Goal: Task Accomplishment & Management: Use online tool/utility

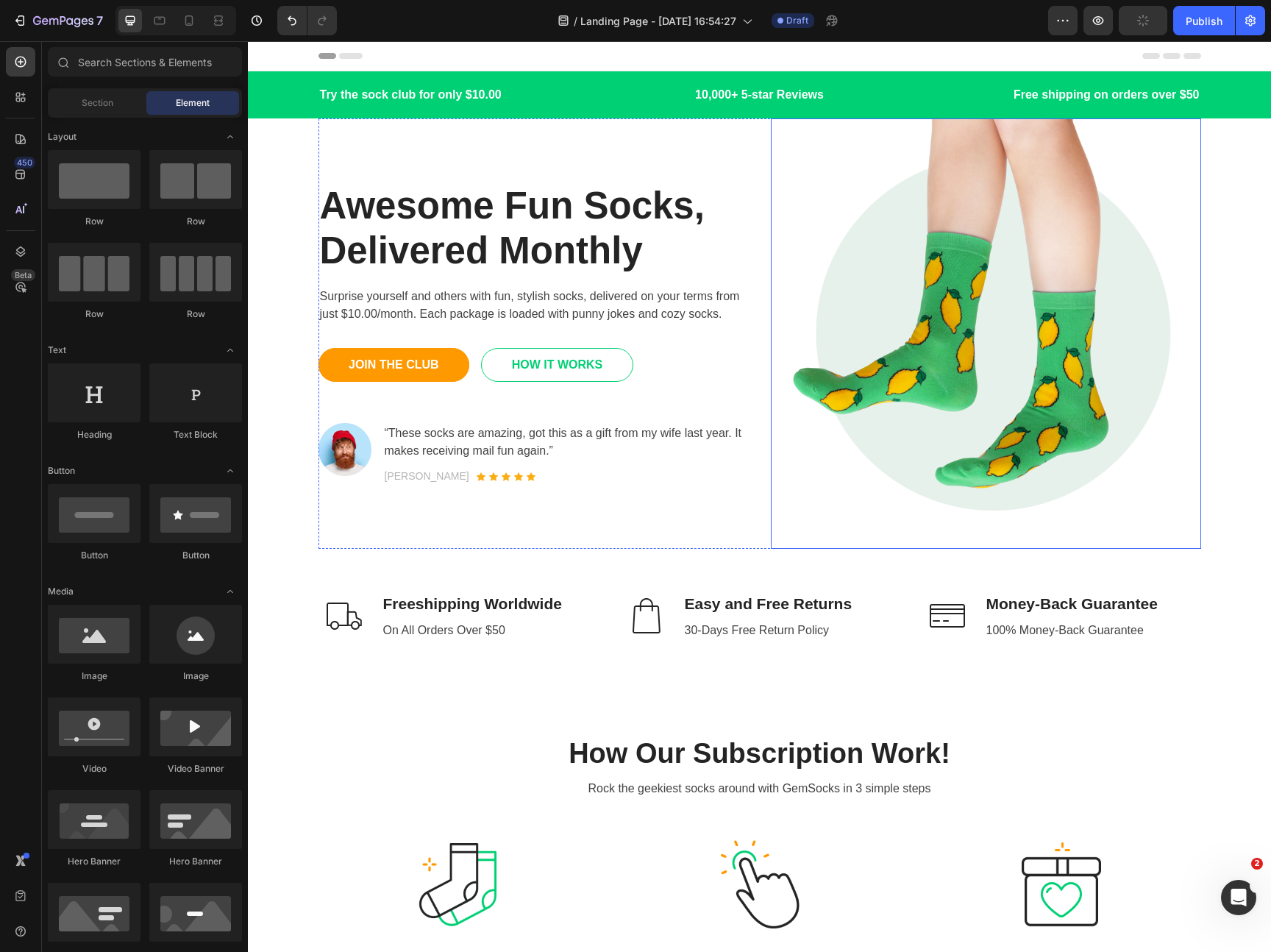
click at [966, 356] on img at bounding box center [986, 334] width 430 height 430
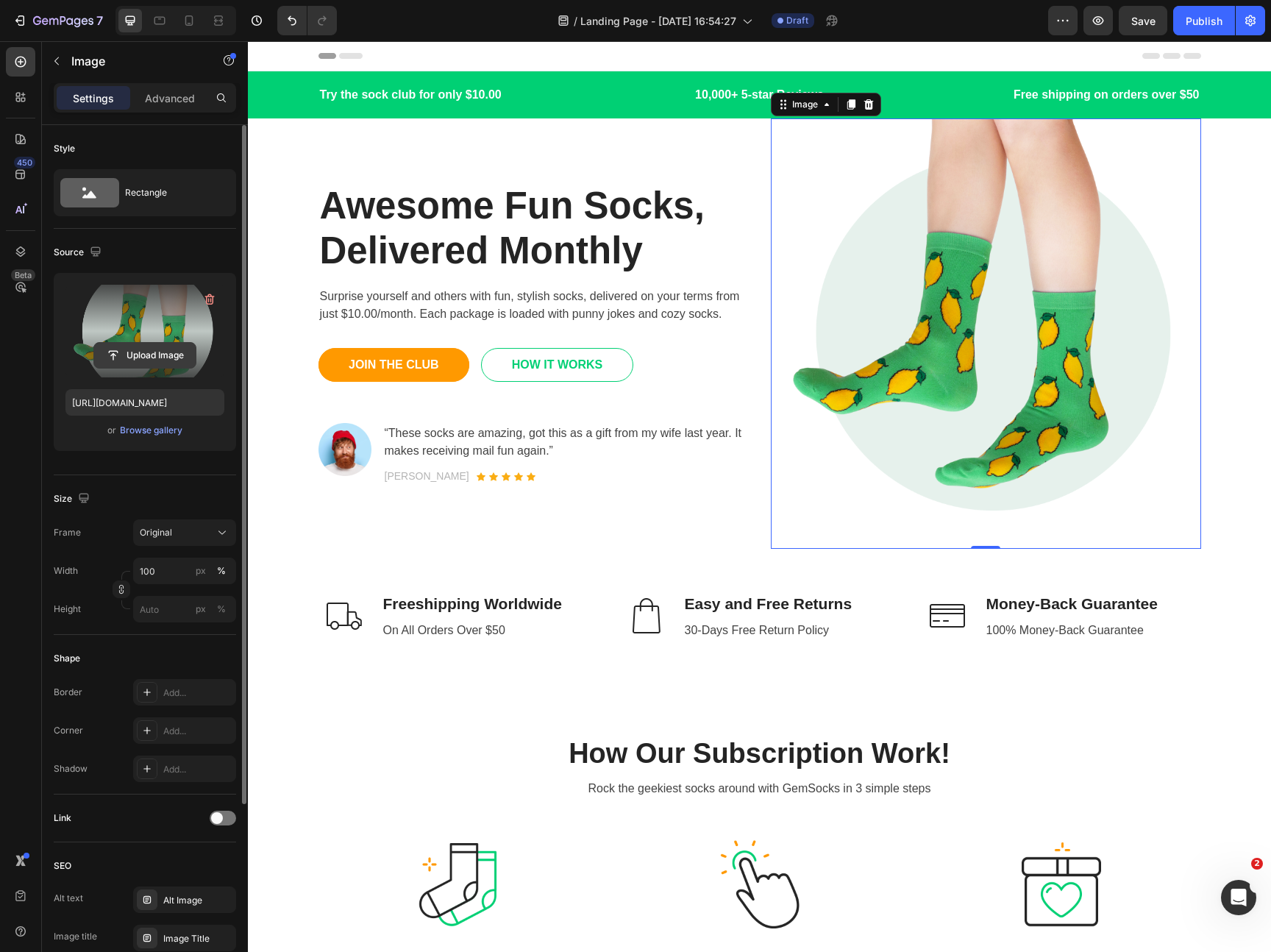
click at [150, 361] on input "file" at bounding box center [145, 355] width 101 height 25
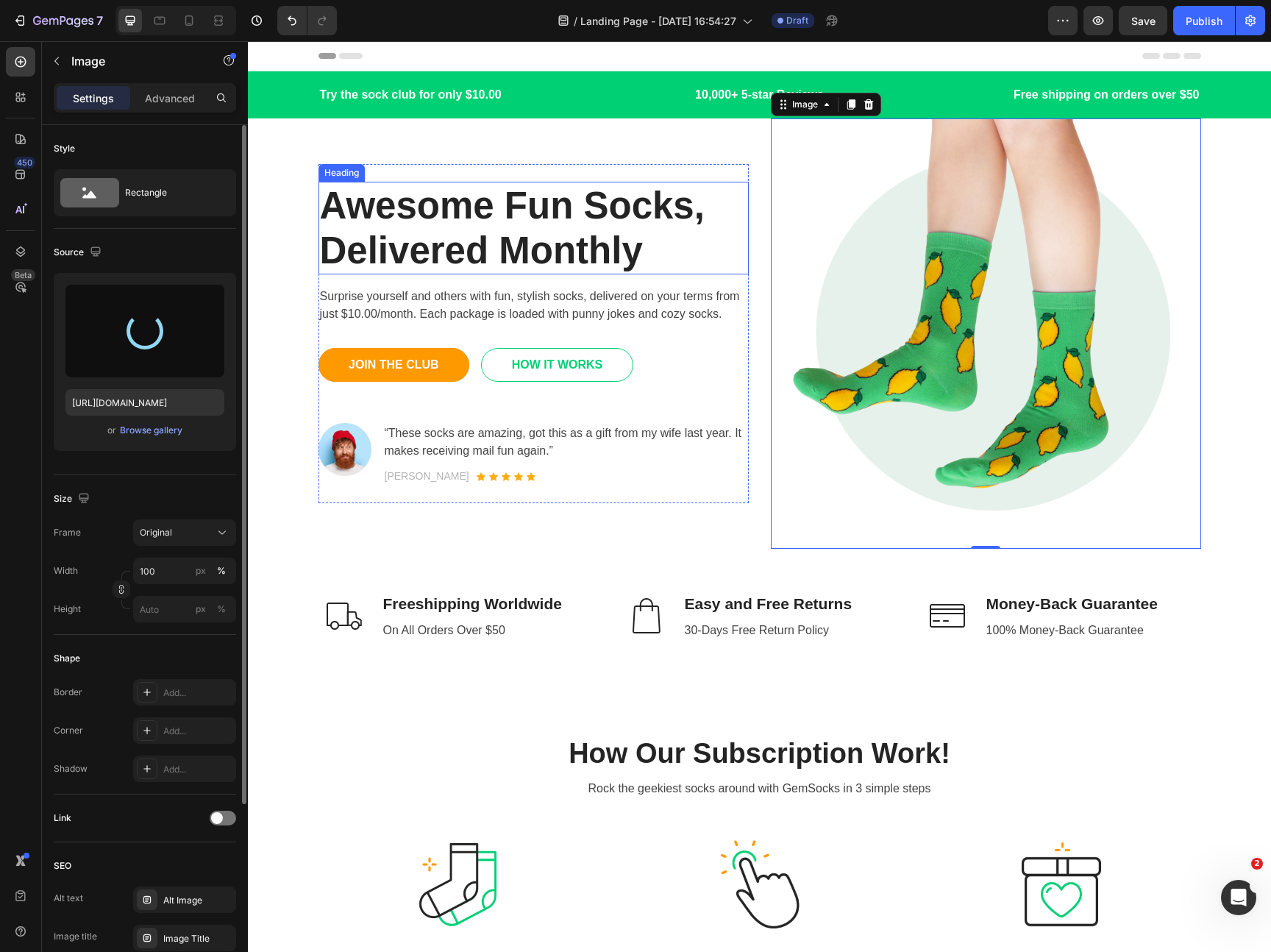
type input "[URL][DOMAIN_NAME]"
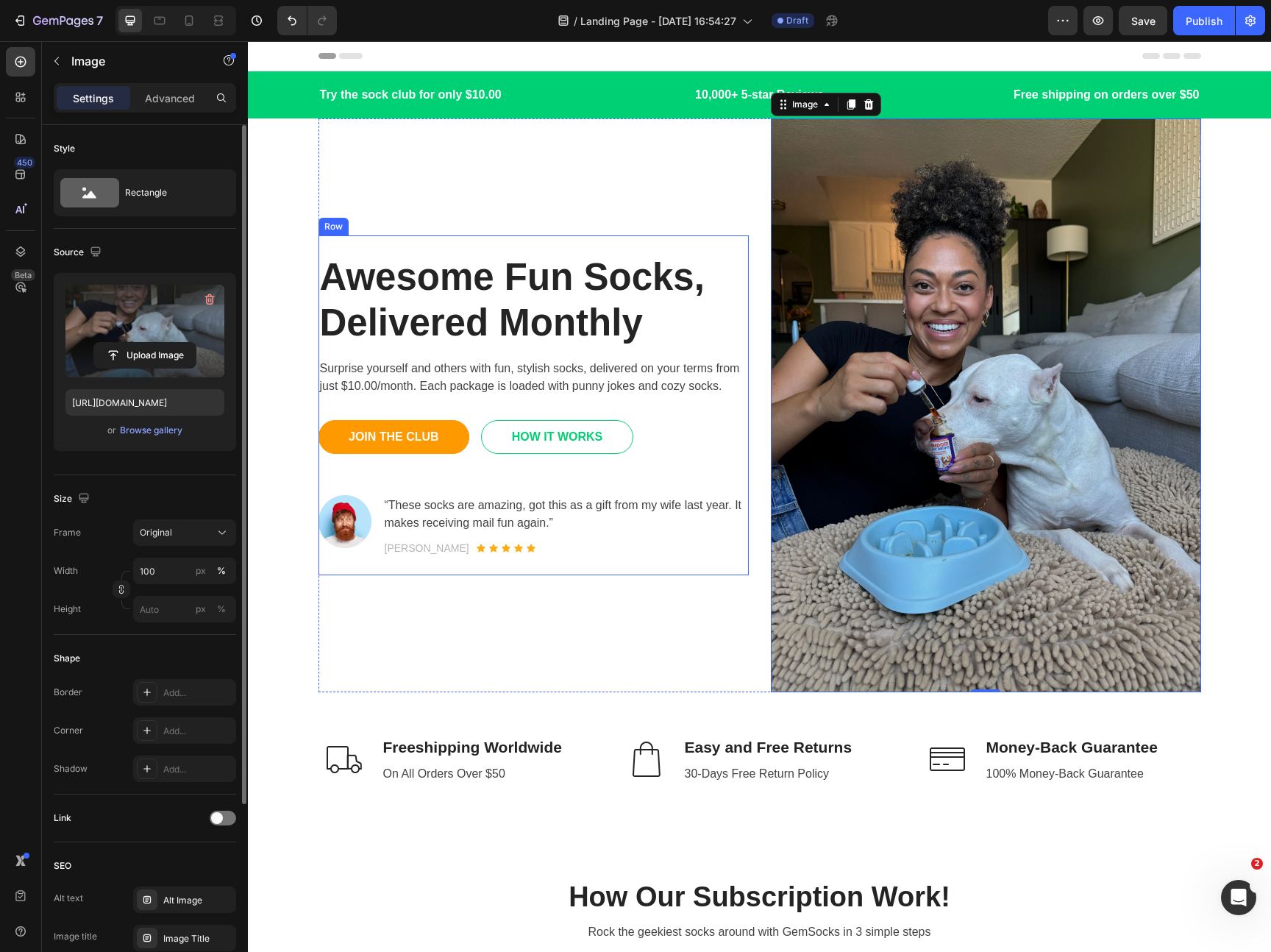
click at [749, 456] on div "Awesome Fun Socks, Delivered Monthly Heading Surprise yourself and others with …" at bounding box center [760, 405] width 883 height 573
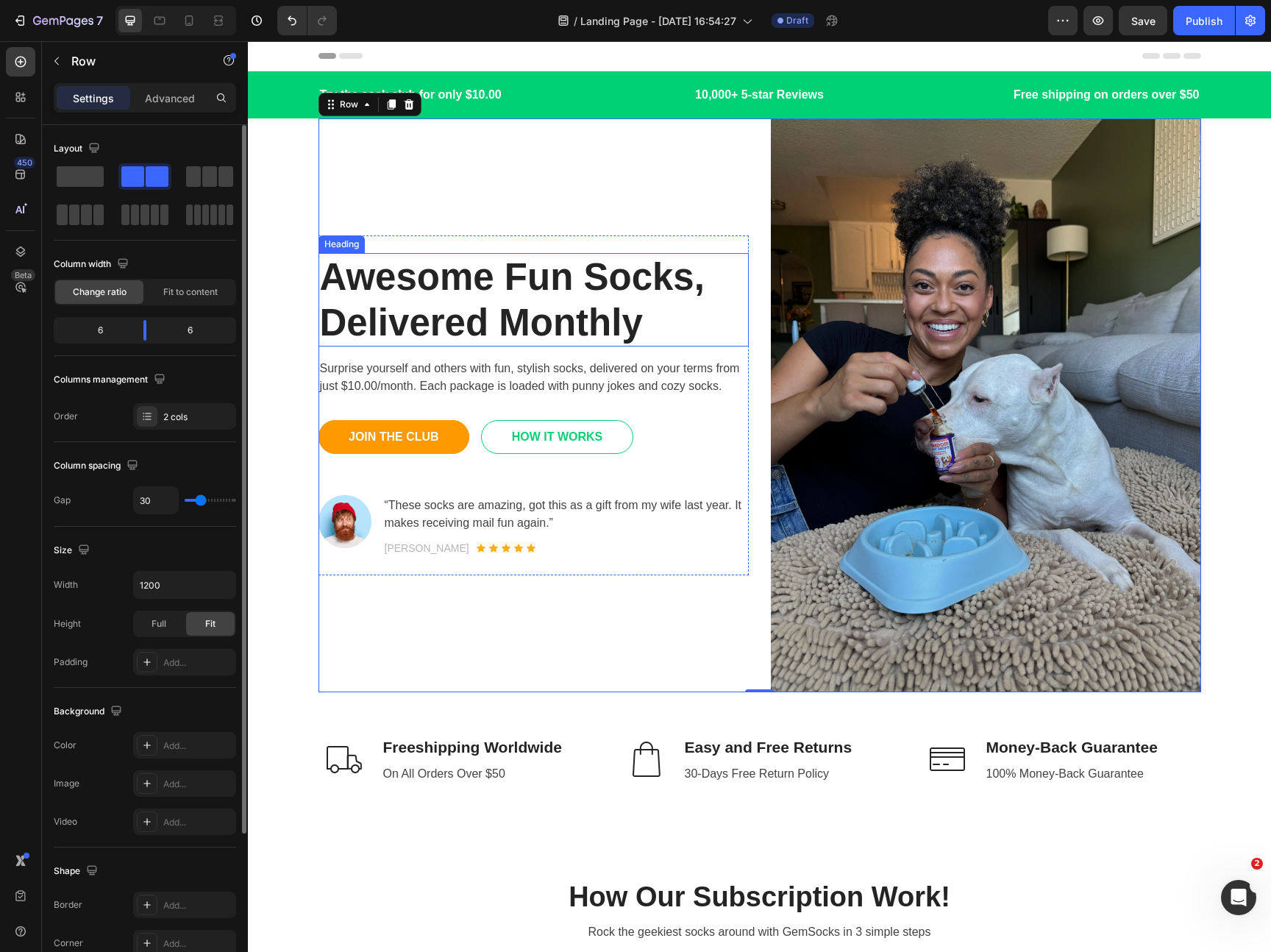
click at [592, 281] on p "Awesome Fun Socks, Delivered Monthly" at bounding box center [533, 299] width 427 height 90
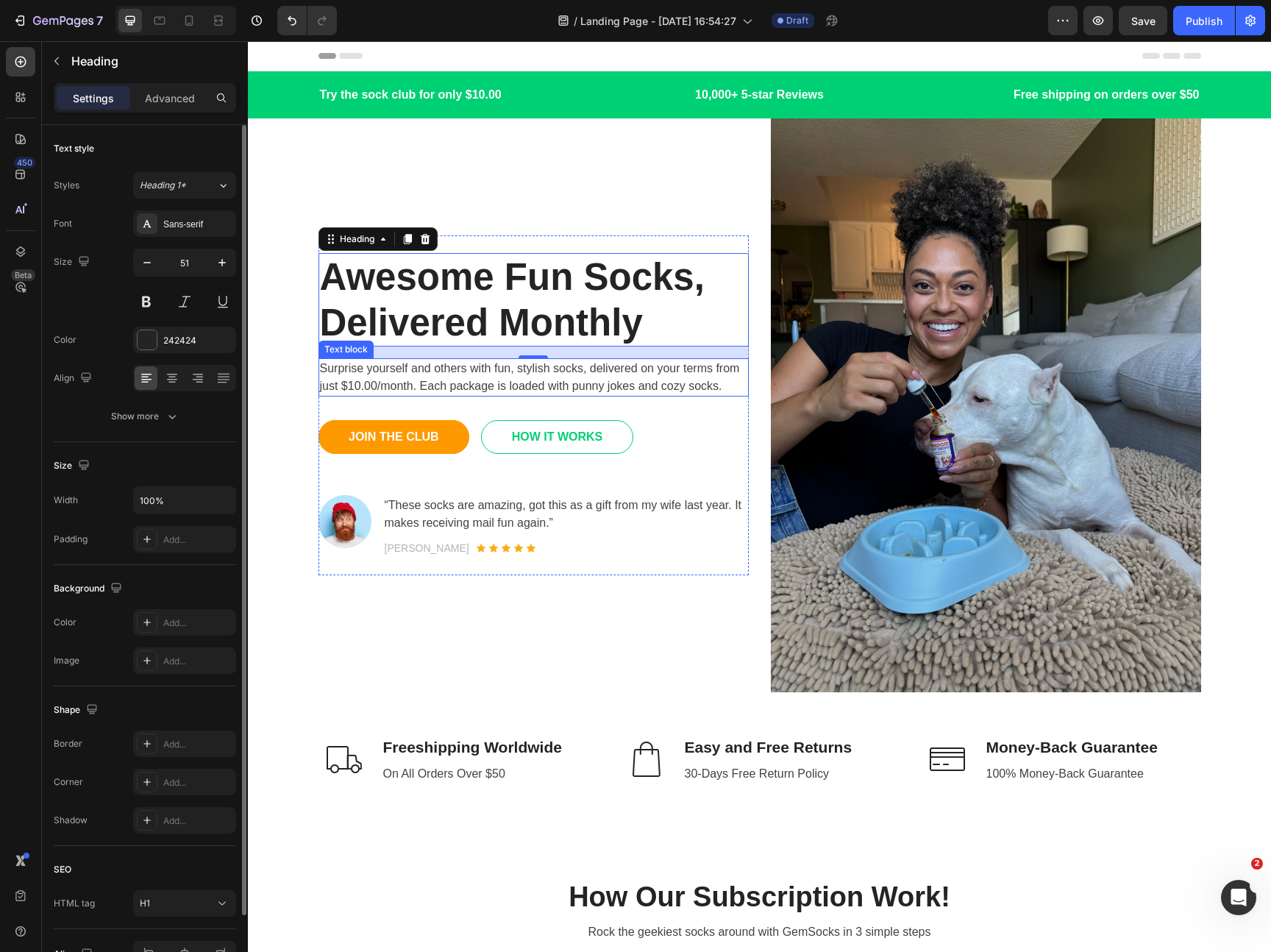
click at [426, 375] on p "Surprise yourself and others with fun, stylish socks, delivered on your terms f…" at bounding box center [533, 377] width 427 height 35
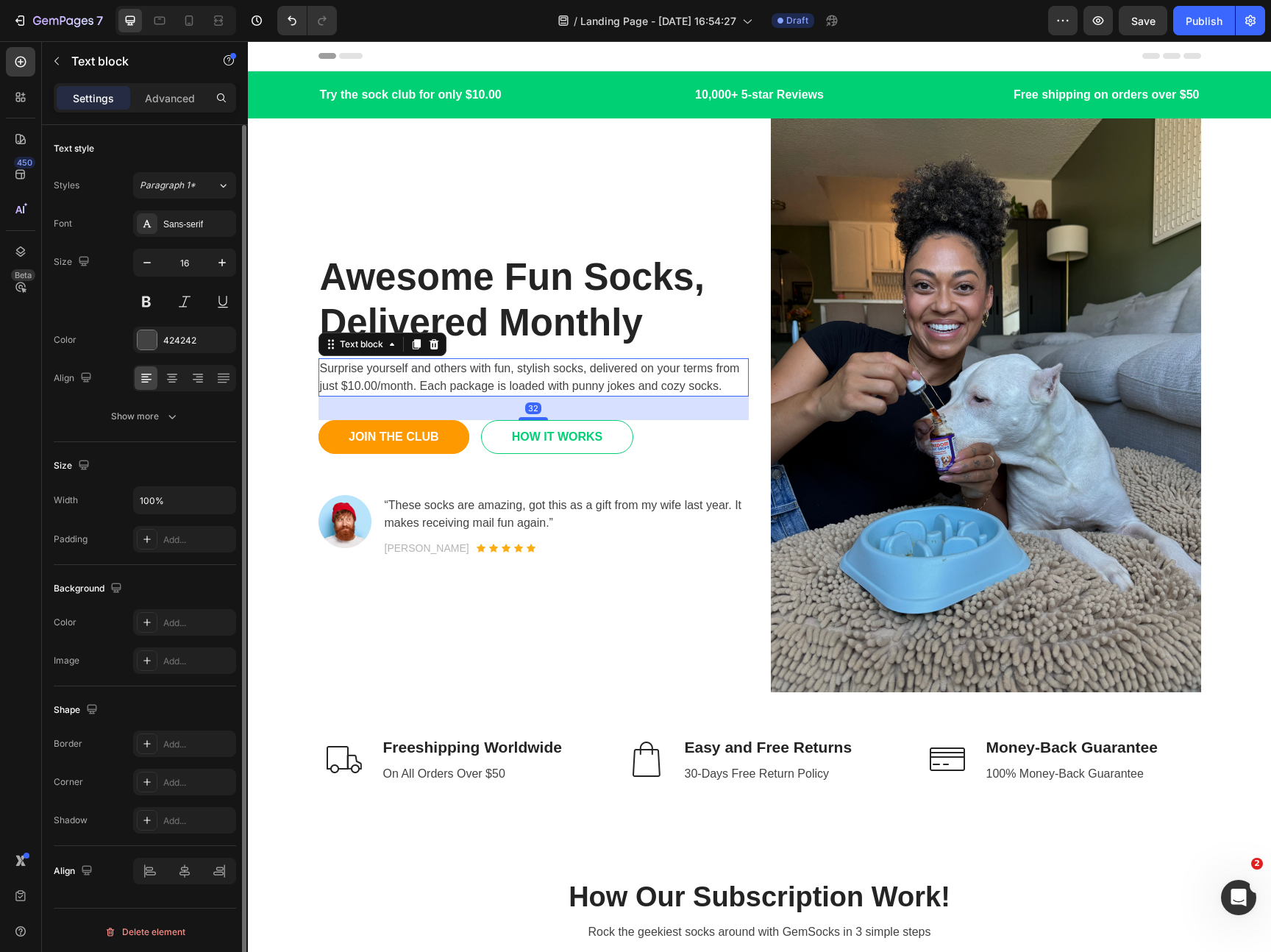
click at [429, 320] on p "Awesome Fun Socks, Delivered Monthly" at bounding box center [533, 299] width 427 height 90
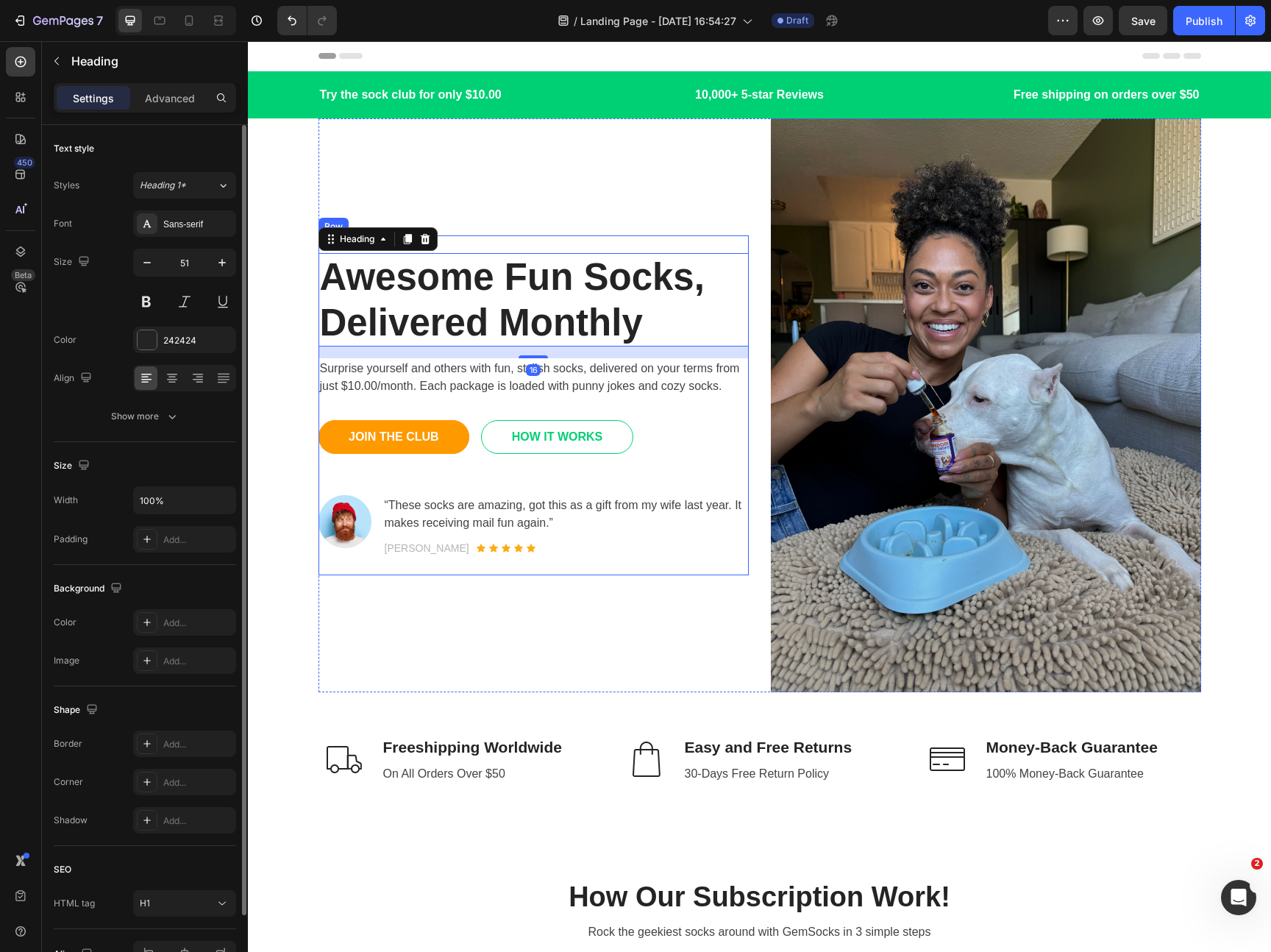
click at [426, 498] on p "“These socks are amazing, got this as a gift from my wife last year. It makes r…" at bounding box center [566, 514] width 363 height 35
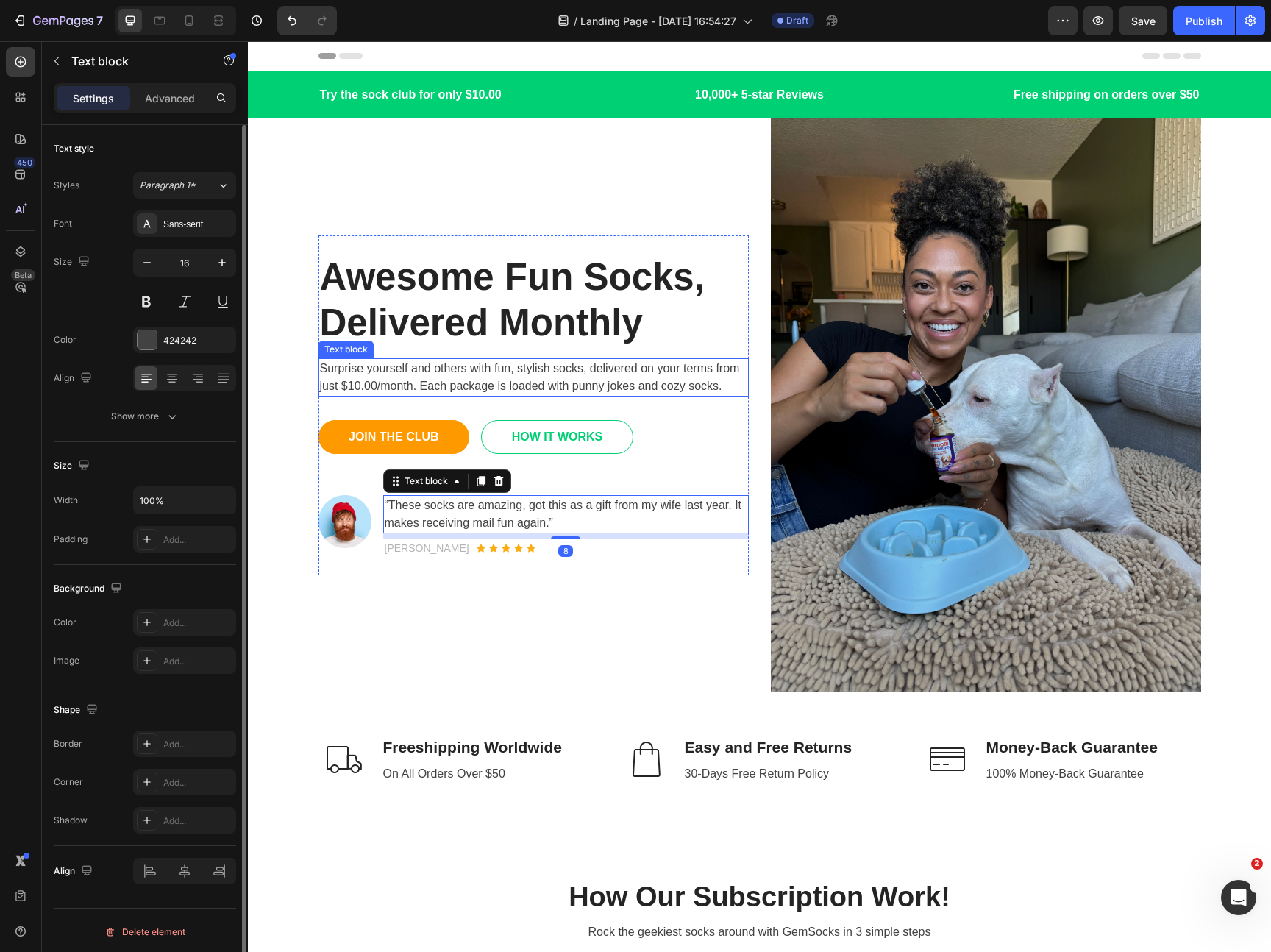
click at [405, 367] on p "Surprise yourself and others with fun, stylish socks, delivered on your terms f…" at bounding box center [533, 377] width 427 height 35
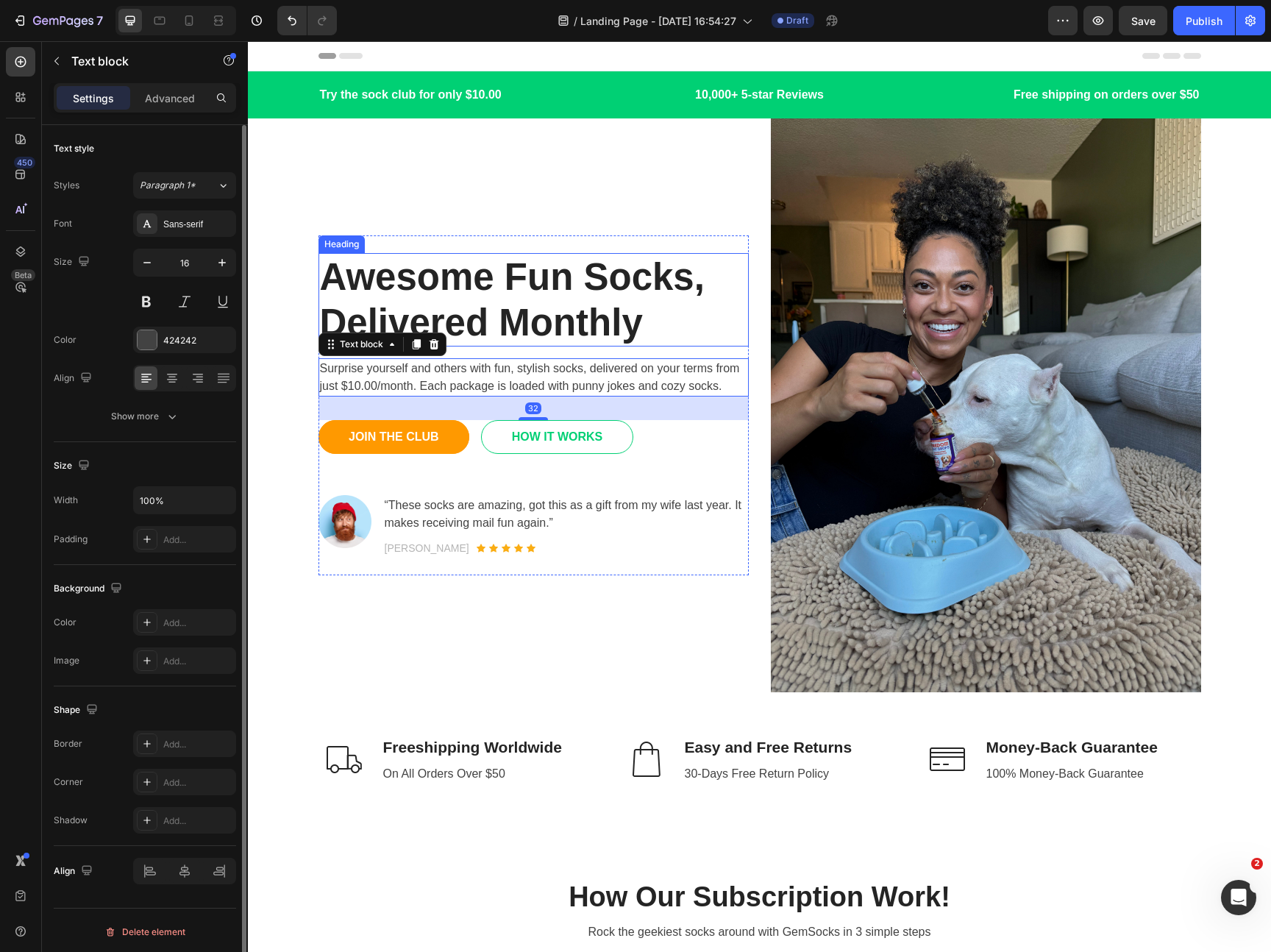
click at [413, 306] on p "Awesome Fun Socks, Delivered Monthly" at bounding box center [533, 299] width 427 height 90
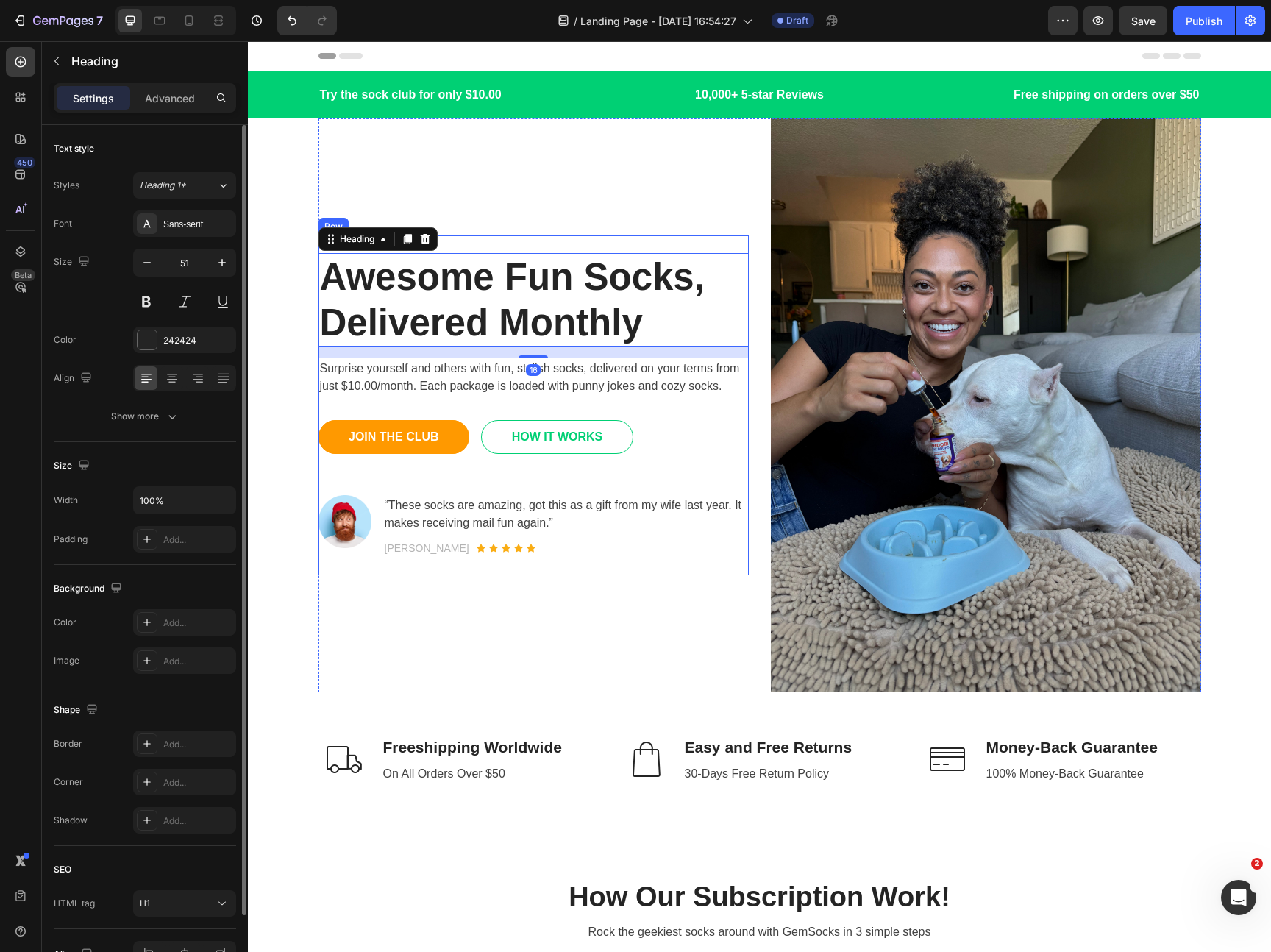
click at [476, 244] on div "Awesome Fun Socks, Delivered Monthly Heading 16 Surprise yourself and others wi…" at bounding box center [533, 405] width 430 height 339
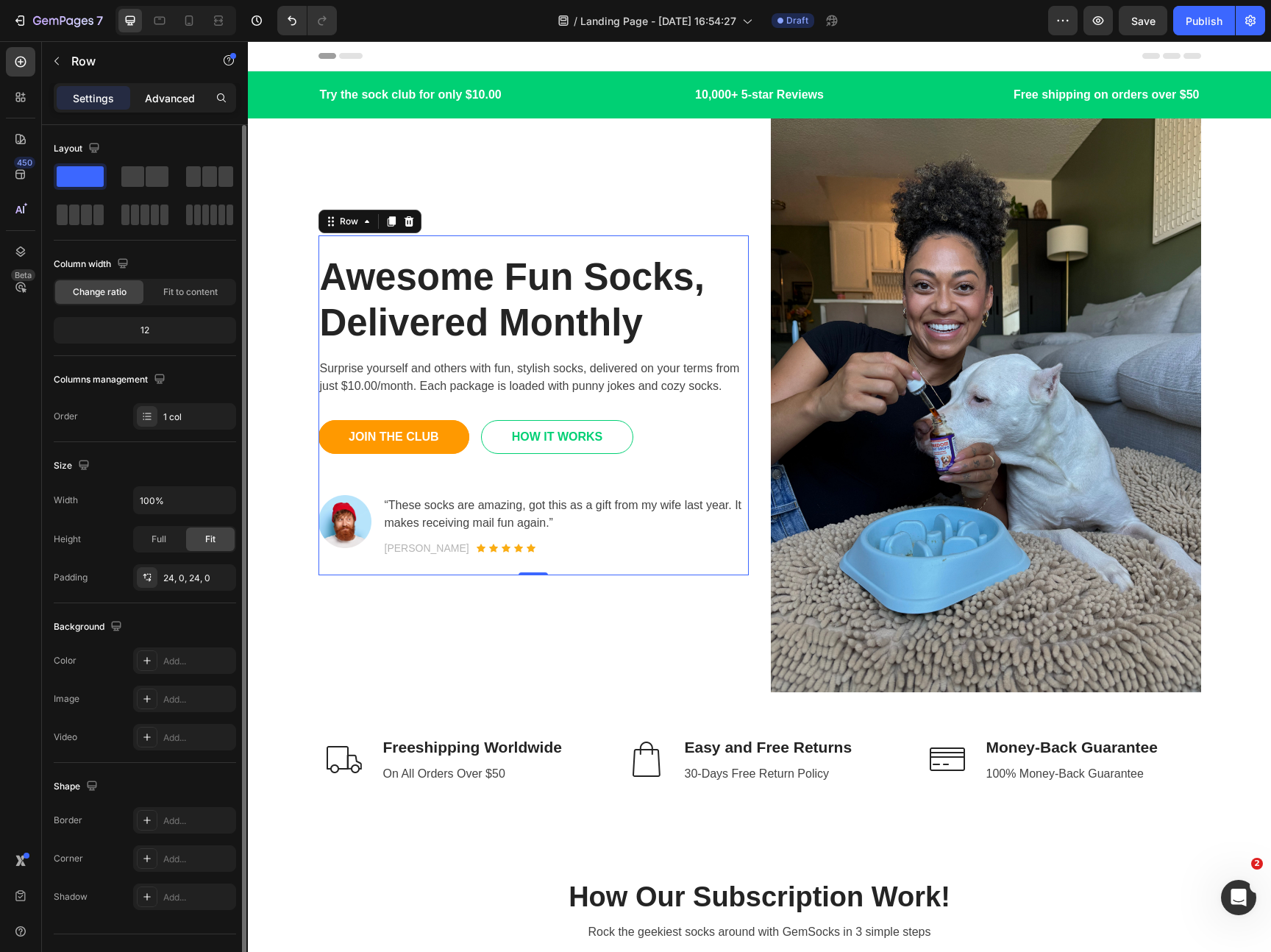
click at [179, 97] on p "Advanced" at bounding box center [170, 98] width 50 height 16
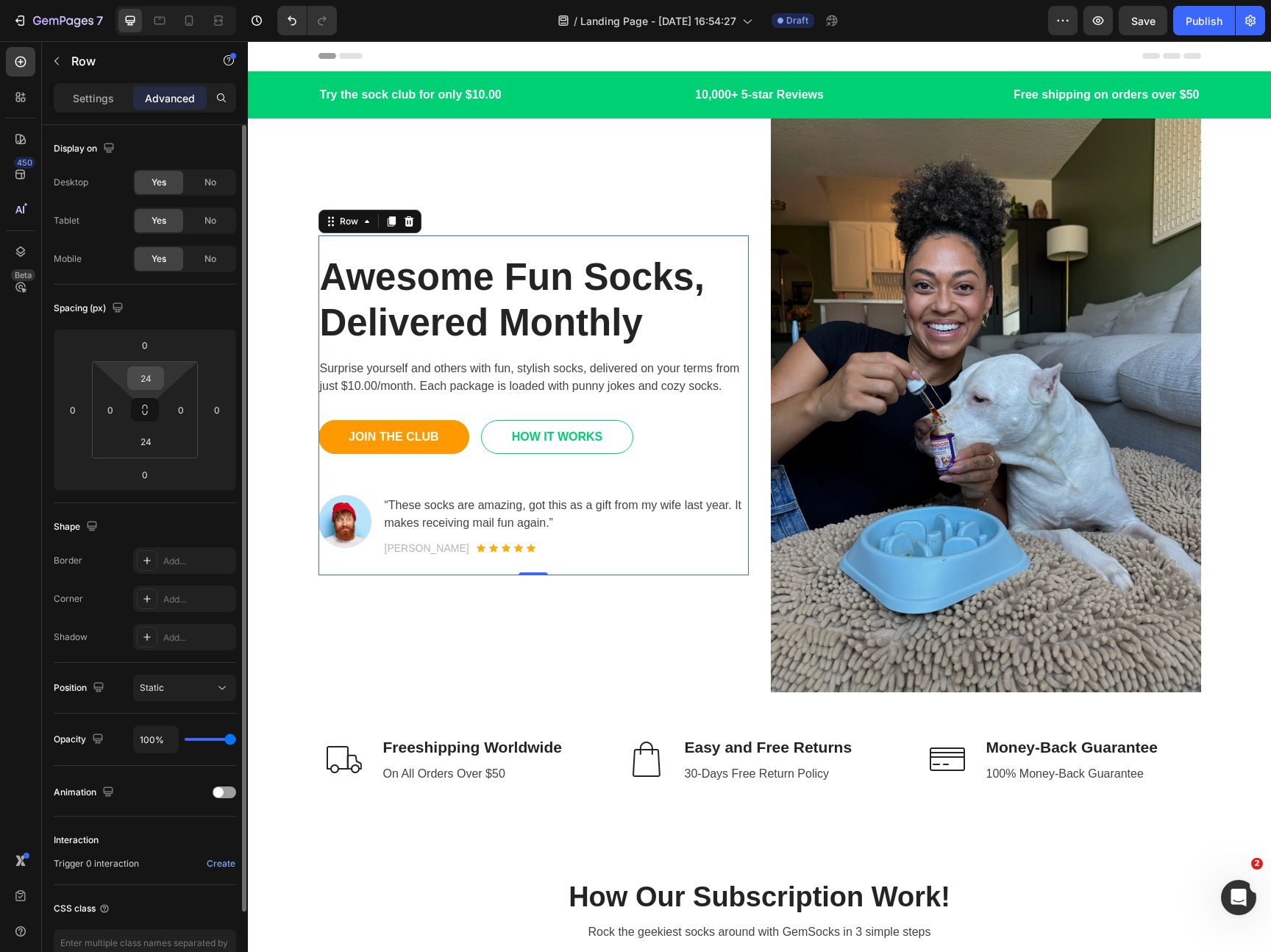
click at [147, 386] on input "24" at bounding box center [145, 378] width 29 height 22
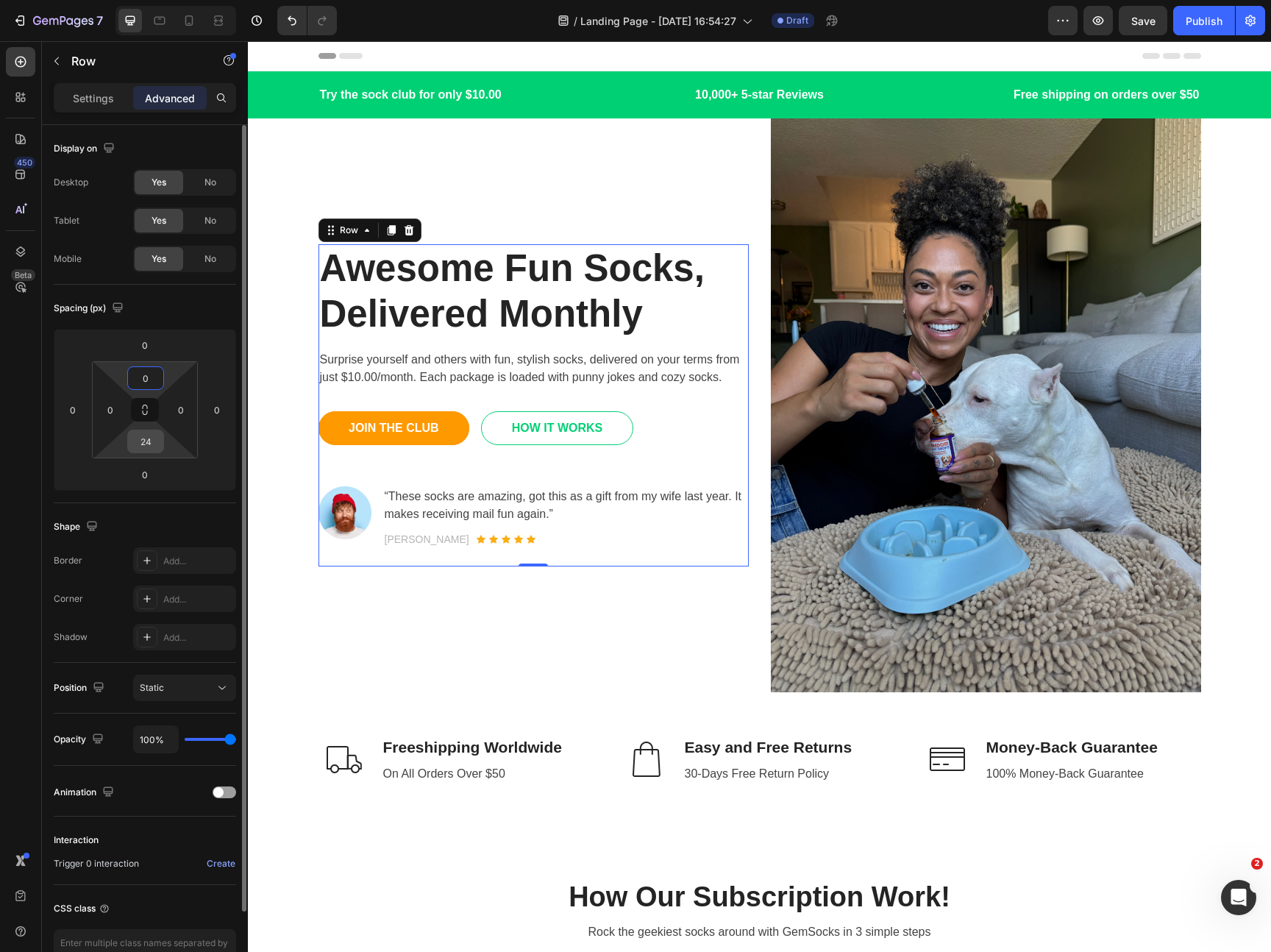
type input "0"
click at [143, 449] on input "24" at bounding box center [145, 441] width 29 height 22
type input "0"
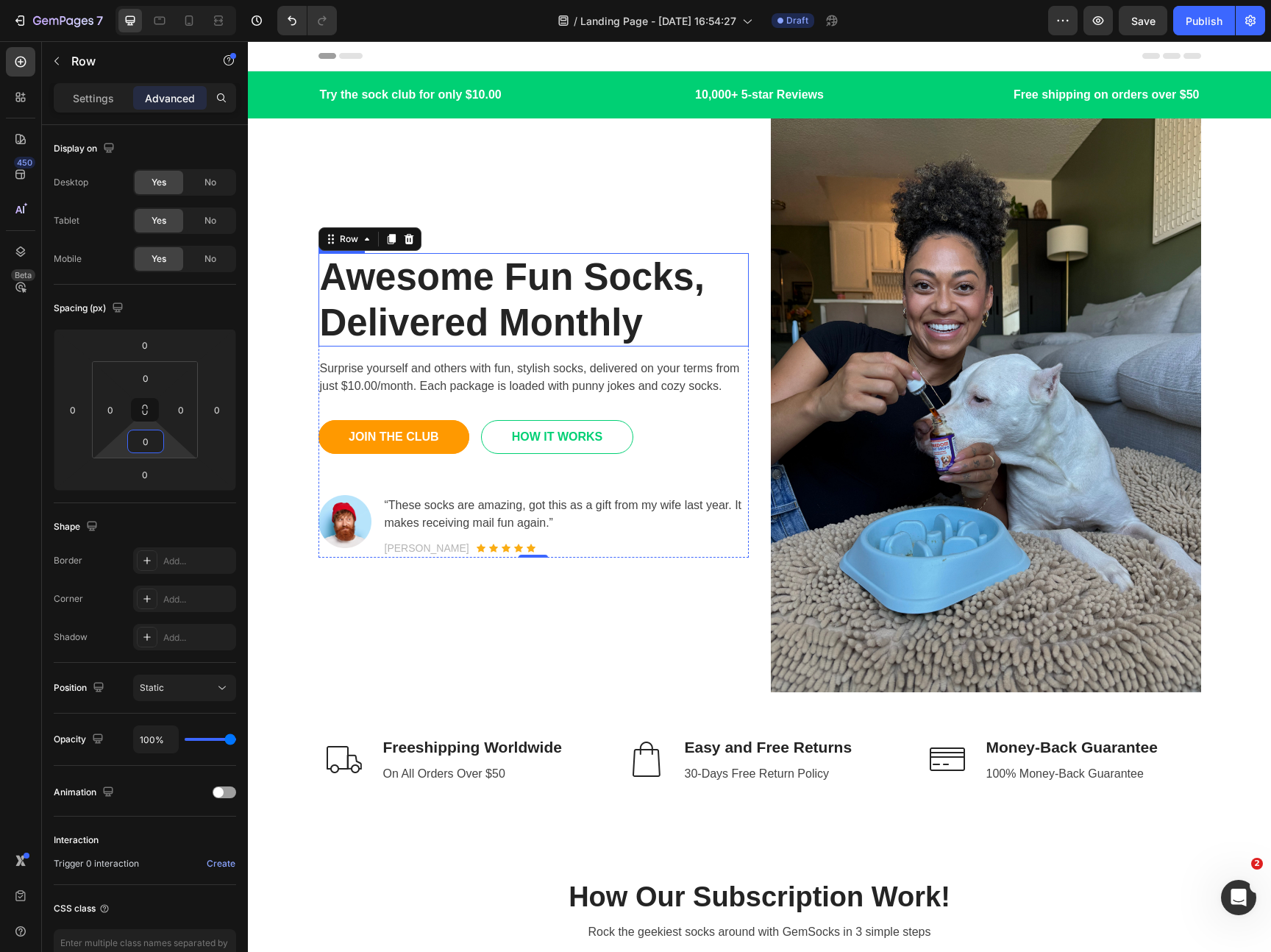
click at [611, 308] on p "Awesome Fun Socks, Delivered Monthly" at bounding box center [533, 299] width 427 height 90
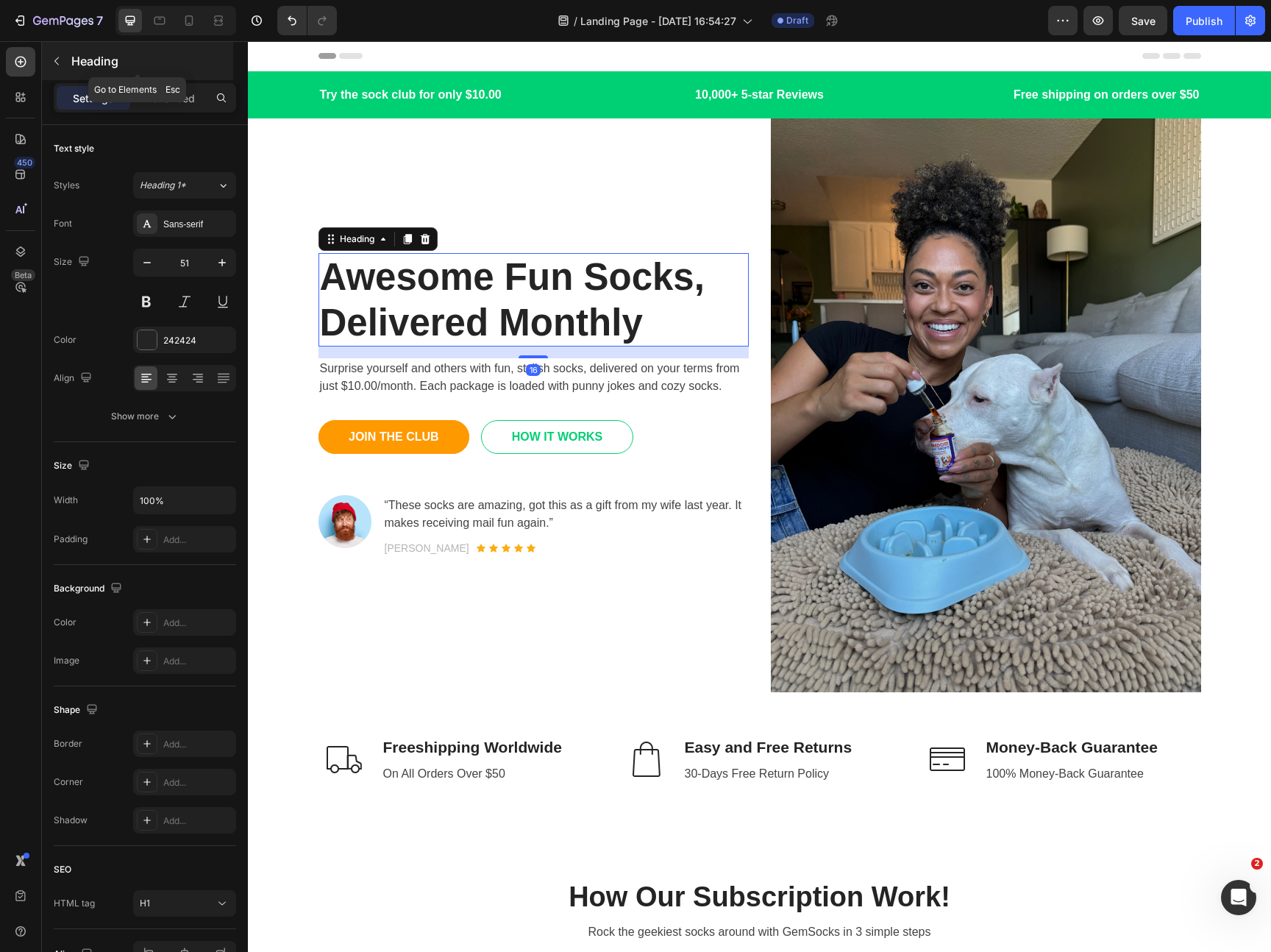
click at [57, 61] on icon "button" at bounding box center [57, 60] width 12 height 12
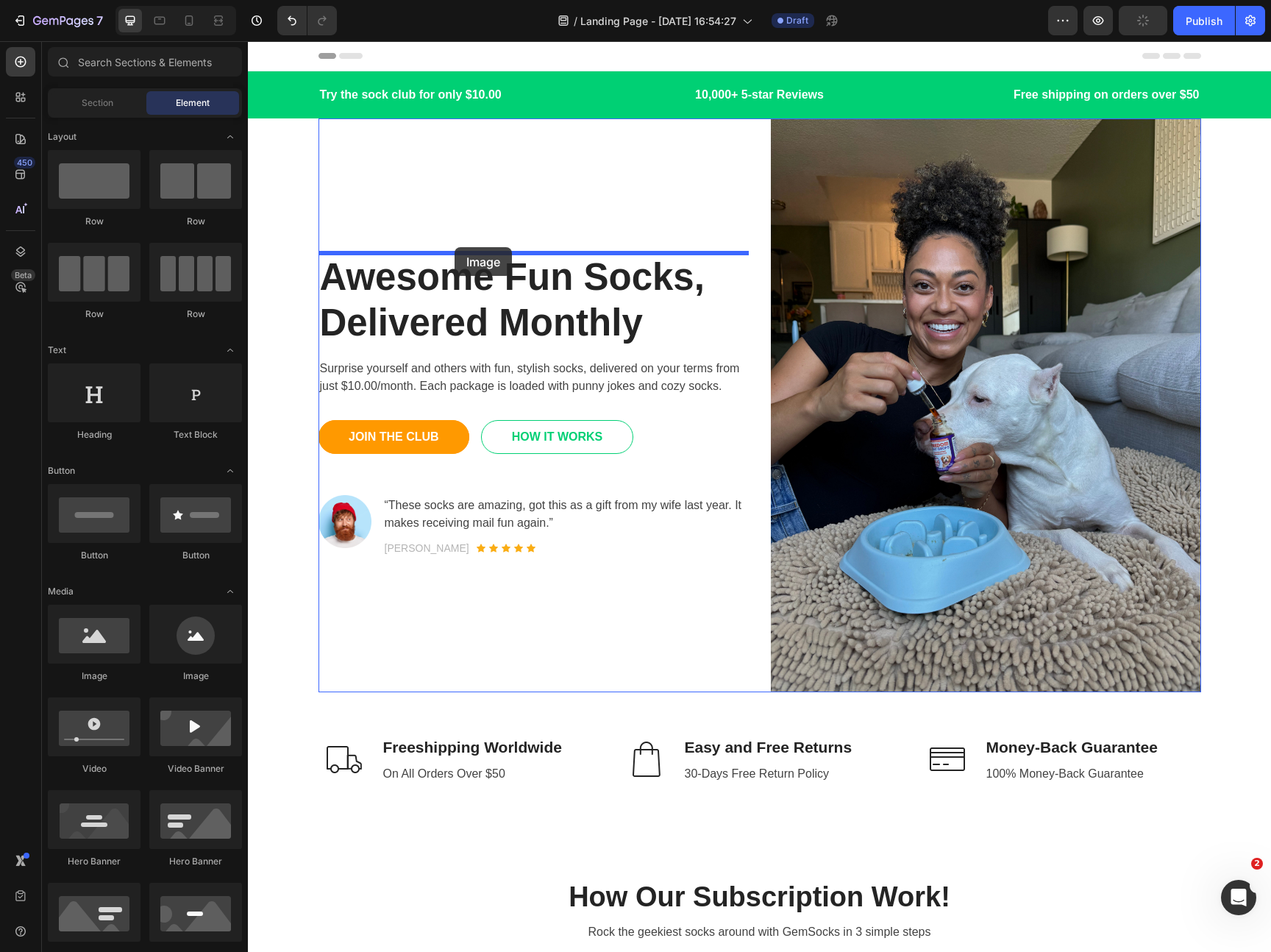
drag, startPoint x: 375, startPoint y: 676, endPoint x: 455, endPoint y: 247, distance: 436.4
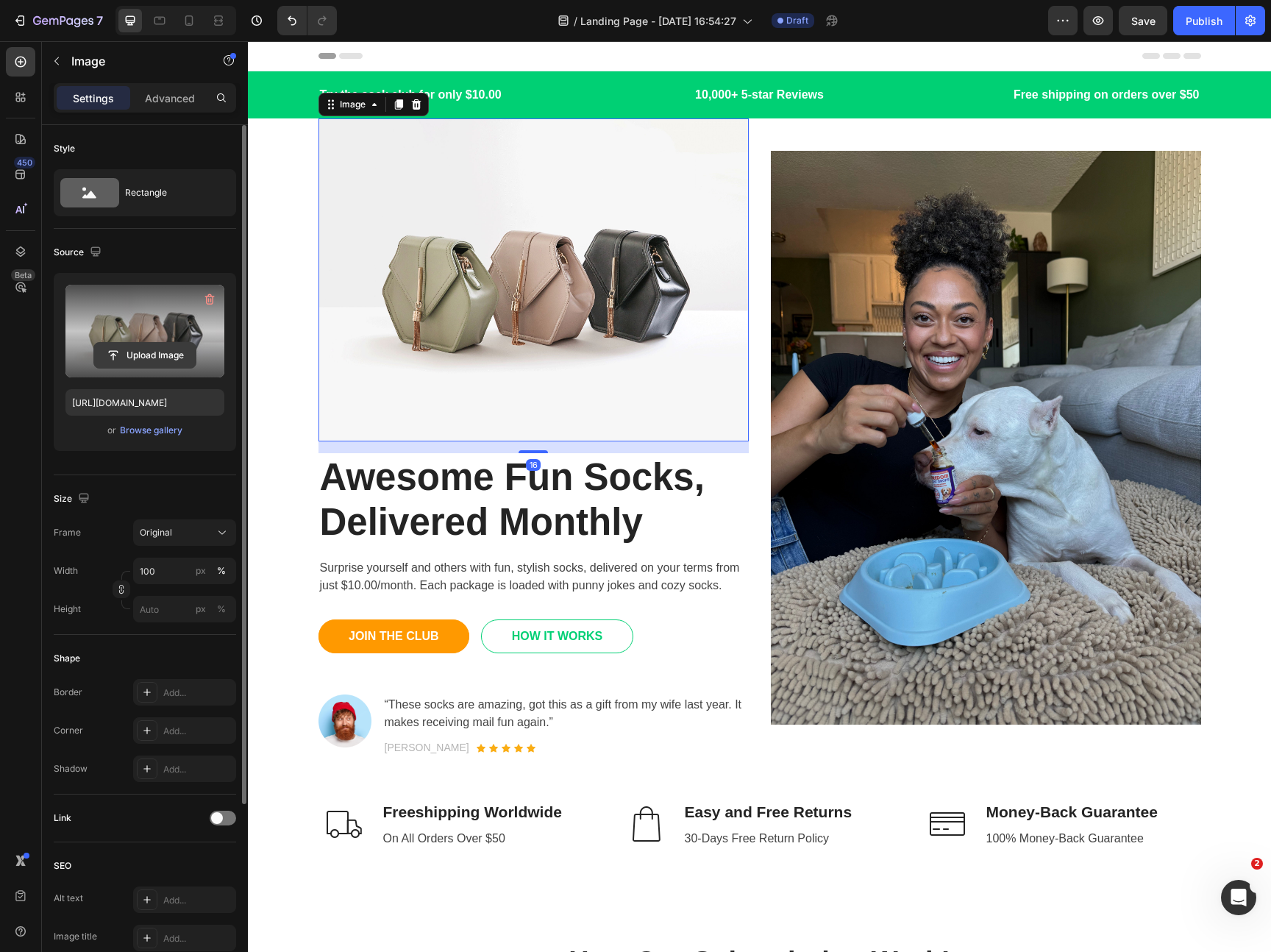
click at [137, 345] on input "file" at bounding box center [145, 355] width 101 height 25
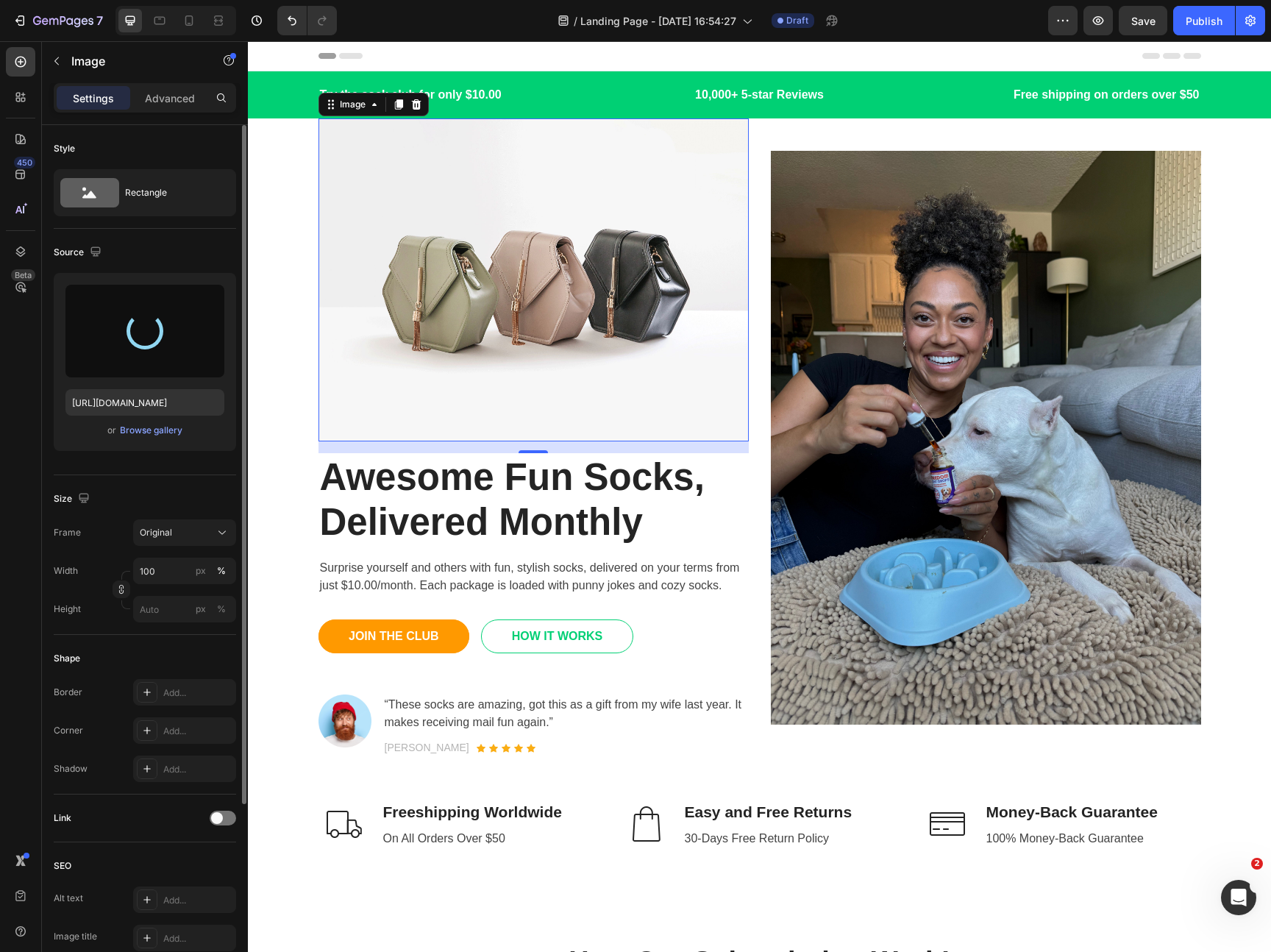
type input "[URL][DOMAIN_NAME]"
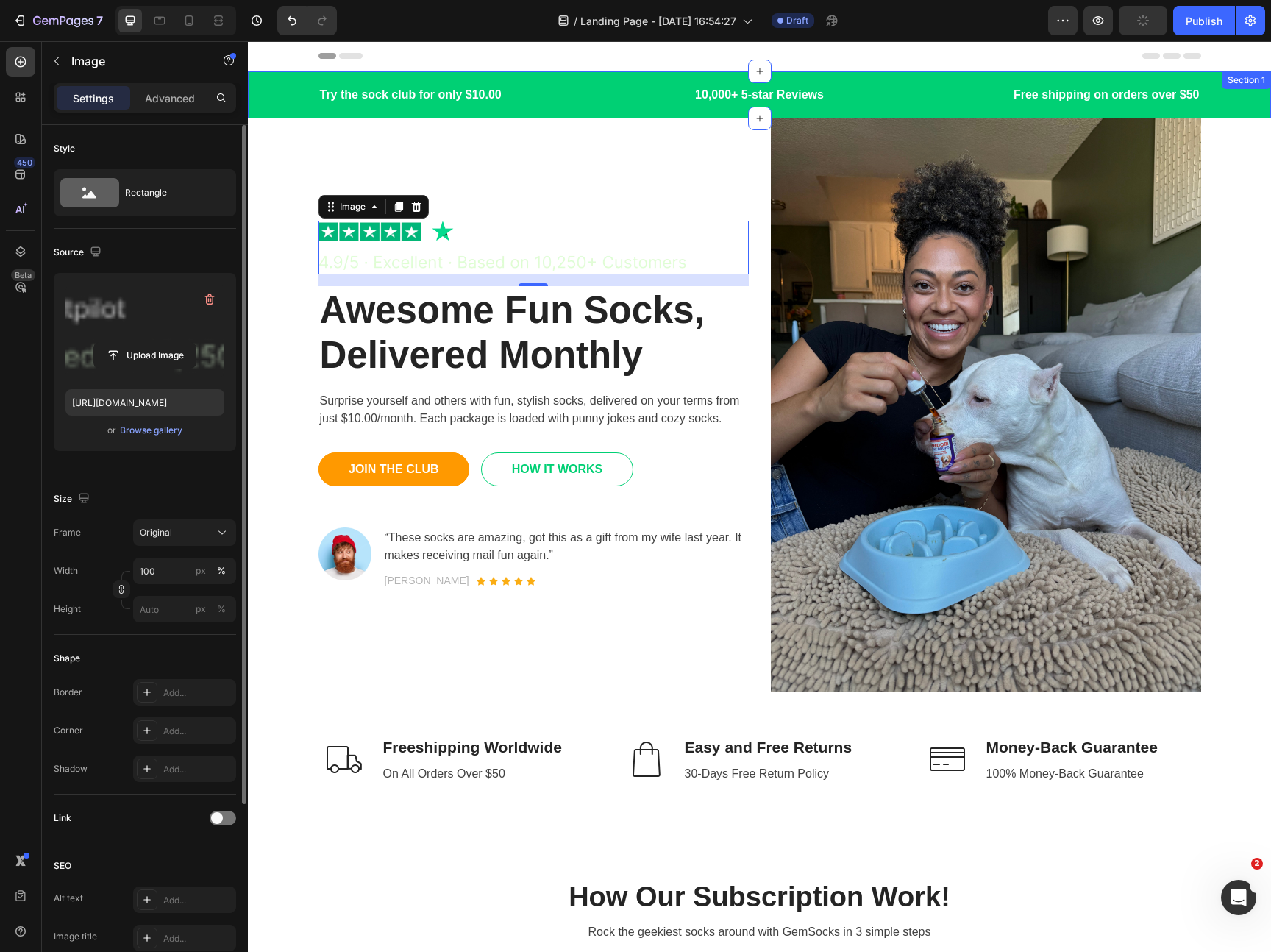
click at [556, 108] on div "Try the sock club for only $10.00 Text block 10,000+ 5-star Reviews Text block …" at bounding box center [760, 95] width 1023 height 47
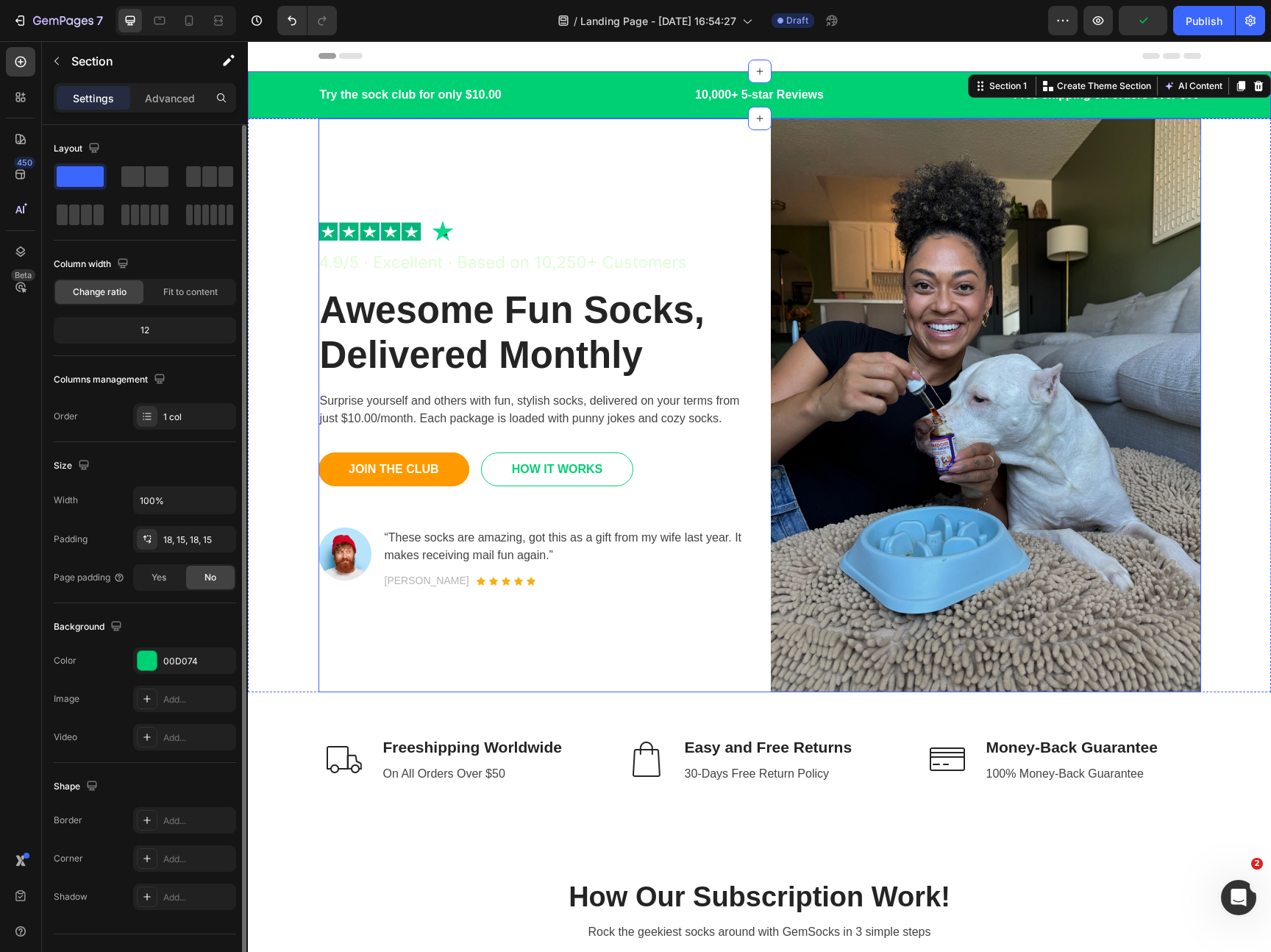
click at [529, 144] on div "Image Awesome Fun Socks, Delivered Monthly Heading Surprise yourself and others…" at bounding box center [533, 405] width 430 height 573
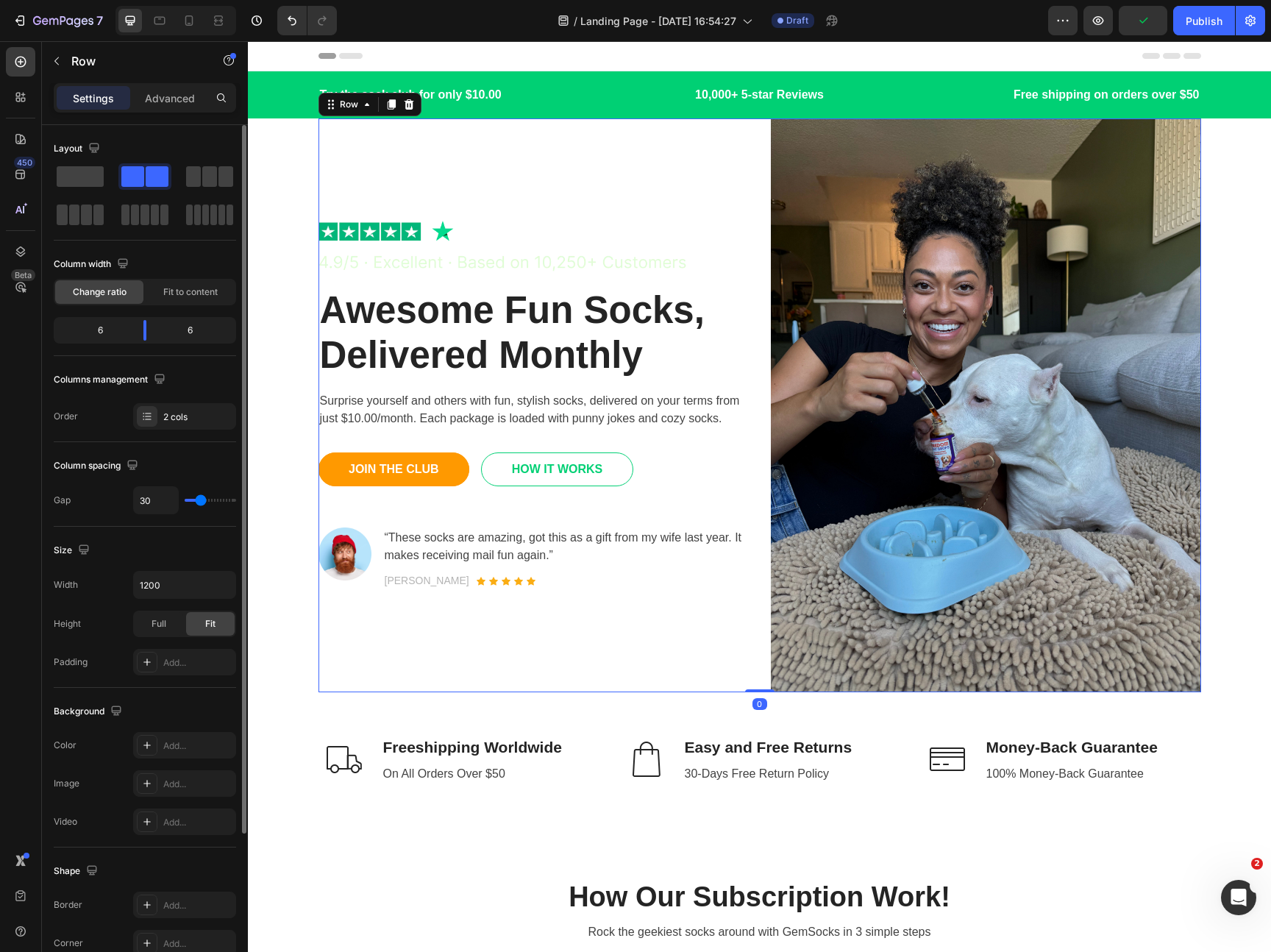
click at [271, 158] on div "Image Awesome Fun Socks, Delivered Monthly Heading Surprise yourself and others…" at bounding box center [760, 405] width 1001 height 573
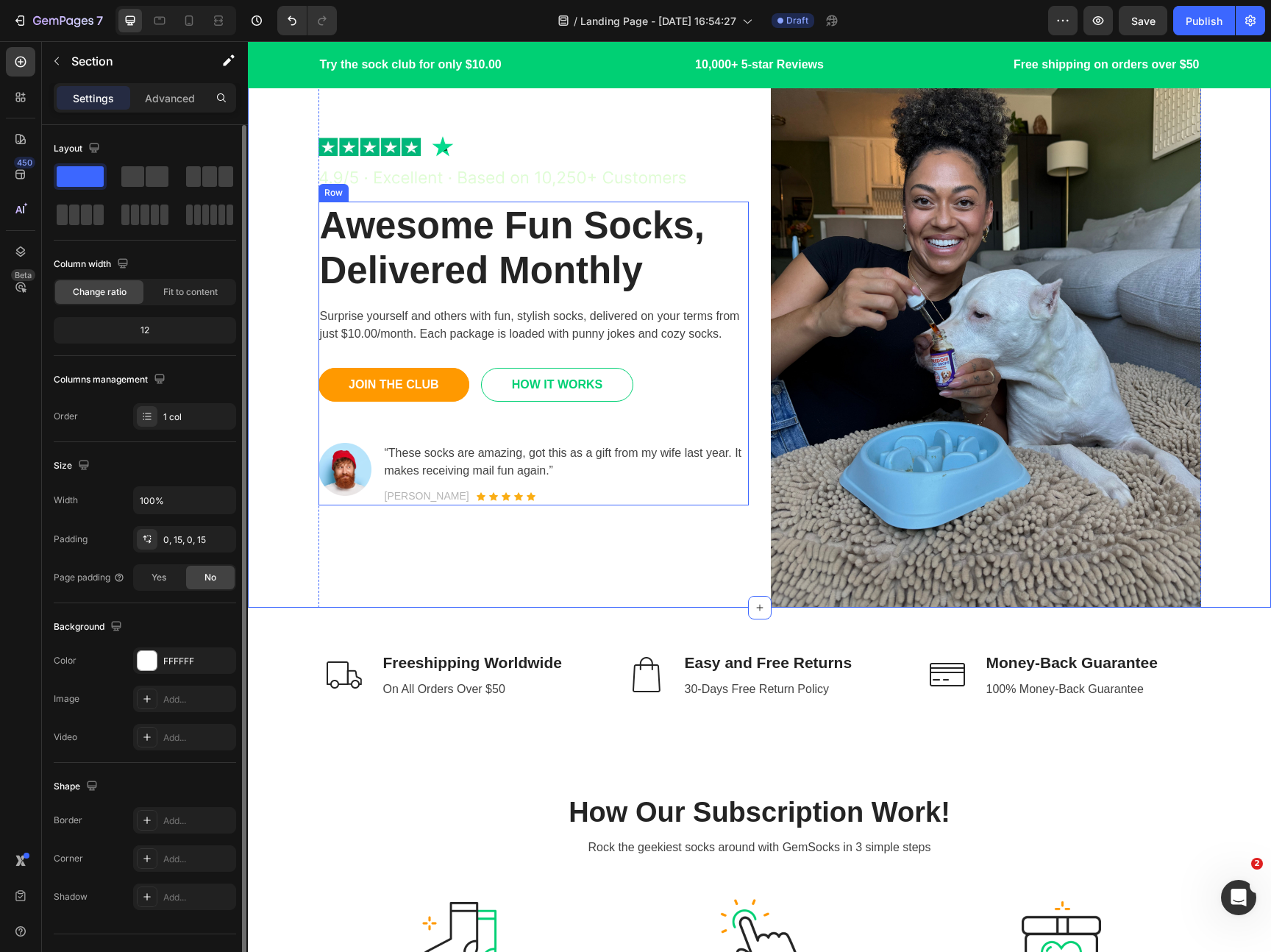
scroll to position [244, 0]
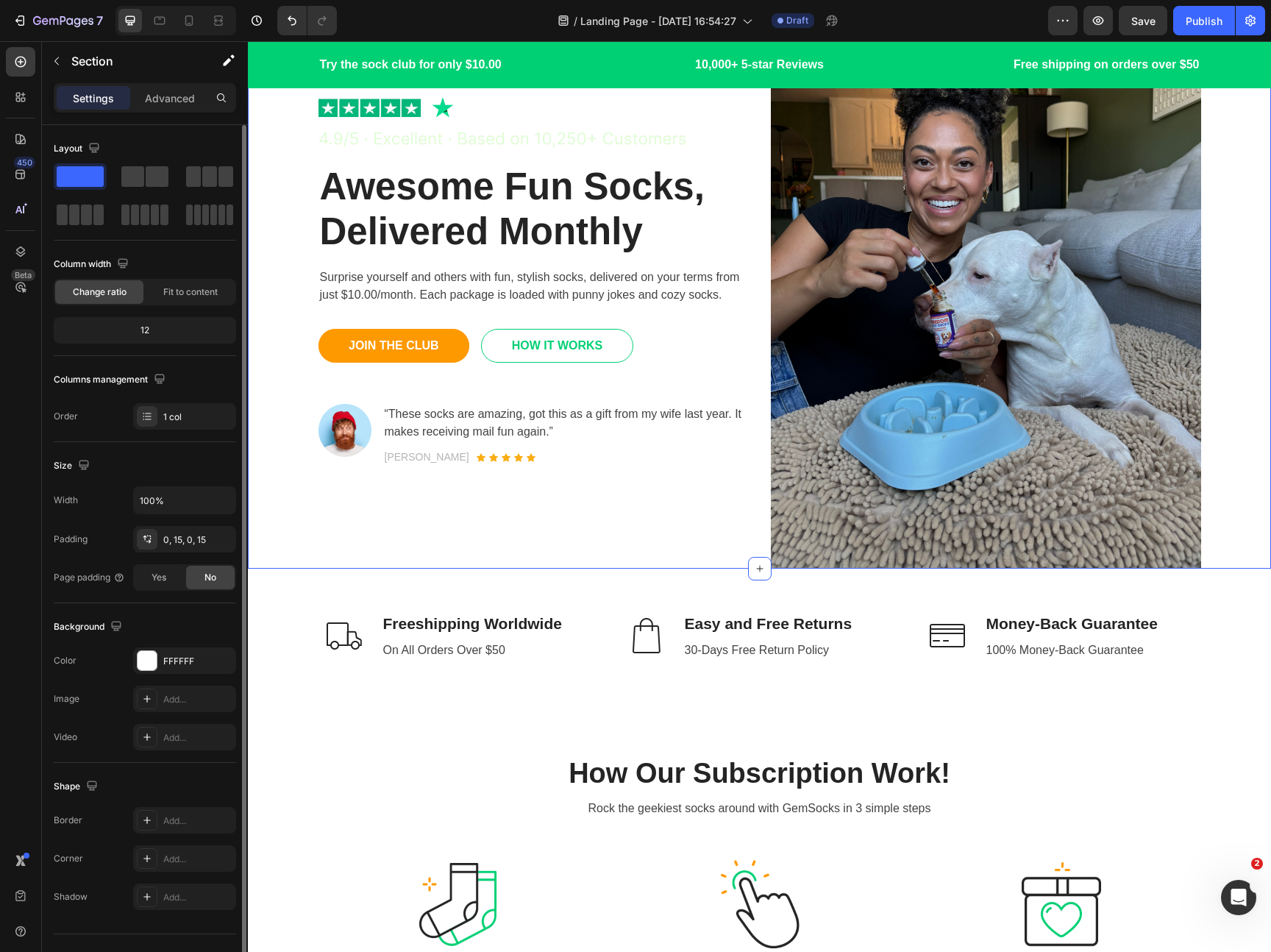
click at [268, 353] on div "Image Awesome Fun Socks, Delivered Monthly Heading Surprise yourself and others…" at bounding box center [760, 281] width 1001 height 573
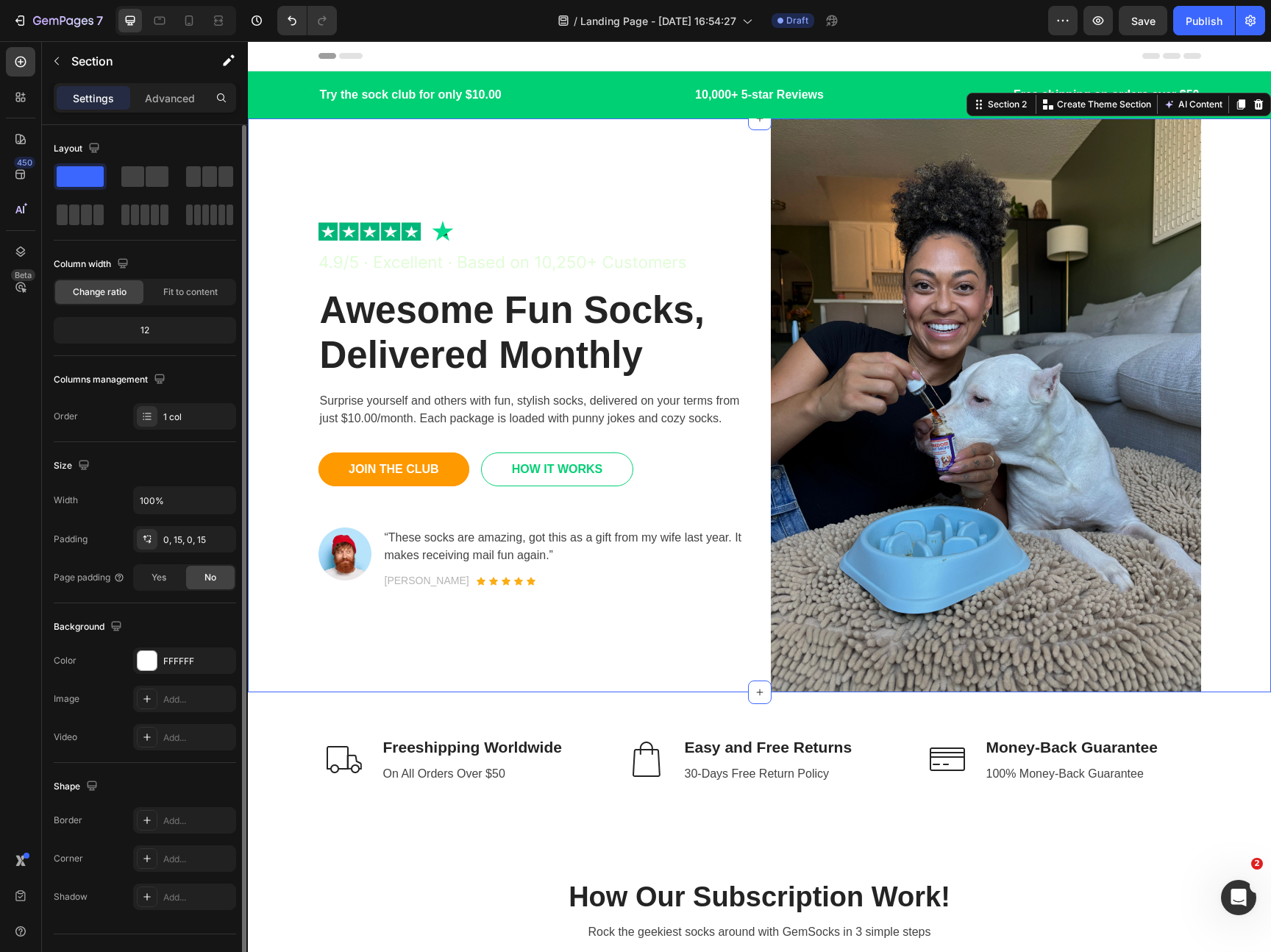
scroll to position [29, 0]
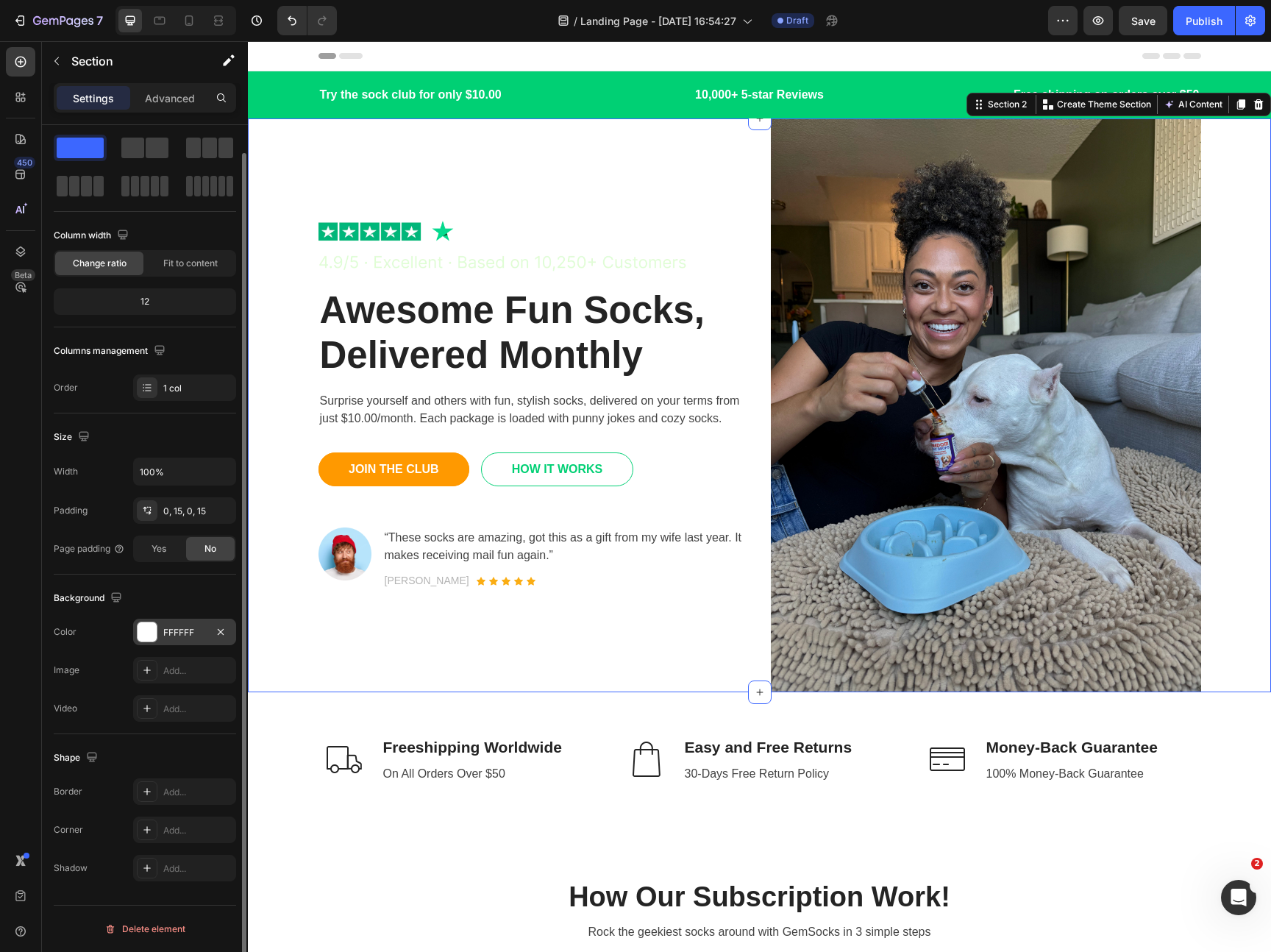
click at [179, 631] on div "FFFFFF" at bounding box center [185, 632] width 42 height 13
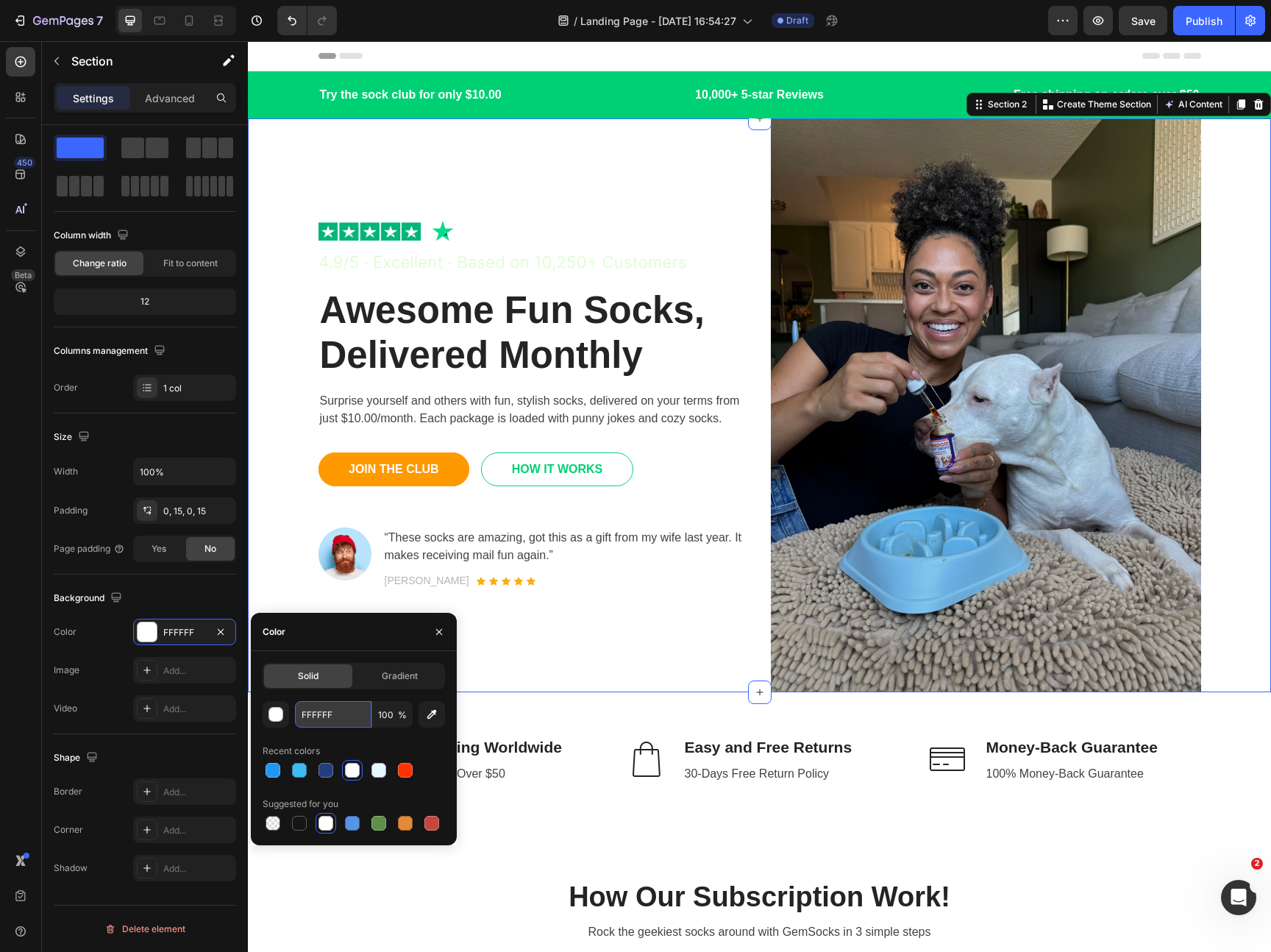
click at [324, 719] on input "FFFFFF" at bounding box center [332, 714] width 76 height 27
paste input "#FEF9EE"
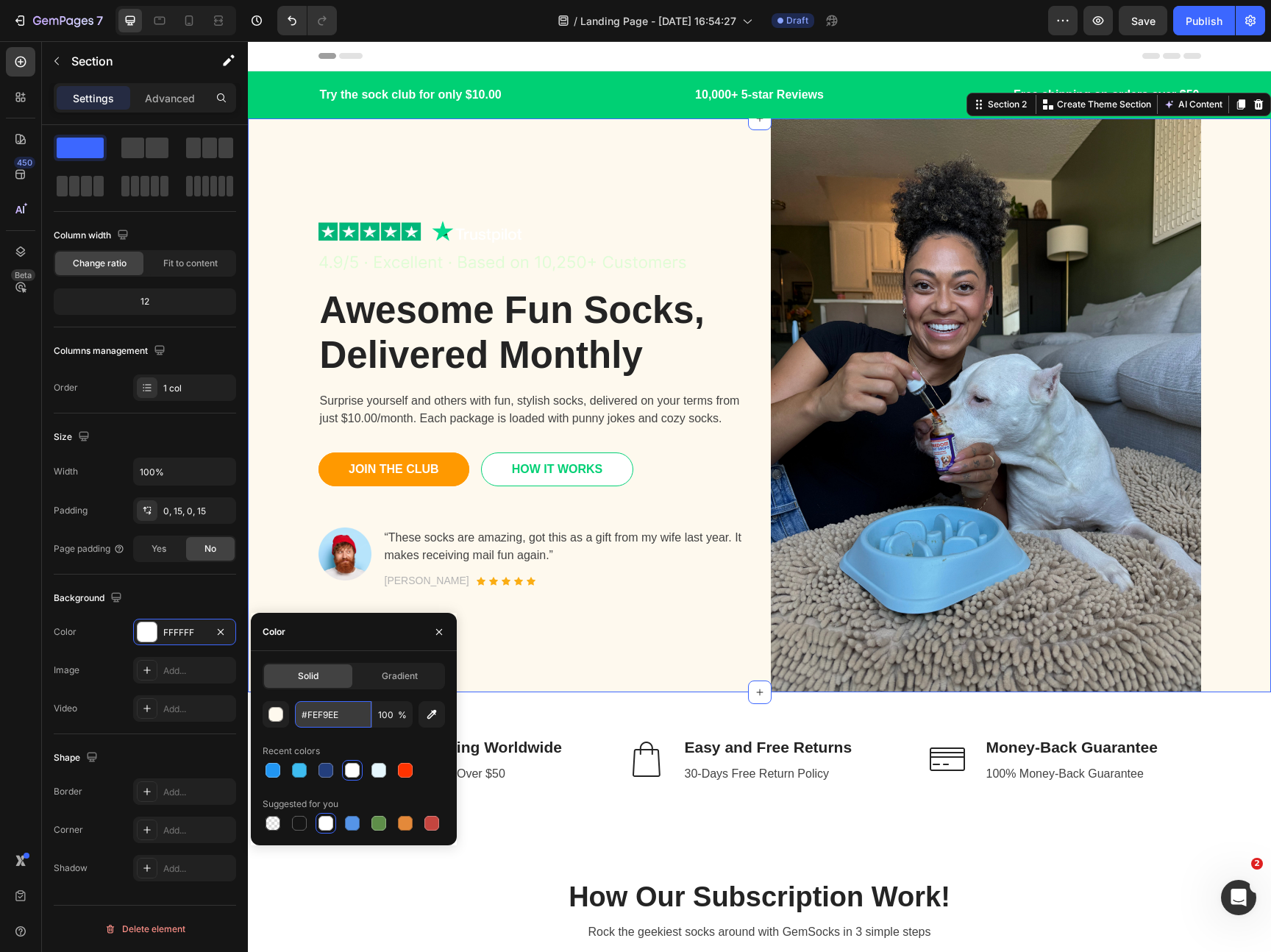
type input "FEF9EE"
click at [698, 341] on p "Awesome Fun Socks, Delivered Monthly" at bounding box center [533, 332] width 427 height 90
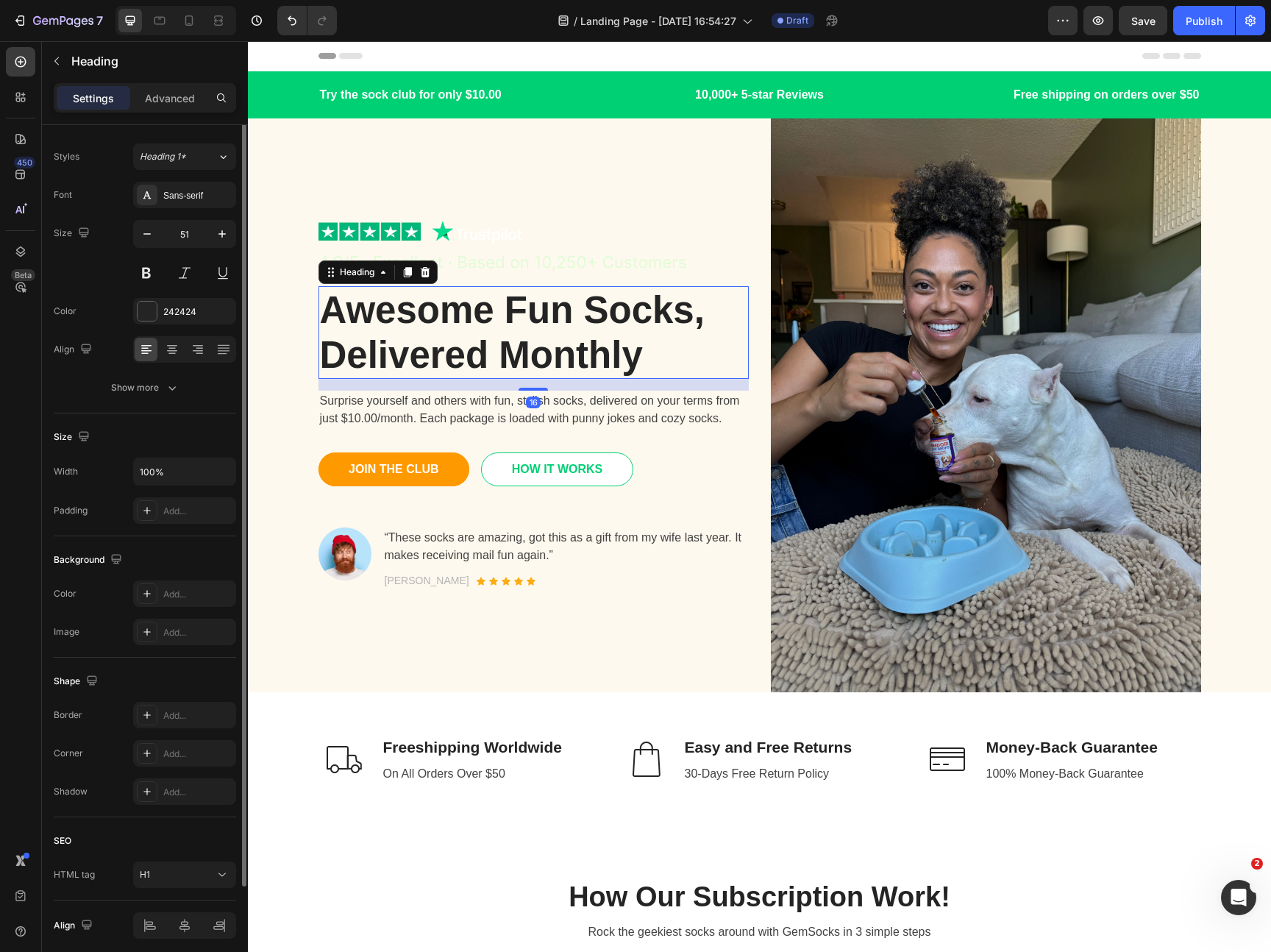
scroll to position [0, 0]
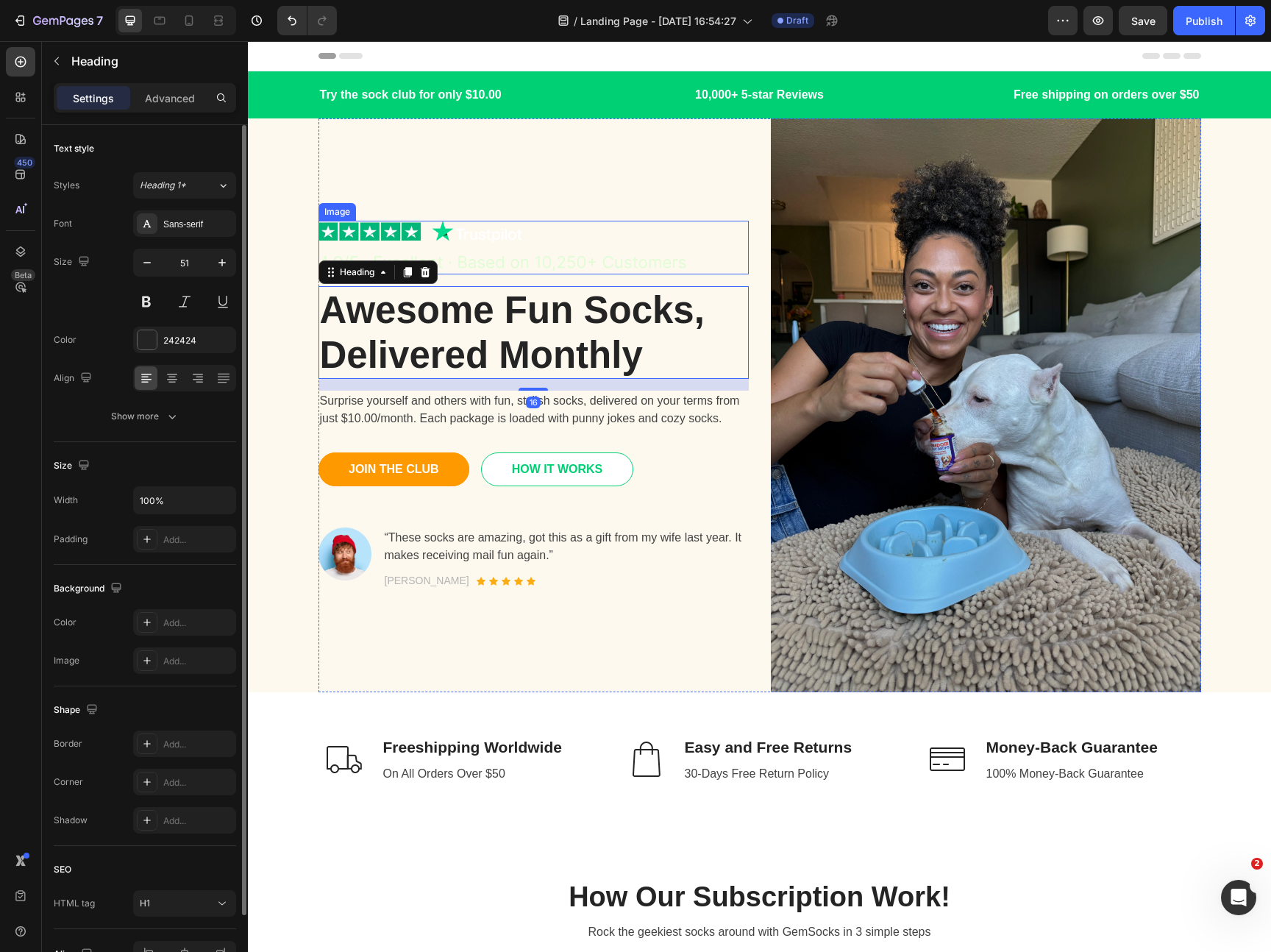
click at [685, 233] on img at bounding box center [533, 247] width 430 height 53
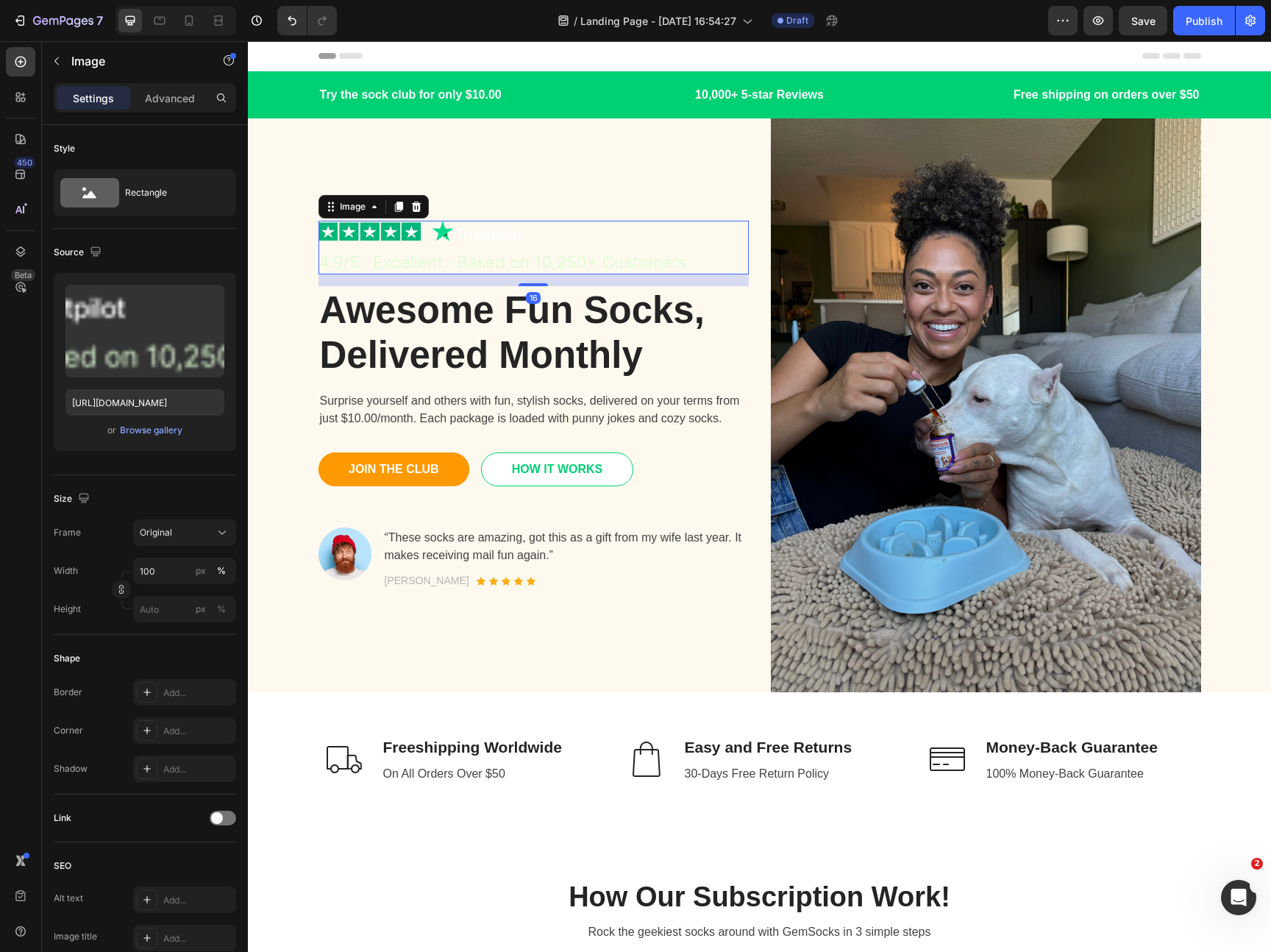
scroll to position [7, 0]
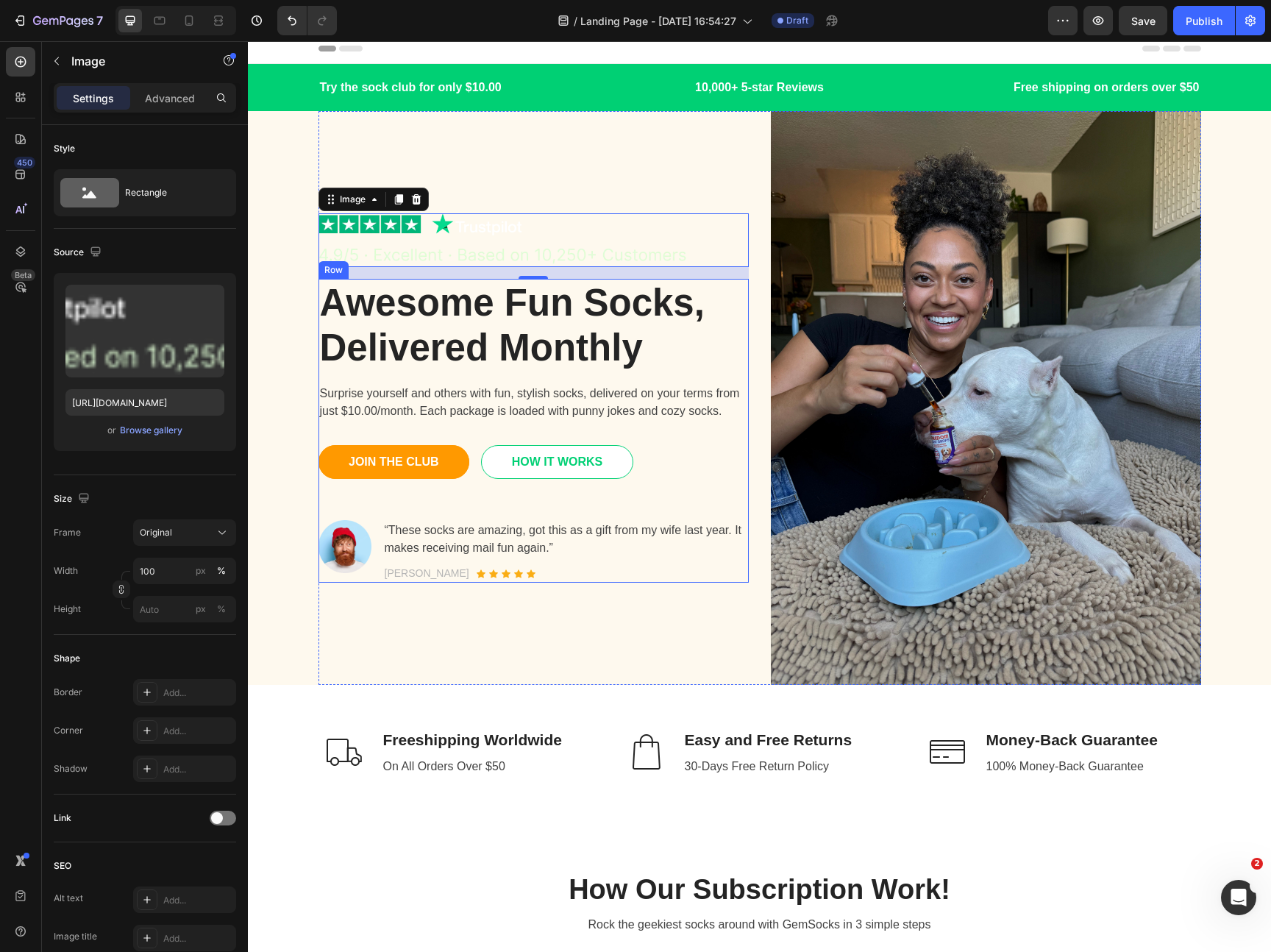
click at [701, 427] on div "Awesome Fun Socks, Delivered Monthly Heading Surprise yourself and others with …" at bounding box center [533, 430] width 430 height 304
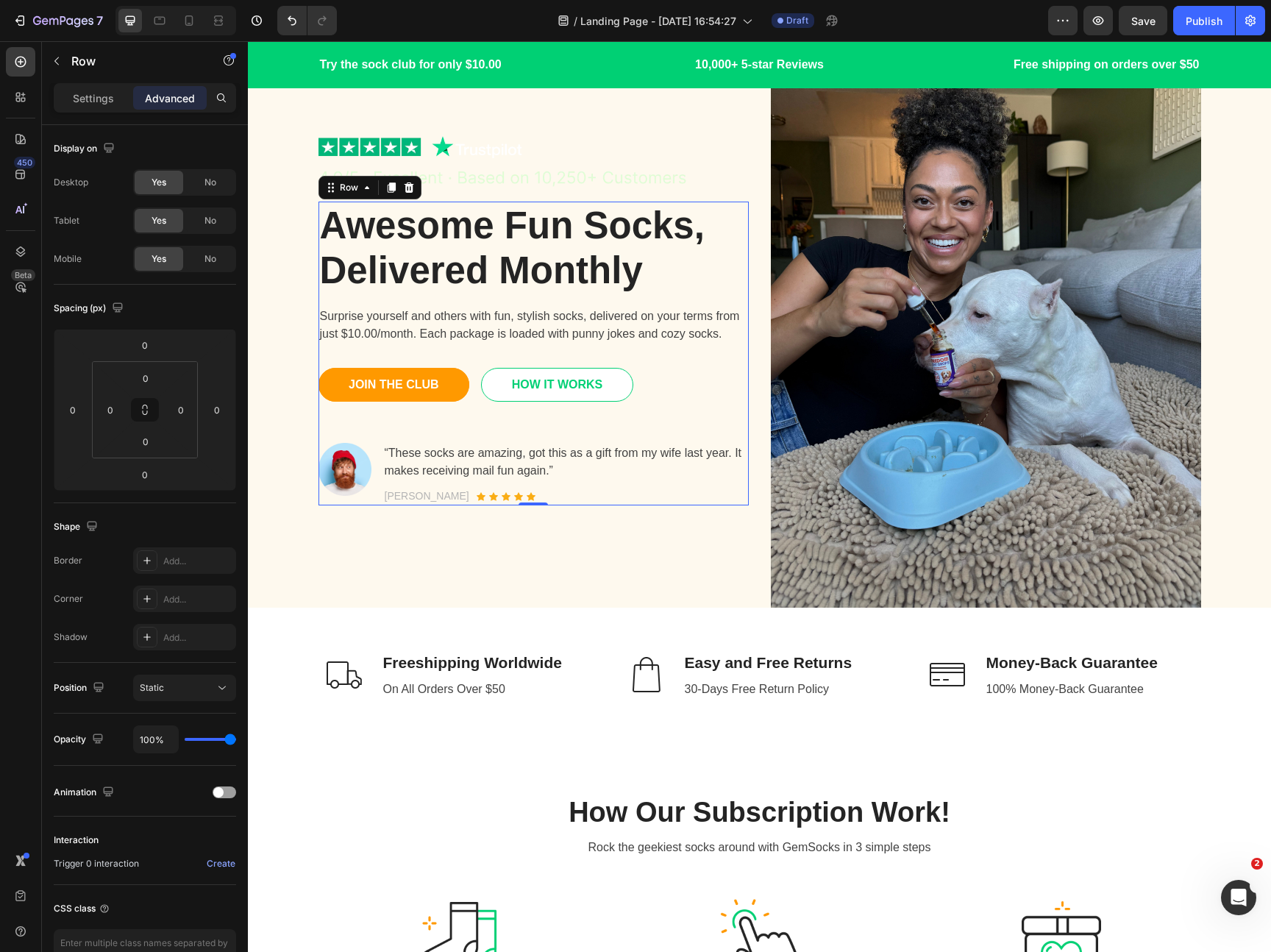
scroll to position [44, 0]
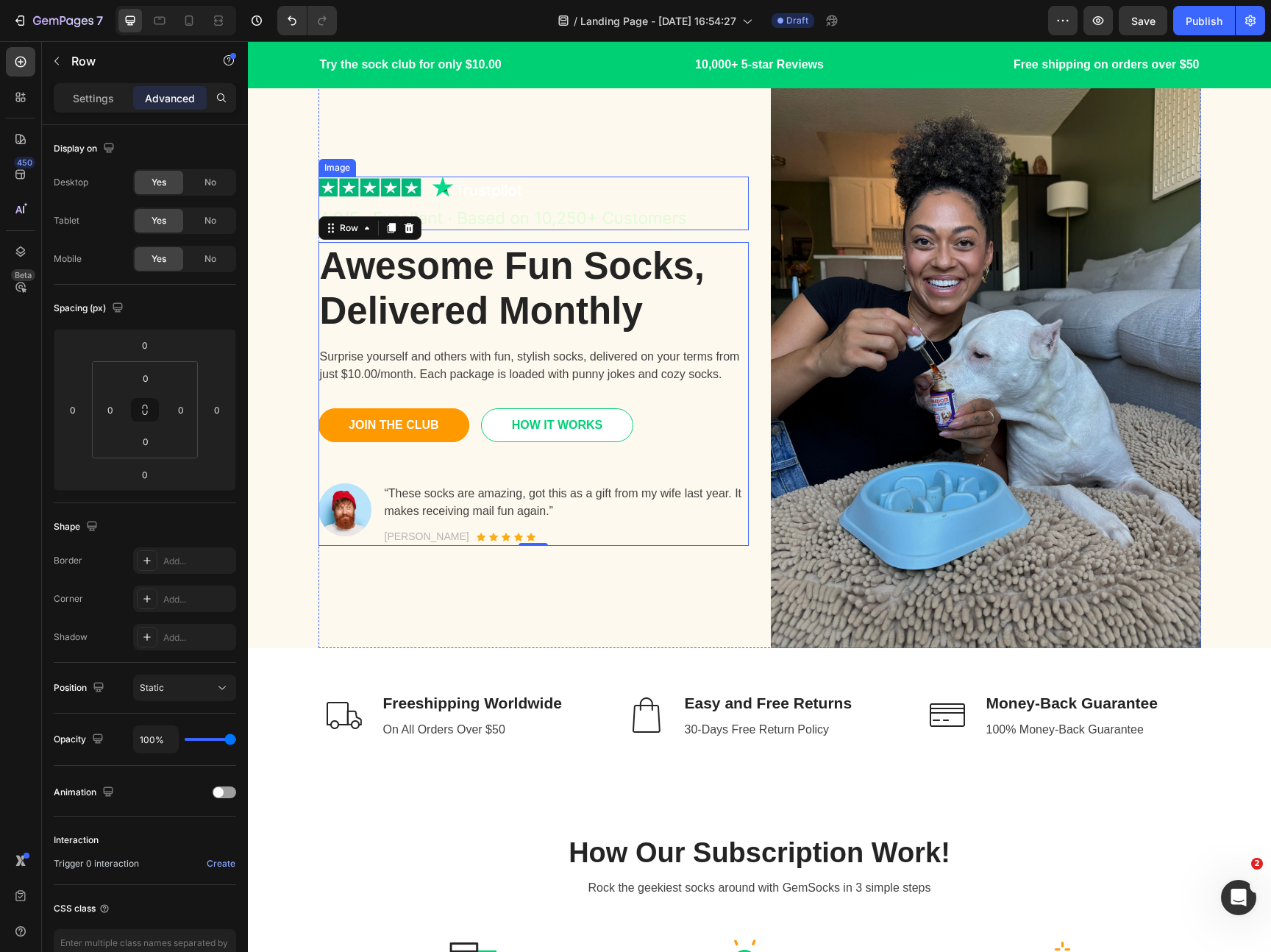
click at [495, 199] on img at bounding box center [533, 203] width 430 height 53
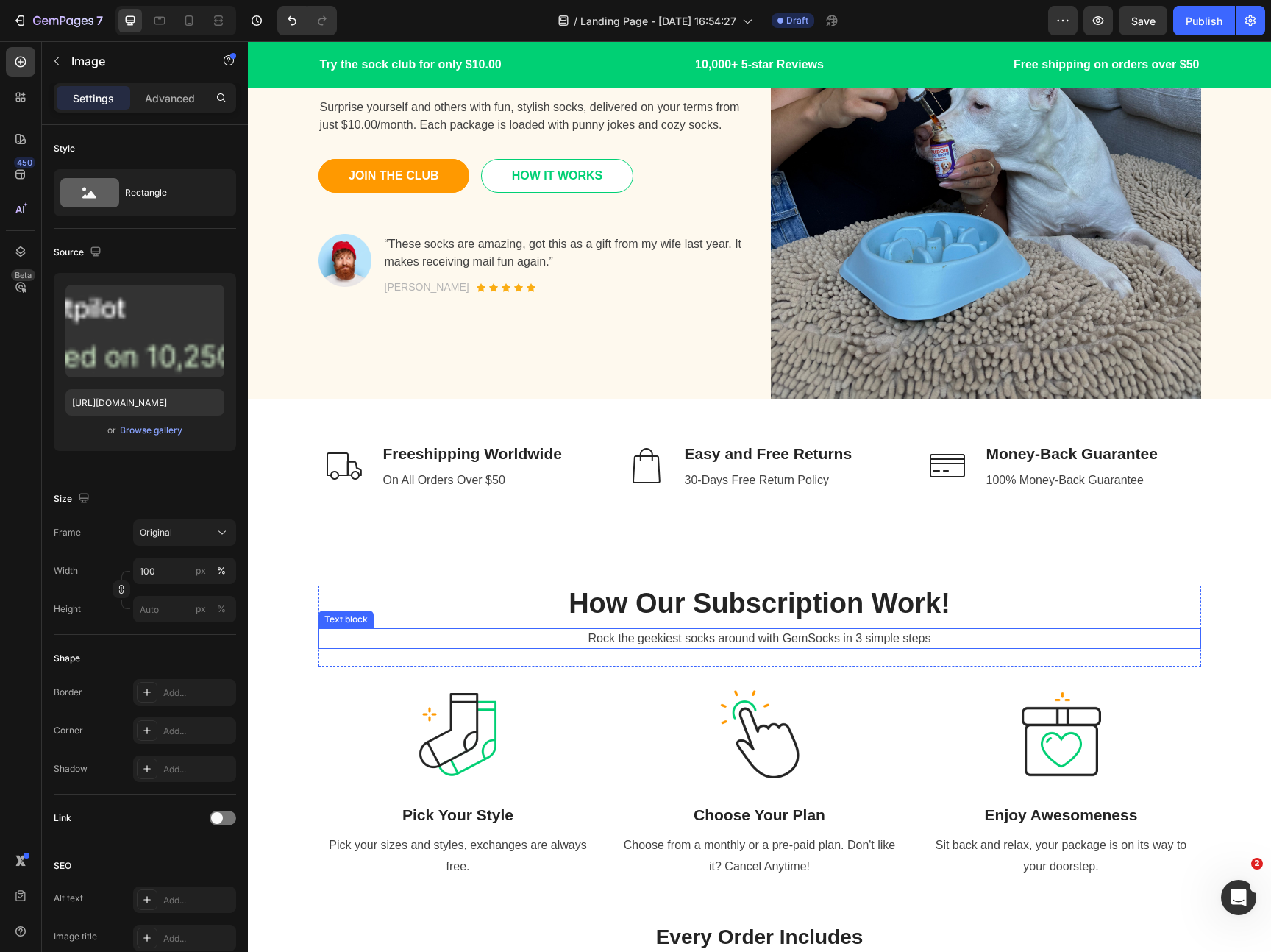
scroll to position [0, 0]
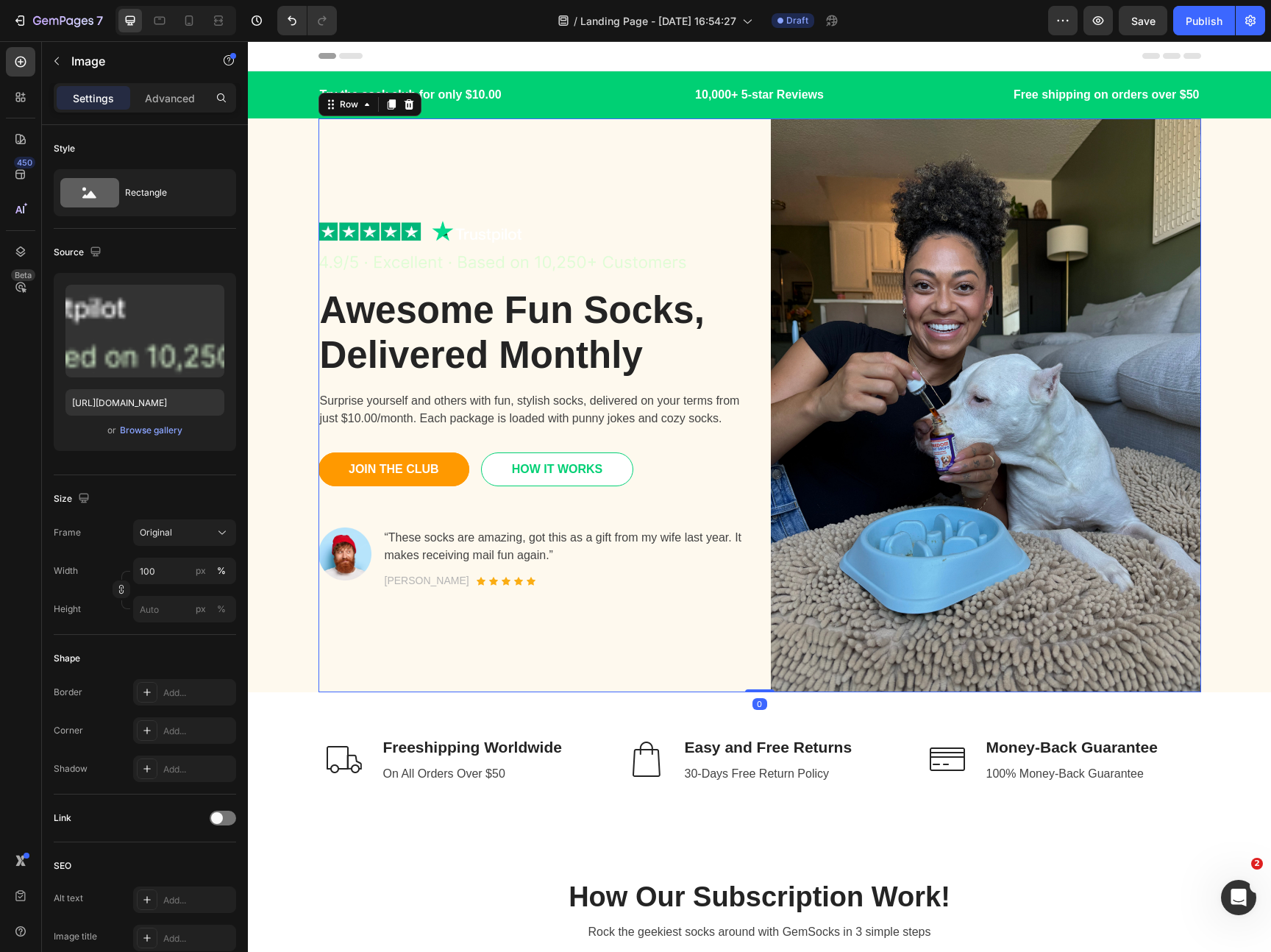
click at [754, 422] on div "Image Awesome Fun Socks, Delivered Monthly Heading Surprise yourself and others…" at bounding box center [760, 405] width 883 height 573
click at [616, 256] on img at bounding box center [533, 247] width 430 height 53
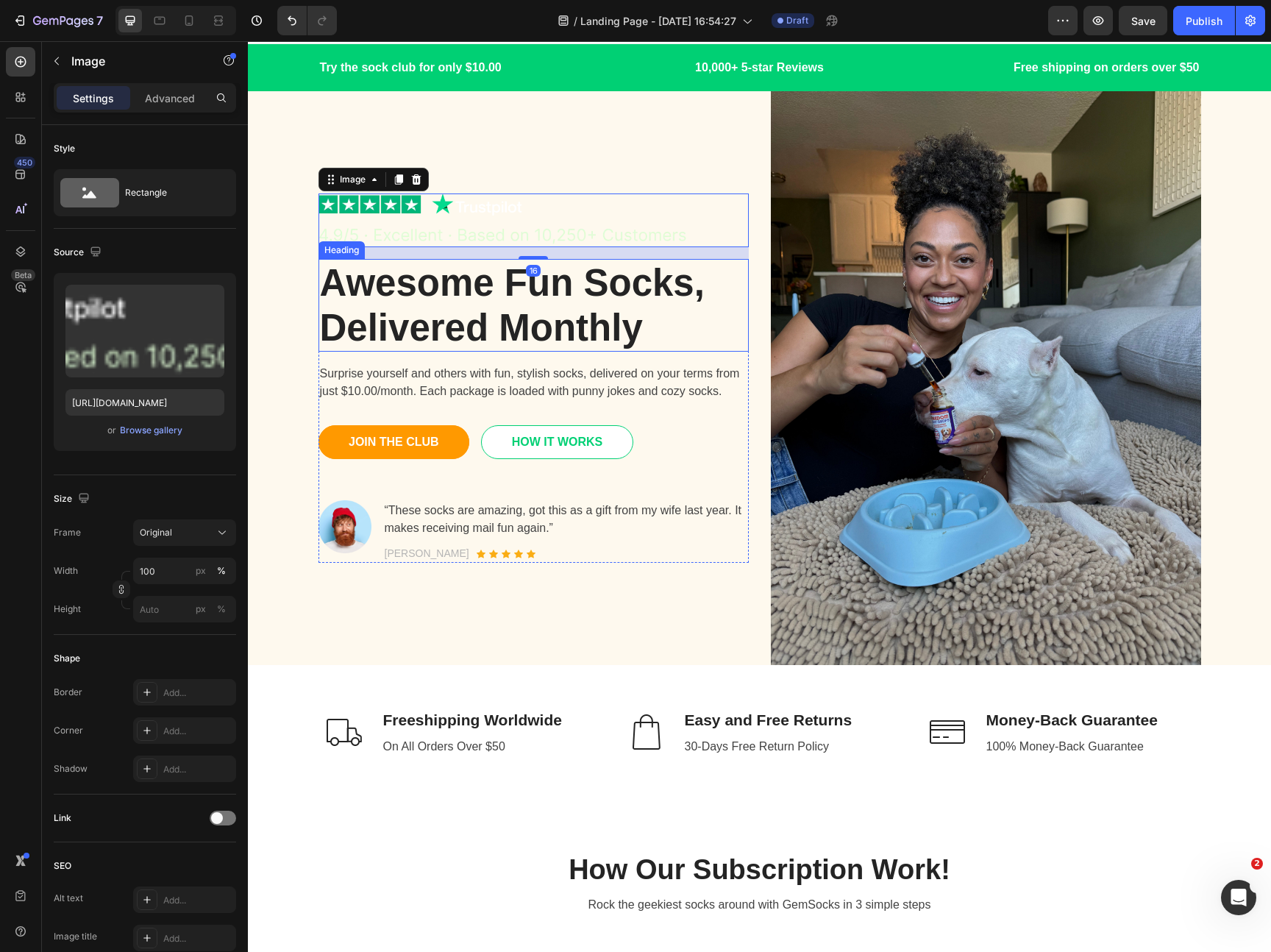
scroll to position [28, 0]
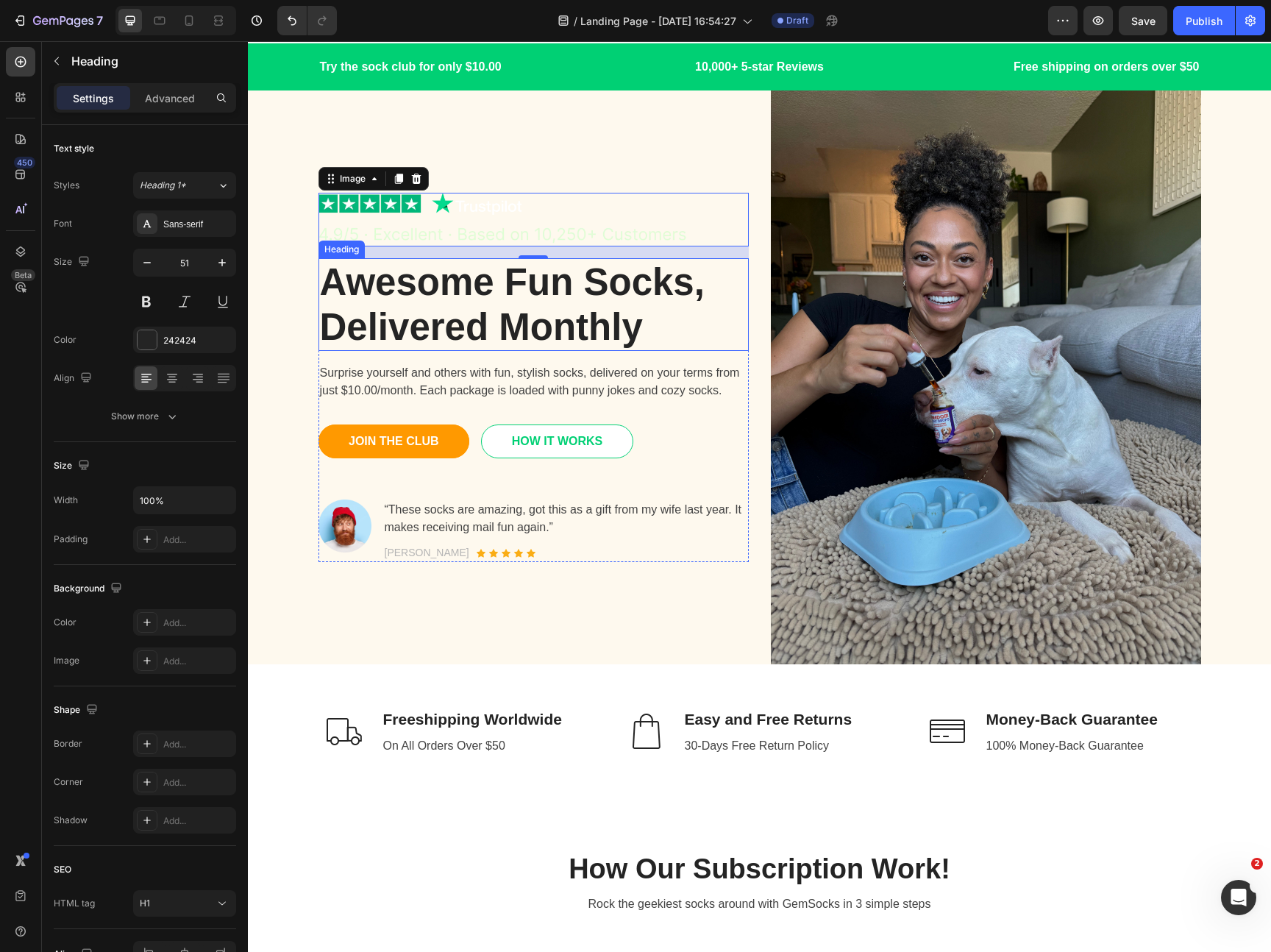
click at [629, 313] on p "Awesome Fun Socks, Delivered Monthly" at bounding box center [533, 305] width 427 height 90
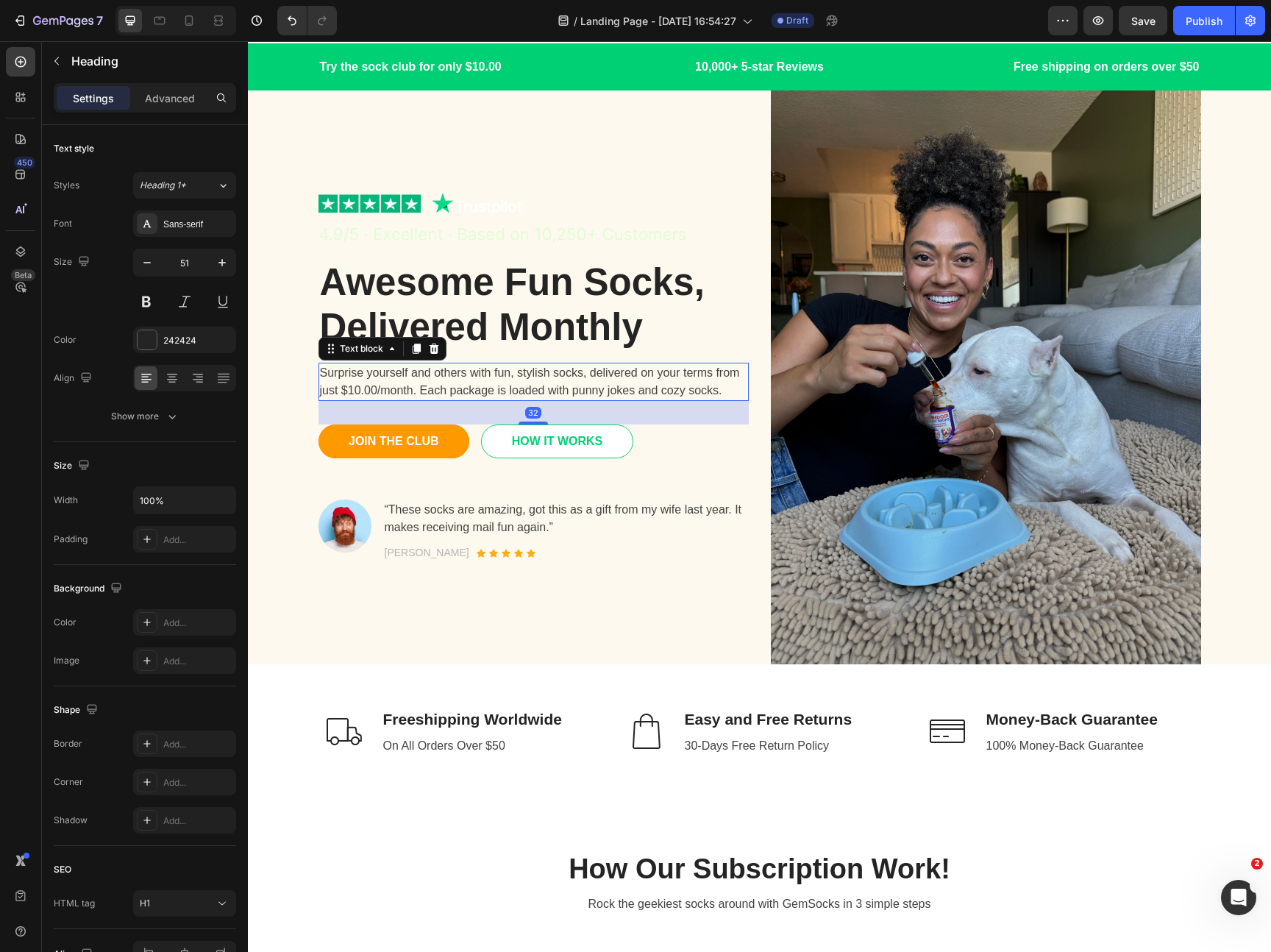
click at [570, 379] on p "Surprise yourself and others with fun, stylish socks, delivered on your terms f…" at bounding box center [533, 381] width 427 height 35
click at [682, 528] on p "“These socks are amazing, got this as a gift from my wife last year. It makes r…" at bounding box center [566, 518] width 363 height 35
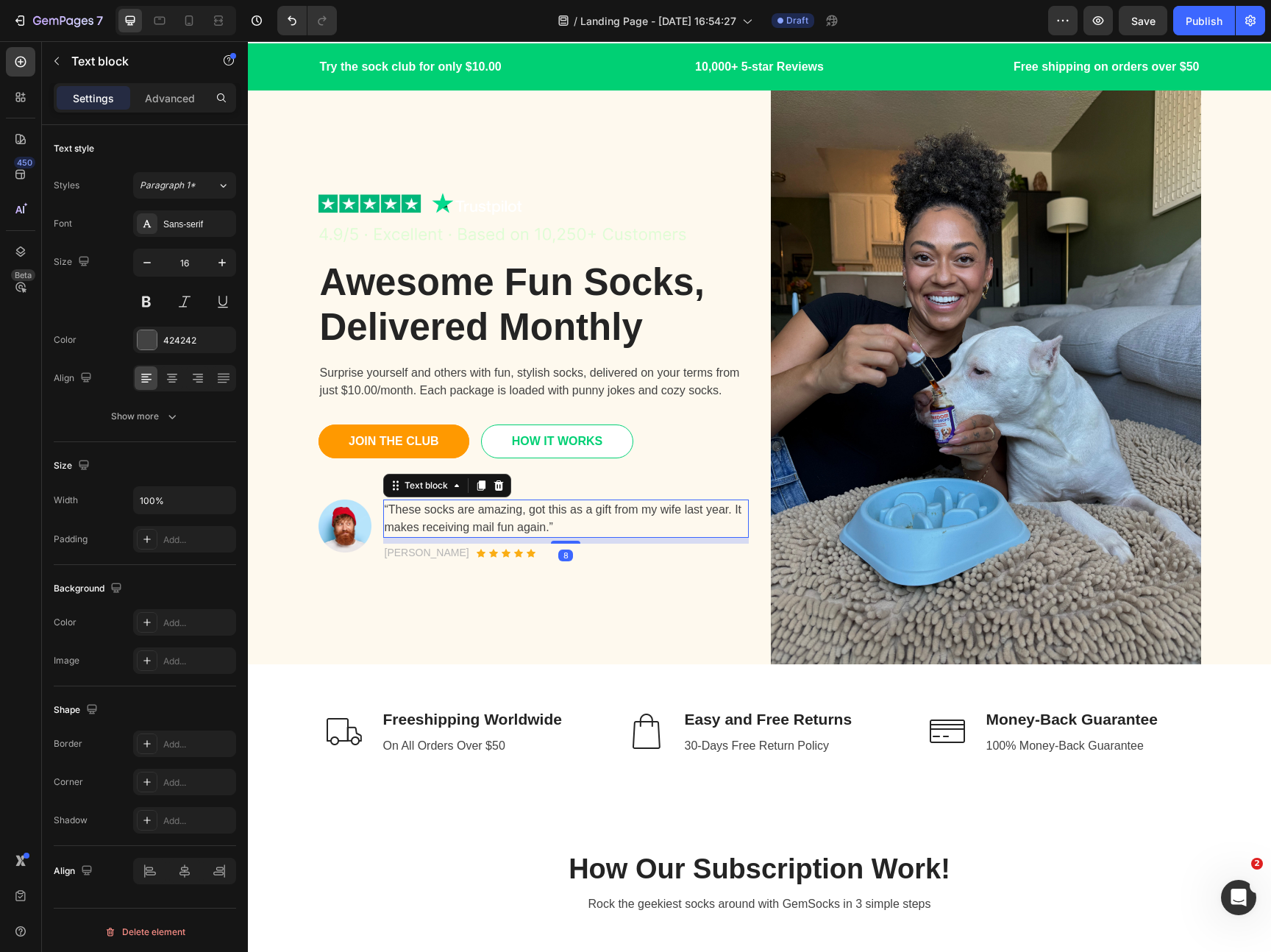
scroll to position [0, 0]
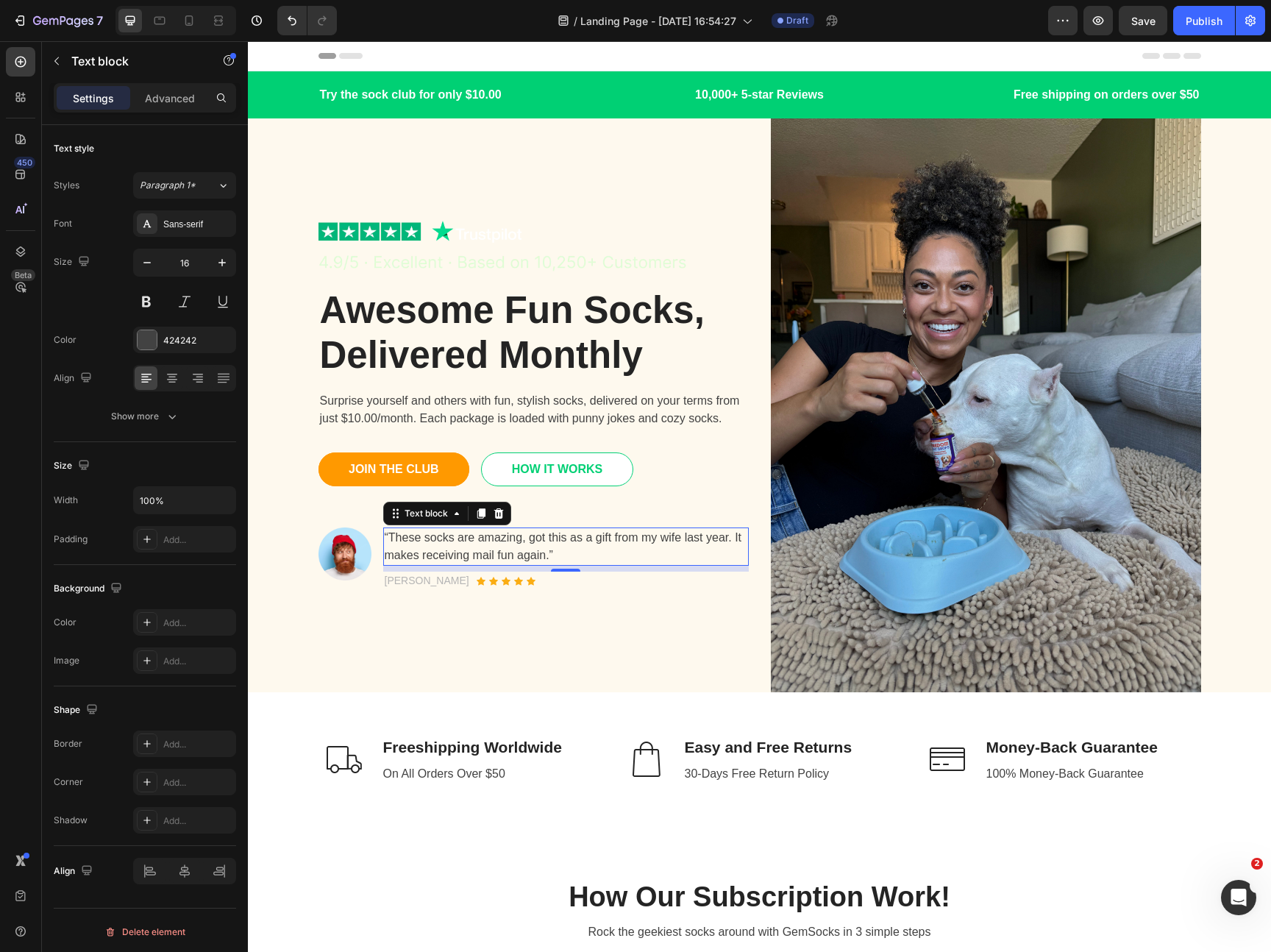
click at [673, 421] on p "Surprise yourself and others with fun, stylish socks, delivered on your terms f…" at bounding box center [533, 409] width 427 height 35
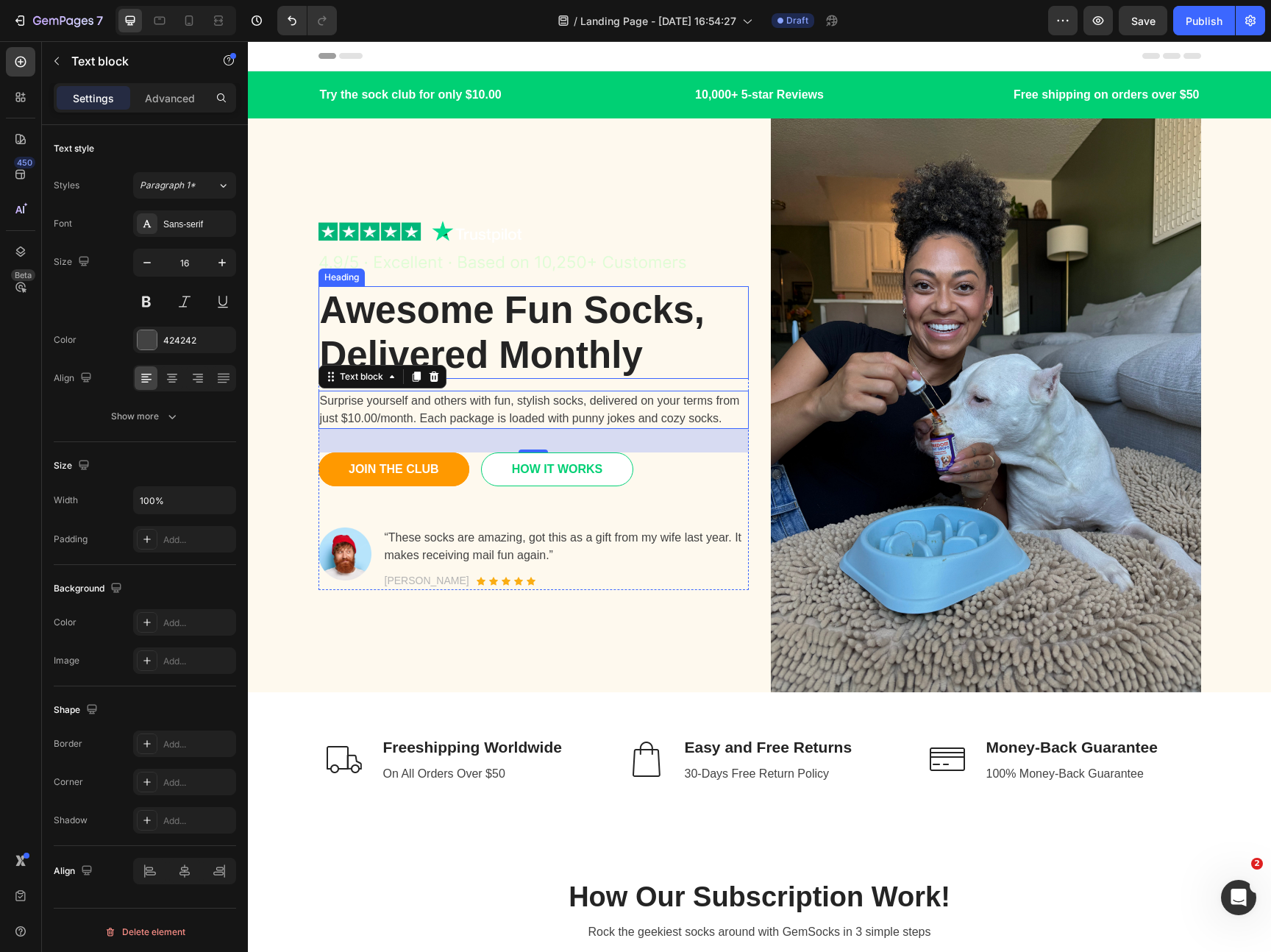
click at [595, 336] on p "Awesome Fun Socks, Delivered Monthly" at bounding box center [533, 332] width 427 height 90
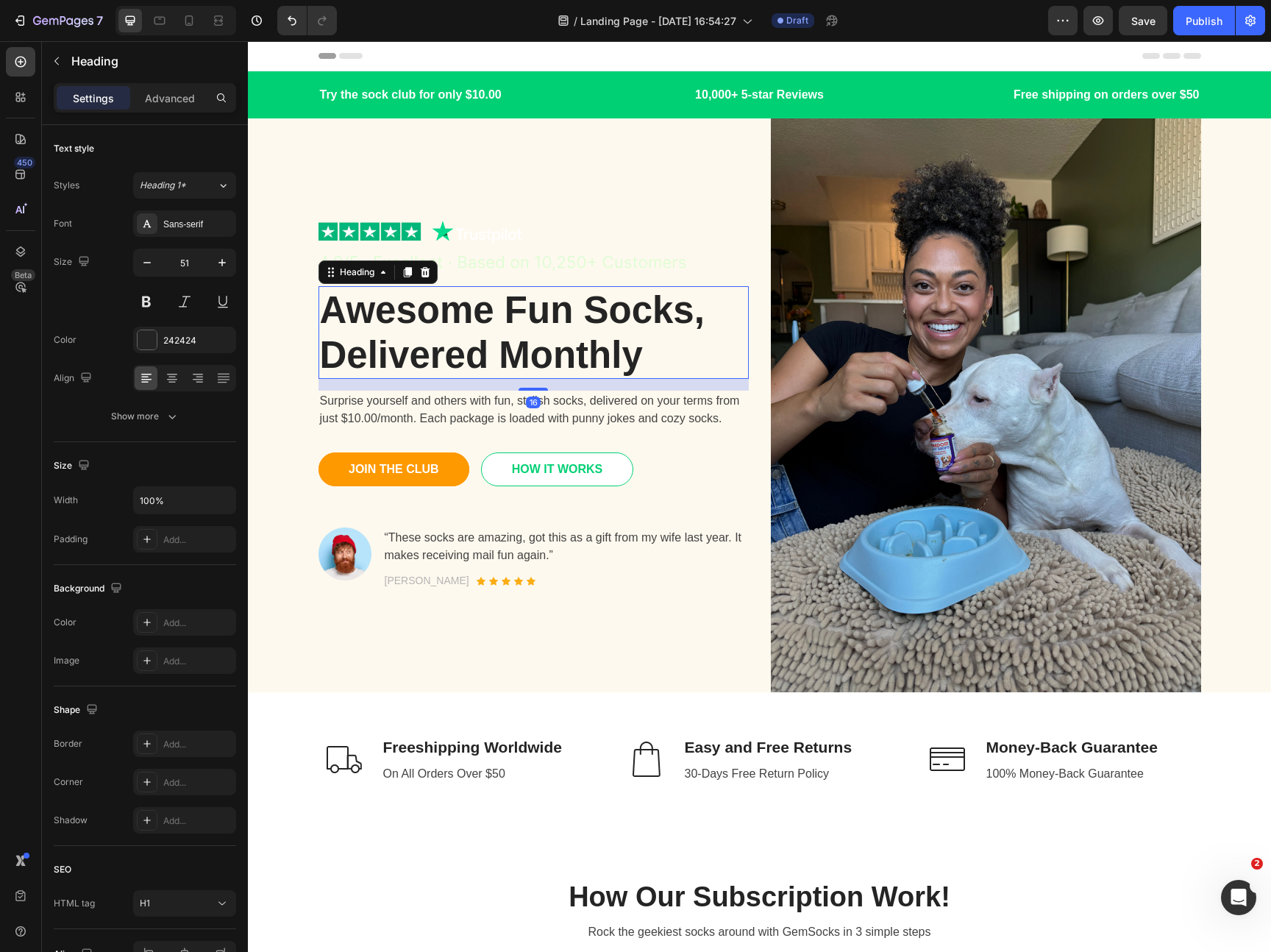
click at [595, 336] on p "Awesome Fun Socks, Delivered Monthly" at bounding box center [533, 332] width 427 height 90
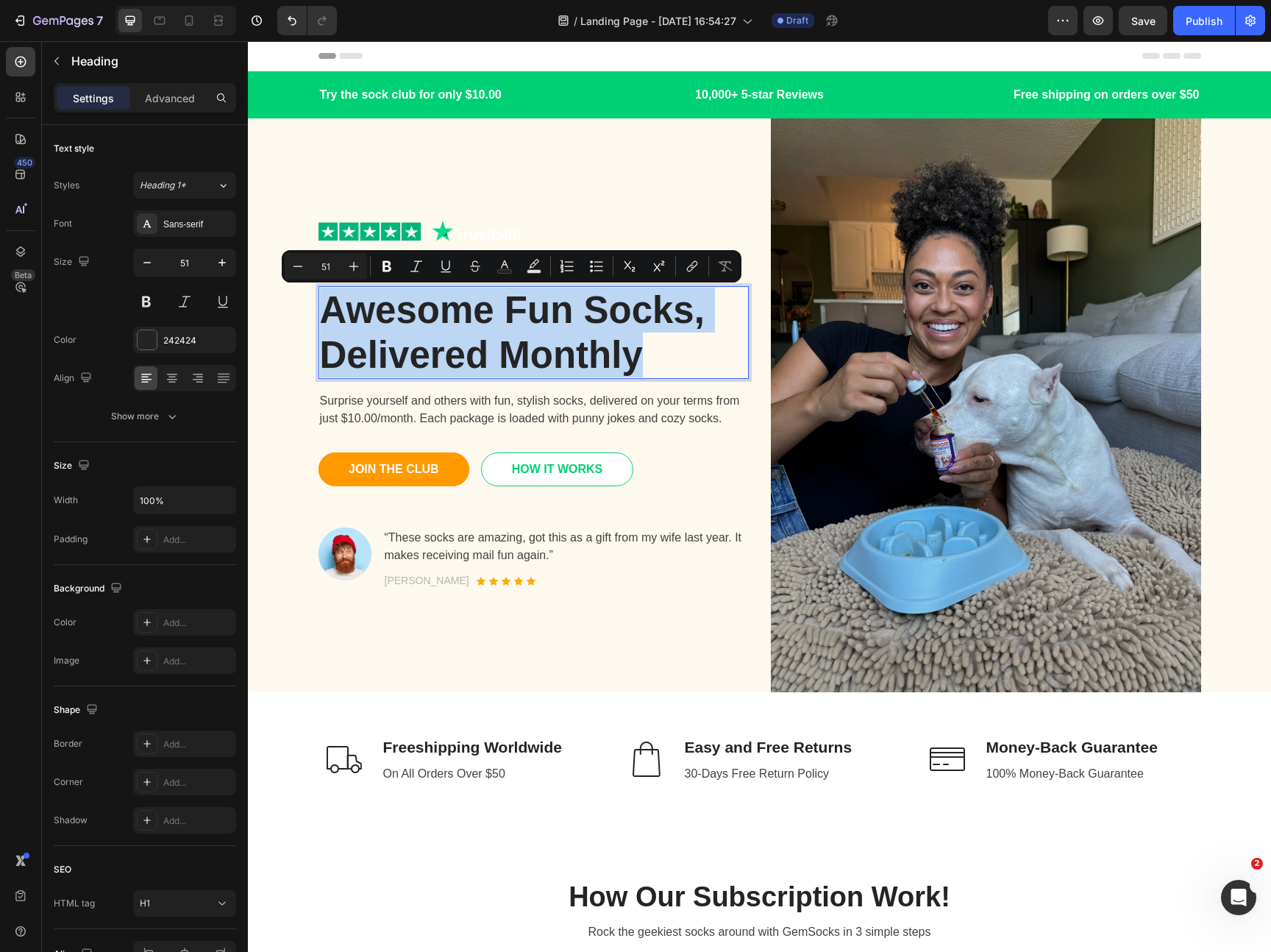
click at [623, 357] on p "Awesome Fun Socks, Delivered Monthly" at bounding box center [533, 332] width 427 height 90
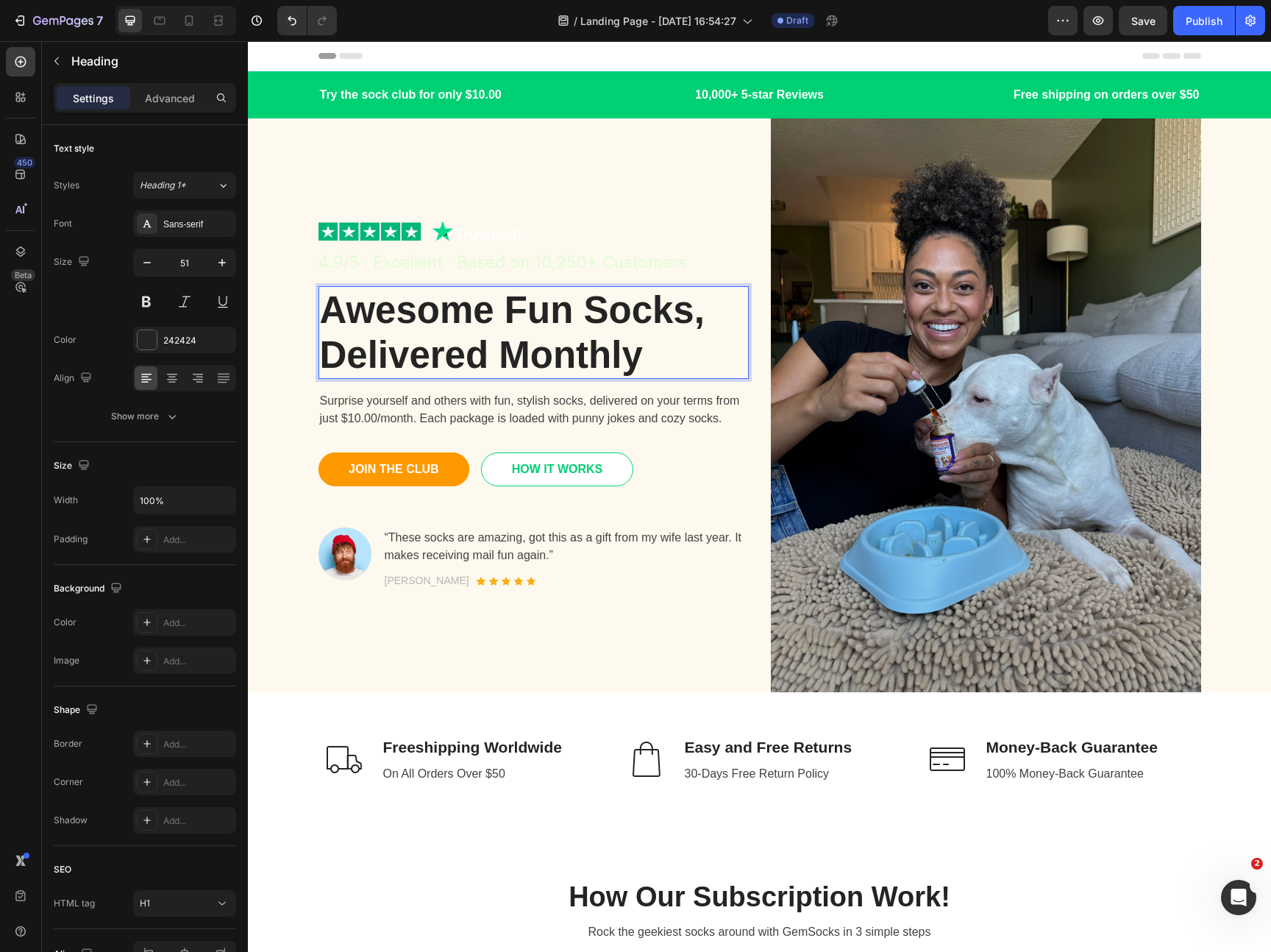
click at [646, 359] on p "Awesome Fun Socks, Delivered Monthly" at bounding box center [533, 332] width 427 height 90
click at [635, 361] on p "Awesome Fun Socks, Delivered Monthly" at bounding box center [533, 332] width 427 height 90
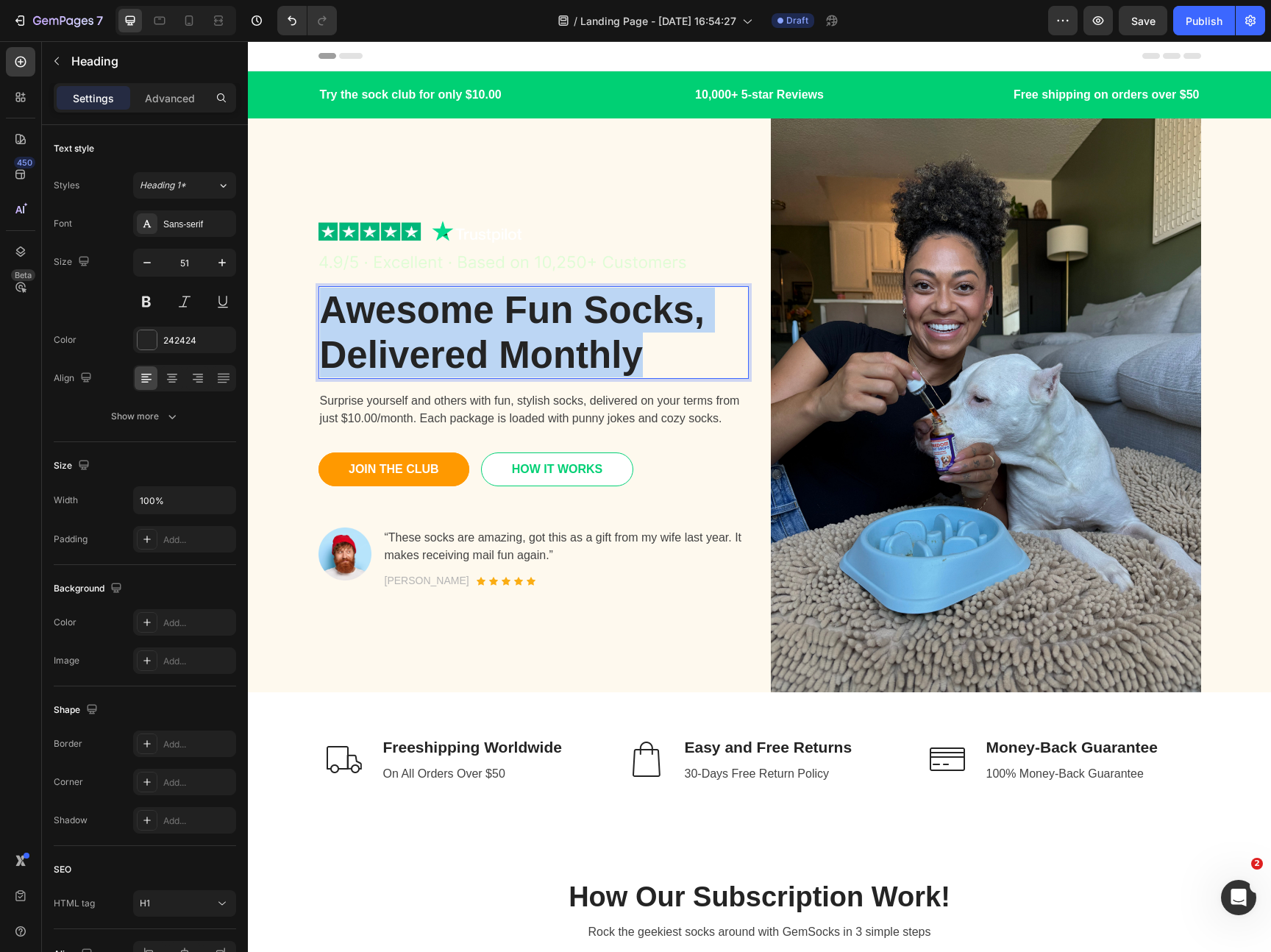
click at [635, 361] on p "Awesome Fun Socks, Delivered Monthly" at bounding box center [533, 332] width 427 height 90
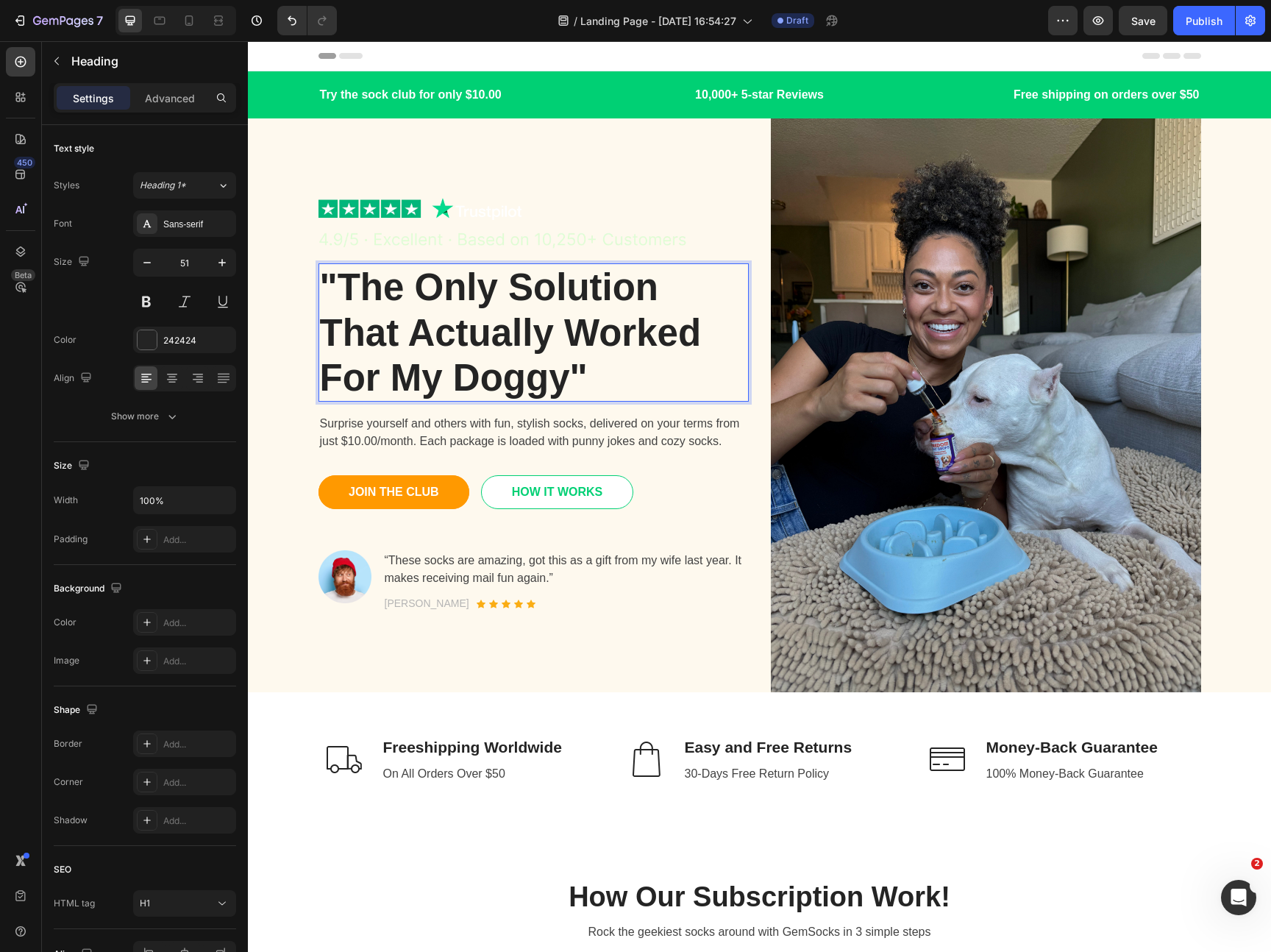
click at [580, 379] on p ""The Only Solution That Actually Worked For My Doggy"" at bounding box center [533, 332] width 427 height 135
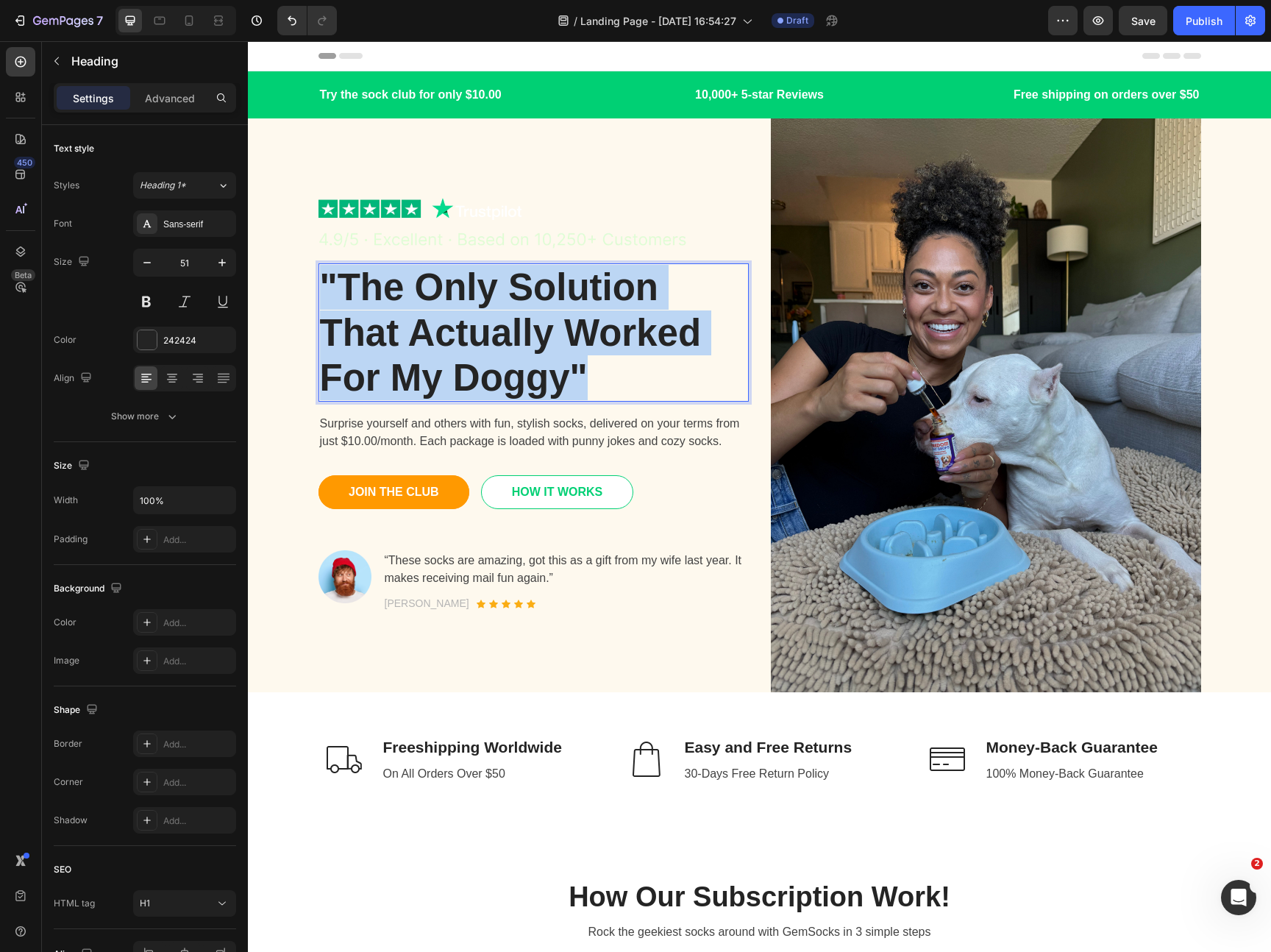
click at [580, 379] on p ""The Only Solution That Actually Worked For My Doggy"" at bounding box center [533, 332] width 427 height 135
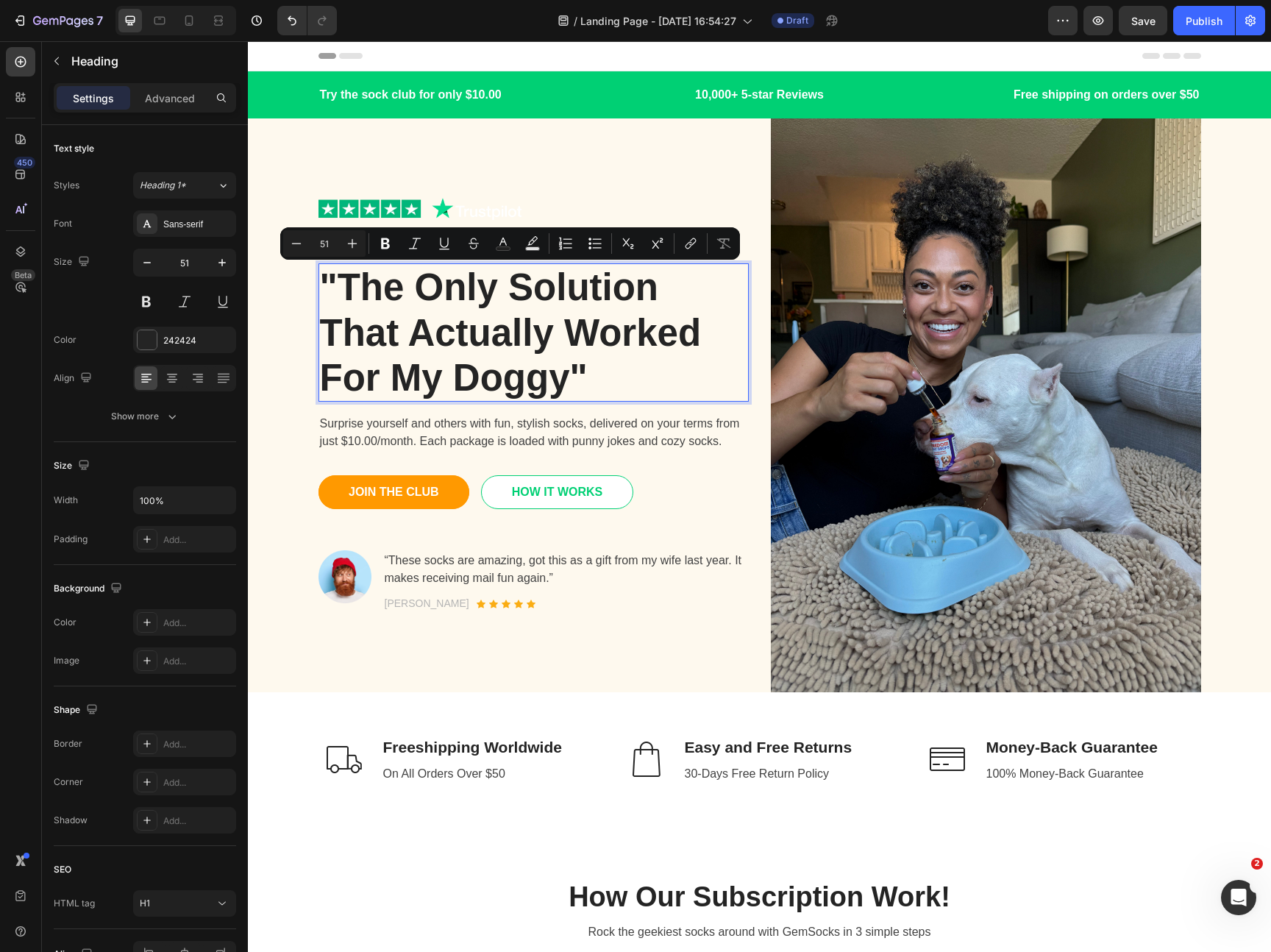
click at [584, 368] on p ""The Only Solution That Actually Worked For My Doggy"" at bounding box center [533, 332] width 427 height 135
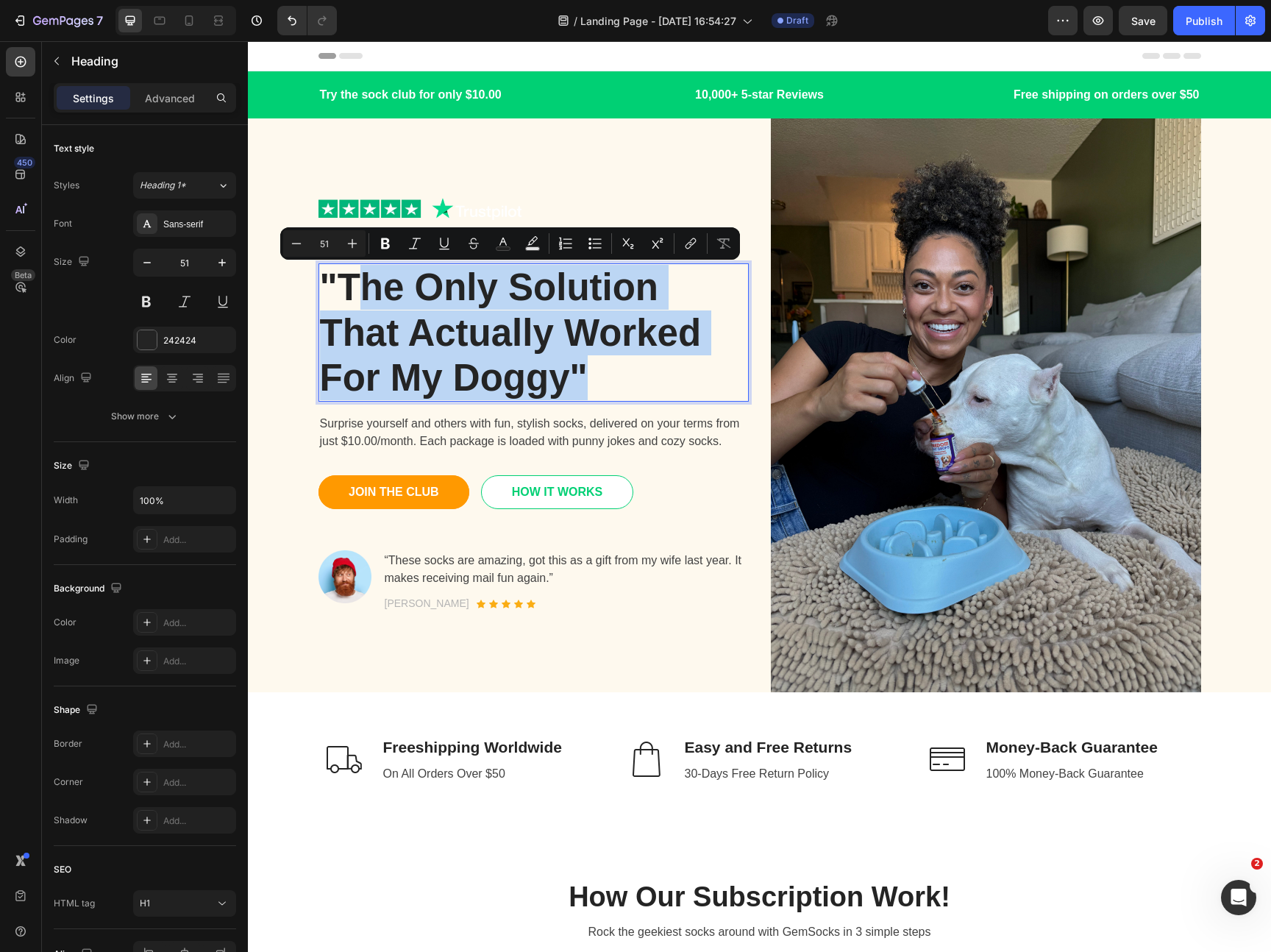
drag, startPoint x: 604, startPoint y: 380, endPoint x: 350, endPoint y: 300, distance: 266.3
click at [350, 300] on p ""The Only Solution That Actually Worked For My Doggy"" at bounding box center [533, 332] width 427 height 135
click at [538, 352] on p ""The Only Solution That Actually Worked For My Doggy"" at bounding box center [533, 332] width 427 height 135
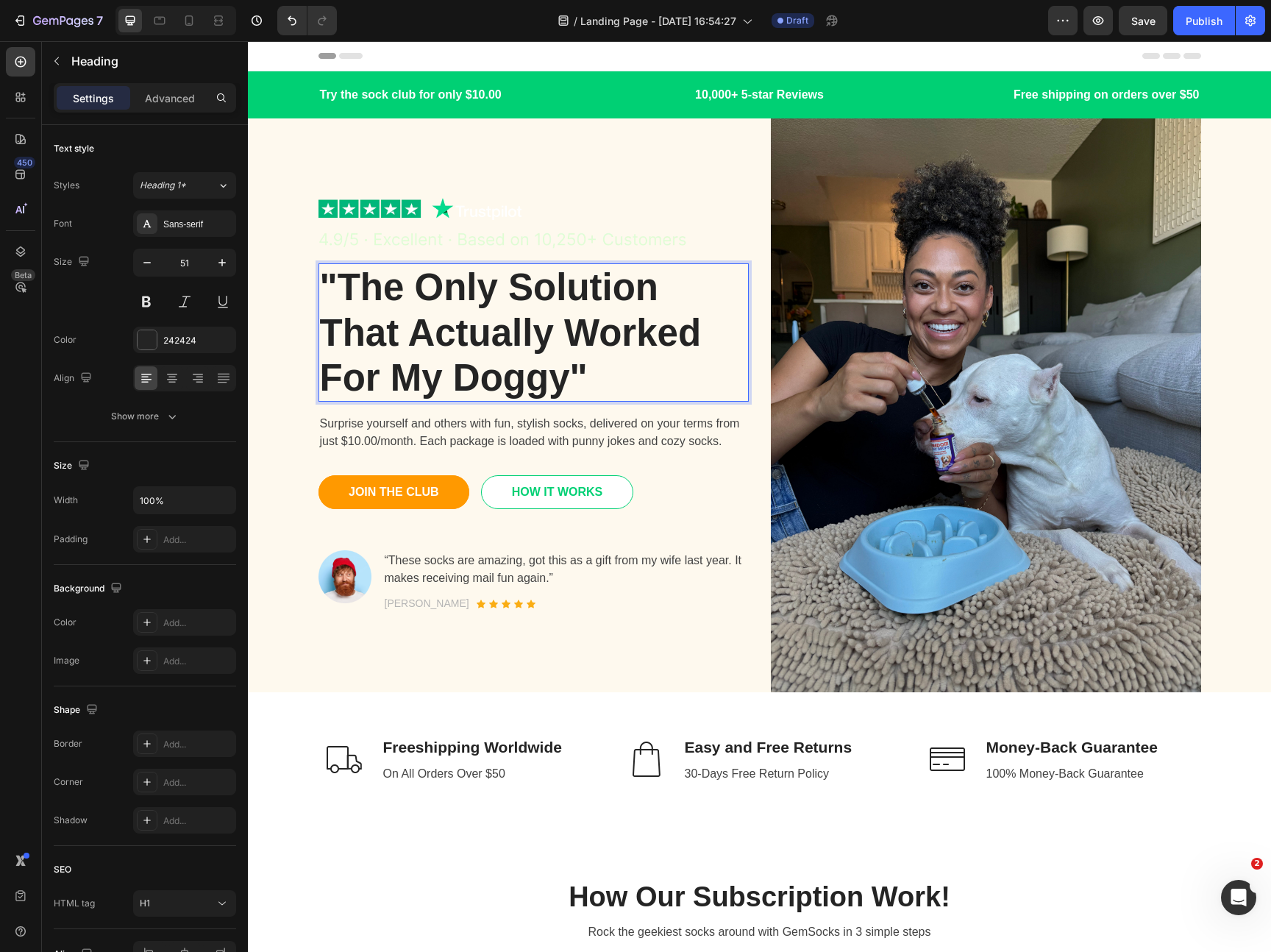
click at [599, 378] on p ""The Only Solution That Actually Worked For My Doggy"" at bounding box center [533, 332] width 427 height 135
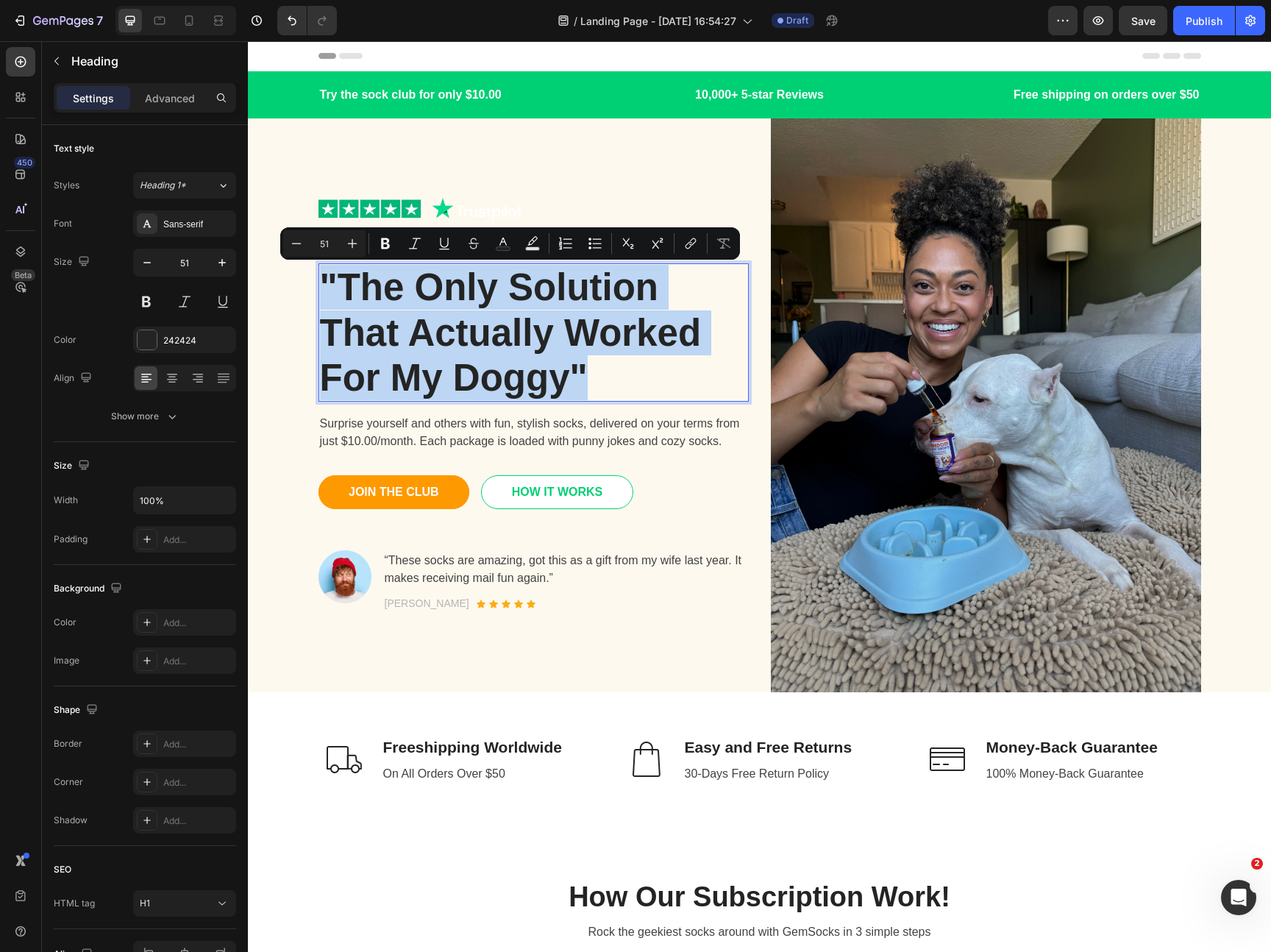
drag, startPoint x: 599, startPoint y: 374, endPoint x: 326, endPoint y: 296, distance: 283.9
click at [326, 296] on p ""The Only Solution That Actually Worked For My Doggy"" at bounding box center [533, 332] width 427 height 135
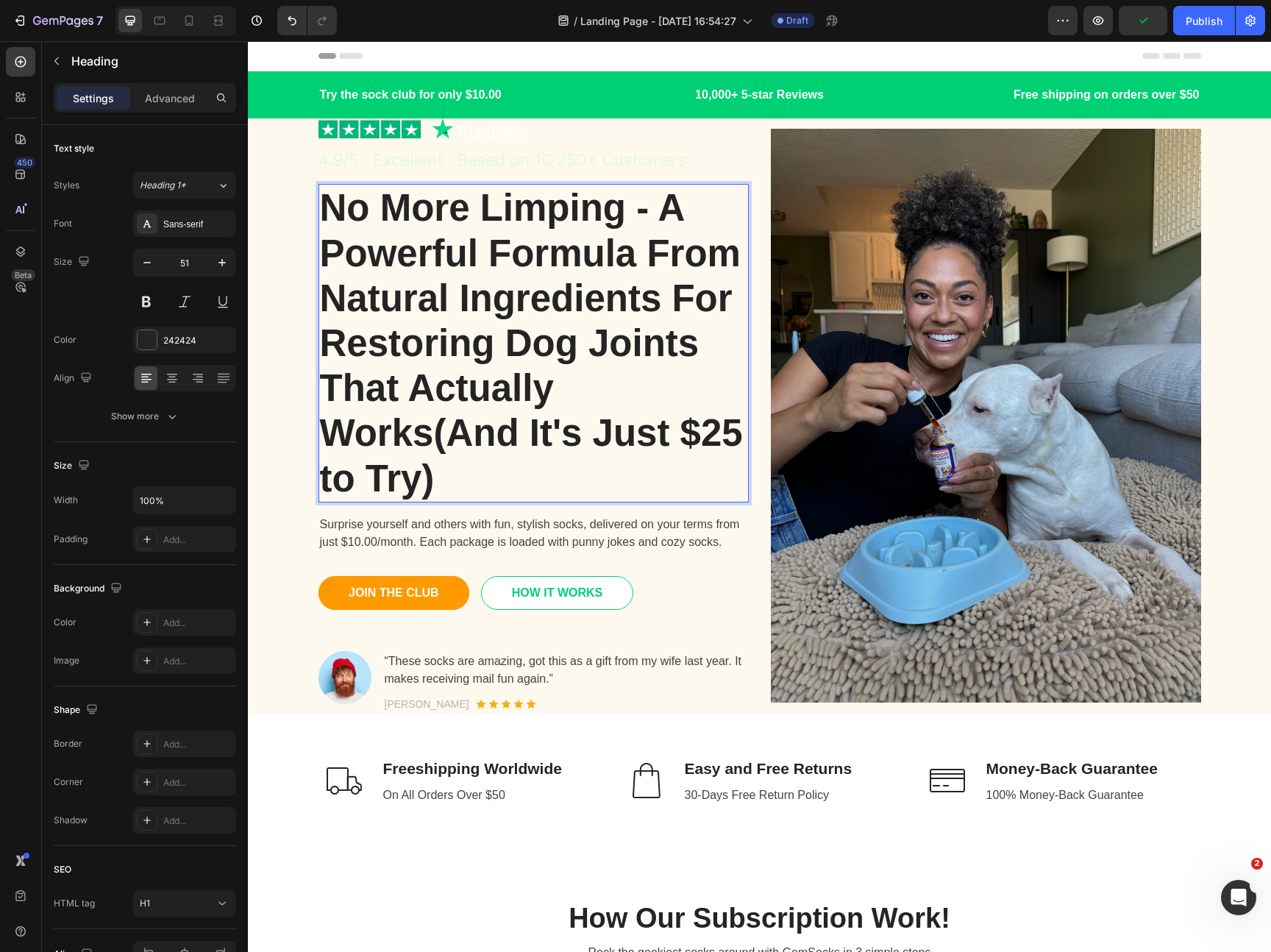
click at [433, 430] on p "No More Limping - A Powerful Formula From Natural Ingredients For Restoring Dog…" at bounding box center [533, 342] width 427 height 315
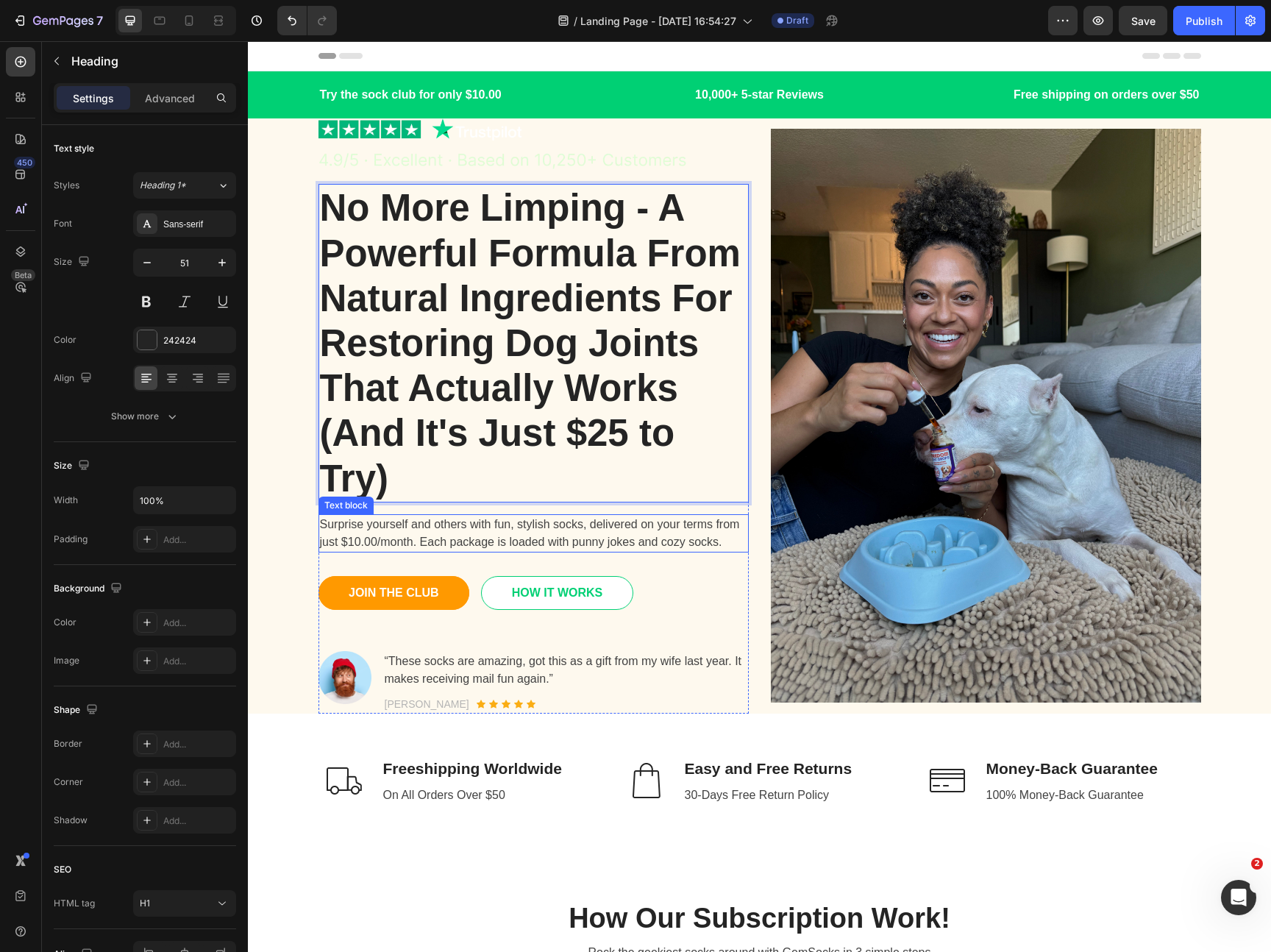
click at [568, 547] on p "Surprise yourself and others with fun, stylish socks, delivered on your terms f…" at bounding box center [533, 533] width 427 height 35
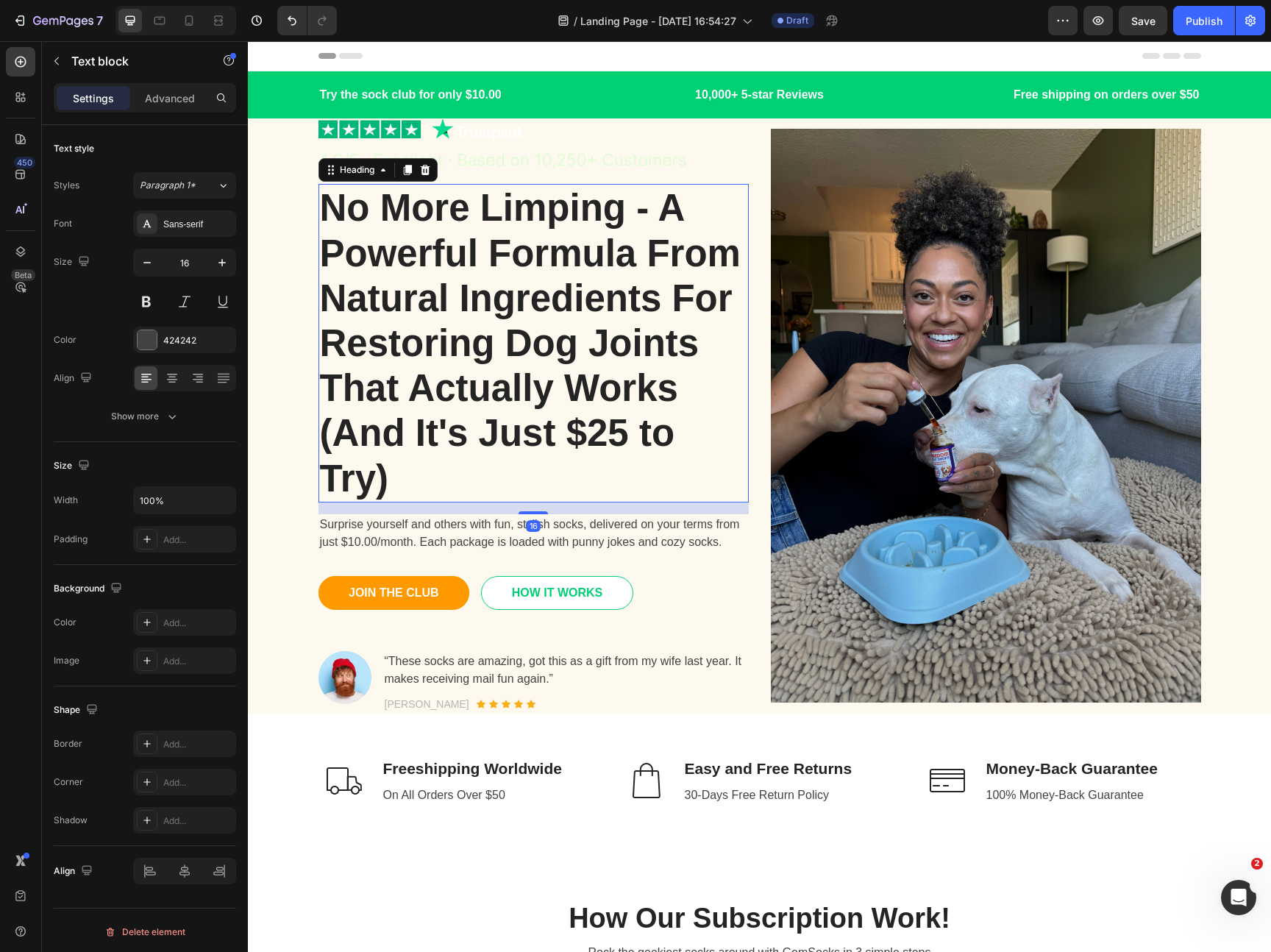
click at [566, 331] on p "No More Limping - A Powerful Formula From Natural Ingredients For Restoring Dog…" at bounding box center [533, 342] width 427 height 315
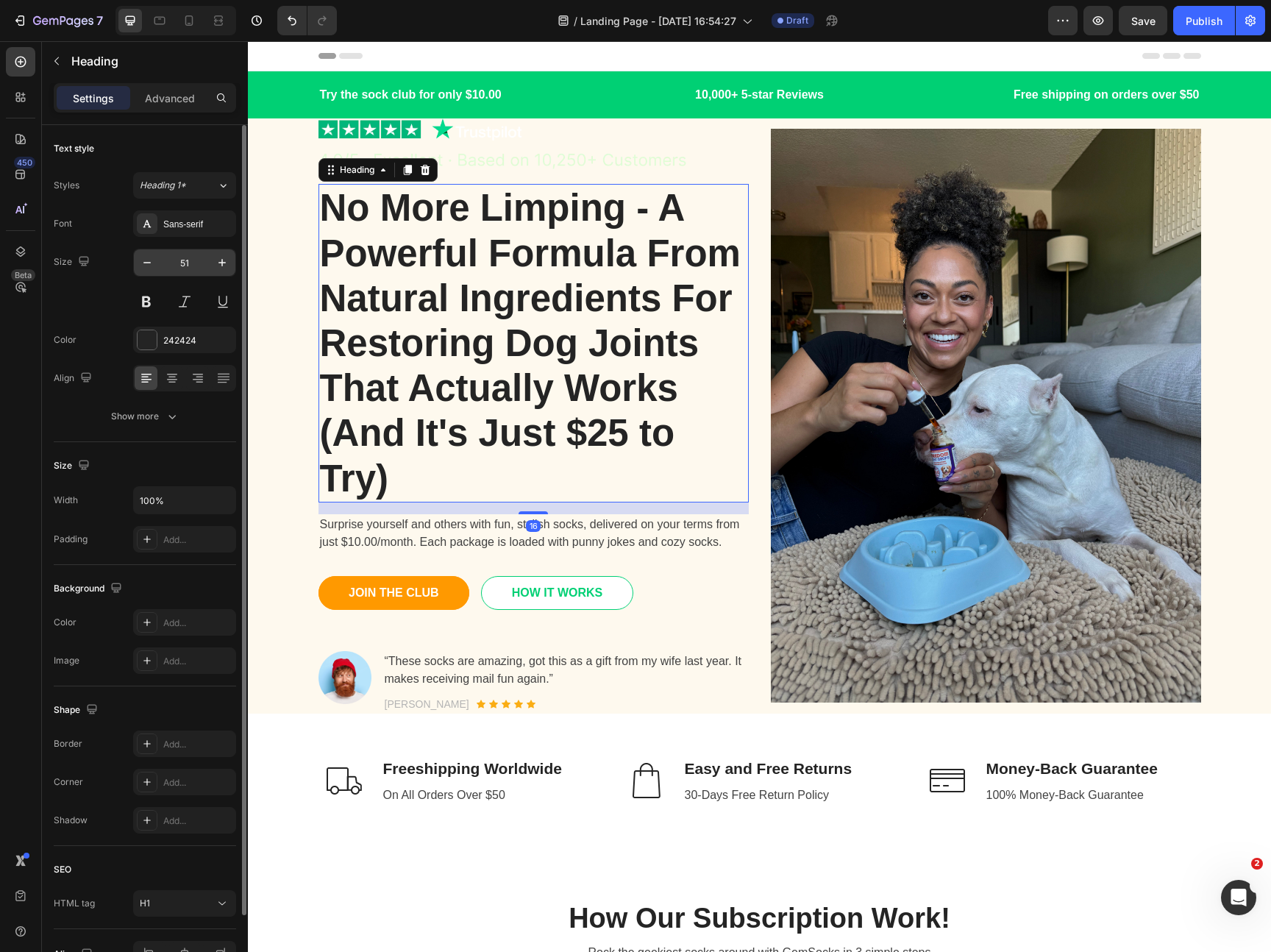
click at [189, 262] on input "51" at bounding box center [185, 262] width 49 height 27
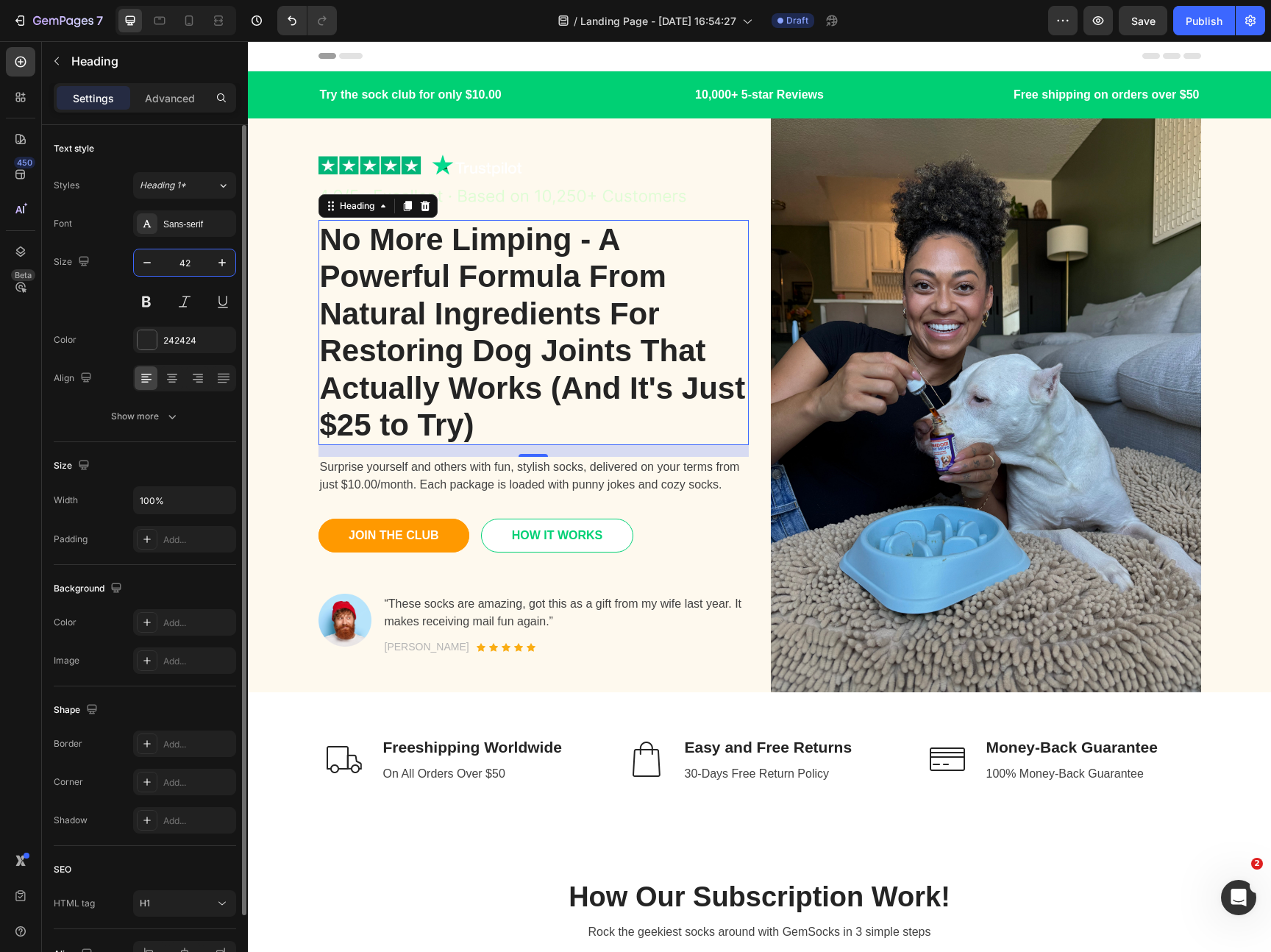
type input "42"
click at [637, 490] on p "Surprise yourself and others with fun, stylish socks, delivered on your terms f…" at bounding box center [533, 475] width 427 height 35
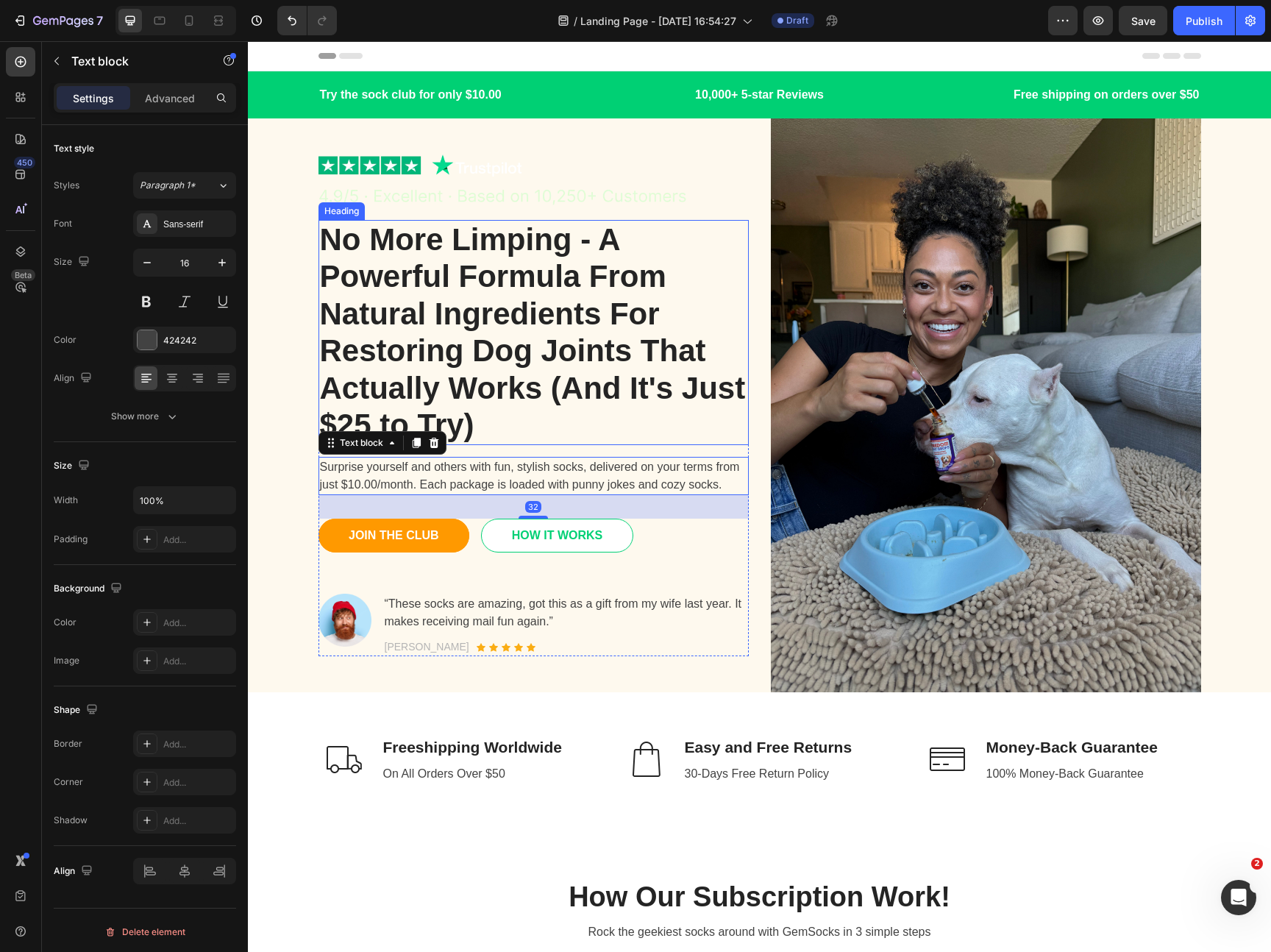
click at [573, 356] on p "No More Limping - A Powerful Formula From Natural Ingredients For Restoring Dog…" at bounding box center [533, 332] width 427 height 222
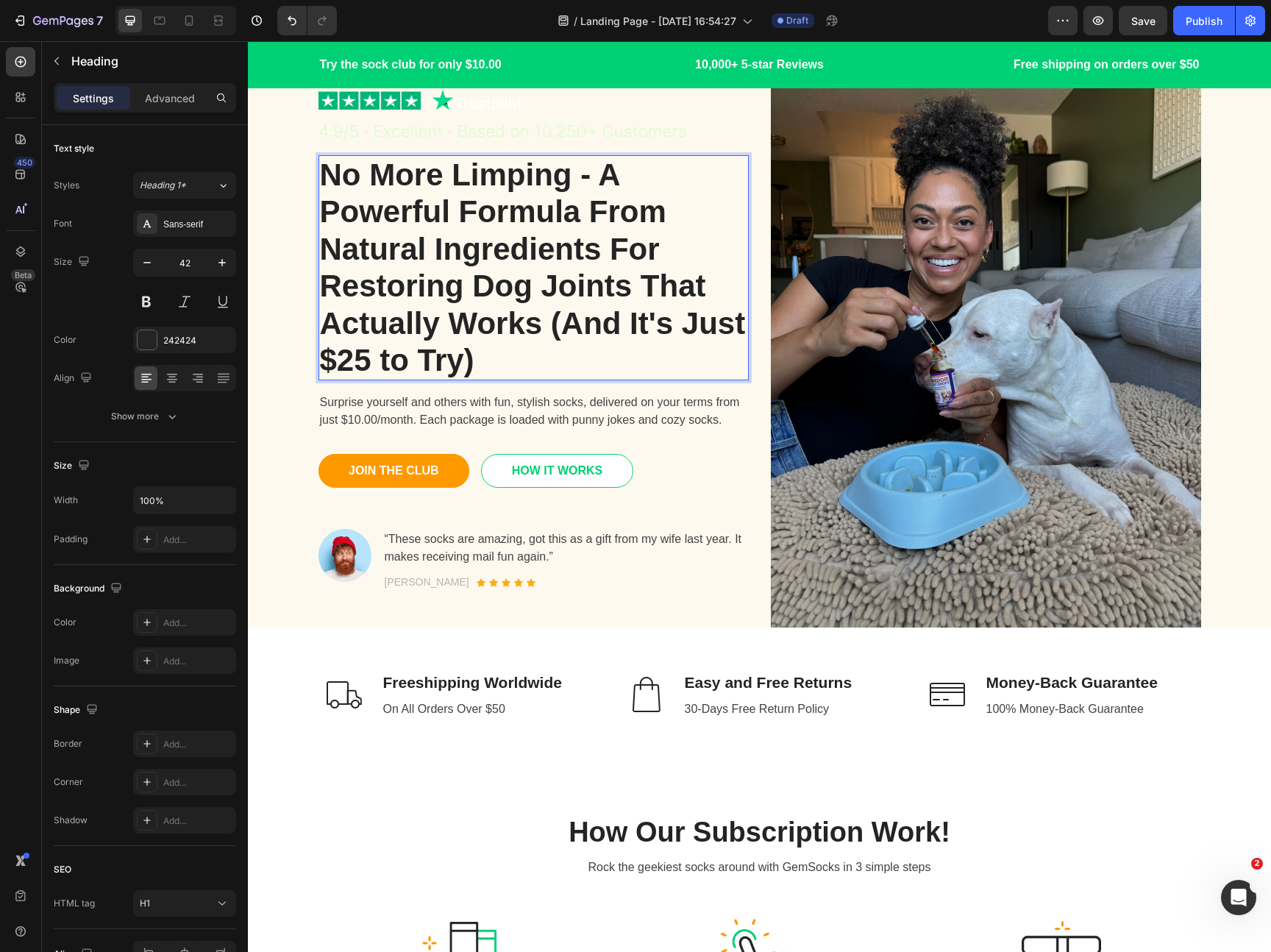
scroll to position [74, 0]
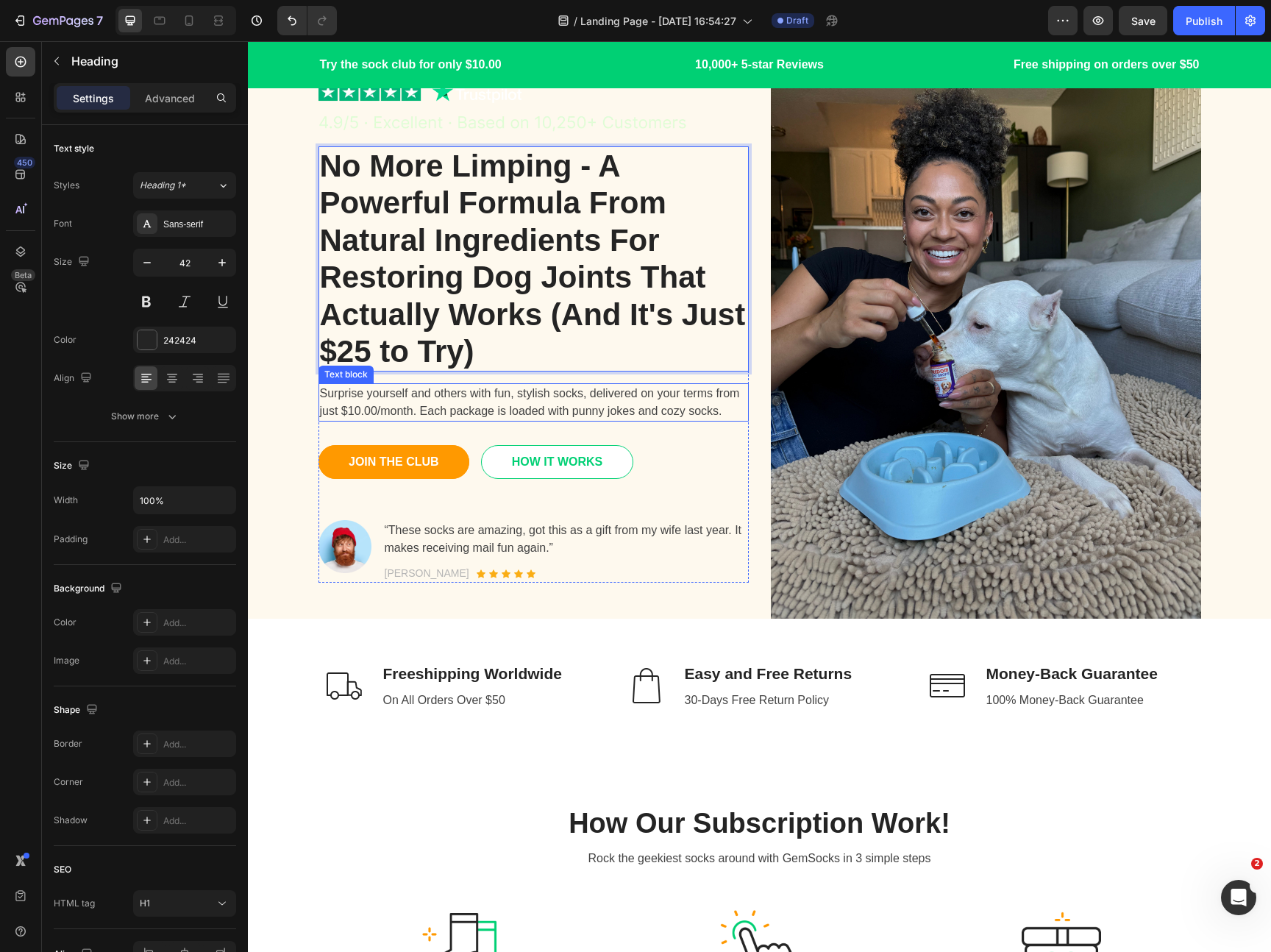
click at [546, 412] on p "Surprise yourself and others with fun, stylish socks, delivered on your terms f…" at bounding box center [533, 402] width 427 height 35
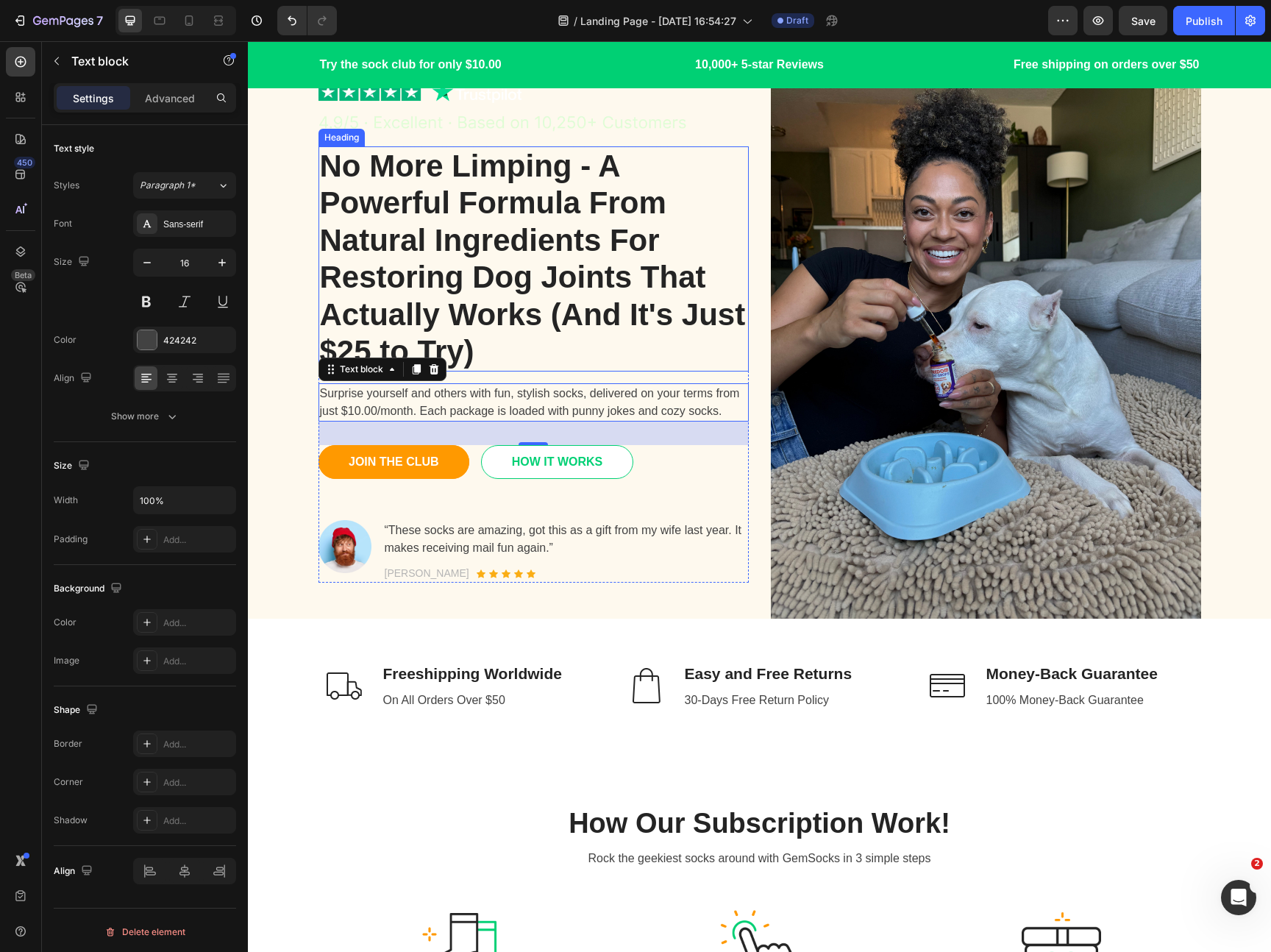
click at [520, 240] on p "No More Limping - A Powerful Formula From Natural Ingredients For Restoring Dog…" at bounding box center [533, 258] width 427 height 222
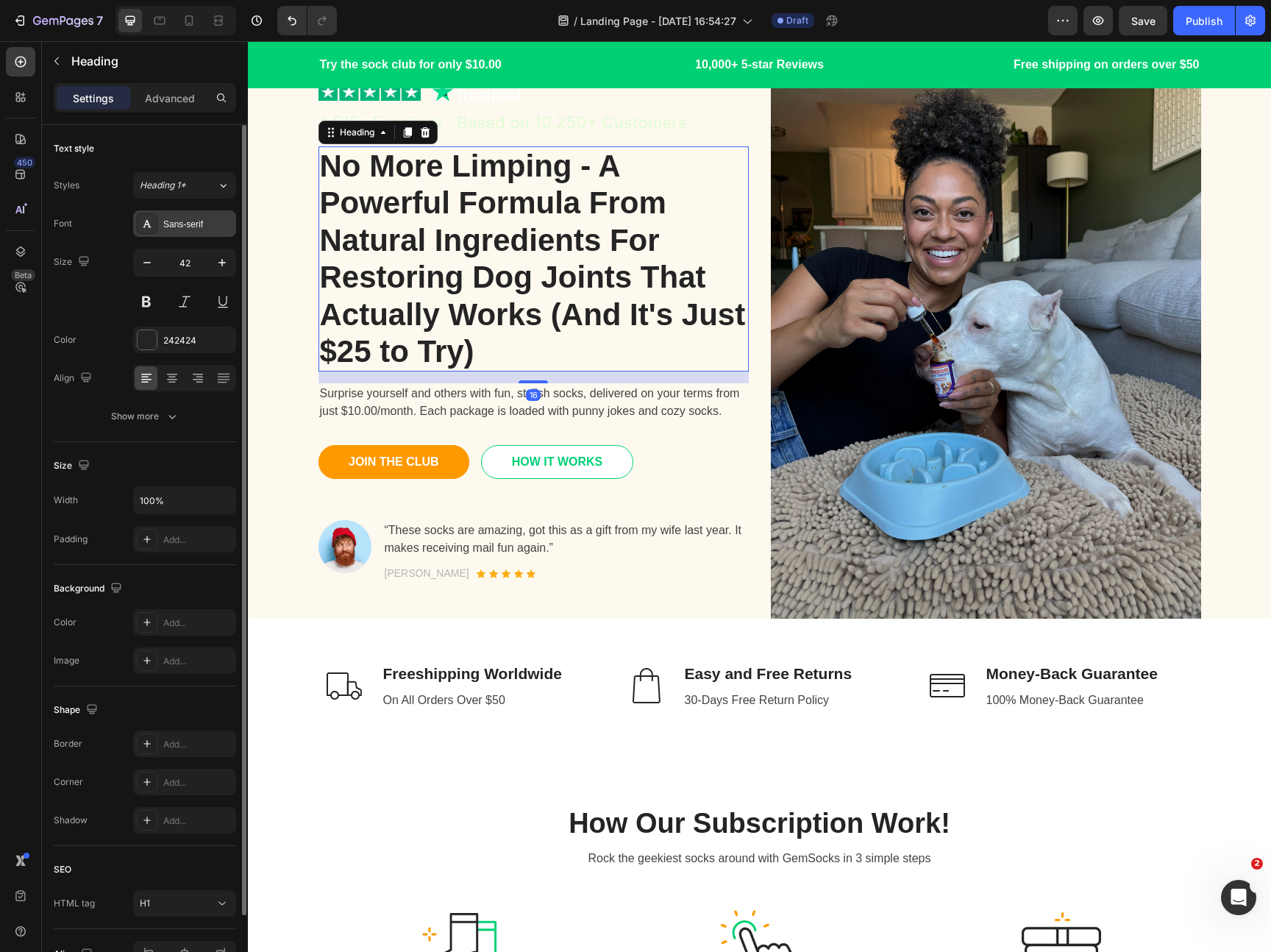
click at [178, 235] on div "Sans-serif" at bounding box center [184, 224] width 103 height 27
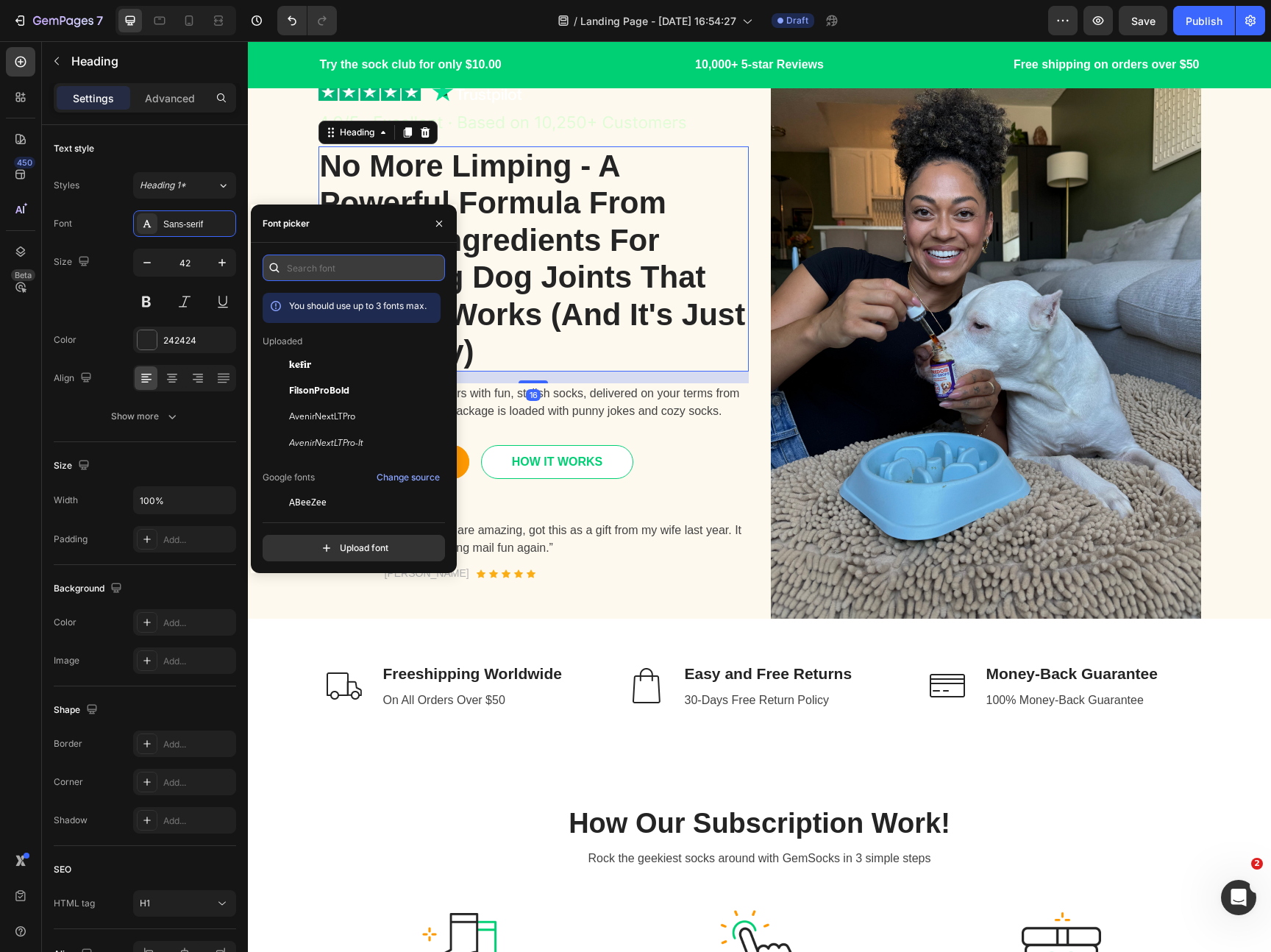
click at [390, 261] on input "text" at bounding box center [353, 268] width 182 height 27
type input "p"
click at [335, 372] on div "kefir" at bounding box center [363, 364] width 148 height 17
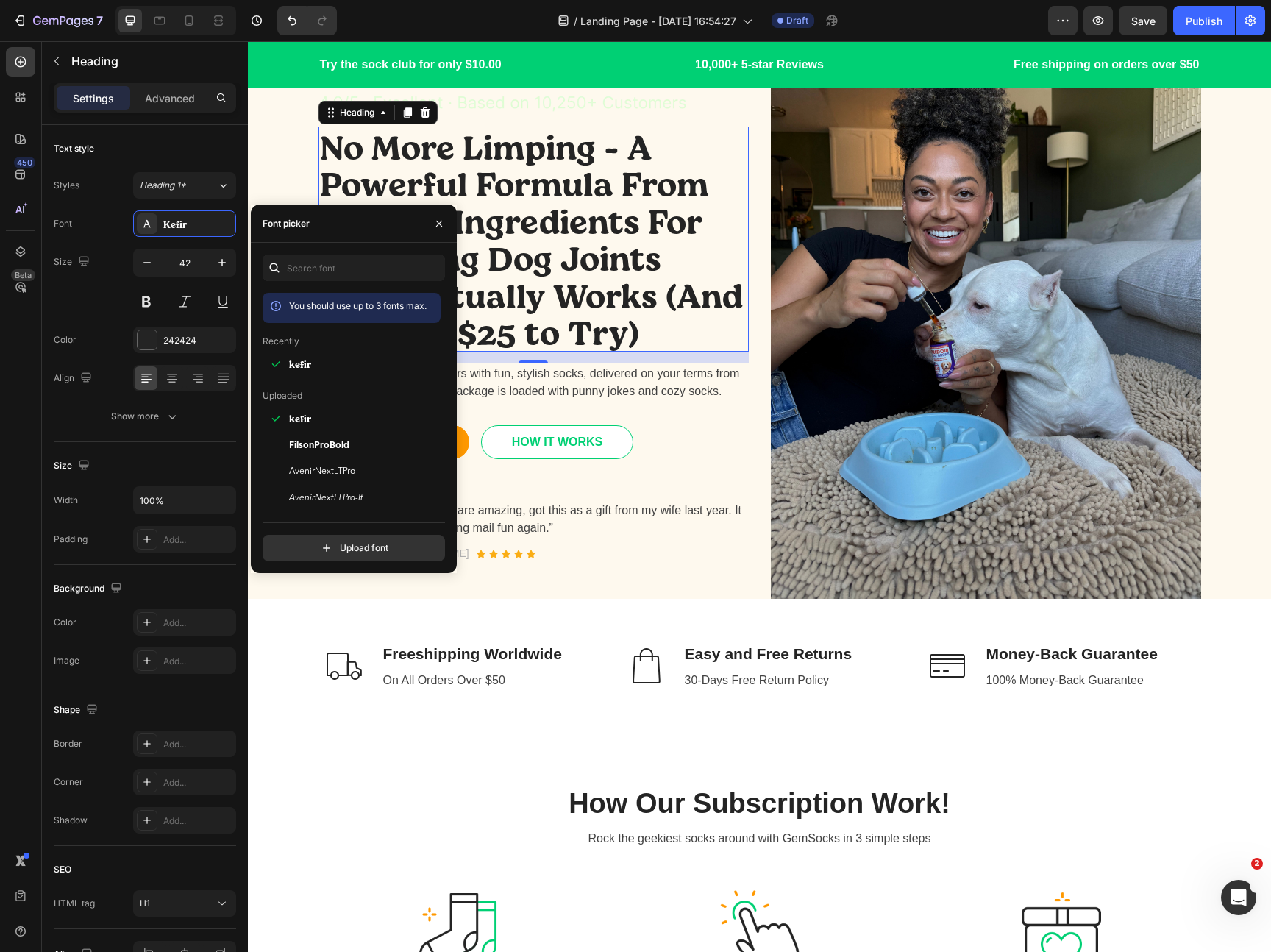
scroll to position [105, 0]
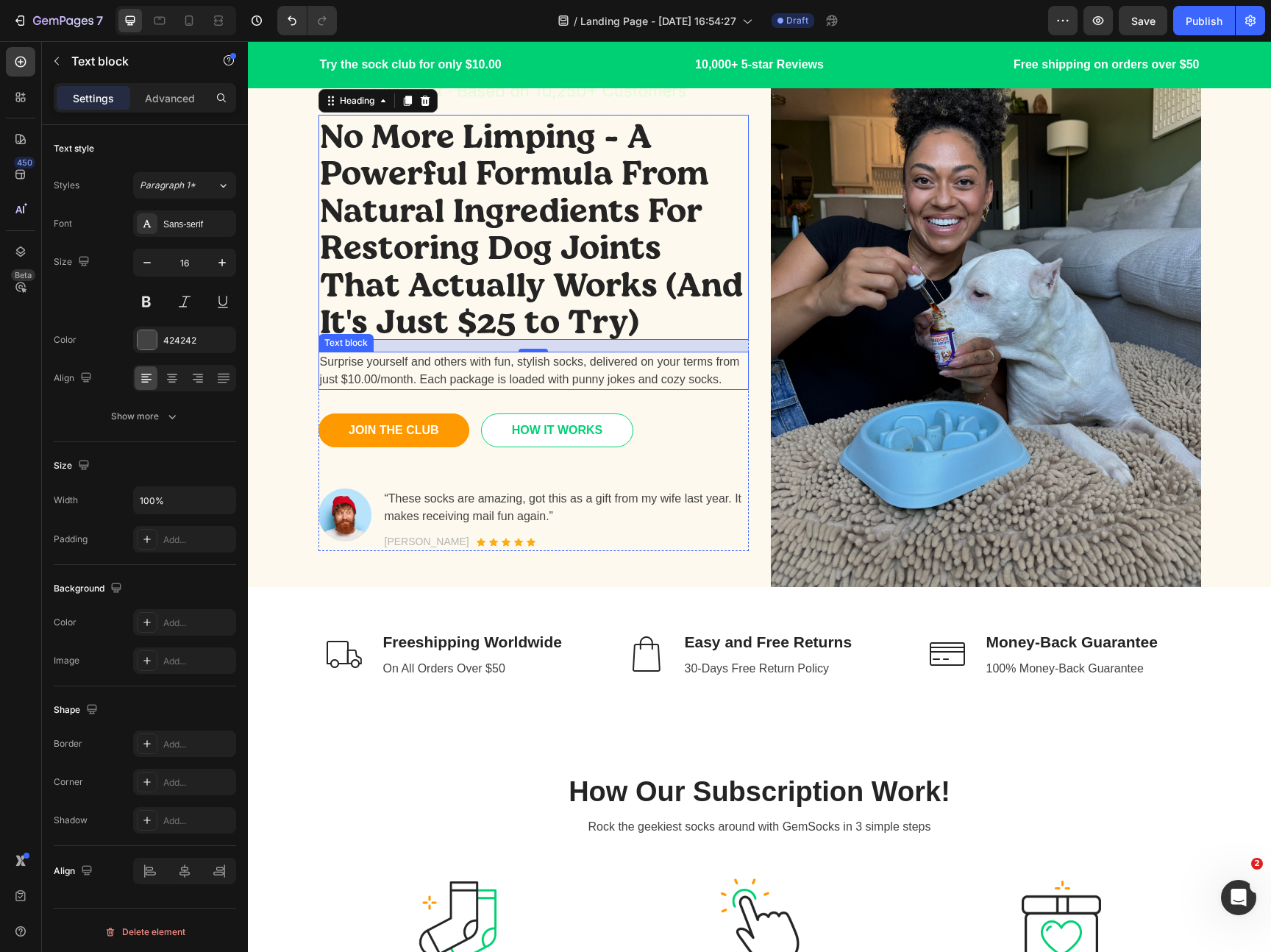
click at [560, 360] on p "Surprise yourself and others with fun, stylish socks, delivered on your terms f…" at bounding box center [533, 370] width 427 height 35
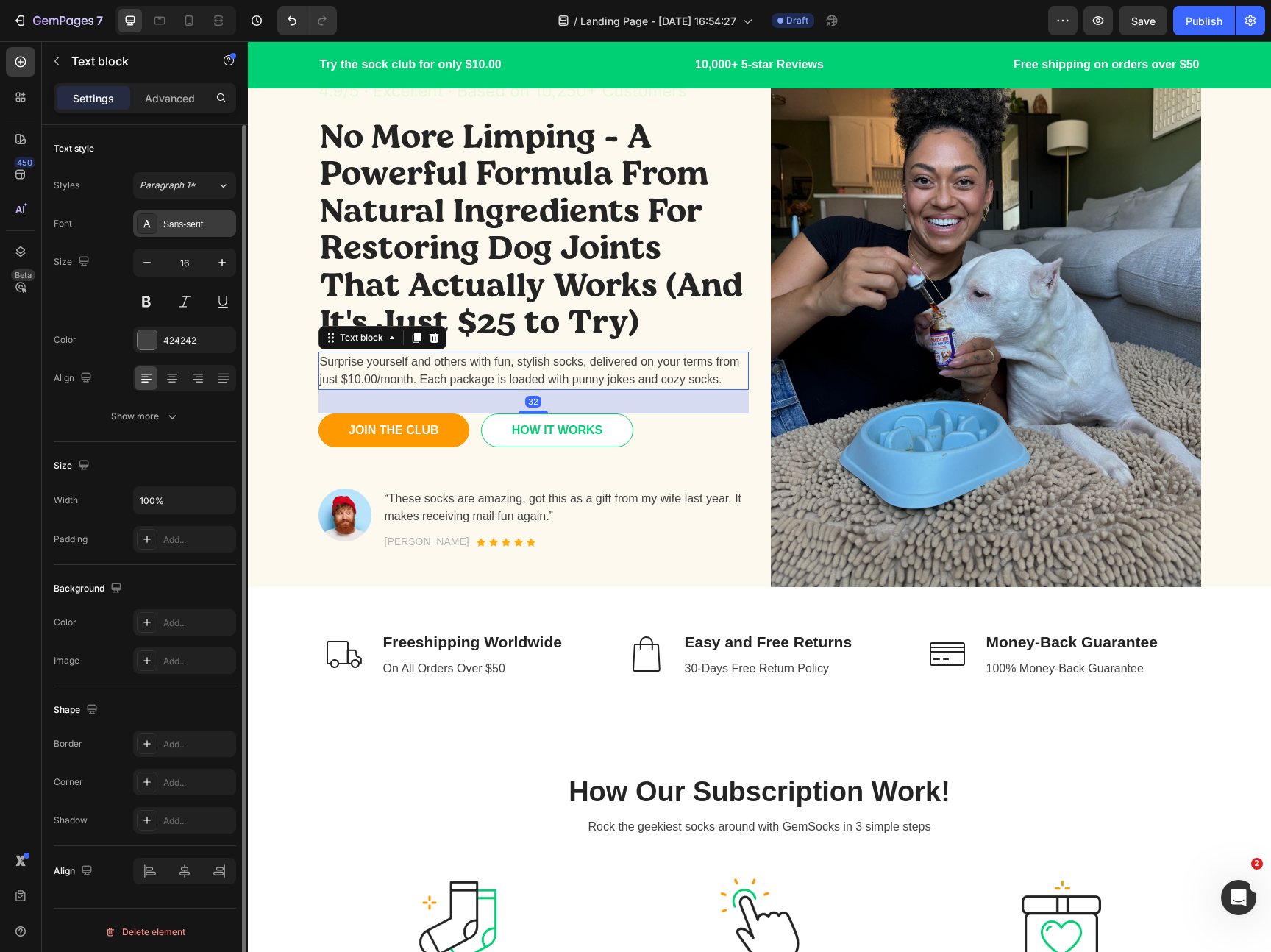
click at [189, 214] on div "Sans-serif" at bounding box center [184, 224] width 103 height 27
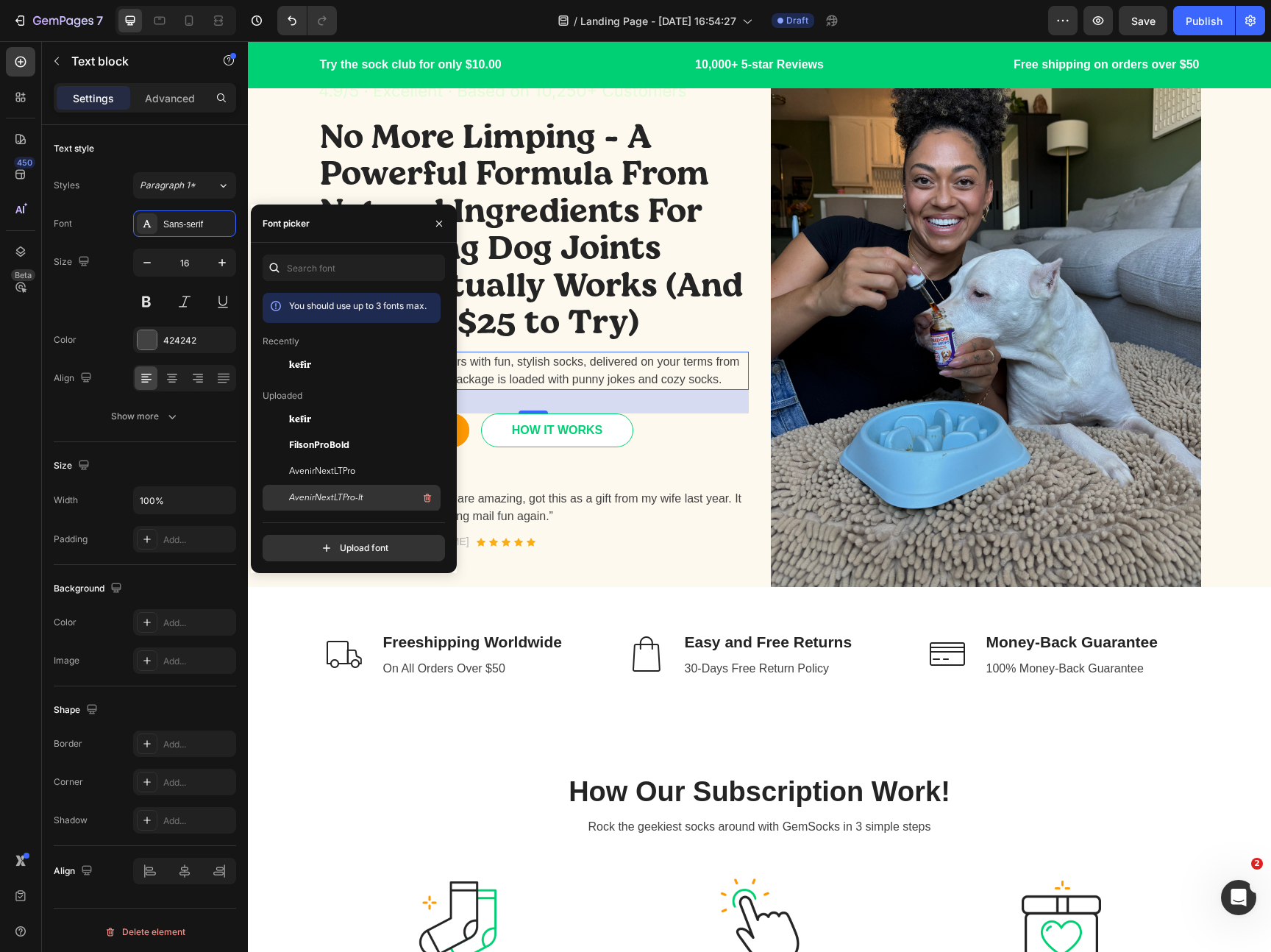
click at [336, 491] on span "AvenirNextLTPro-It" at bounding box center [326, 497] width 75 height 13
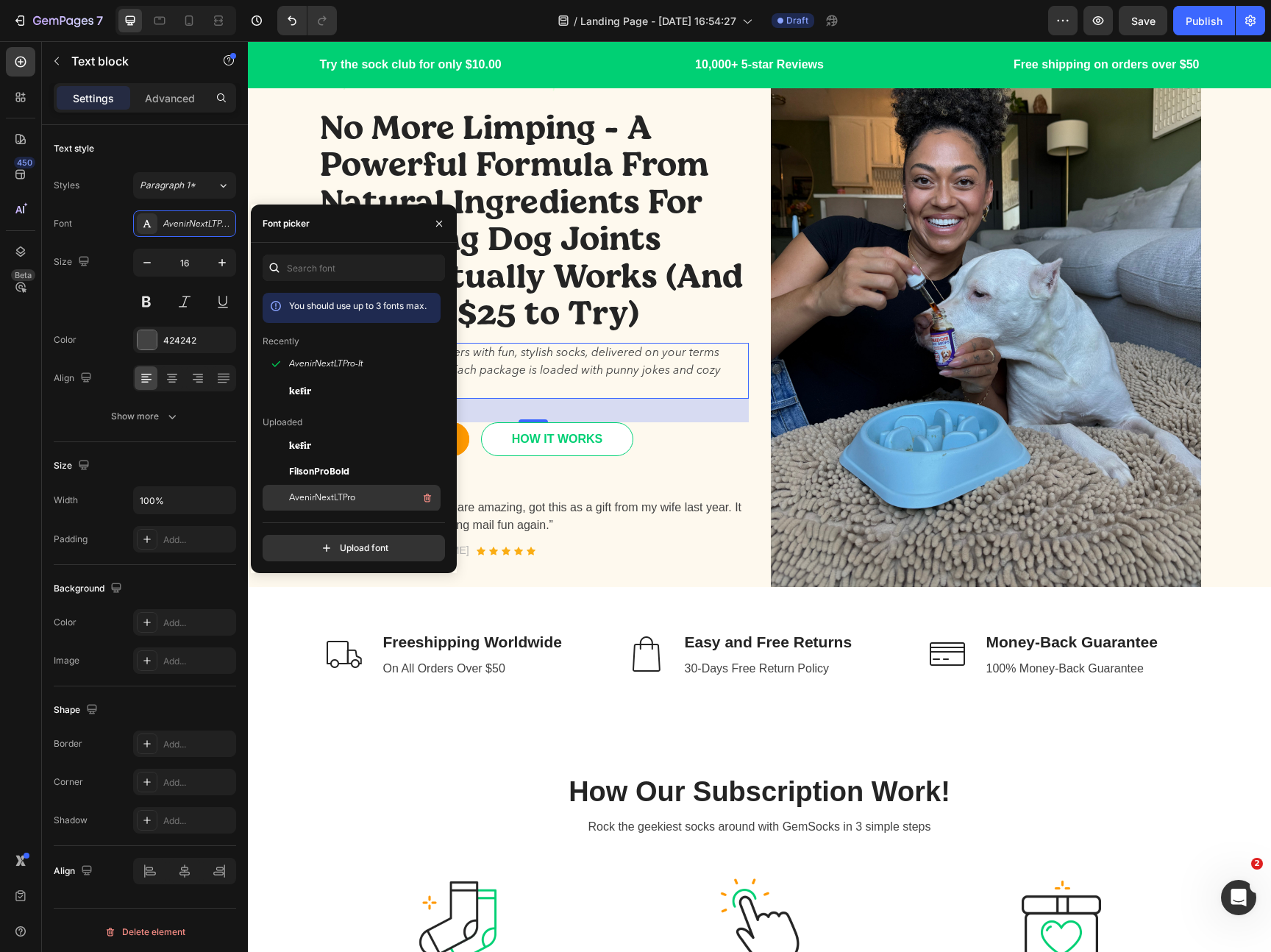
click at [352, 490] on div "AvenirNextLTPro" at bounding box center [363, 498] width 148 height 17
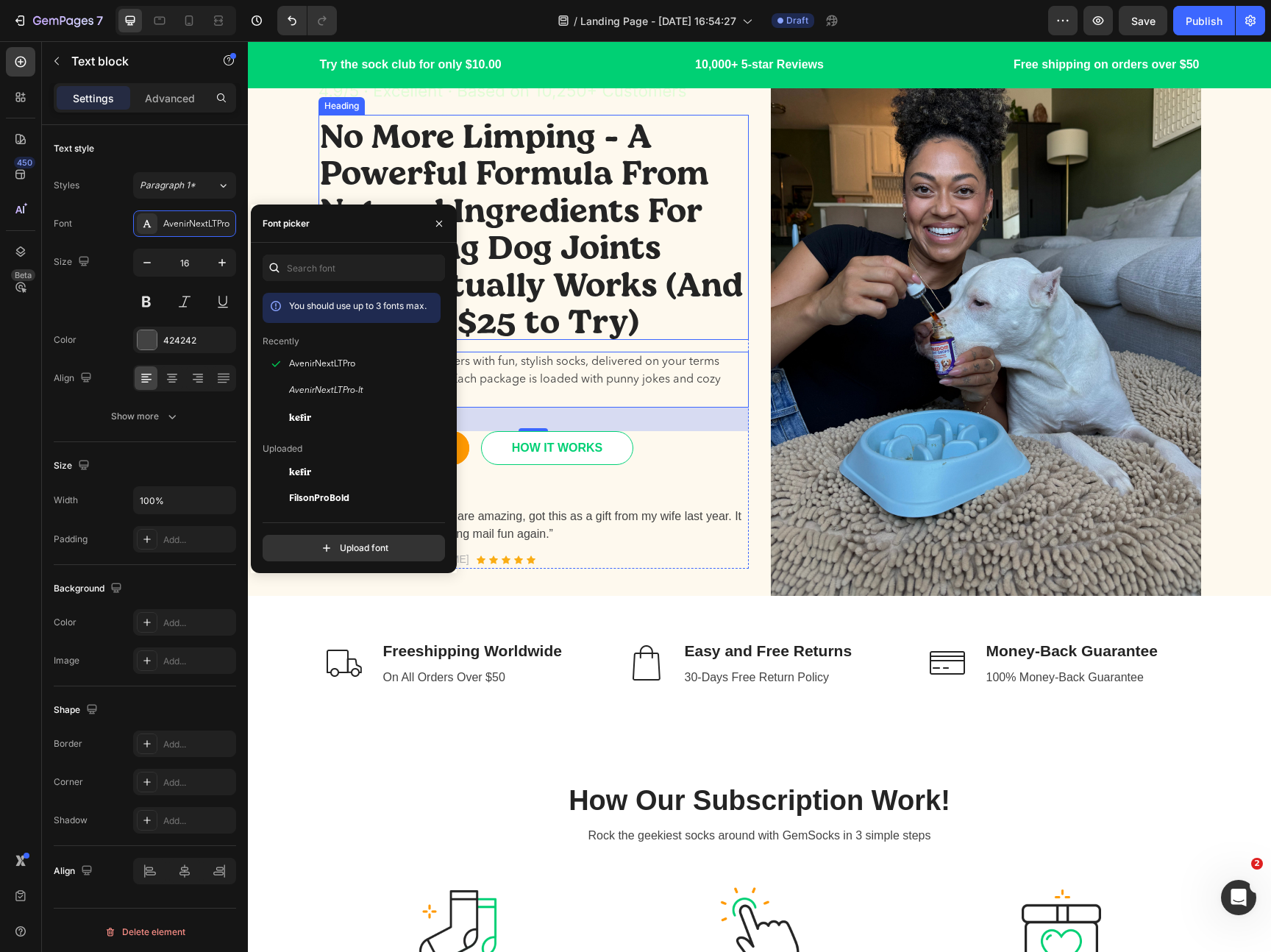
click at [581, 306] on p "No More Limping - A Powerful Formula From Natural Ingredients For Restoring Dog…" at bounding box center [533, 227] width 427 height 222
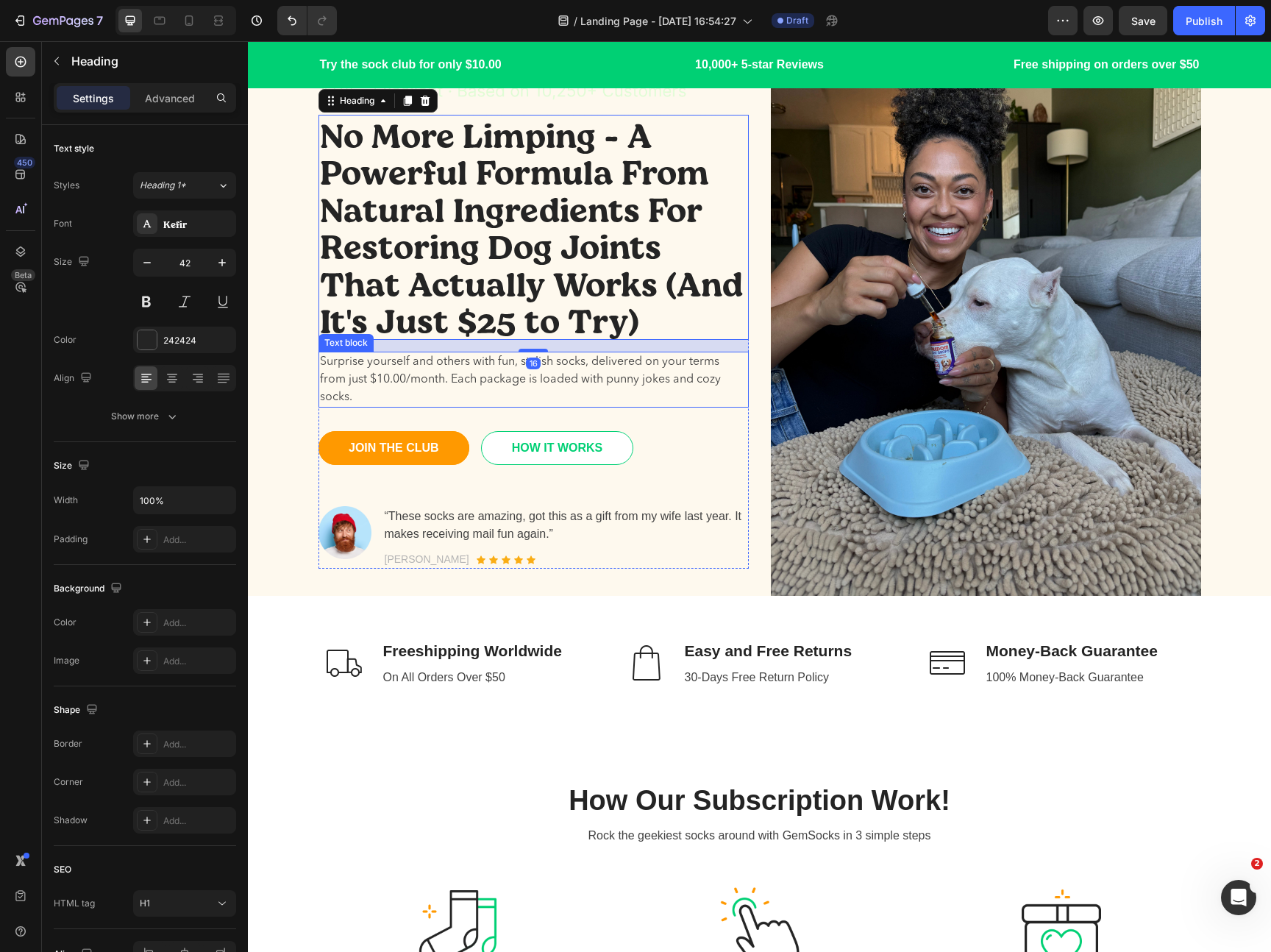
scroll to position [187, 0]
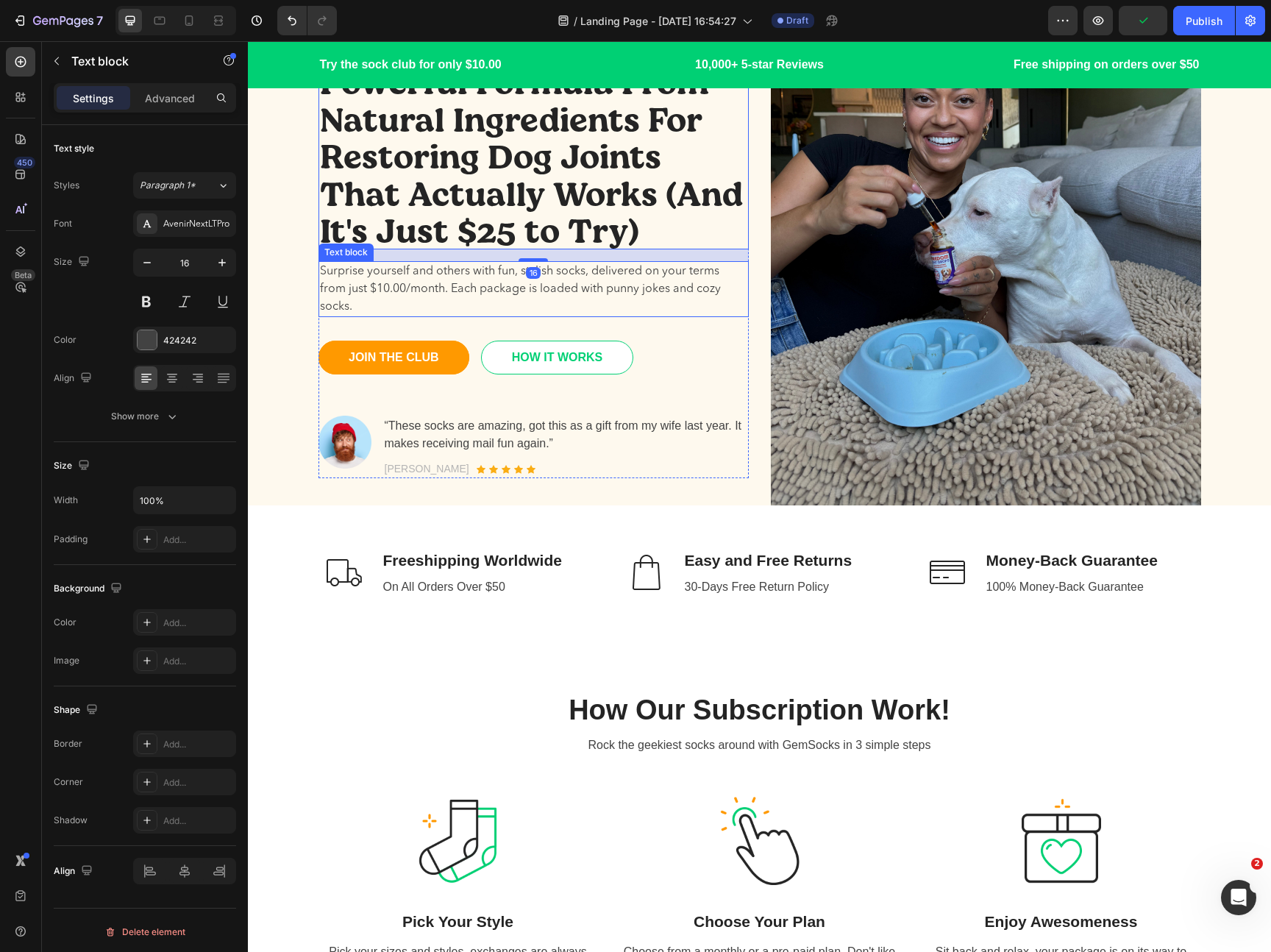
click at [581, 296] on p "Surprise yourself and others with fun, stylish socks, delivered on your terms f…" at bounding box center [533, 288] width 427 height 53
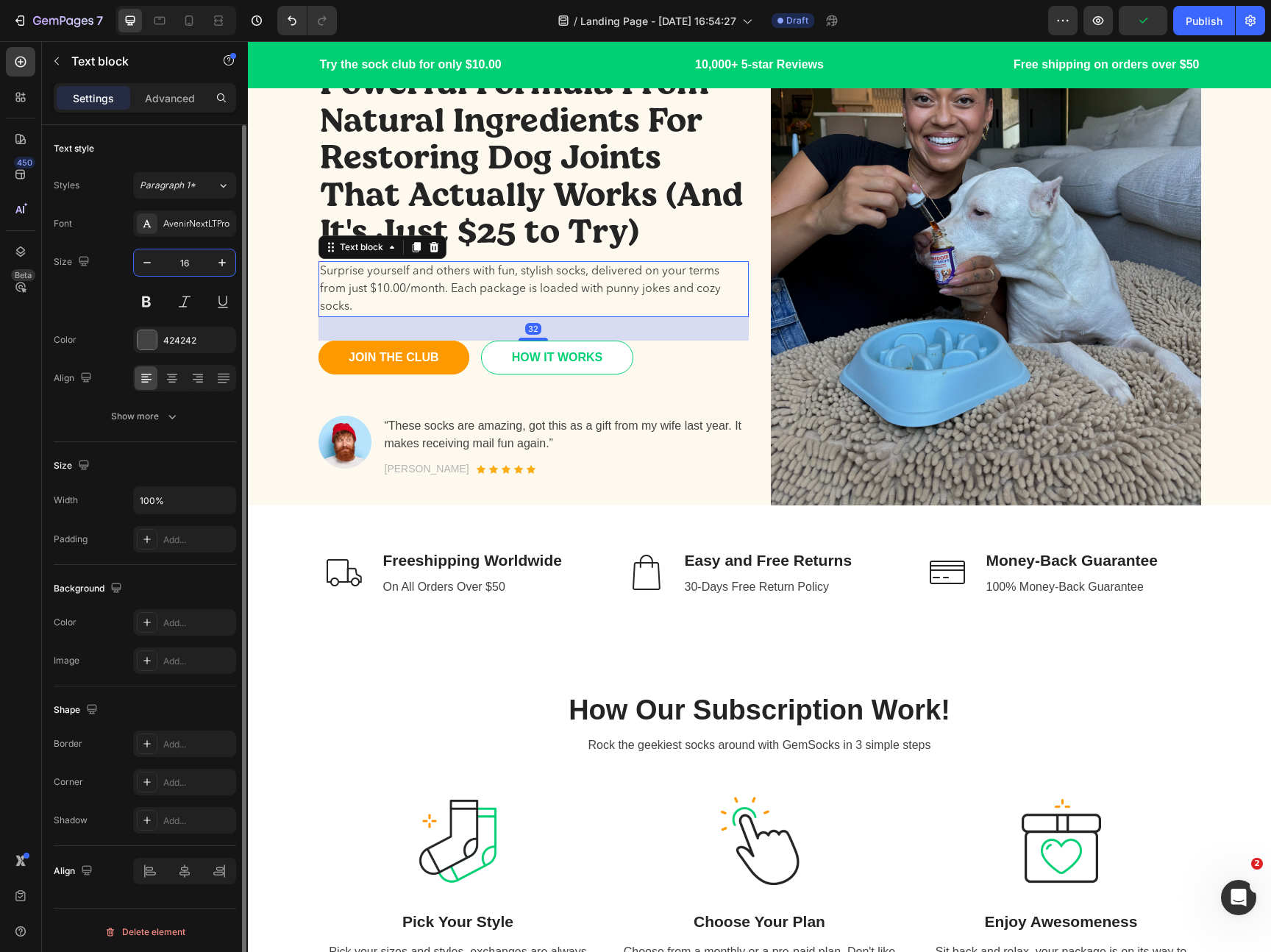
click at [178, 270] on input "16" at bounding box center [185, 262] width 49 height 27
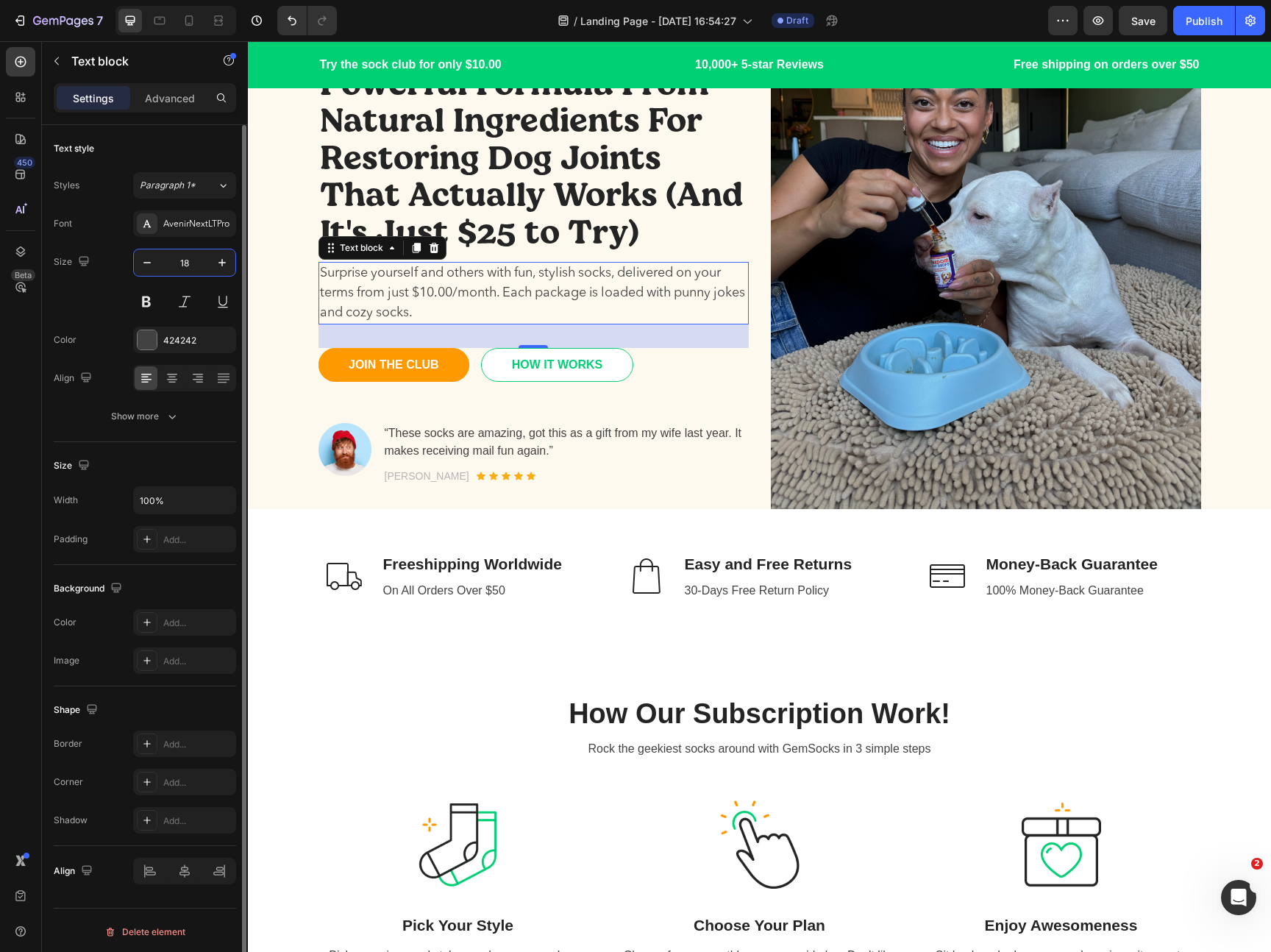
type input "18"
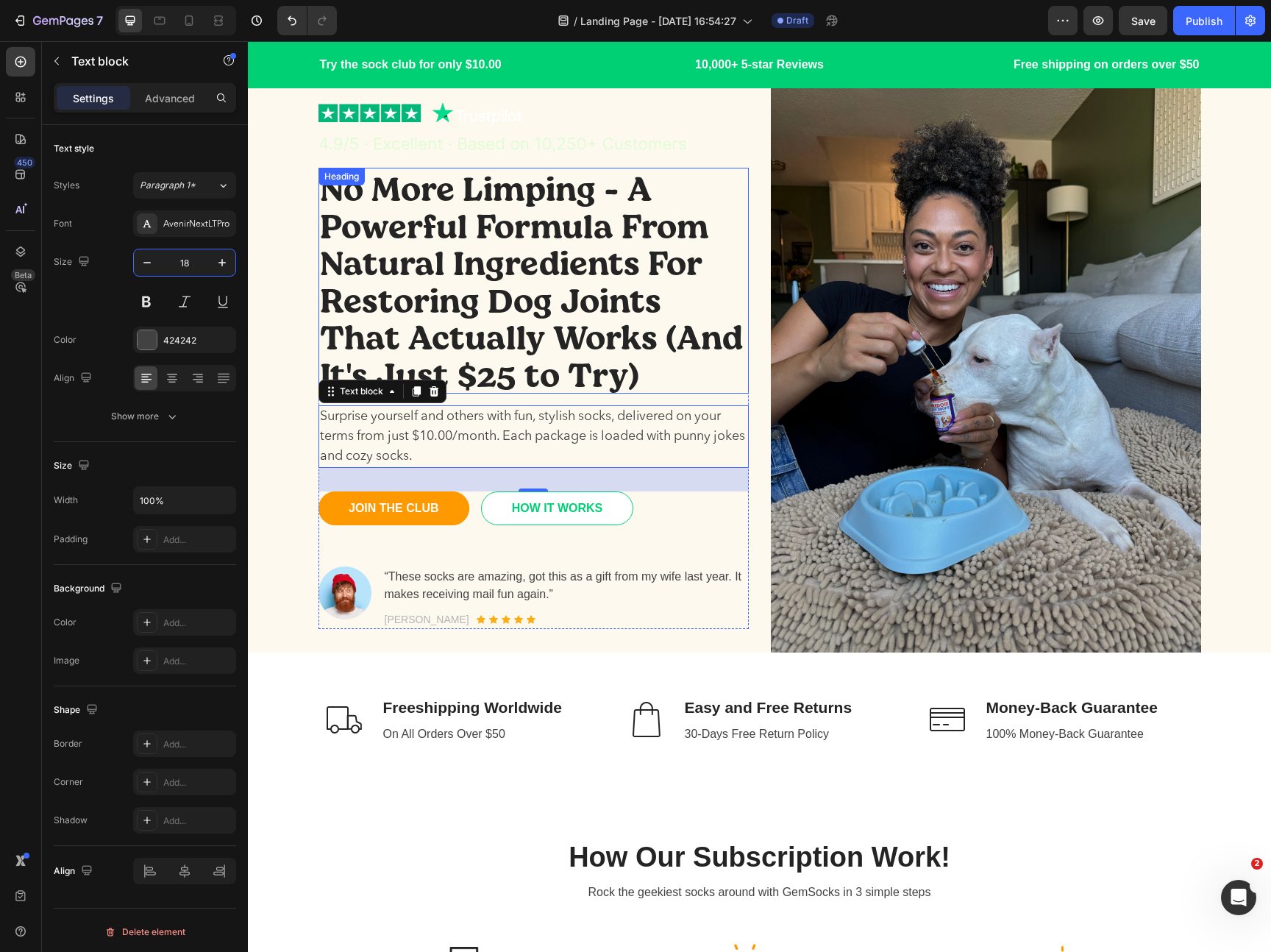
scroll to position [0, 0]
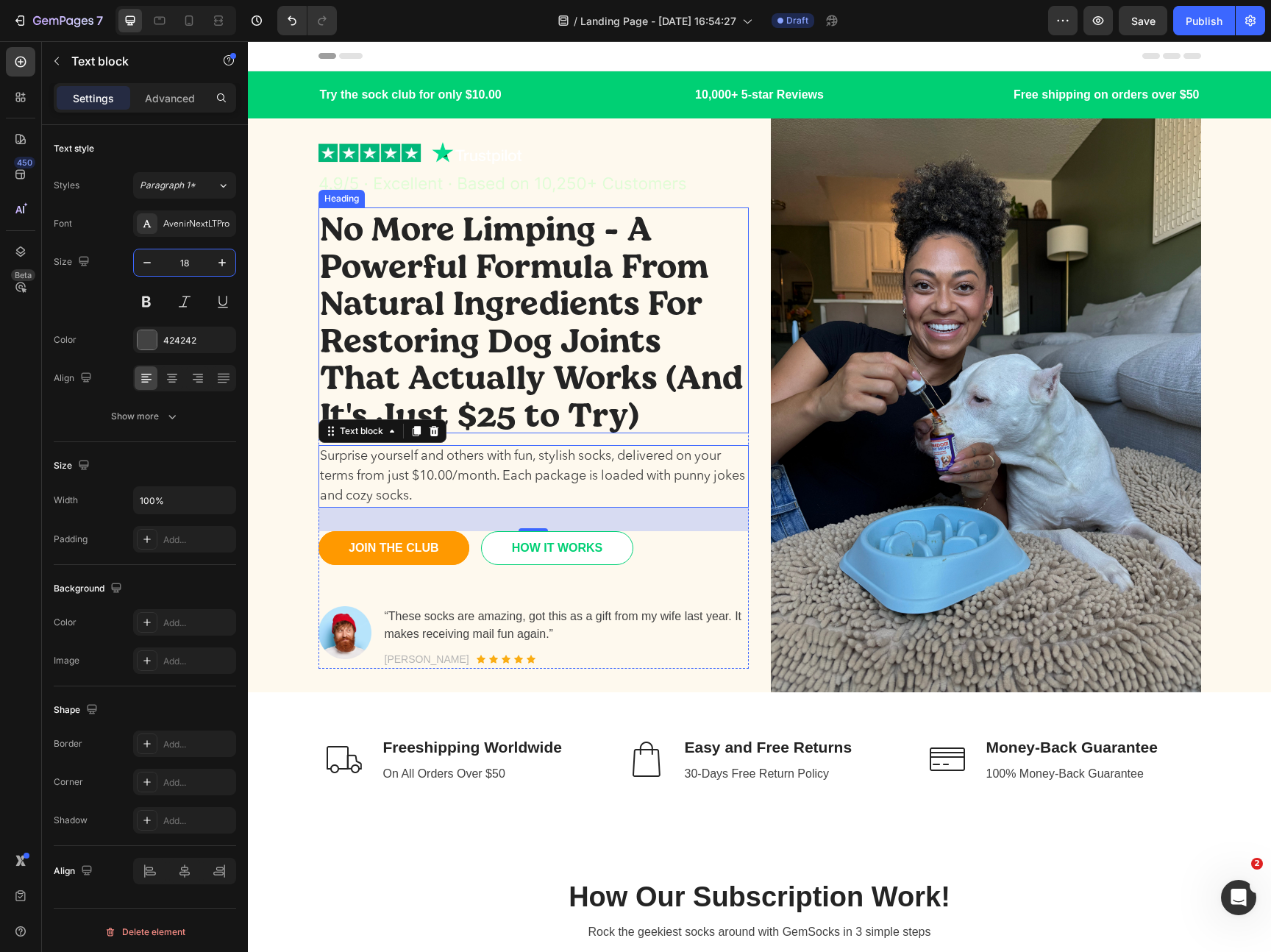
click at [543, 313] on p "No More Limping - A Powerful Formula From Natural Ingredients For Restoring Dog…" at bounding box center [533, 320] width 427 height 222
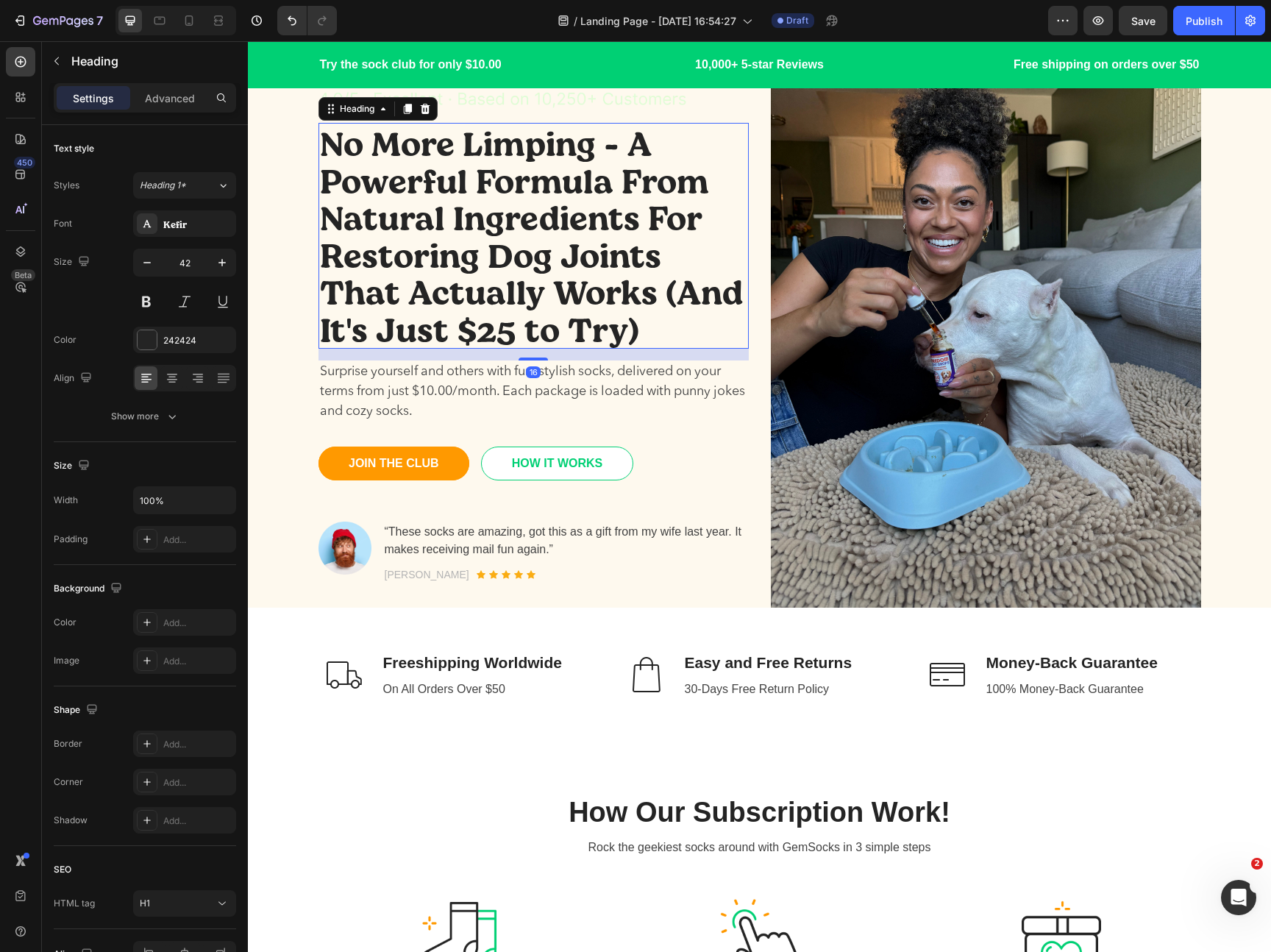
scroll to position [89, 0]
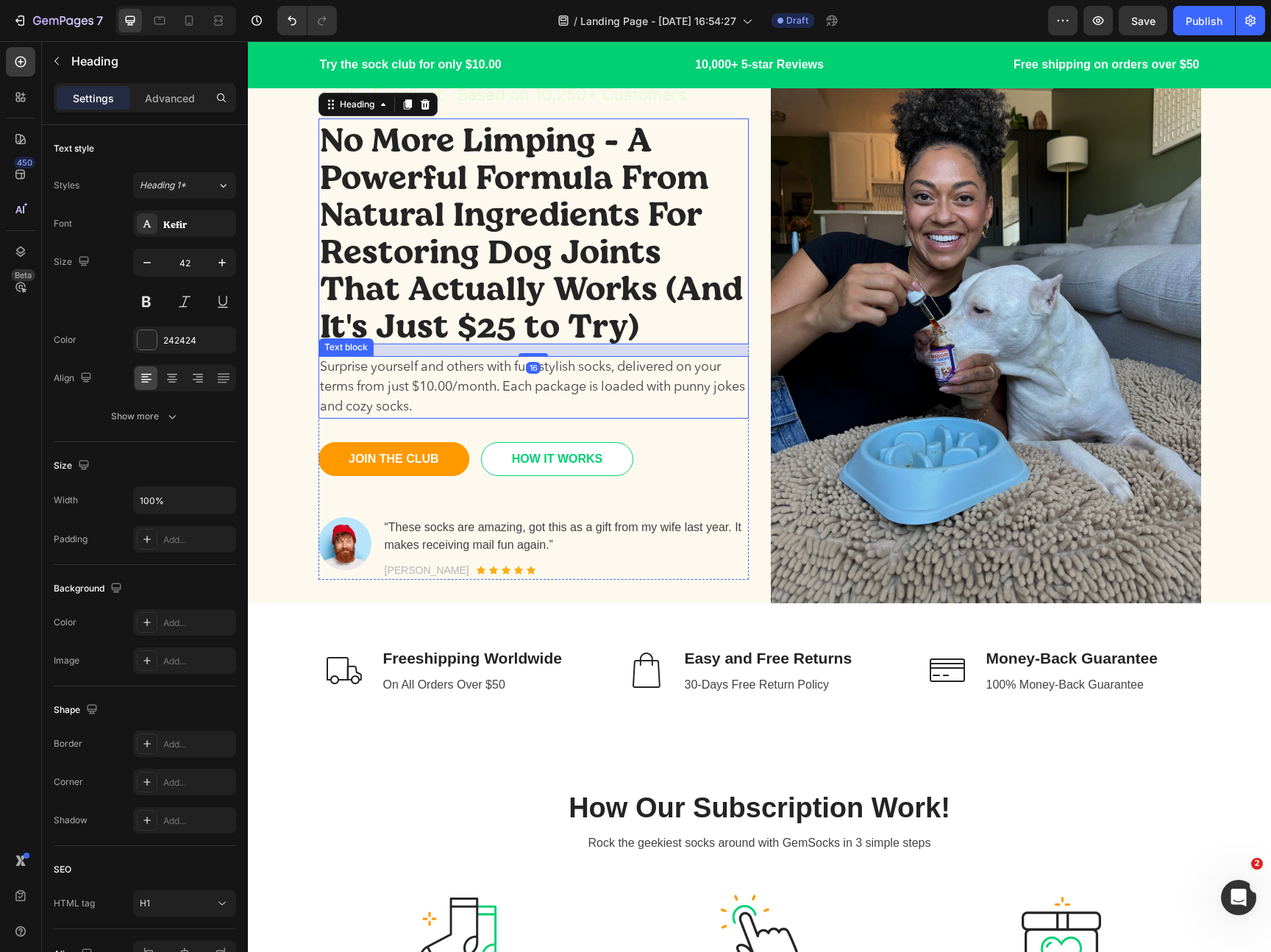
click at [471, 379] on p "Surprise yourself and others with fun, stylish socks, delivered on your terms f…" at bounding box center [533, 387] width 427 height 60
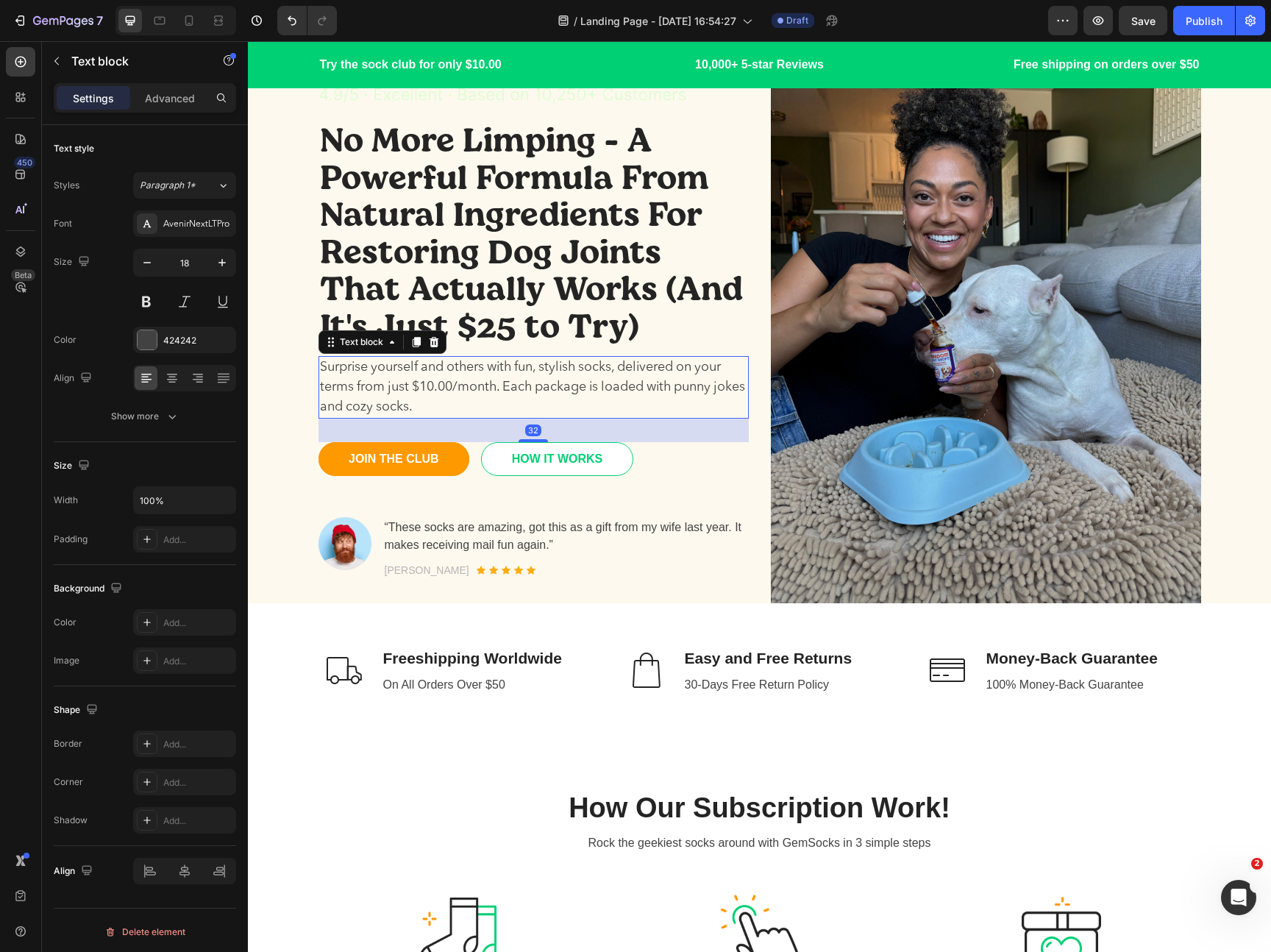
click at [471, 379] on p "Surprise yourself and others with fun, stylish socks, delivered on your terms f…" at bounding box center [533, 387] width 427 height 60
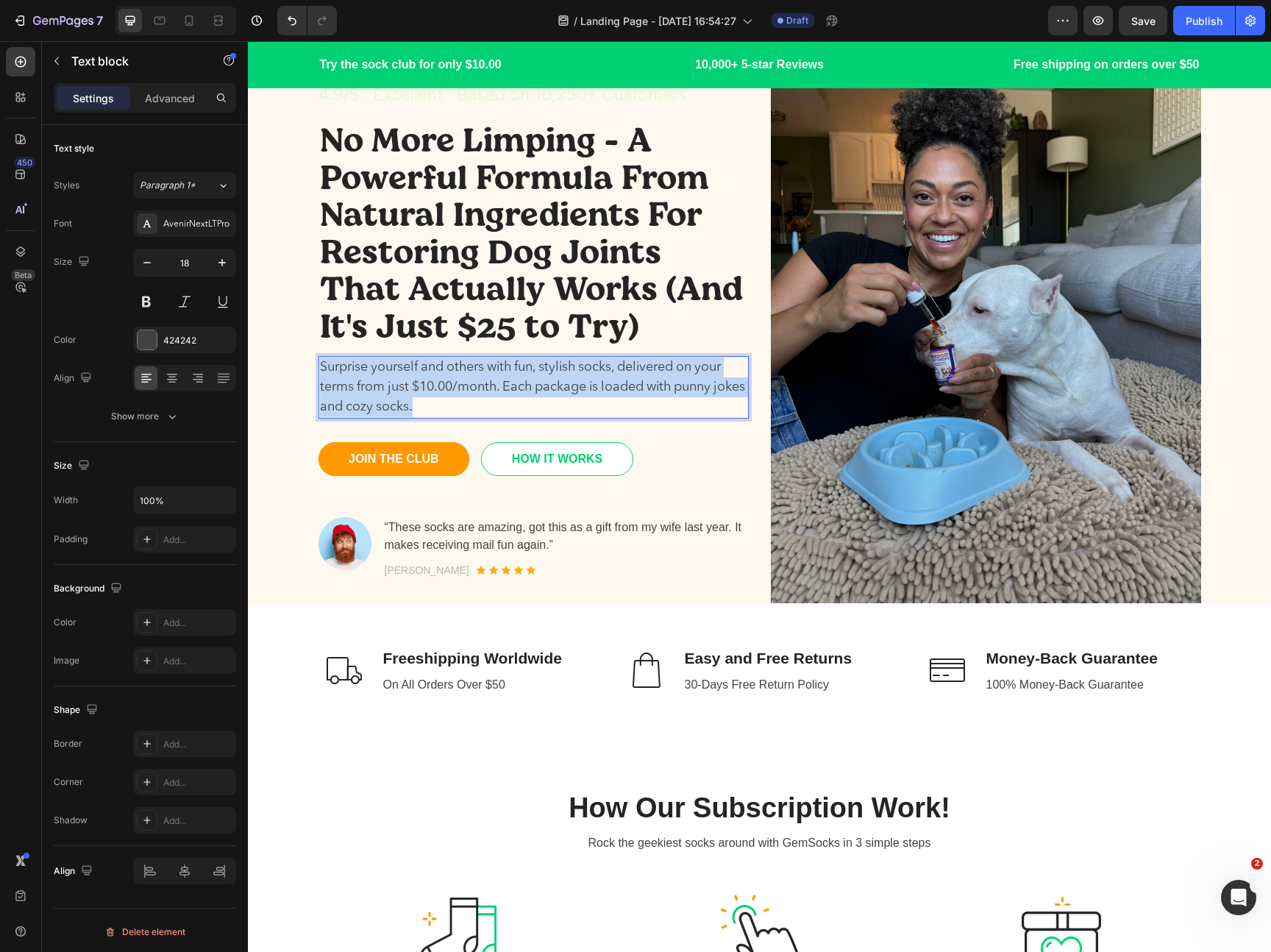
click at [471, 379] on p "Surprise yourself and others with fun, stylish socks, delivered on your terms f…" at bounding box center [533, 387] width 427 height 60
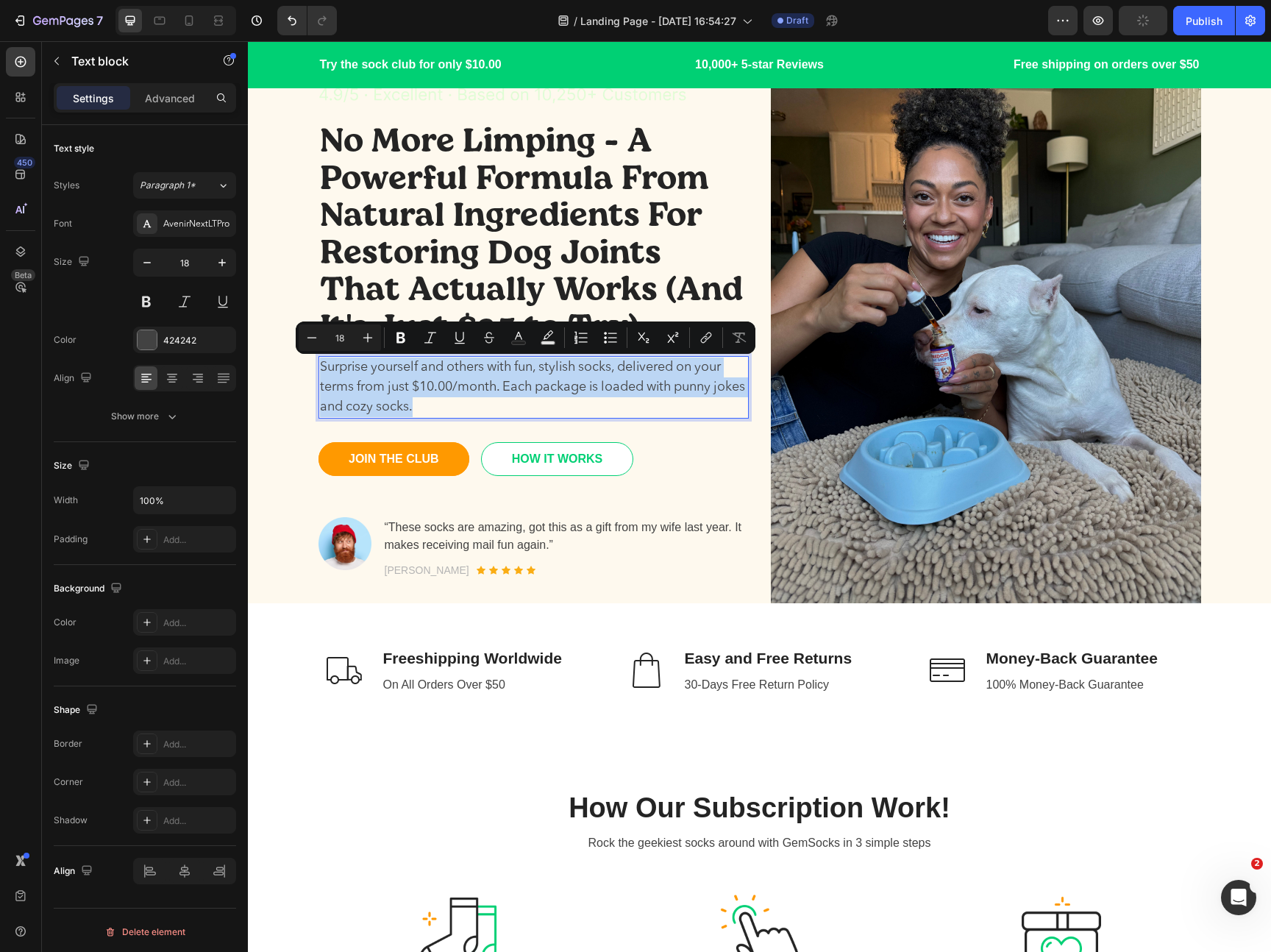
click at [479, 379] on p "Surprise yourself and others with fun, stylish socks, delivered on your terms f…" at bounding box center [533, 387] width 427 height 60
click at [436, 418] on div "Surprise yourself and others with fun, stylish socks, delivered on your terms f…" at bounding box center [533, 387] width 430 height 63
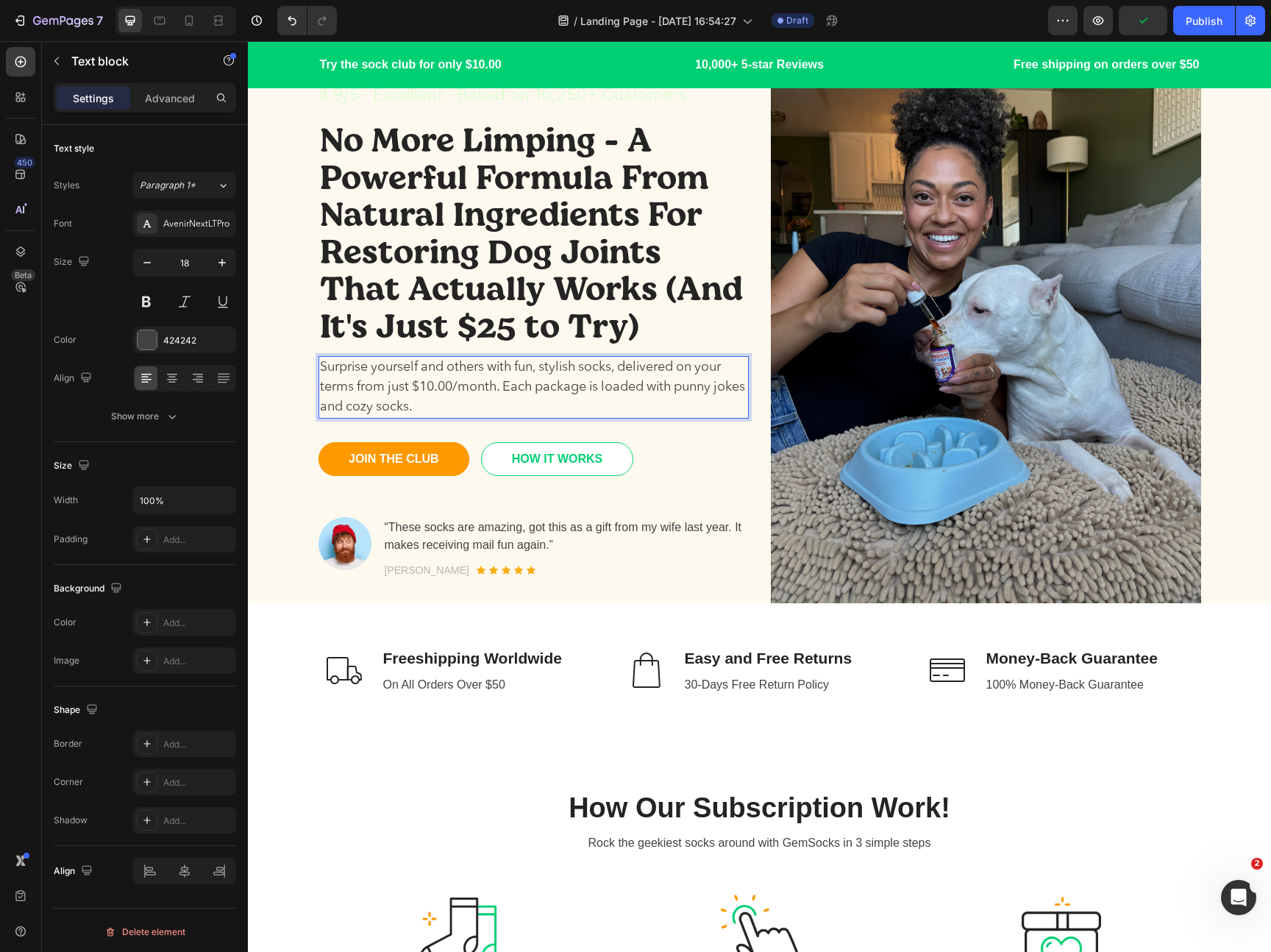
click at [441, 396] on p "Surprise yourself and others with fun, stylish socks, delivered on your terms f…" at bounding box center [533, 387] width 427 height 60
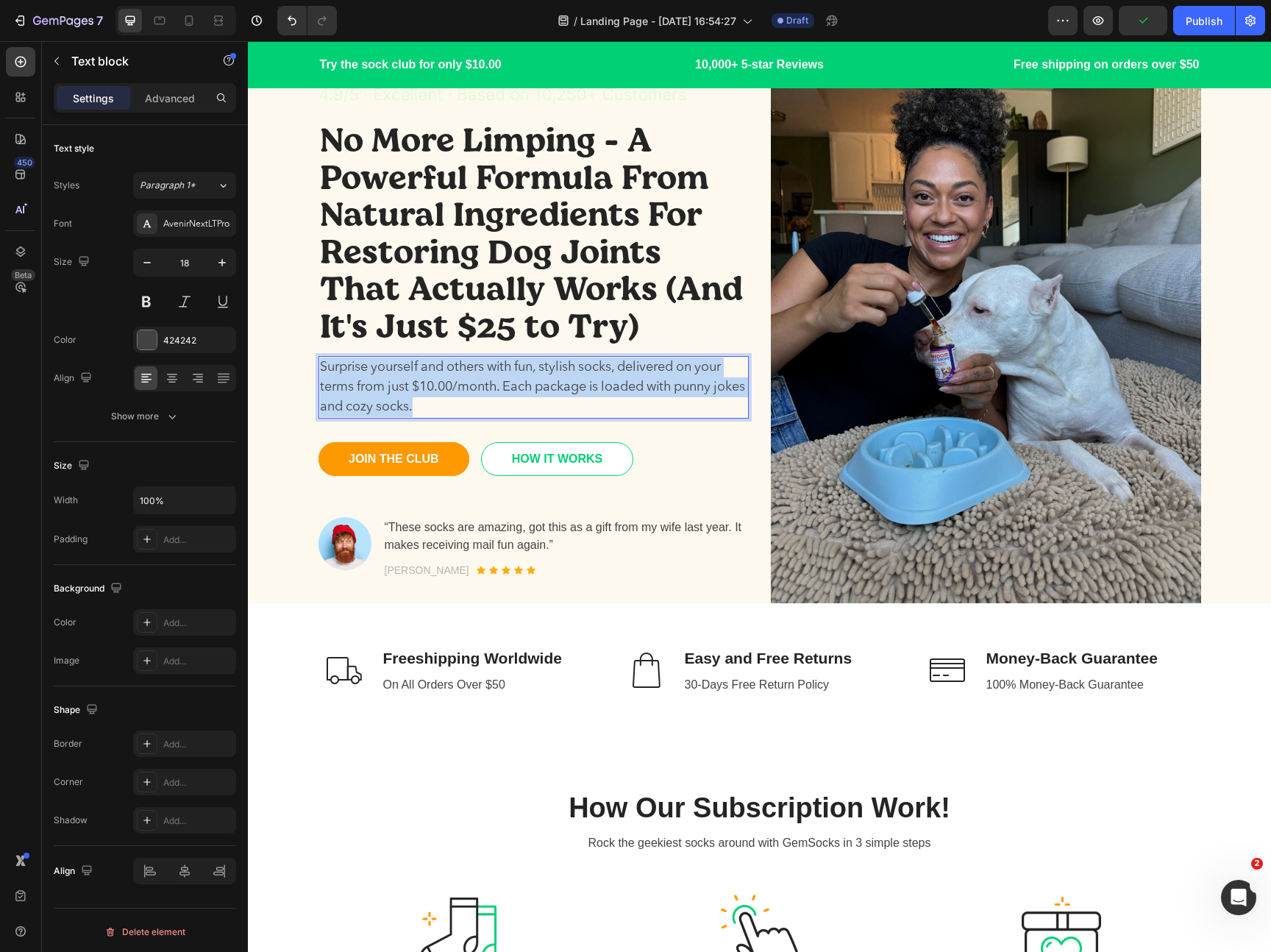
click at [441, 396] on p "Surprise yourself and others with fun, stylish socks, delivered on your terms f…" at bounding box center [533, 387] width 427 height 60
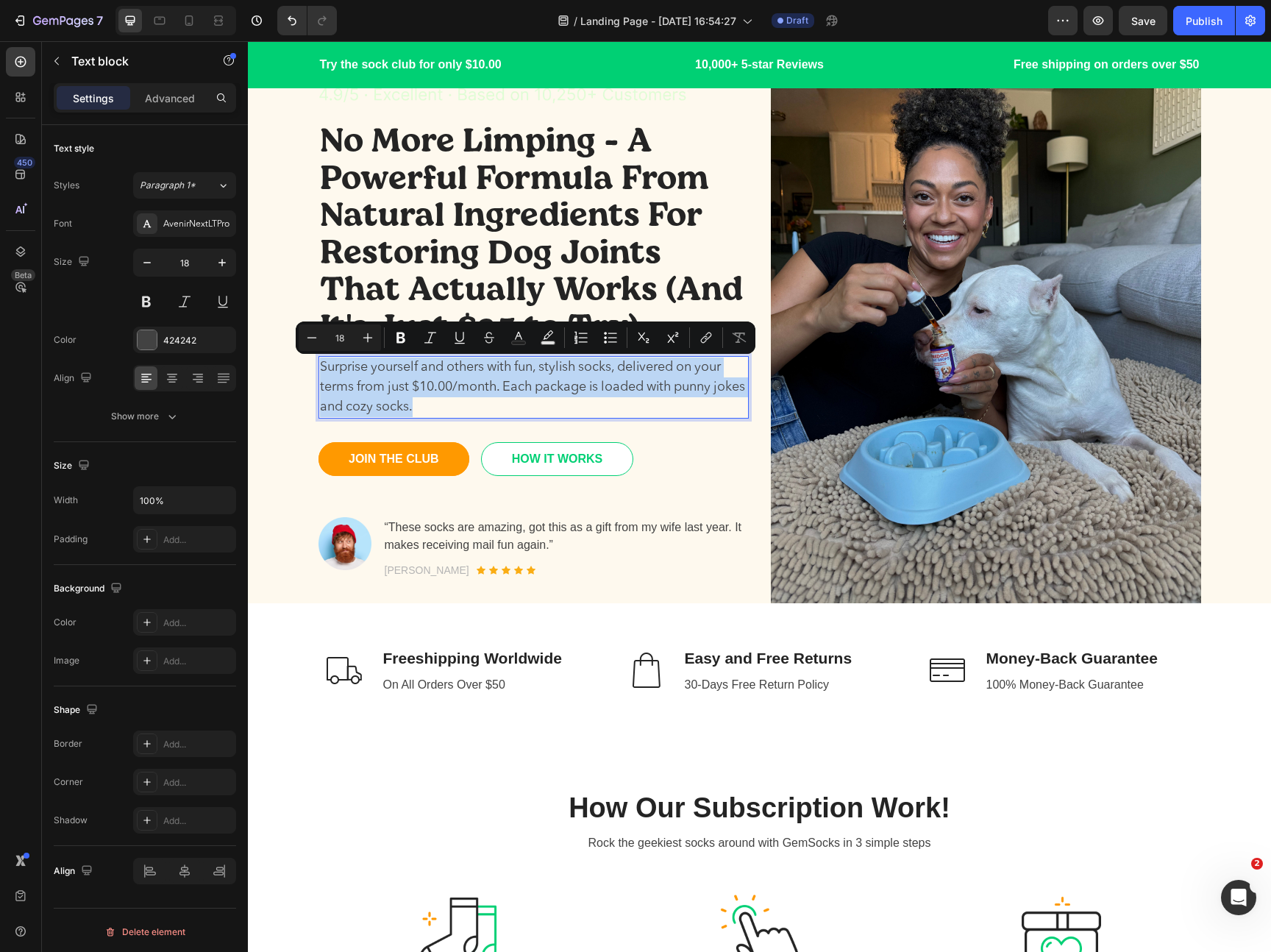
click at [500, 400] on p "Surprise yourself and others with fun, stylish socks, delivered on your terms f…" at bounding box center [533, 387] width 427 height 60
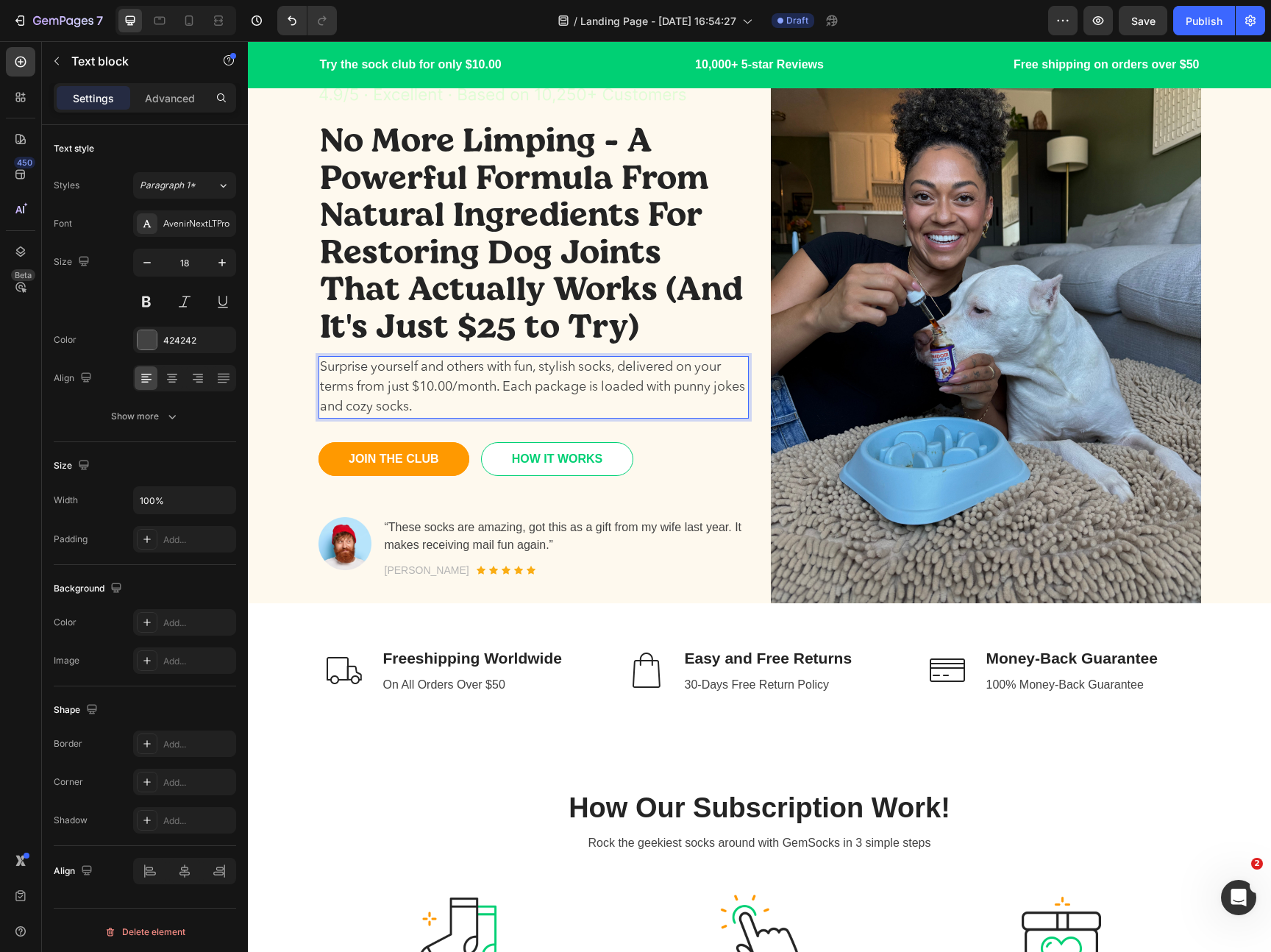
click at [500, 400] on p "Surprise yourself and others with fun, stylish socks, delivered on your terms f…" at bounding box center [533, 387] width 427 height 60
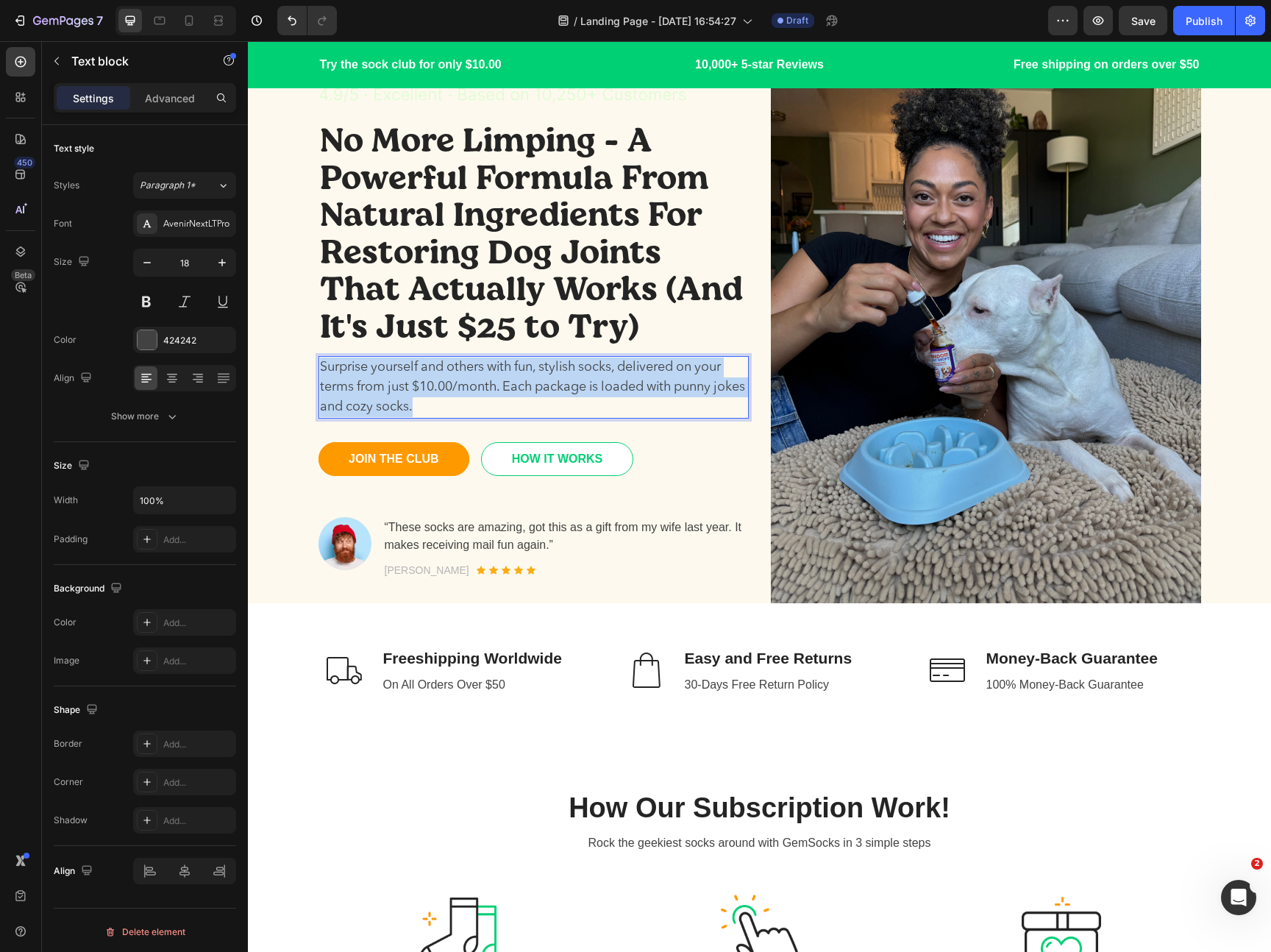
click at [500, 400] on p "Surprise yourself and others with fun, stylish socks, delivered on your terms f…" at bounding box center [533, 387] width 427 height 60
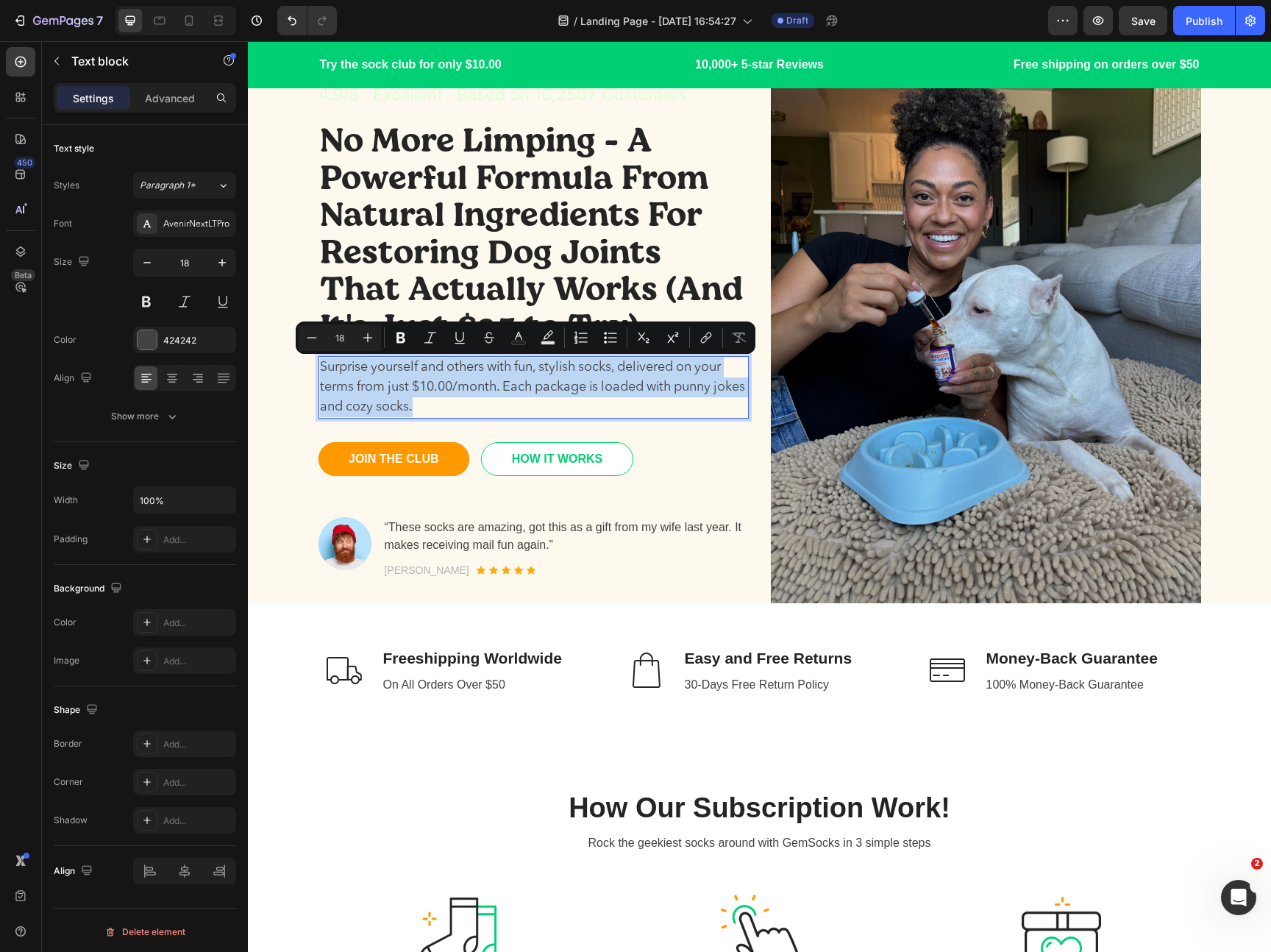
scroll to position [109, 0]
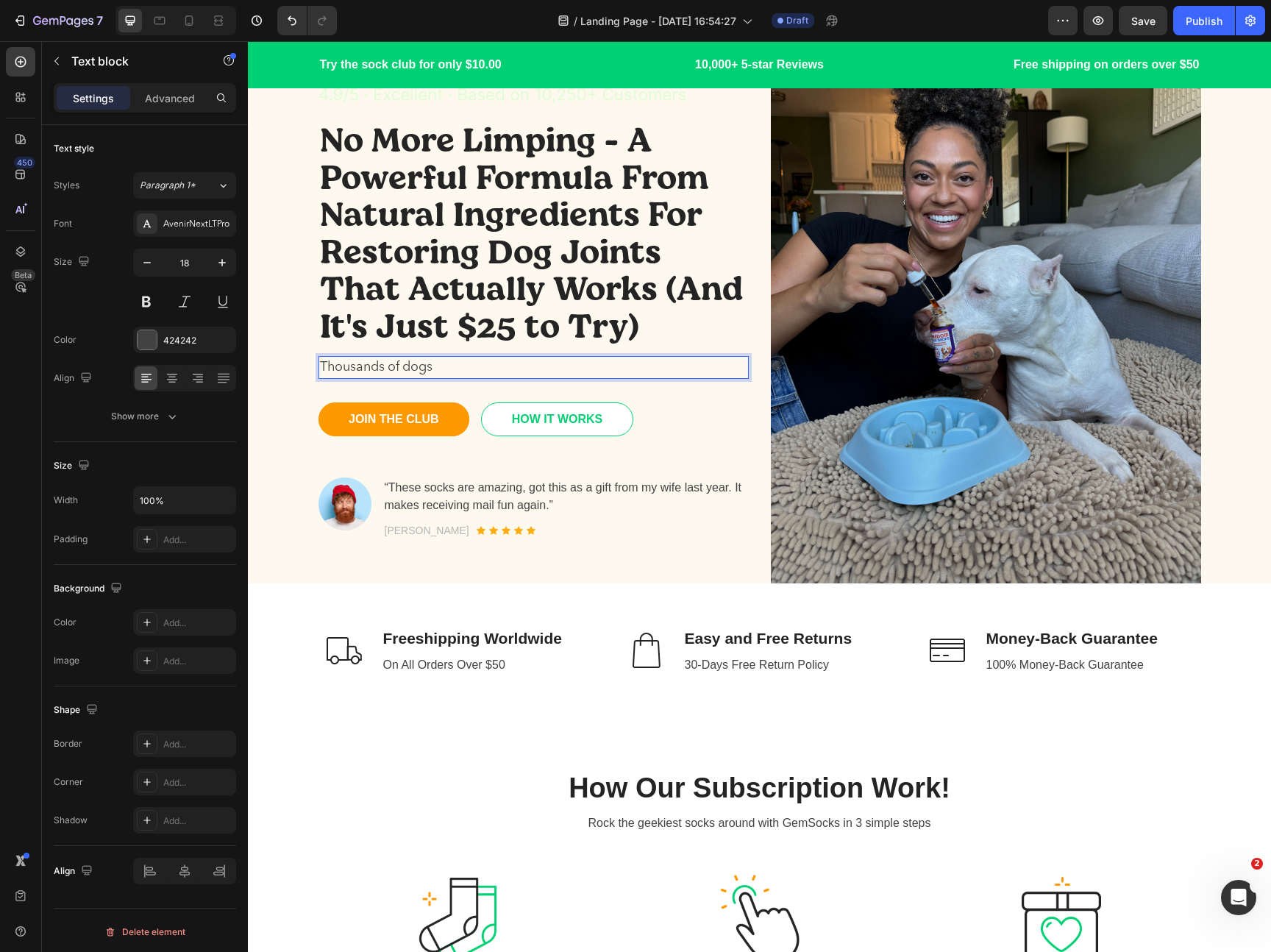
click at [437, 368] on p "Thousands of dogs" at bounding box center [533, 367] width 427 height 20
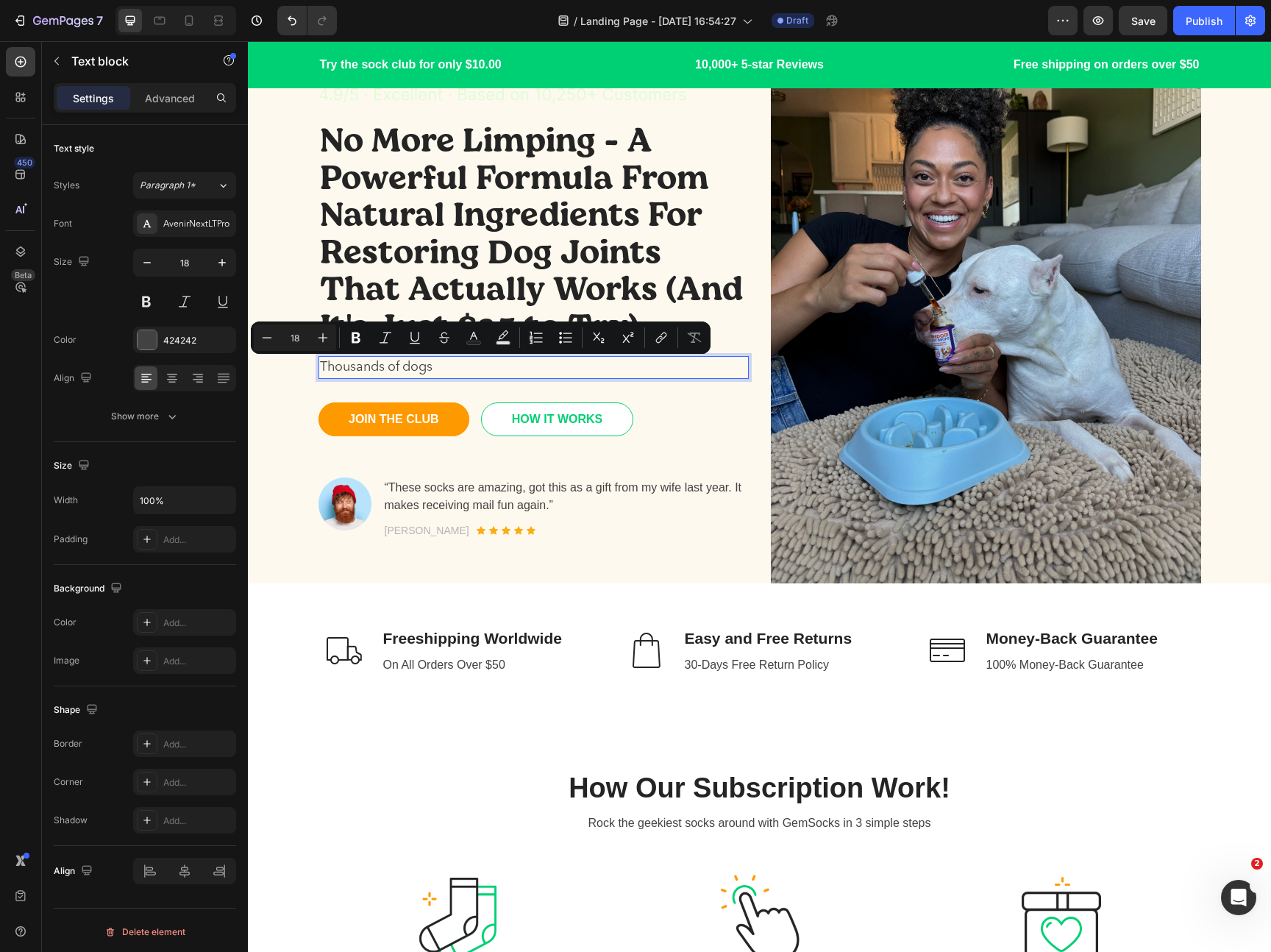
click at [447, 364] on p "Thousands of dogs" at bounding box center [533, 367] width 427 height 20
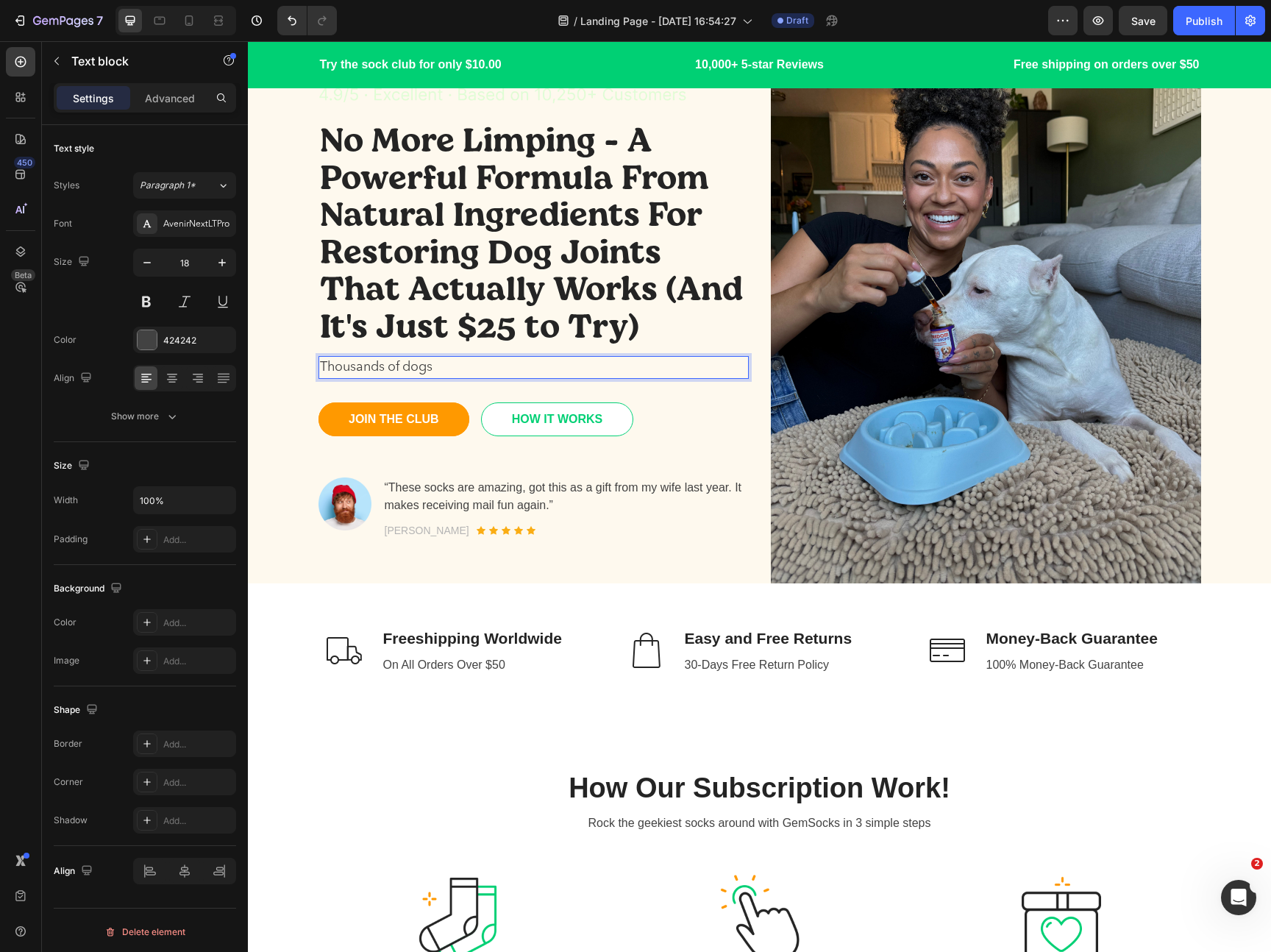
click at [447, 364] on p "Thousands of dogs" at bounding box center [533, 367] width 427 height 20
click at [716, 364] on p "Thousands of dogs owners feel relief after their dog climb the stairs" at bounding box center [533, 367] width 427 height 20
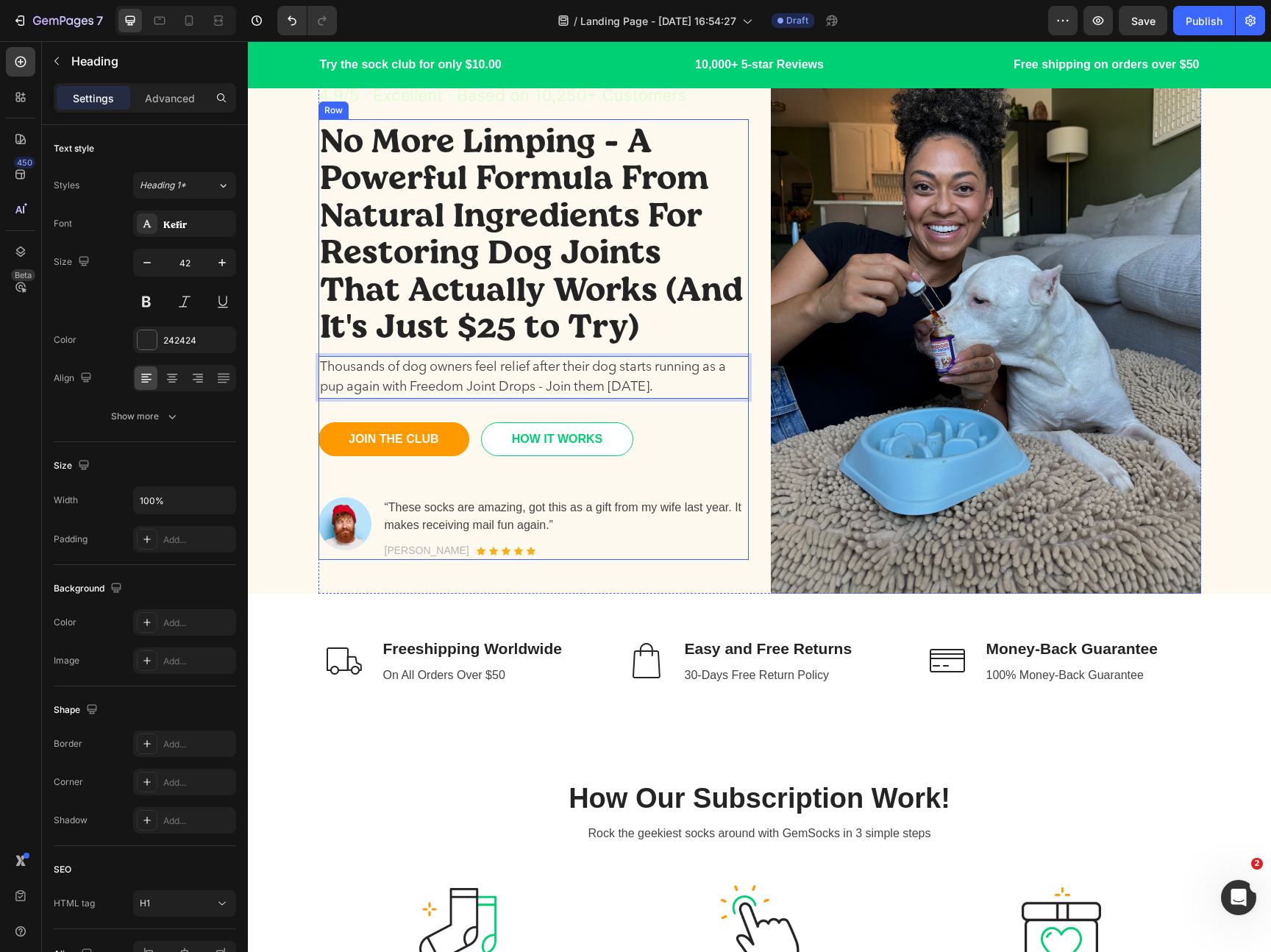
click at [460, 341] on p "No More Limping - A Powerful Formula From Natural Ingredients For Restoring Dog…" at bounding box center [533, 232] width 427 height 222
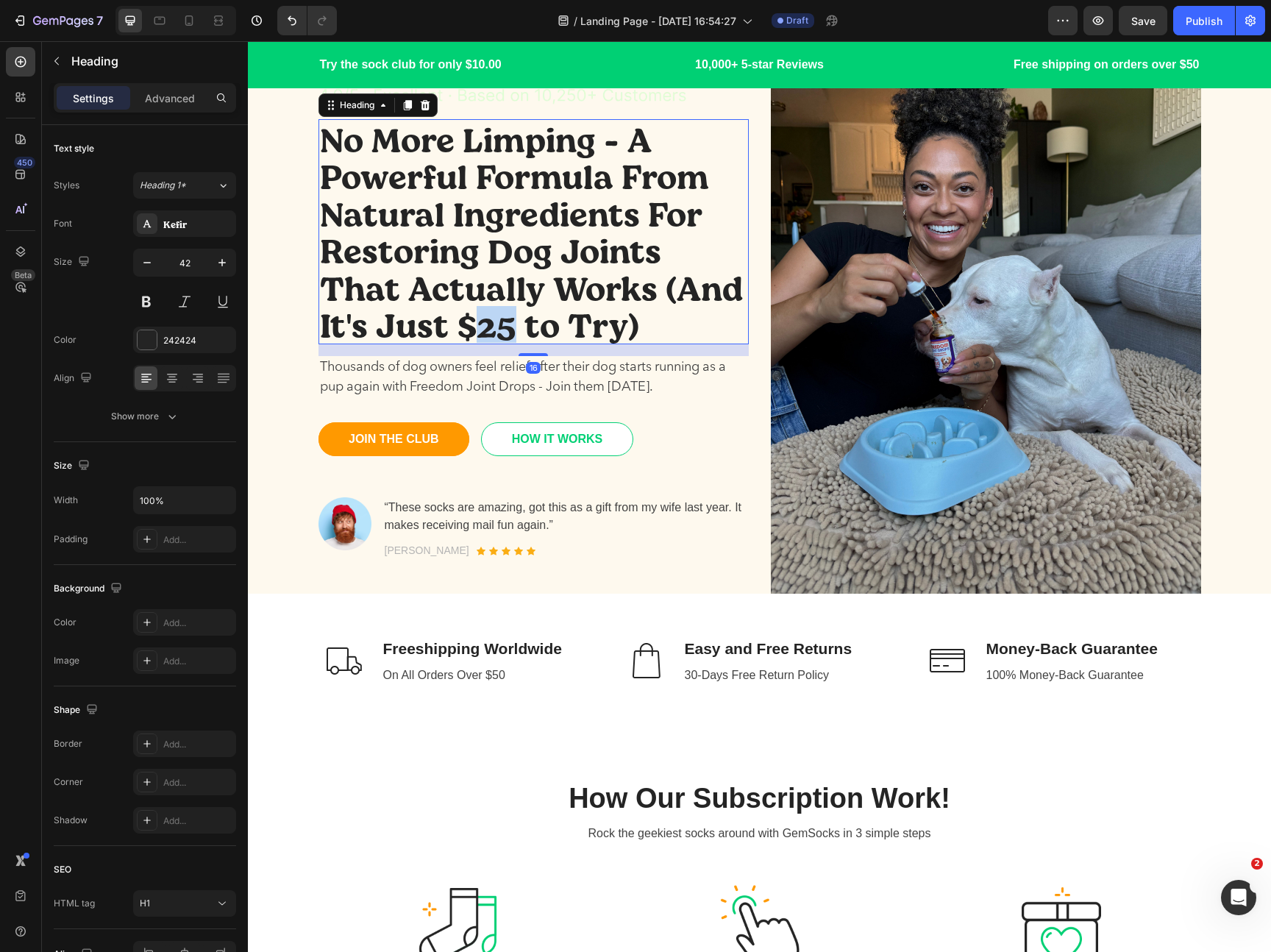
click at [445, 335] on p "No More Limping - A Powerful Formula From Natural Ingredients For Restoring Dog…" at bounding box center [533, 232] width 427 height 222
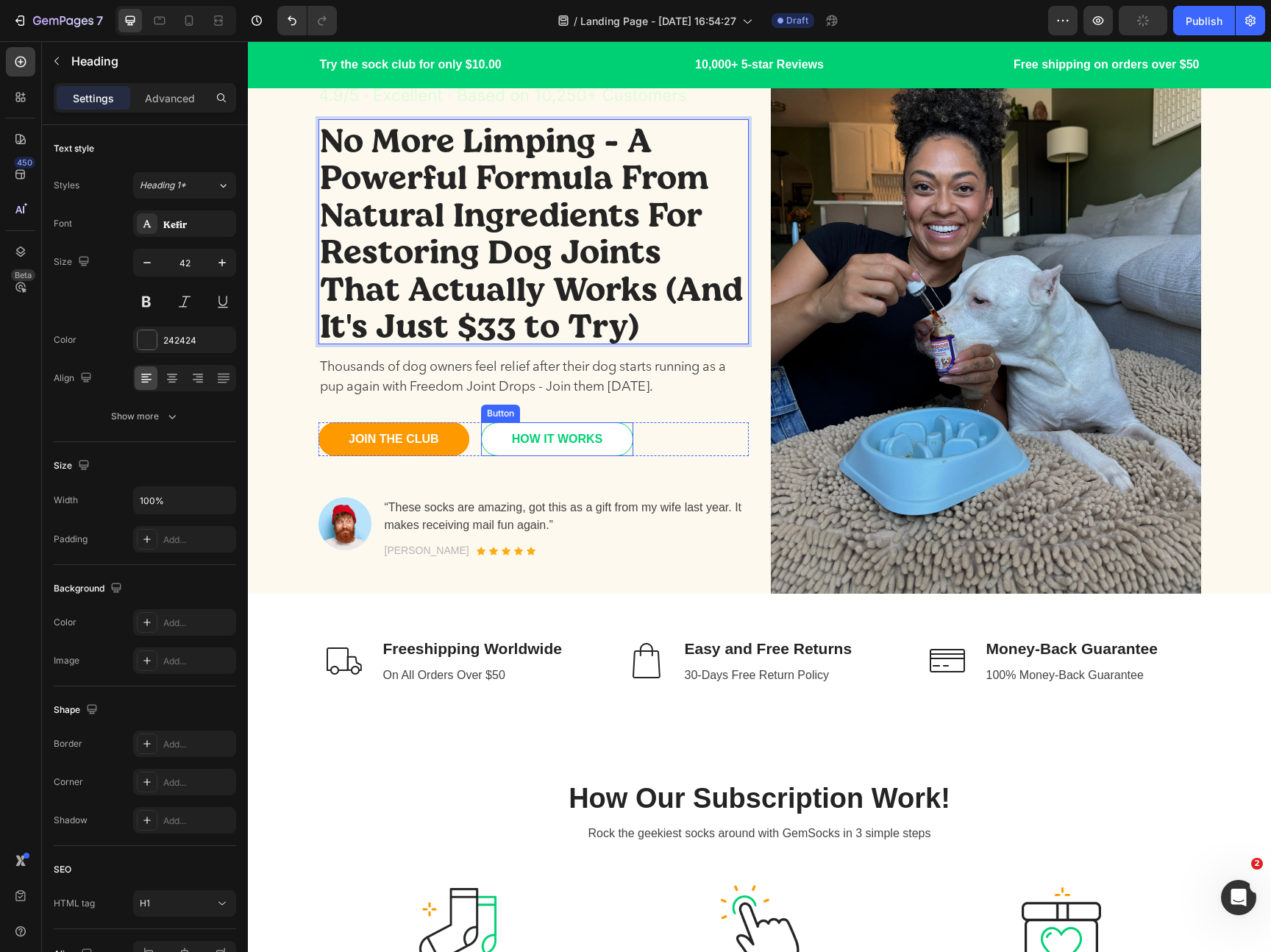
click at [482, 375] on p "Thousands of dog owners feel relief after their dog starts running as a pup aga…" at bounding box center [533, 377] width 427 height 40
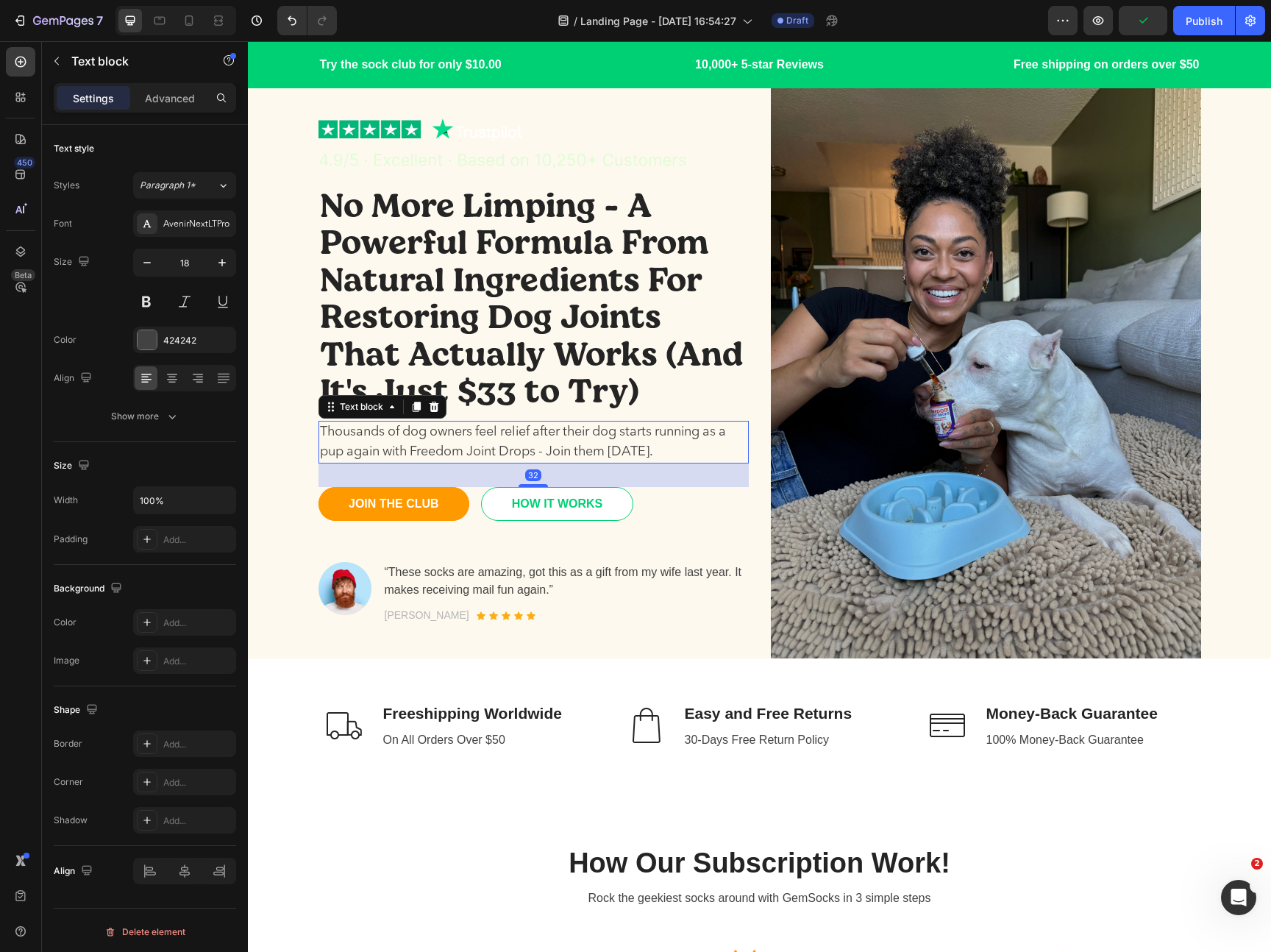
click at [481, 350] on p "No More Limping - A Powerful Formula From Natural Ingredients For Restoring Dog…" at bounding box center [533, 296] width 427 height 222
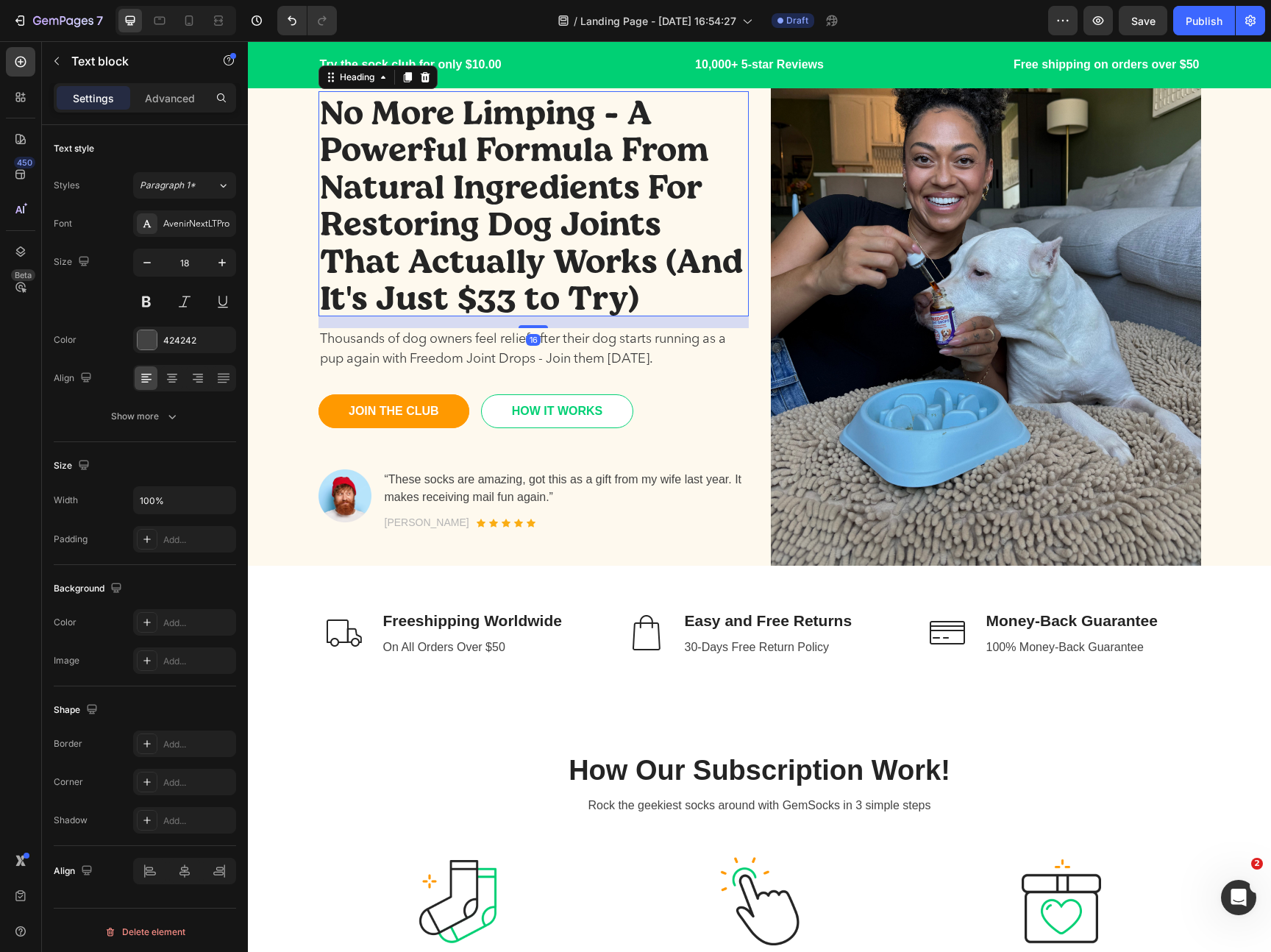
click at [480, 350] on p "Thousands of dog owners feel relief after their dog starts running as a pup aga…" at bounding box center [533, 349] width 427 height 40
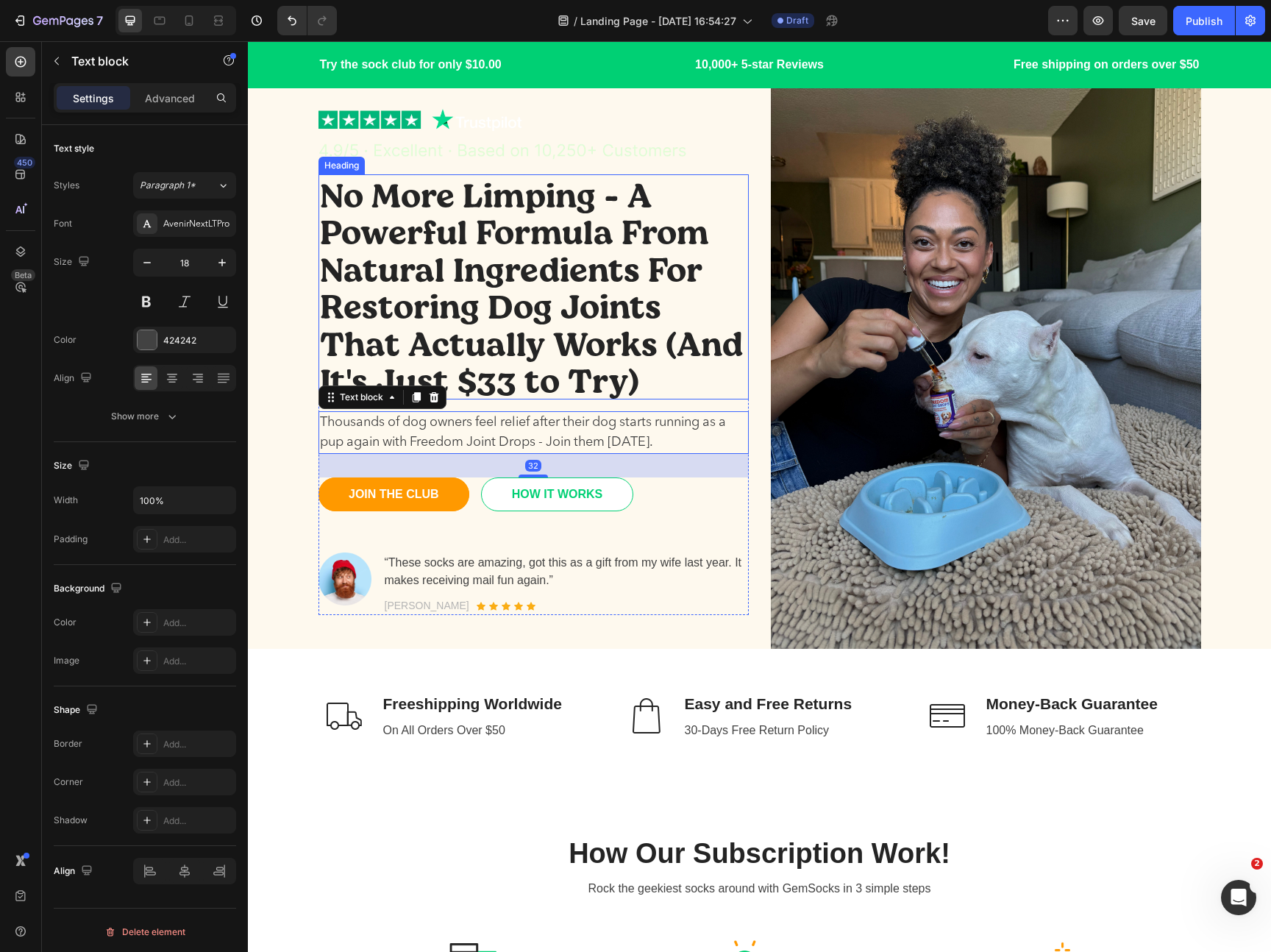
click at [478, 342] on p "No More Limping - A Powerful Formula From Natural Ingredients For Restoring Dog…" at bounding box center [533, 287] width 427 height 222
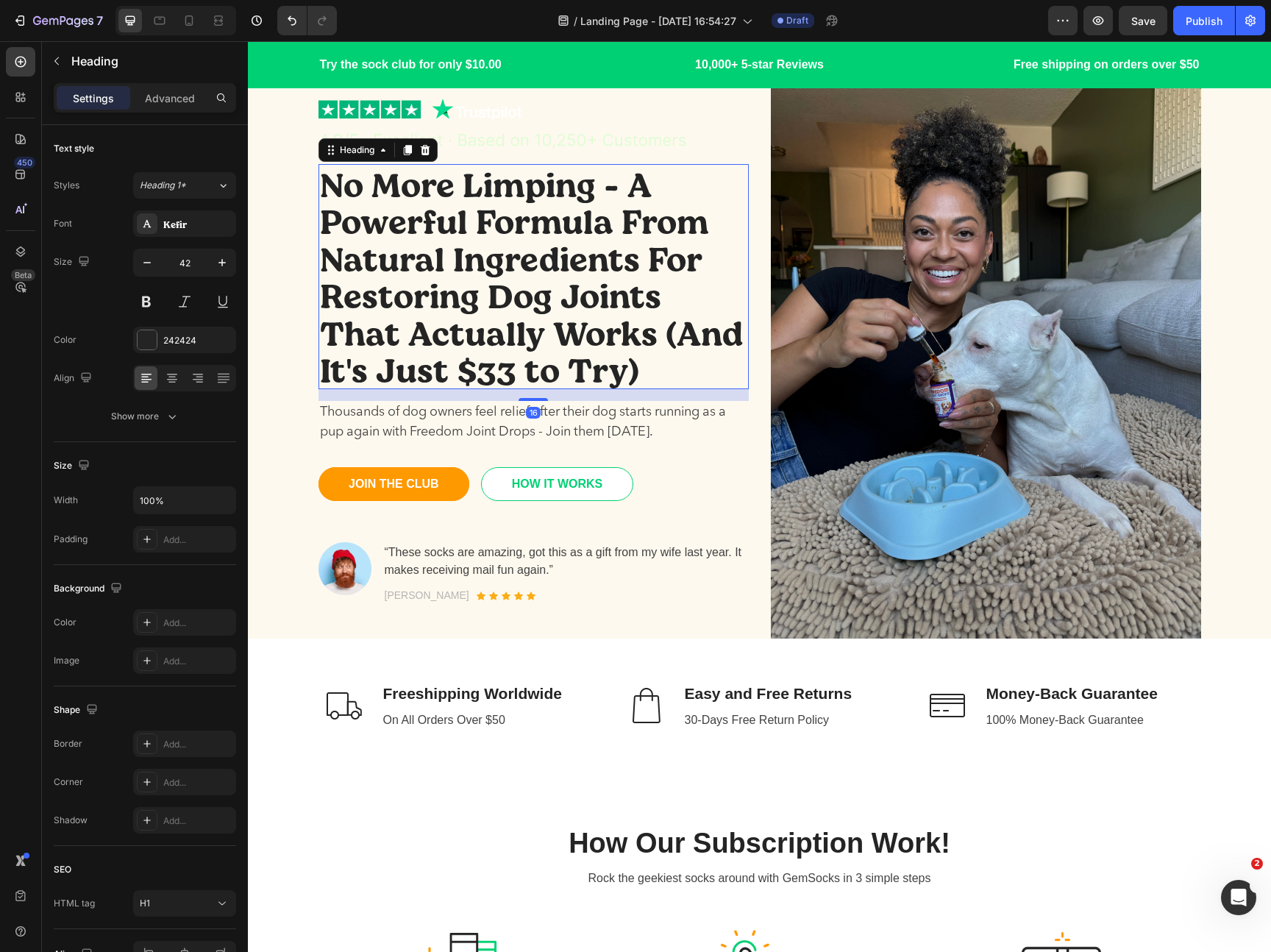
scroll to position [55, 0]
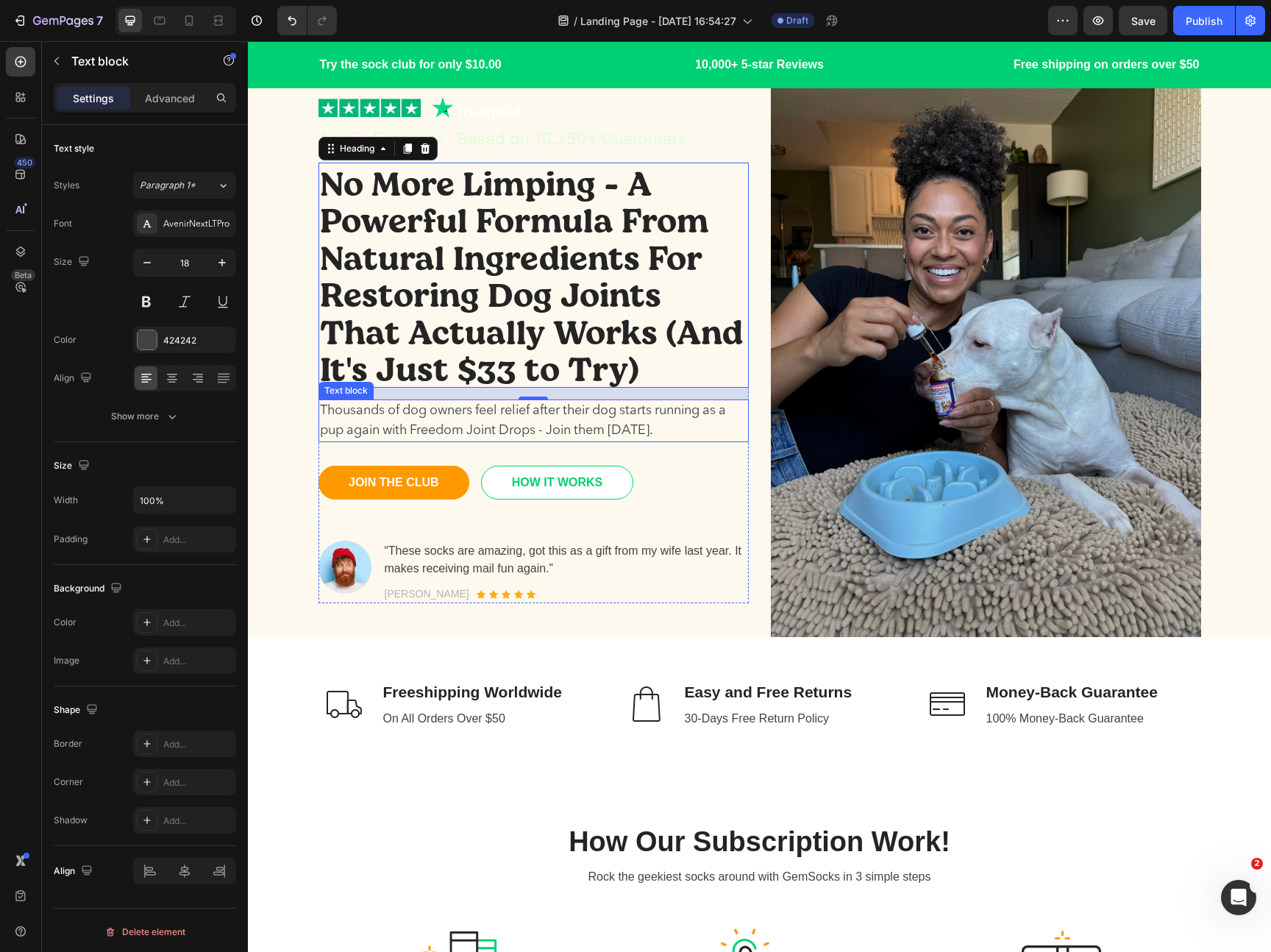
click at [477, 433] on p "Thousands of dog owners feel relief after their dog starts running as a pup aga…" at bounding box center [533, 420] width 427 height 40
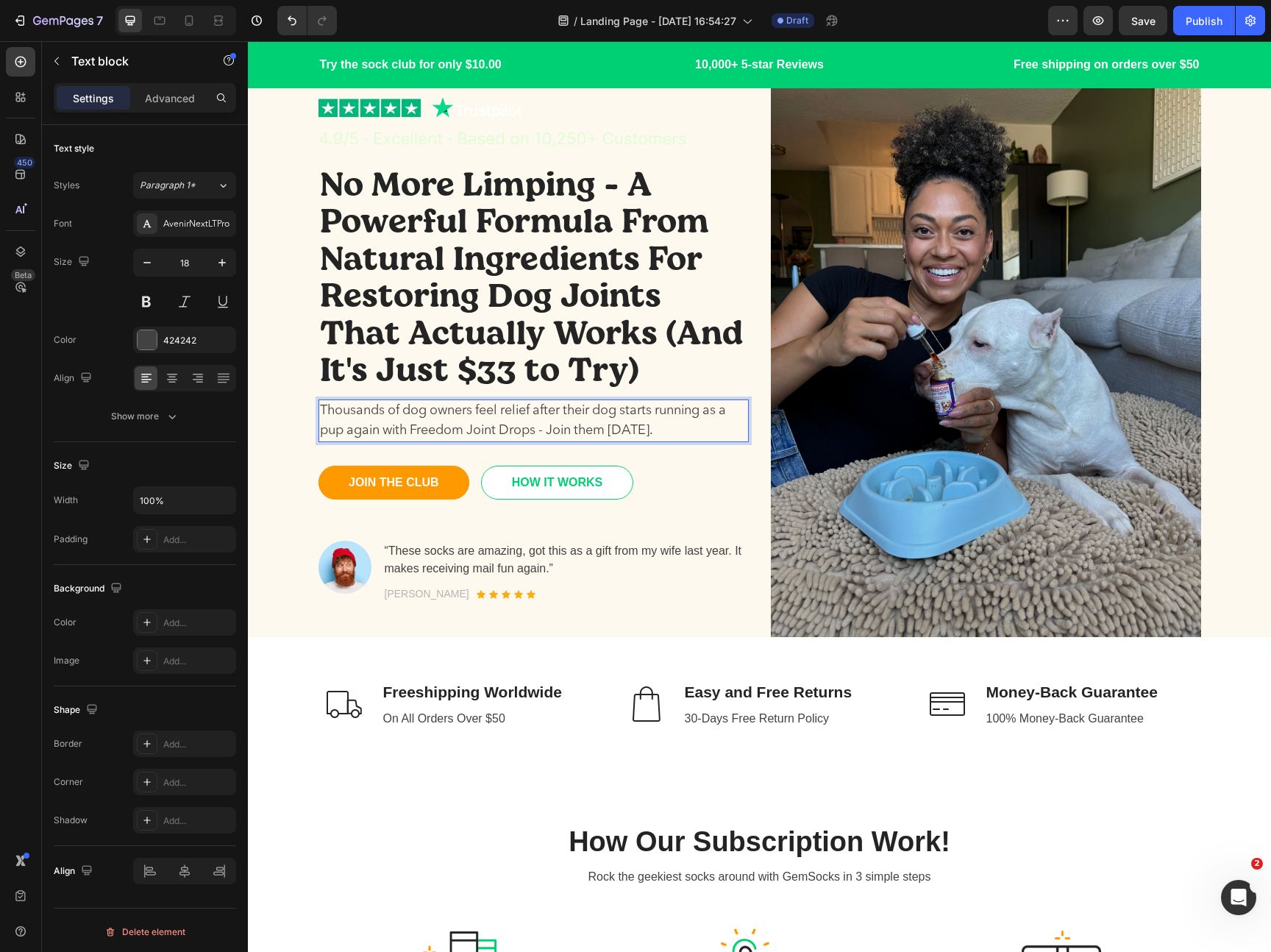
click at [609, 421] on p "Thousands of dog owners feel relief after their dog starts running as a pup aga…" at bounding box center [533, 420] width 427 height 40
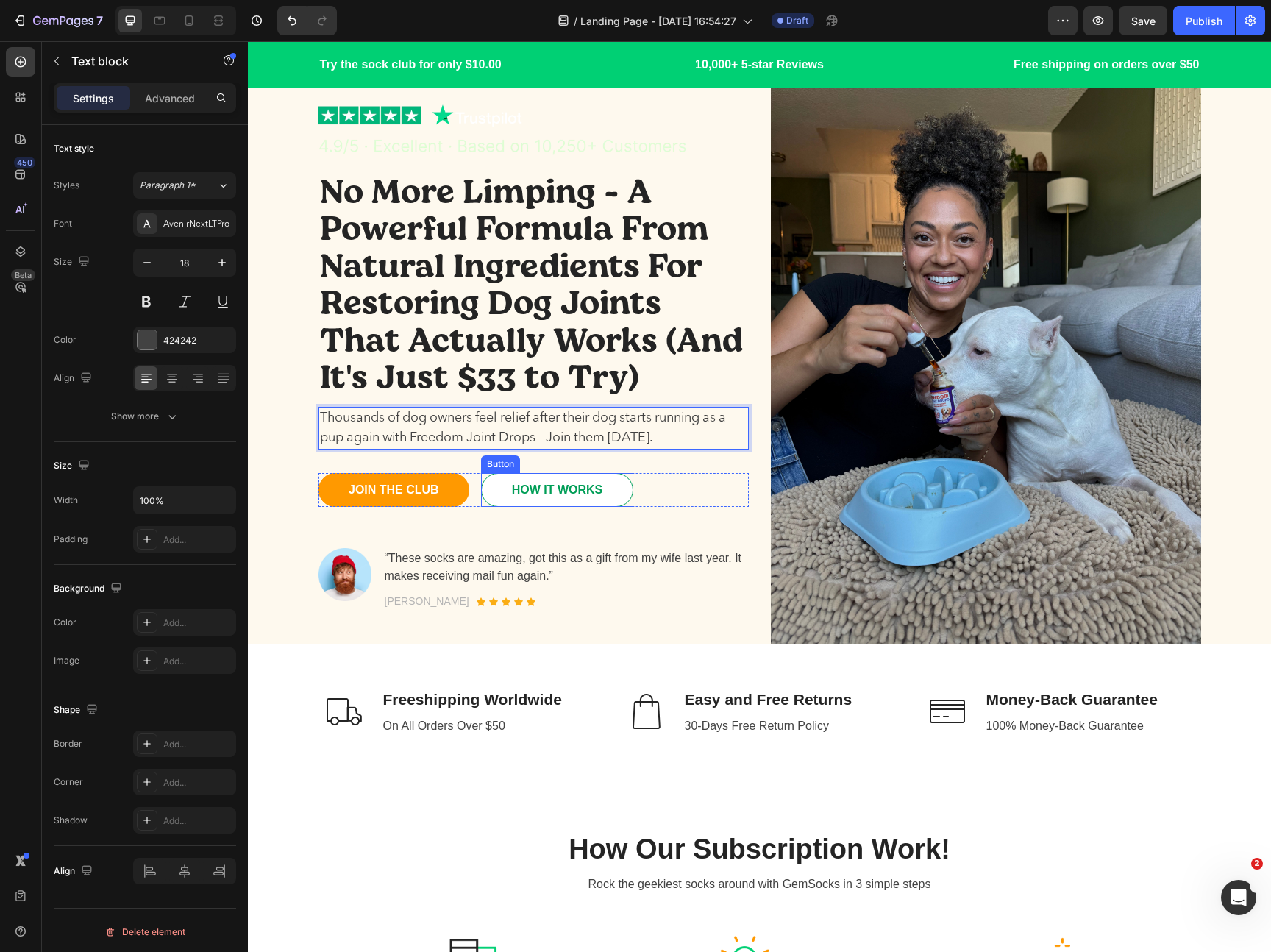
scroll to position [0, 0]
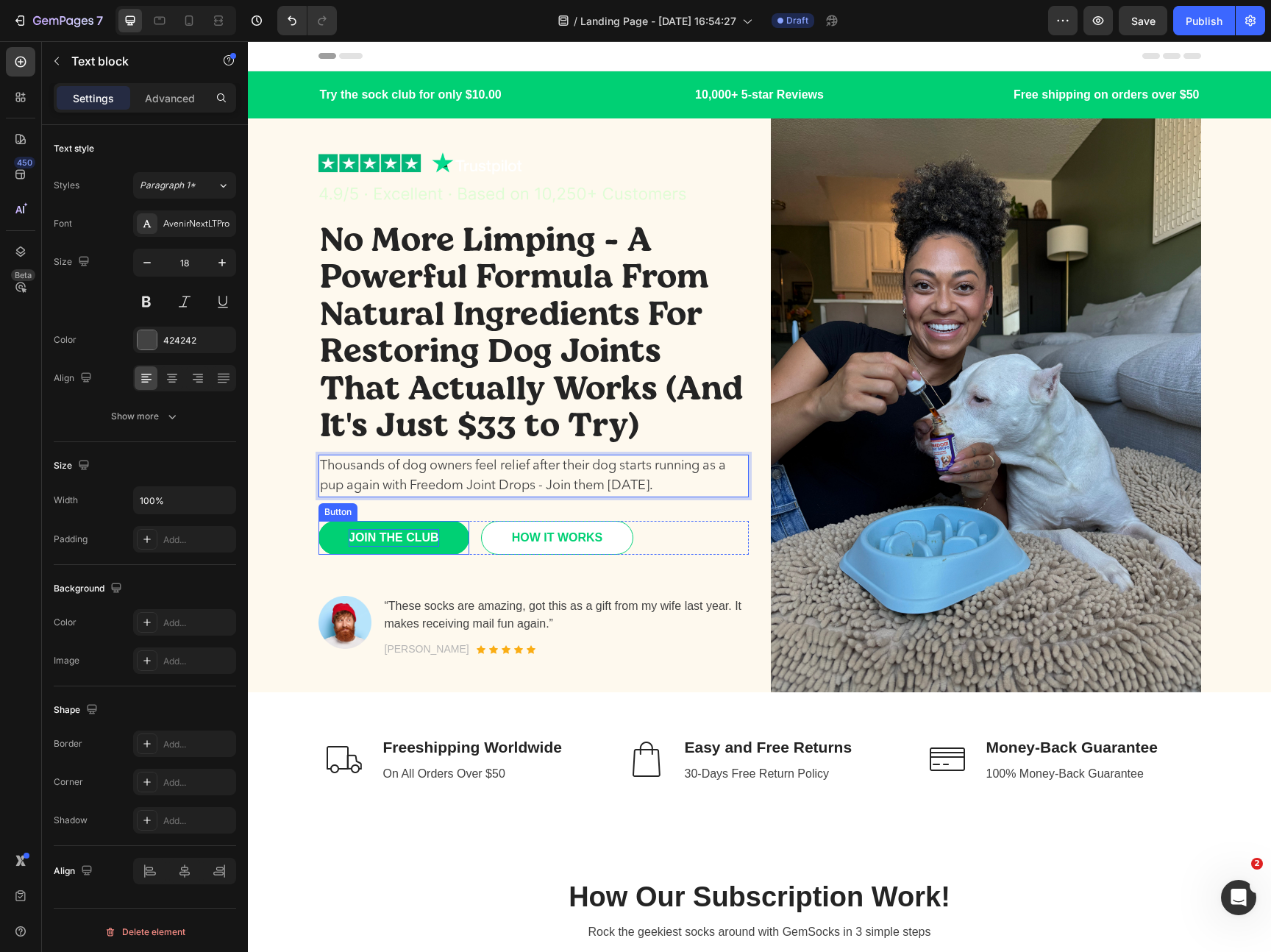
click at [435, 541] on div "JOIN THE CLUB" at bounding box center [394, 537] width 90 height 17
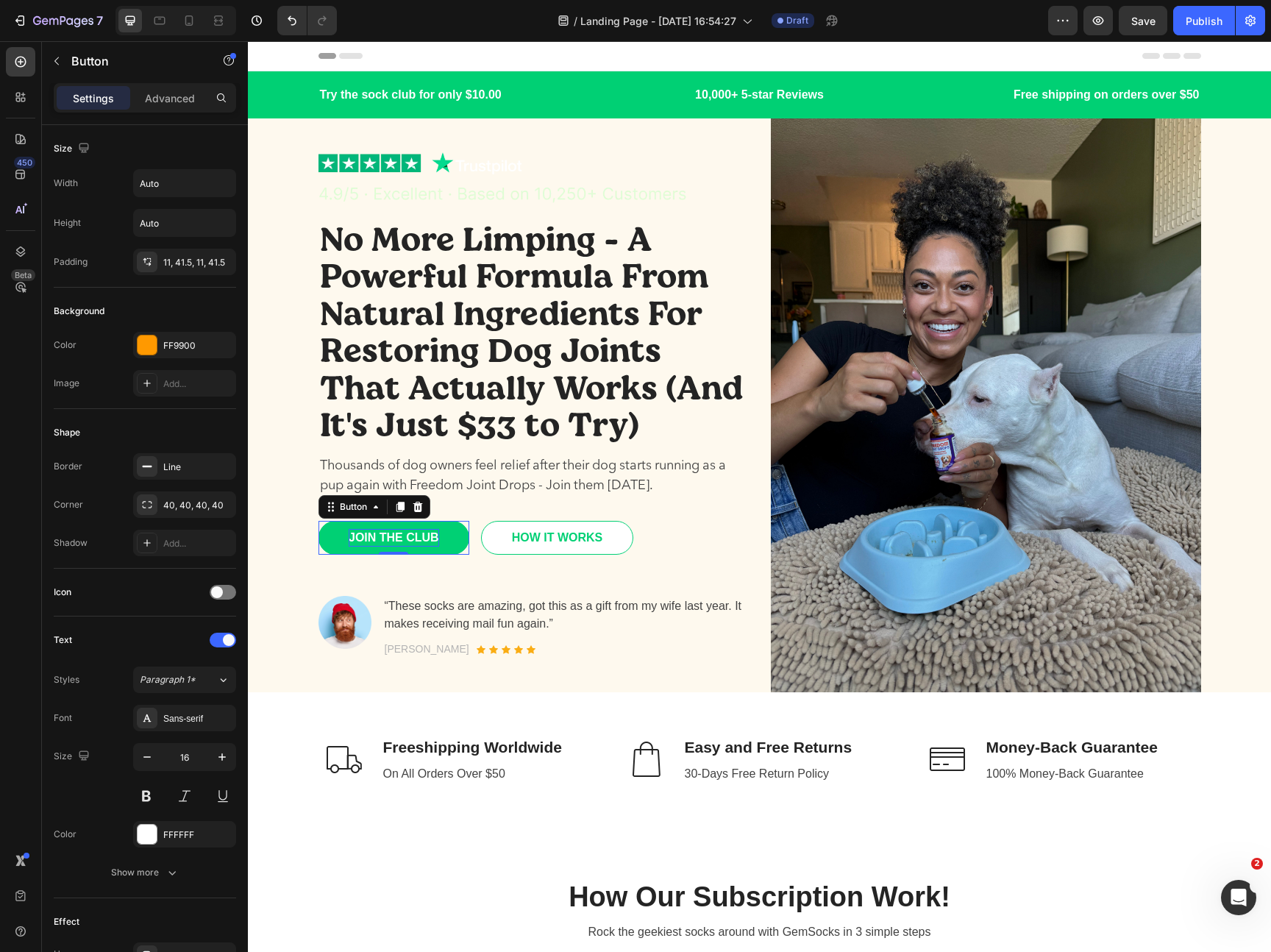
click at [435, 541] on div "JOIN THE CLUB" at bounding box center [394, 537] width 90 height 17
click at [435, 541] on p "JOIN THE CLUB" at bounding box center [394, 537] width 90 height 17
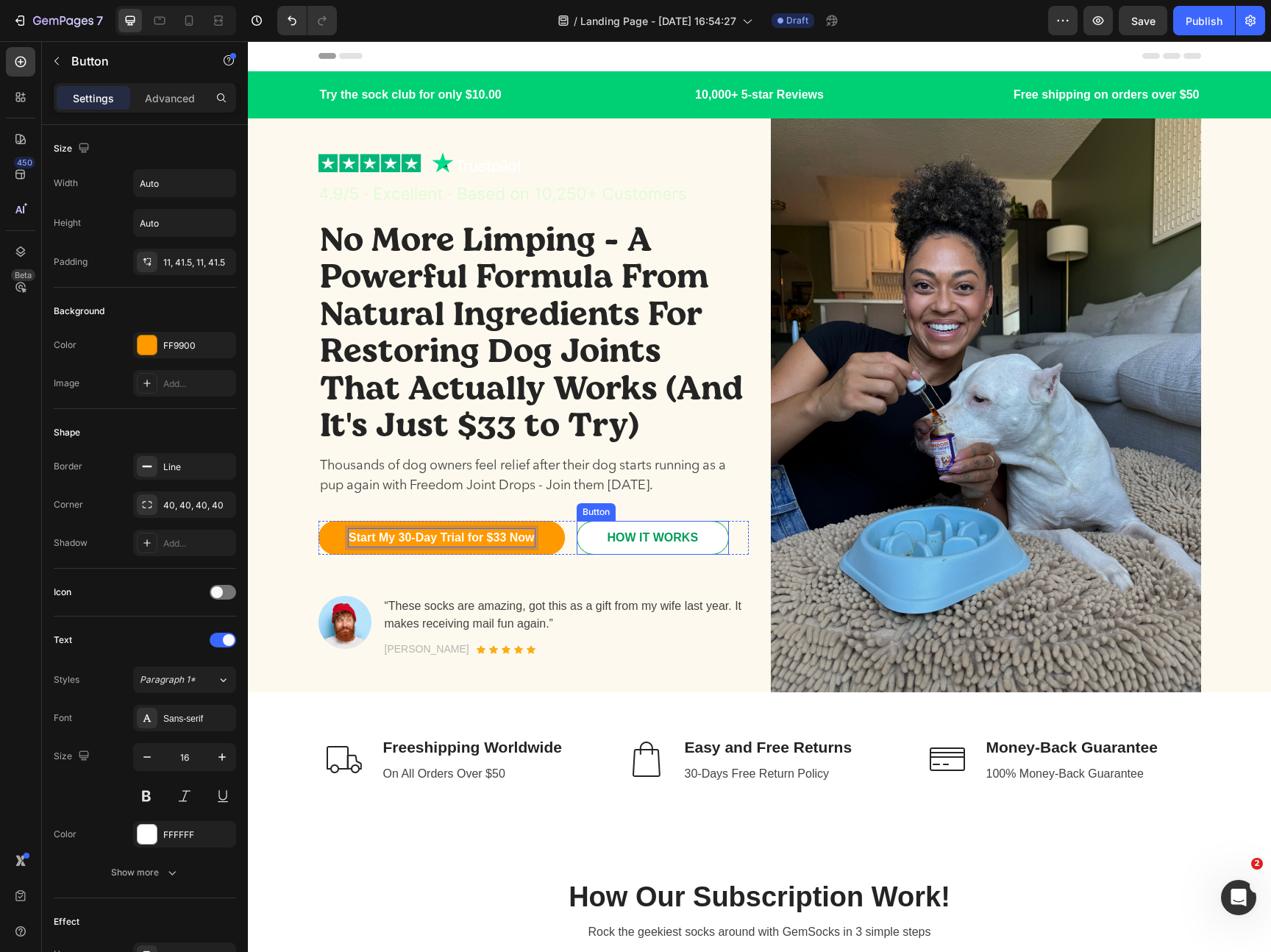
click at [595, 542] on link "HOW IT WORKS" at bounding box center [653, 537] width 152 height 34
click at [577, 590] on div "No More Limping - A Powerful Formula From Natural Ingredients For Restoring Dog…" at bounding box center [533, 438] width 430 height 441
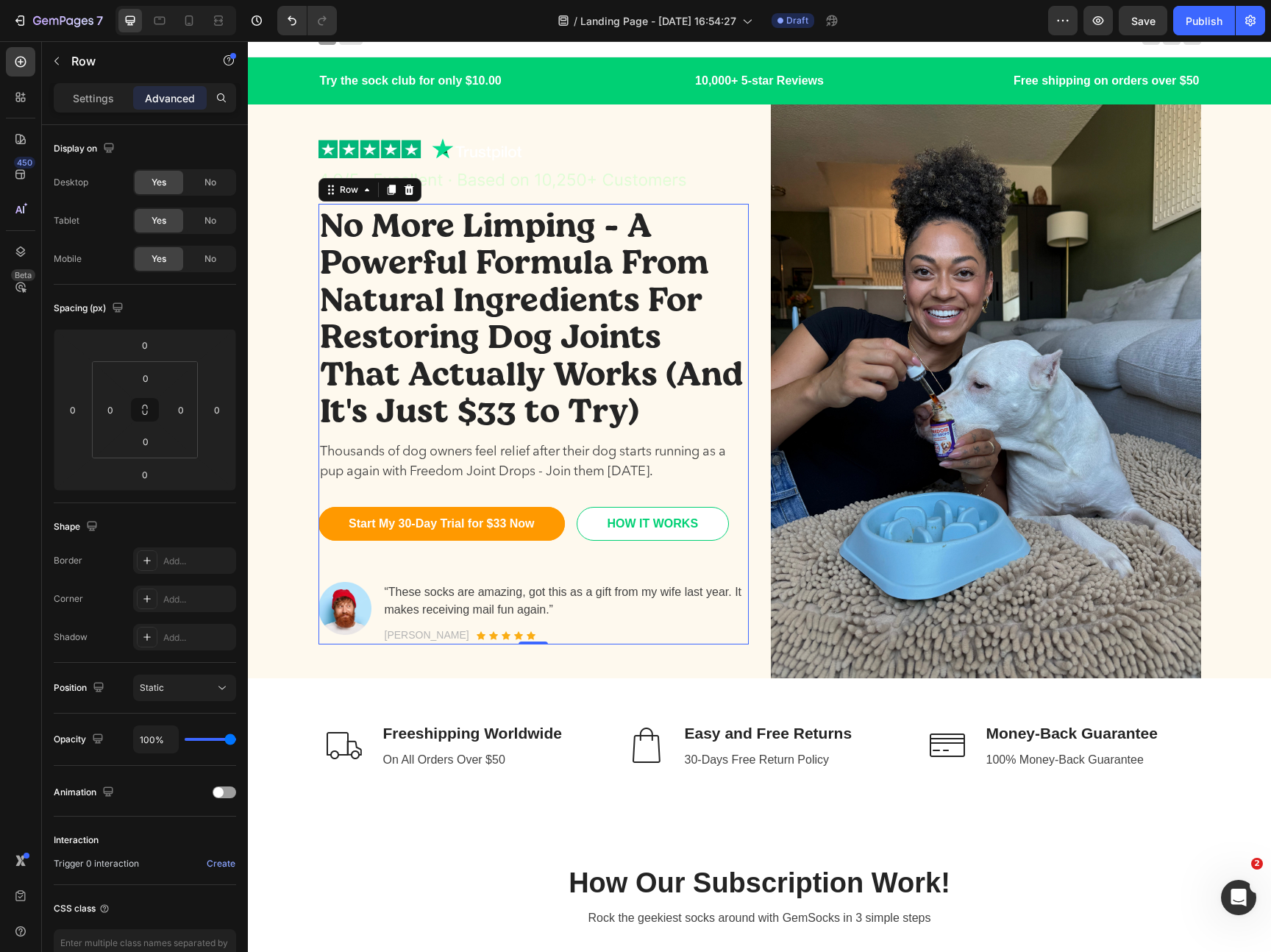
scroll to position [17, 0]
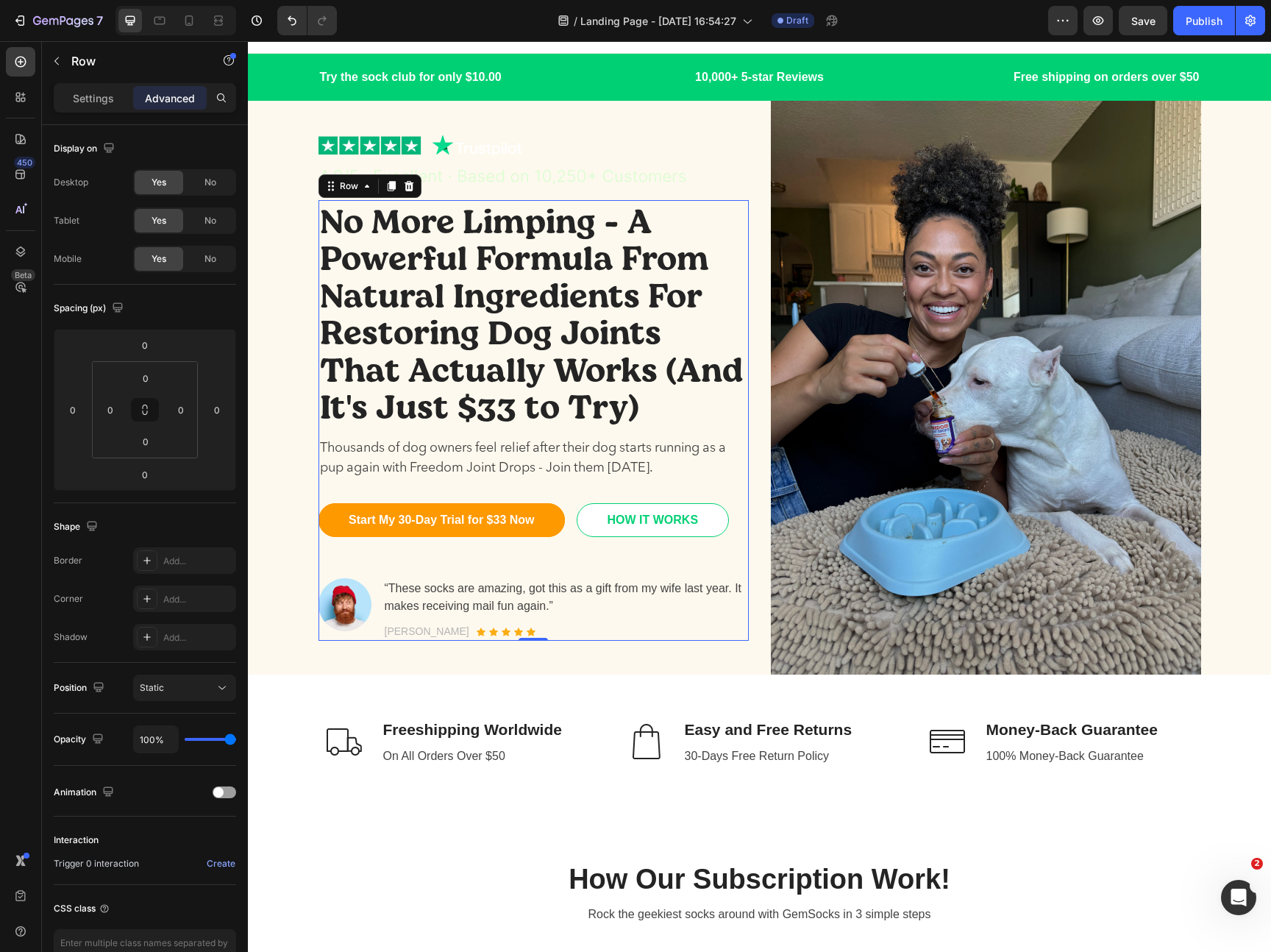
click at [577, 590] on p "“These socks are amazing, got this as a gift from my wife last year. It makes r…" at bounding box center [566, 597] width 363 height 35
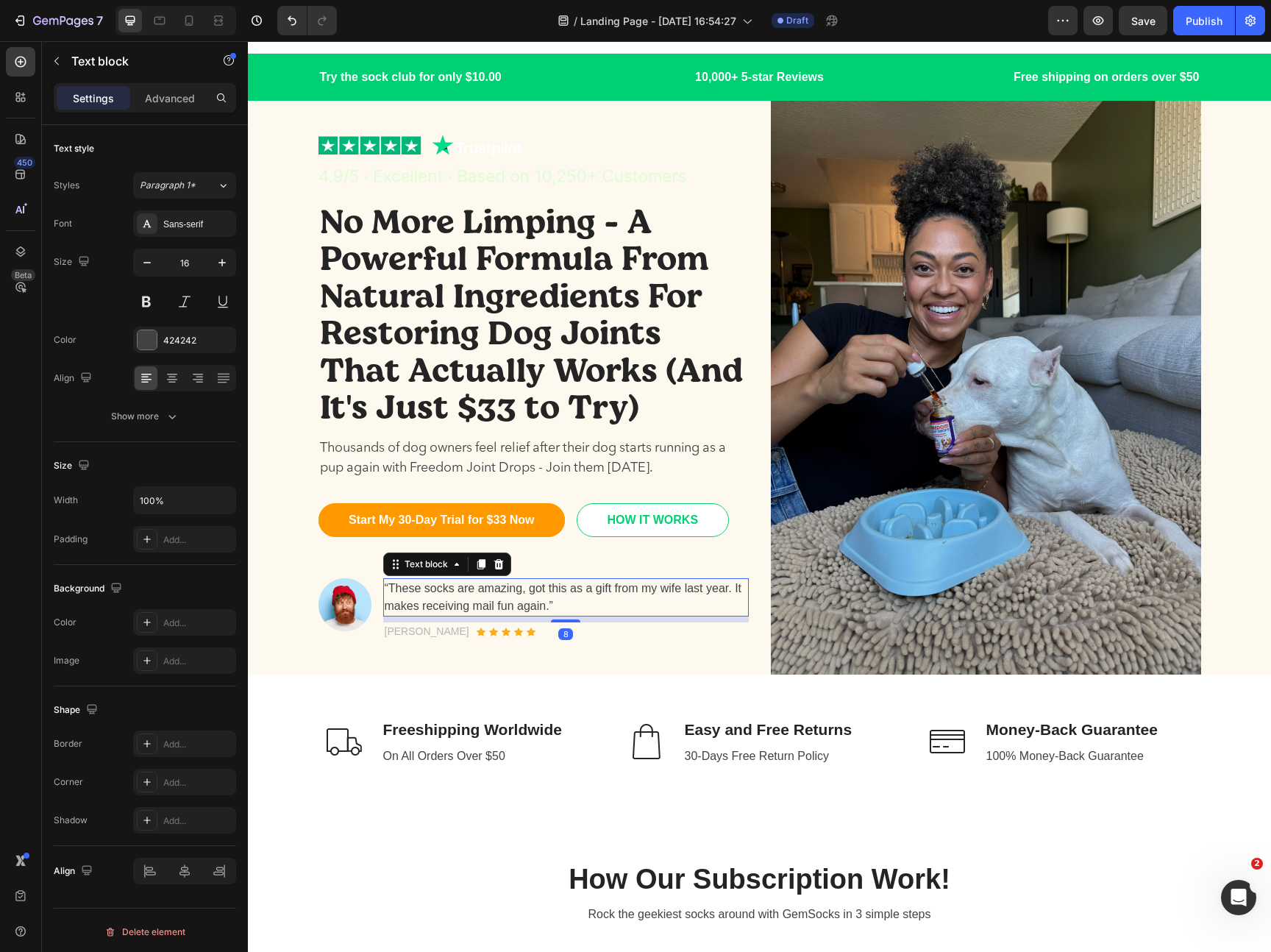
click at [581, 591] on p "“These socks are amazing, got this as a gift from my wife last year. It makes r…" at bounding box center [566, 597] width 363 height 35
click at [561, 603] on p "“These socks are amazing, got this as a gift from my wife last year. It makes r…" at bounding box center [566, 597] width 363 height 35
click at [551, 605] on p "“These socks are amazing, got this as a gift from my wife last year. It makes r…" at bounding box center [566, 597] width 363 height 35
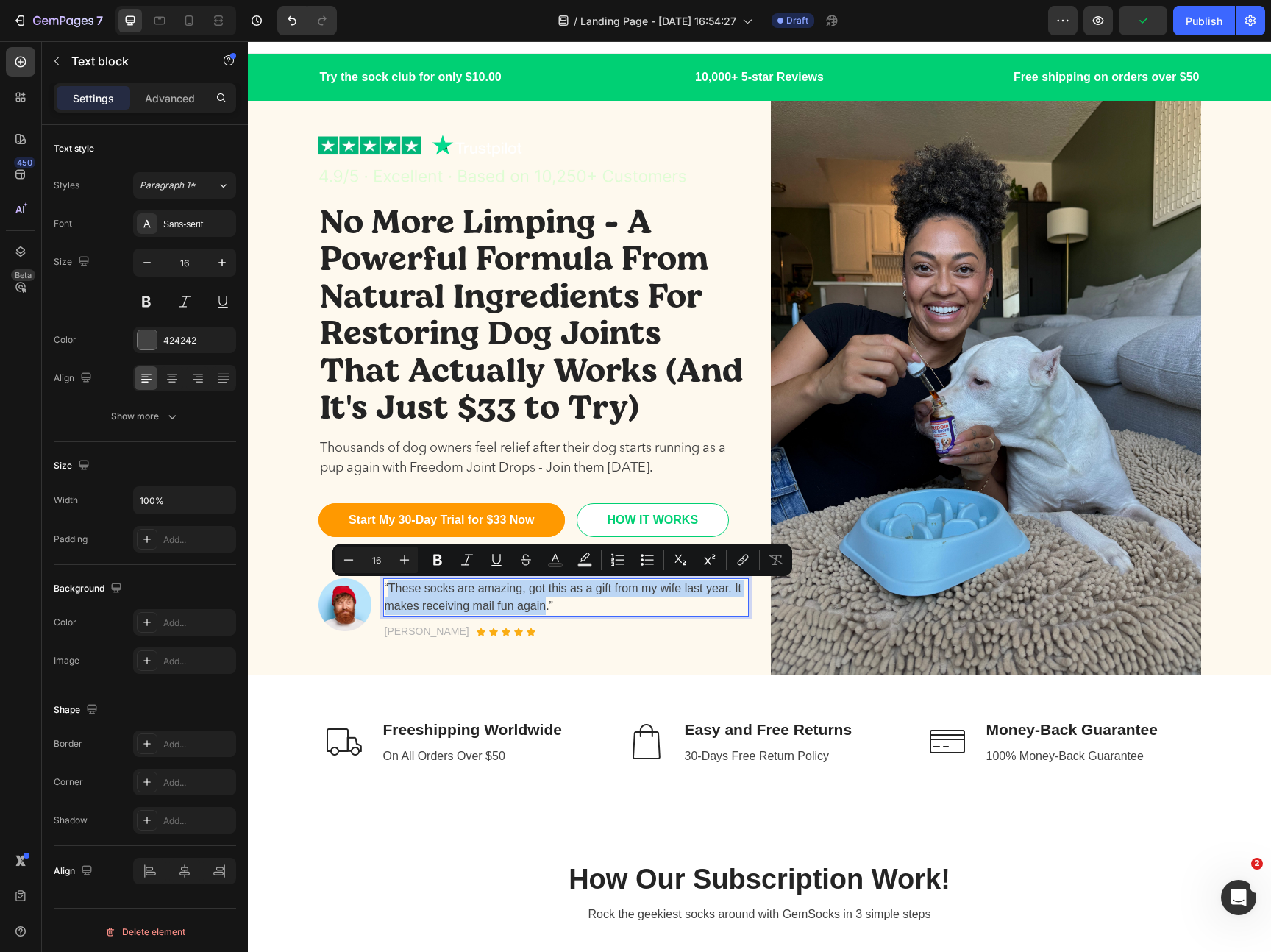
drag, startPoint x: 548, startPoint y: 606, endPoint x: 390, endPoint y: 591, distance: 158.7
click at [390, 591] on p "“These socks are amazing, got this as a gift from my wife last year. It makes r…" at bounding box center [566, 597] width 363 height 35
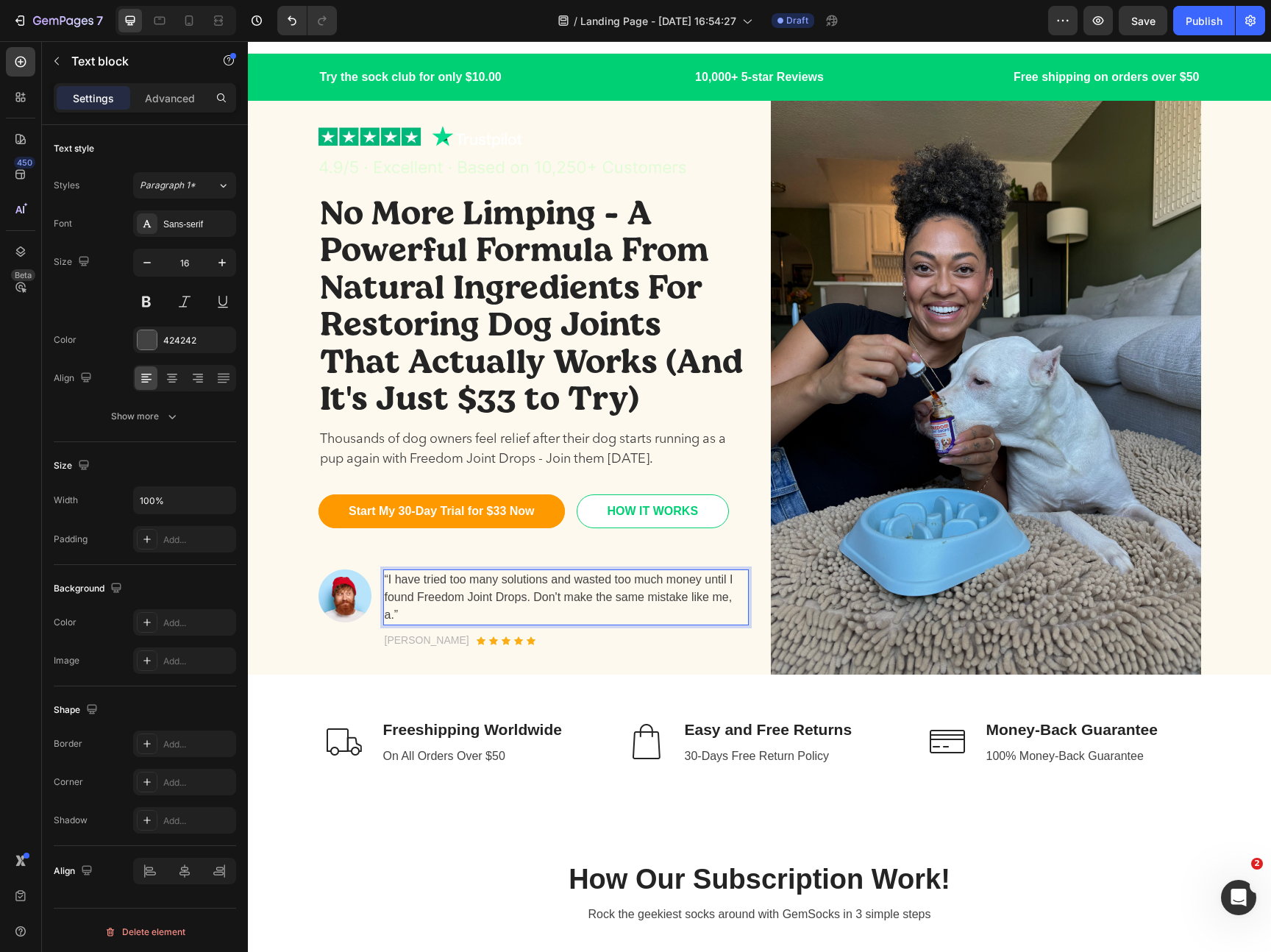
scroll to position [9, 0]
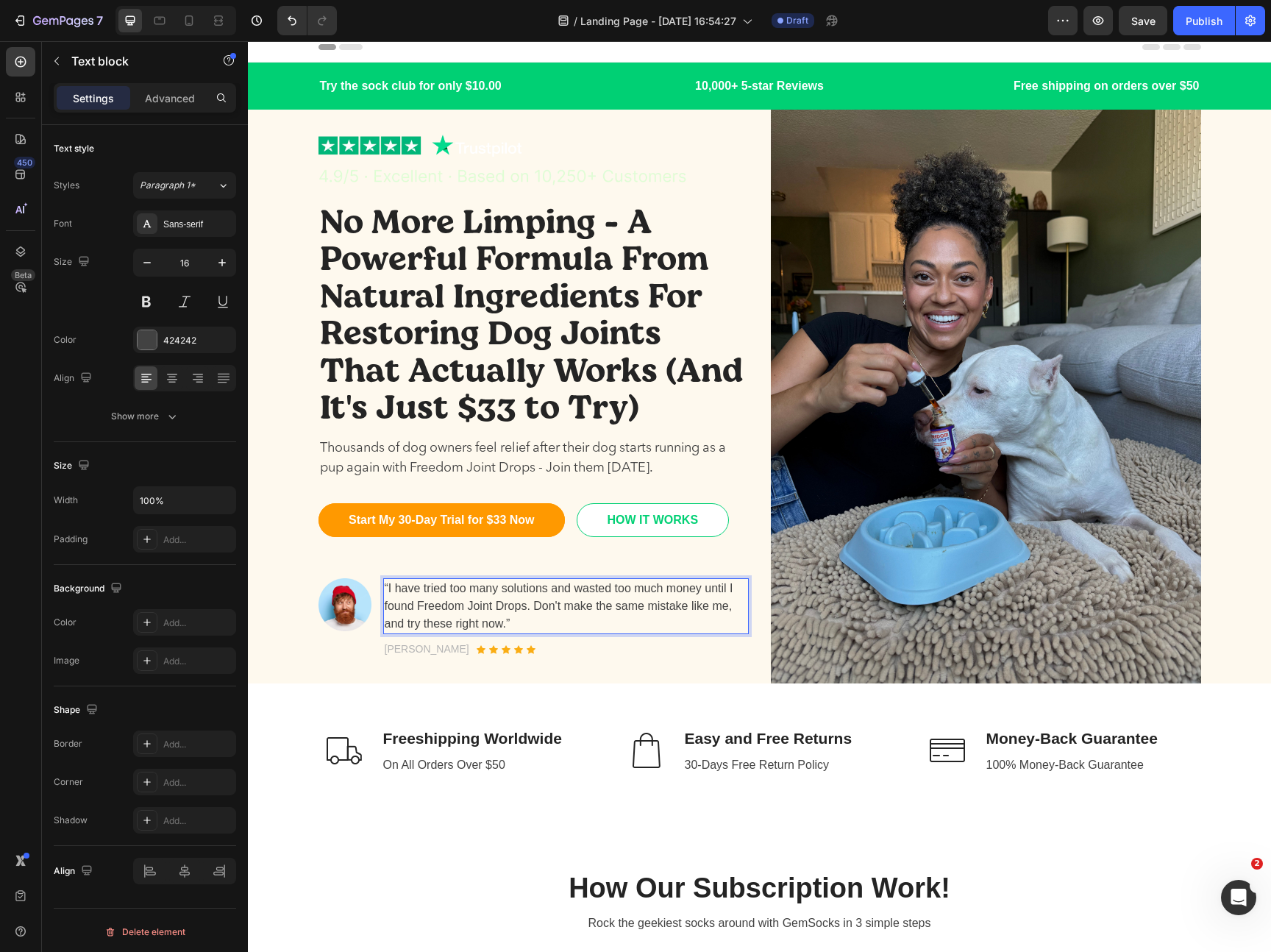
click at [495, 624] on p "“I have tried too many solutions and wasted too much money until I found Freedo…" at bounding box center [566, 606] width 363 height 53
click at [627, 610] on p "“I have tried too many solutions and wasted too much money until I found Freedo…" at bounding box center [566, 606] width 363 height 53
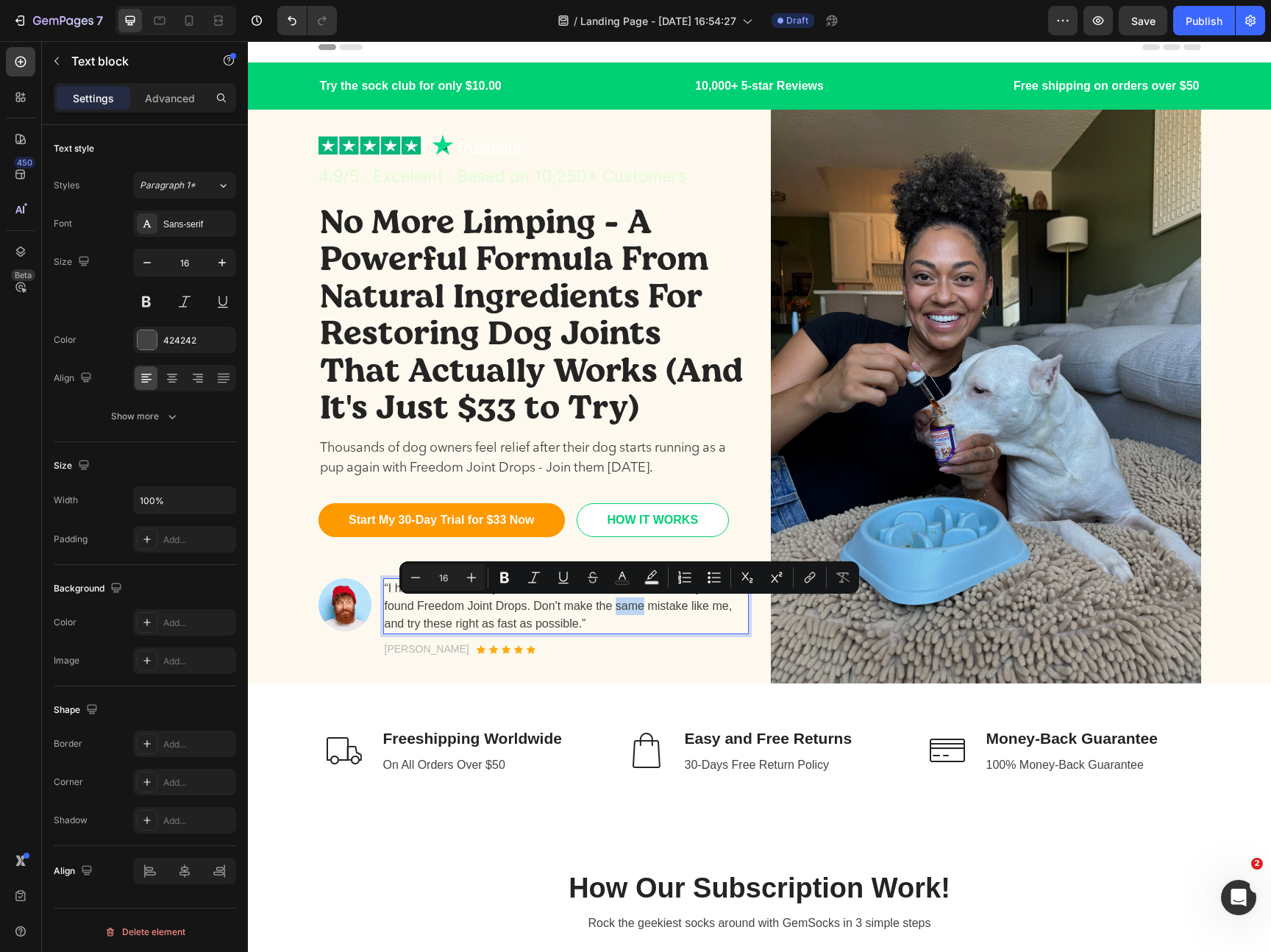
click at [632, 615] on p "“I have tried too many solutions and wasted too much money until I found Freedo…" at bounding box center [566, 606] width 363 height 53
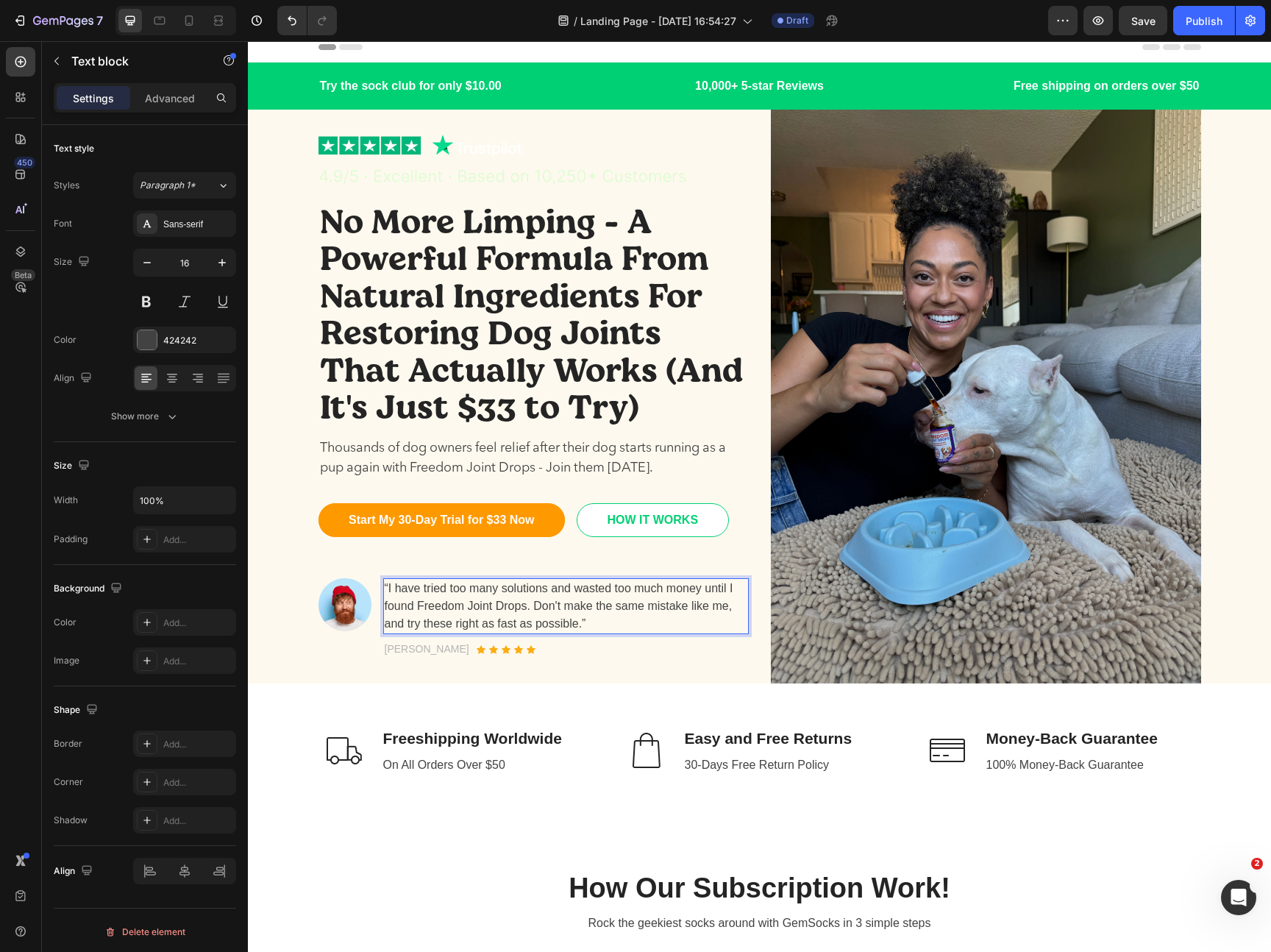
click at [650, 589] on p "“I have tried too many solutions and wasted too much money until I found Freedo…" at bounding box center [566, 606] width 363 height 53
click at [645, 618] on p "“I have tried too many solutions and wasted too cash money until I found Freedo…" at bounding box center [566, 606] width 363 height 53
click at [676, 588] on p "“I have tried too many solutions and wasted too cash money until I found Freedo…" at bounding box center [566, 606] width 363 height 53
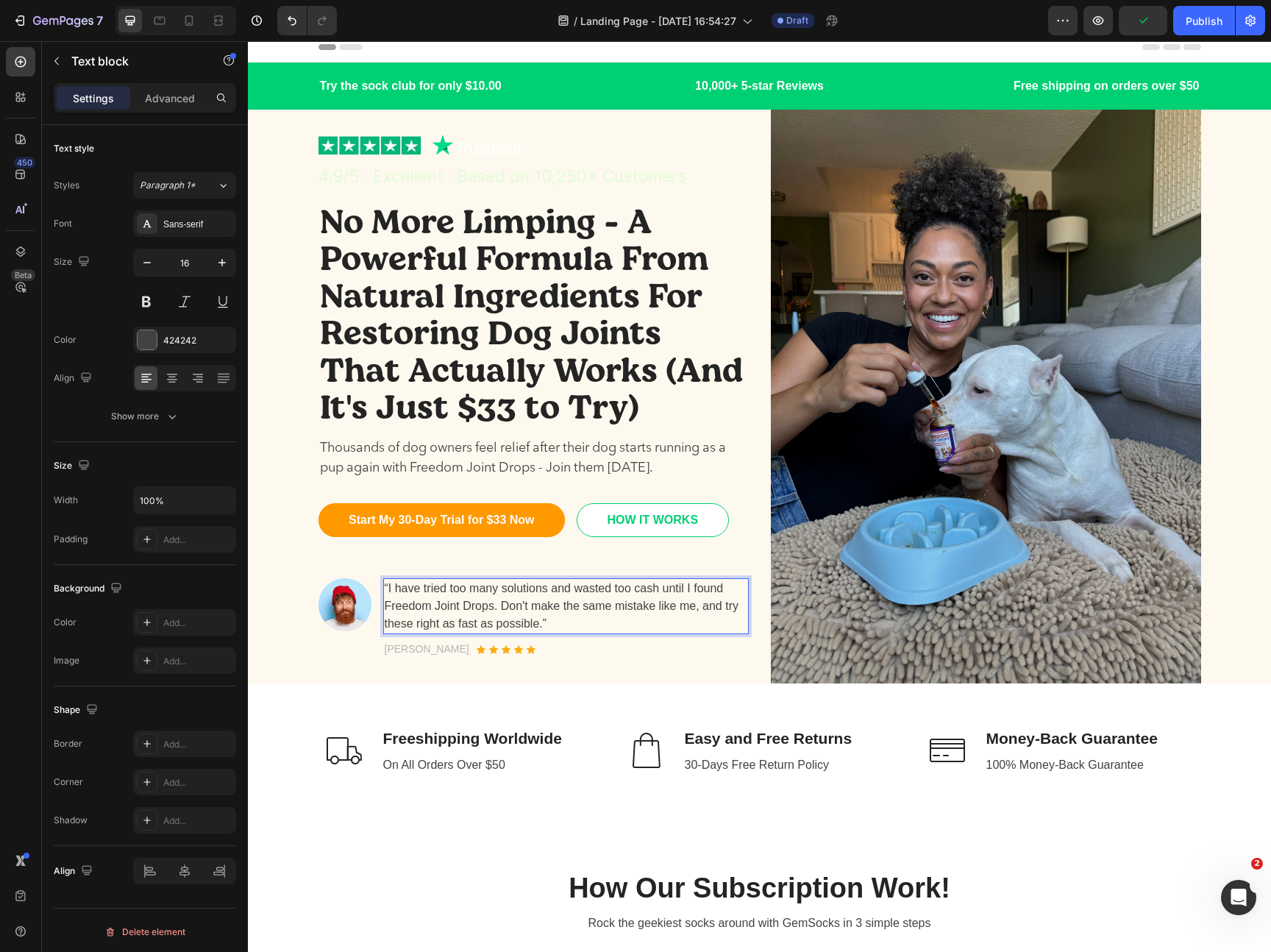
click at [609, 624] on p "“I have tried too many solutions and wasted too cash until I found Freedom Join…" at bounding box center [566, 606] width 363 height 53
click at [493, 609] on p "“I have tried too many solutions and wasted too cash until I found Freedom Join…" at bounding box center [566, 606] width 363 height 53
click at [551, 617] on p "“I have tried too many solutions and wasted too cash until I found Freedom Join…" at bounding box center [566, 606] width 363 height 53
click at [583, 626] on p "“I have tried too many solutions and wasted too cash until I found Freedom Join…" at bounding box center [566, 606] width 363 height 53
click at [424, 625] on p "“I have tried too many solutions and wasted too cash until I found Freedom Join…" at bounding box center [566, 606] width 363 height 53
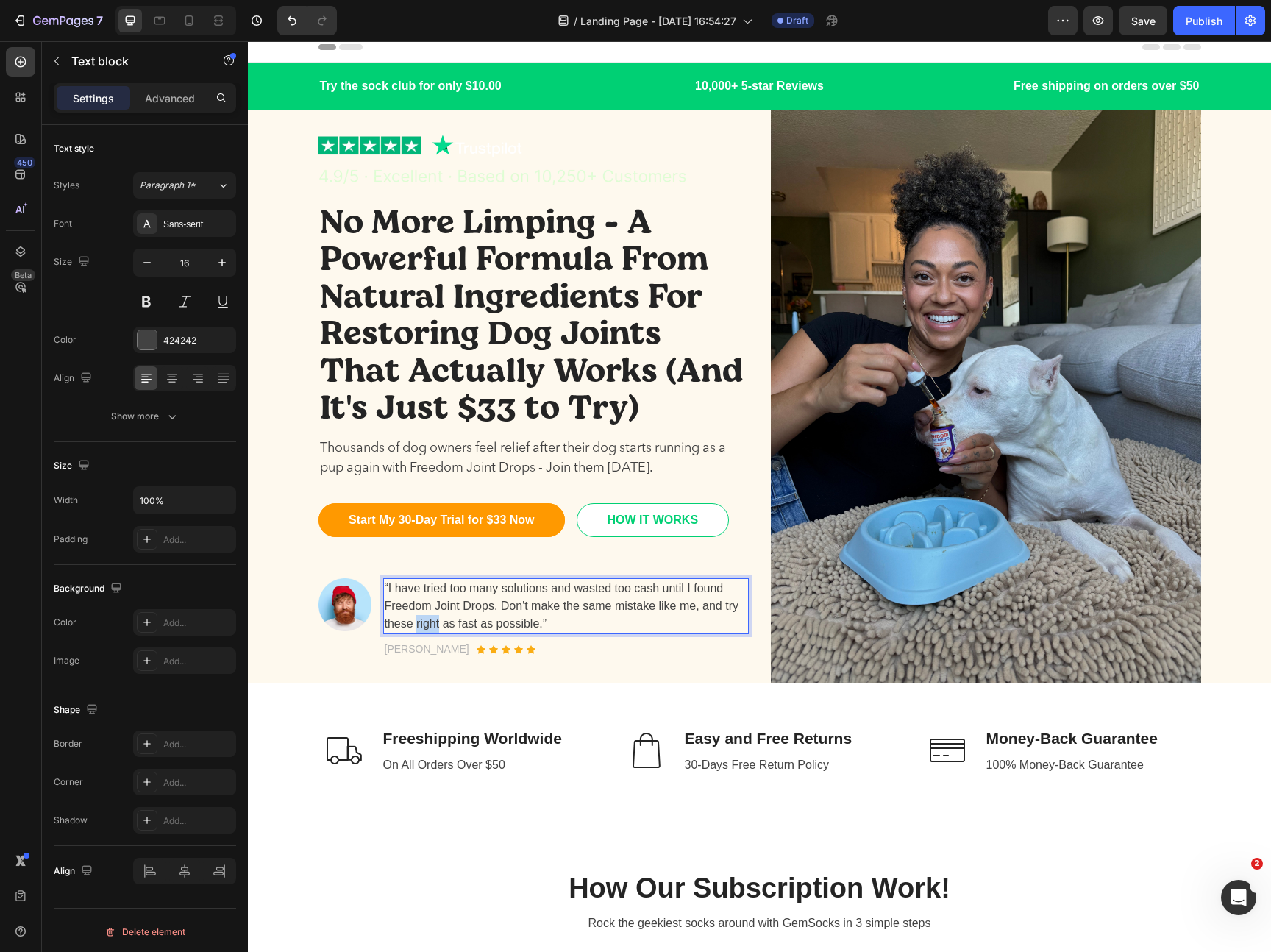
click at [424, 625] on p "“I have tried too many solutions and wasted too cash until I found Freedom Join…" at bounding box center [566, 606] width 363 height 53
click at [597, 622] on p "“I have tried too many solutions and wasted too cash until I found Freedom Join…" at bounding box center [566, 606] width 363 height 53
click at [516, 624] on p "“I have tried too many solutions and wasted too cash until I found Freedom Join…" at bounding box center [566, 606] width 363 height 53
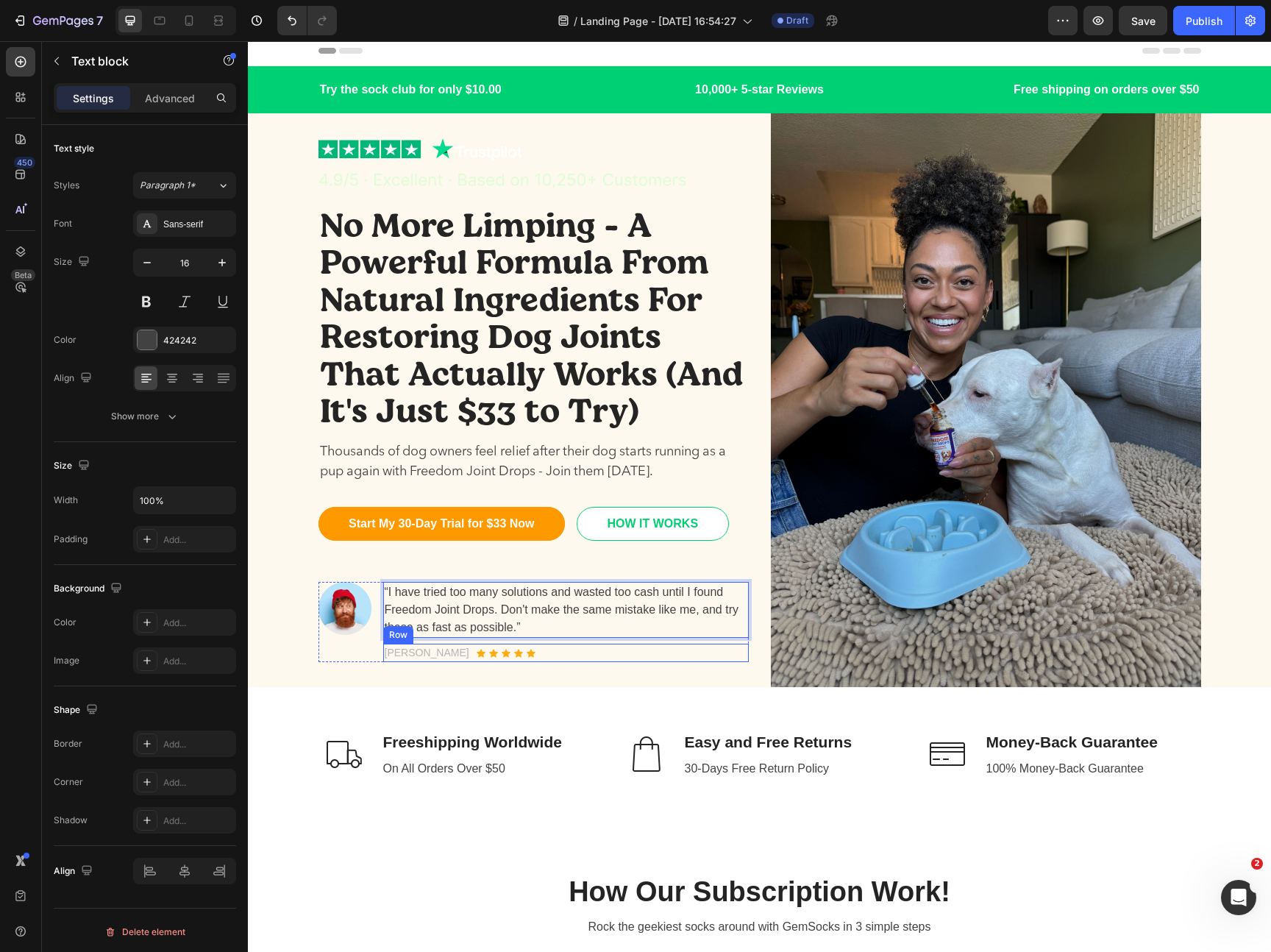
scroll to position [0, 0]
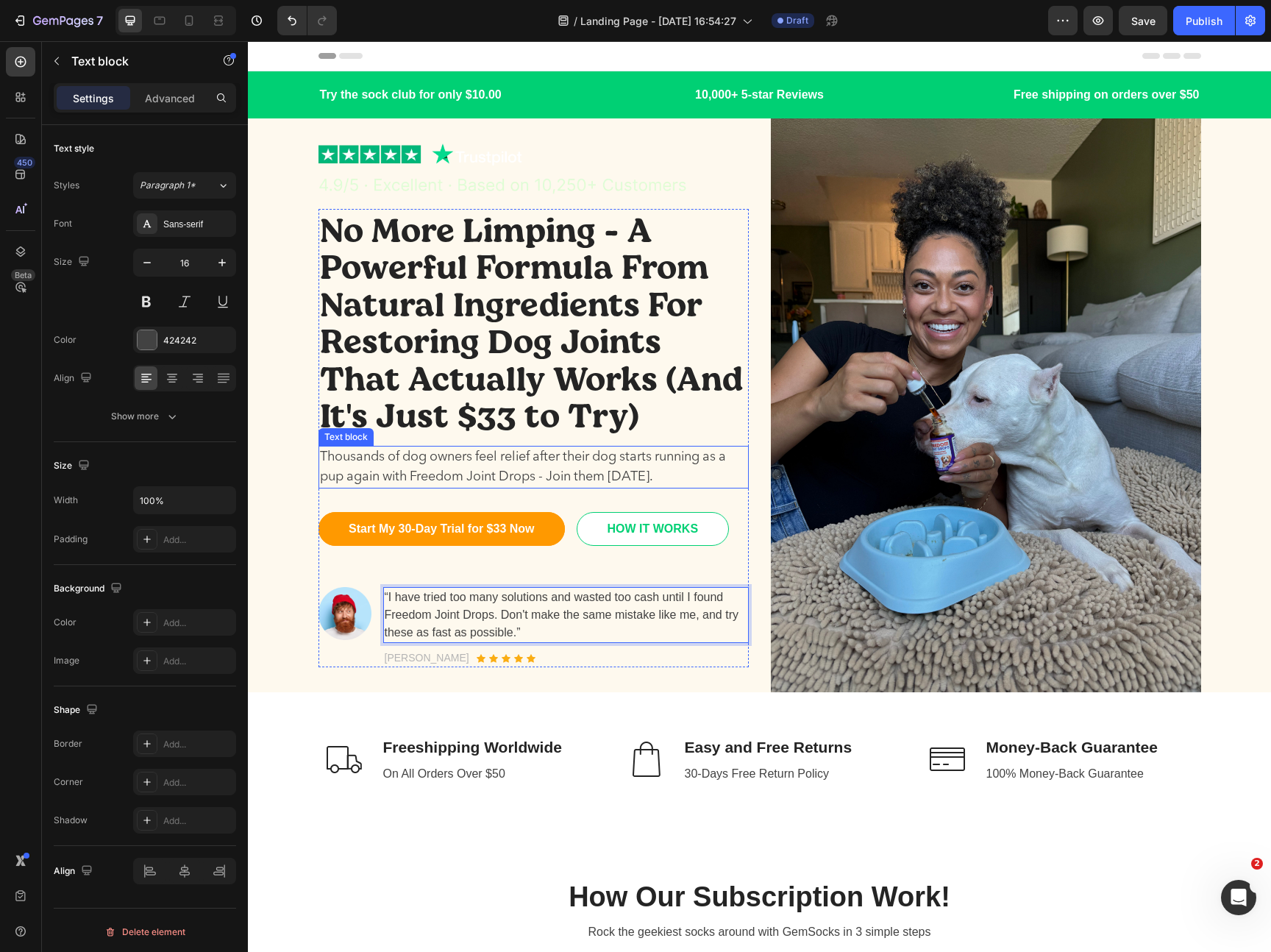
click at [514, 423] on p "No More Limping - A Powerful Formula From Natural Ingredients For Restoring Dog…" at bounding box center [533, 321] width 427 height 222
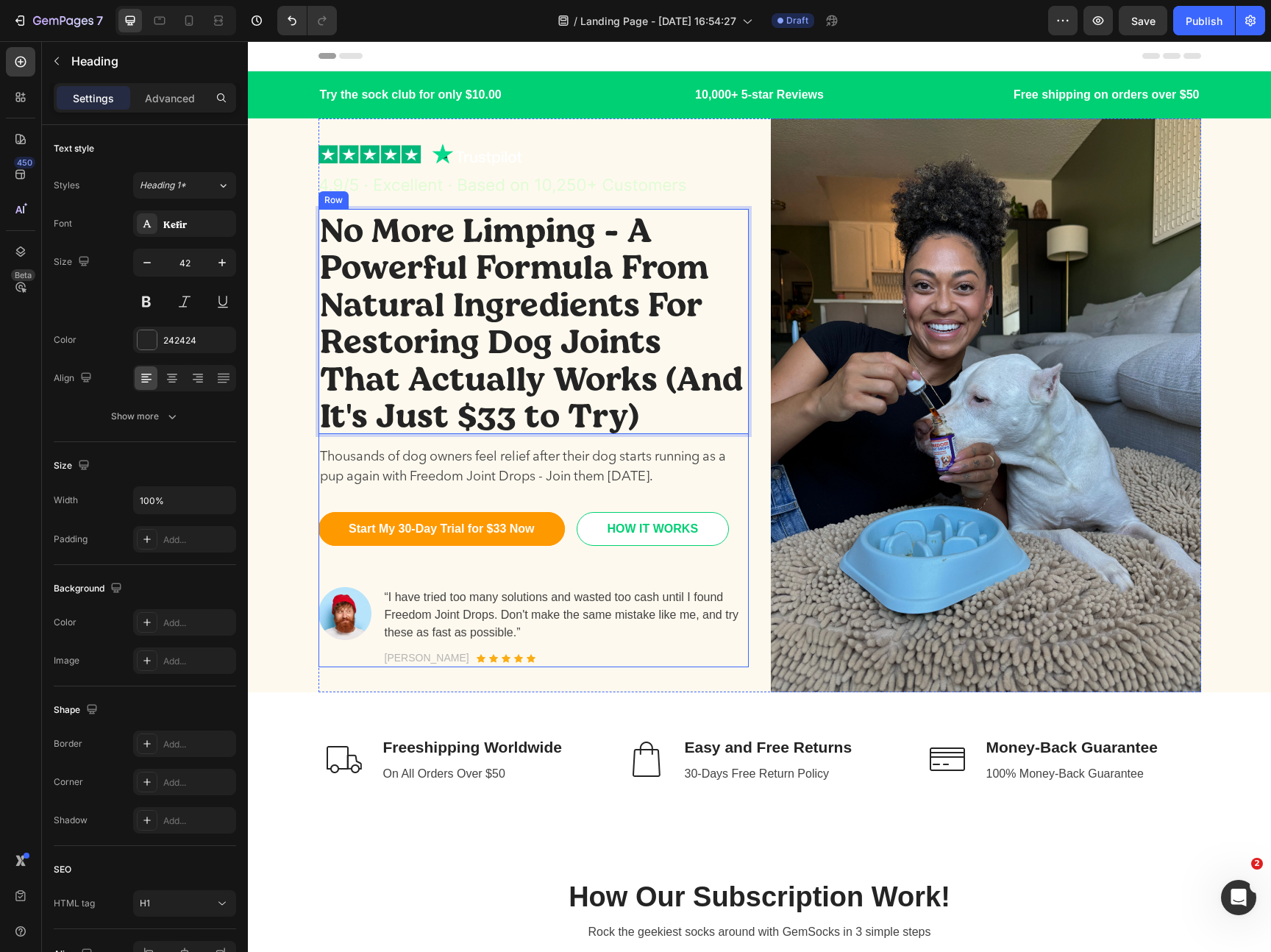
click at [496, 459] on p "Thousands of dog owners feel relief after their dog starts running as a pup aga…" at bounding box center [533, 467] width 427 height 40
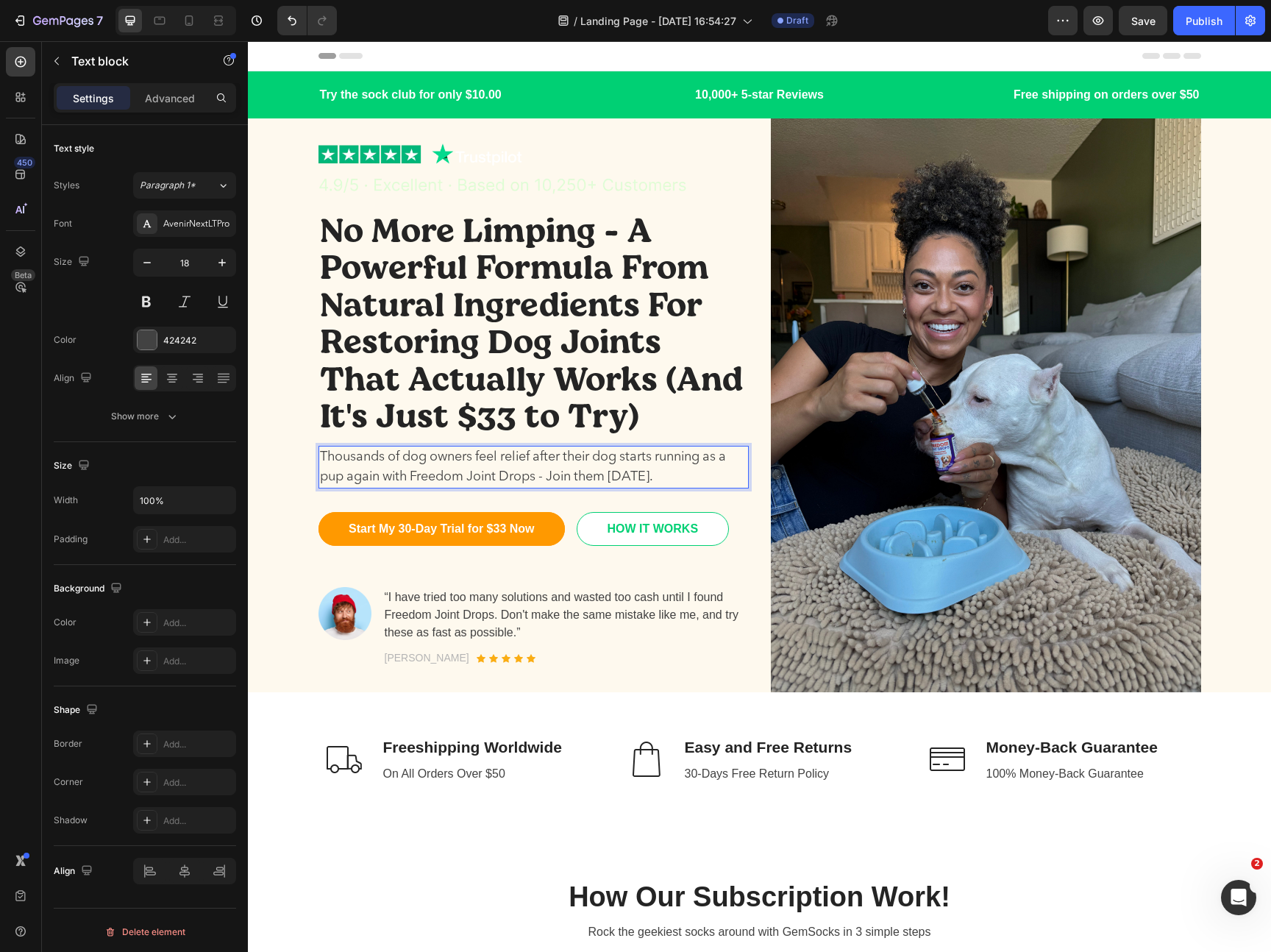
click at [496, 459] on p "Thousands of dog owners feel relief after their dog starts running as a pup aga…" at bounding box center [533, 467] width 427 height 40
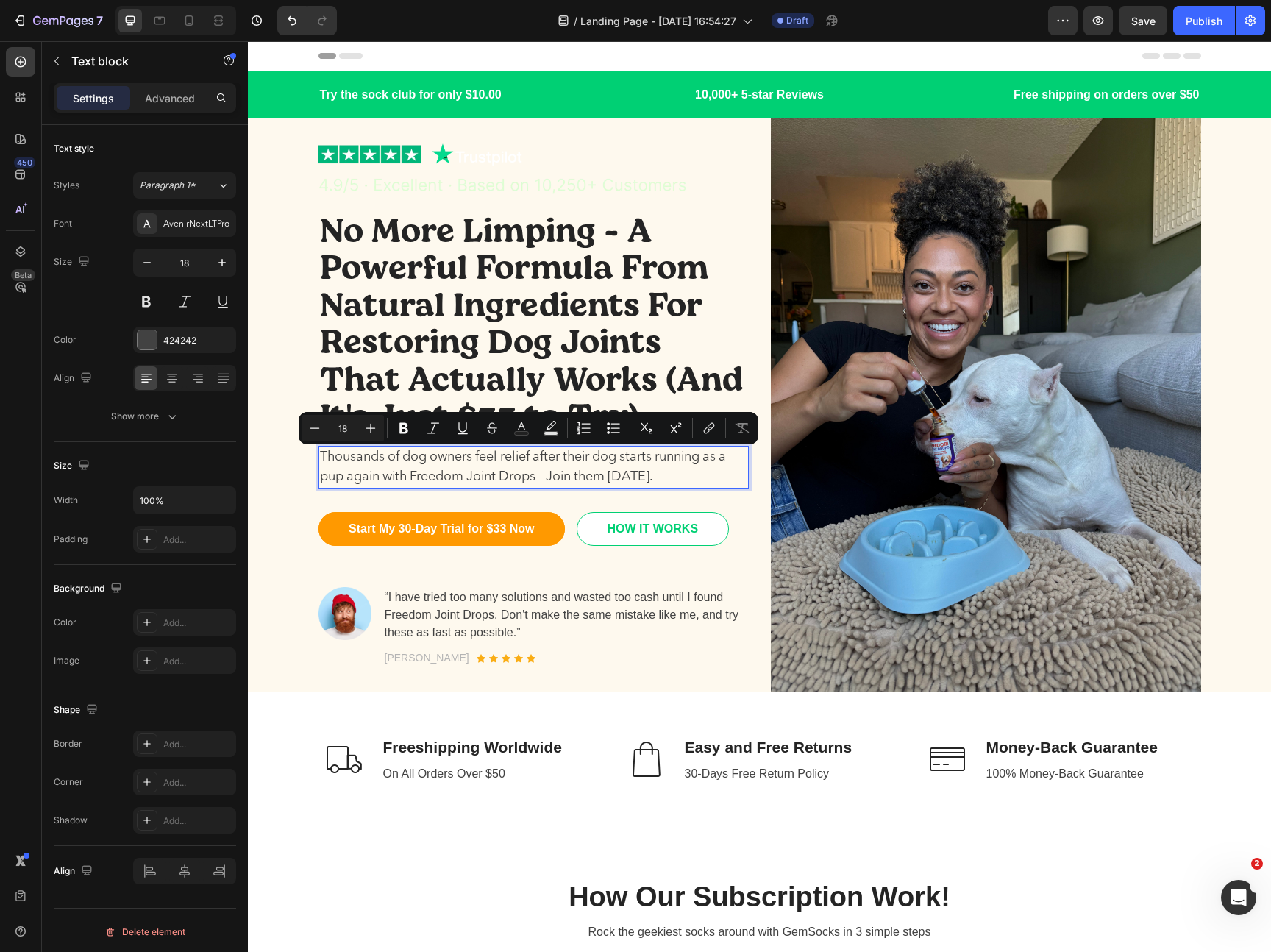
click at [598, 464] on p "Thousands of dog owners feel relief after their dog starts running as a pup aga…" at bounding box center [533, 467] width 427 height 40
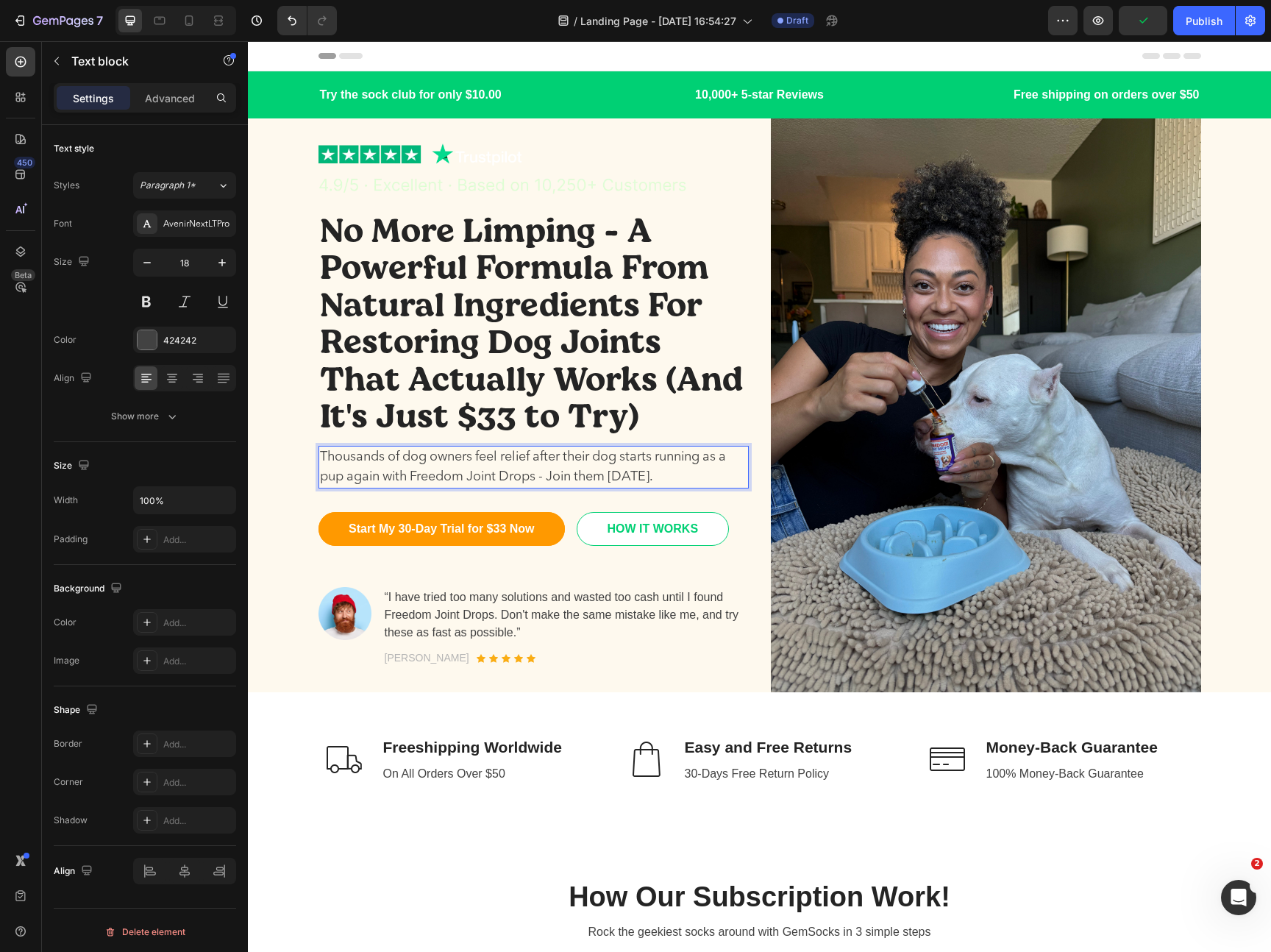
click at [322, 456] on p "Thousands of dog owners feel relief after their dog starts running as a pup aga…" at bounding box center [533, 467] width 427 height 40
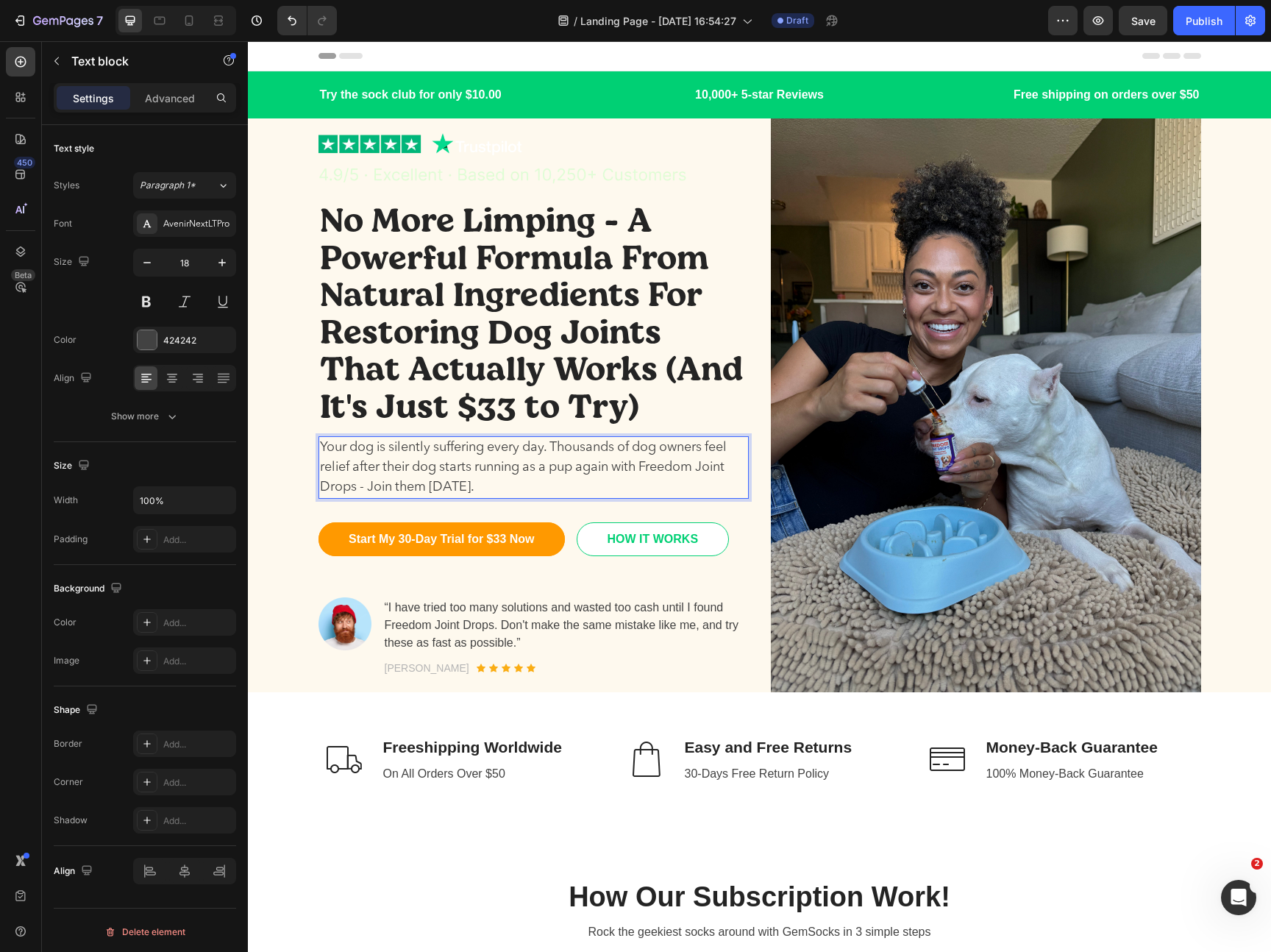
click at [570, 466] on p "Your dog is silently suffering every day. Thousands of dog owners feel relief a…" at bounding box center [533, 467] width 427 height 60
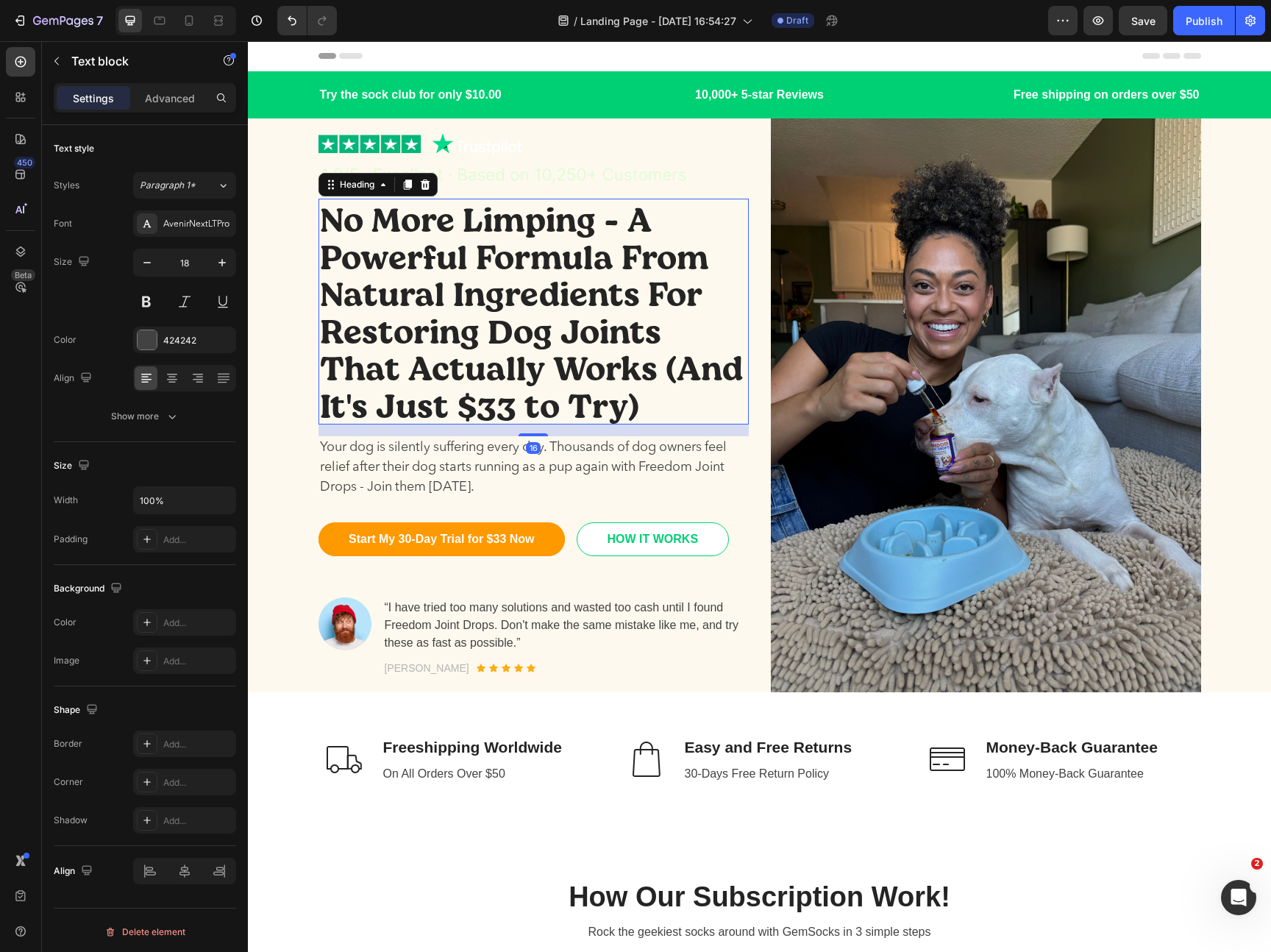
click at [467, 399] on p "No More Limping - A Powerful Formula From Natural Ingredients For Restoring Dog…" at bounding box center [533, 311] width 427 height 222
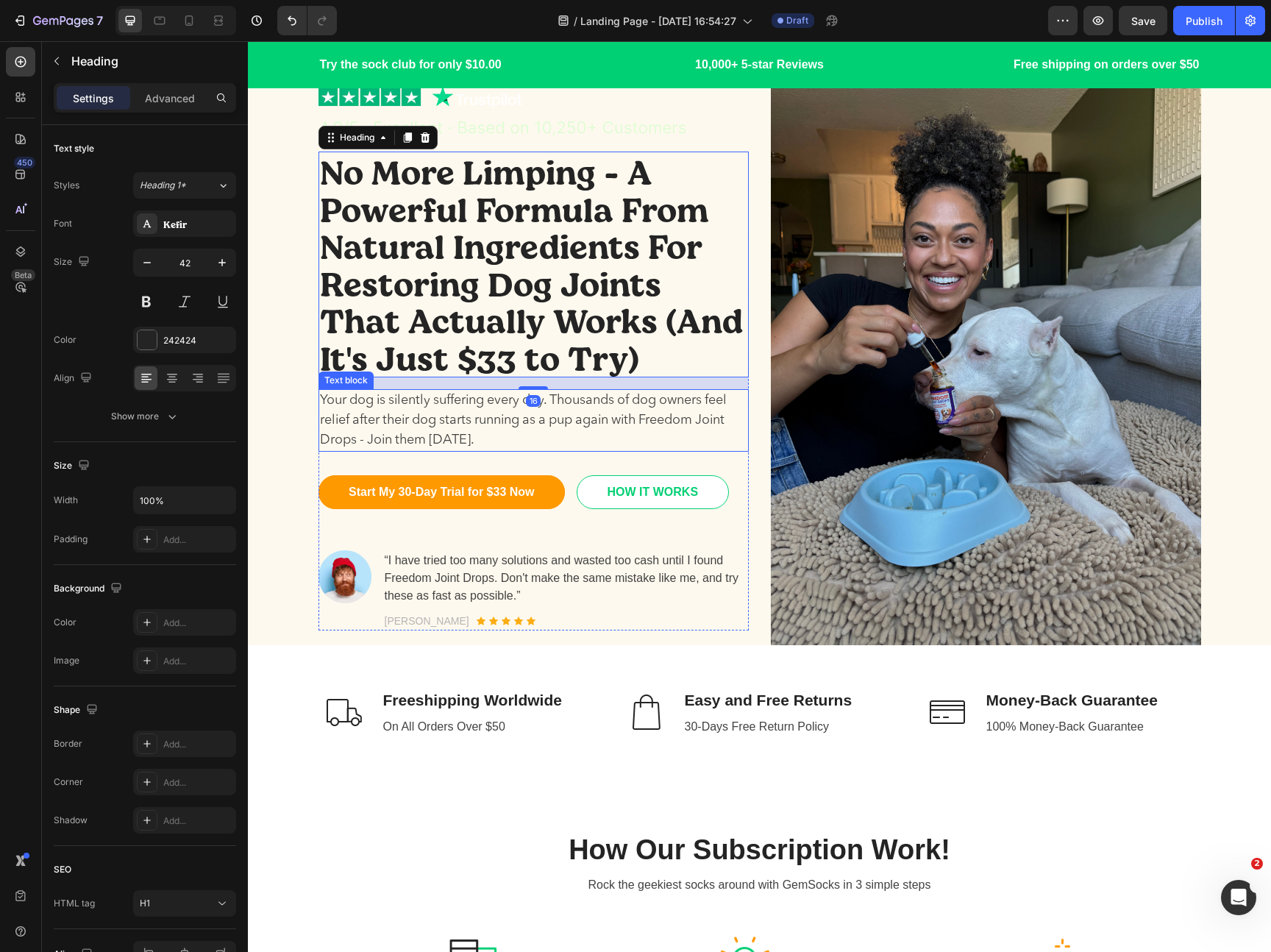
scroll to position [68, 0]
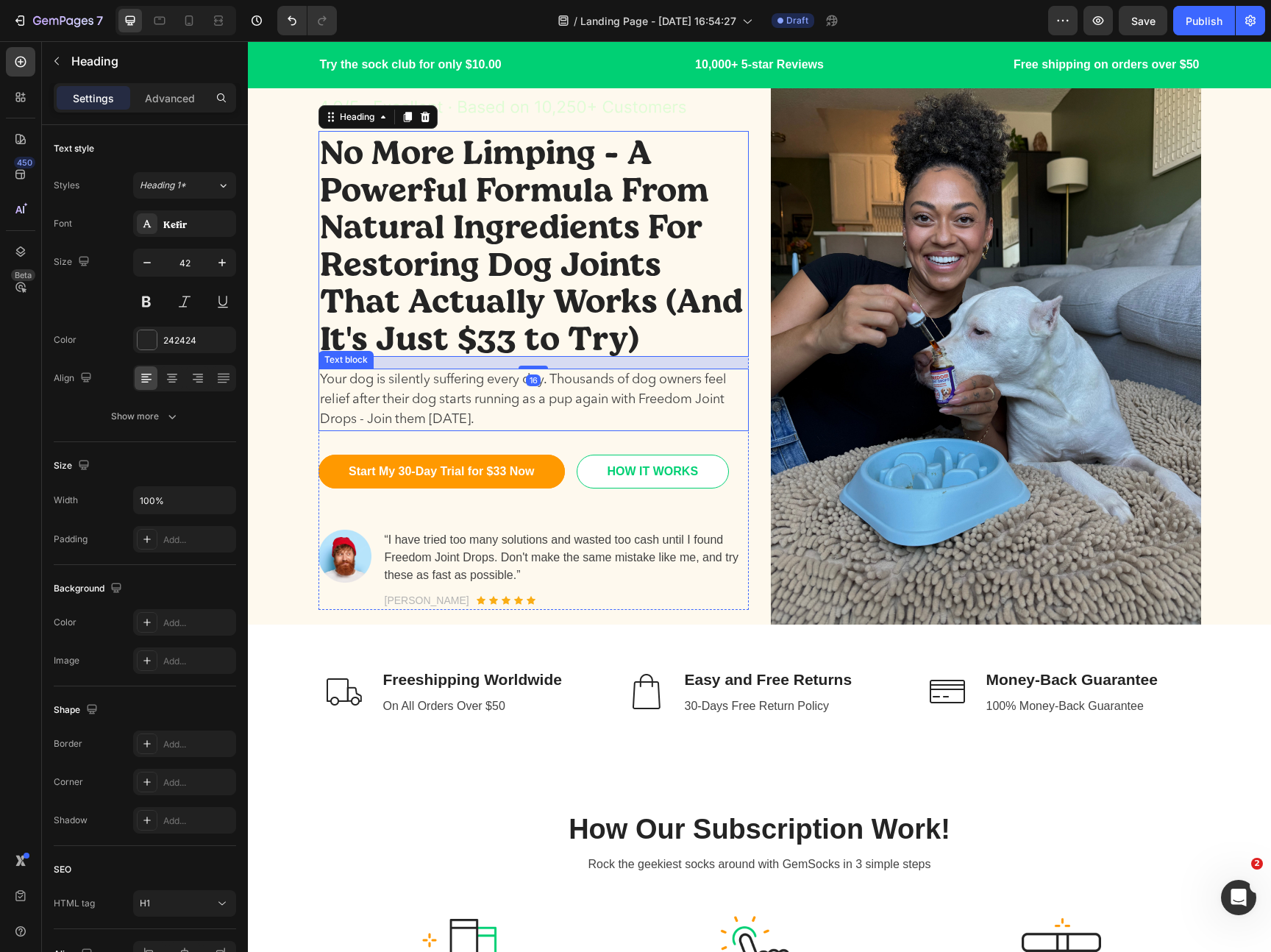
click at [519, 408] on p "Your dog is silently suffering every day. Thousands of dog owners feel relief a…" at bounding box center [533, 400] width 427 height 60
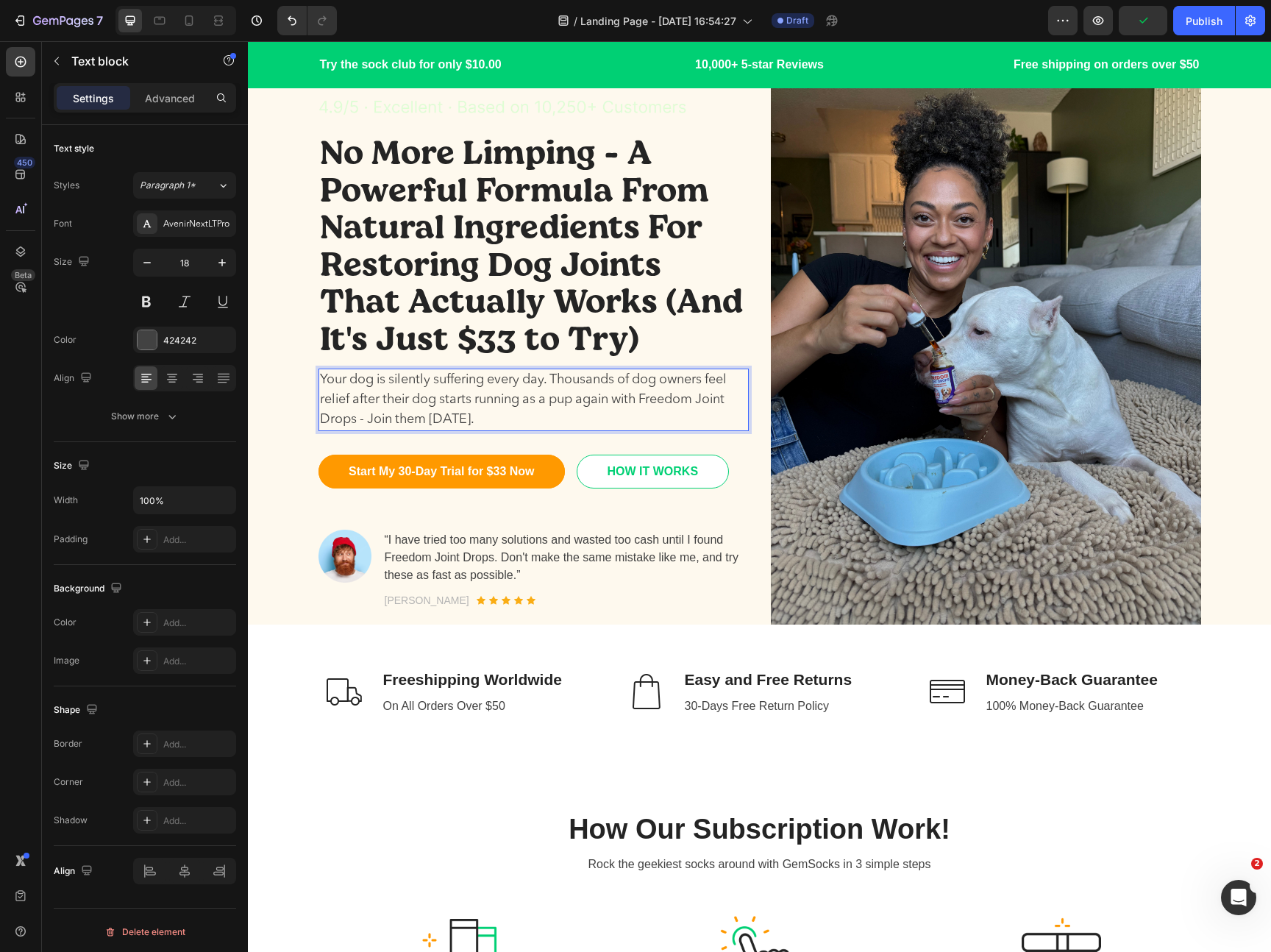
click at [556, 376] on p "Your dog is silently suffering every day. Thousands of dog owners feel relief a…" at bounding box center [533, 400] width 427 height 60
click at [555, 379] on p "Your dog is silently suffering every day. Thousands of dog owners feel relief a…" at bounding box center [533, 400] width 427 height 60
drag, startPoint x: 558, startPoint y: 379, endPoint x: 321, endPoint y: 379, distance: 237.0
click at [321, 379] on p "Your dog is silently suffering every day. Thousands of dog owners feel relief a…" at bounding box center [533, 400] width 427 height 60
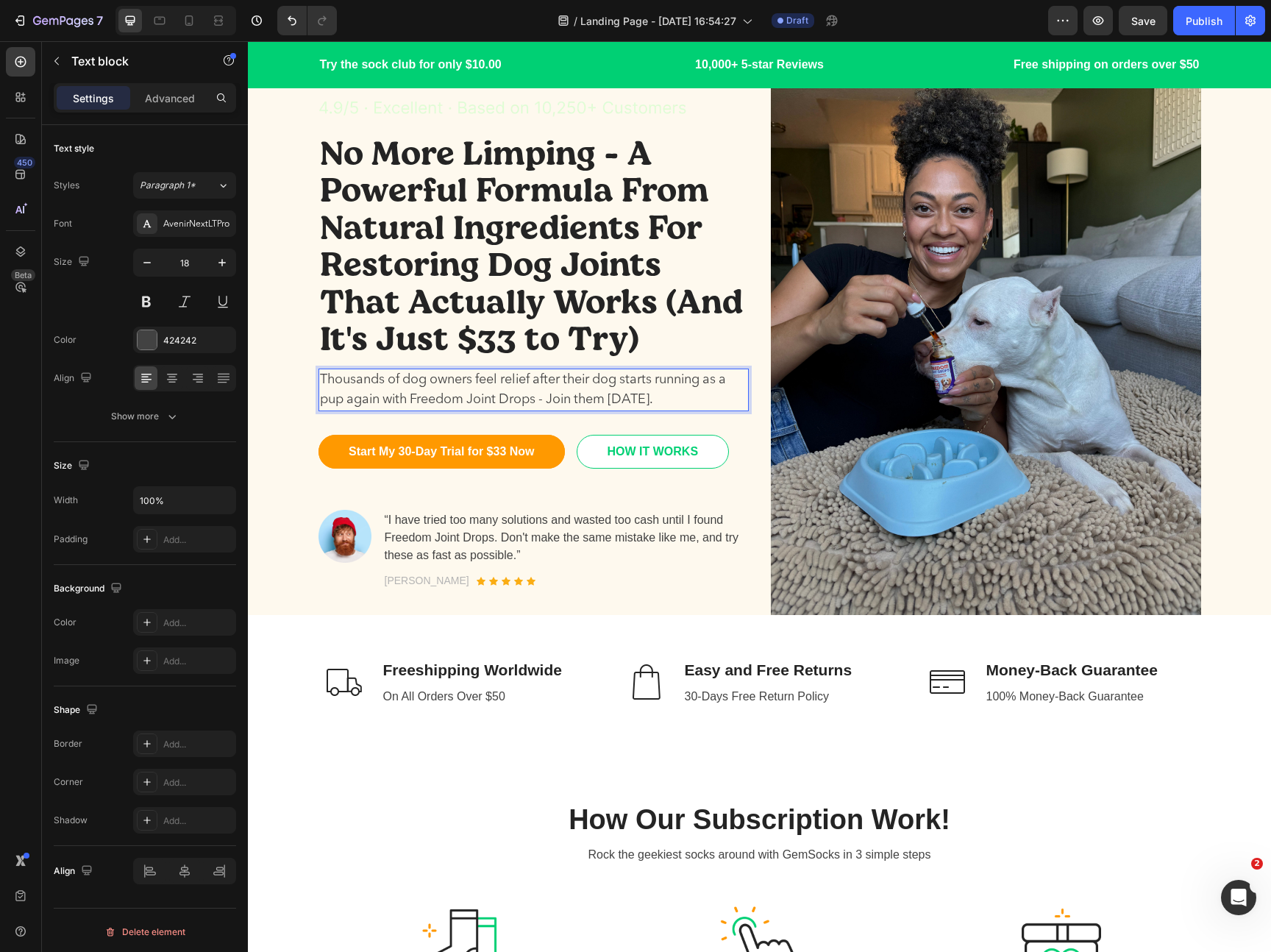
click at [416, 394] on p "Thousands of dog owners feel relief after their dog starts running as a pup aga…" at bounding box center [533, 390] width 427 height 40
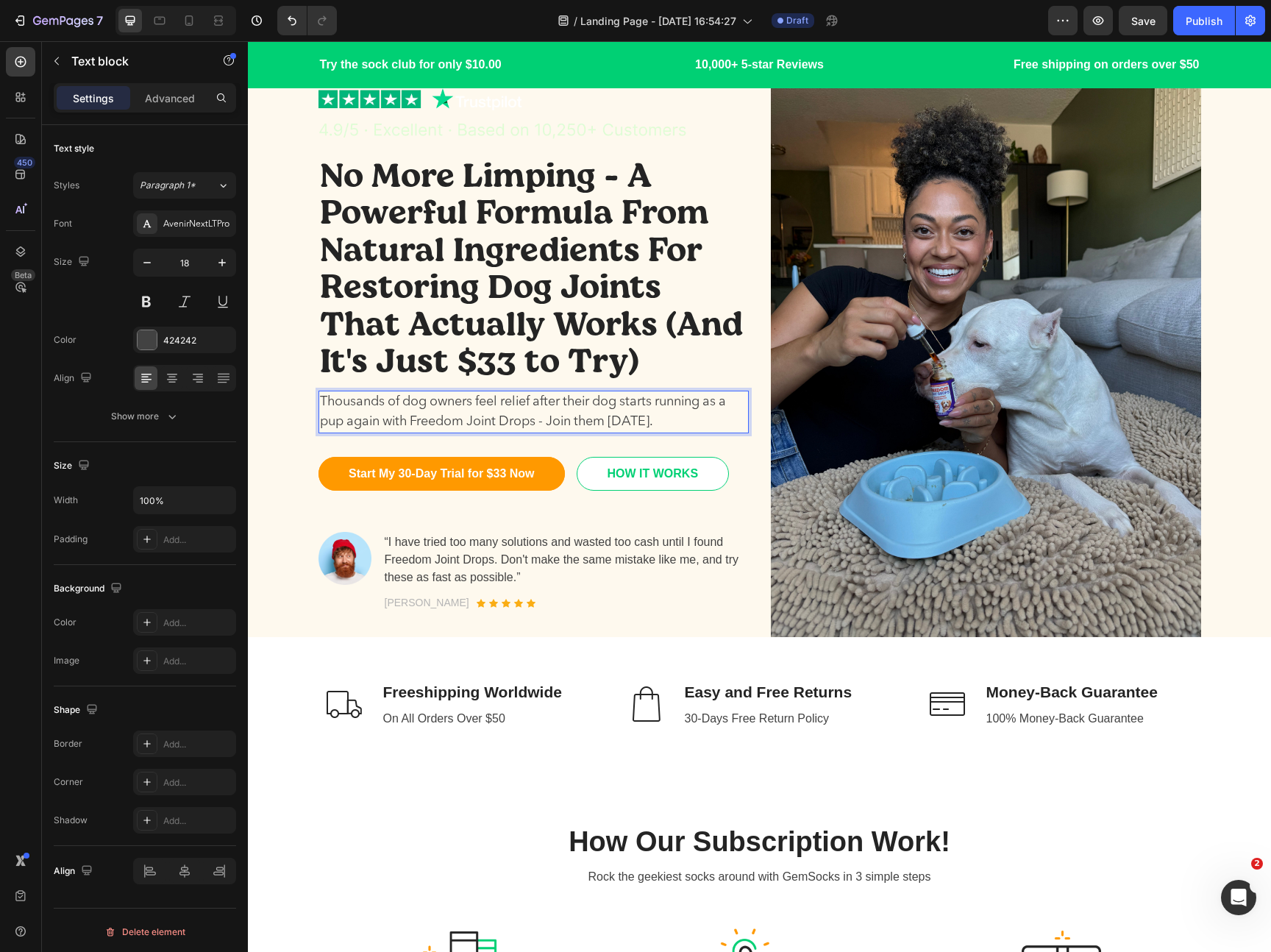
scroll to position [5, 0]
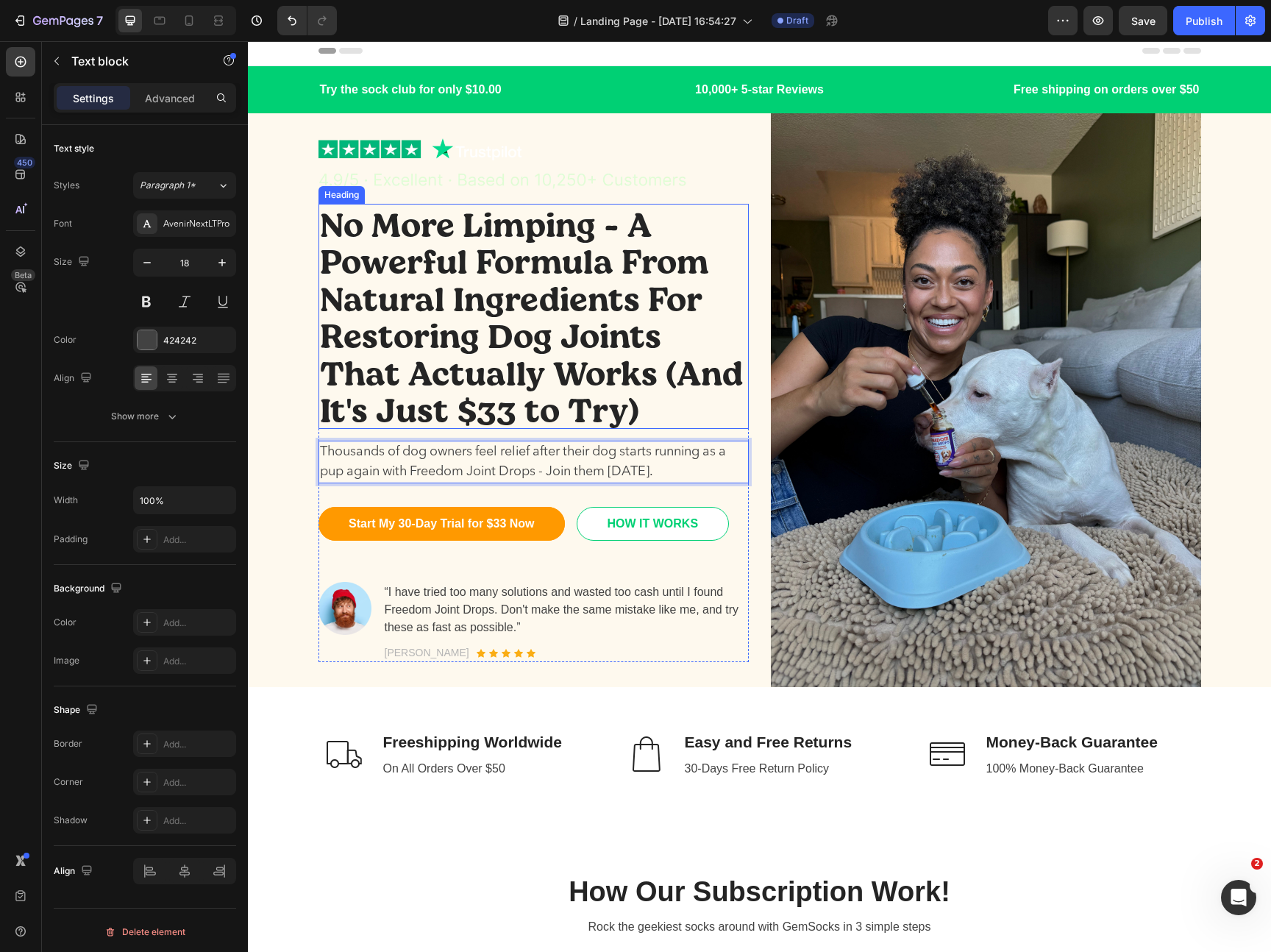
click at [481, 364] on p "No More Limping - A Powerful Formula From Natural Ingredients For Restoring Dog…" at bounding box center [533, 316] width 427 height 222
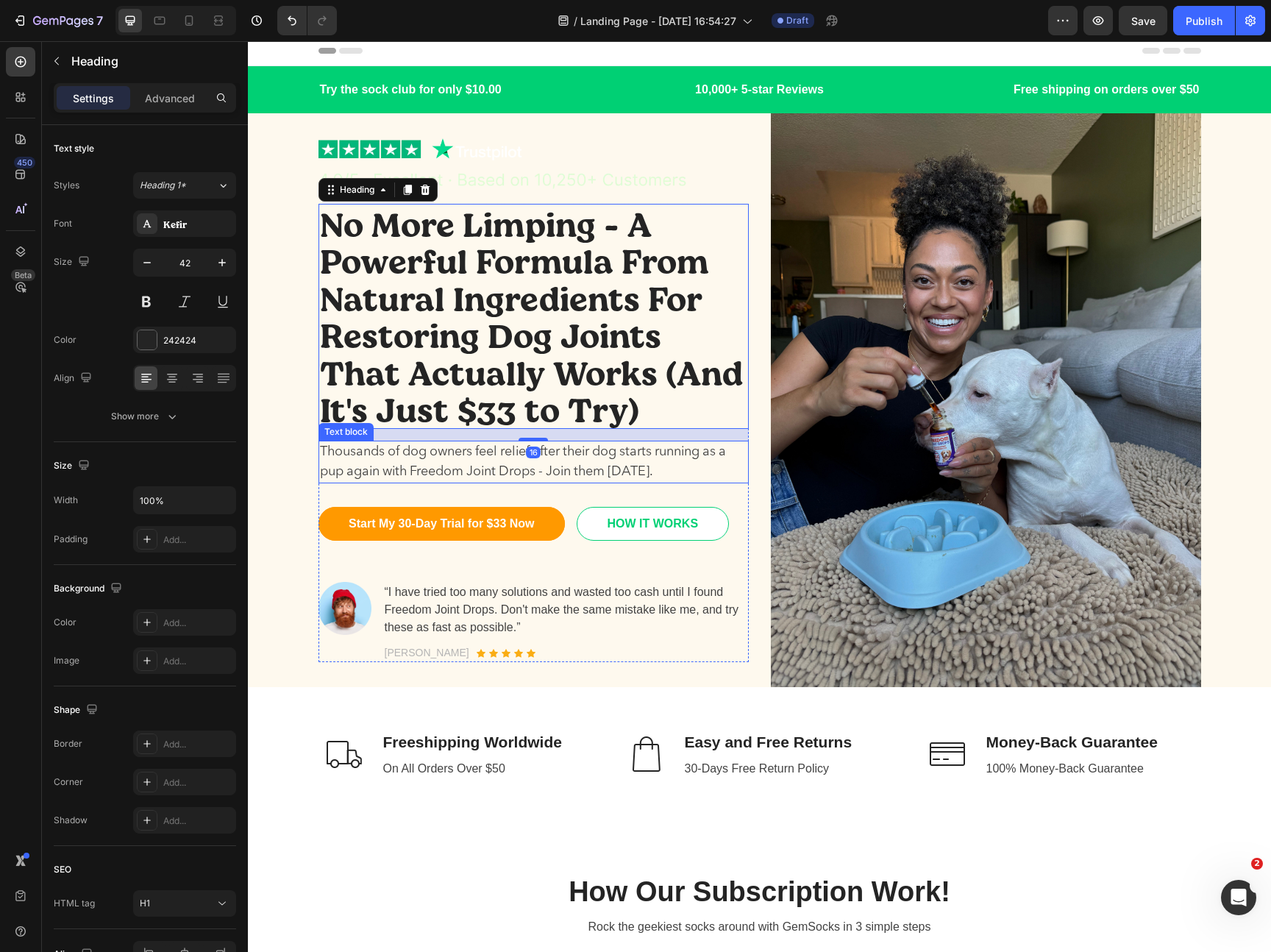
click at [566, 457] on p "Thousands of dog owners feel relief after their dog starts running as a pup aga…" at bounding box center [533, 462] width 427 height 40
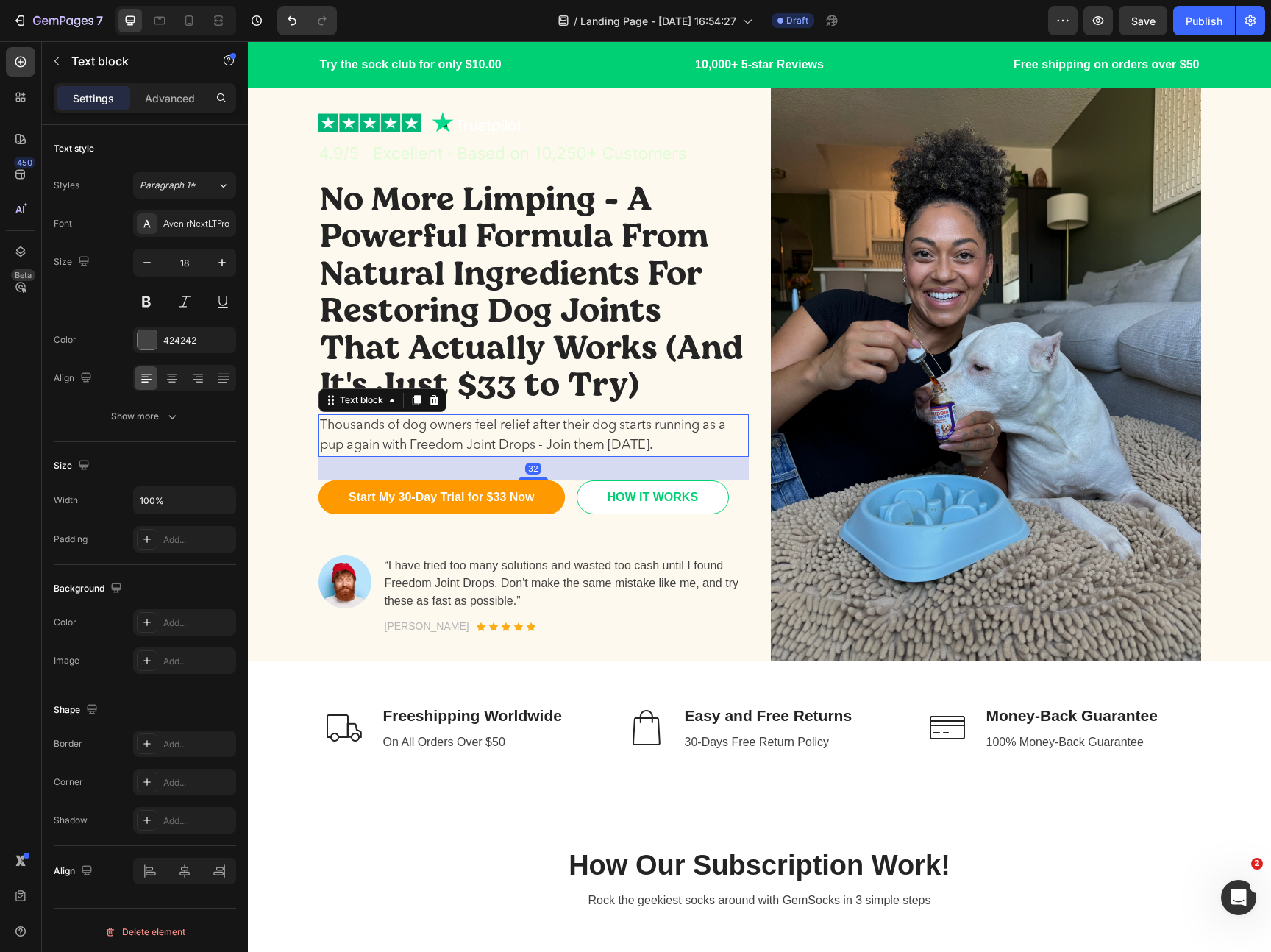
scroll to position [36, 0]
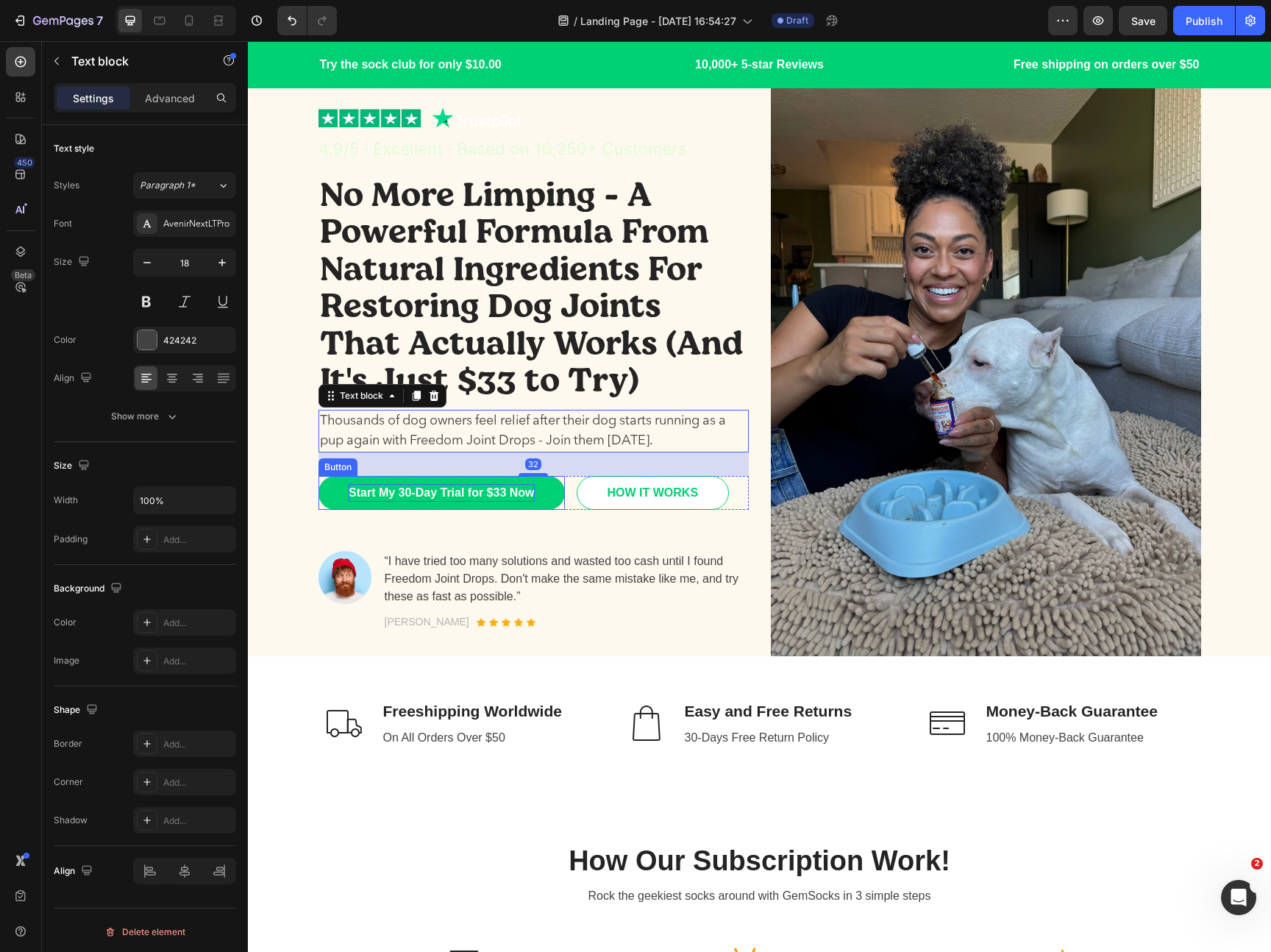
click at [491, 496] on p "Start My 30-Day Trial for $33 Now" at bounding box center [441, 492] width 186 height 17
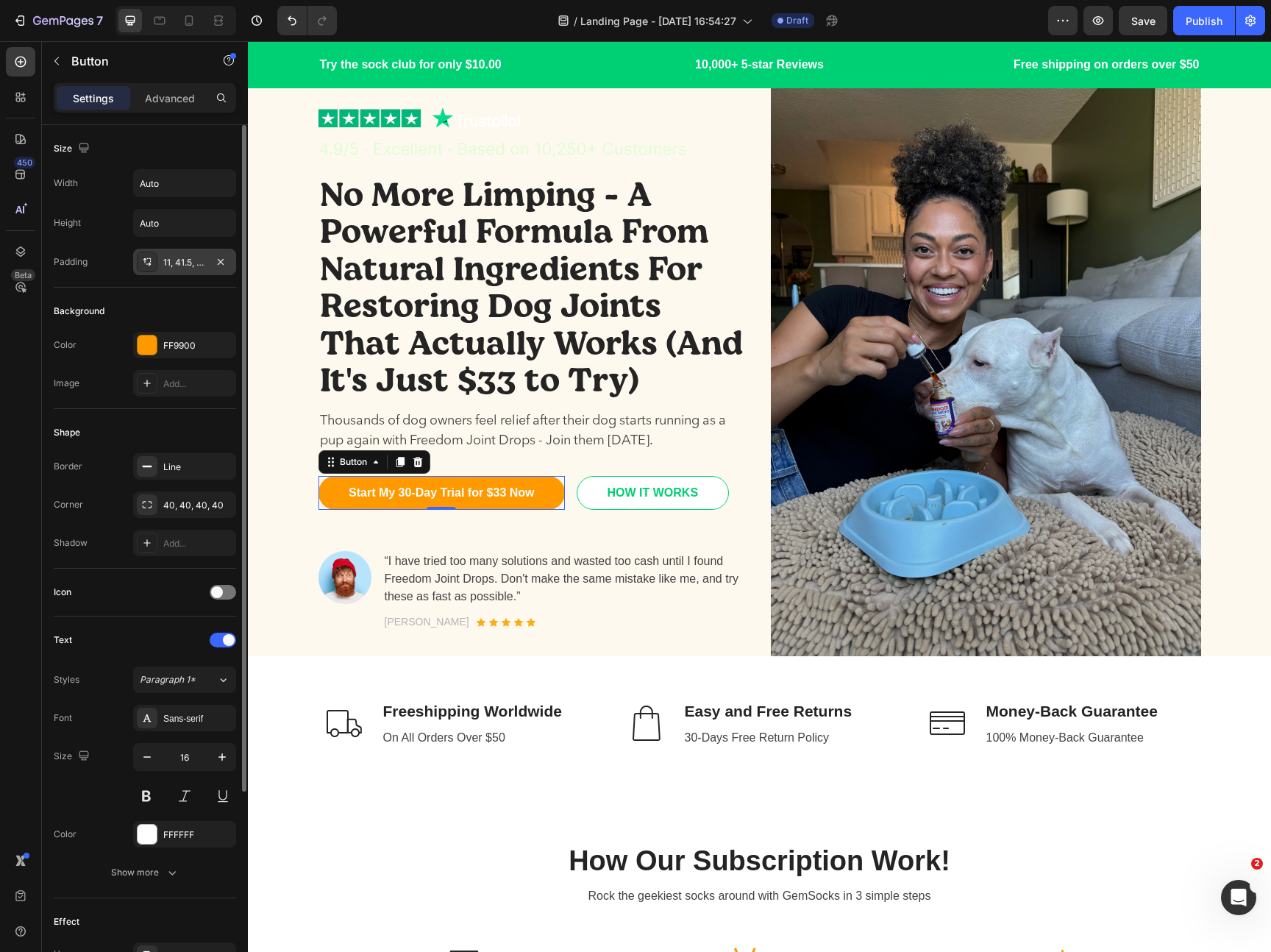
scroll to position [262, 0]
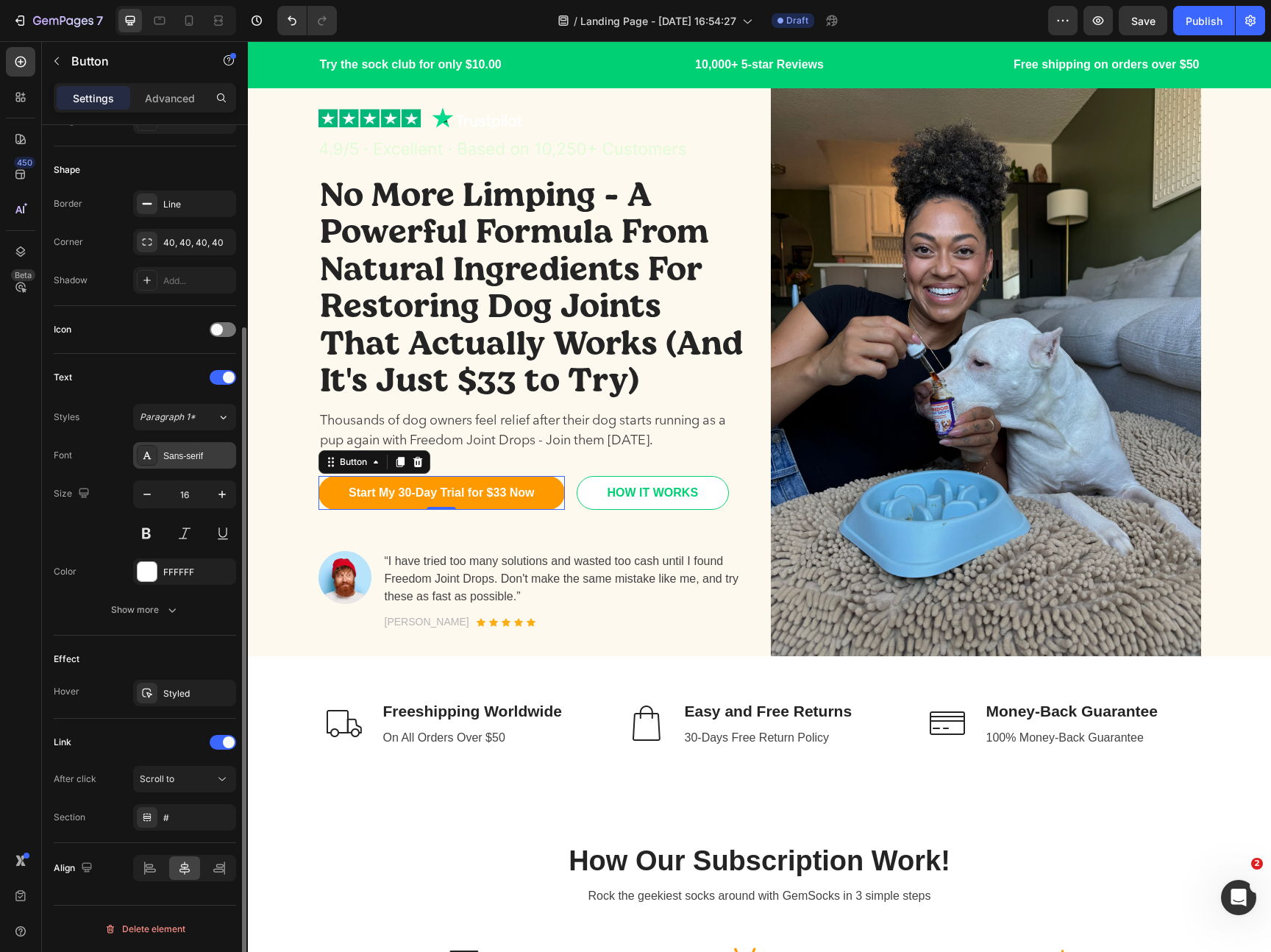
click at [196, 462] on div "Sans-serif" at bounding box center [198, 456] width 69 height 13
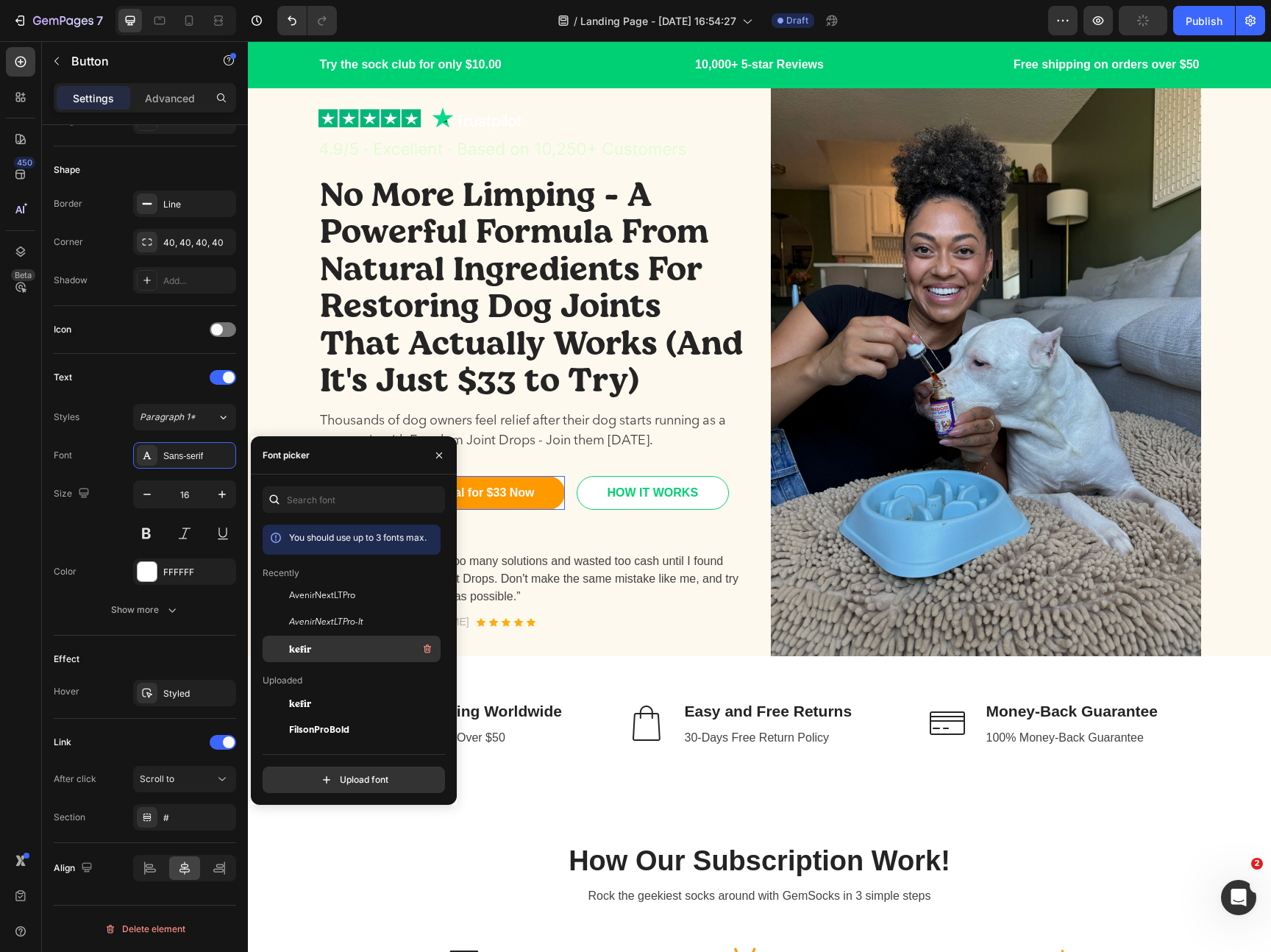
click at [333, 855] on div "kefir" at bounding box center [351, 868] width 178 height 27
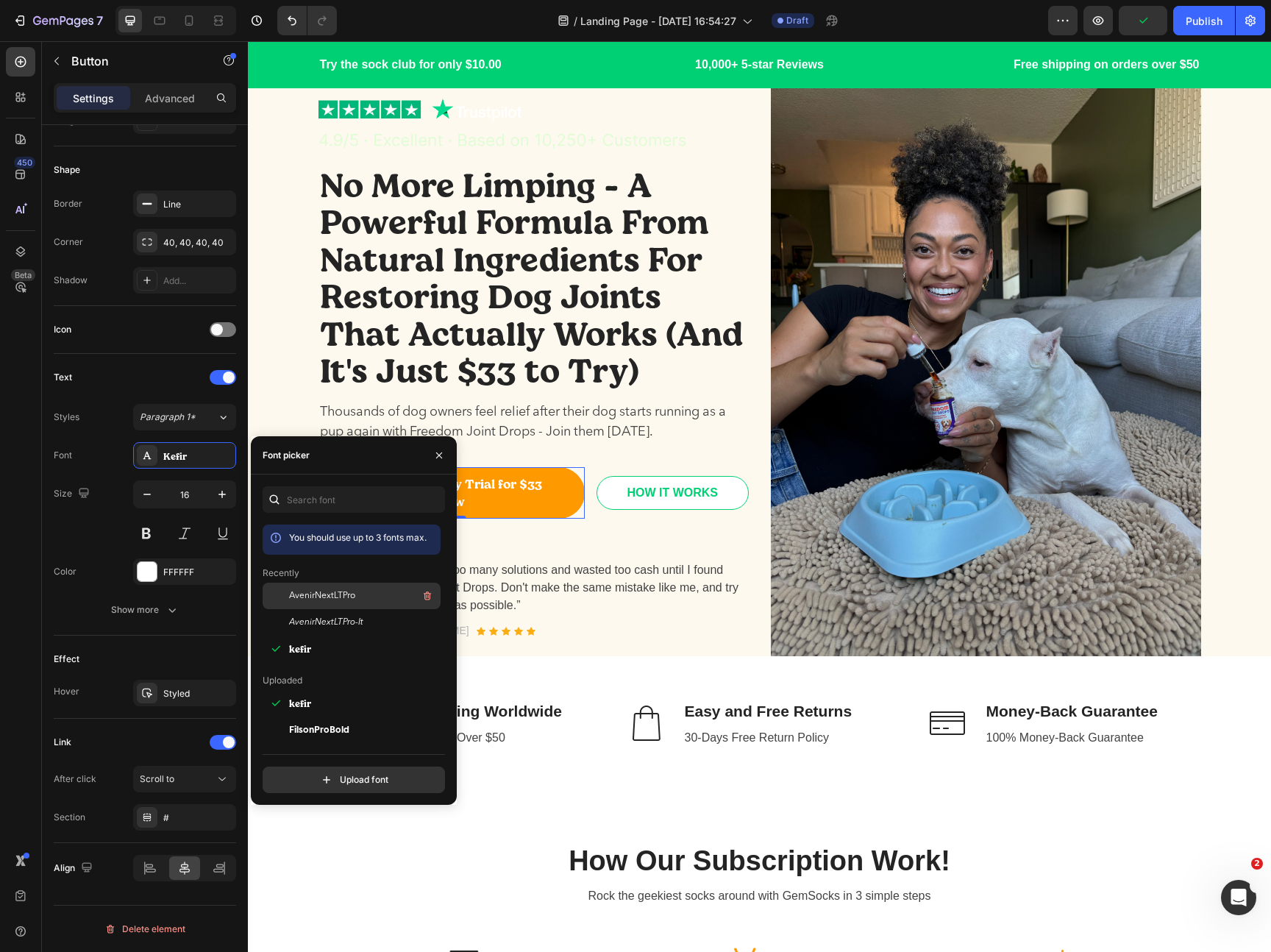
click at [321, 595] on span "AvenirNextLTPro" at bounding box center [322, 595] width 66 height 13
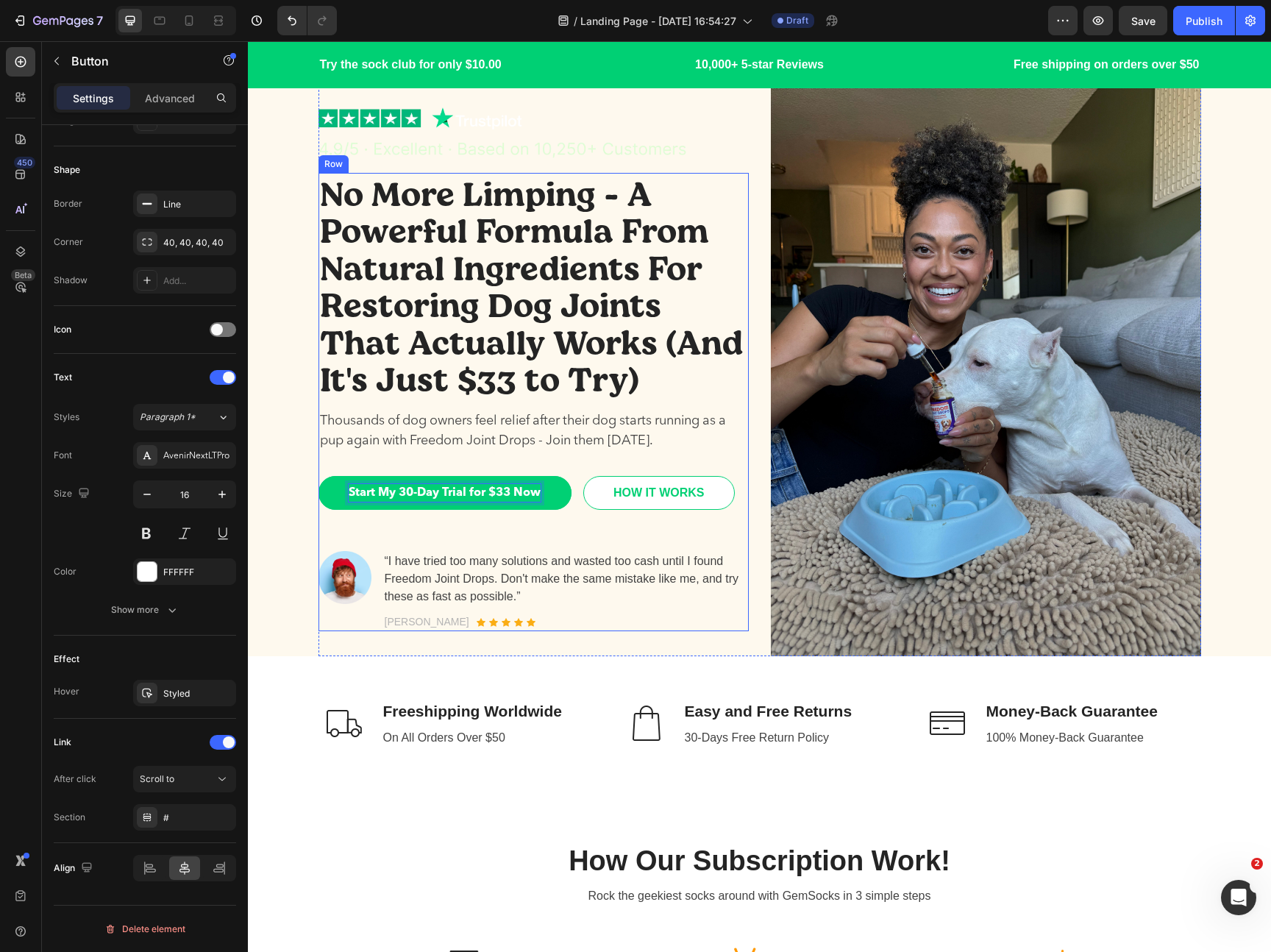
click at [524, 541] on div "No More Limping - A Powerful Formula From Natural Ingredients For Restoring Dog…" at bounding box center [533, 401] width 430 height 458
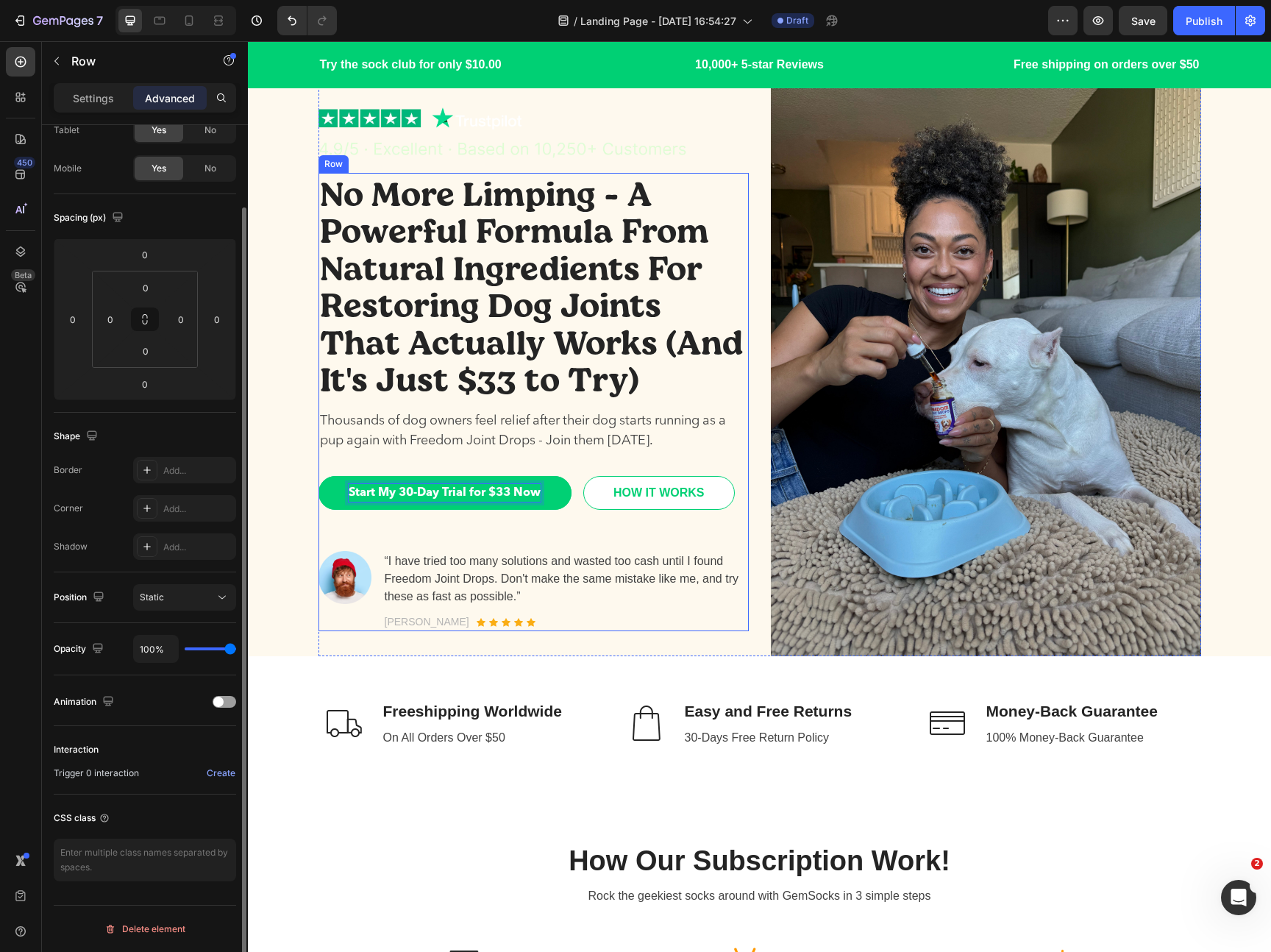
scroll to position [0, 0]
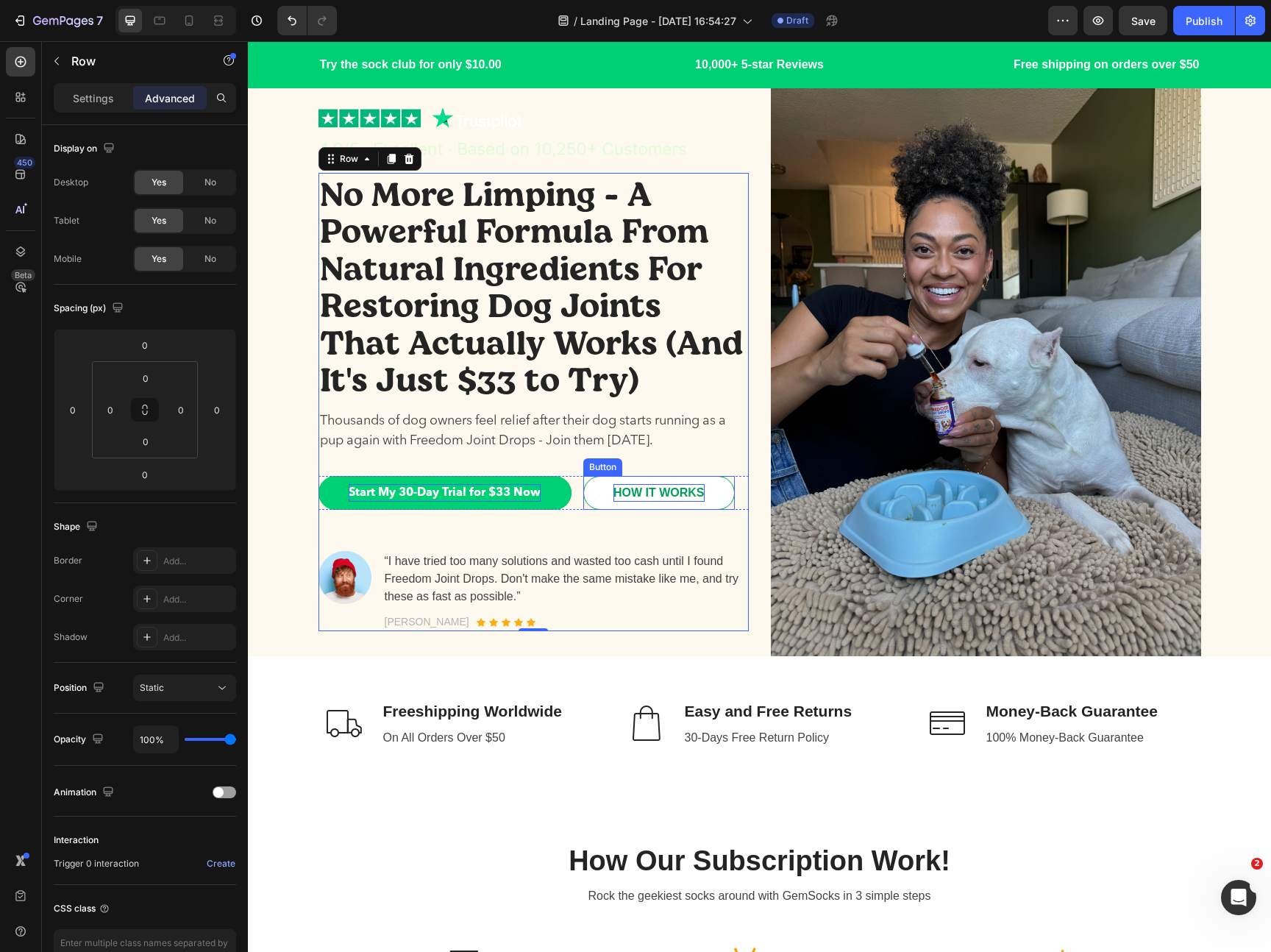
click at [631, 495] on div "HOW IT WORKS" at bounding box center [659, 492] width 91 height 17
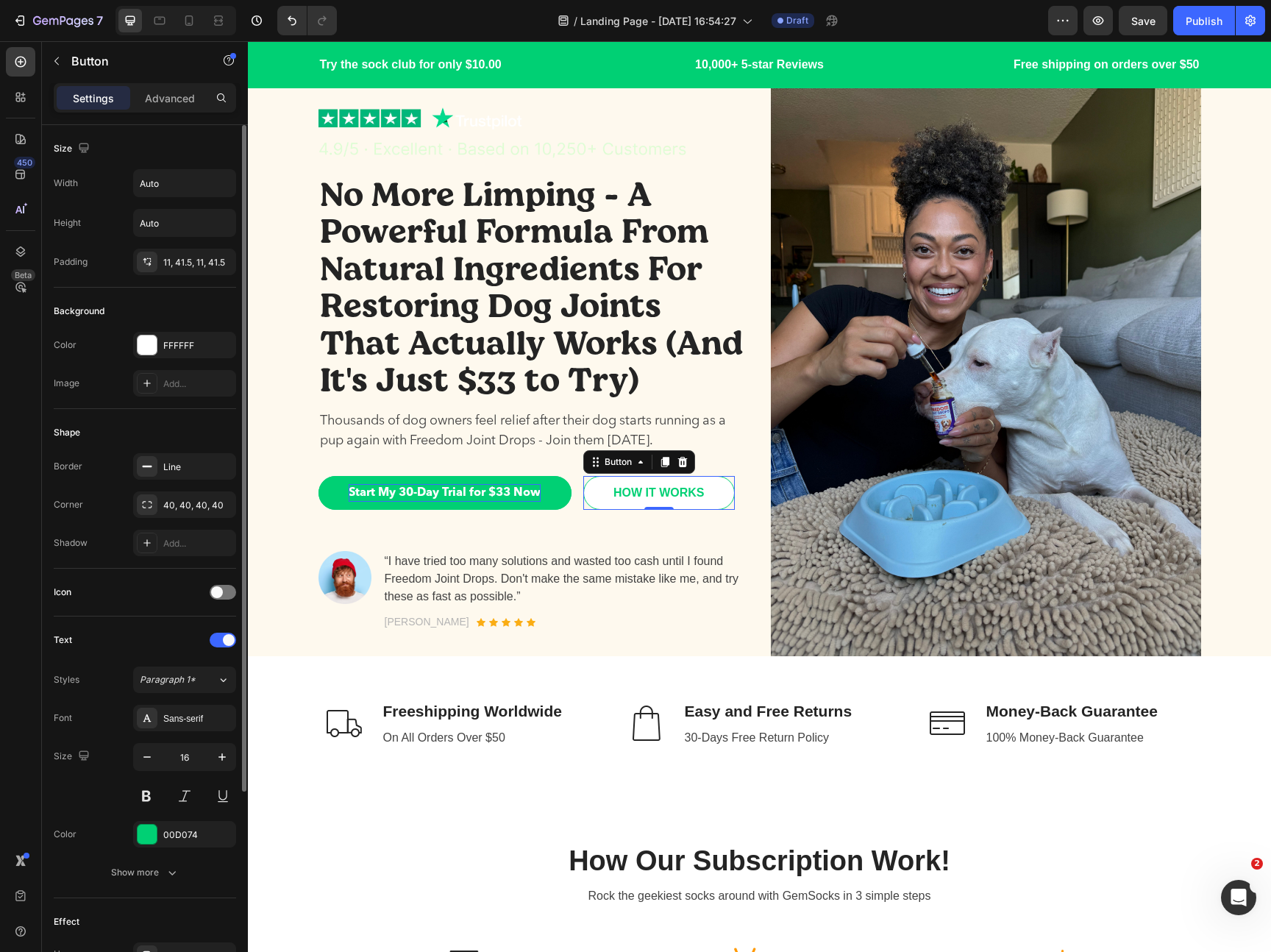
scroll to position [157, 0]
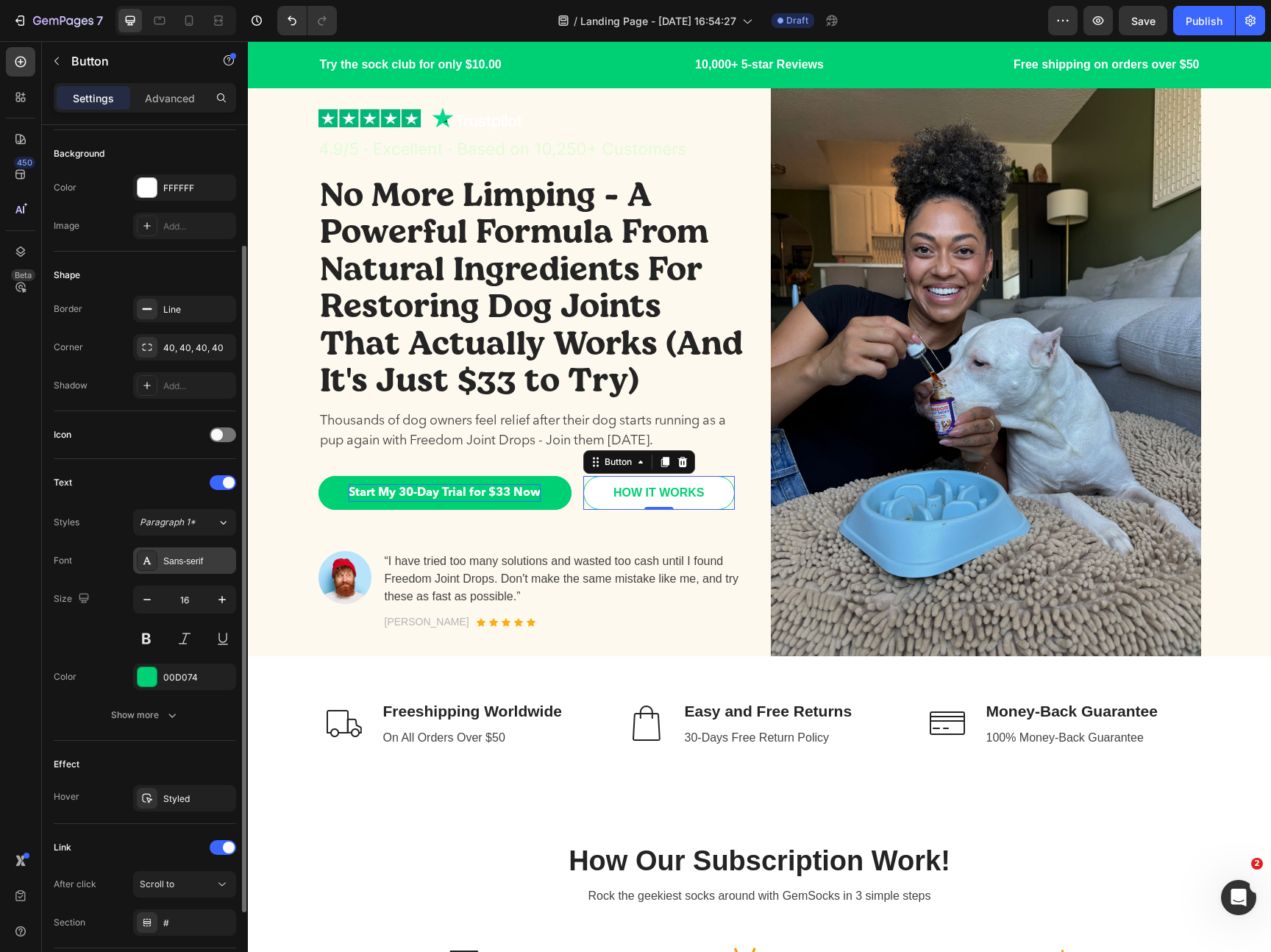
click at [185, 563] on div "Sans-serif" at bounding box center [198, 561] width 69 height 13
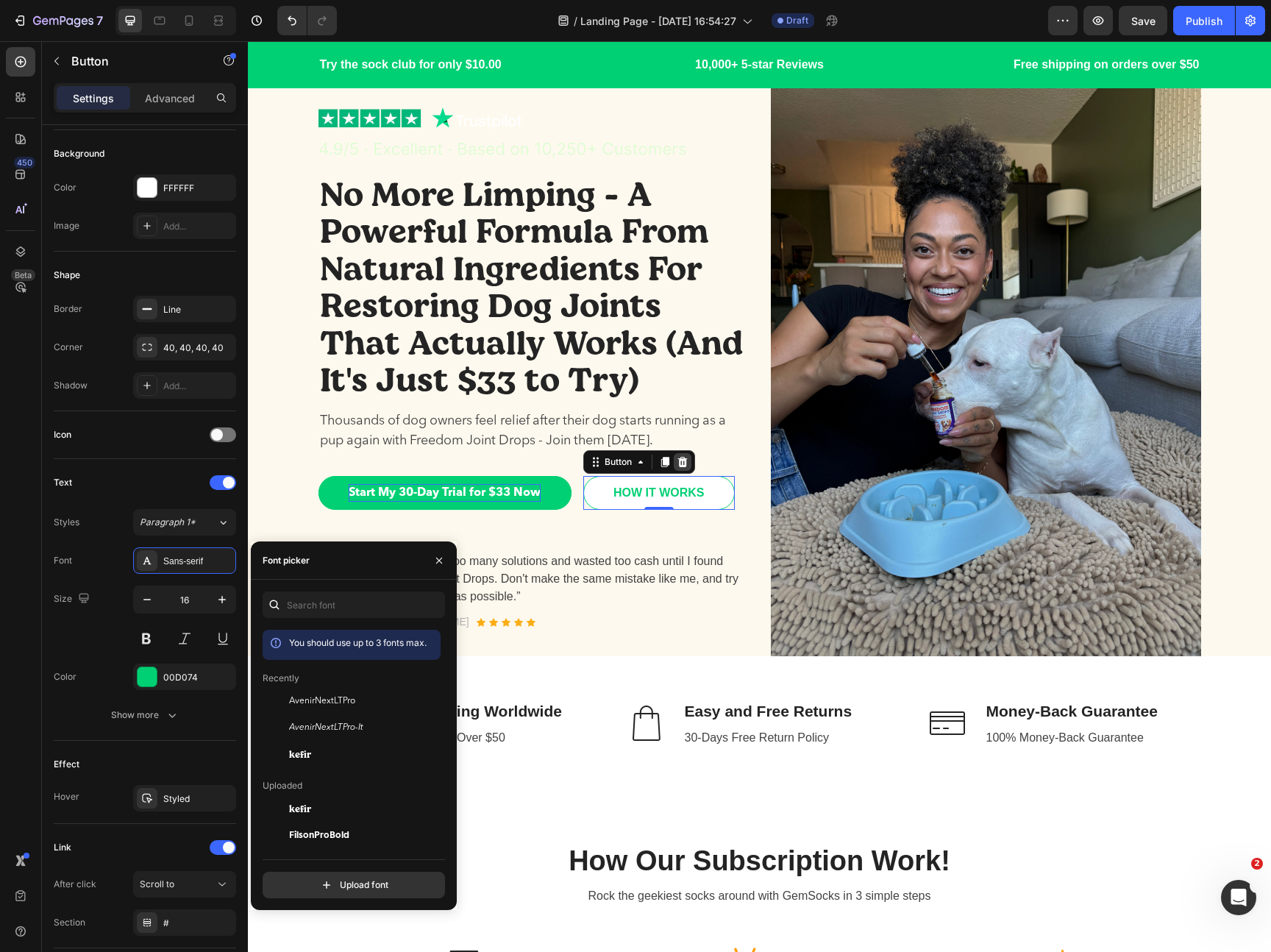
click at [684, 462] on icon at bounding box center [682, 461] width 9 height 10
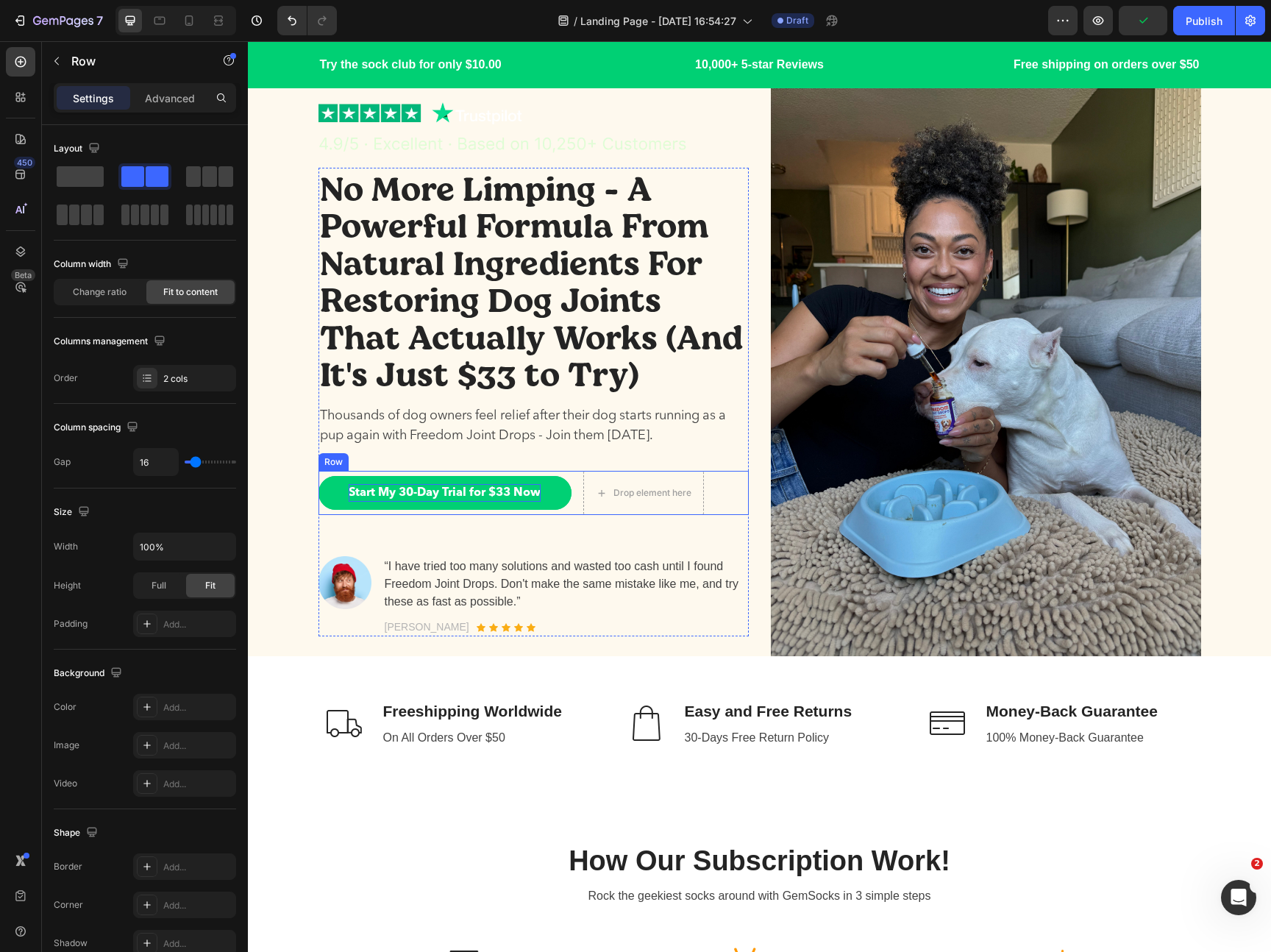
click at [719, 482] on div "Start My 30-Day Trial for $33 Now Button Drop element here Row" at bounding box center [533, 492] width 430 height 44
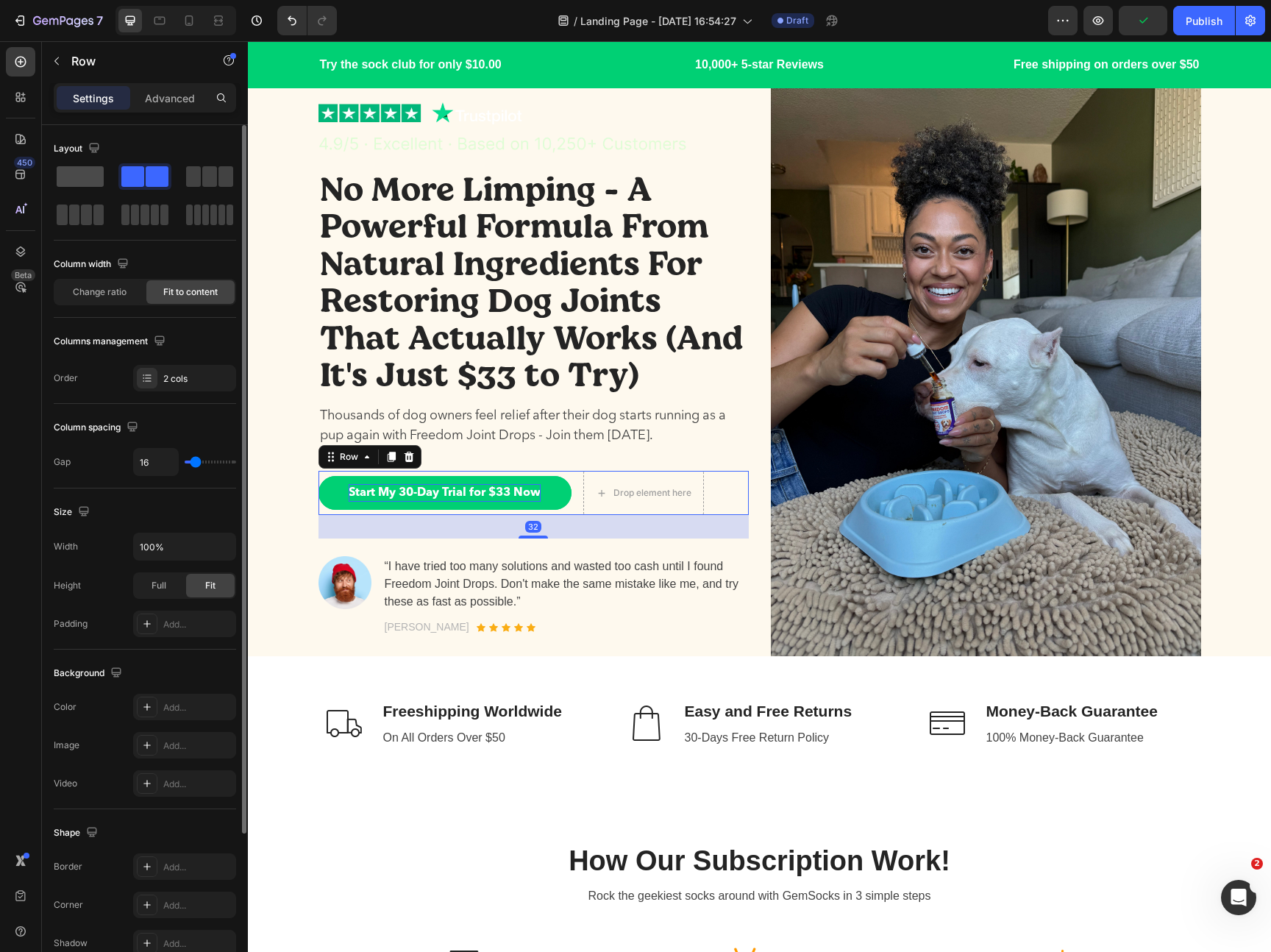
click at [102, 178] on span at bounding box center [80, 177] width 47 height 20
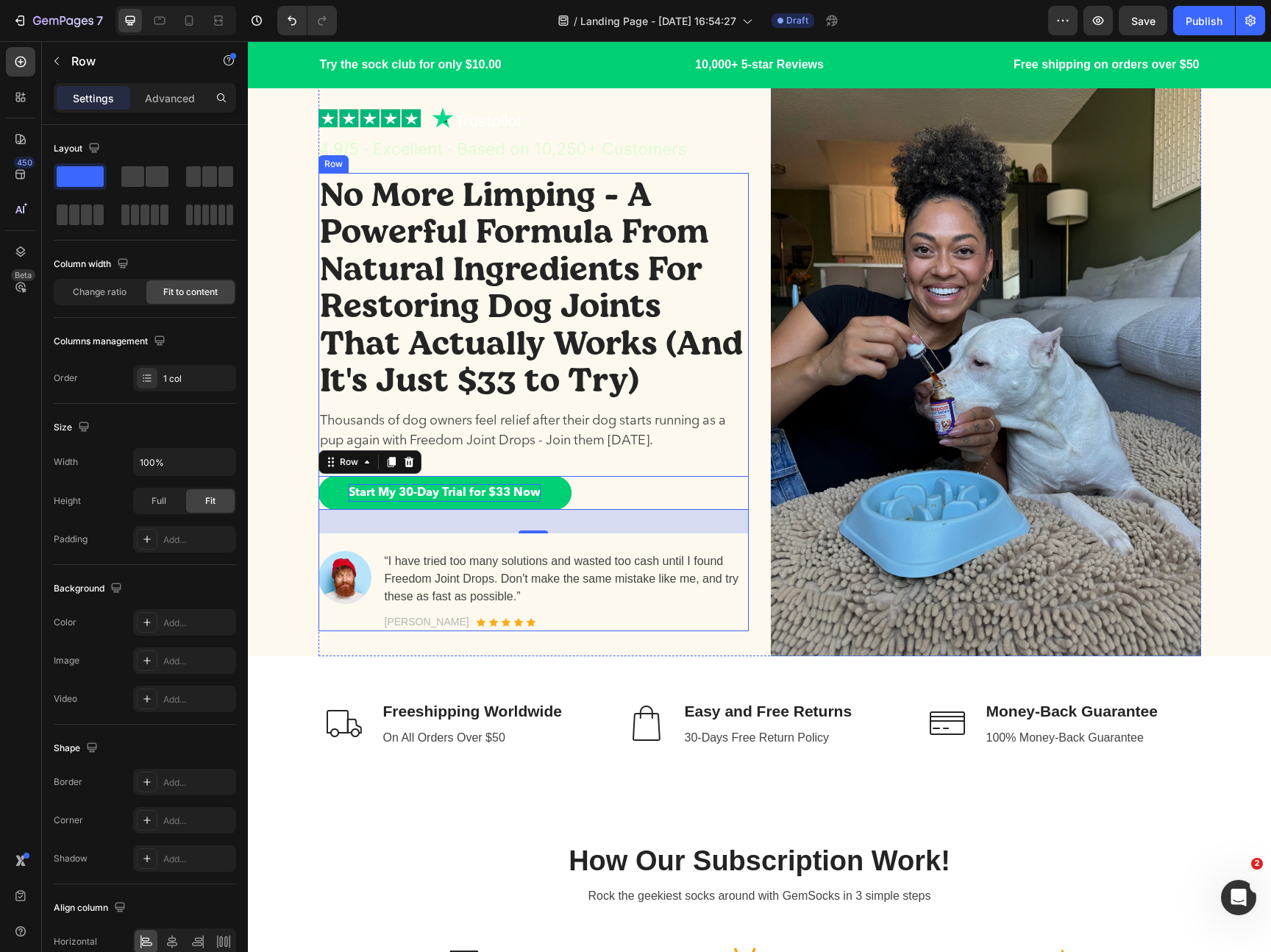
click at [598, 556] on p "“I have tried too many solutions and wasted too cash until I found Freedom Join…" at bounding box center [566, 578] width 363 height 53
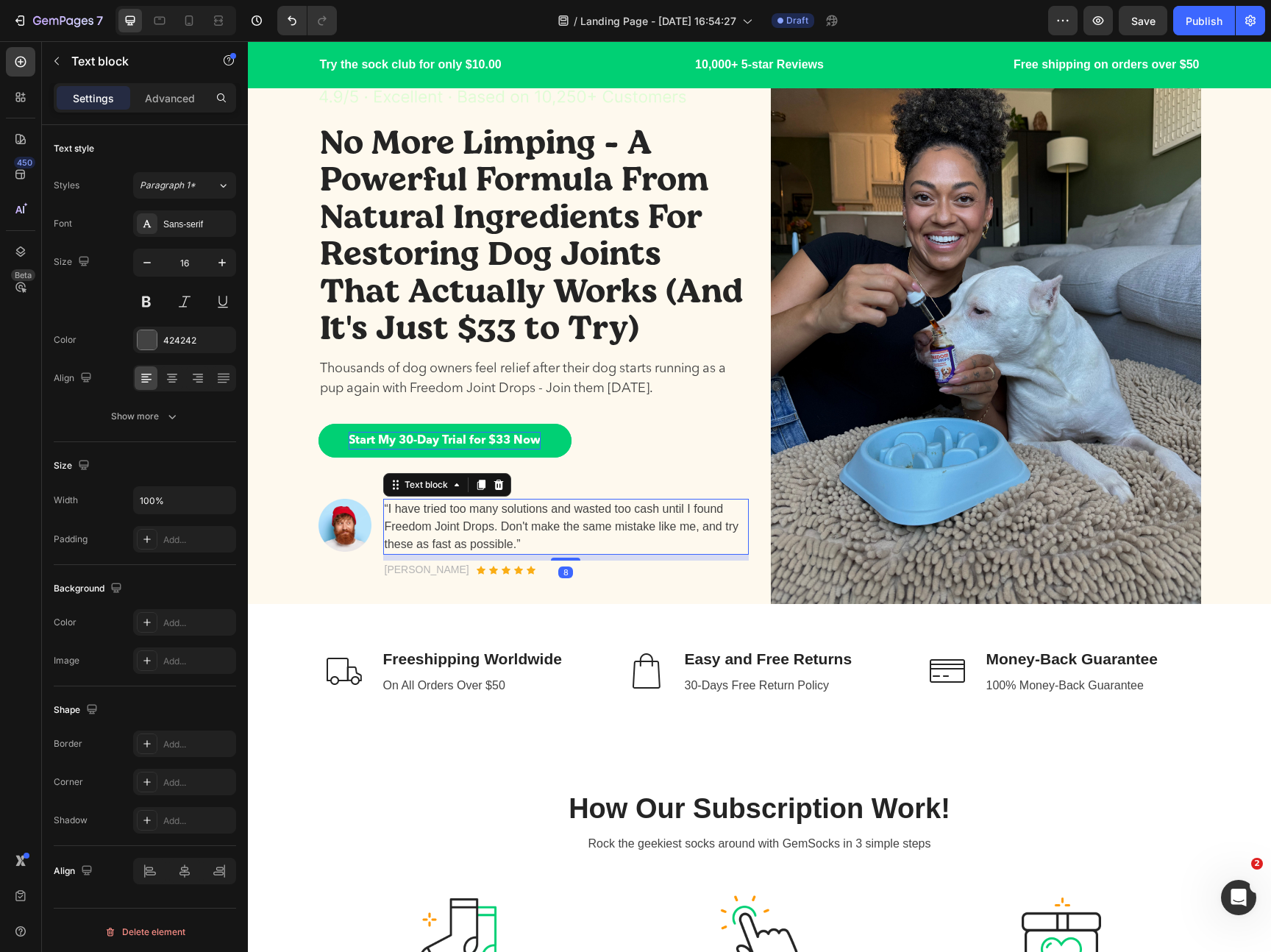
scroll to position [90, 0]
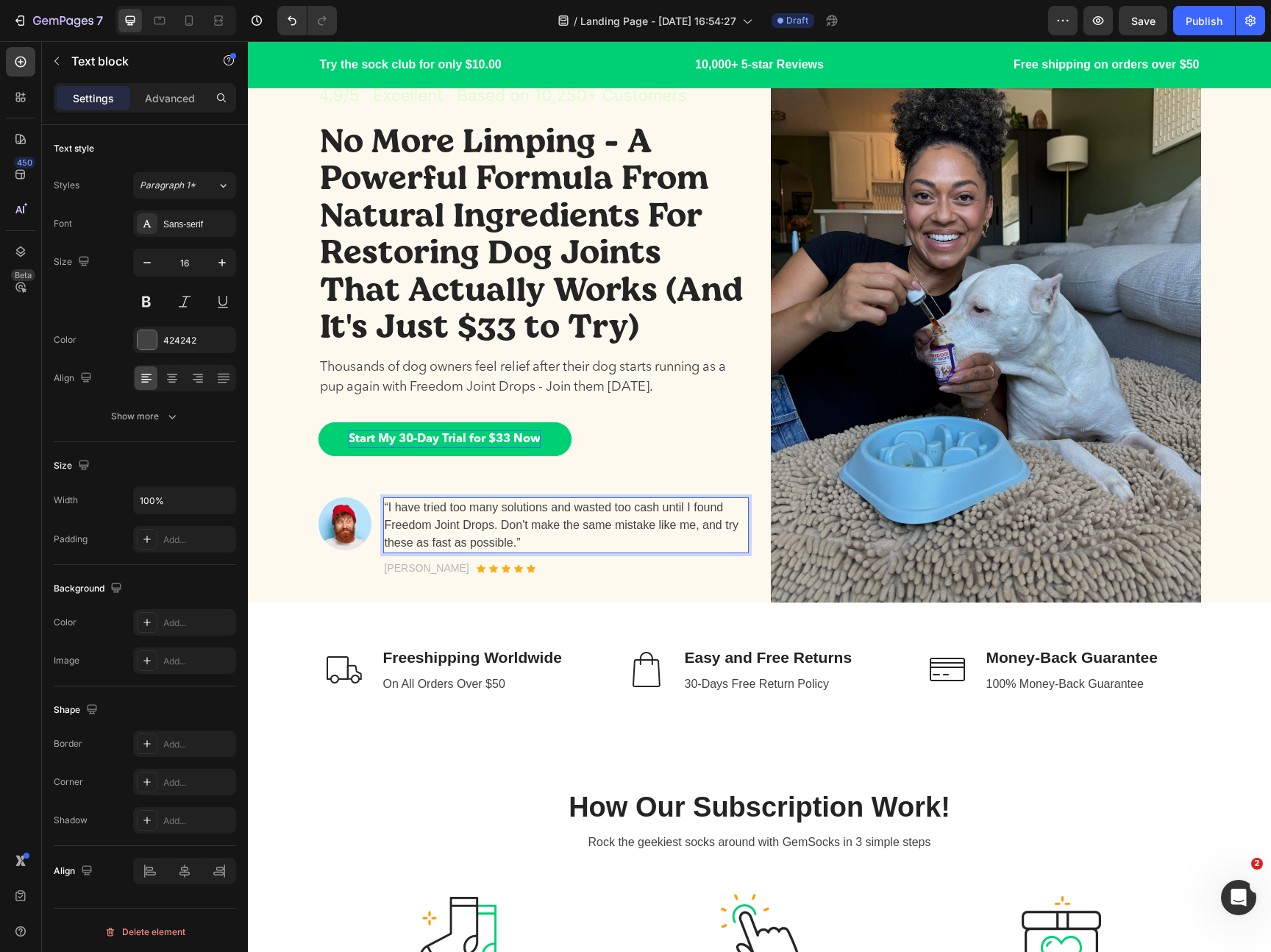
click at [500, 530] on p "“I have tried too many solutions and wasted too cash until I found Freedom Join…" at bounding box center [566, 525] width 363 height 53
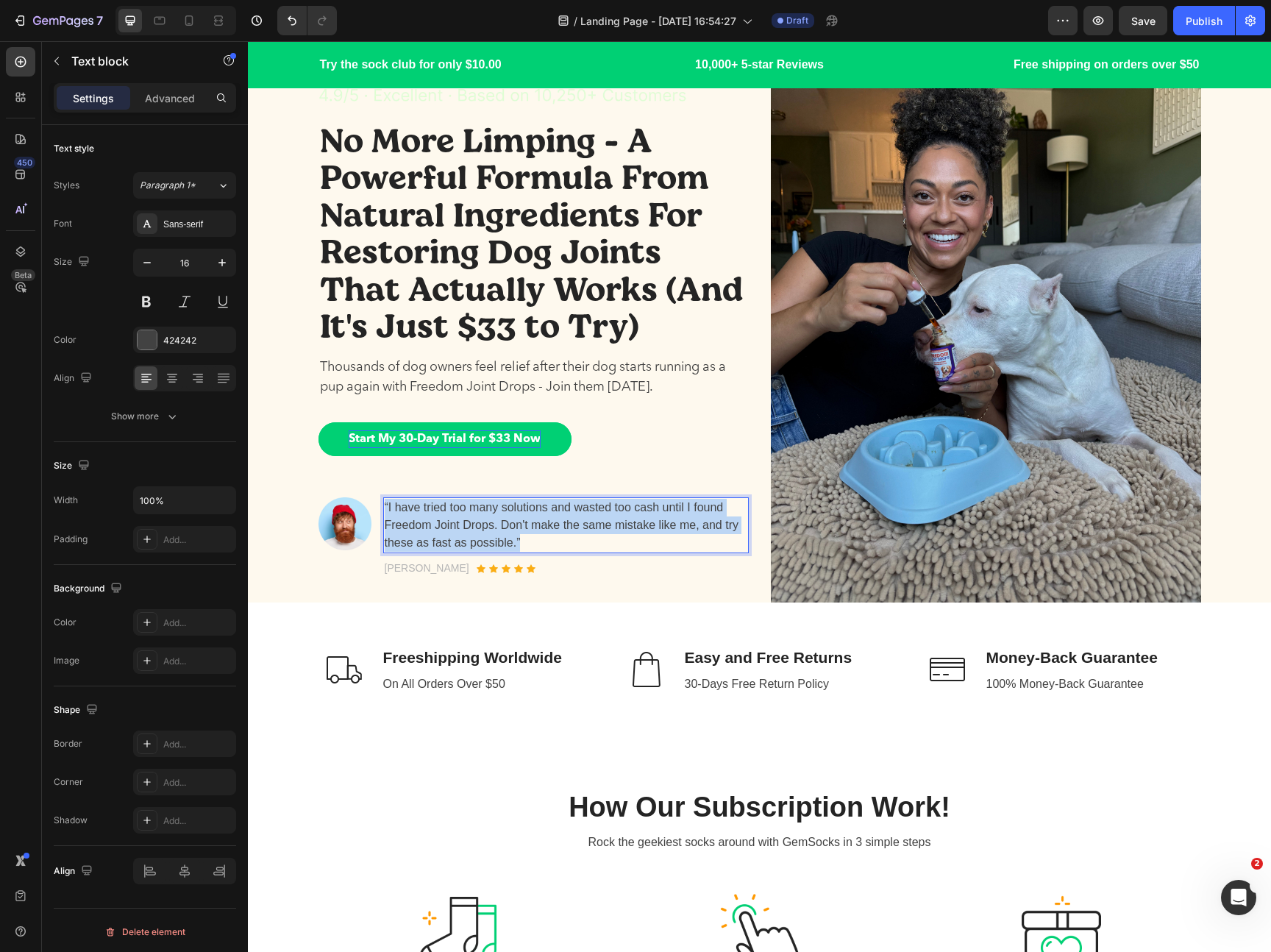
click at [500, 530] on p "“I have tried too many solutions and wasted too cash until I found Freedom Join…" at bounding box center [566, 525] width 363 height 53
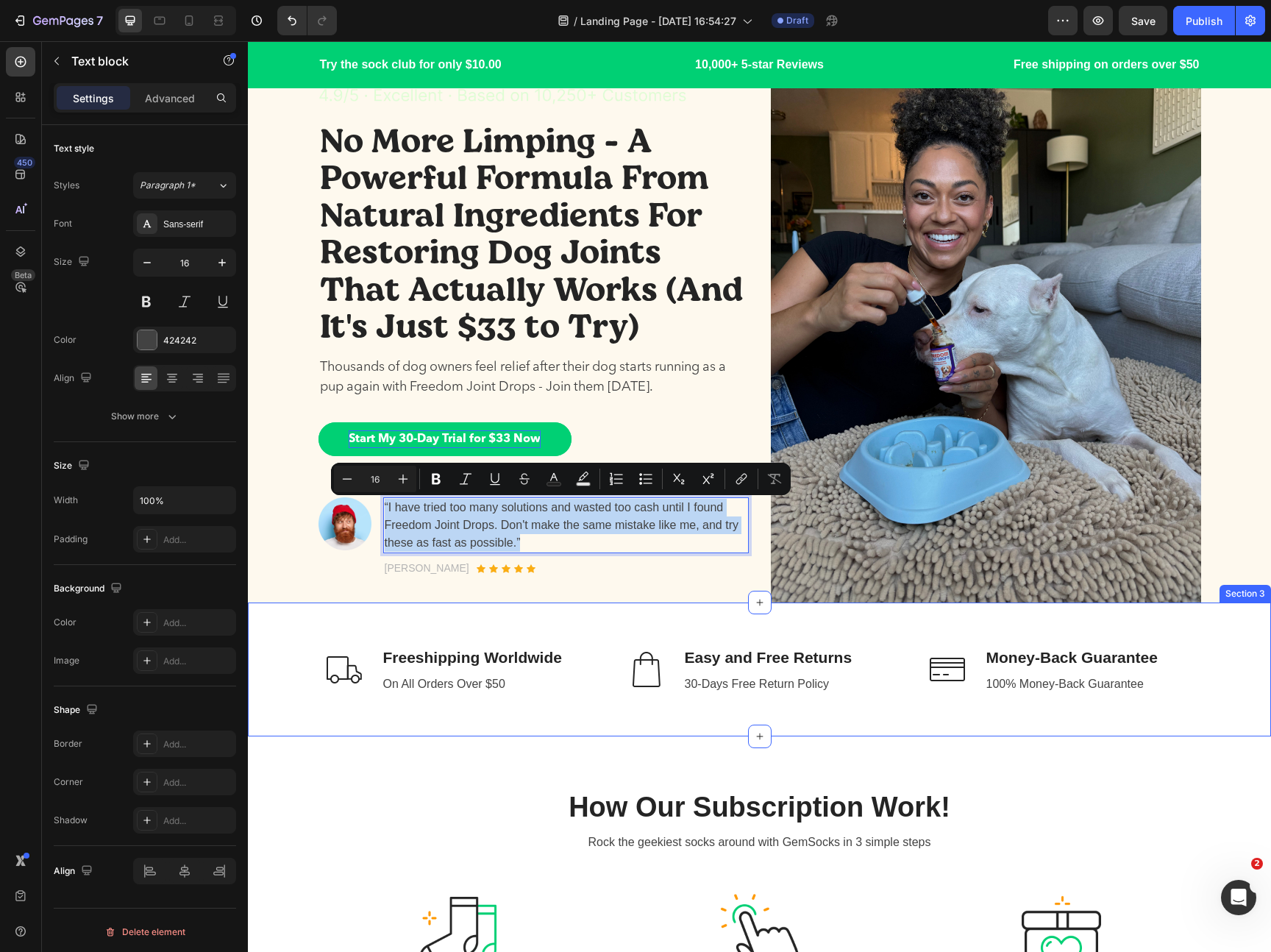
click at [507, 609] on div "Image Freeshipping Worldwide Text block On All Orders Over $50 Text block Row I…" at bounding box center [760, 669] width 1023 height 134
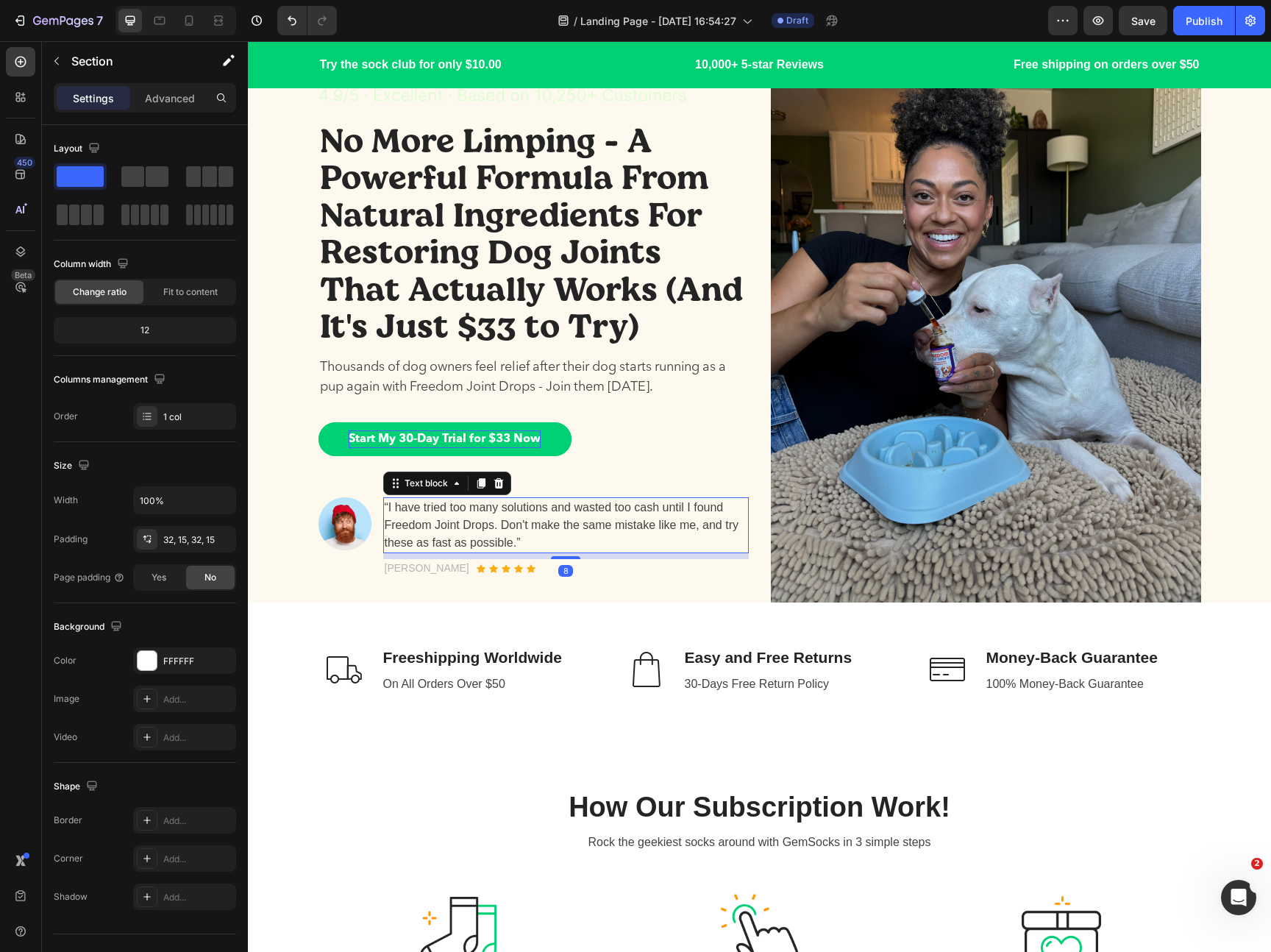
click at [501, 537] on p "“I have tried too many solutions and wasted too cash until I found Freedom Join…" at bounding box center [566, 525] width 363 height 53
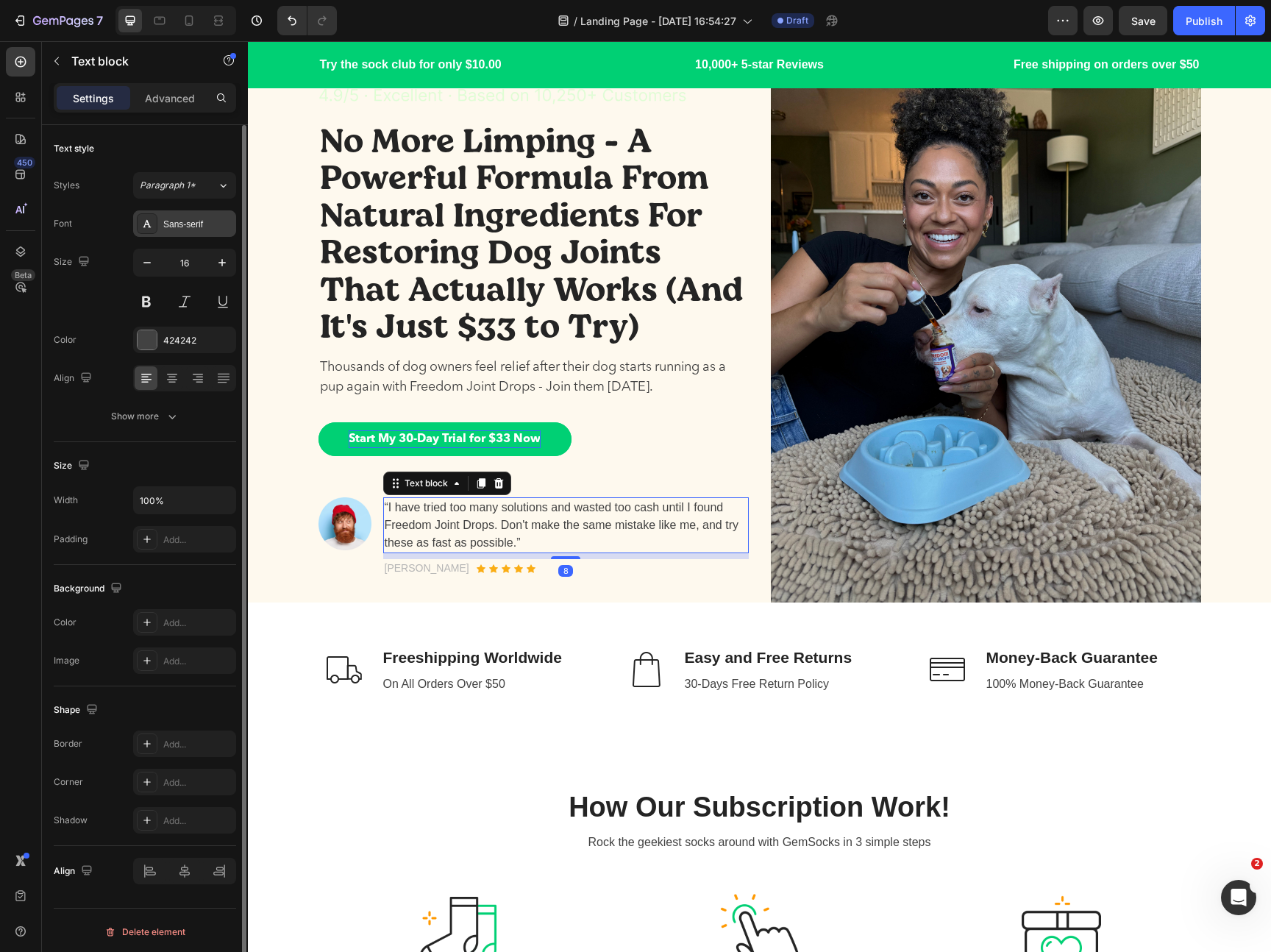
click at [191, 224] on div "Sans-serif" at bounding box center [198, 224] width 69 height 13
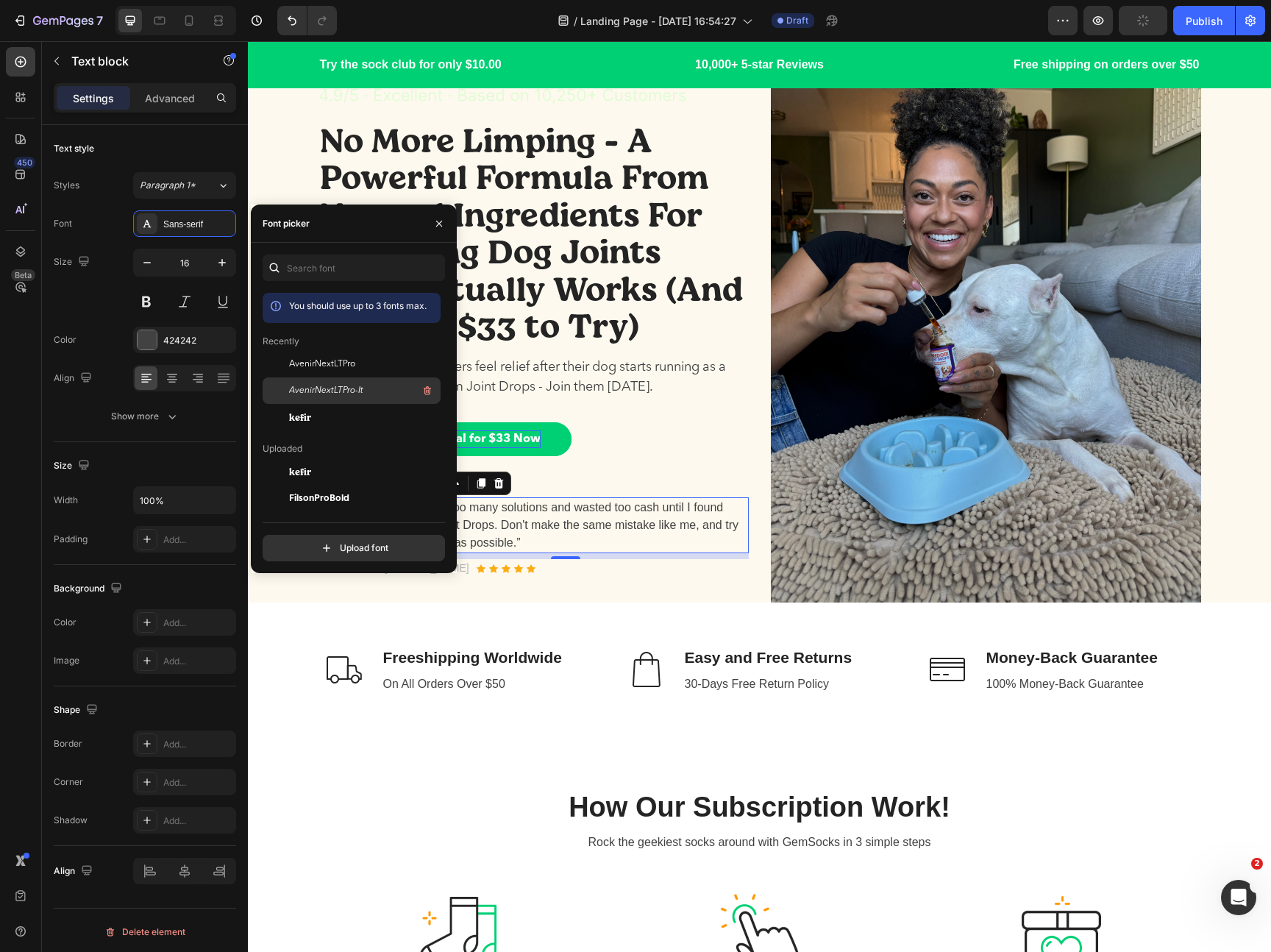
click at [340, 397] on div "AvenirNextLTPro-It" at bounding box center [363, 390] width 148 height 17
click at [551, 480] on div "No More Limping - A Powerful Formula From Natural Ingredients For Restoring Dog…" at bounding box center [533, 348] width 430 height 458
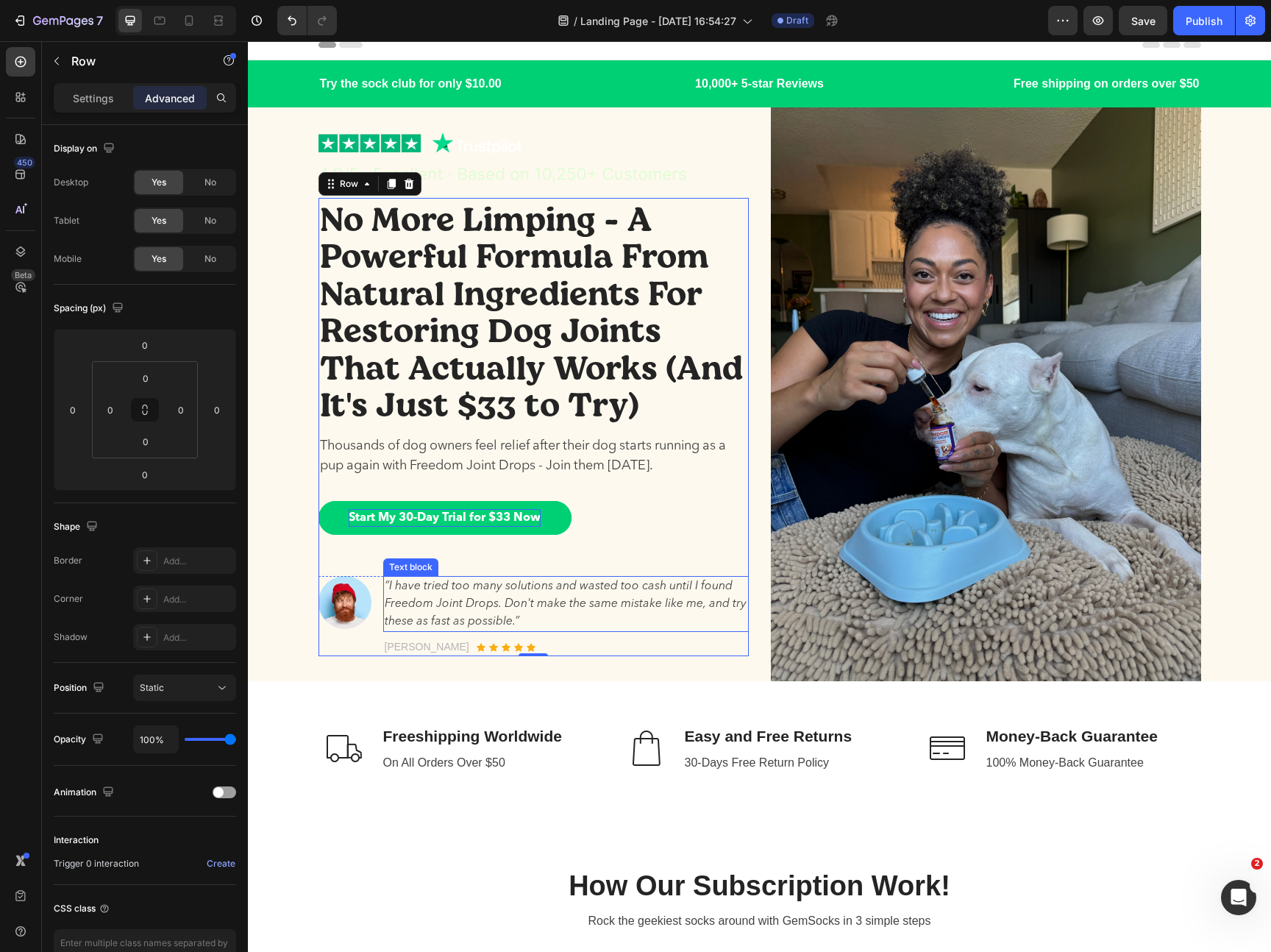
scroll to position [0, 0]
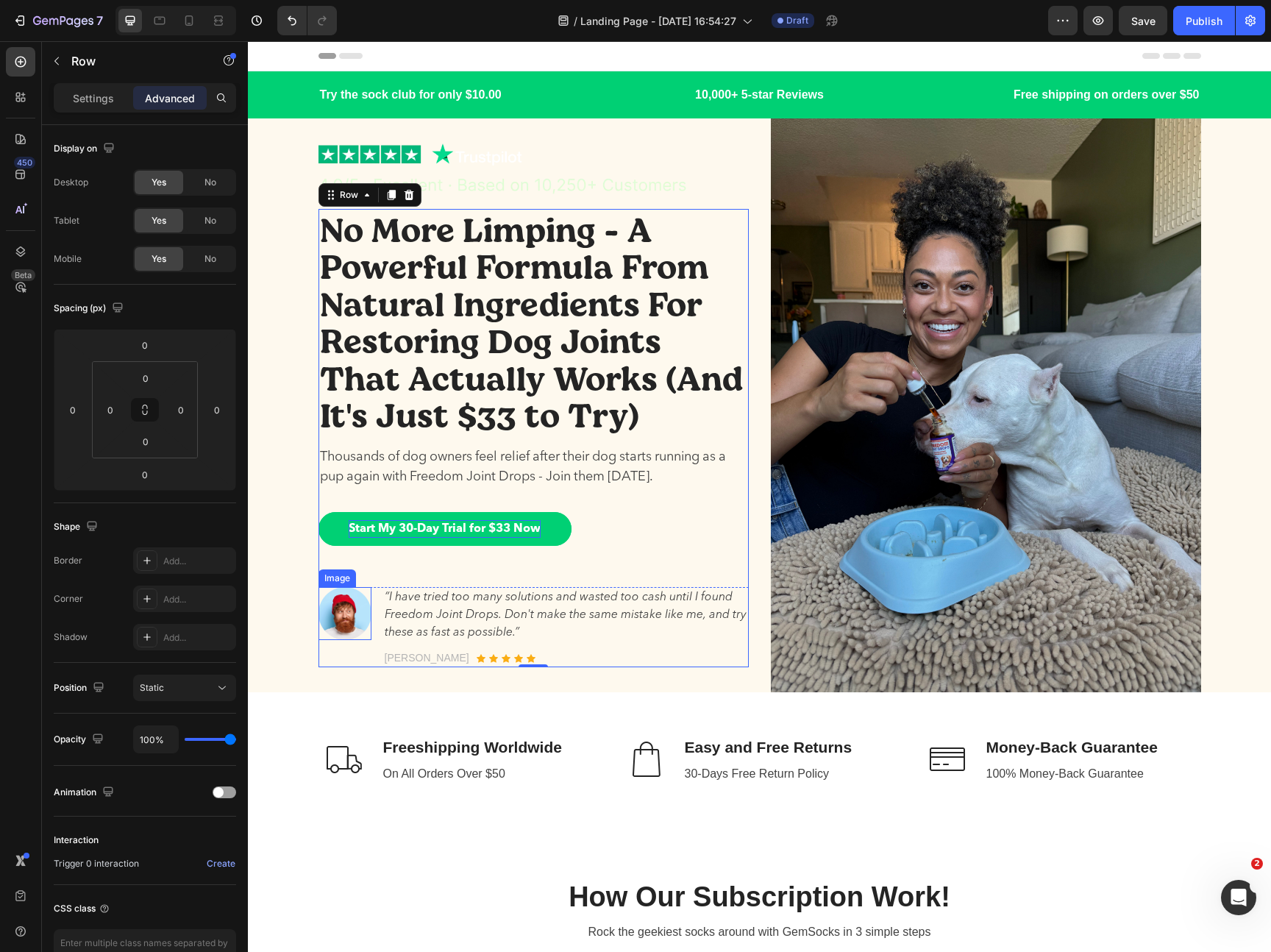
click at [352, 618] on img at bounding box center [344, 613] width 53 height 53
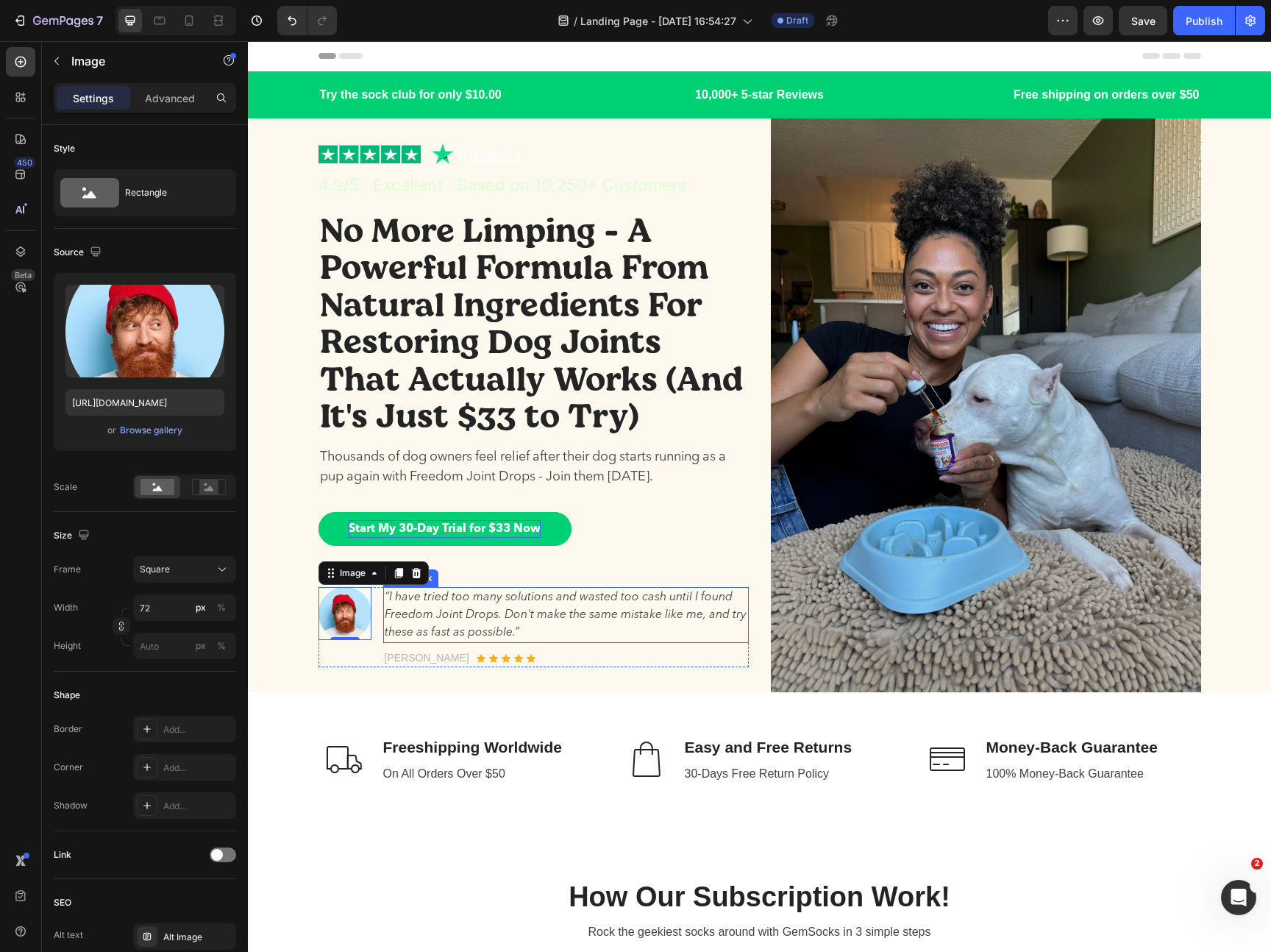
click at [474, 621] on p "“I have tried too many solutions and wasted too cash until I found Freedom Join…" at bounding box center [566, 614] width 363 height 53
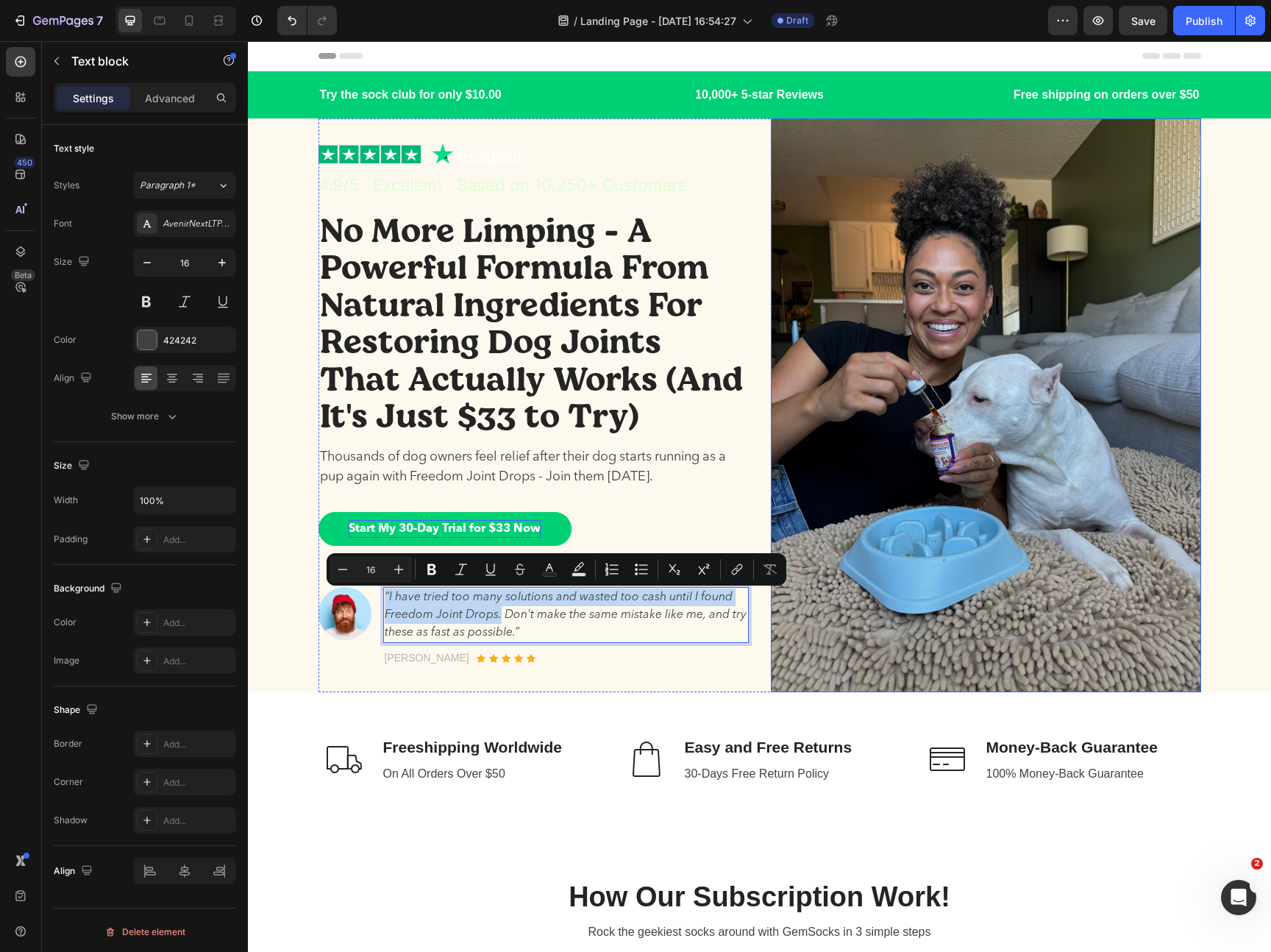
drag, startPoint x: 498, startPoint y: 613, endPoint x: 872, endPoint y: 284, distance: 498.1
click at [650, 664] on div "[PERSON_NAME] Text block Icon Icon Icon Icon Icon Icon List Hoz Row" at bounding box center [566, 657] width 365 height 18
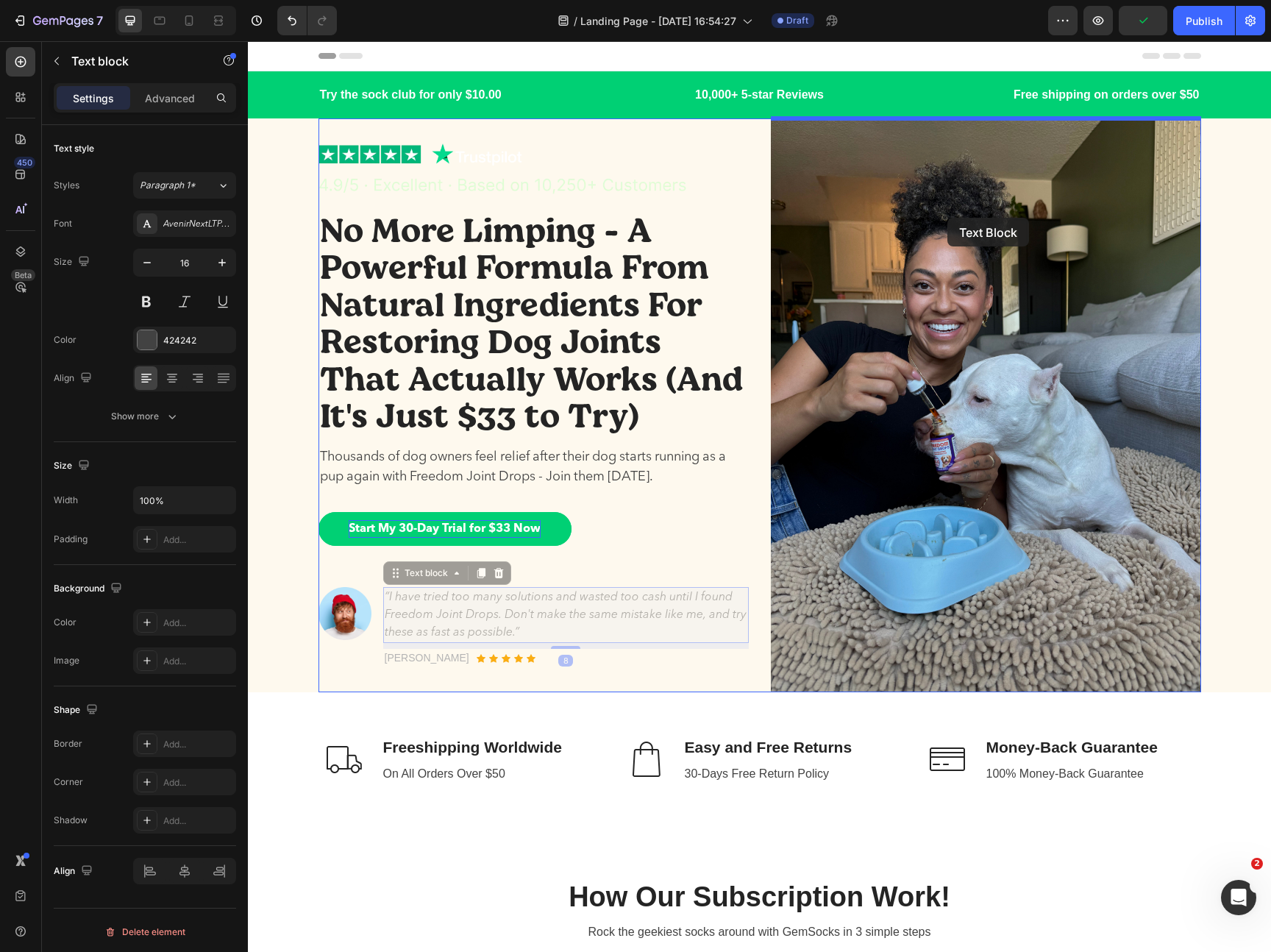
drag, startPoint x: 575, startPoint y: 622, endPoint x: 947, endPoint y: 218, distance: 549.2
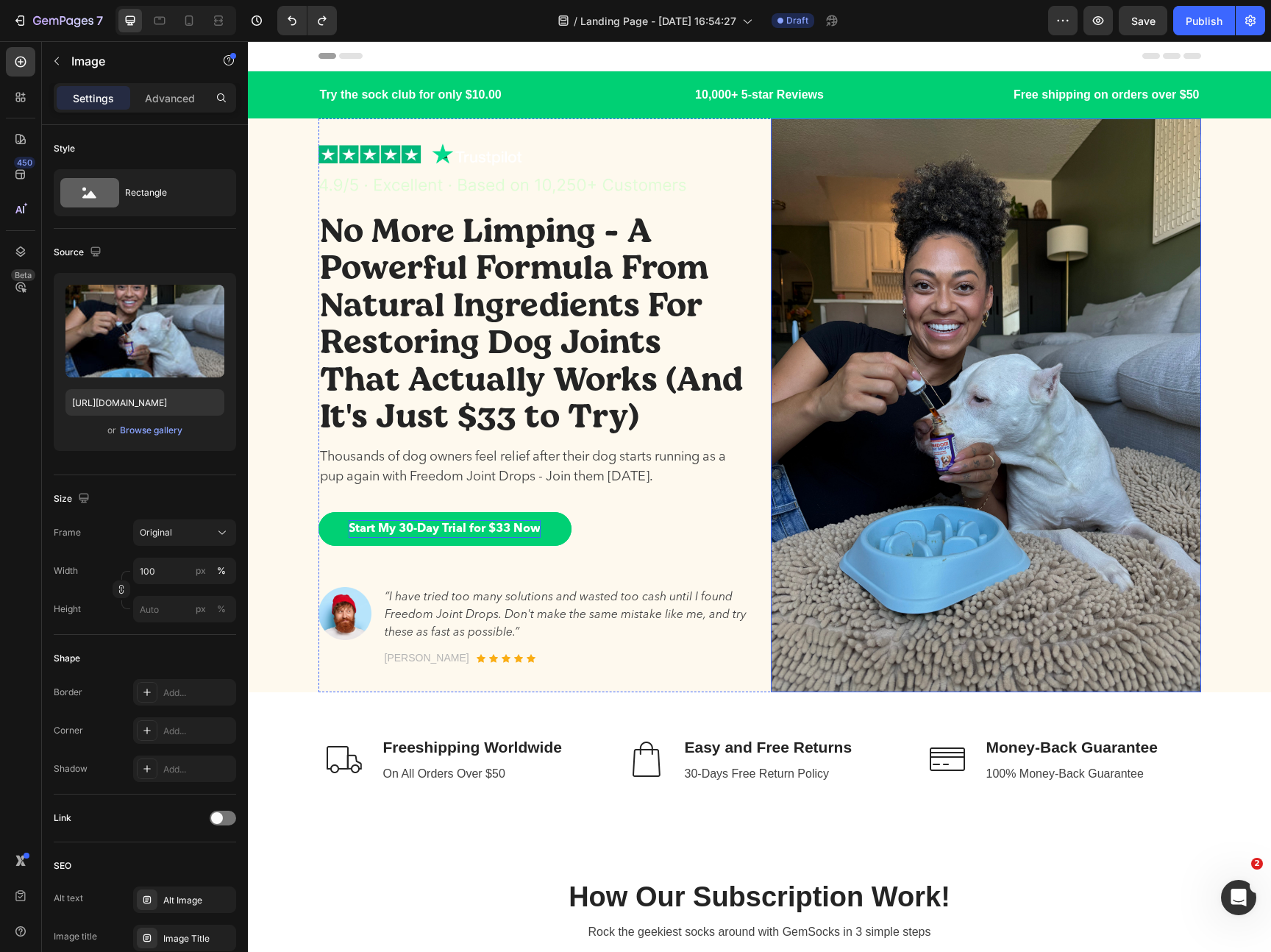
click at [914, 320] on img at bounding box center [986, 405] width 430 height 573
click at [55, 65] on icon "button" at bounding box center [57, 60] width 12 height 12
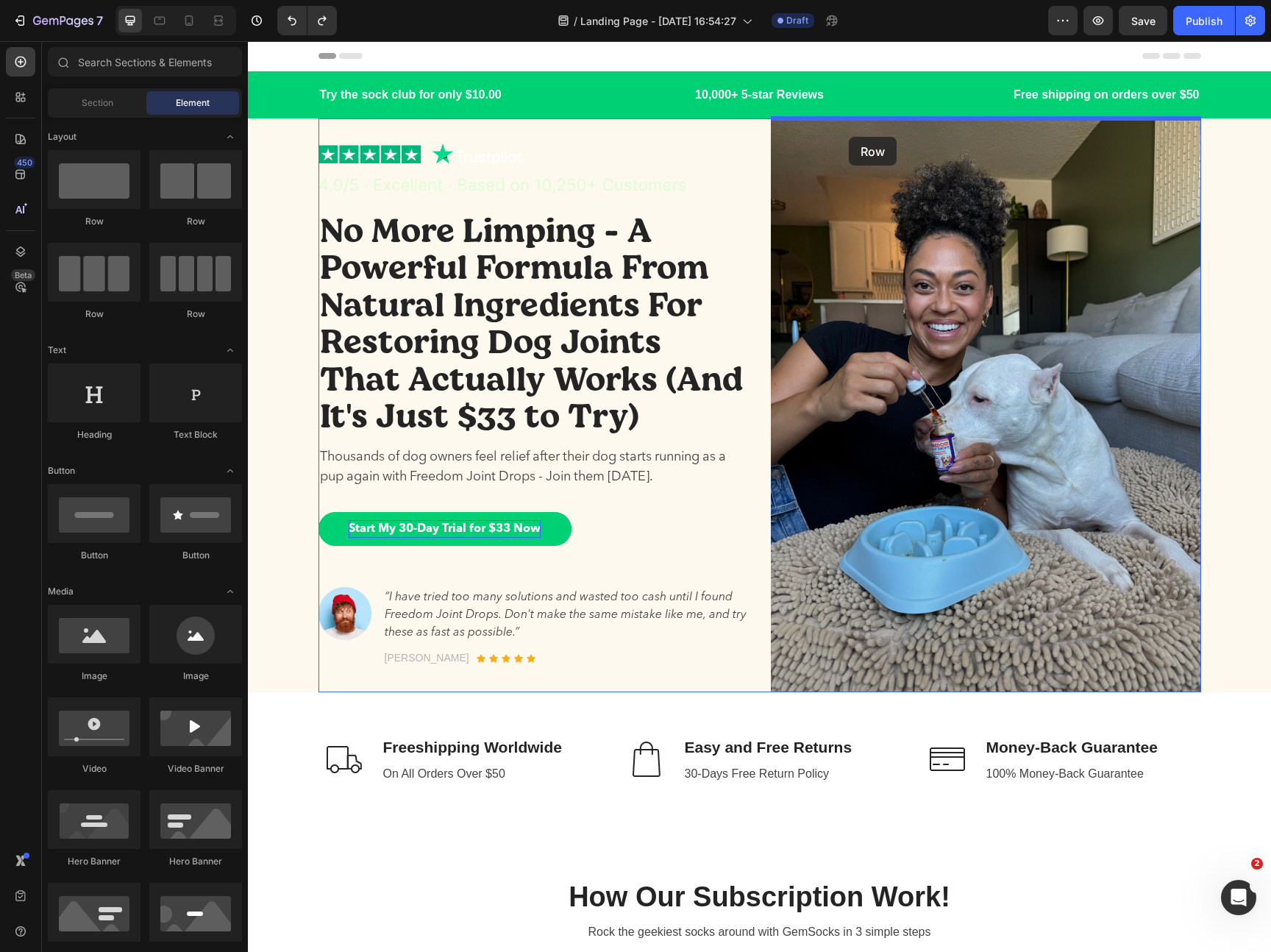
drag, startPoint x: 356, startPoint y: 243, endPoint x: 849, endPoint y: 137, distance: 504.3
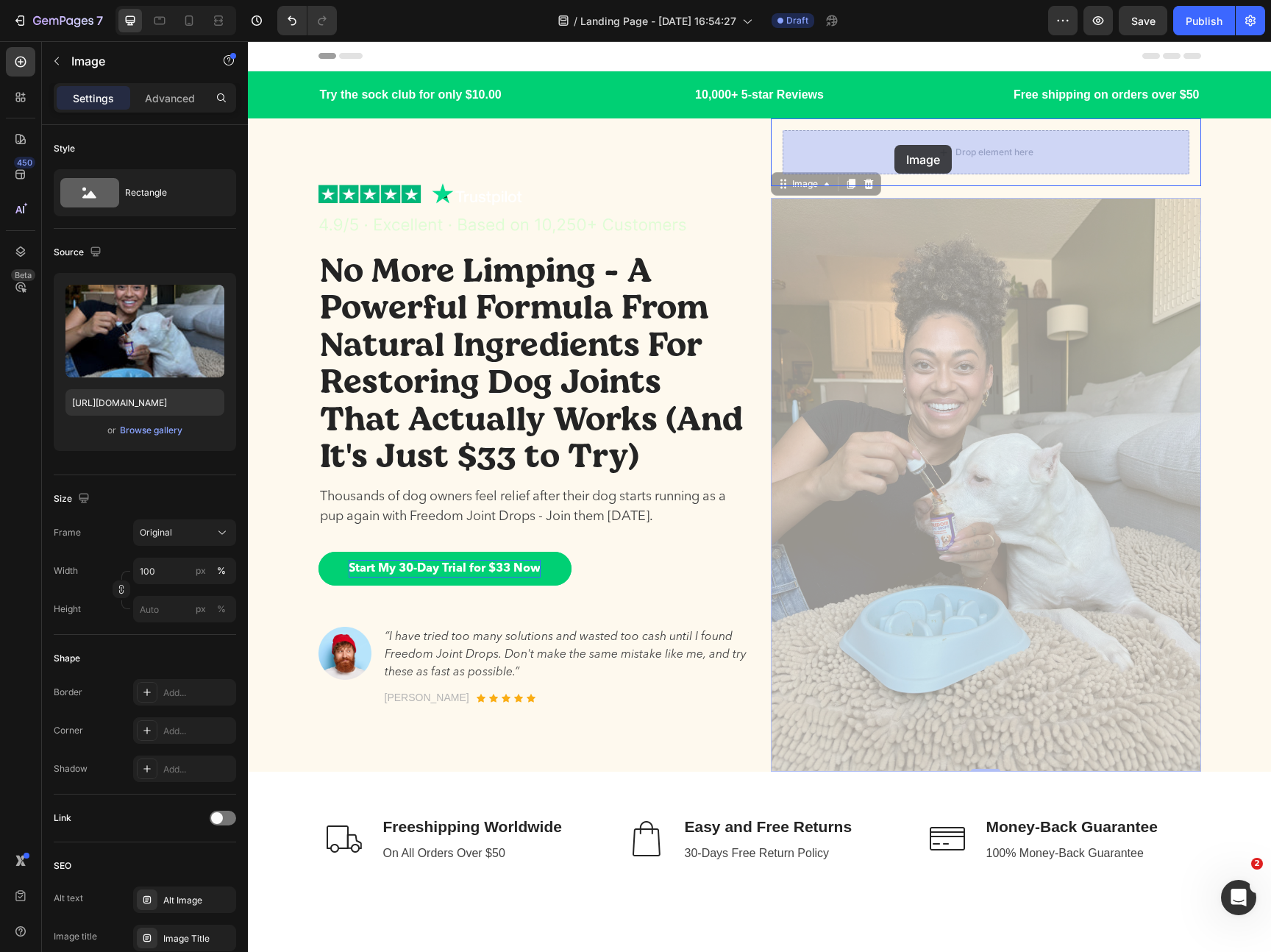
drag, startPoint x: 899, startPoint y: 251, endPoint x: 895, endPoint y: 145, distance: 106.1
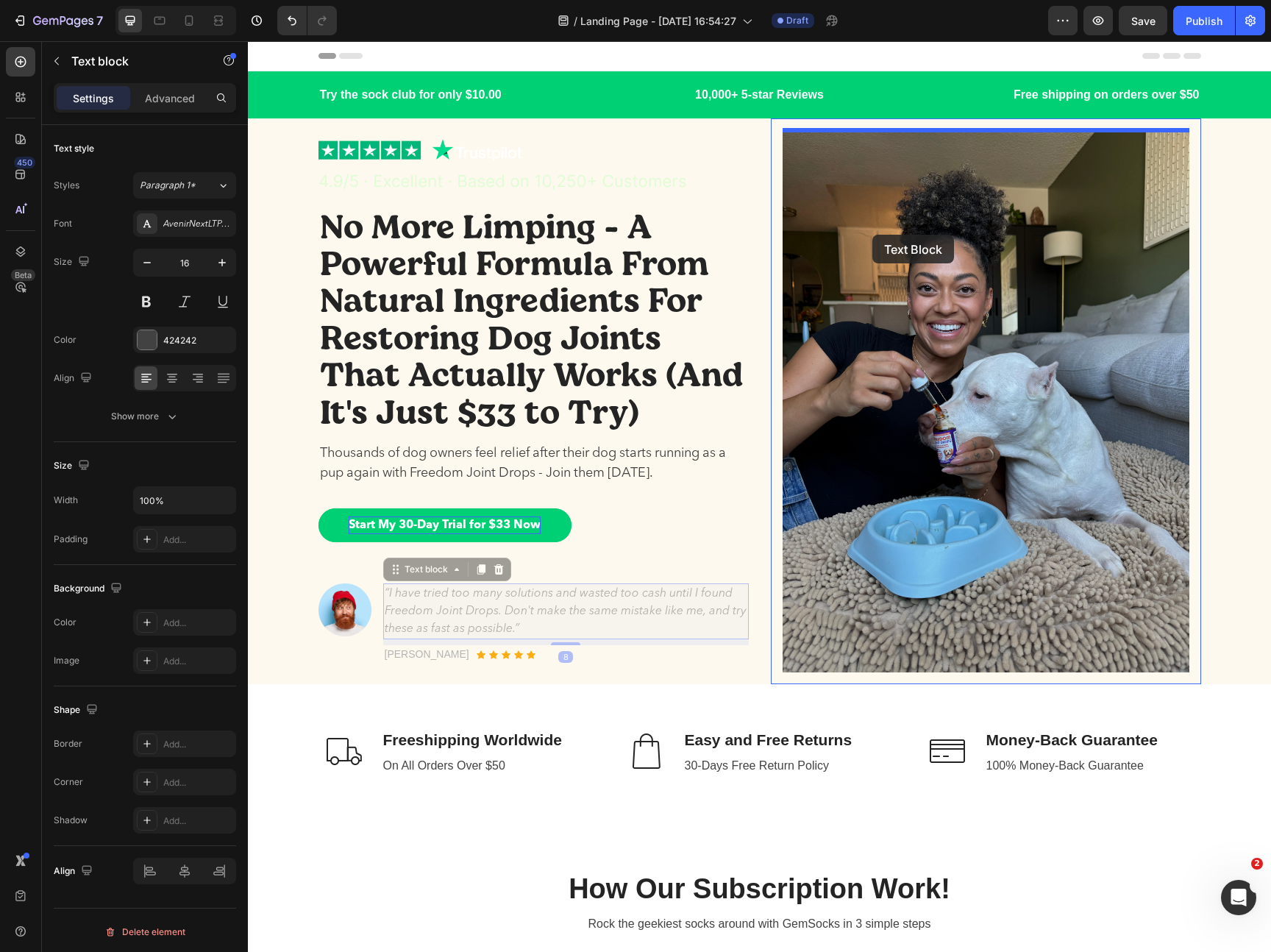
drag, startPoint x: 422, startPoint y: 602, endPoint x: 872, endPoint y: 235, distance: 580.7
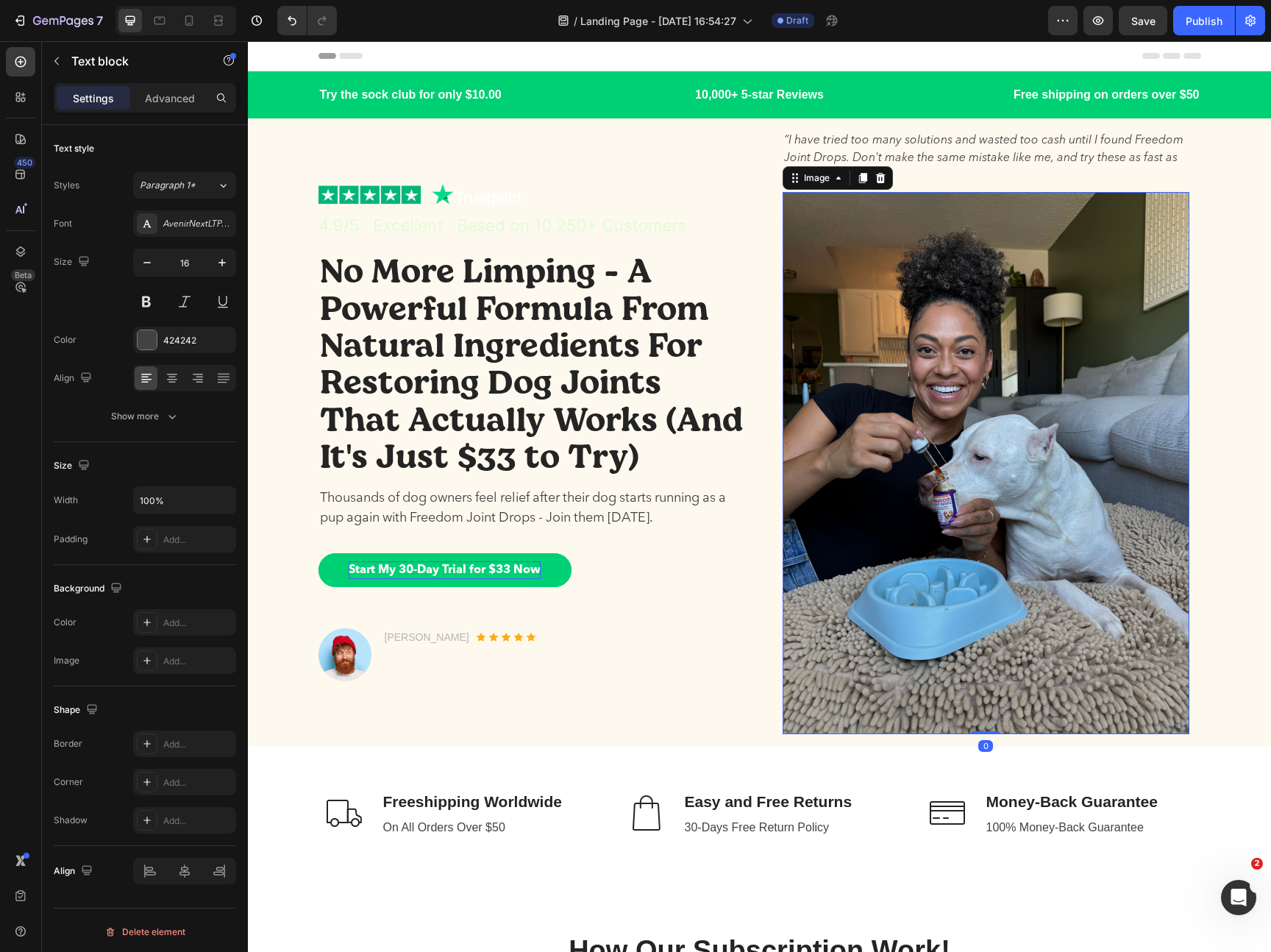
click at [831, 248] on img at bounding box center [986, 463] width 407 height 542
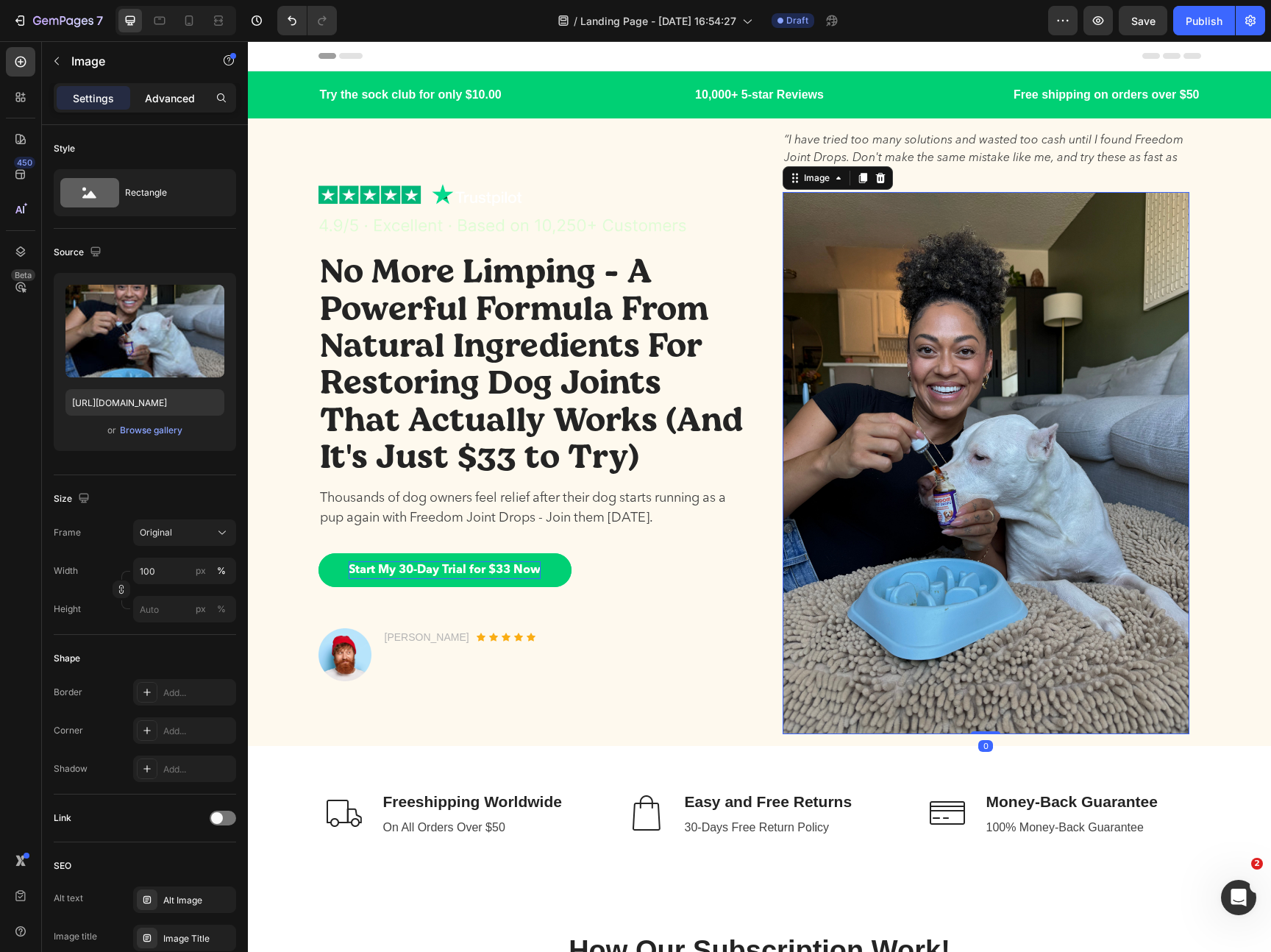
click at [164, 98] on p "Advanced" at bounding box center [170, 98] width 50 height 16
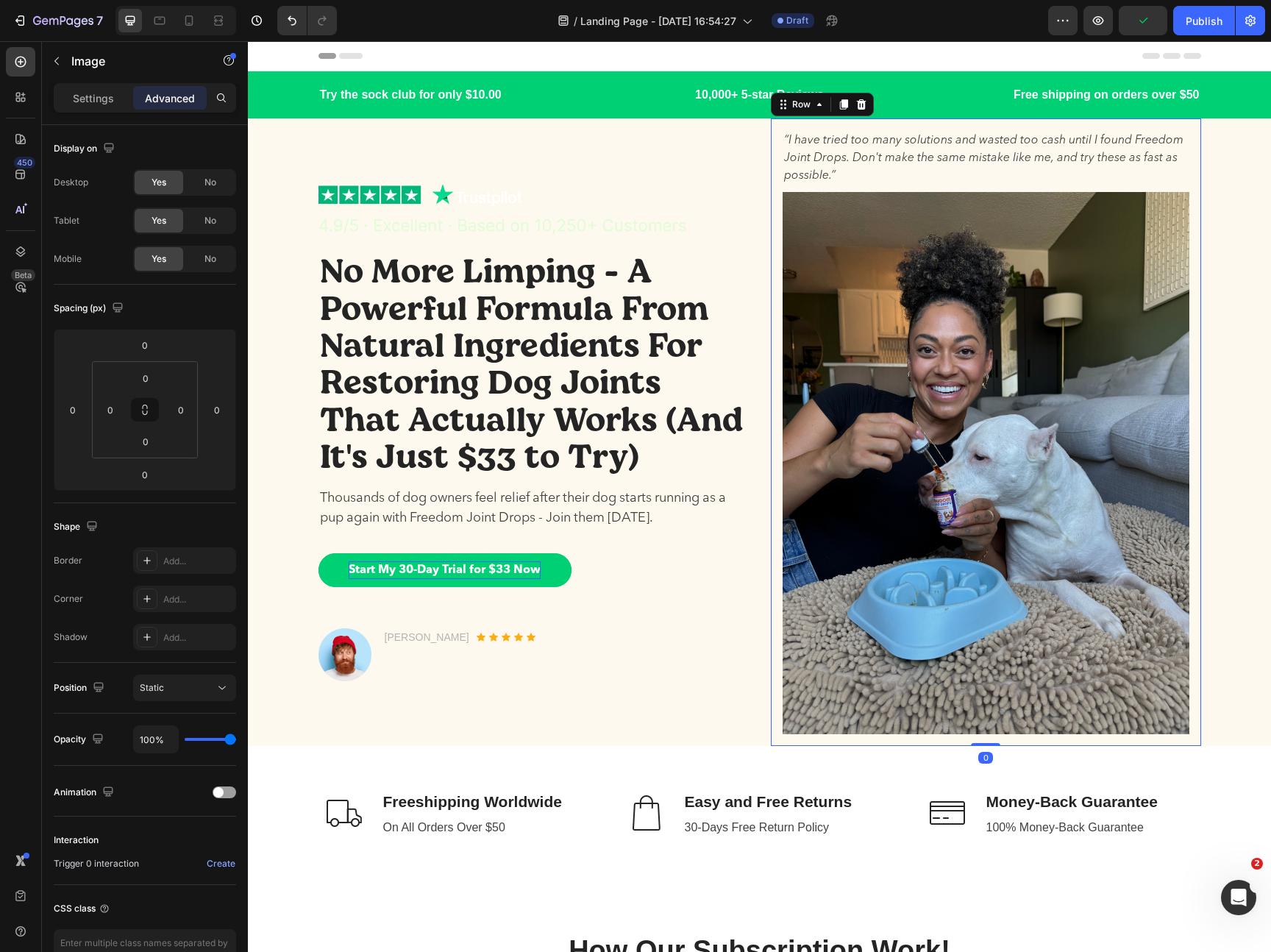
click at [975, 189] on div "“I have tried too many solutions and wasted too cash until I found Freedom Join…" at bounding box center [986, 432] width 407 height 604
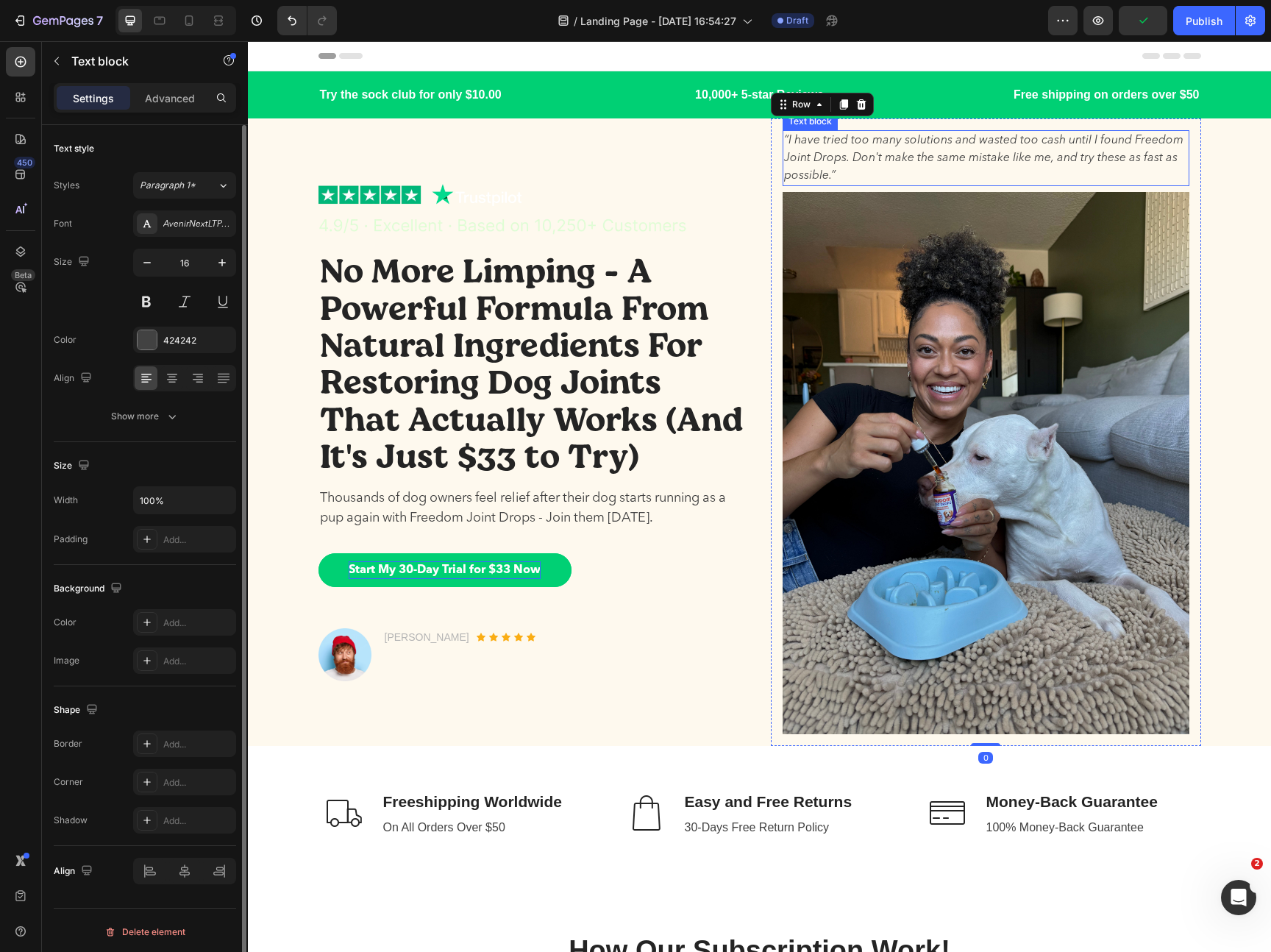
click at [929, 154] on p "“I have tried too many solutions and wasted too cash until I found Freedom Join…" at bounding box center [986, 158] width 404 height 53
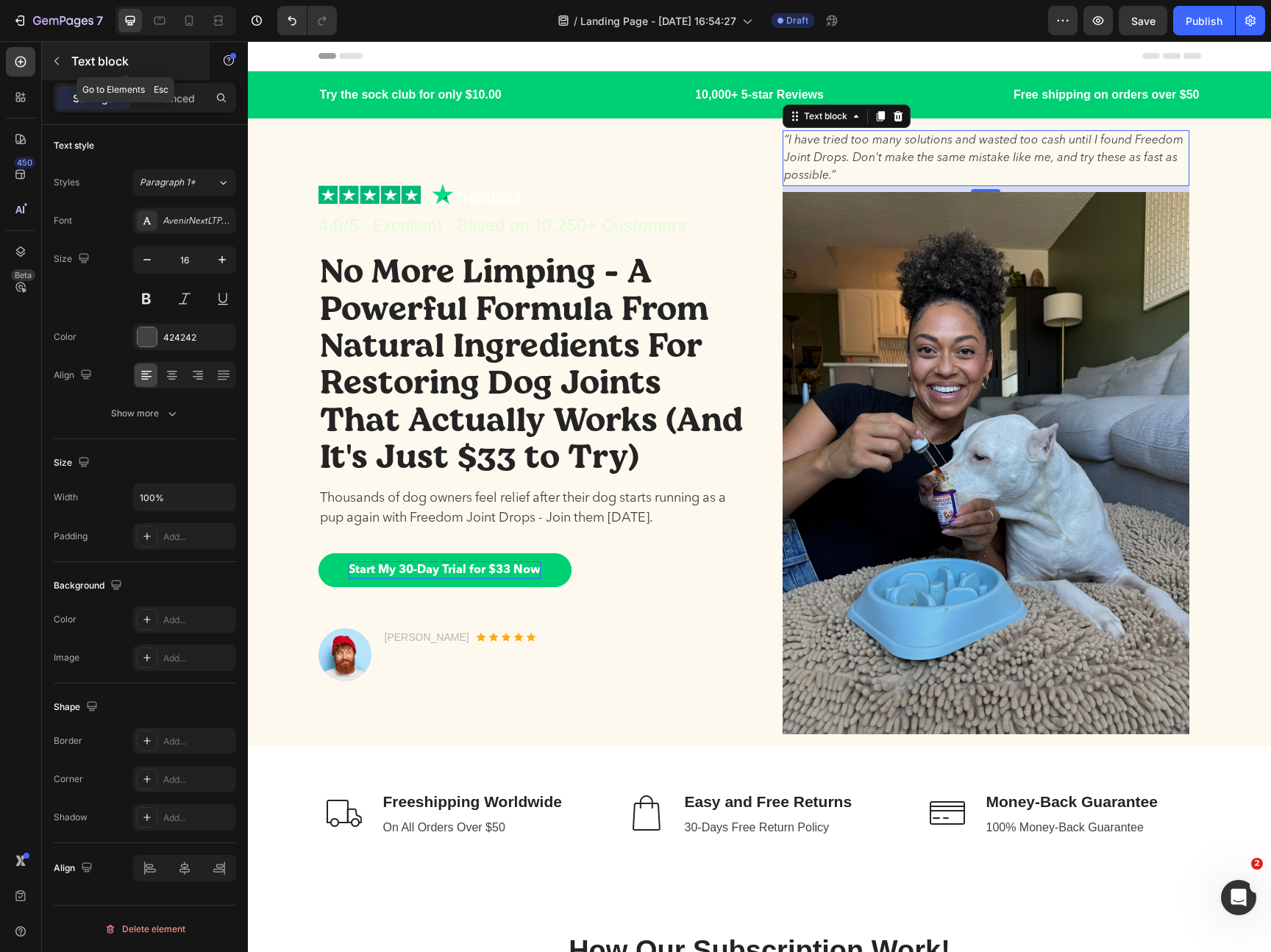
click at [177, 75] on div "Text block" at bounding box center [125, 60] width 167 height 38
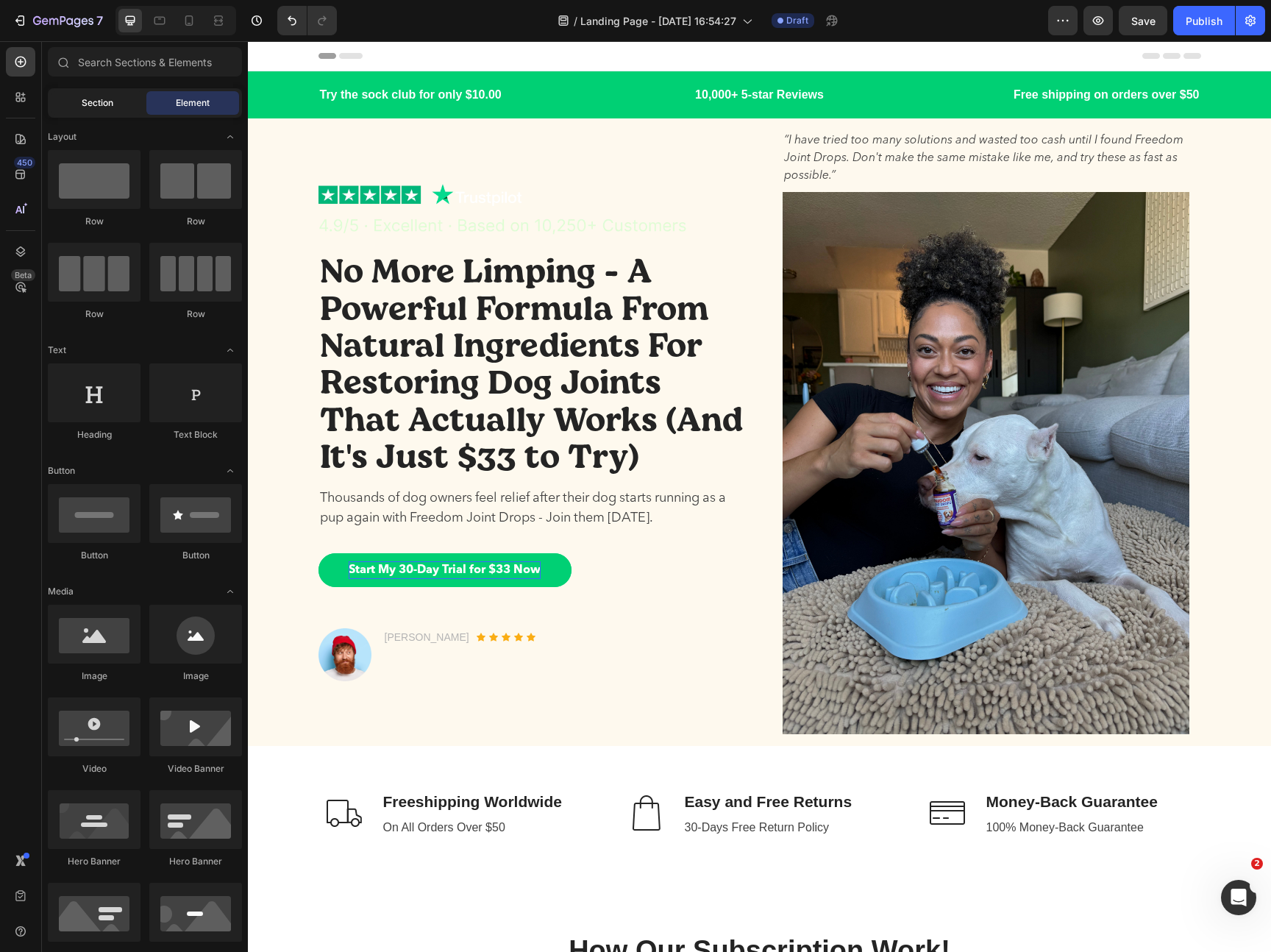
click at [82, 98] on span "Section" at bounding box center [97, 103] width 31 height 13
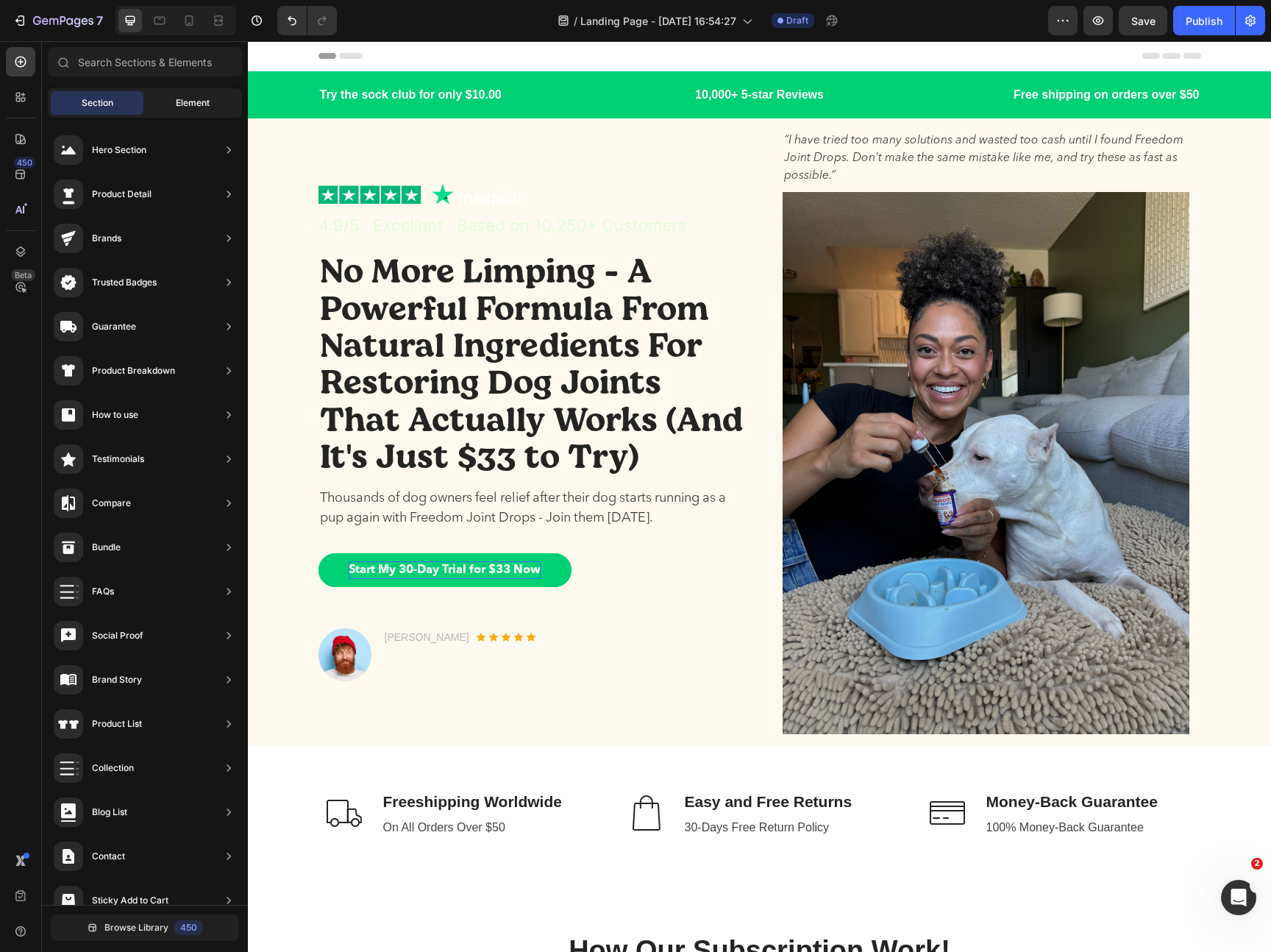
click at [179, 104] on span "Element" at bounding box center [192, 103] width 34 height 13
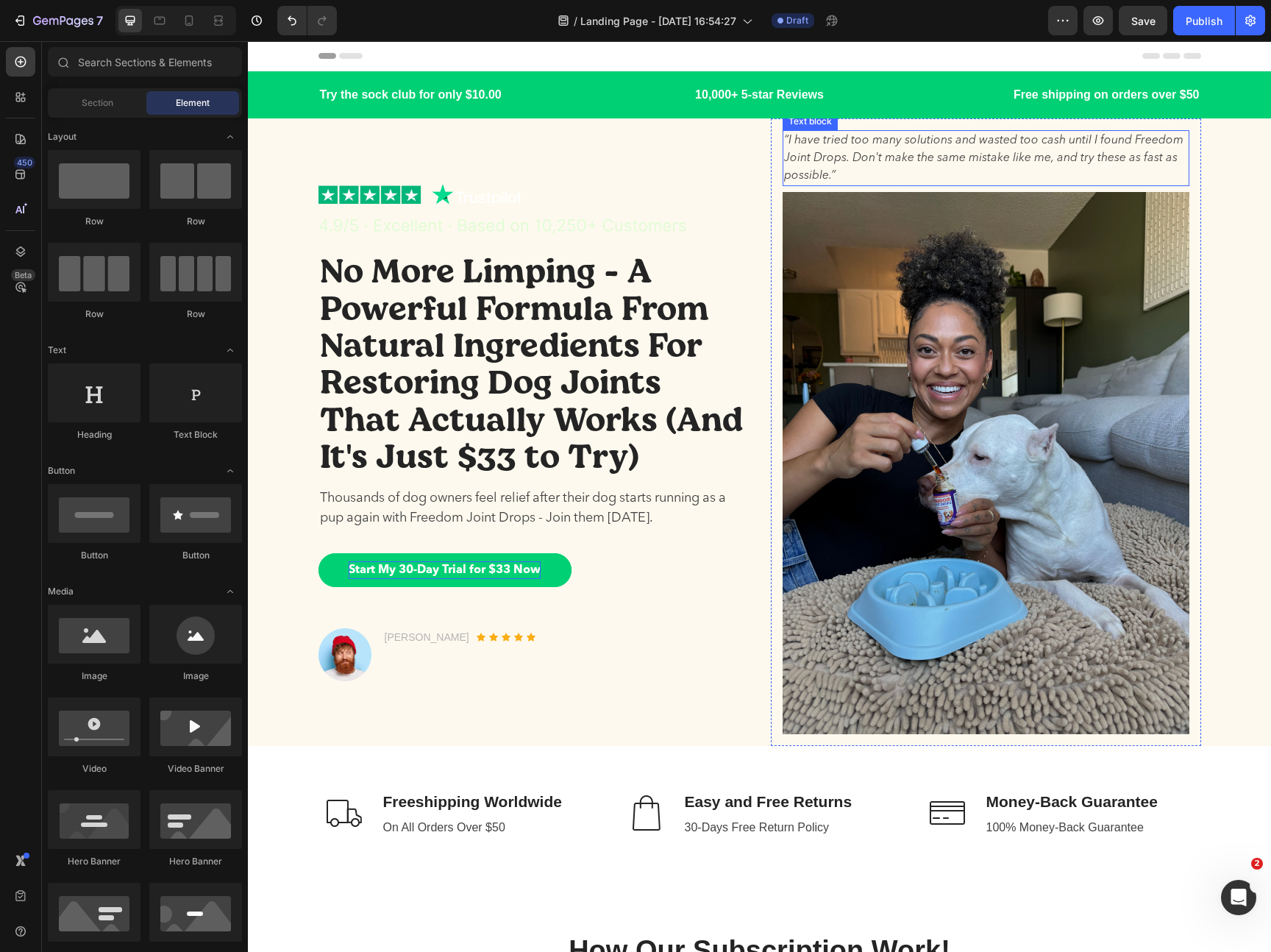
click at [894, 148] on p "“I have tried too many solutions and wasted too cash until I found Freedom Join…" at bounding box center [986, 158] width 404 height 53
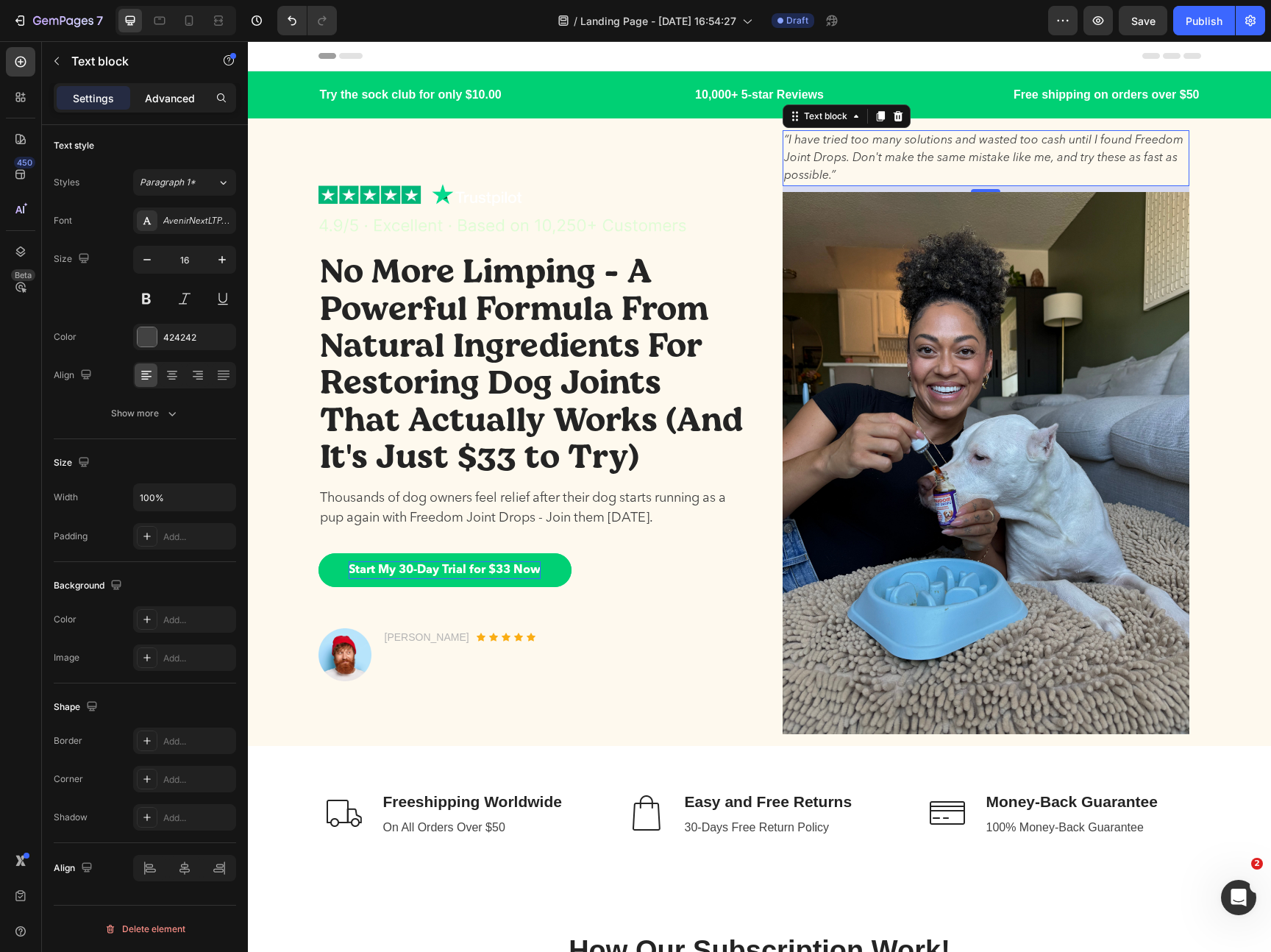
click at [148, 100] on p "Advanced" at bounding box center [170, 98] width 50 height 16
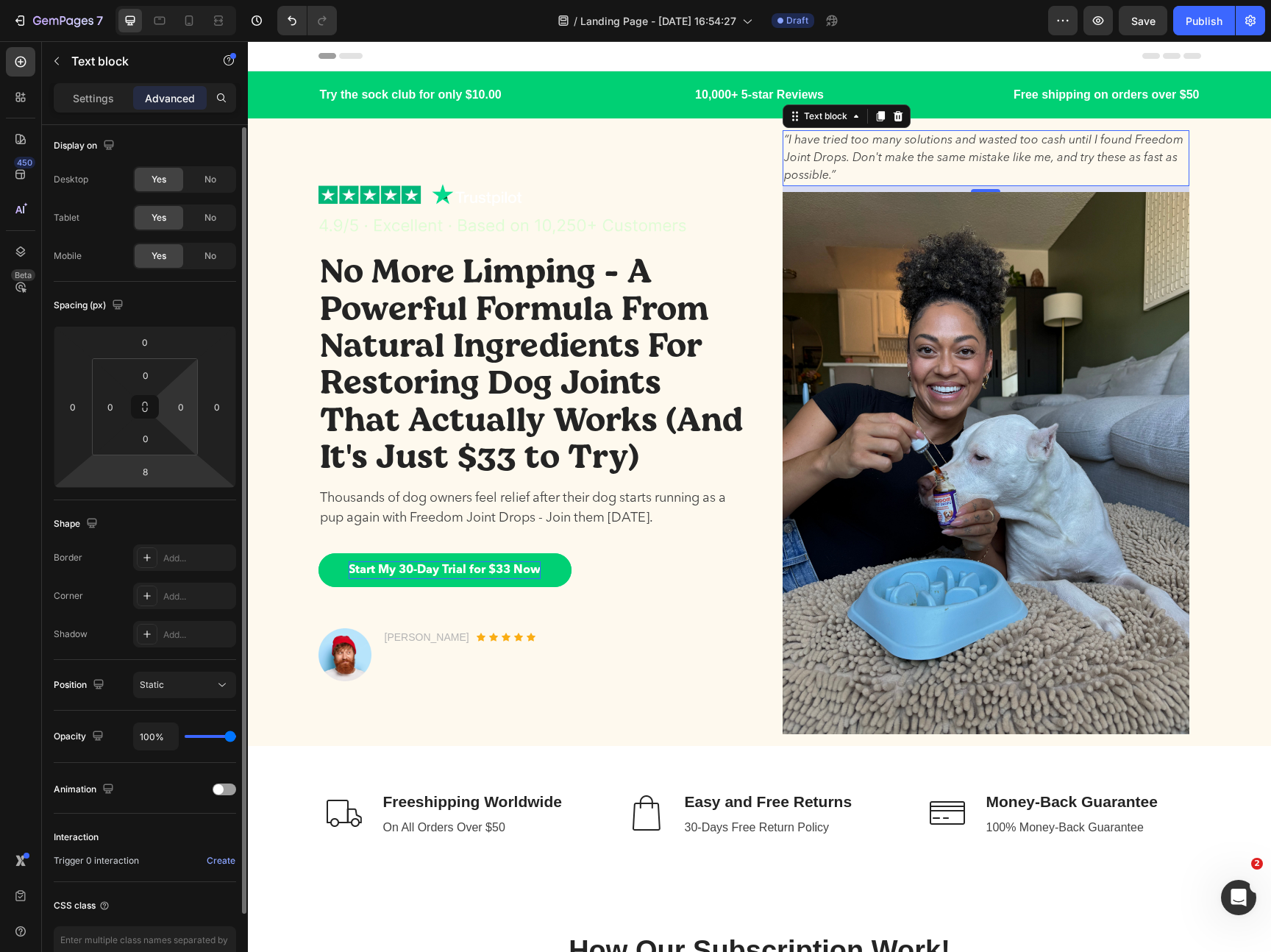
scroll to position [90, 0]
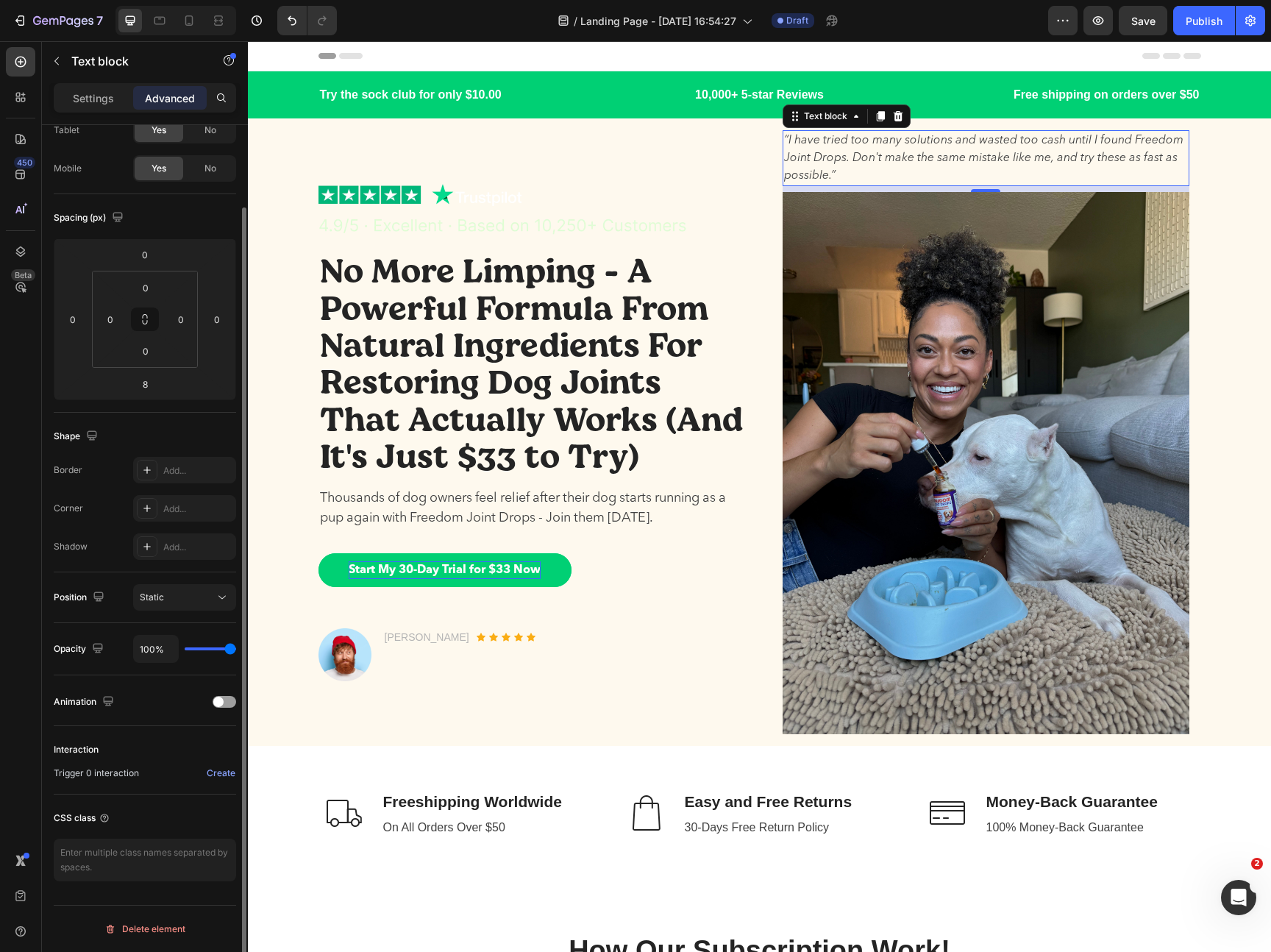
click at [173, 614] on div "Position Static" at bounding box center [145, 597] width 182 height 51
click at [173, 611] on div "Position Static" at bounding box center [145, 597] width 182 height 51
click at [173, 606] on button "Static" at bounding box center [184, 597] width 103 height 27
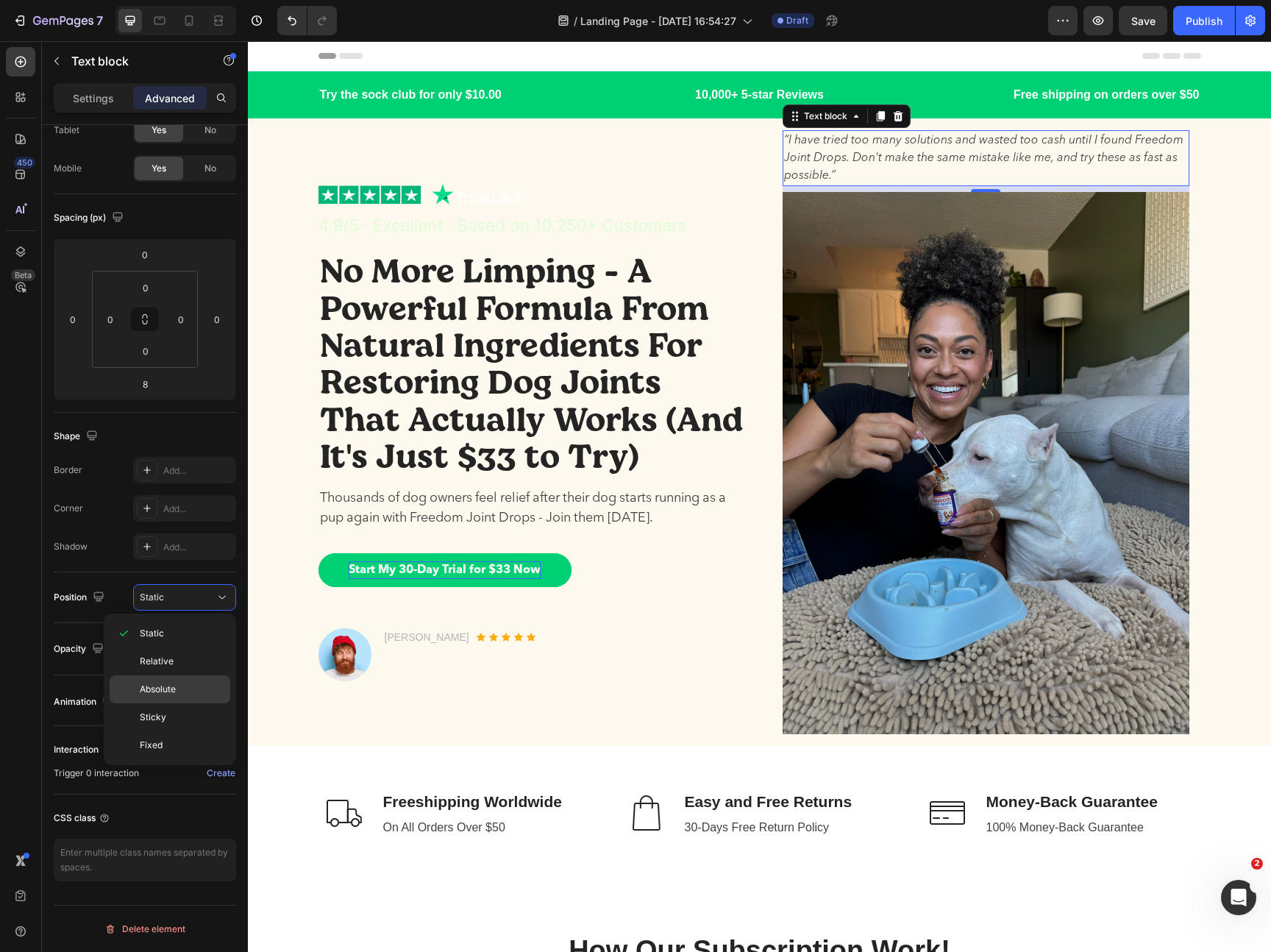
click at [165, 703] on div "Absolute" at bounding box center [170, 717] width 121 height 28
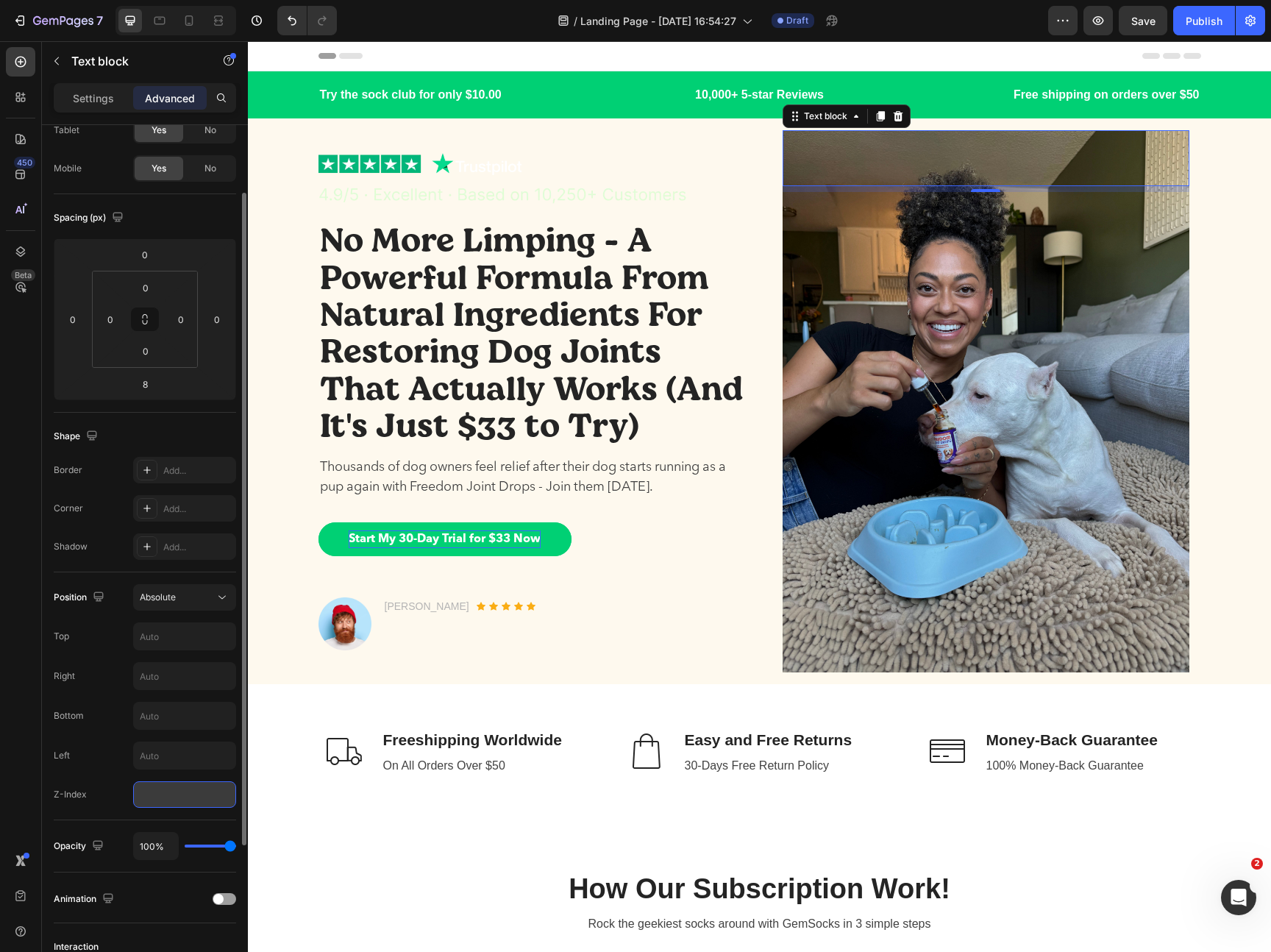
click at [172, 800] on input "number" at bounding box center [184, 794] width 103 height 27
type input "10"
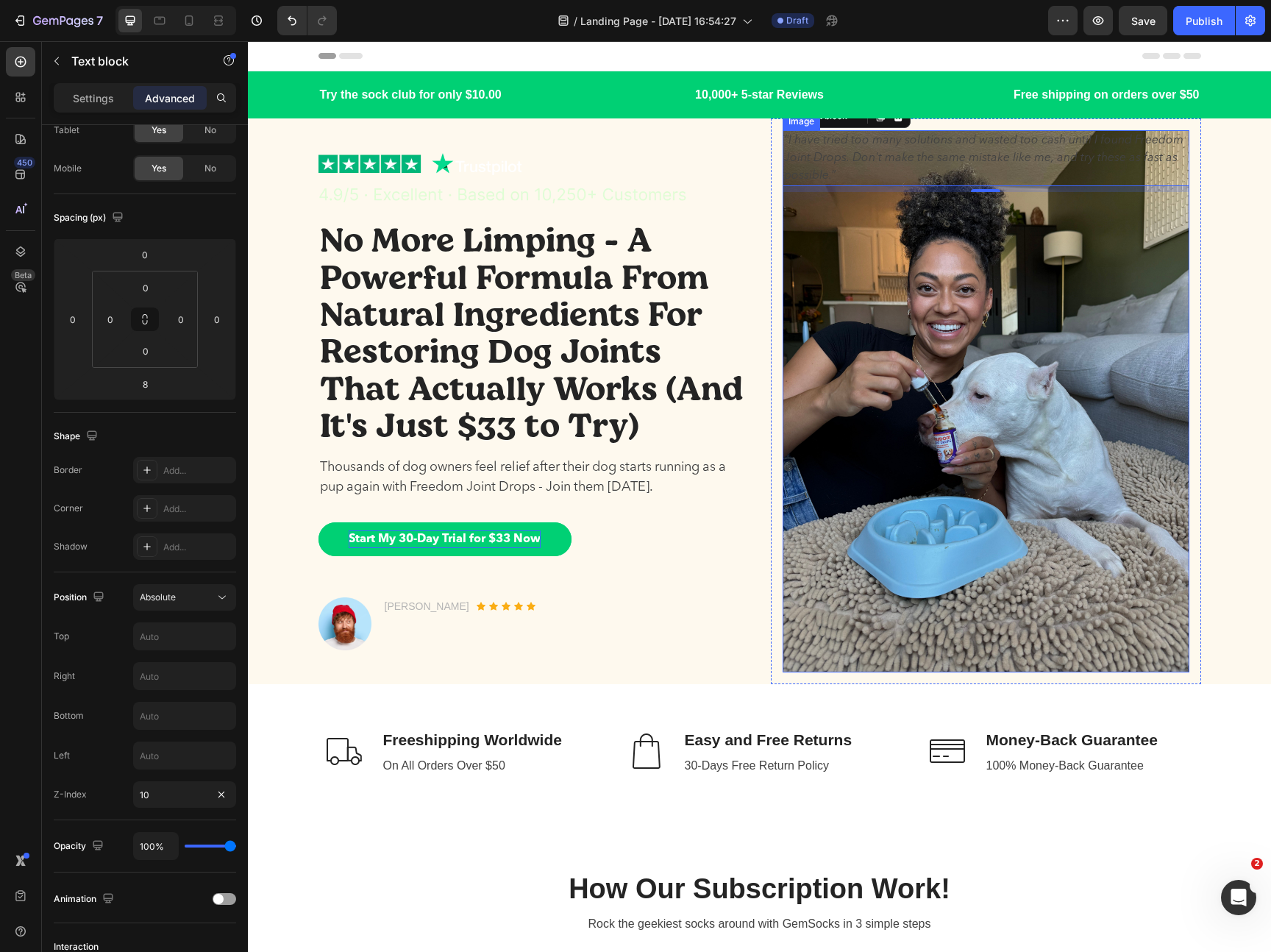
click at [976, 410] on img at bounding box center [986, 401] width 407 height 542
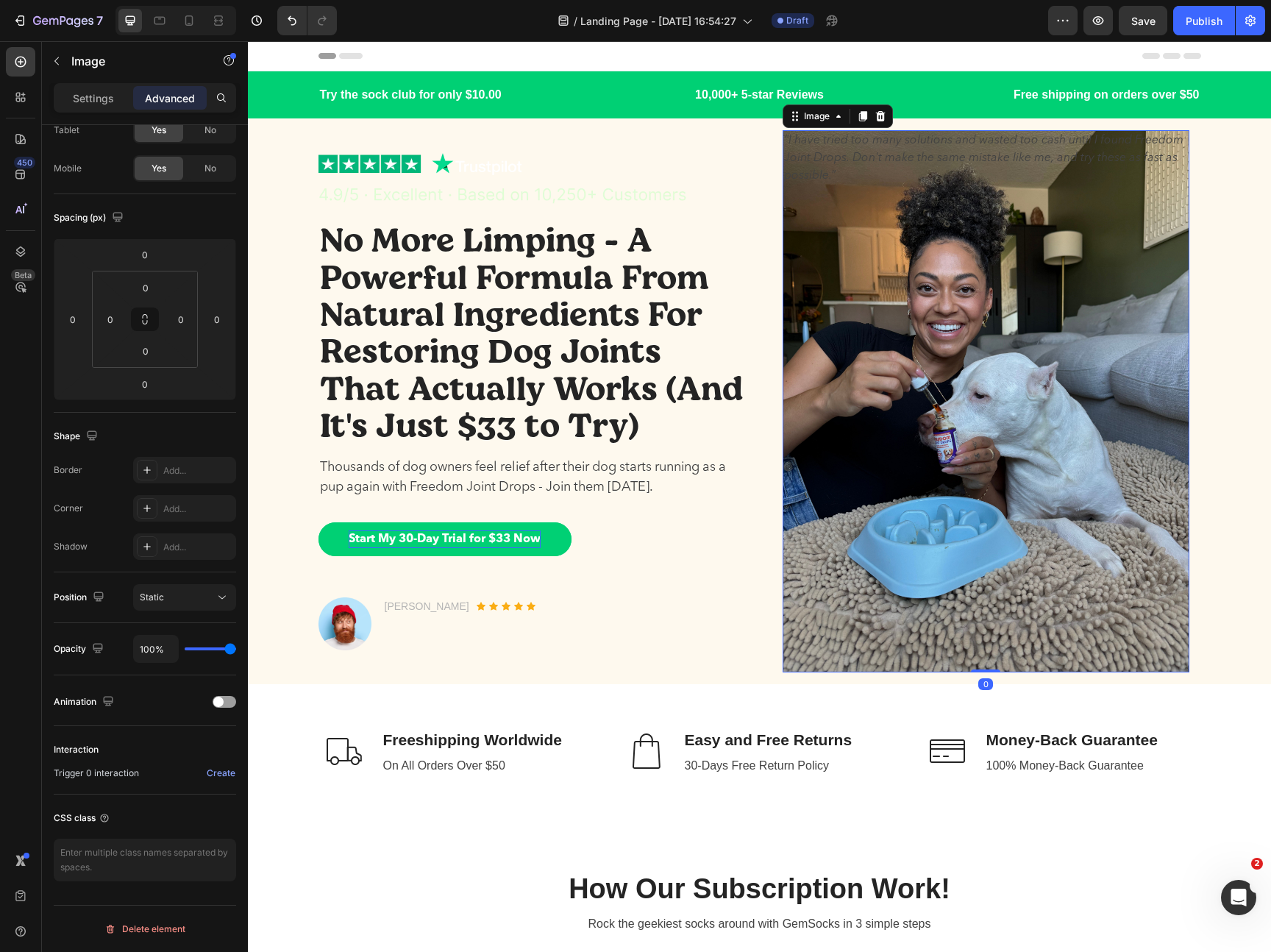
scroll to position [0, 0]
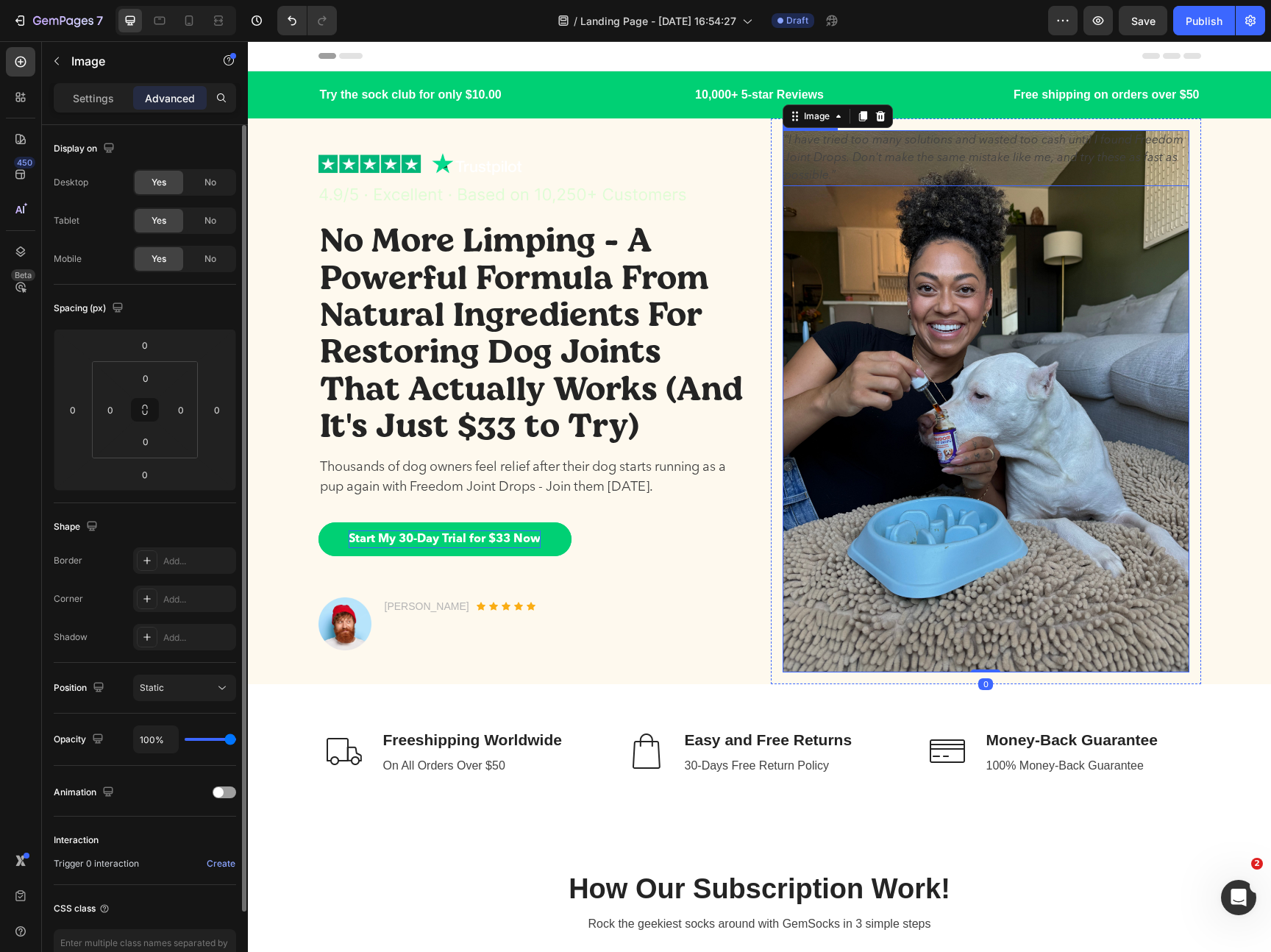
click at [943, 180] on p "“I have tried too many solutions and wasted too cash until I found Freedom Join…" at bounding box center [986, 158] width 404 height 53
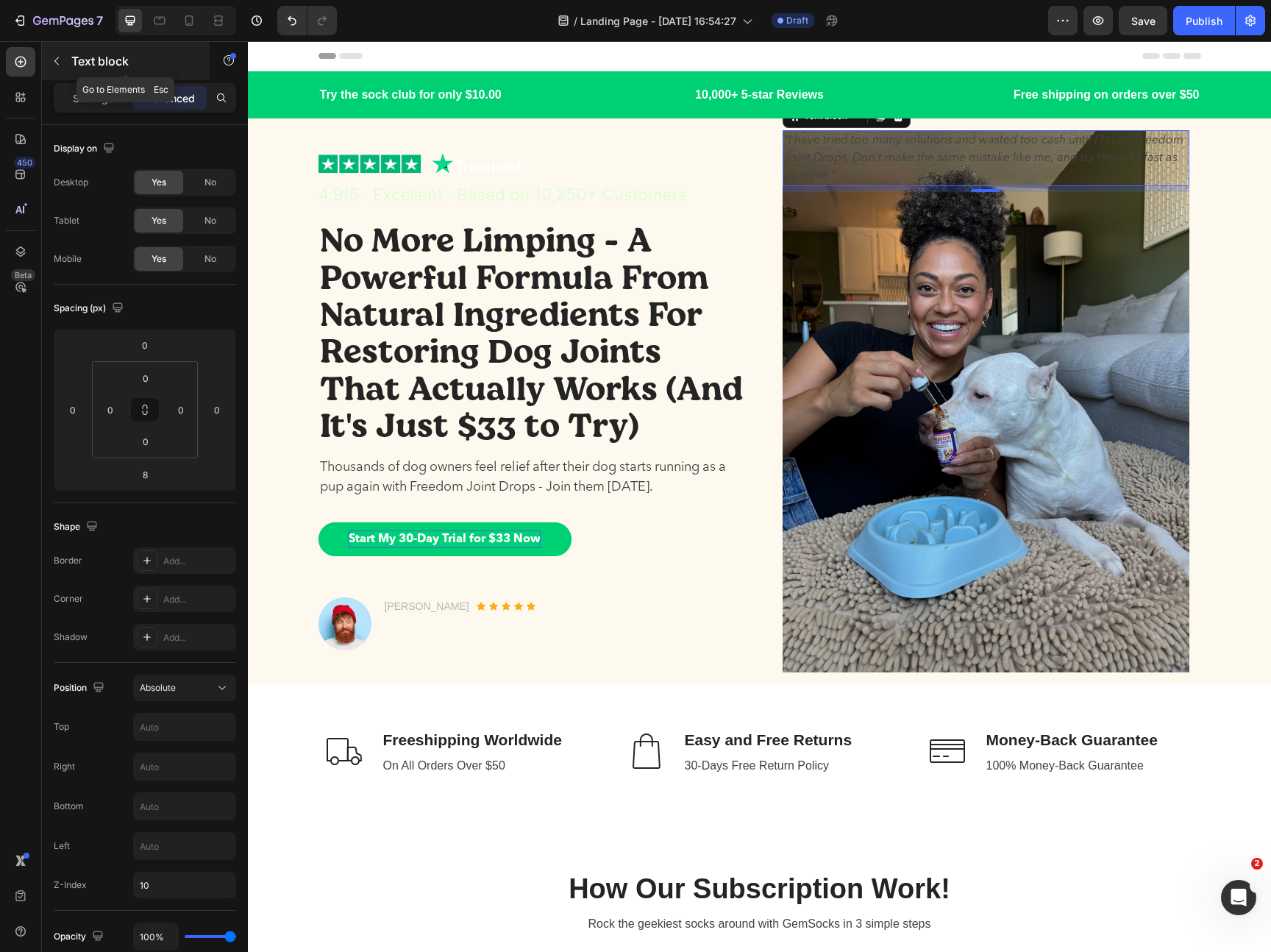
click at [57, 64] on icon "button" at bounding box center [57, 60] width 12 height 12
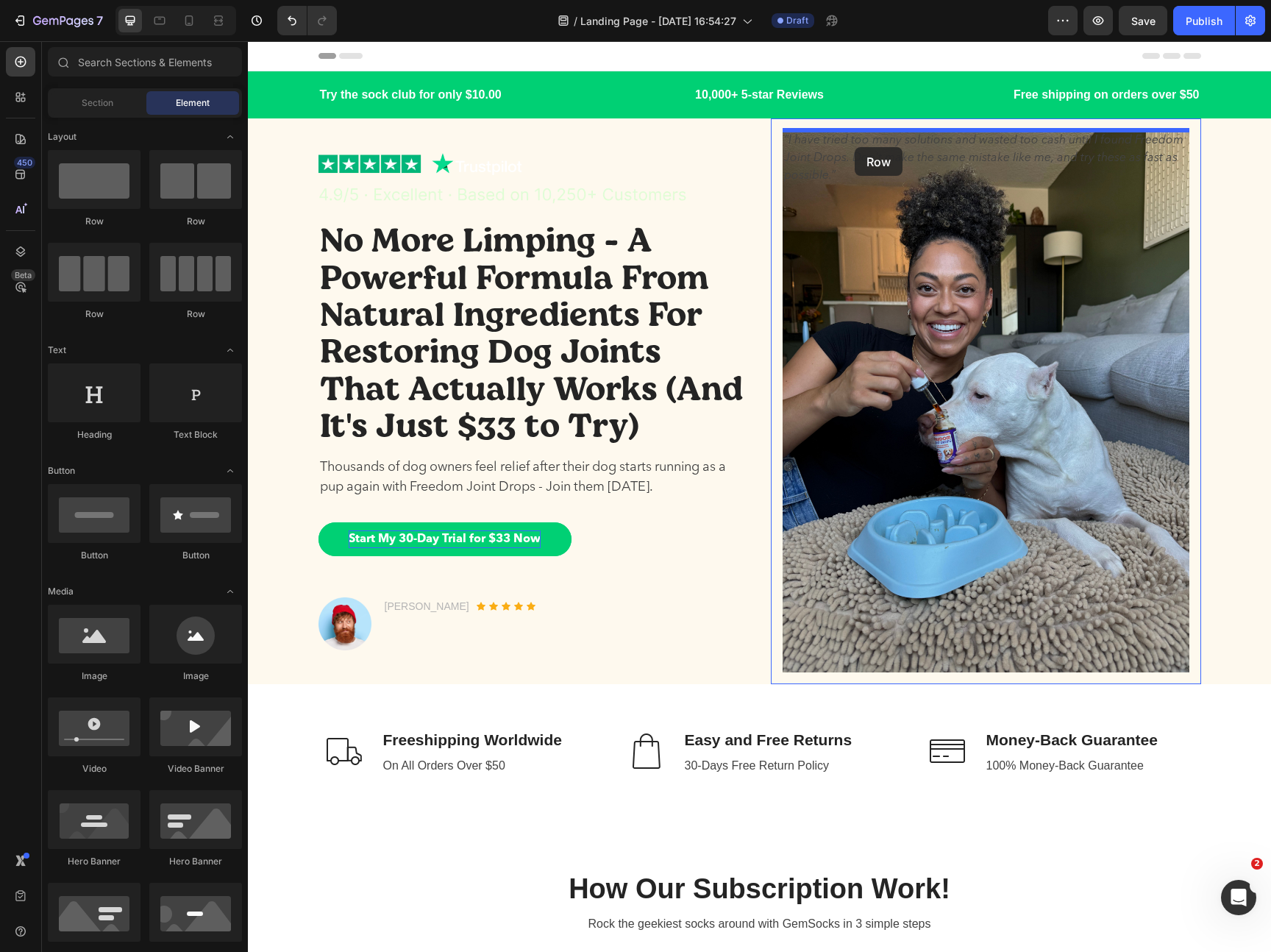
drag, startPoint x: 349, startPoint y: 202, endPoint x: 855, endPoint y: 147, distance: 509.0
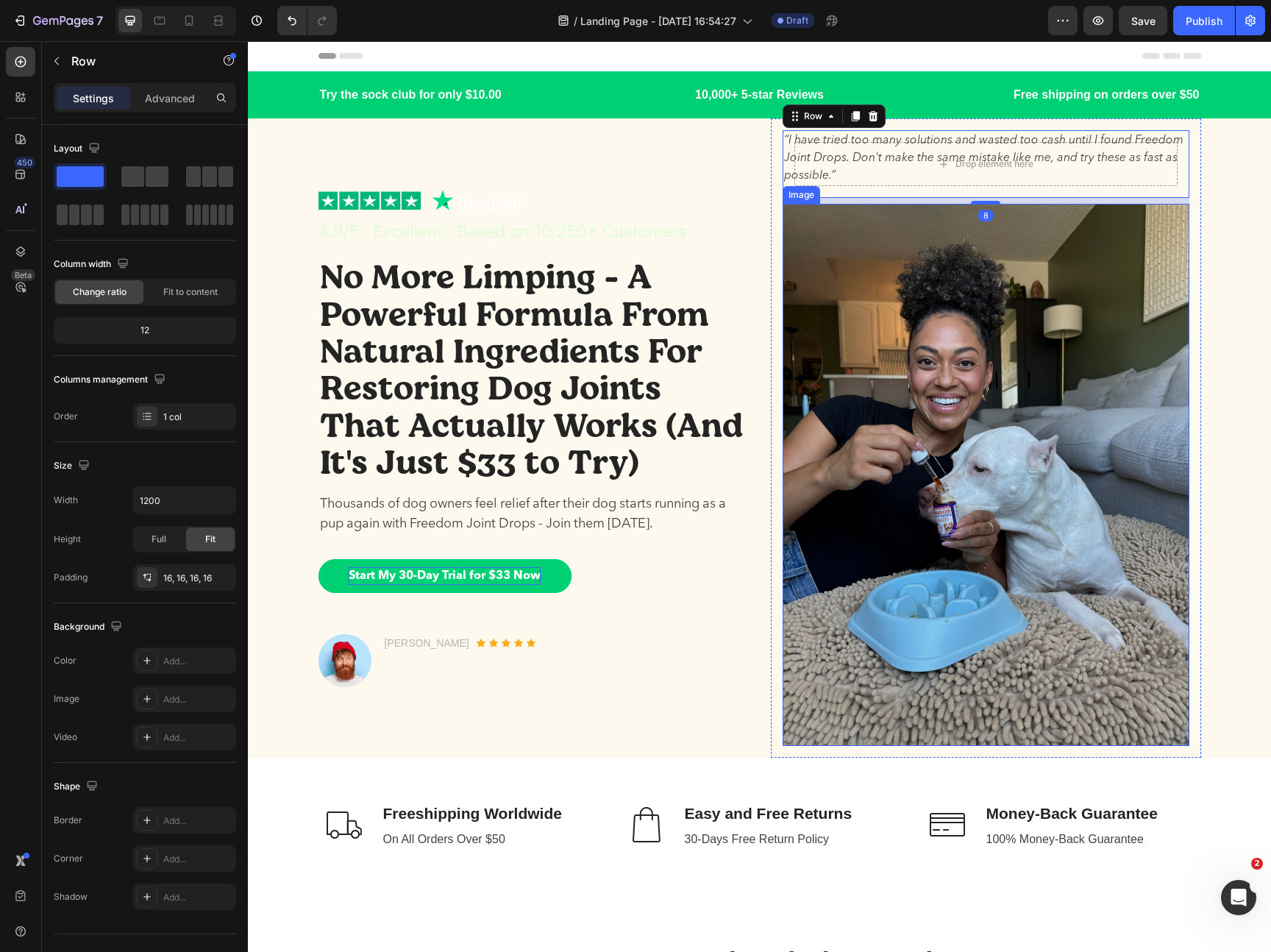
click at [859, 251] on img at bounding box center [986, 474] width 407 height 542
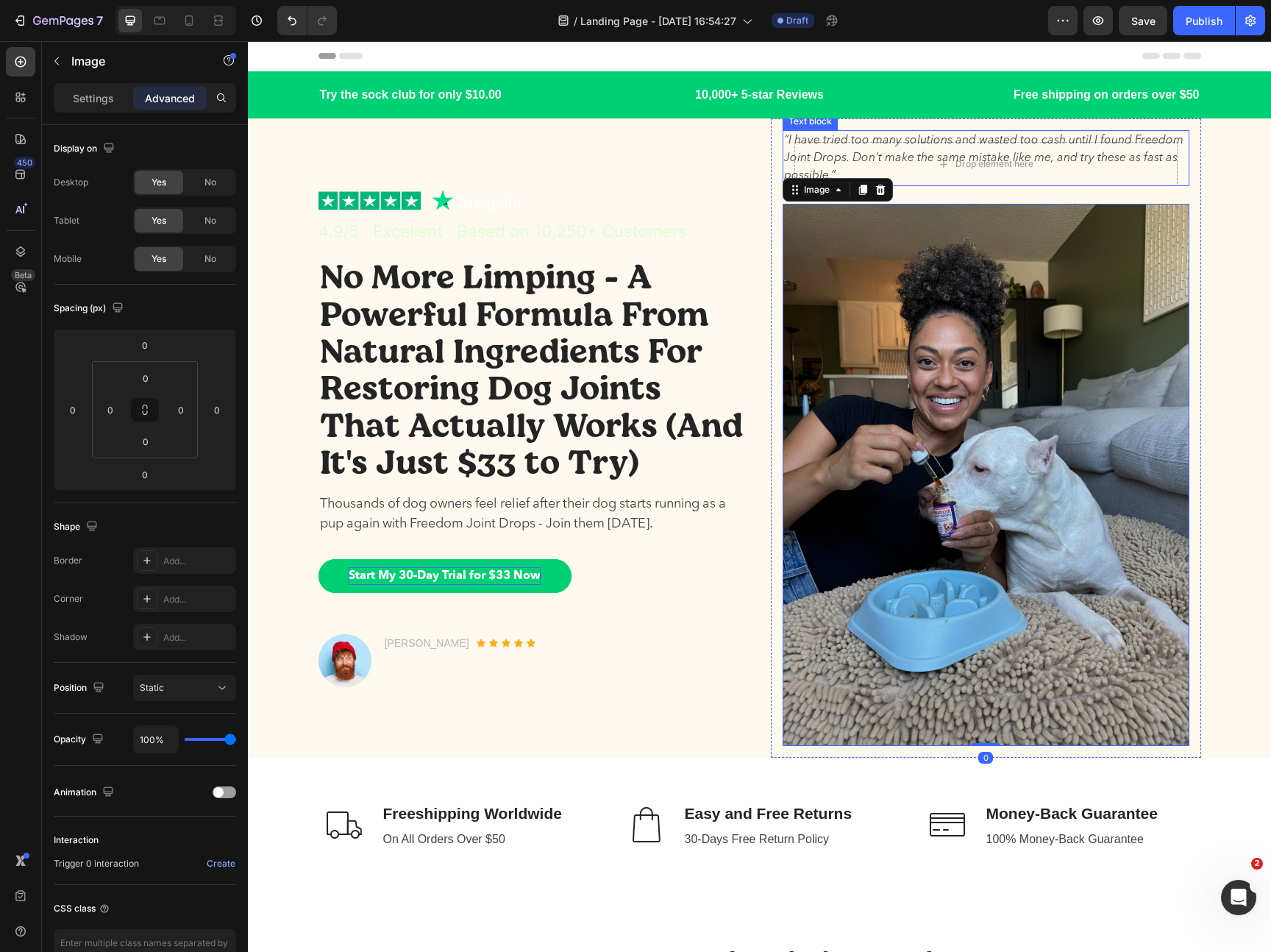
click at [816, 158] on p "“I have tried too many solutions and wasted too cash until I found Freedom Join…" at bounding box center [986, 158] width 404 height 53
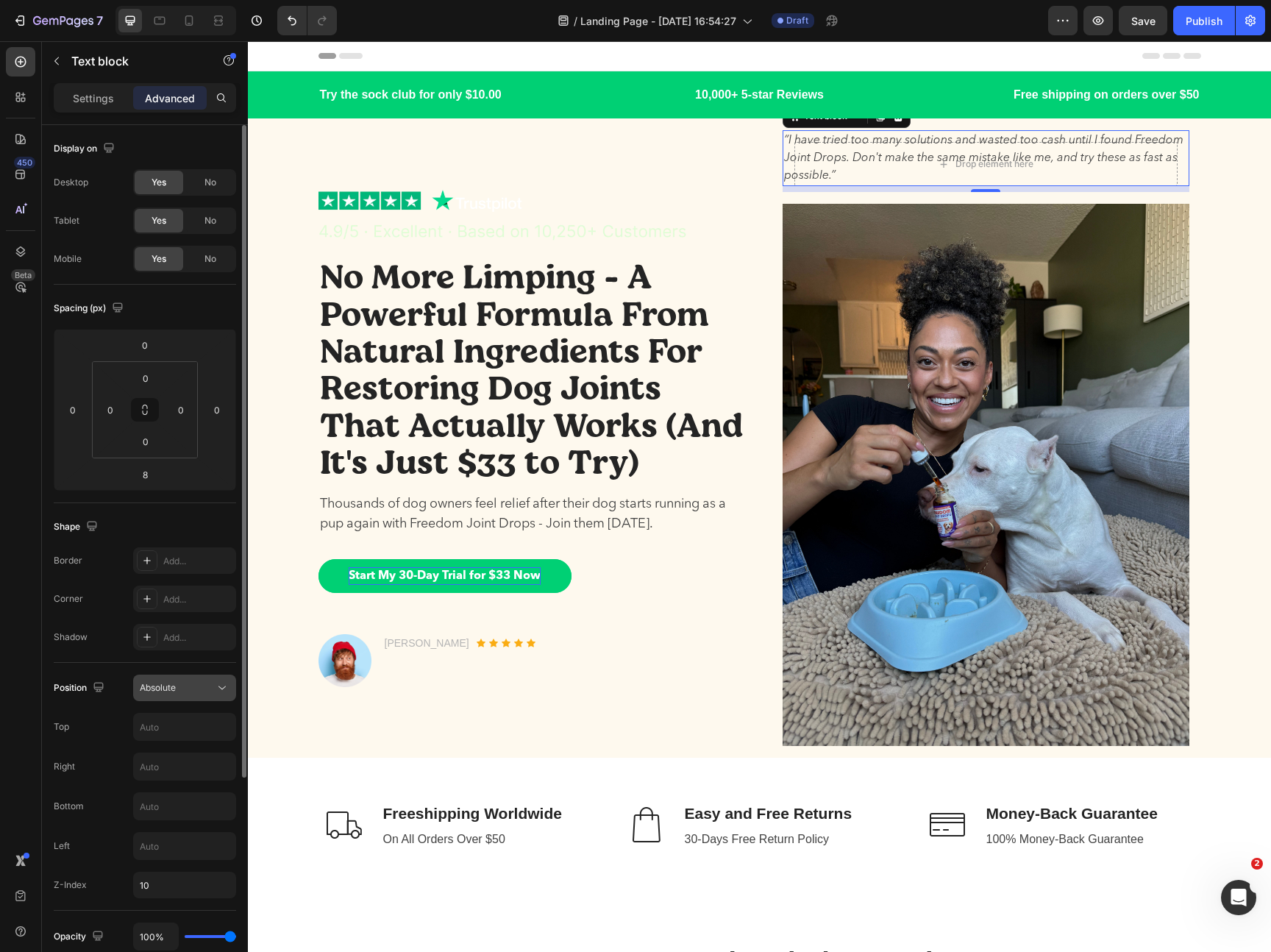
click at [224, 687] on icon at bounding box center [222, 687] width 15 height 15
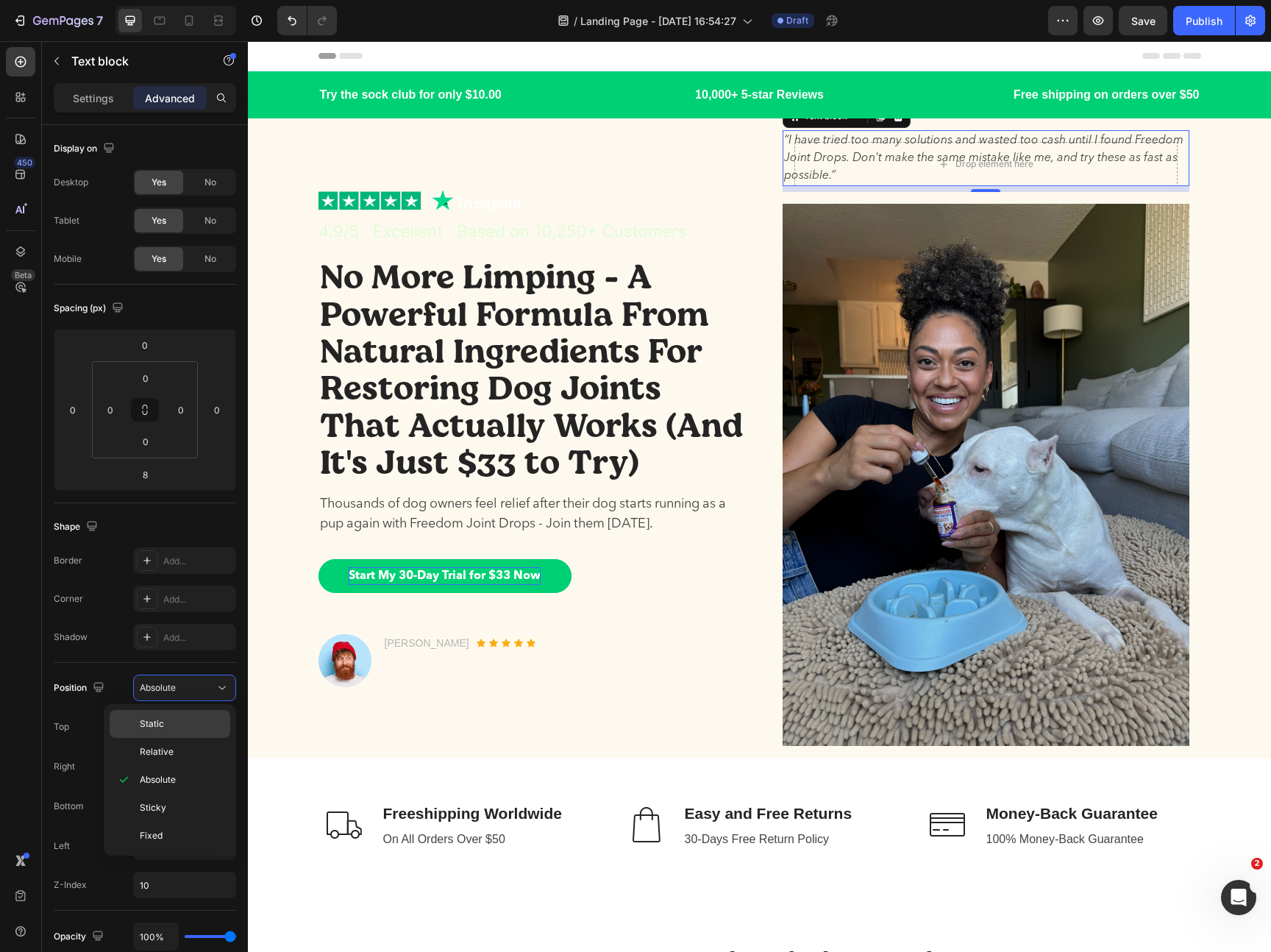
click at [212, 738] on div "Static" at bounding box center [170, 752] width 121 height 28
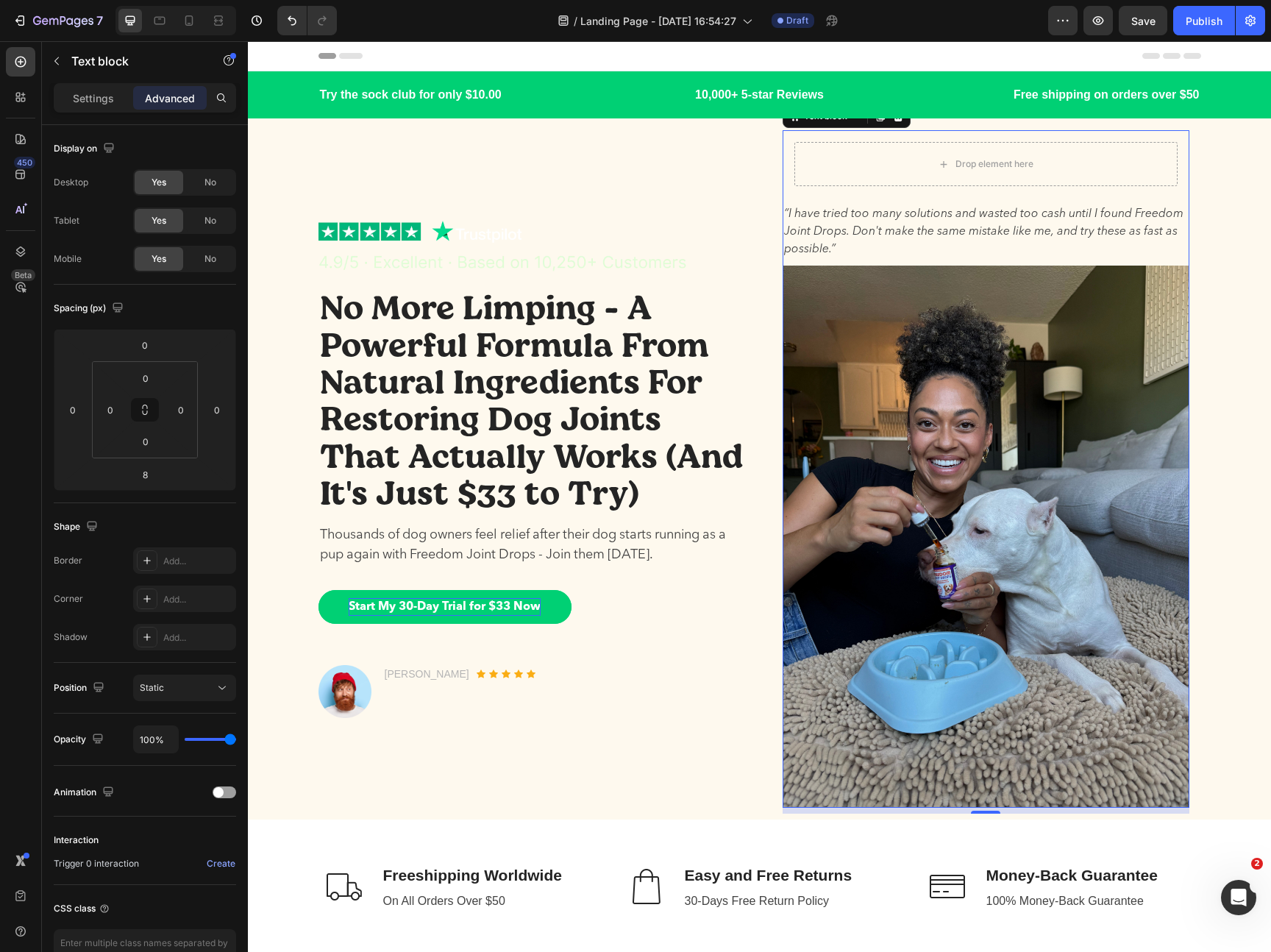
click at [977, 214] on p "“I have tried too many solutions and wasted too cash until I found Freedom Join…" at bounding box center [986, 231] width 404 height 53
click at [940, 225] on p "“I have tried too many solutions and wasted too cash until I found Freedom Join…" at bounding box center [986, 231] width 404 height 53
click at [898, 248] on p "“I have tried too many solutions and wasted too cash until I found Freedom Join…" at bounding box center [986, 231] width 404 height 53
click at [910, 214] on p "“I have tried too many solutions and wasted too cash until I found Freedom Join…" at bounding box center [986, 231] width 404 height 53
click at [922, 314] on img at bounding box center [986, 536] width 407 height 542
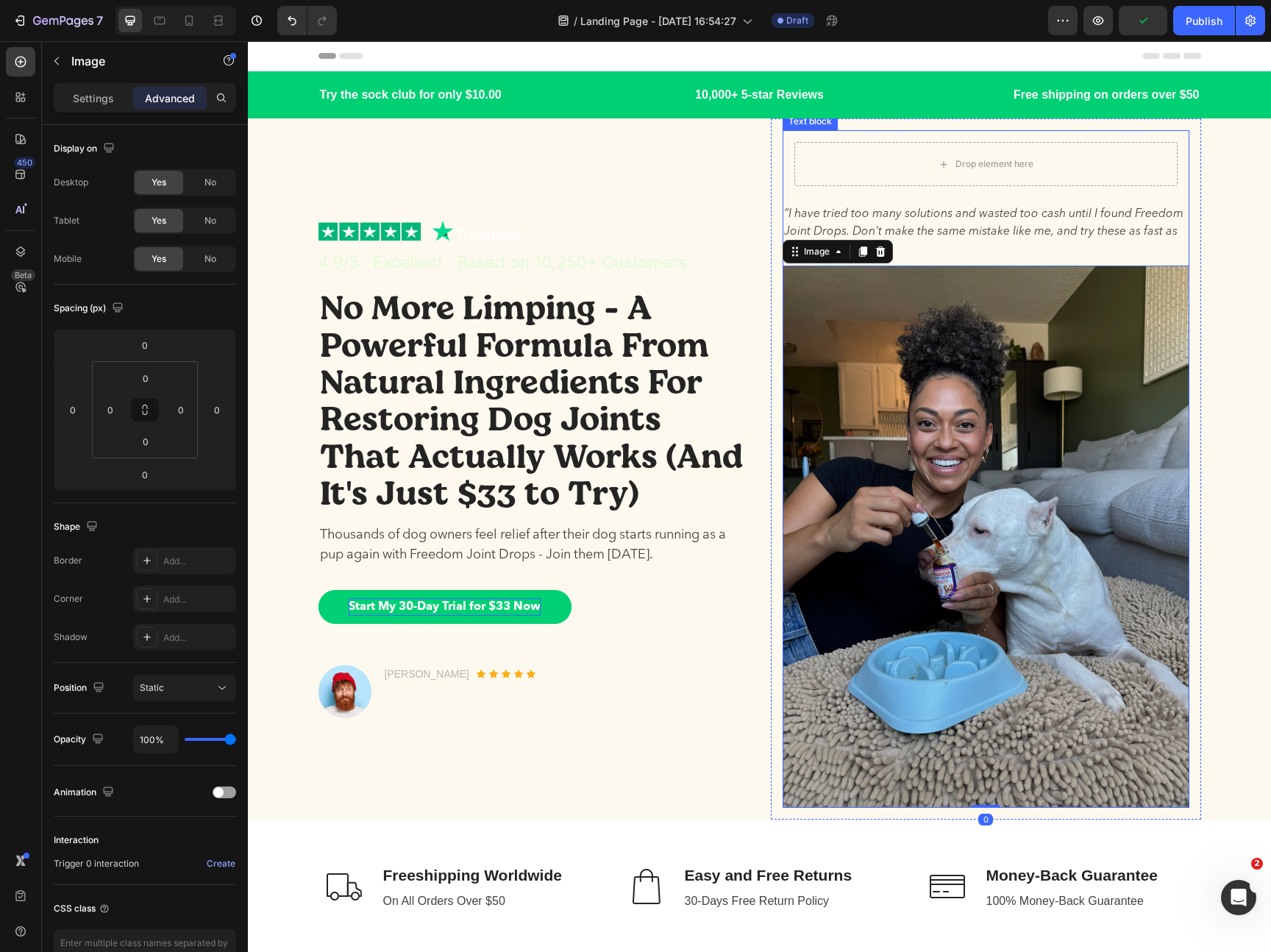
click at [900, 225] on p "“I have tried too many solutions and wasted too cash until I found Freedom Join…" at bounding box center [986, 231] width 404 height 53
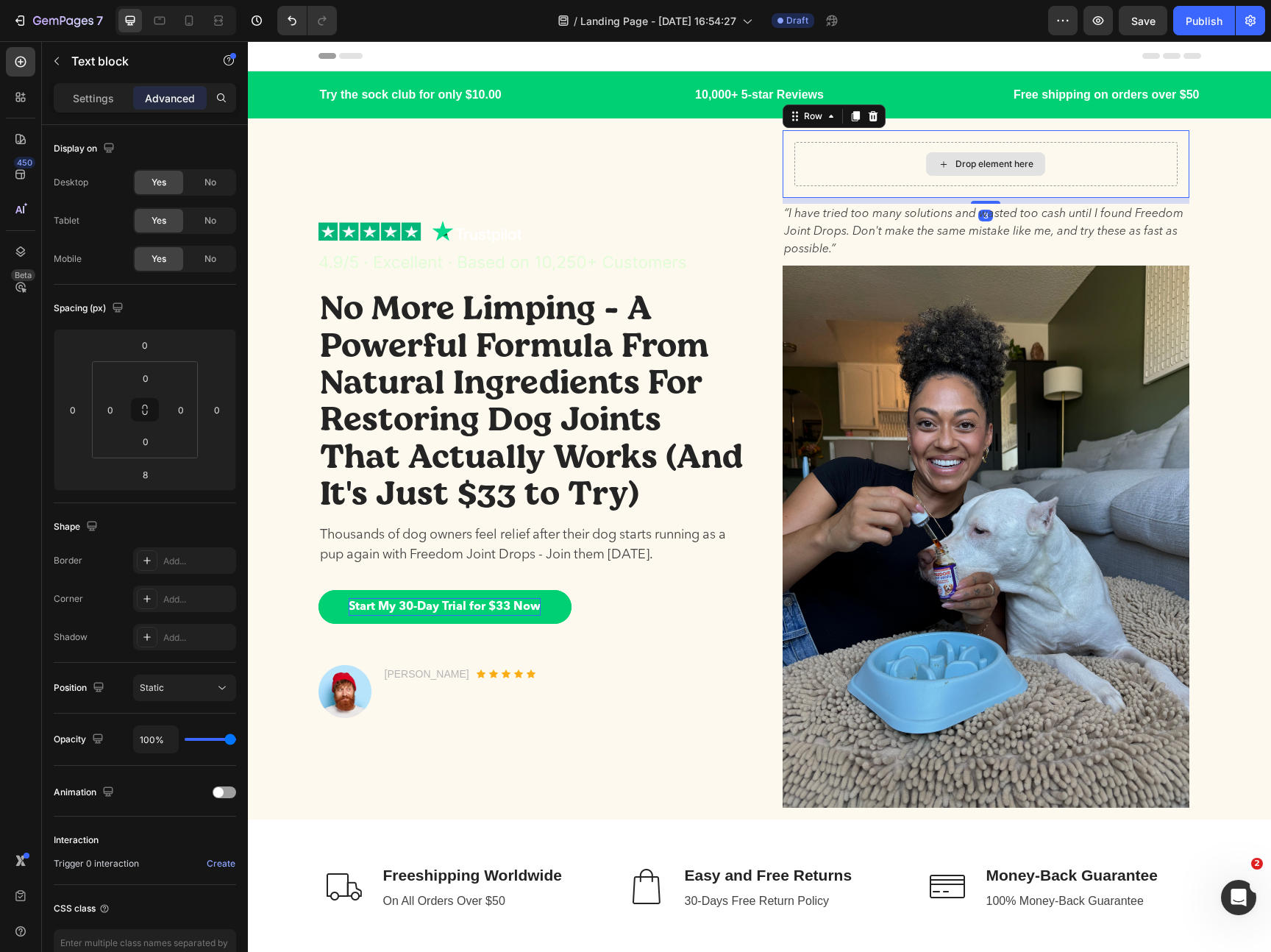
click at [852, 170] on div "Drop element here" at bounding box center [986, 164] width 383 height 44
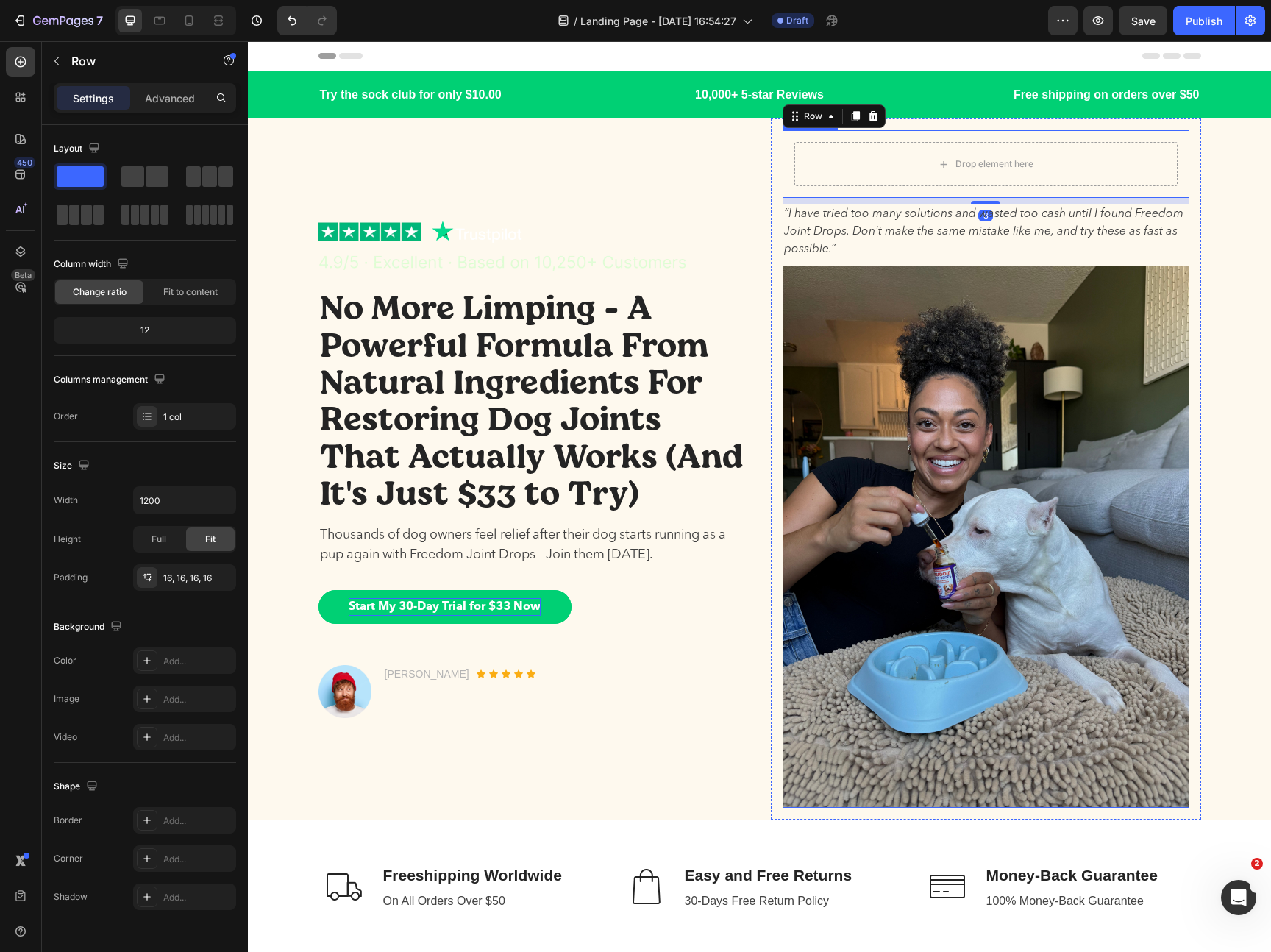
click at [799, 234] on p "“I have tried too many solutions and wasted too cash until I found Freedom Join…" at bounding box center [986, 231] width 404 height 53
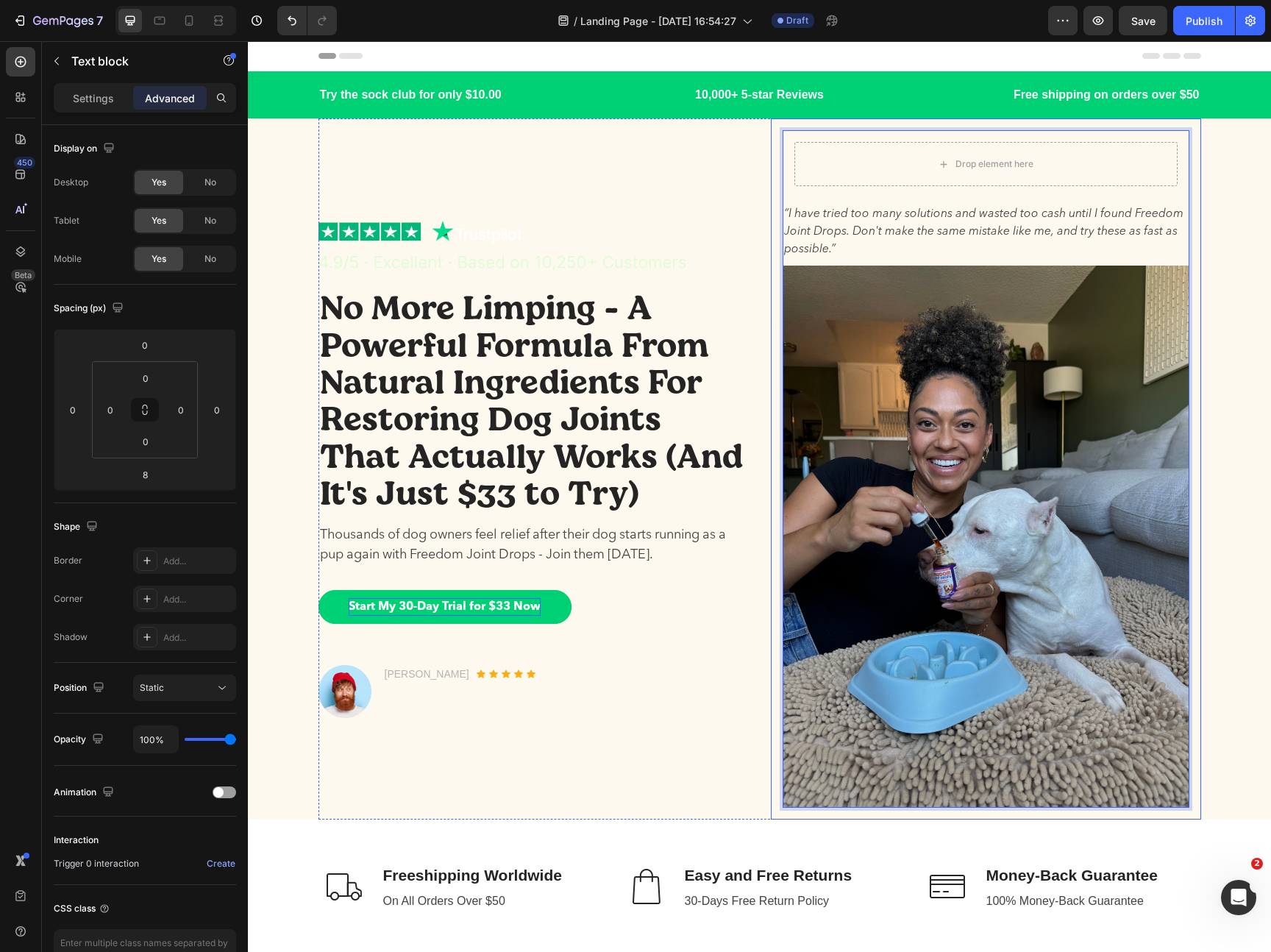
click at [822, 241] on p "“I have tried too many solutions and wasted too cash until I found Freedom Join…" at bounding box center [986, 231] width 404 height 53
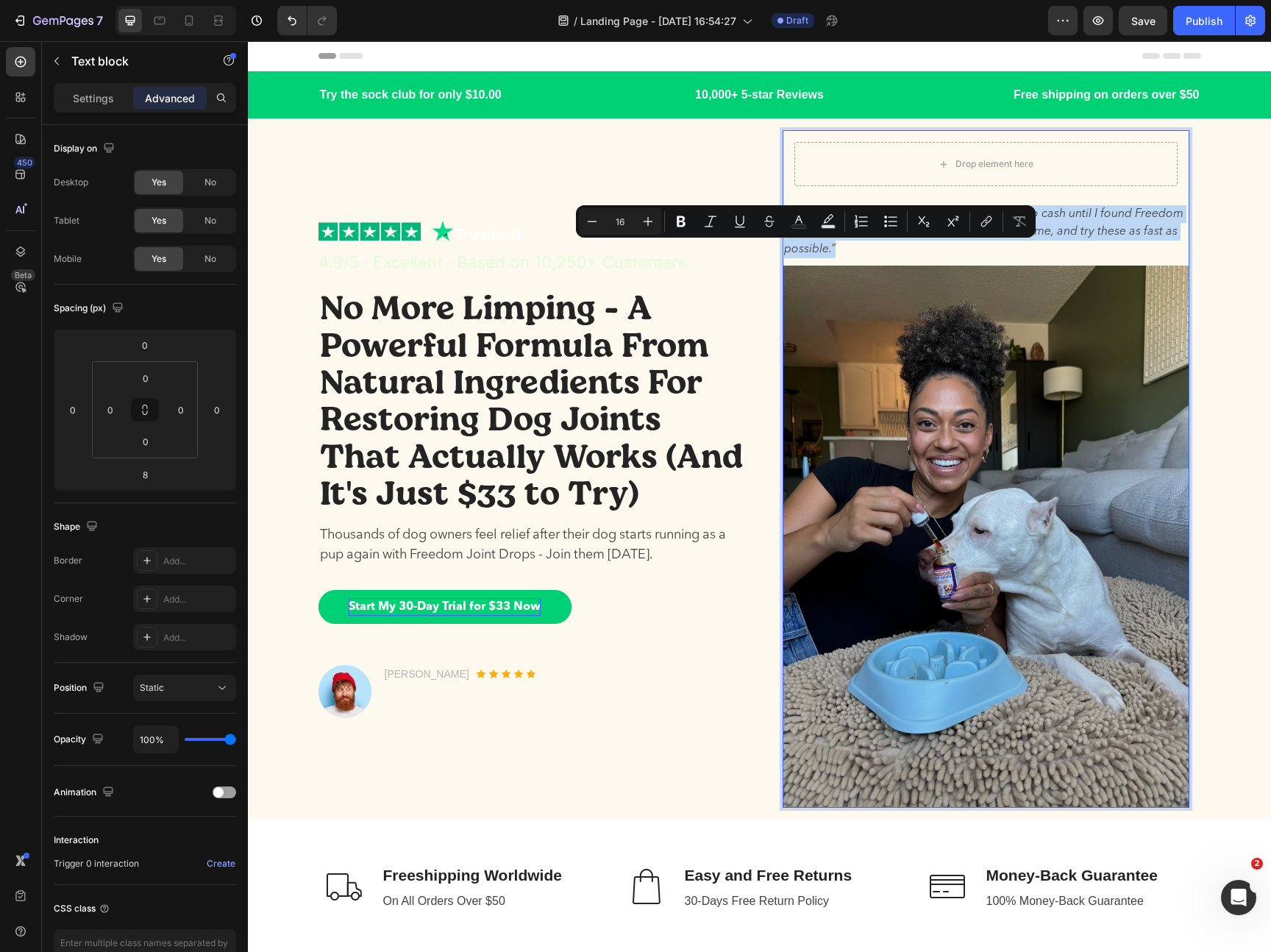
click at [822, 241] on p "“I have tried too many solutions and wasted too cash until I found Freedom Join…" at bounding box center [986, 231] width 404 height 53
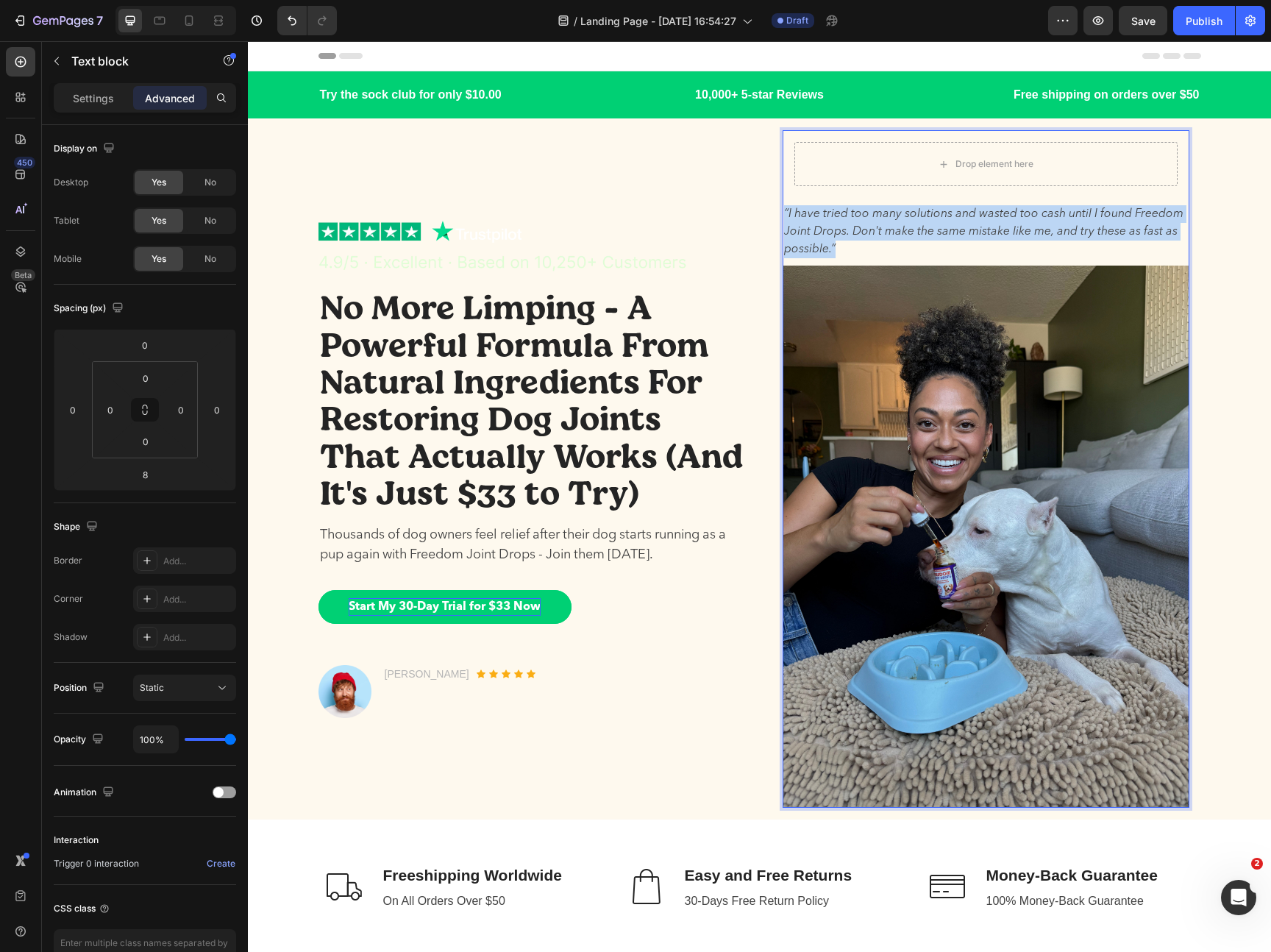
click at [822, 241] on p "“I have tried too many solutions and wasted too cash until I found Freedom Join…" at bounding box center [986, 231] width 404 height 53
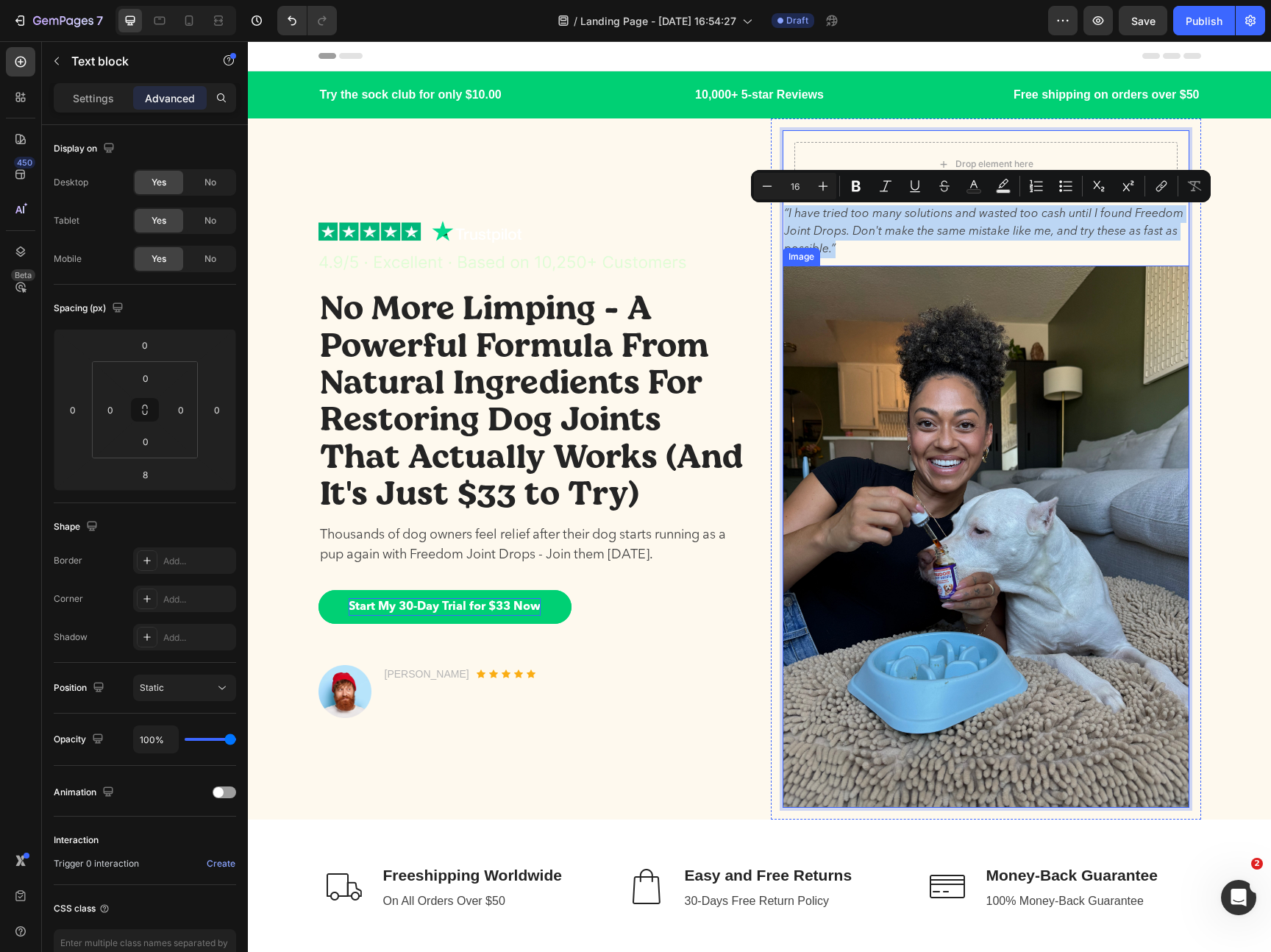
click at [838, 305] on img at bounding box center [986, 536] width 407 height 542
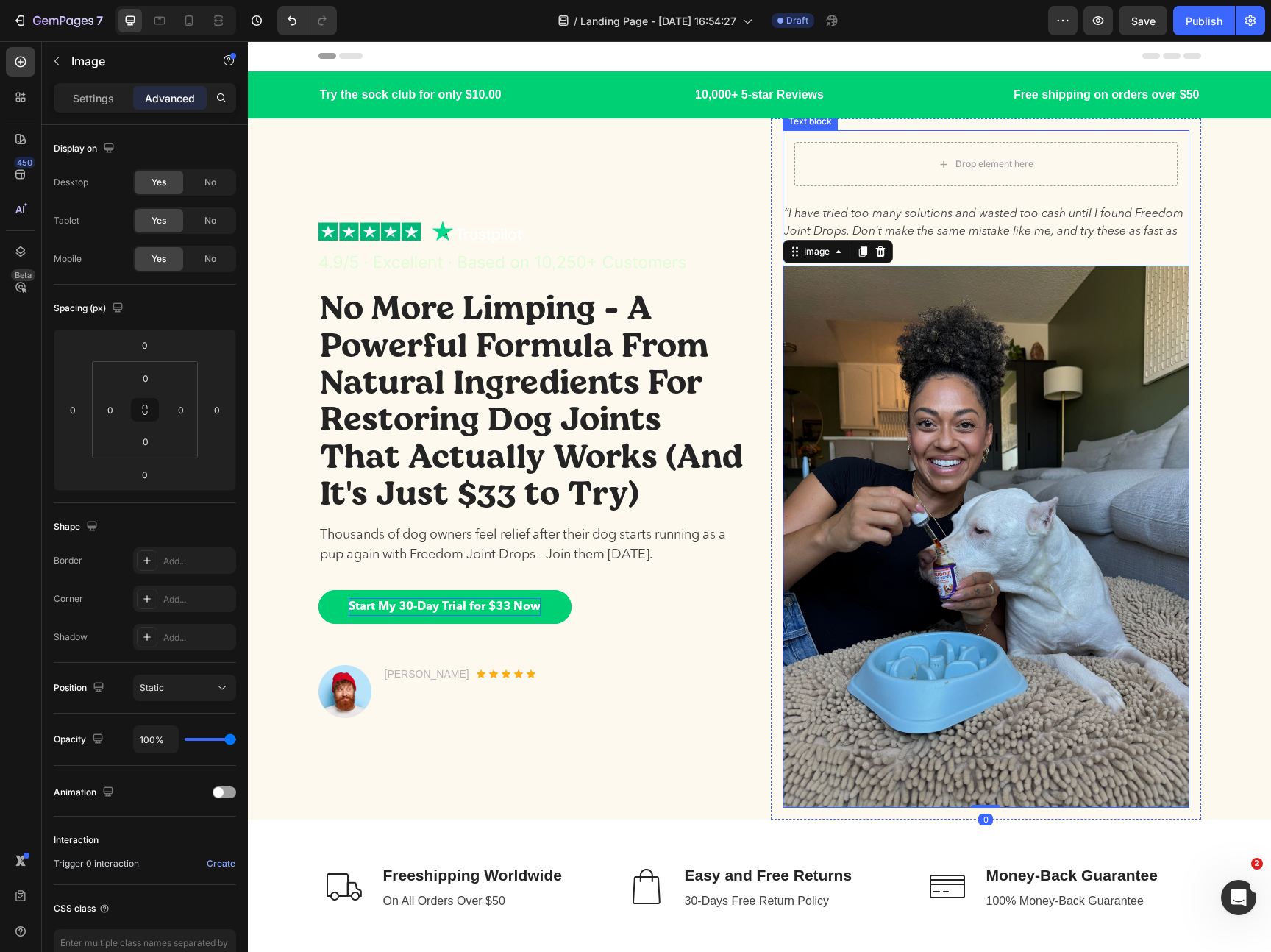
click at [833, 226] on p "“I have tried too many solutions and wasted too cash until I found Freedom Join…" at bounding box center [986, 231] width 404 height 53
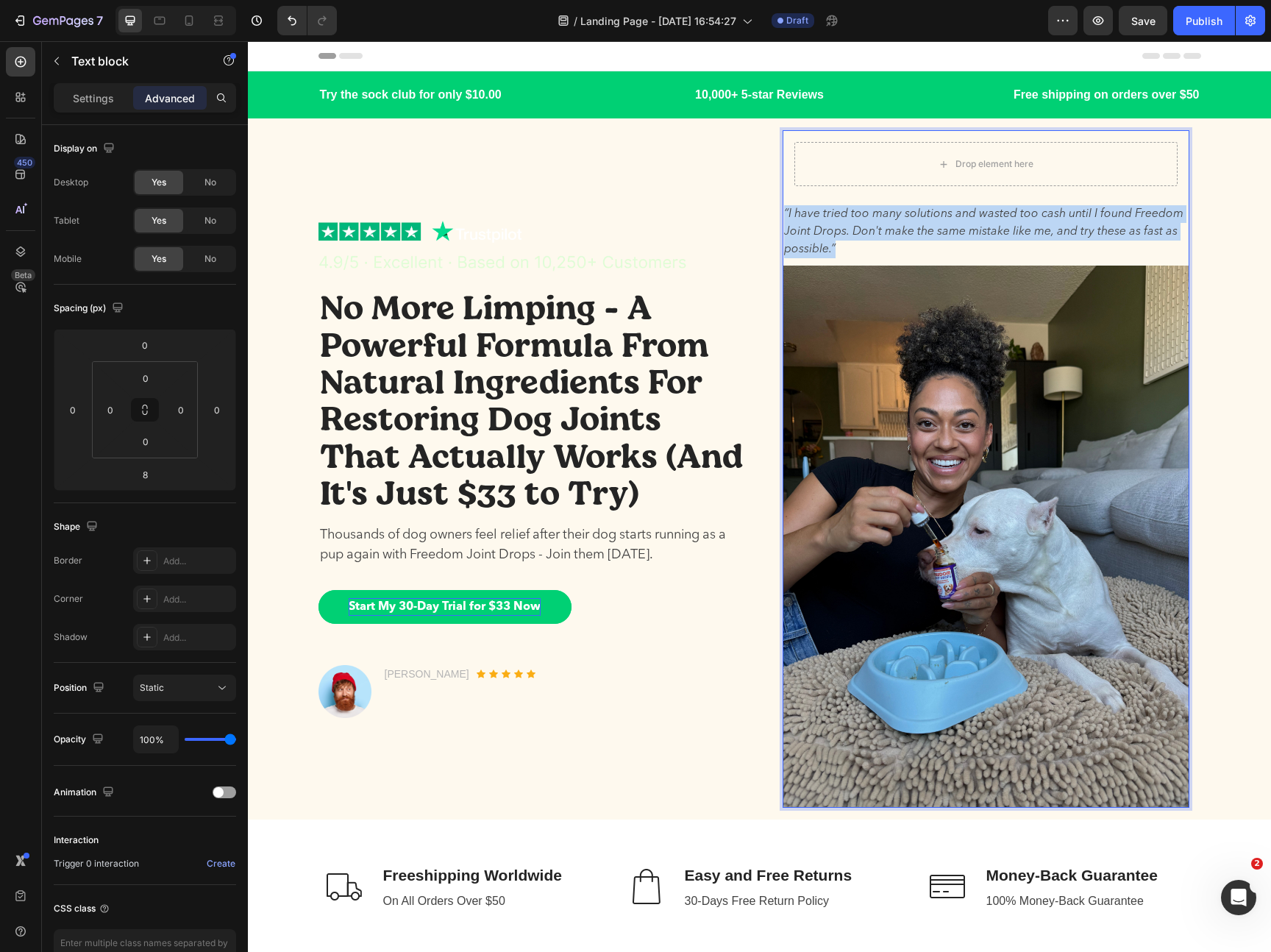
click at [833, 226] on p "“I have tried too many solutions and wasted too cash until I found Freedom Join…" at bounding box center [986, 231] width 404 height 53
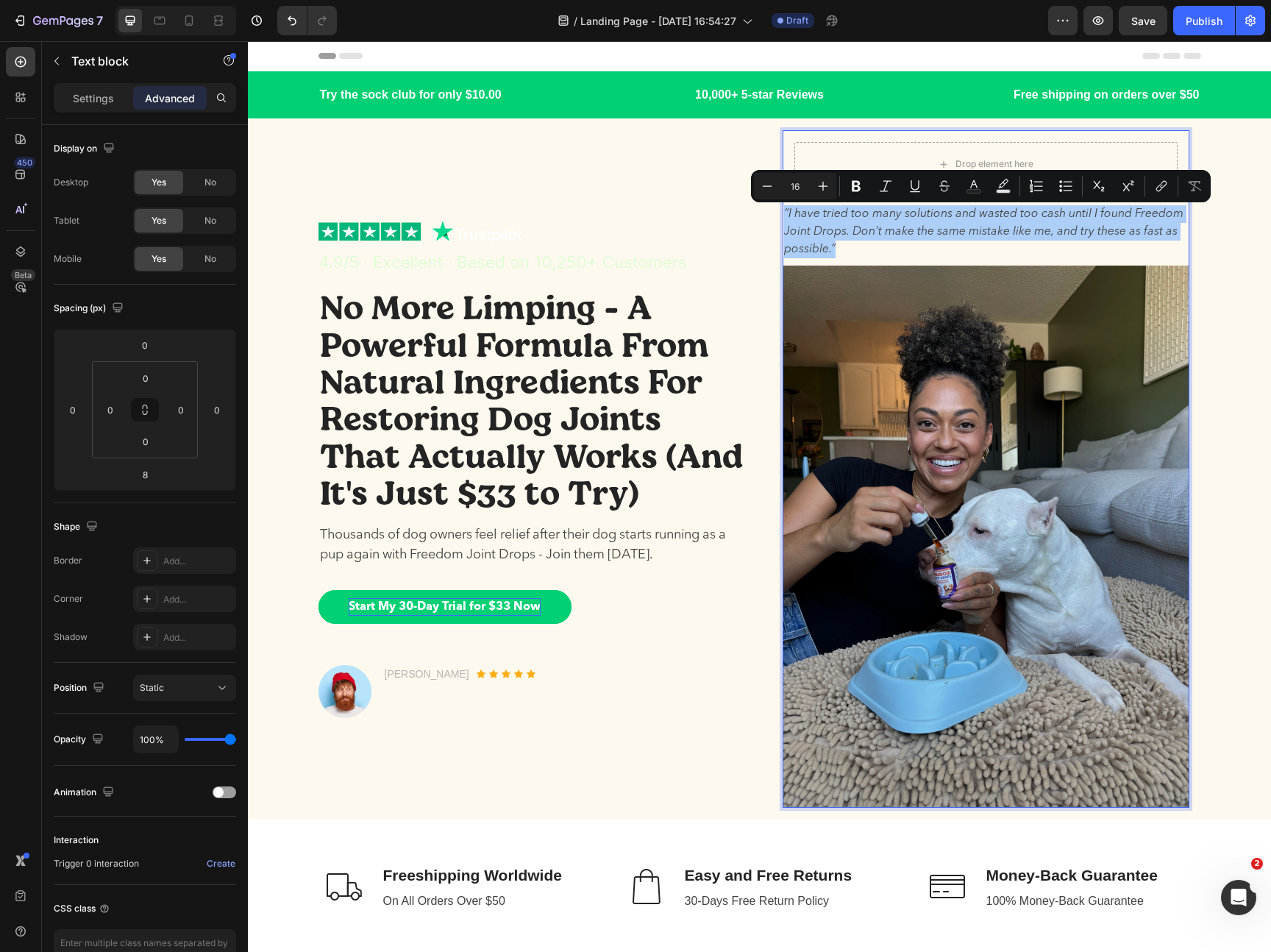
click at [113, 114] on div "Settings Advanced" at bounding box center [145, 104] width 206 height 42
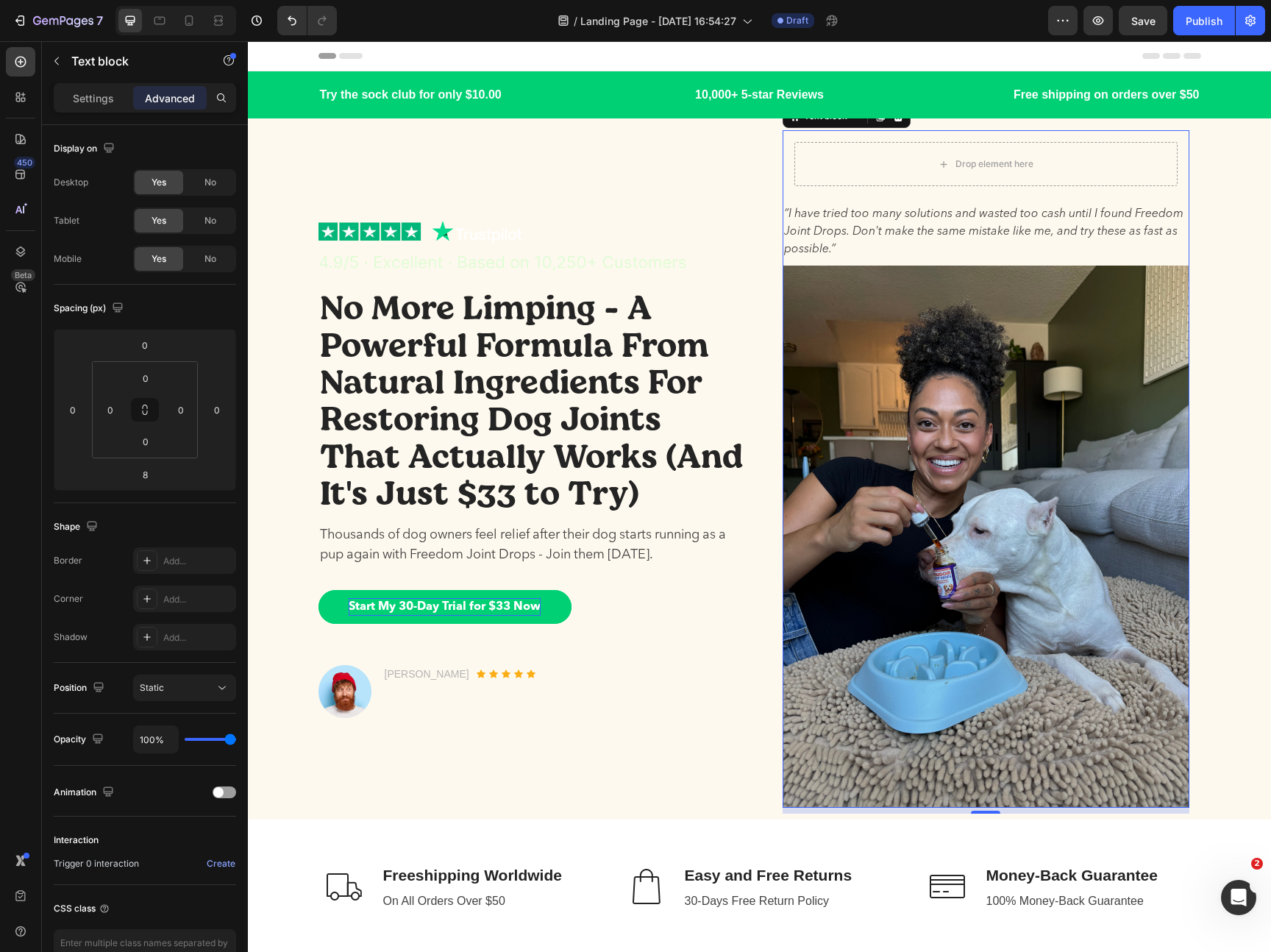
click at [107, 110] on div "Settings Advanced" at bounding box center [145, 97] width 182 height 29
click at [97, 103] on p "Settings" at bounding box center [93, 98] width 41 height 16
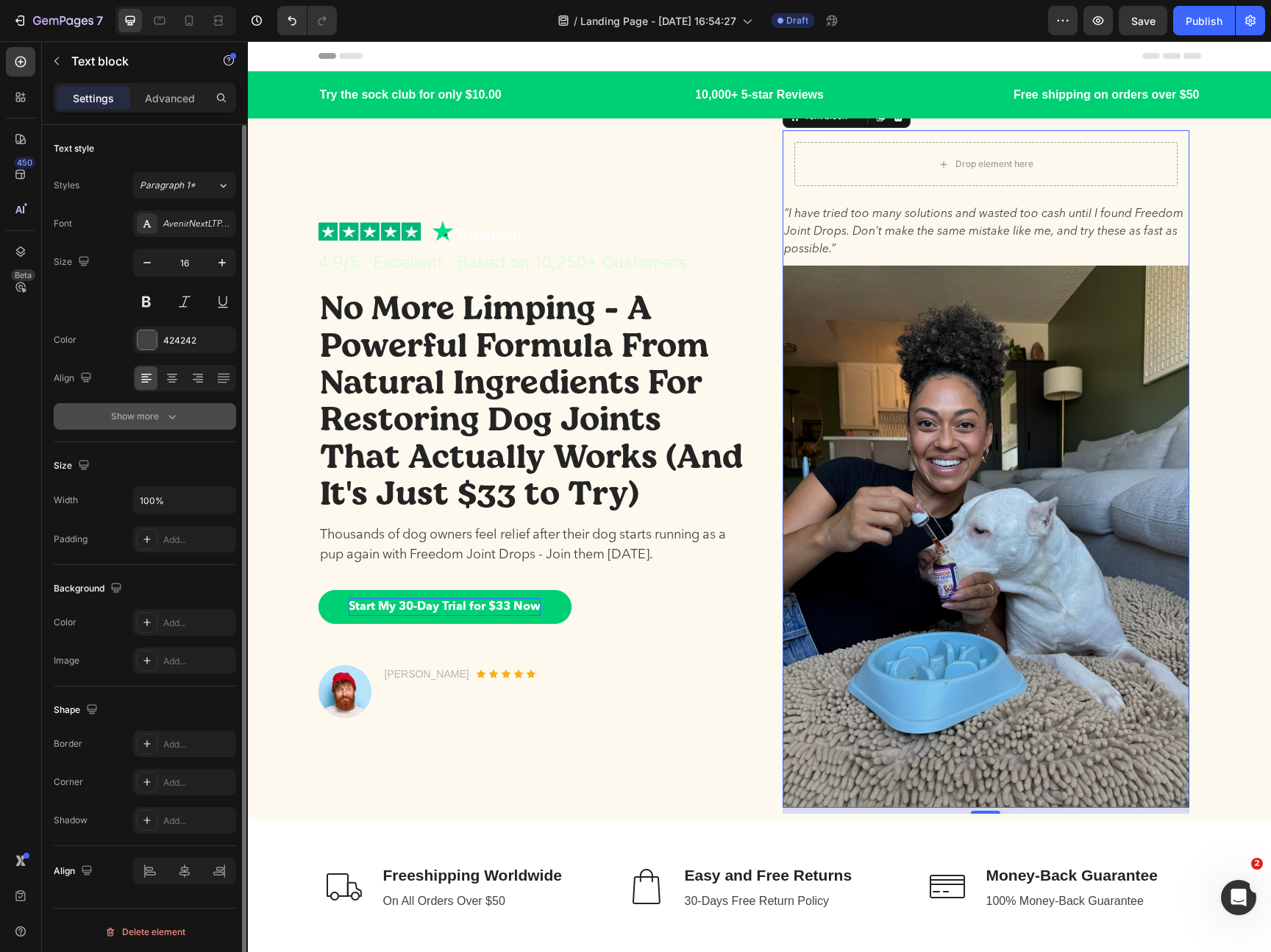
scroll to position [3, 0]
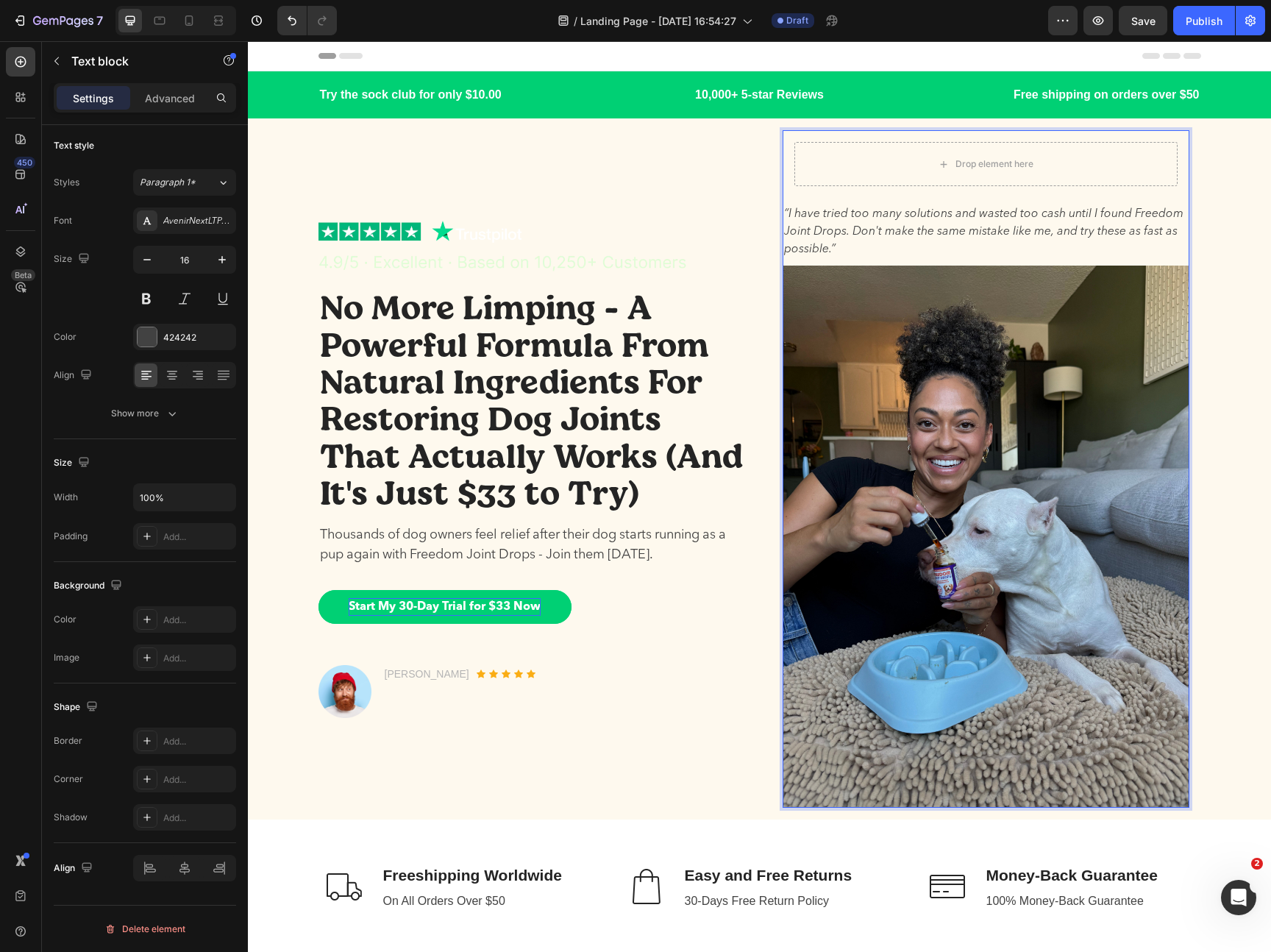
click at [909, 232] on p "“I have tried too many solutions and wasted too cash until I found Freedom Join…" at bounding box center [986, 231] width 404 height 53
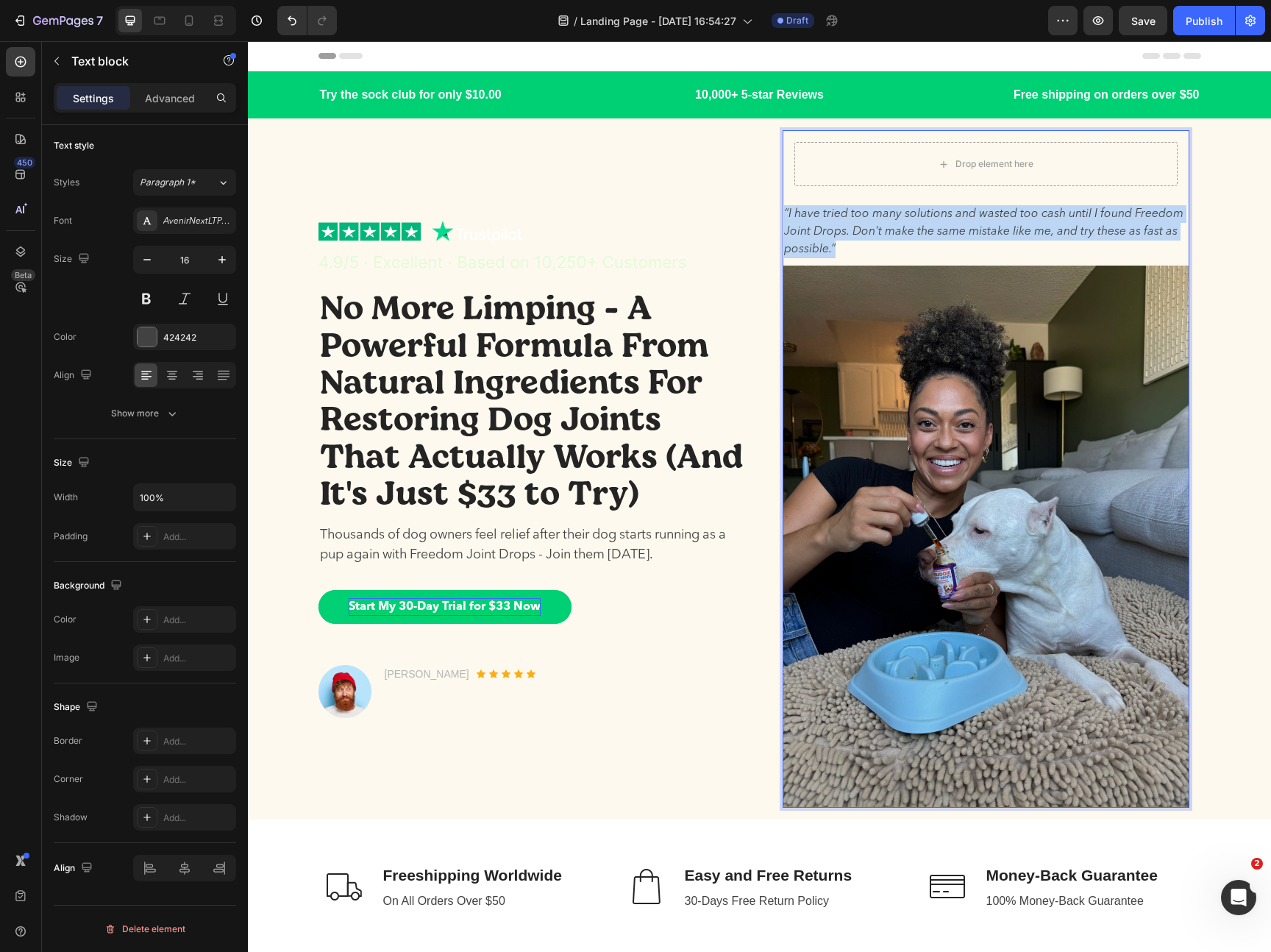
click at [909, 232] on p "“I have tried too many solutions and wasted too cash until I found Freedom Join…" at bounding box center [986, 231] width 404 height 53
copy p "“I have tried too many solutions and wasted too cash until I found Freedom Join…"
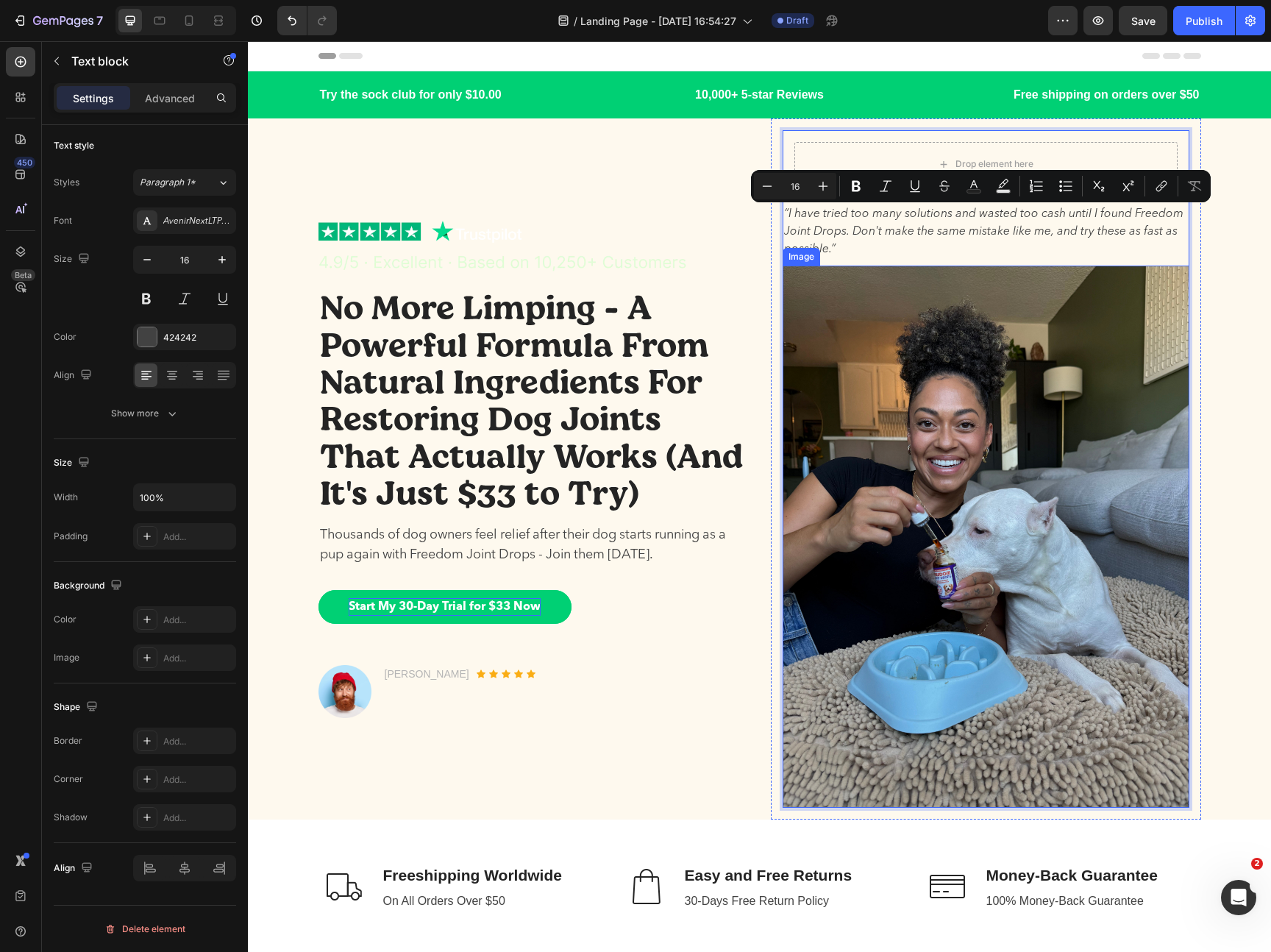
click at [924, 331] on img at bounding box center [986, 536] width 407 height 542
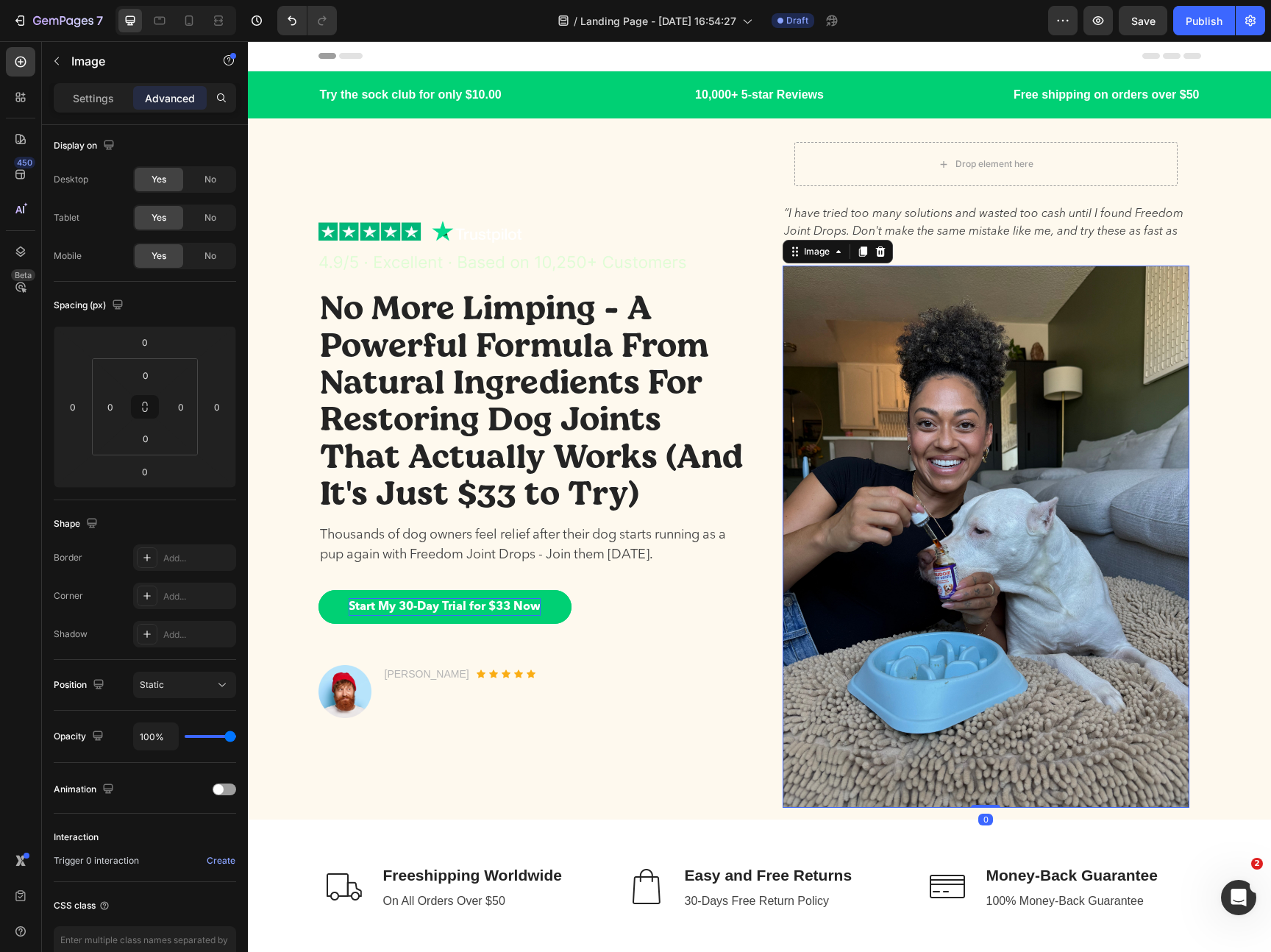
scroll to position [0, 0]
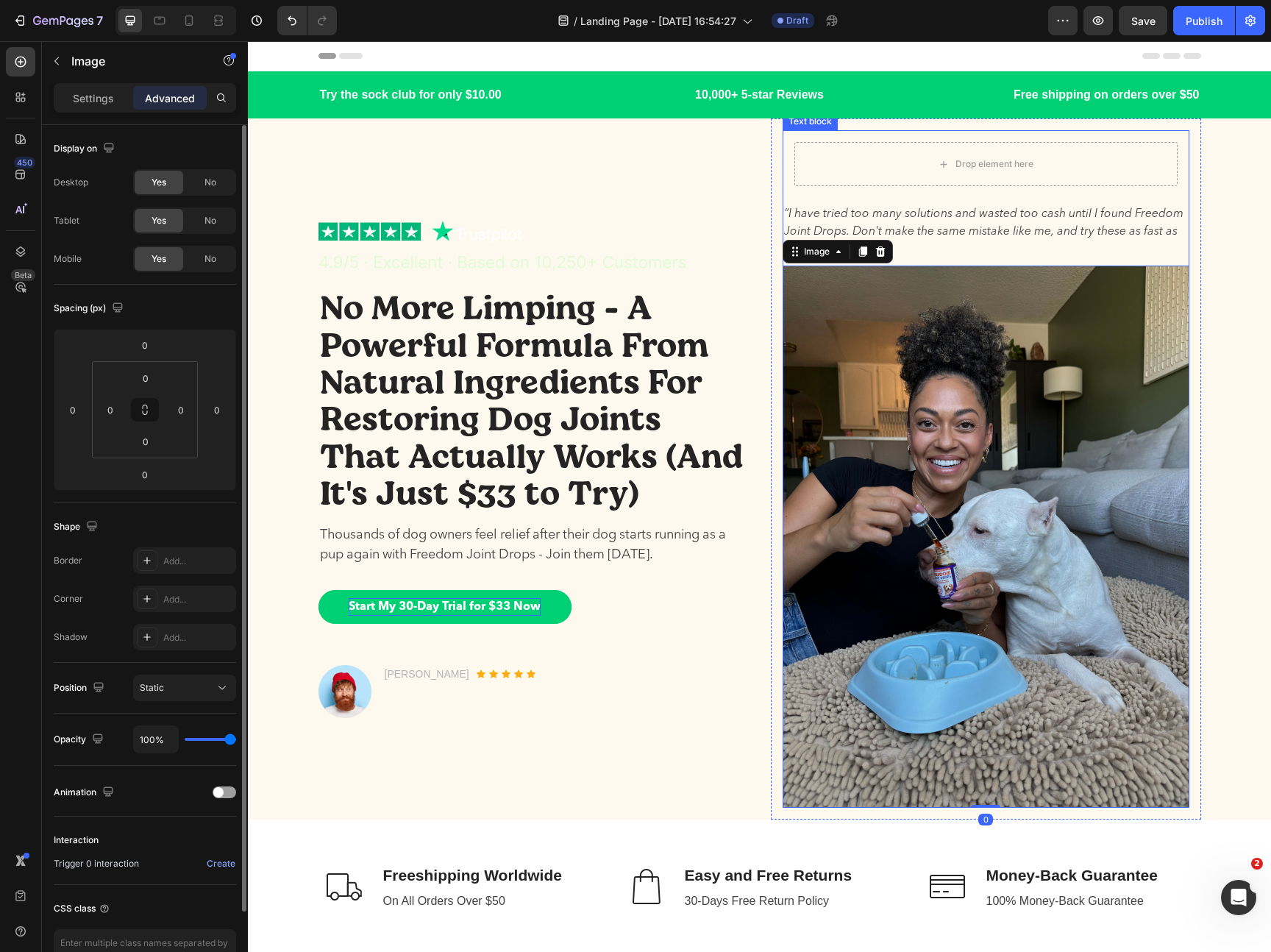
click at [908, 218] on p "“I have tried too many solutions and wasted too cash until I found Freedom Join…" at bounding box center [986, 231] width 404 height 53
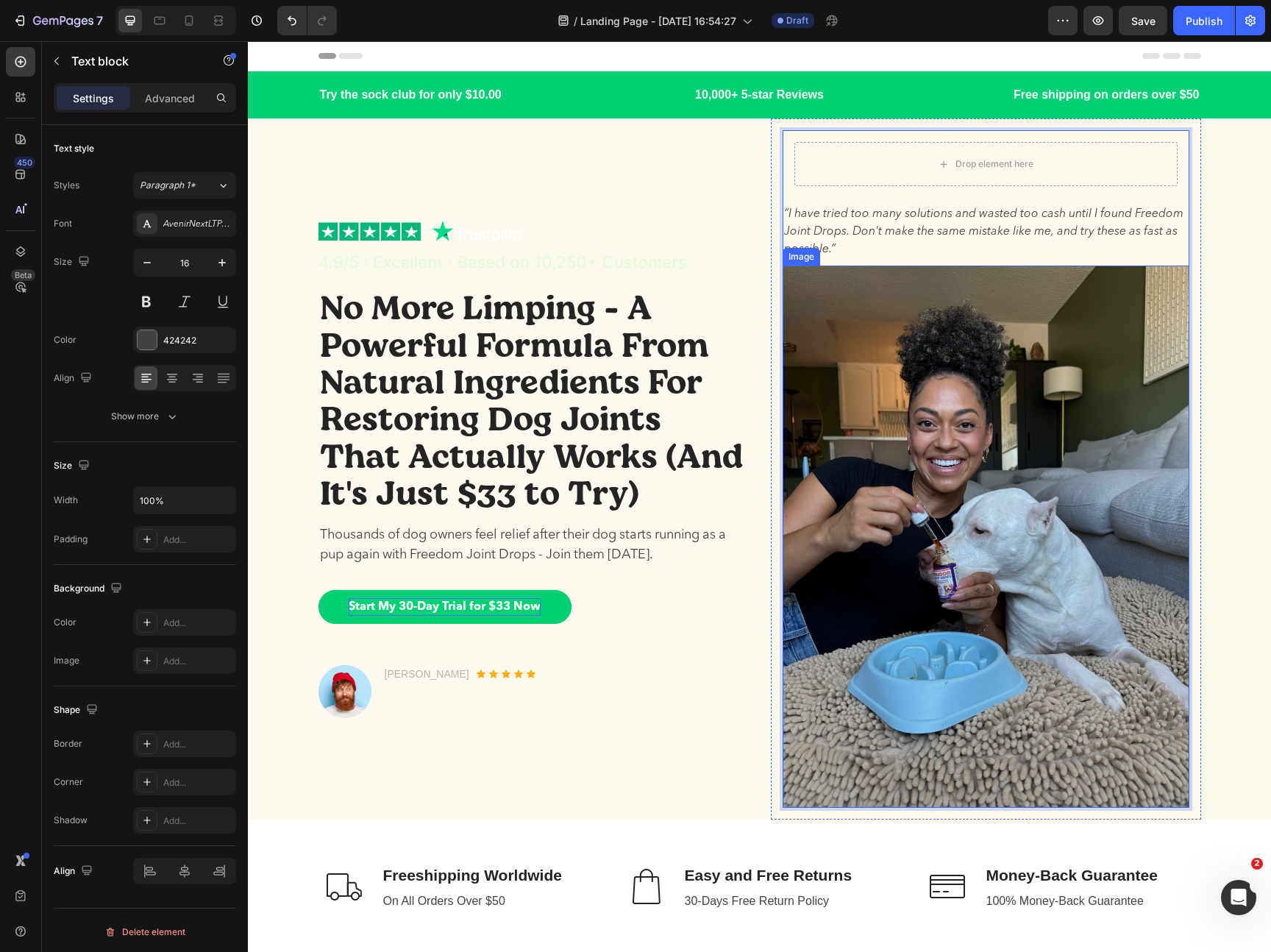
click at [889, 314] on img at bounding box center [986, 536] width 407 height 542
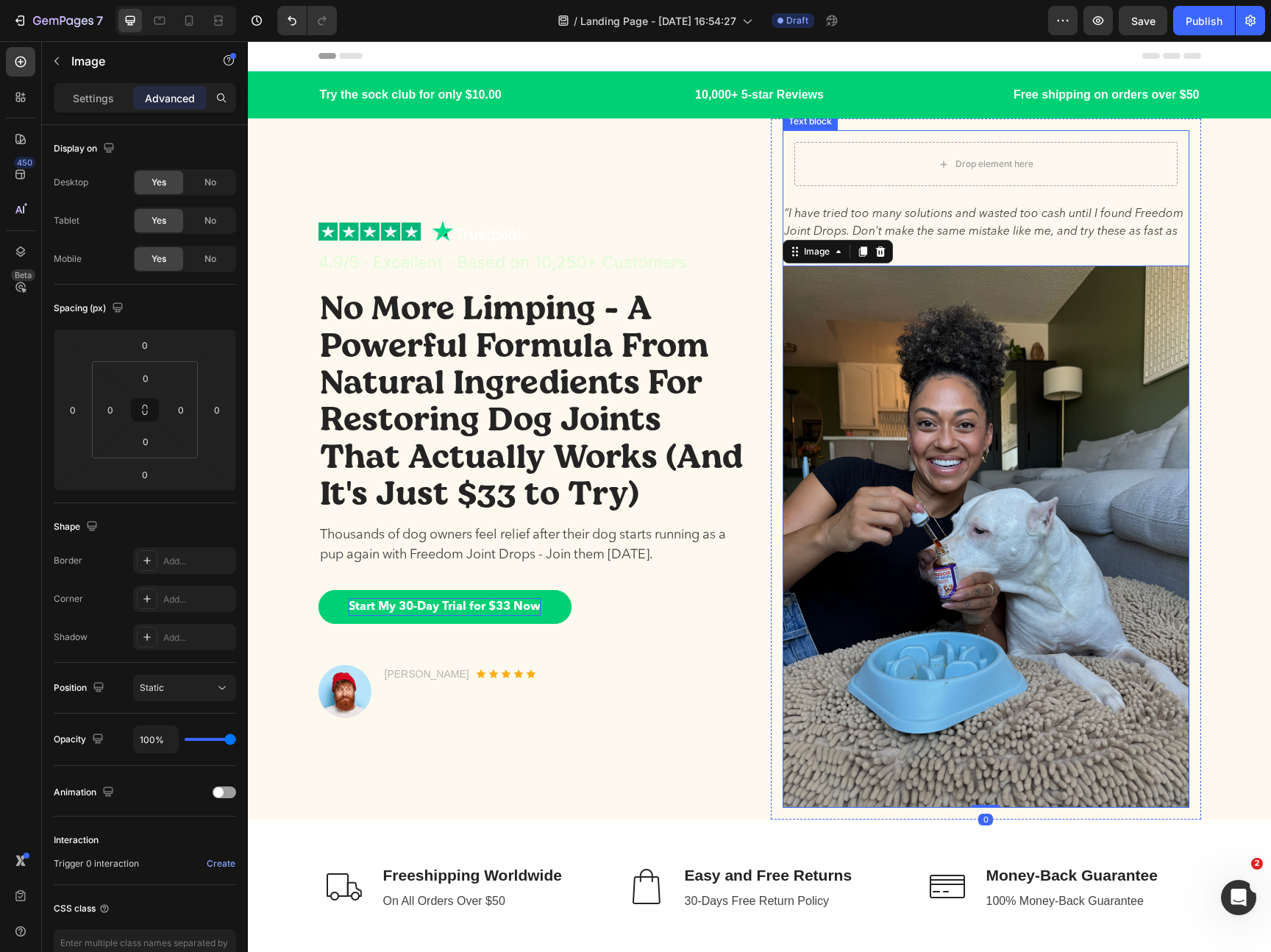
click at [889, 222] on p "“I have tried too many solutions and wasted too cash until I found Freedom Join…" at bounding box center [986, 231] width 404 height 53
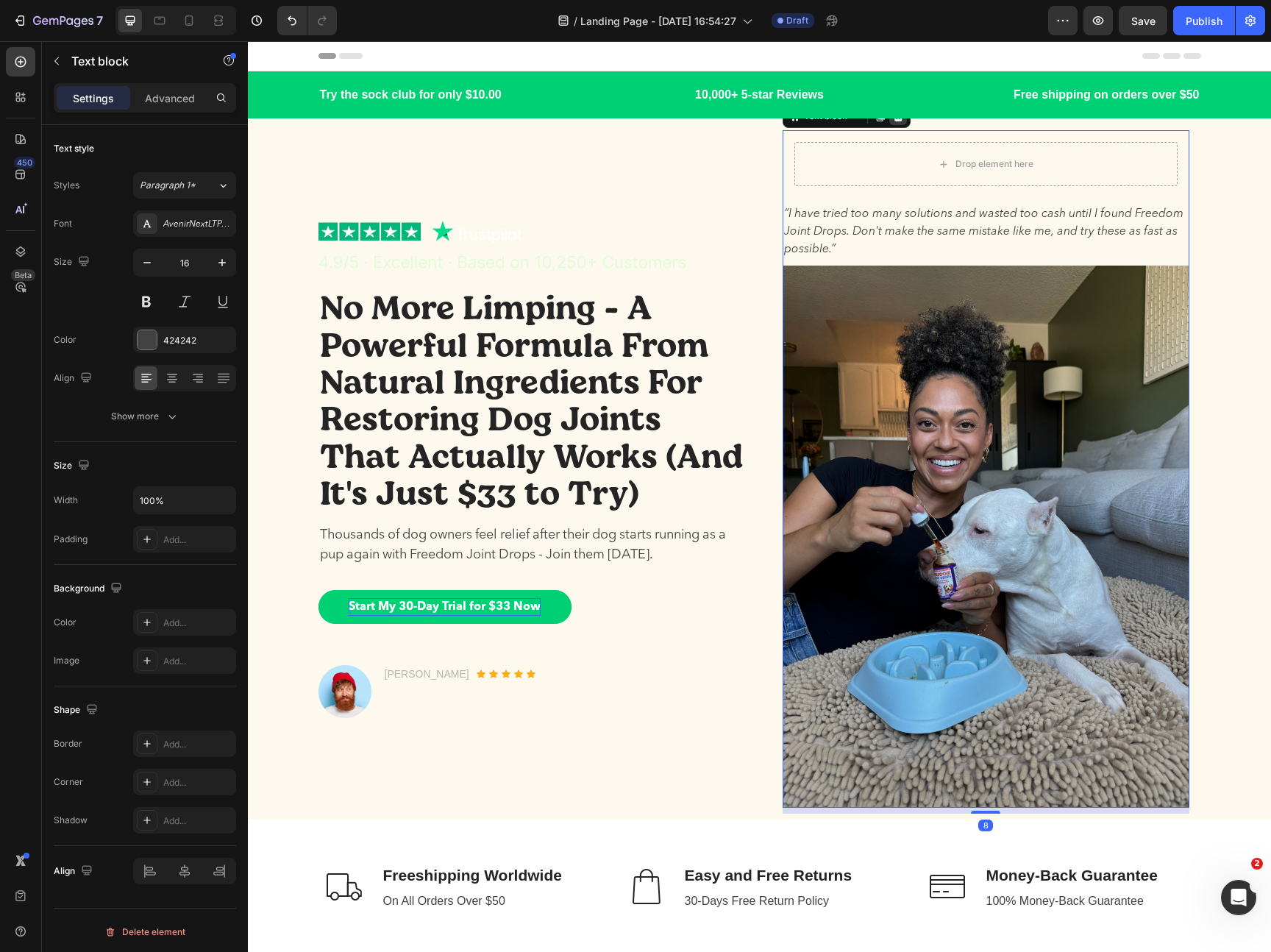
click at [896, 123] on div at bounding box center [898, 116] width 17 height 17
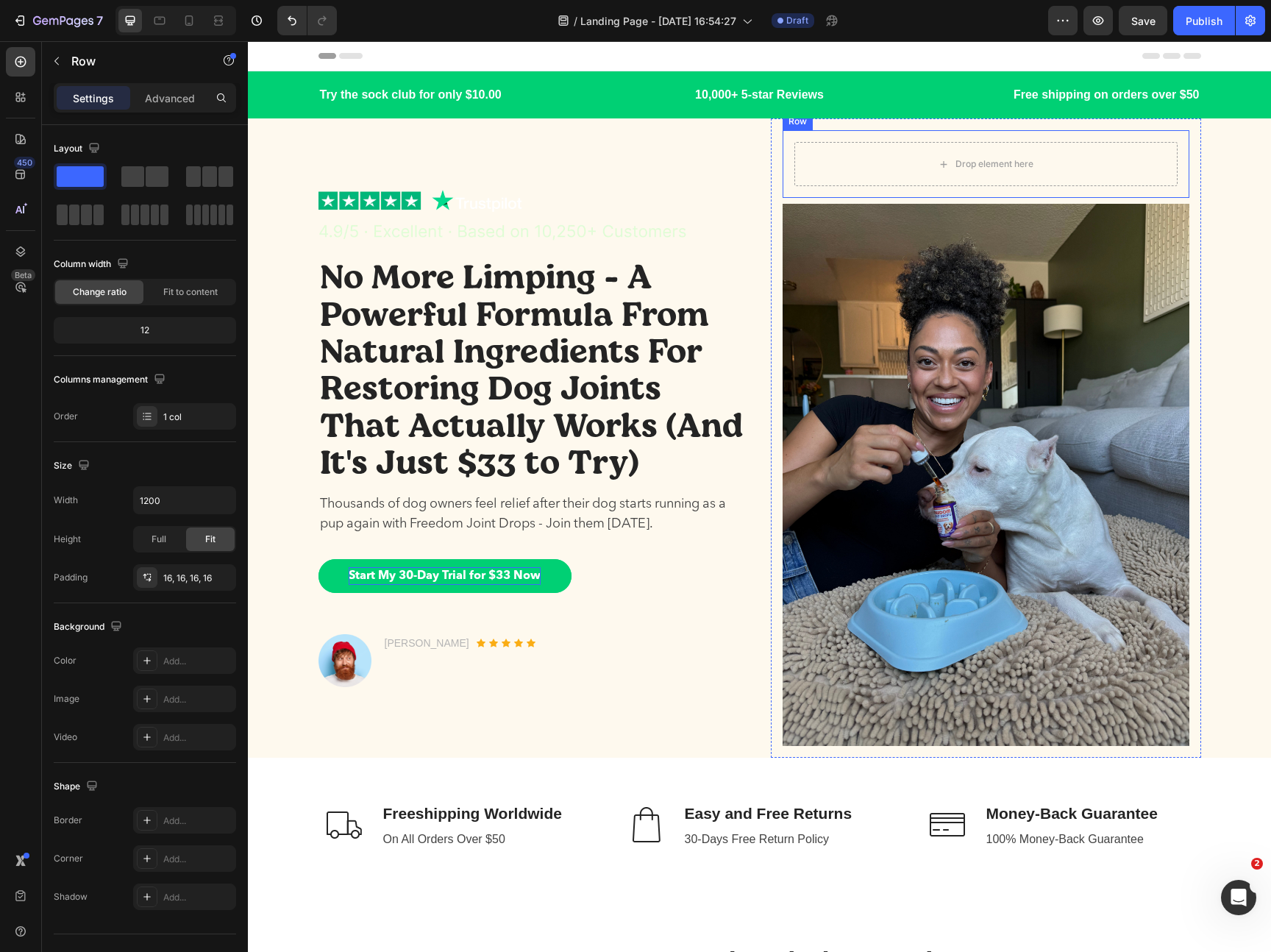
click at [907, 174] on div "Drop element here" at bounding box center [986, 164] width 383 height 44
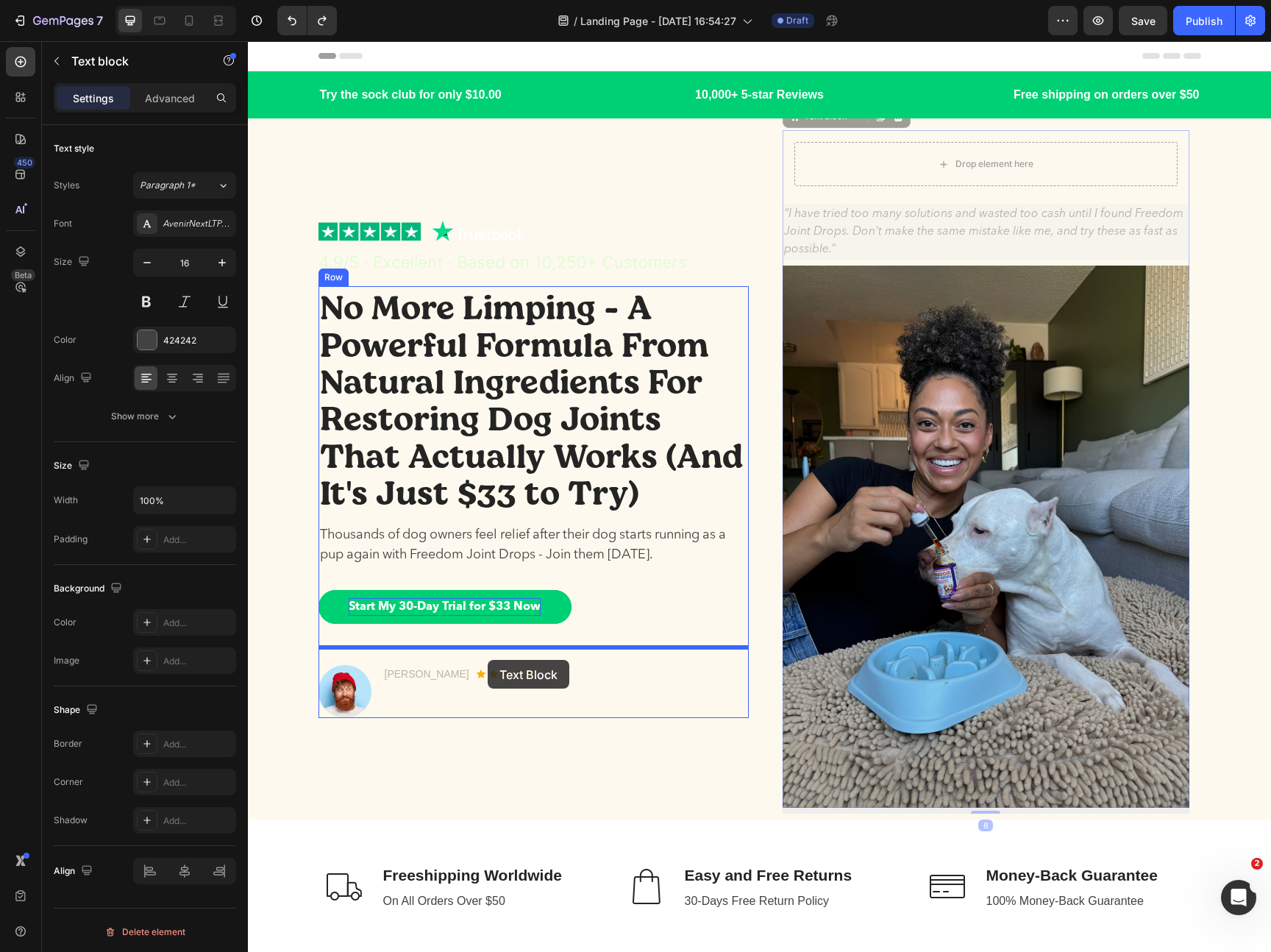
drag, startPoint x: 872, startPoint y: 220, endPoint x: 488, endPoint y: 660, distance: 584.0
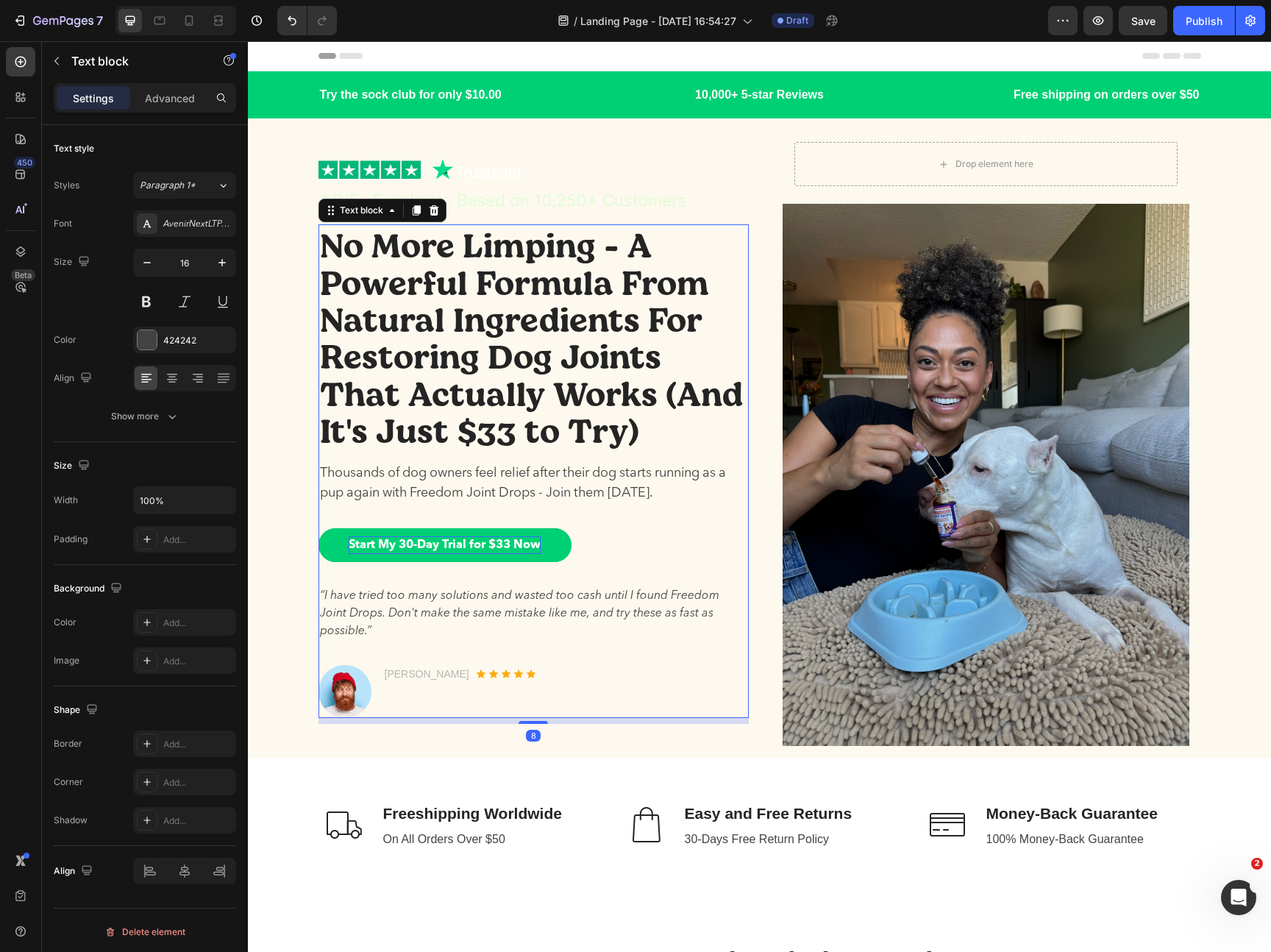
click at [501, 606] on p "“I have tried too many solutions and wasted too cash until I found Freedom Join…" at bounding box center [533, 613] width 427 height 53
click at [483, 621] on p "“I have tried too many solutions and wasted too cash until I found Freedom Join…" at bounding box center [533, 613] width 427 height 53
click at [492, 619] on p "“I have tried too many solutions and wasted too cash until I found Freedom Join…" at bounding box center [533, 613] width 427 height 53
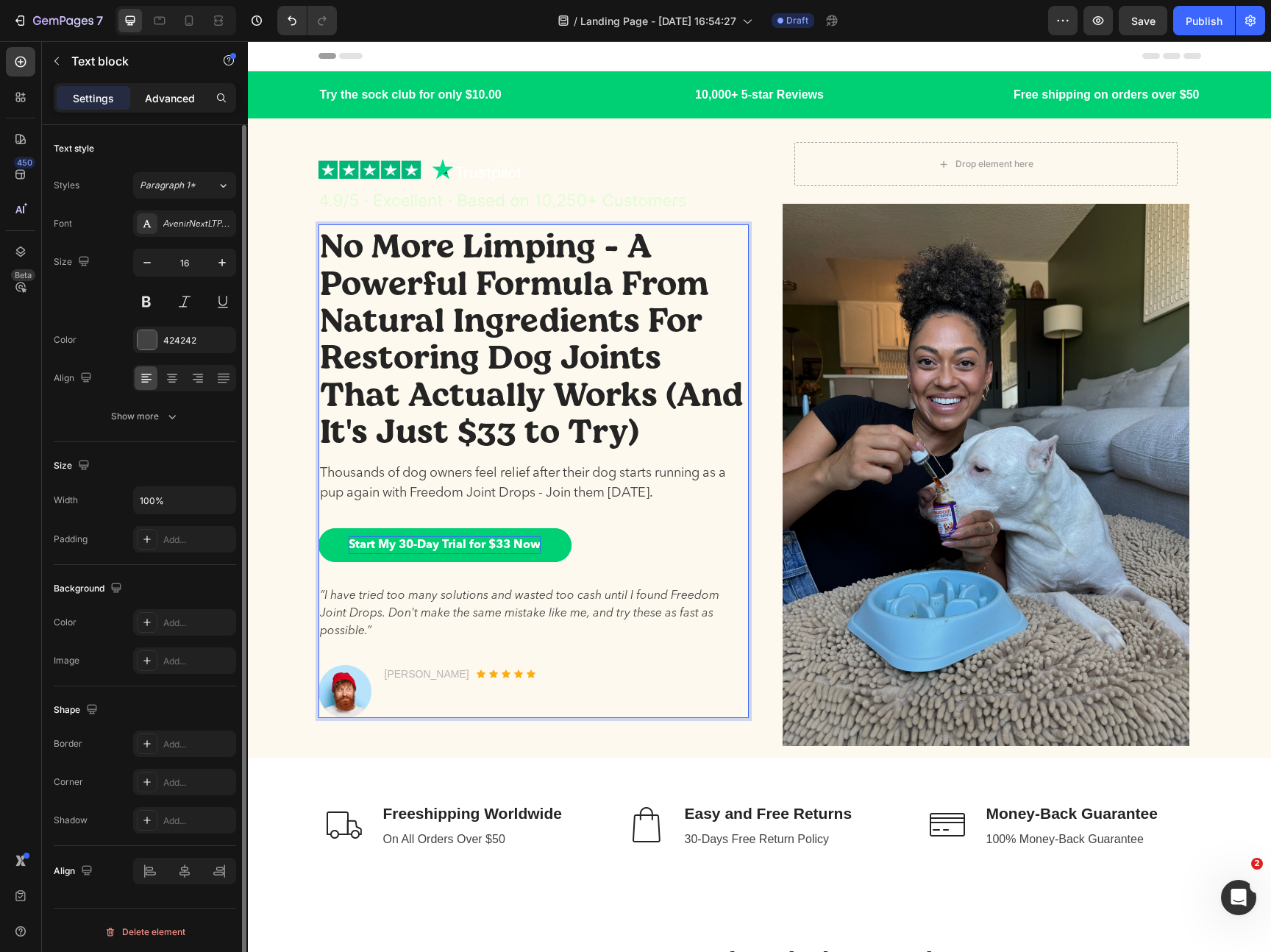
click at [152, 96] on p "Advanced" at bounding box center [170, 98] width 50 height 16
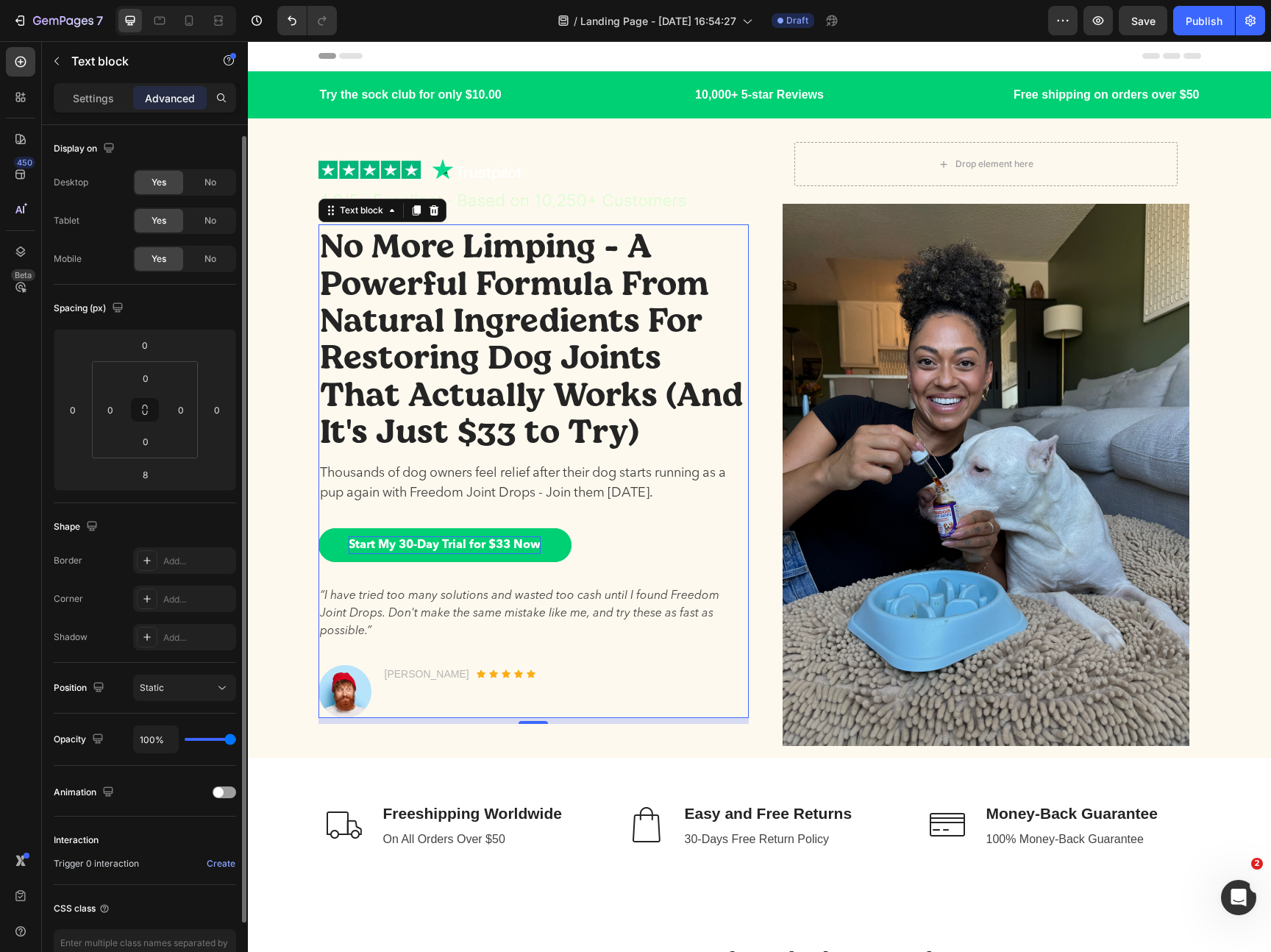
scroll to position [90, 0]
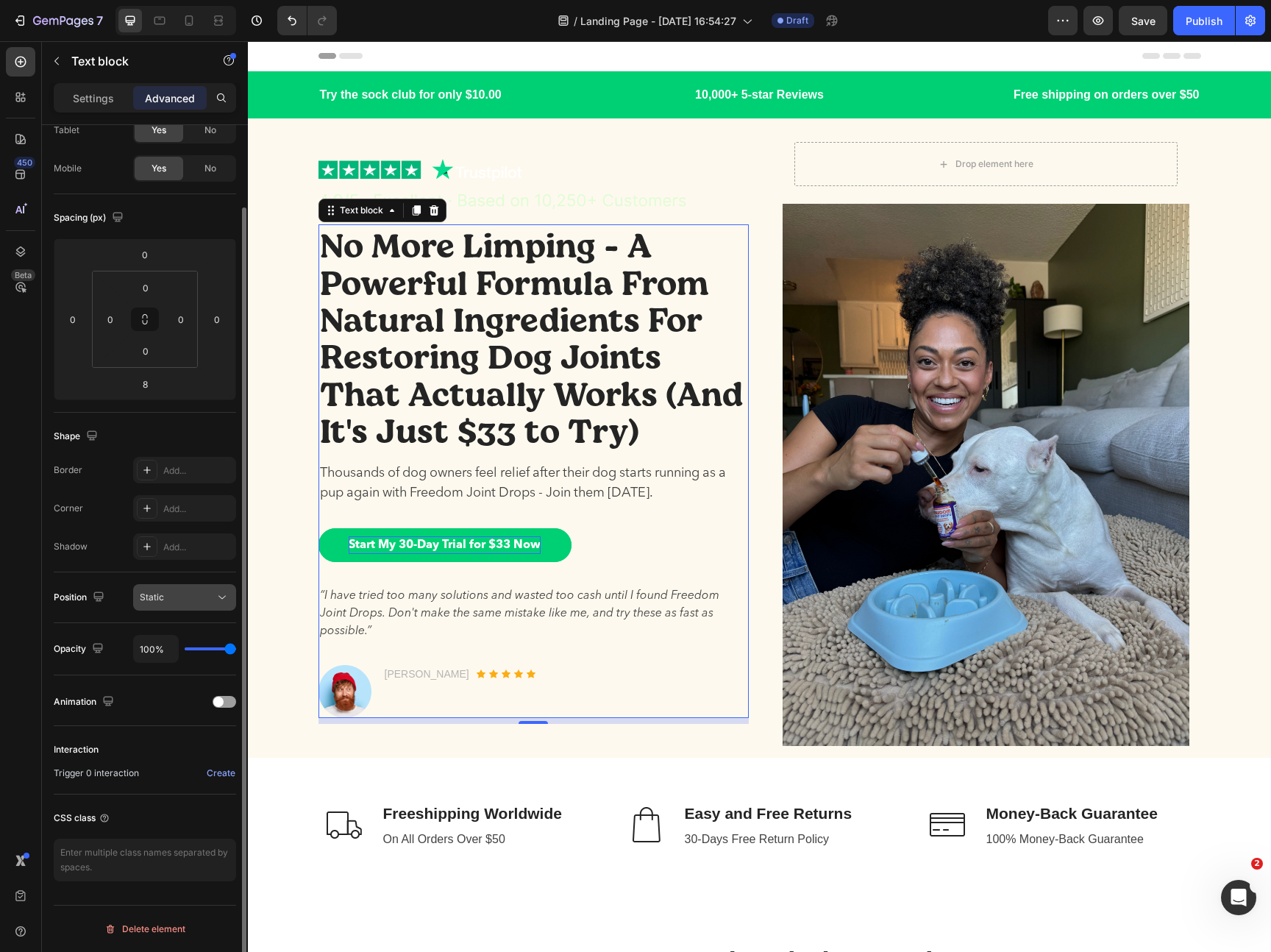
click at [158, 604] on div "Static" at bounding box center [185, 597] width 90 height 15
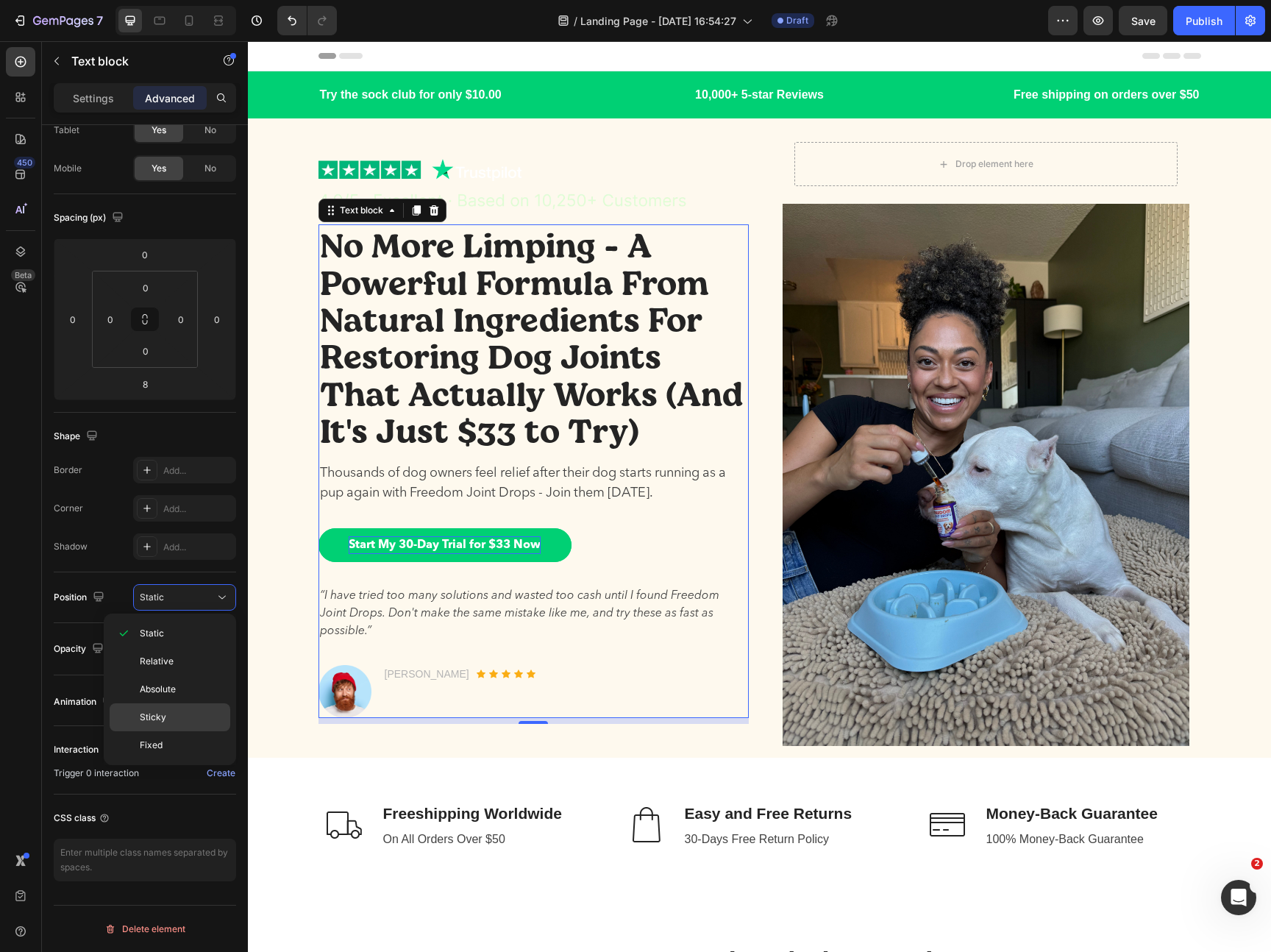
click at [167, 720] on p "Sticky" at bounding box center [181, 716] width 84 height 13
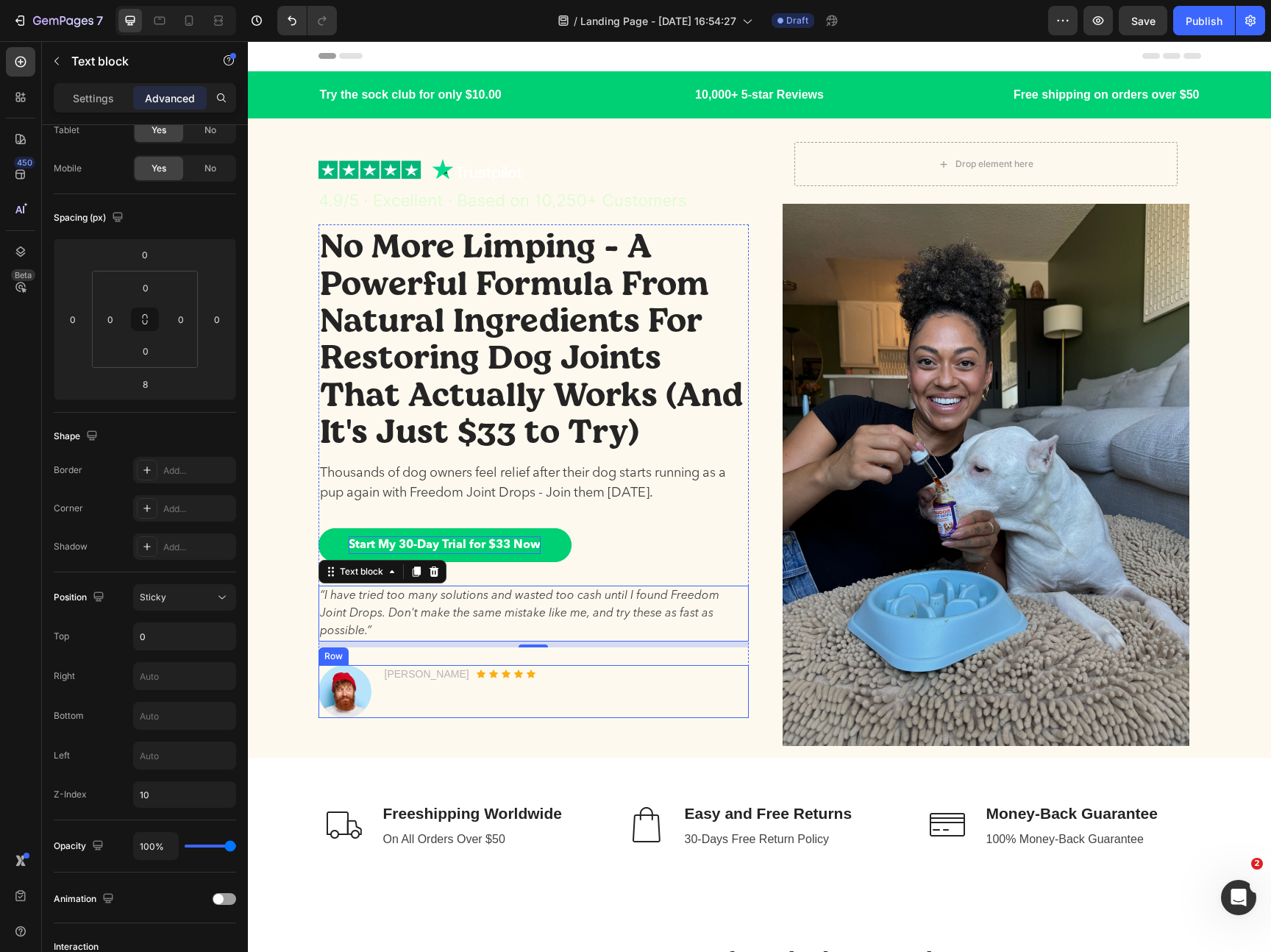
click at [561, 681] on div "Image Richard Depp Text block Icon Icon Icon Icon Icon Icon List Hoz Row Row" at bounding box center [533, 690] width 430 height 53
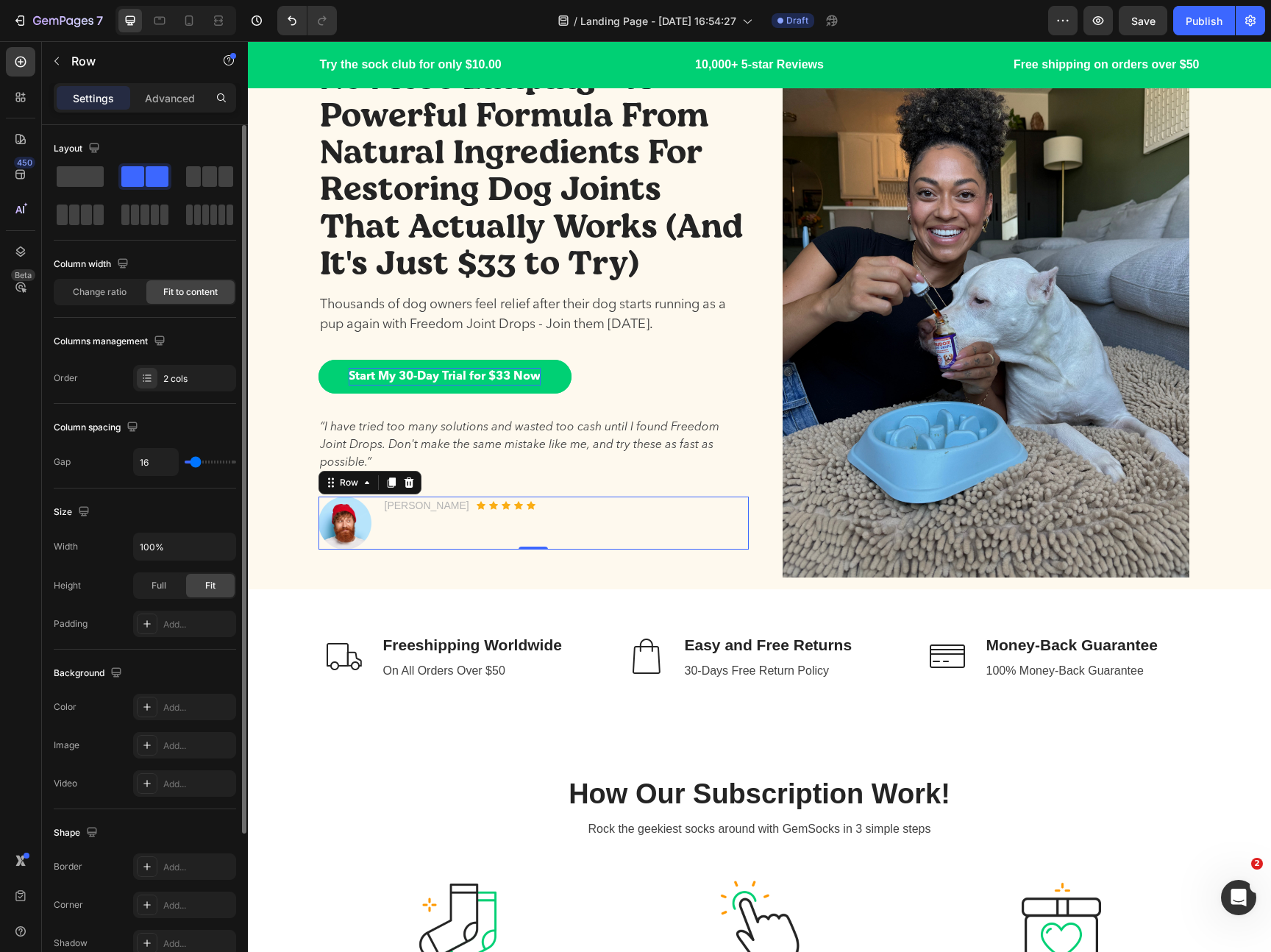
scroll to position [97, 0]
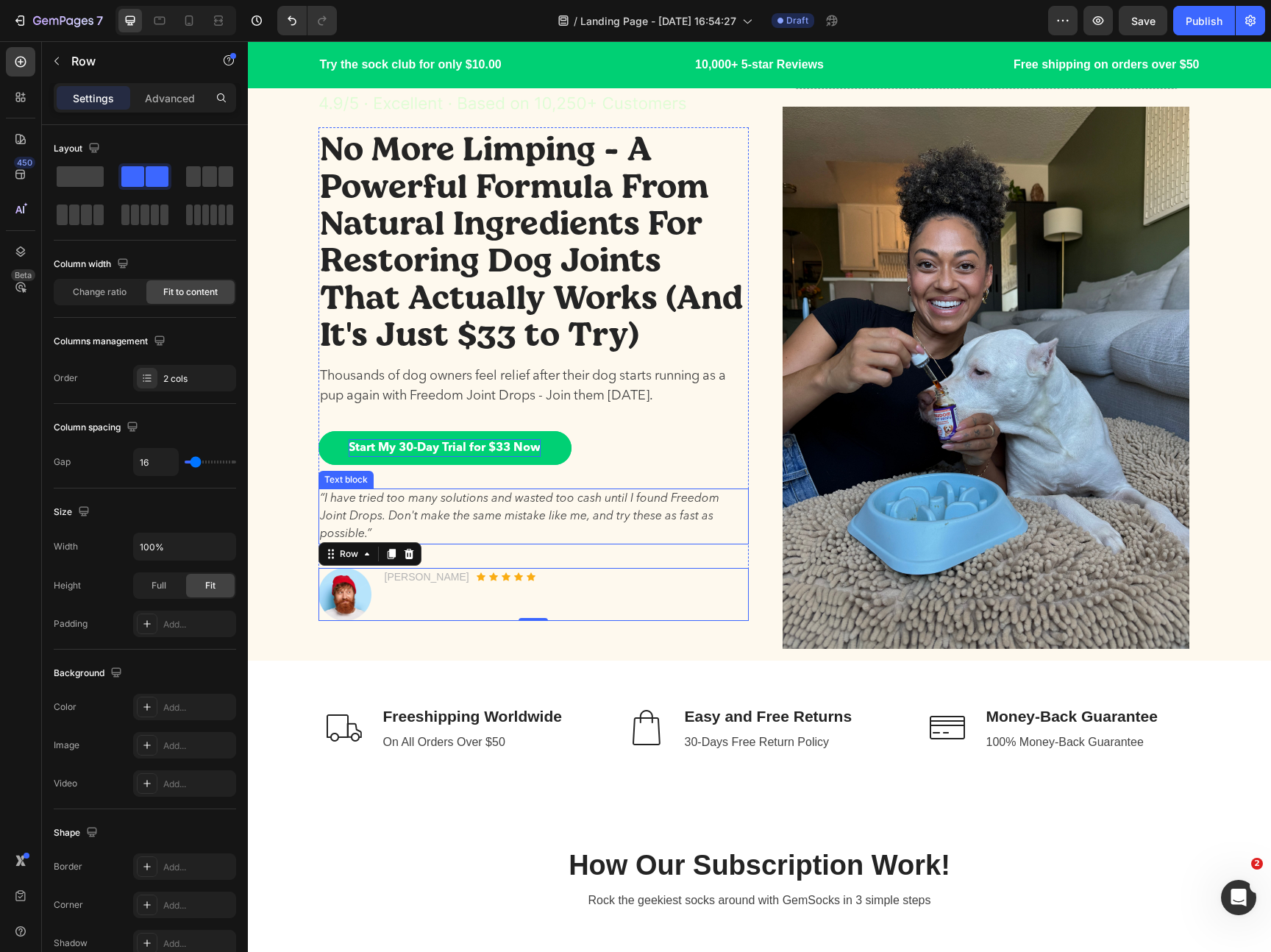
click at [576, 523] on p "“I have tried too many solutions and wasted too cash until I found Freedom Join…" at bounding box center [533, 516] width 427 height 53
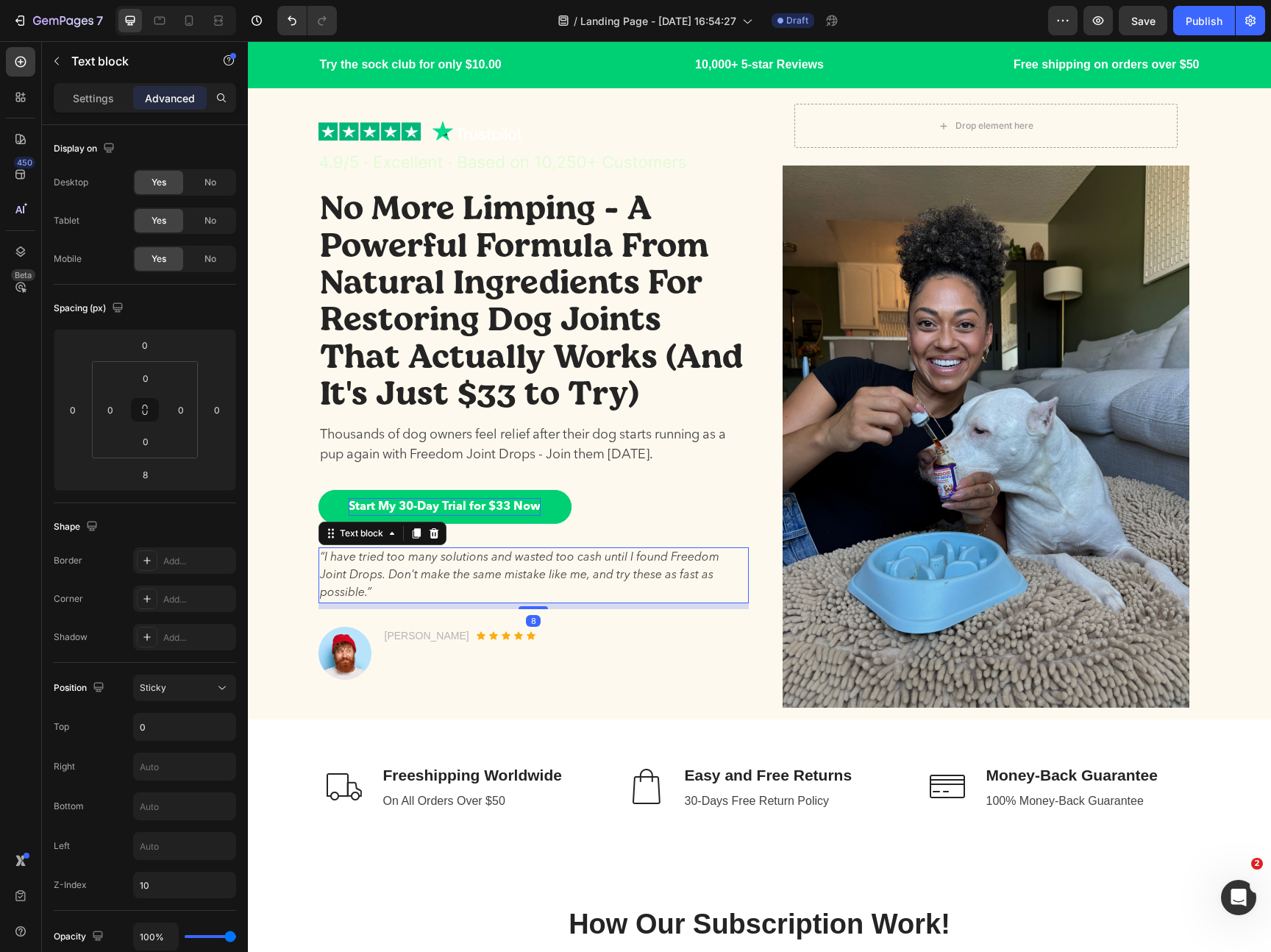
scroll to position [0, 0]
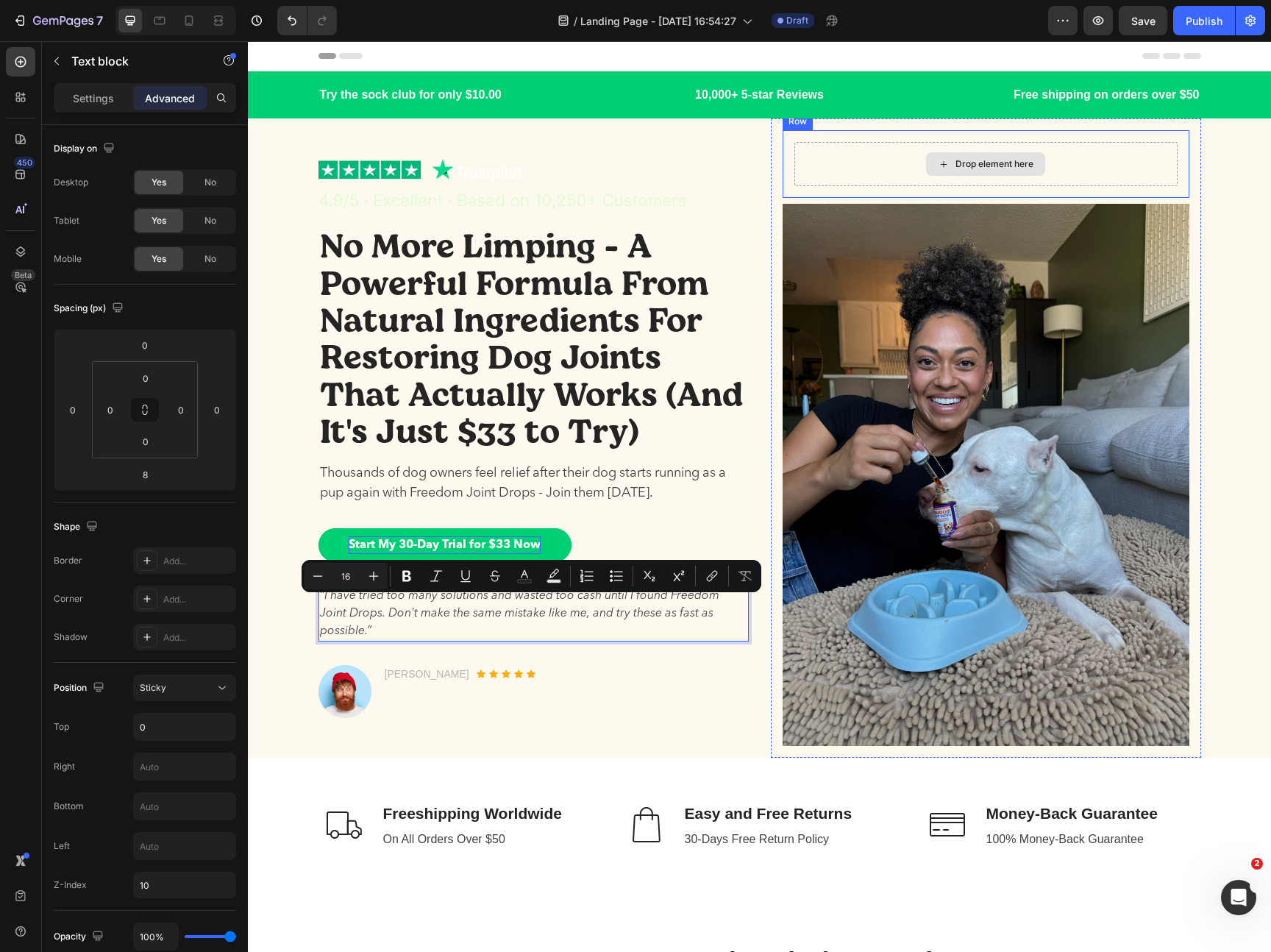
drag, startPoint x: 561, startPoint y: 616, endPoint x: 888, endPoint y: 156, distance: 564.4
click at [732, 533] on div "No More Limping - A Powerful Formula From Natural Ingredients For Restoring Dog…" at bounding box center [533, 471] width 430 height 492
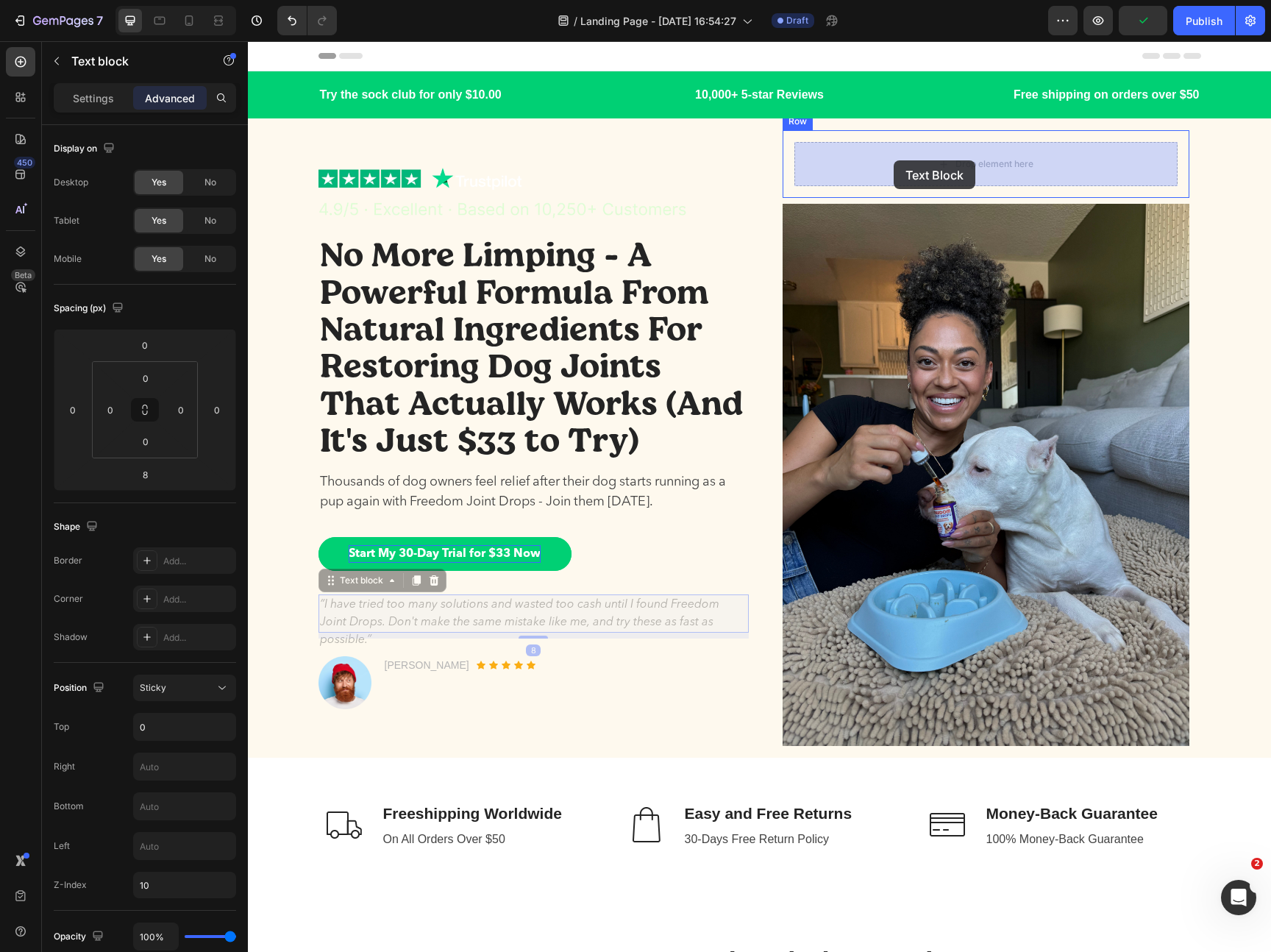
drag, startPoint x: 633, startPoint y: 610, endPoint x: 894, endPoint y: 160, distance: 520.2
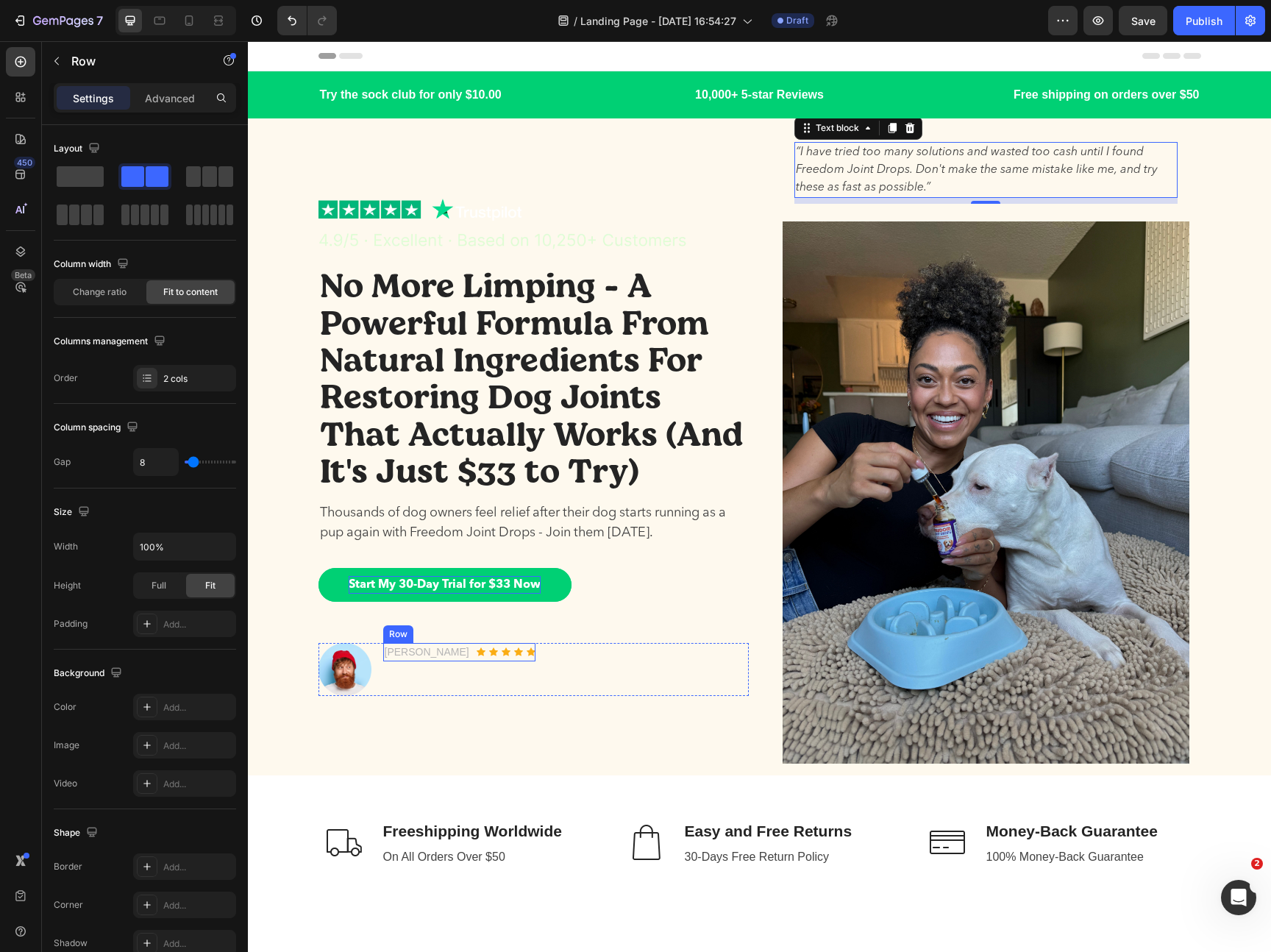
click at [450, 653] on div "[PERSON_NAME] Text block Icon Icon Icon Icon Icon Icon List Hoz Row" at bounding box center [460, 651] width 152 height 18
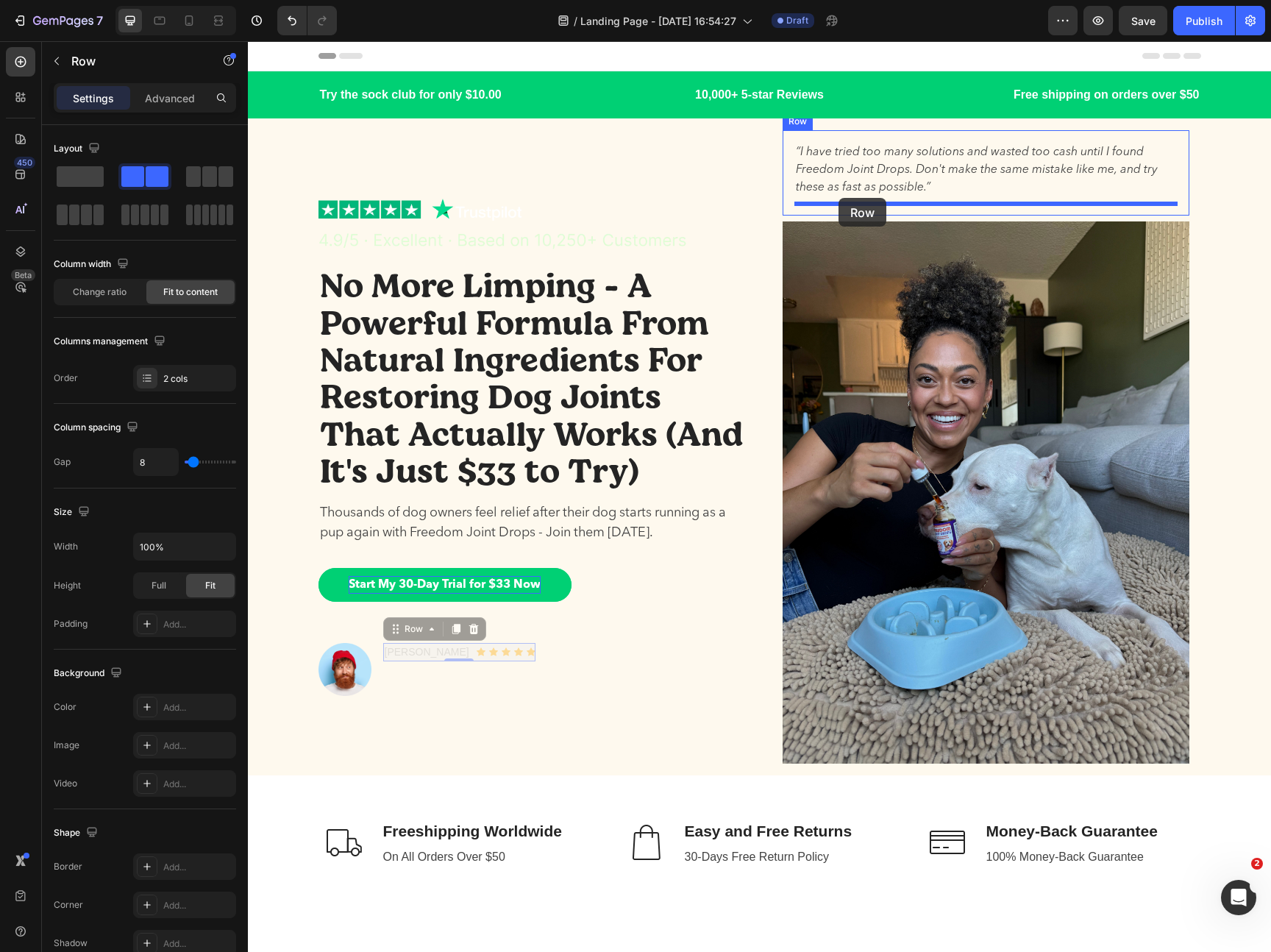
drag, startPoint x: 450, startPoint y: 653, endPoint x: 838, endPoint y: 198, distance: 598.0
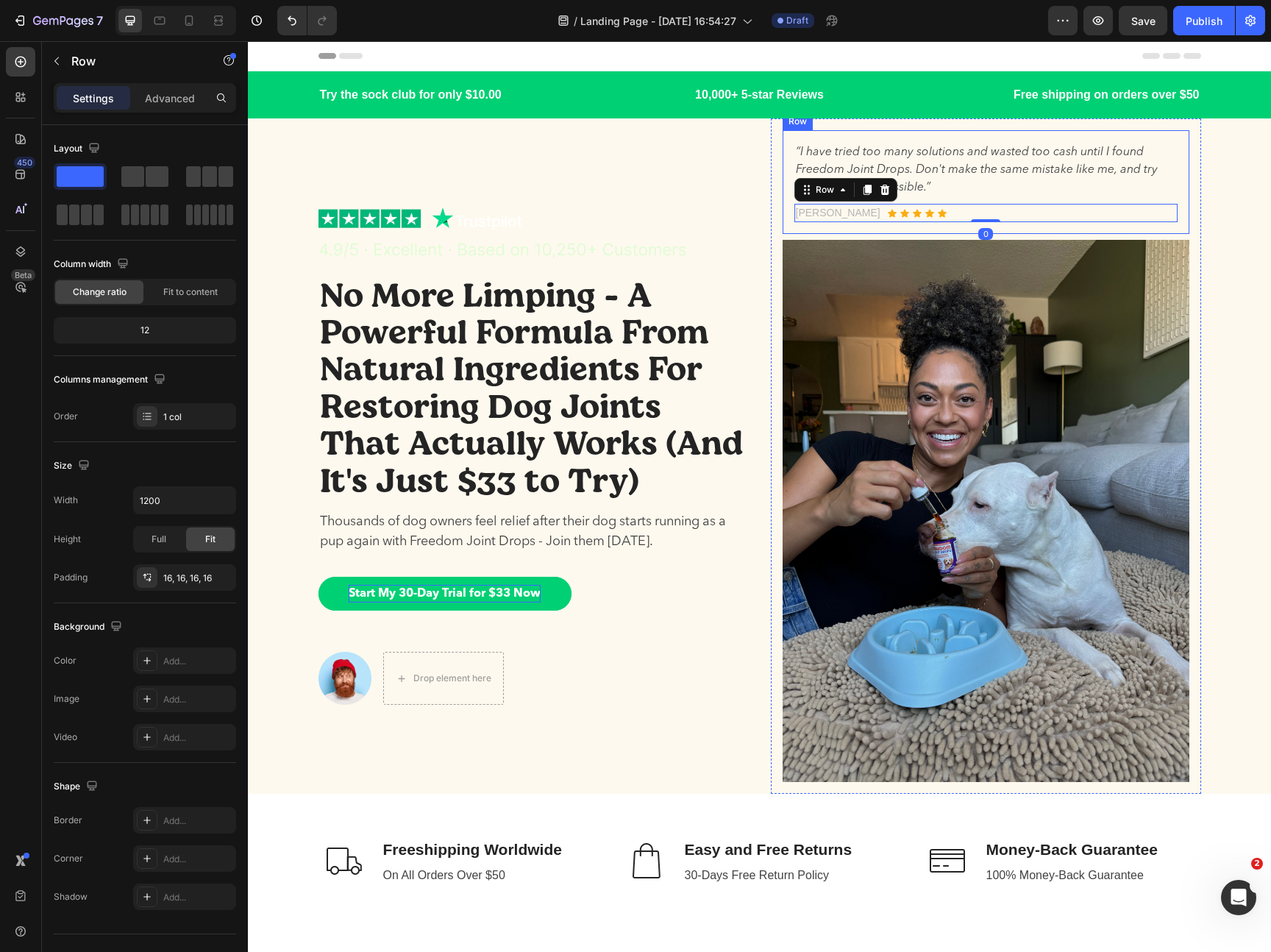
click at [789, 205] on div "“I have tried too many solutions and wasted too cash until I found Freedom Join…" at bounding box center [986, 182] width 407 height 104
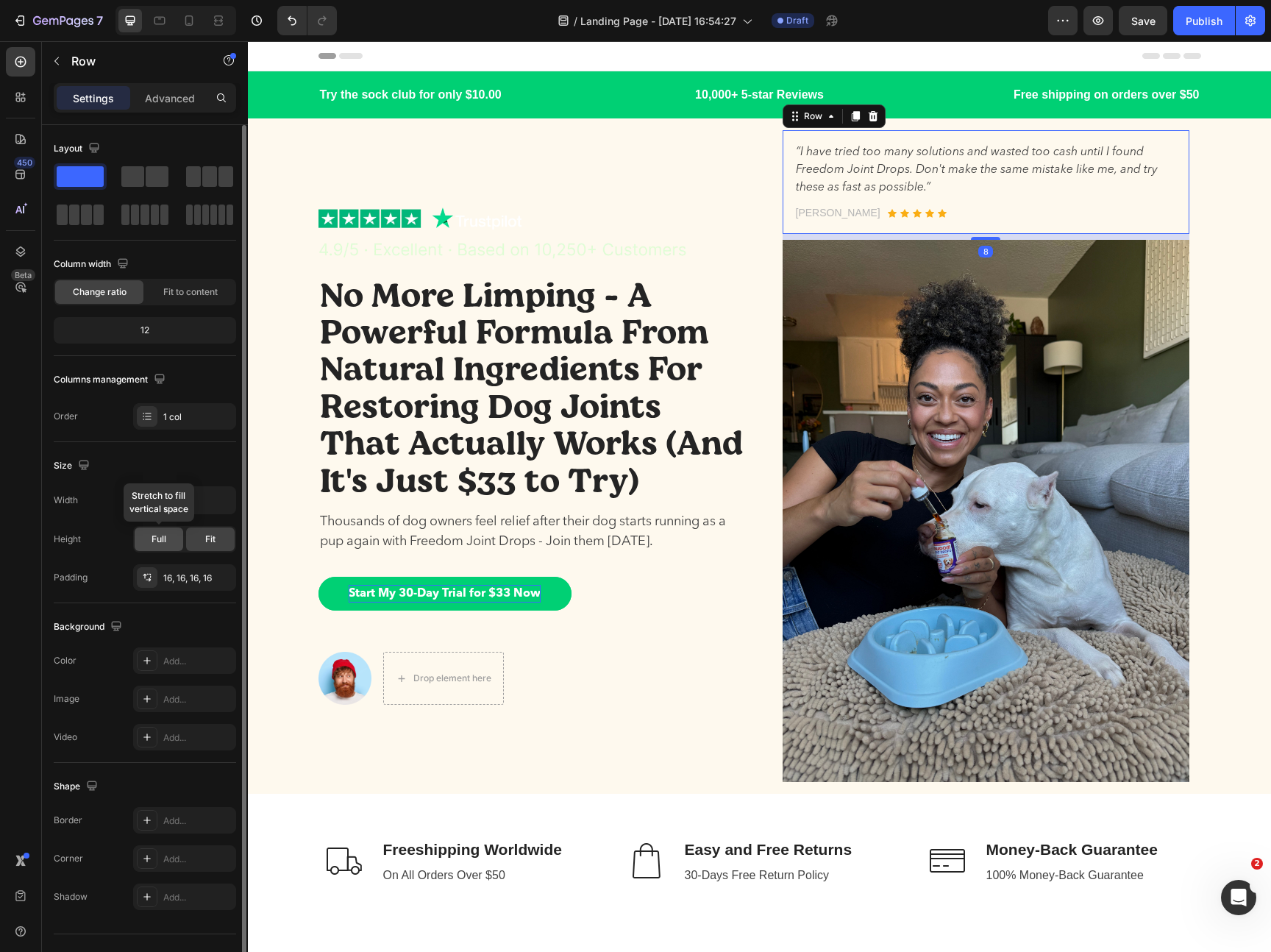
scroll to position [29, 0]
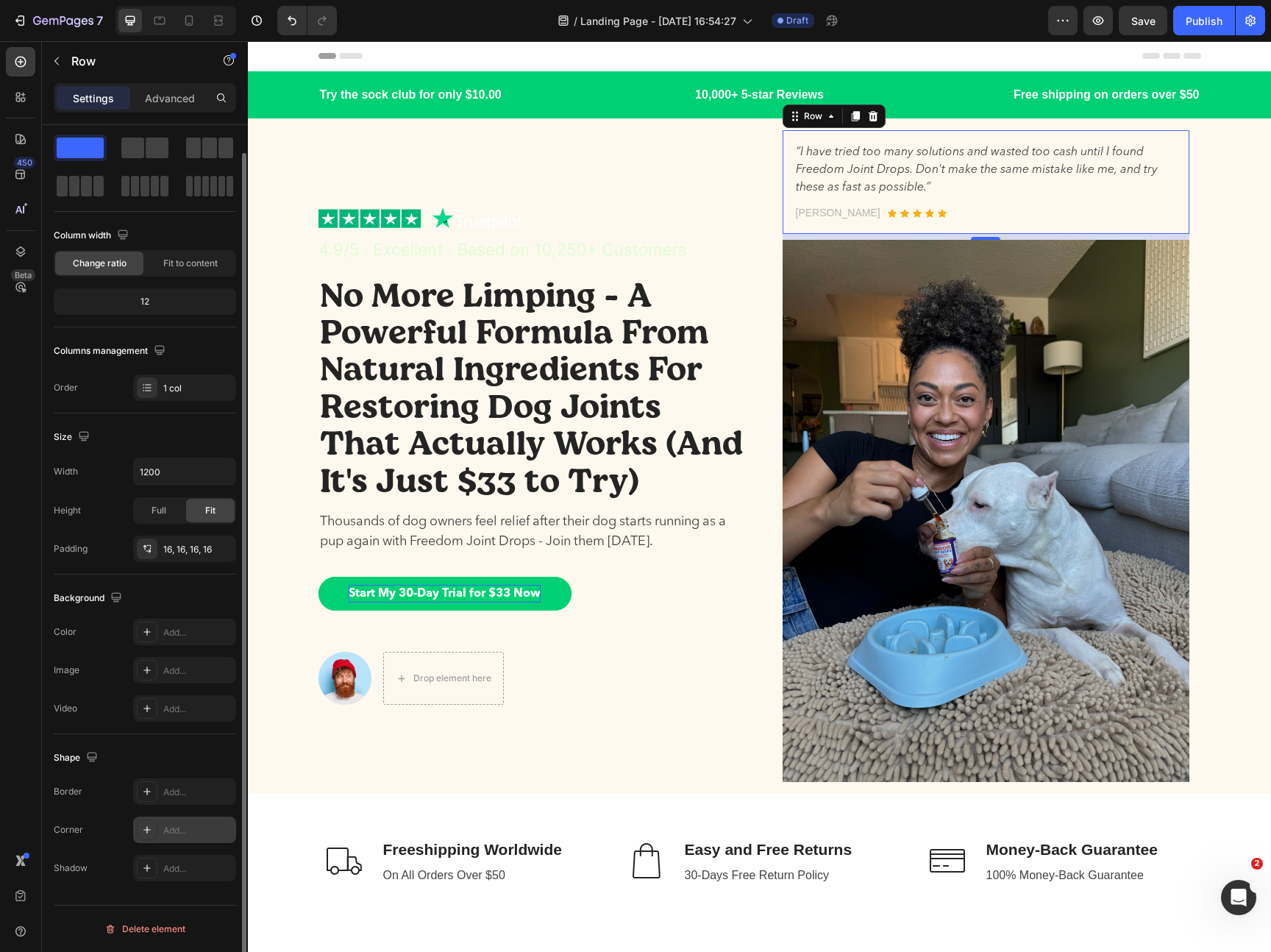
click at [178, 822] on div "Add..." at bounding box center [184, 829] width 103 height 27
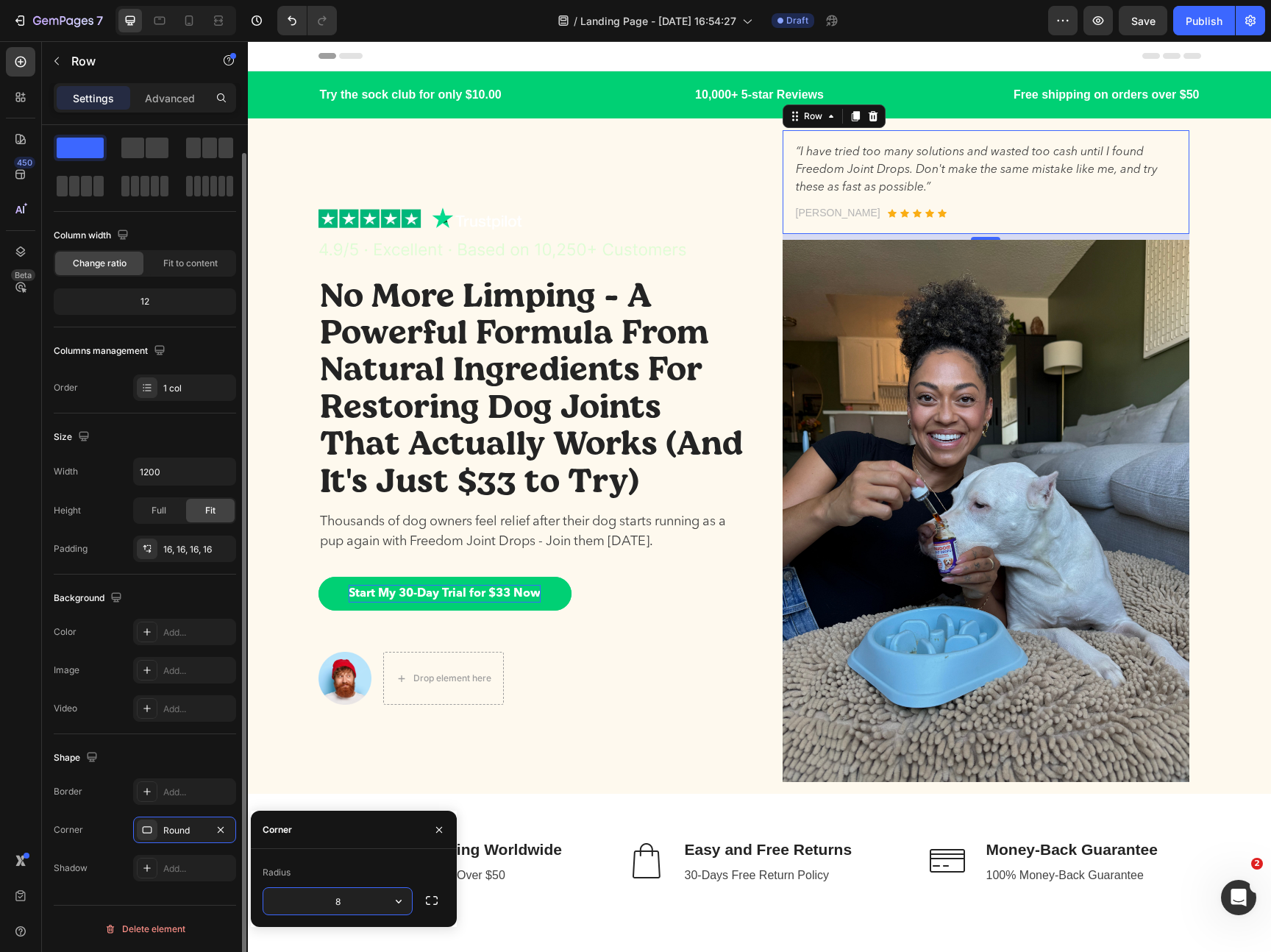
click at [193, 738] on div "Shape Border Add... Corner Round Shadow Add..." at bounding box center [145, 813] width 182 height 159
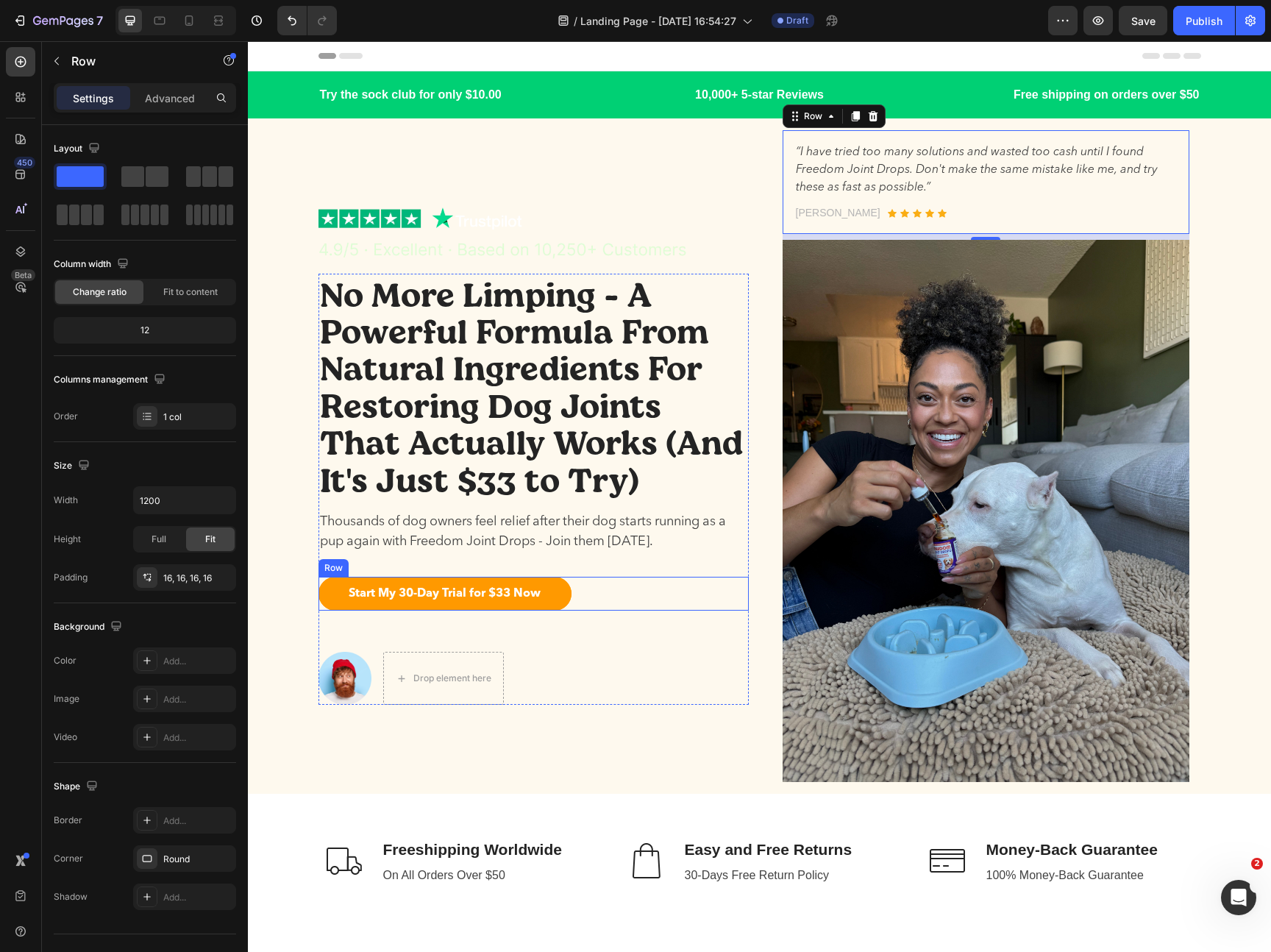
click at [831, 547] on img at bounding box center [986, 511] width 407 height 542
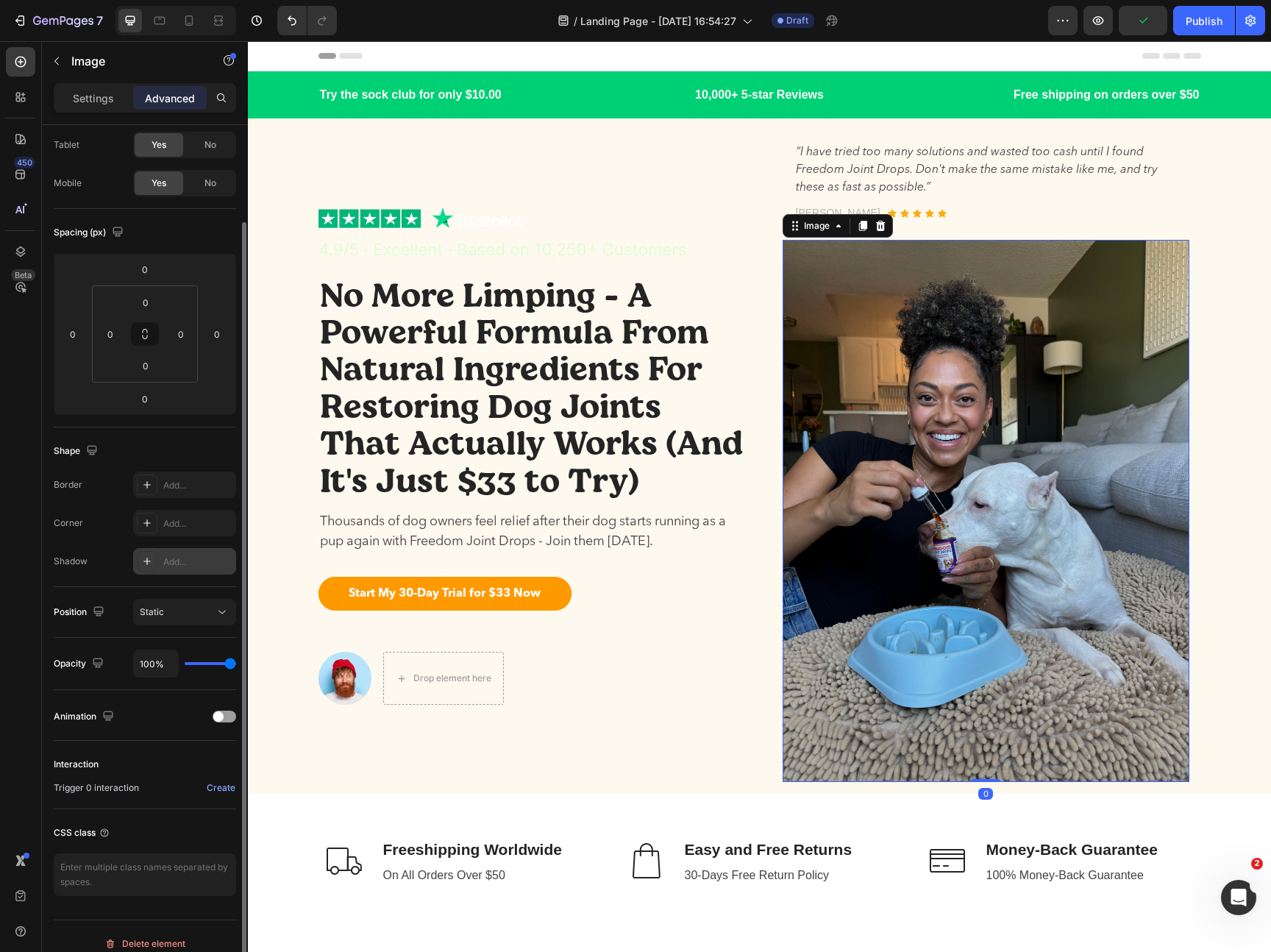
scroll to position [90, 0]
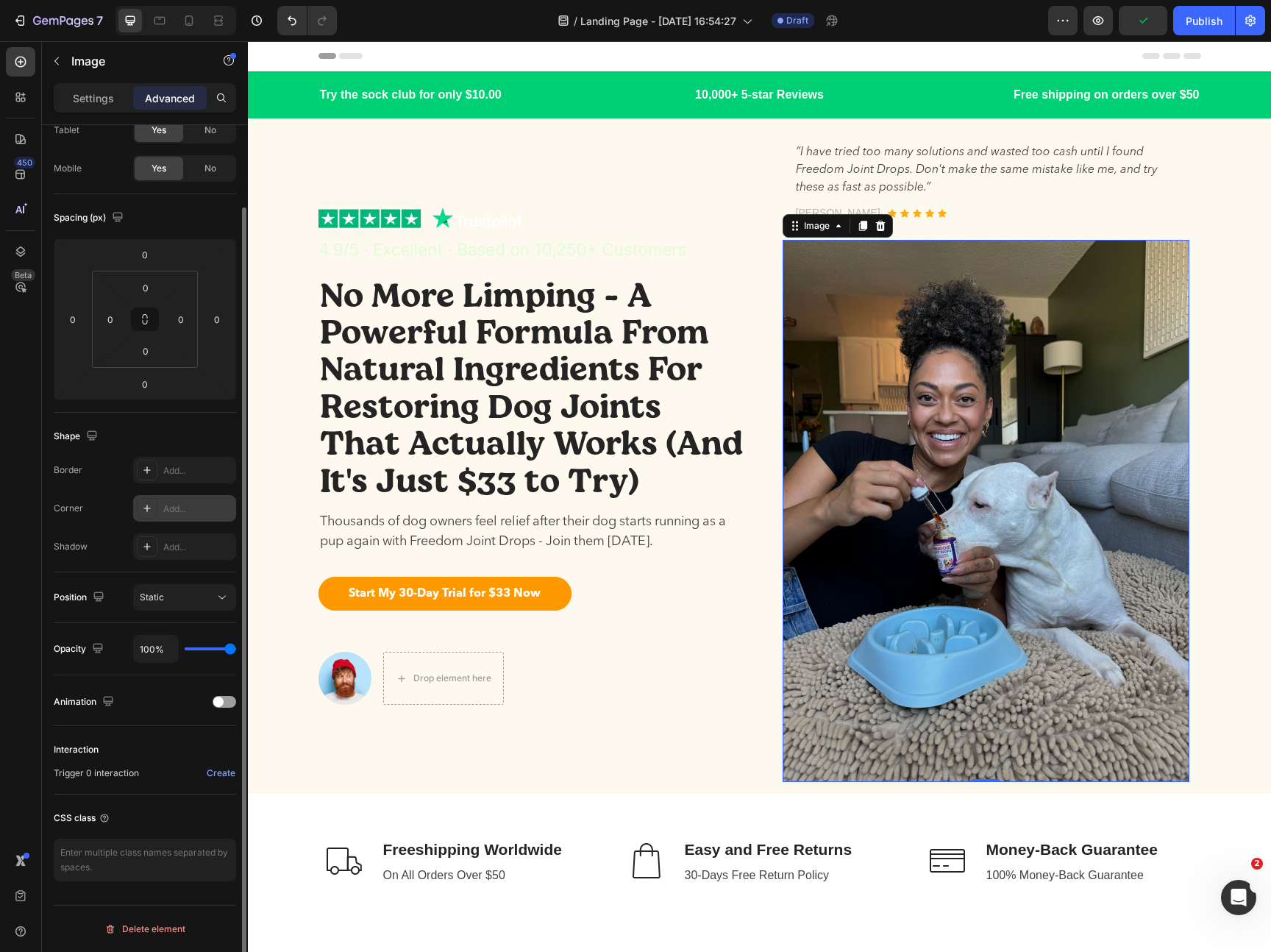
click at [174, 510] on div "Add..." at bounding box center [198, 509] width 69 height 13
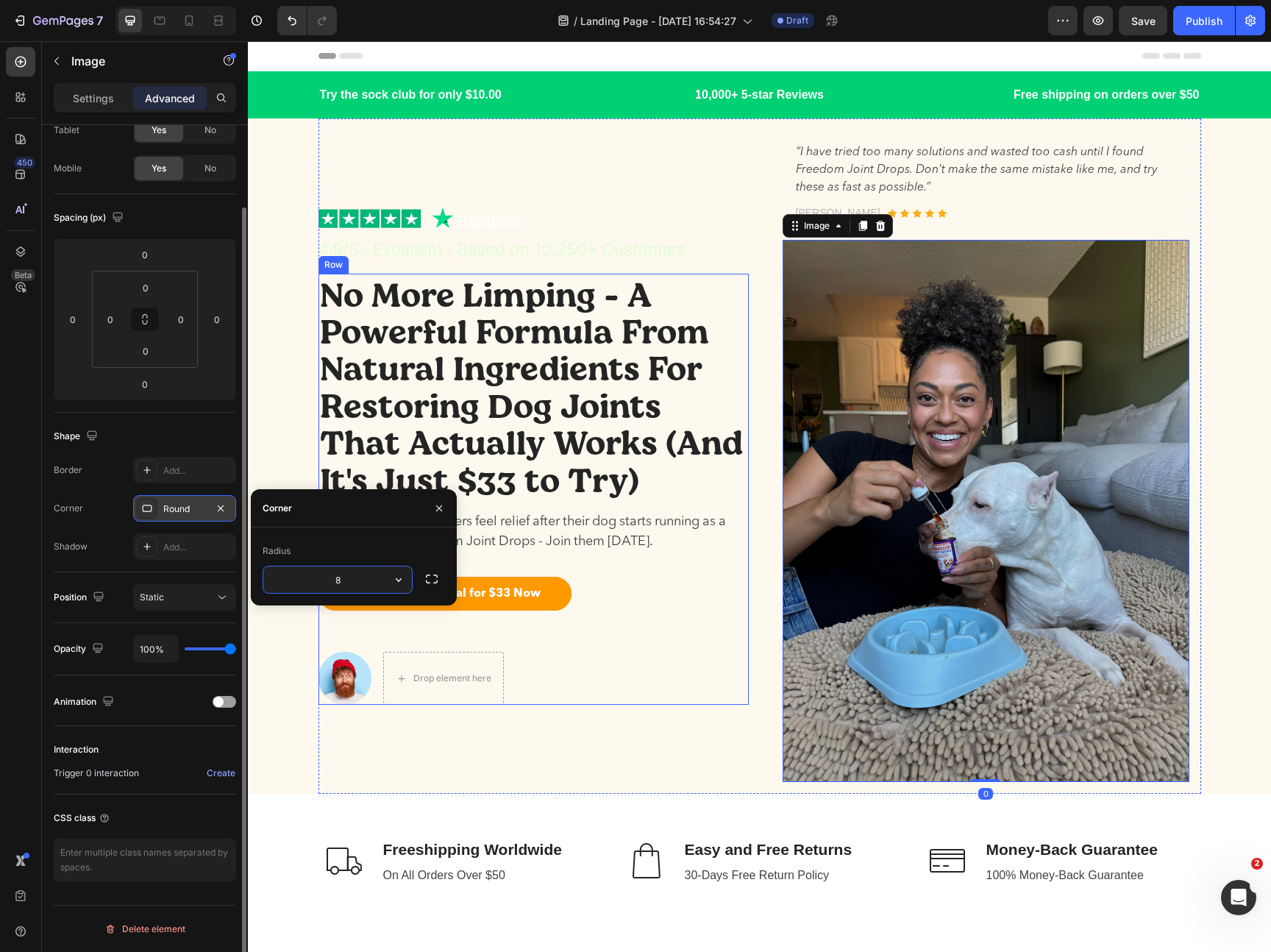
click at [688, 572] on div "No More Limping - A Powerful Formula From Natural Ingredients For Restoring Dog…" at bounding box center [533, 489] width 430 height 431
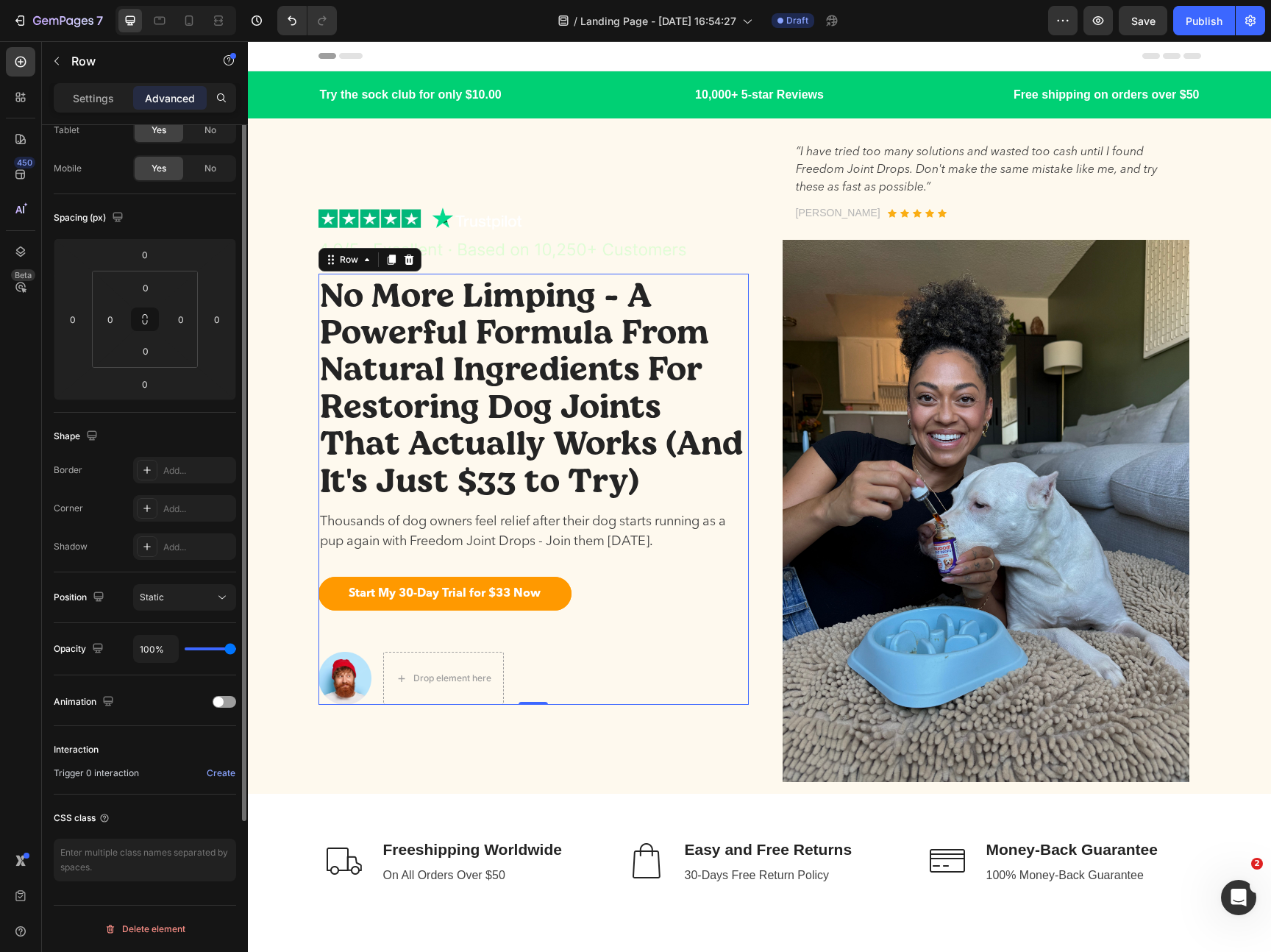
scroll to position [0, 0]
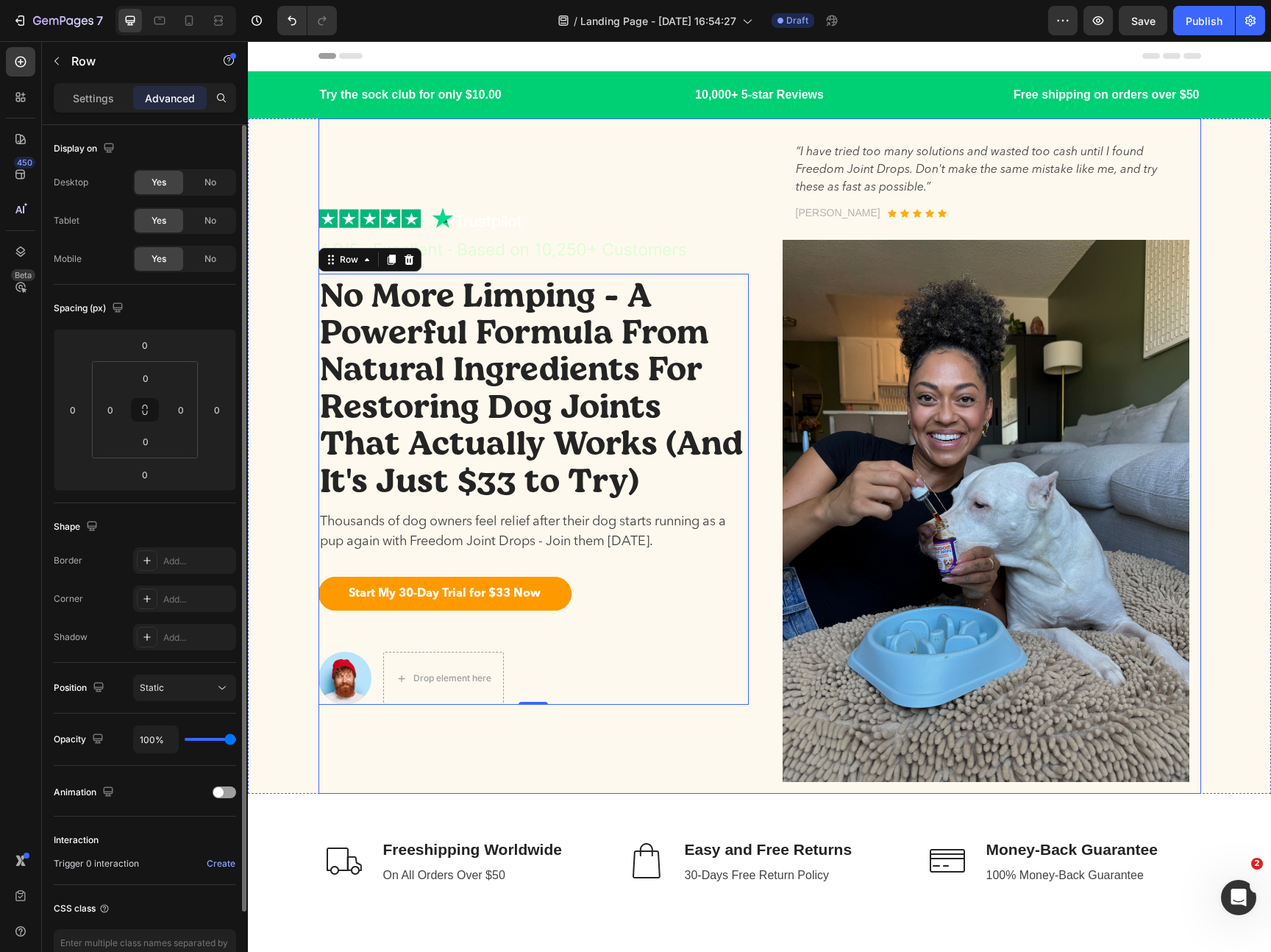
click at [750, 446] on div "Image No More Limping - A Powerful Formula From Natural Ingredients For Restori…" at bounding box center [760, 456] width 883 height 676
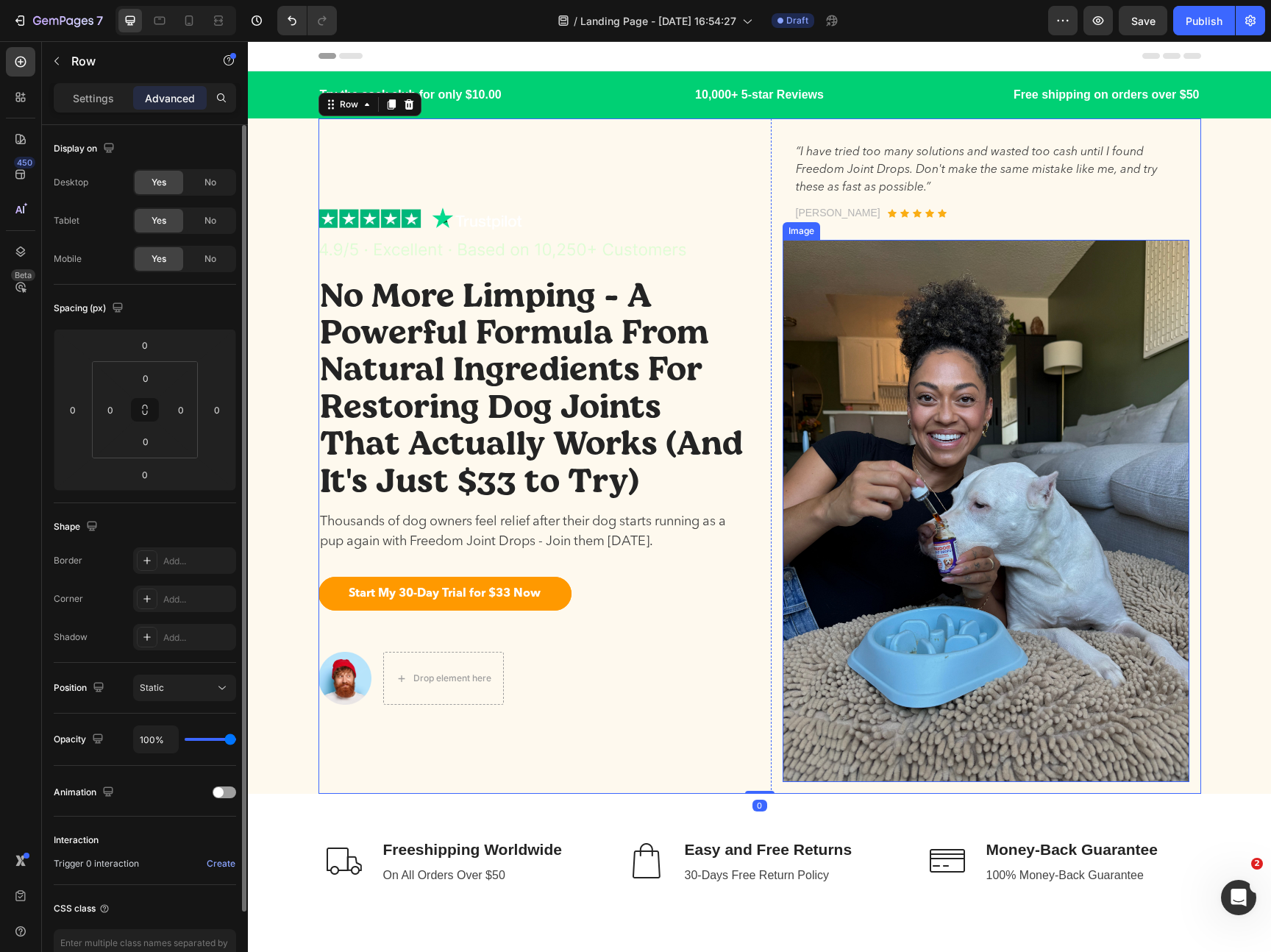
click at [882, 328] on img at bounding box center [986, 511] width 407 height 542
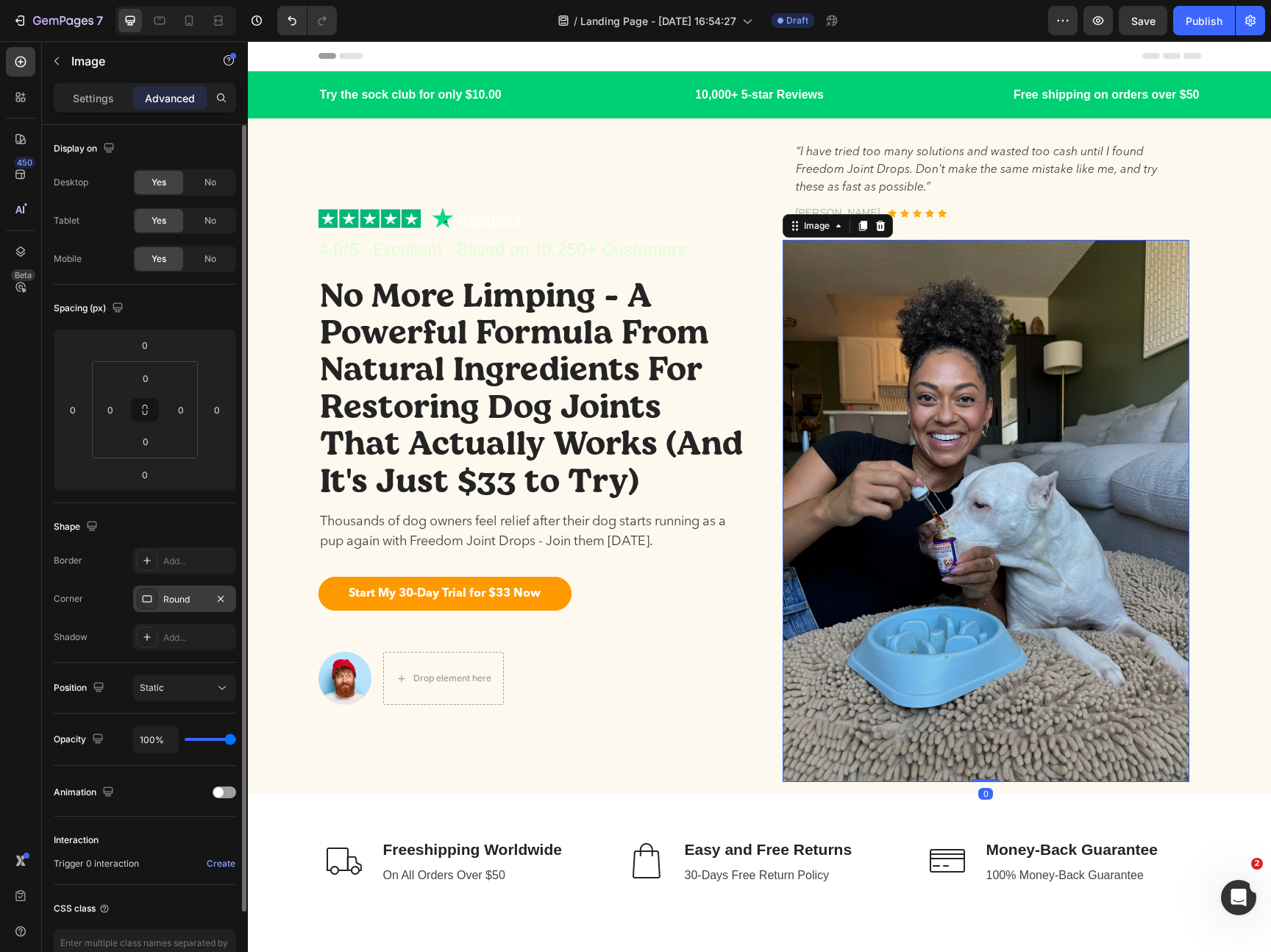
click at [180, 606] on div "Round" at bounding box center [184, 599] width 103 height 27
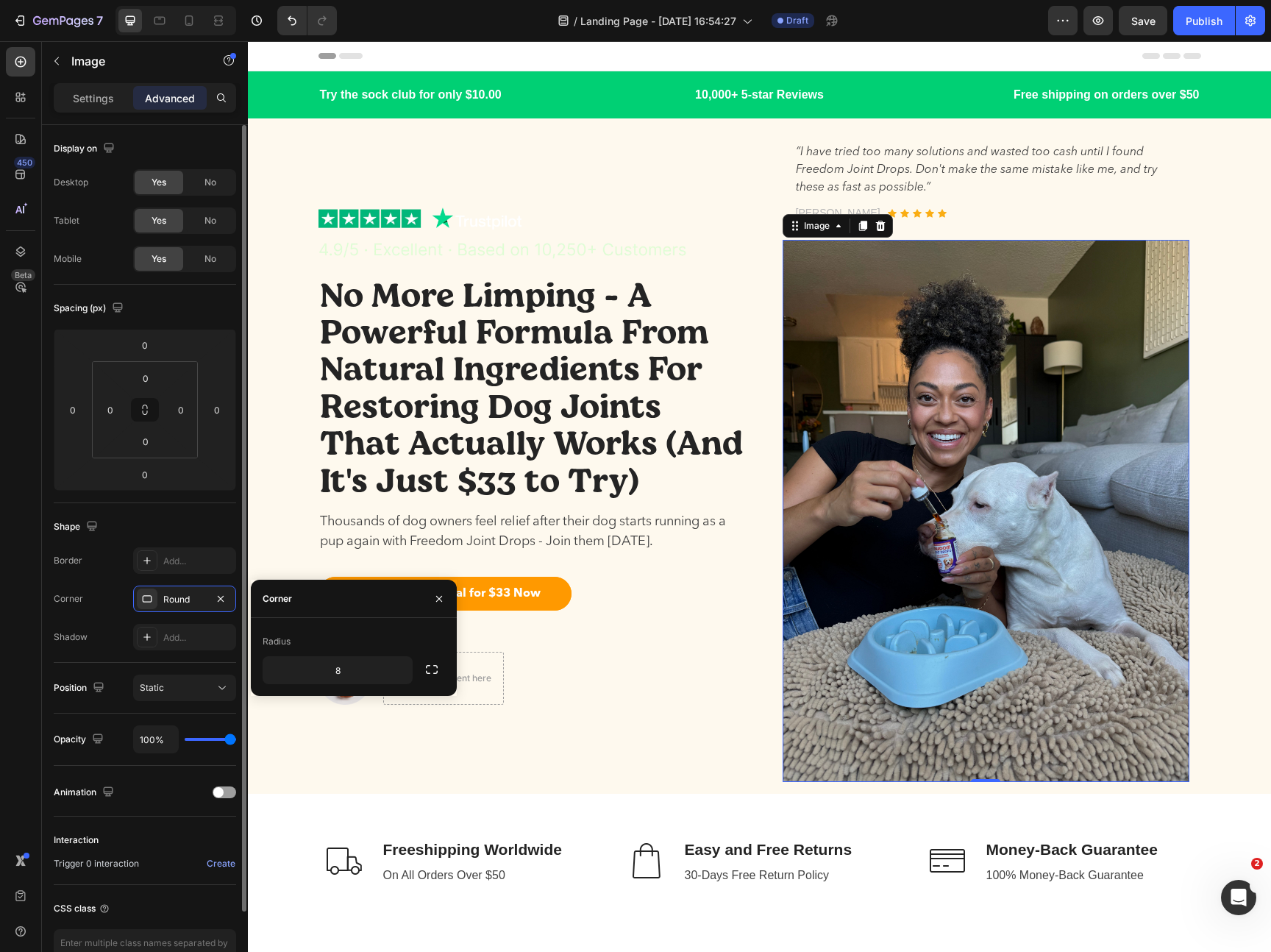
click at [118, 634] on div "Shadow Add..." at bounding box center [145, 637] width 182 height 27
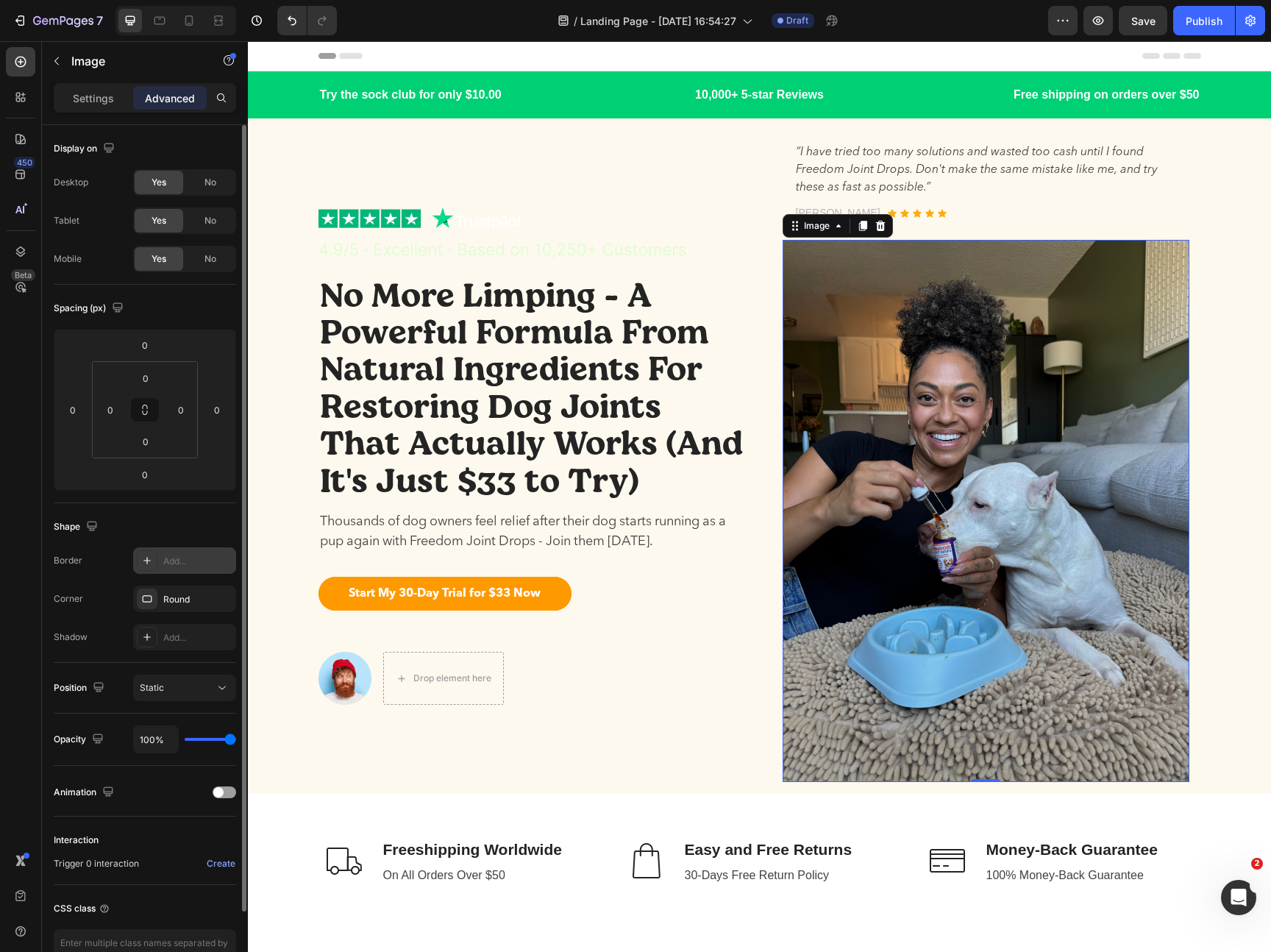
click at [185, 560] on div "Add..." at bounding box center [198, 561] width 69 height 13
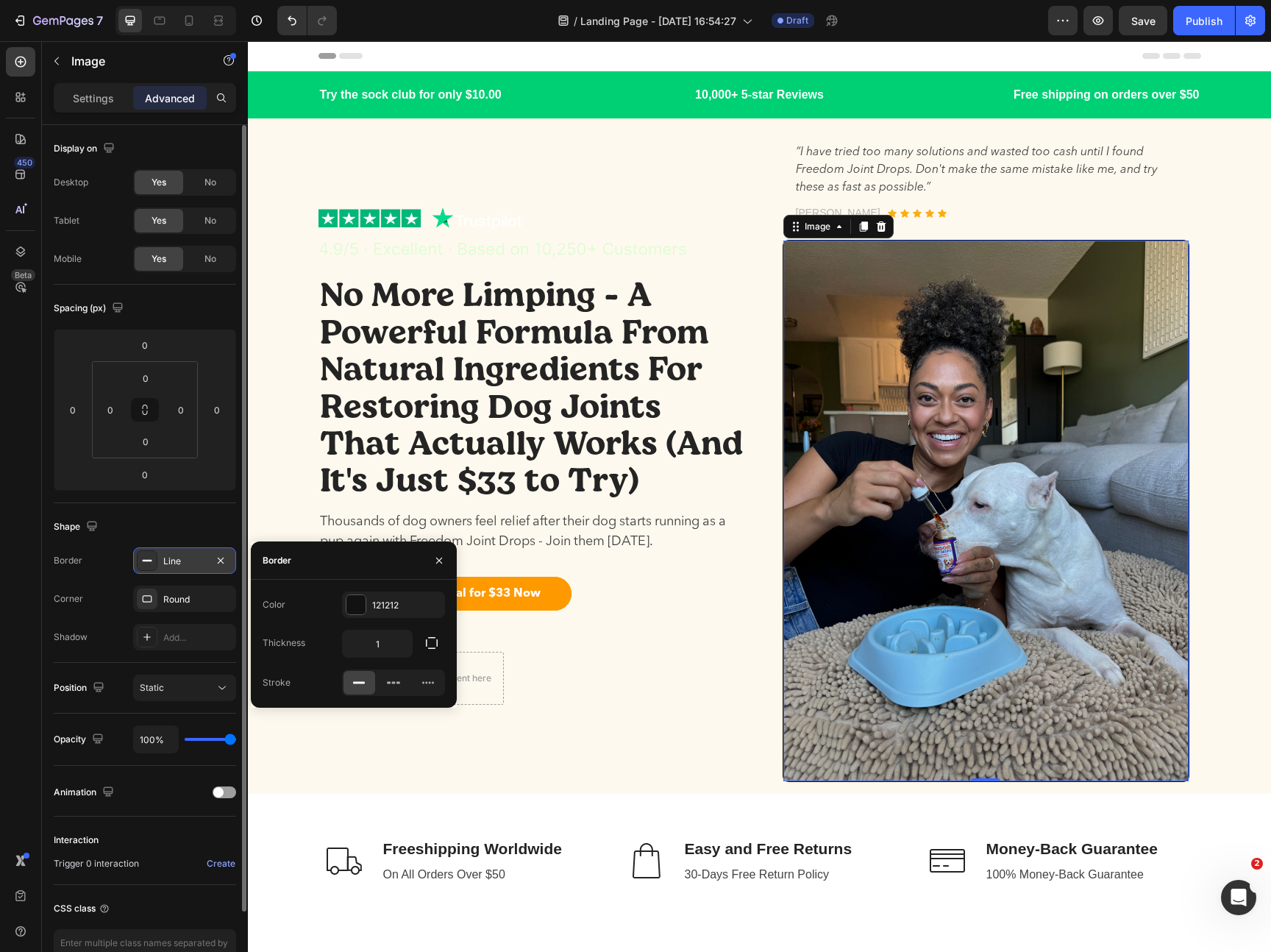
click at [79, 593] on div "Corner" at bounding box center [68, 599] width 29 height 13
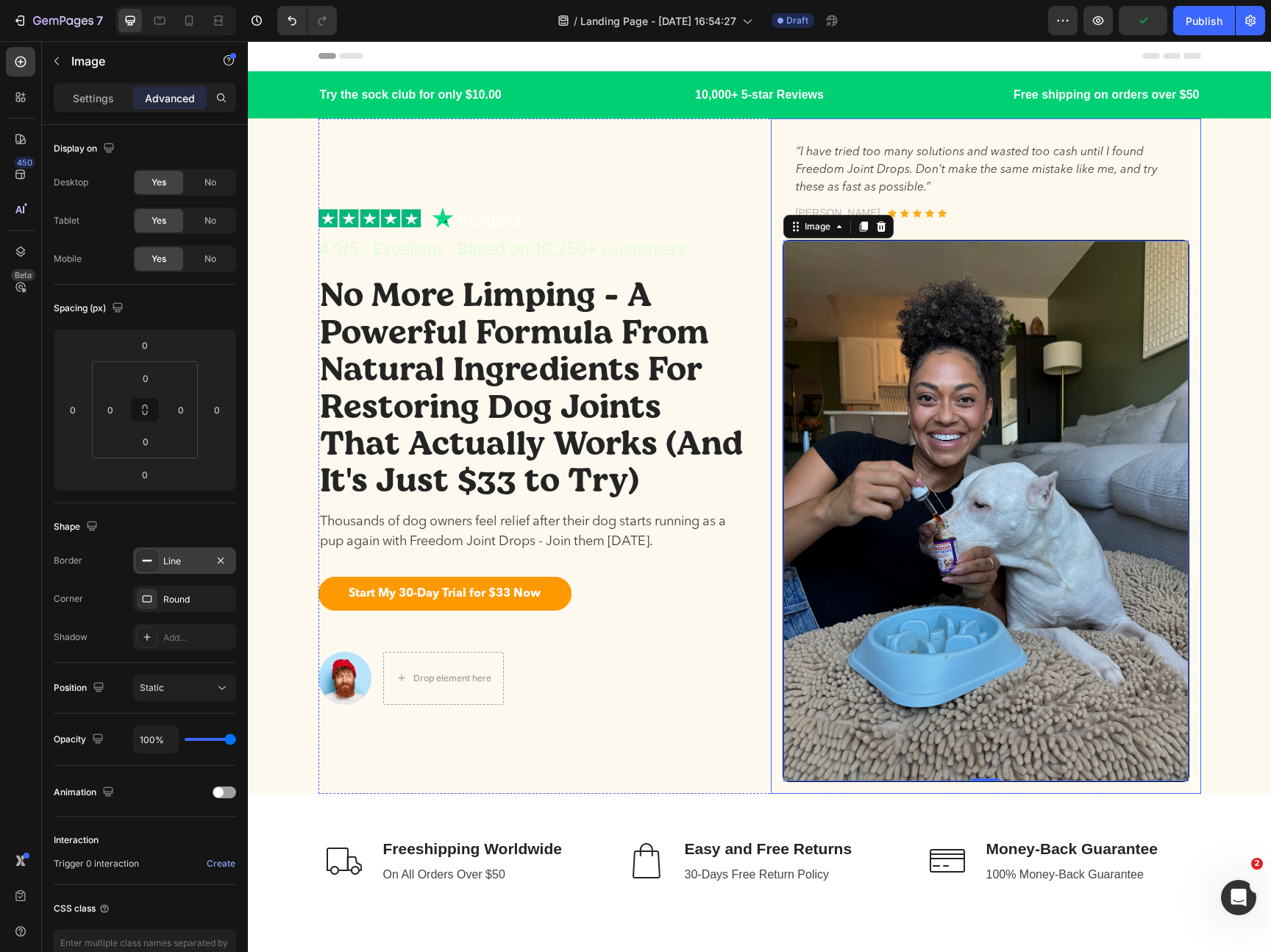
click at [778, 431] on div "“I have tried too many solutions and wasted too cash until I found Freedom Join…" at bounding box center [986, 456] width 430 height 676
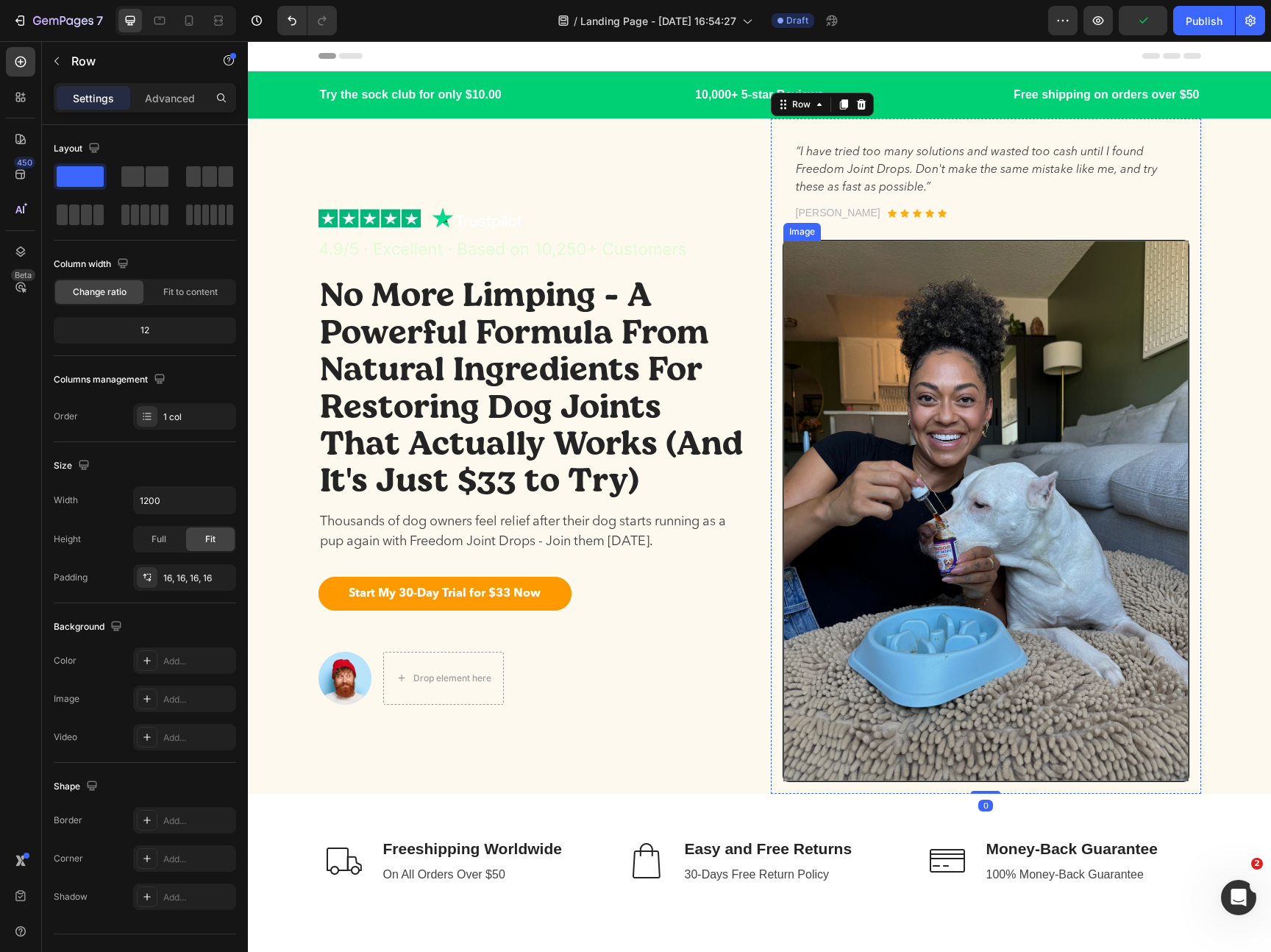
click at [836, 394] on img at bounding box center [986, 511] width 405 height 540
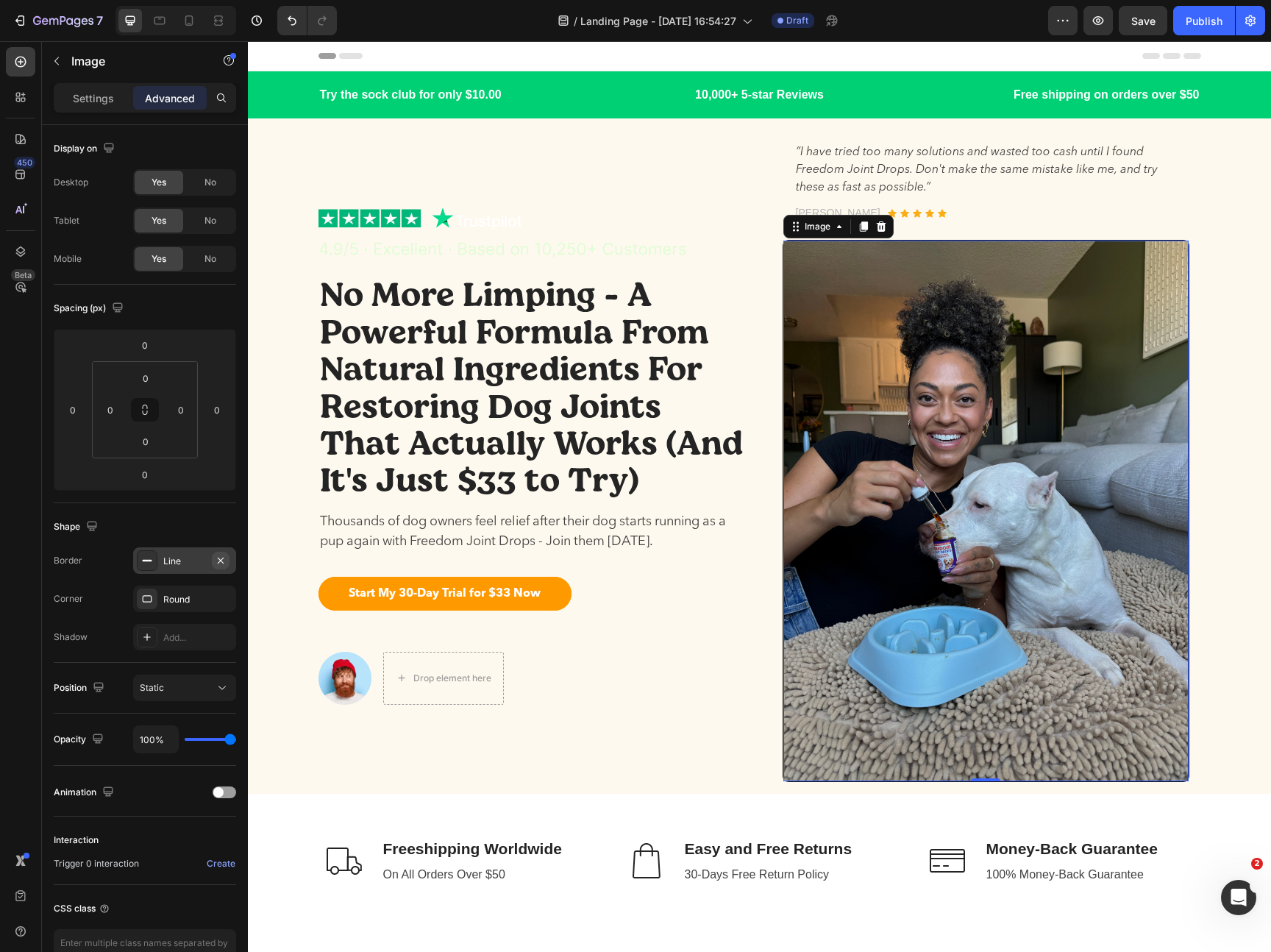
click at [220, 559] on icon "button" at bounding box center [220, 560] width 12 height 12
click at [949, 229] on div "“I have tried too many solutions and wasted too cash until I found Freedom Join…" at bounding box center [986, 182] width 407 height 104
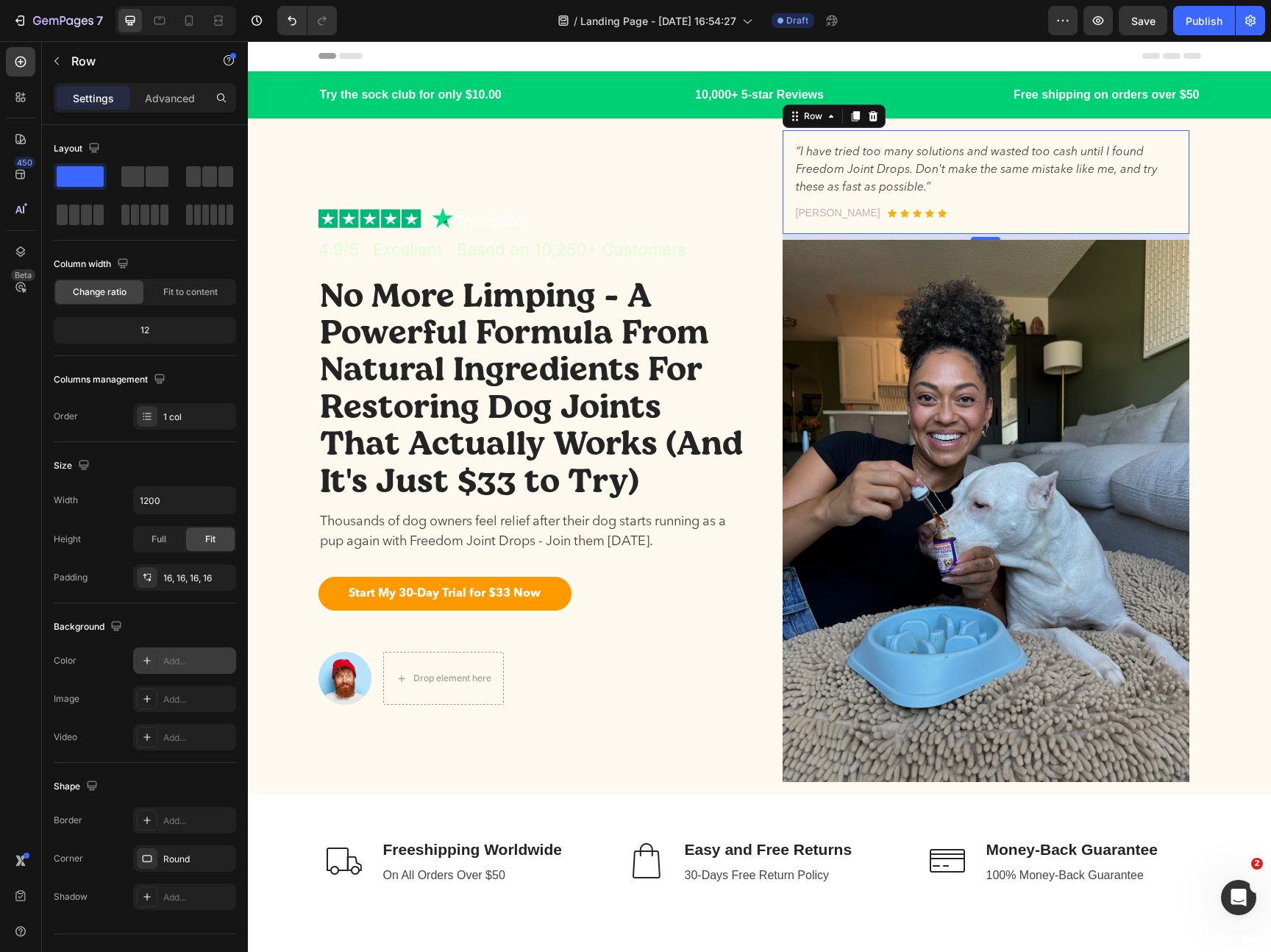
click at [177, 665] on div "Add..." at bounding box center [198, 661] width 69 height 13
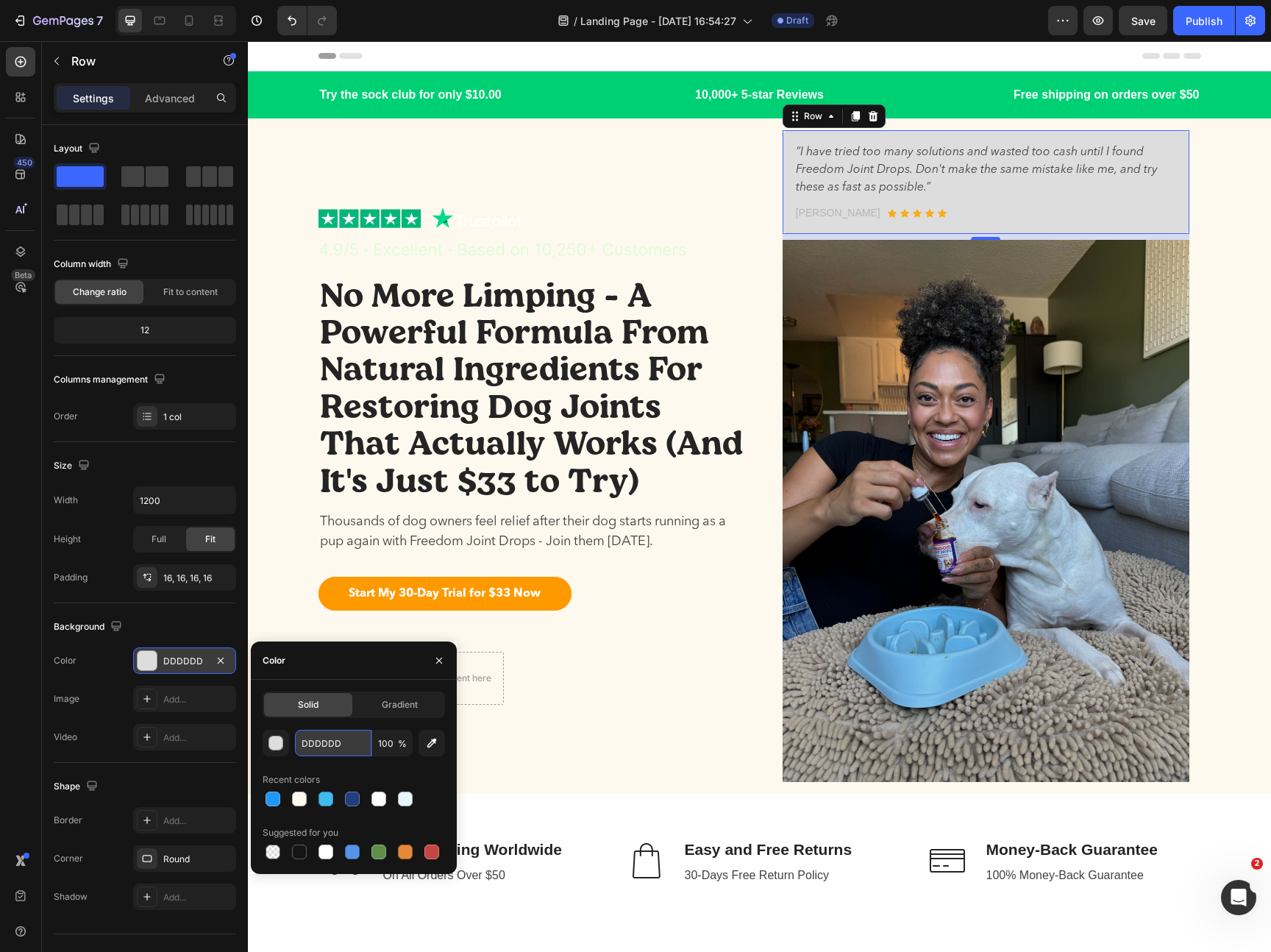
click at [323, 750] on input "DDDDDD" at bounding box center [332, 743] width 76 height 27
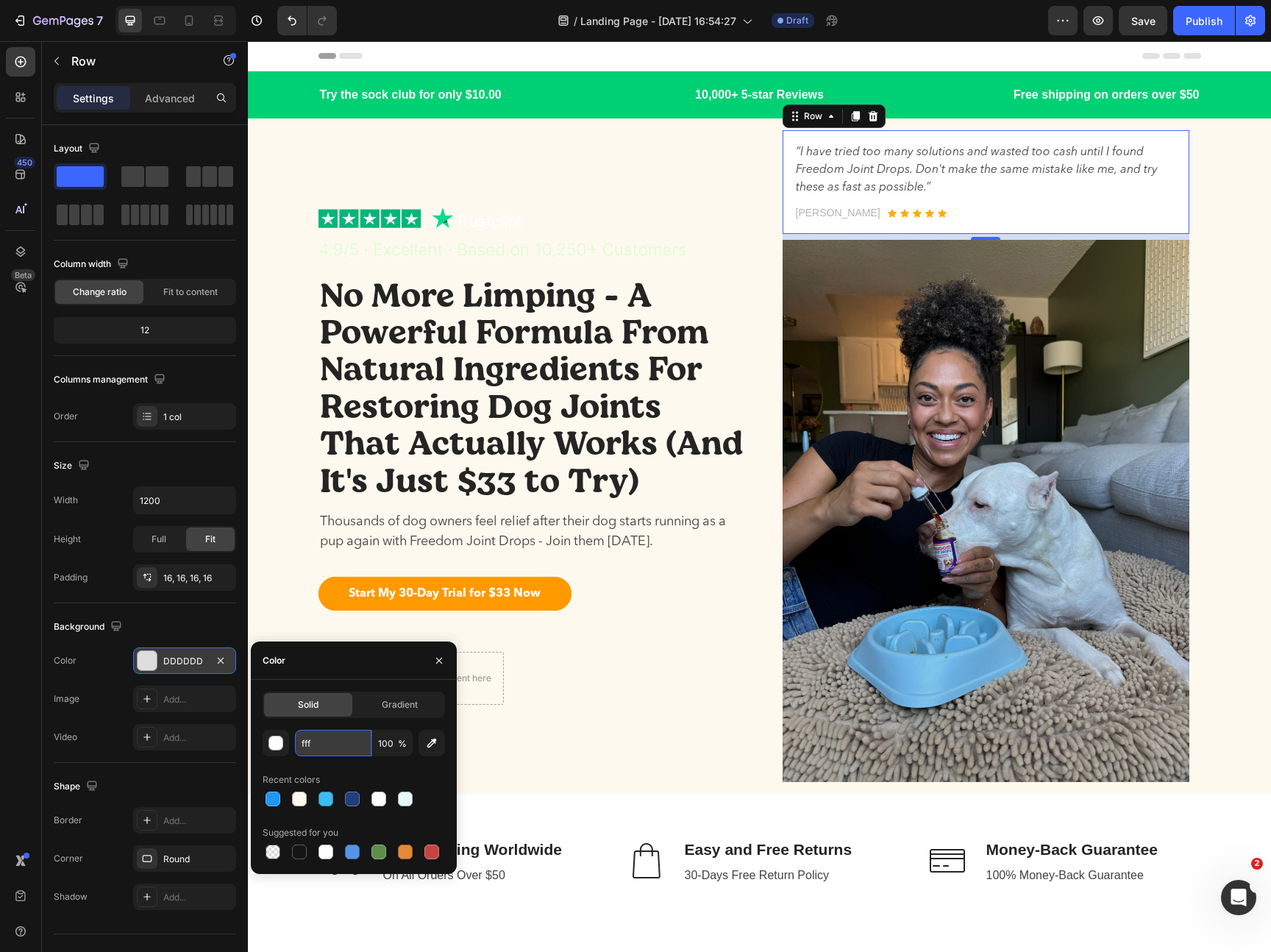
type input "FFFFFF"
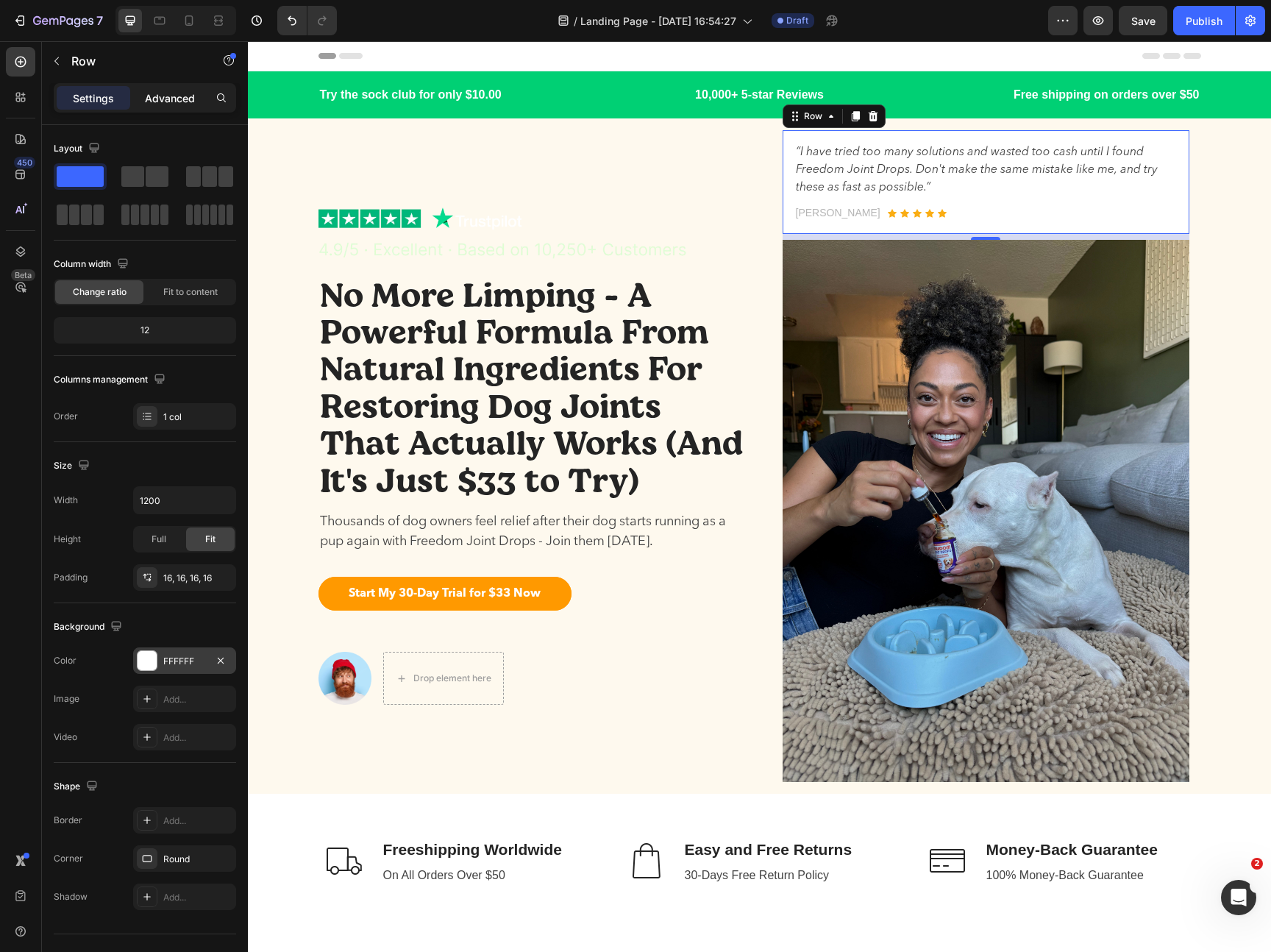
click at [176, 102] on p "Advanced" at bounding box center [170, 98] width 50 height 16
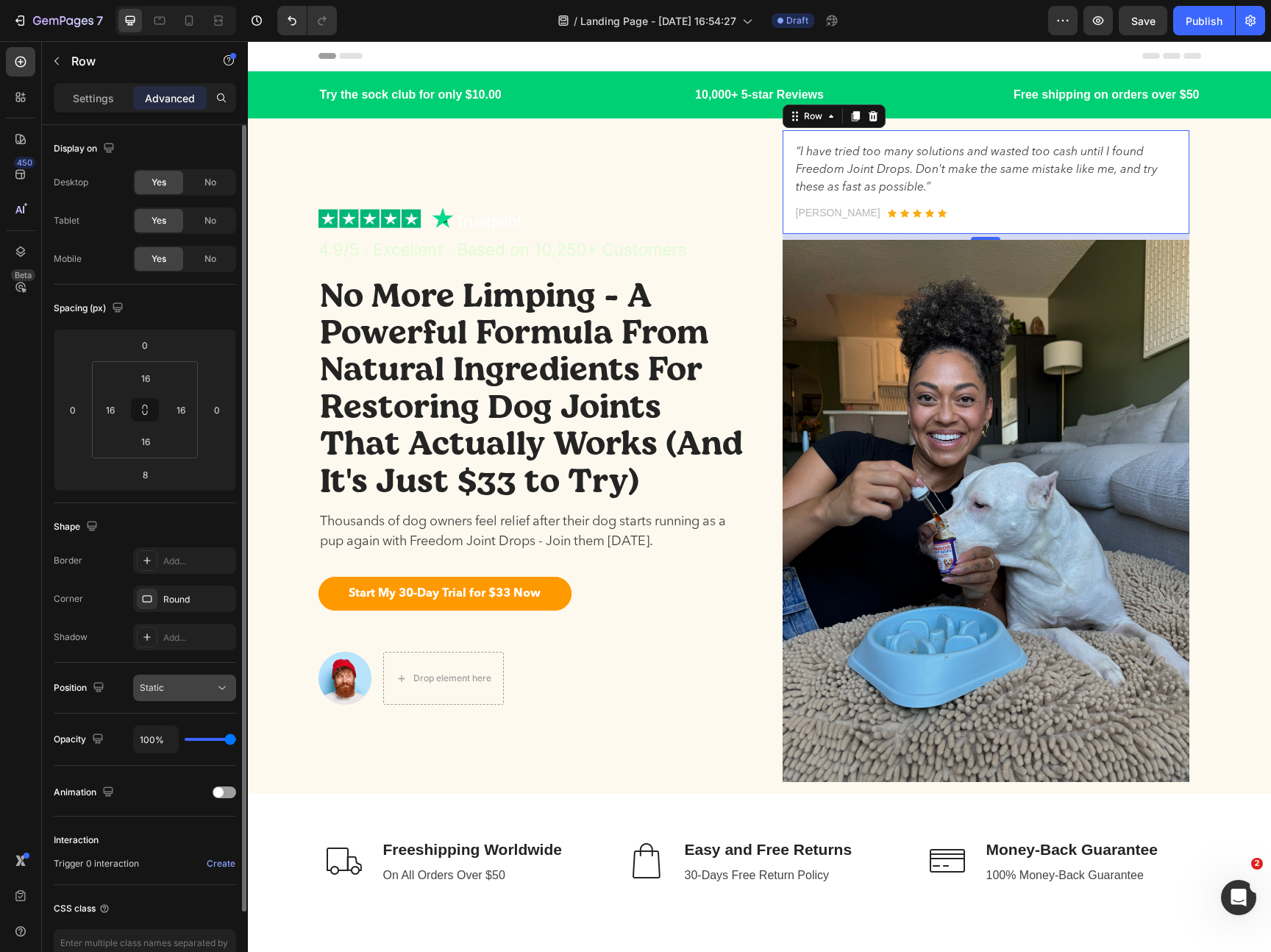
click at [179, 687] on div "Static" at bounding box center [178, 687] width 75 height 13
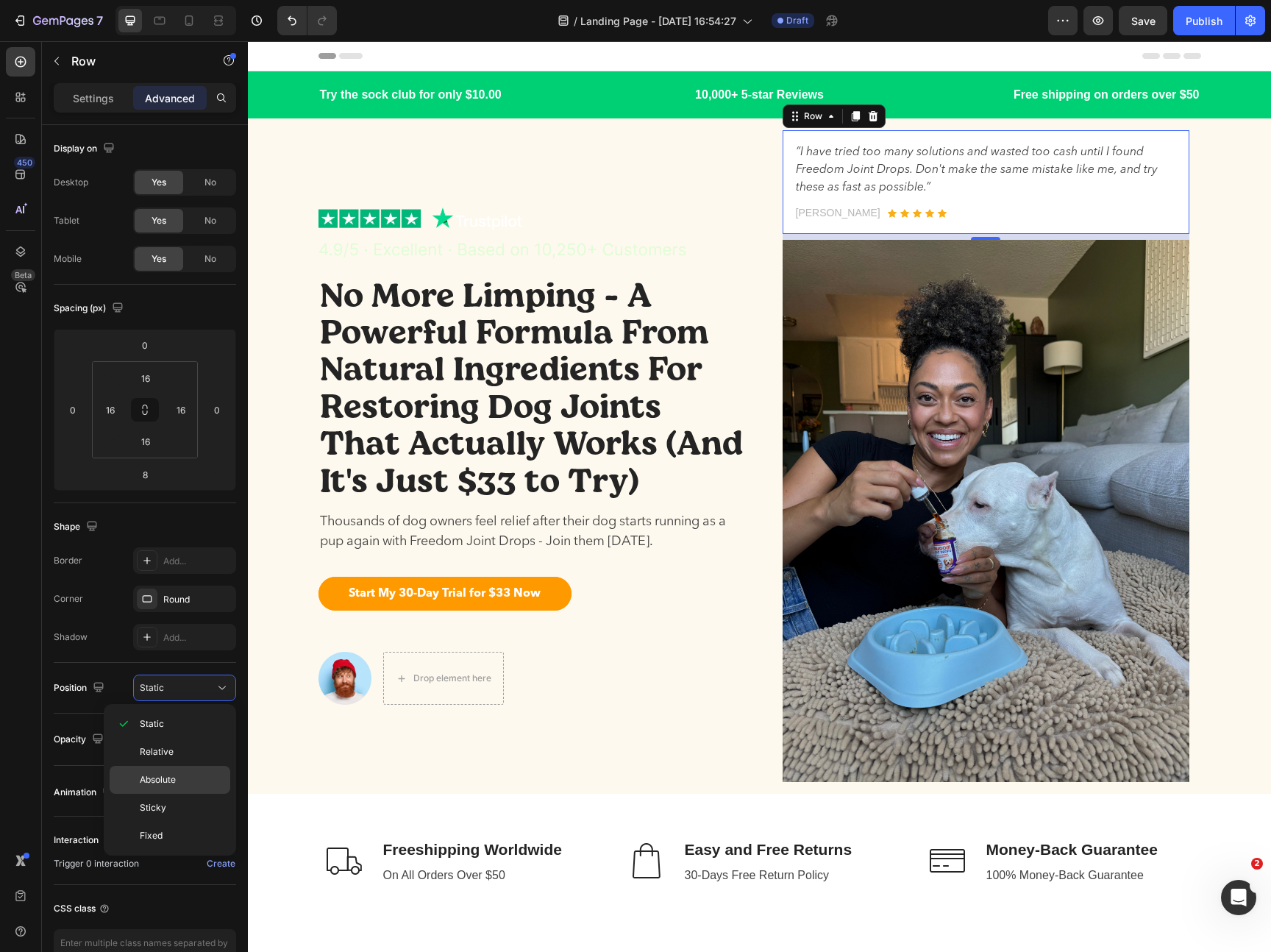
click at [176, 793] on div "Absolute" at bounding box center [170, 807] width 121 height 28
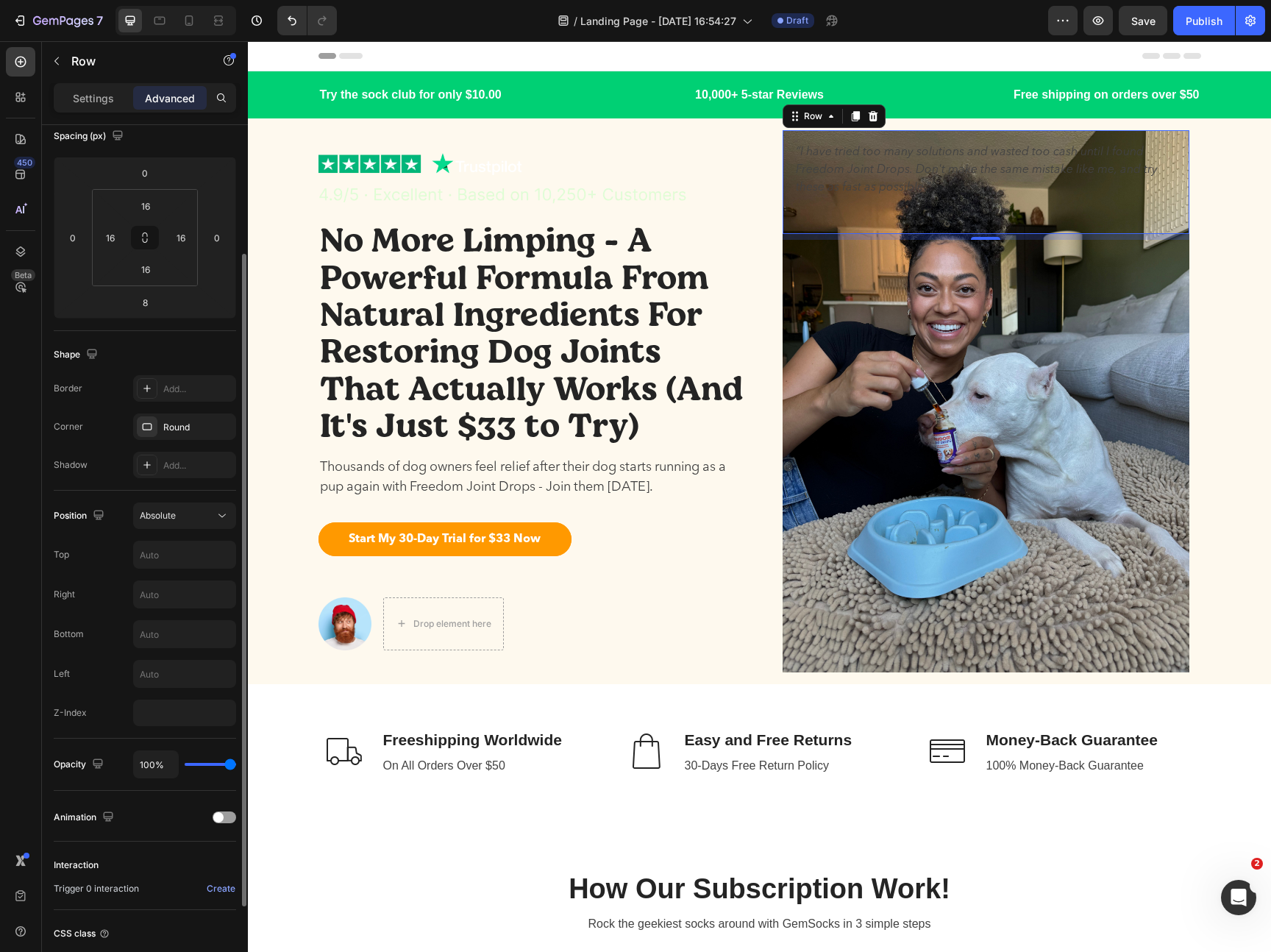
scroll to position [287, 0]
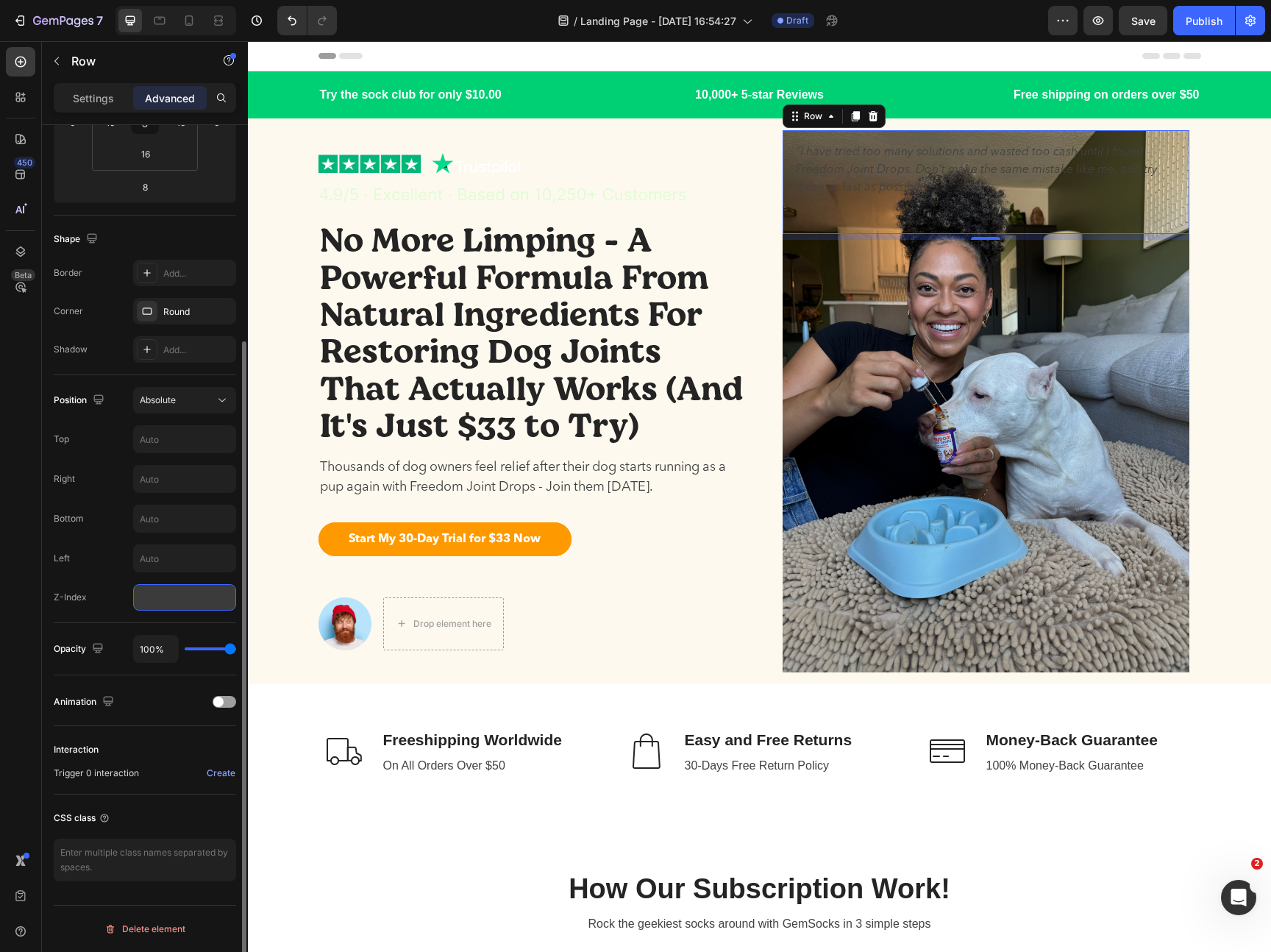
click at [194, 608] on input "number" at bounding box center [184, 597] width 103 height 27
type input "10"
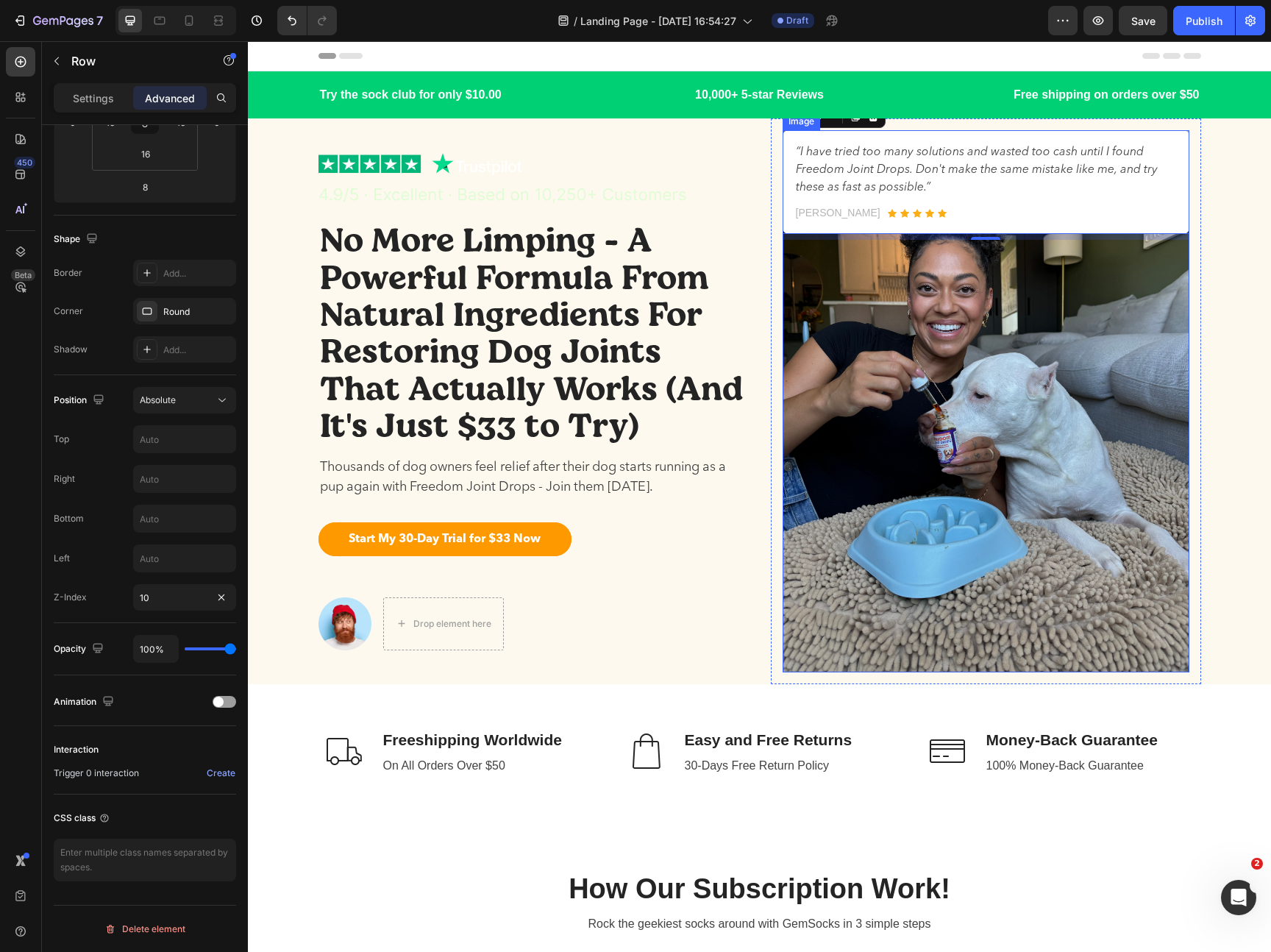
click at [911, 310] on img at bounding box center [986, 401] width 407 height 542
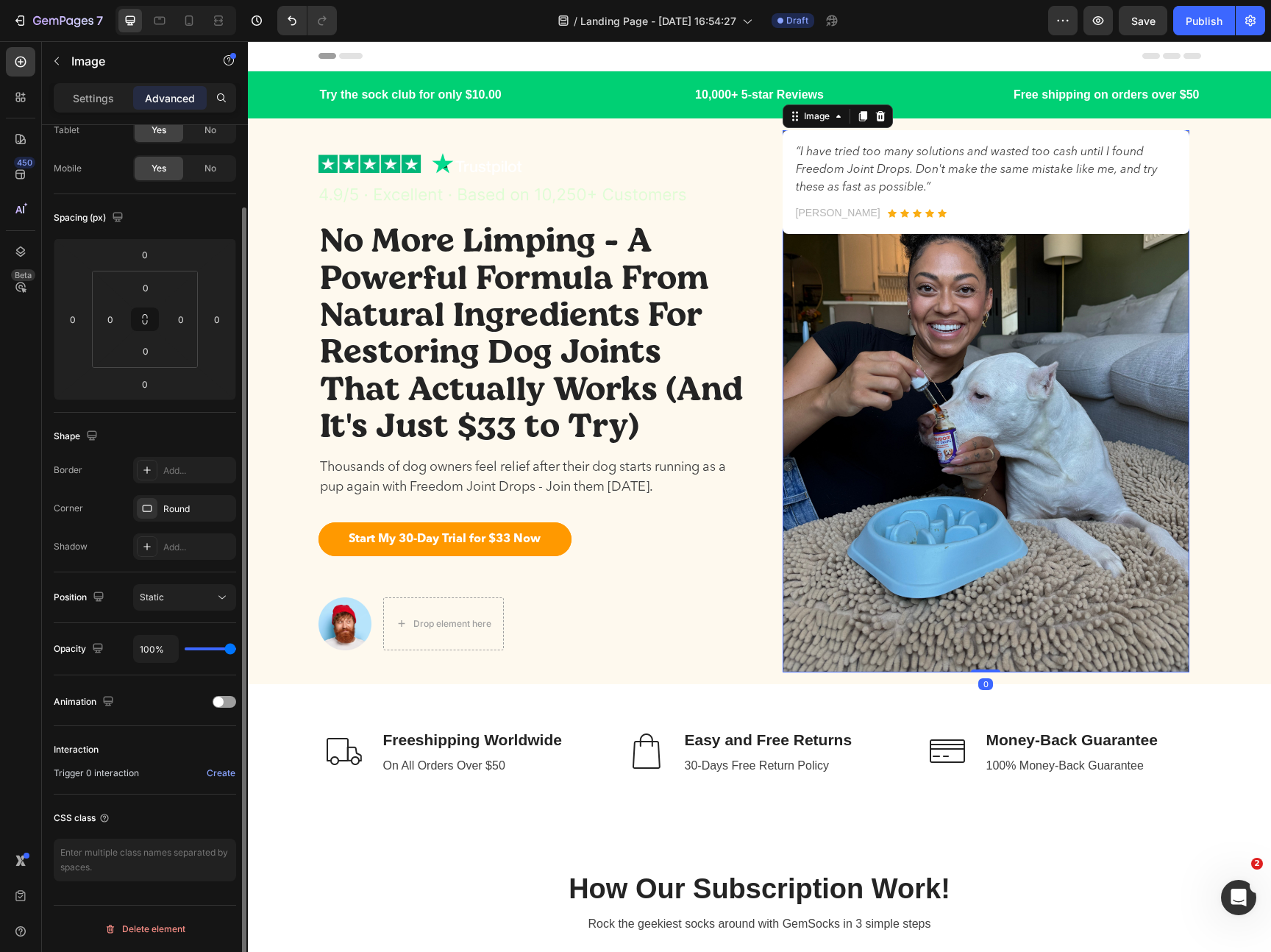
scroll to position [0, 0]
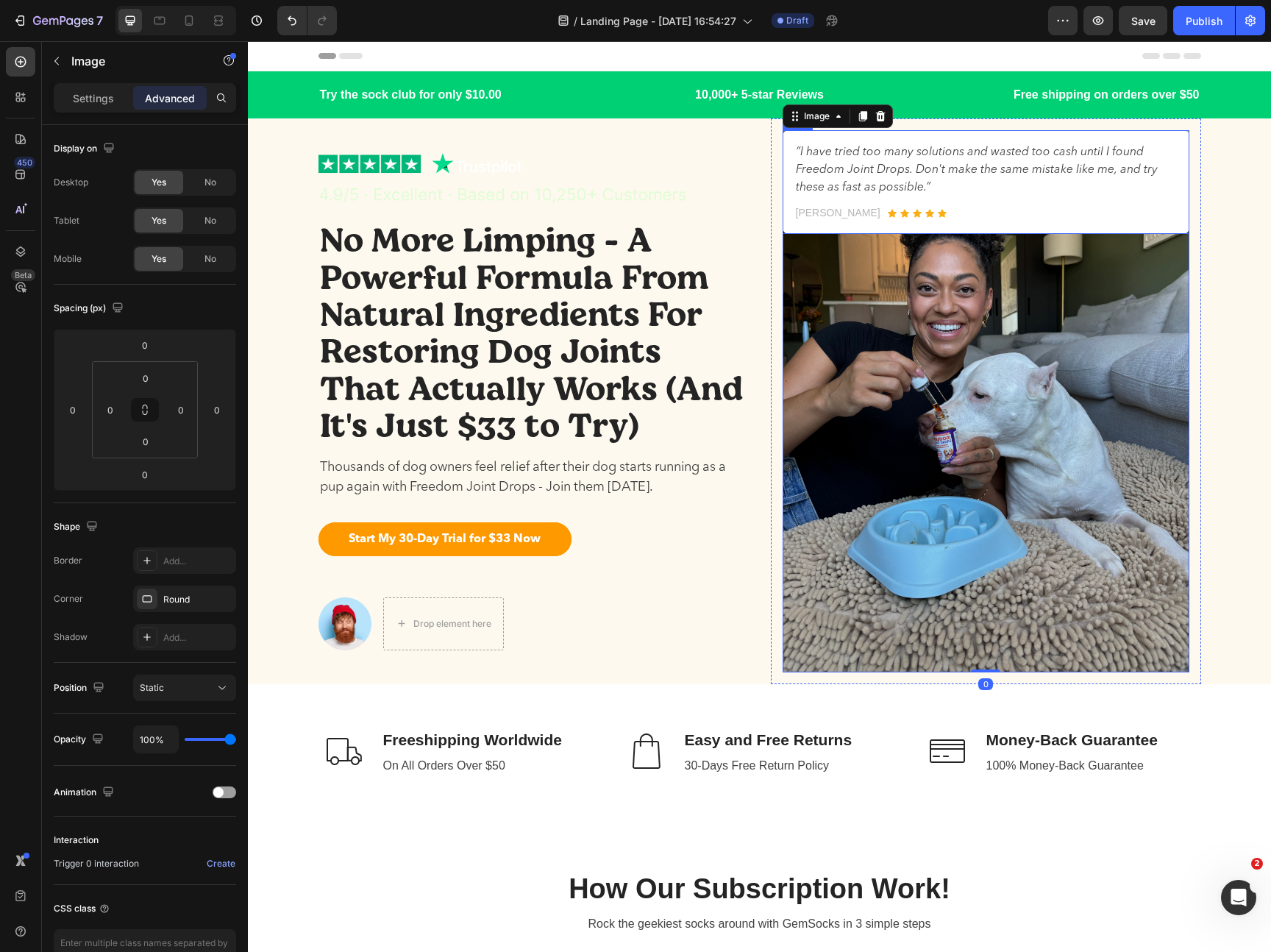
click at [789, 155] on div "“I have tried too many solutions and wasted too cash until I found Freedom Join…" at bounding box center [986, 182] width 407 height 104
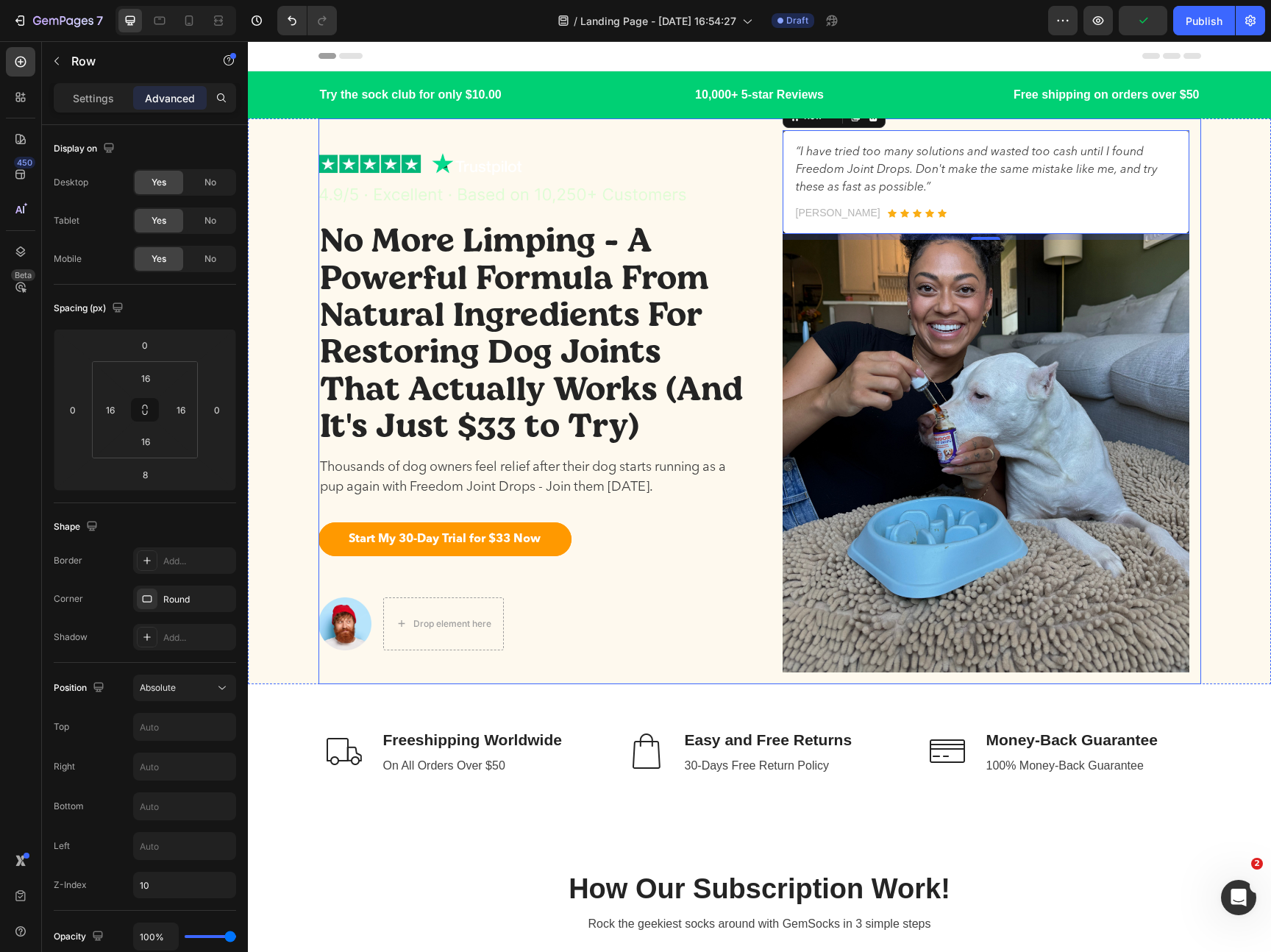
click at [760, 364] on div "Image No More Limping - A Powerful Formula From Natural Ingredients For Restori…" at bounding box center [760, 401] width 883 height 566
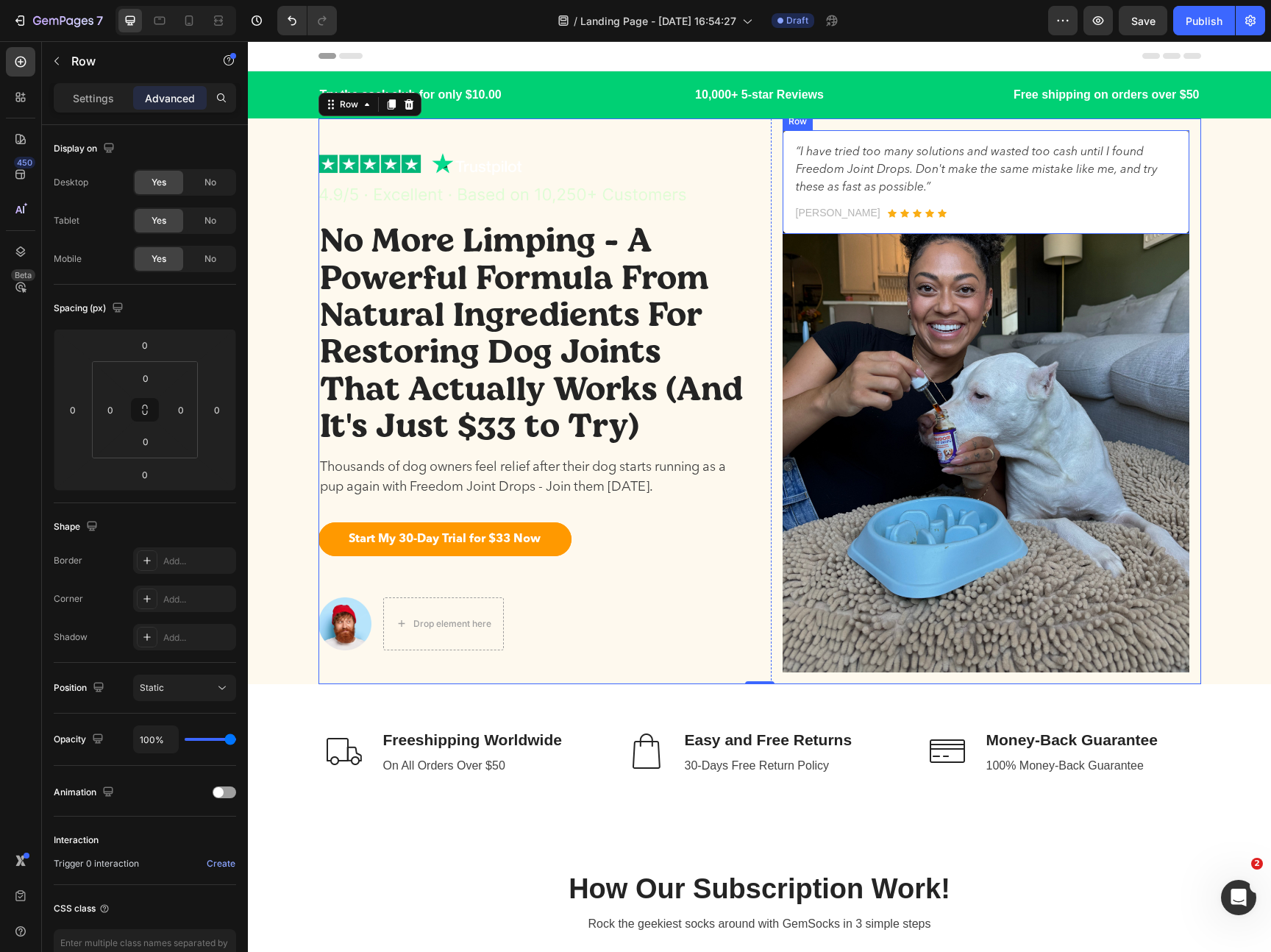
click at [791, 224] on div "“I have tried too many solutions and wasted too cash until I found Freedom Join…" at bounding box center [986, 182] width 407 height 104
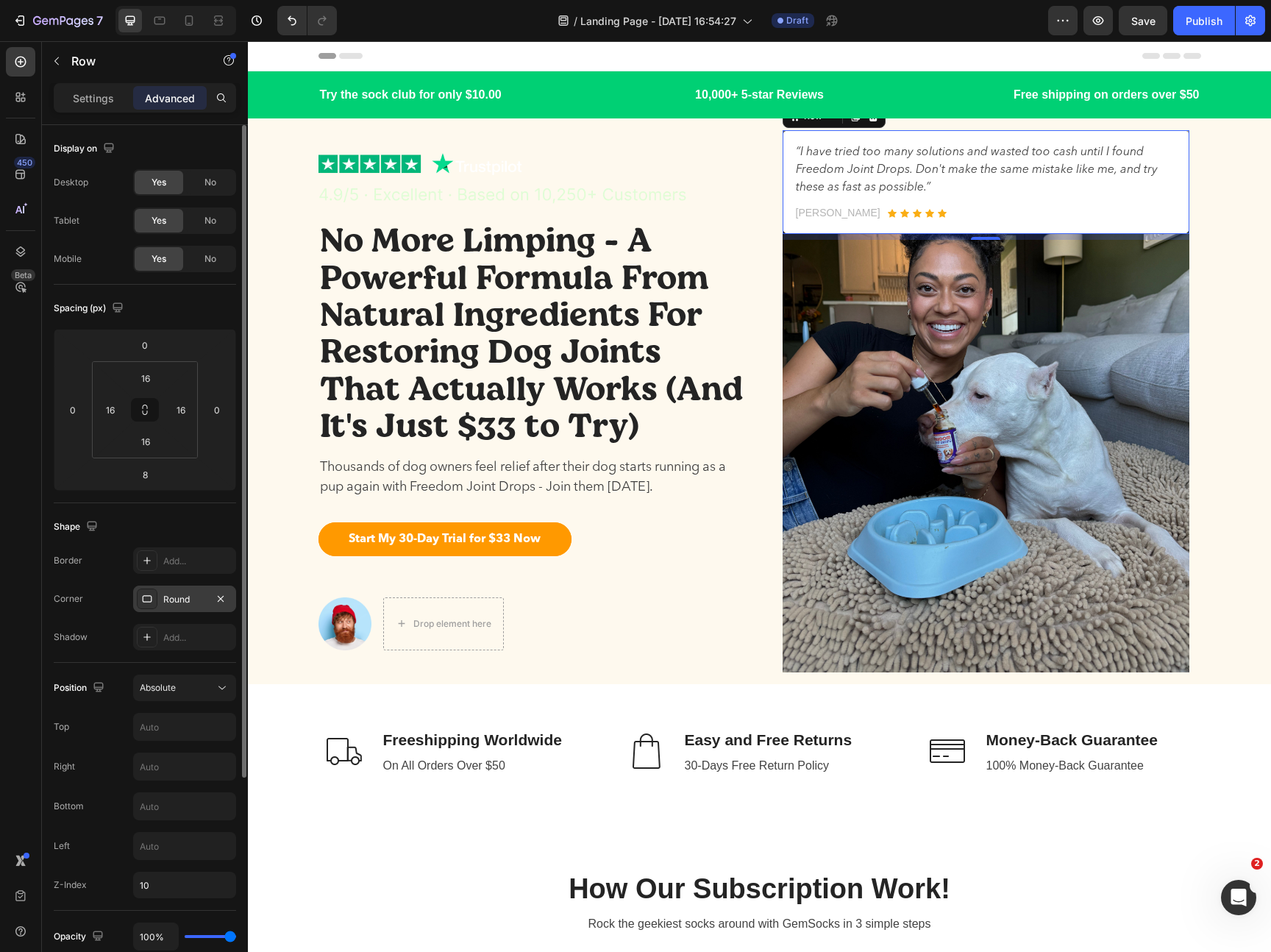
click at [173, 604] on div "Round" at bounding box center [185, 599] width 42 height 13
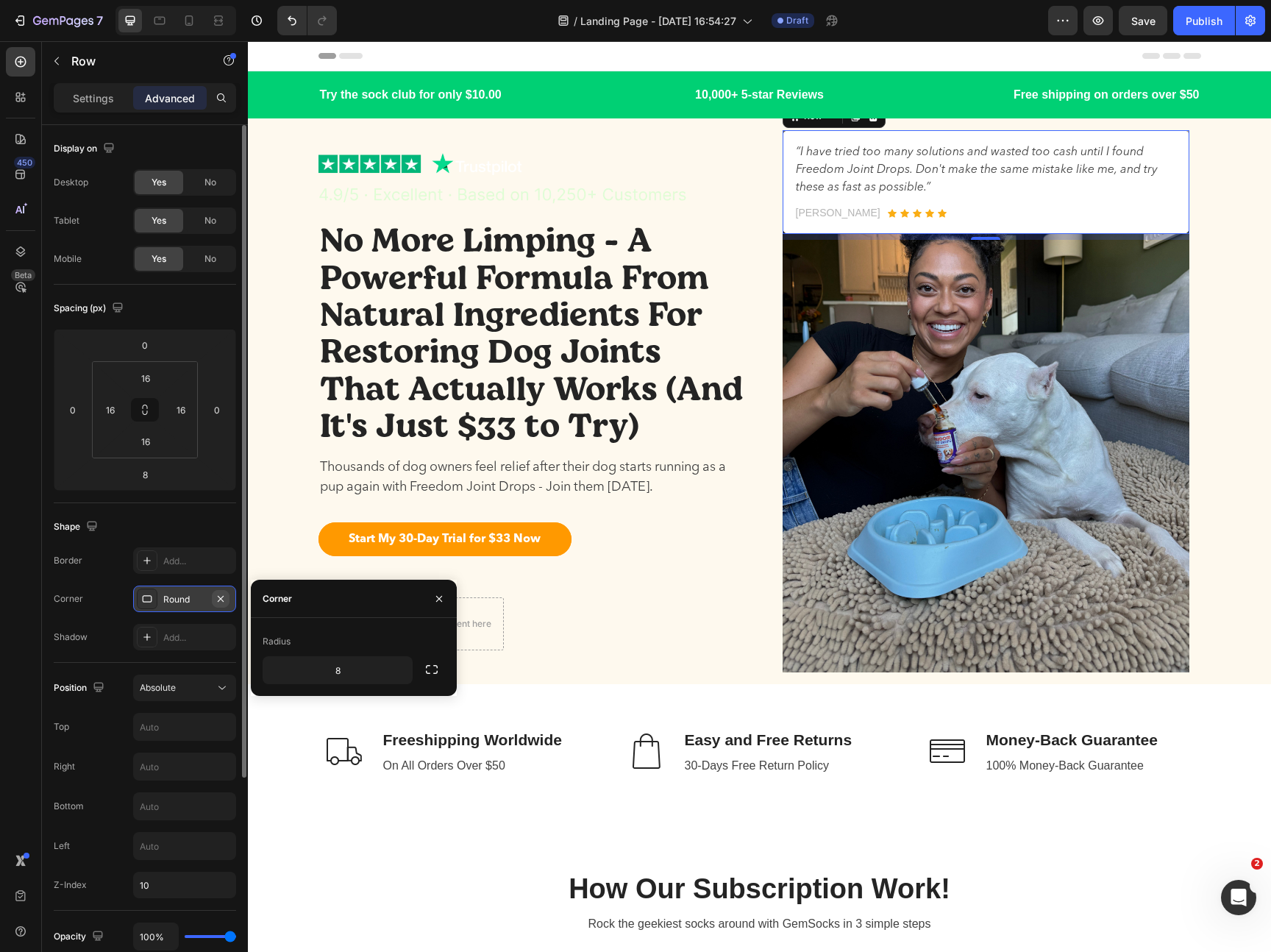
click at [219, 602] on icon "button" at bounding box center [220, 599] width 12 height 12
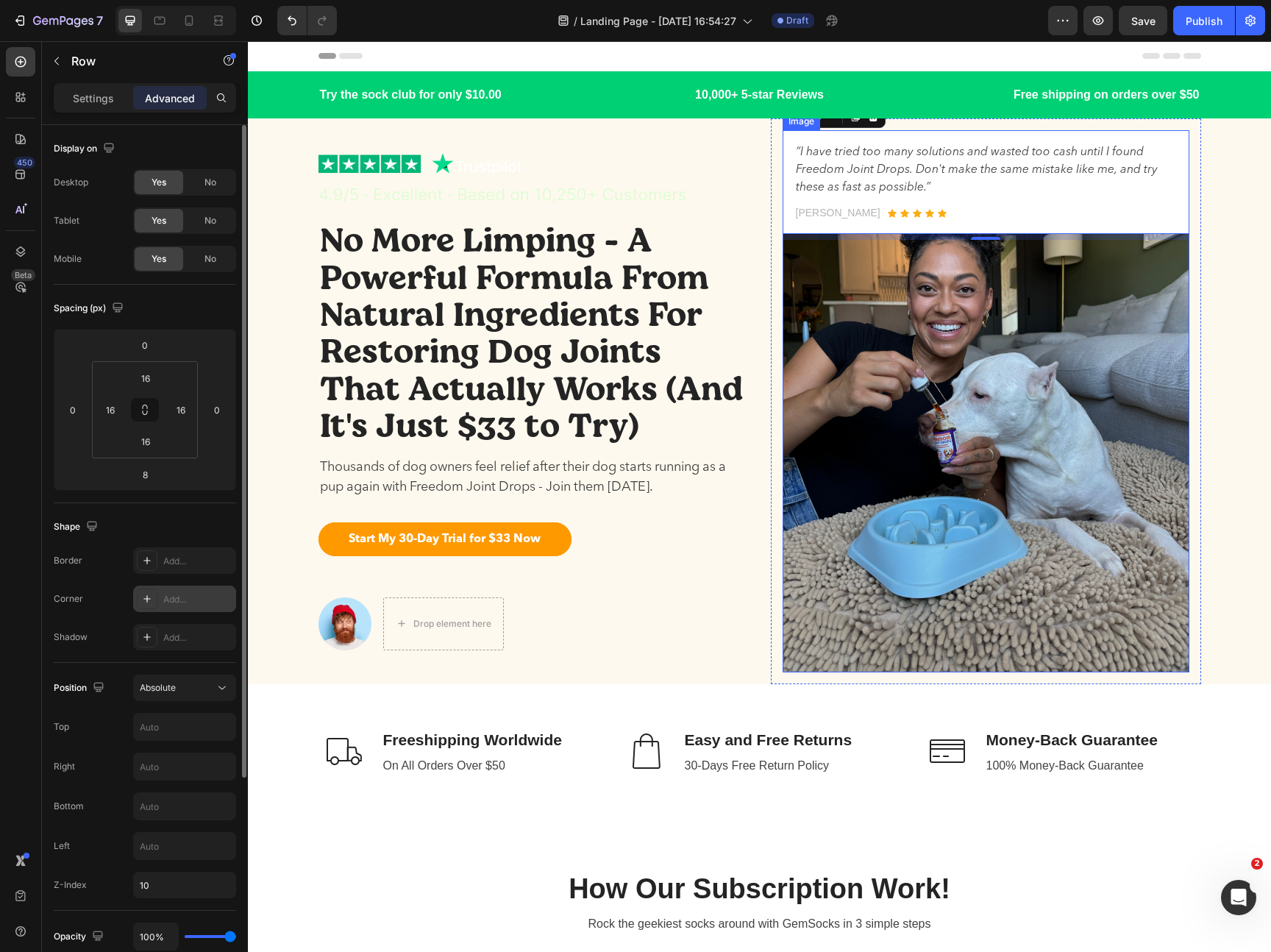
click at [824, 430] on img at bounding box center [986, 401] width 407 height 542
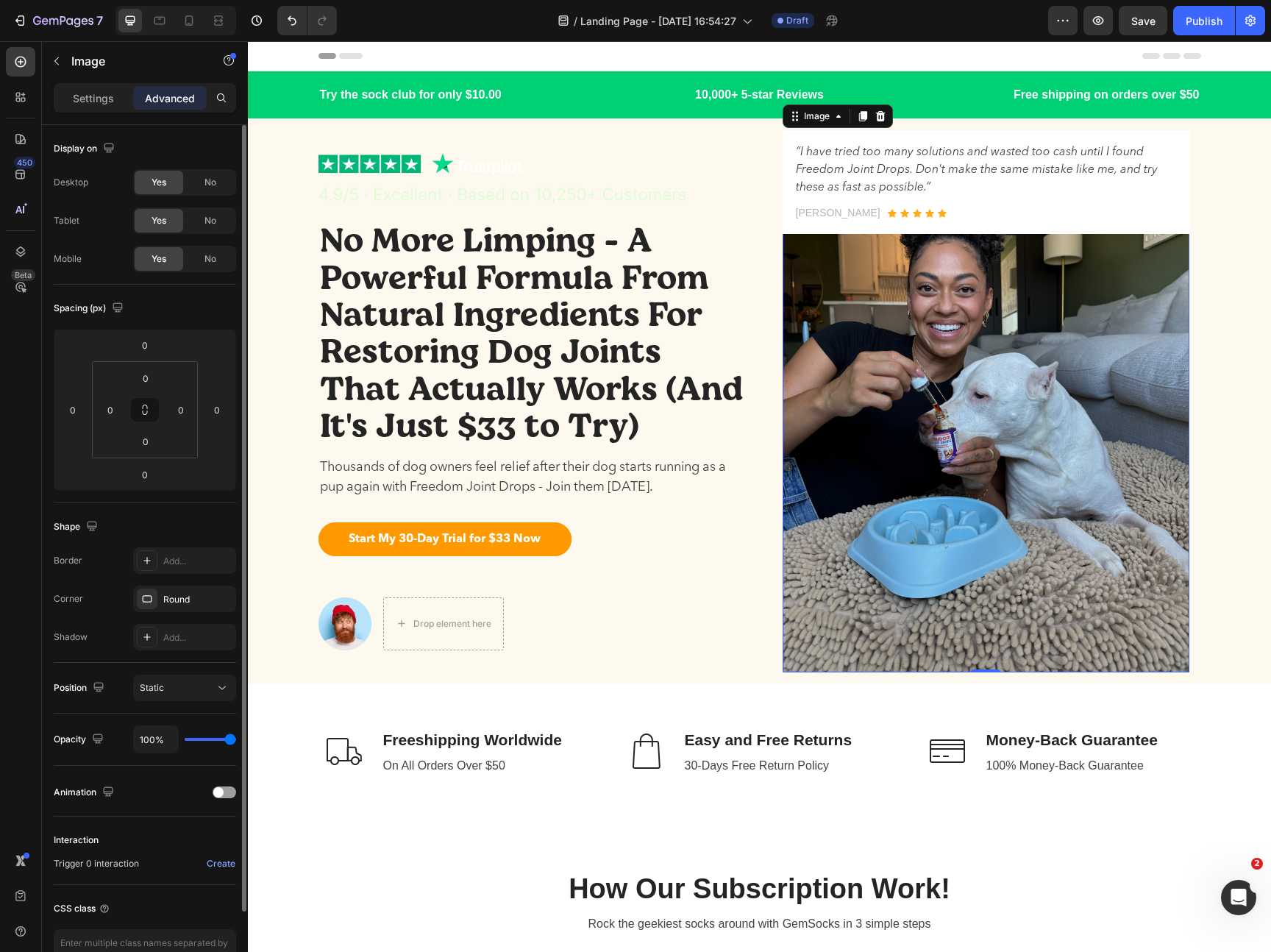
click at [888, 439] on img at bounding box center [986, 401] width 407 height 542
drag, startPoint x: 989, startPoint y: 670, endPoint x: 987, endPoint y: 611, distance: 59.0
click at [987, 612] on div "Image 0" at bounding box center [986, 401] width 407 height 542
click at [953, 507] on img at bounding box center [986, 401] width 407 height 542
click at [103, 106] on div "Settings" at bounding box center [93, 98] width 74 height 24
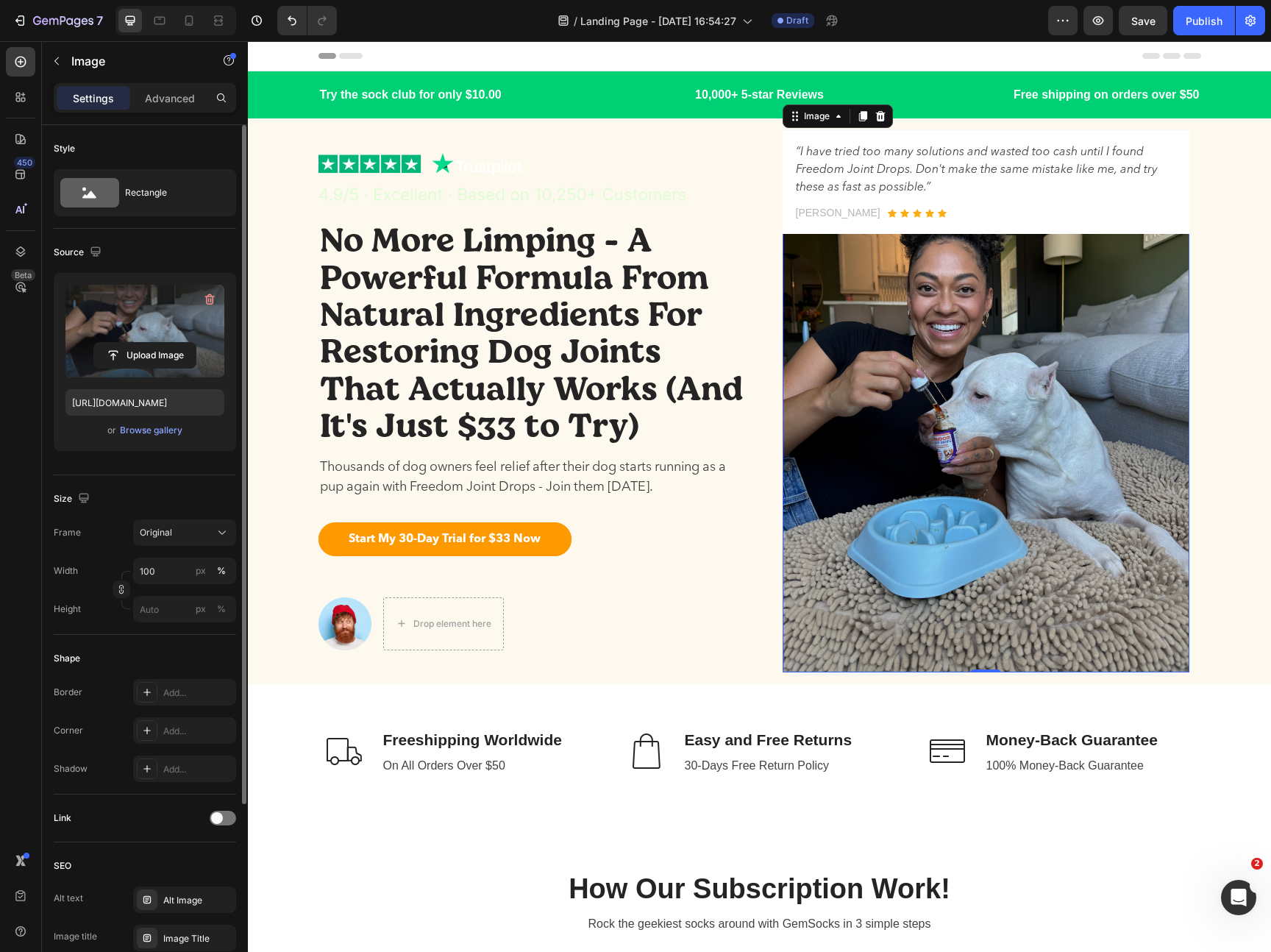
click at [146, 320] on label at bounding box center [145, 331] width 159 height 93
click at [146, 342] on input "file" at bounding box center [145, 355] width 101 height 25
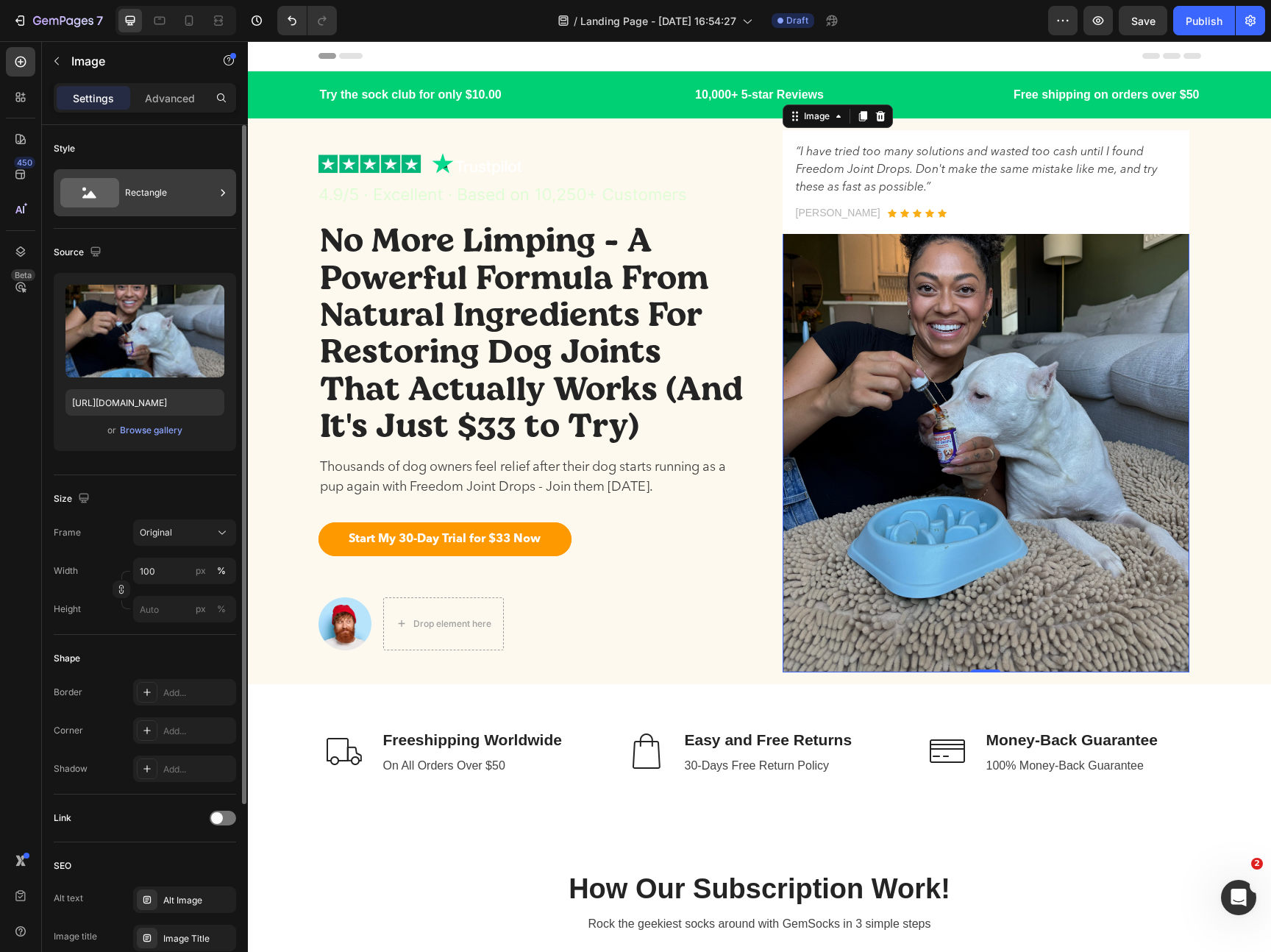
click at [145, 197] on div "Rectangle" at bounding box center [170, 192] width 90 height 34
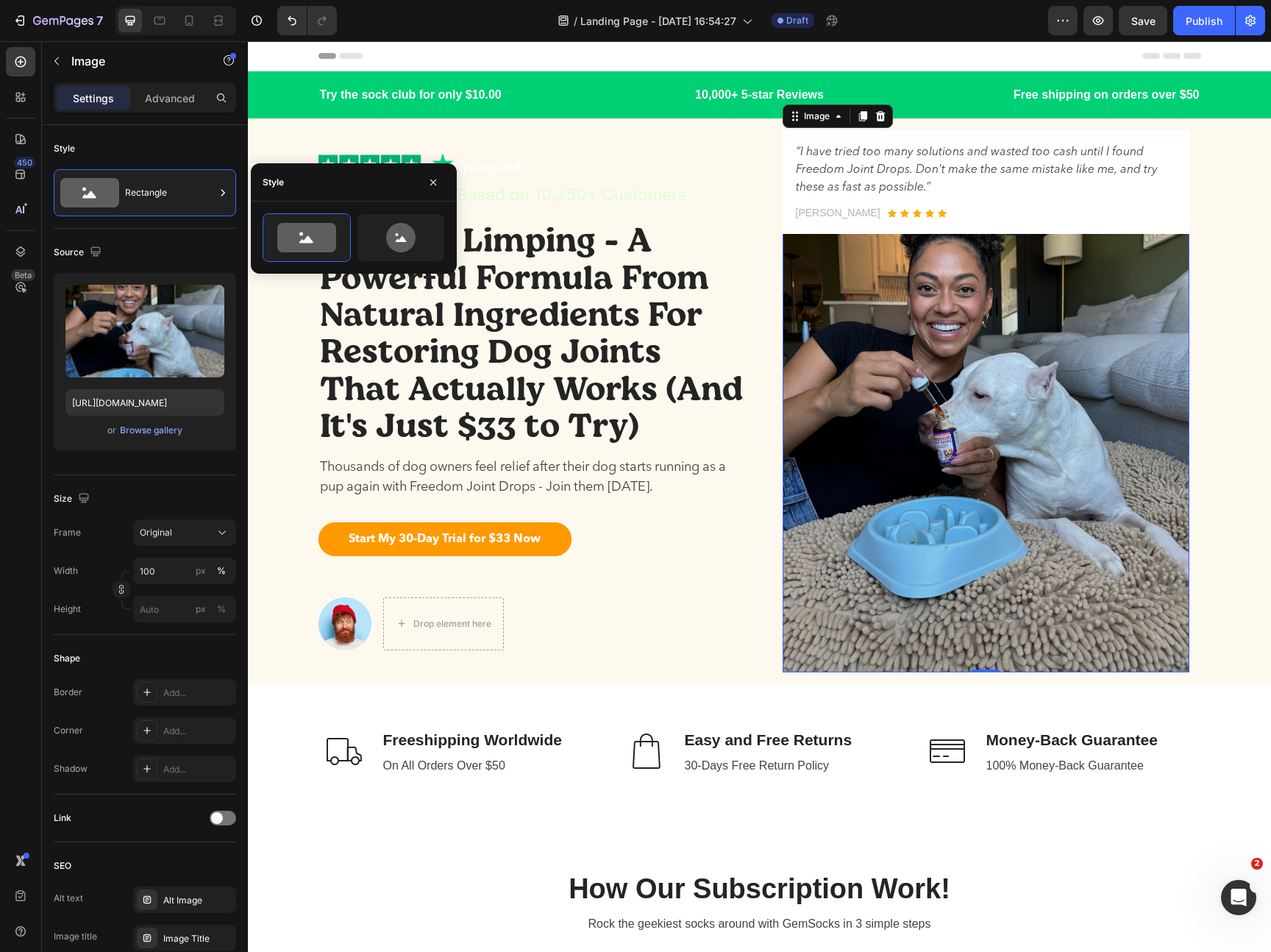
click at [200, 141] on div "Style" at bounding box center [145, 148] width 182 height 24
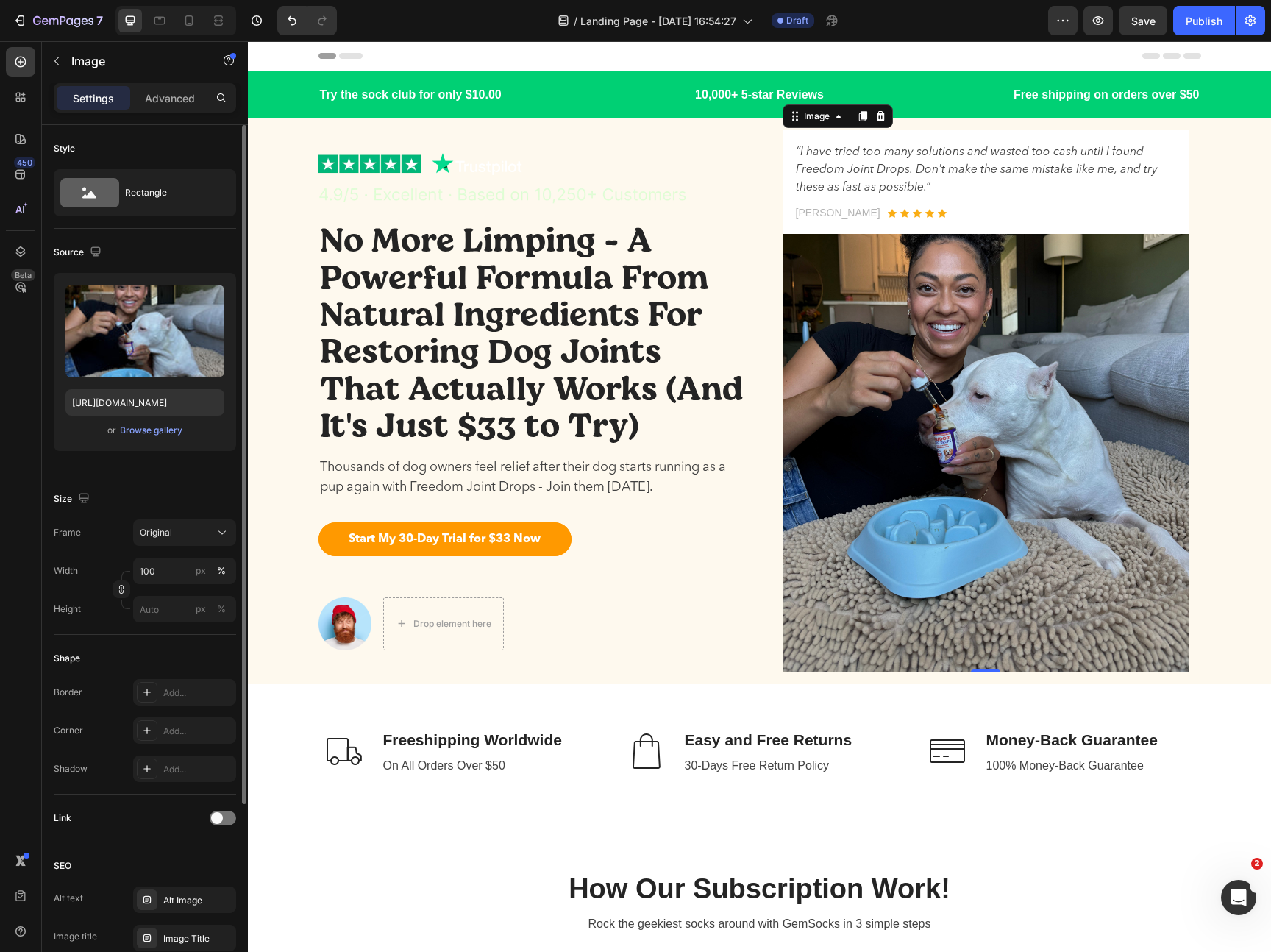
click at [891, 397] on img at bounding box center [986, 401] width 407 height 542
click at [977, 503] on img at bounding box center [986, 401] width 407 height 542
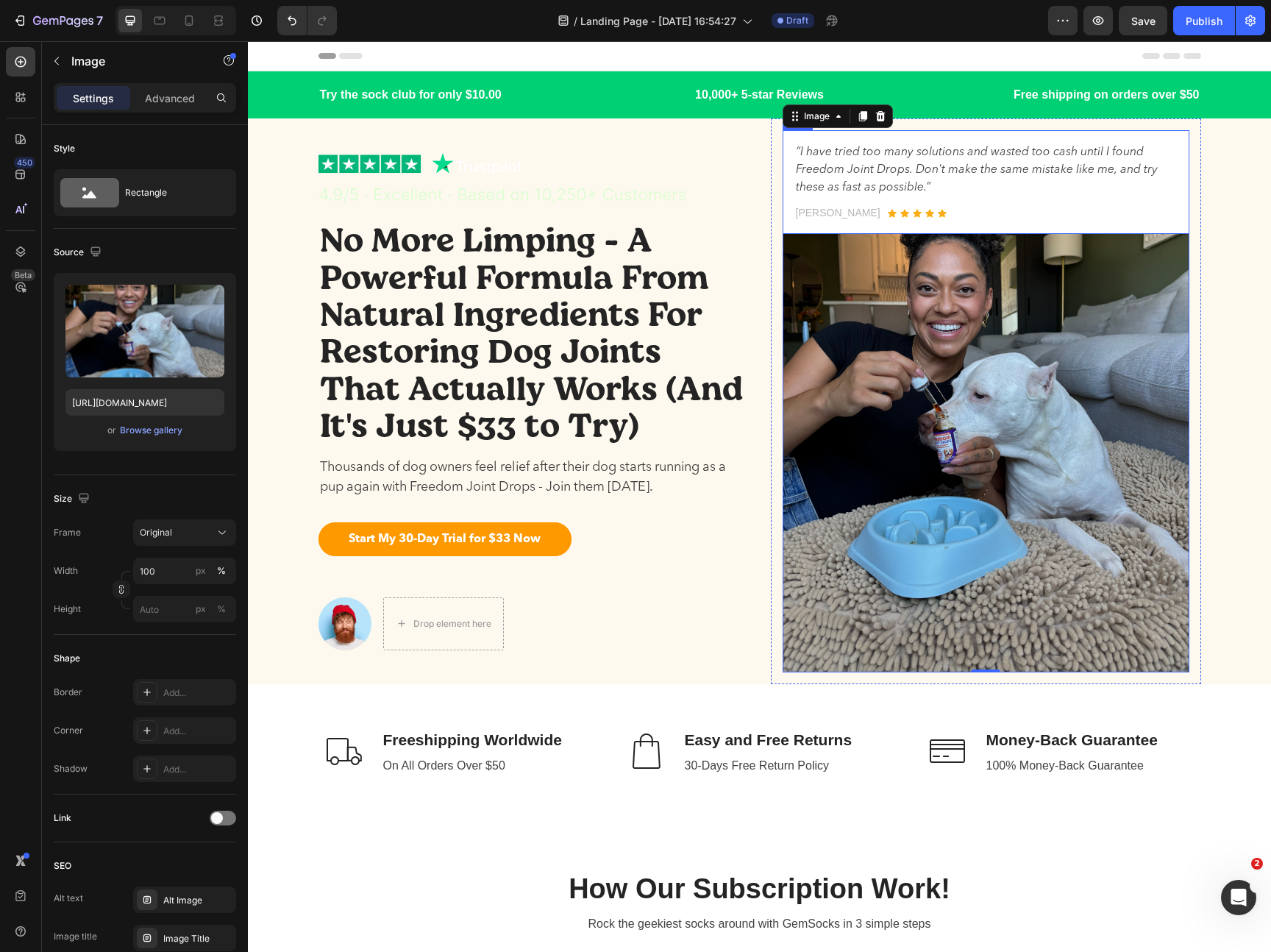
click at [950, 225] on div "“I have tried too many solutions and wasted too cash until I found Freedom Join…" at bounding box center [986, 182] width 407 height 104
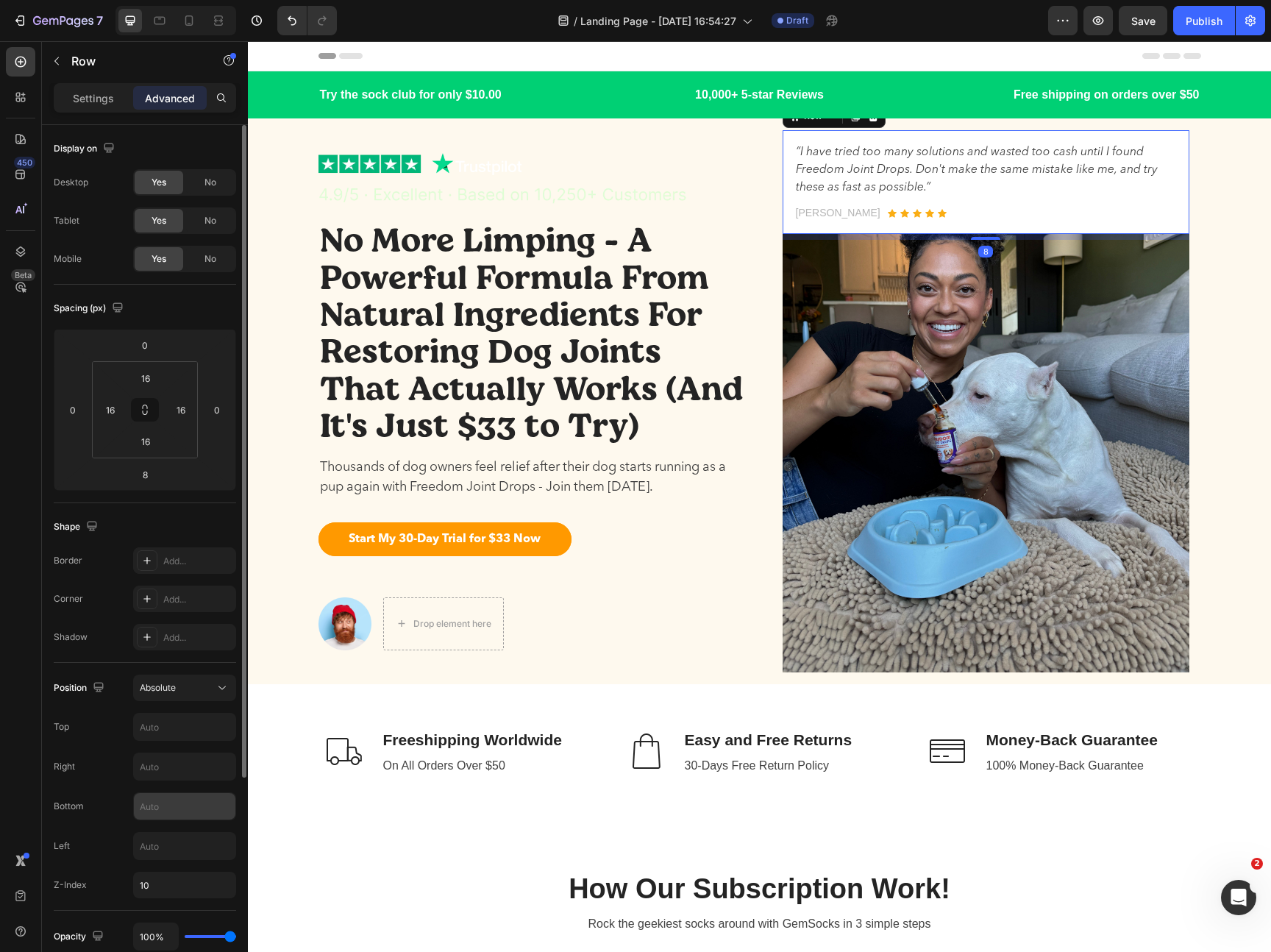
click at [174, 808] on input "text" at bounding box center [184, 806] width 101 height 27
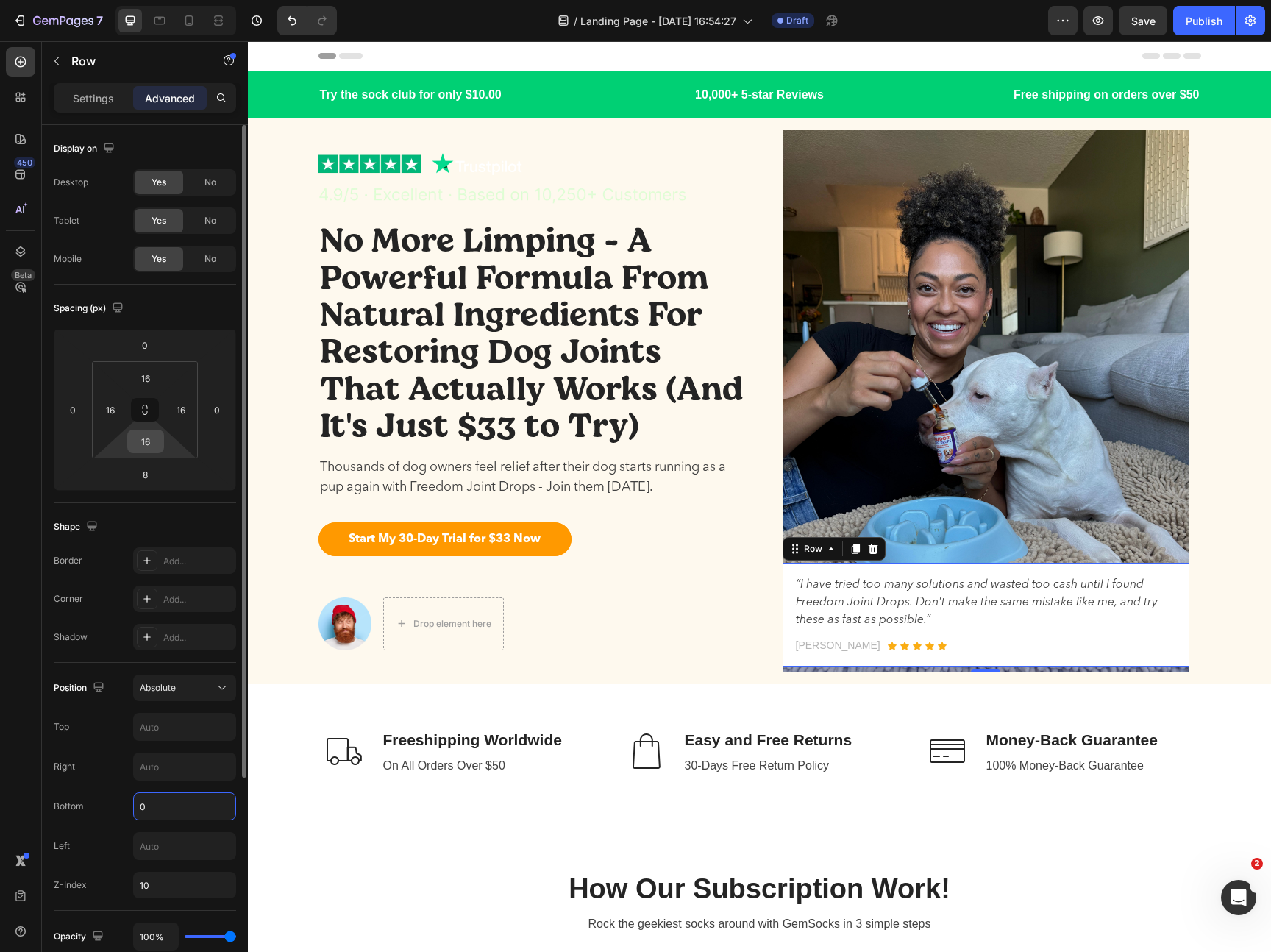
type input "0"
click at [148, 438] on input "16" at bounding box center [145, 441] width 29 height 22
click at [109, 0] on html "7 Version history / Landing Page - [DATE] 16:54:27 Draft Preview Save Publish 4…" at bounding box center [636, 0] width 1271 height 0
type input "0"
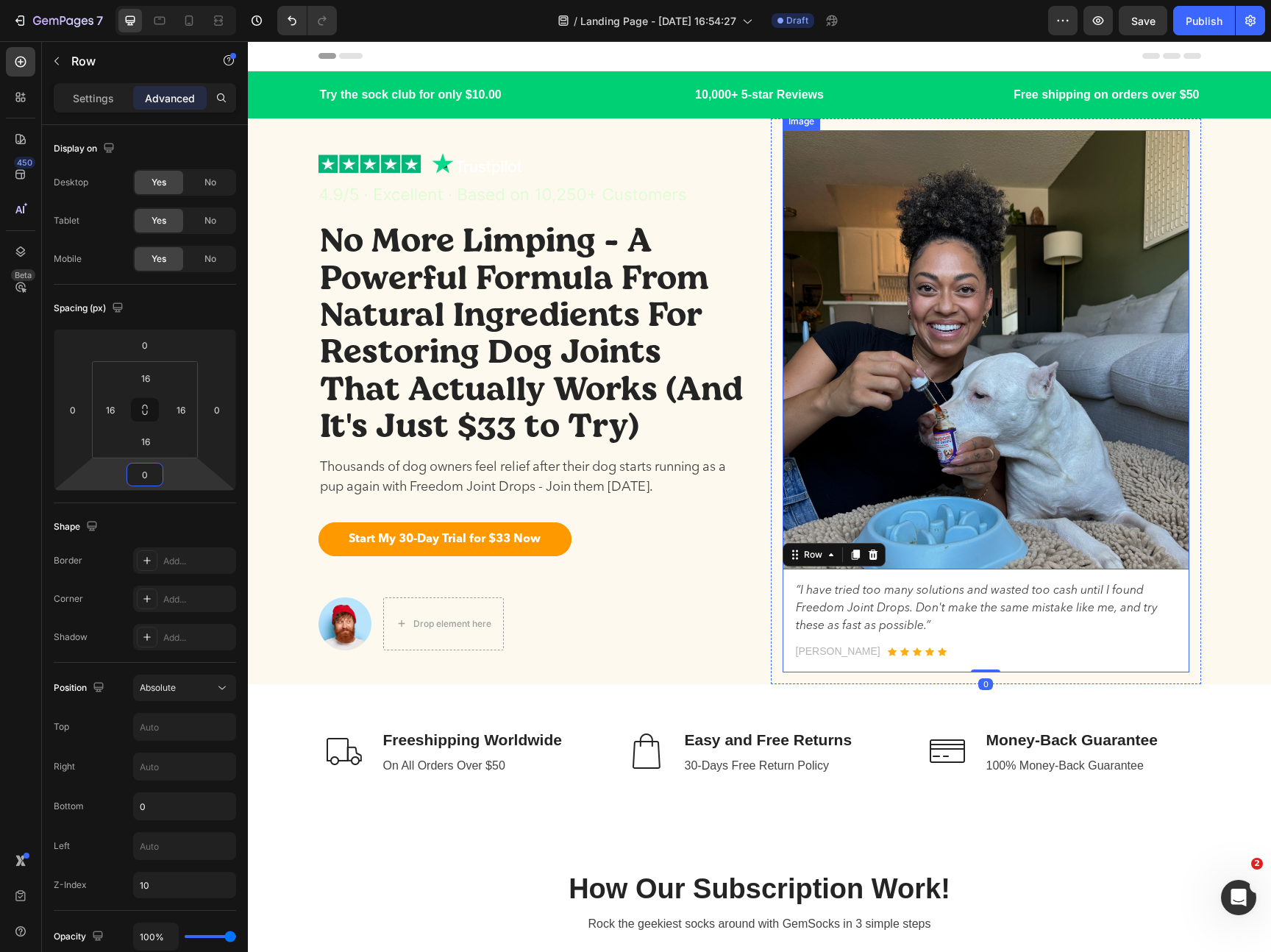
click at [1010, 339] on img at bounding box center [986, 401] width 407 height 542
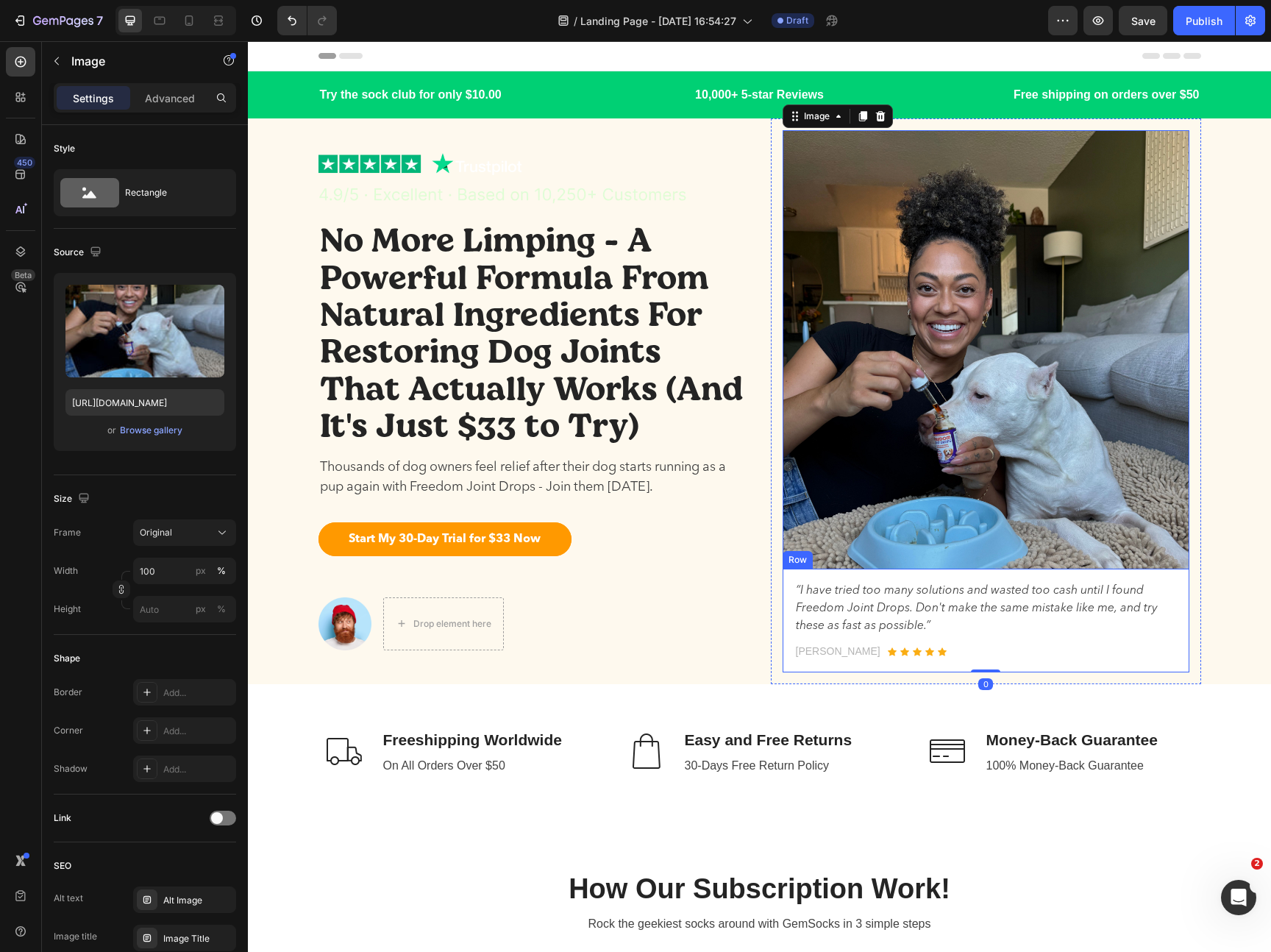
click at [1137, 572] on div "“I have tried too many solutions and wasted too cash until I found Freedom Join…" at bounding box center [986, 621] width 407 height 104
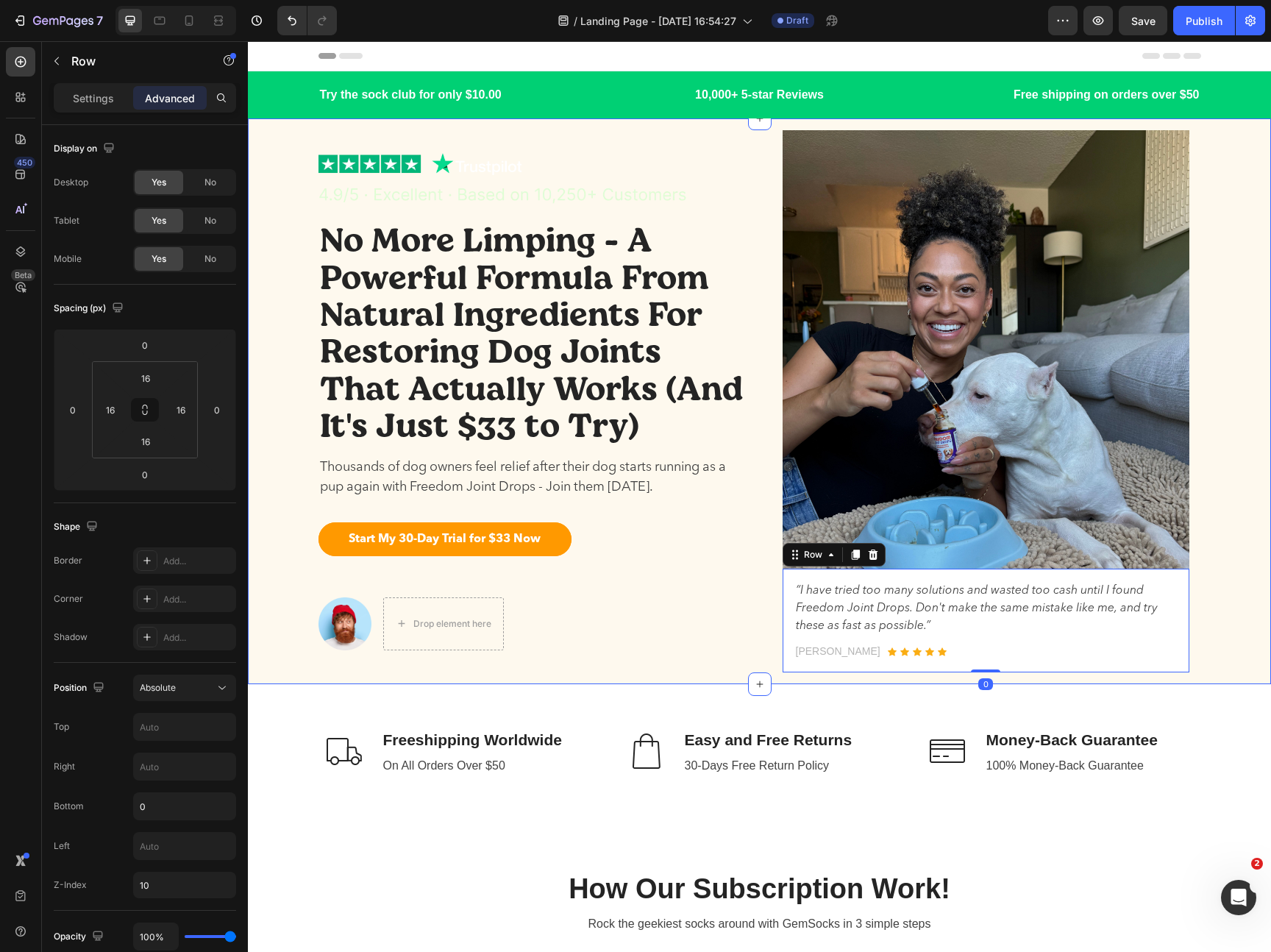
click at [1255, 568] on div "Image No More Limping - A Powerful Formula From Natural Ingredients For Restori…" at bounding box center [760, 401] width 1001 height 566
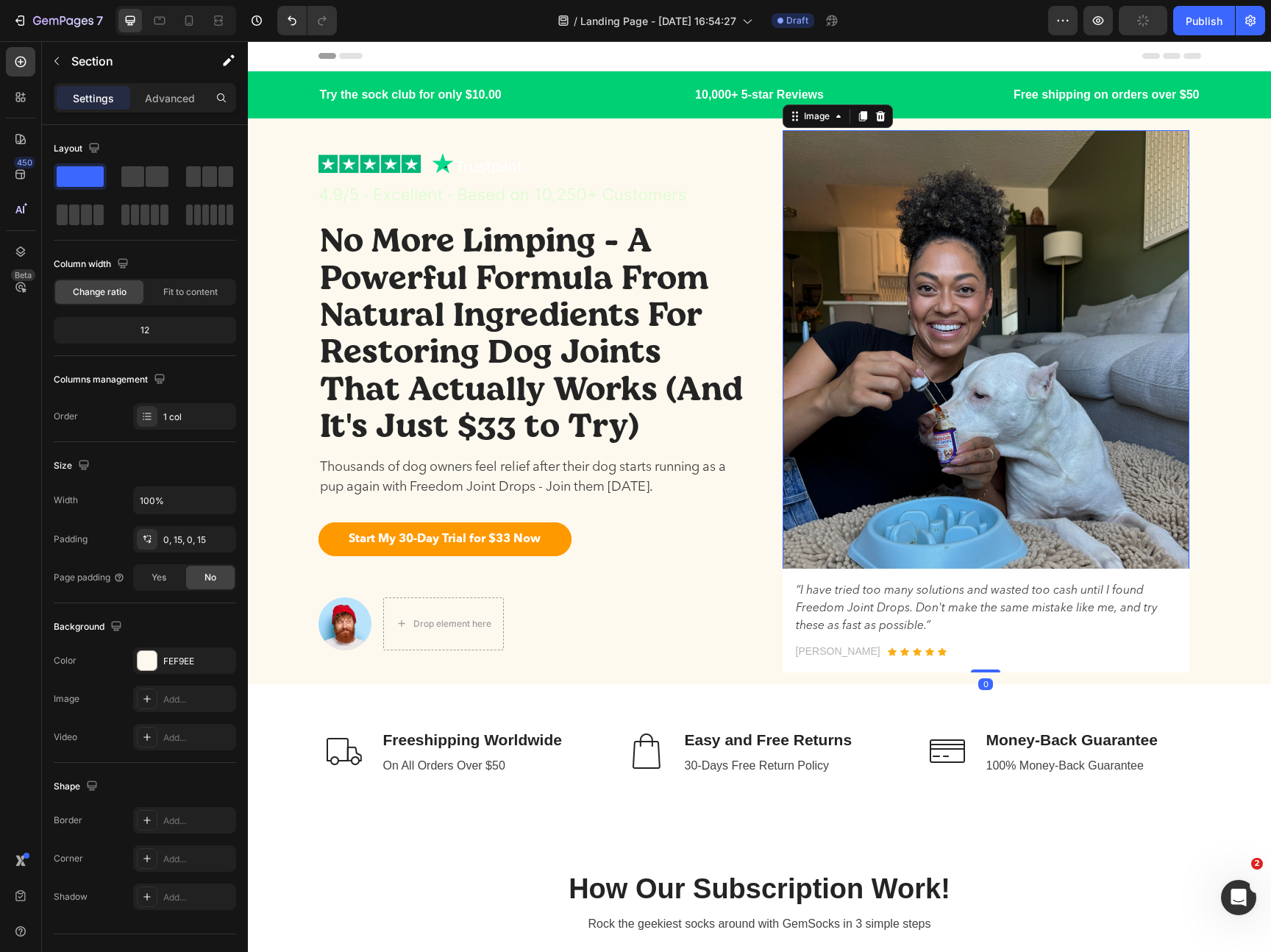
click at [1071, 267] on img at bounding box center [986, 401] width 407 height 542
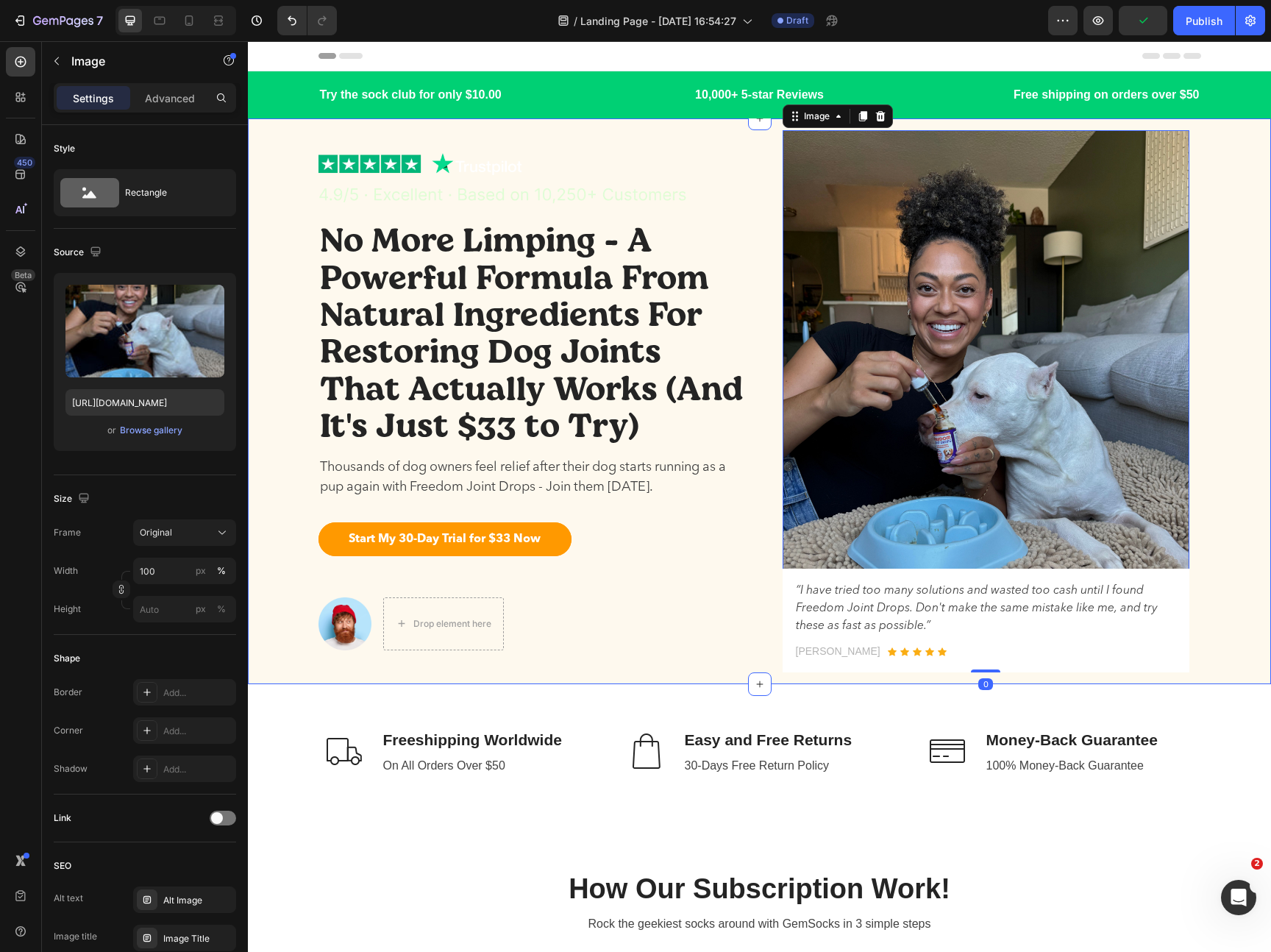
click at [1239, 380] on div "Image No More Limping - A Powerful Formula From Natural Ingredients For Restori…" at bounding box center [760, 401] width 1001 height 566
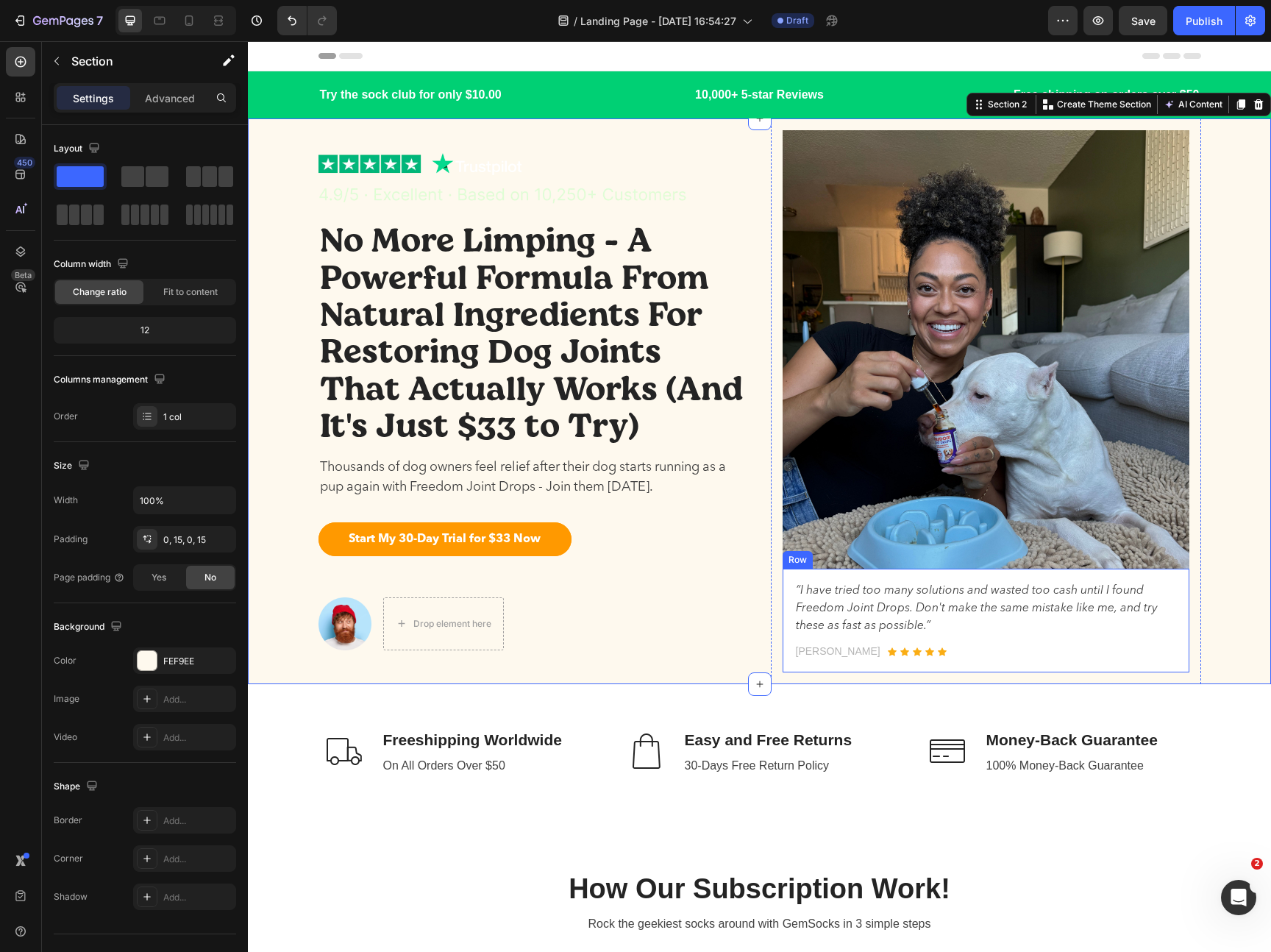
click at [1189, 595] on div "“I have tried too many solutions and wasted too cash until I found Freedom Join…" at bounding box center [986, 621] width 407 height 104
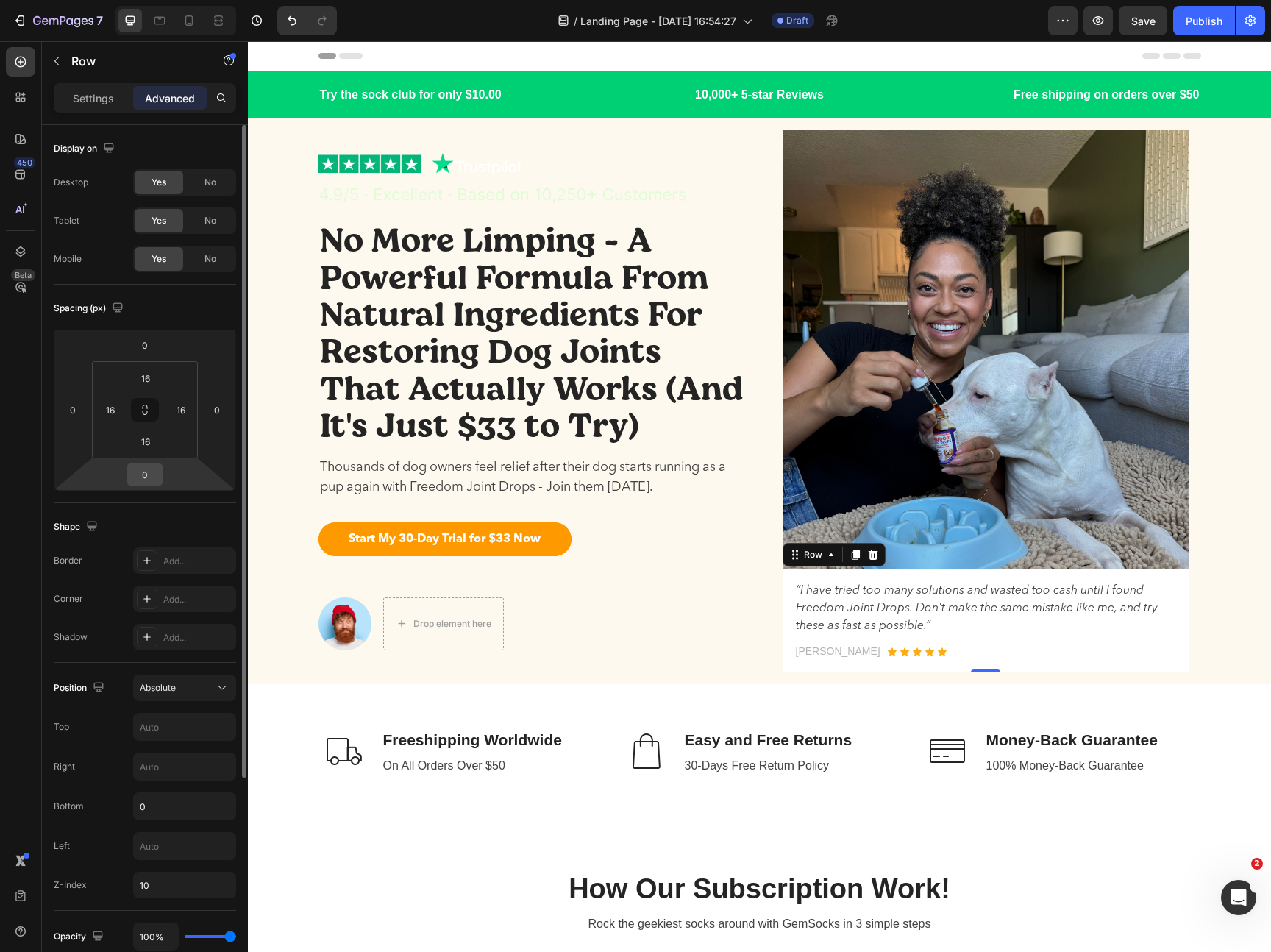
click at [148, 474] on input "0" at bounding box center [145, 474] width 29 height 22
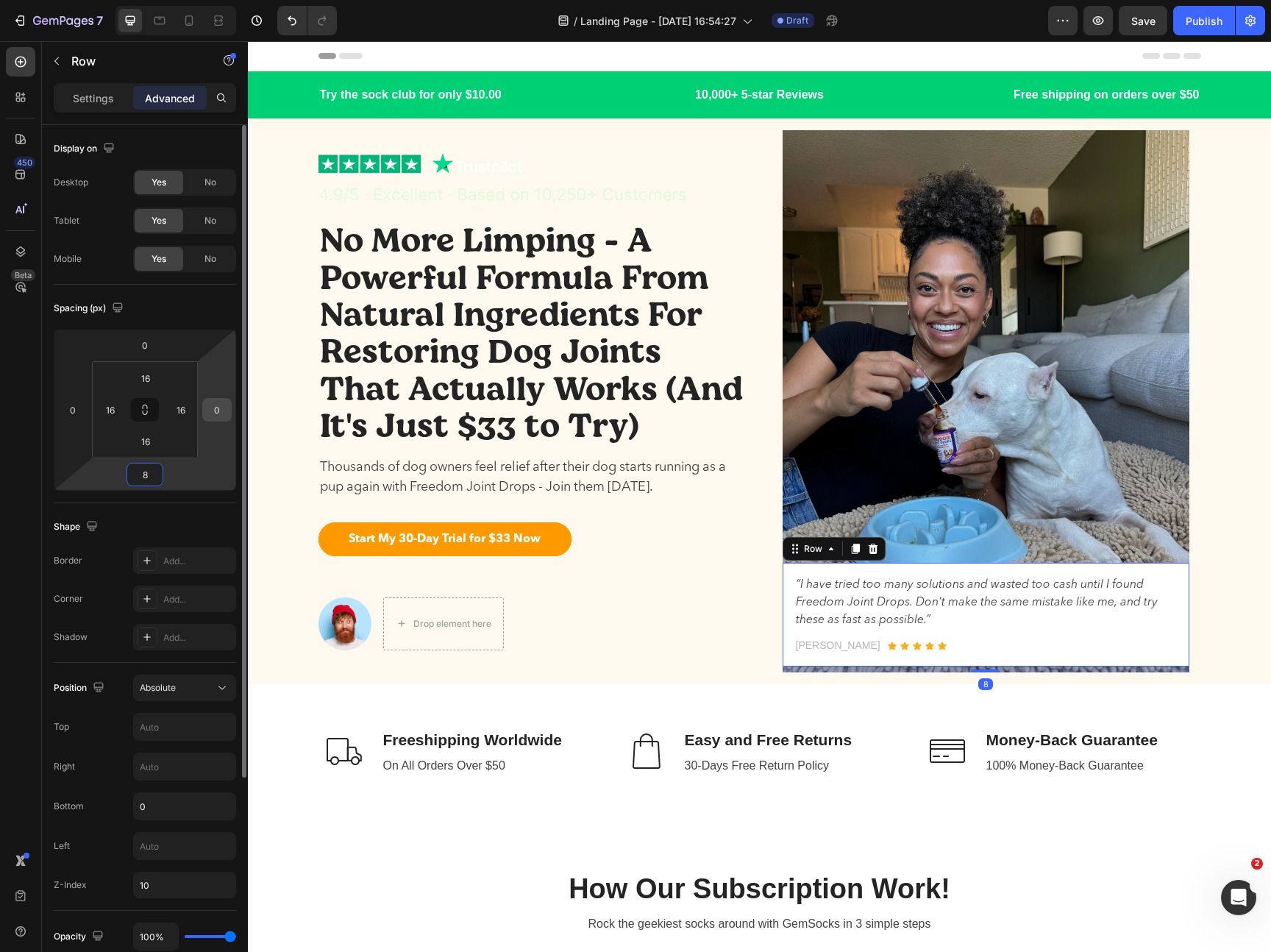
type input "8"
click at [216, 416] on input "0" at bounding box center [217, 409] width 22 height 22
type input "8"
click at [75, 401] on input "0" at bounding box center [73, 409] width 22 height 22
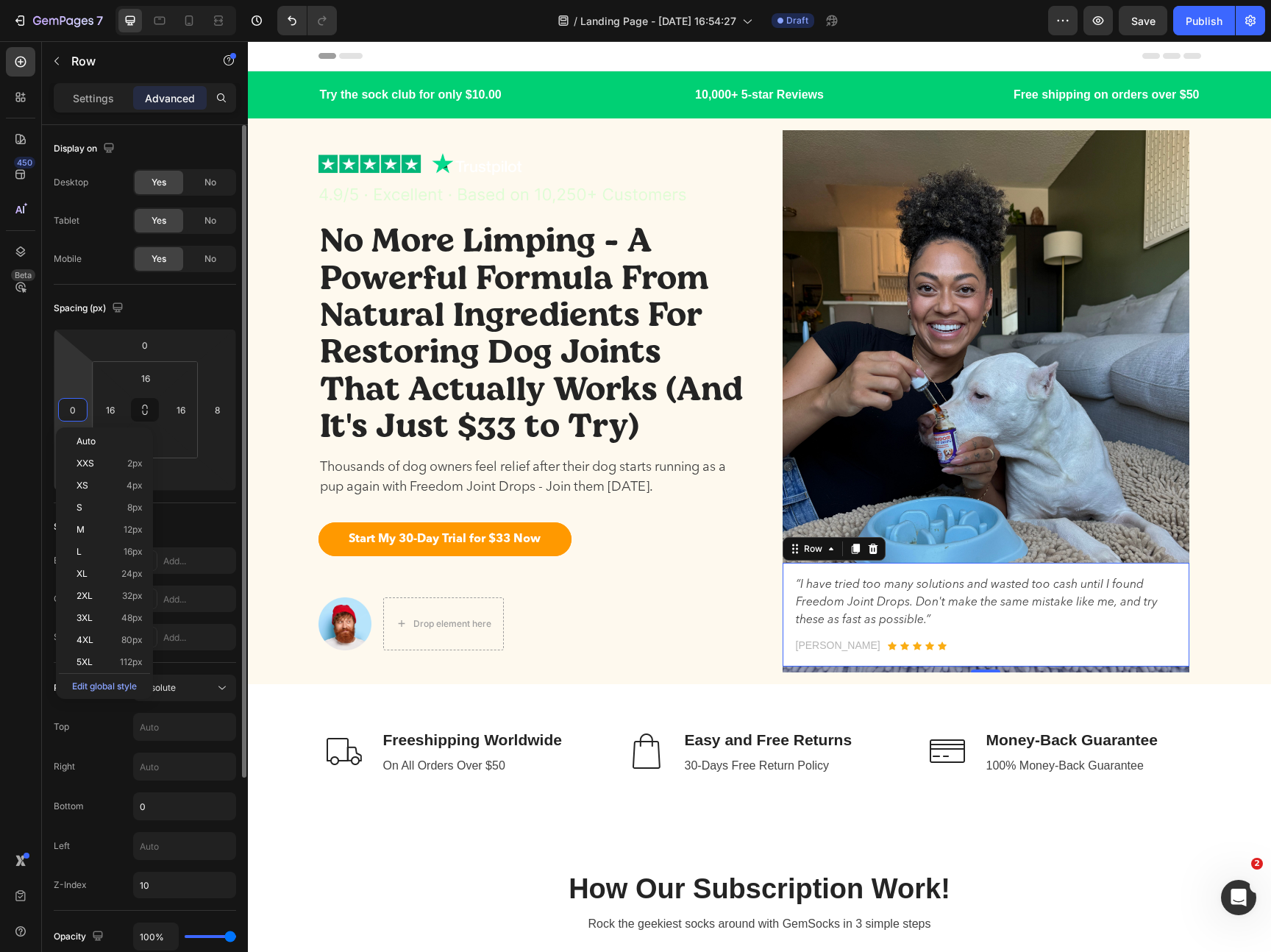
type input "8"
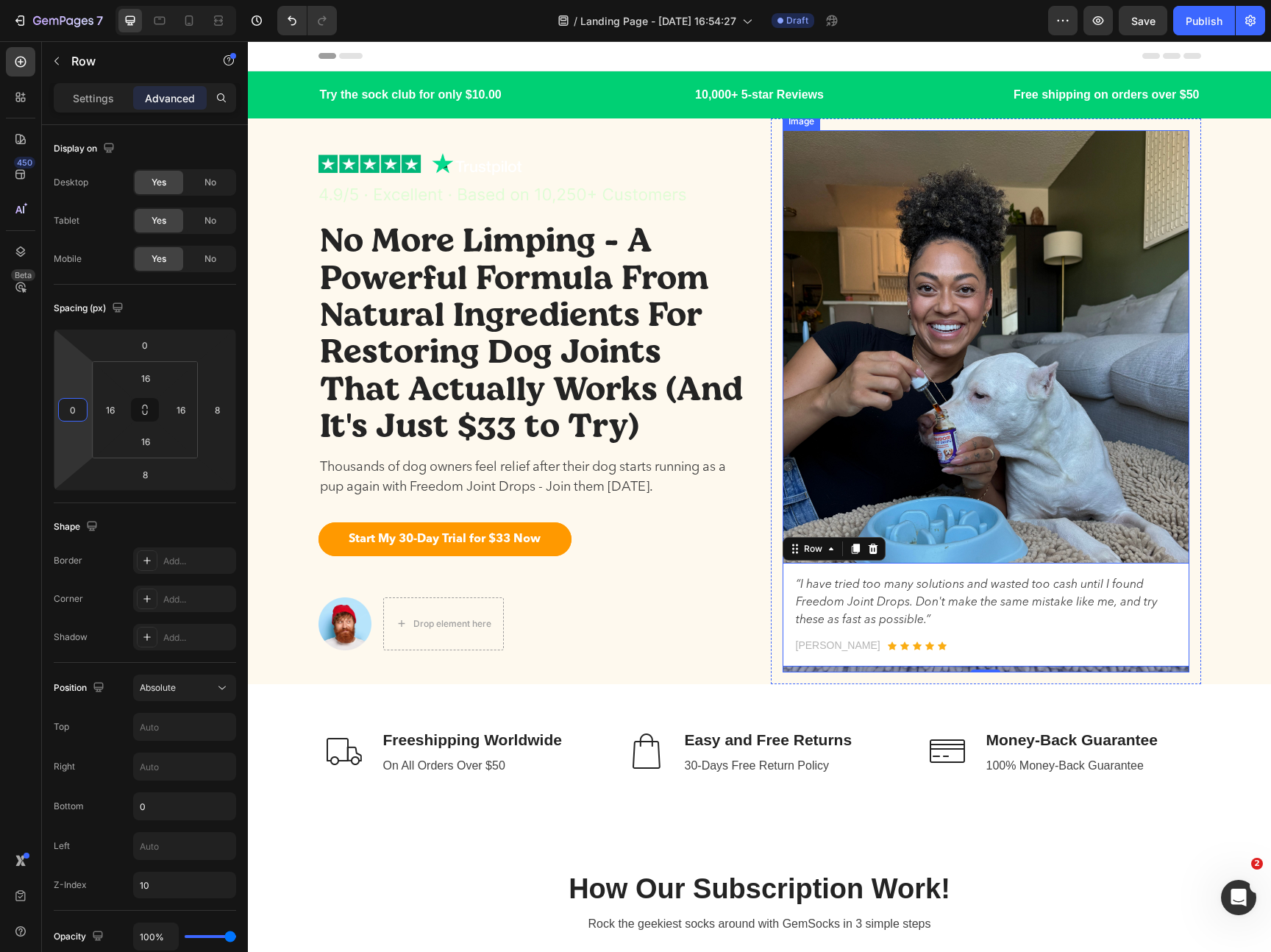
click at [1063, 515] on img at bounding box center [986, 401] width 407 height 542
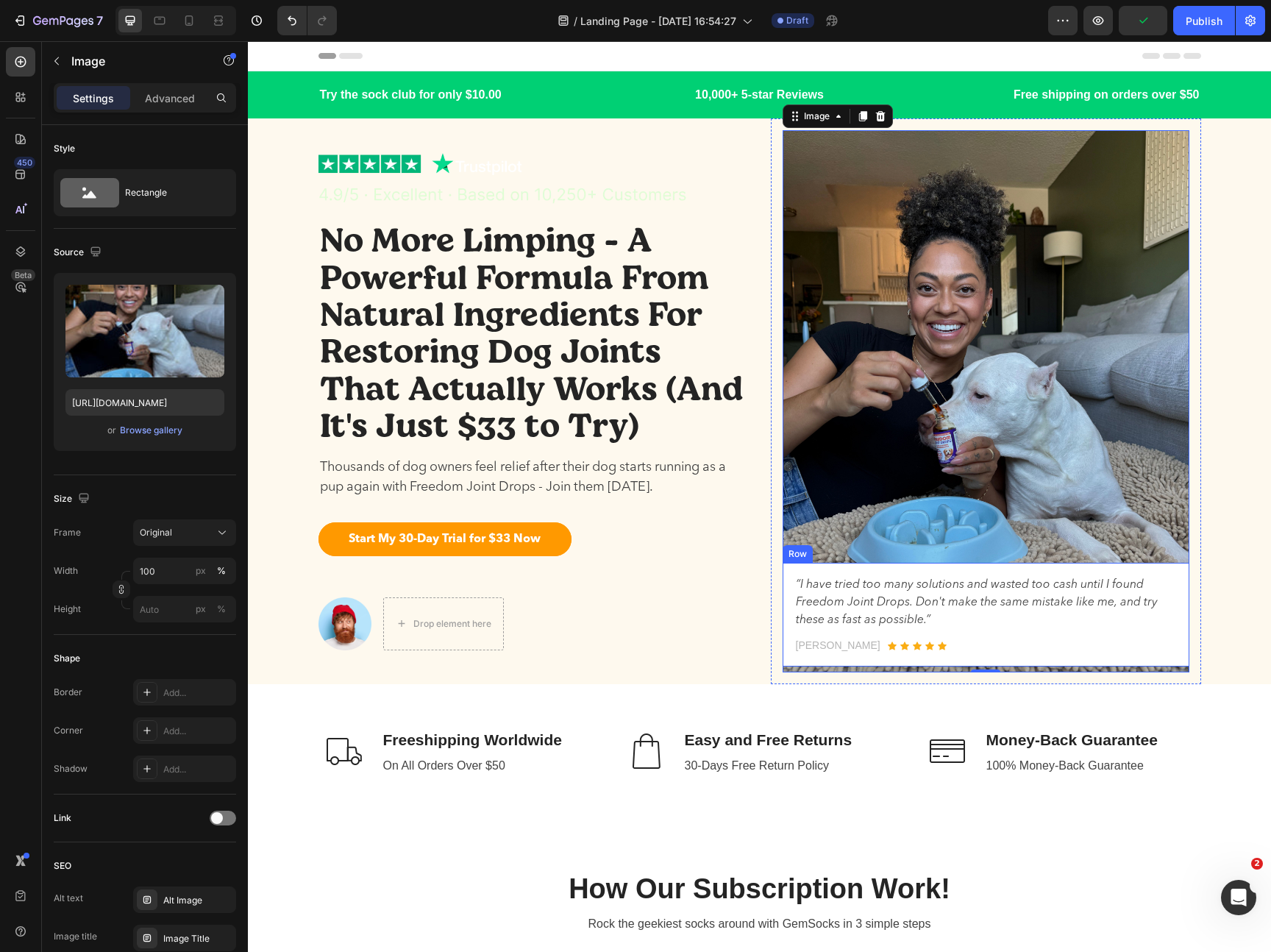
click at [1186, 628] on div "“I have tried too many solutions and wasted too cash until I found Freedom Join…" at bounding box center [986, 614] width 407 height 104
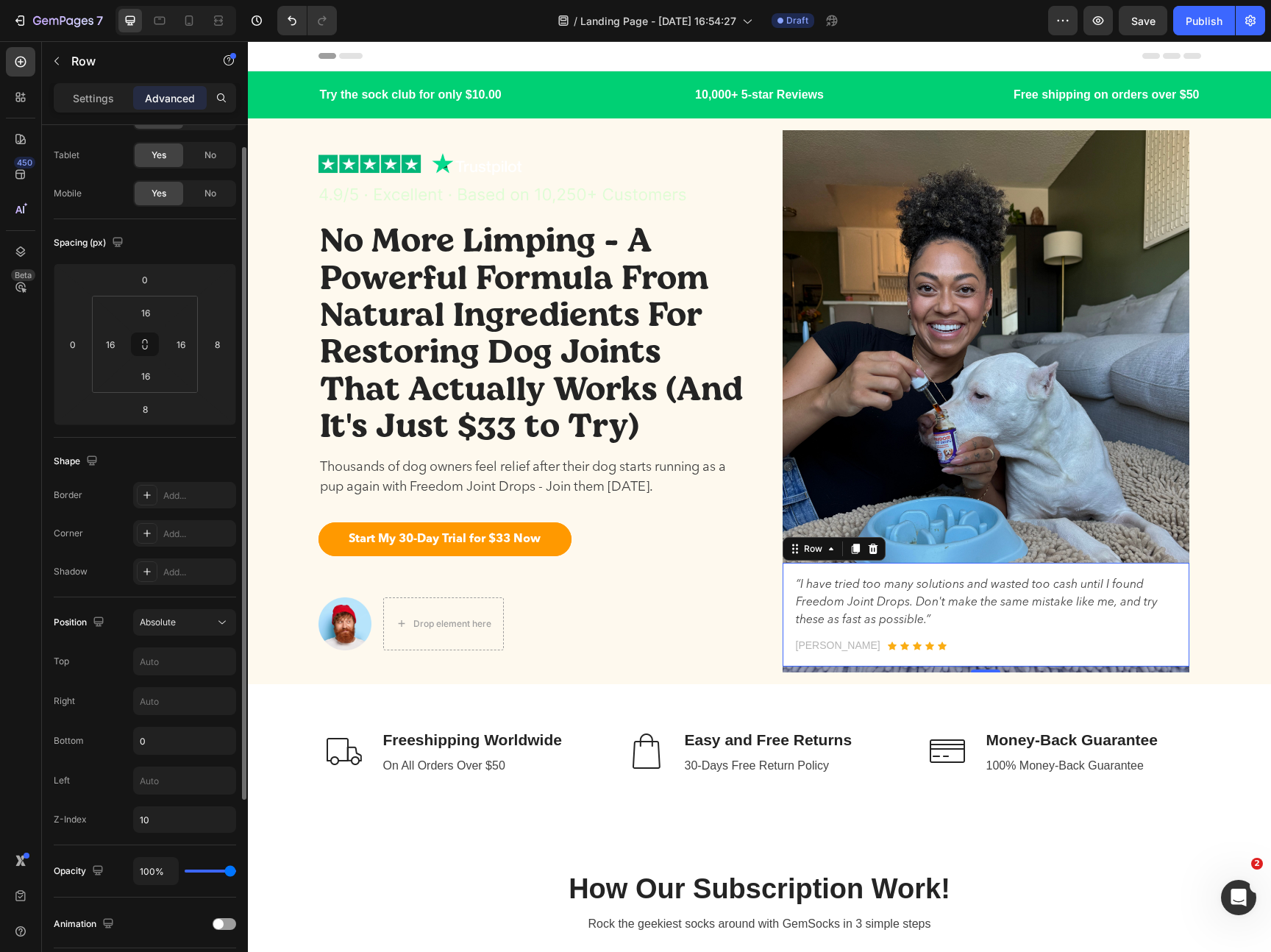
scroll to position [127, 0]
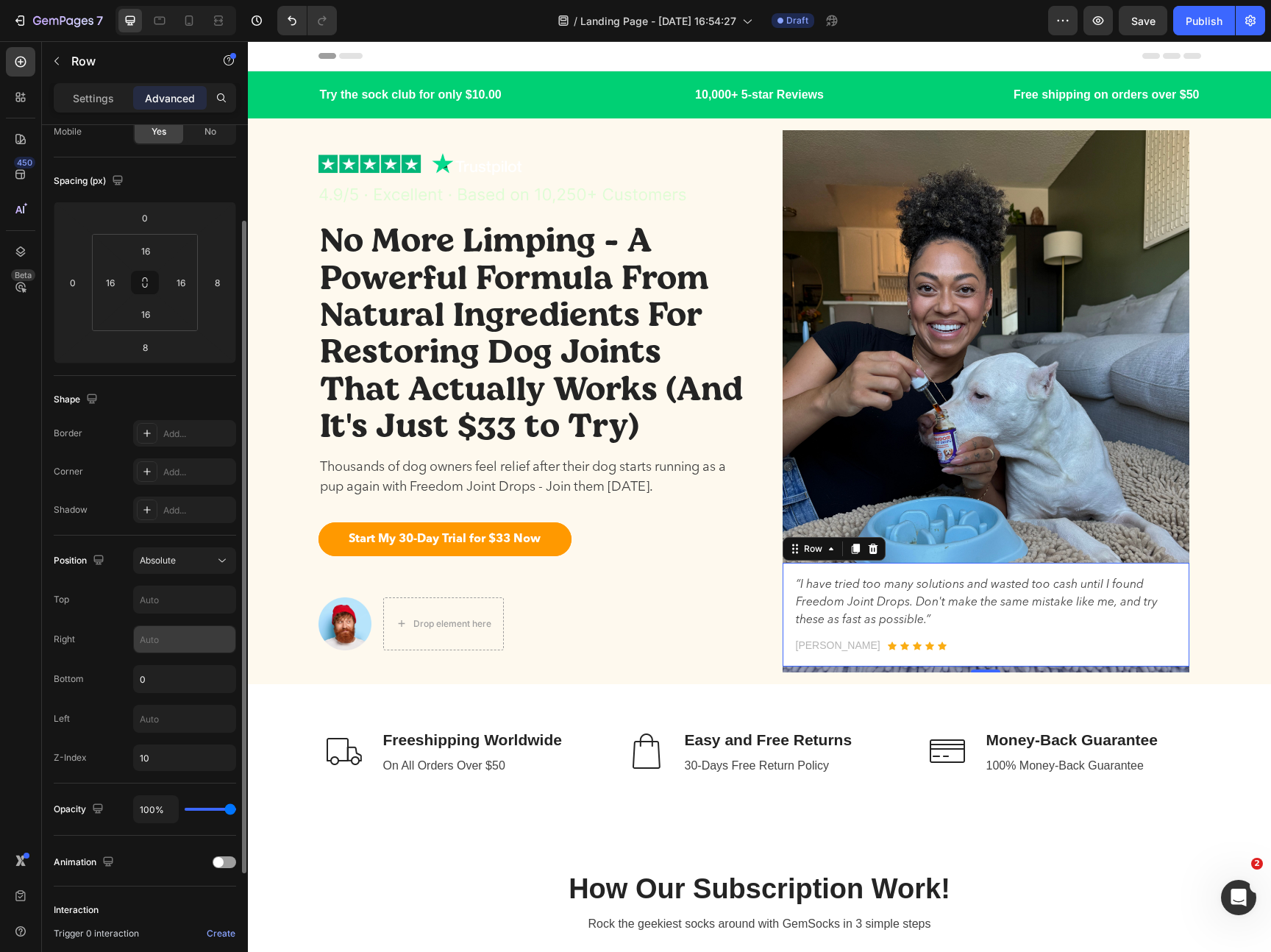
click at [167, 639] on input "text" at bounding box center [184, 639] width 101 height 27
type input "0"
click at [174, 605] on input "text" at bounding box center [184, 599] width 101 height 27
click at [167, 708] on input "text" at bounding box center [184, 719] width 101 height 27
type input "0"
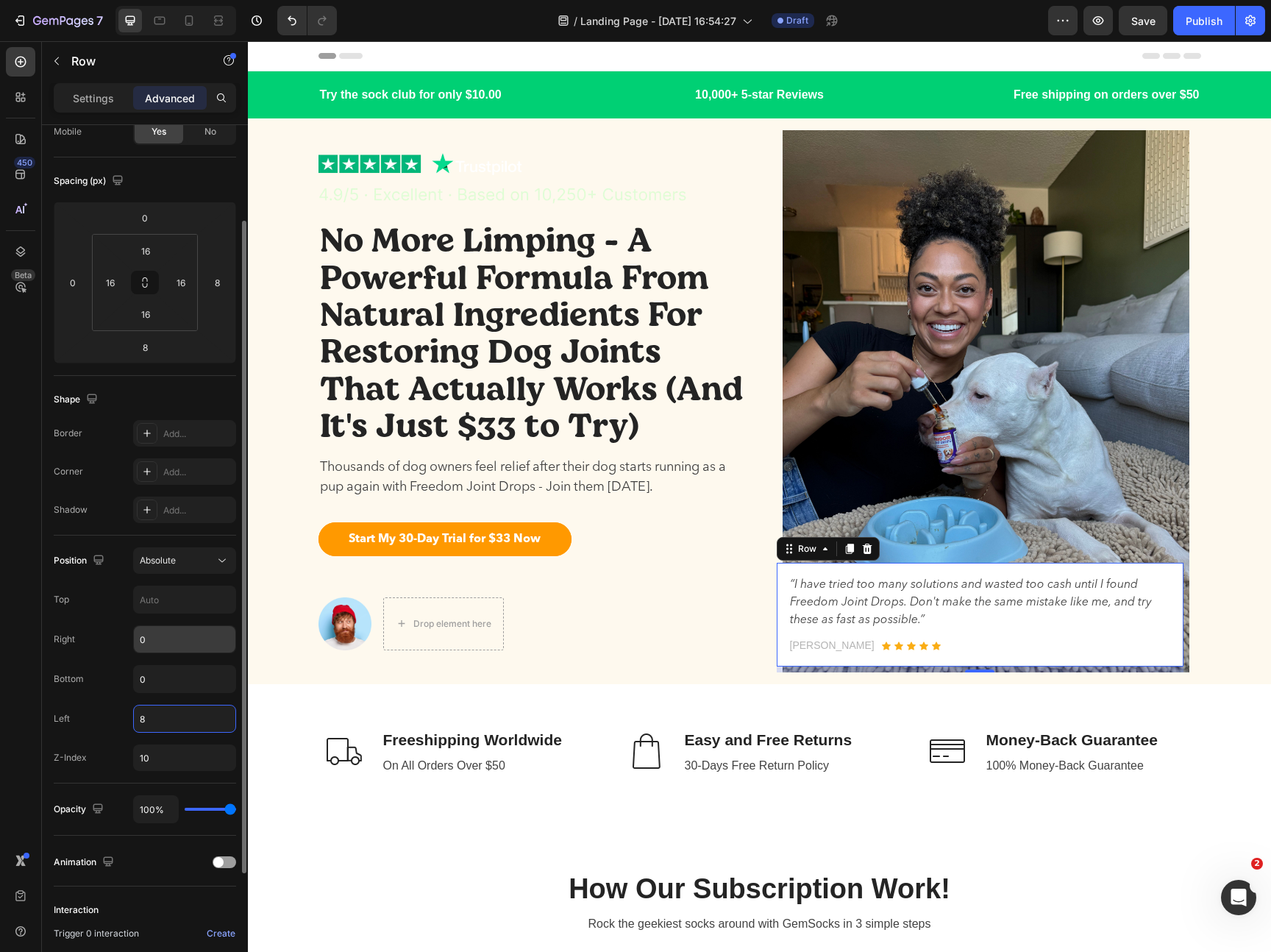
type input "8"
click at [180, 649] on input "0" at bounding box center [184, 639] width 101 height 27
type input "8"
click at [178, 679] on input "0" at bounding box center [184, 679] width 101 height 27
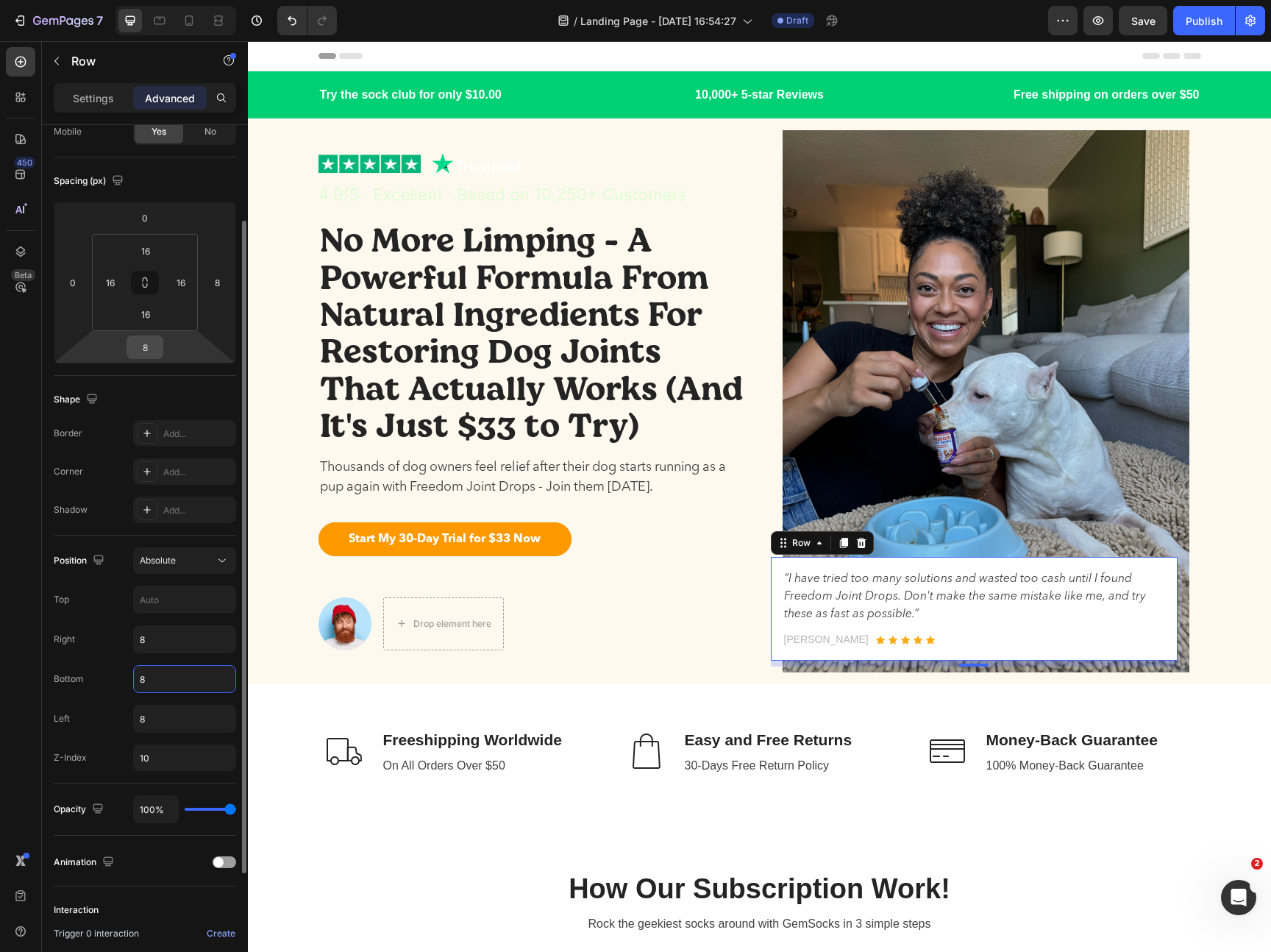
type input "8"
click at [148, 351] on input "8" at bounding box center [145, 347] width 29 height 22
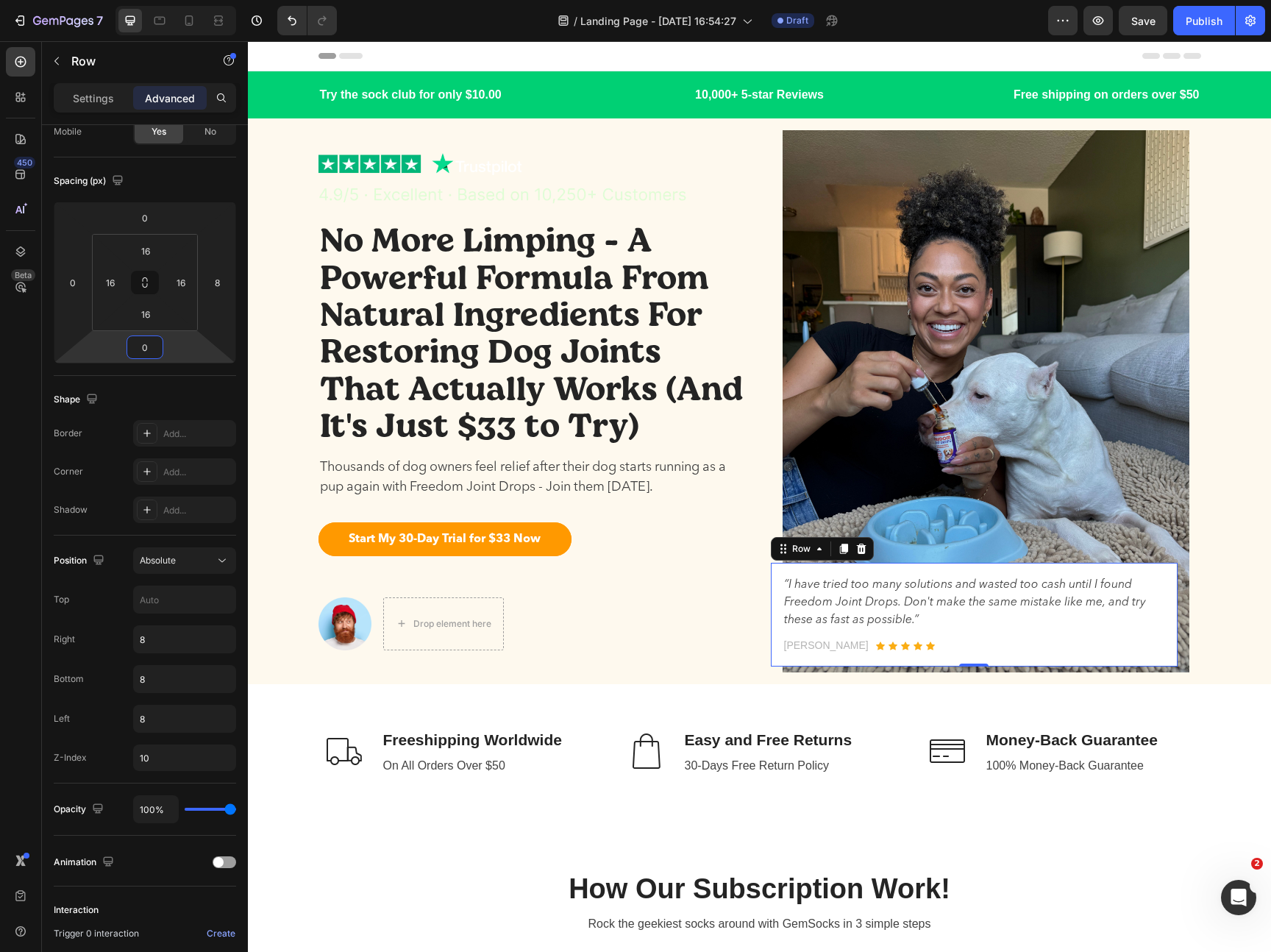
type input "0"
click at [1147, 650] on div "[PERSON_NAME] Text block Icon Icon Icon Icon Icon Icon List Hoz Row" at bounding box center [974, 645] width 383 height 18
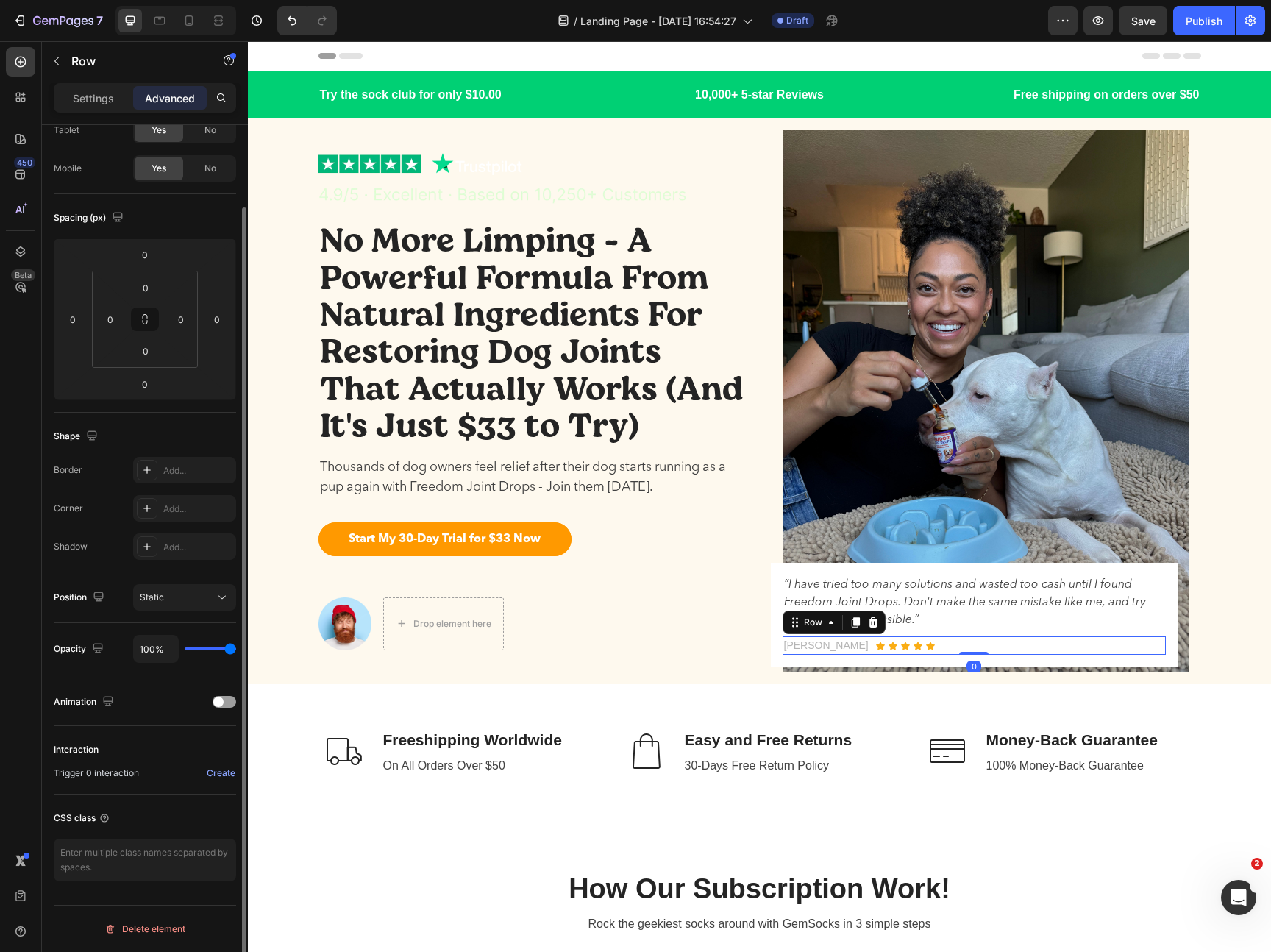
scroll to position [90, 0]
click at [1161, 660] on div "“I have tried too many solutions and wasted too cash until I found Freedom Join…" at bounding box center [974, 614] width 407 height 104
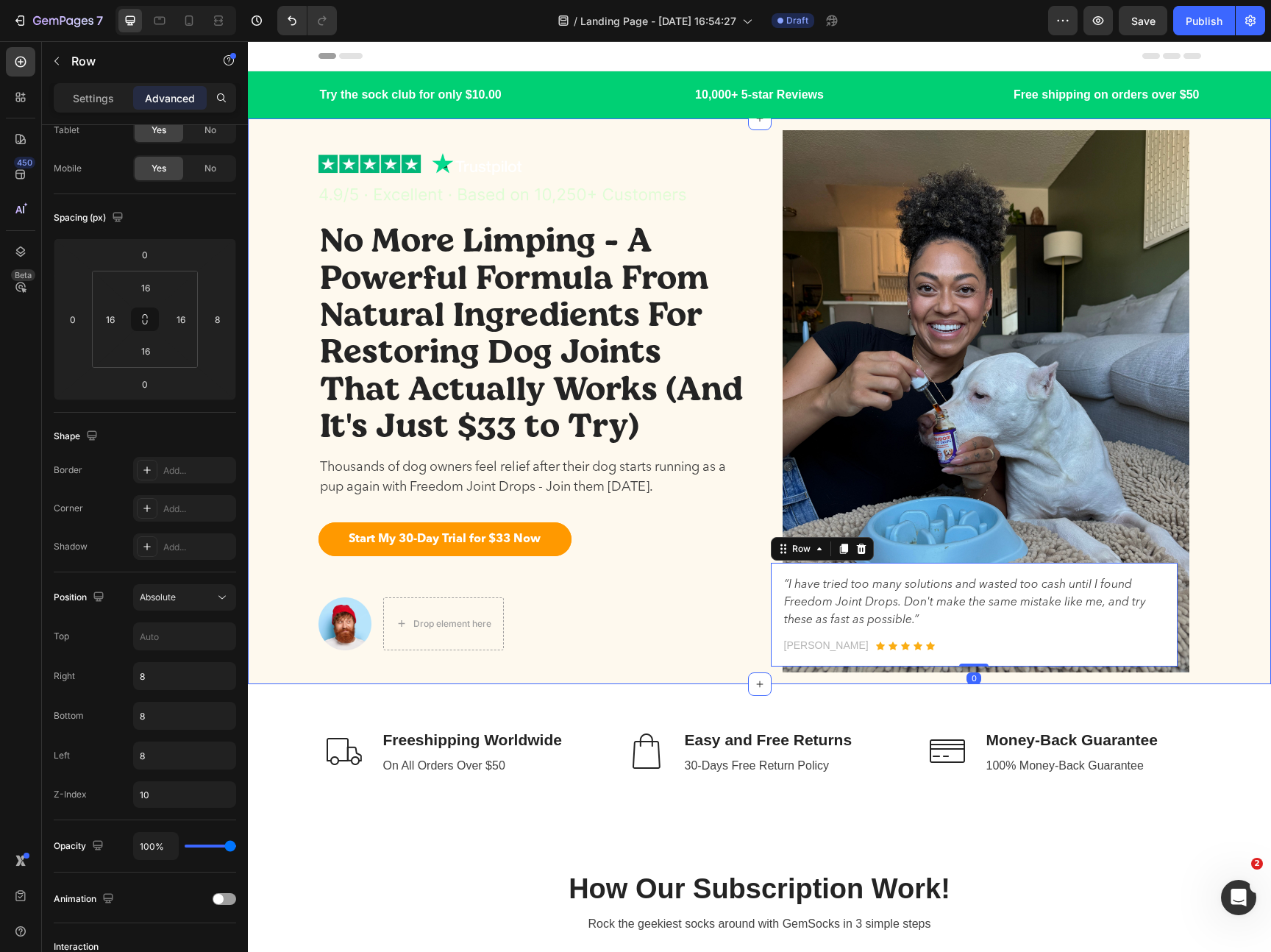
click at [1227, 507] on div "Image No More Limping - A Powerful Formula From Natural Ingredients For Restori…" at bounding box center [760, 401] width 1001 height 566
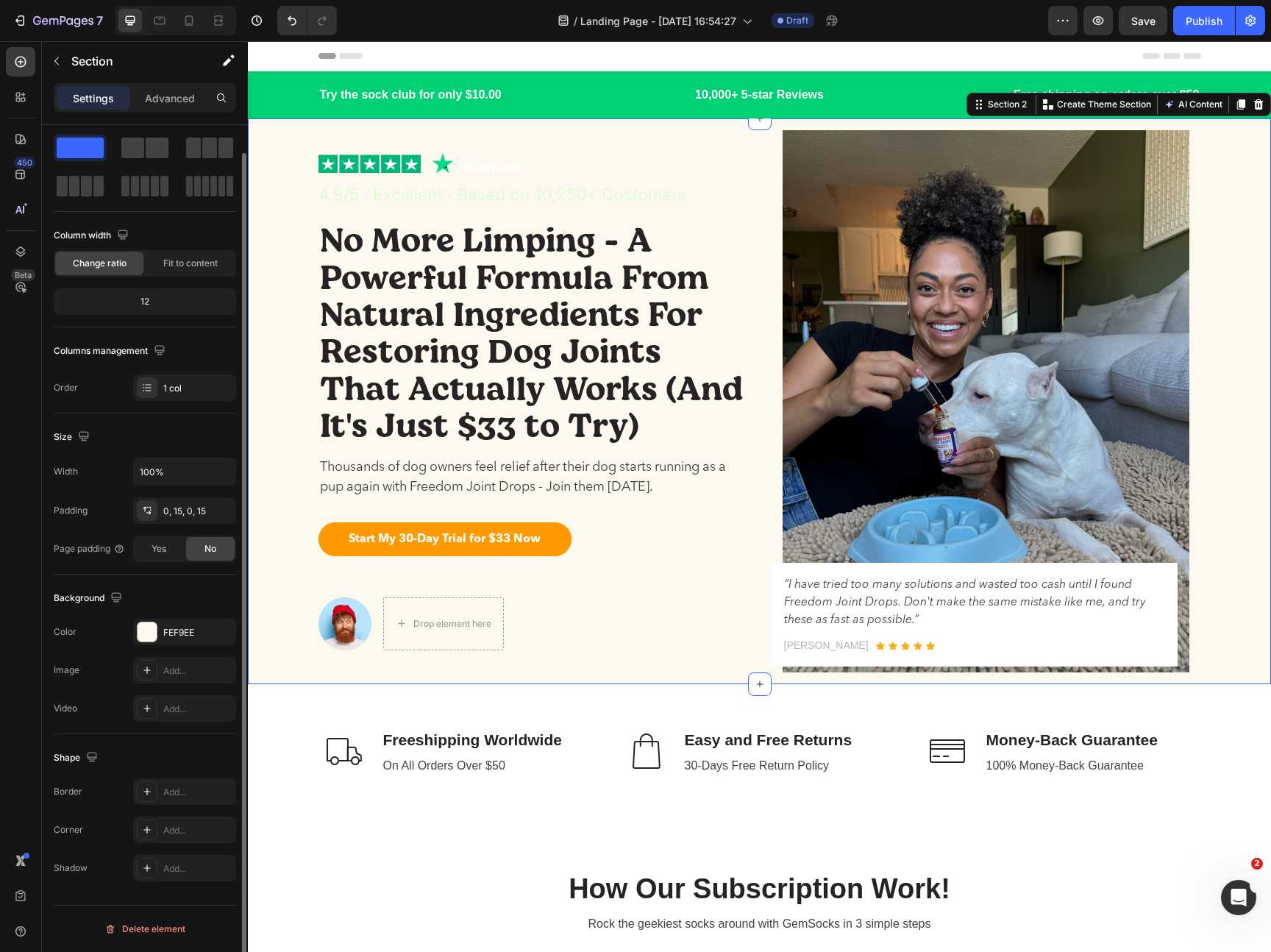
scroll to position [0, 0]
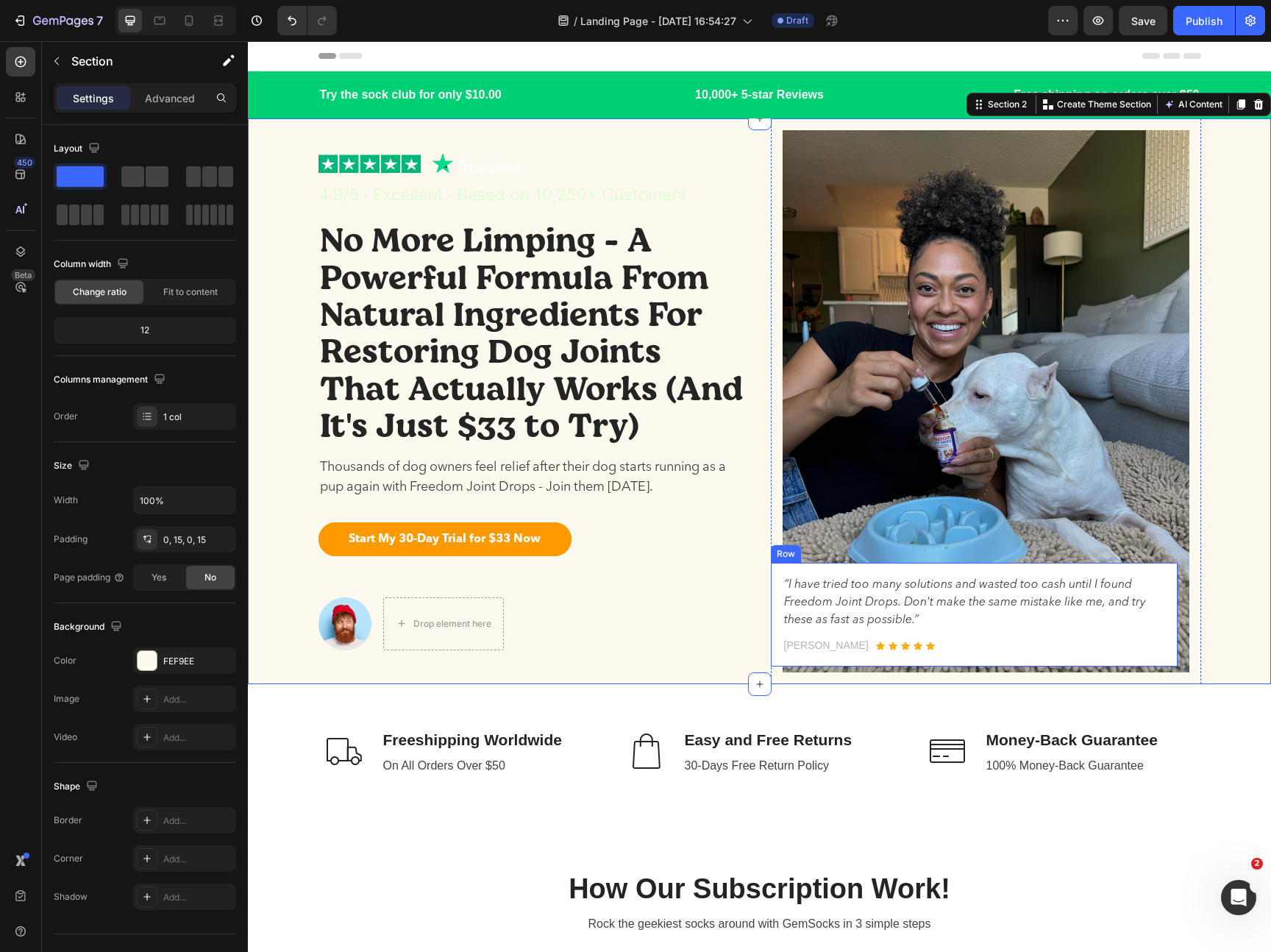
click at [1171, 628] on div "“I have tried too many solutions and wasted too cash until I found Freedom Join…" at bounding box center [974, 614] width 407 height 104
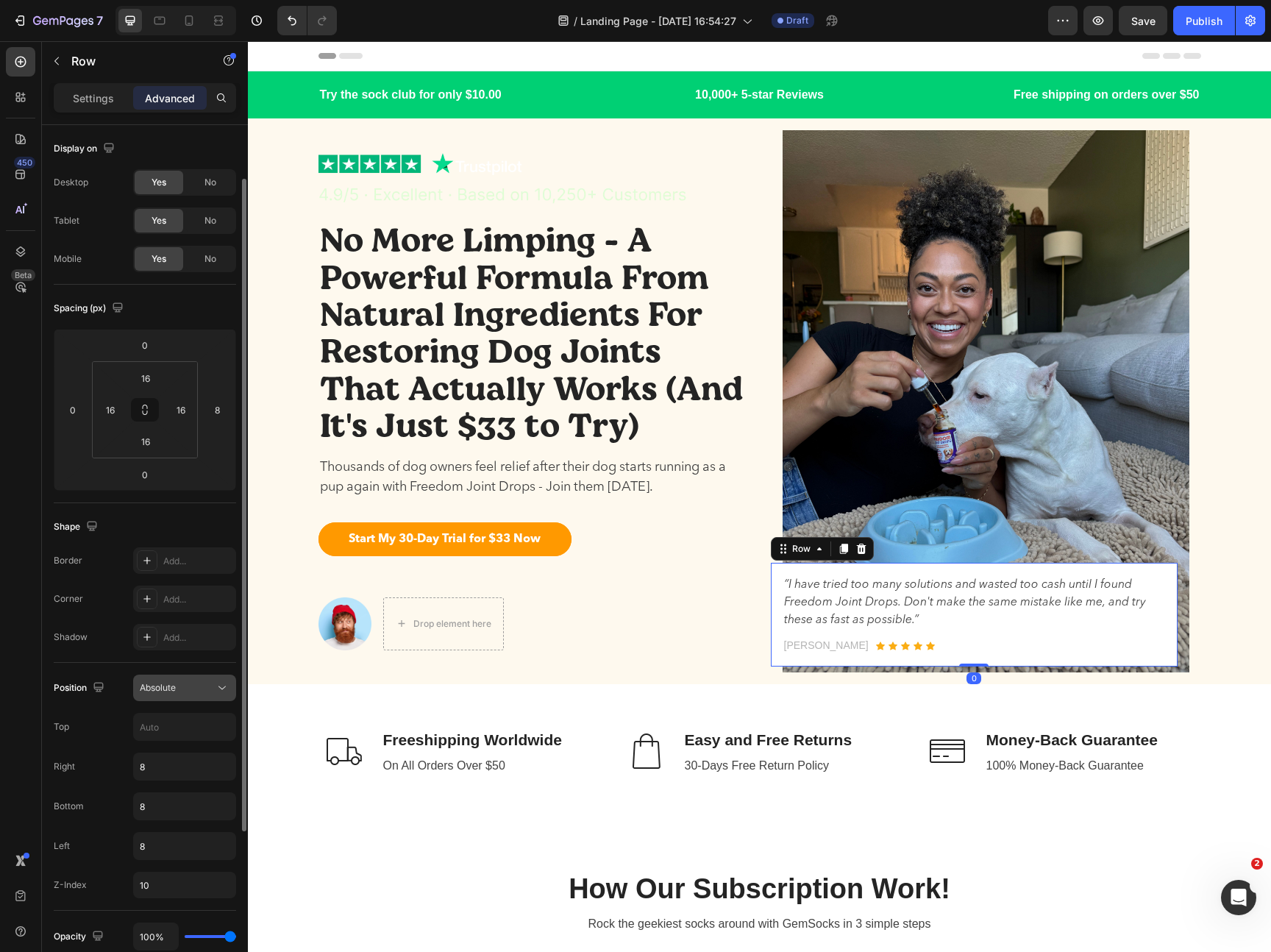
scroll to position [99, 0]
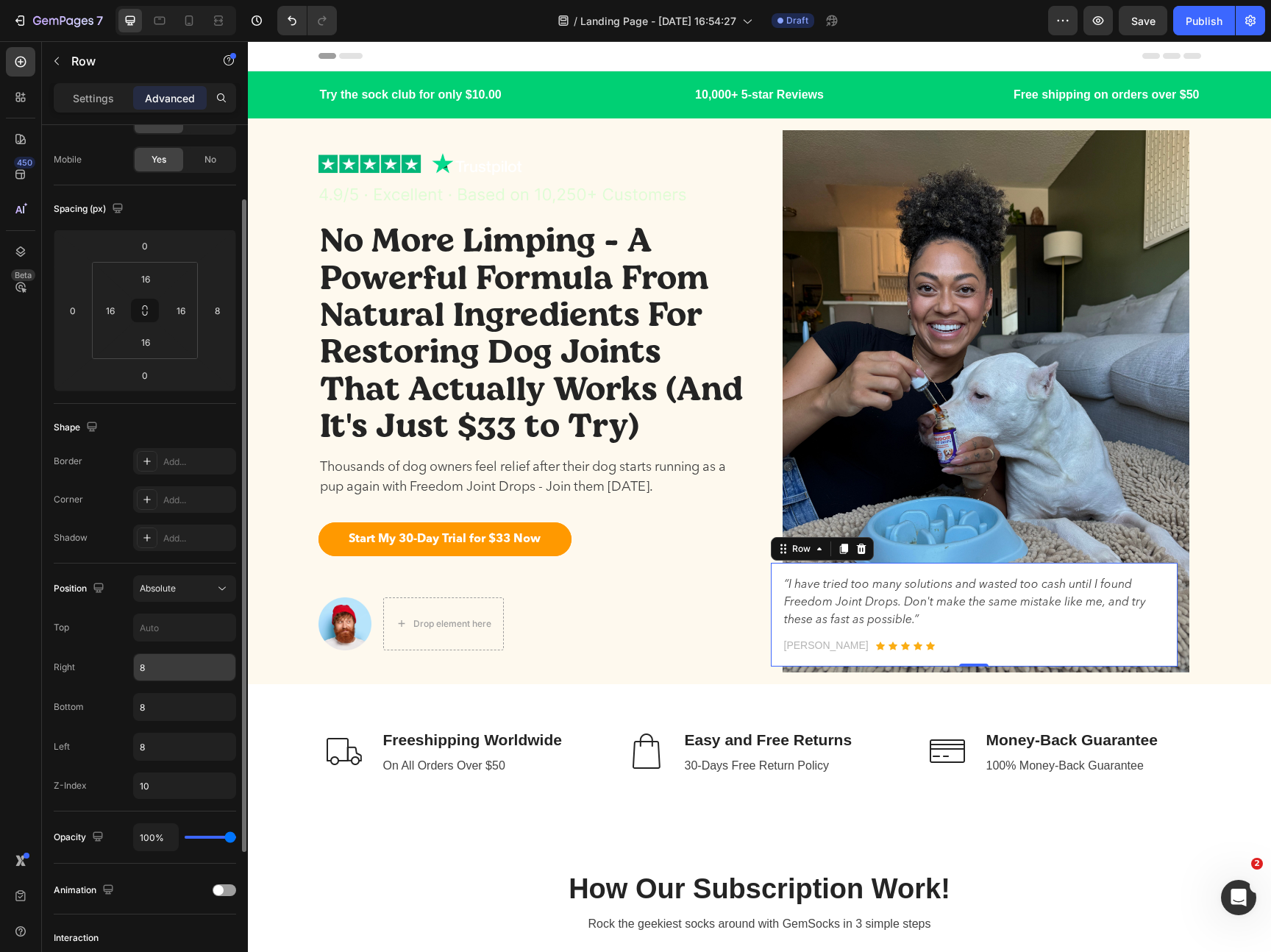
click at [165, 667] on input "8" at bounding box center [184, 667] width 101 height 27
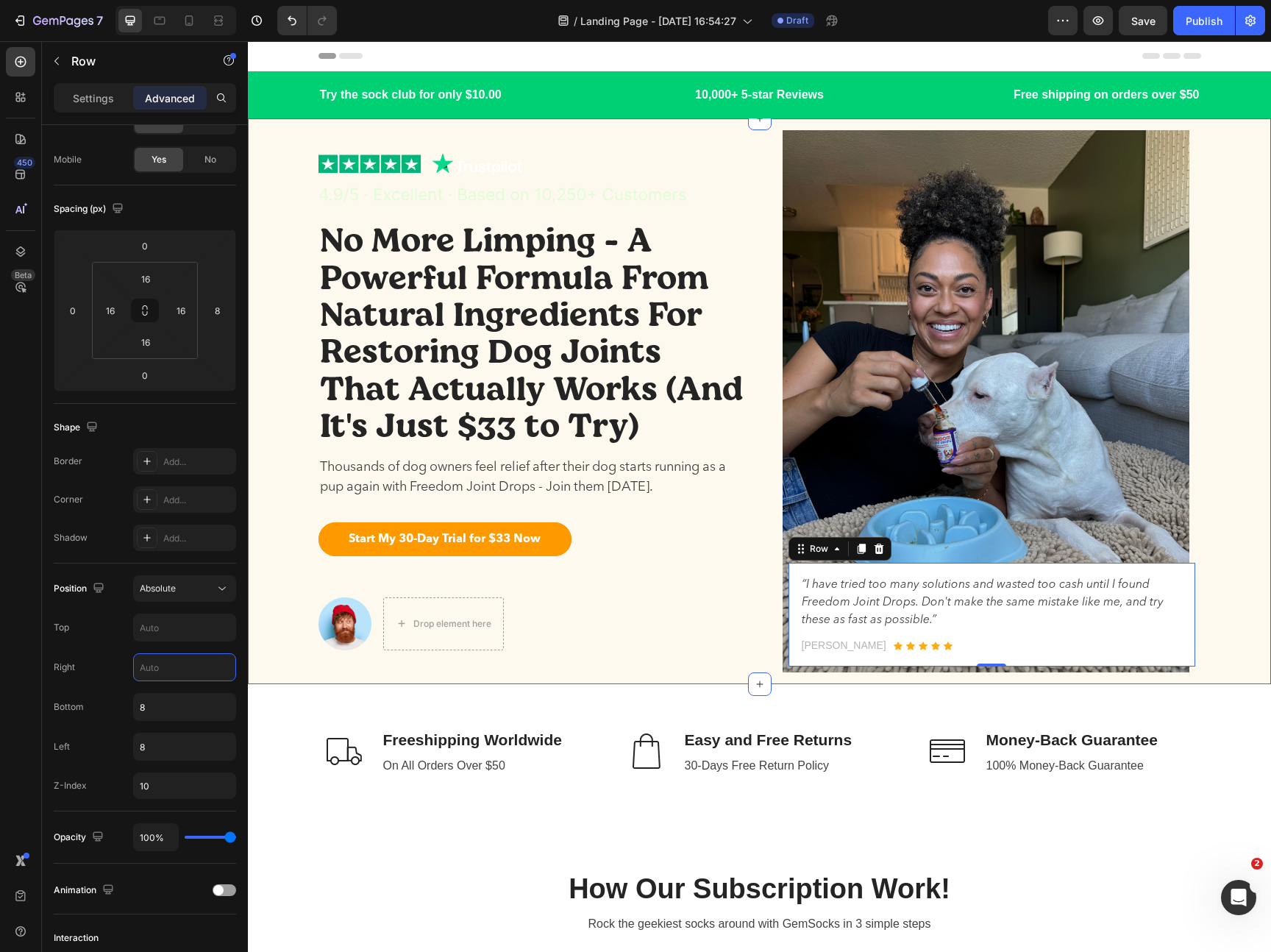
type input "8"
type input "4"
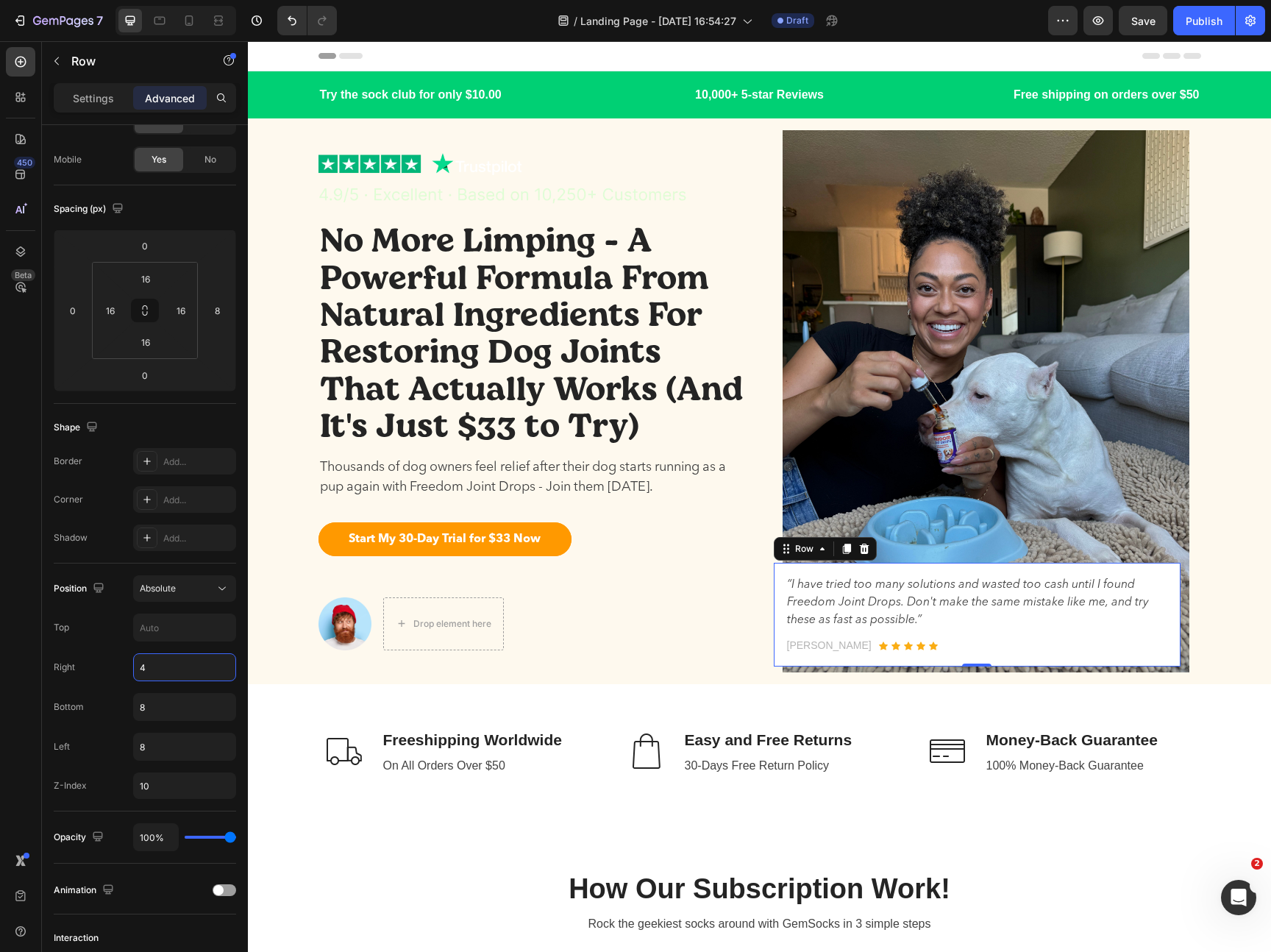
click at [1228, 509] on div "Image No More Limping - A Powerful Formula From Natural Ingredients For Restori…" at bounding box center [760, 401] width 1001 height 566
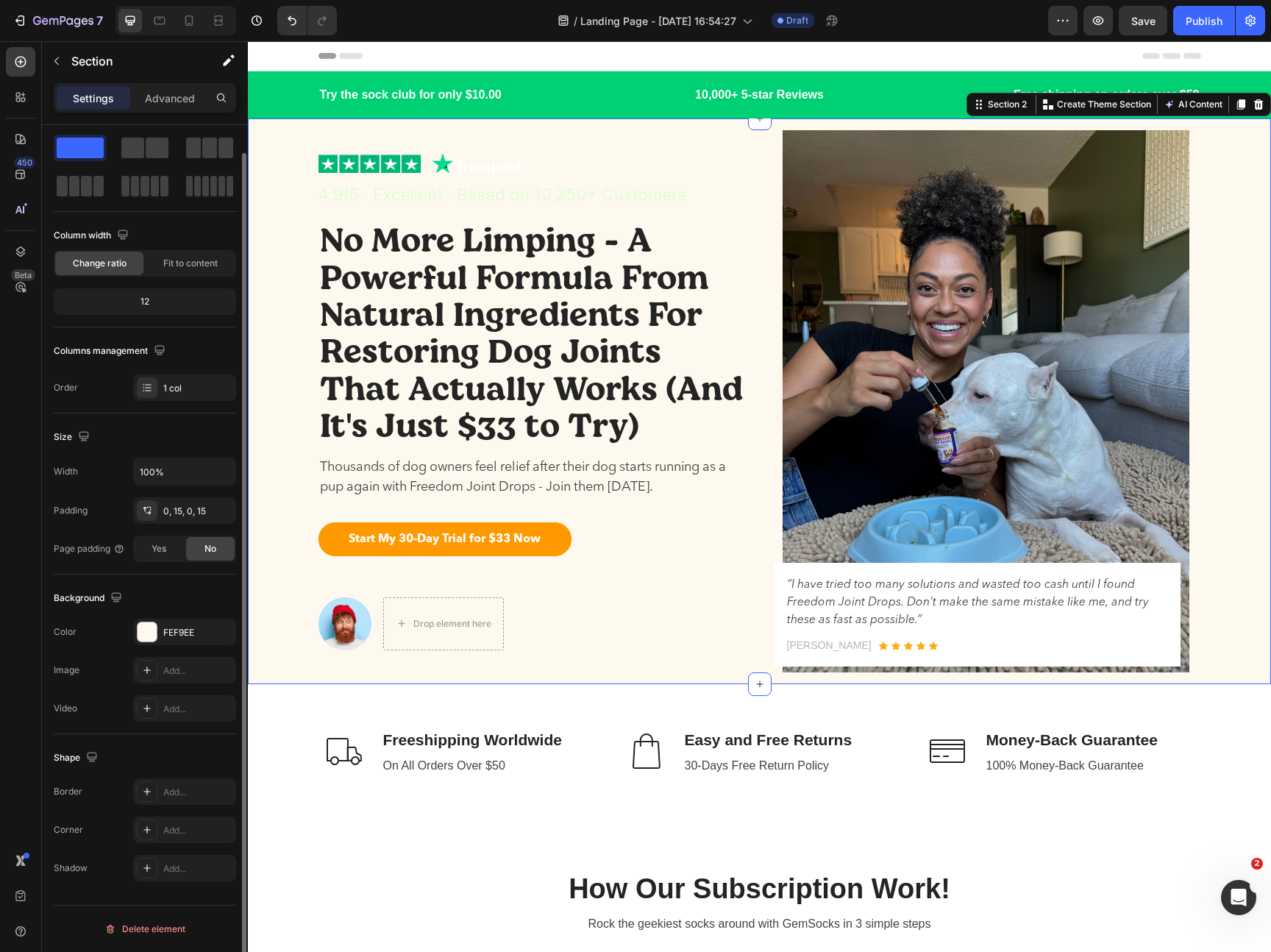
scroll to position [0, 0]
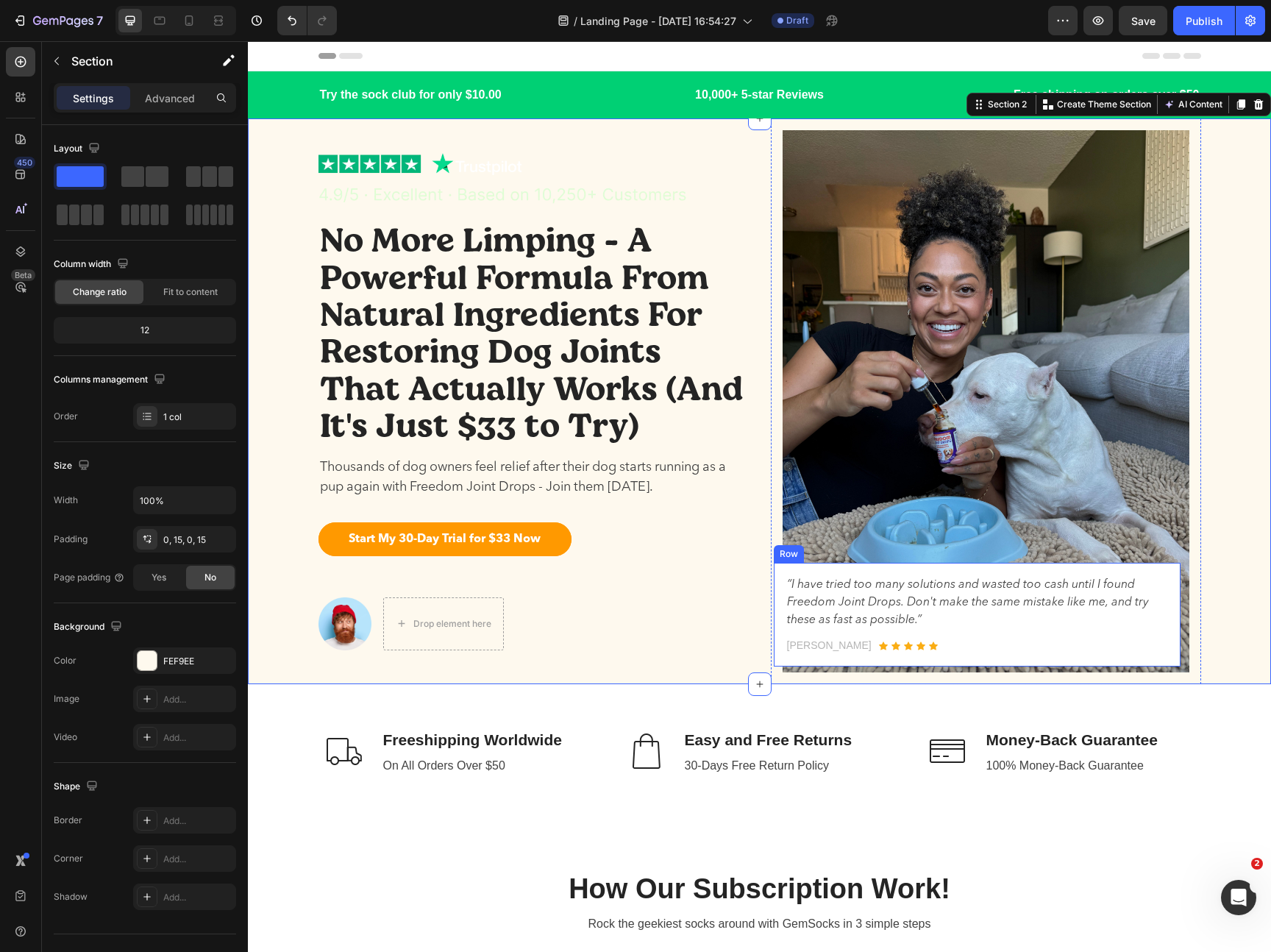
click at [1178, 576] on div "“I have tried too many solutions and wasted too cash until I found Freedom Join…" at bounding box center [977, 614] width 407 height 104
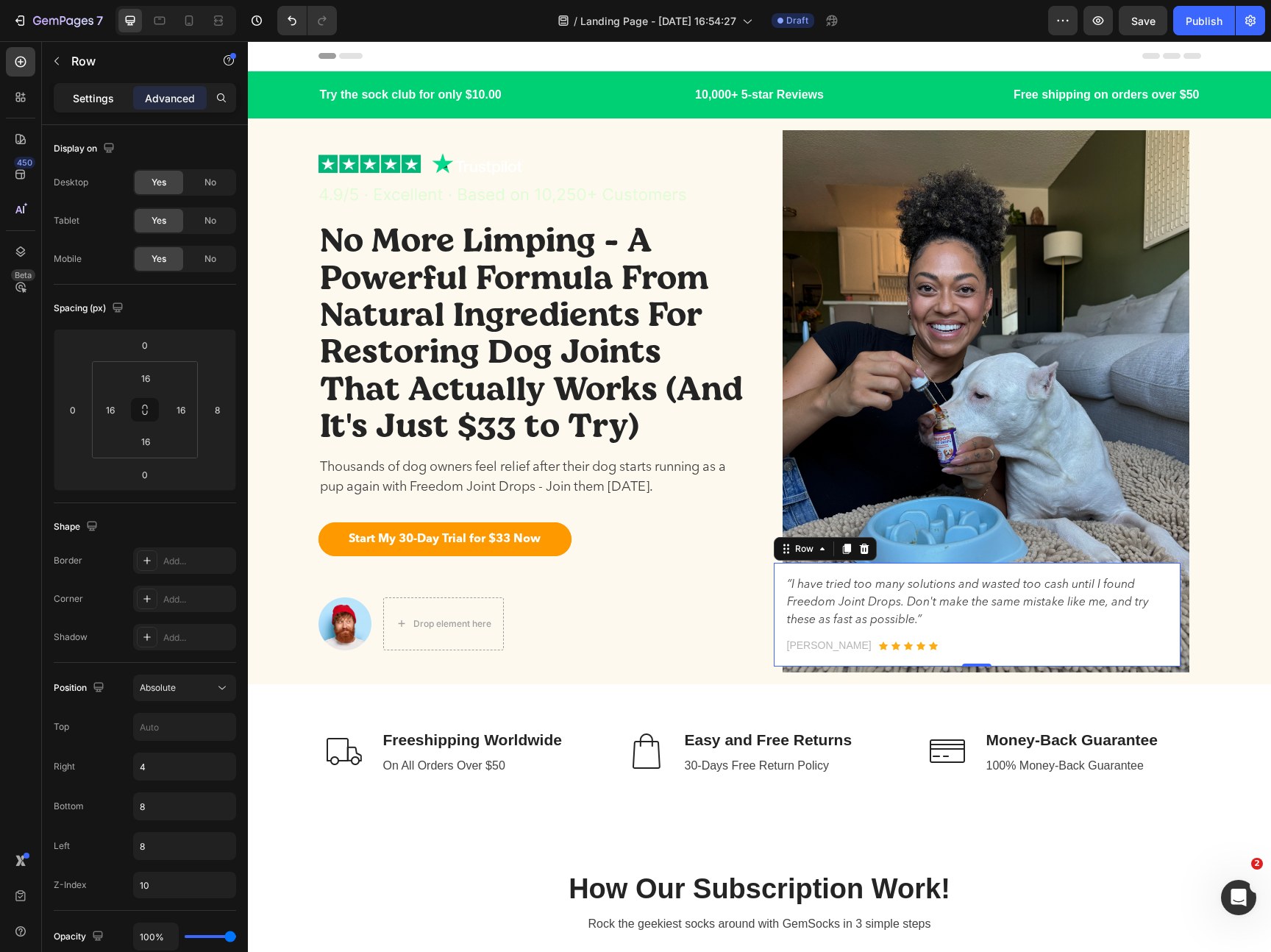
click at [71, 108] on div "Settings" at bounding box center [93, 98] width 74 height 24
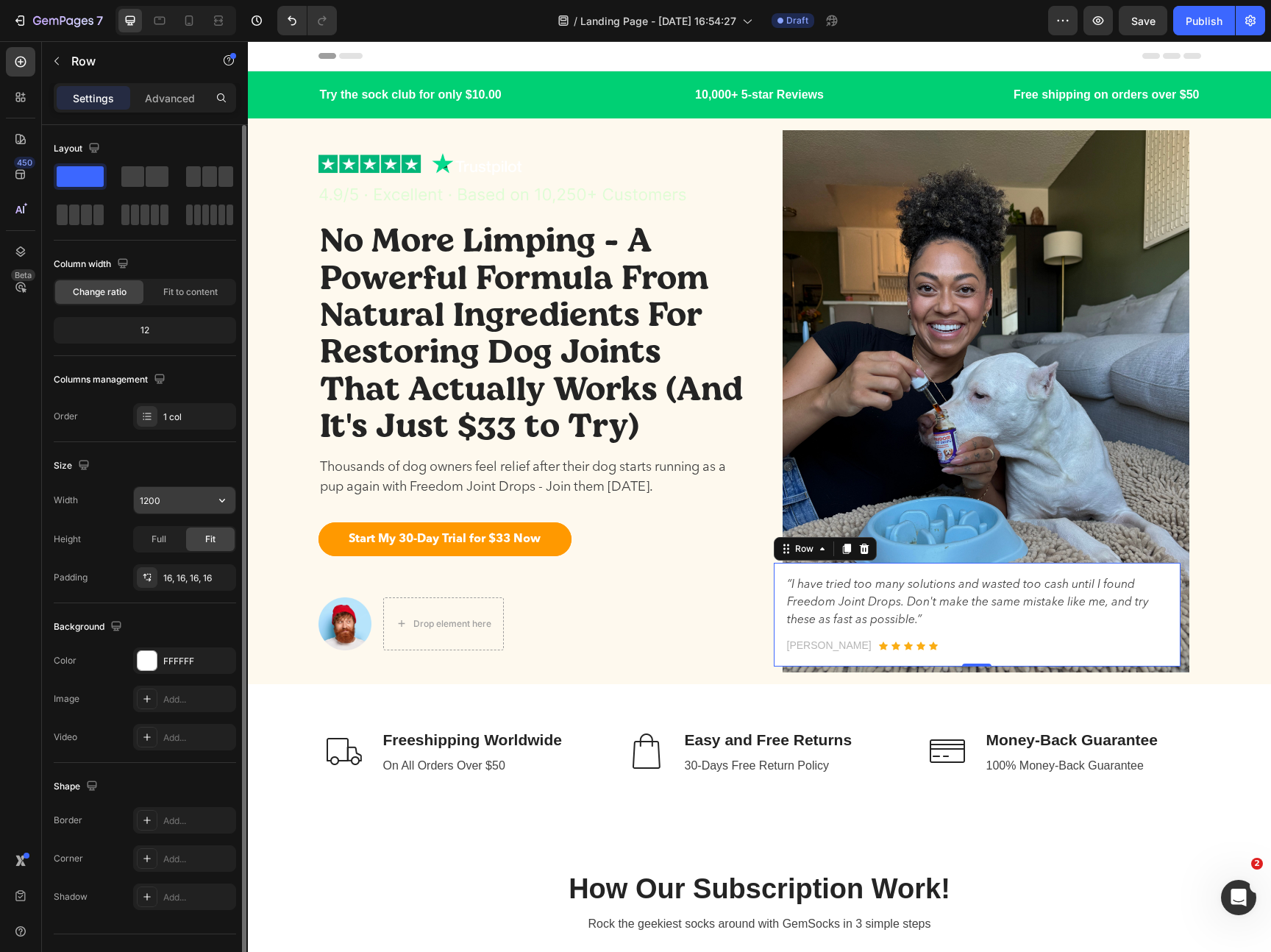
scroll to position [29, 0]
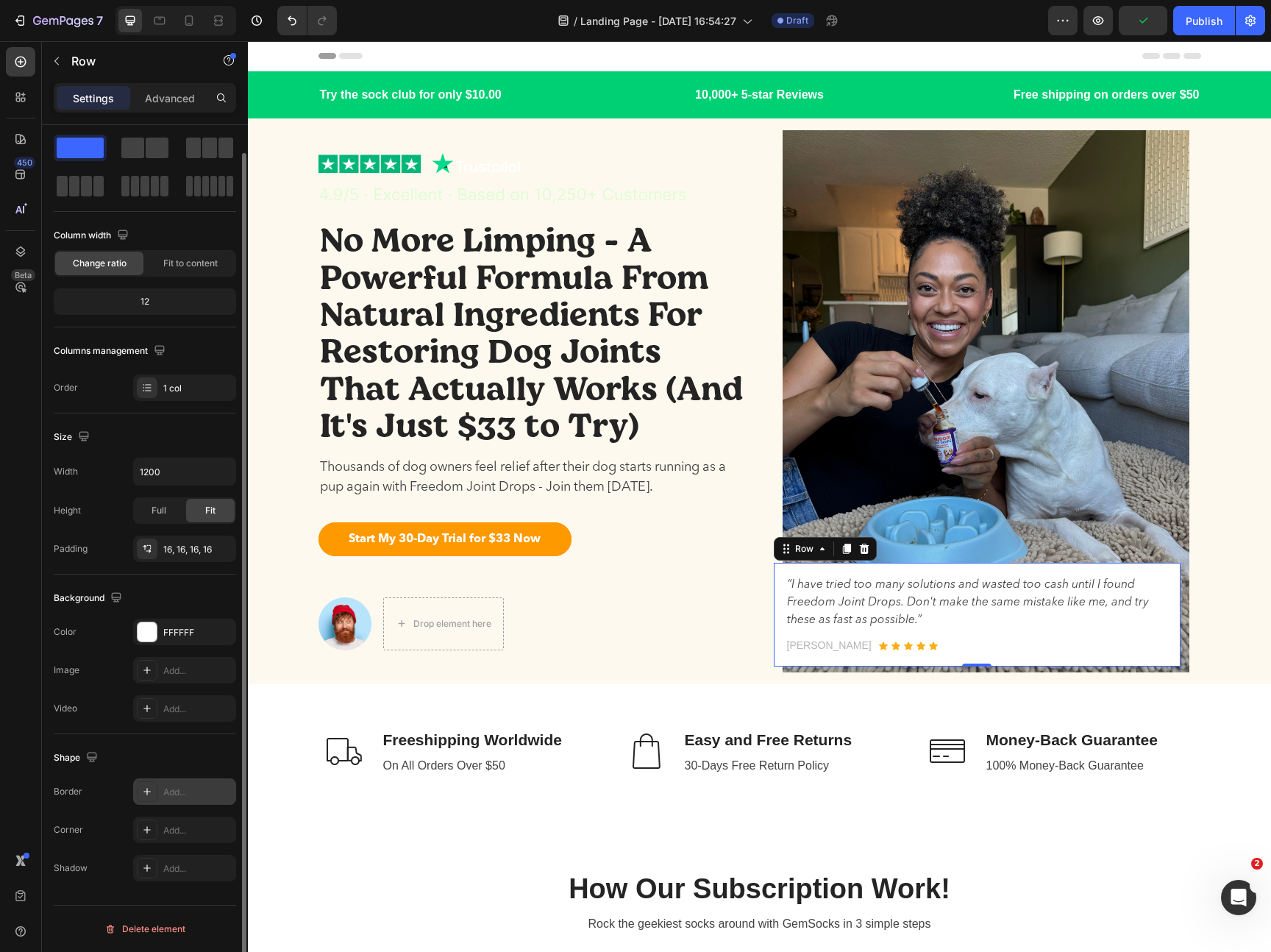
click at [171, 797] on div "Add..." at bounding box center [198, 792] width 69 height 13
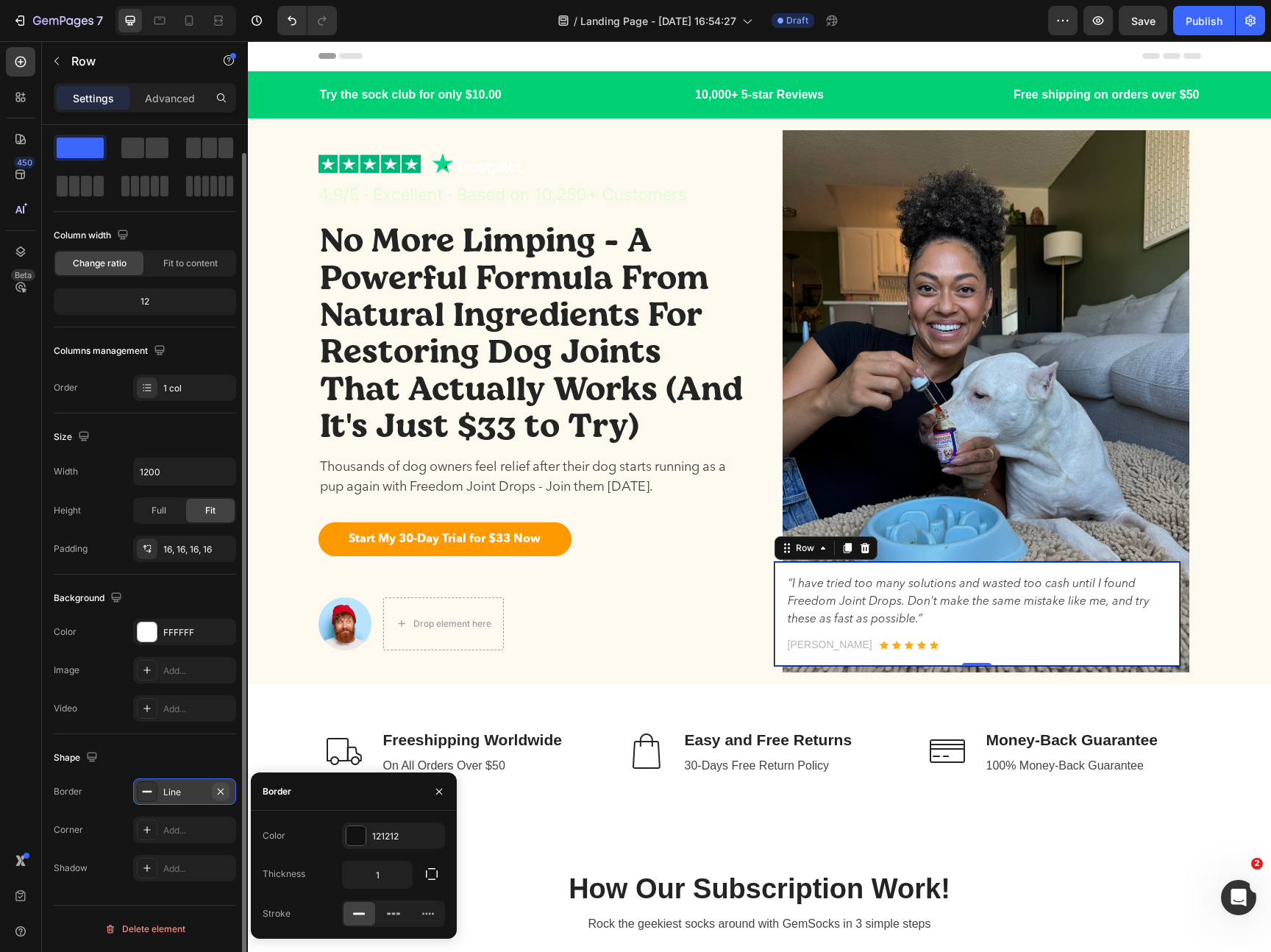
click at [216, 785] on icon "button" at bounding box center [220, 791] width 12 height 12
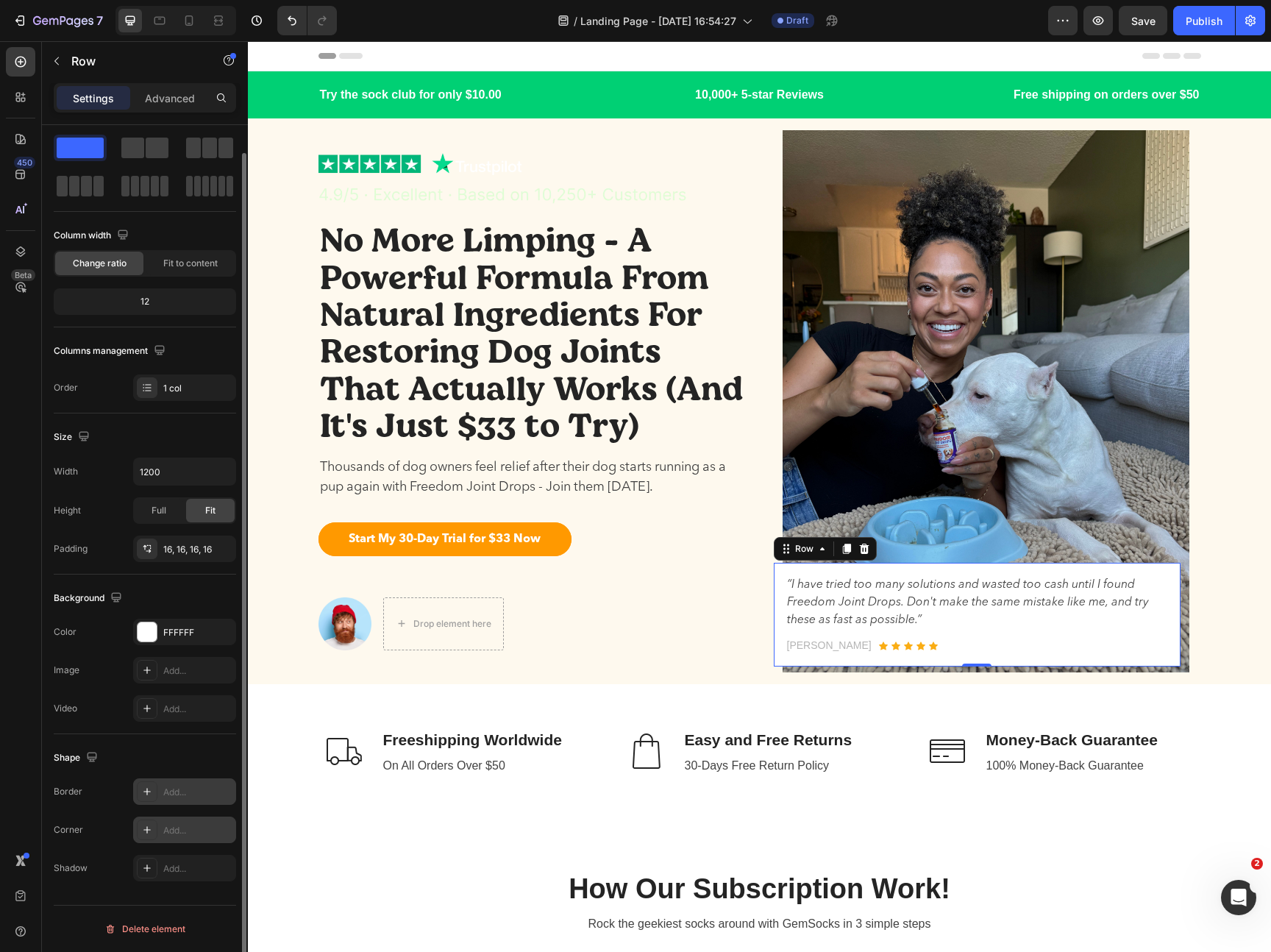
click at [189, 822] on div "Add..." at bounding box center [184, 829] width 103 height 27
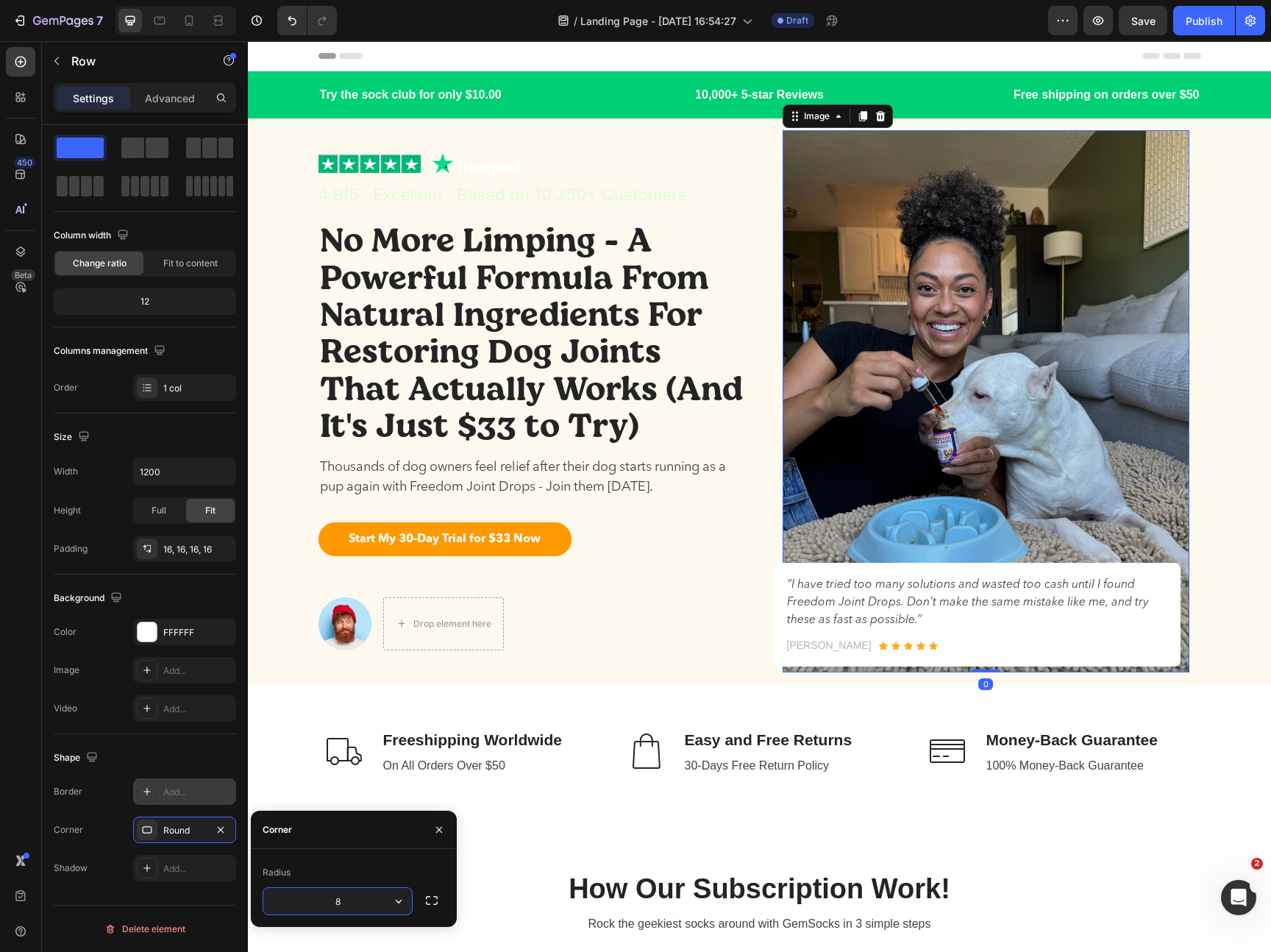
click at [849, 443] on img at bounding box center [986, 401] width 407 height 542
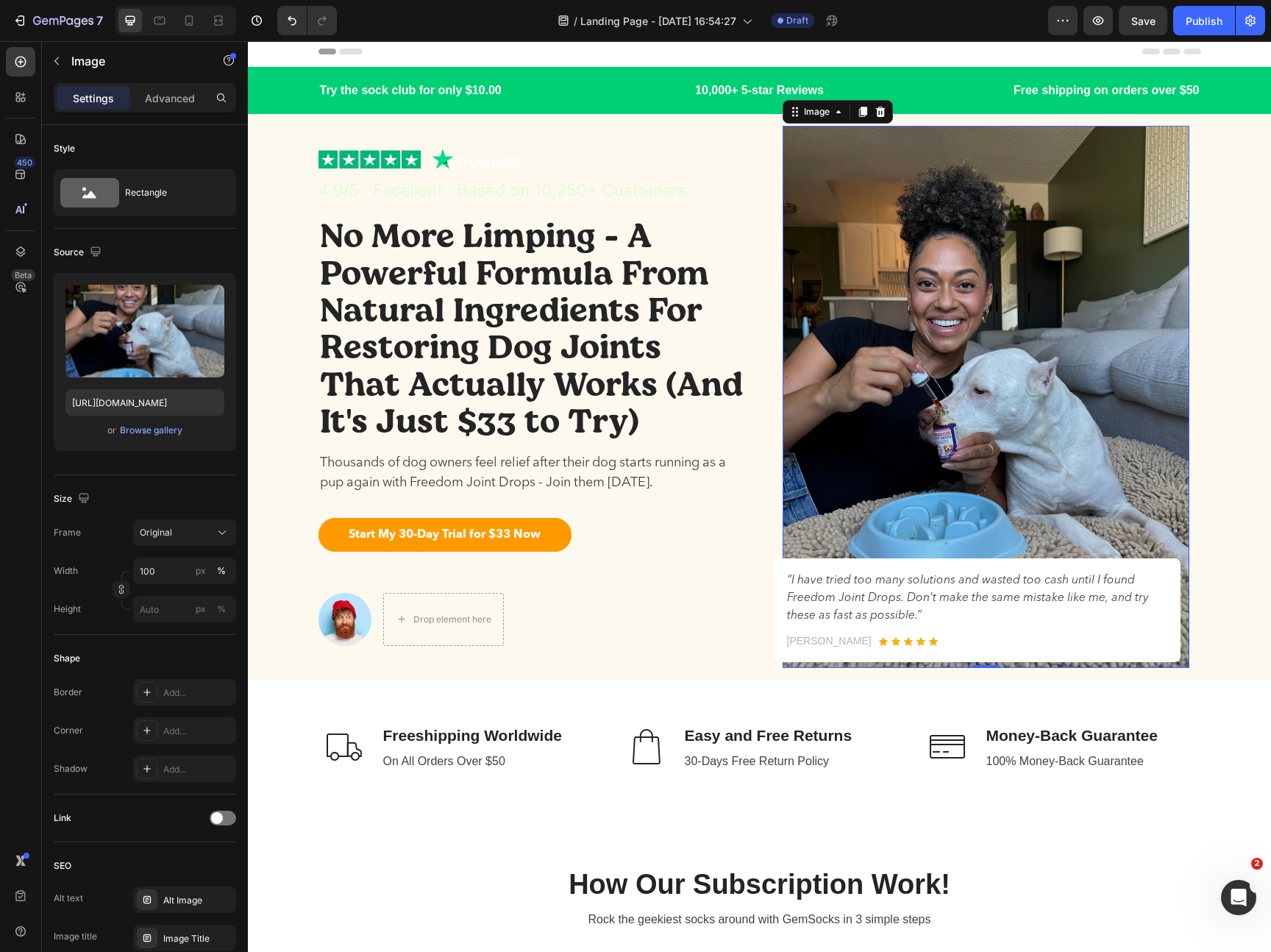
scroll to position [0, 0]
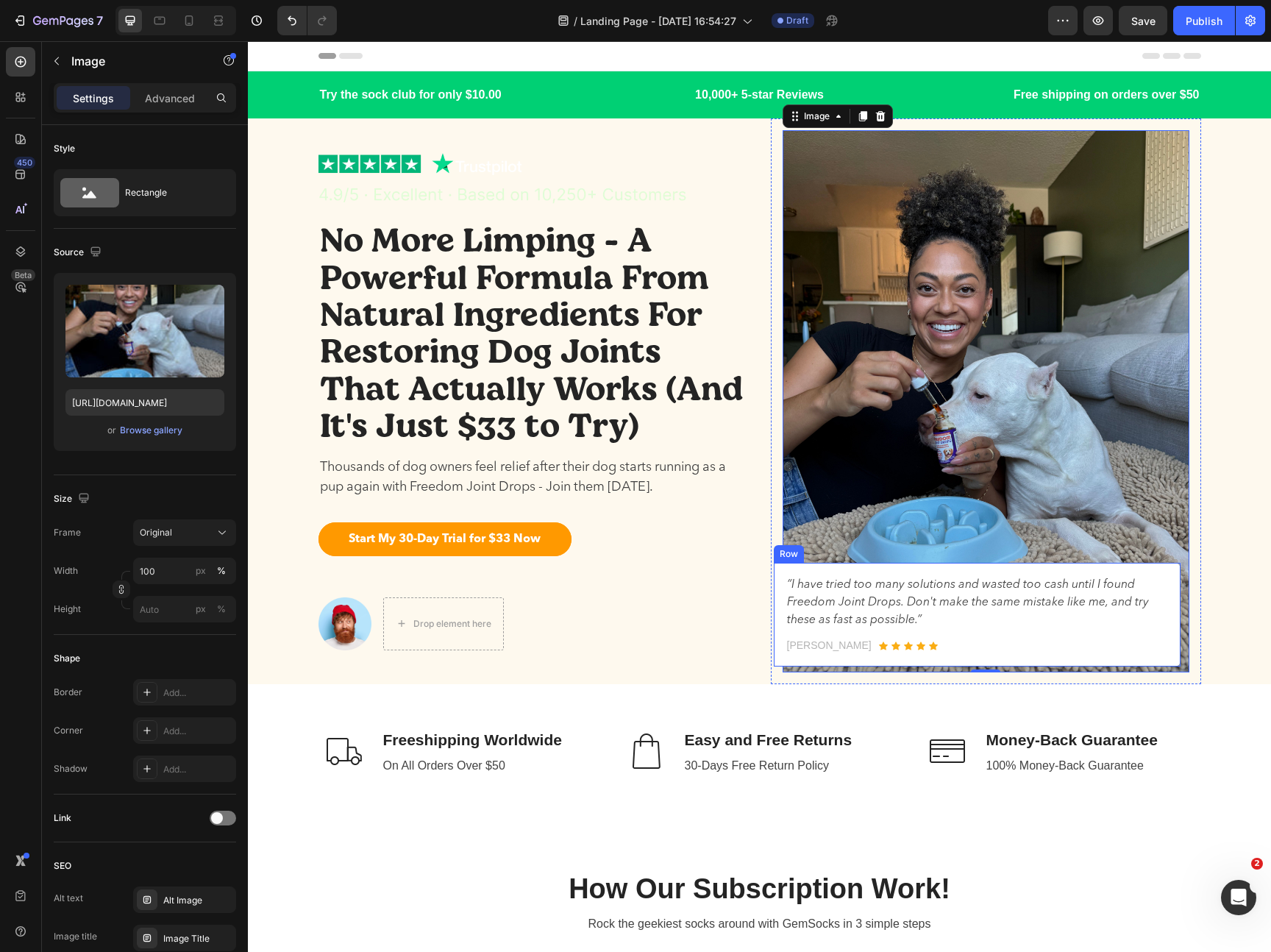
click at [965, 656] on div "“I have tried too many solutions and wasted too cash until I found Freedom Join…" at bounding box center [977, 614] width 407 height 104
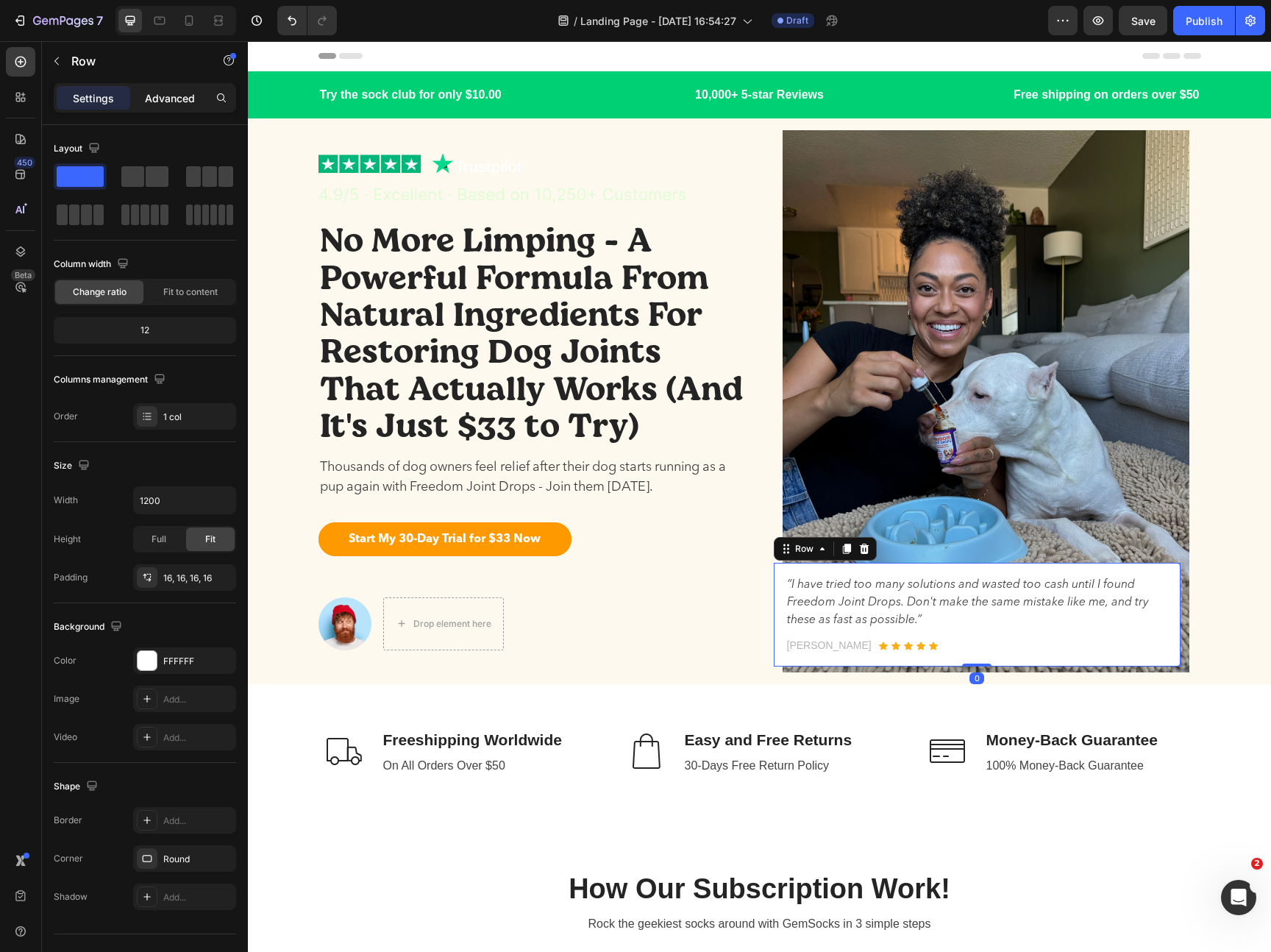
click at [147, 106] on div "Advanced" at bounding box center [170, 98] width 74 height 24
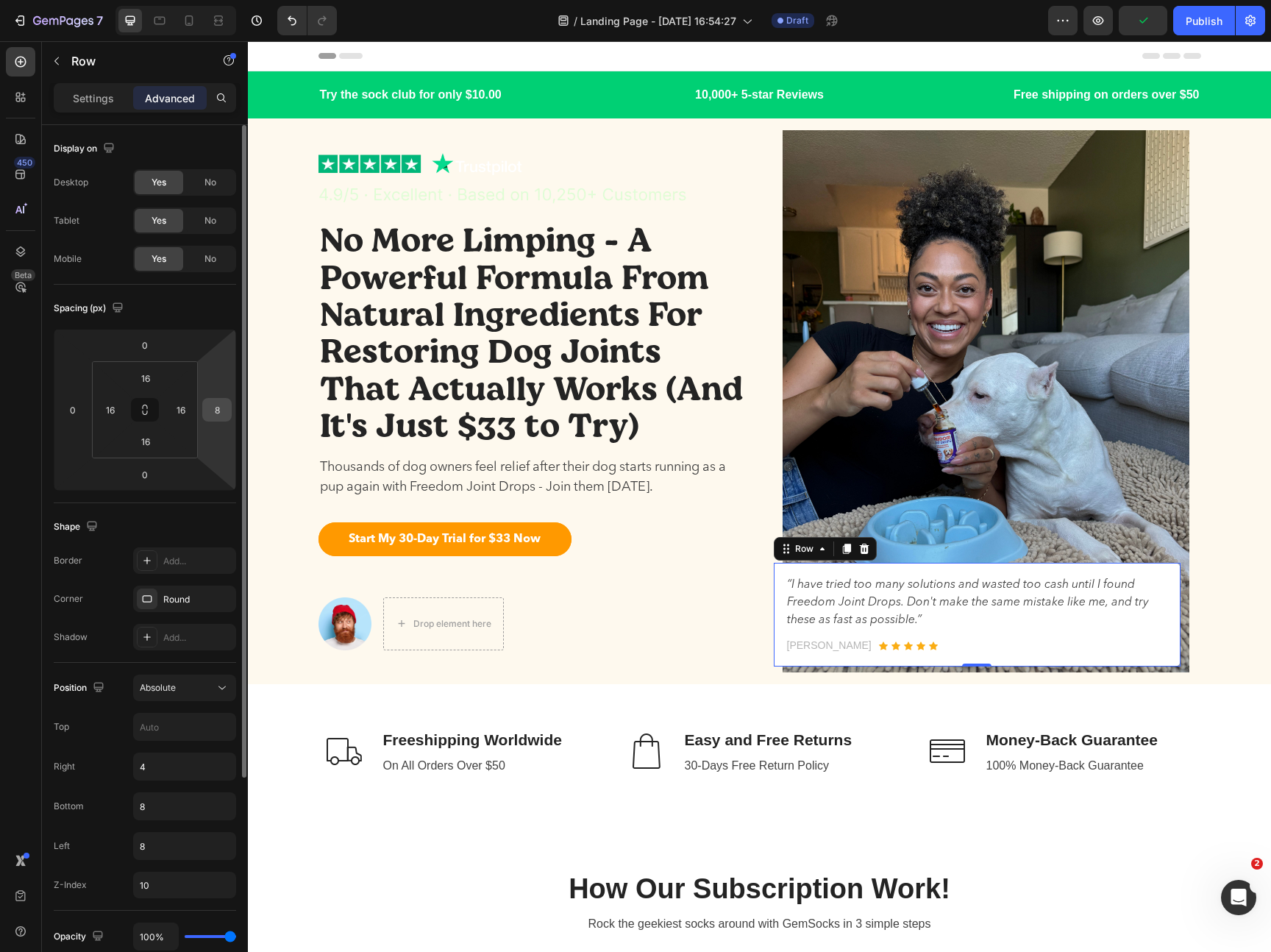
click at [219, 411] on input "8" at bounding box center [217, 409] width 22 height 22
type input "16"
click at [144, 481] on input "0" at bounding box center [145, 474] width 29 height 22
type input "16"
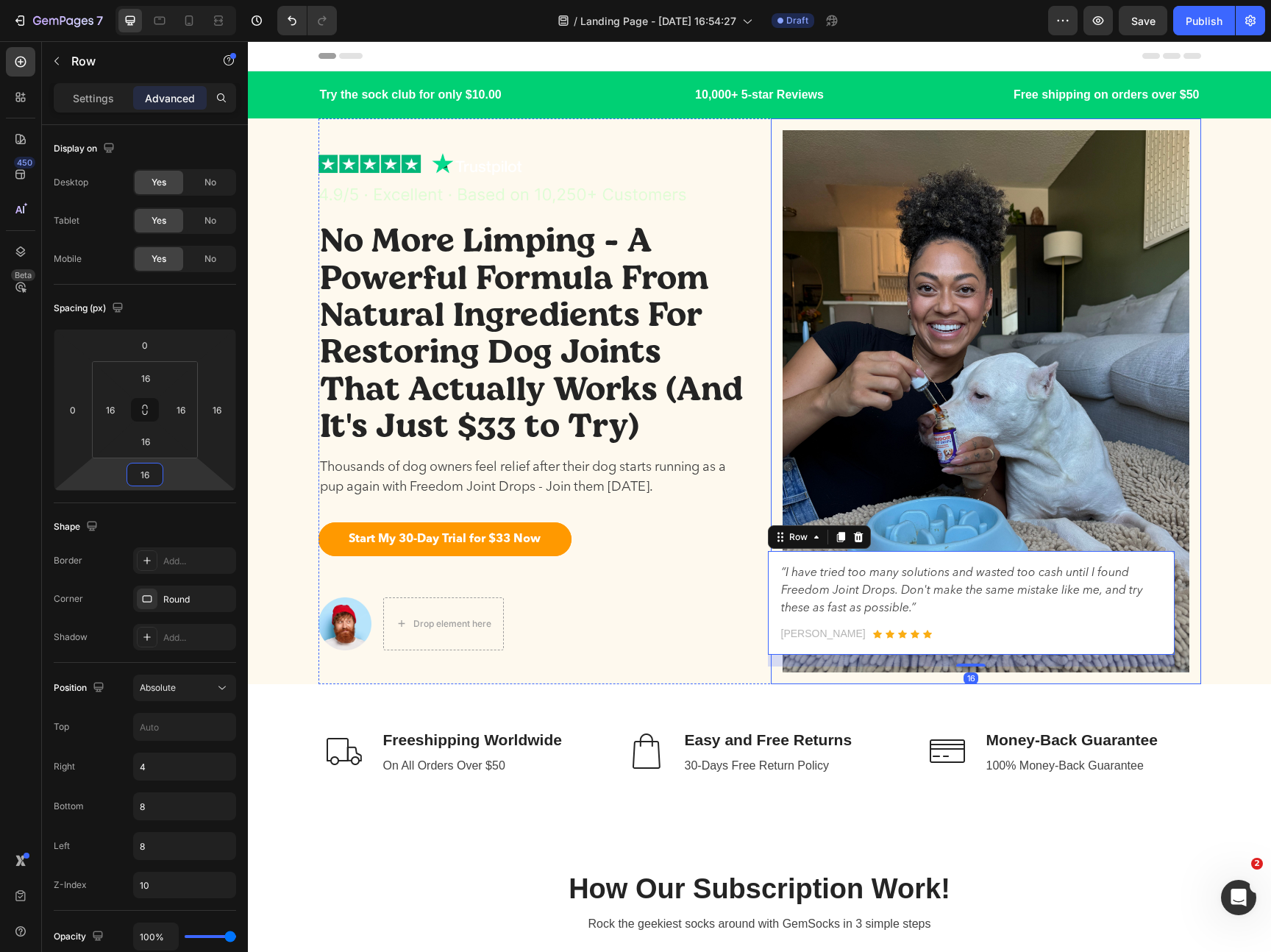
click at [1192, 448] on div "“I have tried too many solutions and wasted too cash until I found Freedom Join…" at bounding box center [986, 401] width 430 height 566
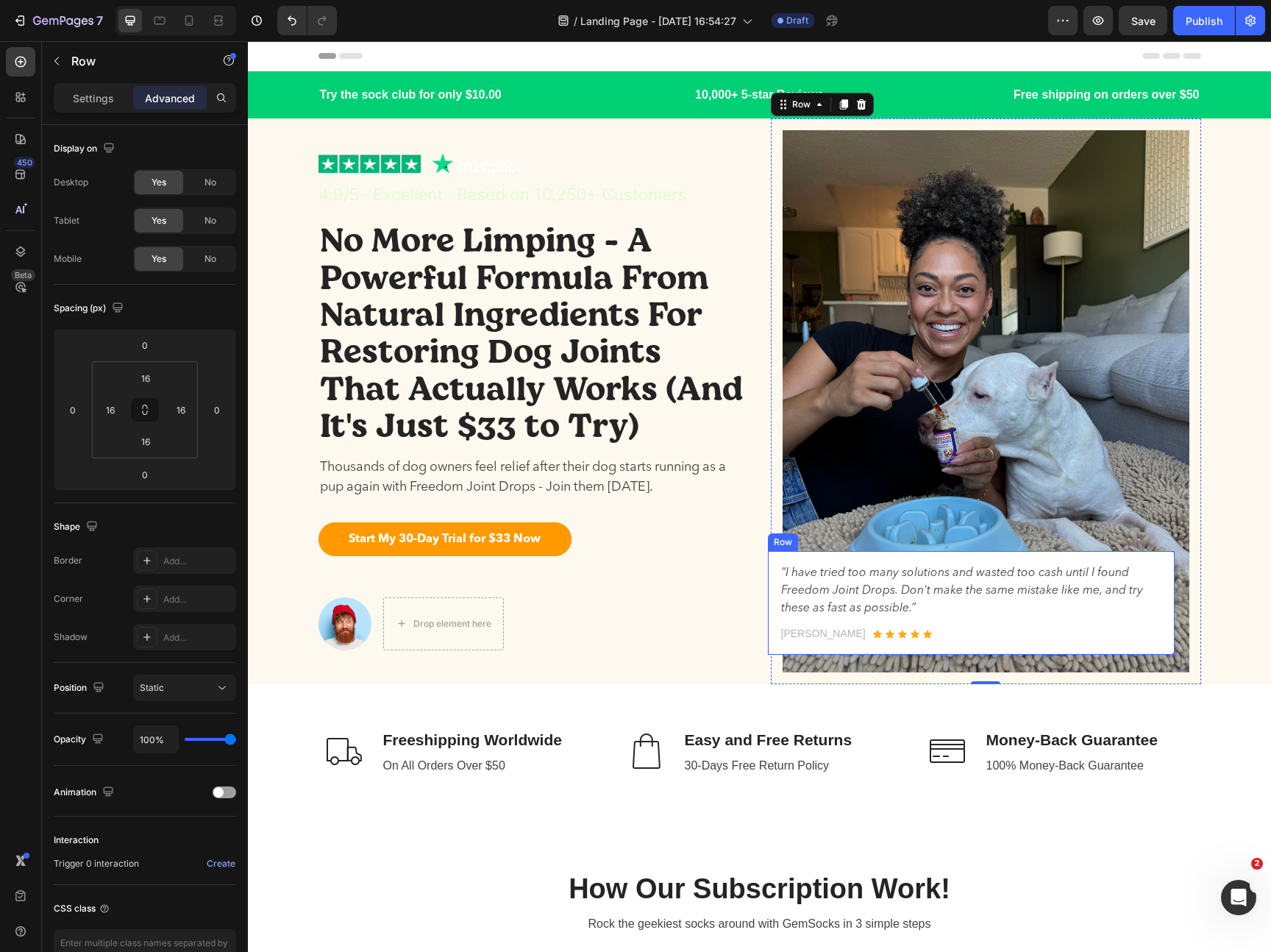
click at [998, 597] on p "“I have tried too many solutions and wasted too cash until I found Freedom Join…" at bounding box center [971, 590] width 380 height 53
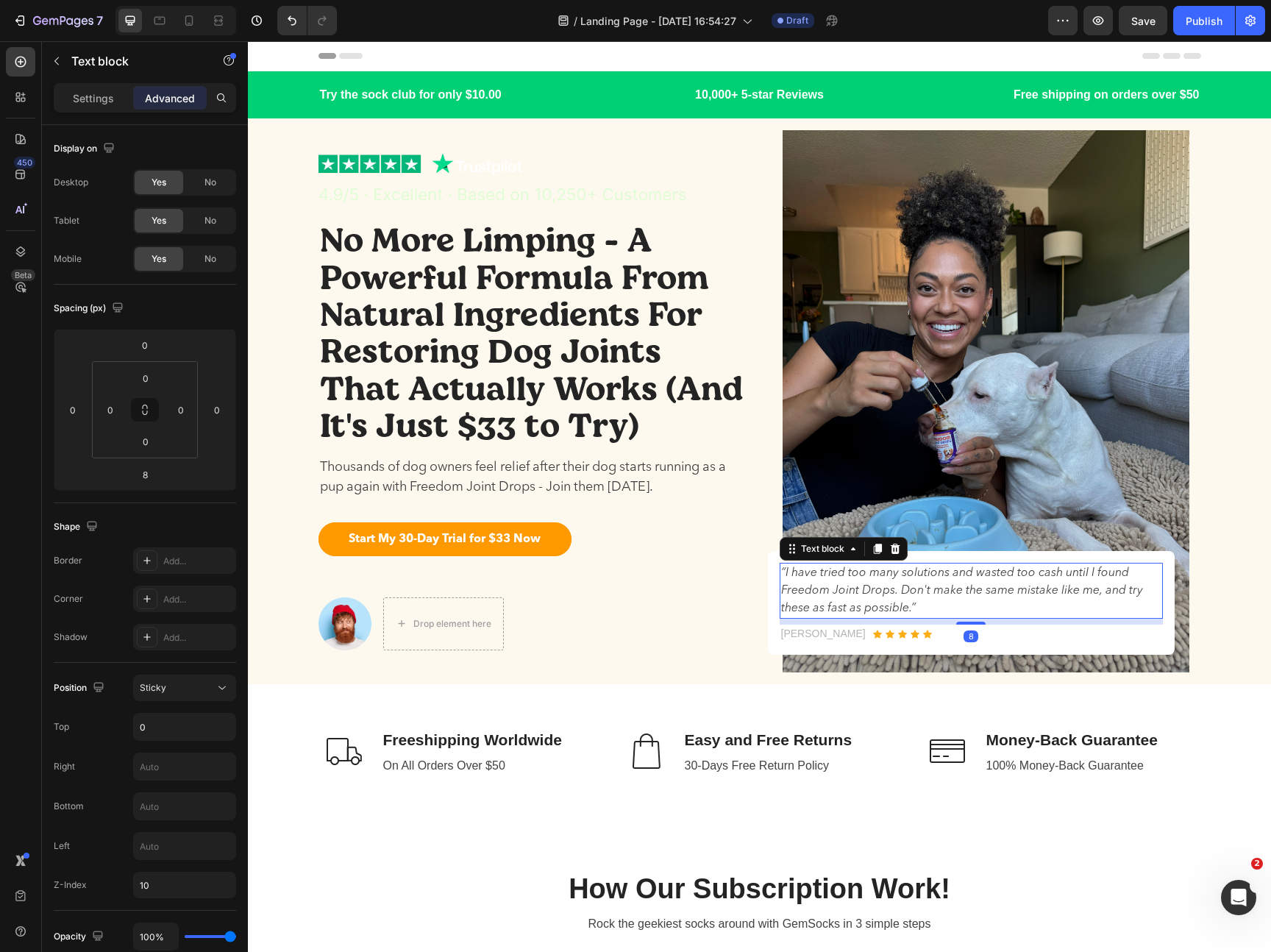
click at [994, 594] on p "“I have tried too many solutions and wasted too cash until I found Freedom Join…" at bounding box center [971, 590] width 380 height 53
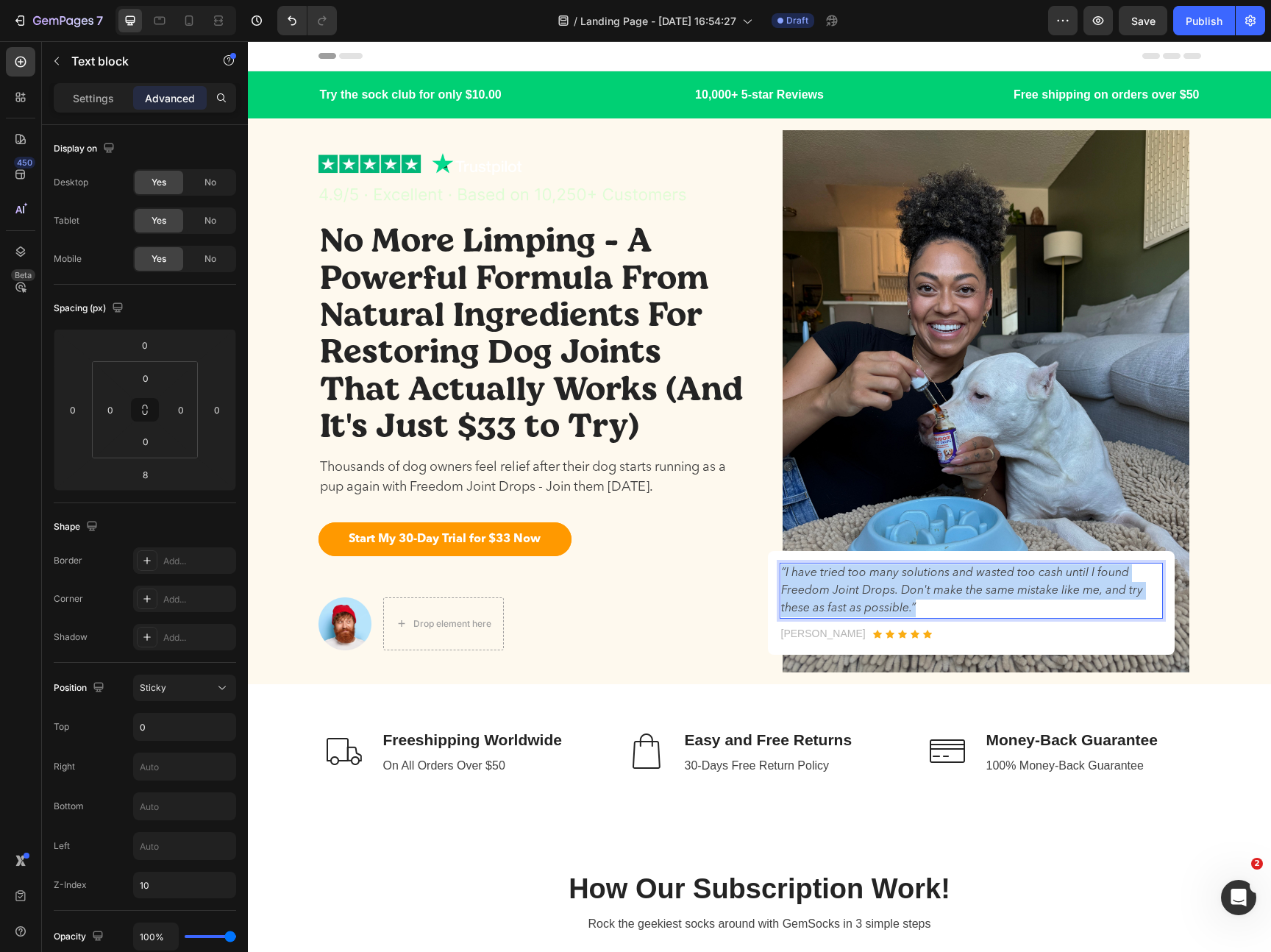
click at [994, 594] on p "“I have tried too many solutions and wasted too cash until I found Freedom Join…" at bounding box center [971, 590] width 380 height 53
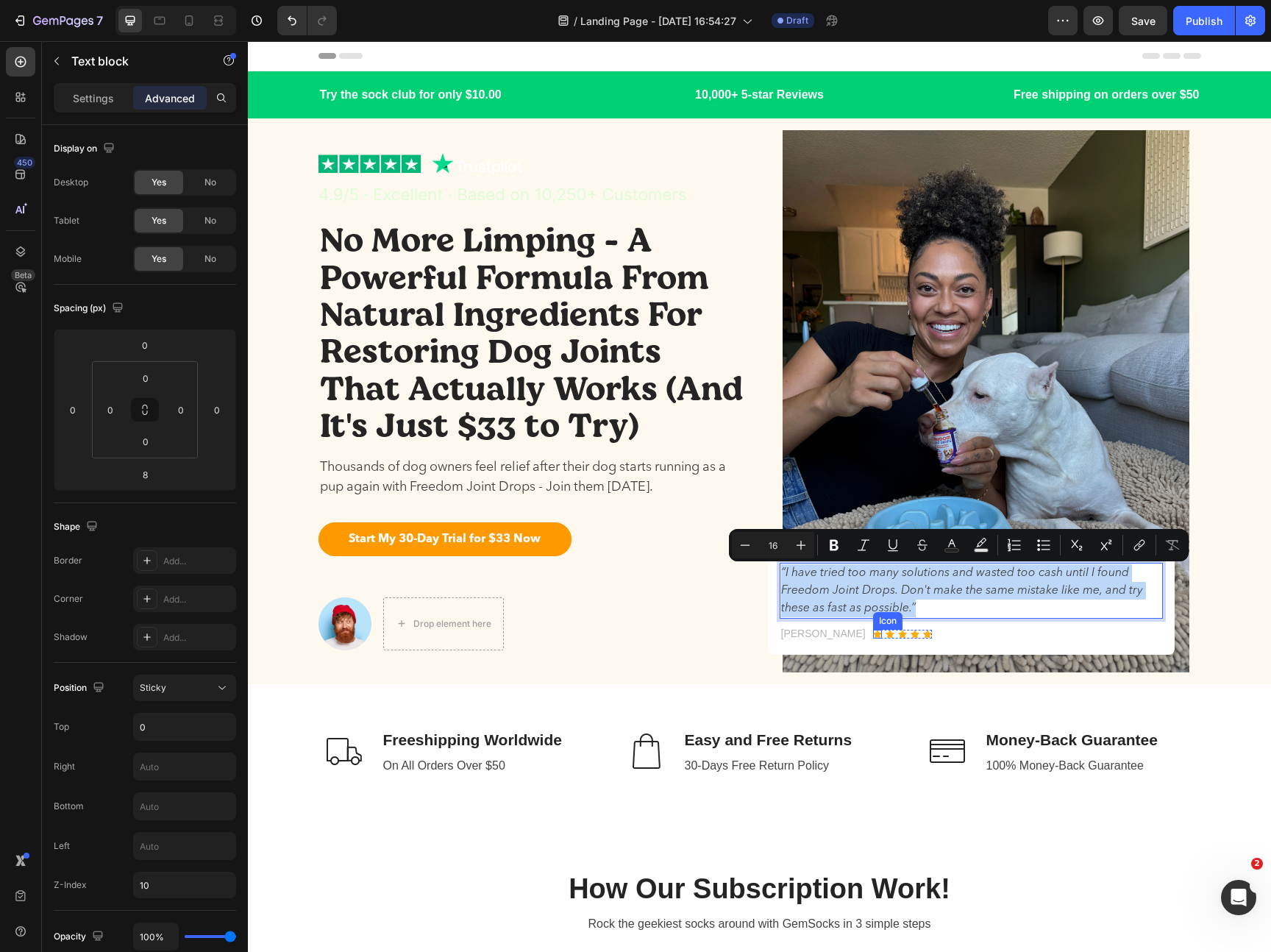
click at [841, 635] on p "[PERSON_NAME]" at bounding box center [823, 634] width 85 height 16
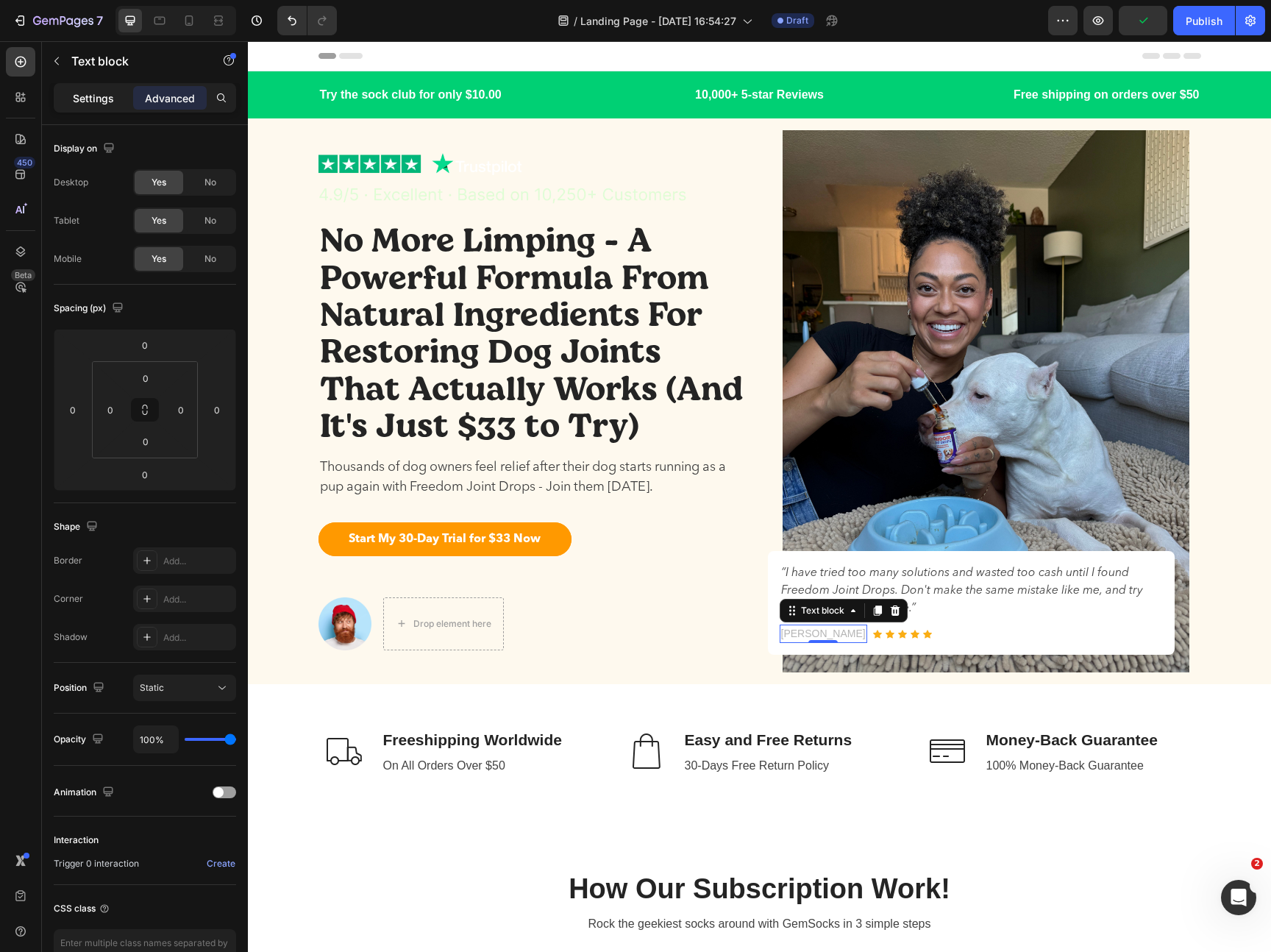
click at [89, 97] on p "Settings" at bounding box center [93, 98] width 41 height 16
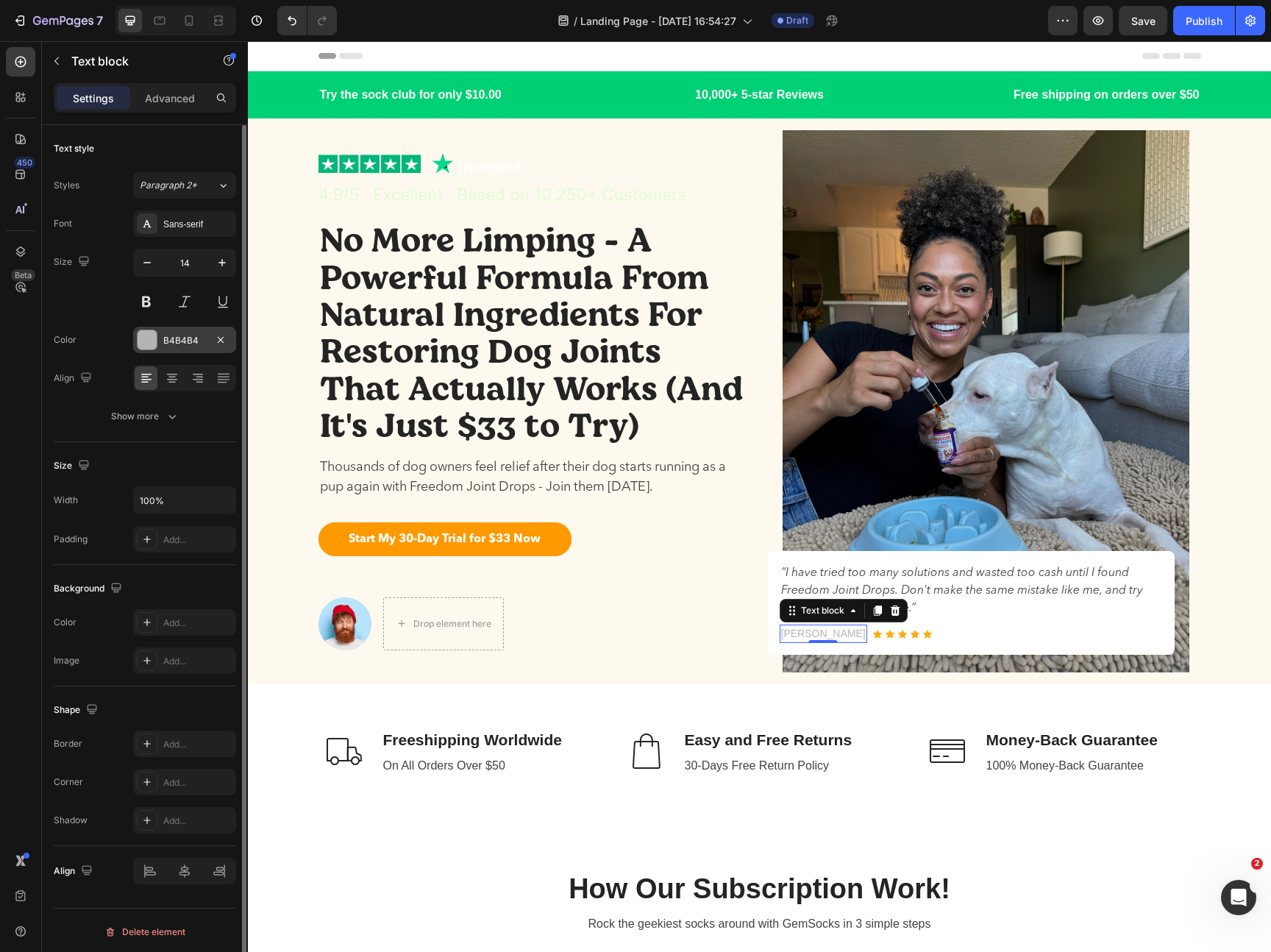
click at [171, 342] on div "B4B4B4" at bounding box center [185, 340] width 42 height 13
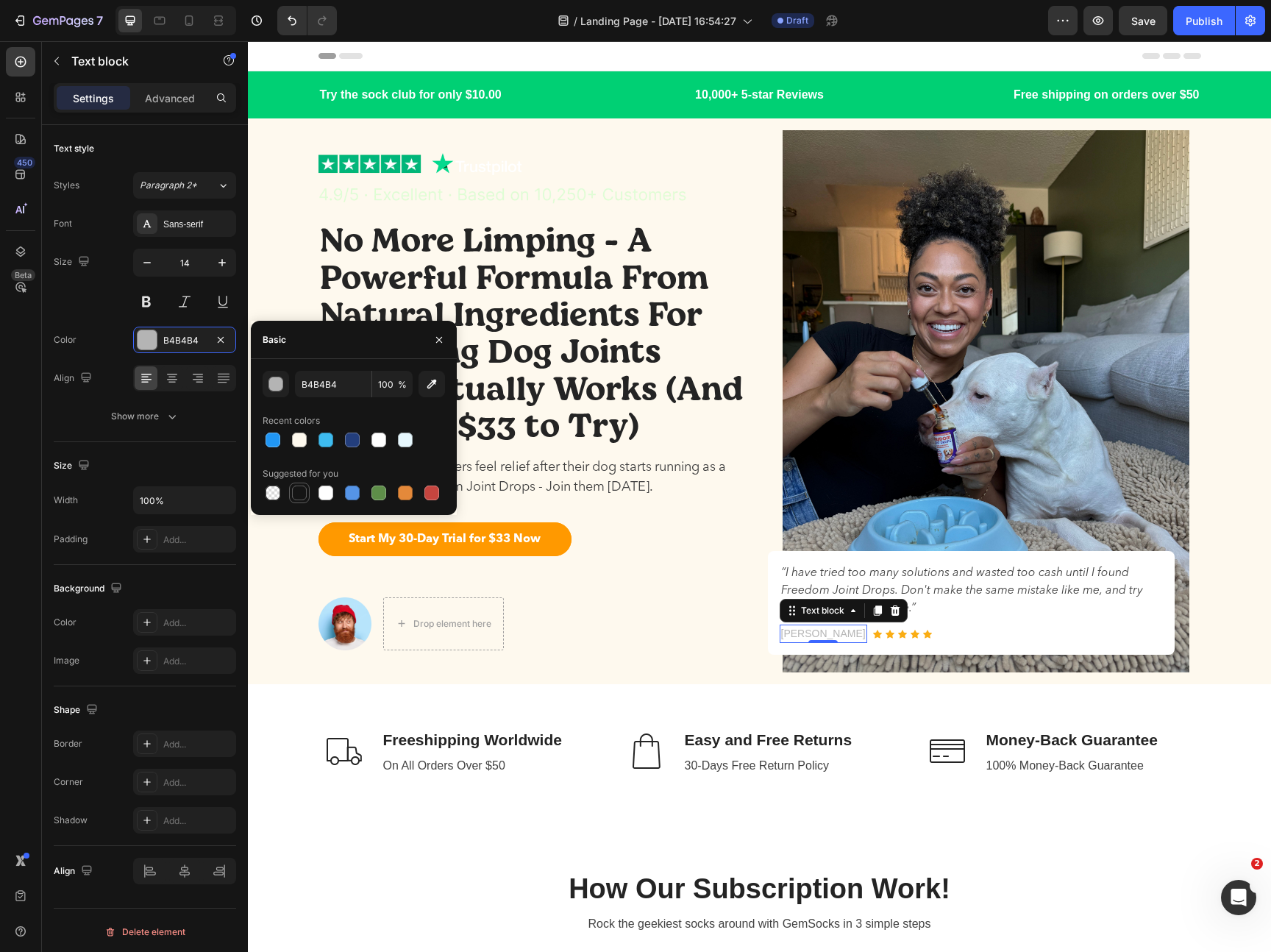
click at [301, 499] on div at bounding box center [299, 492] width 15 height 15
type input "151515"
click at [1005, 606] on p "“I have tried too many solutions and wasted too cash until I found Freedom Join…" at bounding box center [971, 590] width 380 height 53
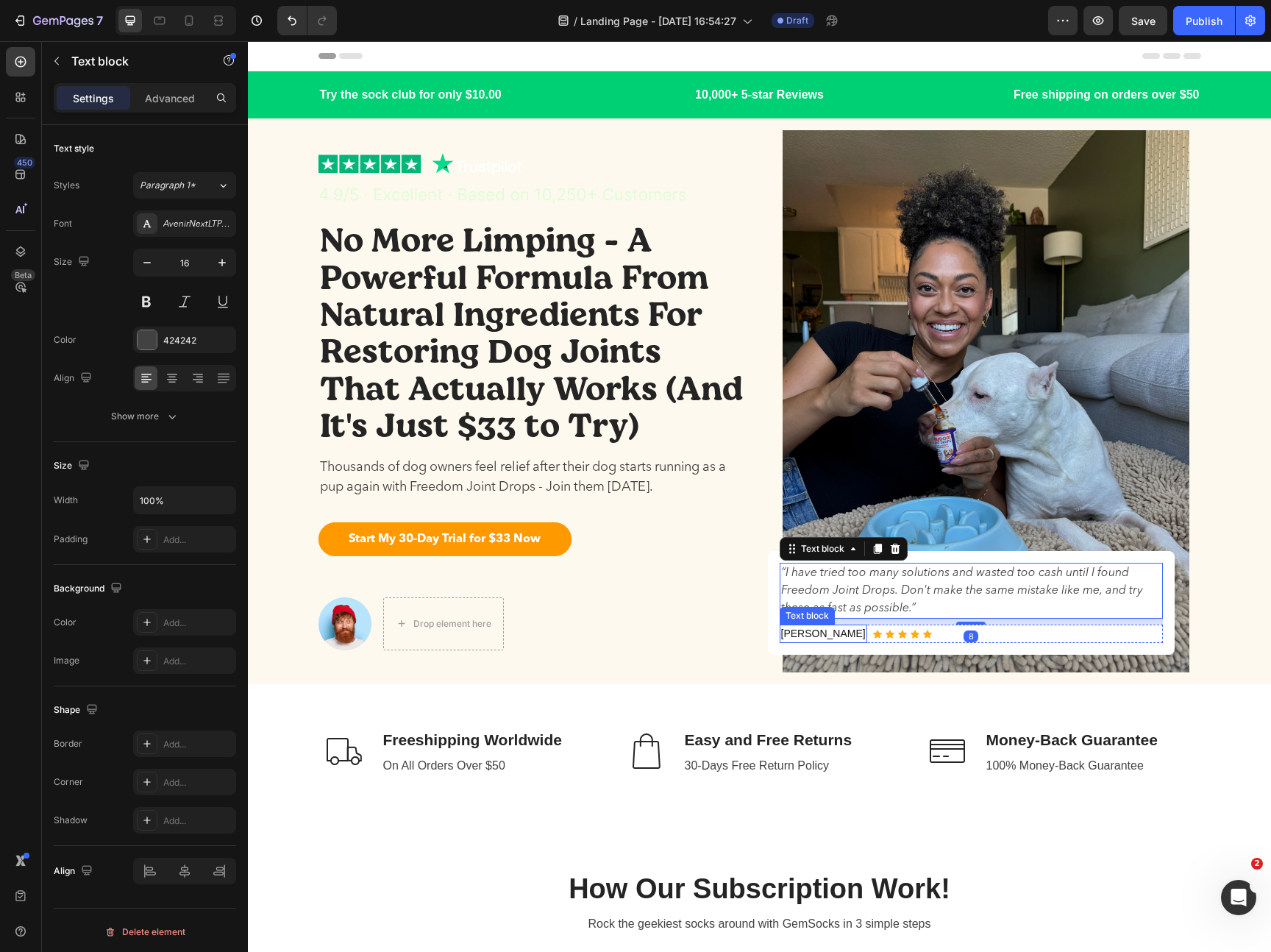
click at [824, 637] on p "[PERSON_NAME]" at bounding box center [823, 634] width 85 height 16
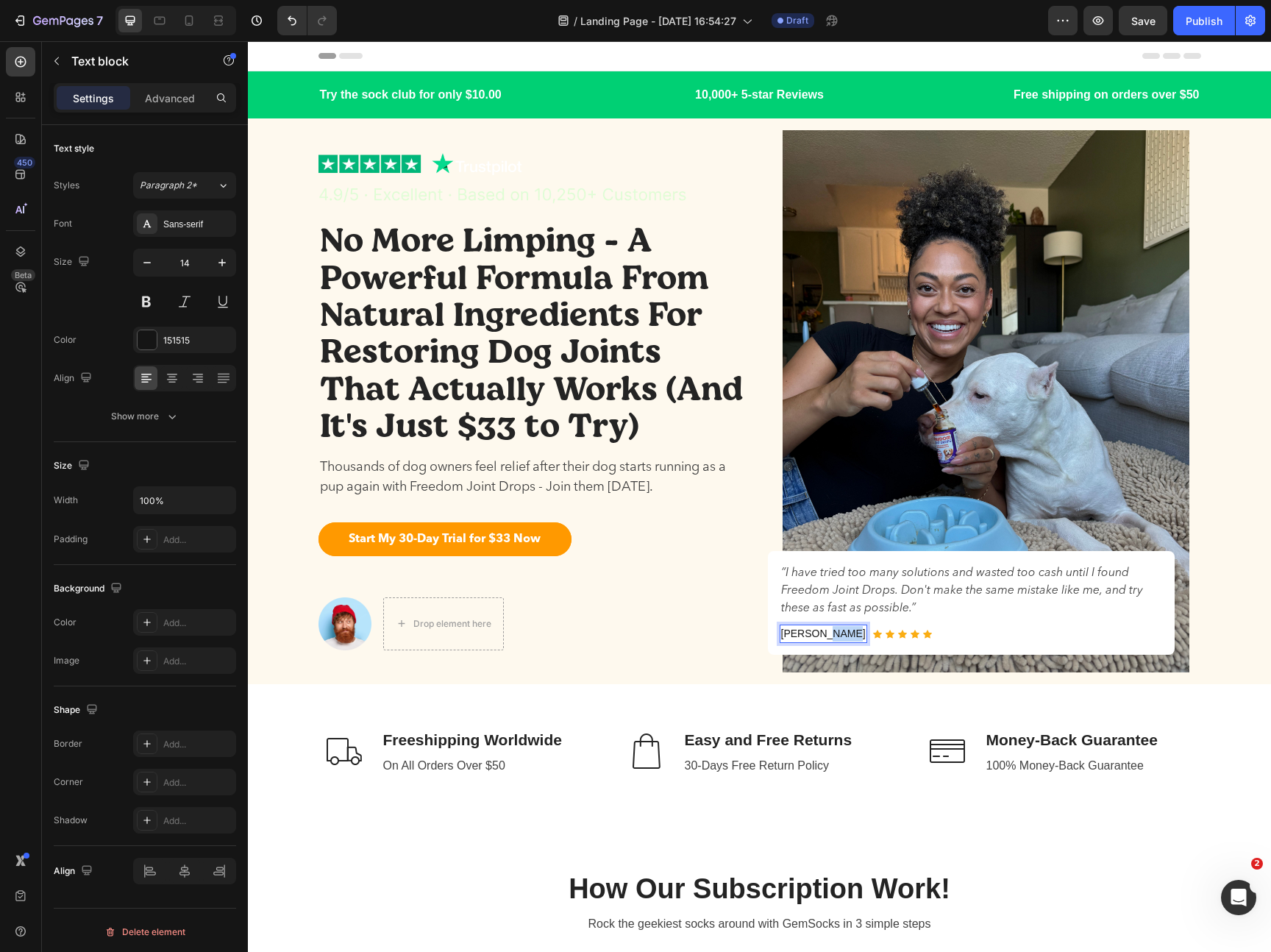
click at [824, 637] on p "[PERSON_NAME]" at bounding box center [823, 634] width 85 height 16
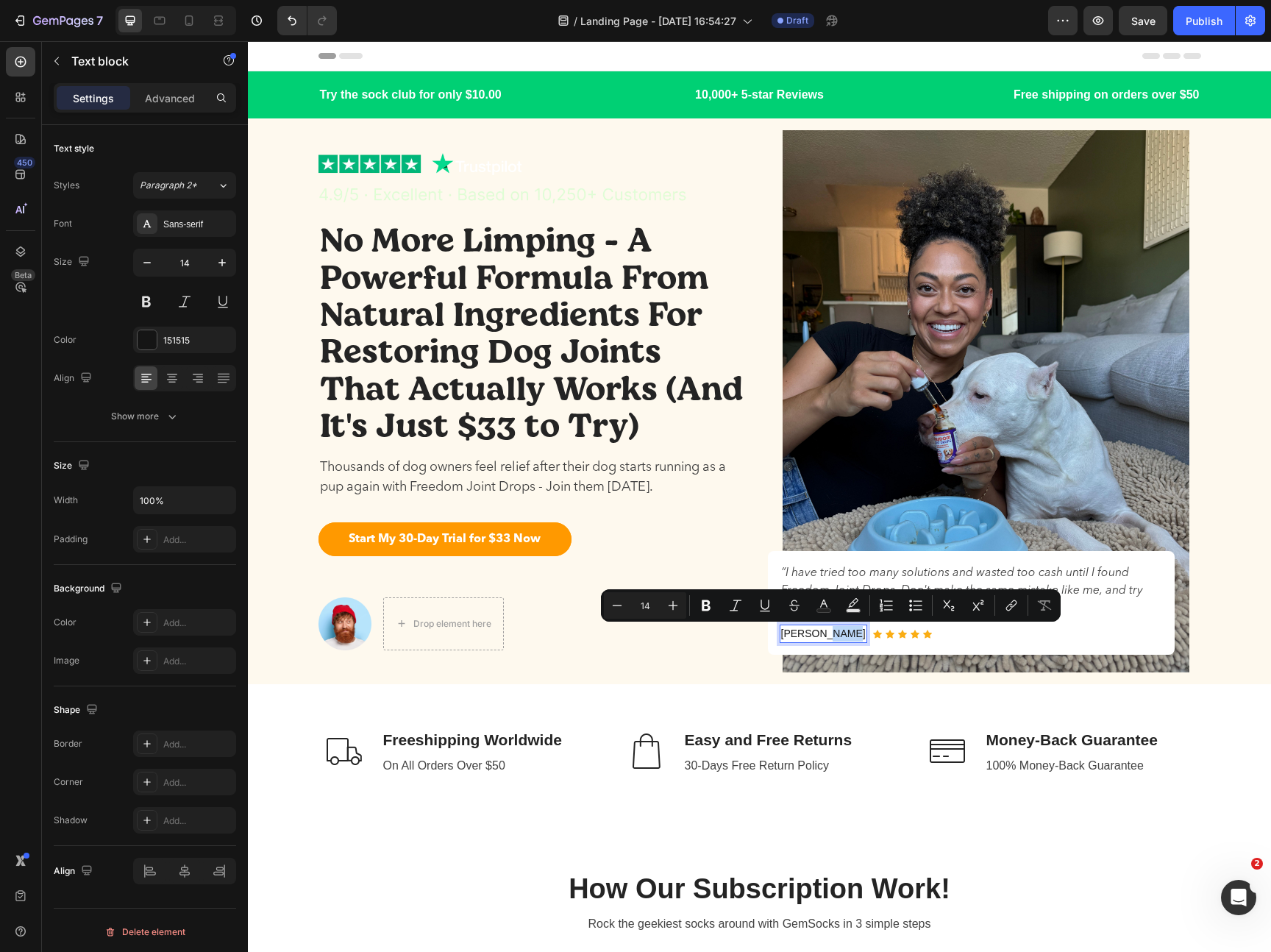
click at [824, 637] on p "[PERSON_NAME]" at bounding box center [823, 634] width 85 height 16
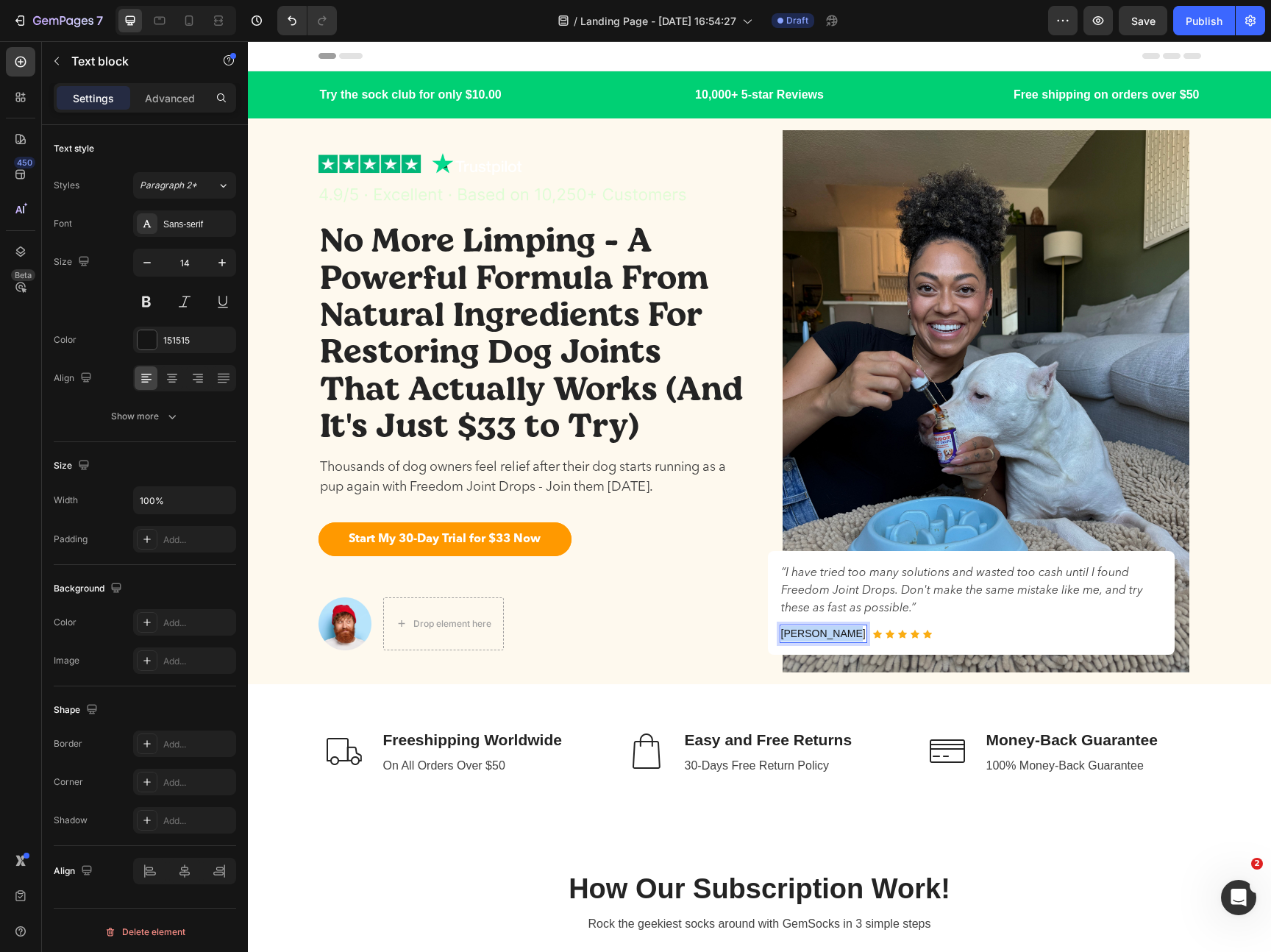
click at [824, 637] on p "[PERSON_NAME]" at bounding box center [823, 634] width 85 height 16
click at [940, 603] on p "“I have tried too many solutions and wasted too cash until I found Freedom Join…" at bounding box center [971, 590] width 380 height 53
click at [1028, 573] on p "“I have tried too many solutions and wasted too cash until I found Freedom Join…" at bounding box center [971, 590] width 380 height 53
click at [1042, 601] on p "“I have tried too many solutions and wasted too much cash until I found Freedom…" at bounding box center [971, 590] width 380 height 53
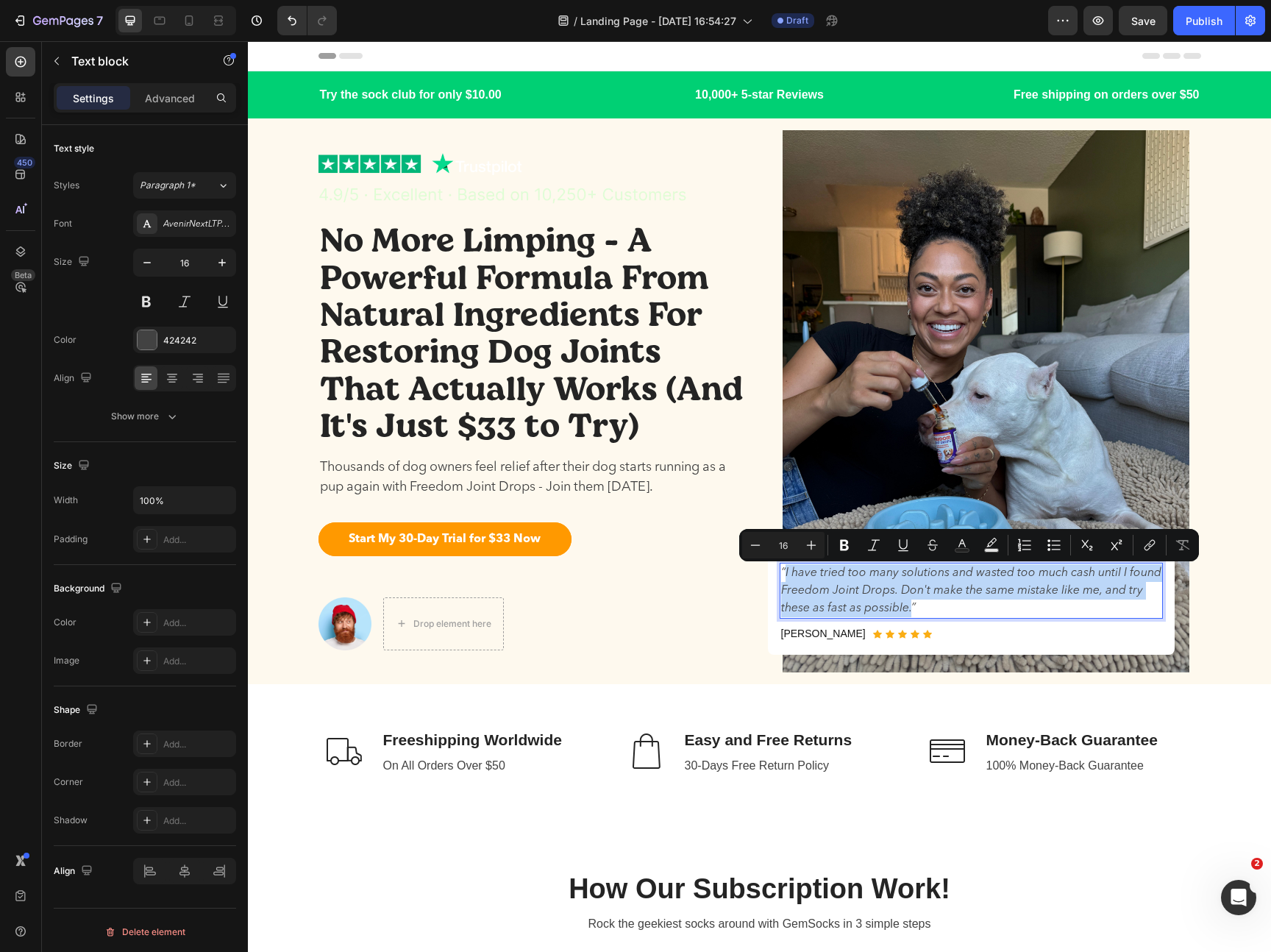
drag, startPoint x: 911, startPoint y: 608, endPoint x: 786, endPoint y: 579, distance: 128.3
click at [786, 579] on p "“I have tried too many solutions and wasted too much cash until I found Freedom…" at bounding box center [971, 590] width 380 height 53
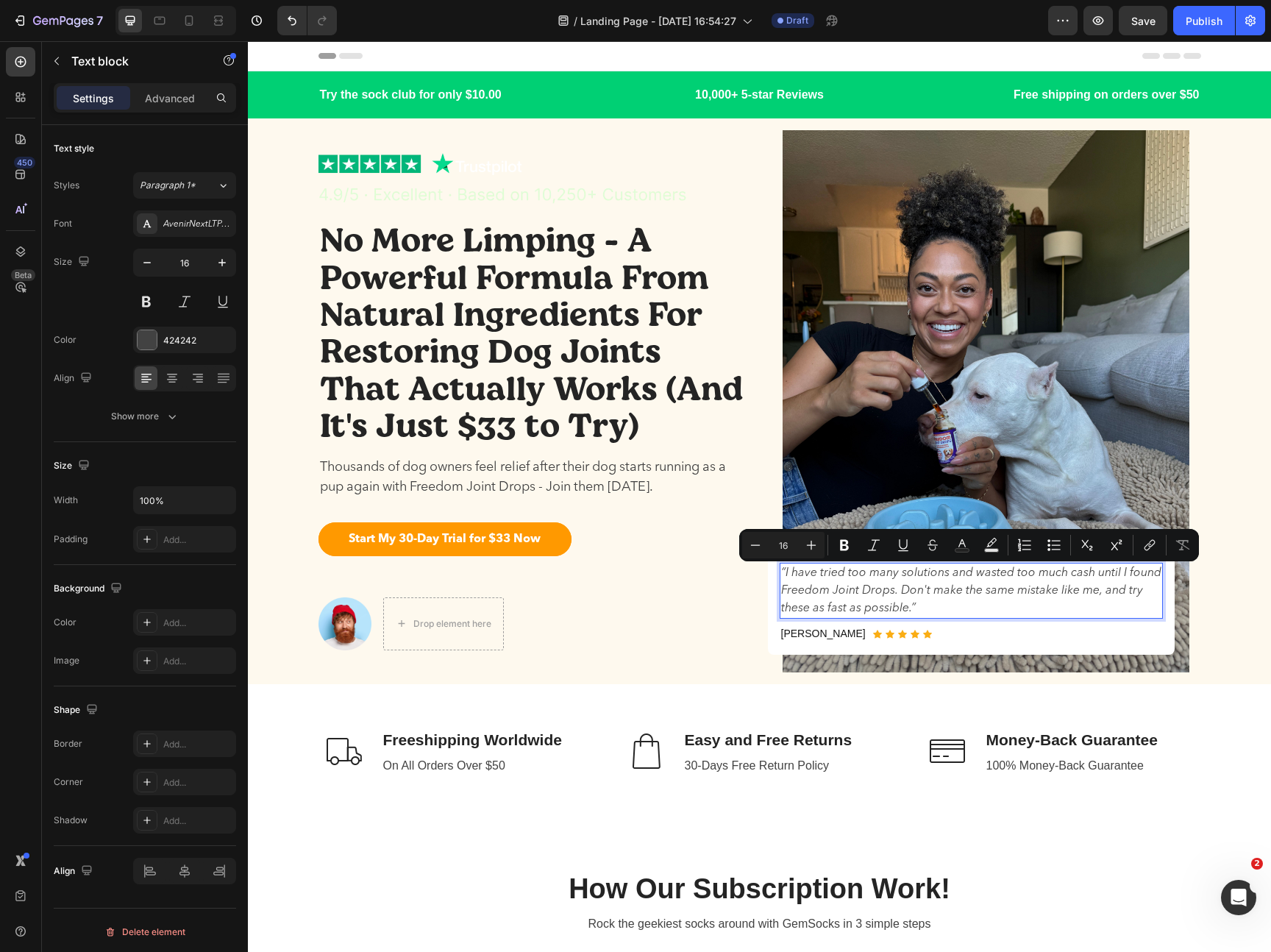
click at [907, 609] on p "“I have tried too many solutions and wasted too much cash until I found Freedom…" at bounding box center [971, 590] width 380 height 53
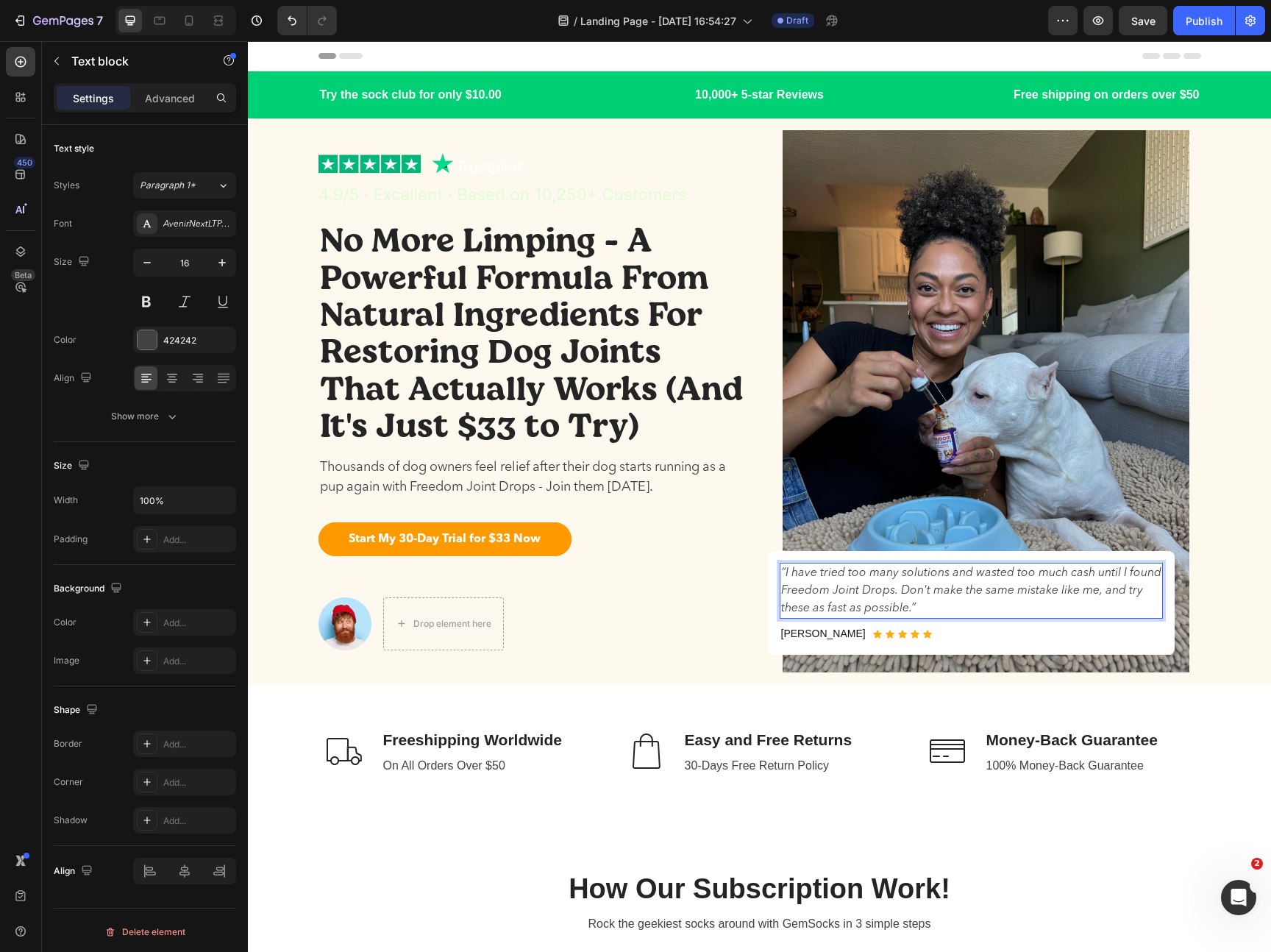
click at [910, 609] on p "“I have tried too many solutions and wasted too much cash until I found Freedom…" at bounding box center [971, 590] width 380 height 53
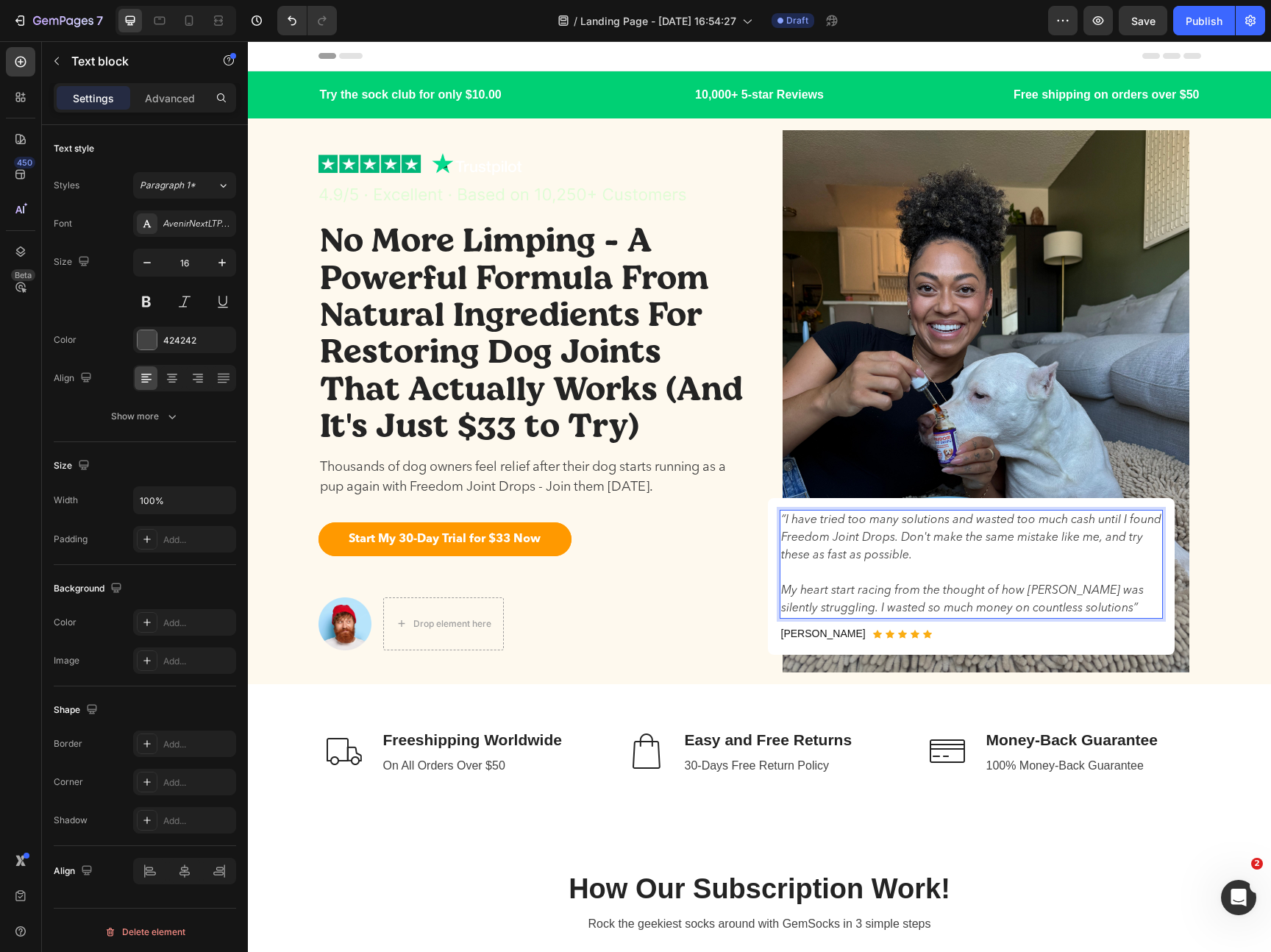
click at [970, 610] on p "My heart start racing from the thought of how [PERSON_NAME] was silently strugg…" at bounding box center [971, 599] width 380 height 35
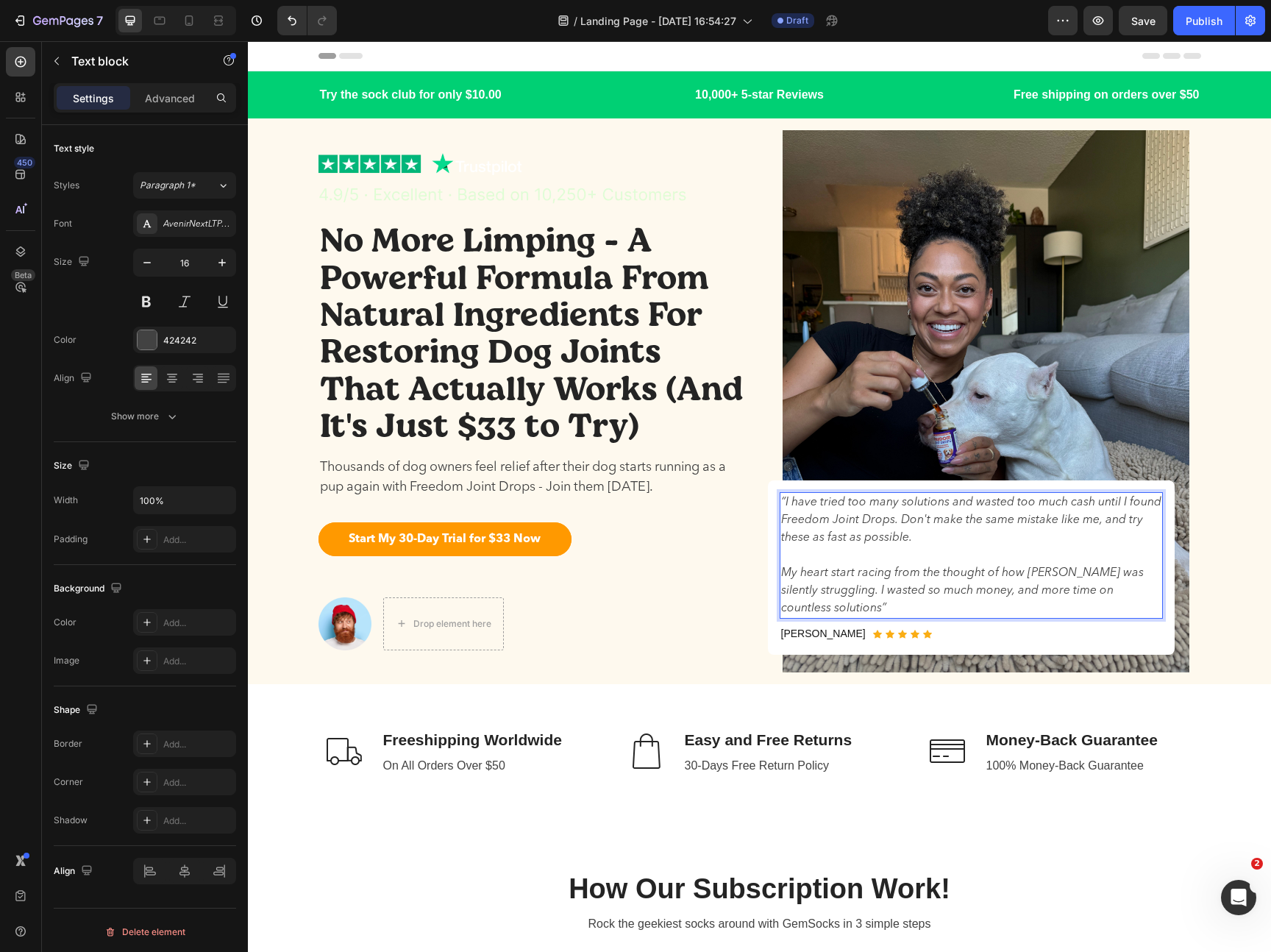
click at [831, 606] on p "My heart start racing from the thought of how [PERSON_NAME] was silently strugg…" at bounding box center [971, 590] width 380 height 53
click at [995, 591] on p "My heart start racing from the thought of how [PERSON_NAME] was silently strugg…" at bounding box center [971, 590] width 380 height 53
click at [830, 609] on p "My heart start racing from the thought of how [PERSON_NAME] was silently strugg…" at bounding box center [971, 590] width 380 height 53
click at [828, 609] on p "My heart start racing from the thought of how [PERSON_NAME] was silently strugg…" at bounding box center [971, 590] width 380 height 53
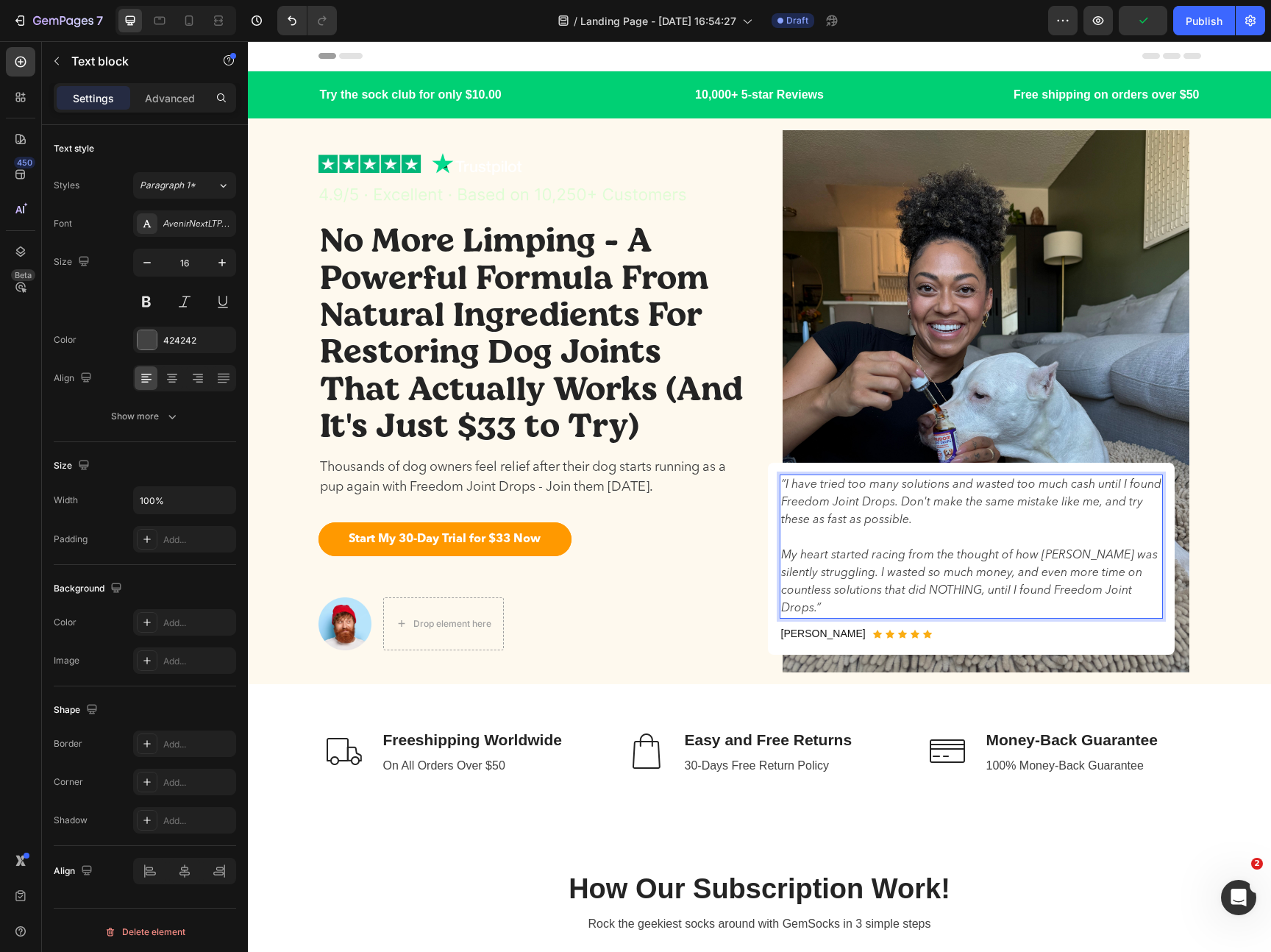
click at [816, 606] on p "My heart started racing from the thought of how [PERSON_NAME] was silently stru…" at bounding box center [971, 582] width 380 height 71
click at [1024, 595] on p "My heart started racing from the thought of how [PERSON_NAME] was silently stru…" at bounding box center [971, 582] width 380 height 71
click at [1119, 558] on p "My heart started racing from the thought of how [PERSON_NAME] was silently stru…" at bounding box center [971, 582] width 380 height 71
click at [1090, 557] on p "My heart started racing from the thought of how [PERSON_NAME] was silently stru…" at bounding box center [971, 582] width 380 height 71
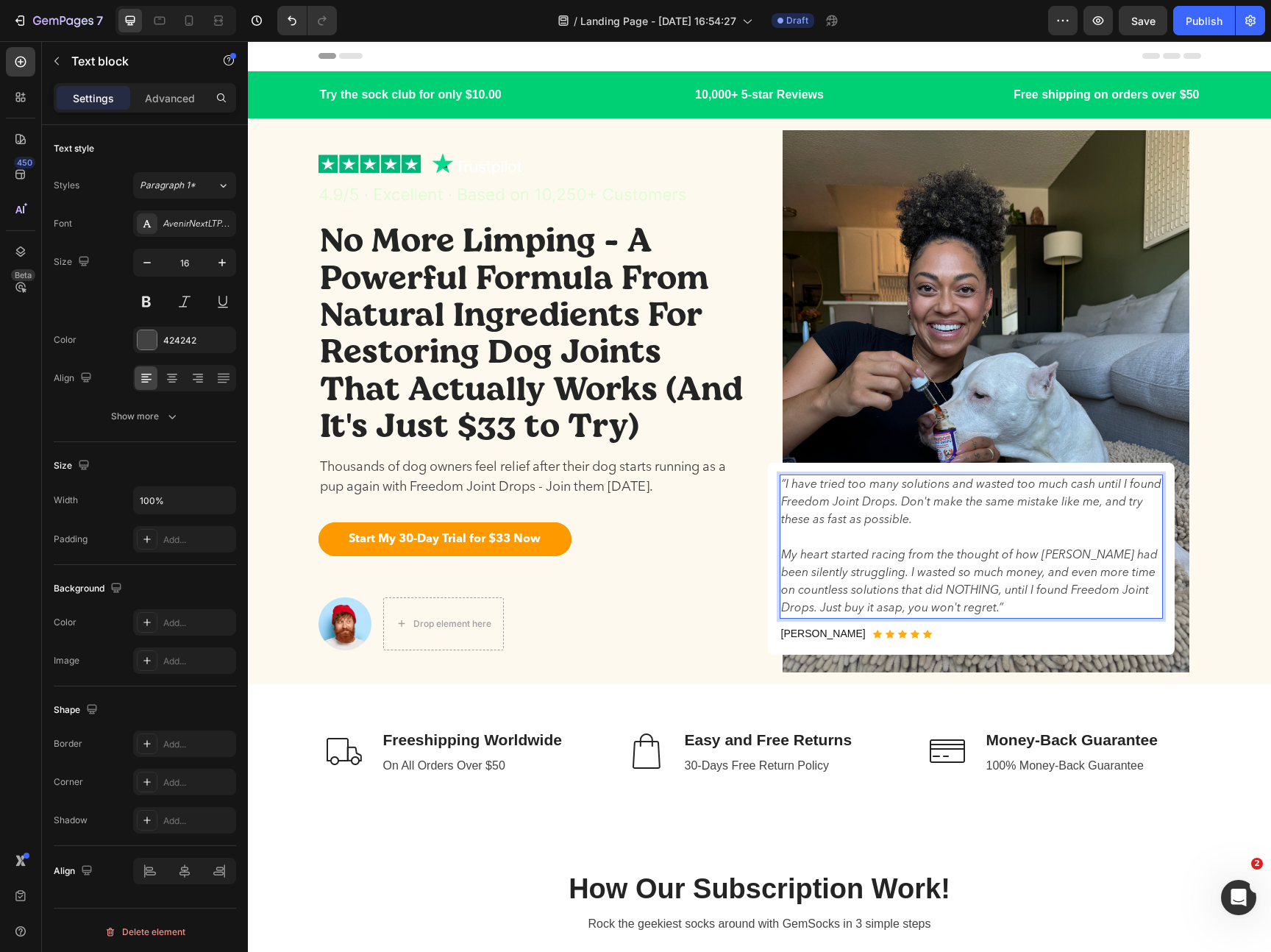
click at [1065, 548] on p "My heart started racing from the thought of how [PERSON_NAME] had been silently…" at bounding box center [971, 582] width 380 height 71
click at [1076, 551] on p "My heart started racing from the thought of how [PERSON_NAME] had been silently…" at bounding box center [971, 582] width 380 height 71
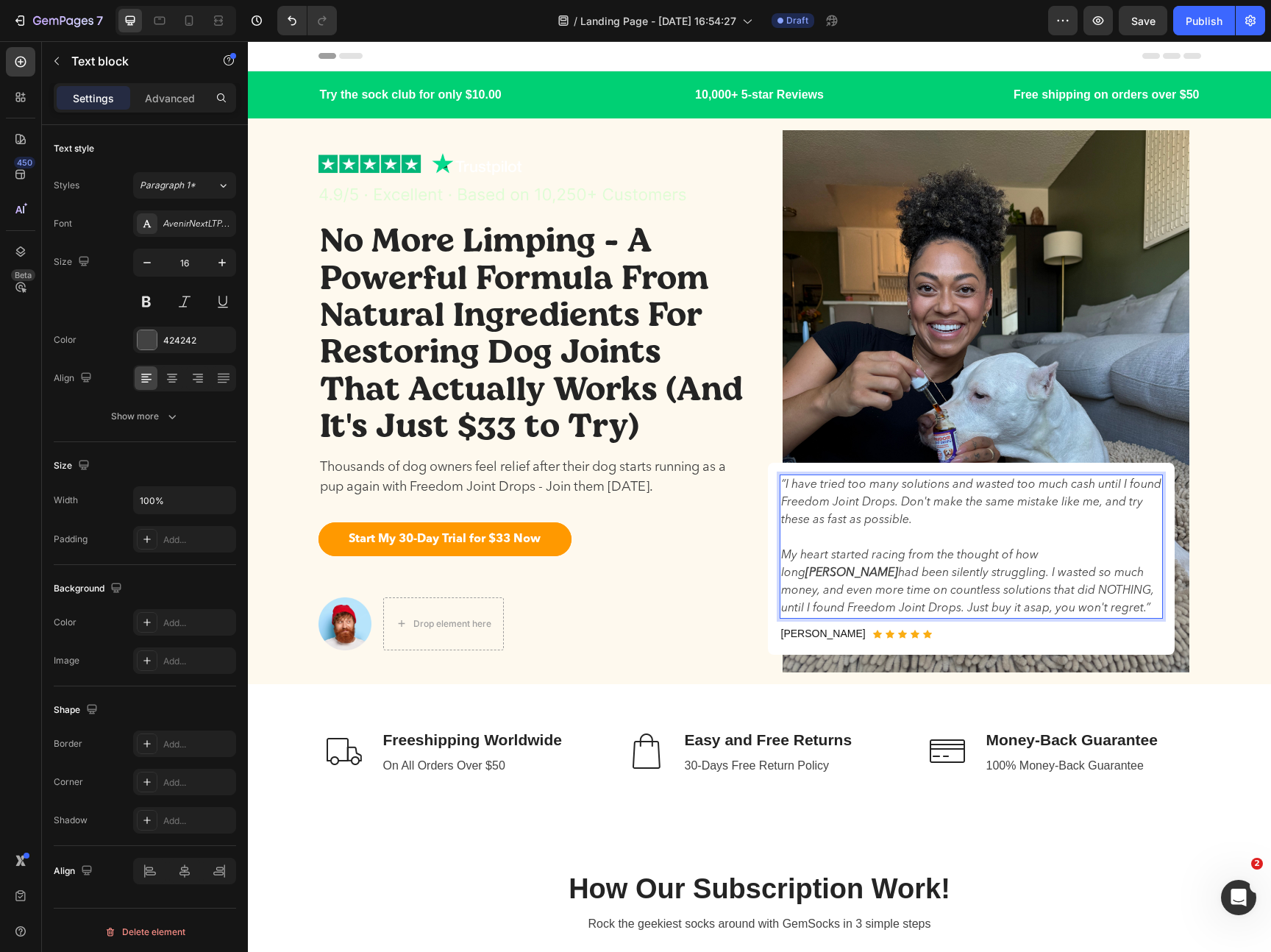
click at [1091, 600] on p "My heart started racing from the thought of how [PERSON_NAME] had been silently…" at bounding box center [971, 582] width 380 height 71
click at [898, 567] on strong "[PERSON_NAME]" at bounding box center [852, 573] width 93 height 12
click at [1081, 555] on strong "Ben" at bounding box center [1076, 555] width 20 height 12
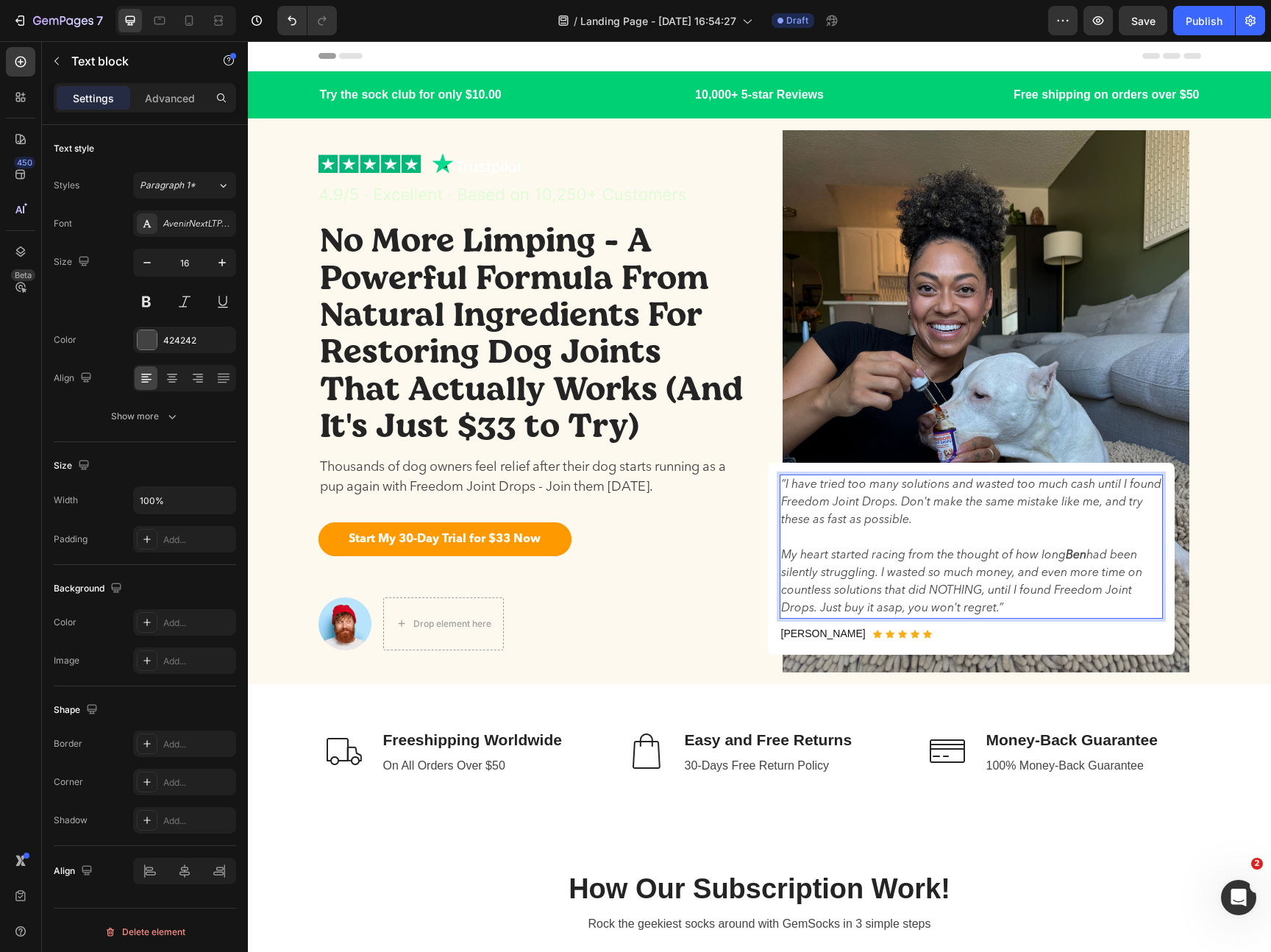
click at [1054, 571] on p "My heart started racing from the thought of how [PERSON_NAME] had been silently…" at bounding box center [971, 582] width 380 height 71
click at [1053, 609] on p "My heart started racing from the thought of how [PERSON_NAME] had been silently…" at bounding box center [971, 582] width 380 height 71
click at [1074, 552] on strong "Ben" at bounding box center [1076, 555] width 20 height 12
click at [979, 482] on p "“I have tried too many solutions and wasted too much cash until I found Freedom…" at bounding box center [971, 502] width 380 height 53
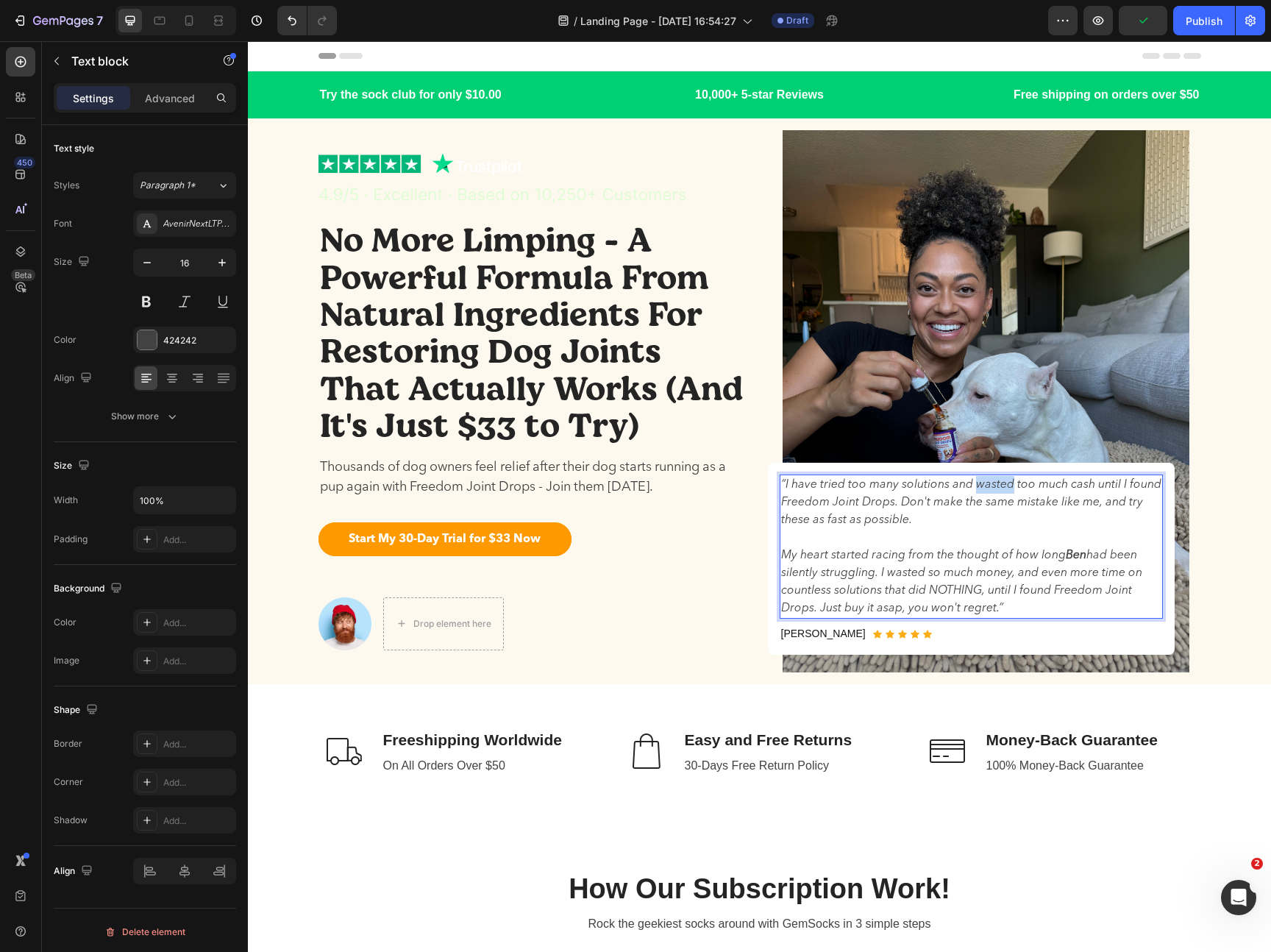
click at [979, 482] on p "“I have tried too many solutions and wasted too much cash until I found Freedom…" at bounding box center [971, 502] width 380 height 53
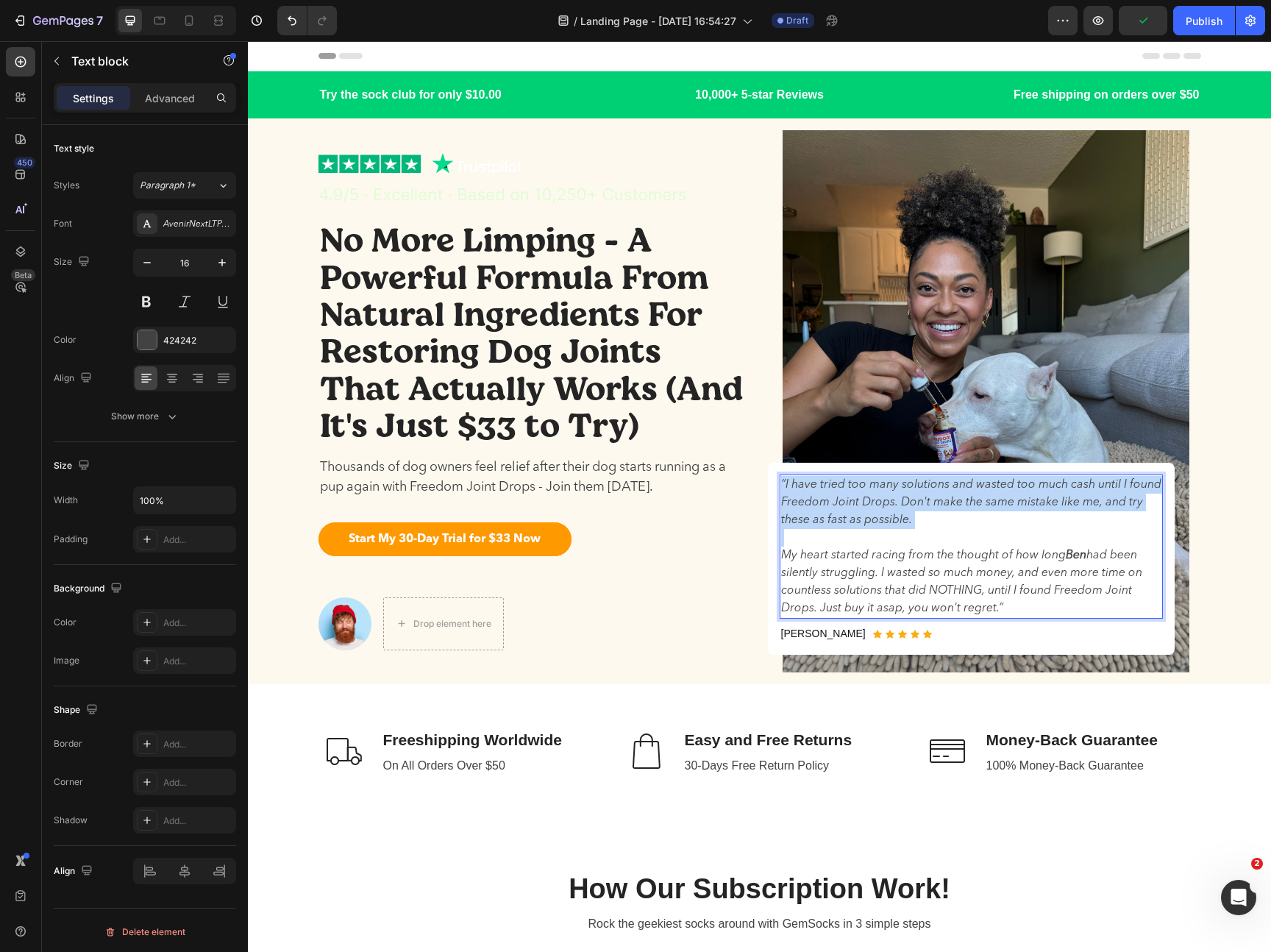
click at [979, 482] on p "“I have tried too many solutions and wasted too much cash until I found Freedom…" at bounding box center [971, 502] width 380 height 53
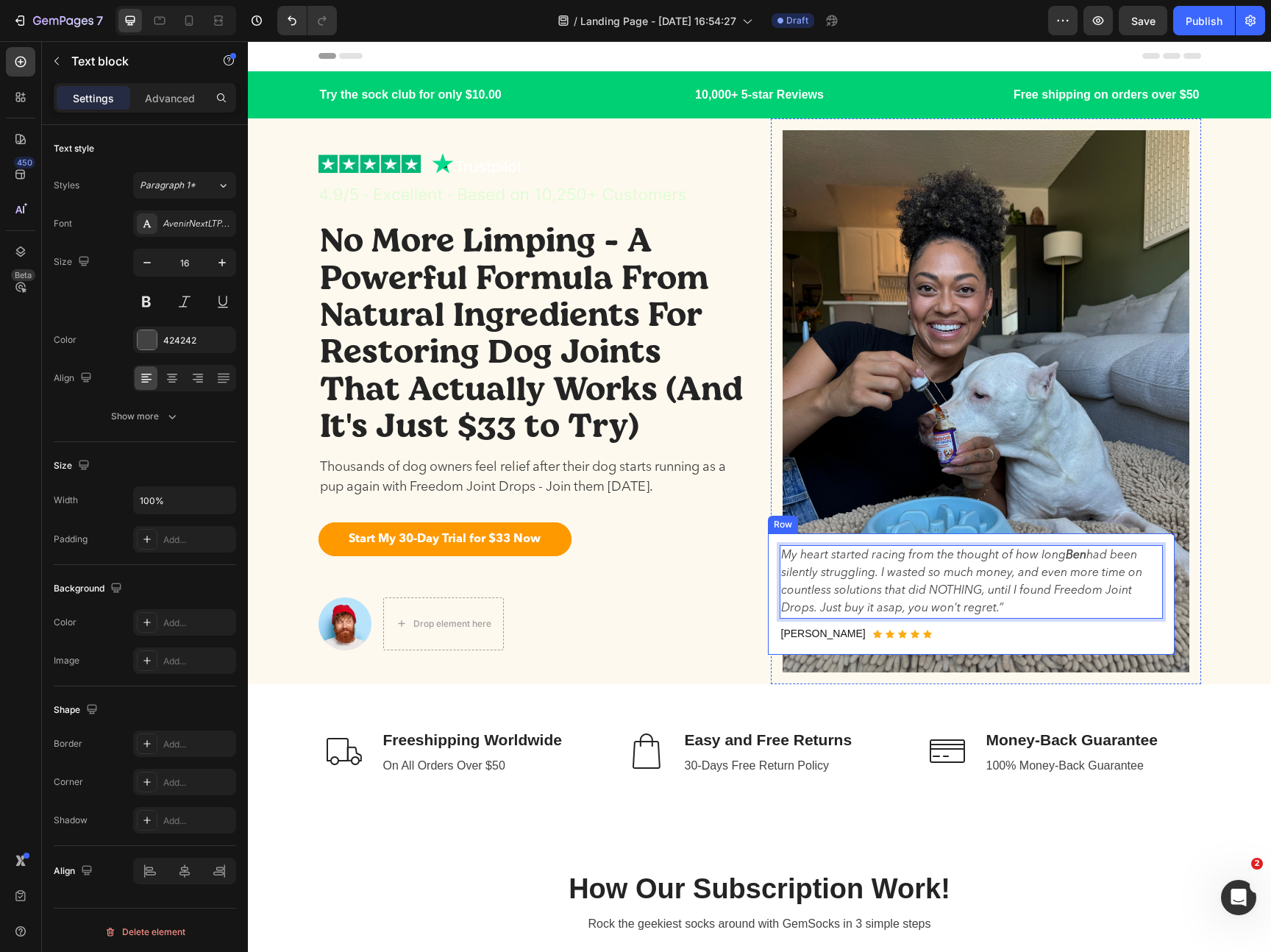
click at [1044, 641] on div "[PERSON_NAME] Text block Icon Icon Icon Icon Icon Icon List Hoz Row" at bounding box center [971, 633] width 383 height 18
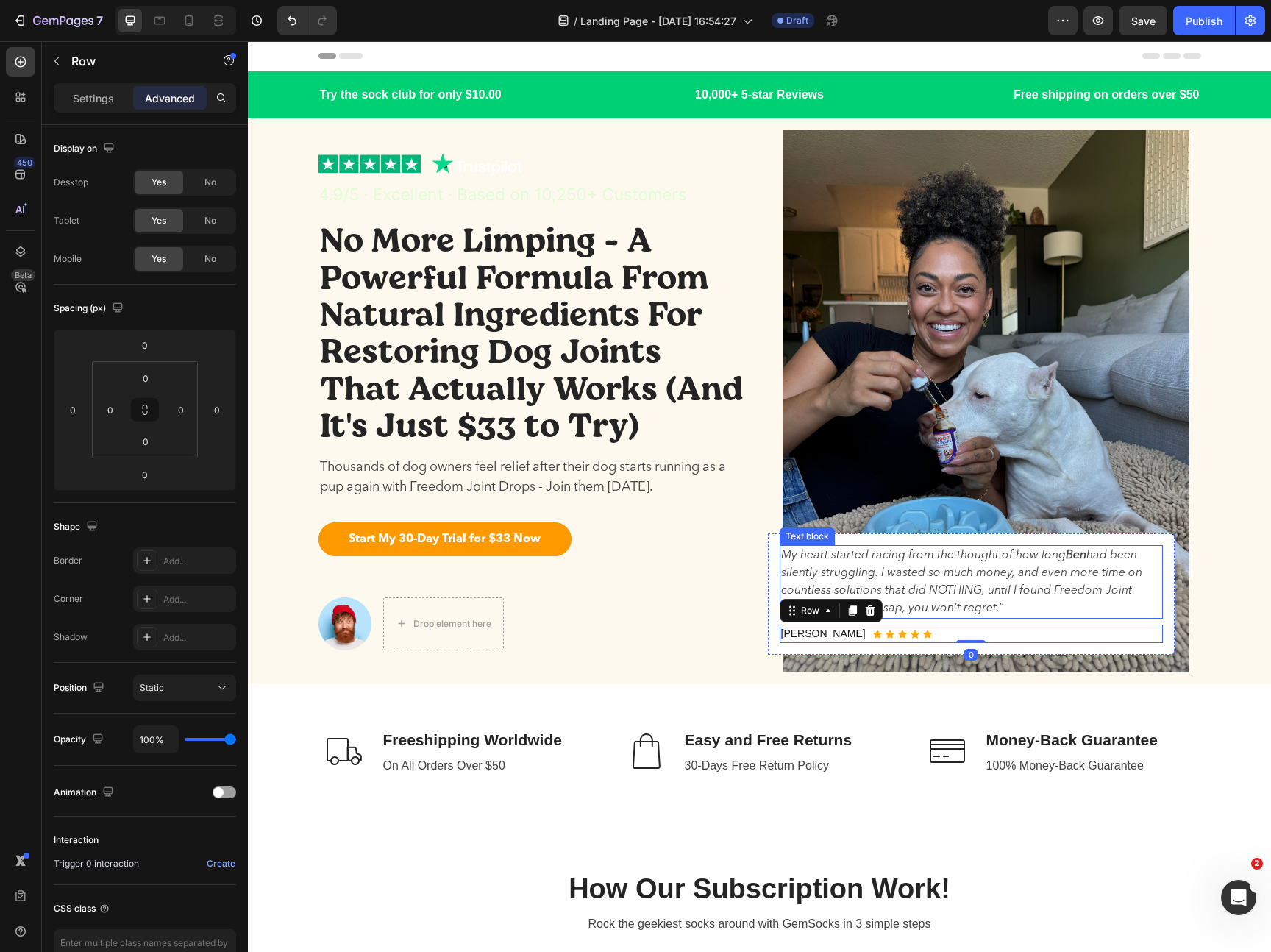
click at [1044, 593] on p "My heart started racing from the thought of how [PERSON_NAME] had been silently…" at bounding box center [971, 582] width 380 height 71
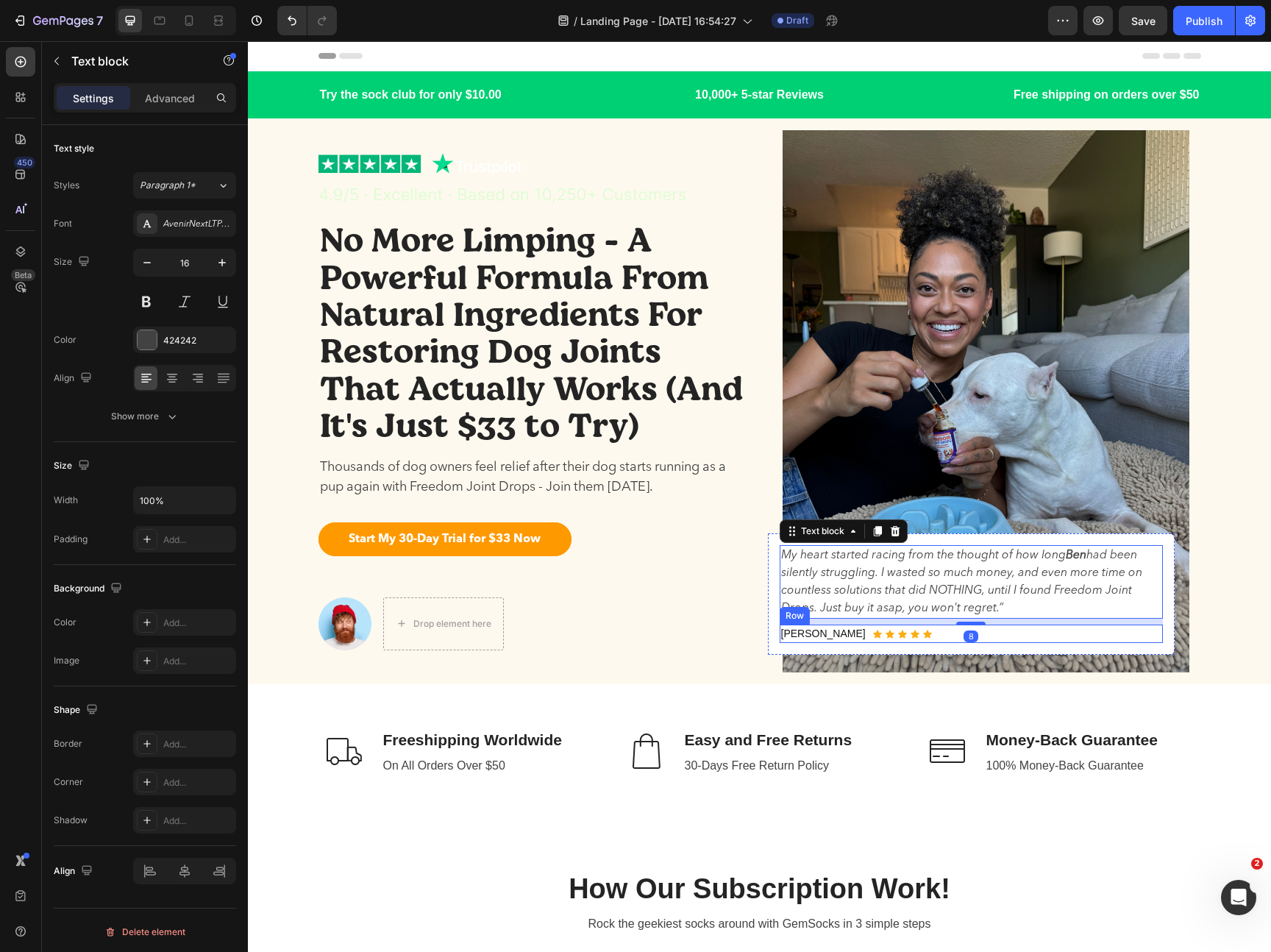
click at [1060, 641] on div "[PERSON_NAME] Text block Icon Icon Icon Icon Icon Icon List Hoz Row" at bounding box center [971, 633] width 383 height 18
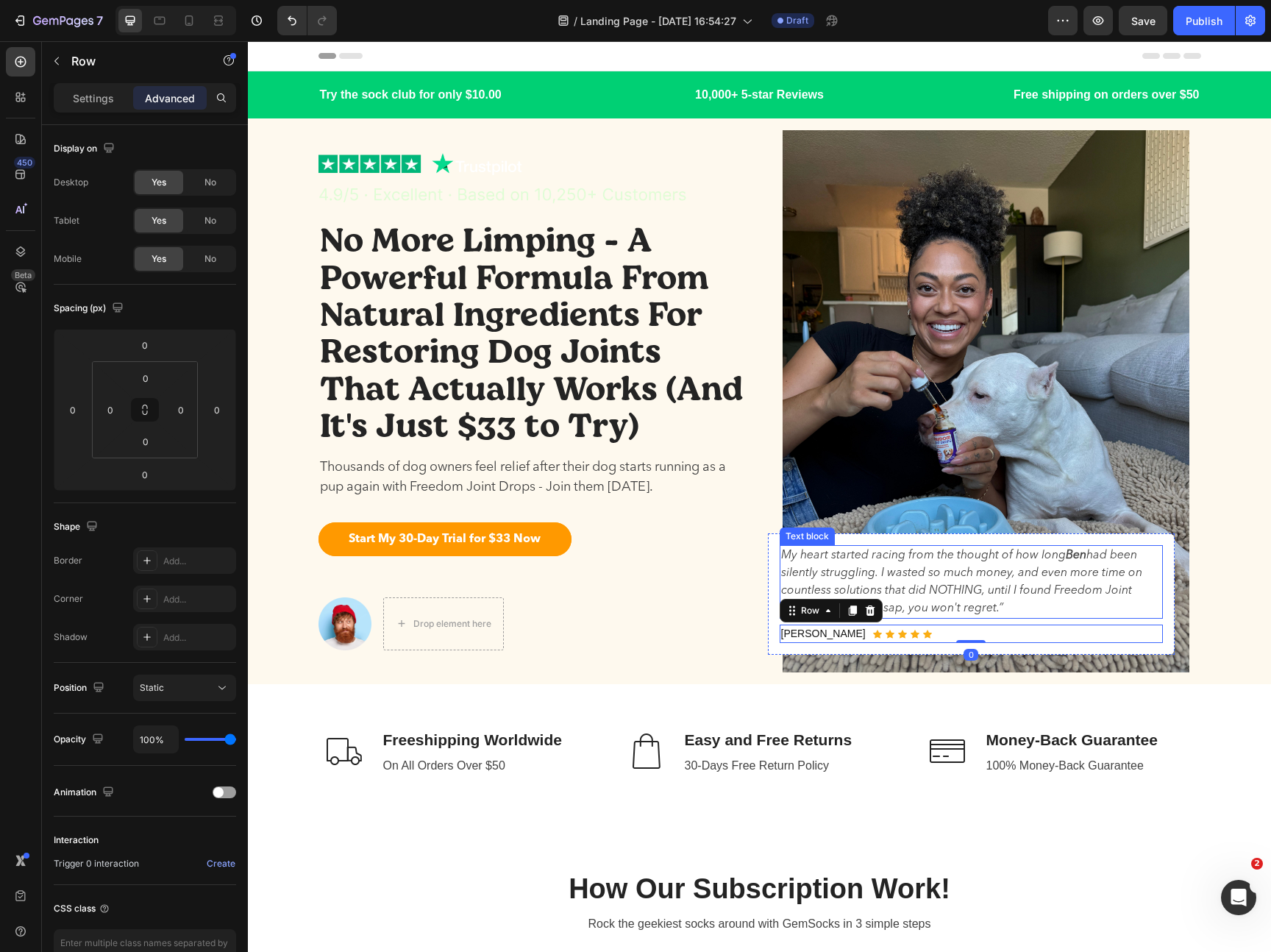
click at [1090, 595] on p "My heart started racing from the thought of how [PERSON_NAME] had been silently…" at bounding box center [971, 582] width 380 height 71
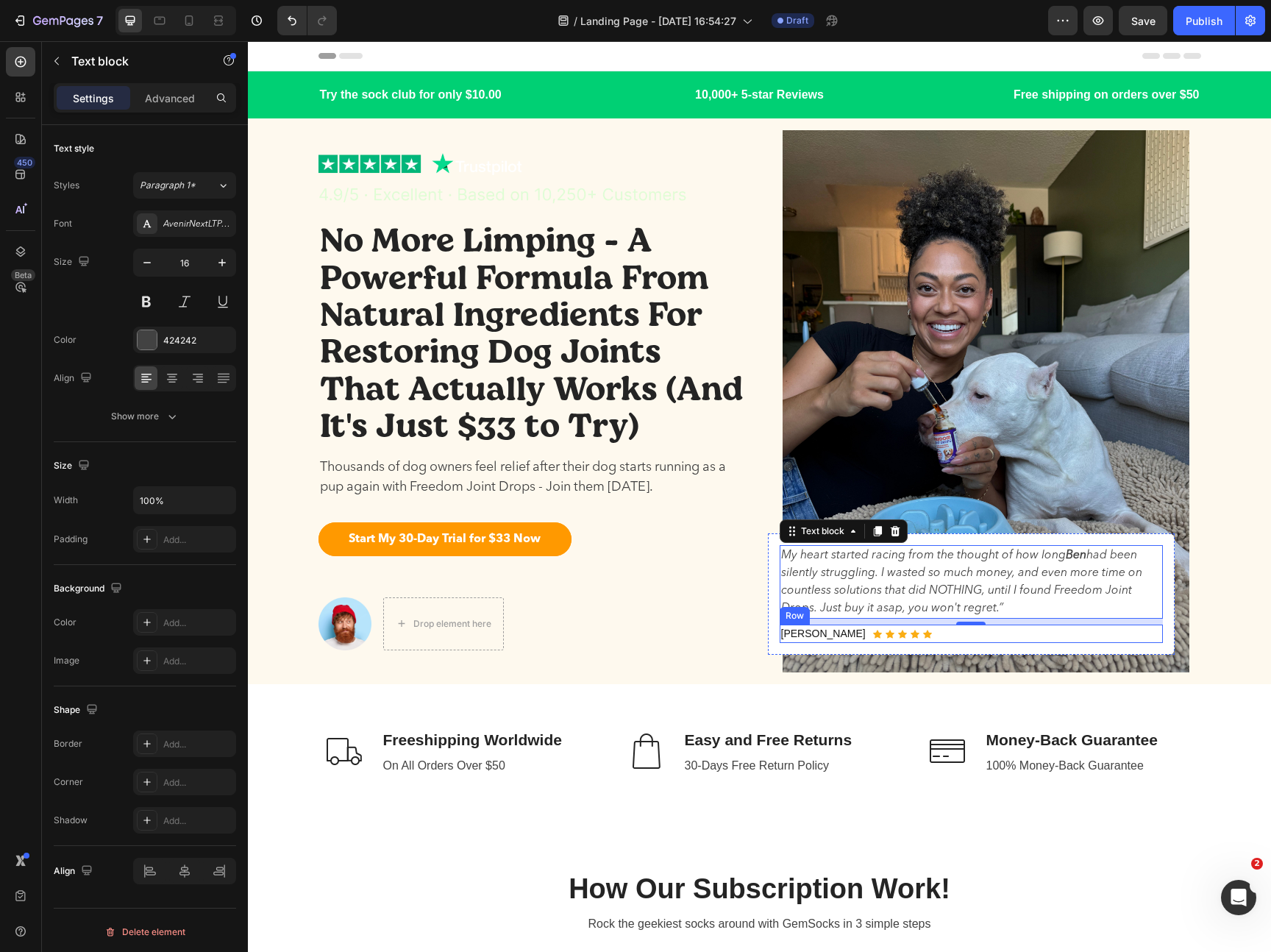
click at [939, 633] on div "[PERSON_NAME] Text block Icon Icon Icon Icon Icon Icon List Hoz Row" at bounding box center [971, 633] width 383 height 18
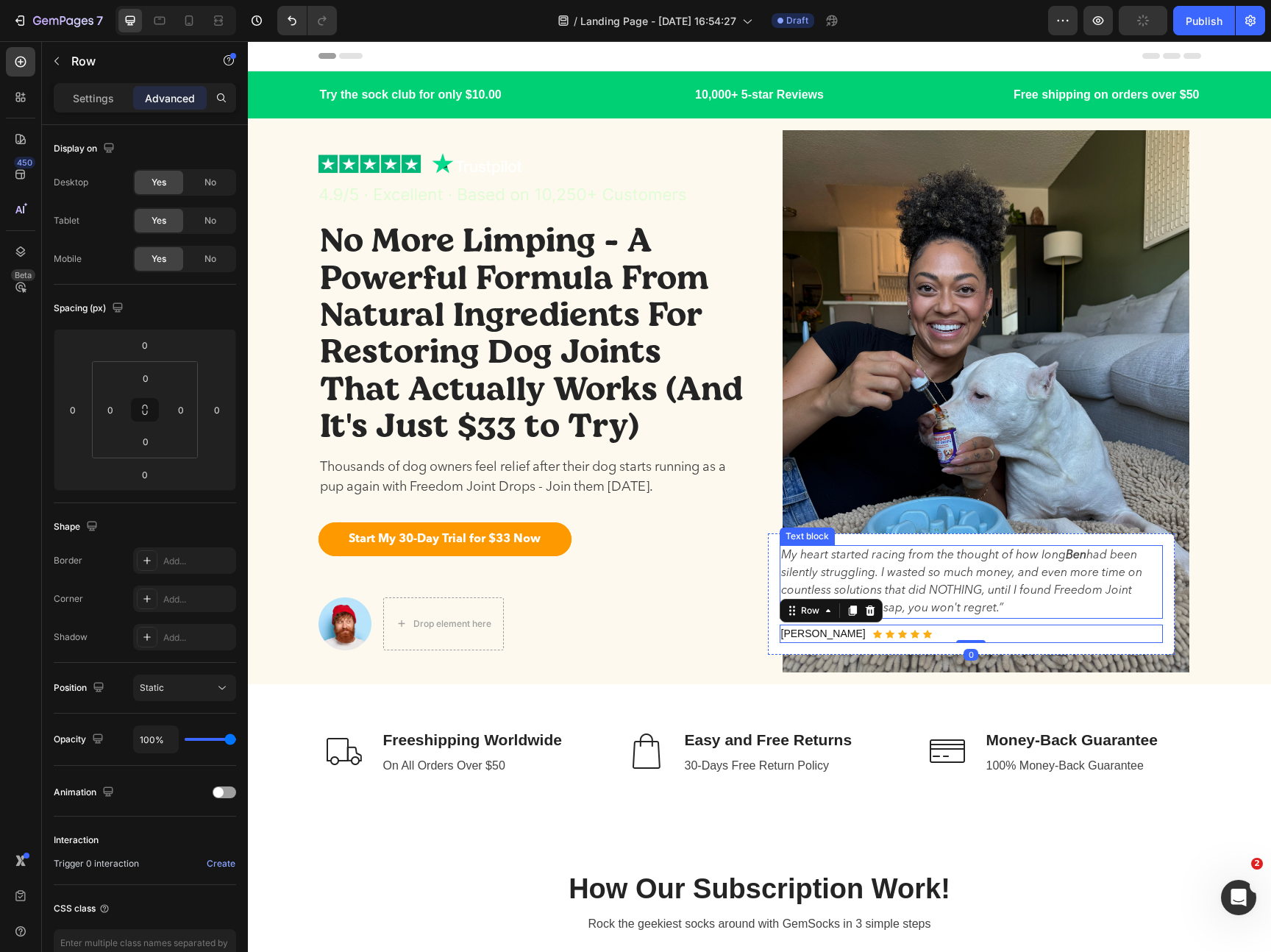
click at [936, 574] on p "My heart started racing from the thought of how [PERSON_NAME] had been silently…" at bounding box center [971, 582] width 380 height 71
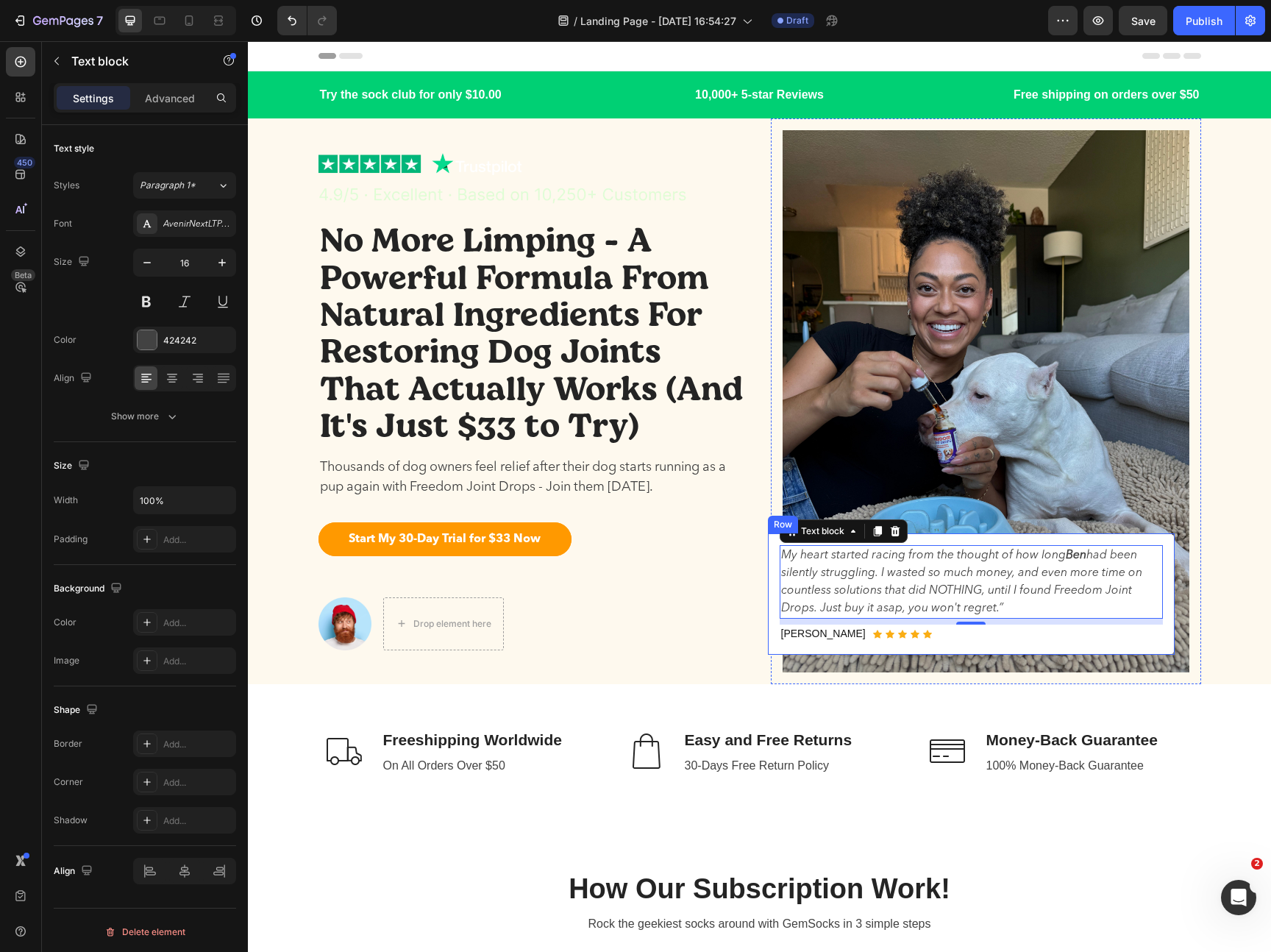
click at [1104, 652] on div "My heart started racing from the thought of how [PERSON_NAME] had been silently…" at bounding box center [972, 594] width 407 height 121
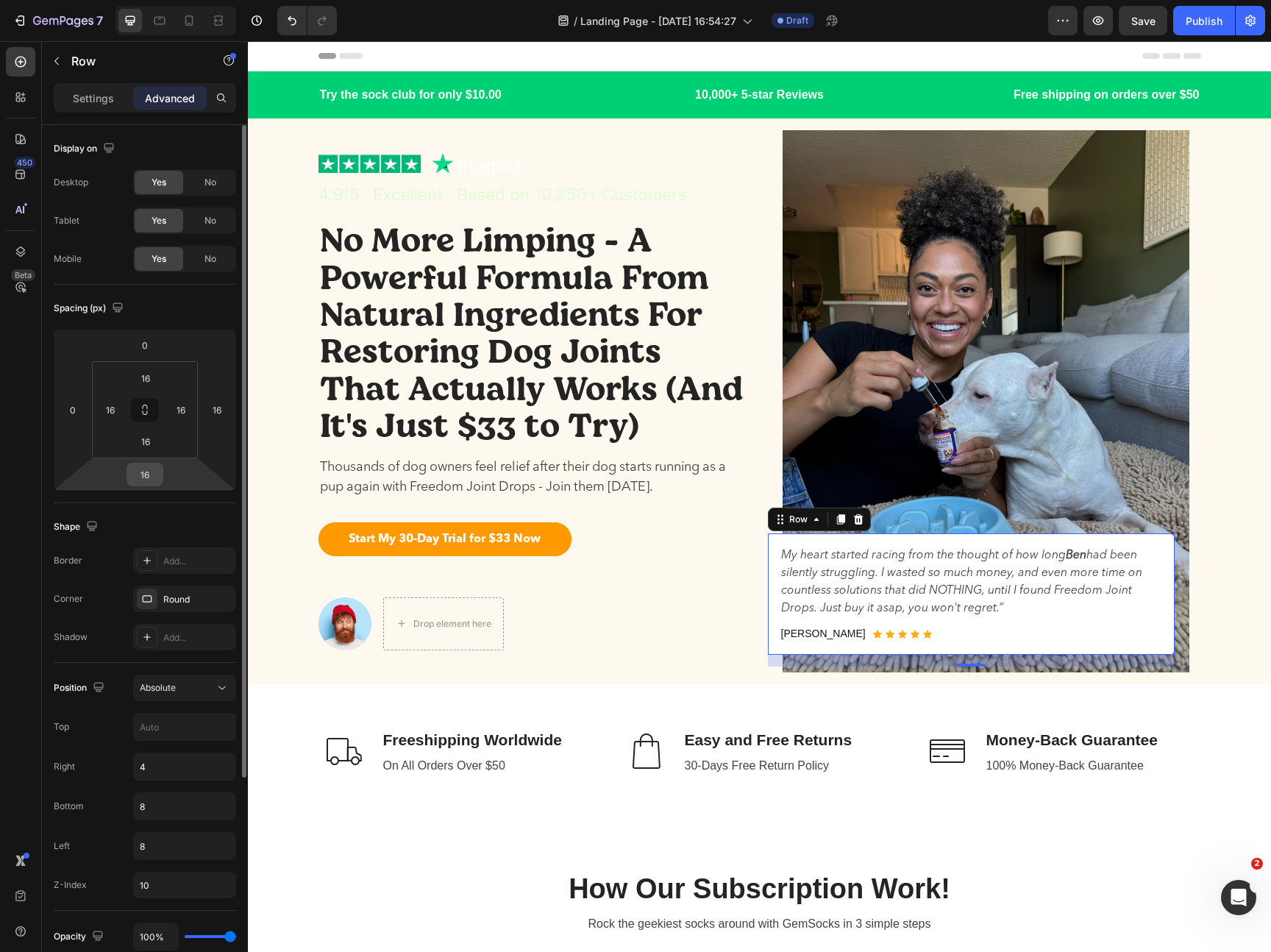
click at [148, 483] on input "16" at bounding box center [145, 474] width 29 height 22
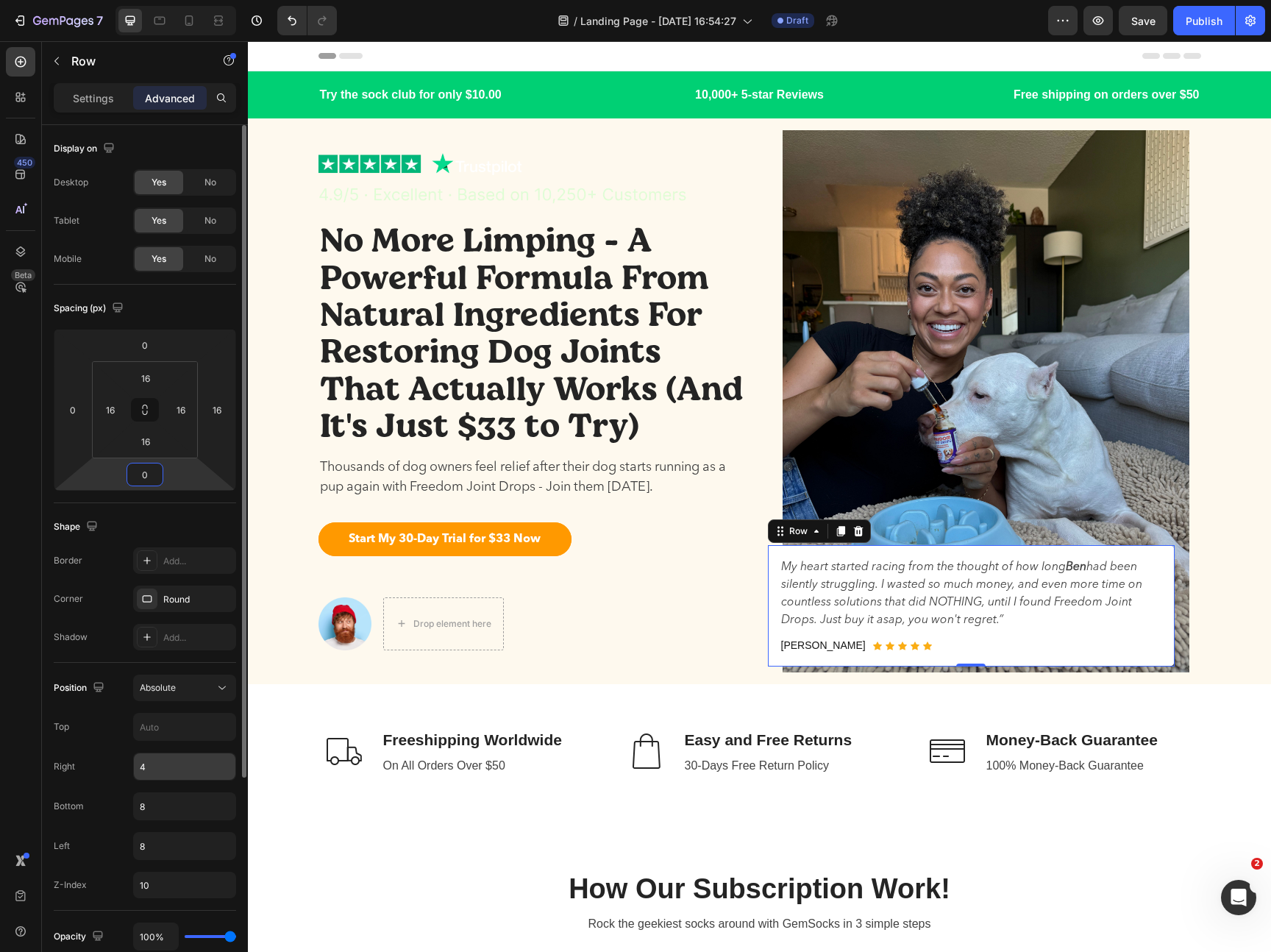
type input "0"
click at [155, 766] on input "4" at bounding box center [184, 767] width 101 height 27
type input "0"
click at [158, 811] on input "8" at bounding box center [184, 806] width 101 height 27
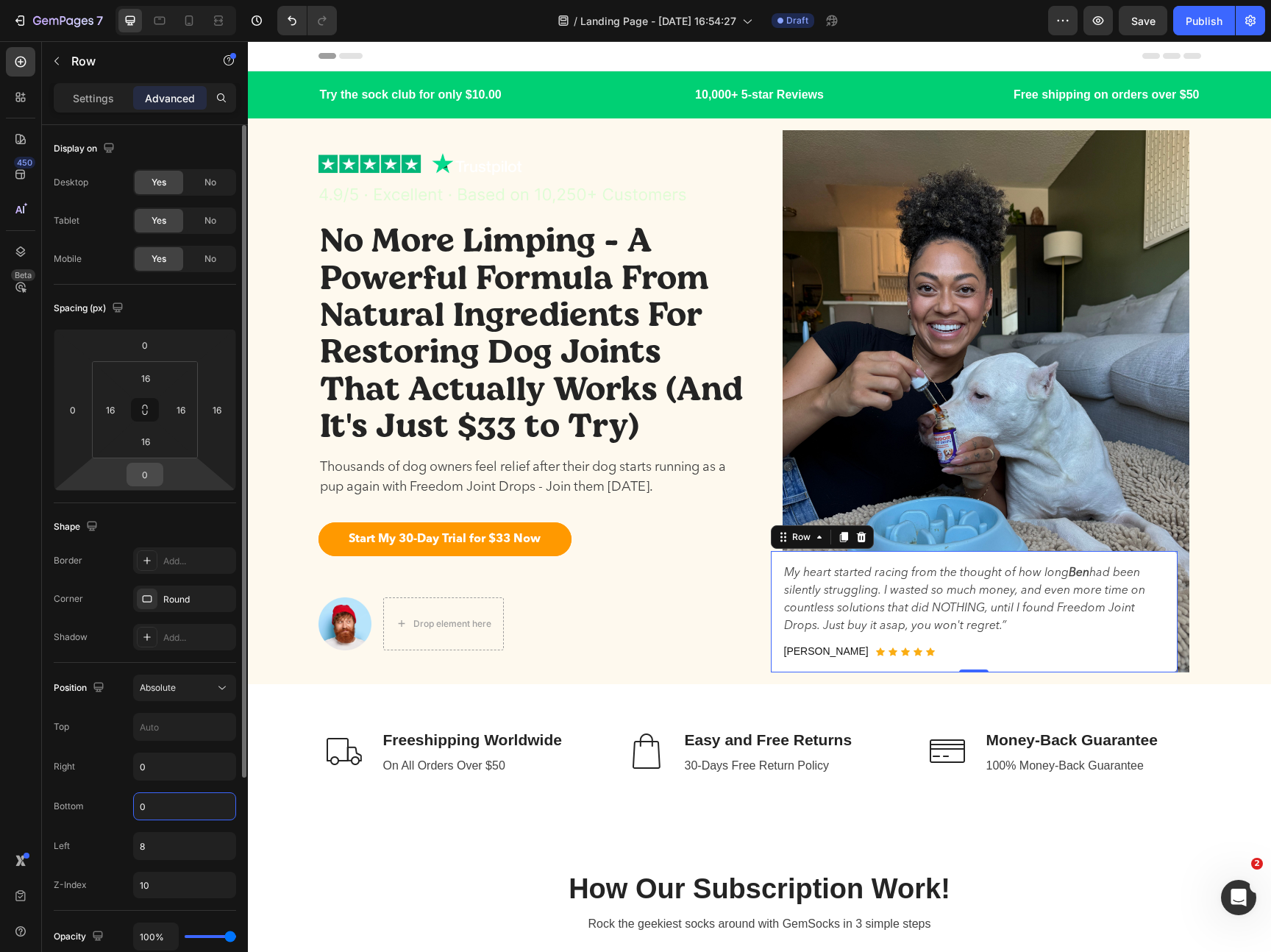
type input "0"
click at [152, 466] on input "0" at bounding box center [145, 474] width 29 height 22
type input "16"
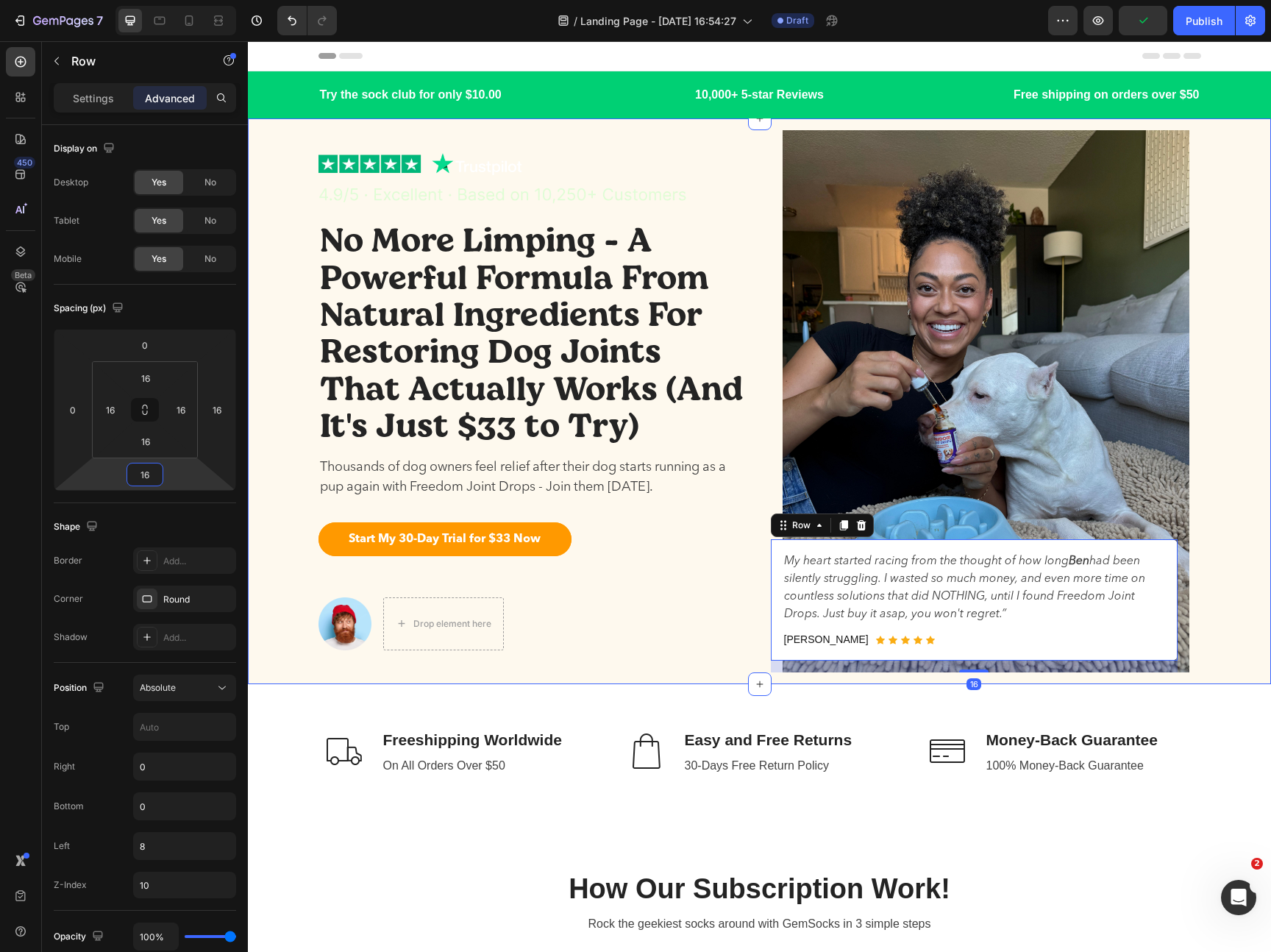
click at [1230, 477] on div "Image No More Limping - A Powerful Formula From Natural Ingredients For Restori…" at bounding box center [760, 401] width 1001 height 566
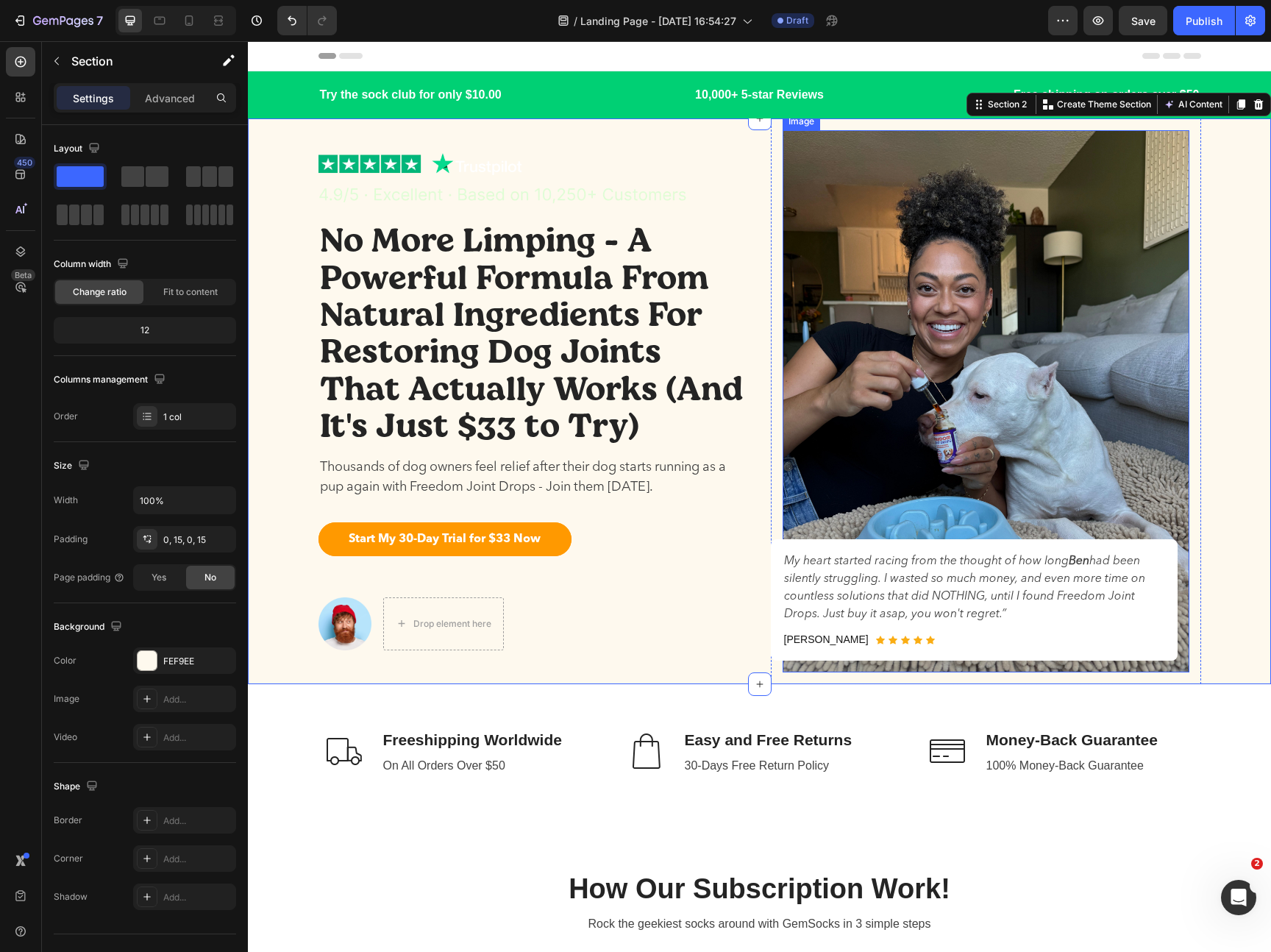
click at [1180, 629] on img at bounding box center [986, 401] width 407 height 542
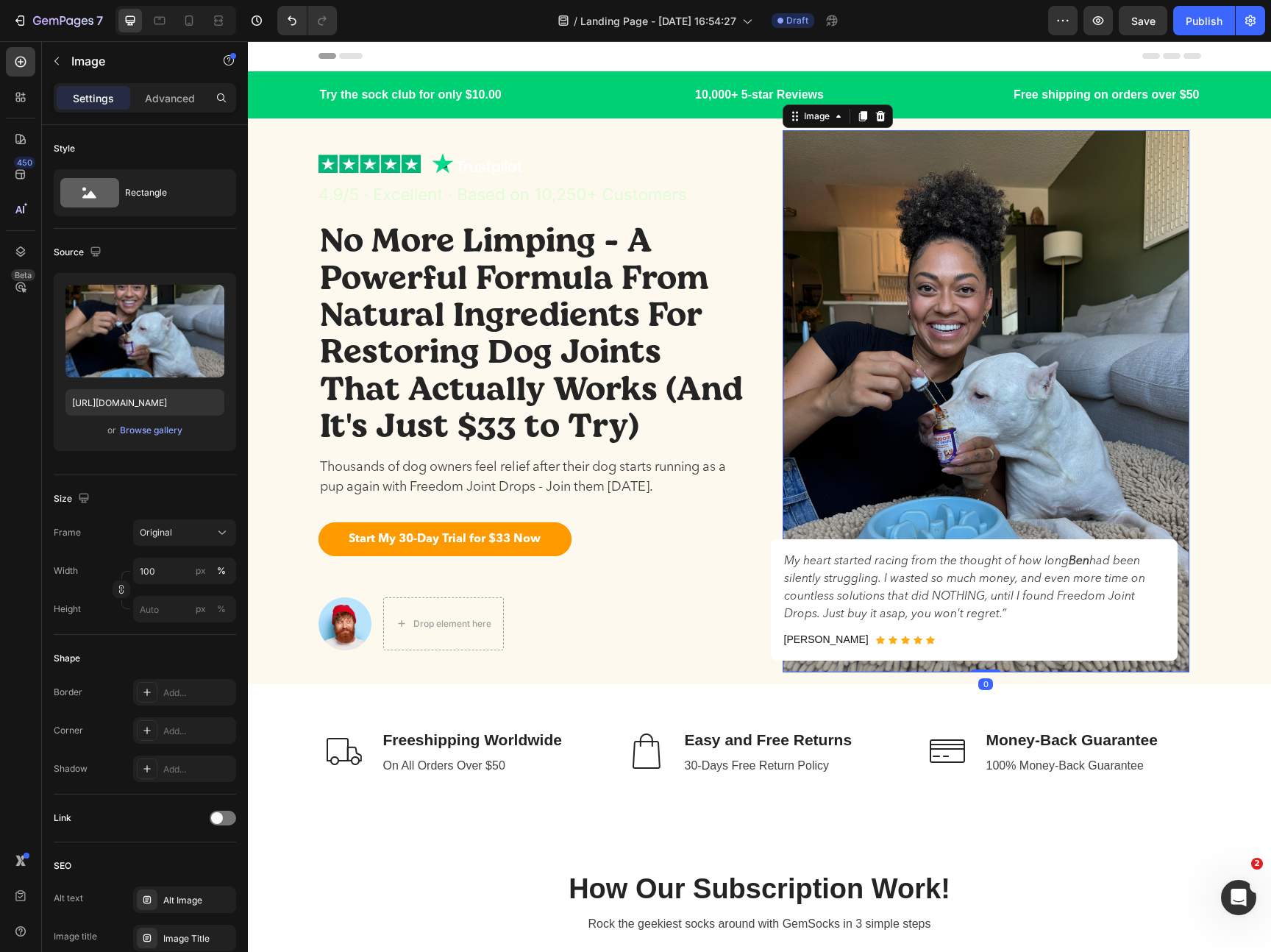
click at [1174, 629] on div "My heart started racing from the thought of how [PERSON_NAME] had been silently…" at bounding box center [974, 599] width 407 height 121
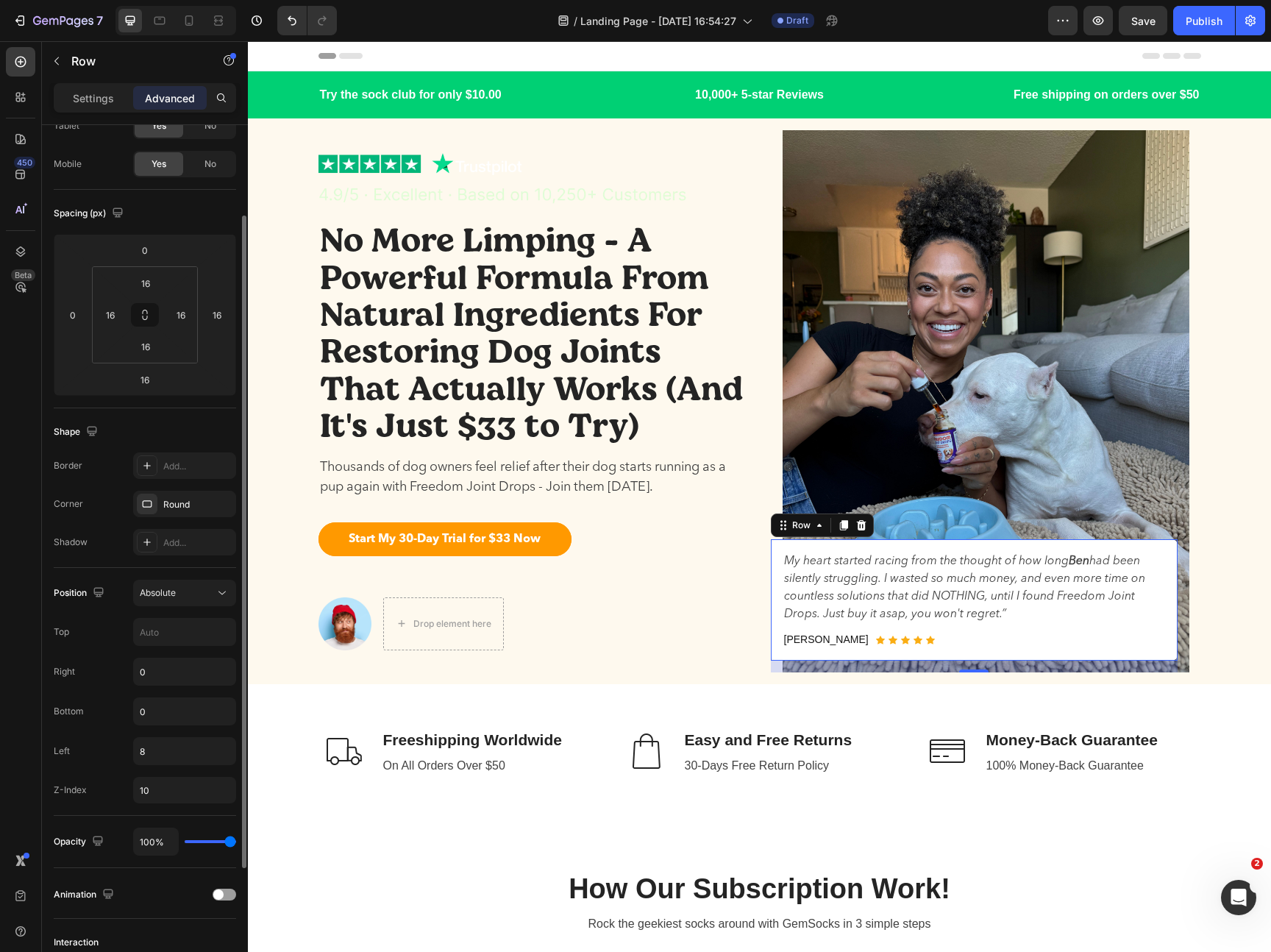
scroll to position [89, 0]
click at [164, 549] on div "Add..." at bounding box center [198, 548] width 69 height 13
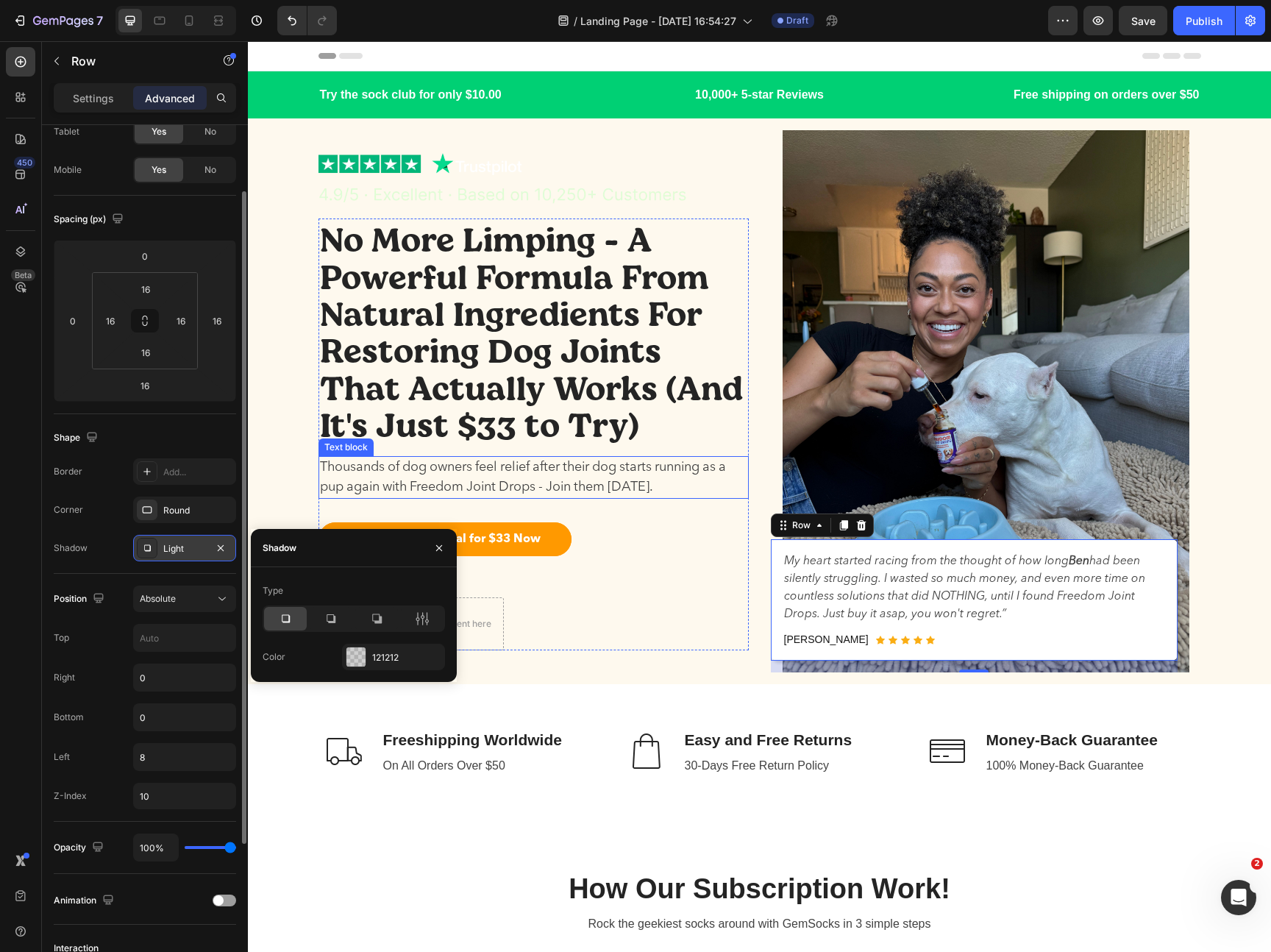
click at [721, 450] on div "No More Limping - A Powerful Formula From Natural Ingredients For Restoring Dog…" at bounding box center [533, 434] width 430 height 431
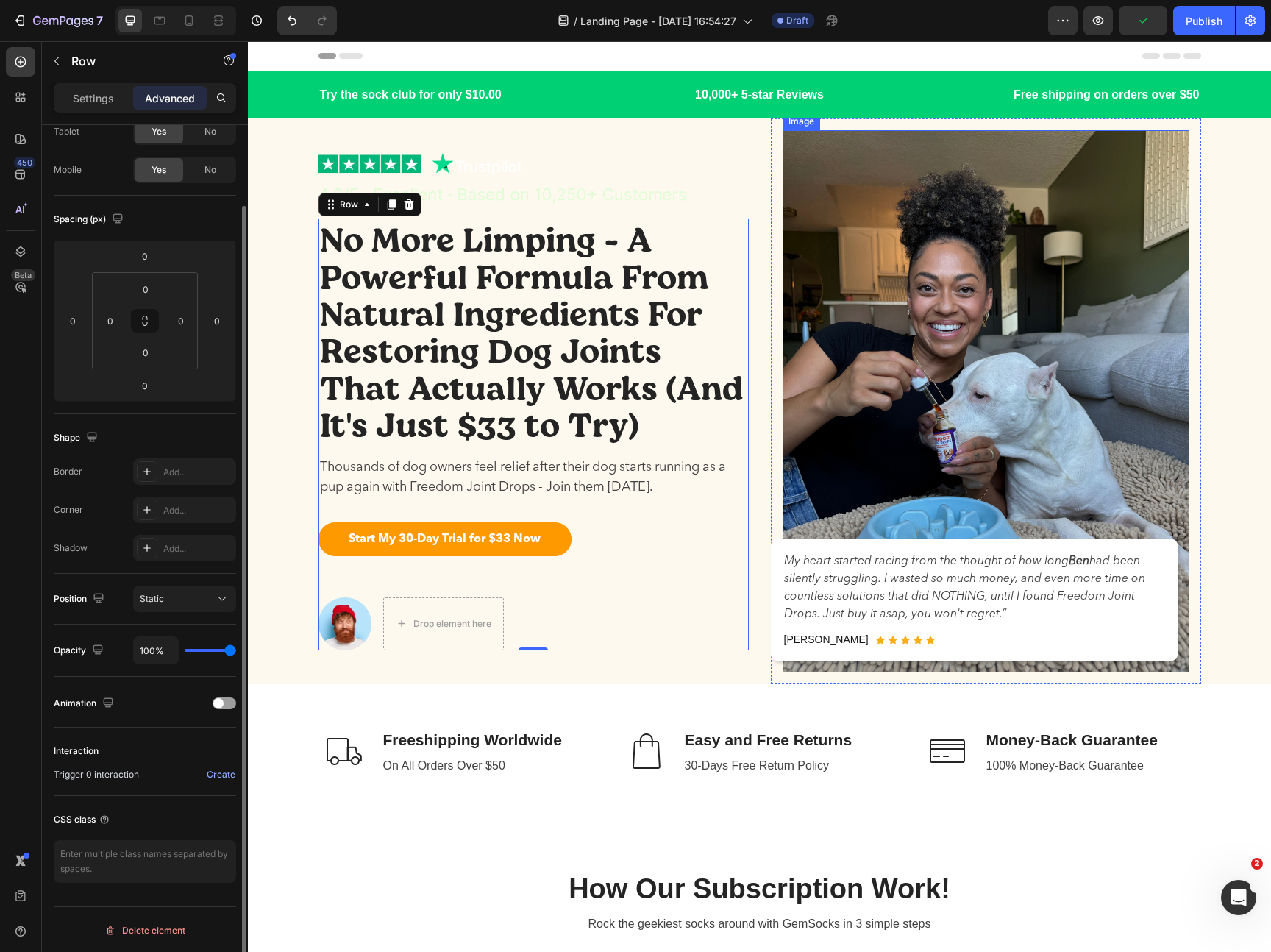
click at [1178, 595] on img at bounding box center [986, 401] width 407 height 542
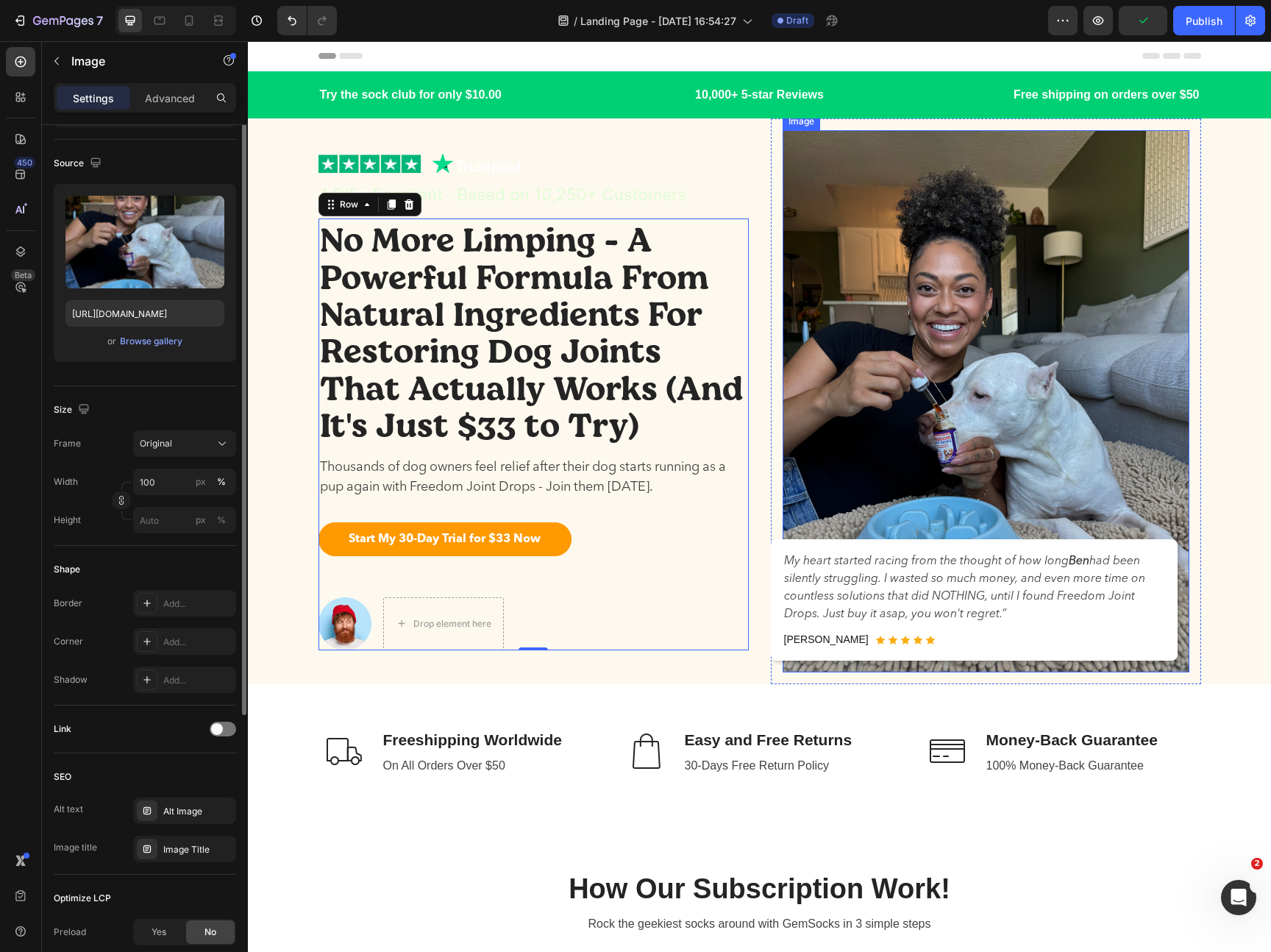
scroll to position [0, 0]
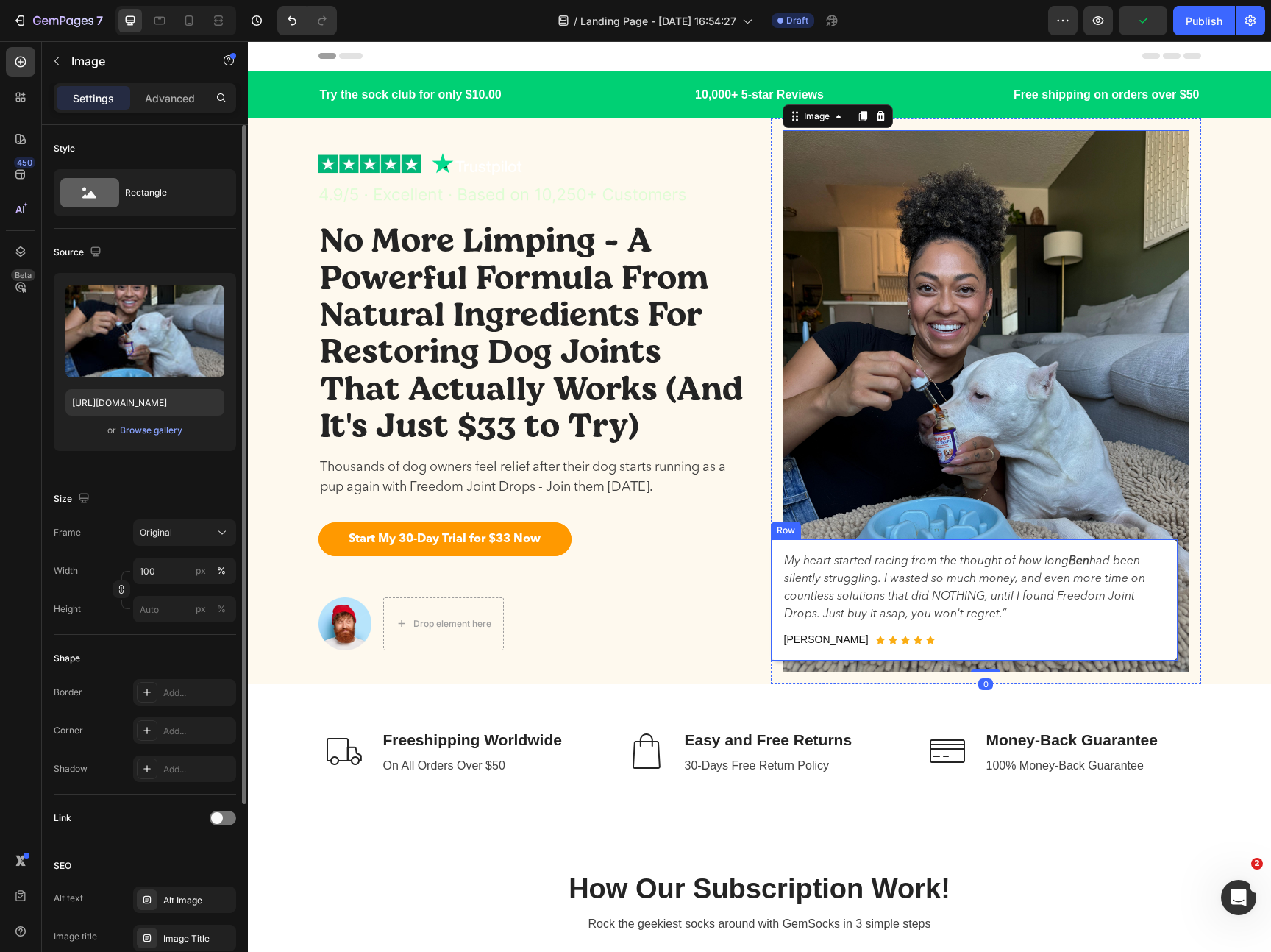
click at [1171, 597] on div "My heart started racing from the thought of how [PERSON_NAME] had been silently…" at bounding box center [974, 599] width 407 height 121
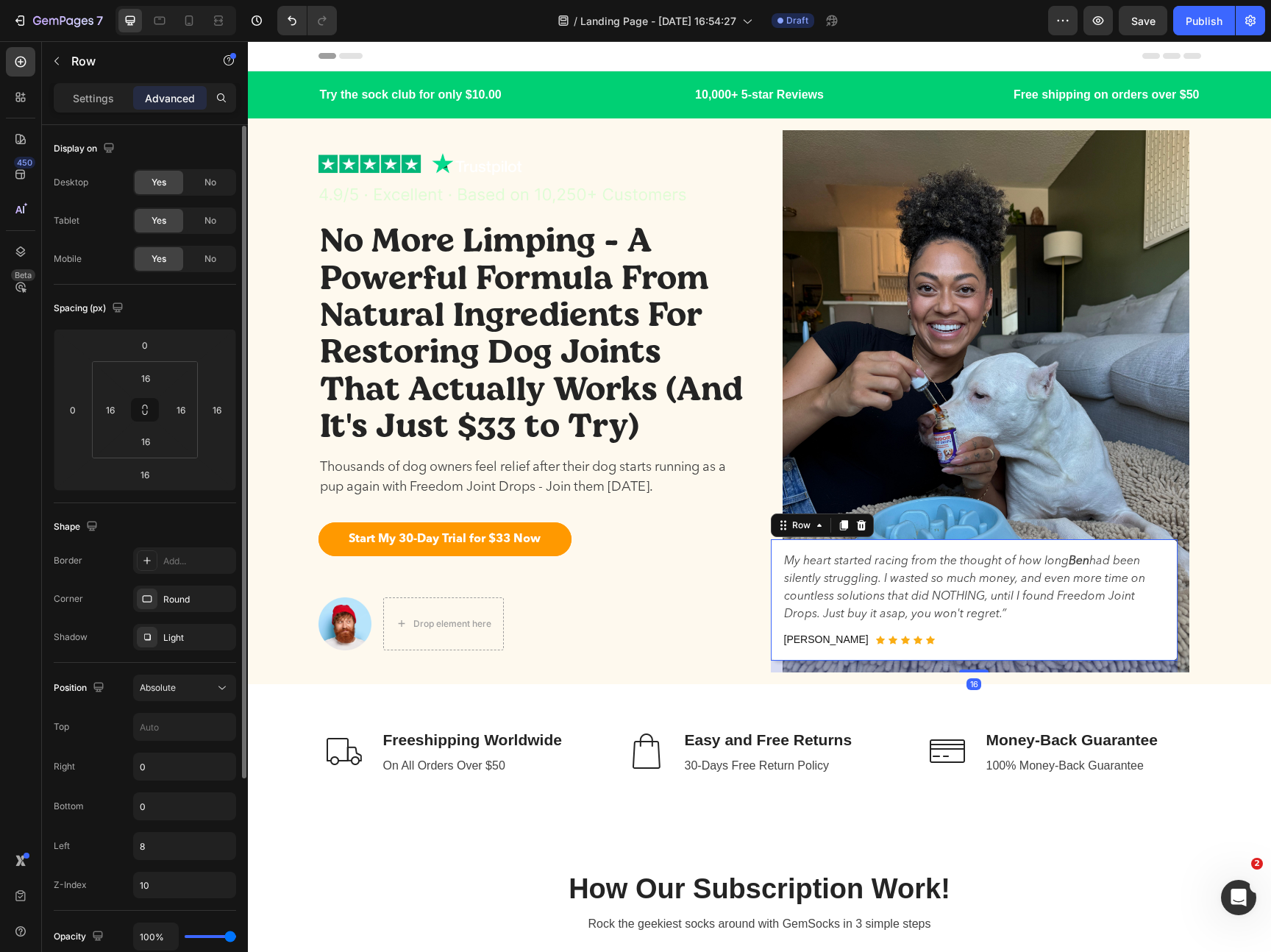
scroll to position [31, 0]
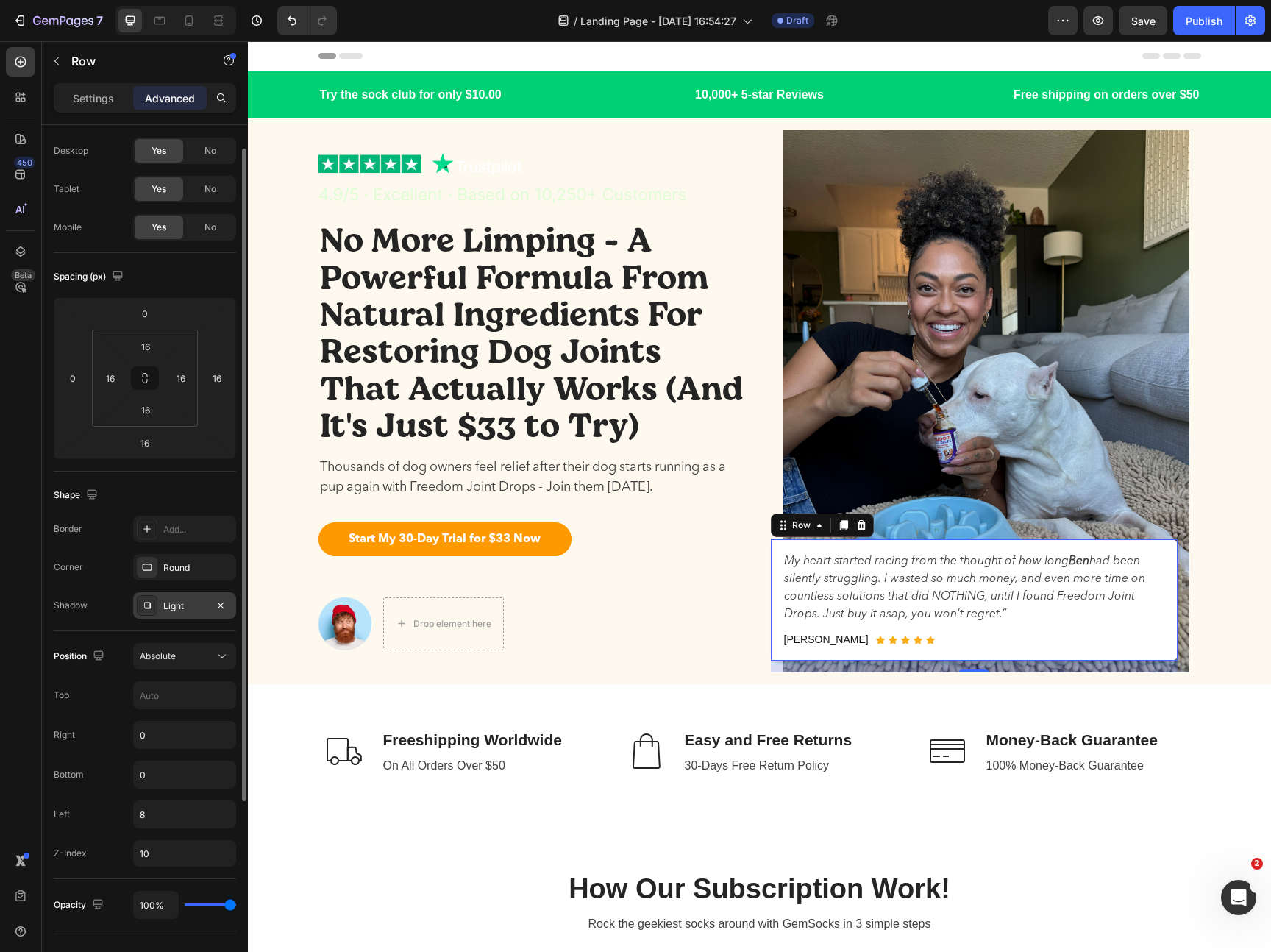
click at [184, 609] on div "Light" at bounding box center [185, 606] width 42 height 13
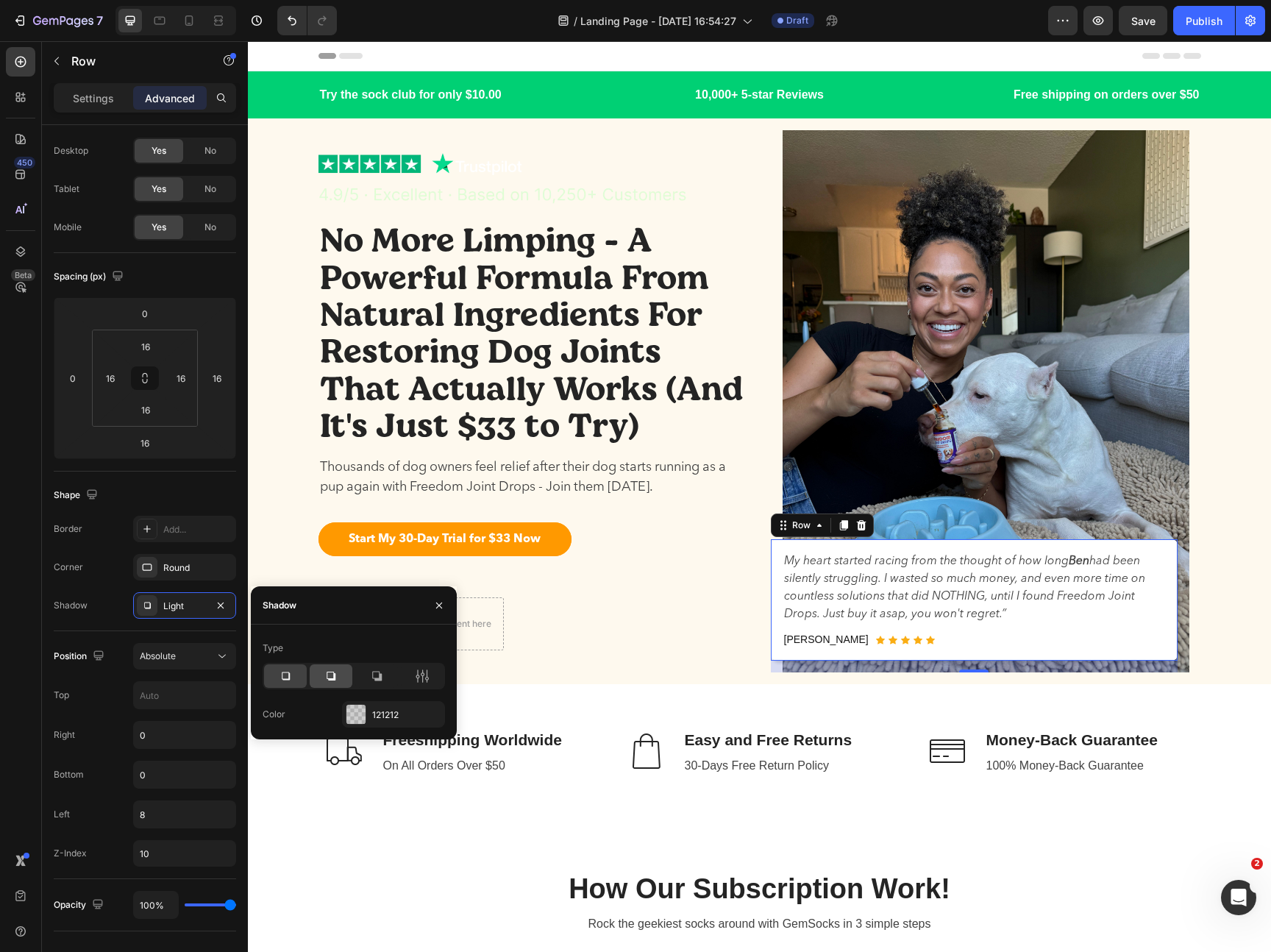
click at [338, 680] on icon at bounding box center [331, 676] width 15 height 15
click at [371, 679] on icon at bounding box center [376, 676] width 15 height 15
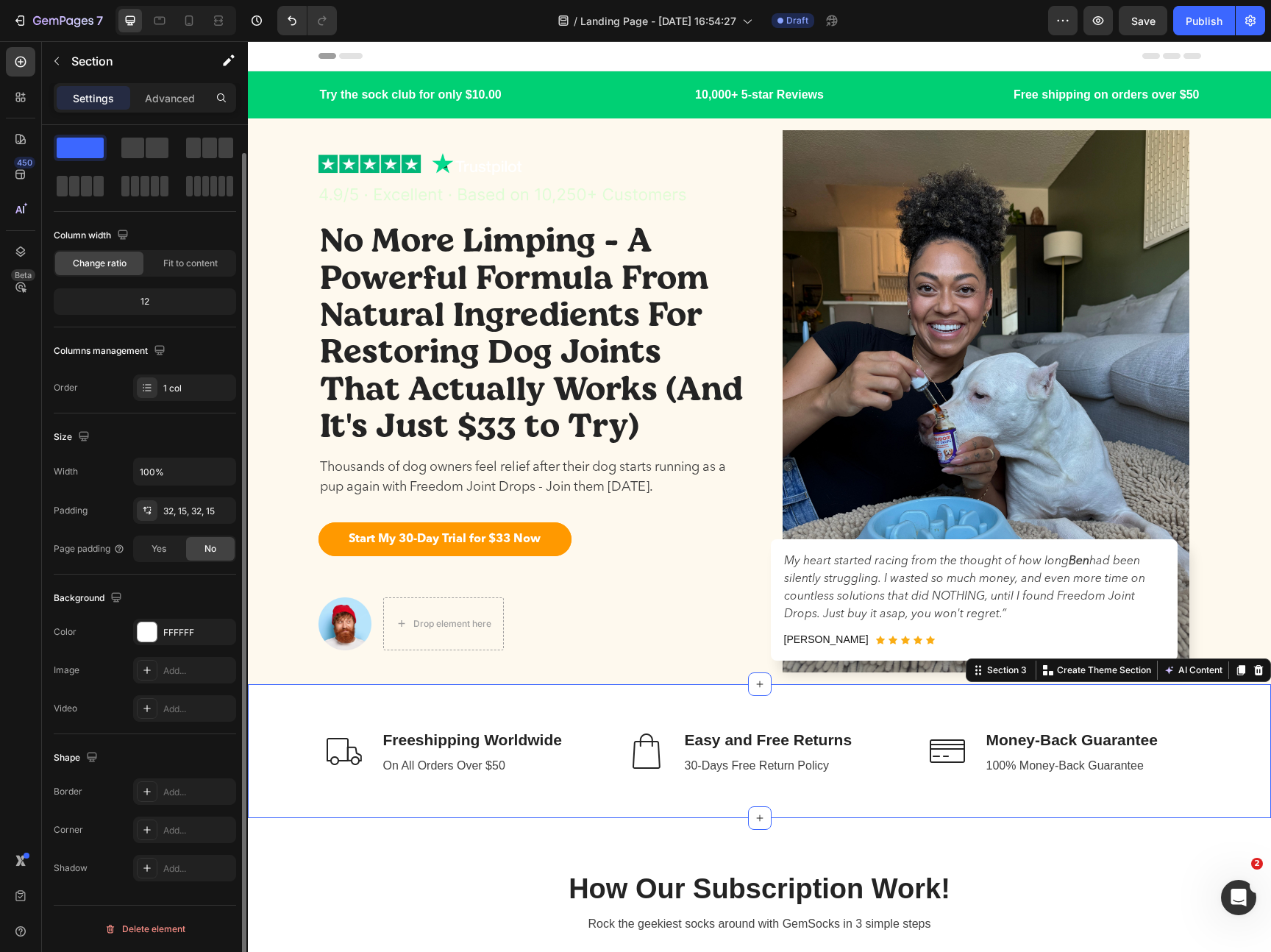
click at [1154, 705] on div "Image Freeshipping Worldwide Text block On All Orders Over $50 Text block Row I…" at bounding box center [760, 751] width 1023 height 134
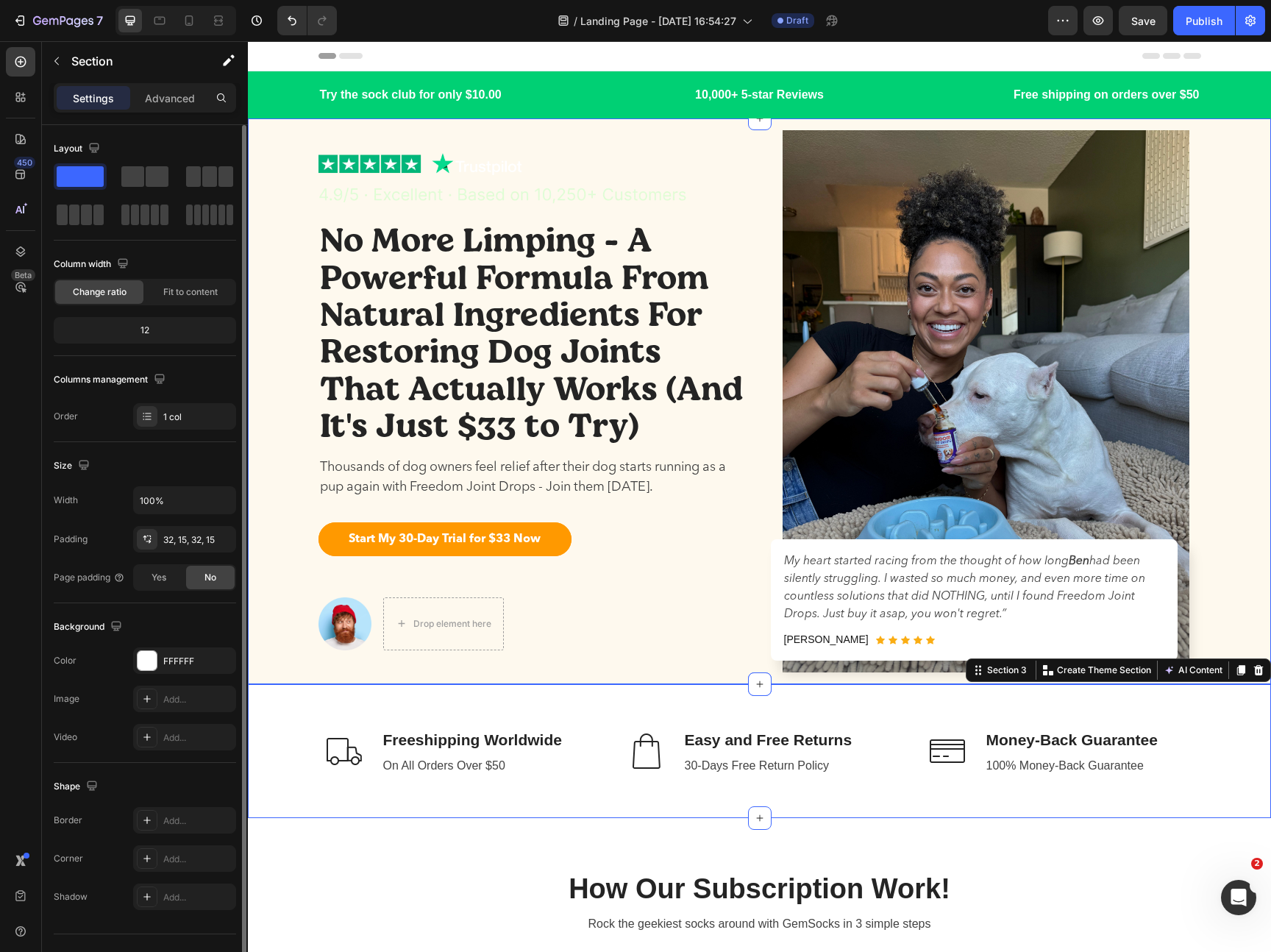
click at [1255, 580] on div "Image No More Limping - A Powerful Formula From Natural Ingredients For Restori…" at bounding box center [760, 401] width 1001 height 566
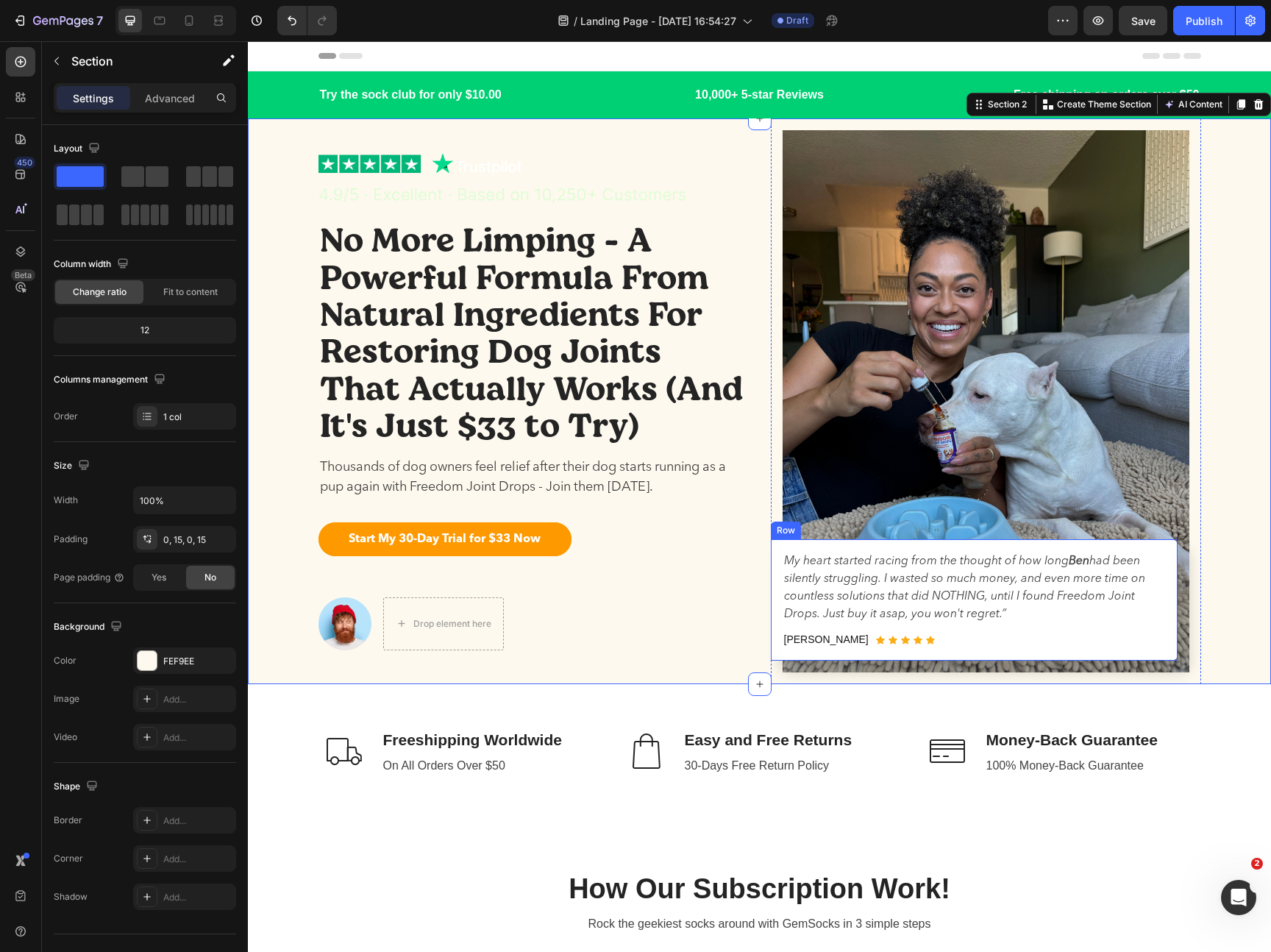
click at [1169, 599] on div "My heart started racing from the thought of how [PERSON_NAME] had been silently…" at bounding box center [974, 599] width 407 height 121
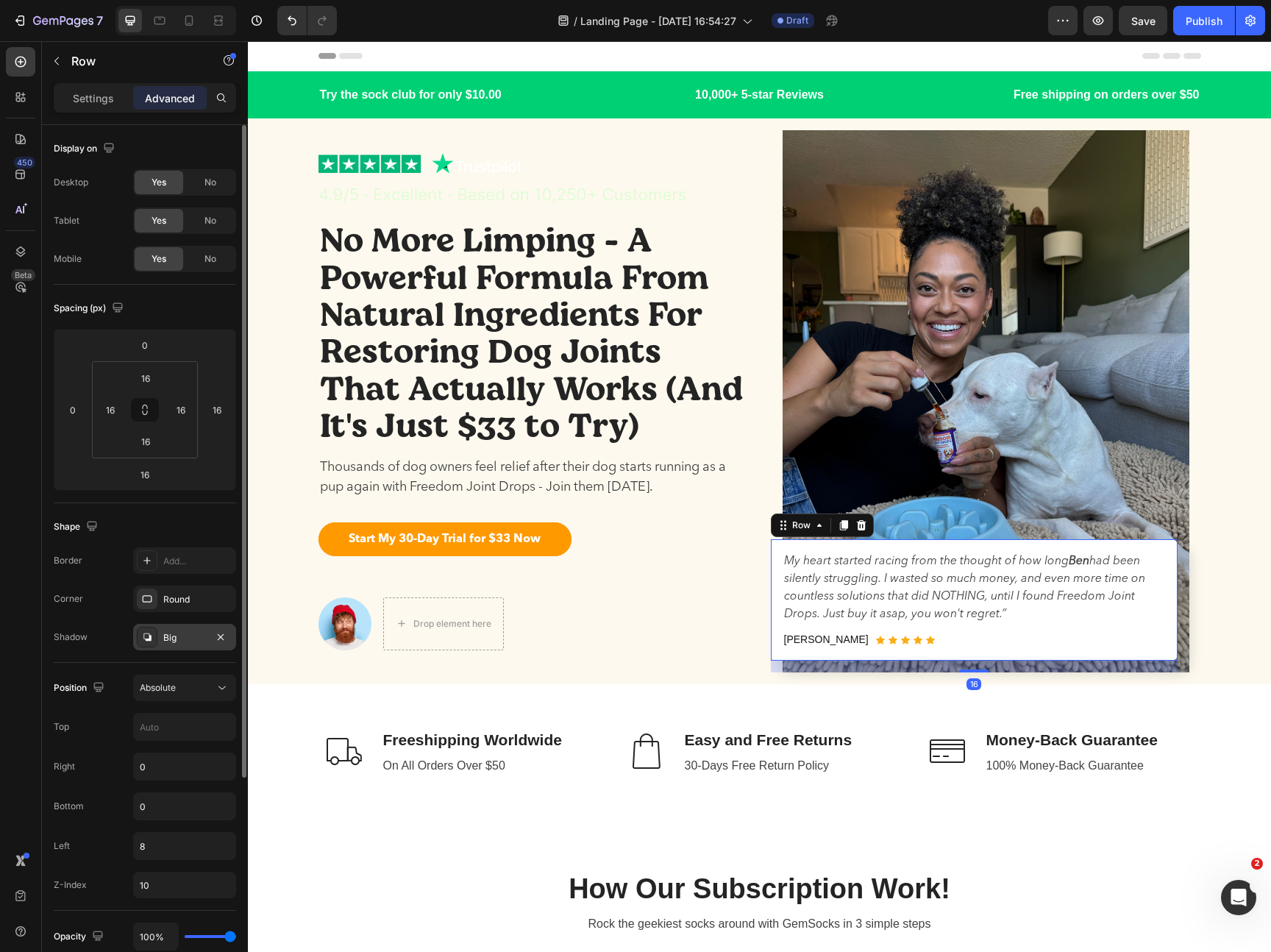
click at [178, 635] on div "Big" at bounding box center [185, 637] width 42 height 13
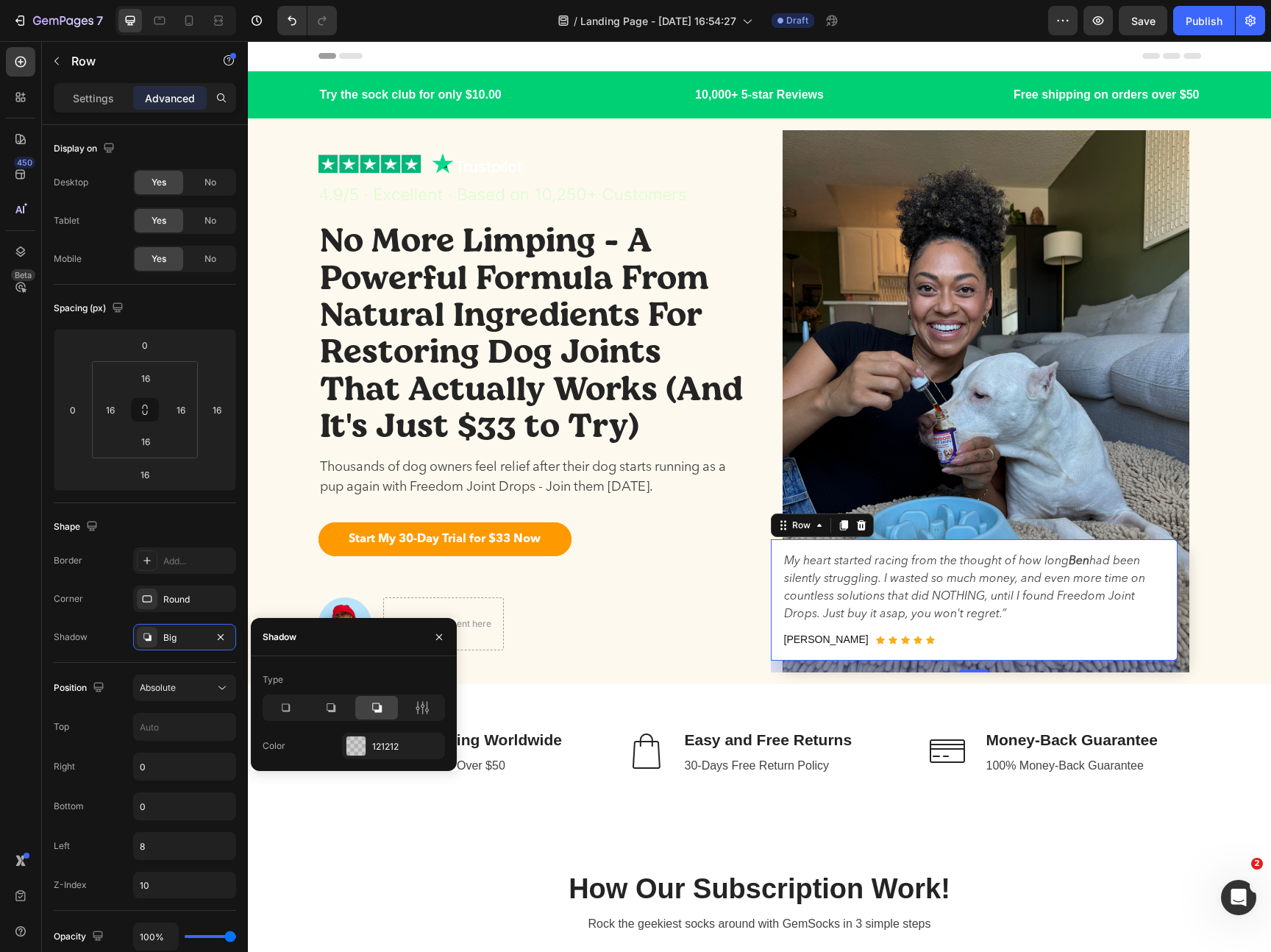
click at [259, 705] on div "Type Color 121212" at bounding box center [353, 713] width 206 height 91
click at [278, 715] on div at bounding box center [285, 708] width 42 height 24
click at [694, 553] on div "Start My 30-Day Trial for $33 Now Button Row" at bounding box center [533, 539] width 430 height 34
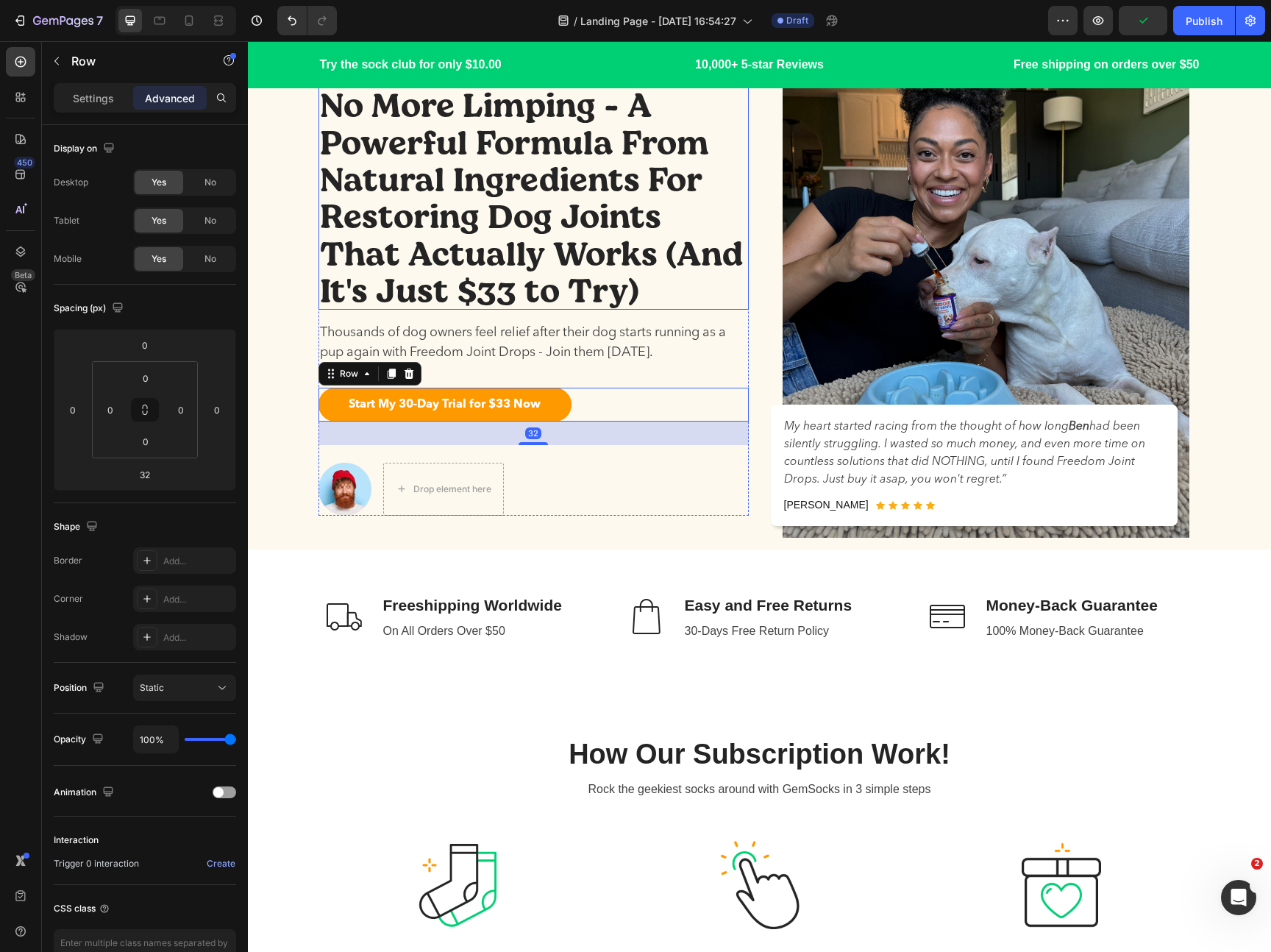
scroll to position [167, 0]
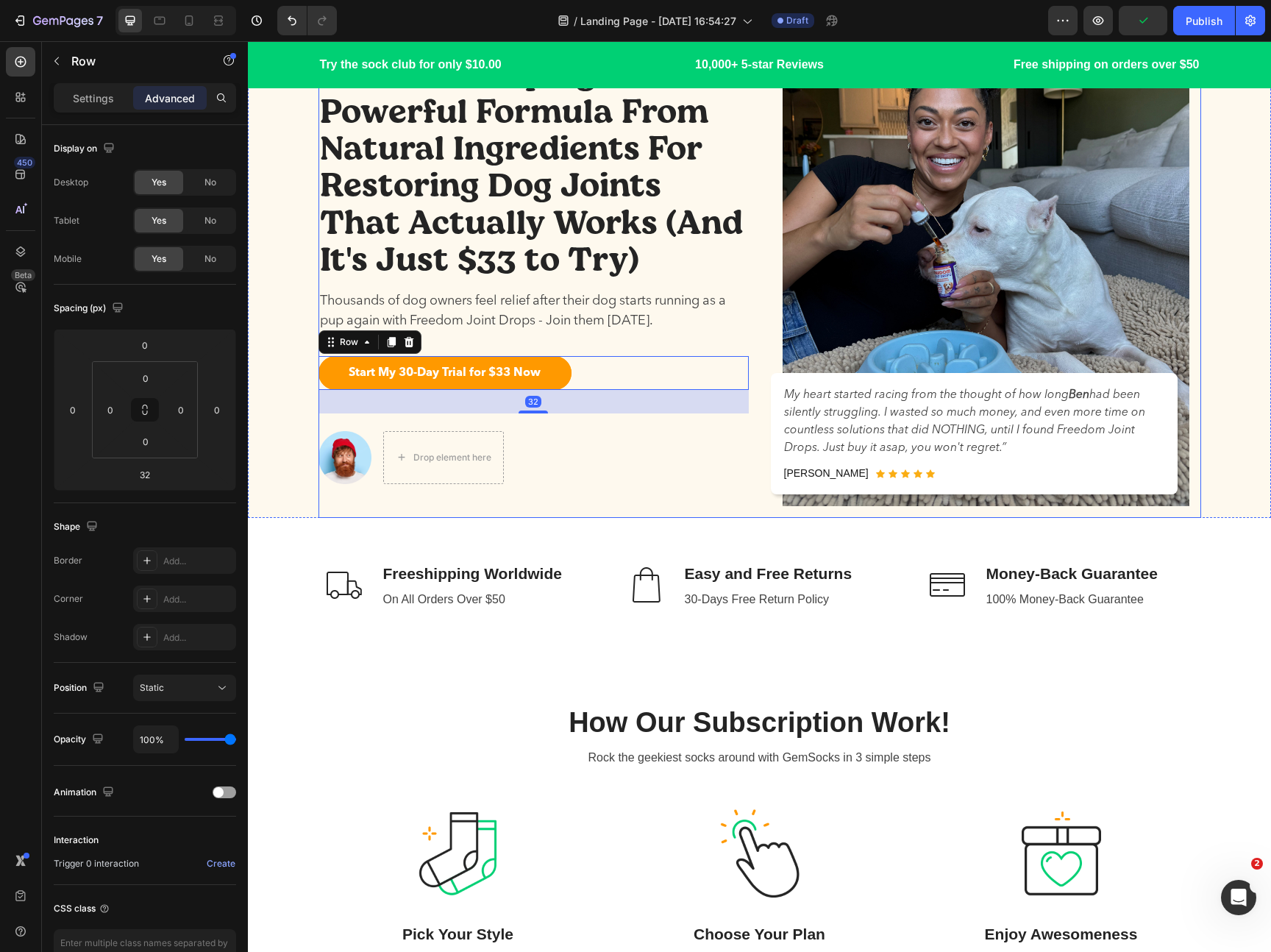
click at [759, 434] on div "Image No More Limping - A Powerful Formula From Natural Ingredients For Restori…" at bounding box center [760, 235] width 883 height 566
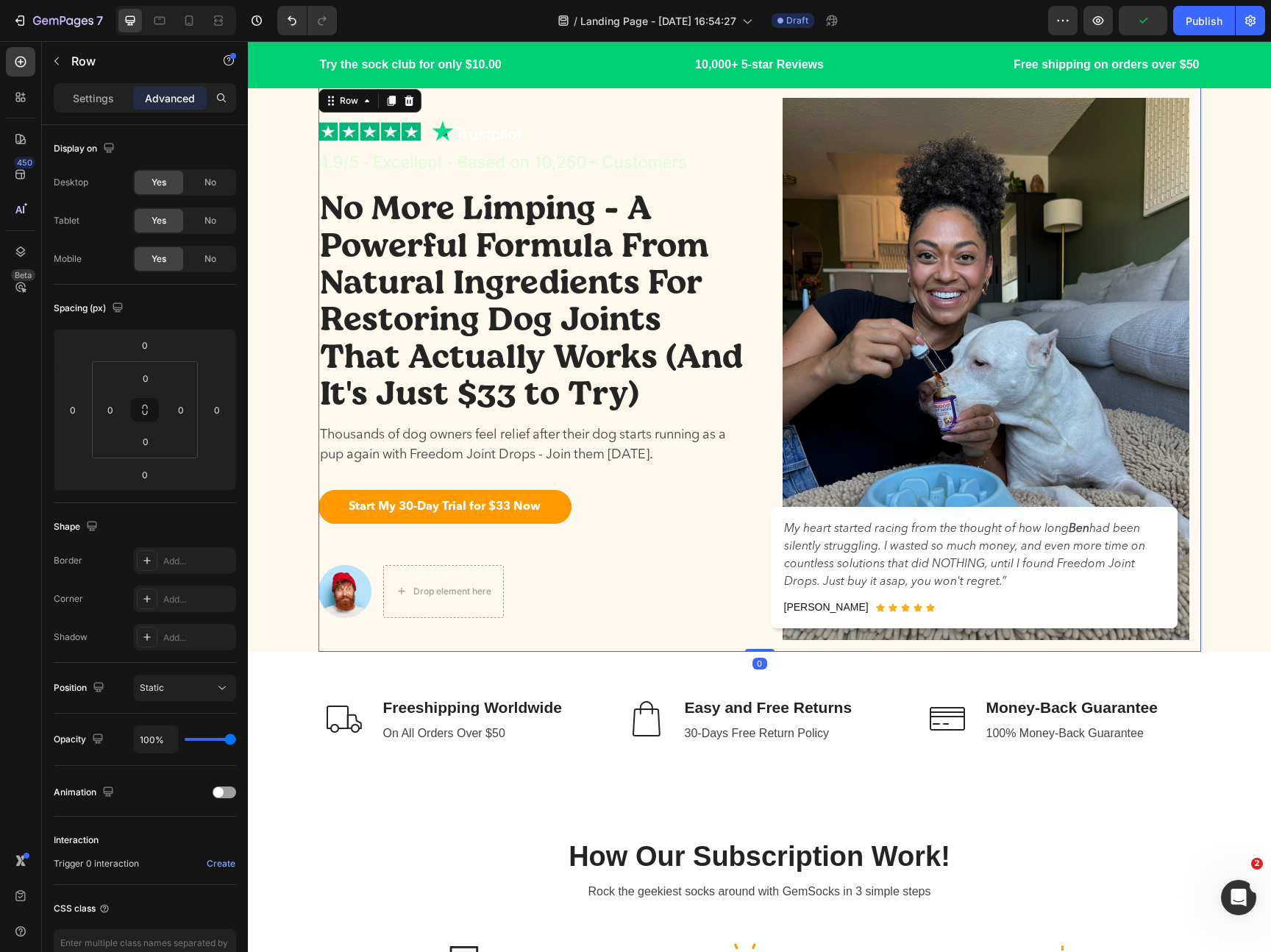
scroll to position [0, 0]
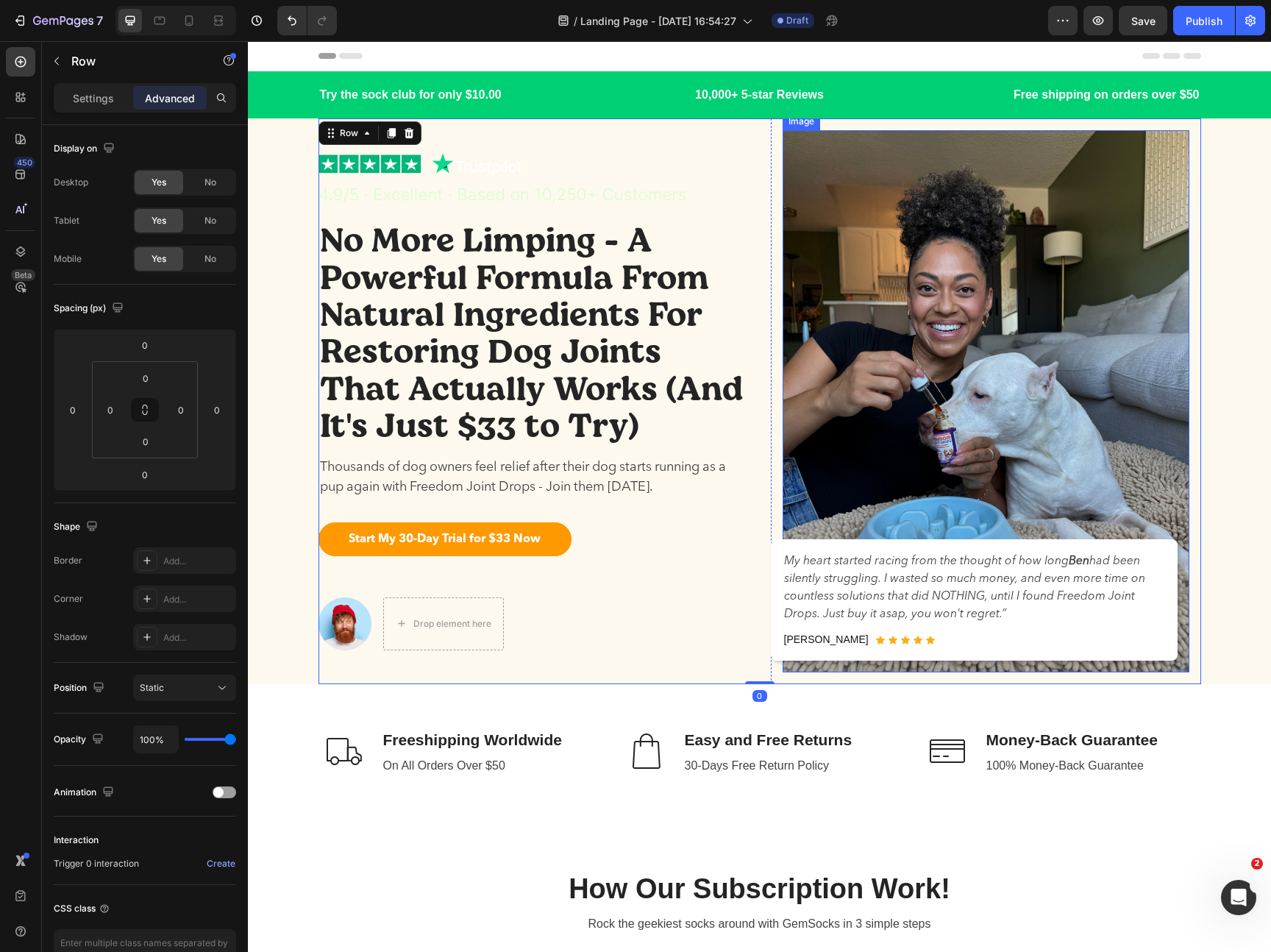
click at [620, 375] on p "No More Limping - A Powerful Formula From Natural Ingredients For Restoring Dog…" at bounding box center [533, 331] width 427 height 222
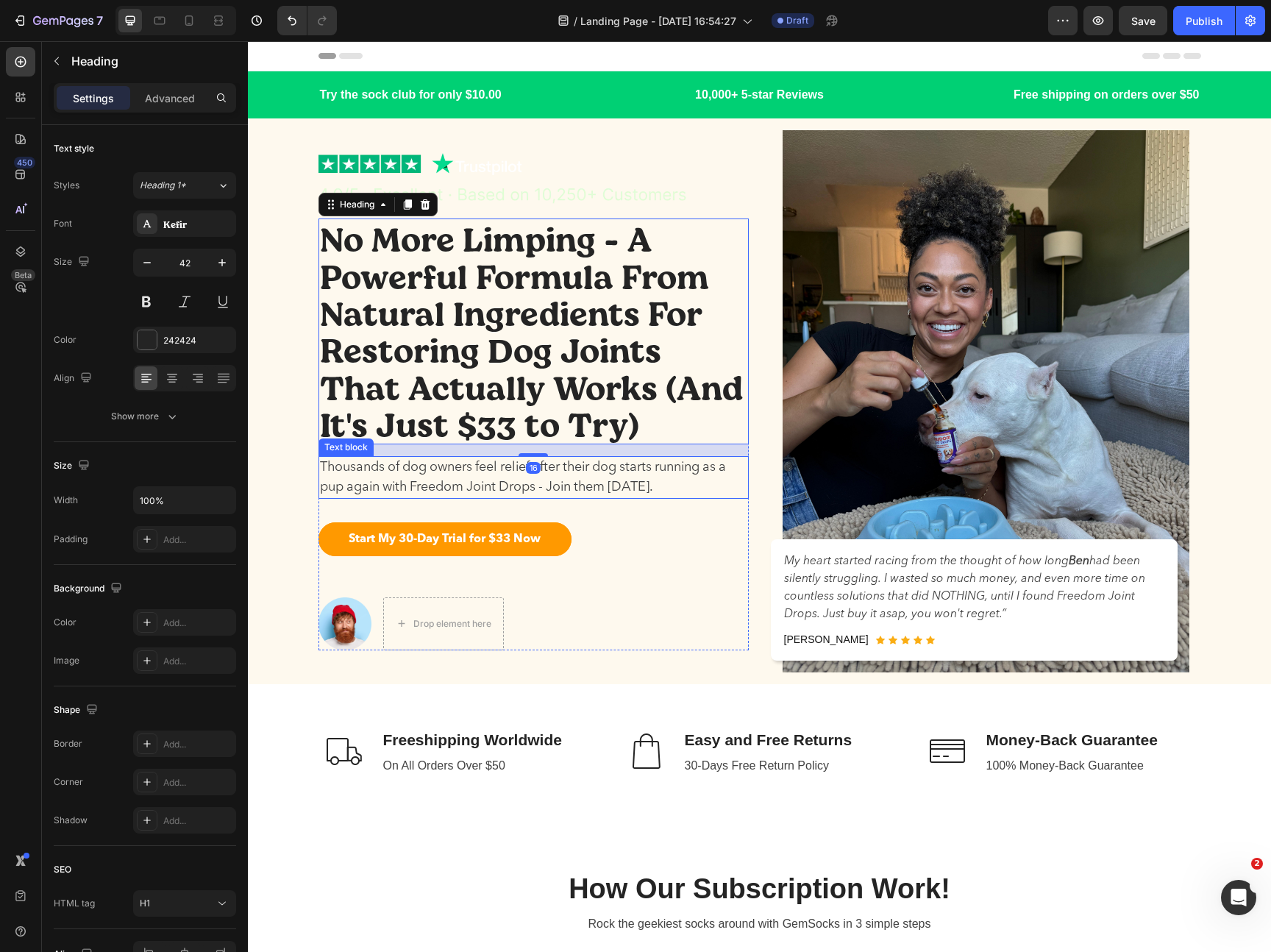
click at [576, 485] on p "Thousands of dog owners feel relief after their dog starts running as a pup aga…" at bounding box center [533, 477] width 427 height 40
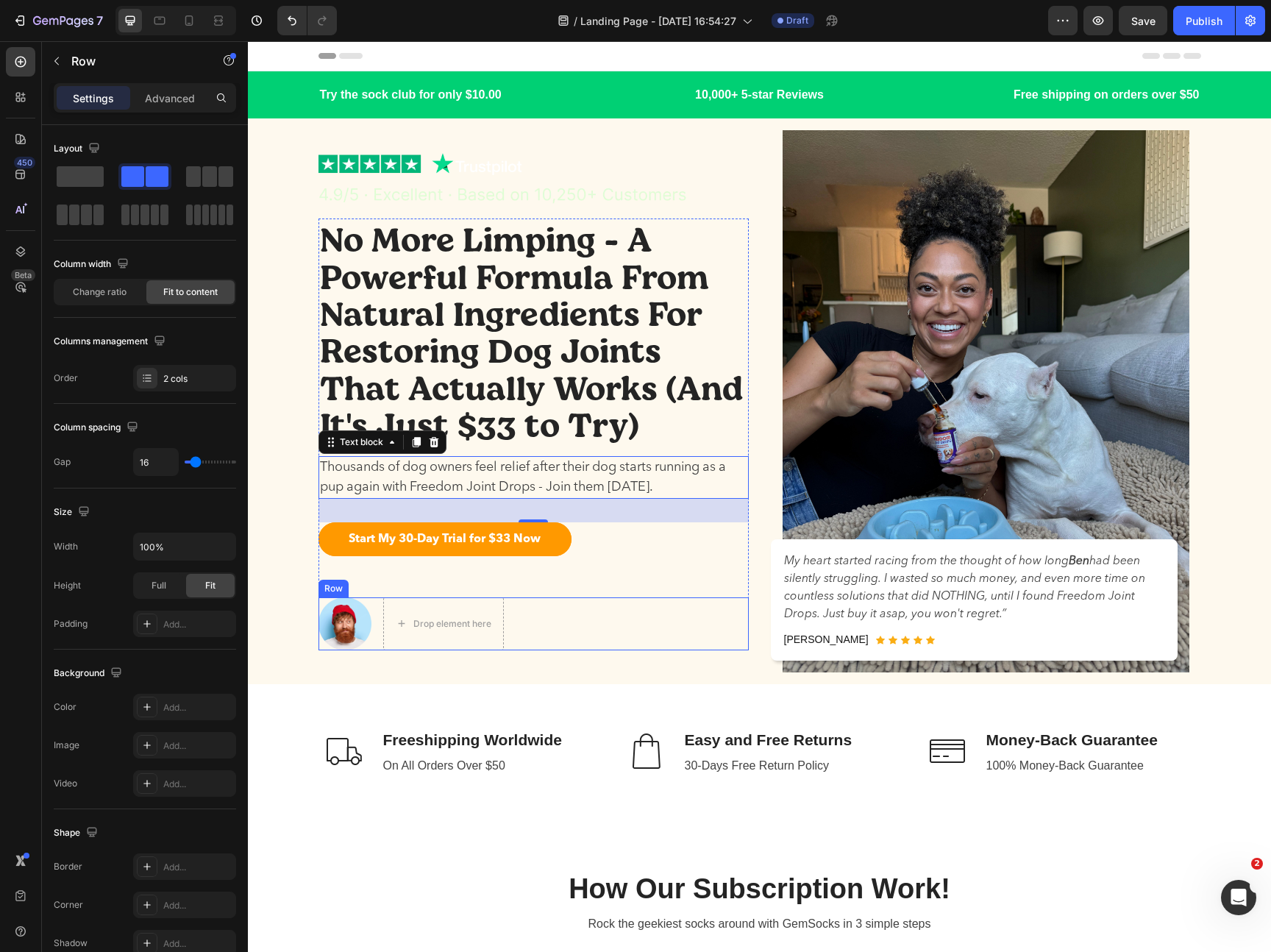
click at [379, 623] on div "Image Drop element here Row" at bounding box center [533, 623] width 430 height 53
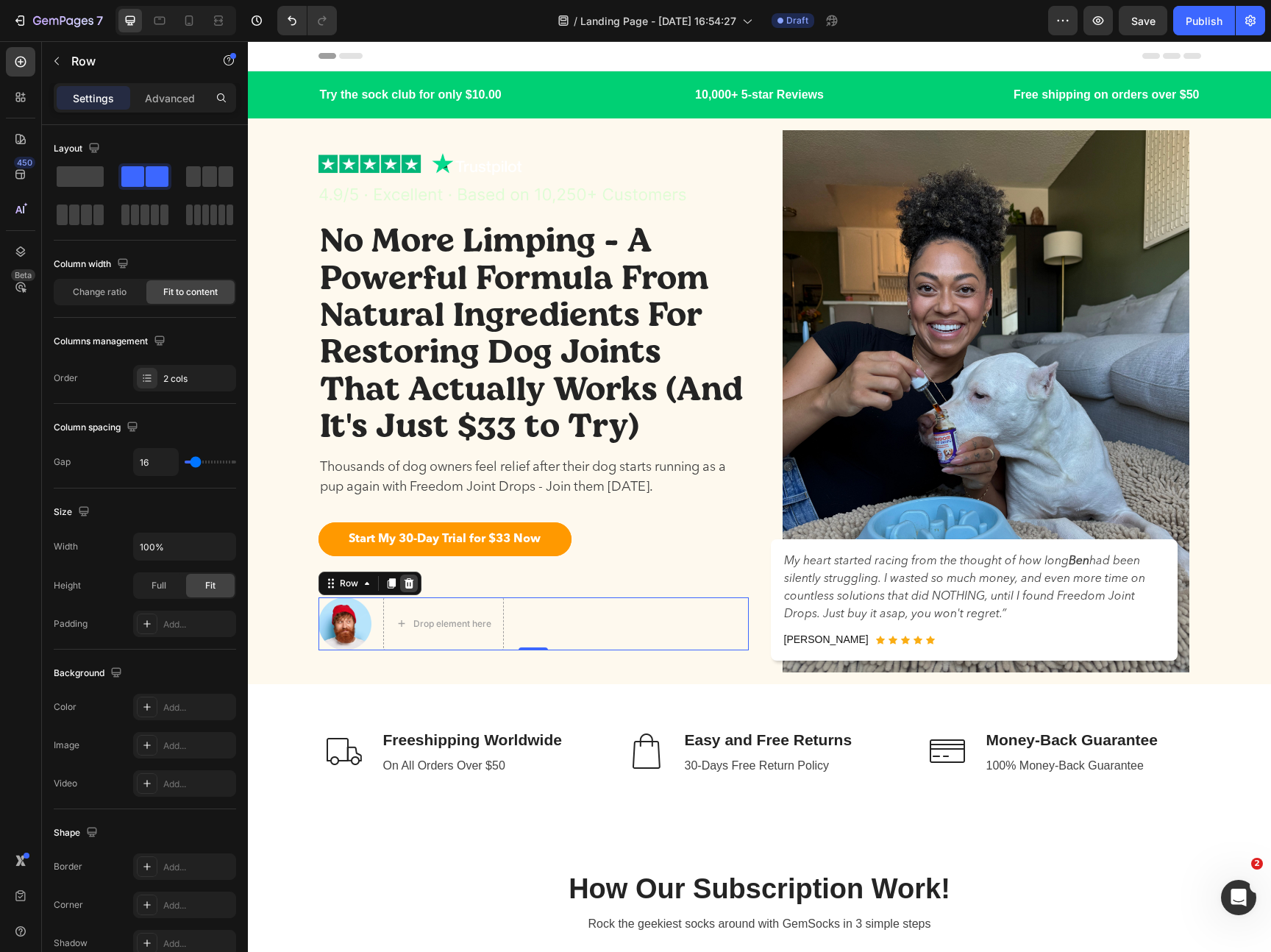
click at [408, 583] on icon at bounding box center [408, 582] width 9 height 10
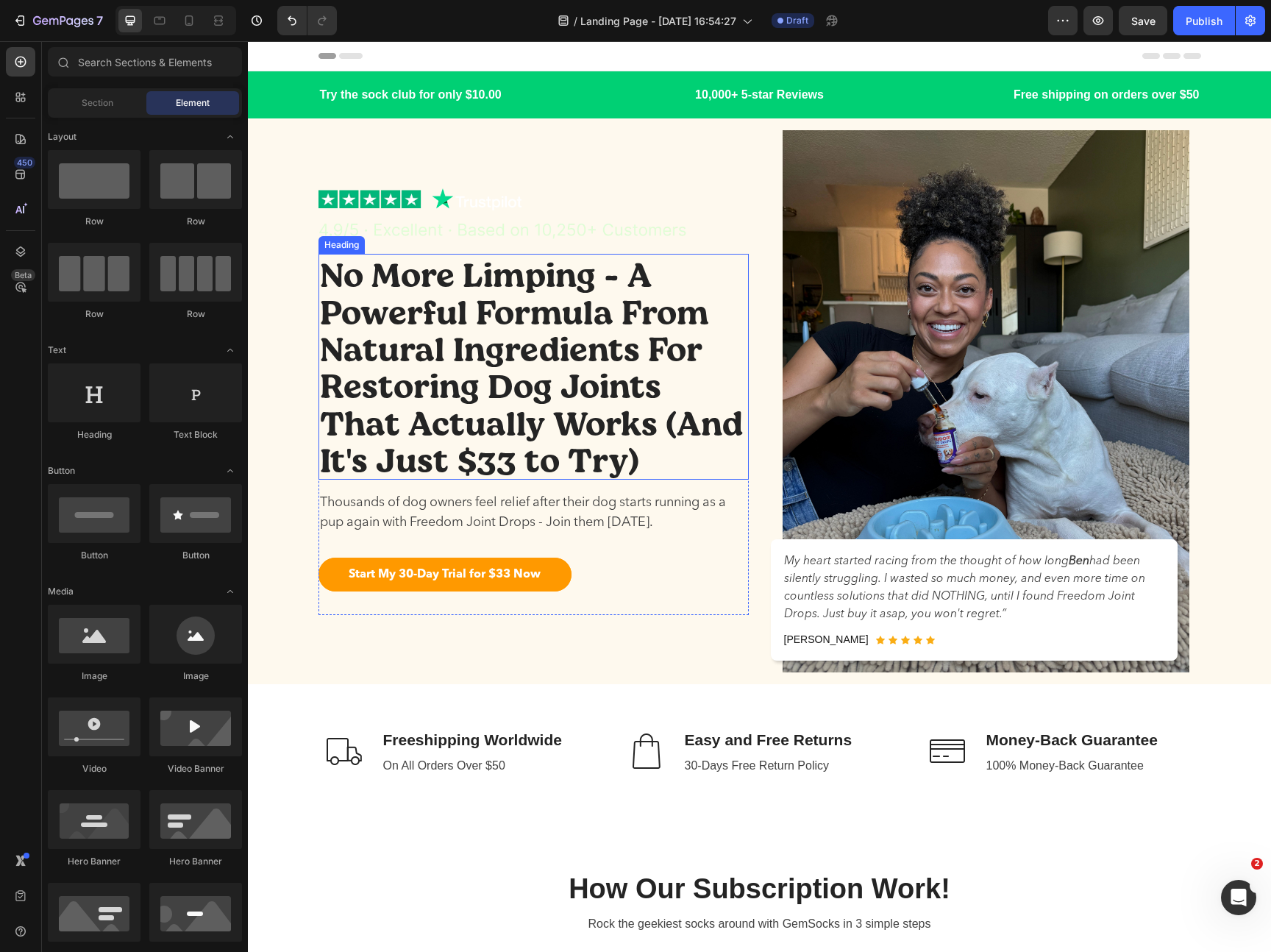
click at [614, 461] on p "No More Limping - A Powerful Formula From Natural Ingredients For Restoring Dog…" at bounding box center [533, 366] width 427 height 222
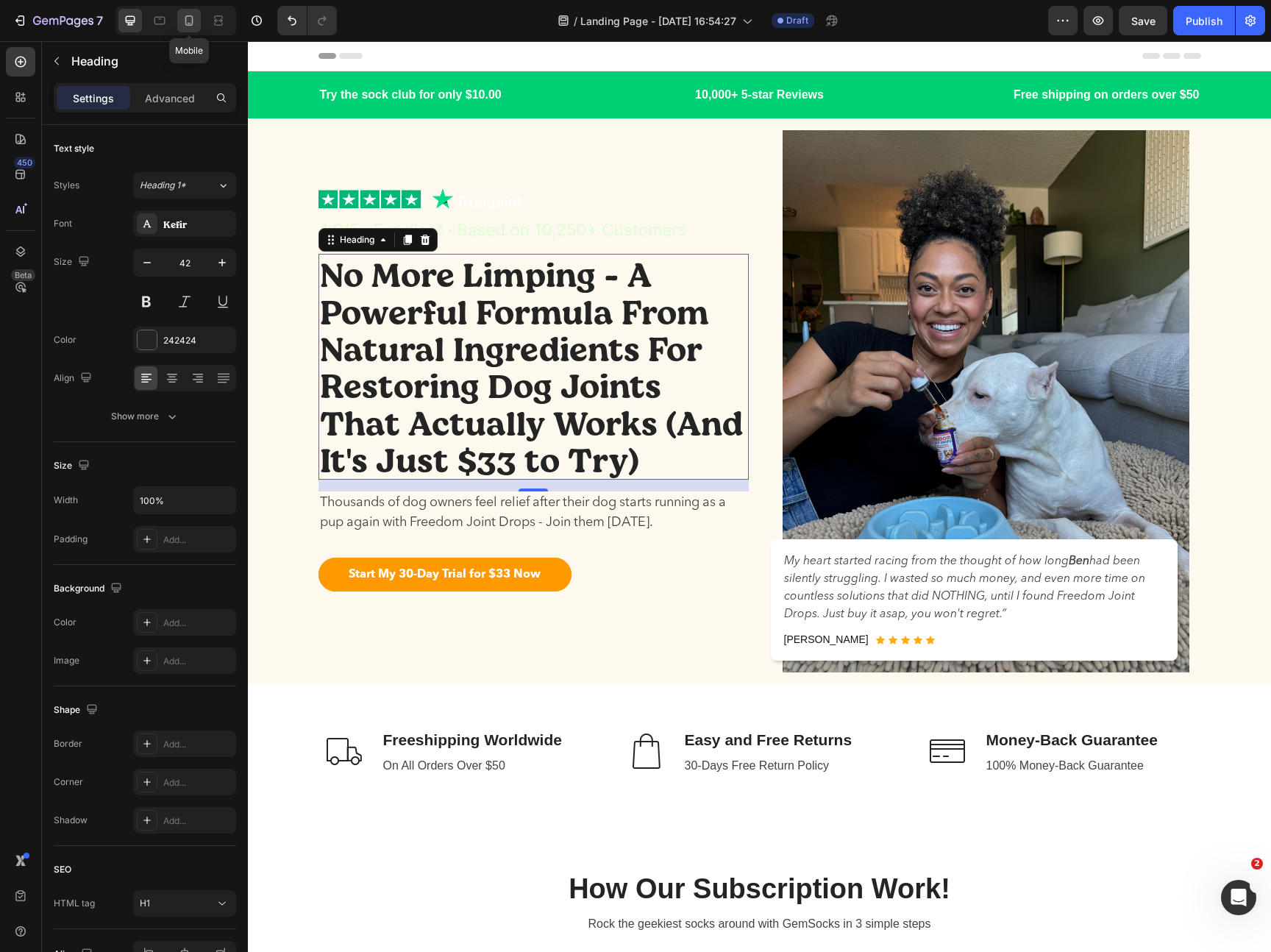
click at [190, 21] on icon at bounding box center [189, 20] width 15 height 15
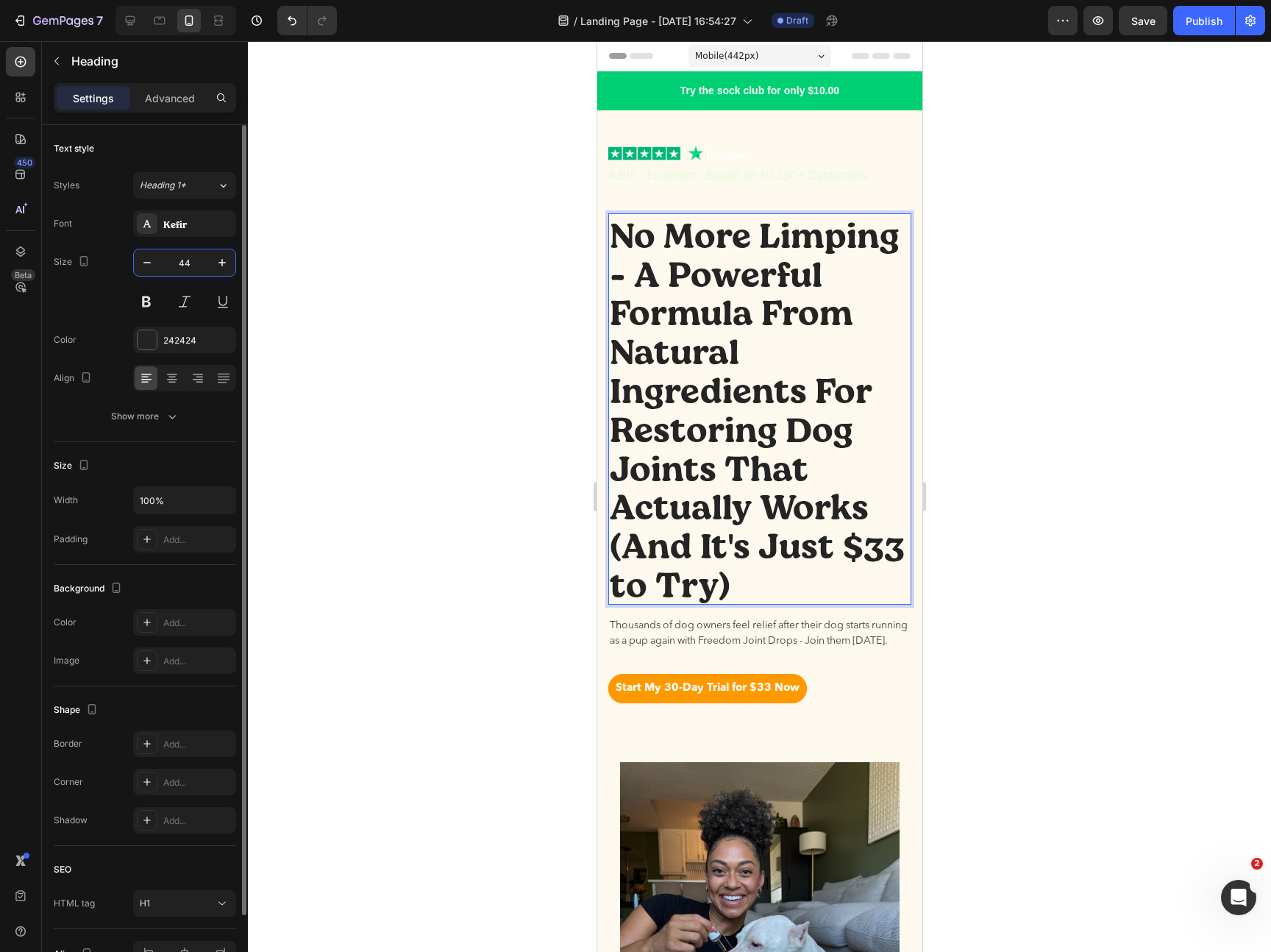
click at [190, 270] on input "44" at bounding box center [185, 262] width 49 height 27
type input "22"
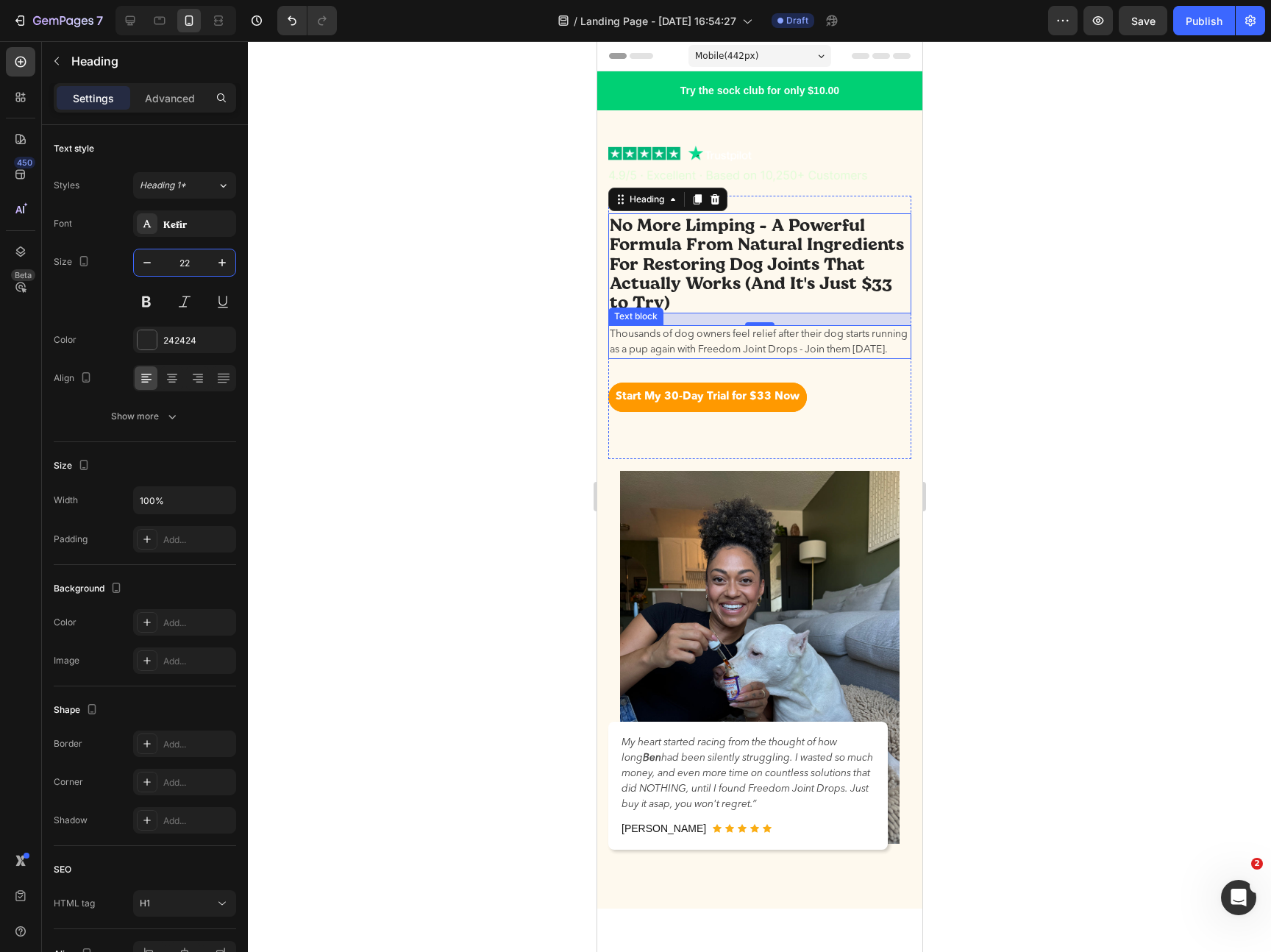
click at [779, 342] on p "Thousands of dog owners feel relief after their dog starts running as a pup aga…" at bounding box center [759, 342] width 300 height 31
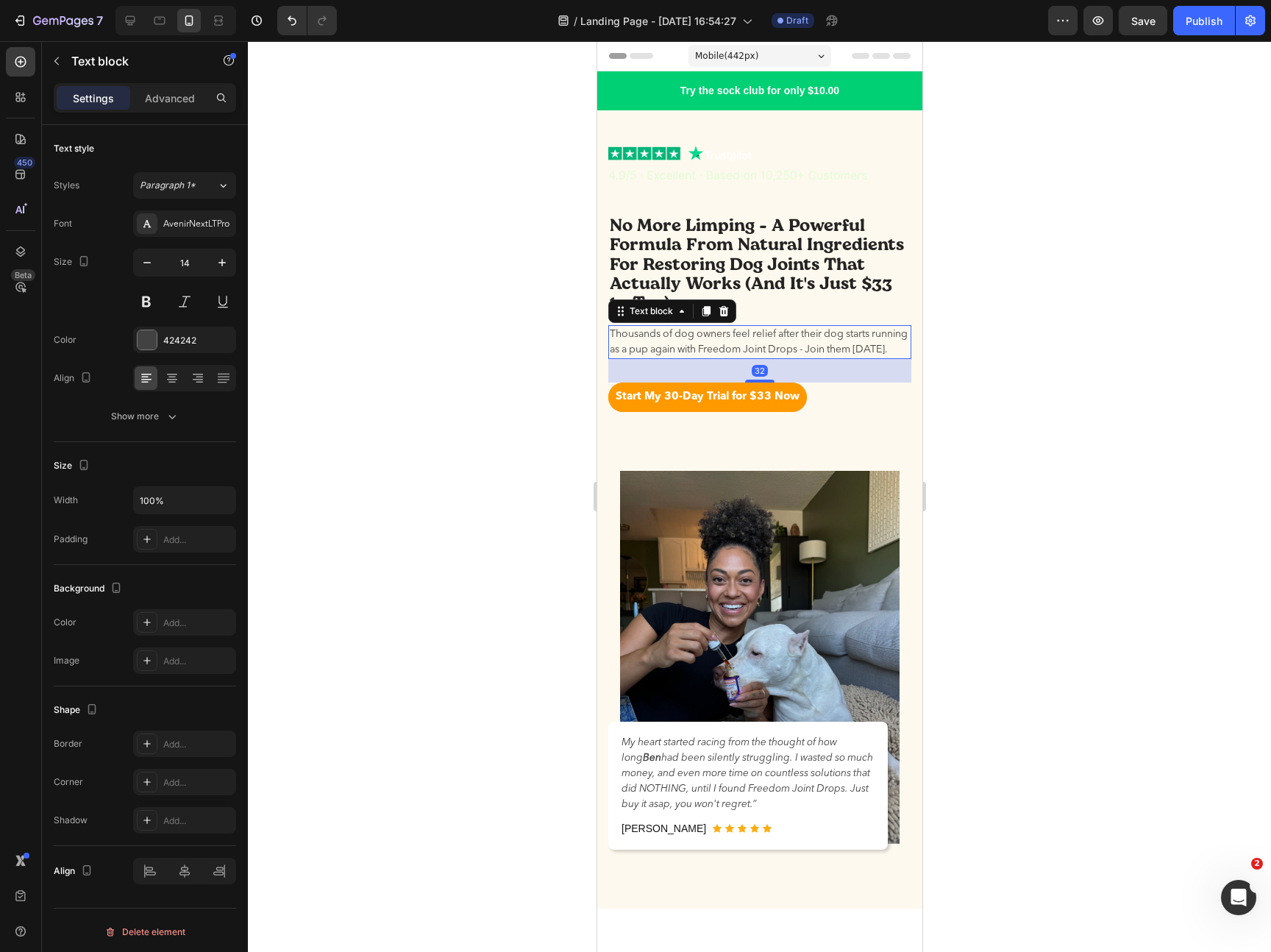
scroll to position [13, 0]
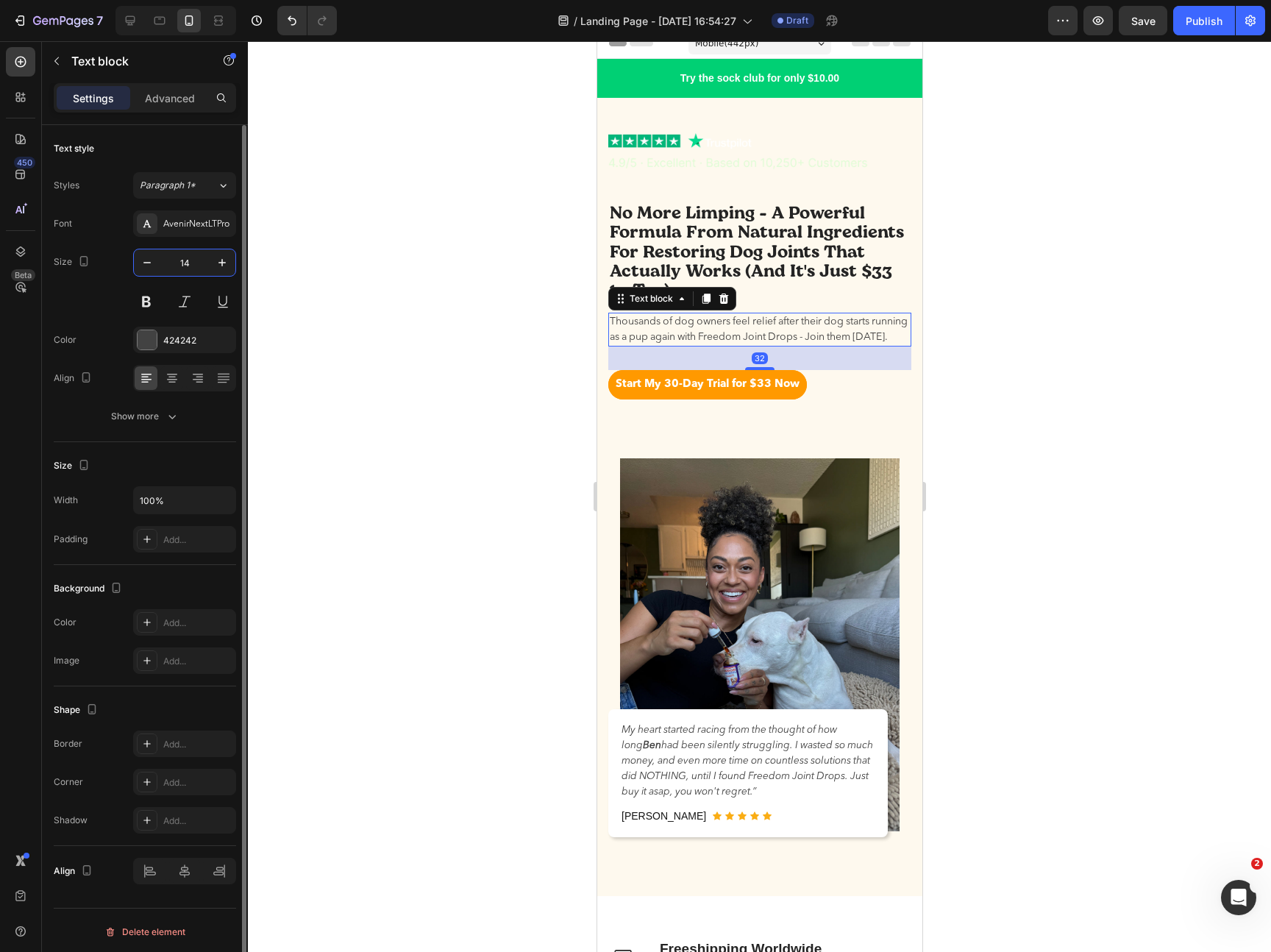
click at [188, 269] on input "14" at bounding box center [185, 262] width 49 height 27
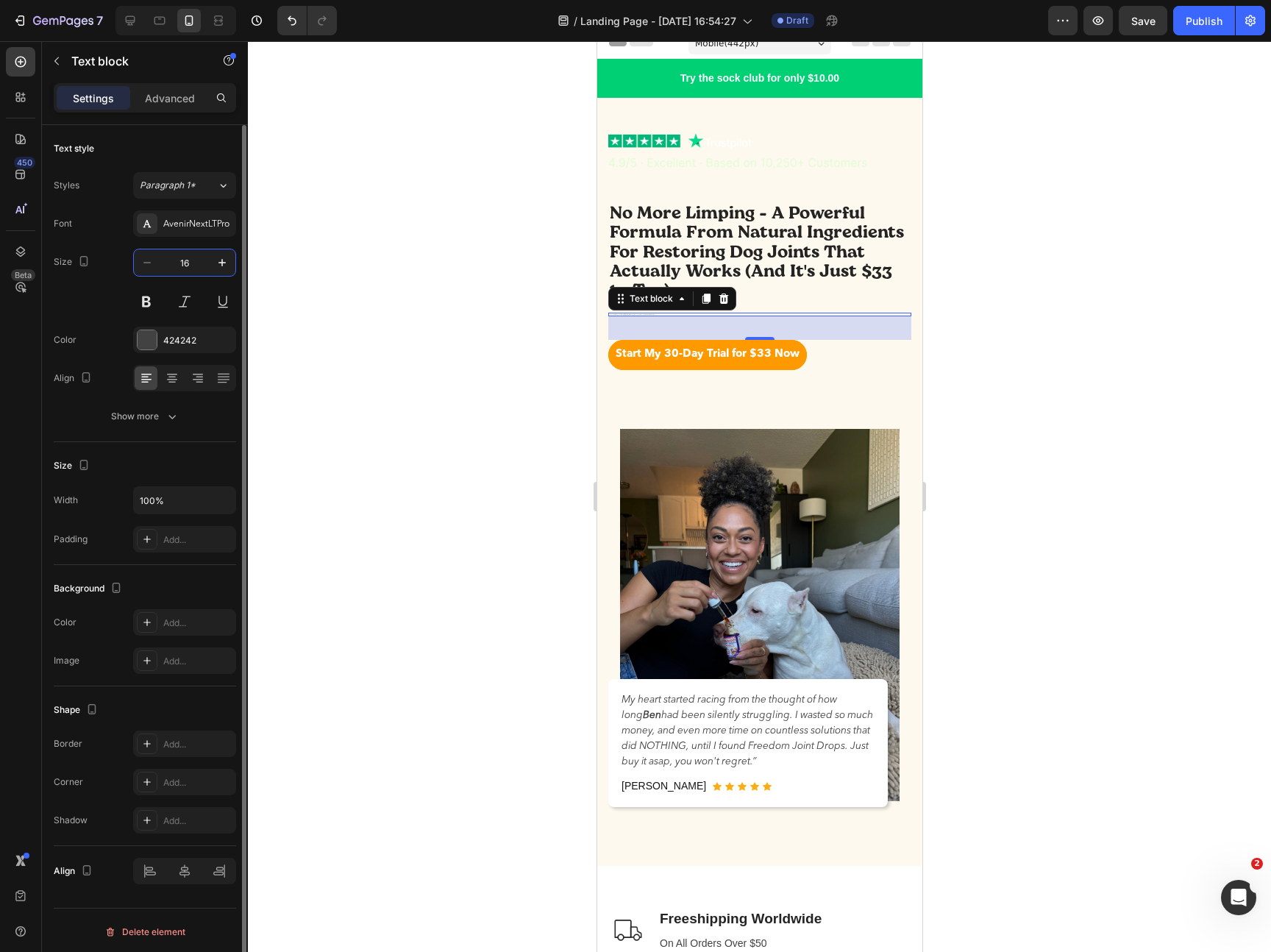
type input "16"
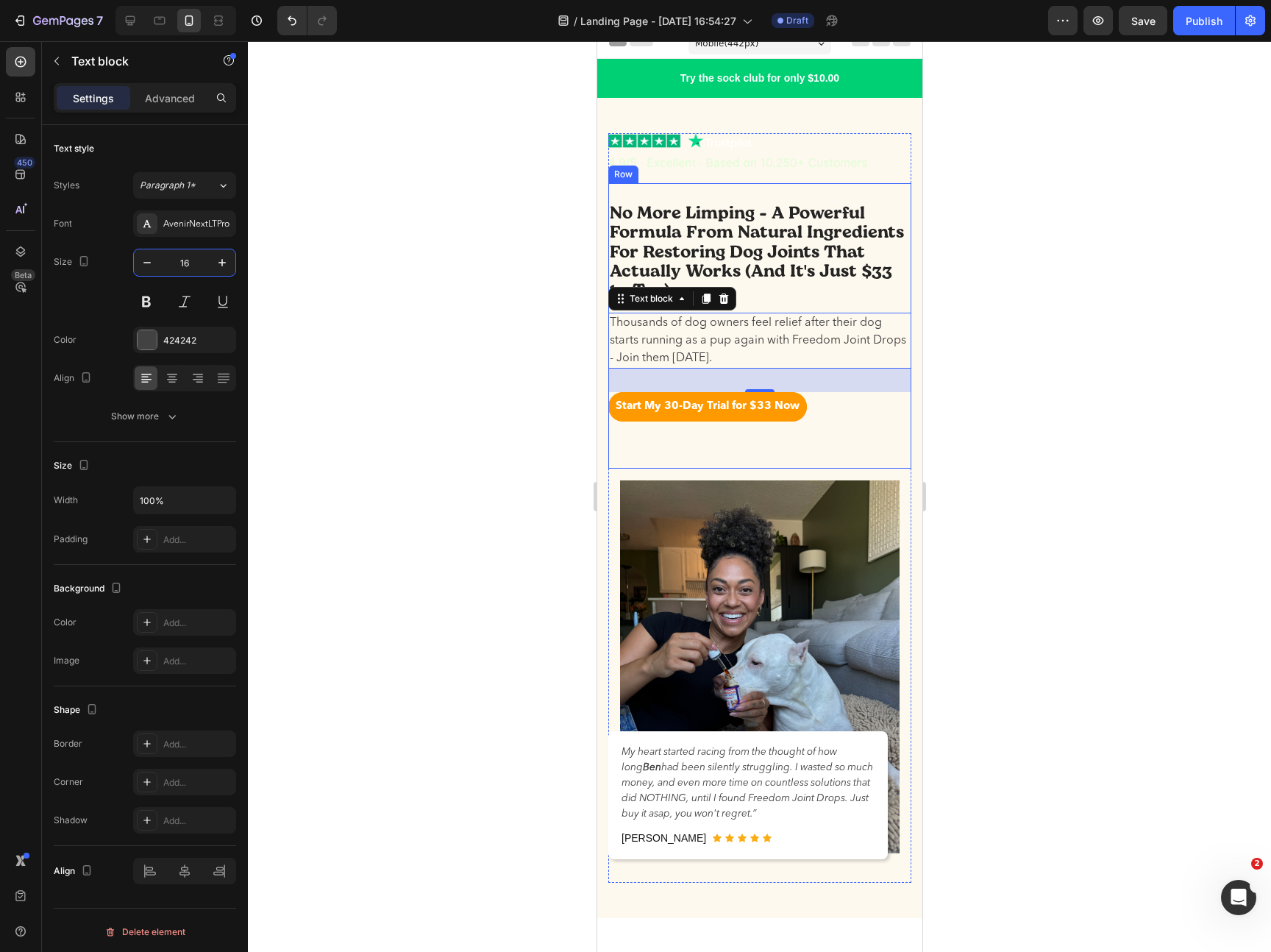
click at [853, 440] on div "No More Limping - A Powerful Formula From Natural Ingredients For Restoring Dog…" at bounding box center [759, 324] width 303 height 245
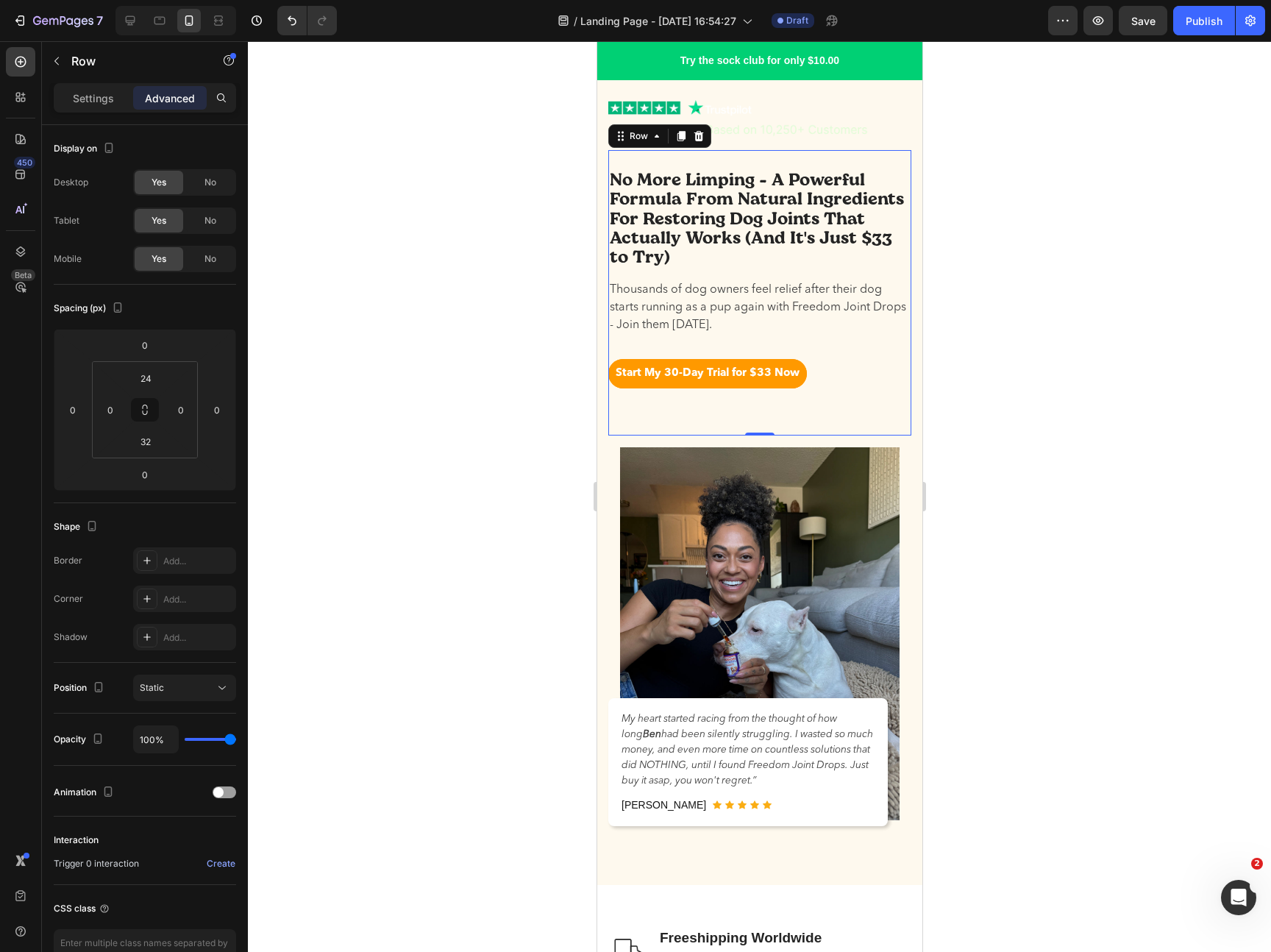
scroll to position [0, 0]
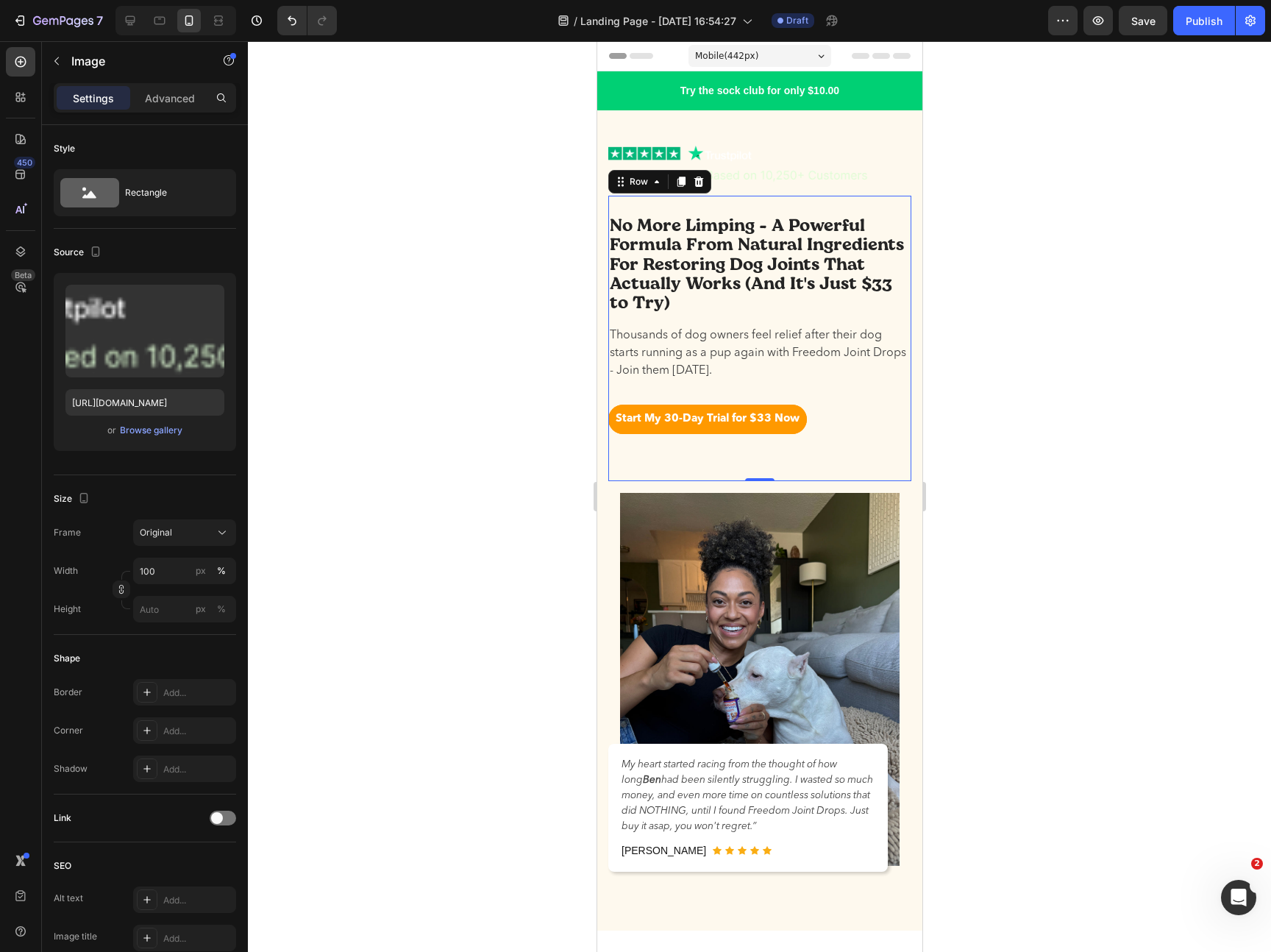
click at [778, 168] on img at bounding box center [759, 164] width 303 height 38
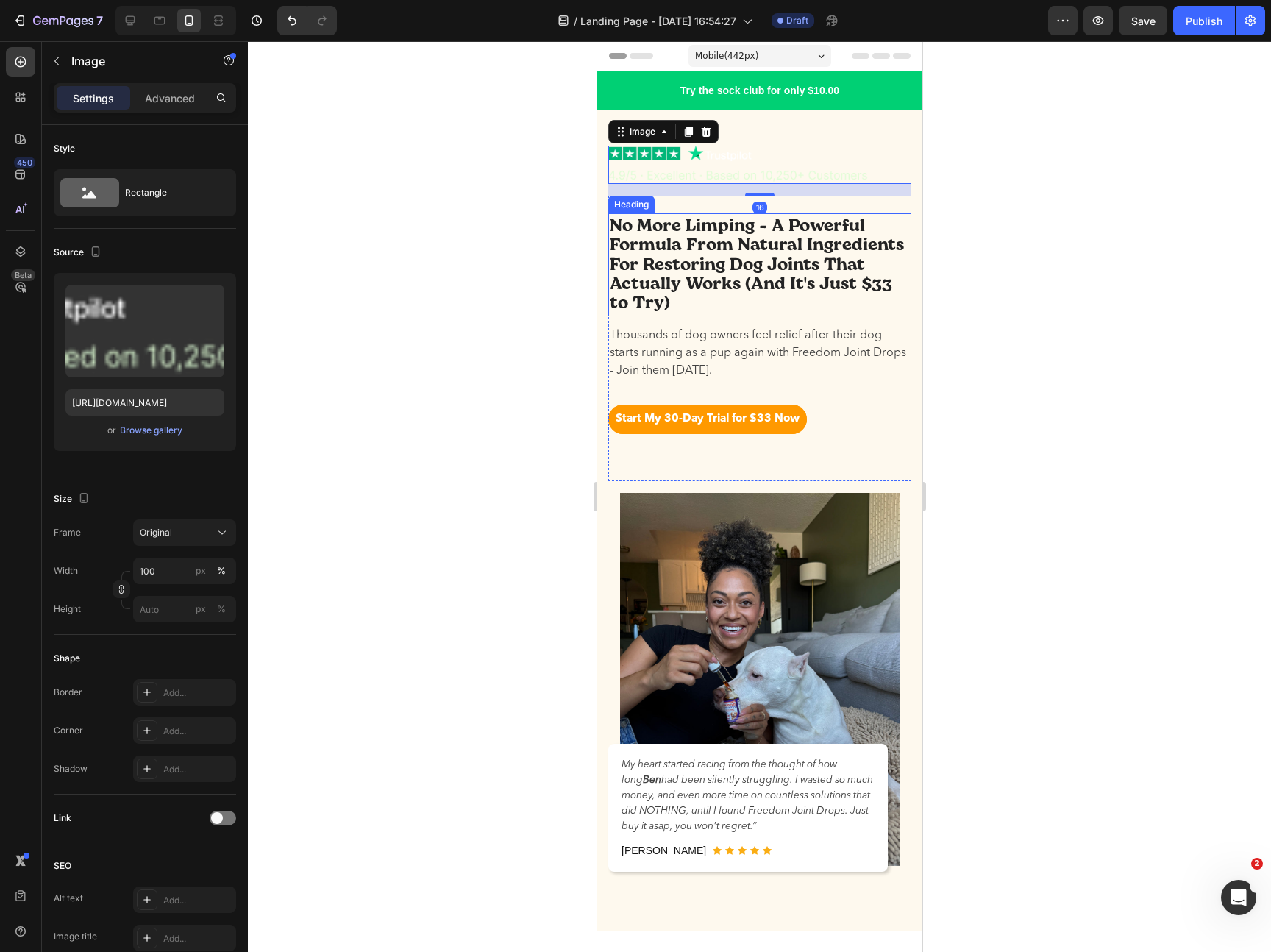
click at [732, 216] on p "No More Limping - A Powerful Formula From Natural Ingredients For Restoring Dog…" at bounding box center [759, 263] width 300 height 97
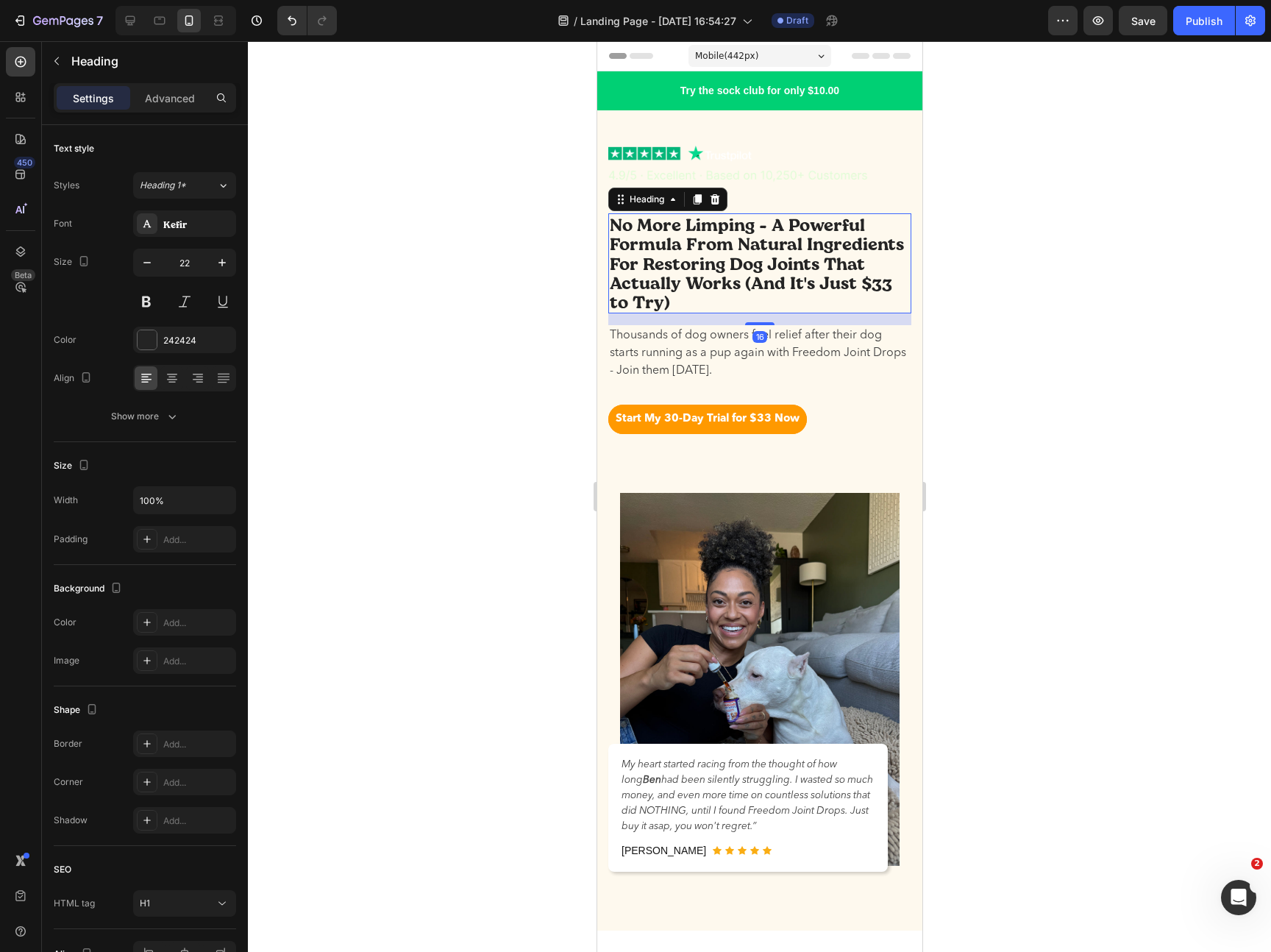
click at [743, 203] on div "No More Limping - A Powerful Formula From Natural Ingredients For Restoring Dog…" at bounding box center [759, 339] width 303 height 286
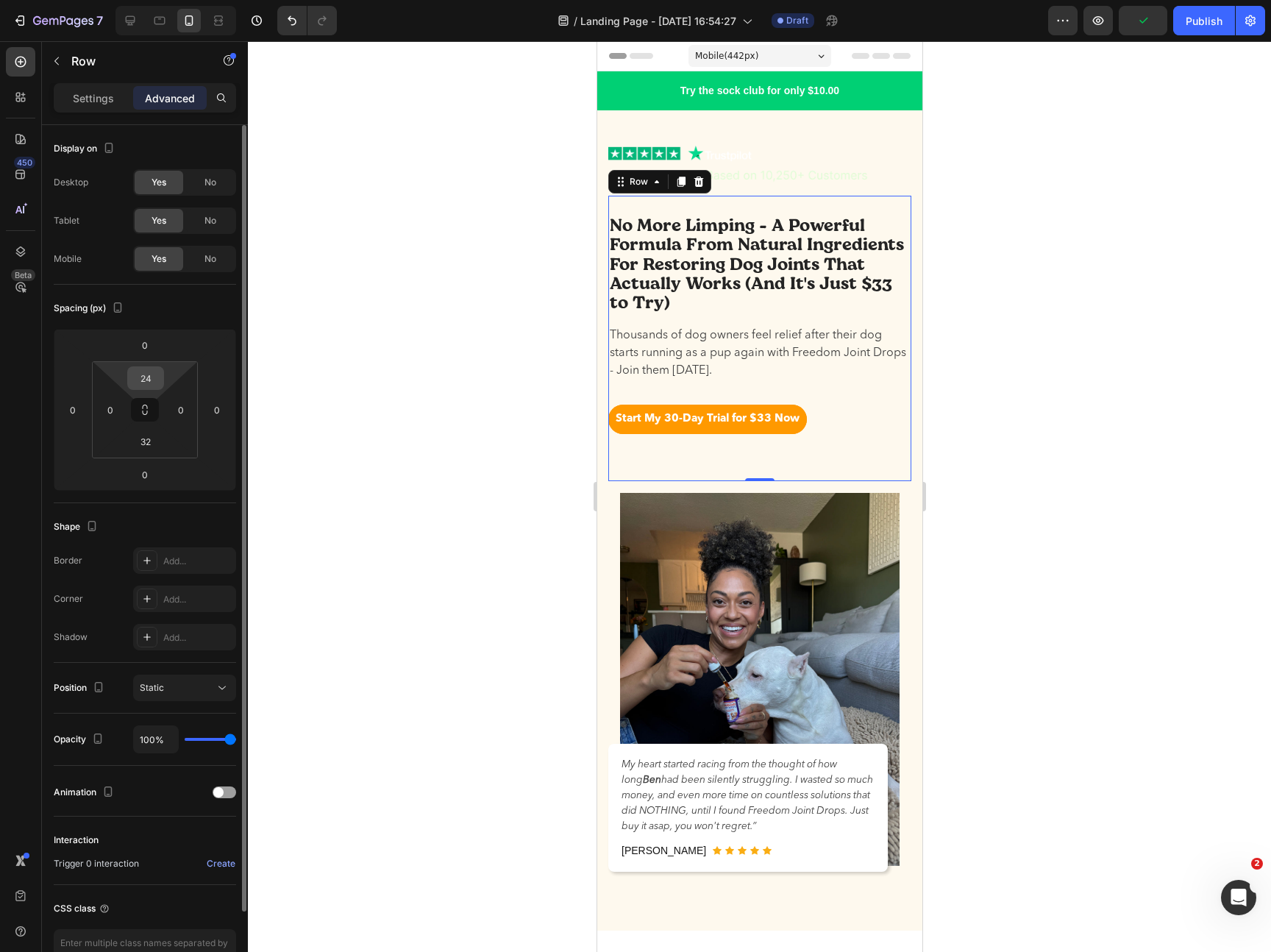
click at [148, 384] on input "24" at bounding box center [145, 378] width 29 height 22
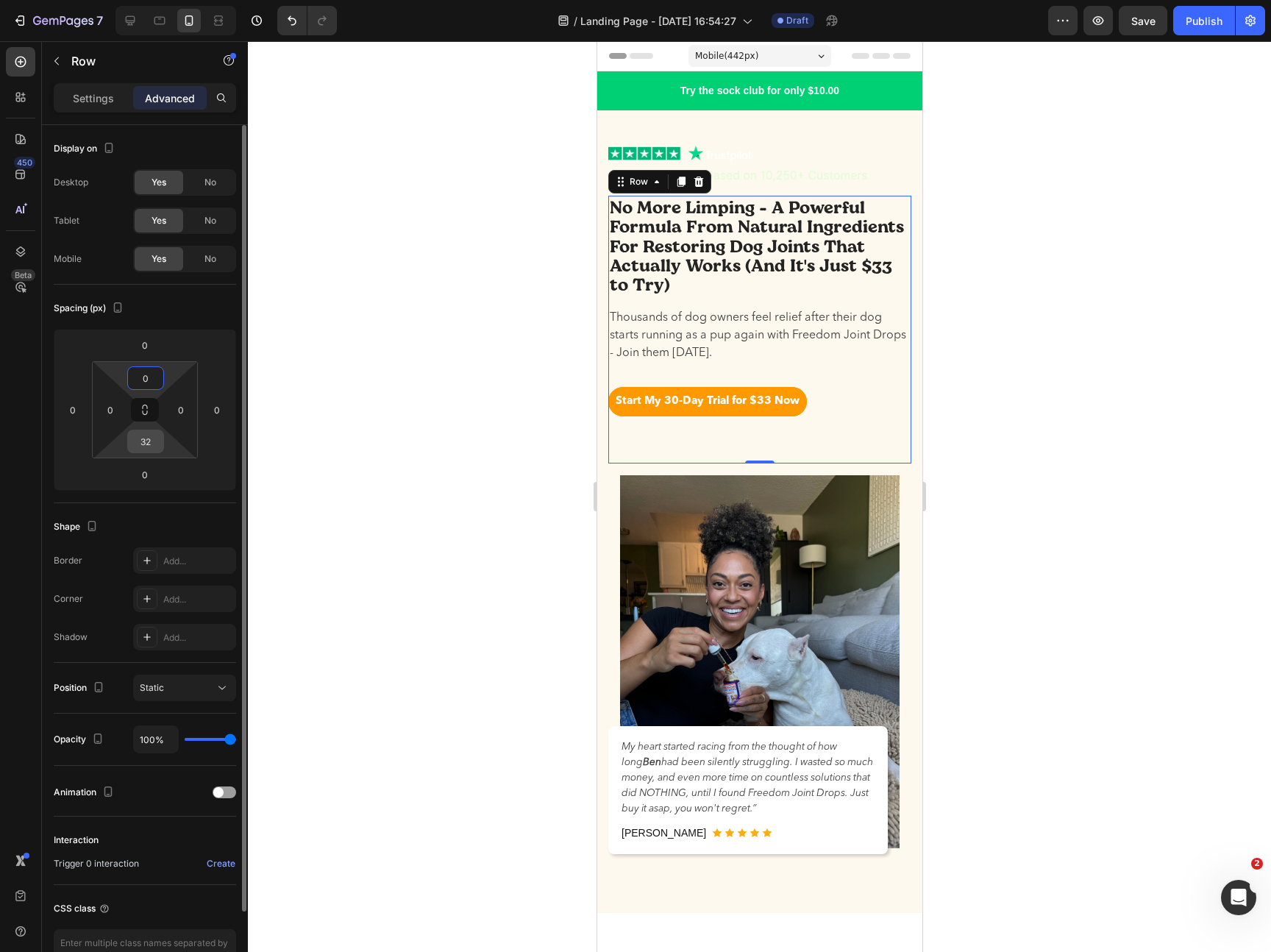
type input "0"
click at [147, 441] on input "32" at bounding box center [145, 441] width 29 height 22
type input "0"
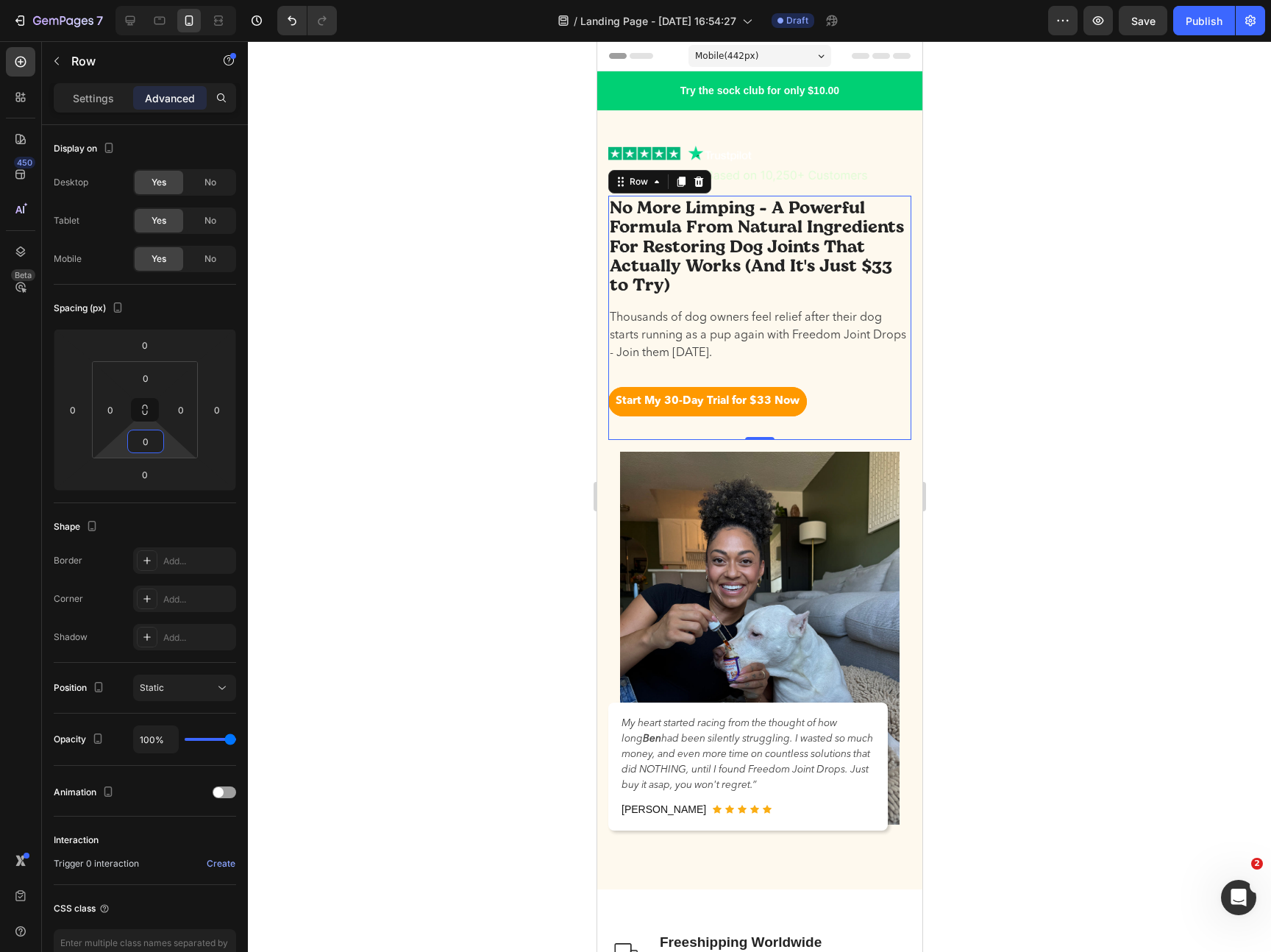
click at [1075, 357] on div at bounding box center [760, 496] width 1023 height 910
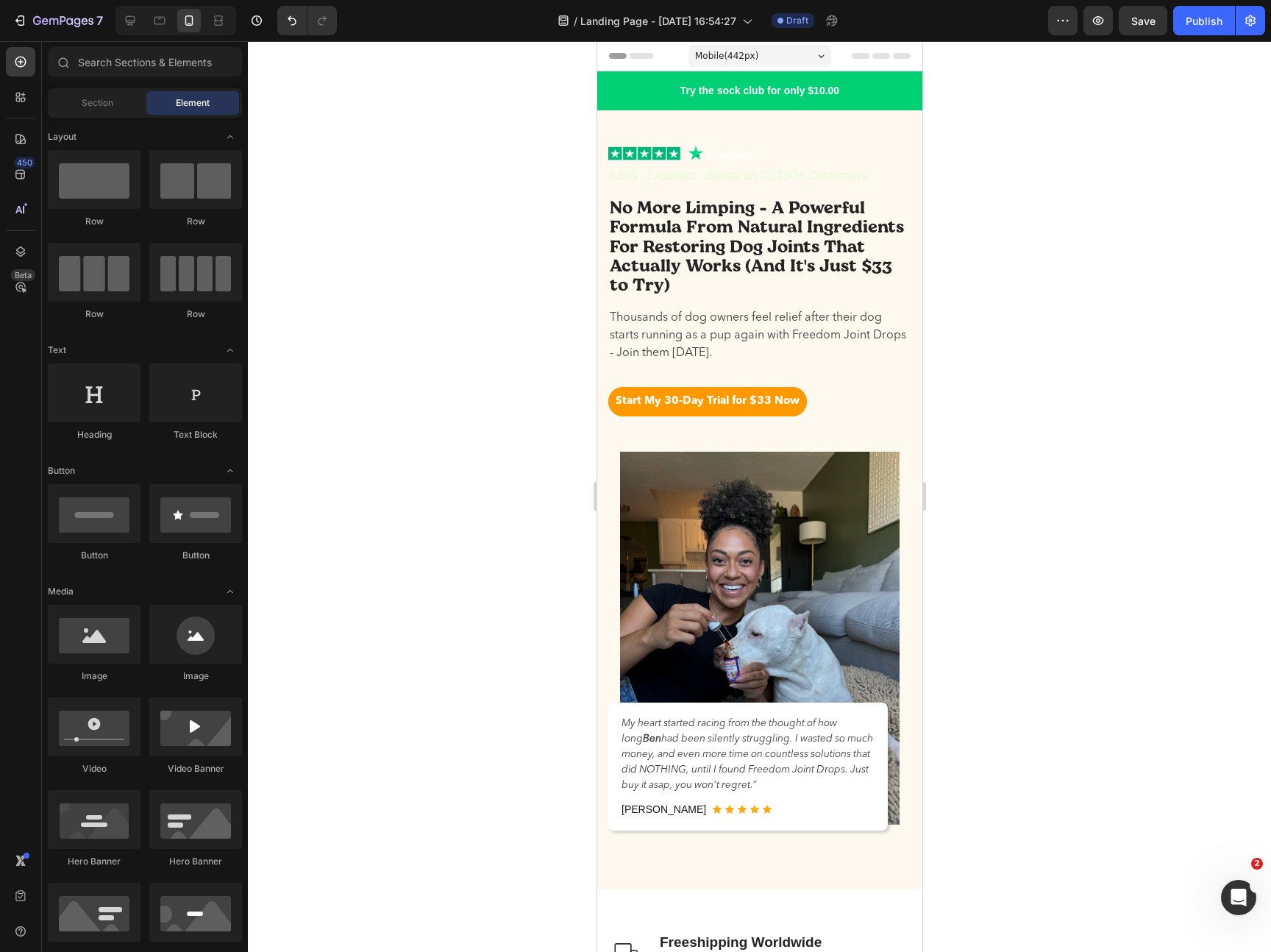
click at [1083, 574] on div at bounding box center [760, 496] width 1023 height 910
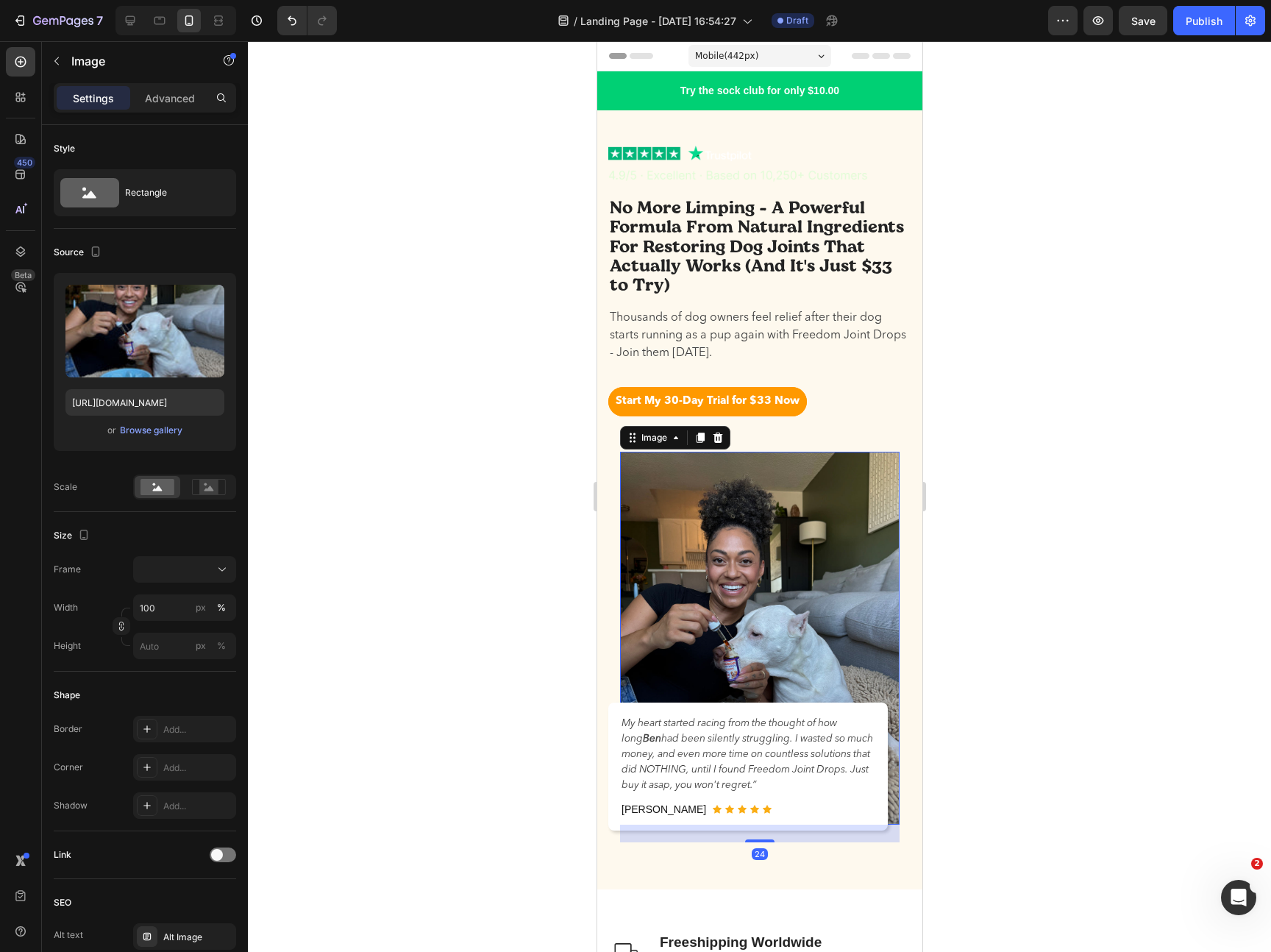
click at [830, 599] on img at bounding box center [759, 638] width 280 height 373
click at [903, 602] on div "My heart started racing from the thought of how [PERSON_NAME] had been silently…" at bounding box center [759, 646] width 303 height 414
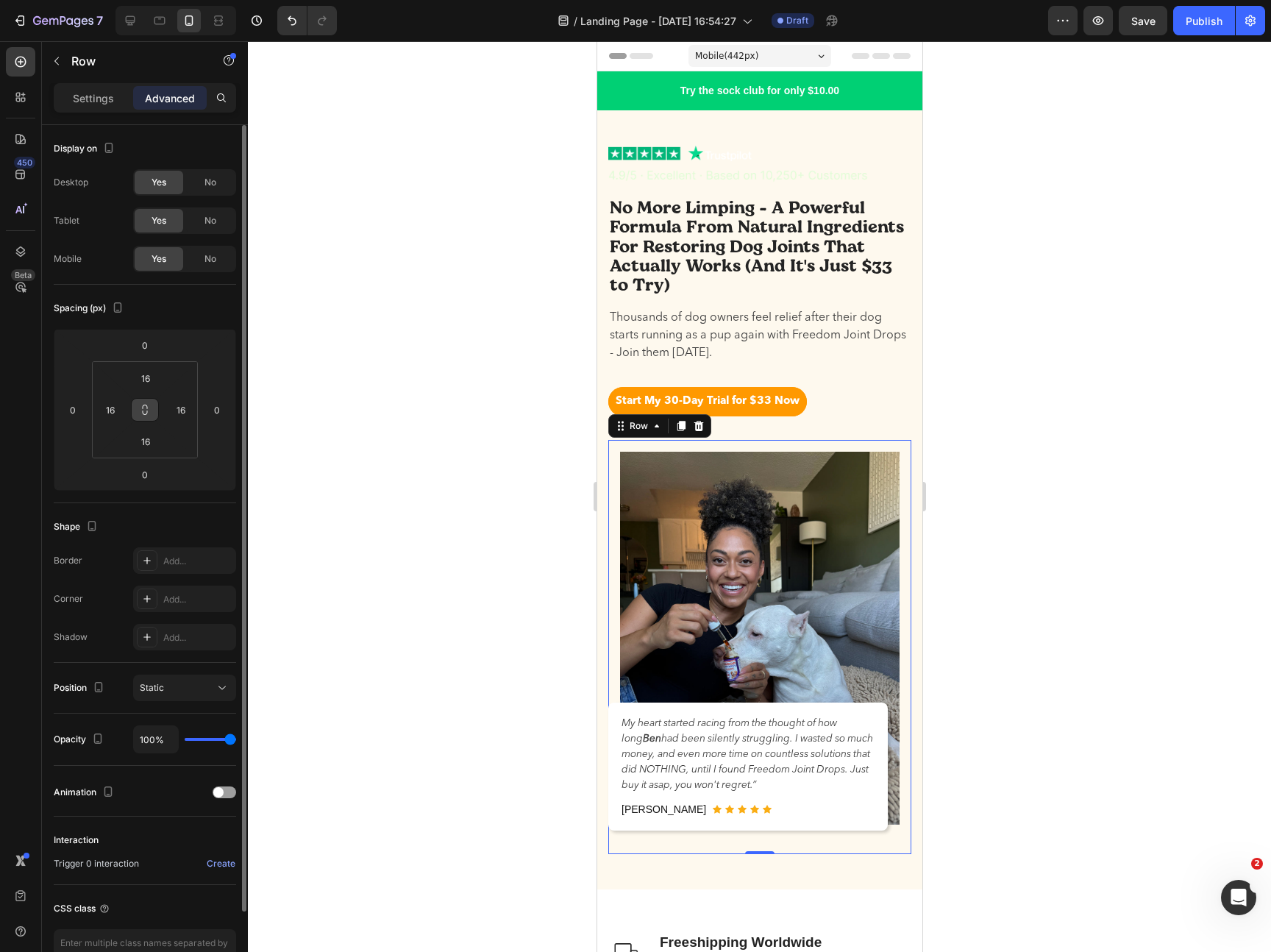
click at [143, 407] on icon at bounding box center [145, 409] width 12 height 12
click at [143, 380] on input "16" at bounding box center [145, 378] width 29 height 22
type input "0"
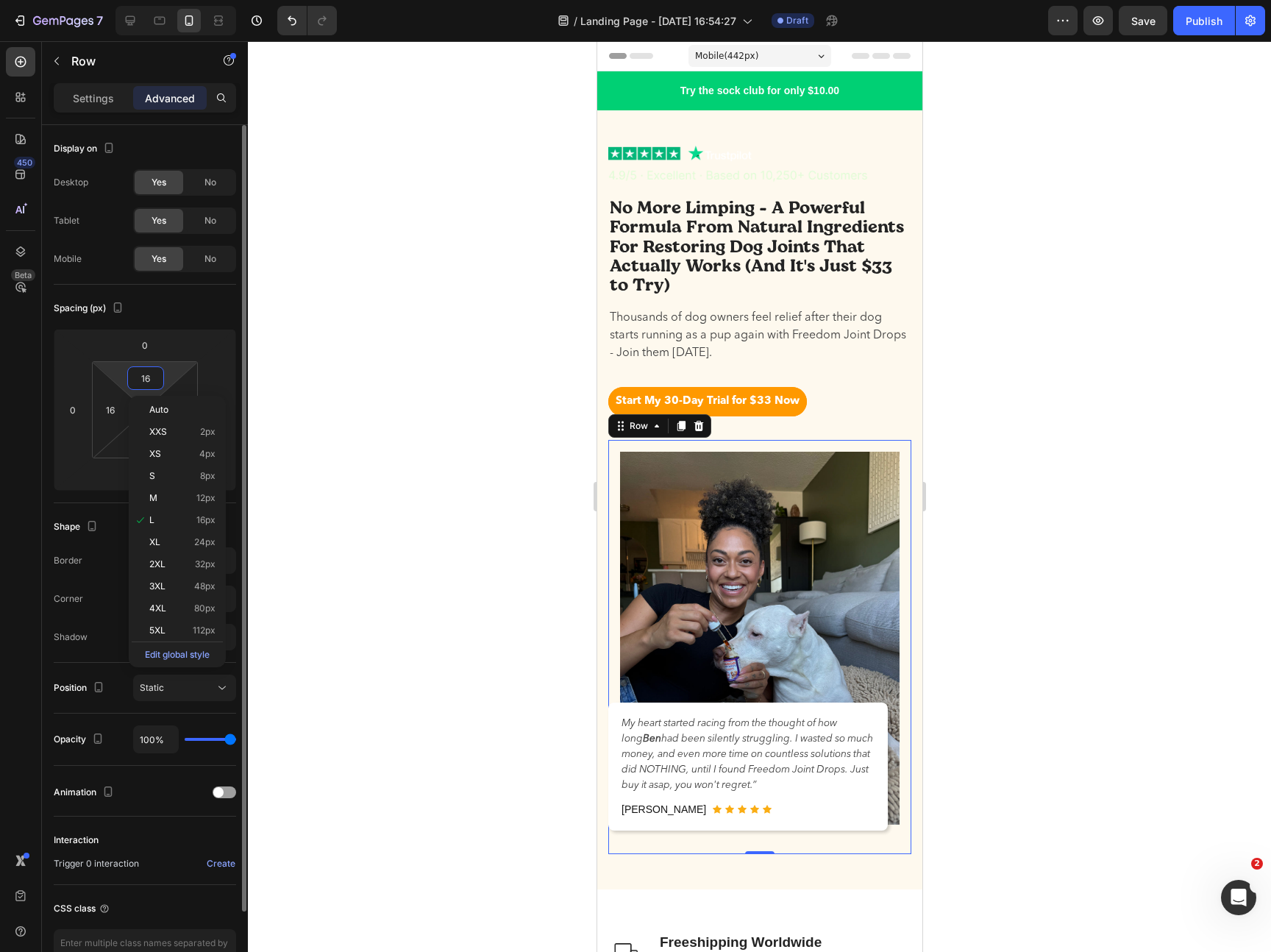
type input "0"
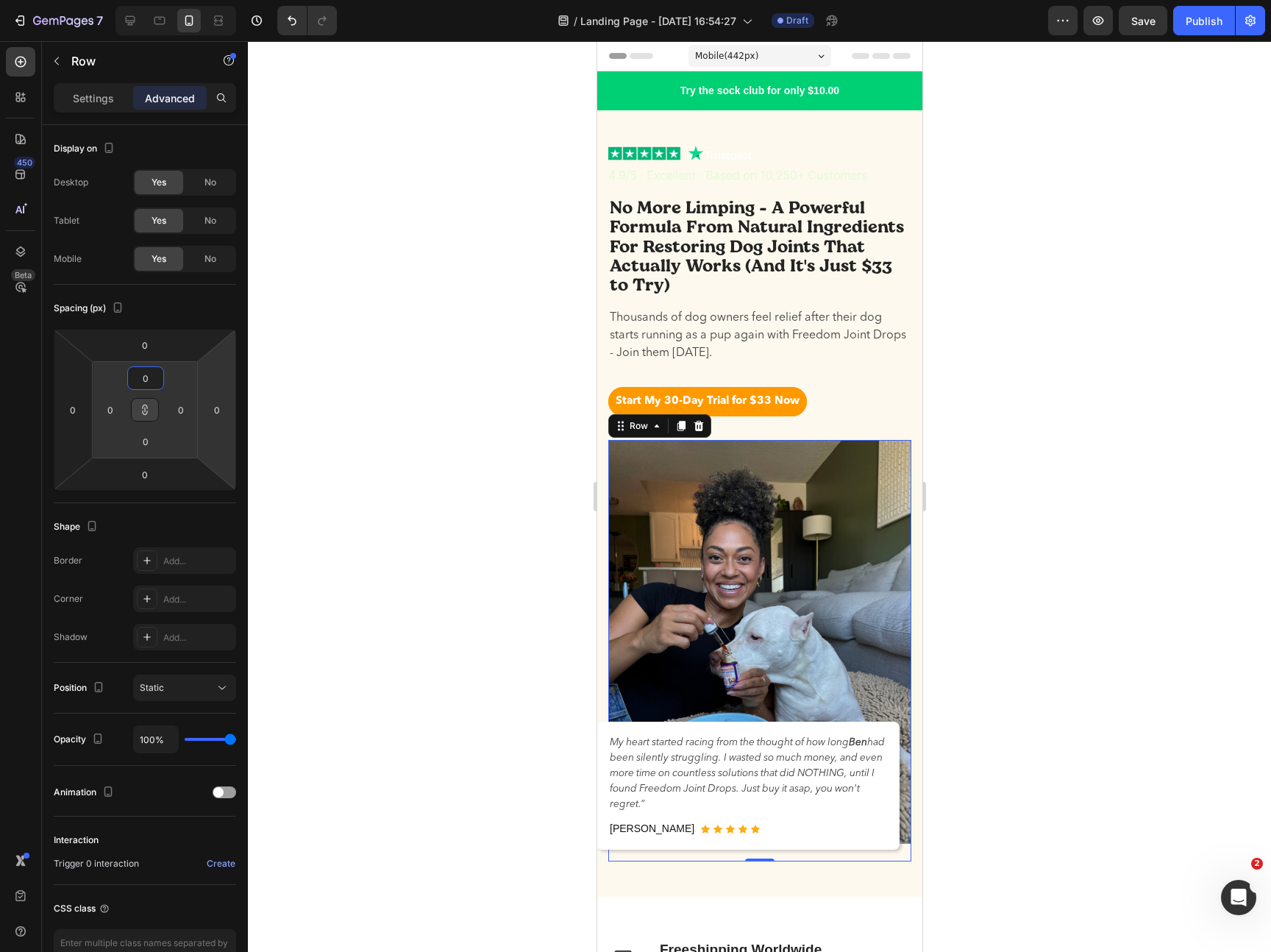
type input "0"
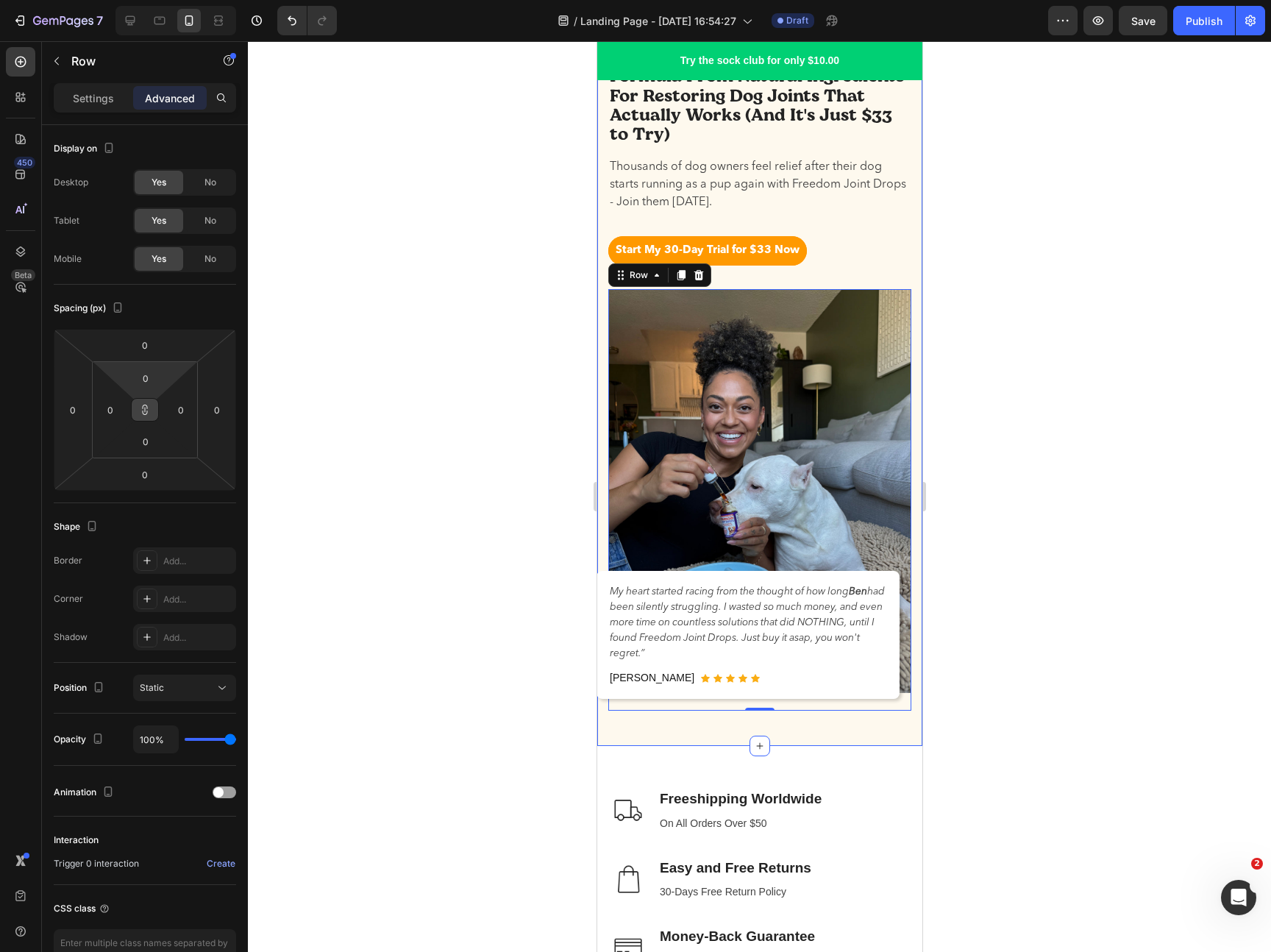
click at [1020, 573] on div at bounding box center [760, 496] width 1023 height 910
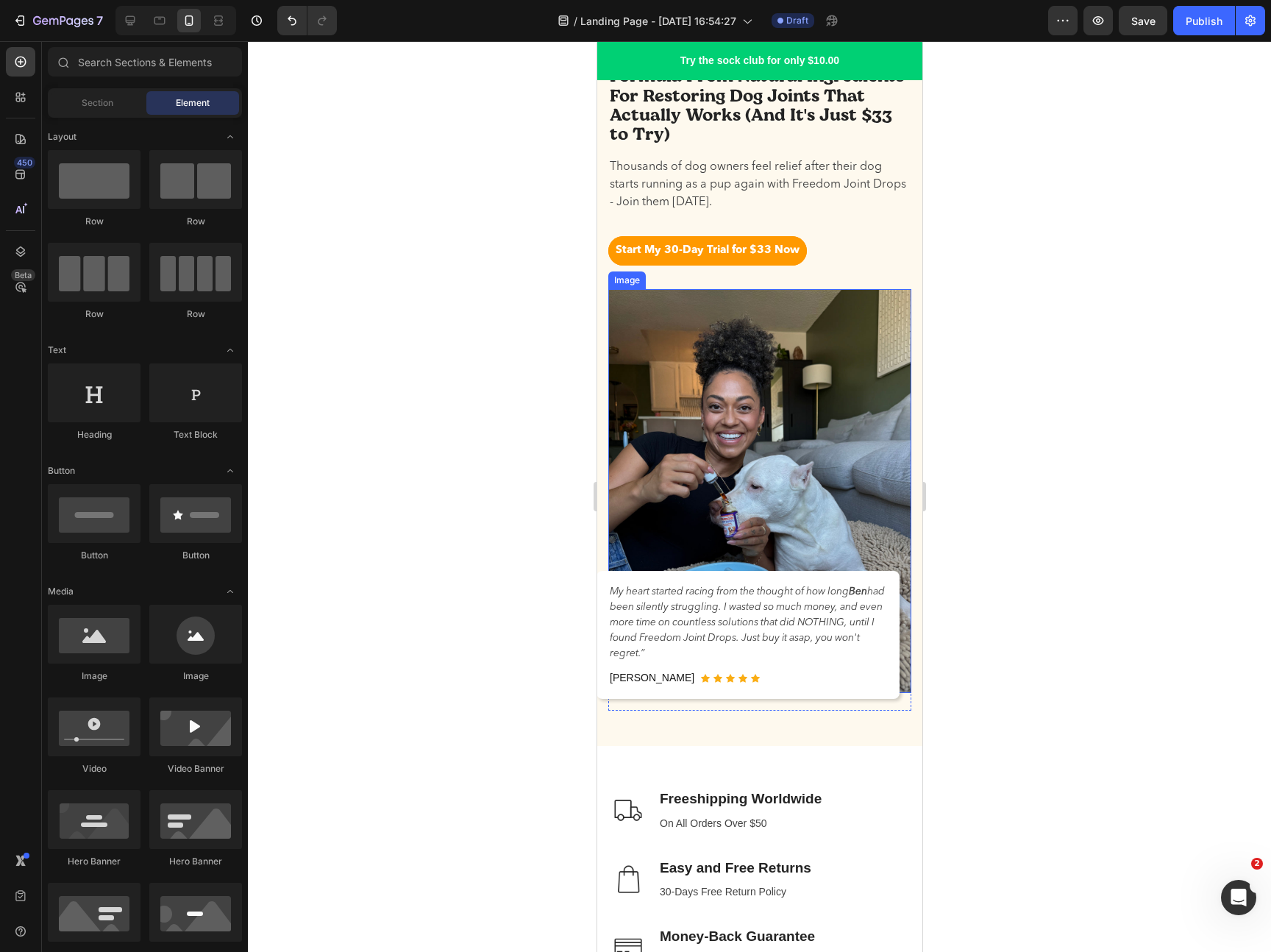
click at [643, 329] on img at bounding box center [759, 491] width 303 height 404
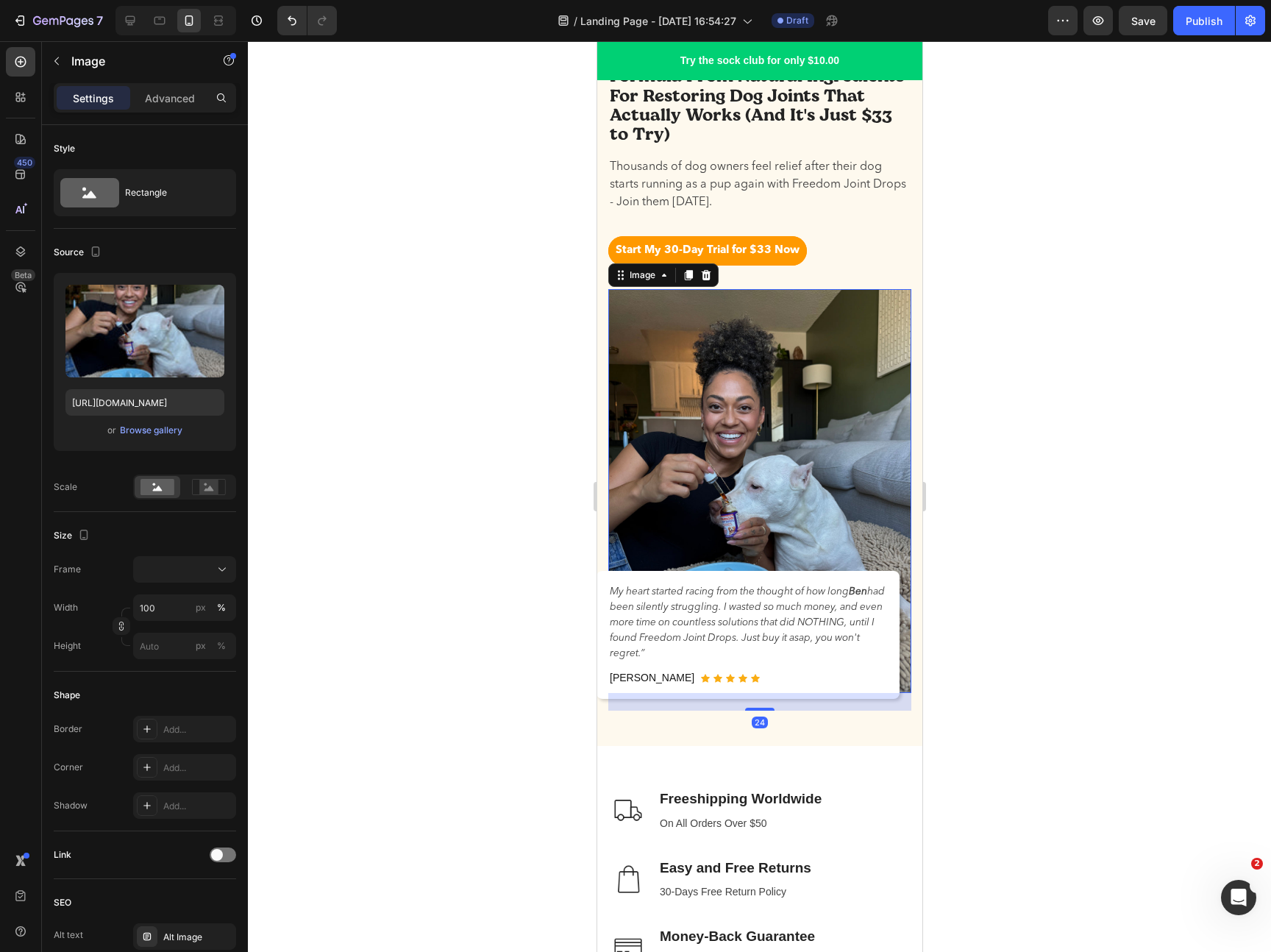
click at [643, 284] on div "Image" at bounding box center [662, 275] width 110 height 24
click at [641, 271] on div "Image" at bounding box center [642, 275] width 31 height 13
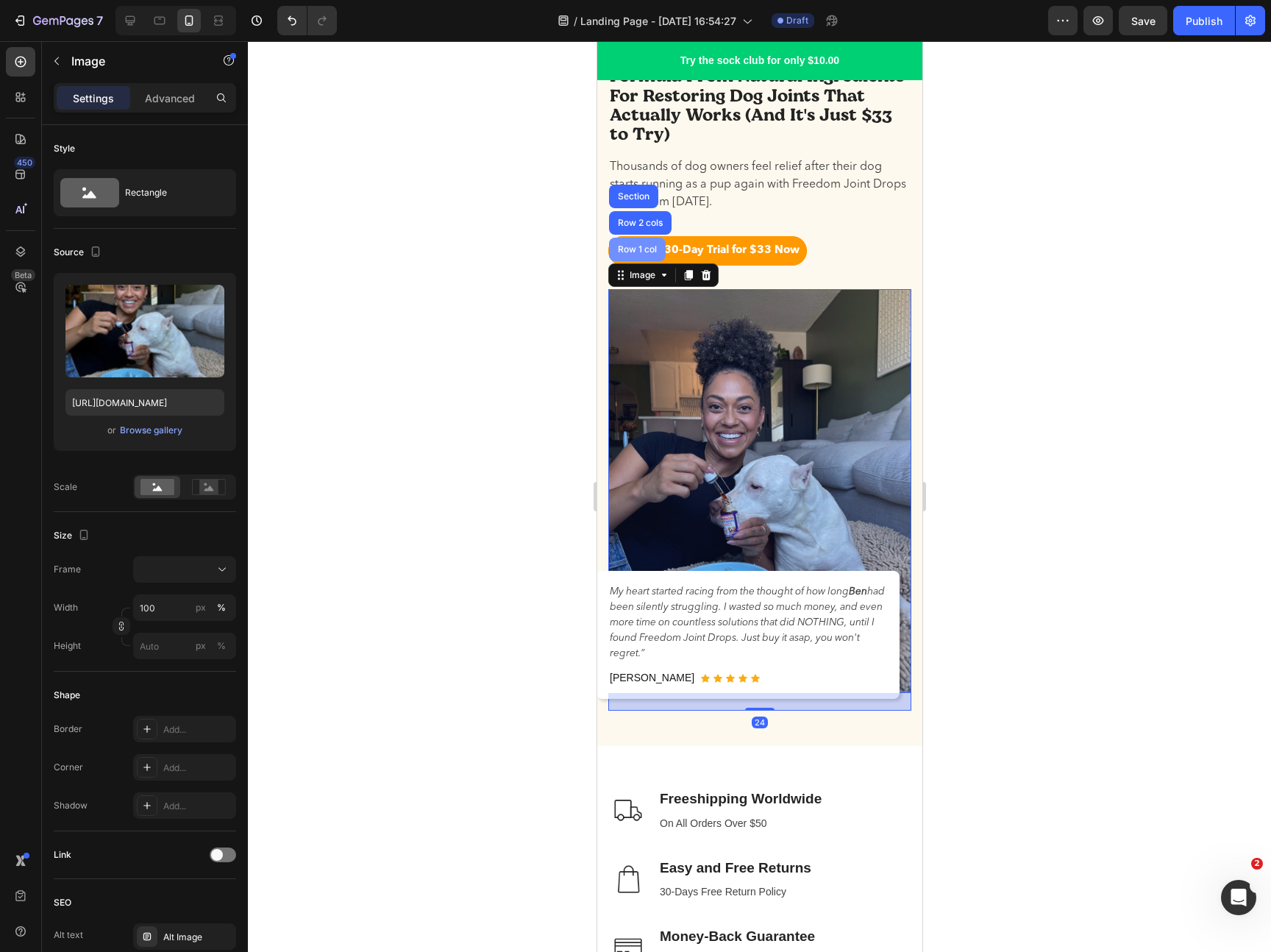
click at [637, 249] on div "Row 1 col" at bounding box center [636, 249] width 45 height 9
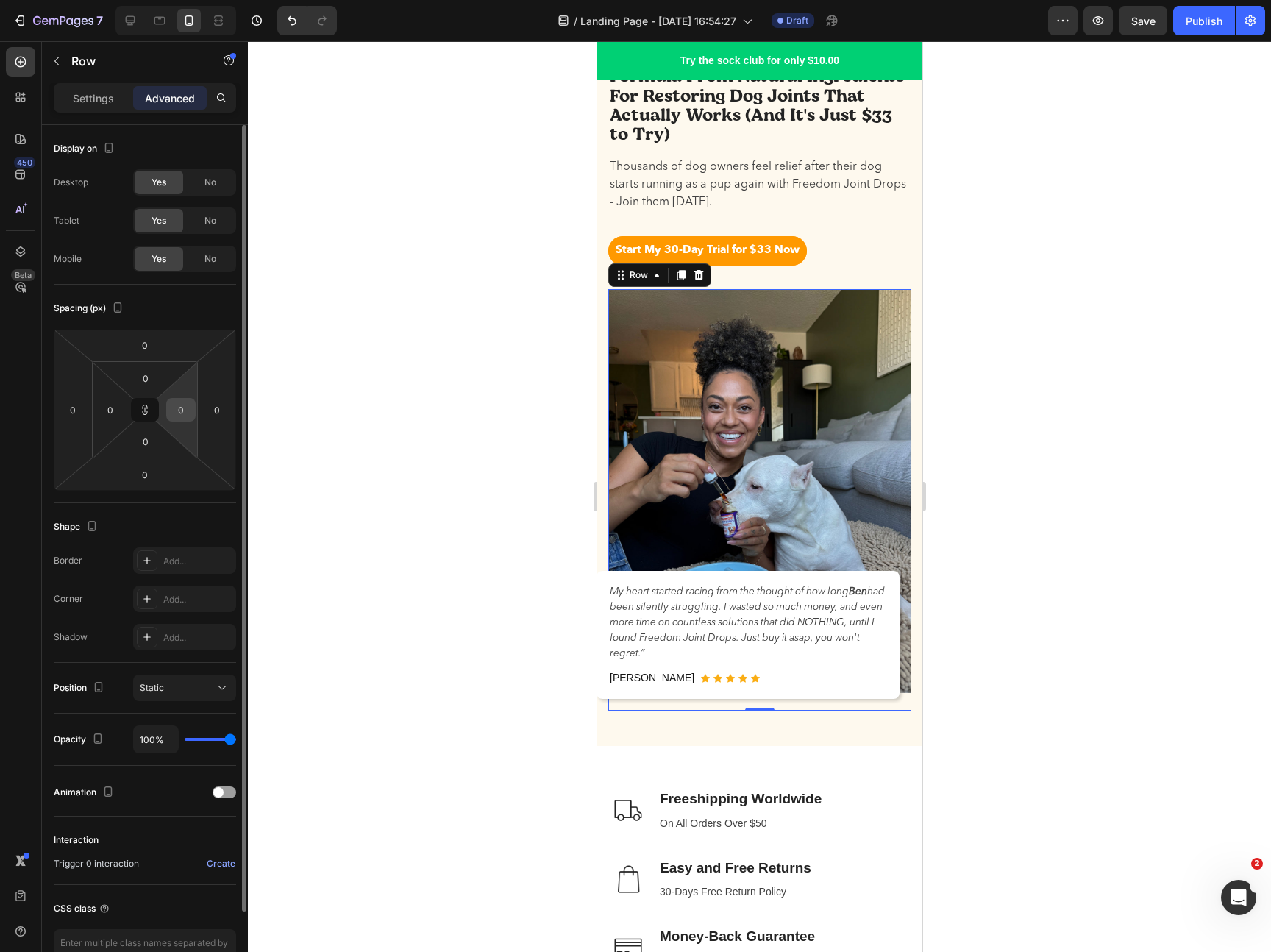
click at [178, 415] on input "0" at bounding box center [181, 409] width 22 height 22
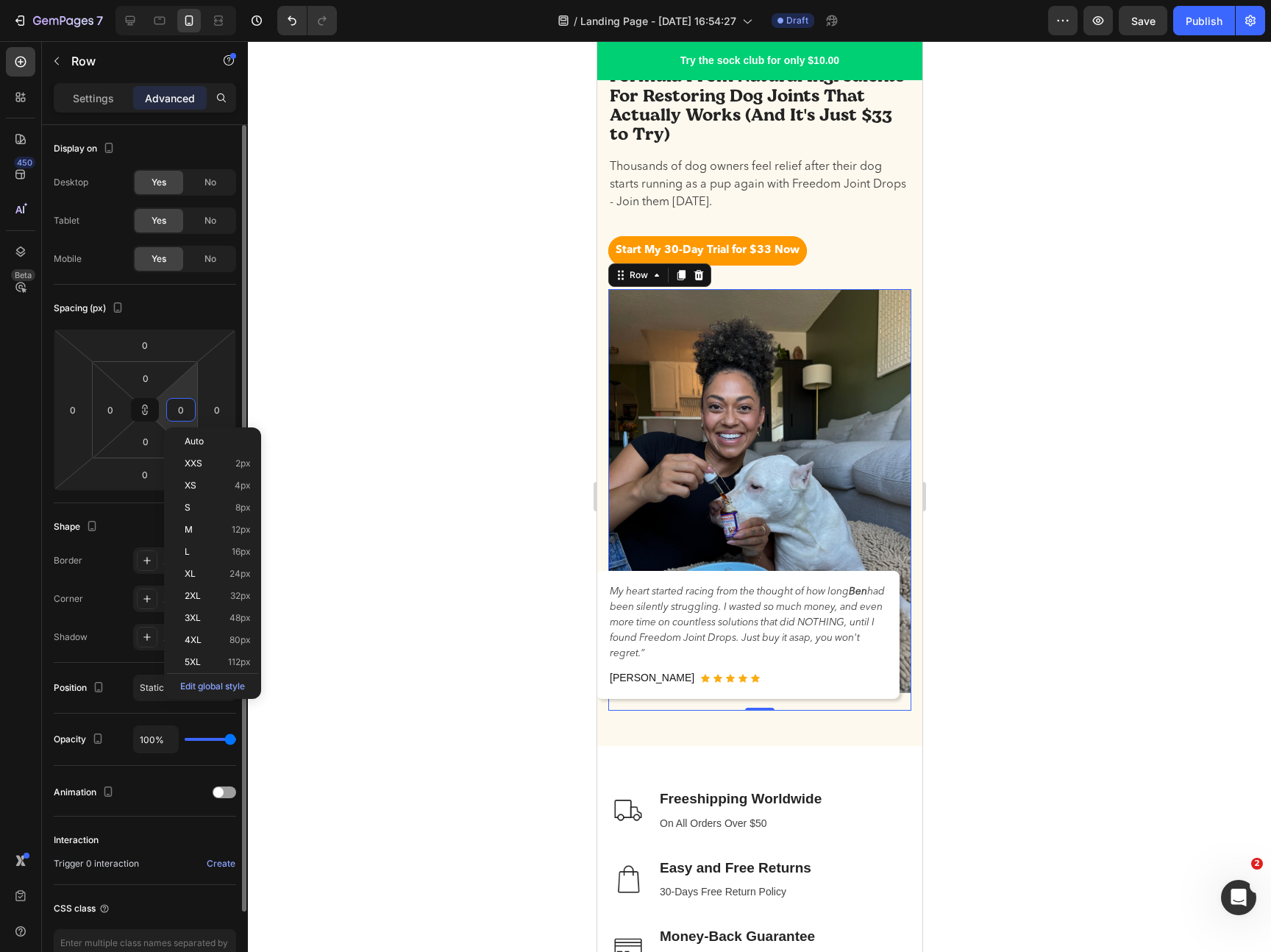
type input "8"
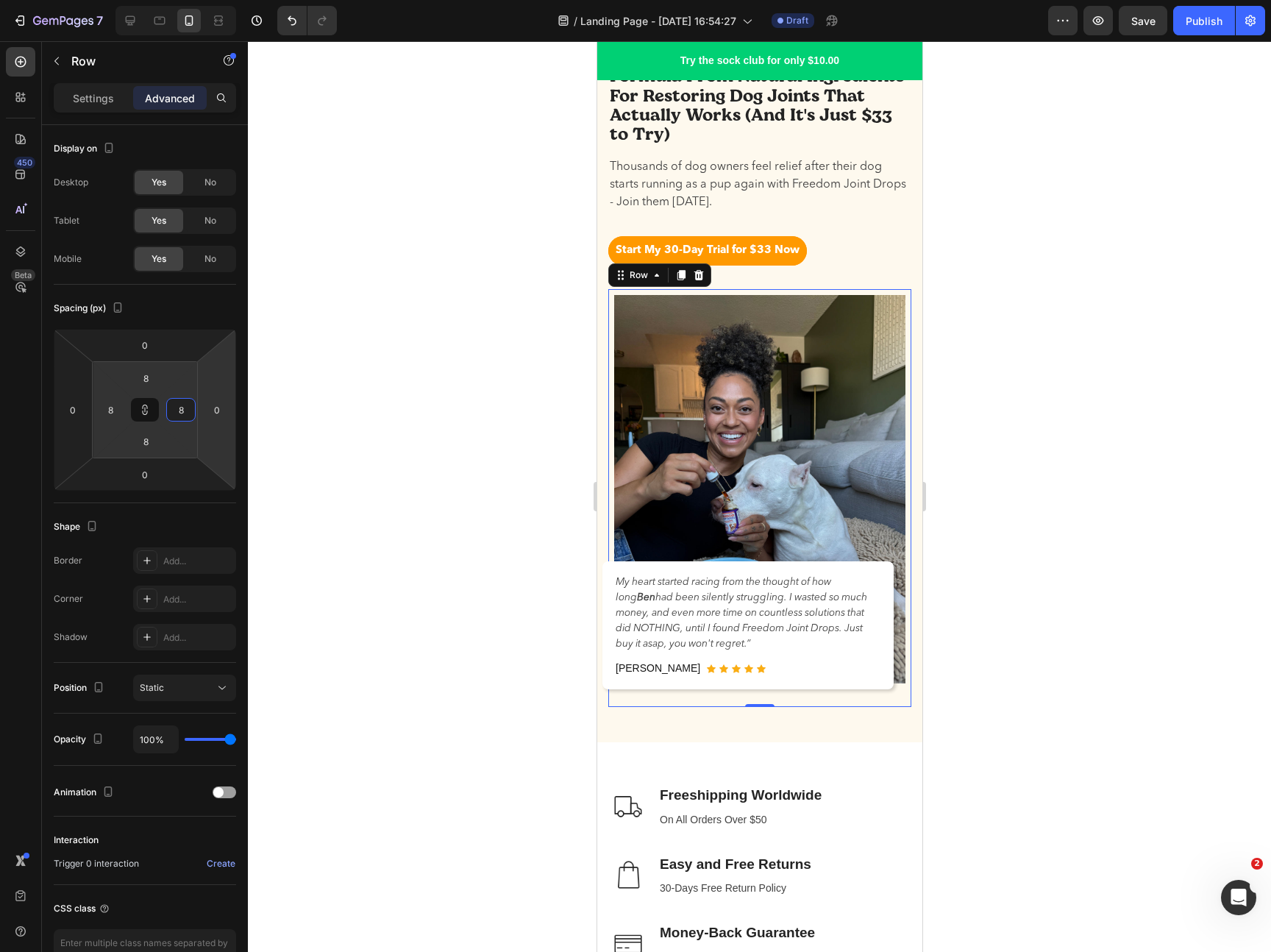
type input "8"
click at [1042, 607] on div at bounding box center [760, 496] width 1023 height 910
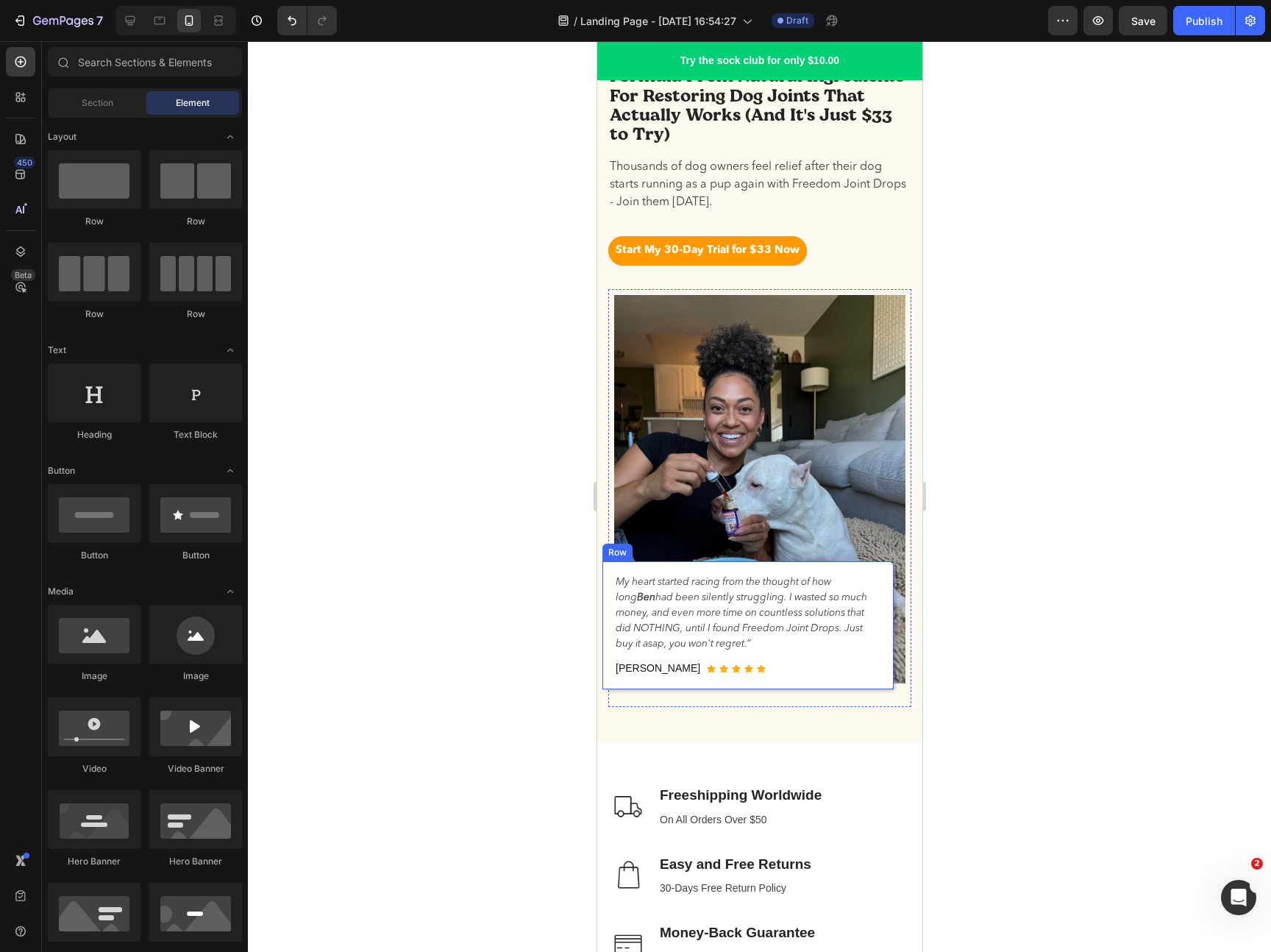
click at [878, 611] on p "My heart started racing from the thought of how [PERSON_NAME] had been silently…" at bounding box center [747, 613] width 265 height 77
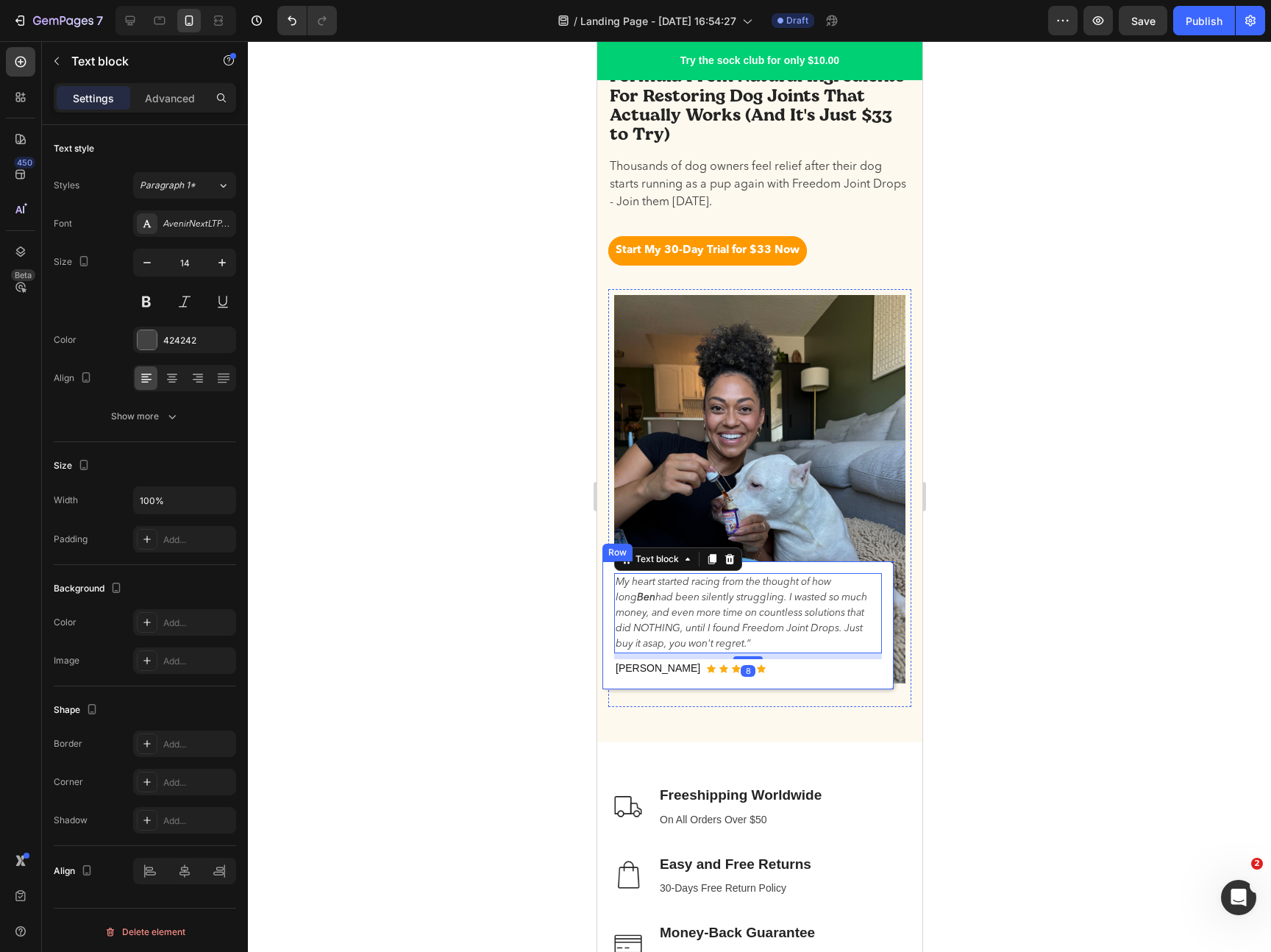
click at [885, 613] on div "My heart started racing from the thought of how [PERSON_NAME] had been silently…" at bounding box center [747, 624] width 291 height 128
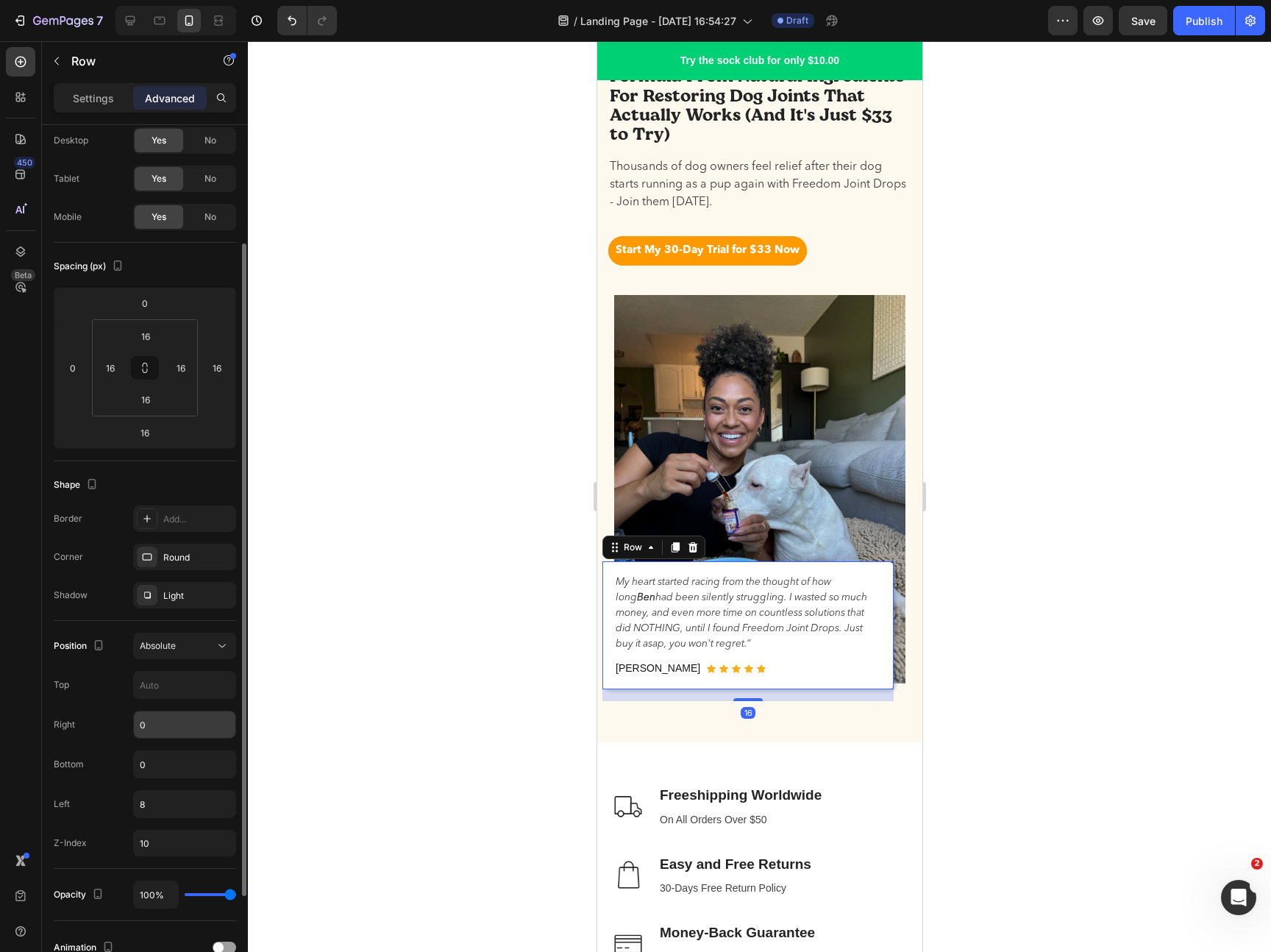
scroll to position [104, 0]
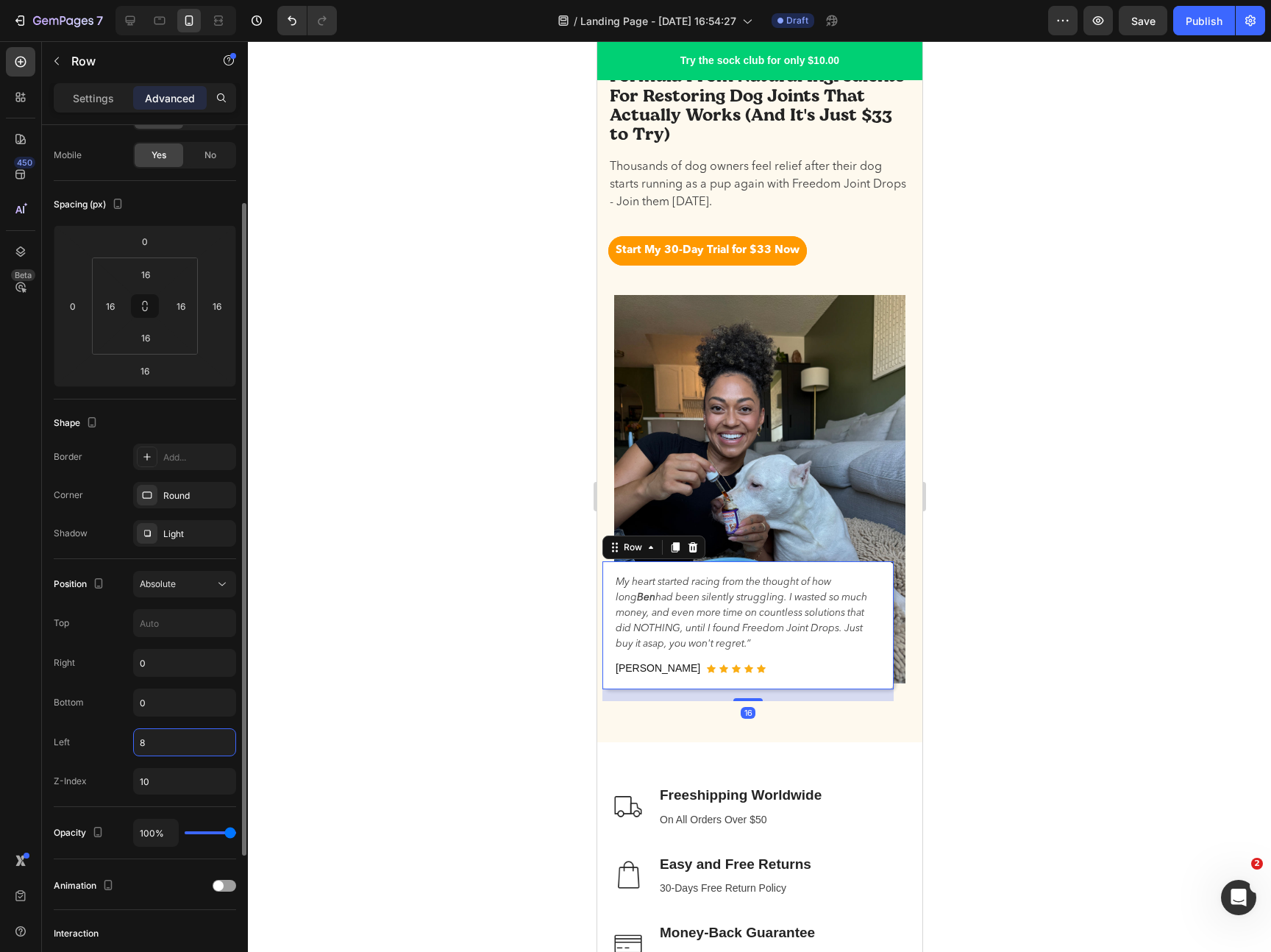
click at [154, 738] on input "8" at bounding box center [184, 742] width 101 height 27
type input "0"
click at [1027, 598] on div at bounding box center [760, 496] width 1023 height 910
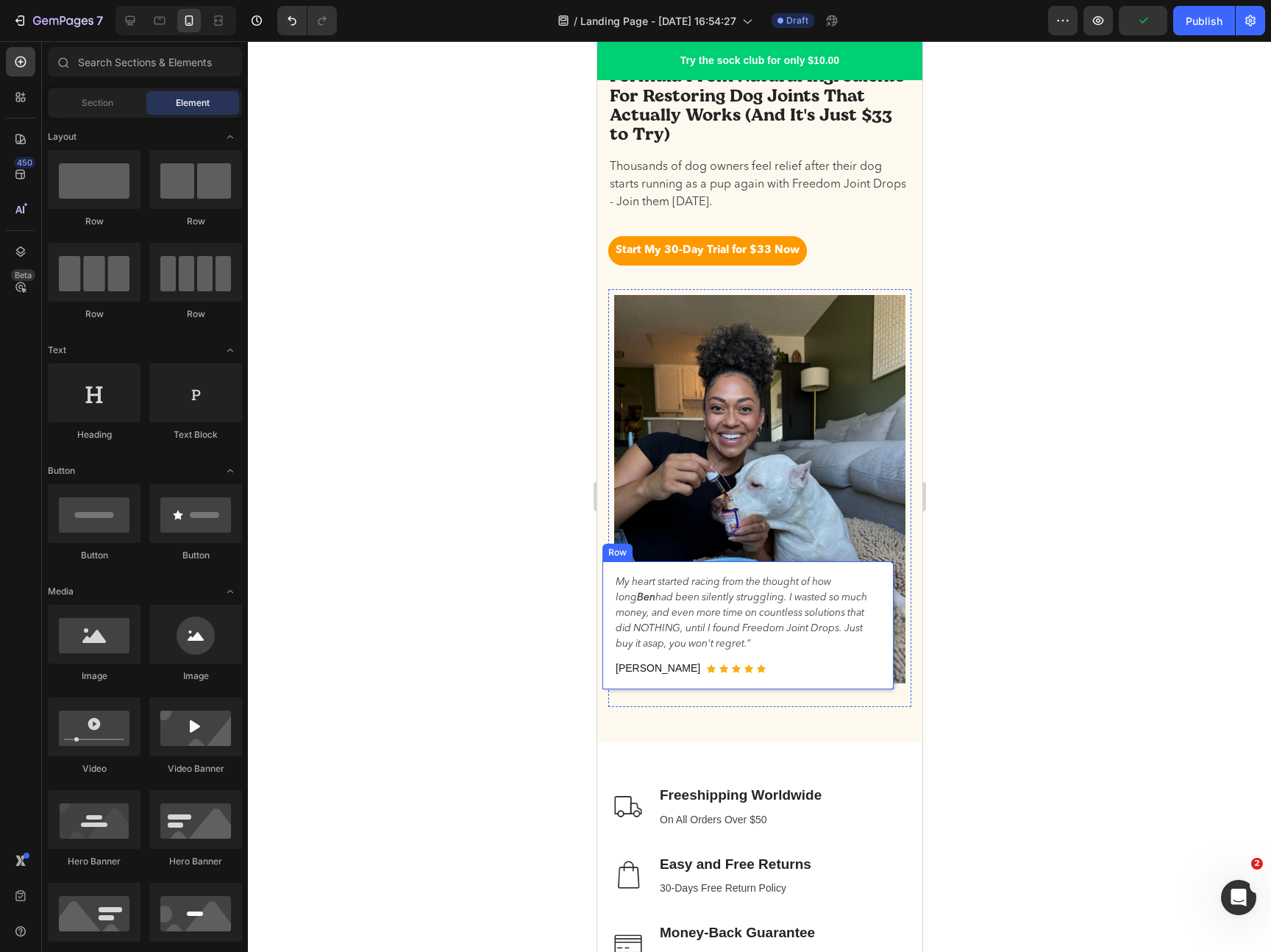
click at [886, 682] on div "My heart started racing from the thought of how [PERSON_NAME] had been silently…" at bounding box center [747, 624] width 291 height 128
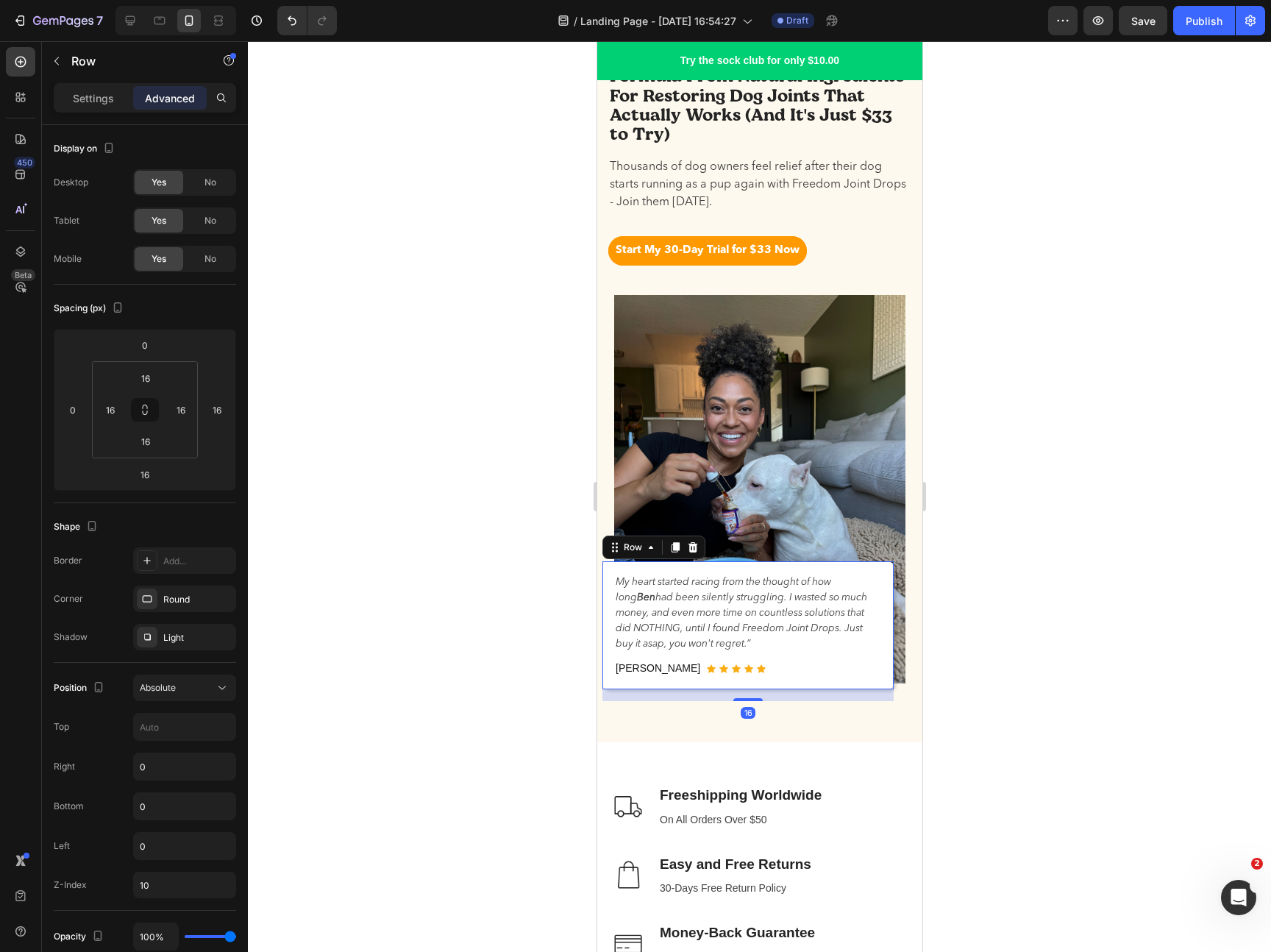
click at [1038, 669] on div at bounding box center [760, 496] width 1023 height 910
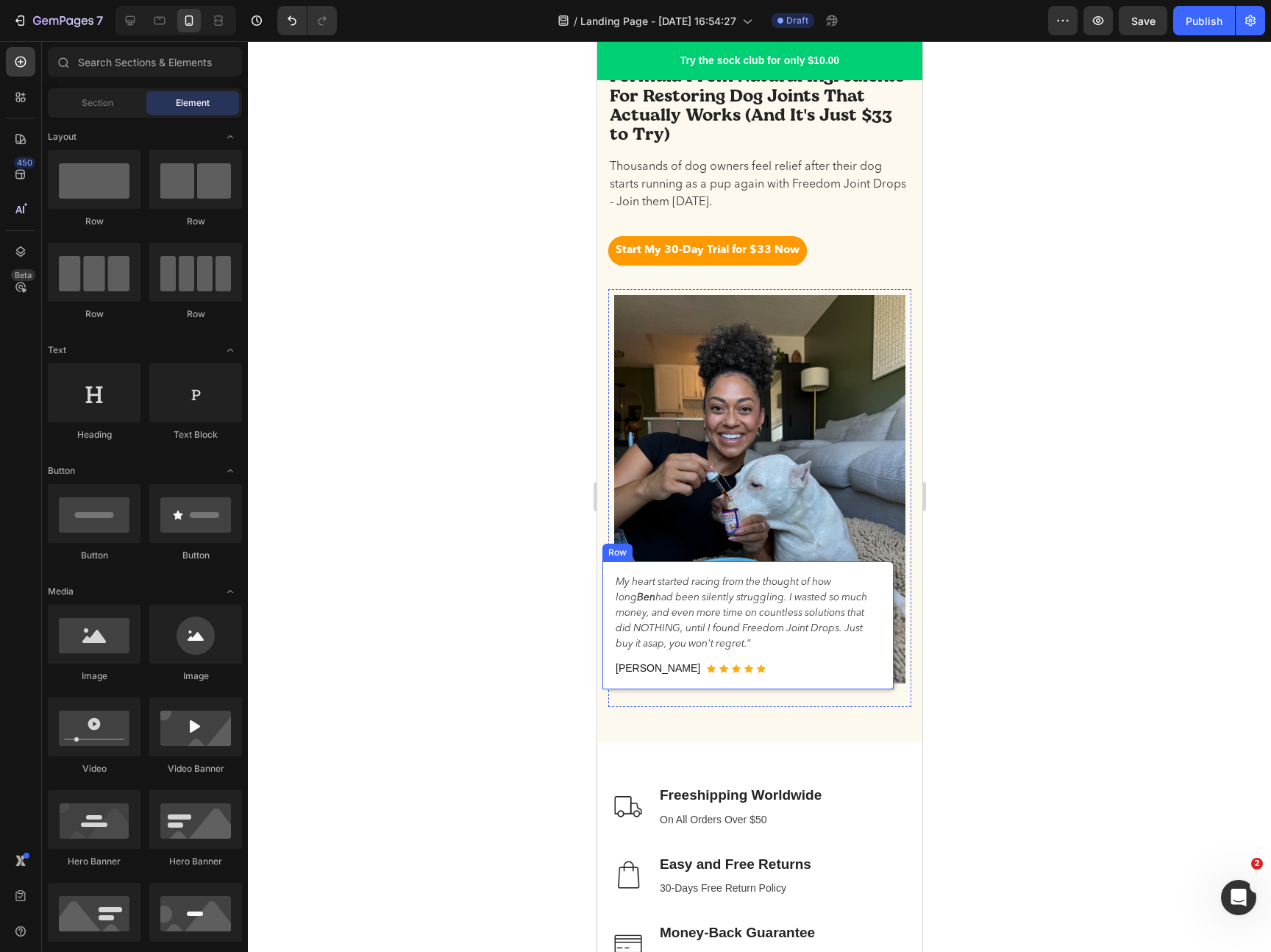
click at [884, 680] on div "My heart started racing from the thought of how [PERSON_NAME] had been silently…" at bounding box center [747, 624] width 291 height 128
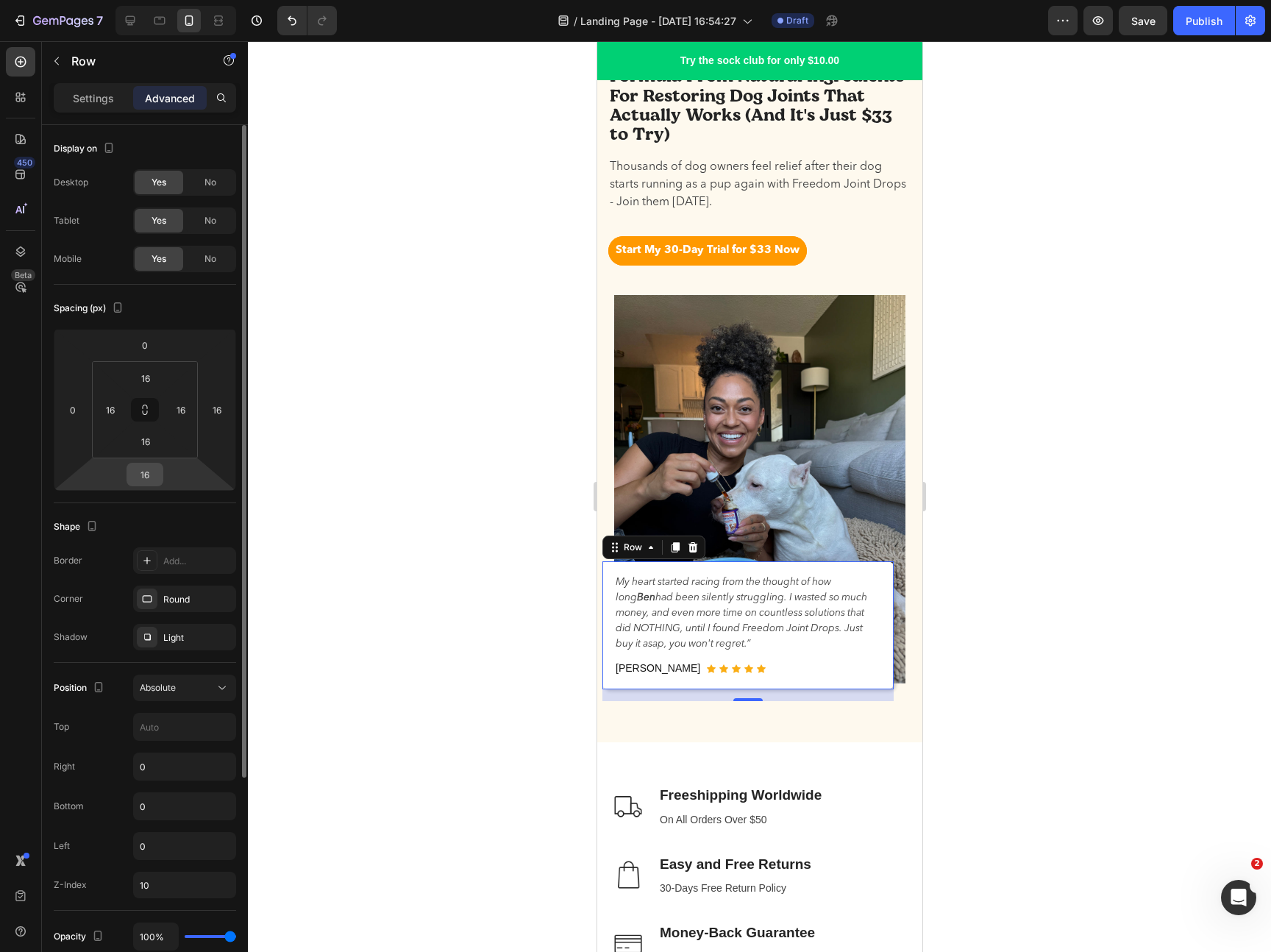
click at [143, 483] on input "16" at bounding box center [145, 474] width 29 height 22
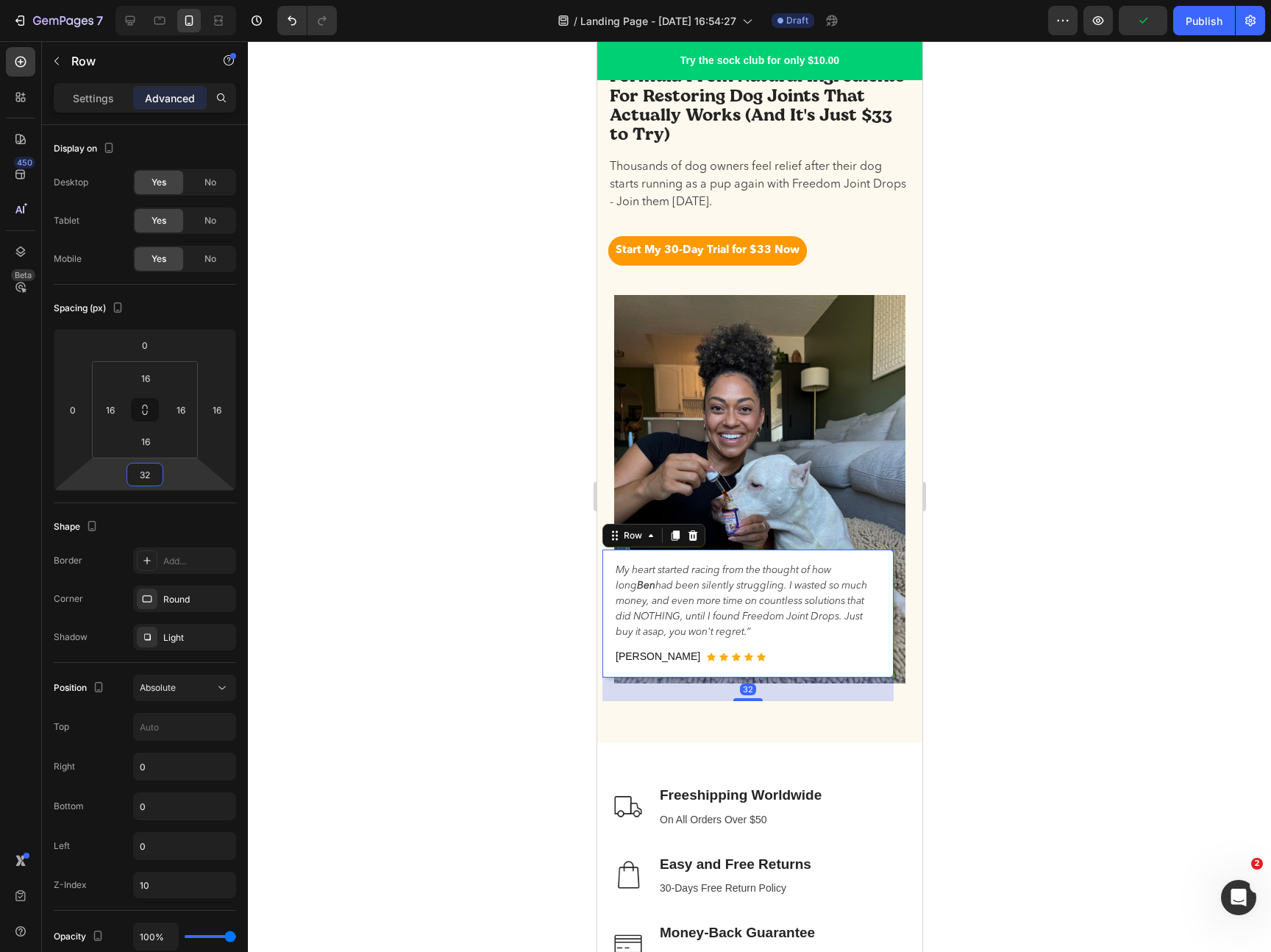
type input "3"
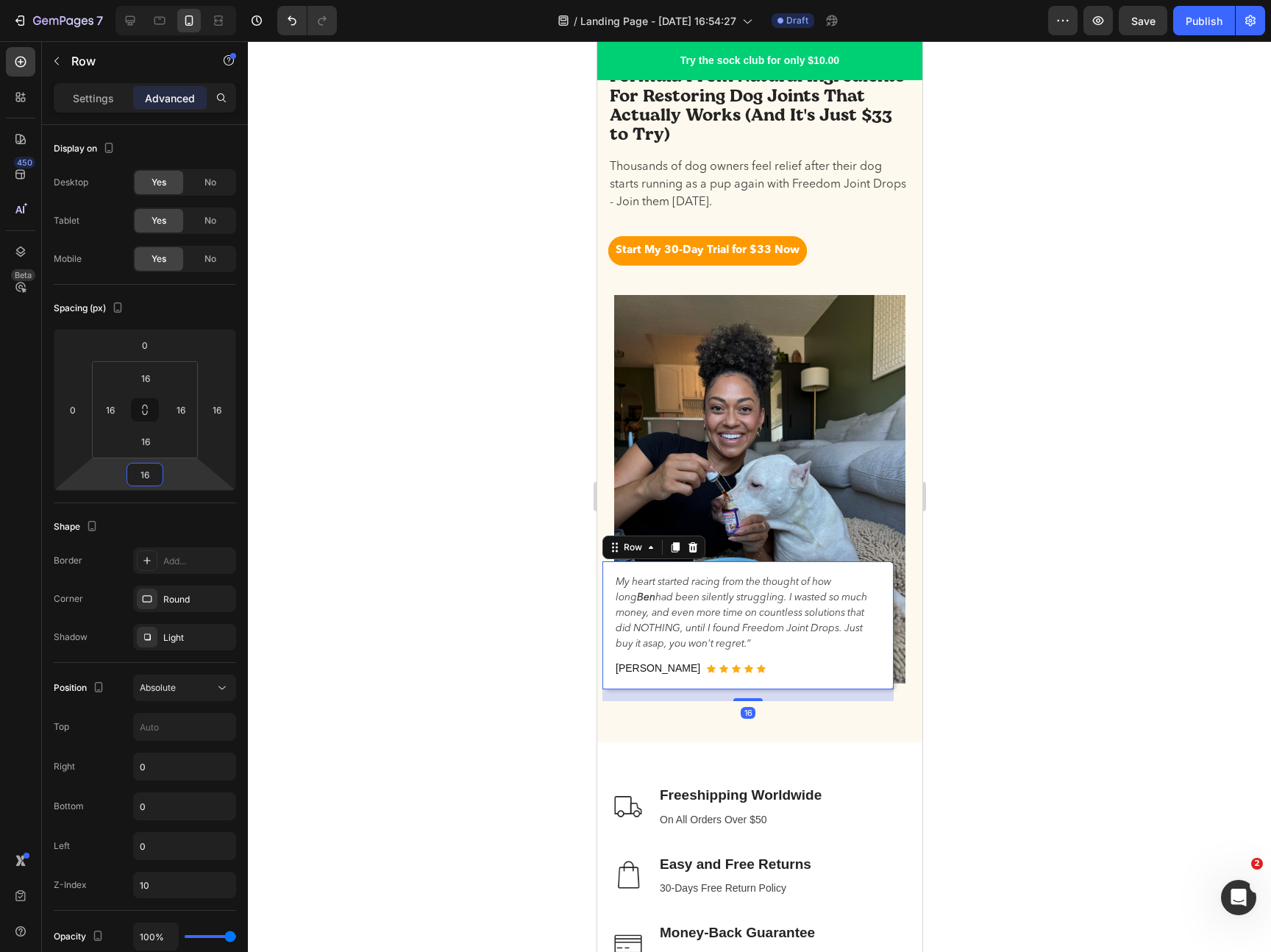
type input "1"
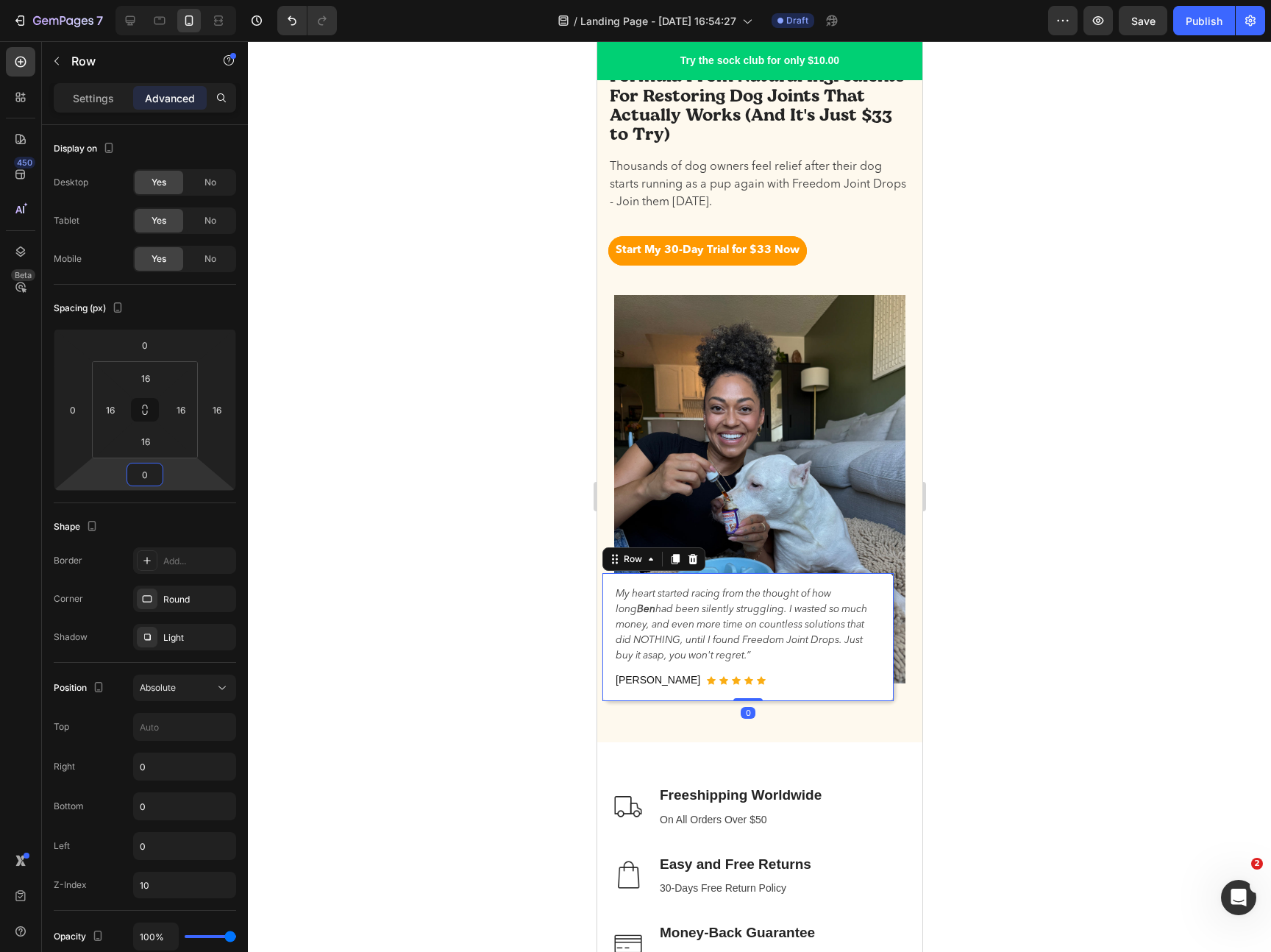
click at [998, 441] on div at bounding box center [760, 496] width 1023 height 910
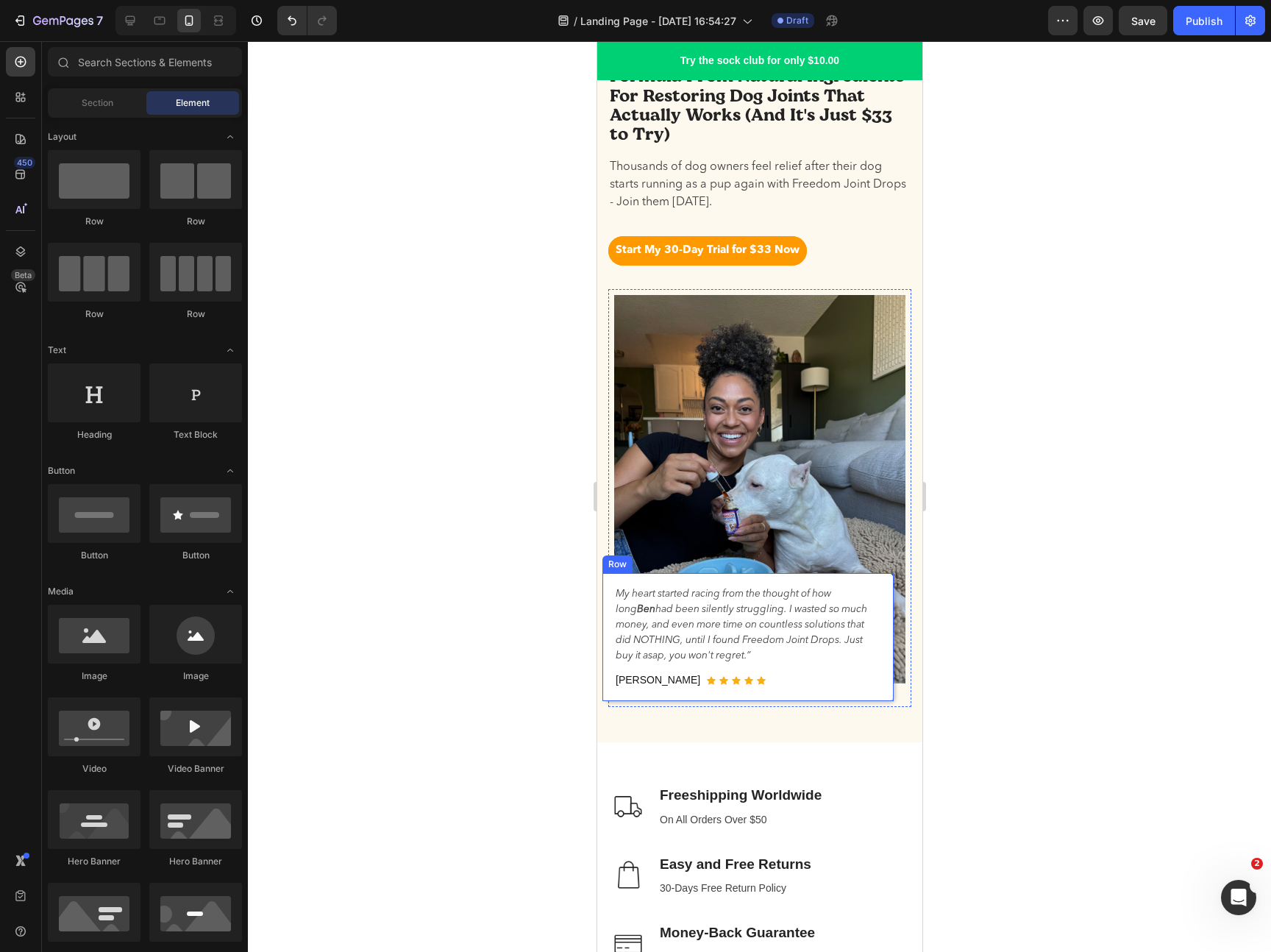
click at [891, 674] on div "My heart started racing from the thought of how [PERSON_NAME] had been silently…" at bounding box center [747, 636] width 291 height 128
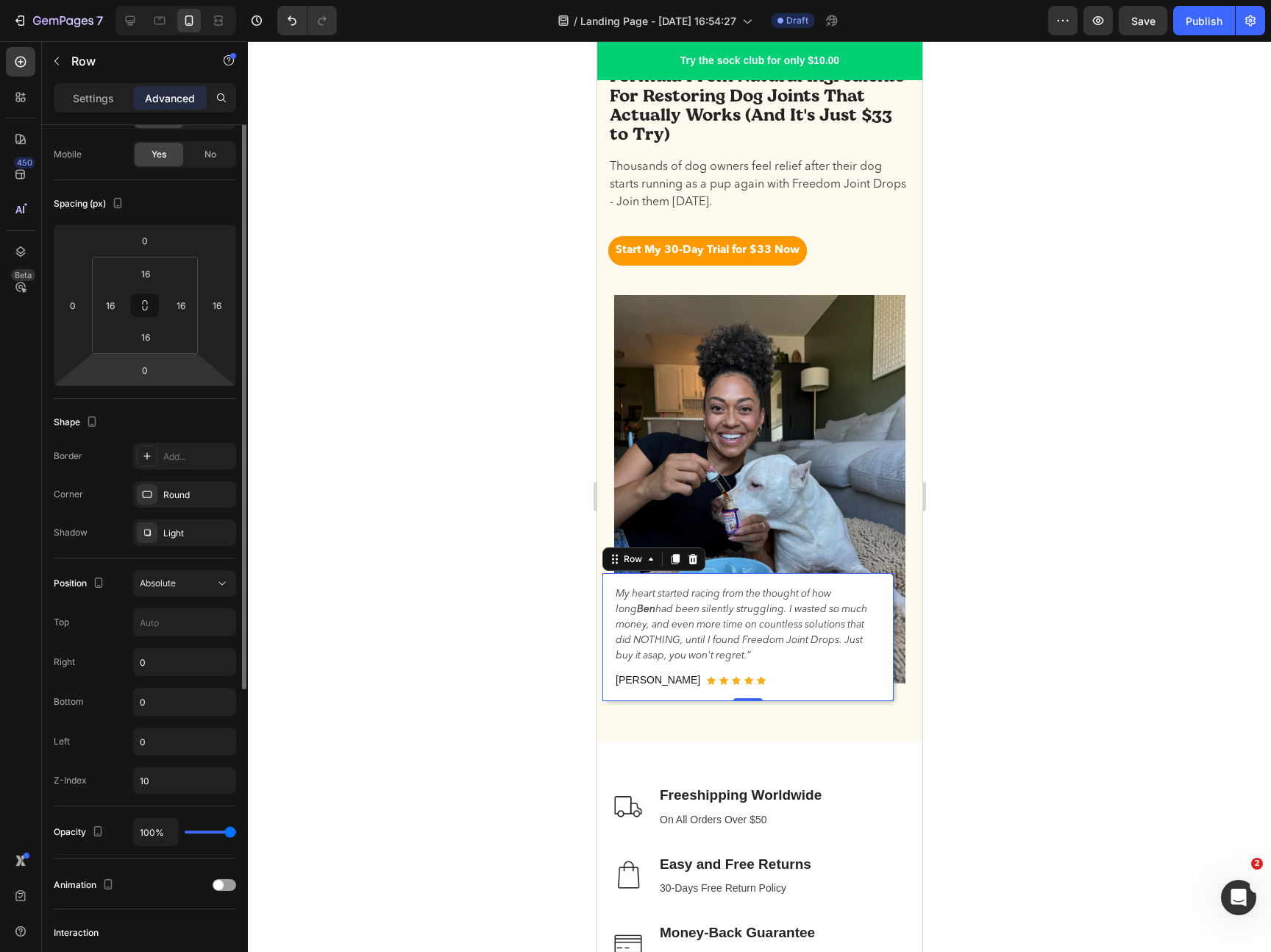
scroll to position [143, 0]
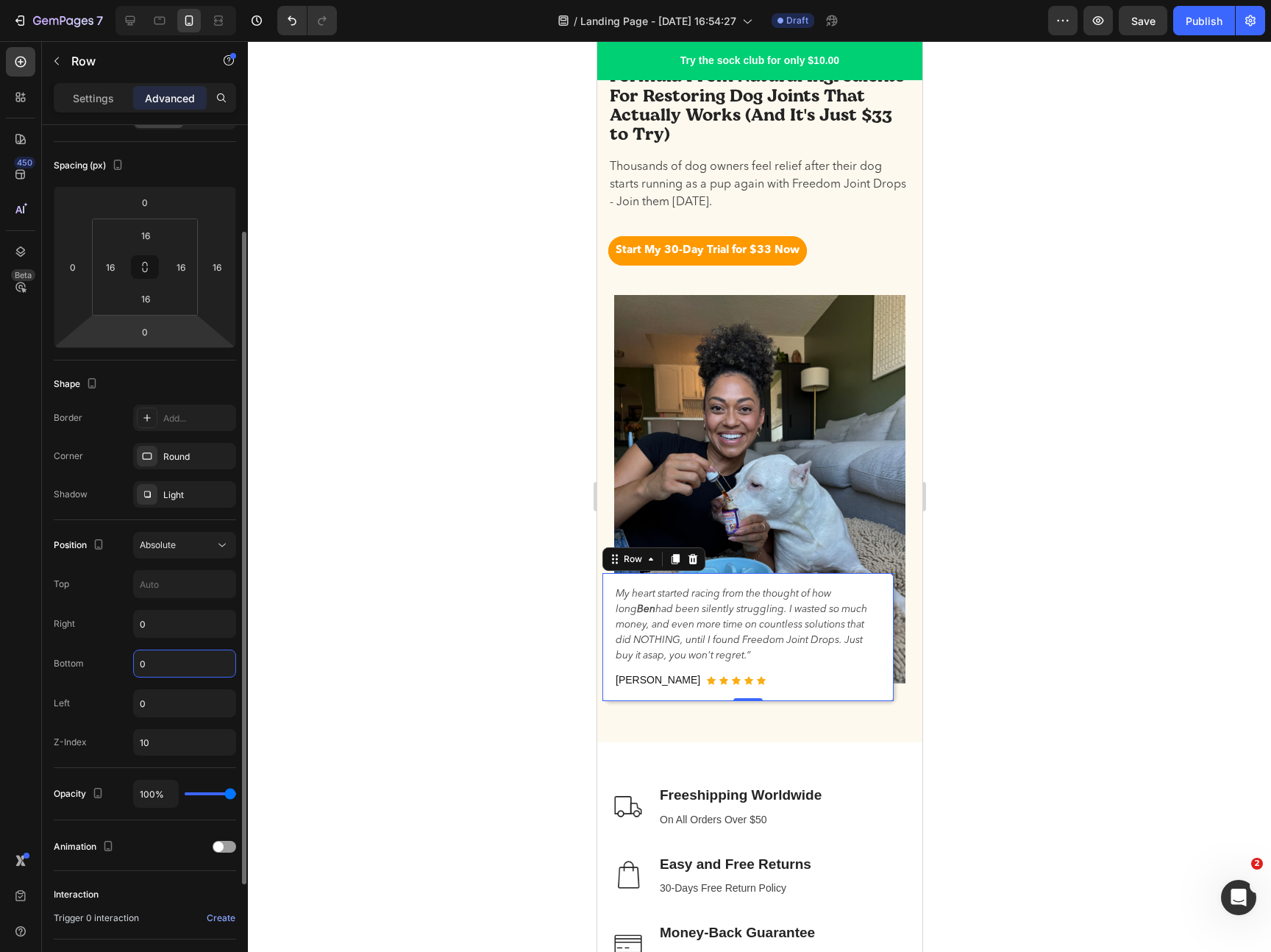
click at [162, 667] on input "0" at bounding box center [184, 664] width 101 height 27
type input "0"
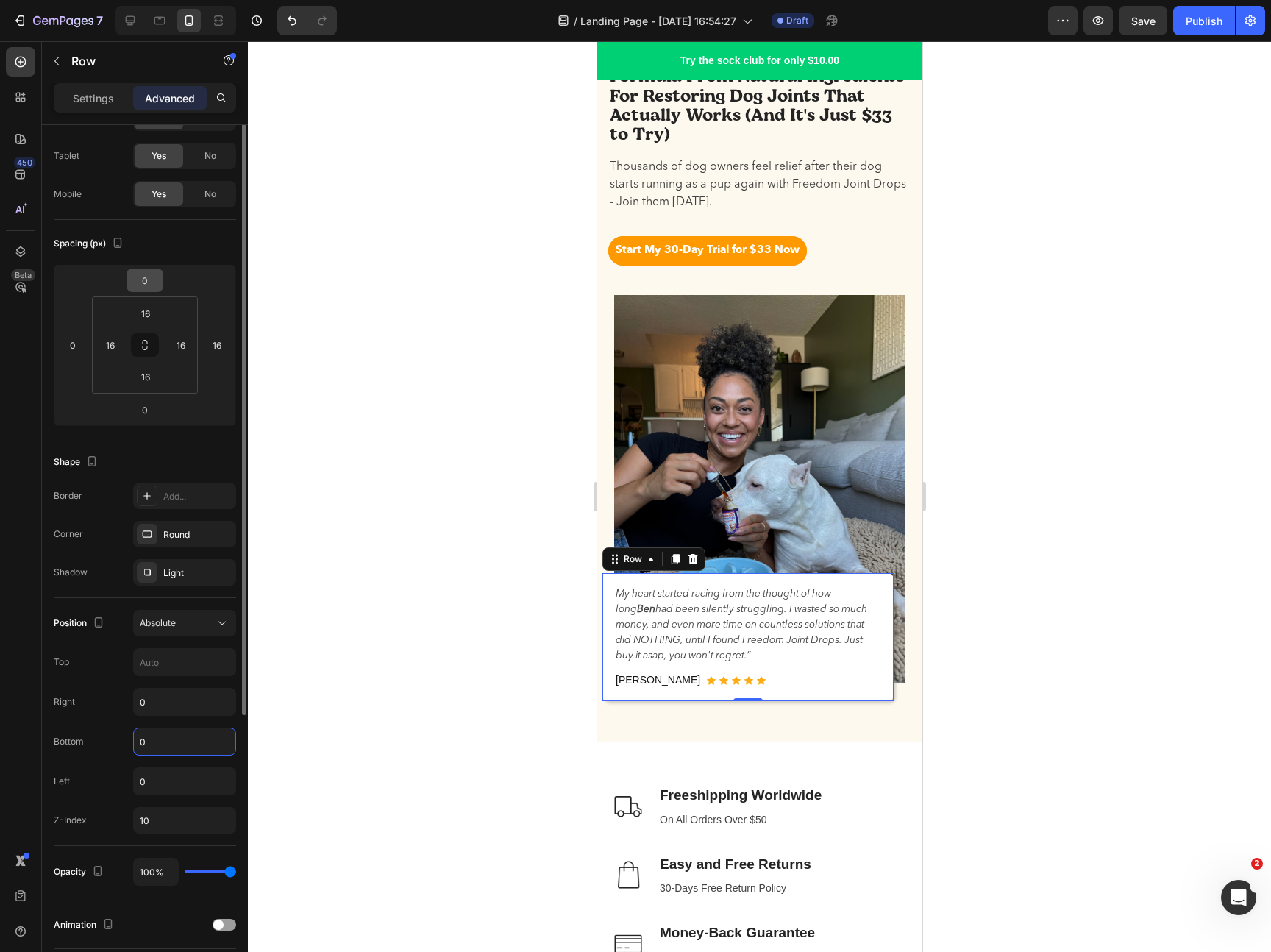
scroll to position [0, 0]
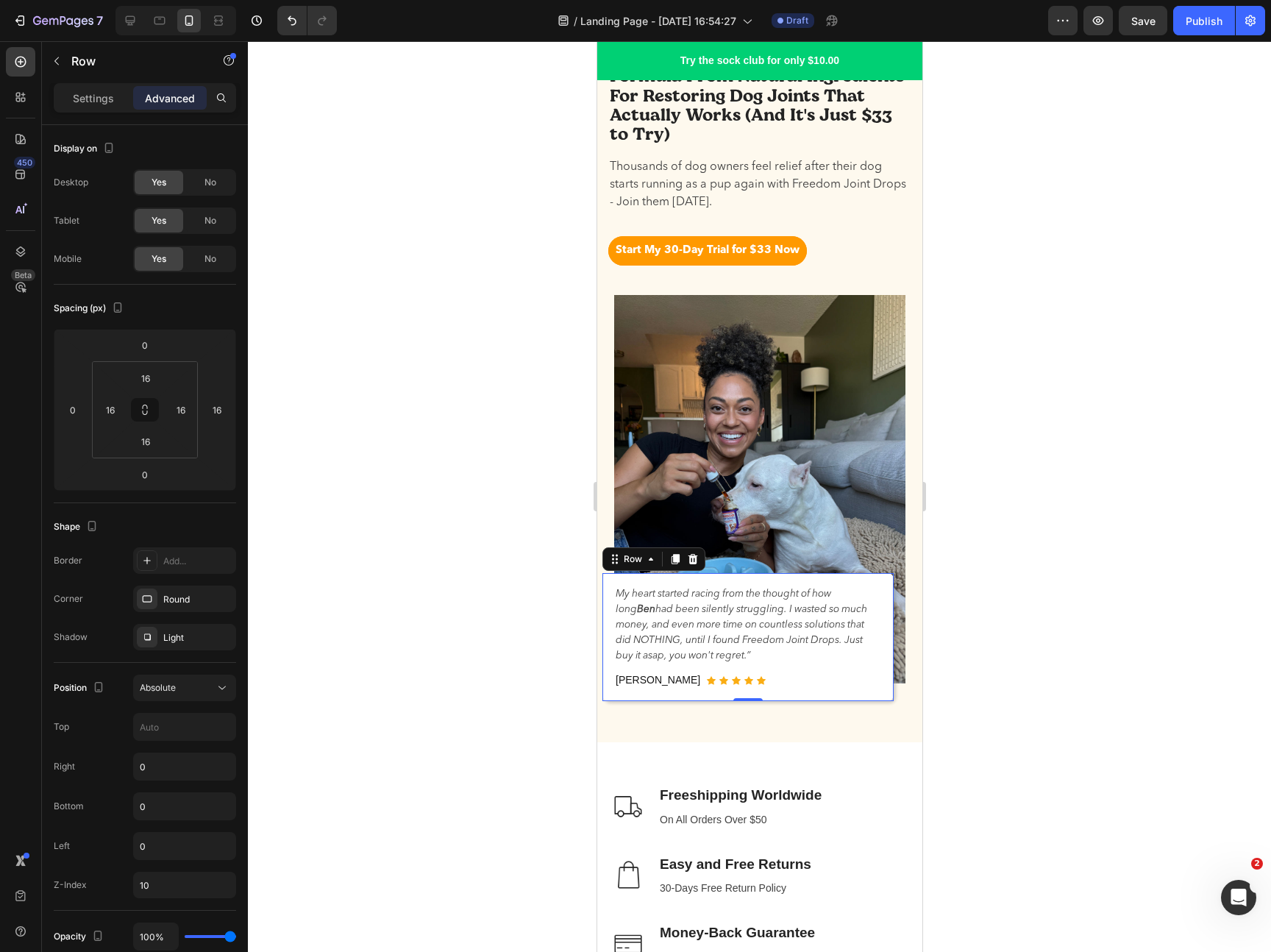
click at [396, 474] on div at bounding box center [760, 496] width 1023 height 910
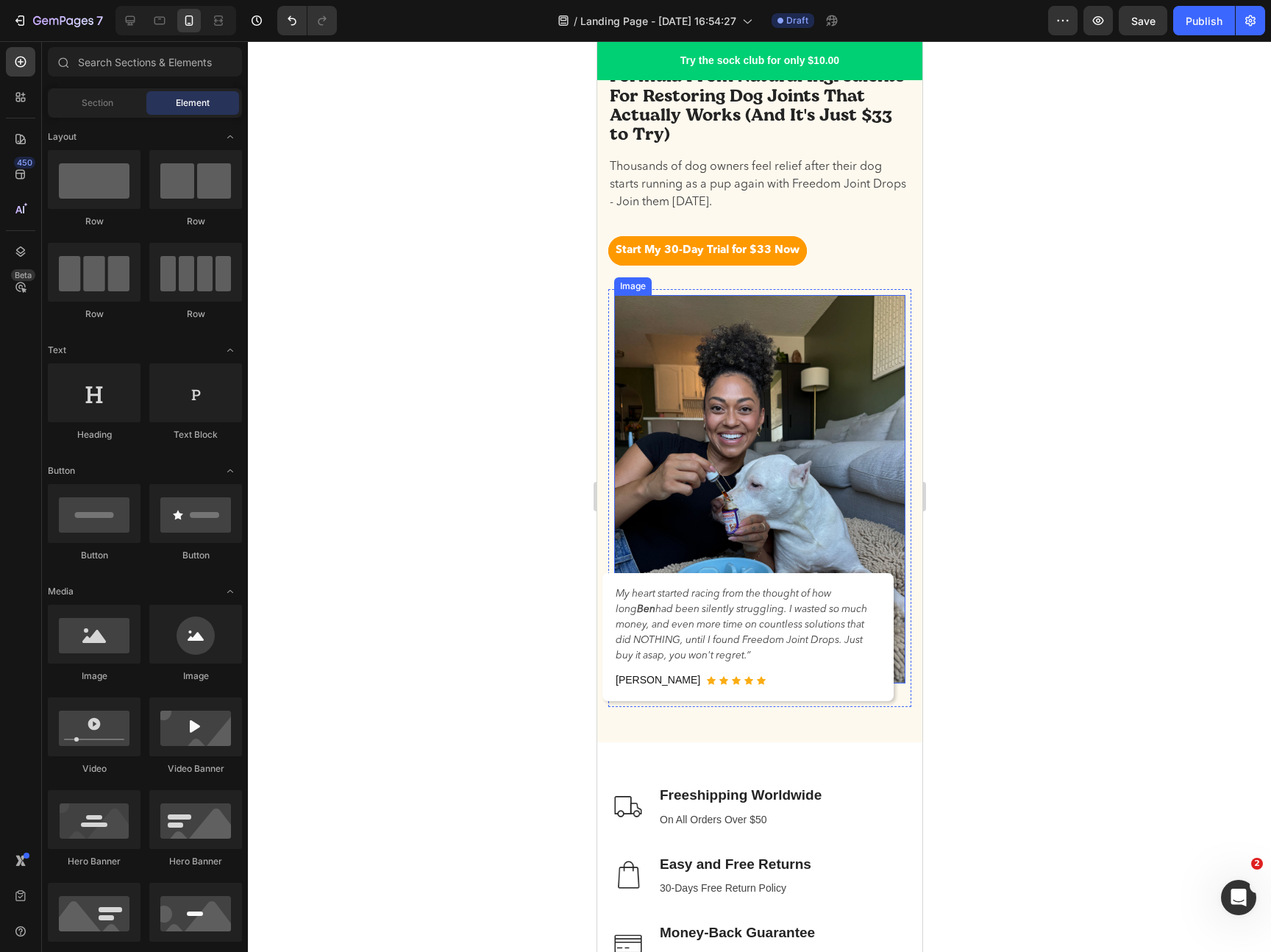
click at [887, 676] on div "My heart started racing from the thought of how [PERSON_NAME] had been silently…" at bounding box center [747, 636] width 291 height 128
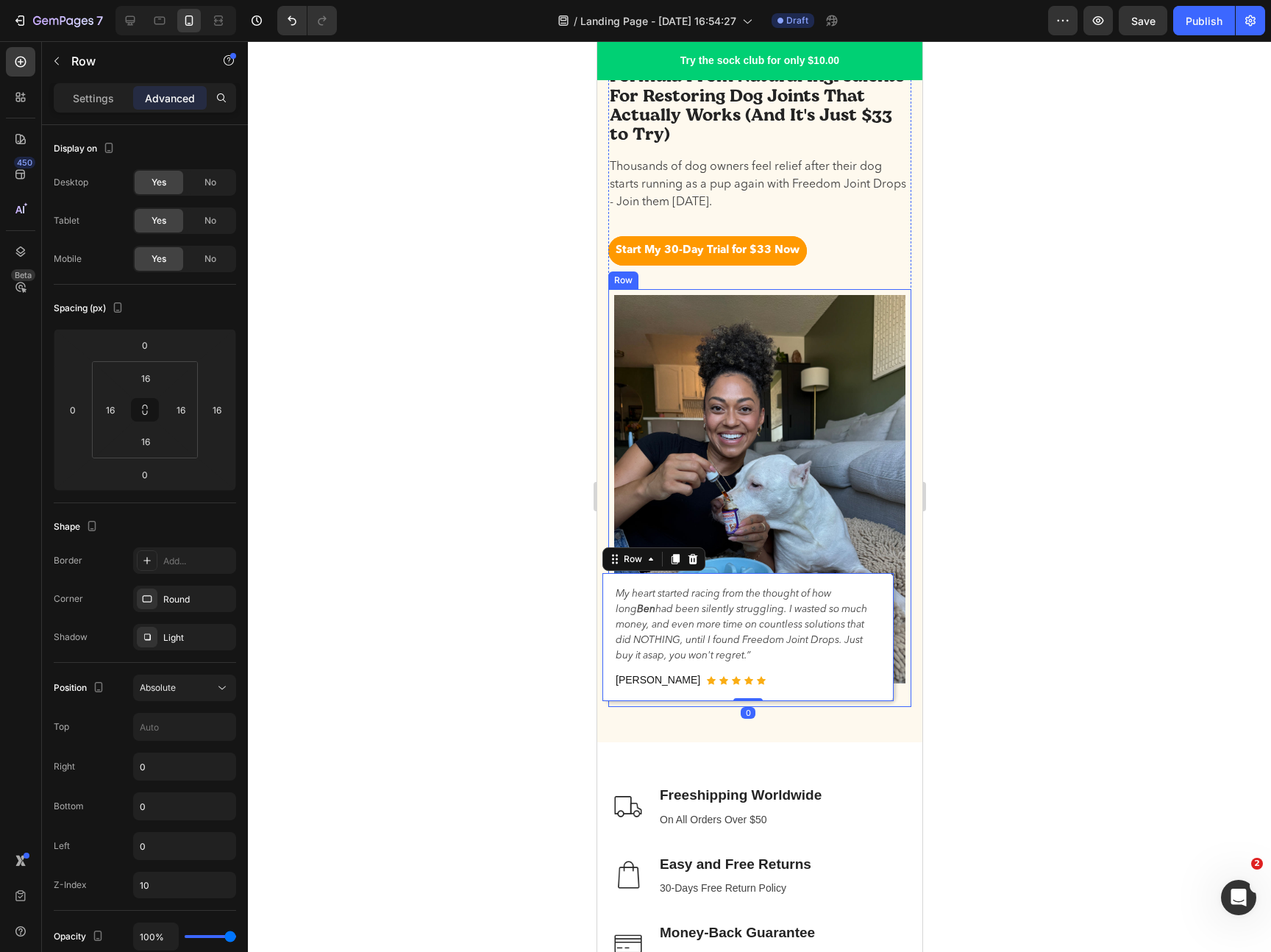
click at [1027, 676] on div at bounding box center [760, 496] width 1023 height 910
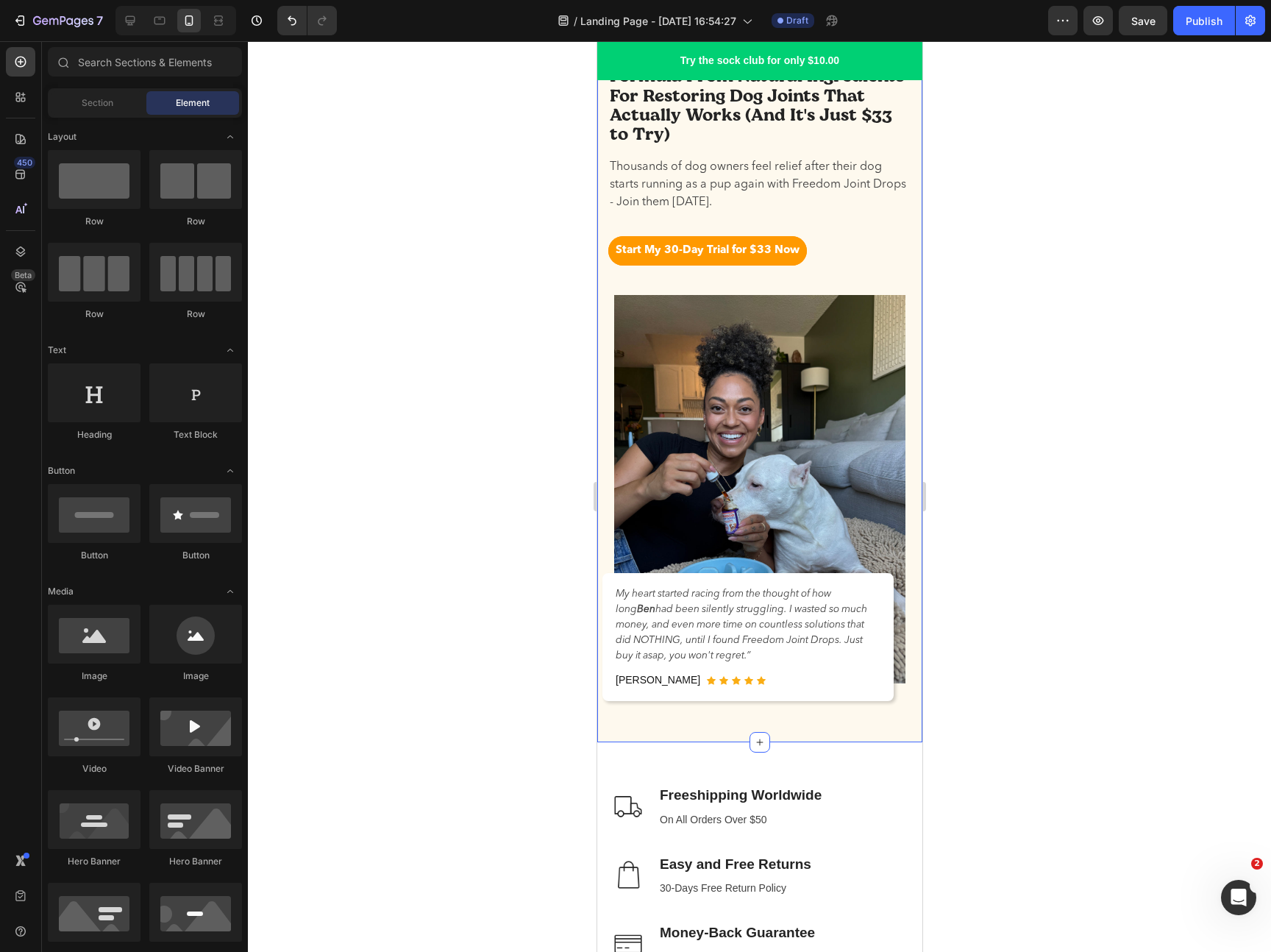
click at [907, 698] on div "My heart started racing from the thought of how [PERSON_NAME] had been silently…" at bounding box center [759, 498] width 303 height 418
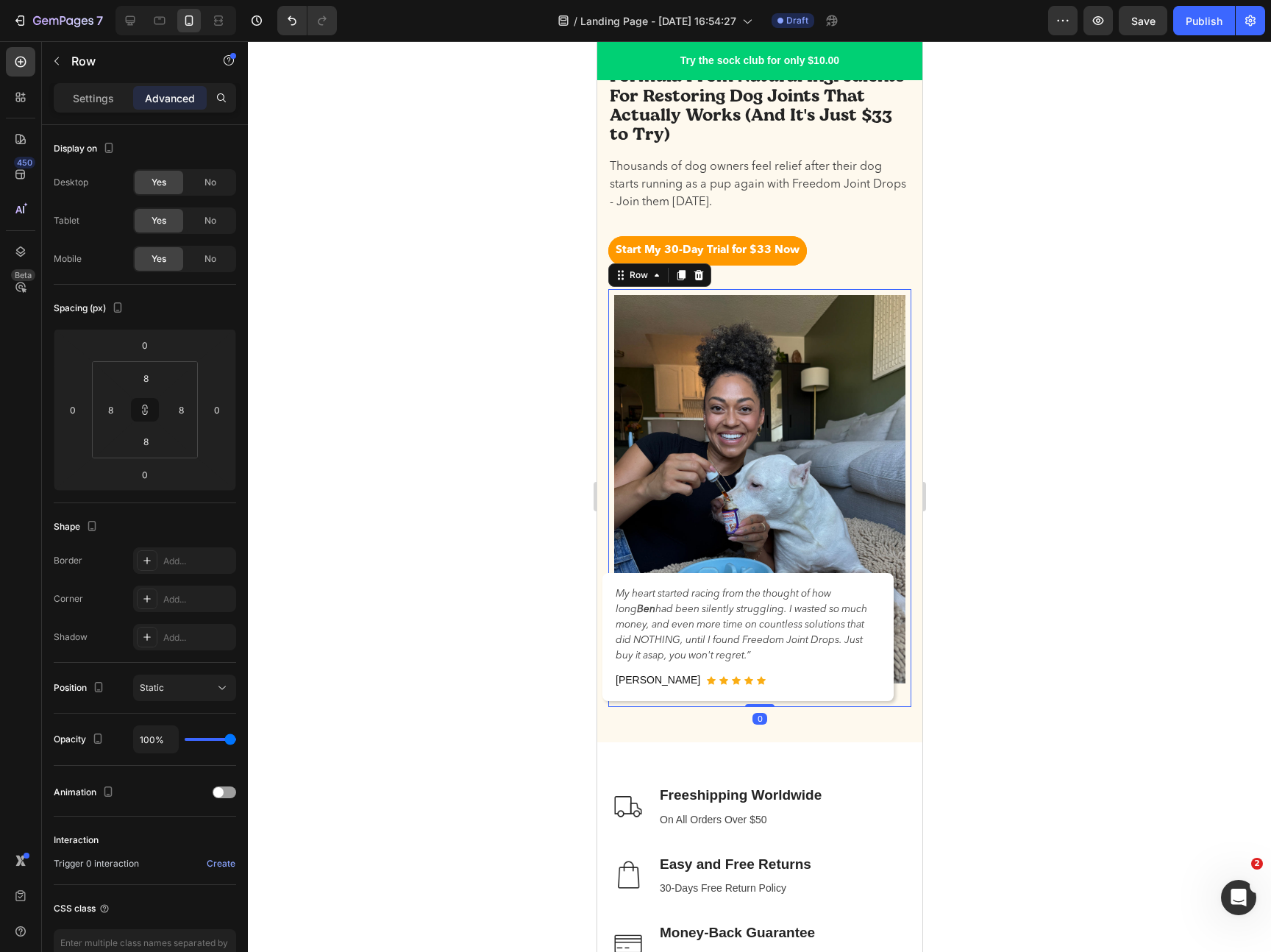
click at [907, 698] on div "My heart started racing from the thought of how [PERSON_NAME] had been silently…" at bounding box center [759, 498] width 303 height 418
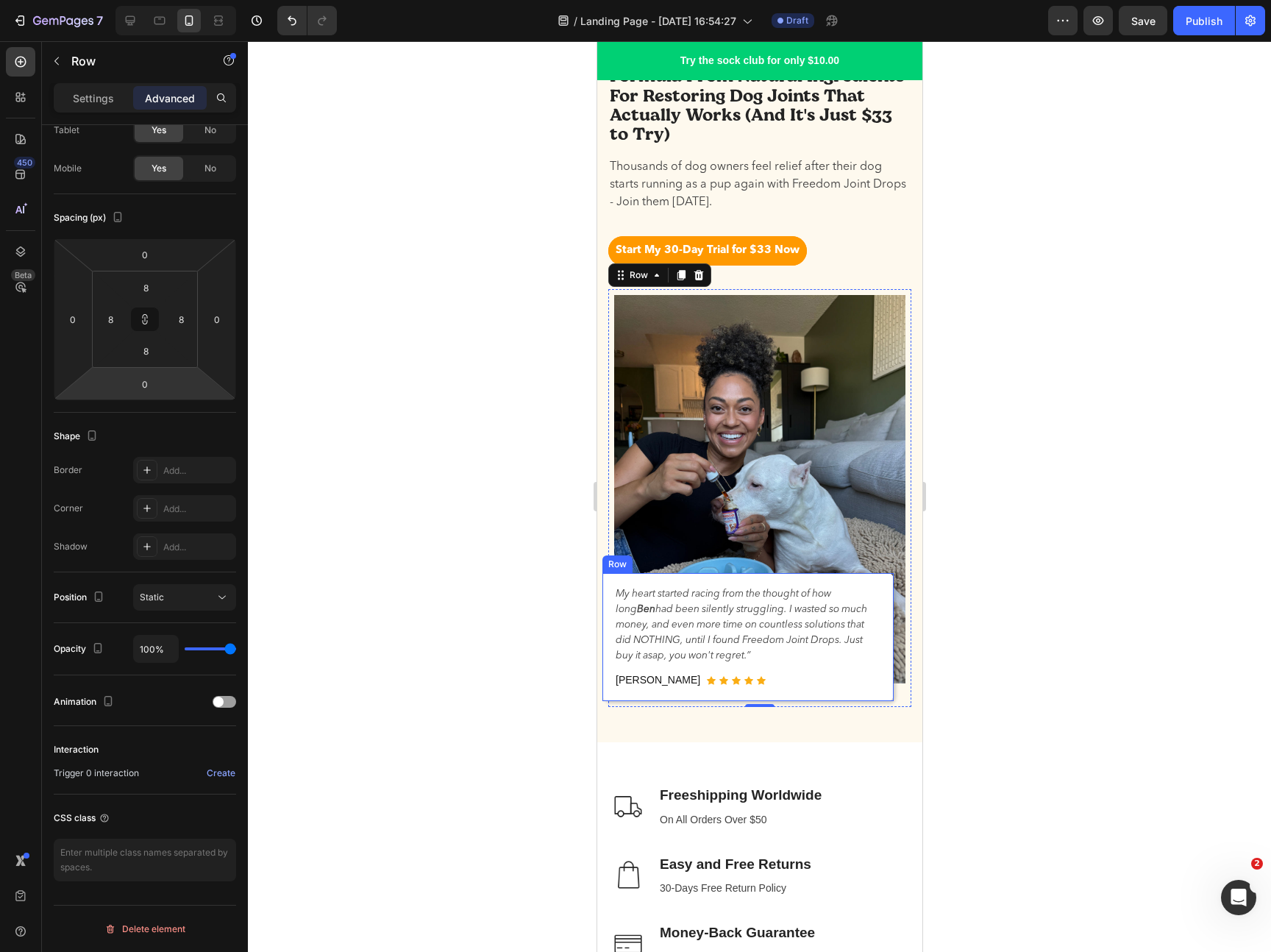
click at [885, 678] on div "My heart started racing from the thought of how [PERSON_NAME] had been silently…" at bounding box center [747, 636] width 291 height 128
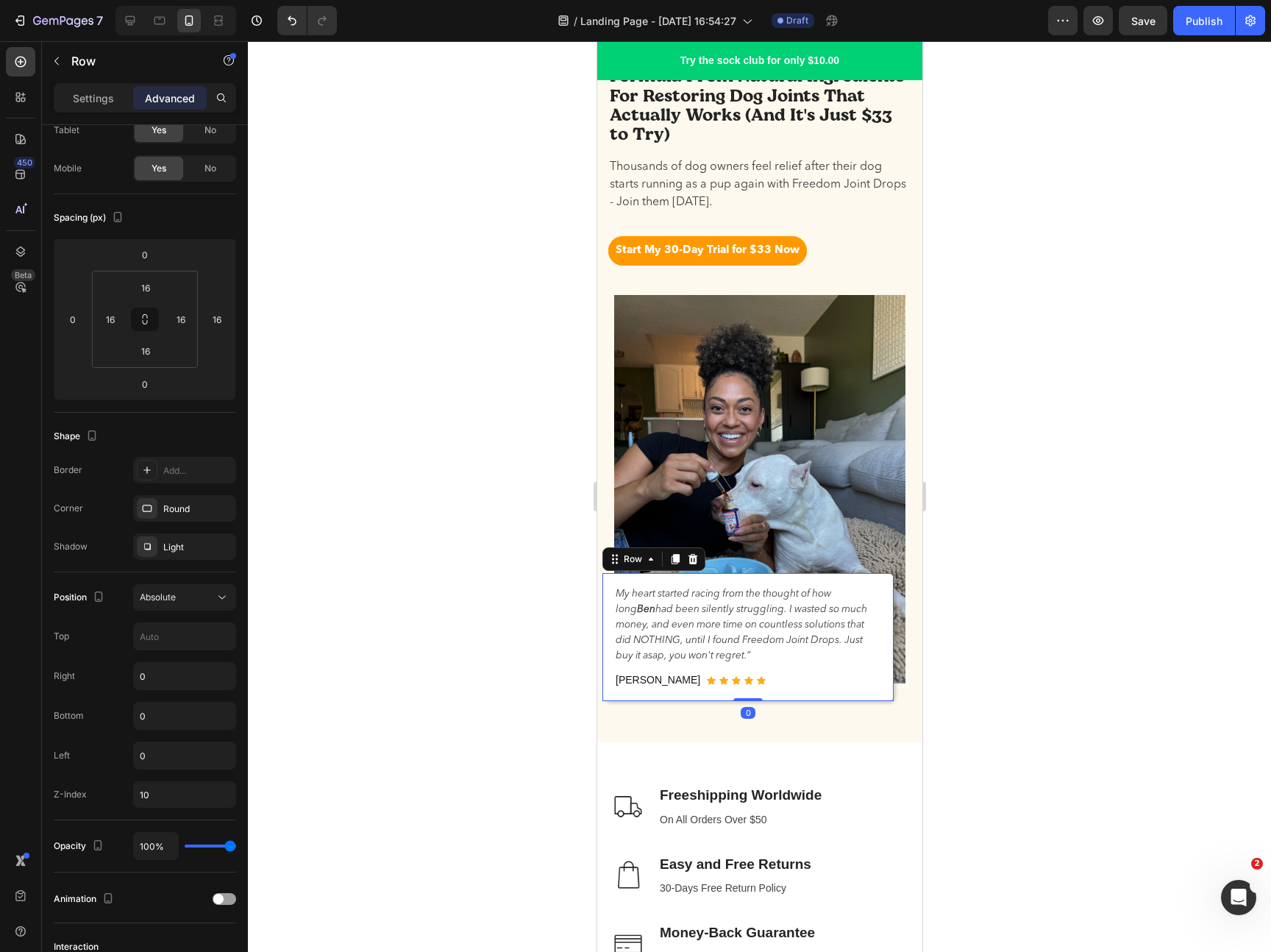
click at [1041, 664] on div at bounding box center [760, 496] width 1023 height 910
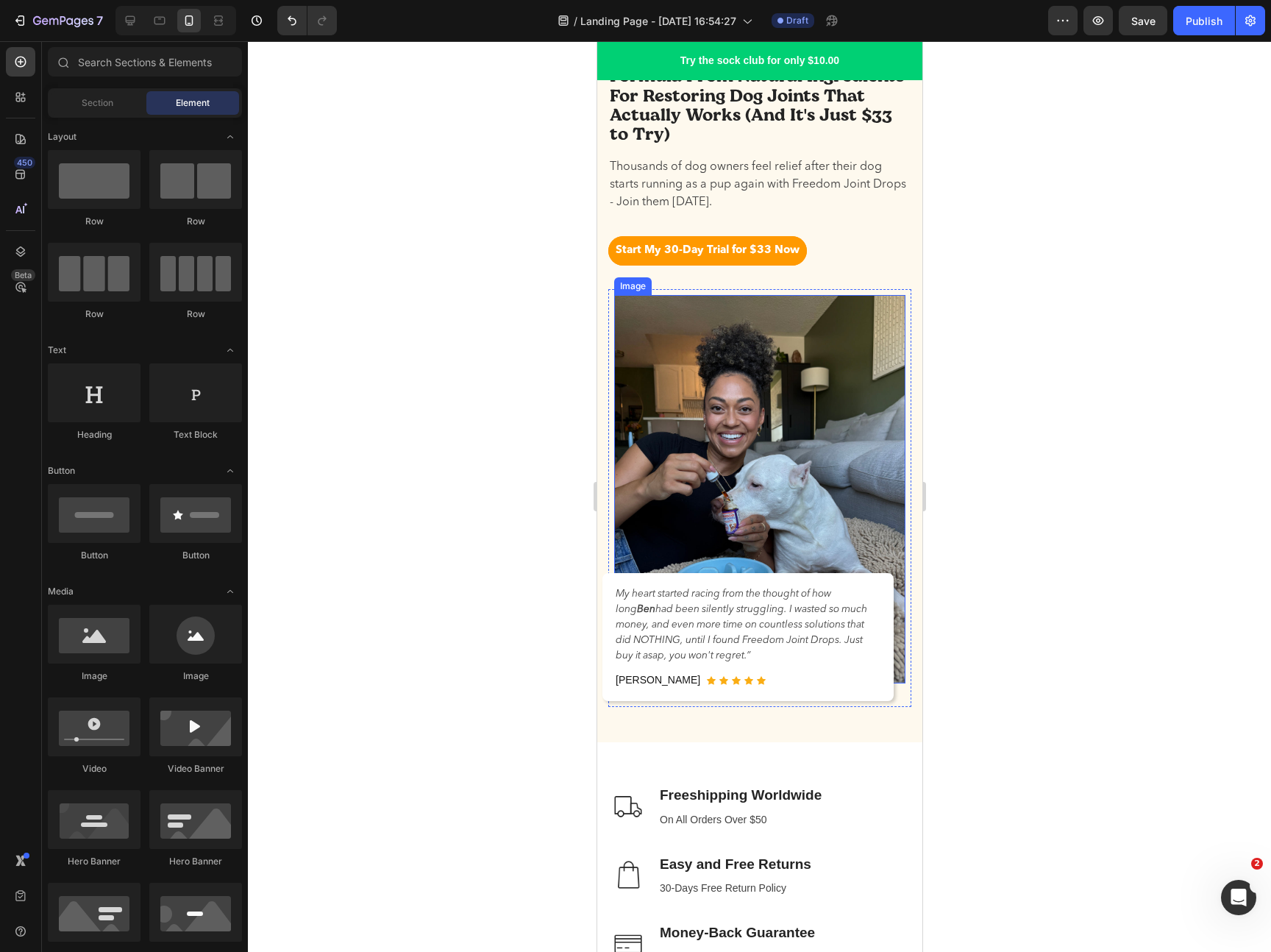
scroll to position [0, 0]
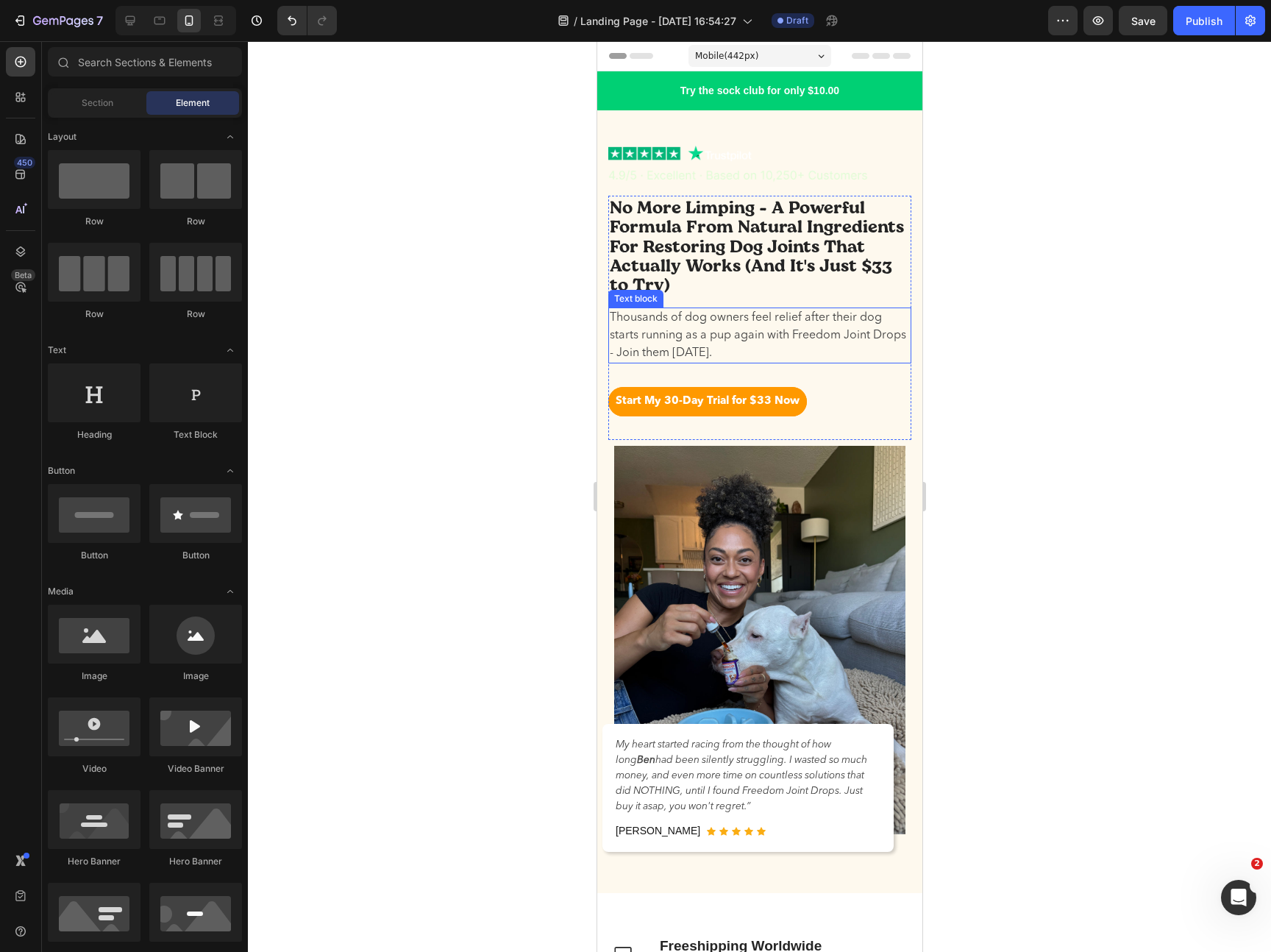
click at [760, 324] on p "Thousands of dog owners feel relief after their dog starts running as a pup aga…" at bounding box center [759, 335] width 300 height 53
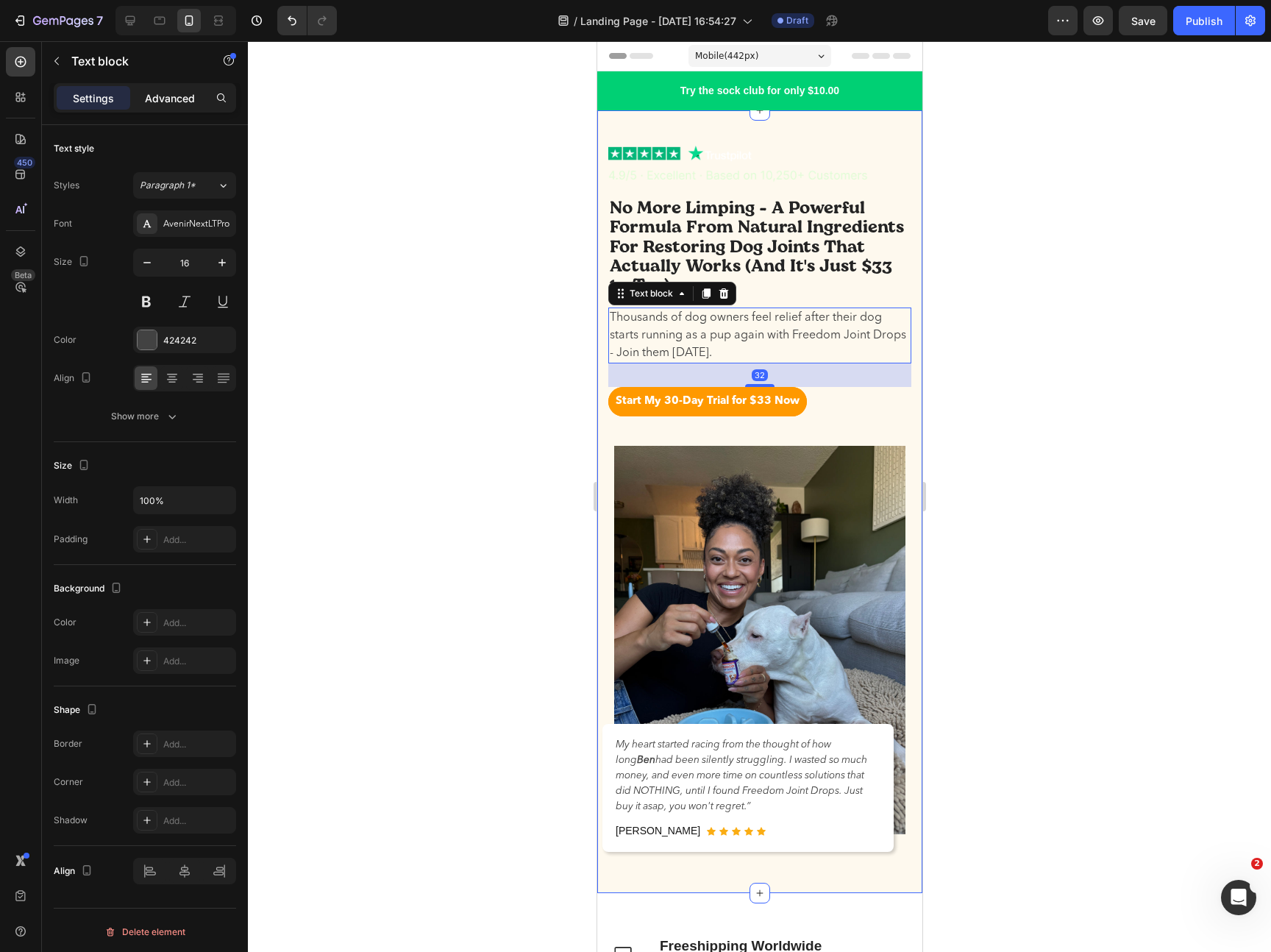
click at [171, 104] on p "Advanced" at bounding box center [170, 98] width 50 height 16
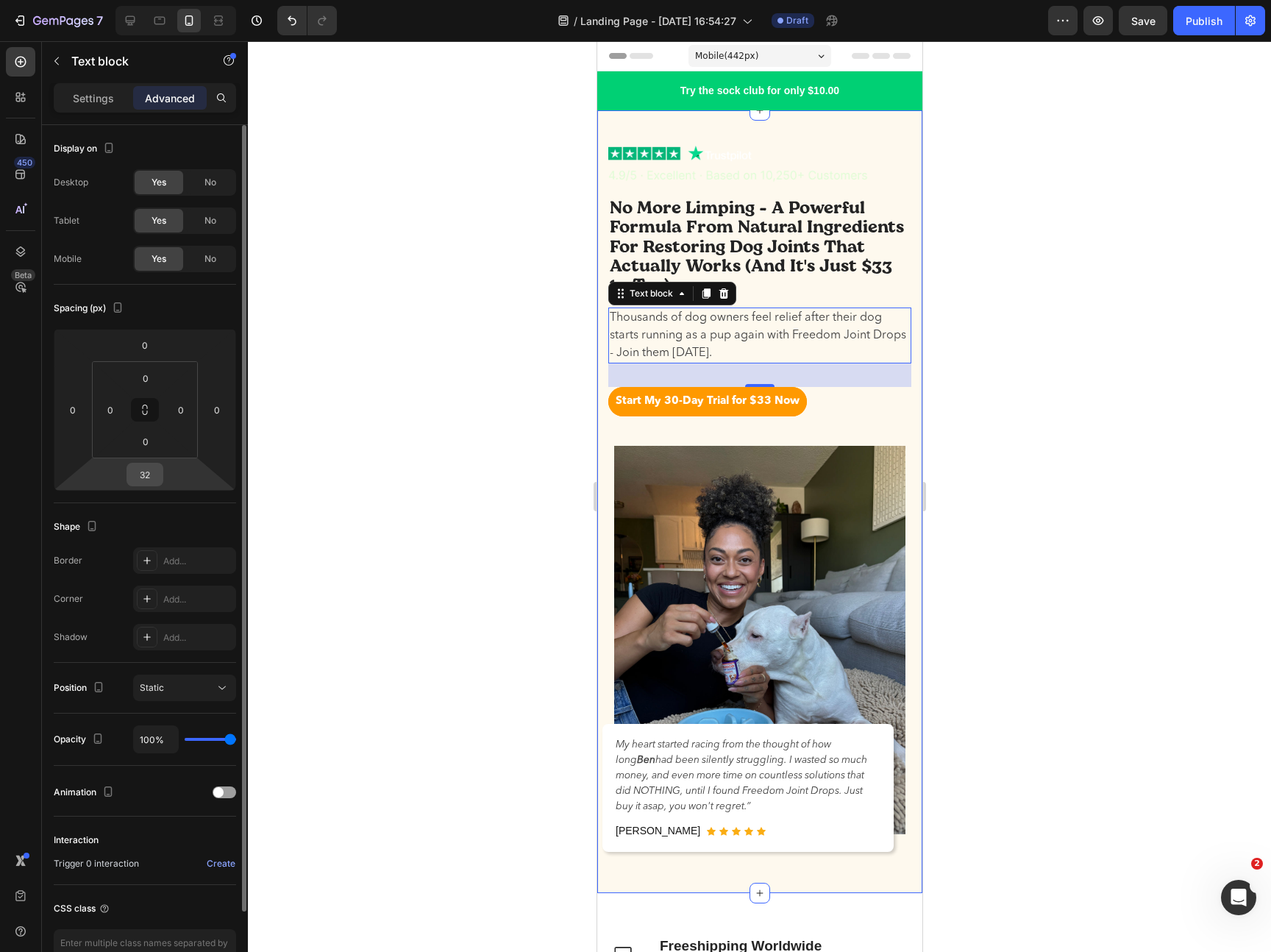
click at [141, 469] on input "32" at bounding box center [145, 474] width 29 height 22
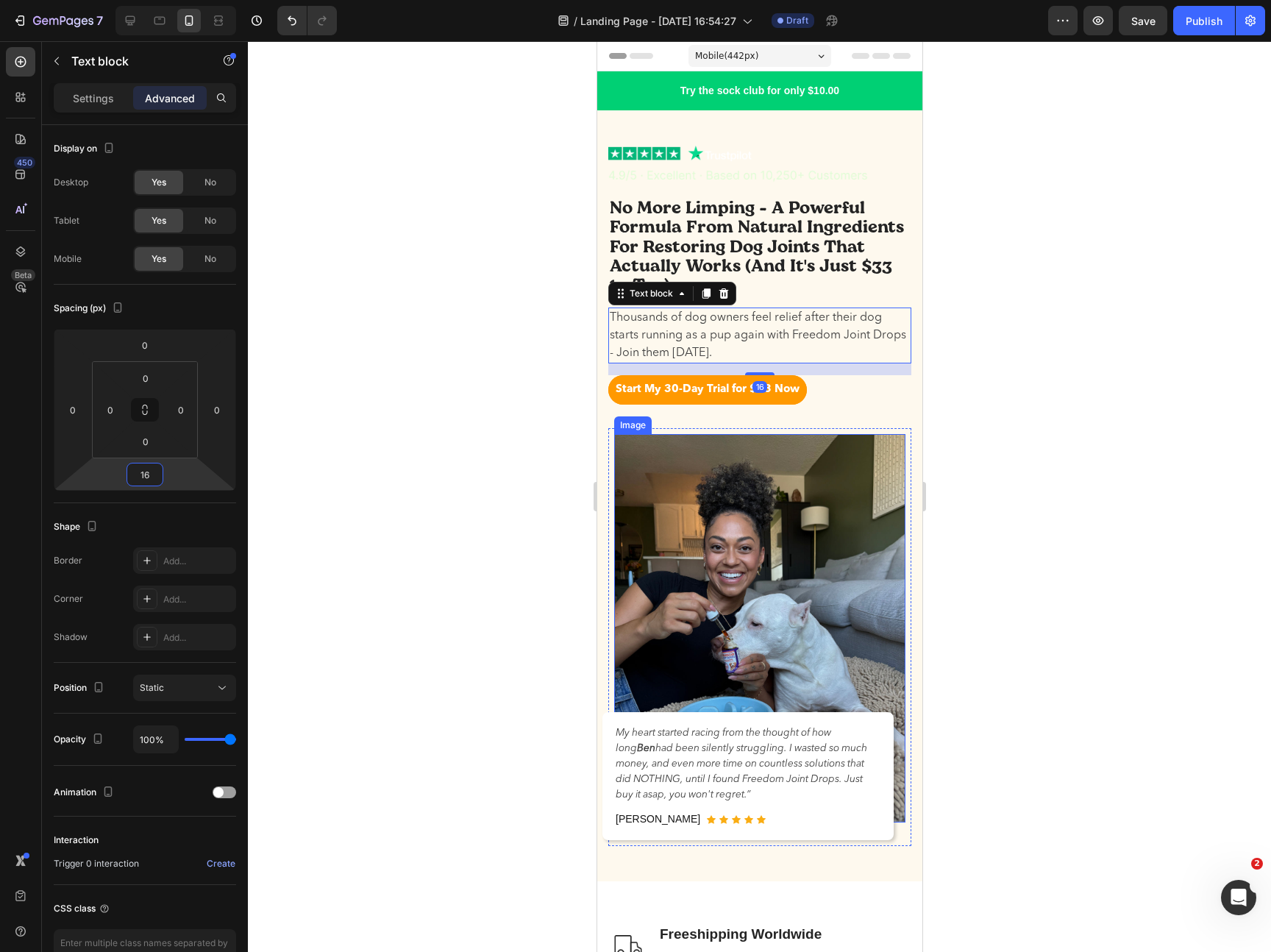
type input "16"
click at [1110, 336] on div at bounding box center [760, 496] width 1023 height 910
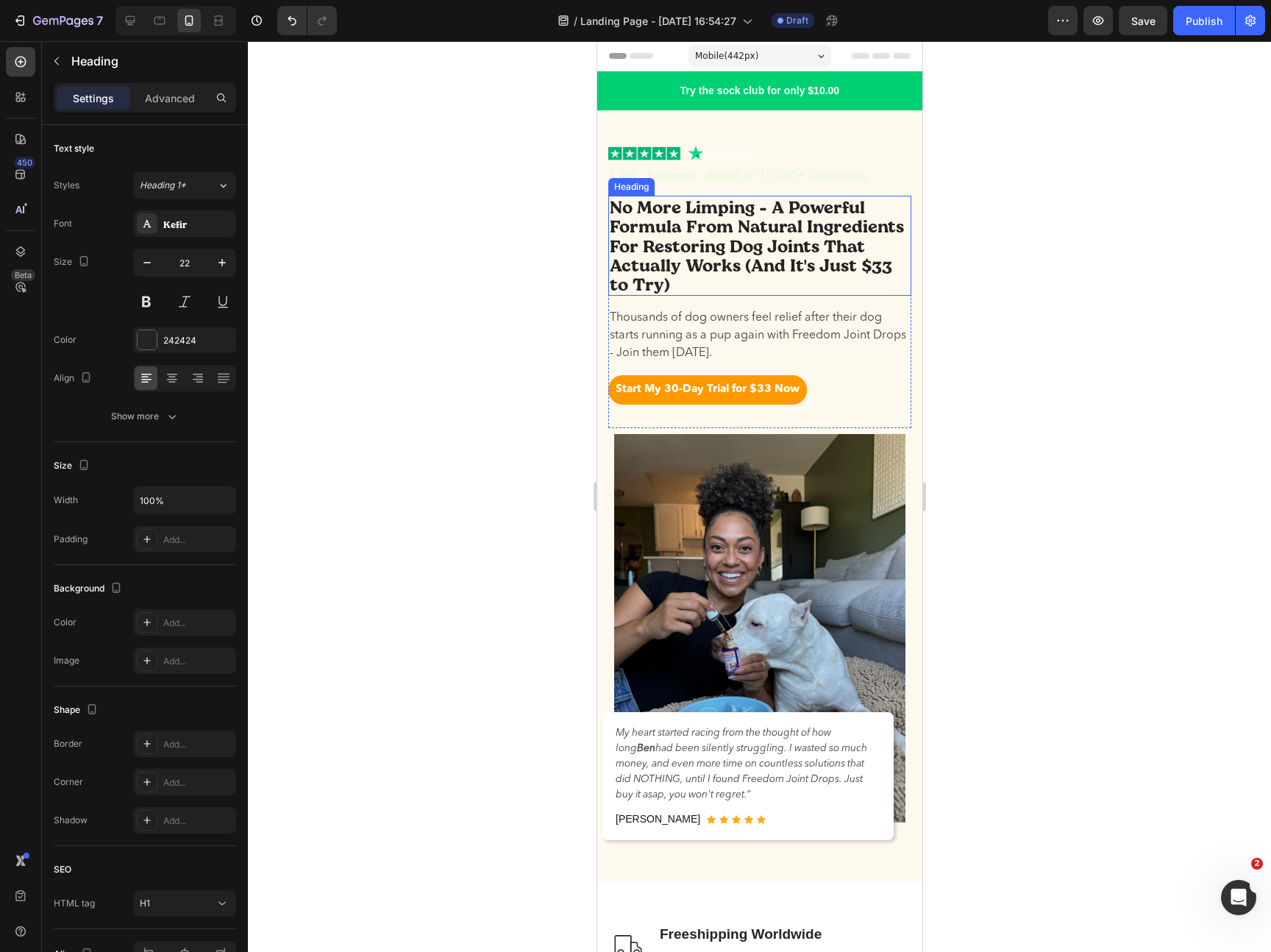
click at [811, 248] on p "No More Limping - A Powerful Formula From Natural Ingredients For Restoring Dog…" at bounding box center [759, 246] width 300 height 97
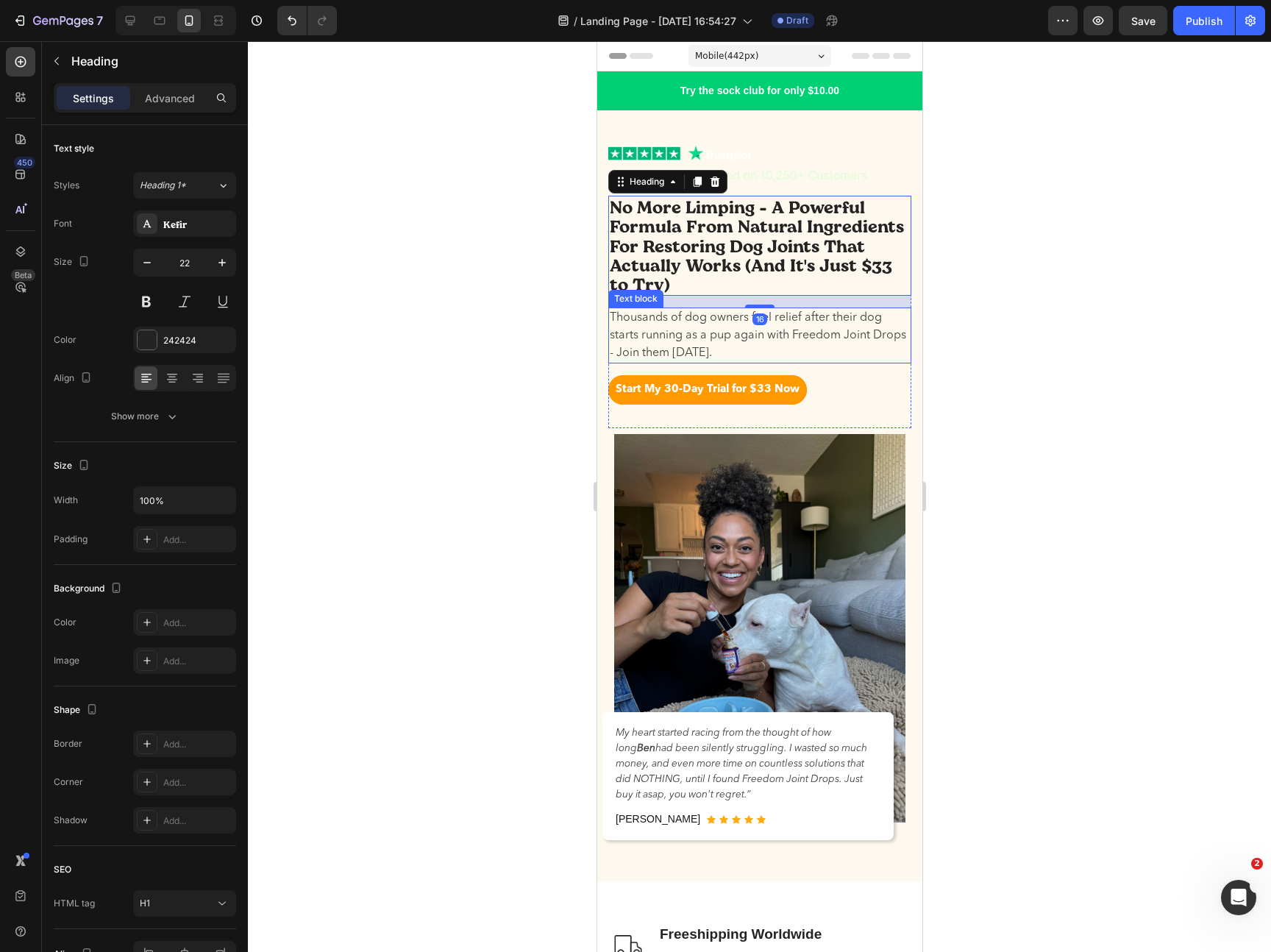
click at [835, 387] on div "Start My 30-Day Trial for $33 Now Button Row" at bounding box center [759, 390] width 303 height 30
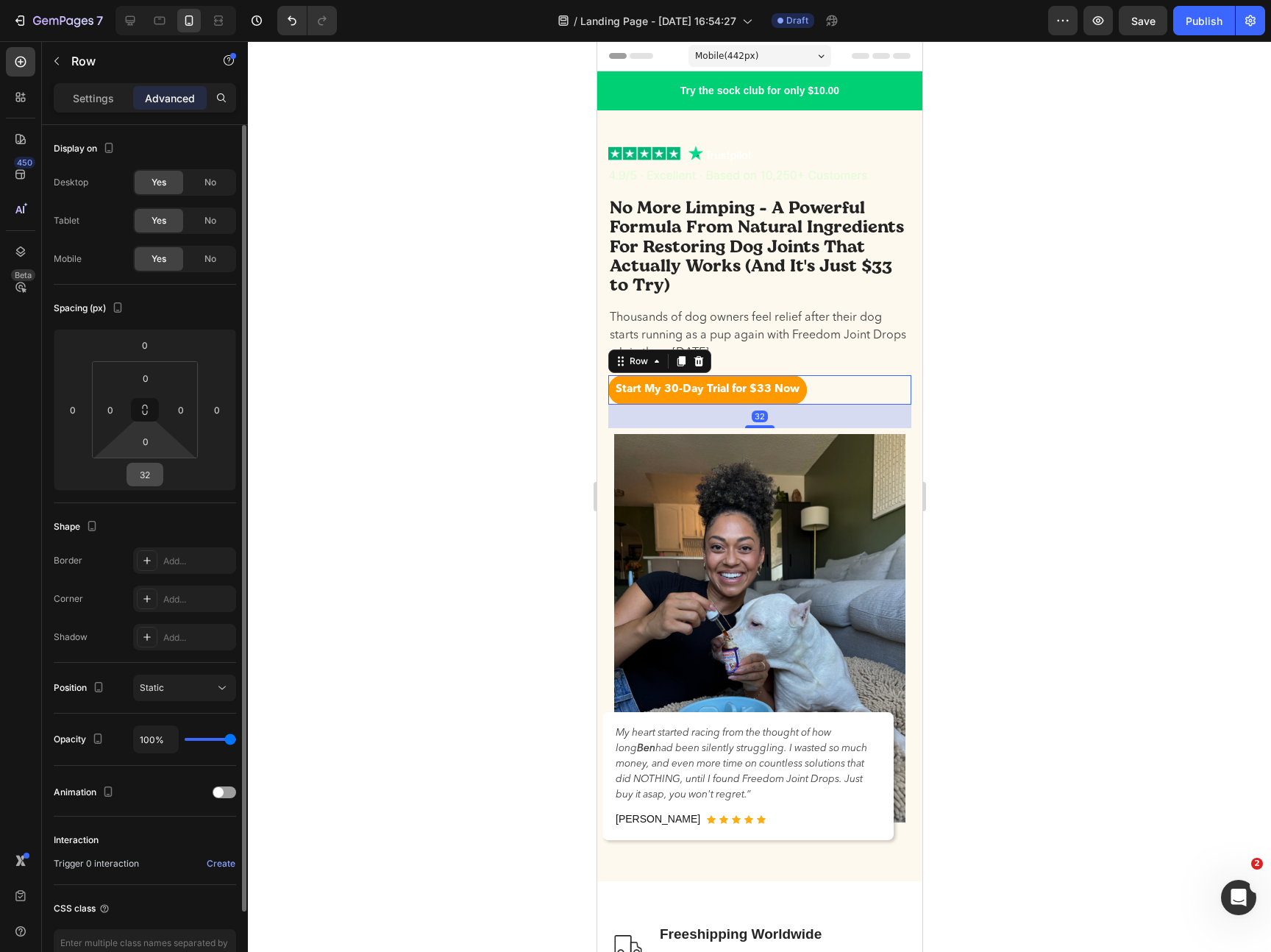
click at [152, 482] on input "32" at bounding box center [145, 474] width 29 height 22
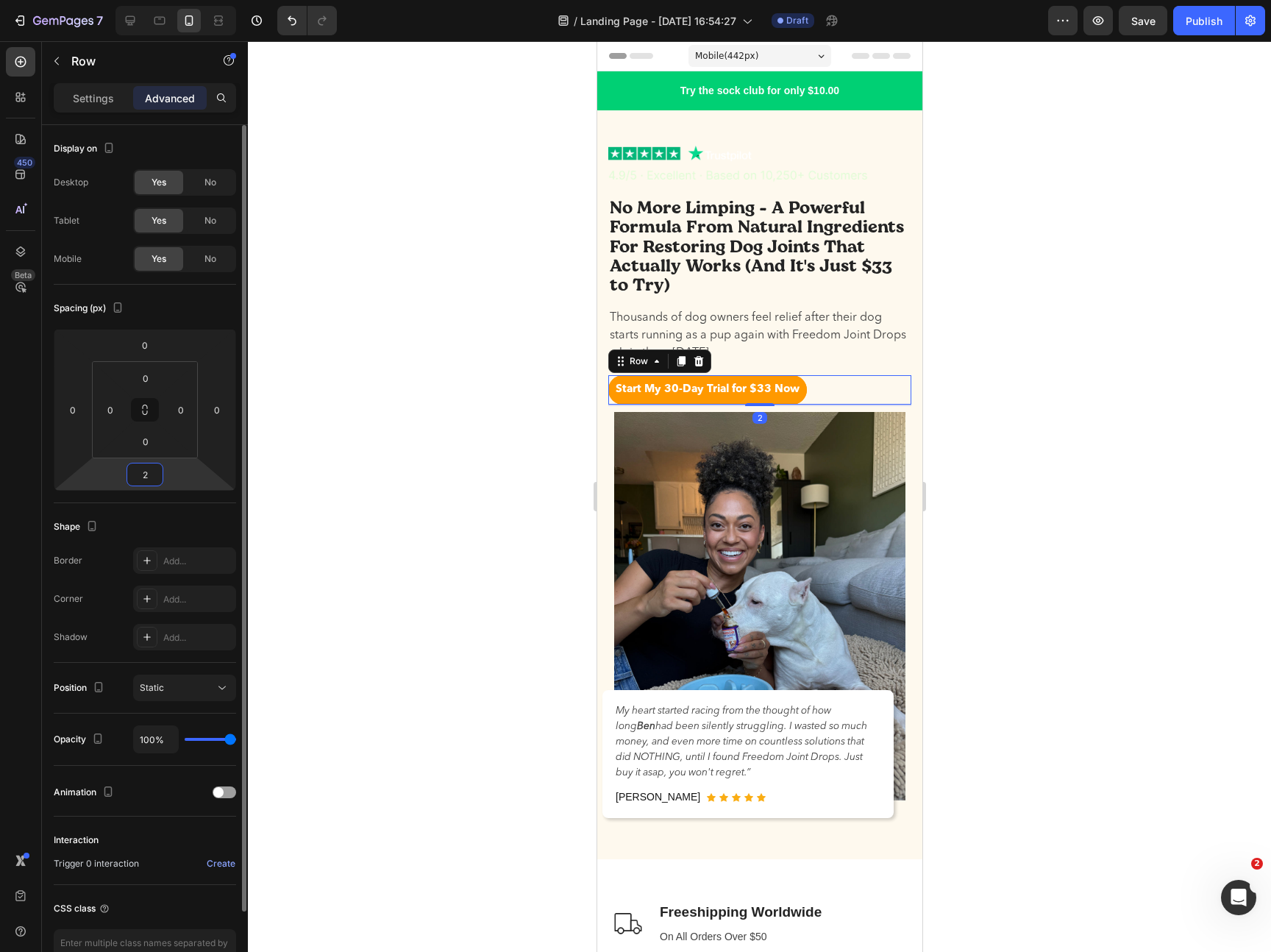
type input "24"
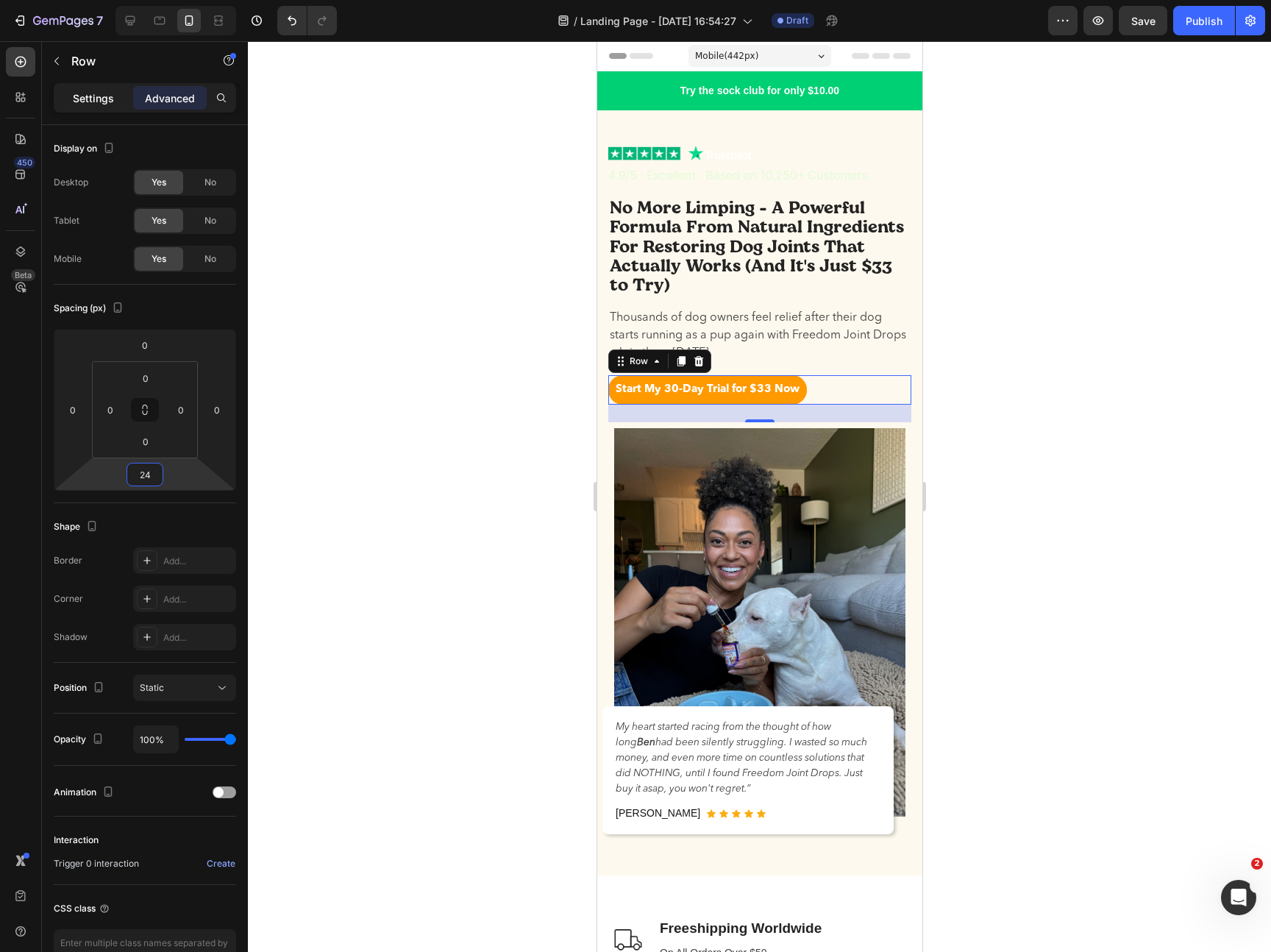
click at [79, 103] on p "Settings" at bounding box center [93, 98] width 41 height 16
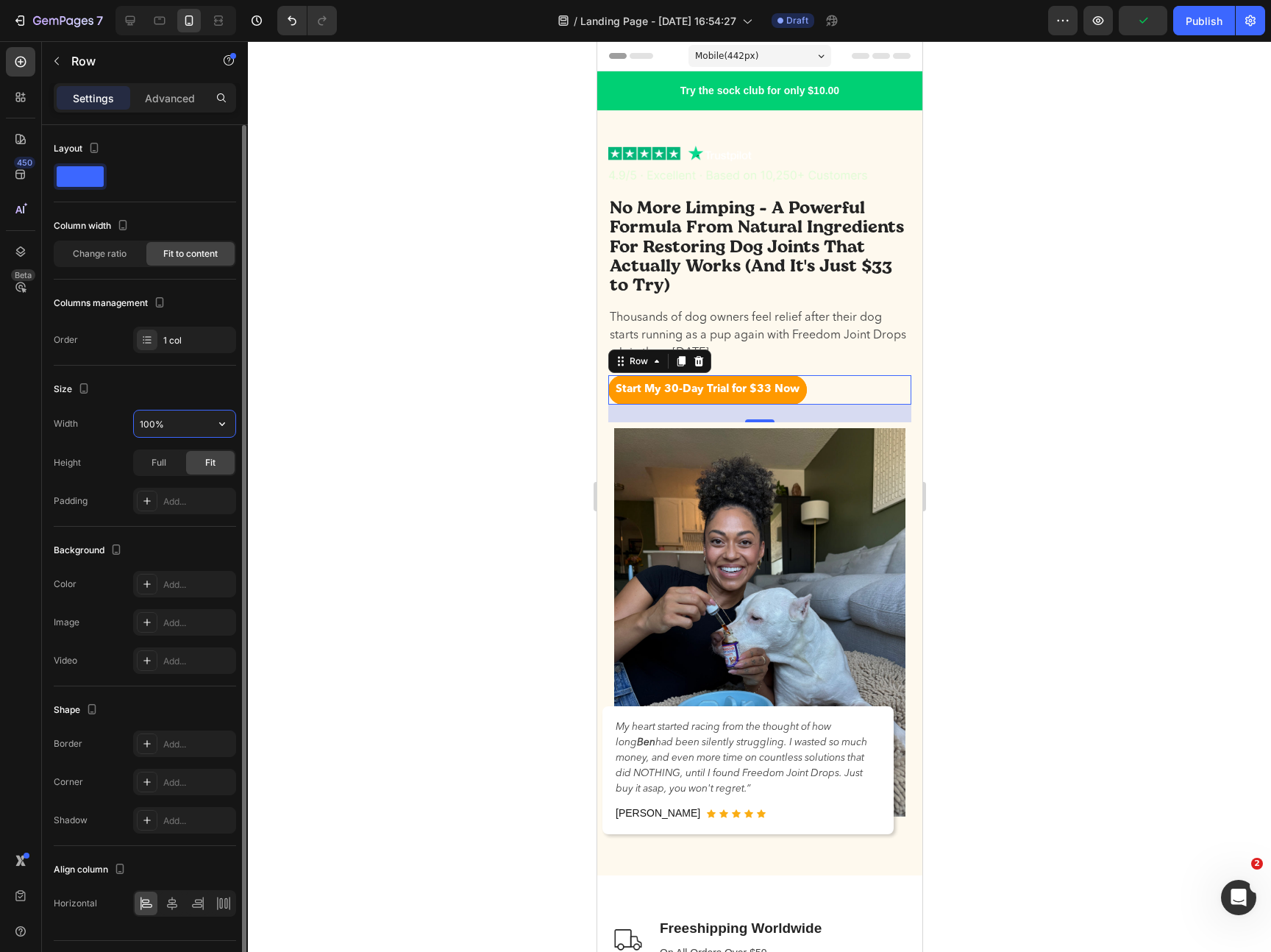
click at [170, 418] on input "100%" at bounding box center [184, 423] width 101 height 27
click at [859, 383] on div "Start My 30-Day Trial for $33 Now Button Row 24" at bounding box center [759, 390] width 303 height 30
click at [161, 101] on p "Advanced" at bounding box center [170, 98] width 50 height 16
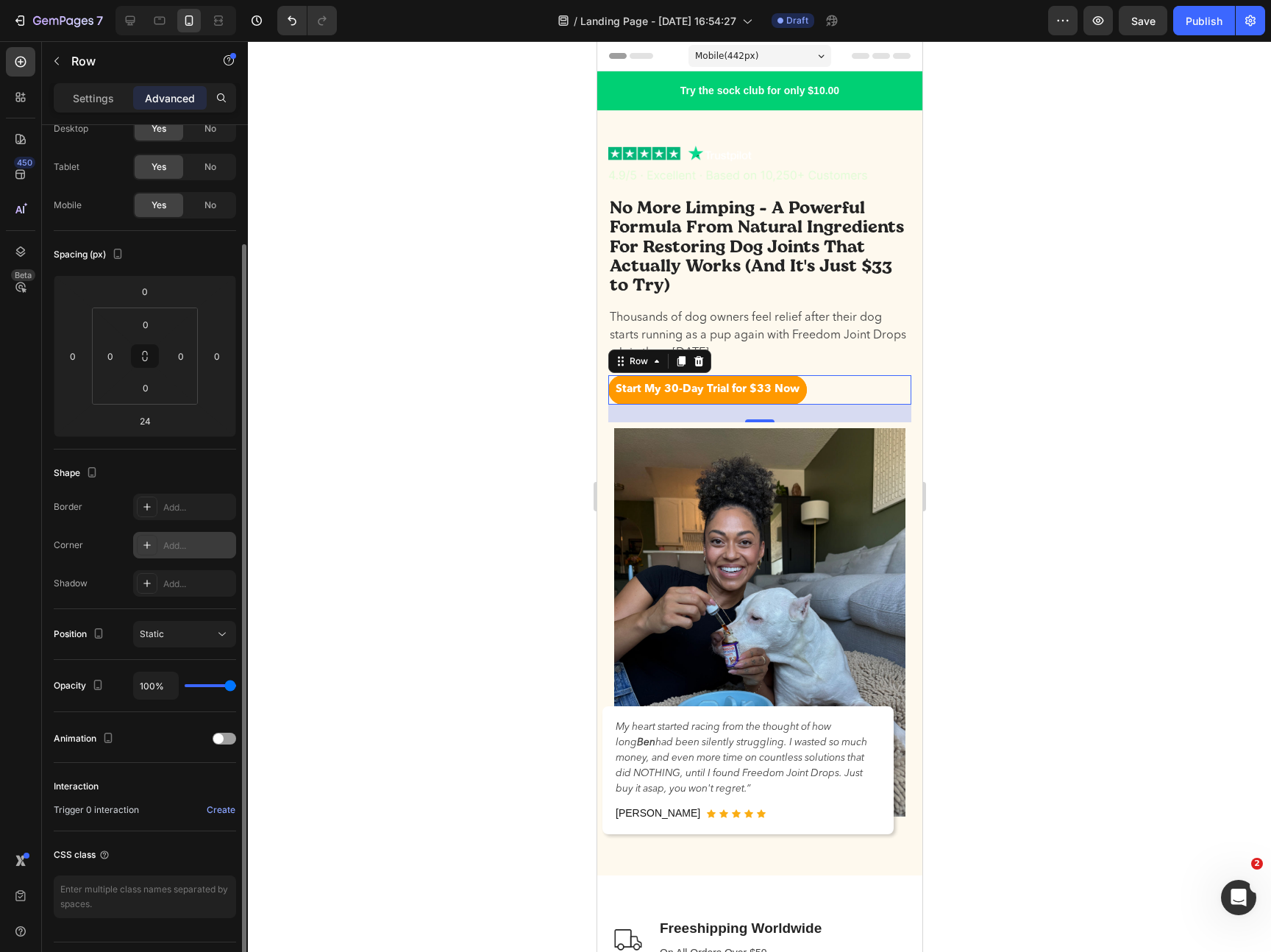
scroll to position [90, 0]
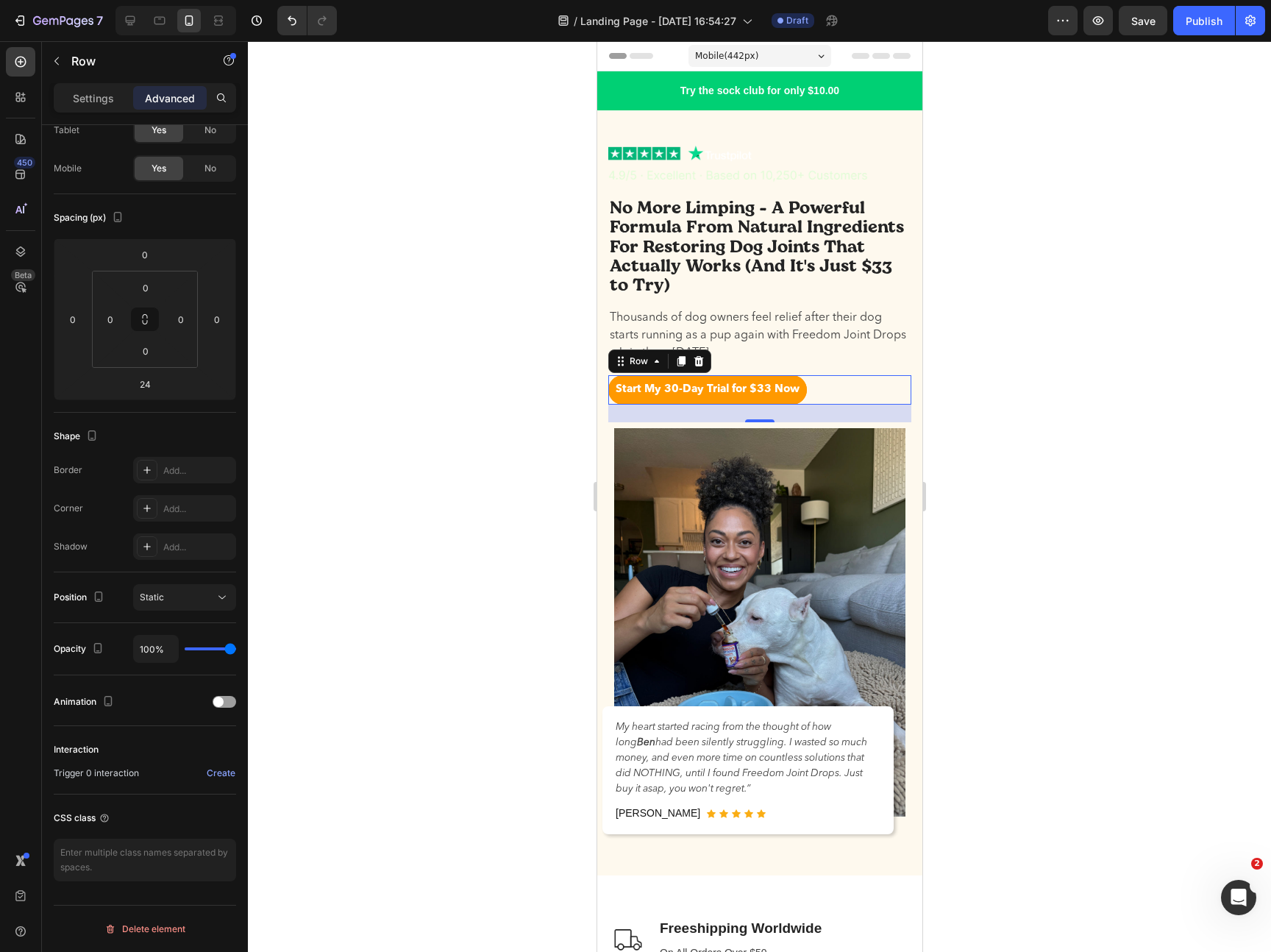
click at [877, 392] on div "Start My 30-Day Trial for $33 Now Button Row 24" at bounding box center [759, 390] width 303 height 30
click at [794, 392] on p "Start My 30-Day Trial for $33 Now" at bounding box center [707, 390] width 184 height 17
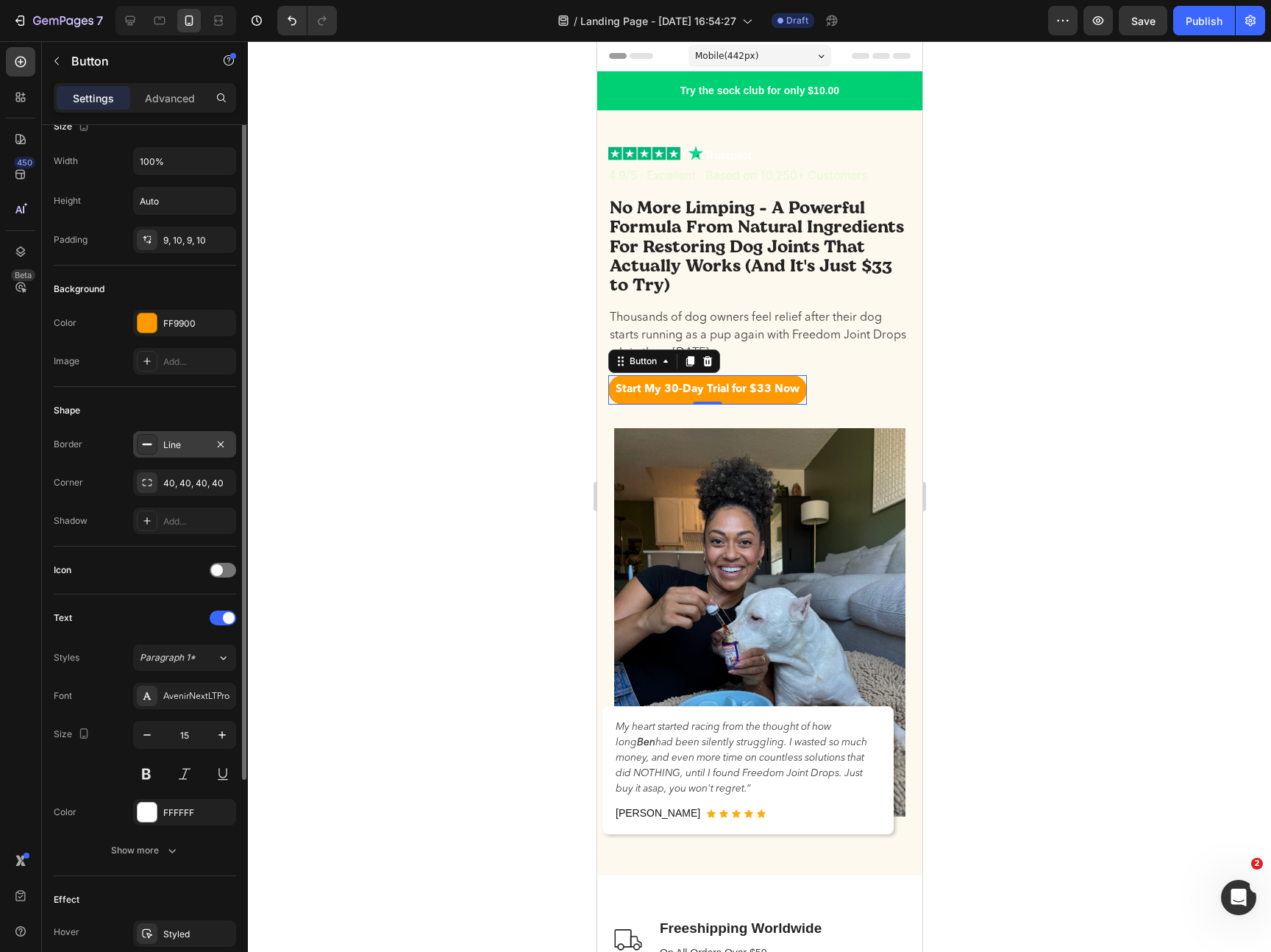
scroll to position [0, 0]
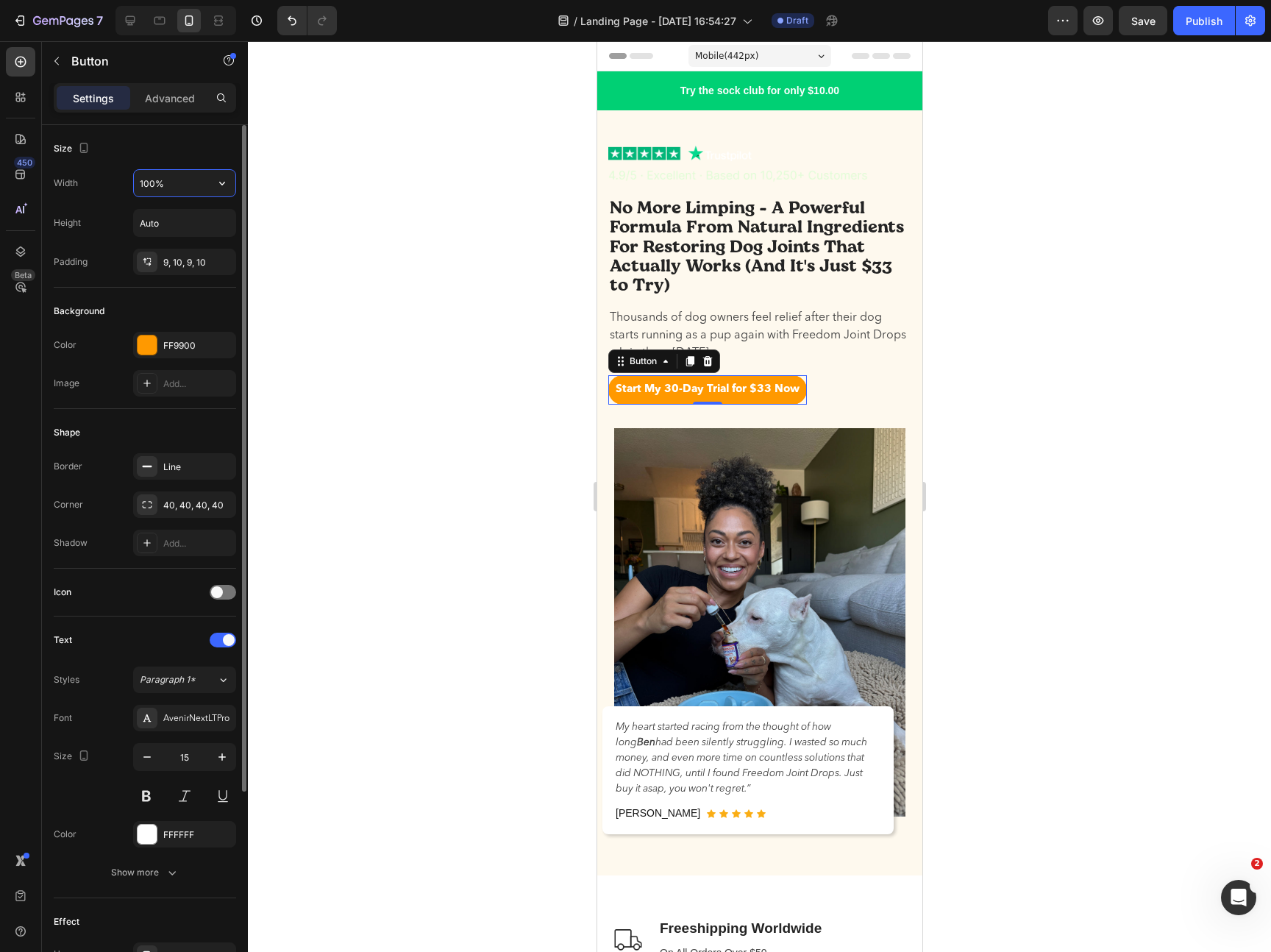
click at [156, 179] on input "100%" at bounding box center [184, 183] width 101 height 27
click at [185, 187] on input "100%" at bounding box center [184, 183] width 101 height 27
click at [218, 186] on icon "button" at bounding box center [222, 183] width 15 height 15
click at [178, 240] on div "Full 100%" at bounding box center [170, 249] width 121 height 28
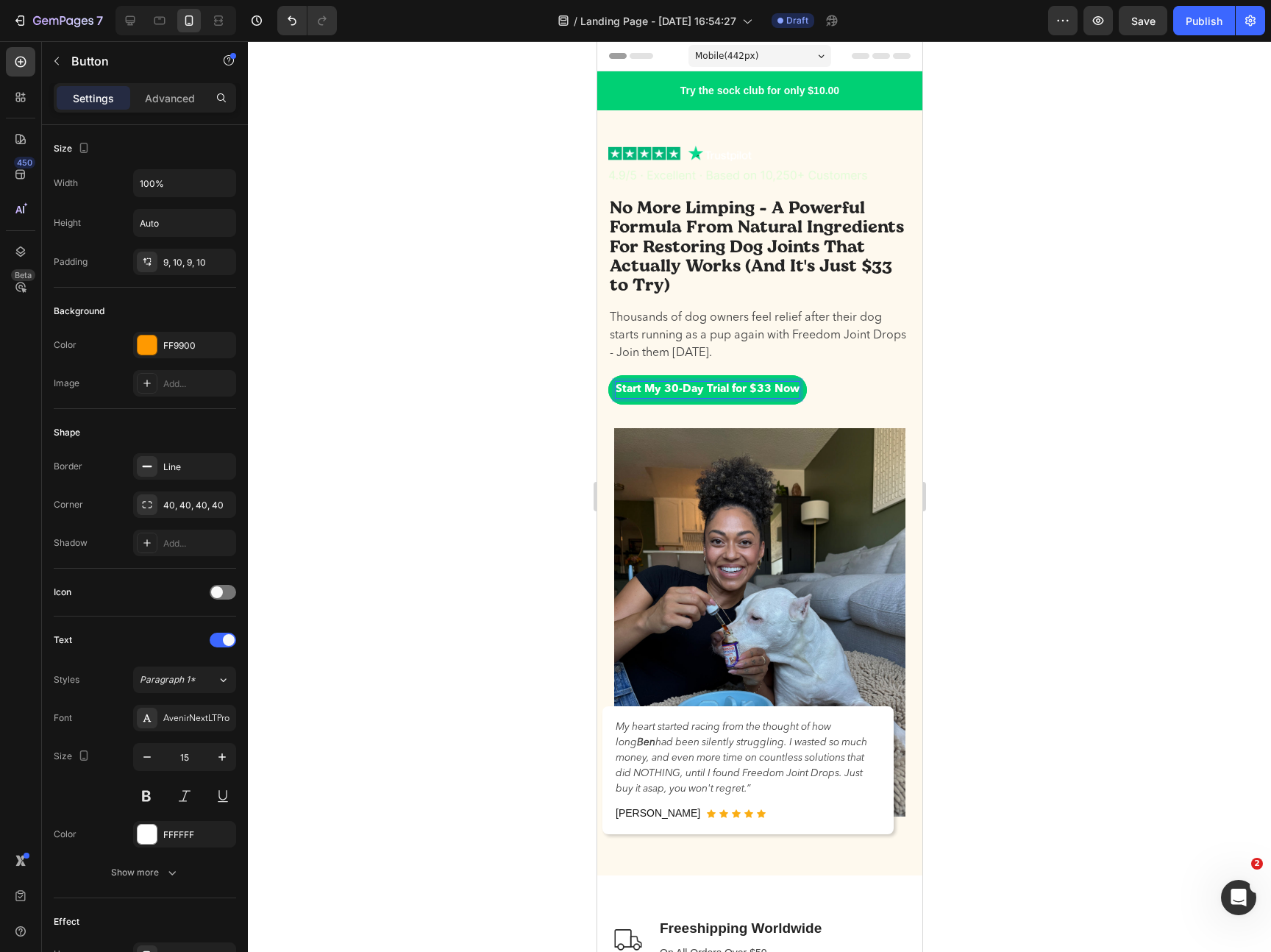
click at [790, 384] on p "Start My 30-Day Trial for $33 Now" at bounding box center [707, 390] width 184 height 17
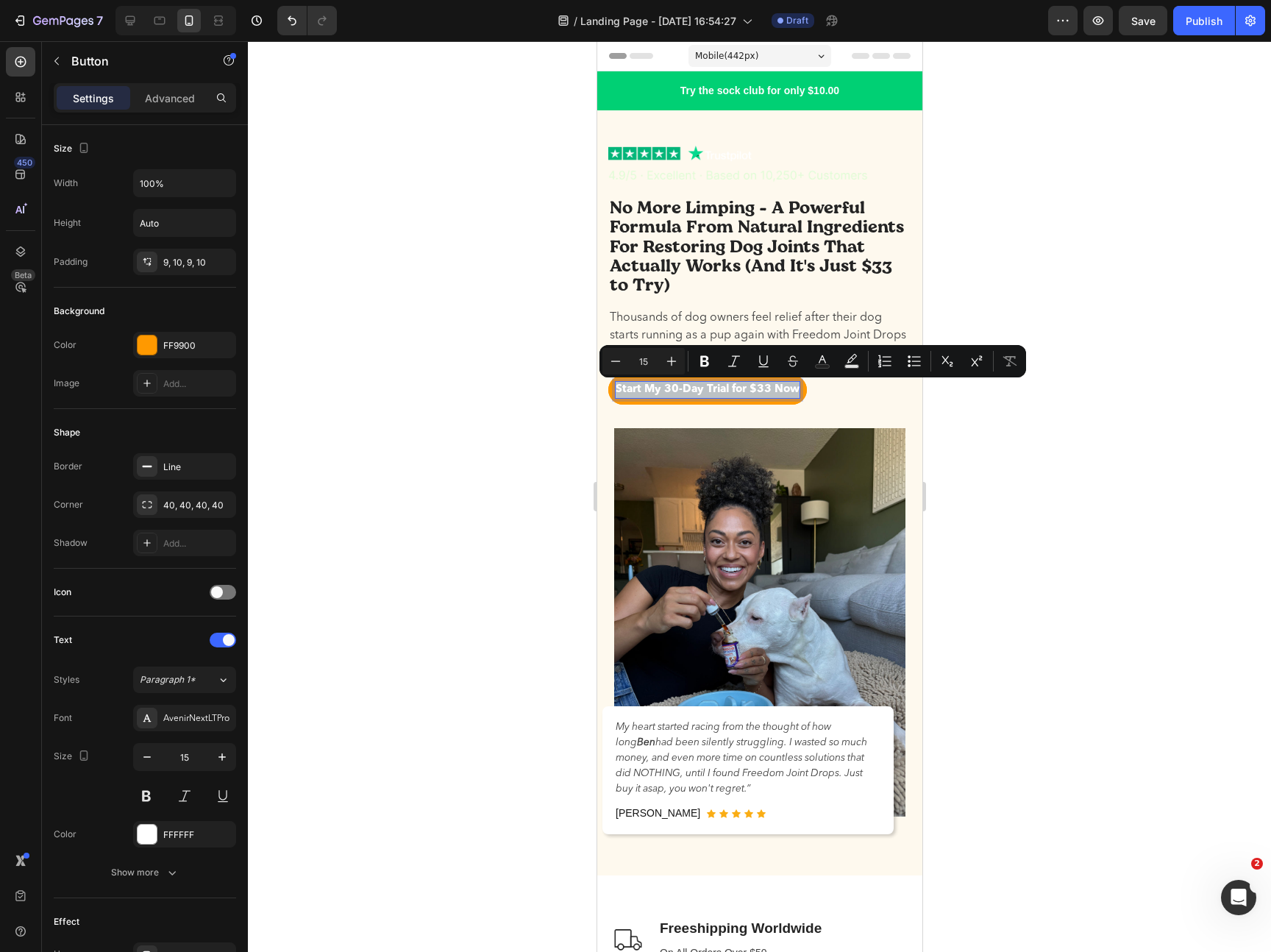
click at [822, 384] on div "Start My 30-Day Trial for $33 Now Button 0 Row" at bounding box center [759, 390] width 303 height 30
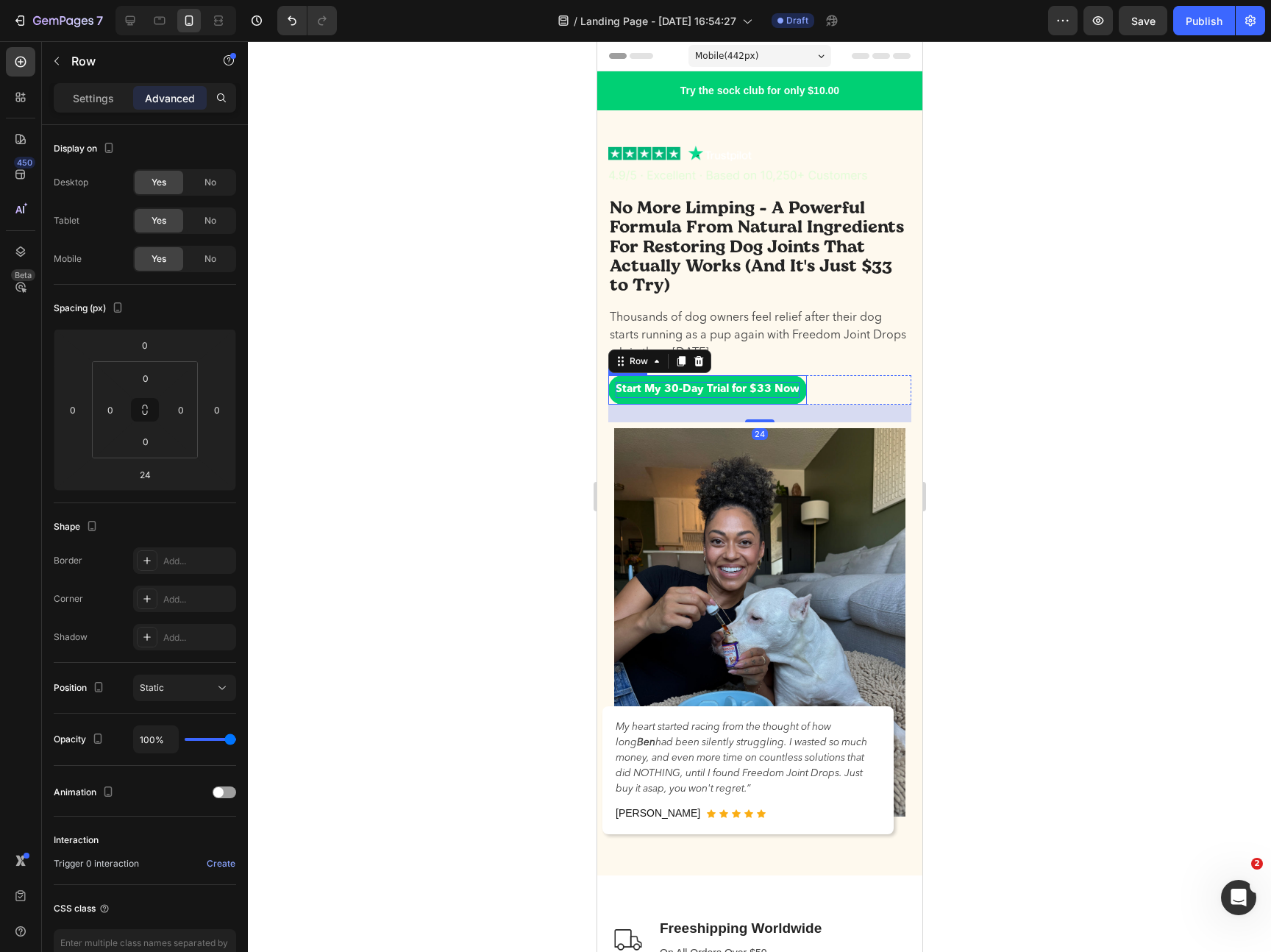
click at [791, 383] on p "Start My 30-Day Trial for $33 Now" at bounding box center [707, 390] width 184 height 17
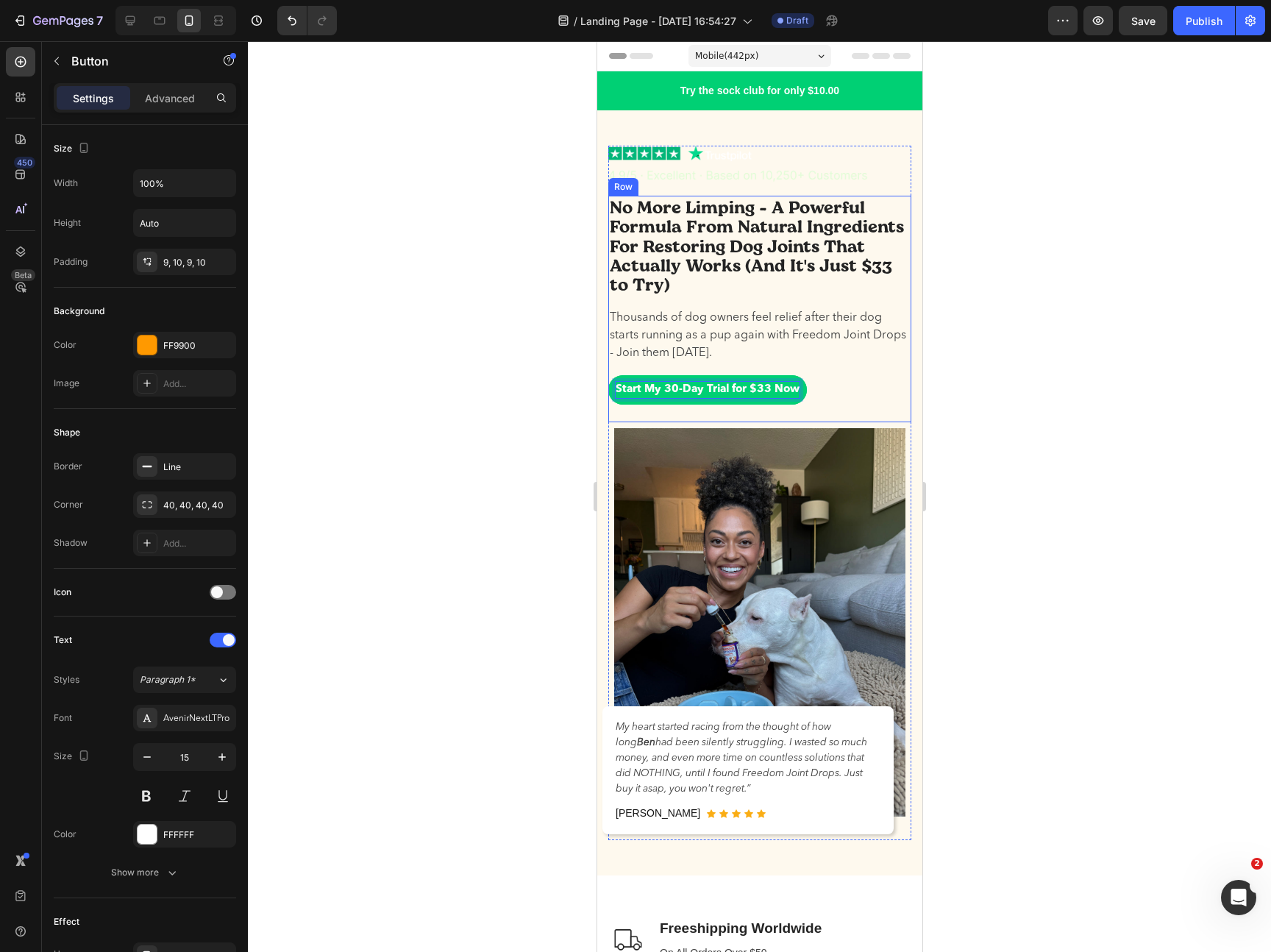
click at [771, 407] on div "No More Limping - A Powerful Formula From Natural Ingredients For Restoring Dog…" at bounding box center [759, 309] width 303 height 227
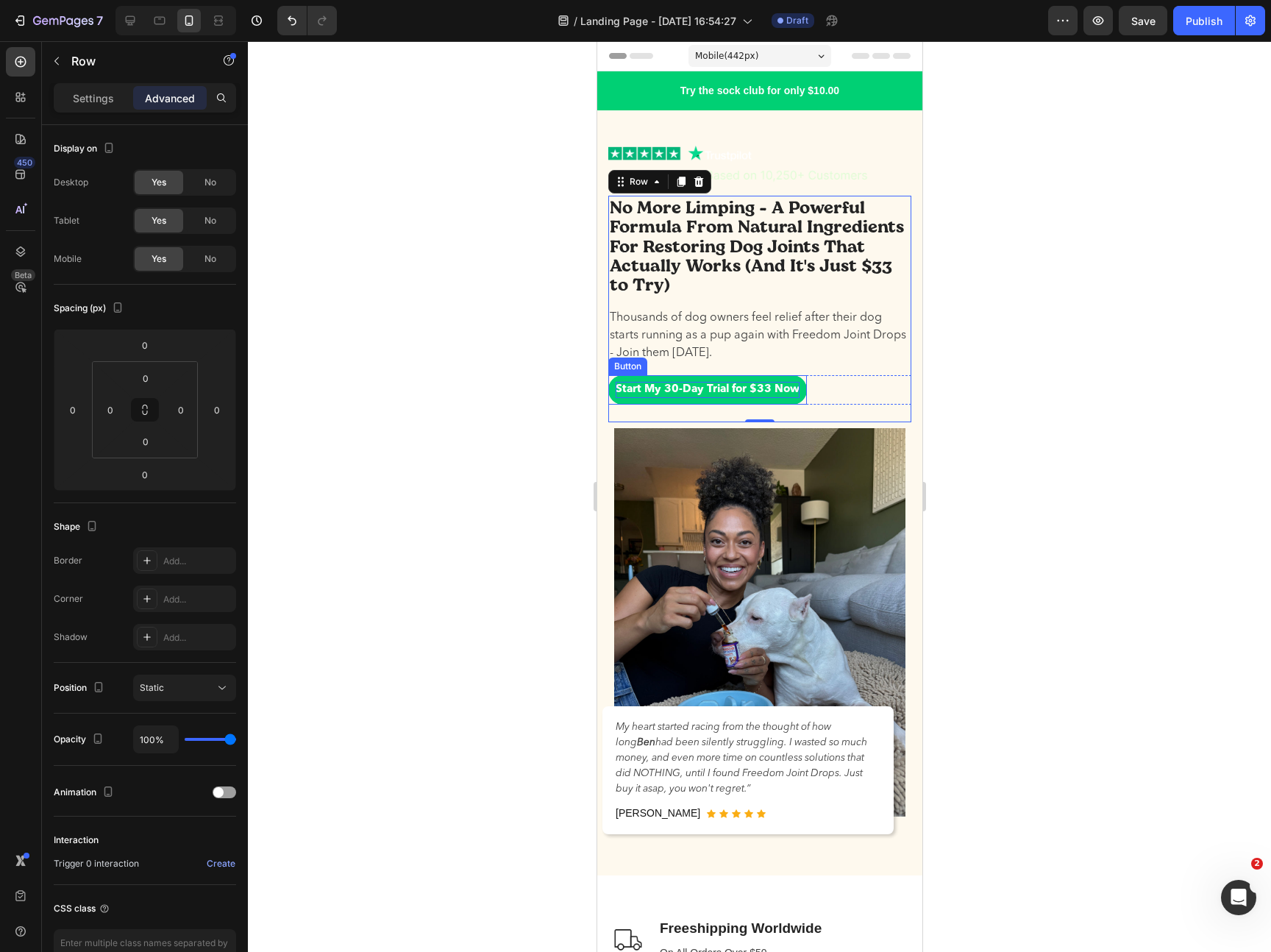
click at [771, 393] on p "Start My 30-Day Trial for $33 Now" at bounding box center [707, 390] width 184 height 17
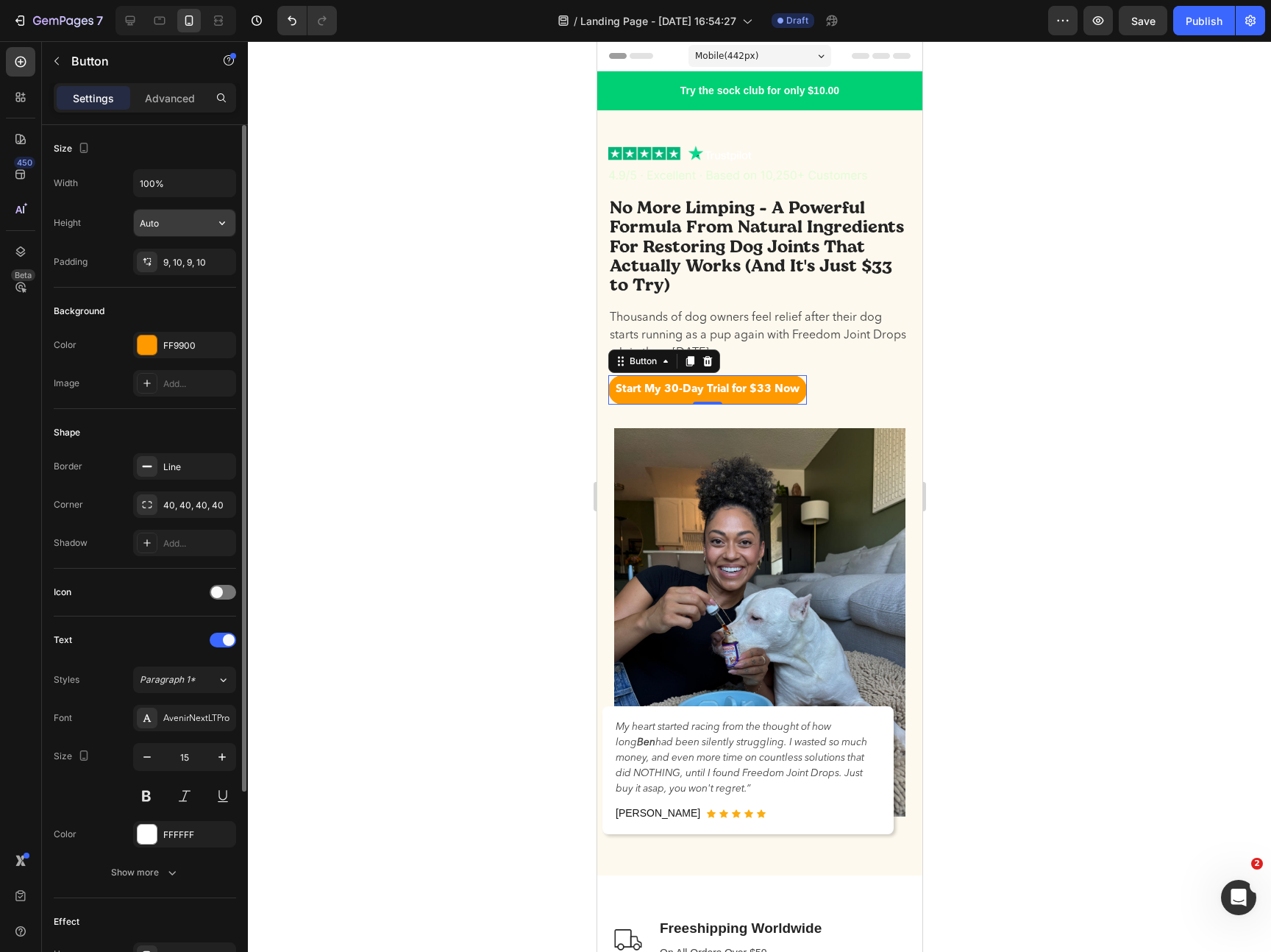
click at [167, 216] on input "Auto" at bounding box center [184, 223] width 101 height 27
click at [217, 221] on icon "button" at bounding box center [222, 222] width 15 height 15
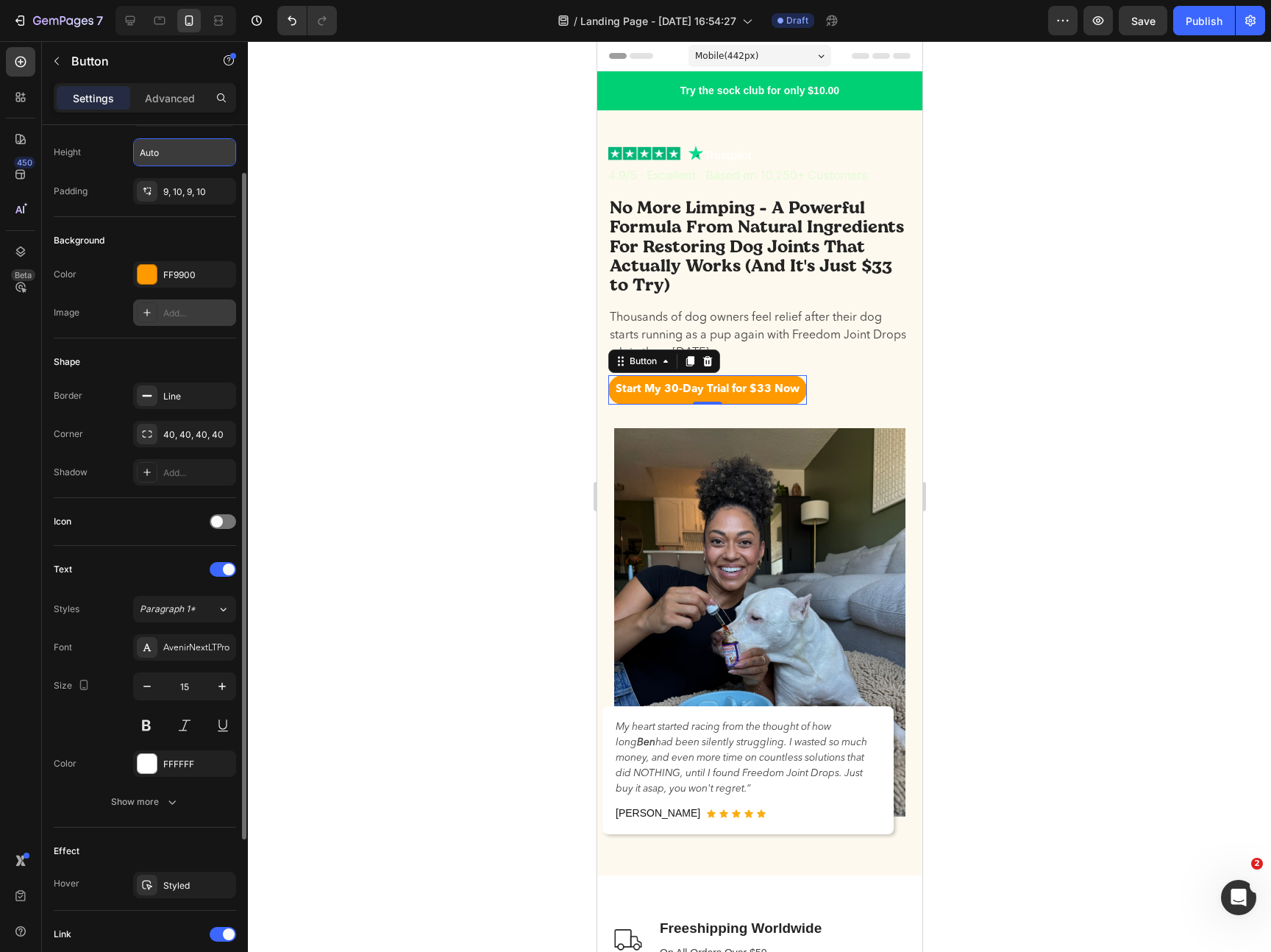
scroll to position [86, 0]
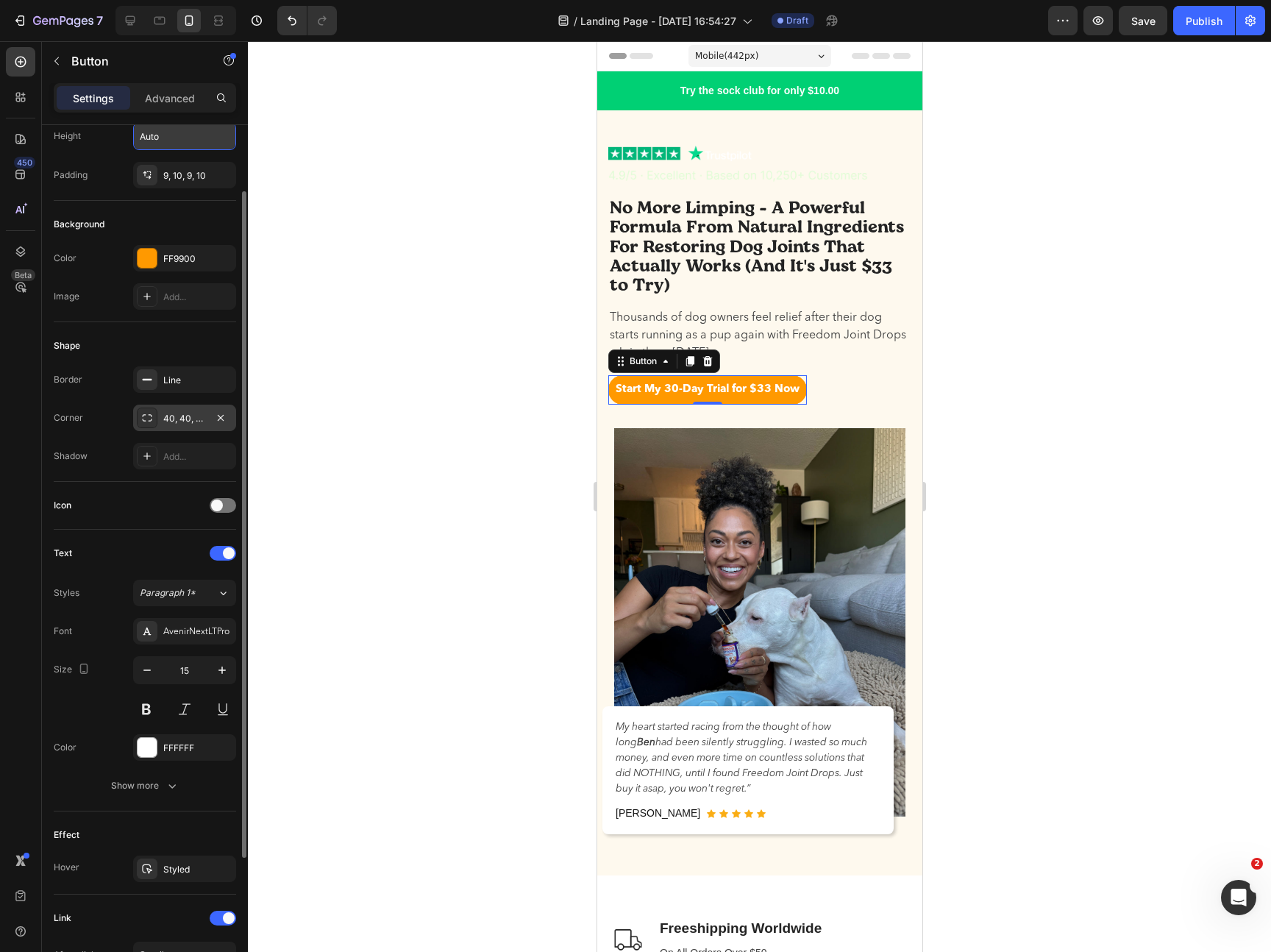
click at [178, 416] on div "40, 40, 40, 40" at bounding box center [185, 418] width 42 height 13
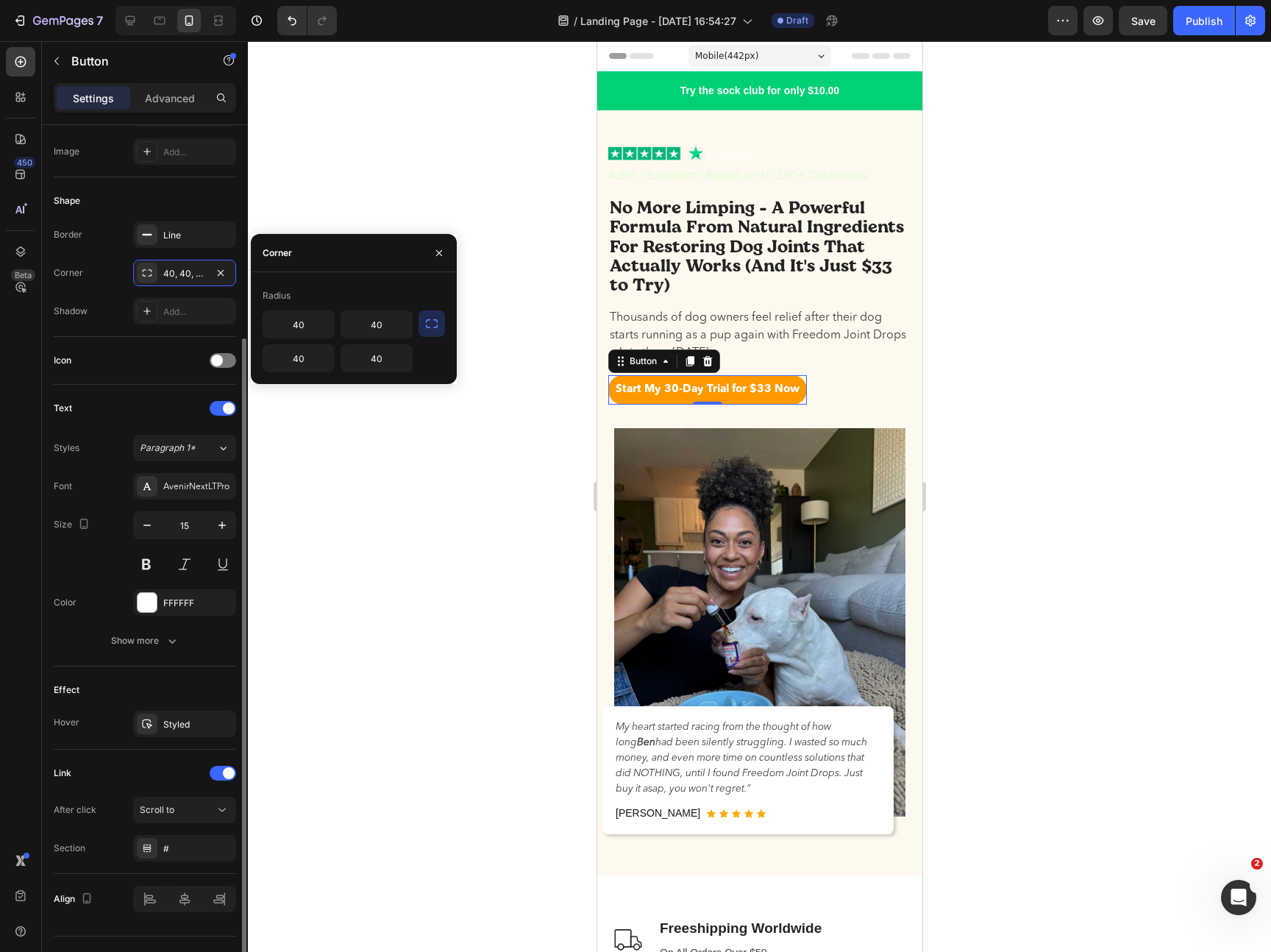
scroll to position [262, 0]
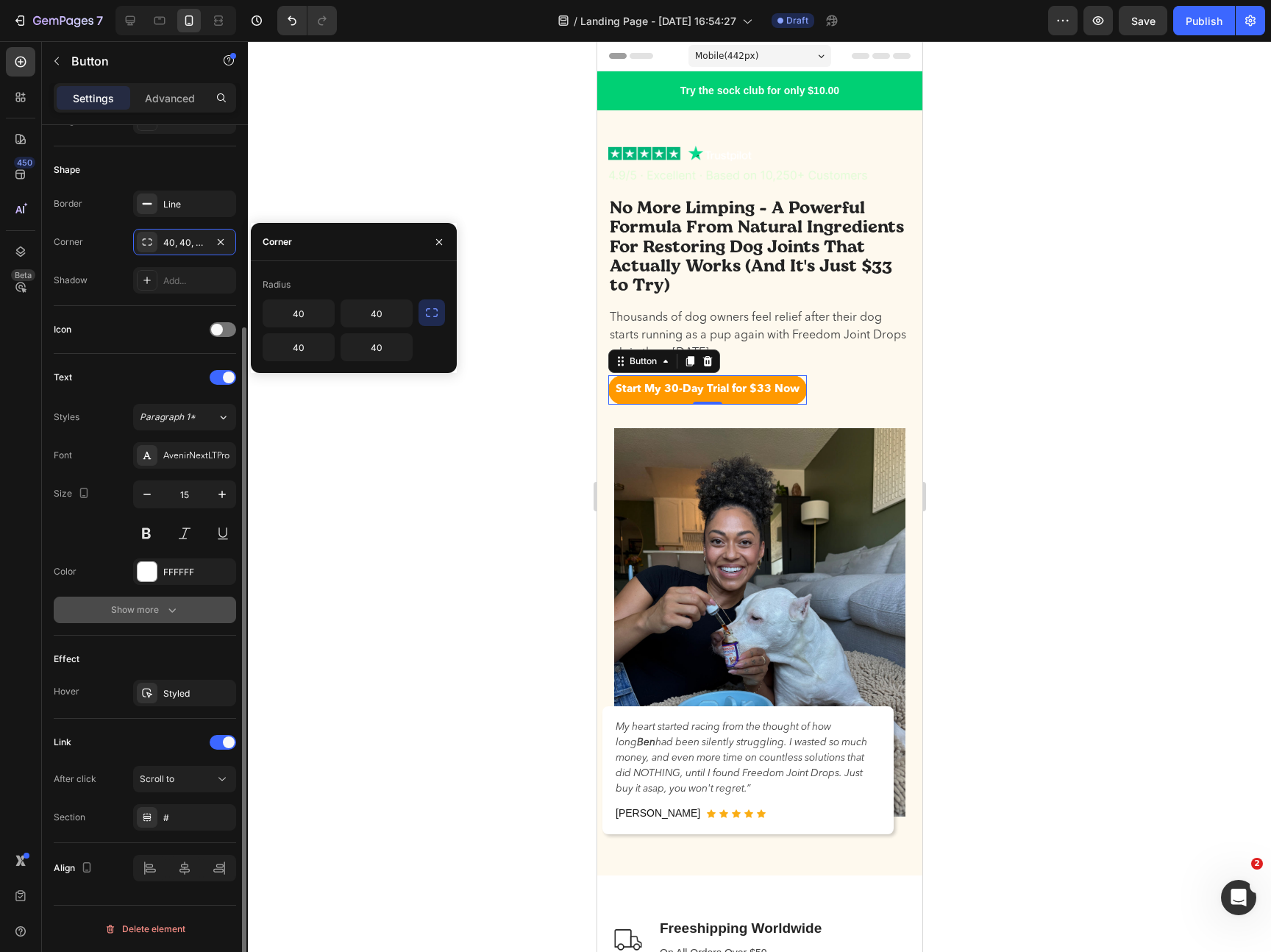
click at [155, 608] on div "Show more" at bounding box center [145, 610] width 68 height 15
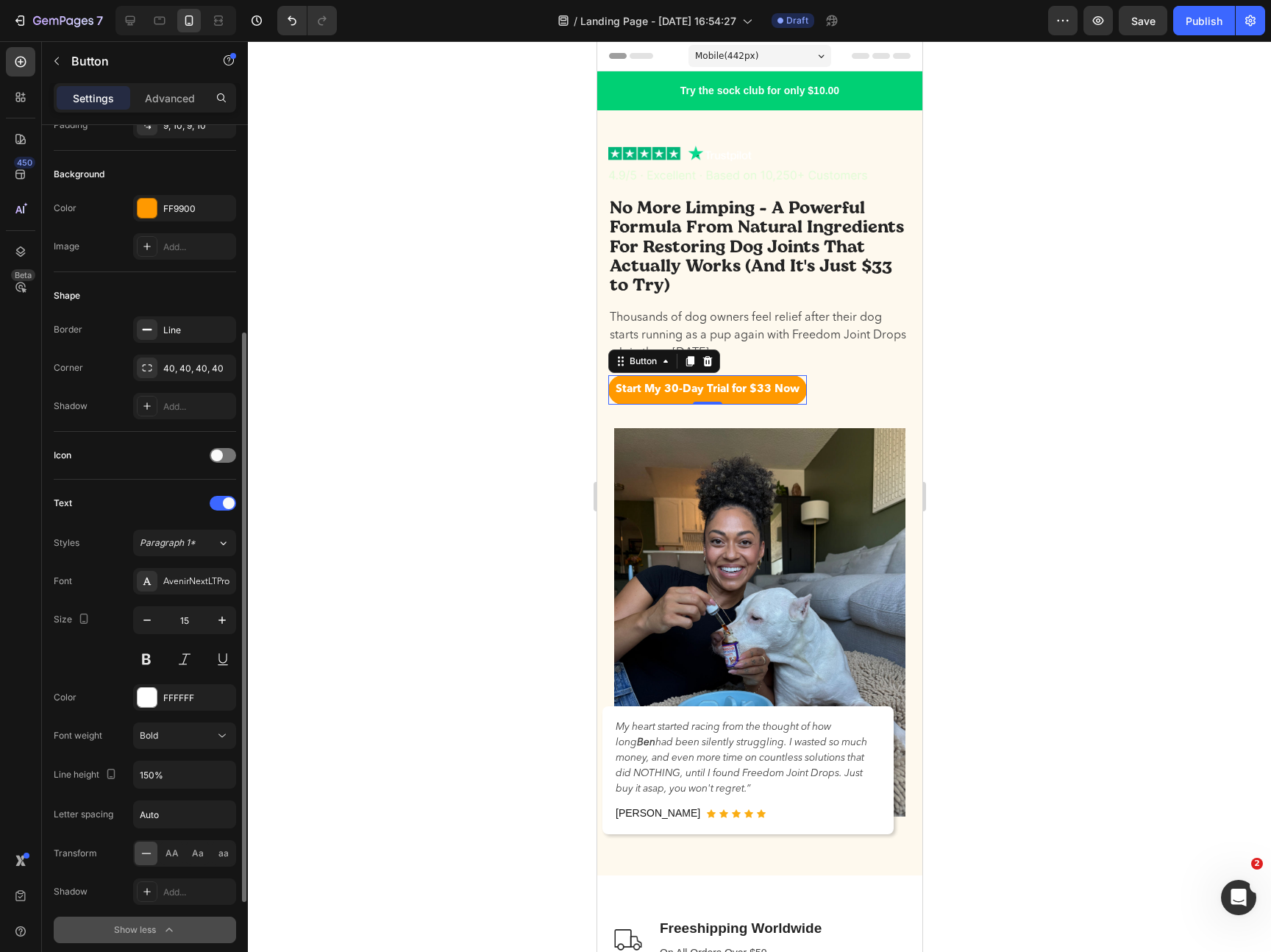
scroll to position [0, 0]
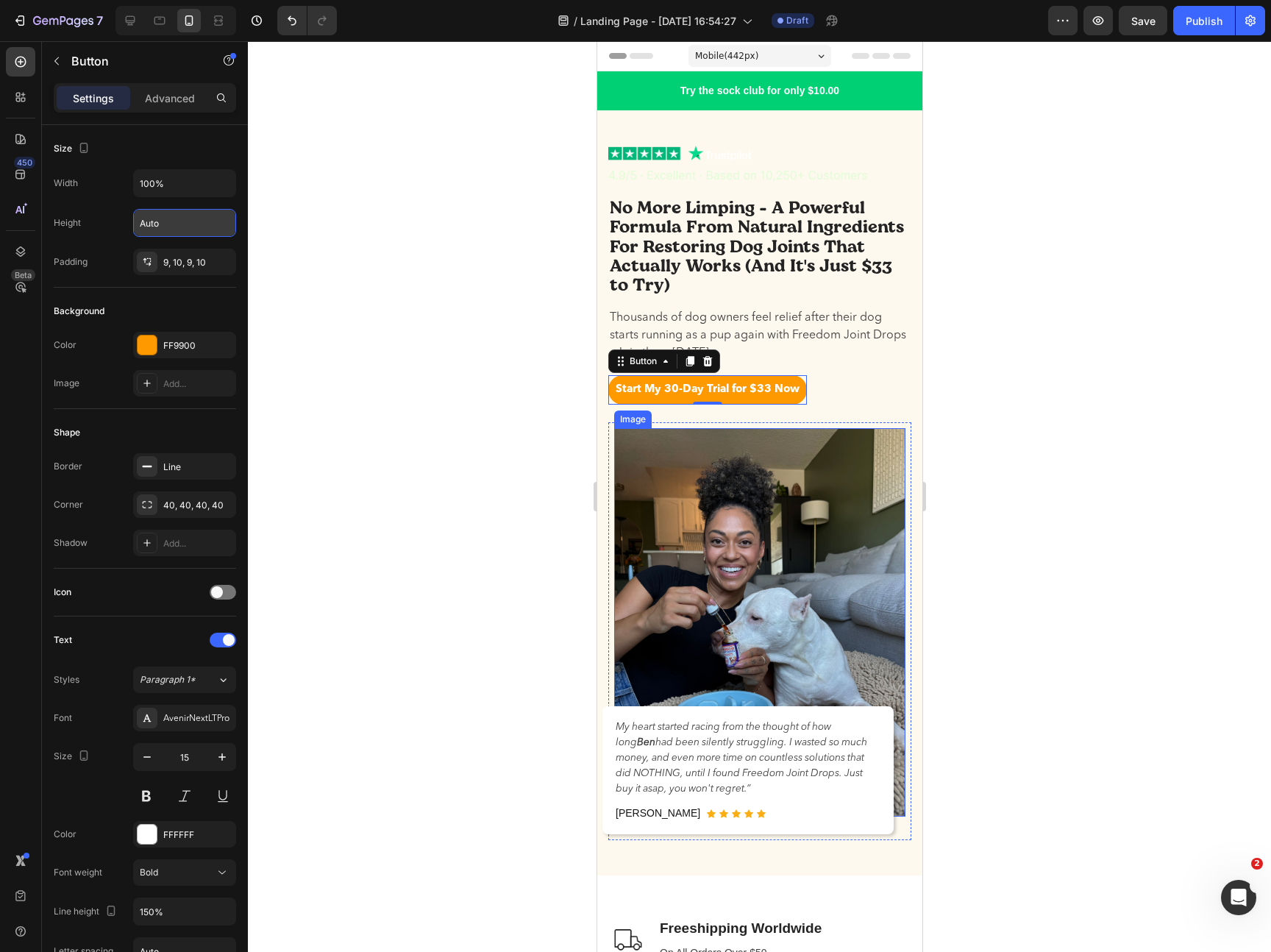
click at [790, 438] on img at bounding box center [759, 622] width 291 height 388
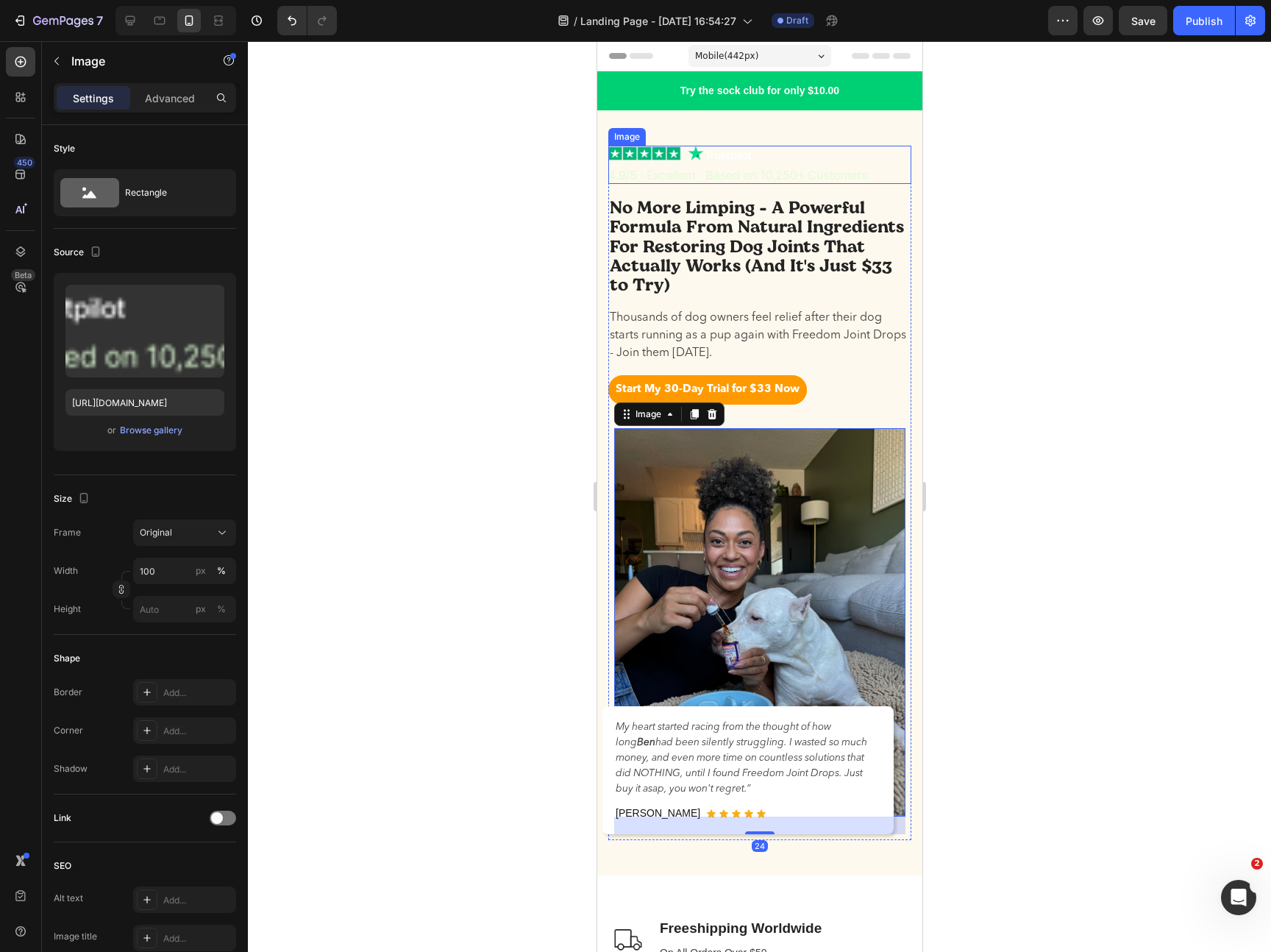
click at [727, 155] on img at bounding box center [759, 164] width 303 height 38
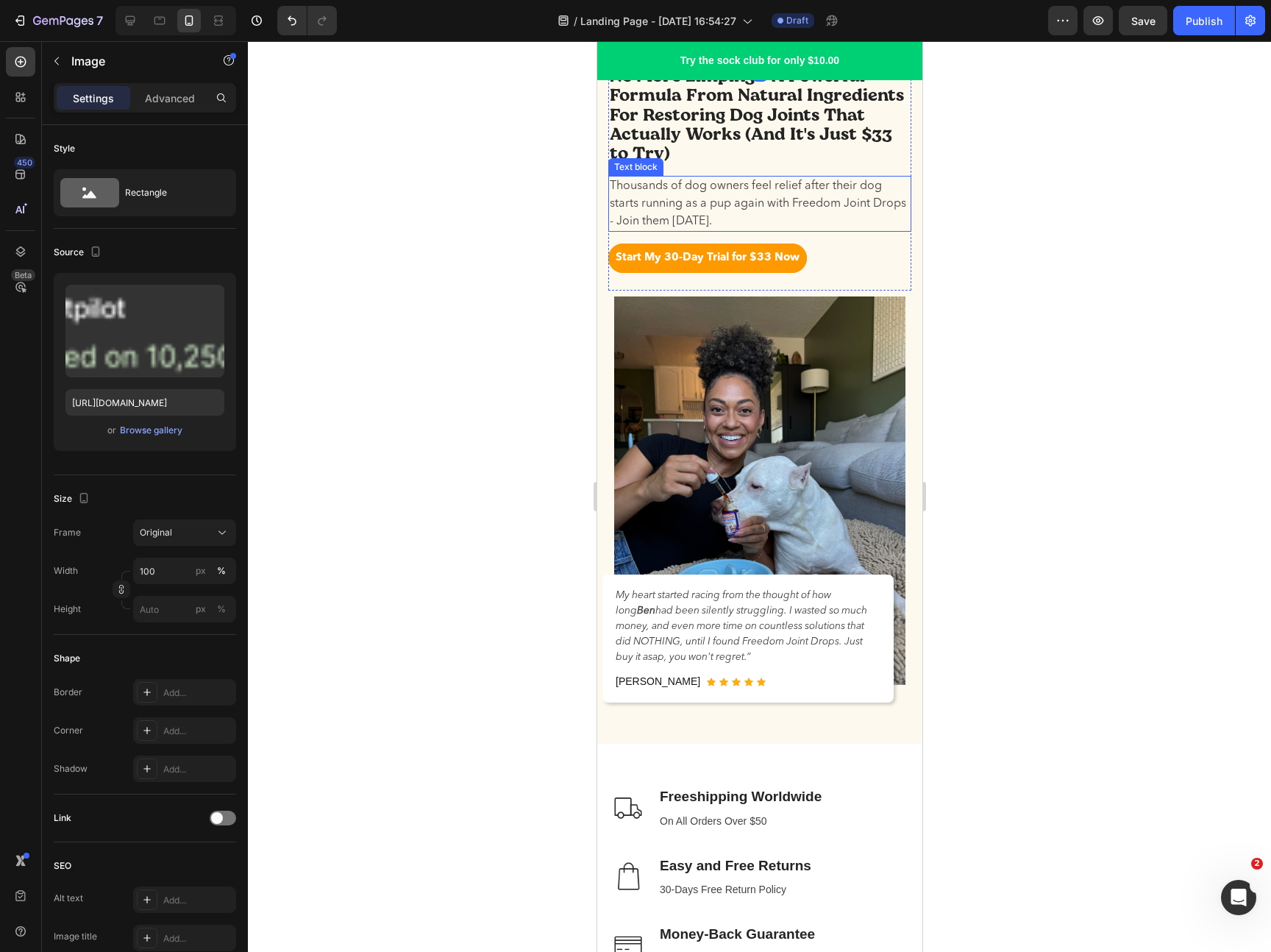
scroll to position [401, 0]
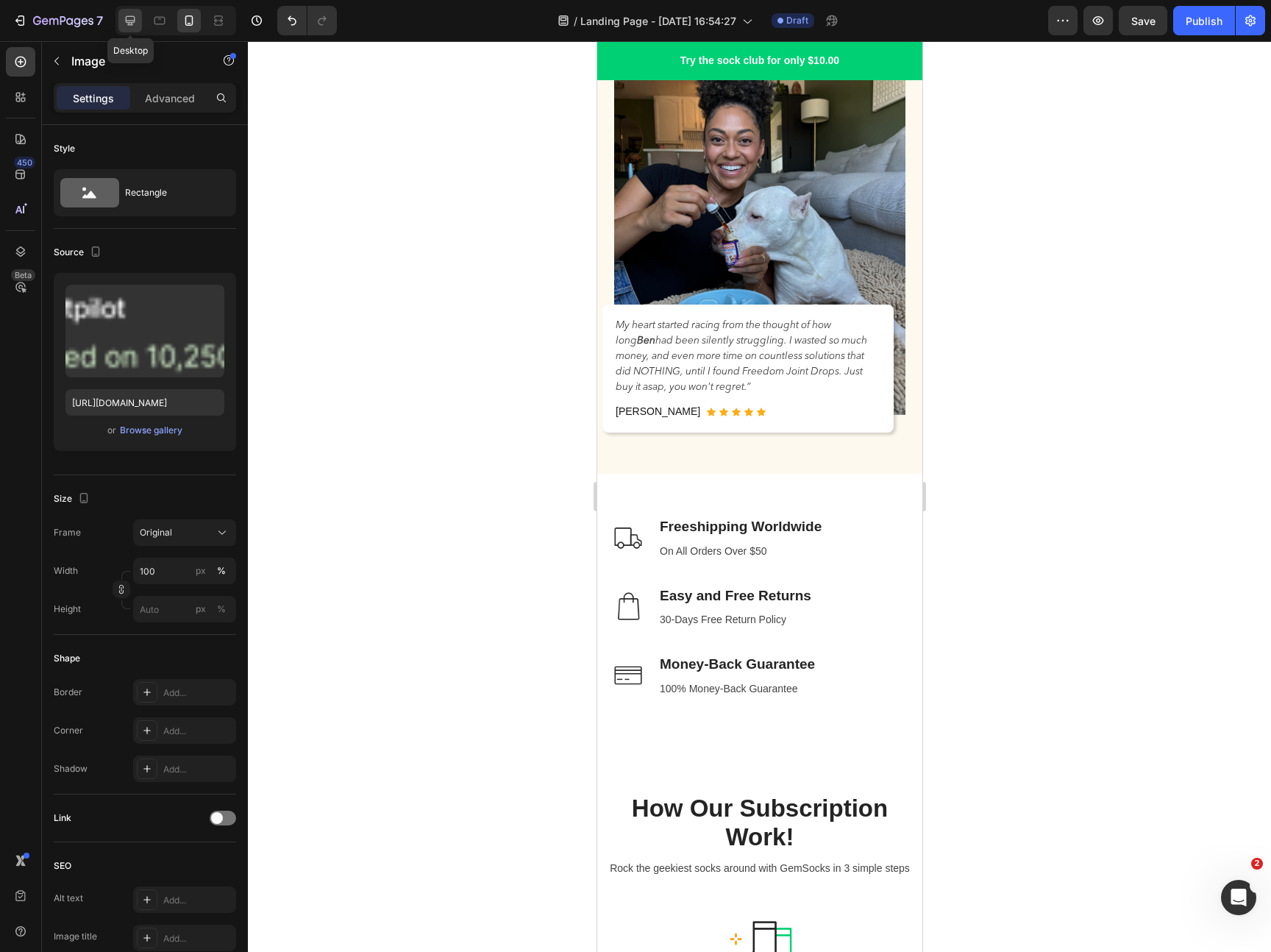
click at [133, 16] on icon at bounding box center [130, 21] width 9 height 9
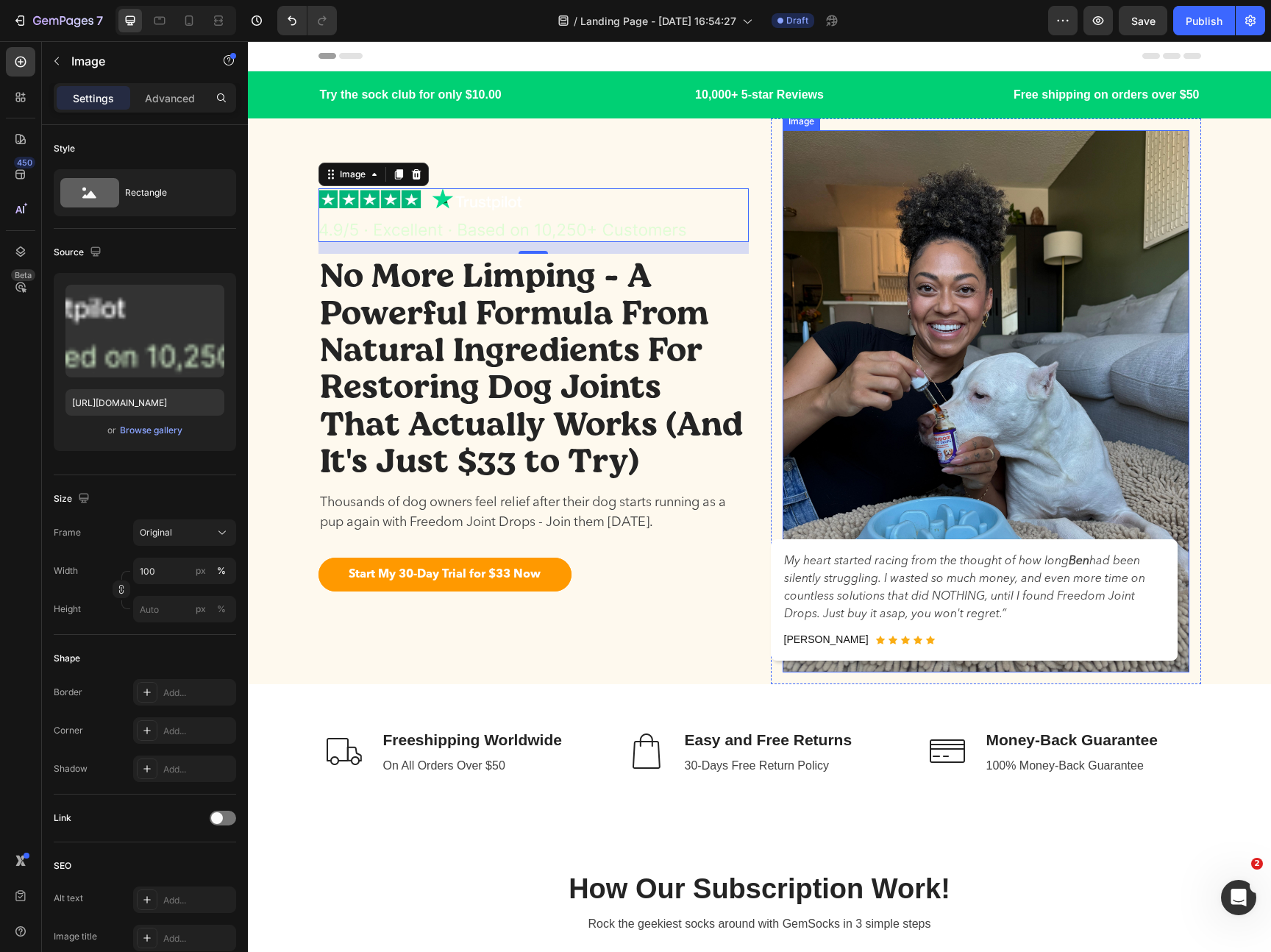
click at [965, 476] on img at bounding box center [986, 401] width 407 height 542
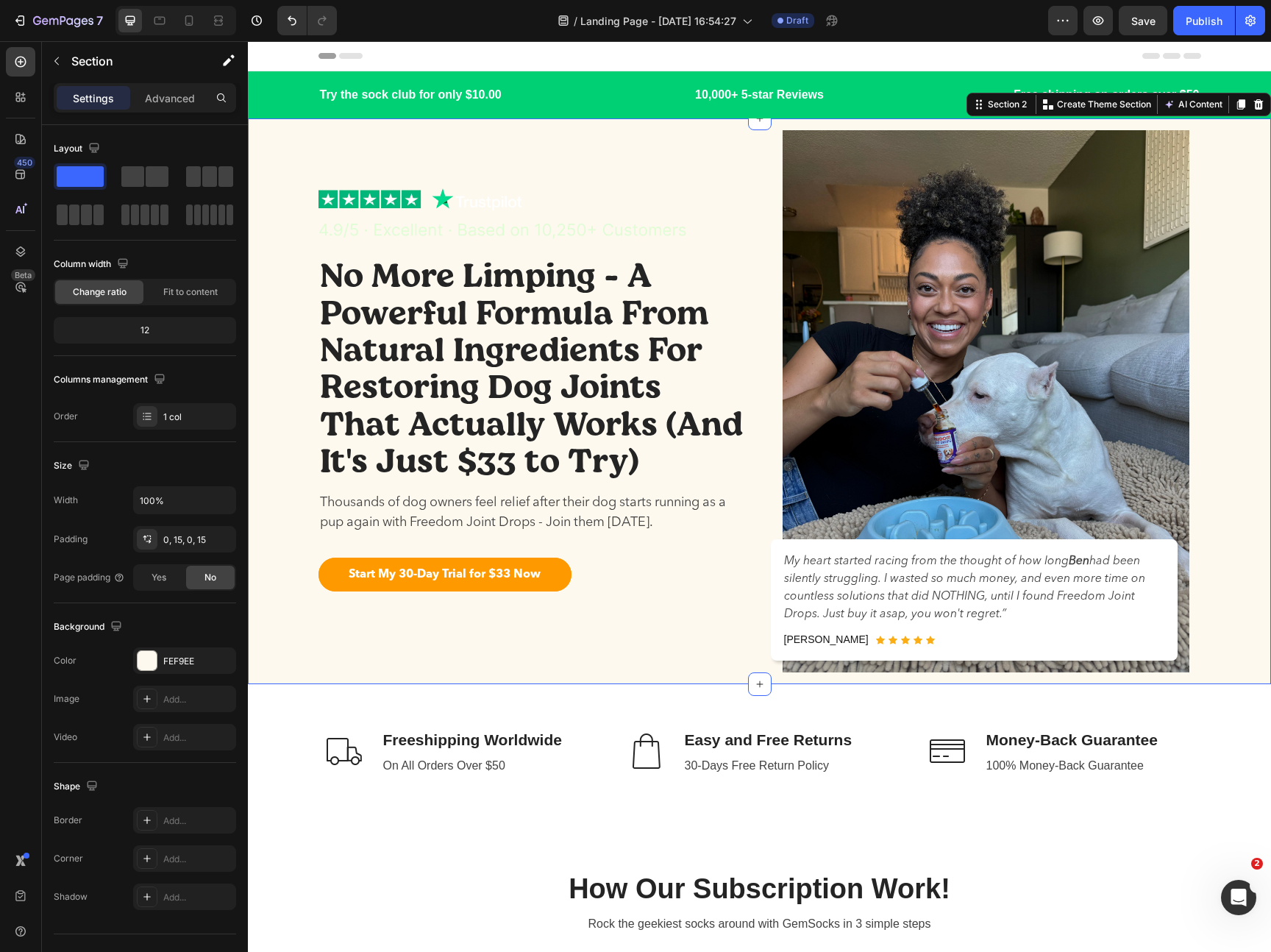
click at [1261, 675] on div "Image No More Limping - A Powerful Formula From Natural Ingredients For Restori…" at bounding box center [760, 401] width 1023 height 566
click at [1244, 654] on div "Image No More Limping - A Powerful Formula From Natural Ingredients For Restori…" at bounding box center [760, 401] width 1001 height 566
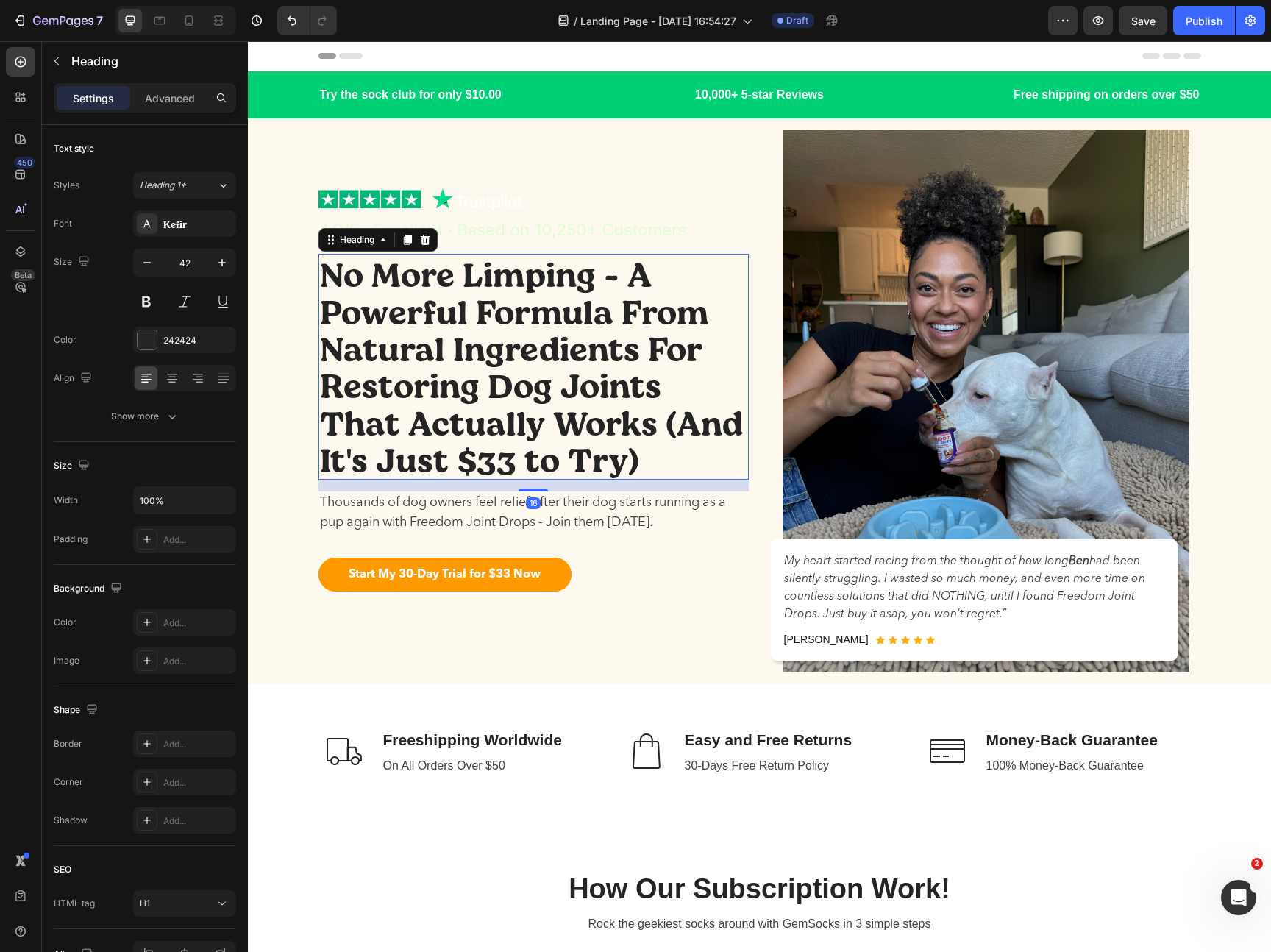
click at [613, 470] on p "No More Limping - A Powerful Formula From Natural Ingredients For Restoring Dog…" at bounding box center [533, 366] width 427 height 222
click at [482, 196] on img at bounding box center [533, 215] width 430 height 53
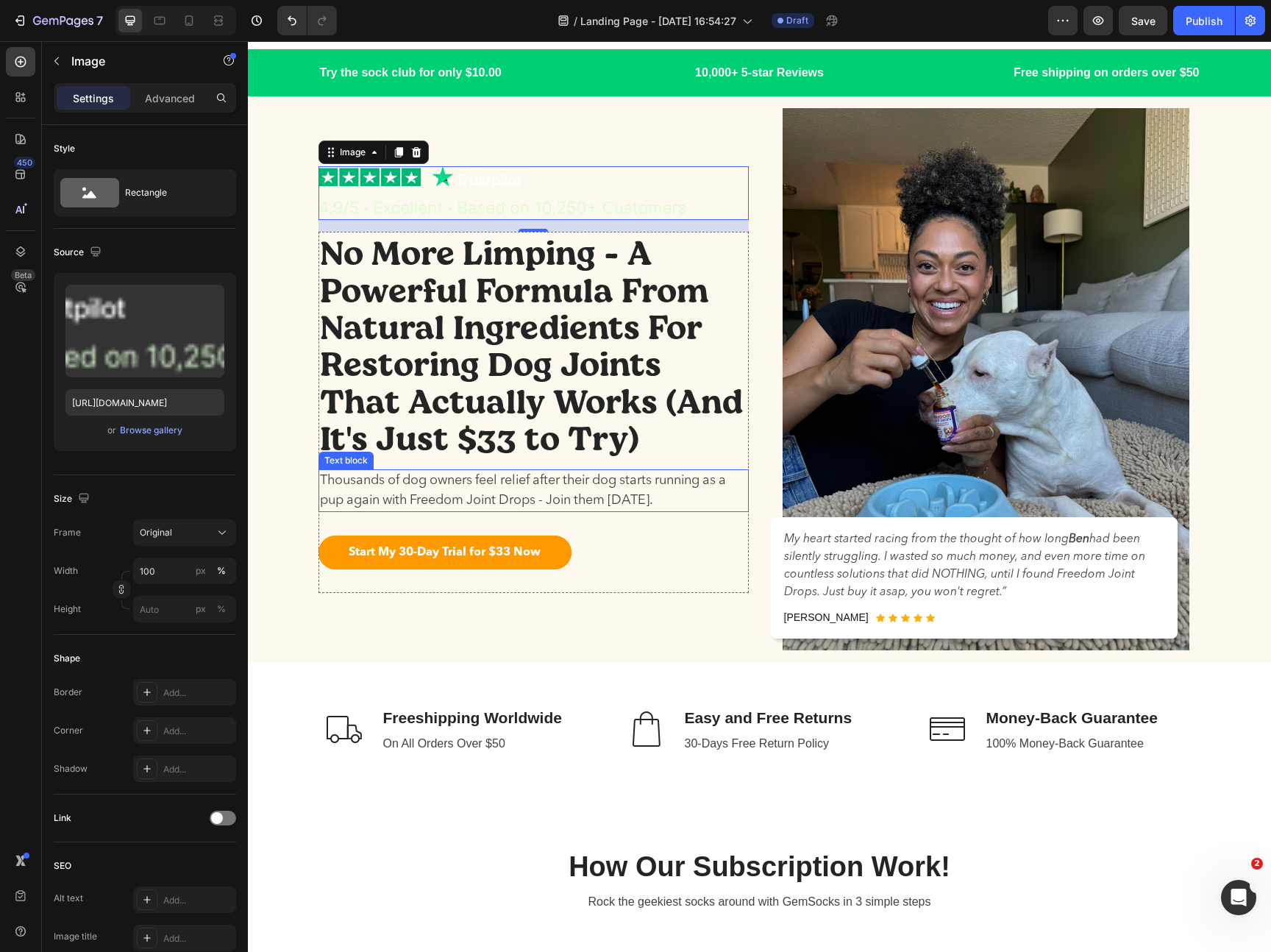
scroll to position [47, 0]
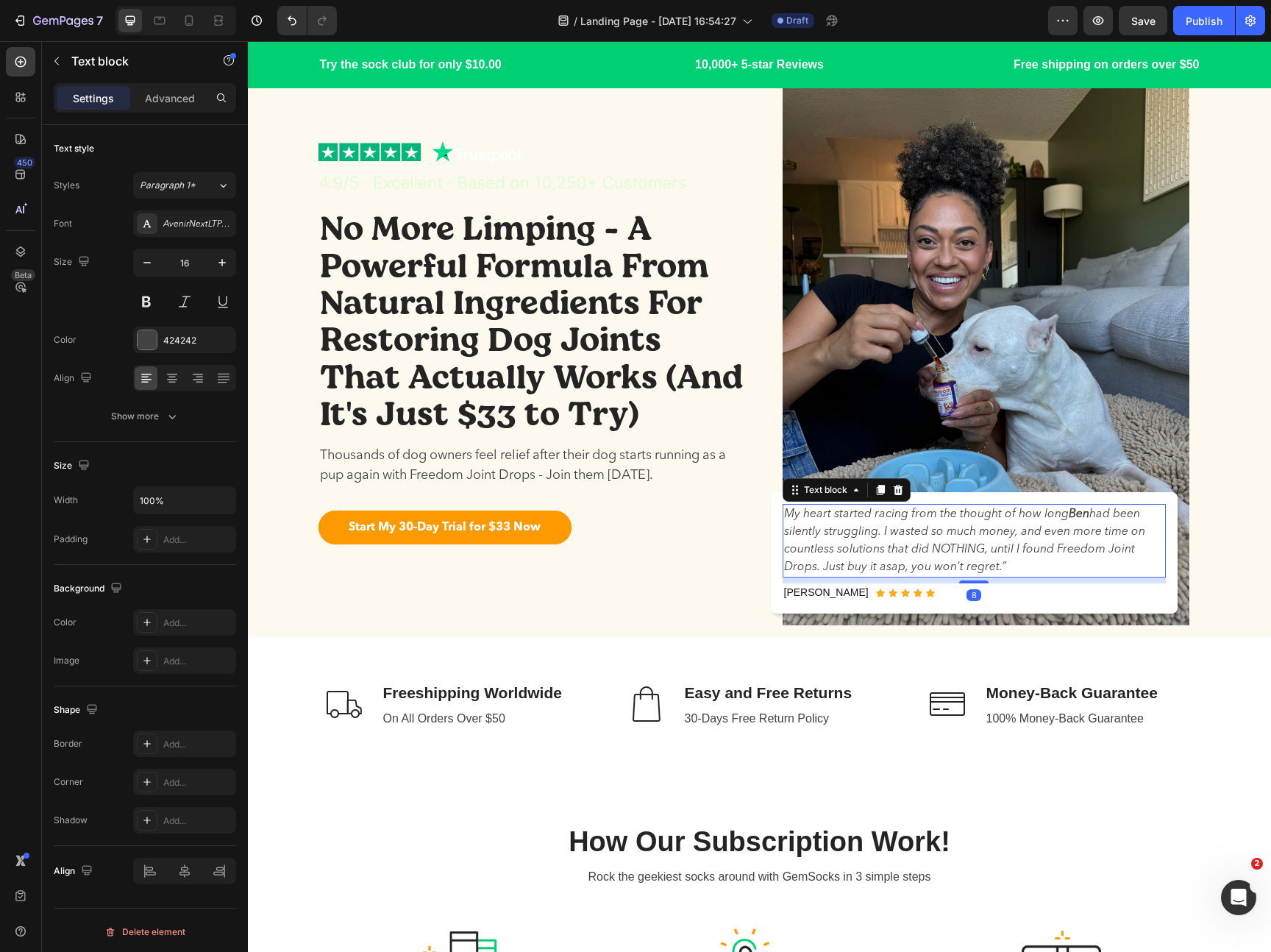
click at [857, 536] on p "My heart started racing from the thought of how [PERSON_NAME] had been silently…" at bounding box center [974, 540] width 380 height 71
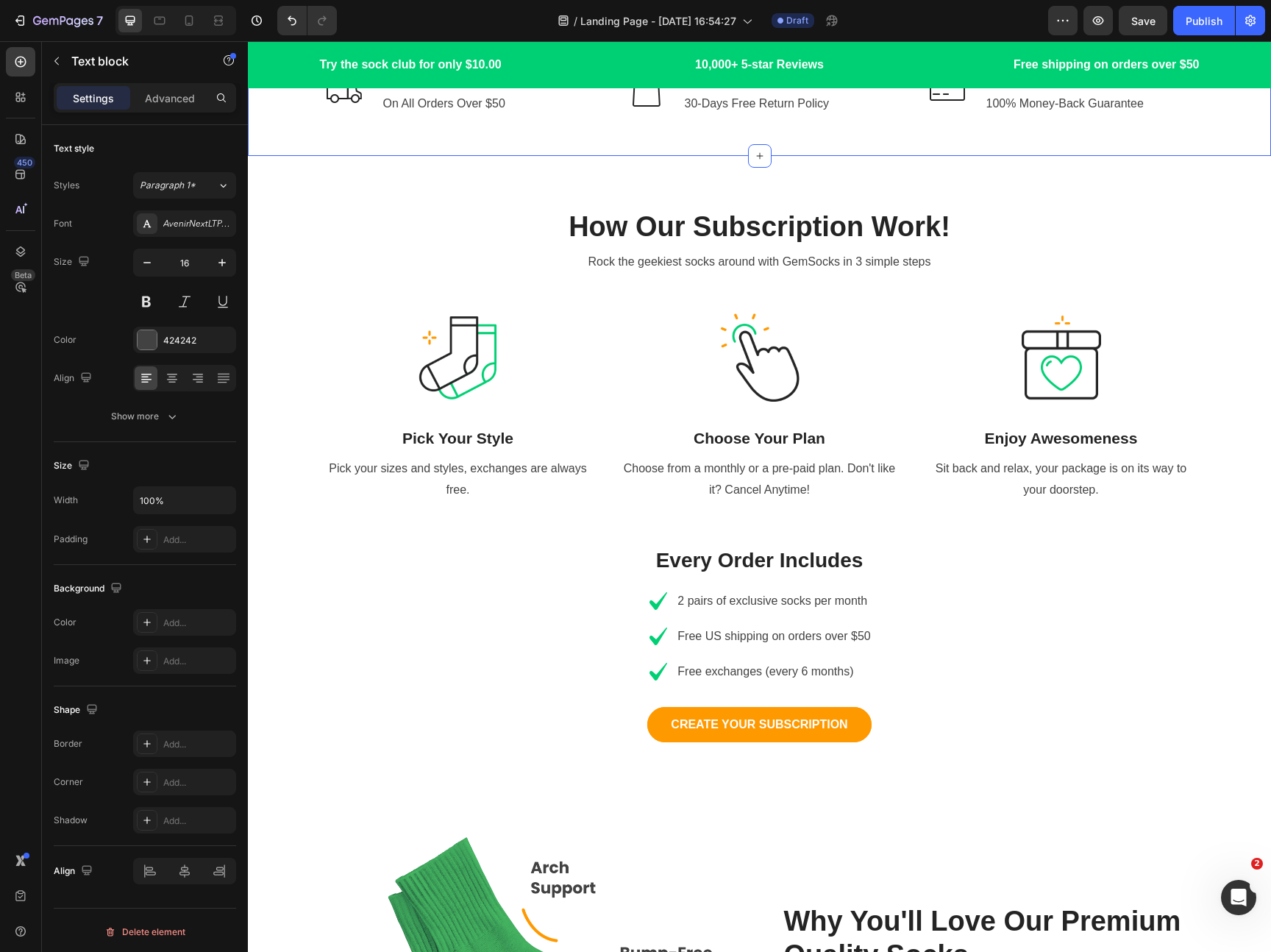
scroll to position [621, 0]
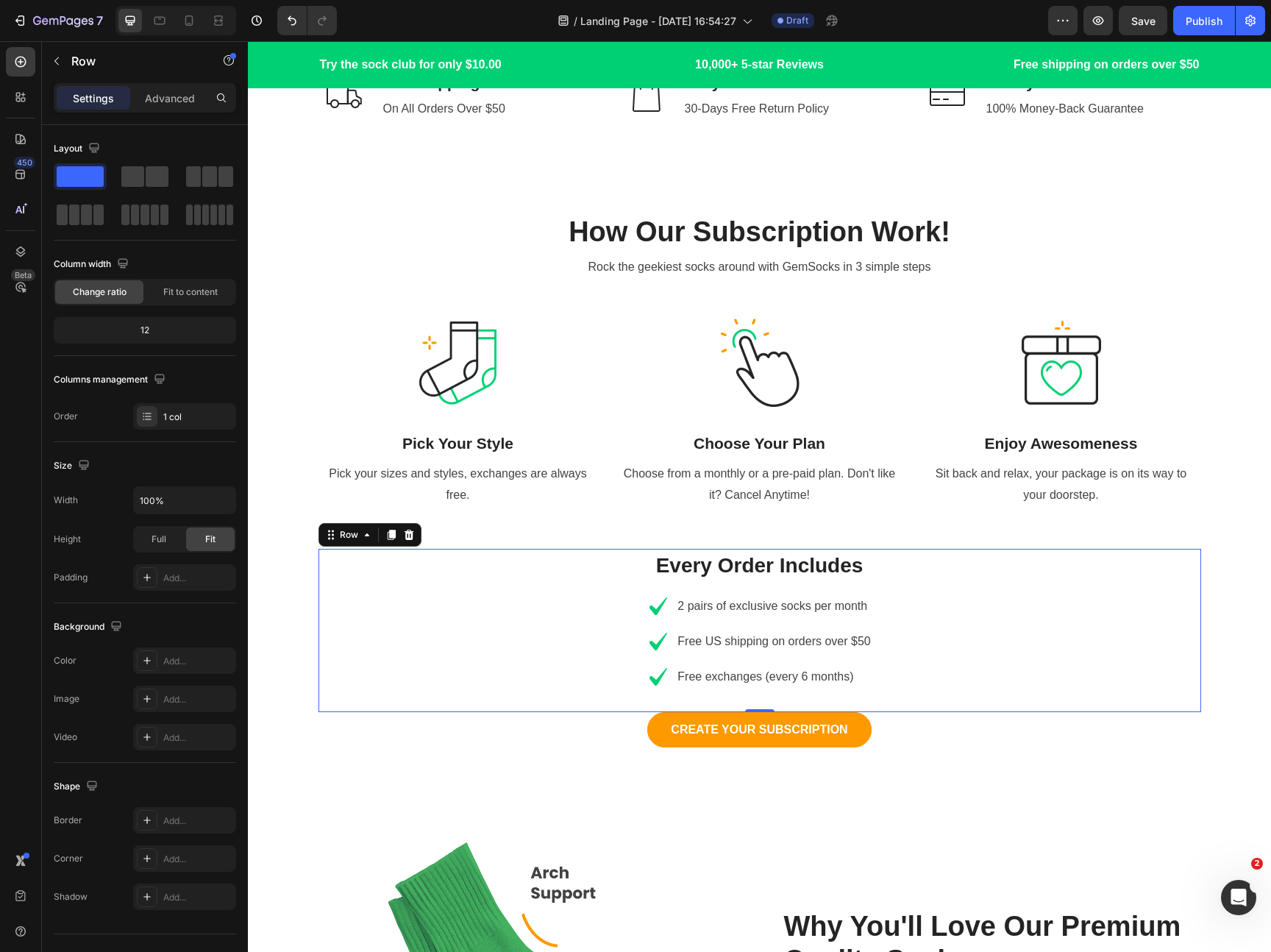
click at [959, 700] on div "Every Order Includes Heading Icon 2 pairs of exclusive socks per month Text blo…" at bounding box center [760, 630] width 883 height 163
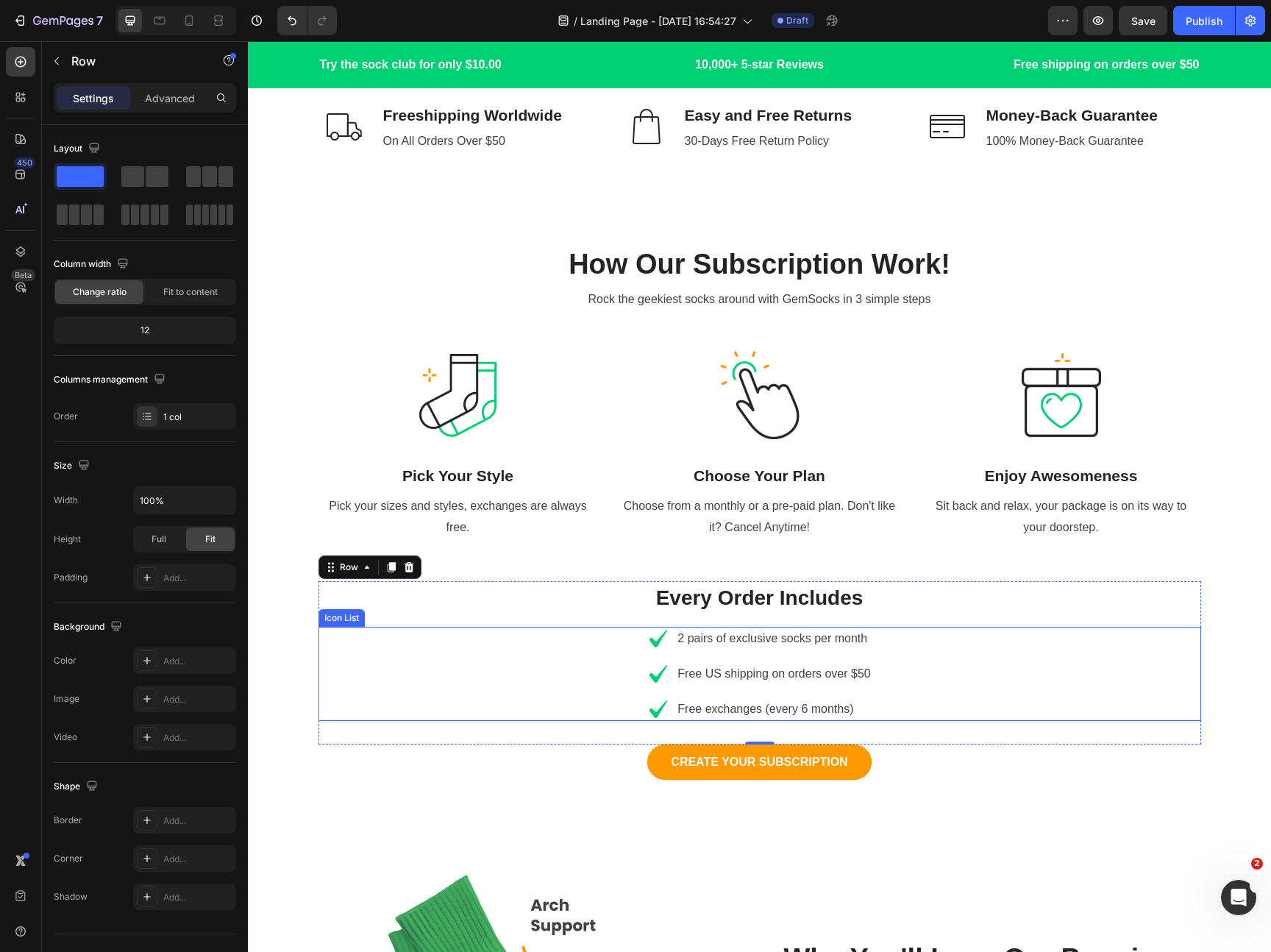
click at [921, 701] on div "Icon 2 pairs of exclusive socks per month Text block Icon Free US shipping on o…" at bounding box center [760, 674] width 883 height 94
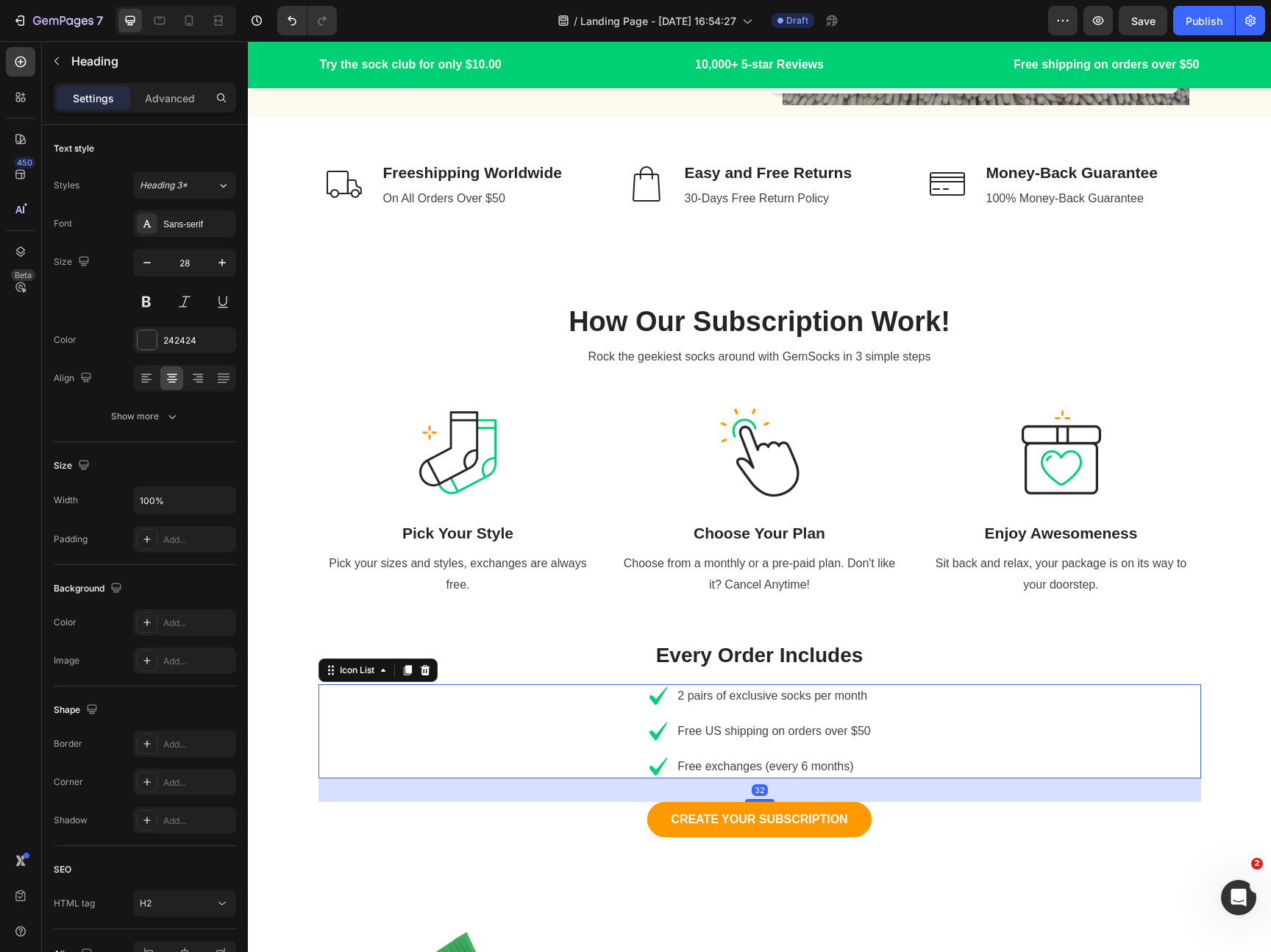
click at [846, 661] on p "Every Order Includes" at bounding box center [760, 655] width 880 height 31
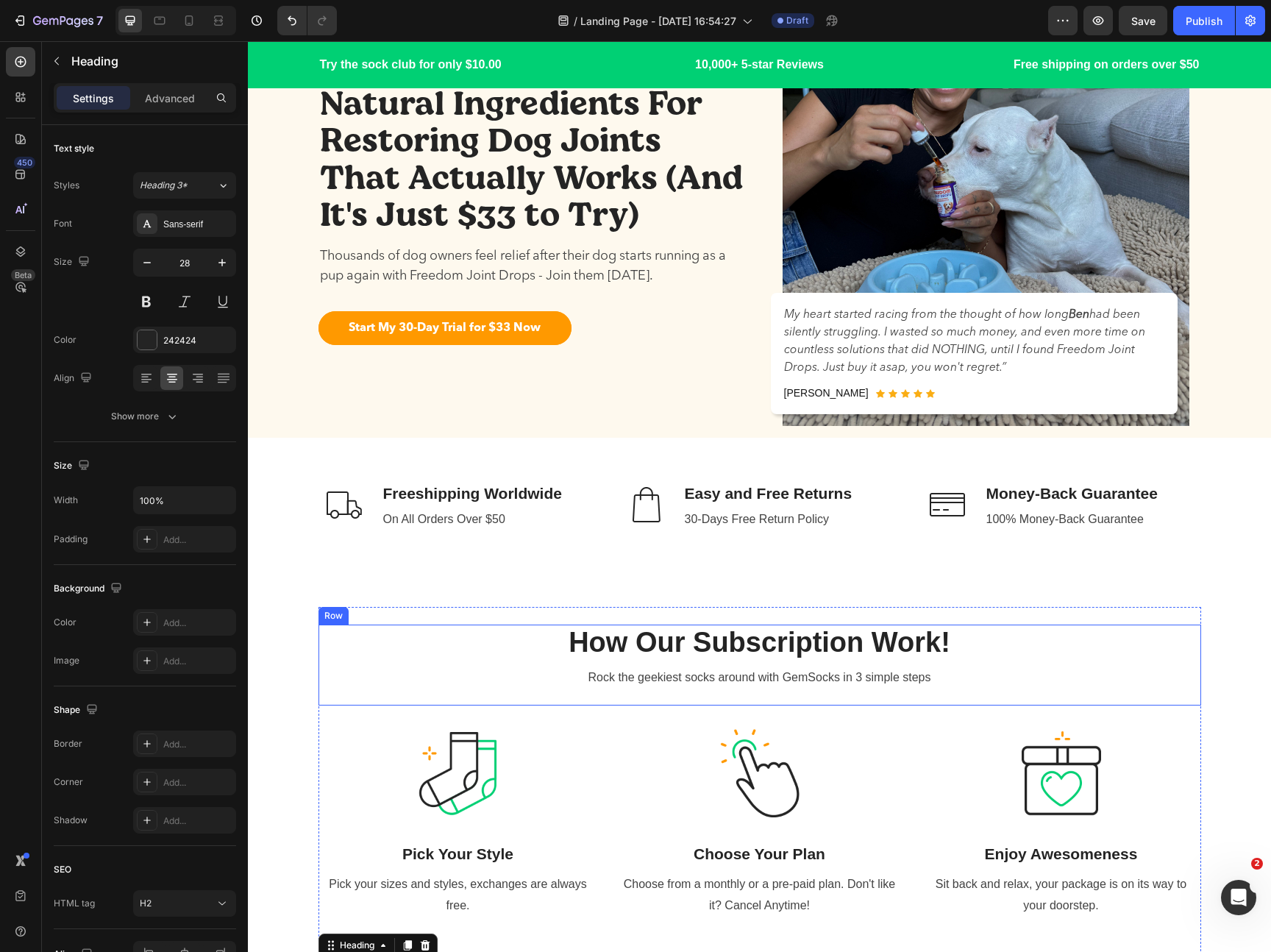
scroll to position [192, 0]
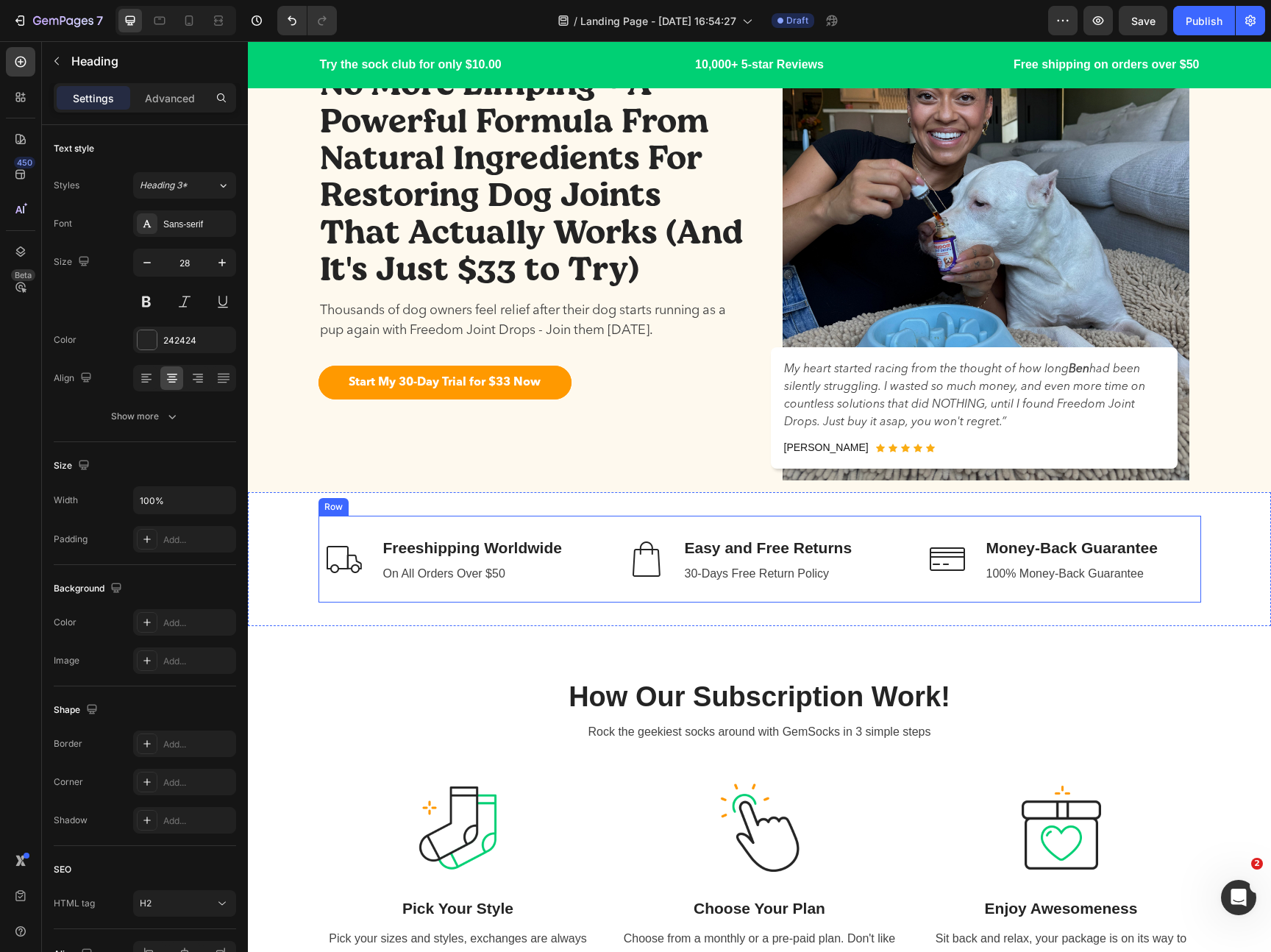
click at [760, 514] on div "Image Freeshipping Worldwide Text block On All Orders Over $50 Text block Row I…" at bounding box center [760, 558] width 1023 height 134
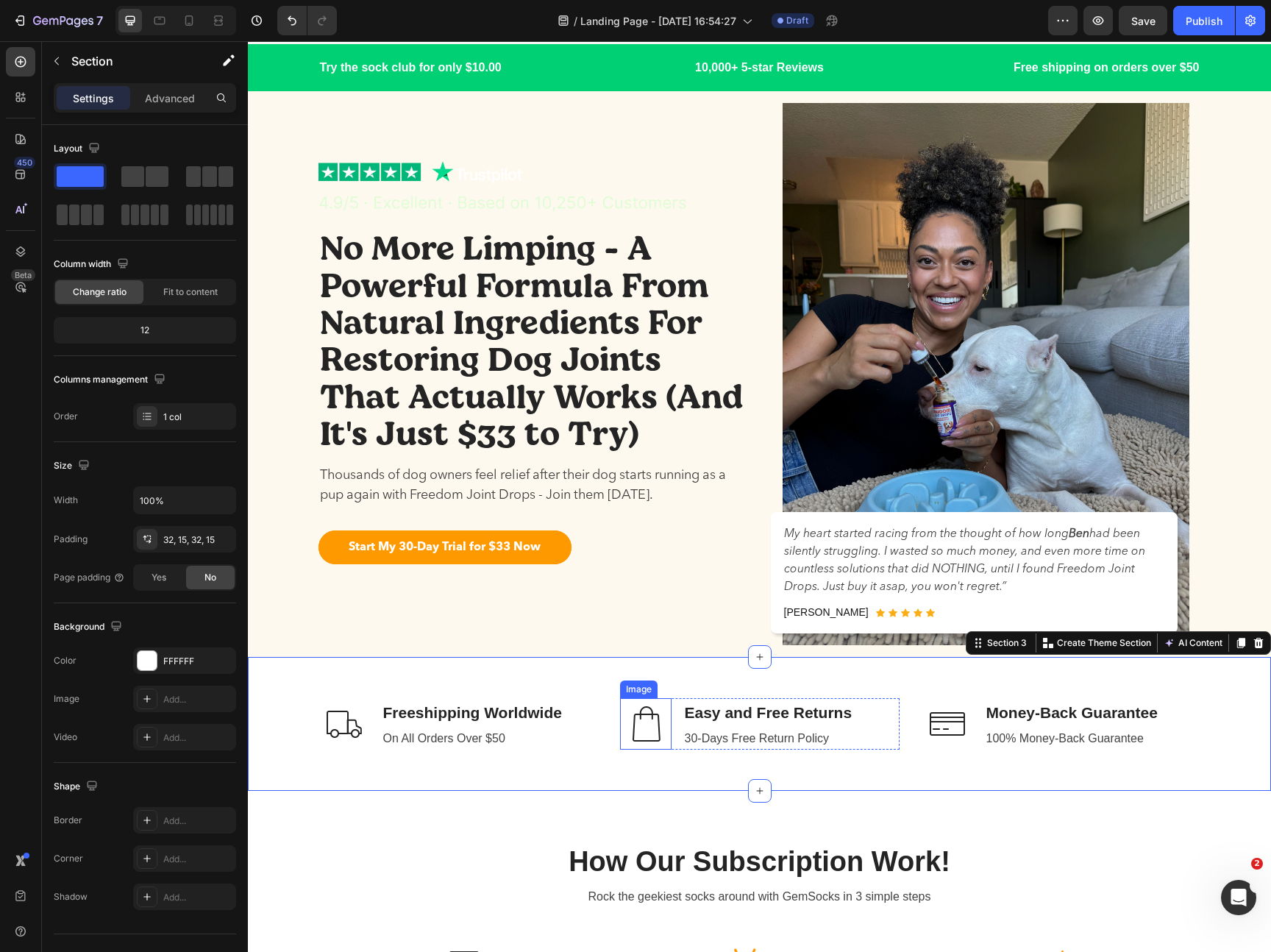
scroll to position [0, 0]
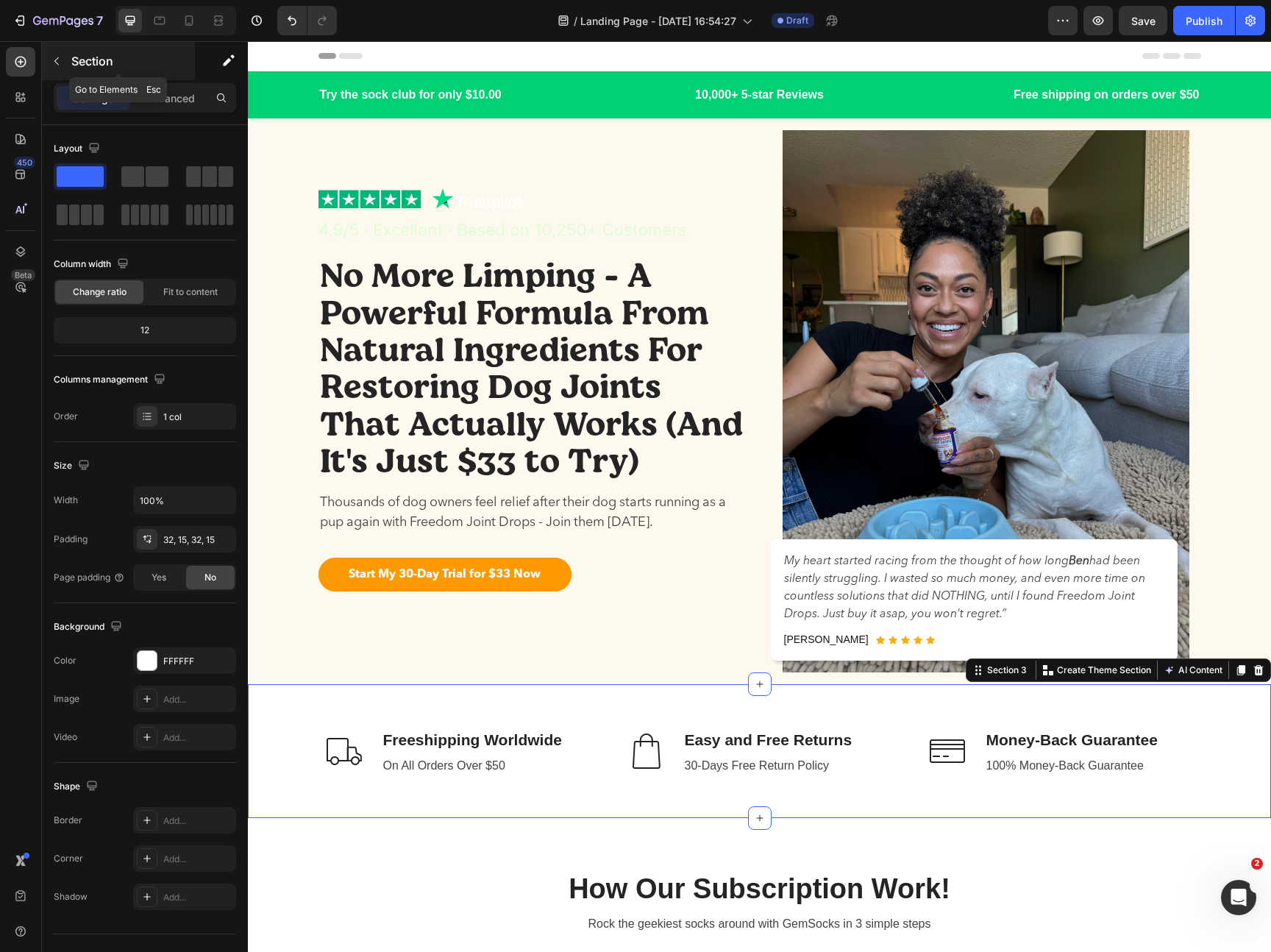
click at [64, 70] on button "button" at bounding box center [57, 61] width 24 height 24
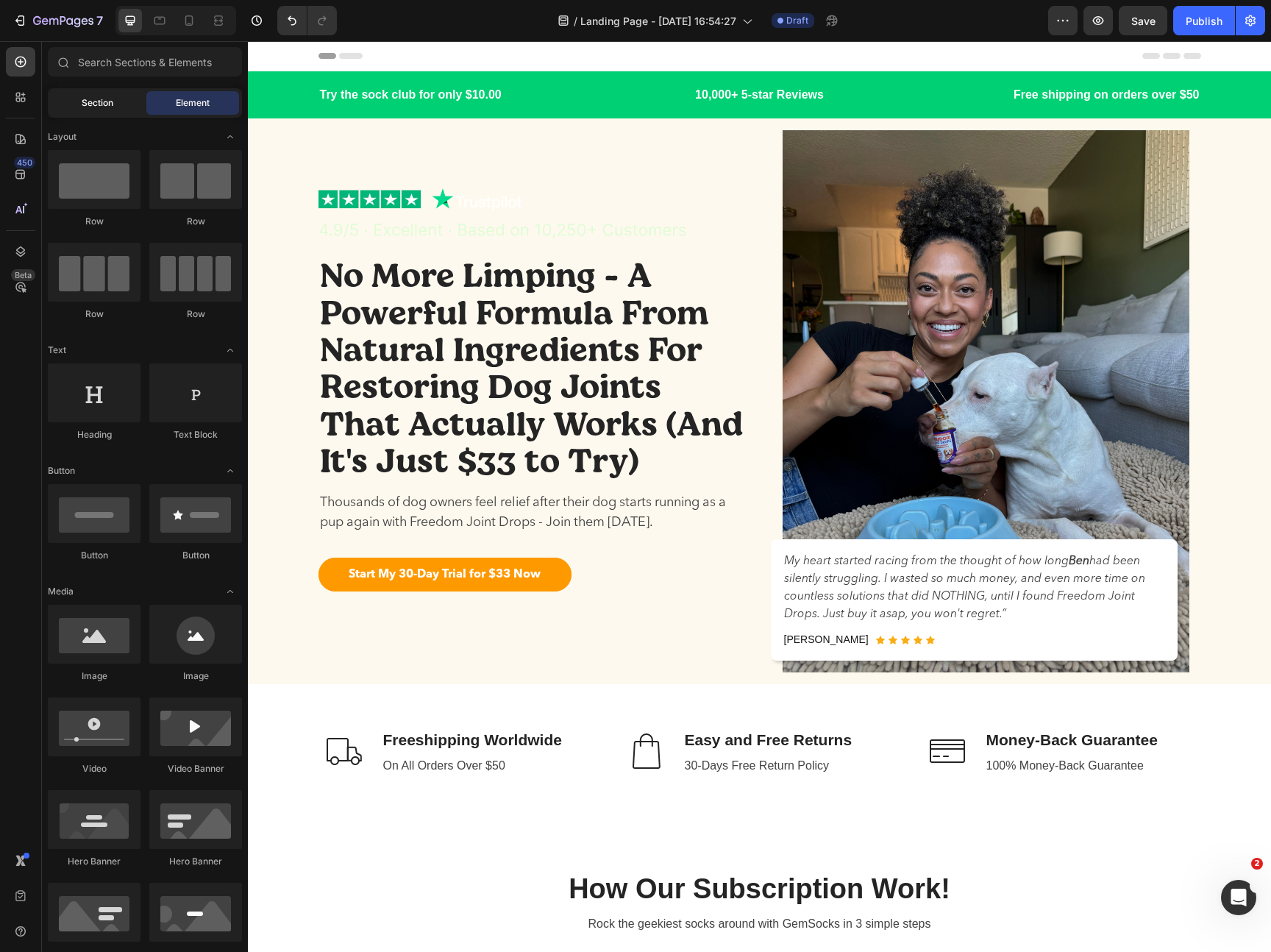
click at [92, 102] on span "Section" at bounding box center [97, 103] width 31 height 13
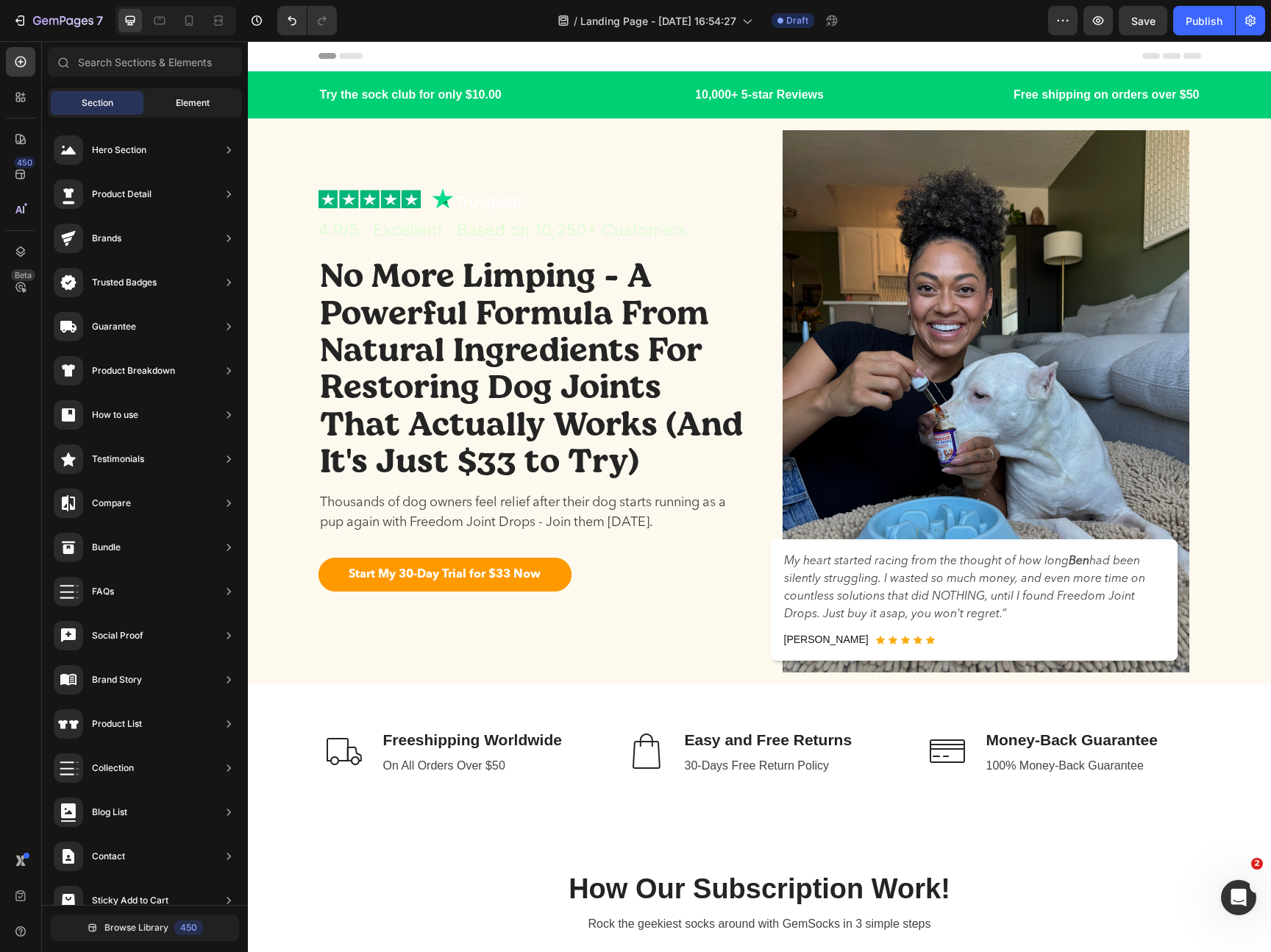
click at [166, 112] on div "Element" at bounding box center [192, 103] width 93 height 24
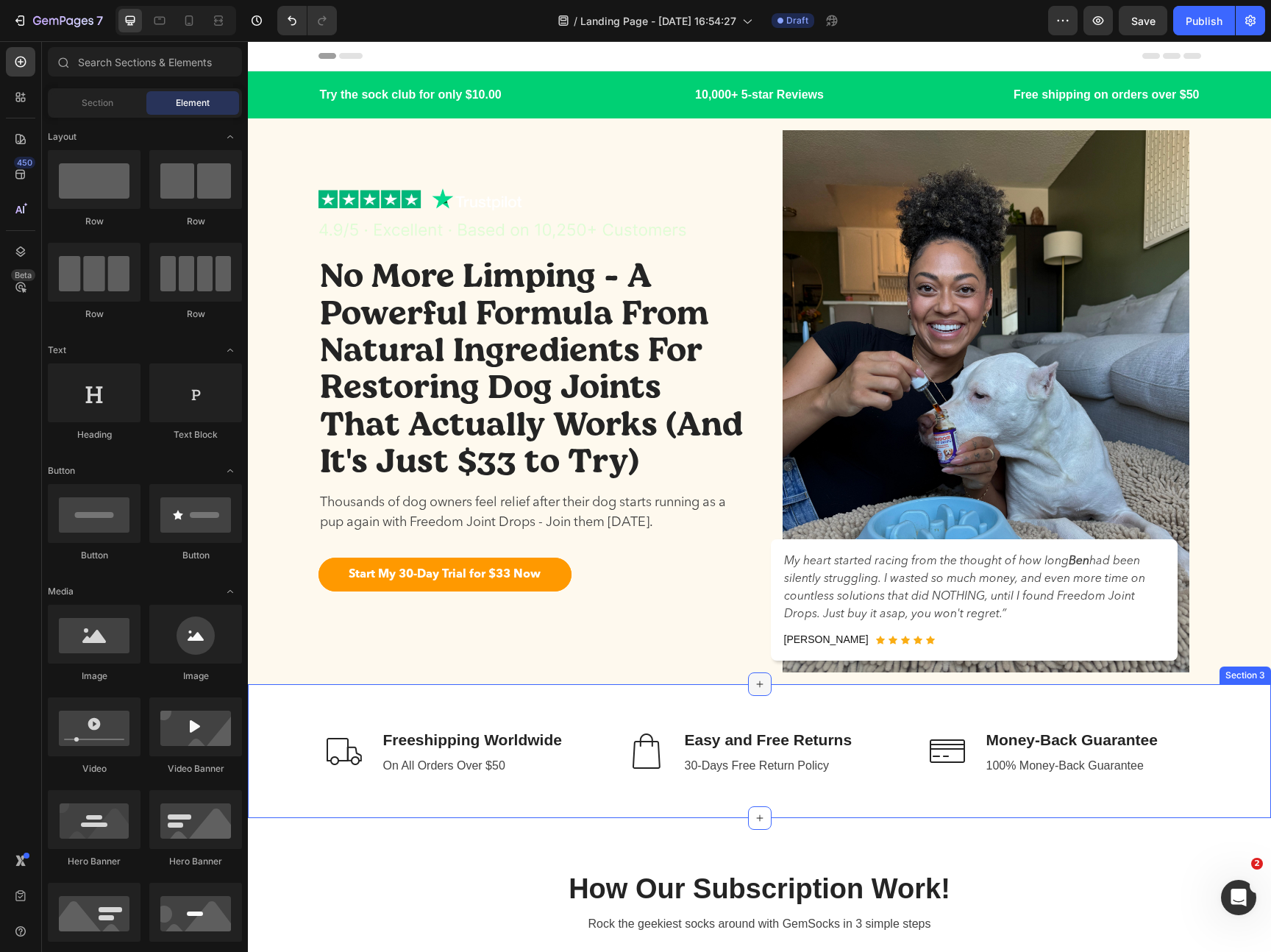
click at [752, 690] on div at bounding box center [760, 684] width 24 height 24
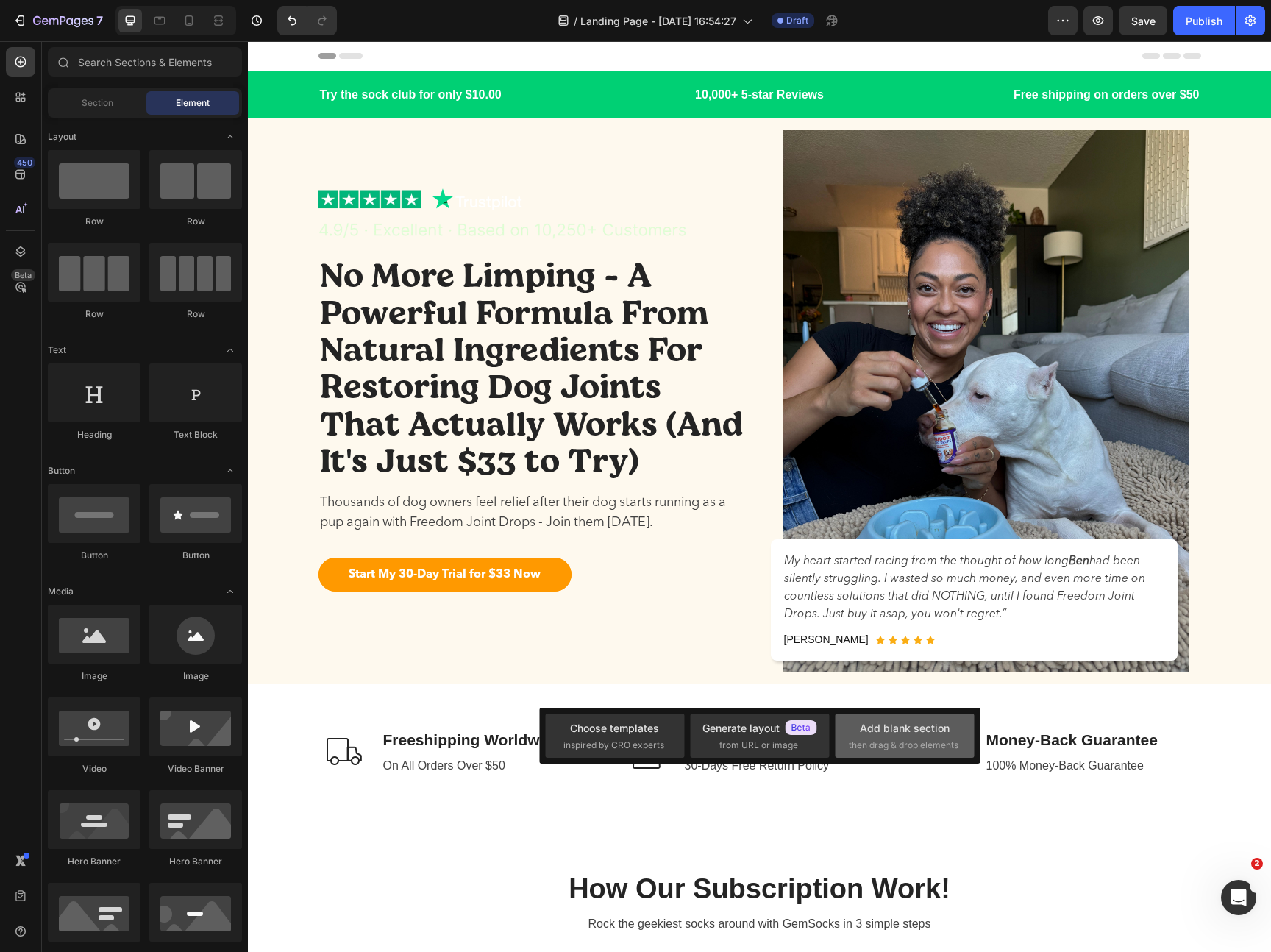
click at [919, 741] on span "then drag & drop elements" at bounding box center [904, 745] width 110 height 13
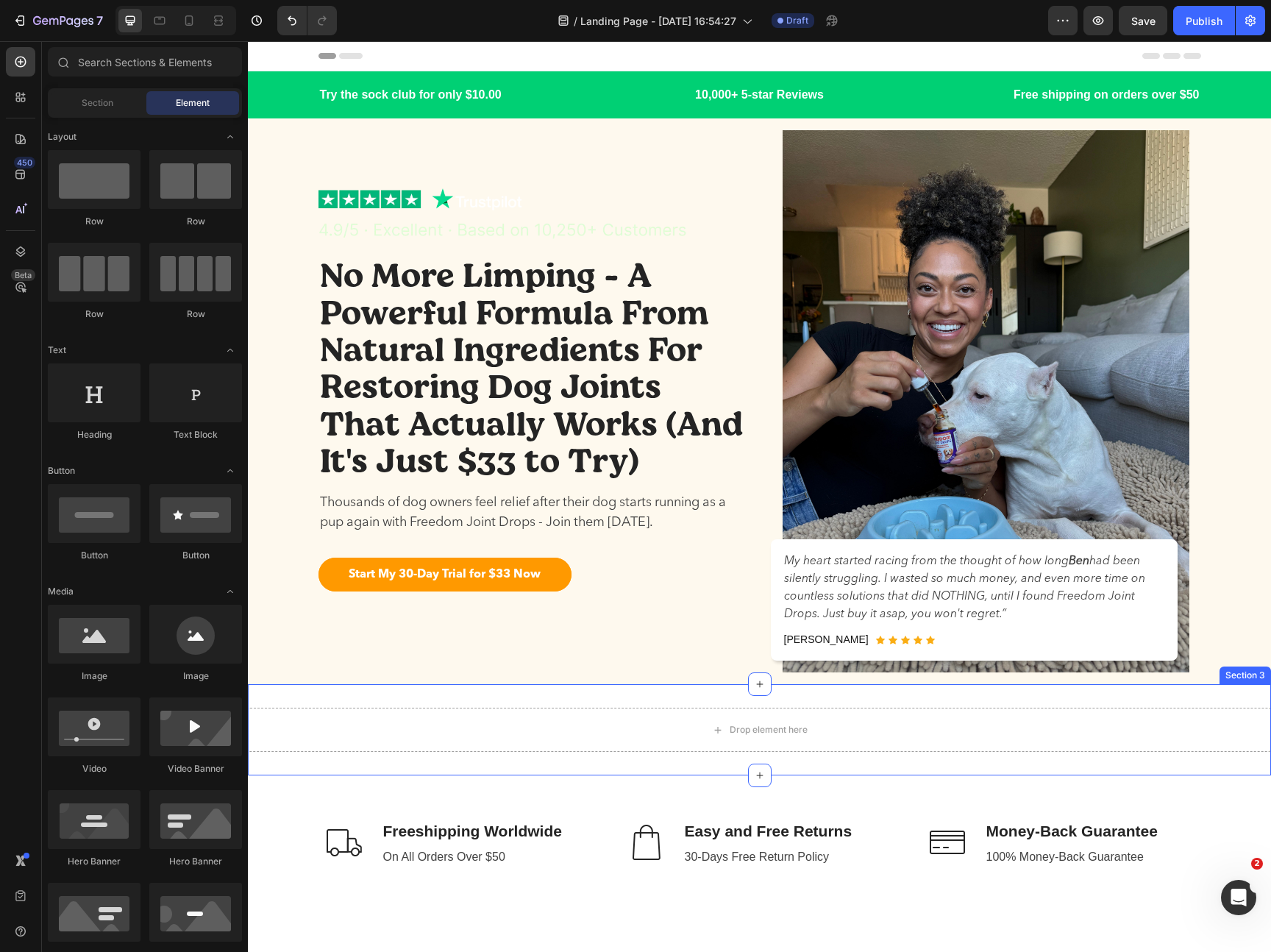
click at [705, 690] on div "Drop element here Section 3" at bounding box center [760, 730] width 1023 height 91
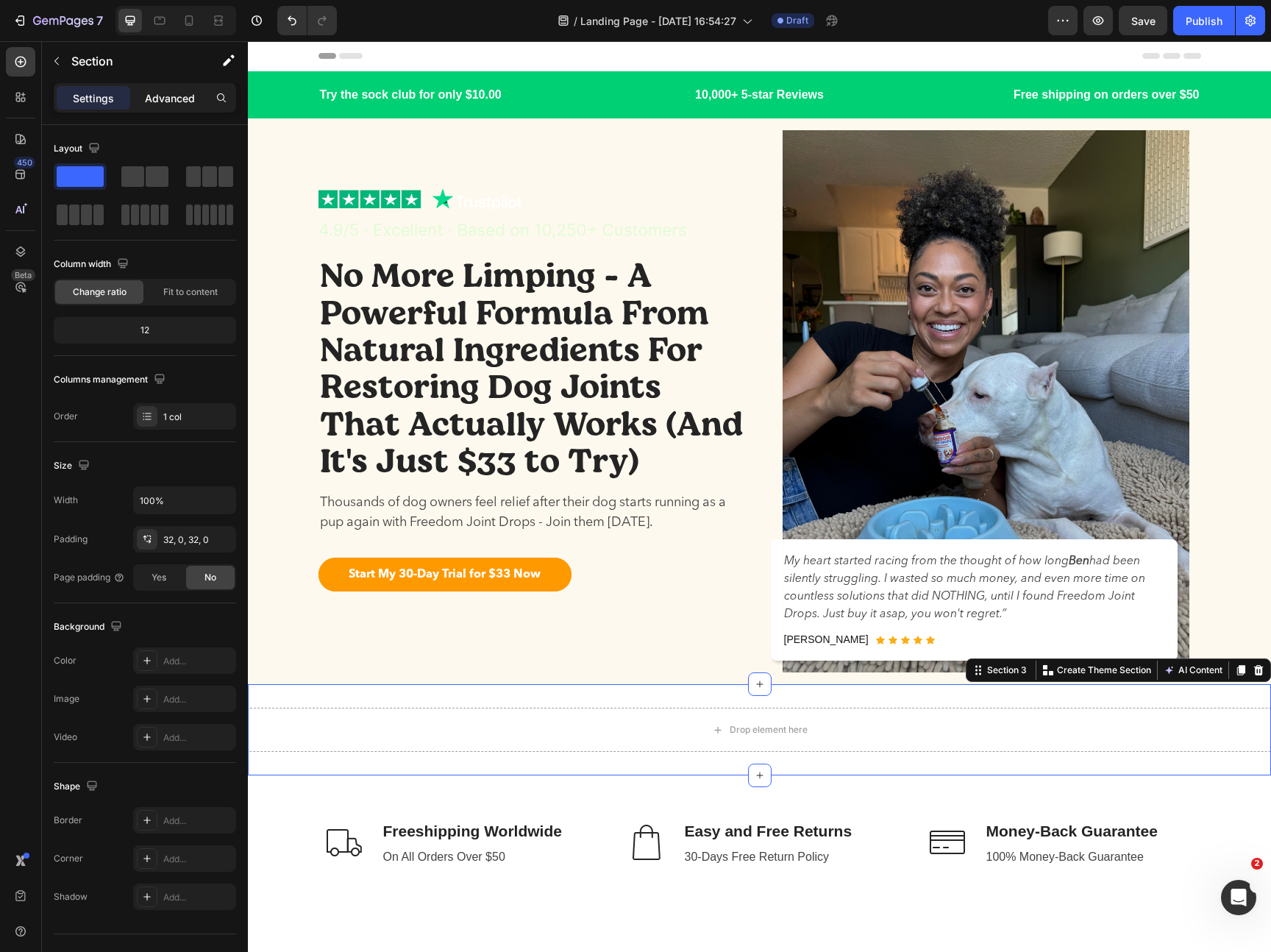
click at [145, 97] on p "Advanced" at bounding box center [170, 98] width 50 height 16
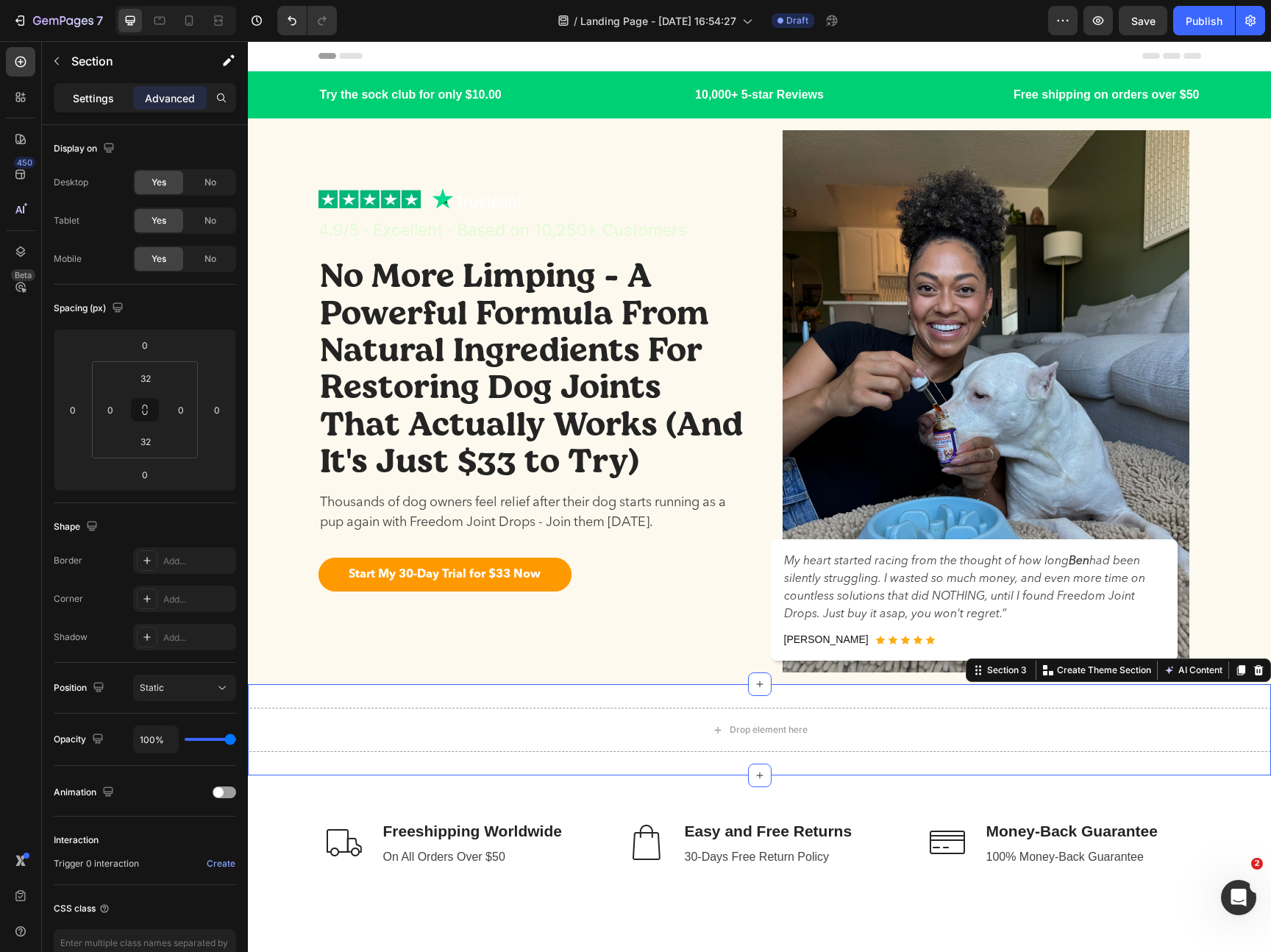
click at [111, 102] on p "Settings" at bounding box center [93, 98] width 41 height 16
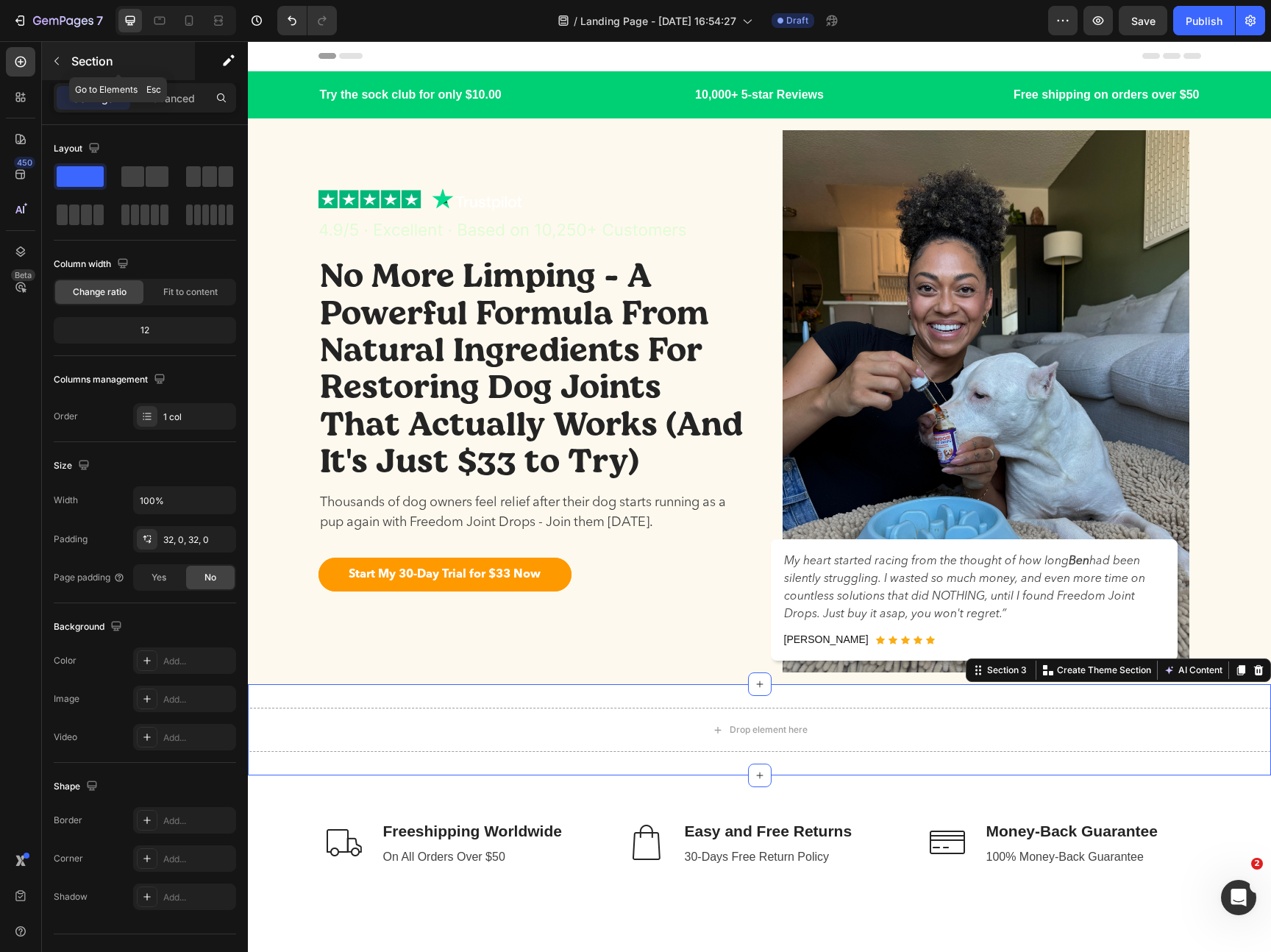
click at [56, 63] on icon "button" at bounding box center [57, 61] width 5 height 8
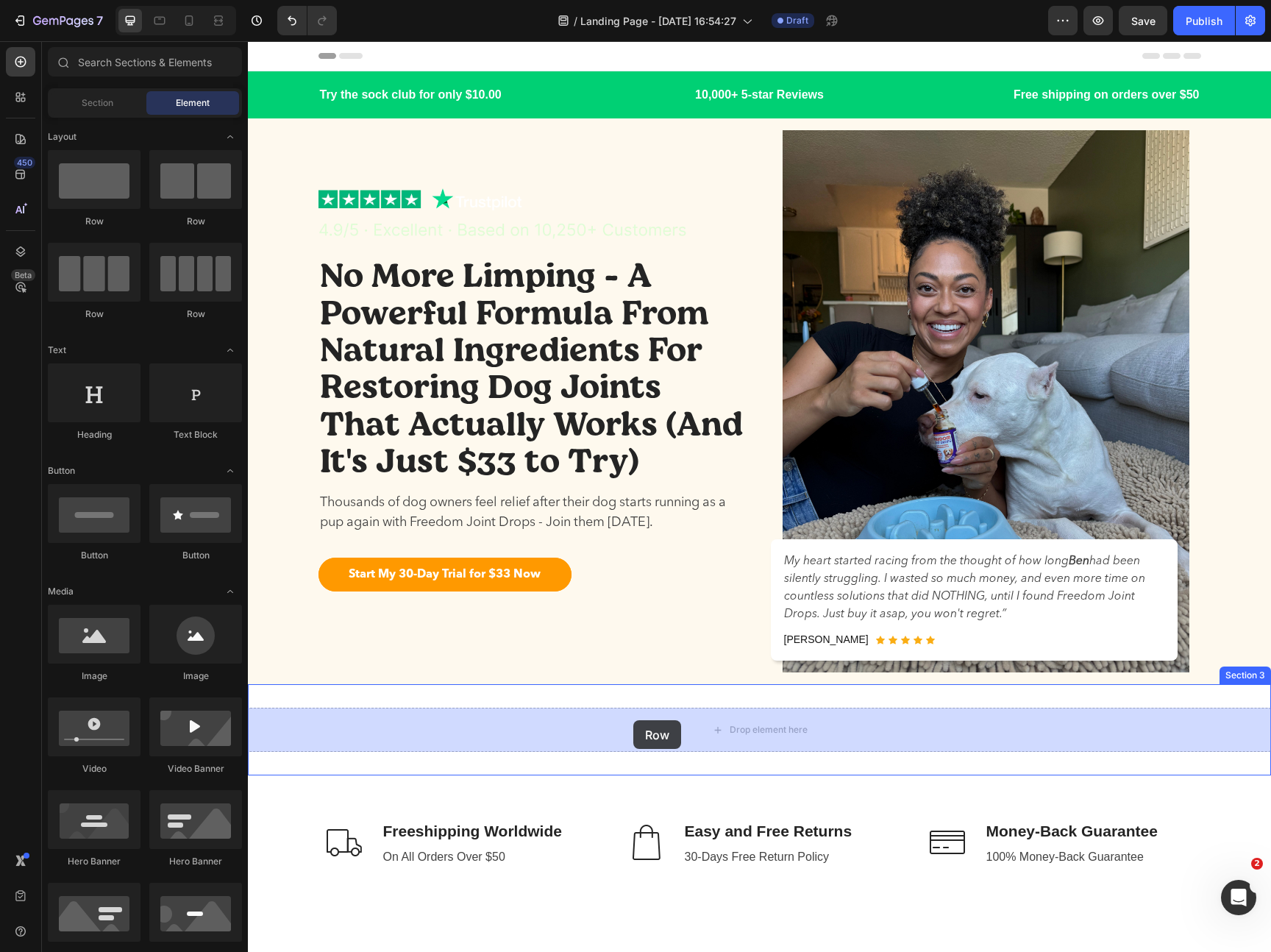
drag, startPoint x: 430, startPoint y: 222, endPoint x: 633, endPoint y: 720, distance: 537.8
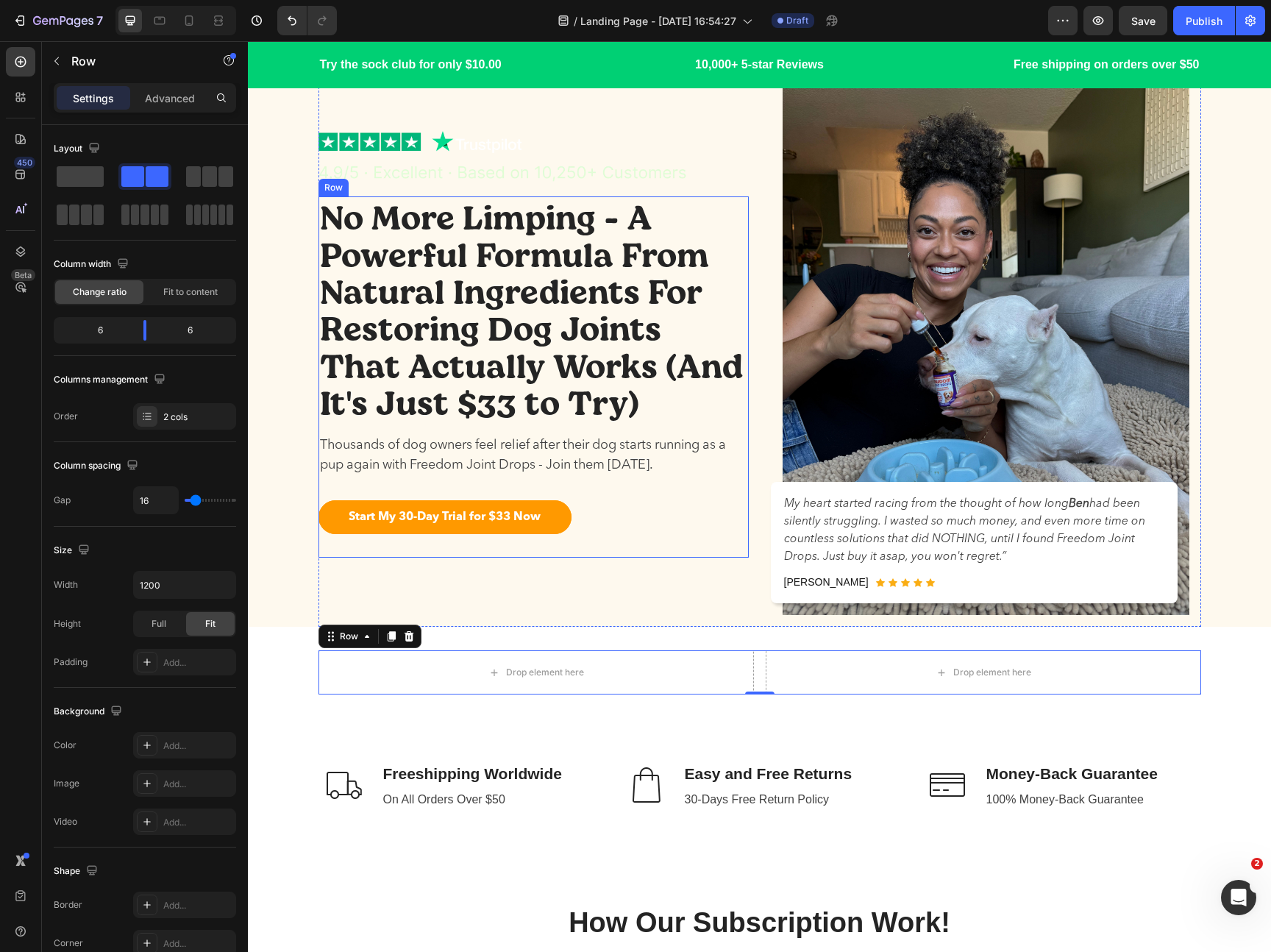
scroll to position [100, 0]
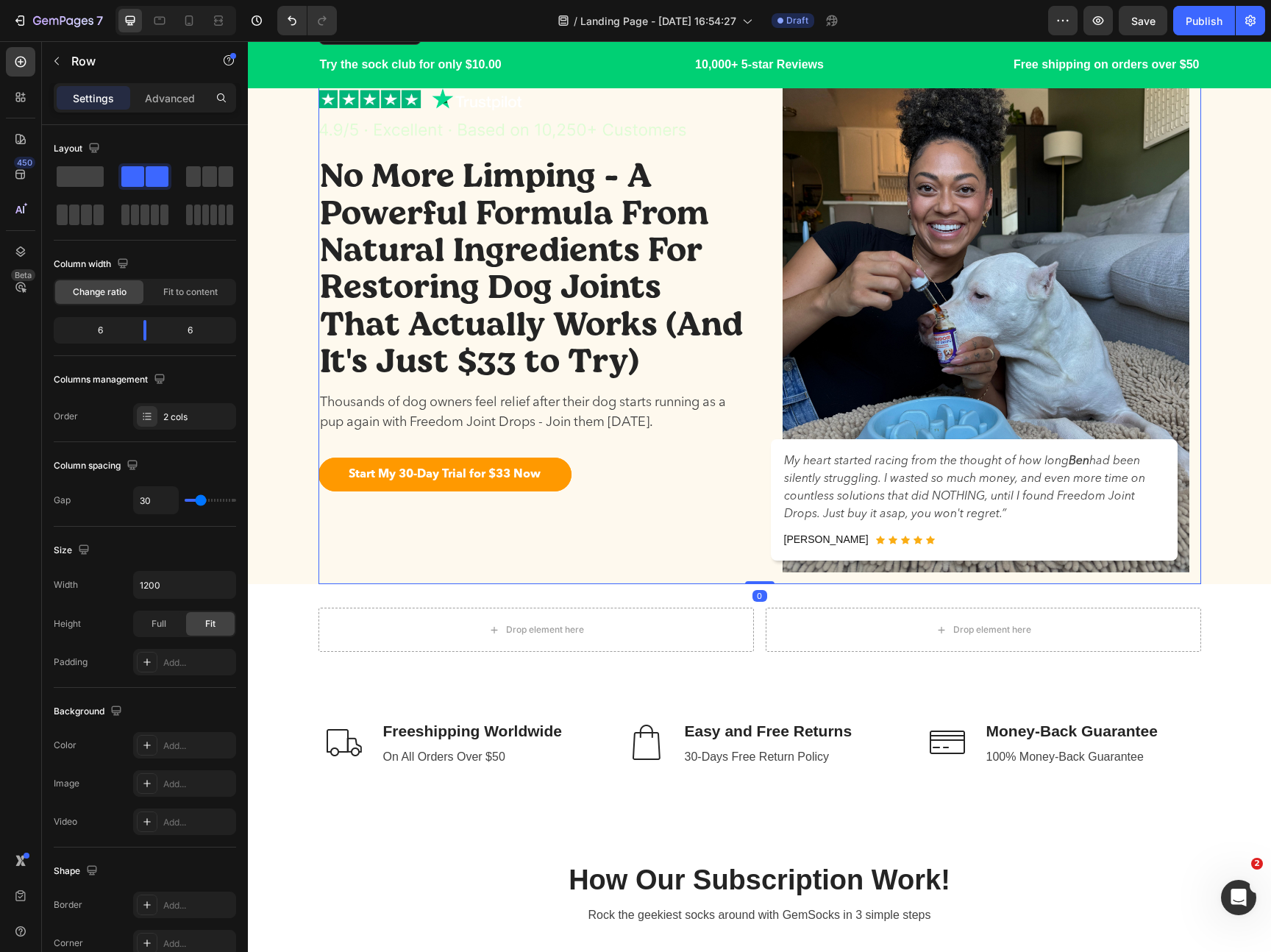
click at [498, 528] on div "Image No More Limping - A Powerful Formula From Natural Ingredients For Restori…" at bounding box center [533, 301] width 430 height 566
click at [485, 411] on p "Thousands of dog owners feel relief after their dog starts running as a pup aga…" at bounding box center [533, 412] width 427 height 40
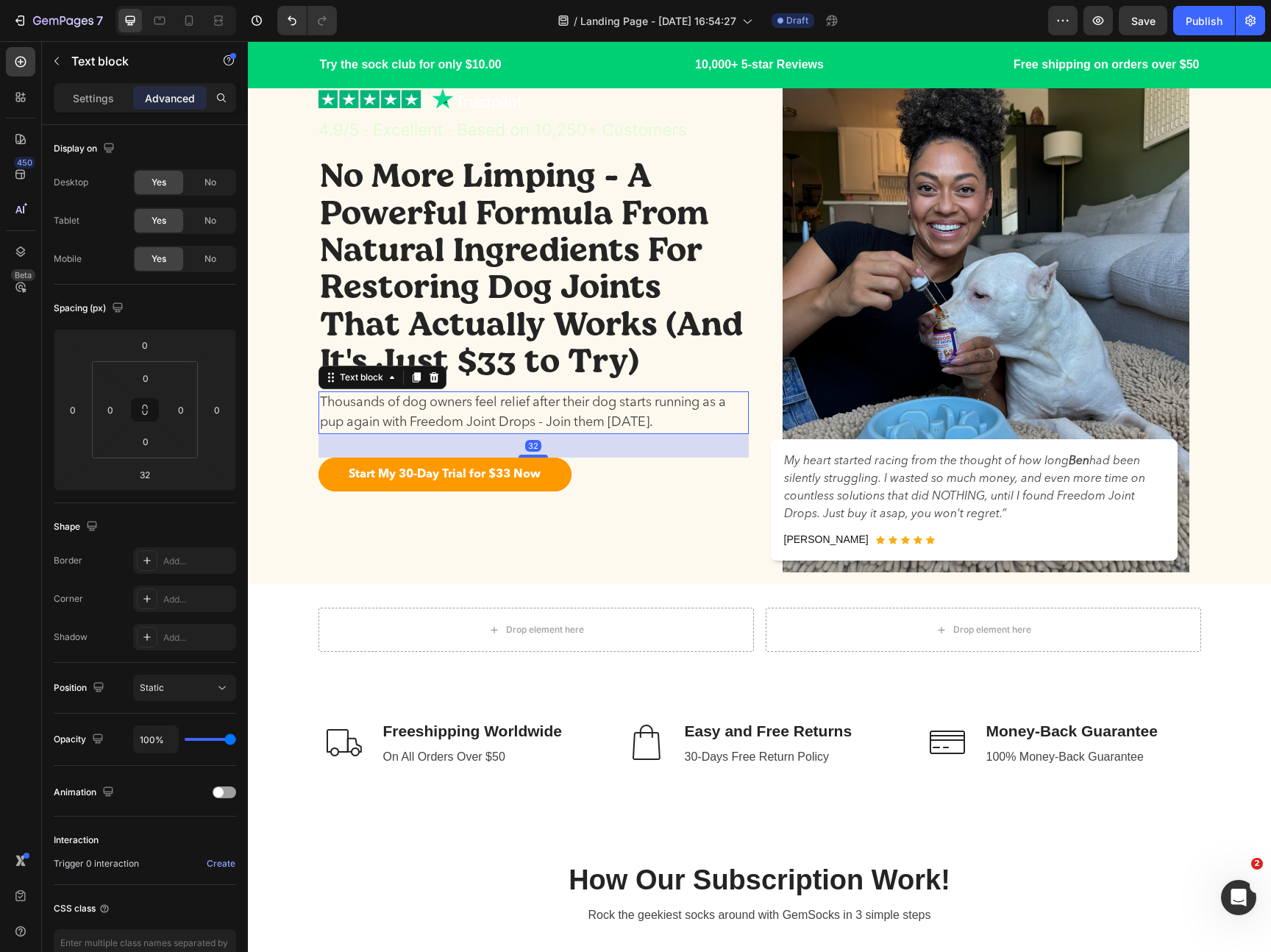
click at [415, 378] on icon at bounding box center [416, 377] width 8 height 10
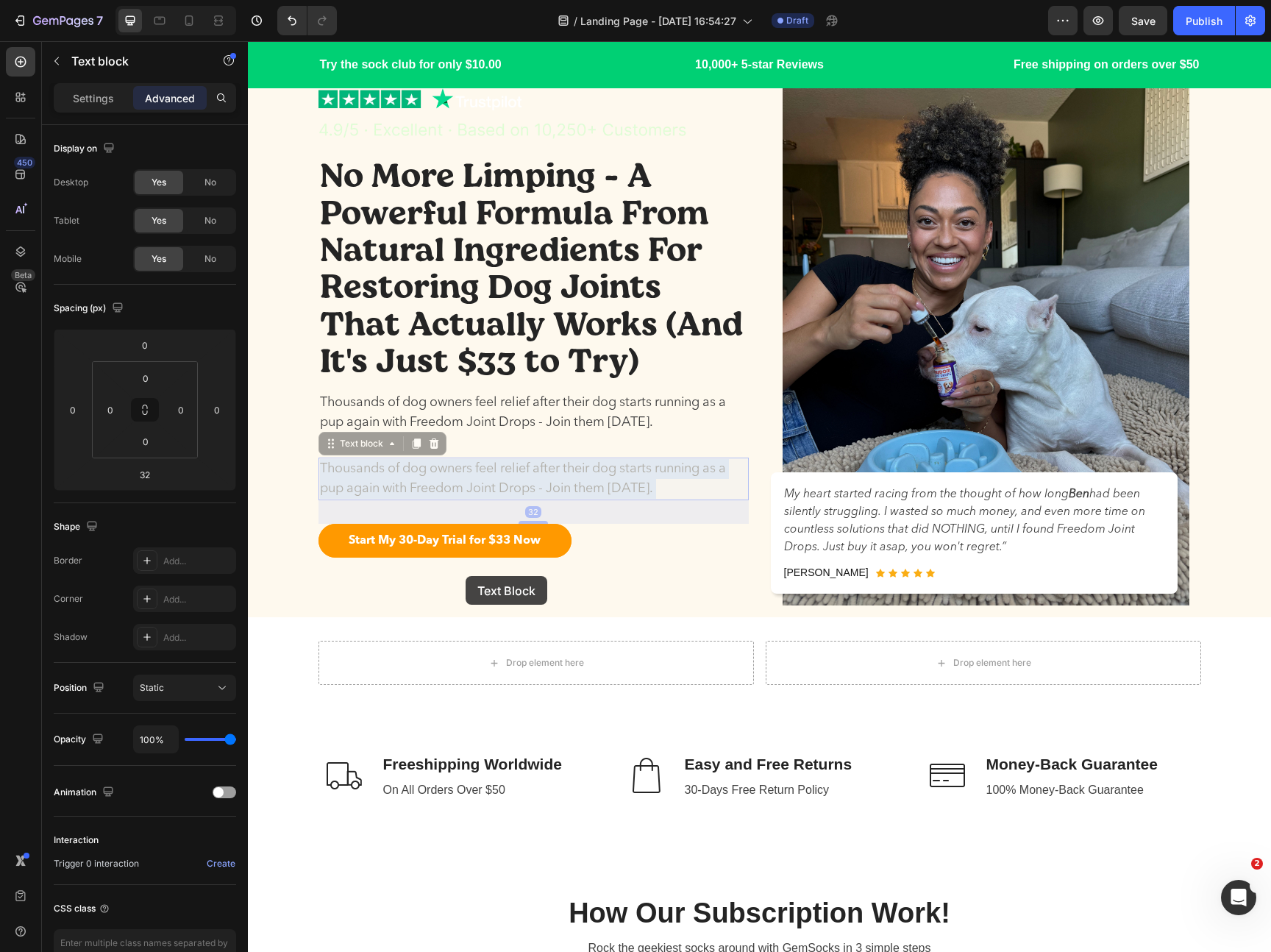
scroll to position [34, 0]
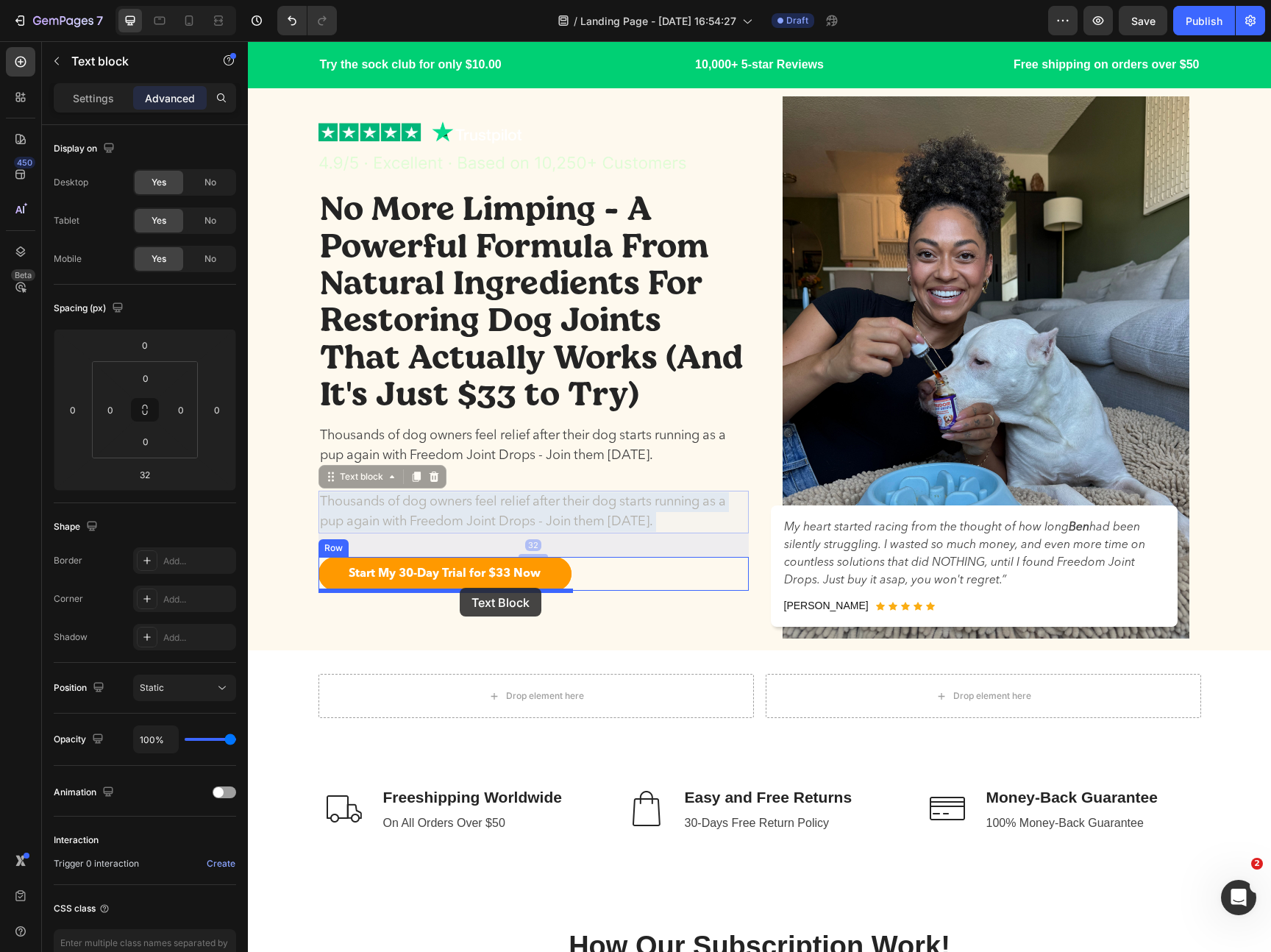
drag, startPoint x: 471, startPoint y: 467, endPoint x: 460, endPoint y: 583, distance: 116.5
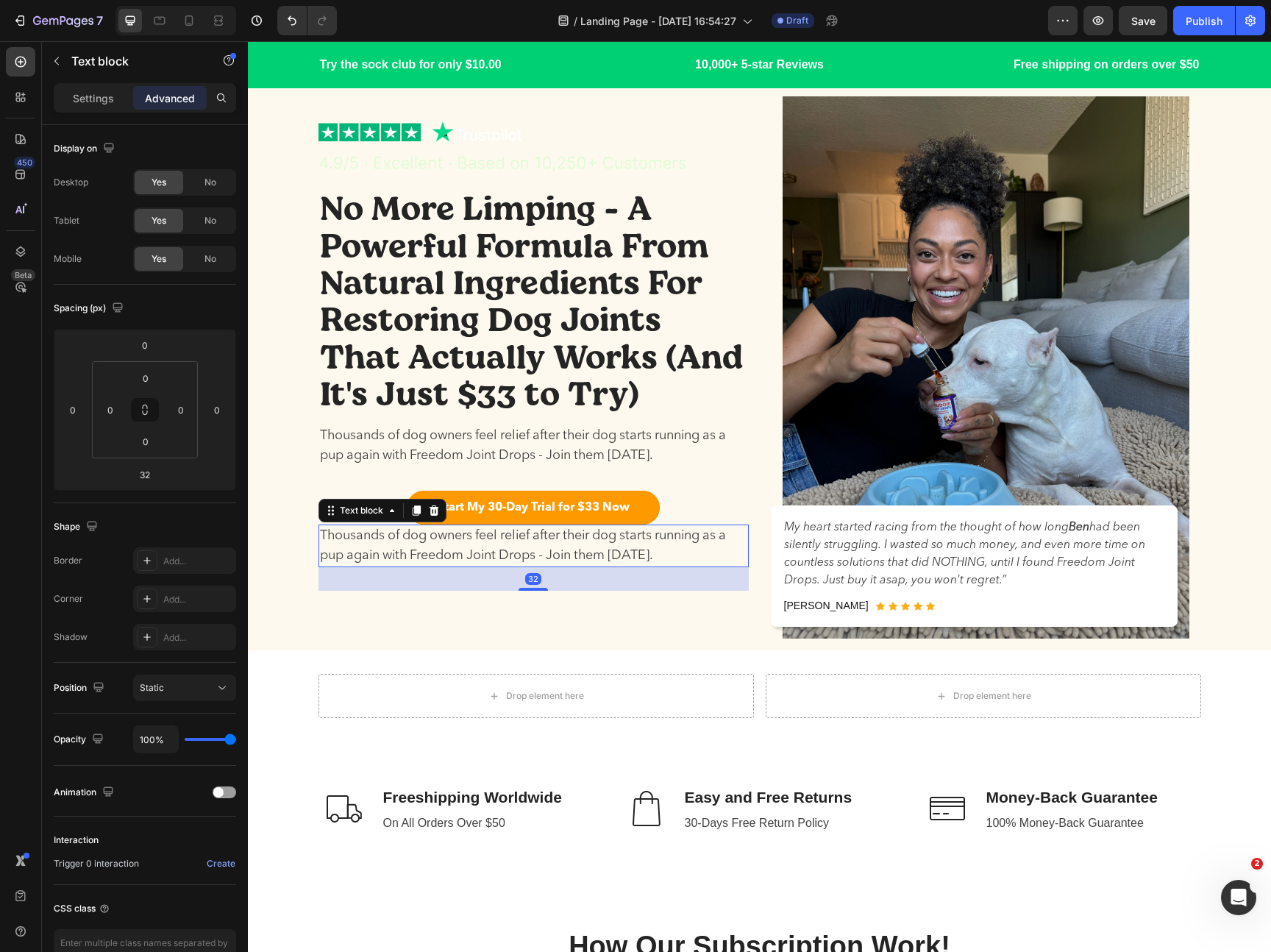
click at [480, 558] on p "Thousands of dog owners feel relief after their dog starts running as a pup aga…" at bounding box center [533, 545] width 427 height 40
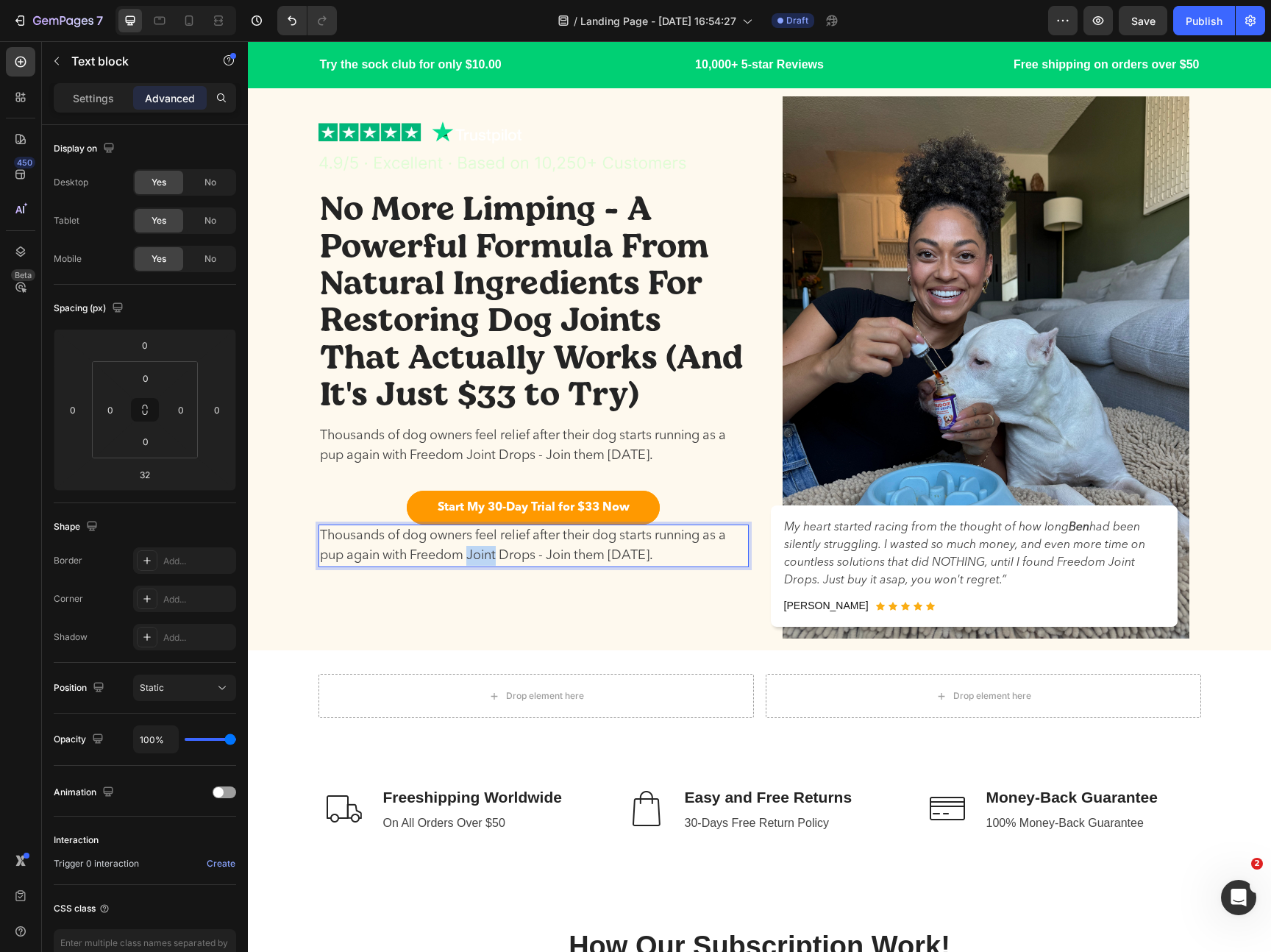
click at [480, 558] on p "Thousands of dog owners feel relief after their dog starts running as a pup aga…" at bounding box center [533, 545] width 427 height 40
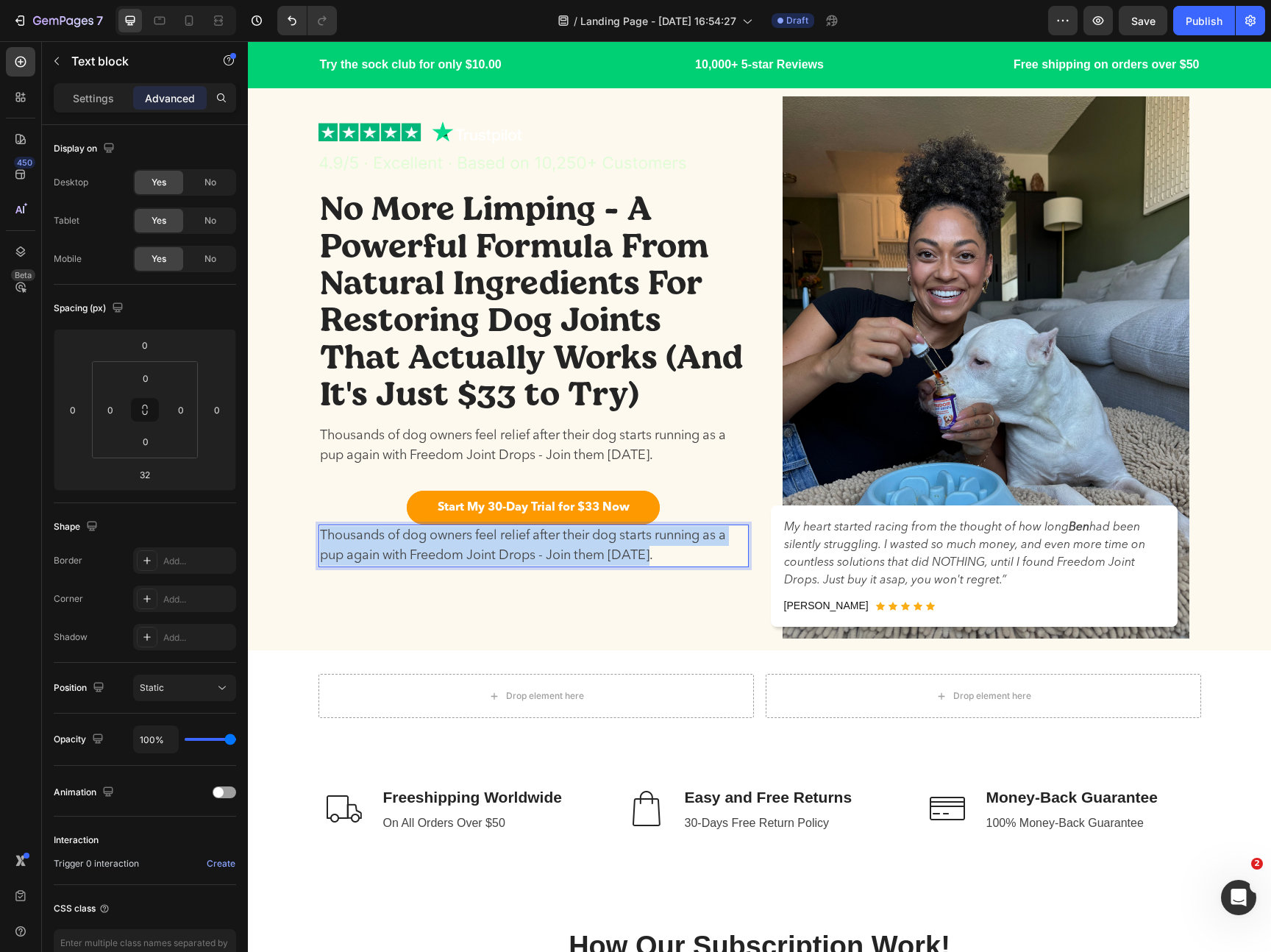
click at [480, 558] on p "Thousands of dog owners feel relief after their dog starts running as a pup aga…" at bounding box center [533, 545] width 427 height 40
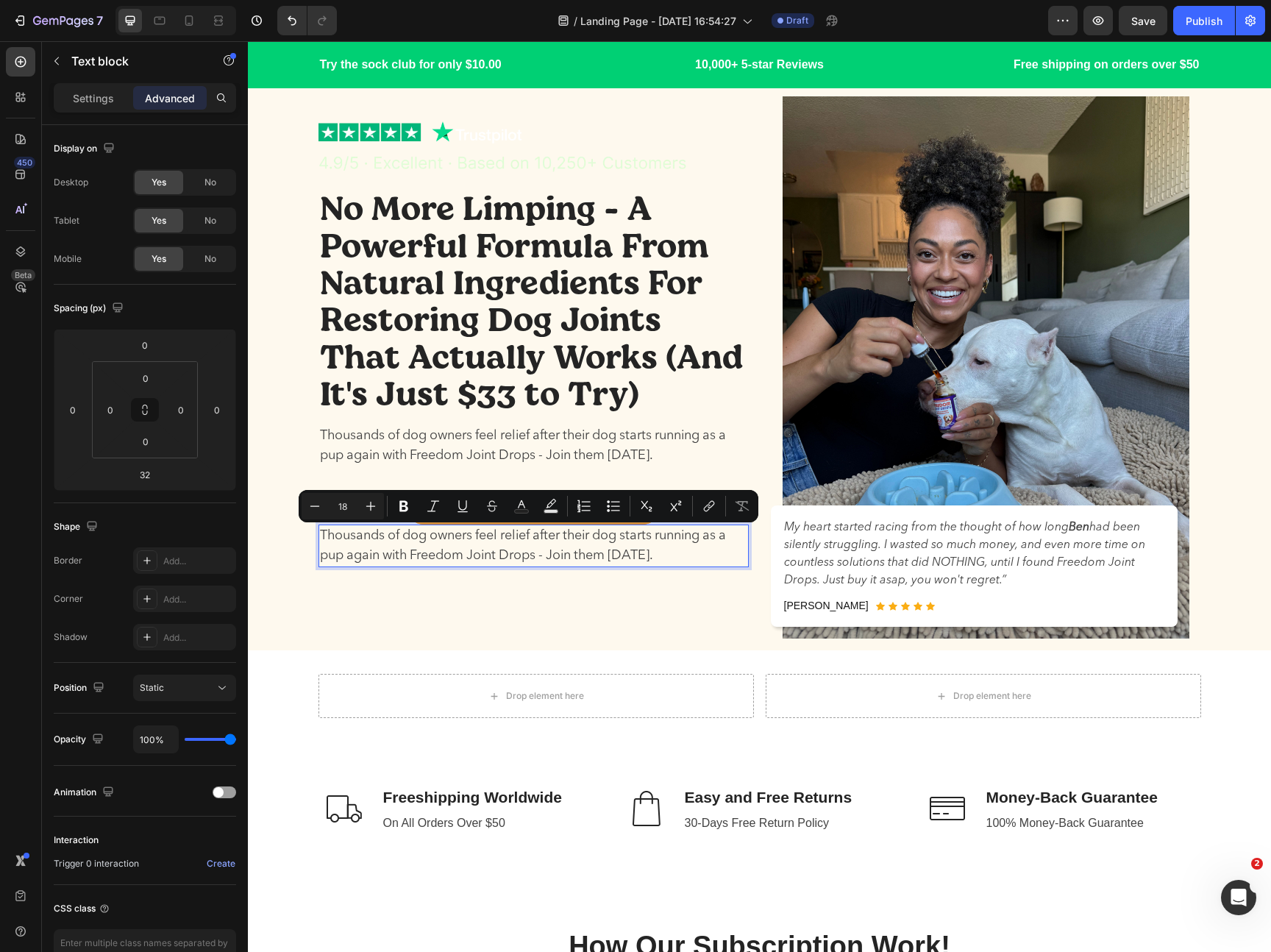
scroll to position [43, 0]
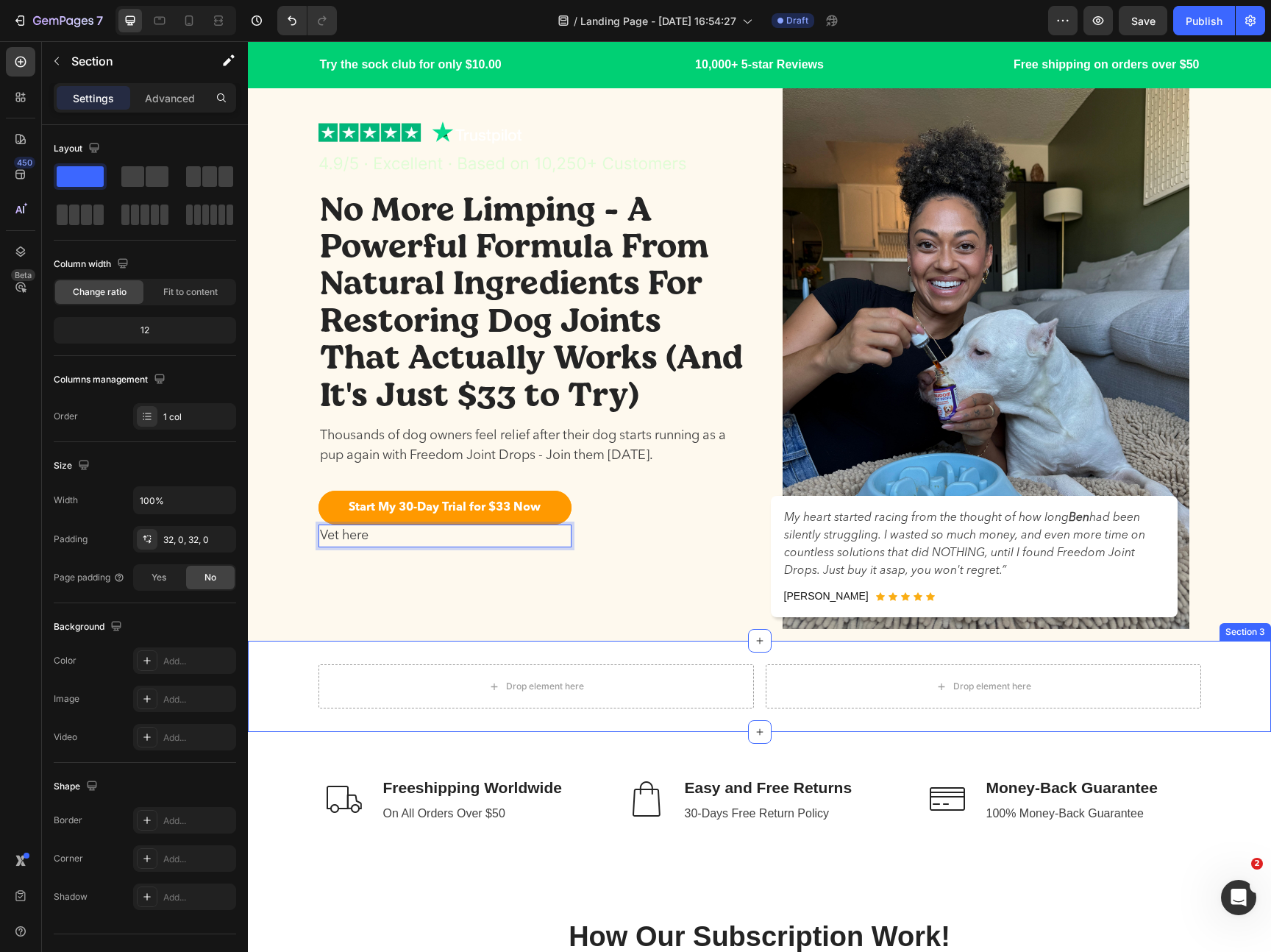
click at [689, 641] on div "Drop element here Drop element here Row Section 3" at bounding box center [760, 687] width 1023 height 91
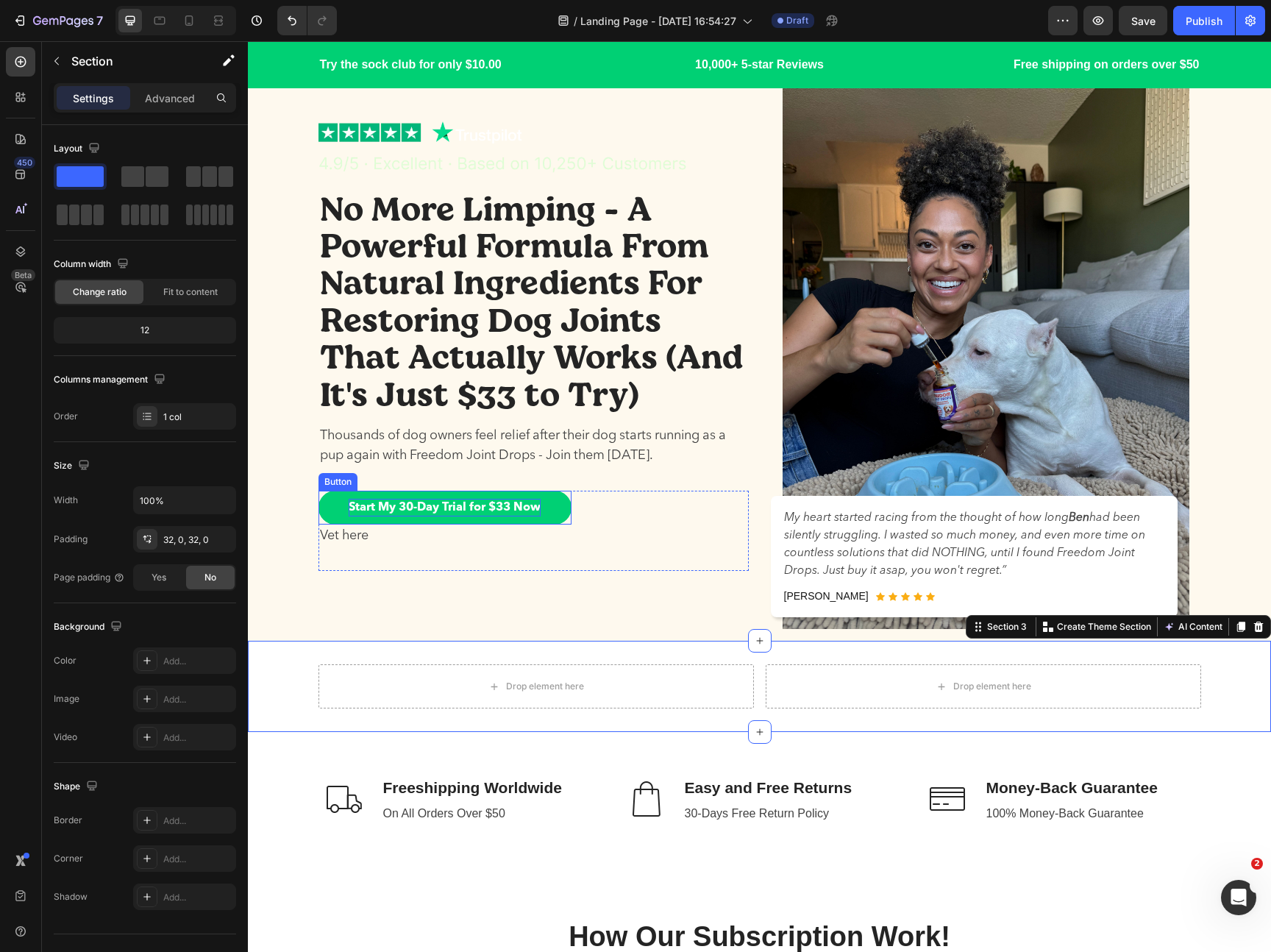
click at [479, 506] on p "Start My 30-Day Trial for $33 Now" at bounding box center [445, 507] width 192 height 17
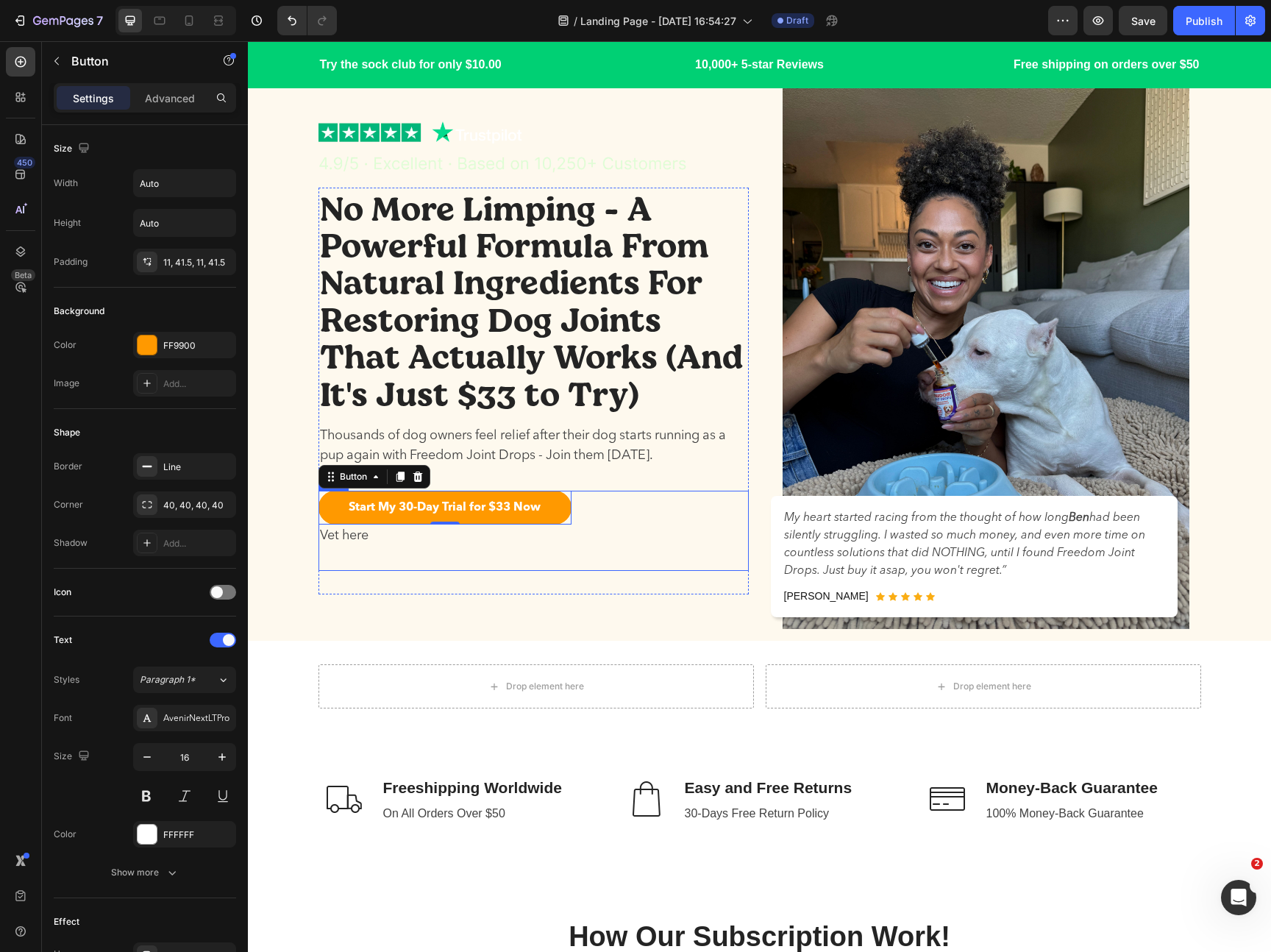
scroll to position [0, 0]
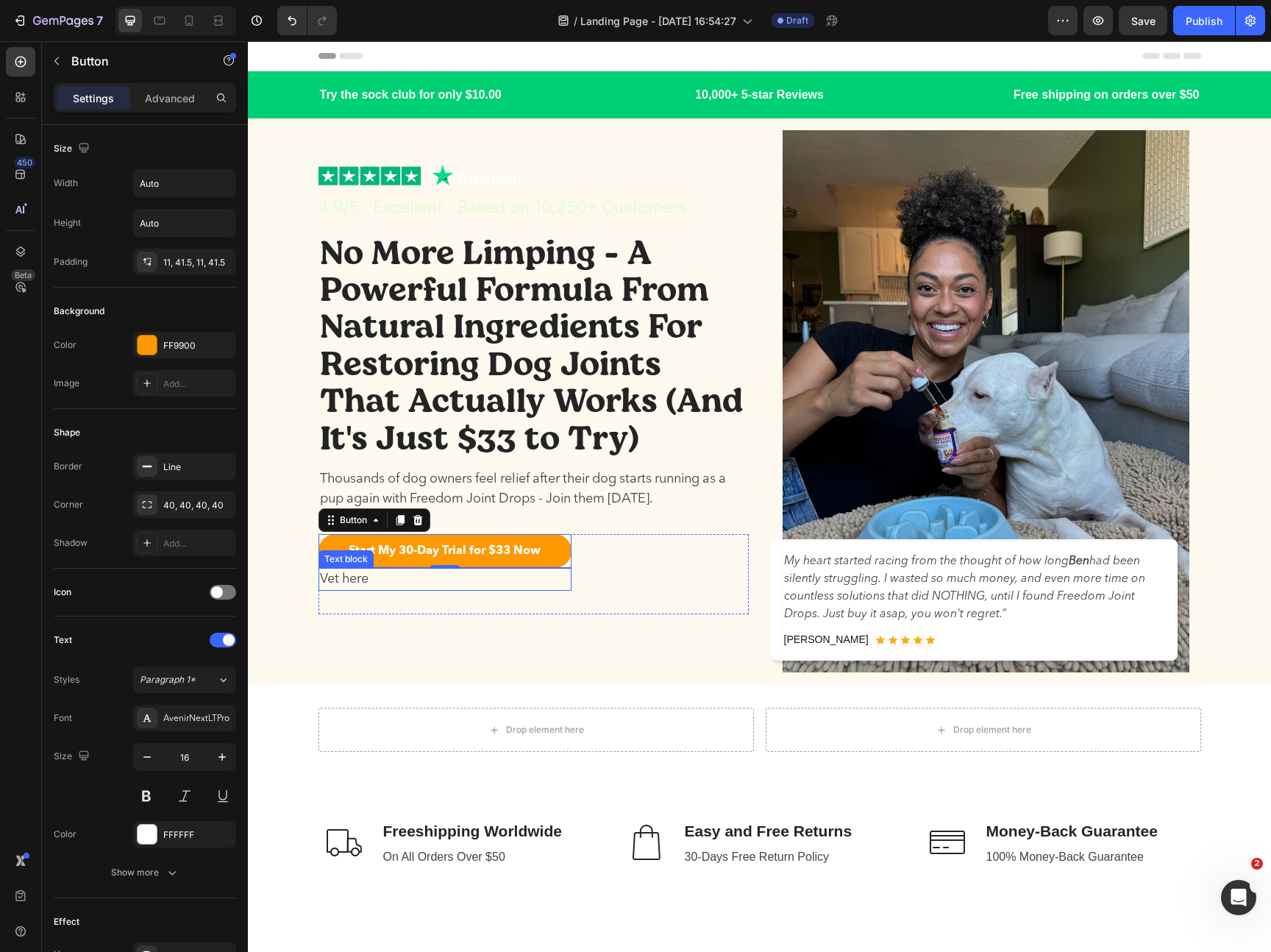
click at [414, 581] on p "Vet here" at bounding box center [445, 579] width 250 height 20
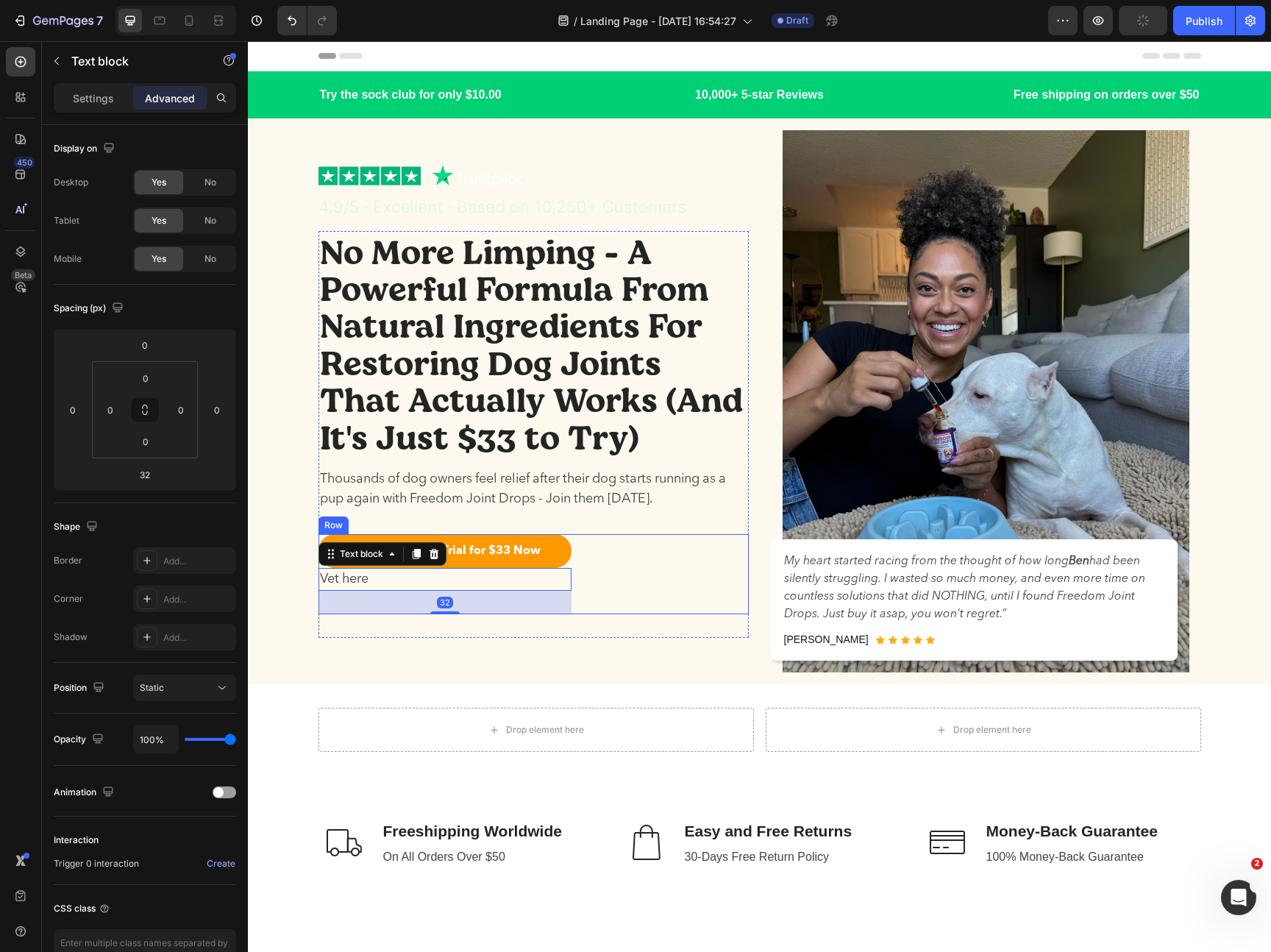
click at [611, 565] on div "Start My 30-Day Trial for $33 Now Button Vet here Text block 32 Row" at bounding box center [533, 574] width 430 height 80
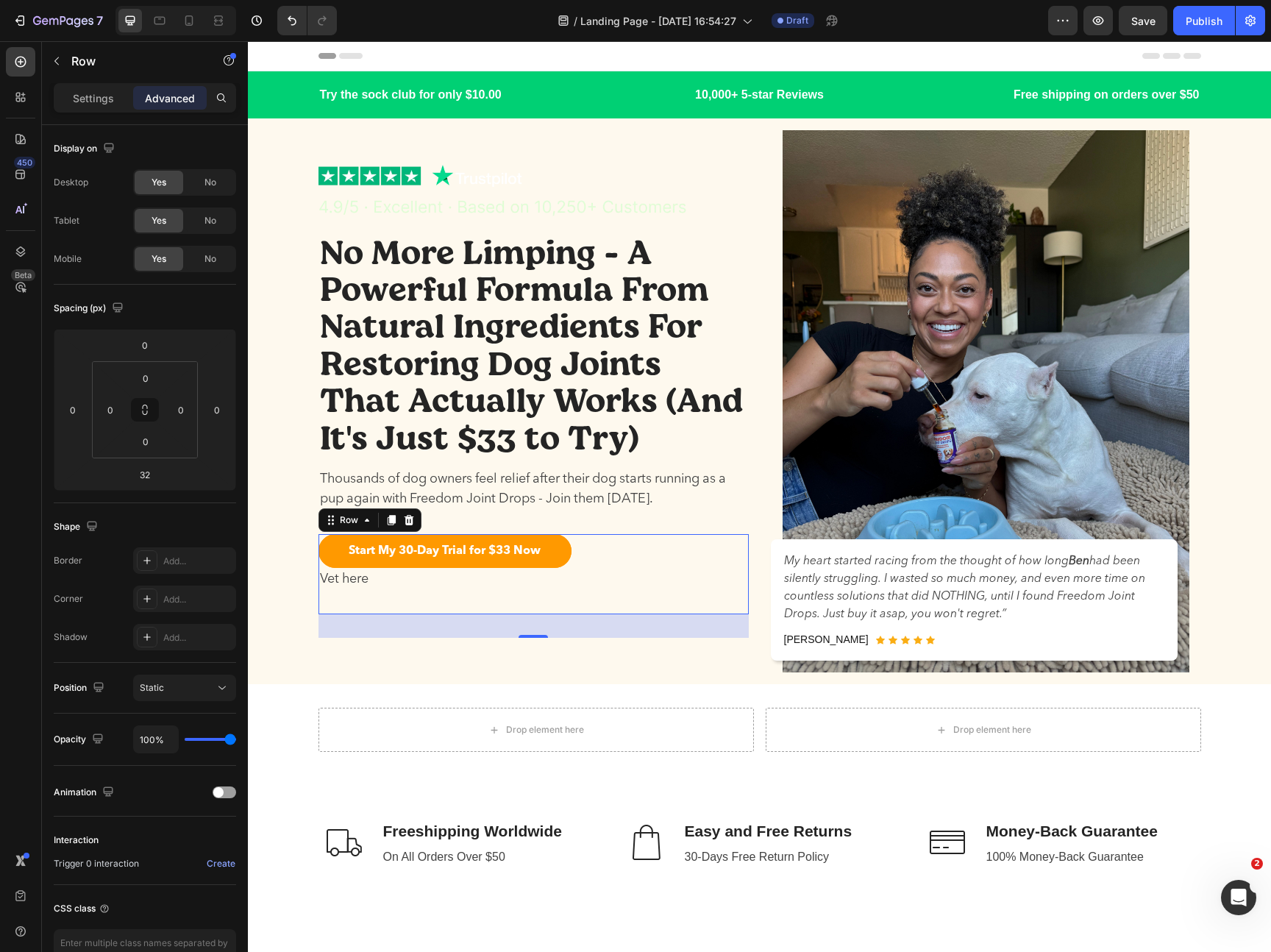
click at [613, 503] on p "Thousands of dog owners feel relief after their dog starts running as a pup aga…" at bounding box center [533, 489] width 427 height 40
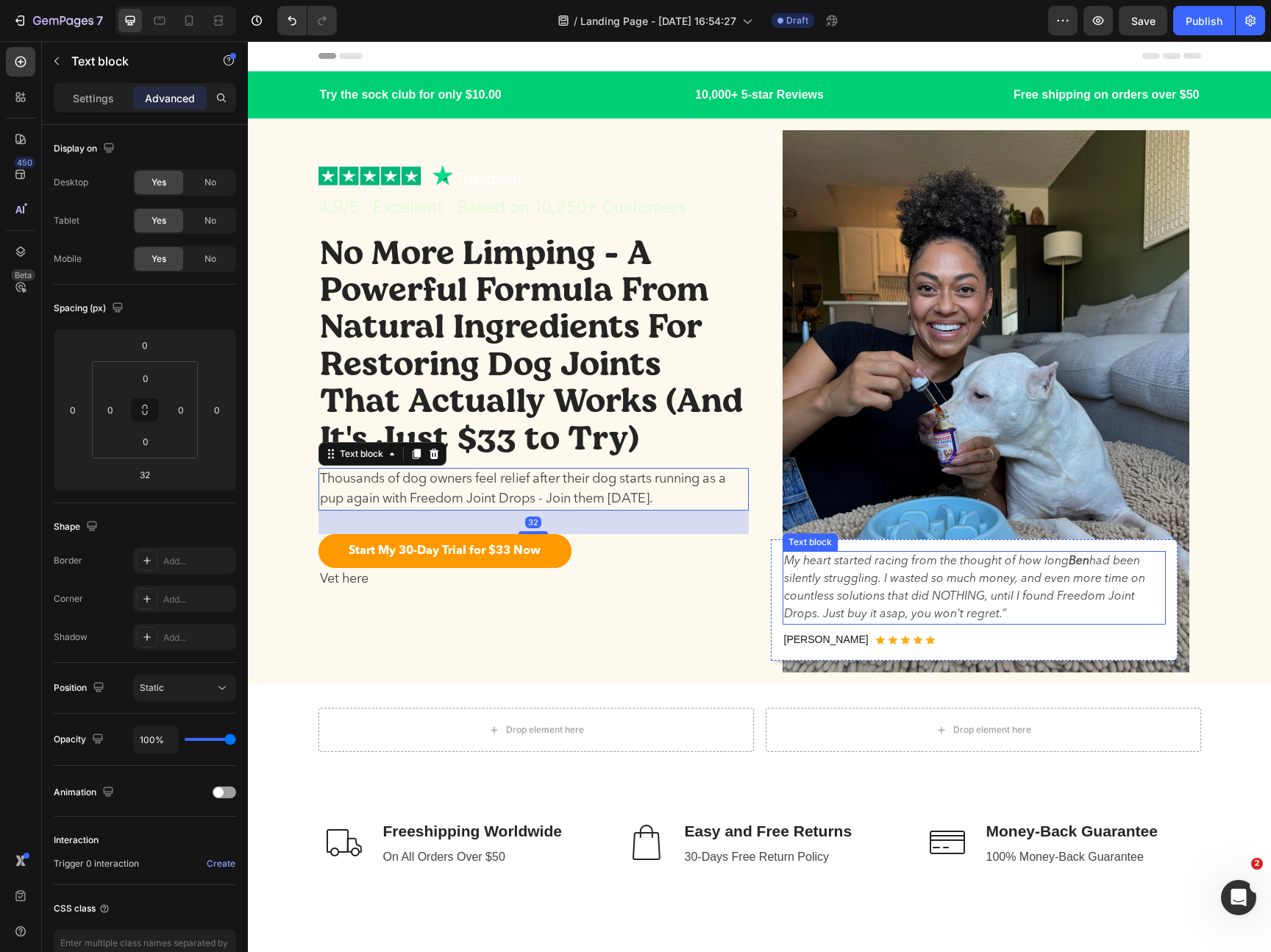
click at [882, 622] on p "My heart started racing from the thought of how [PERSON_NAME] had been silently…" at bounding box center [974, 588] width 380 height 71
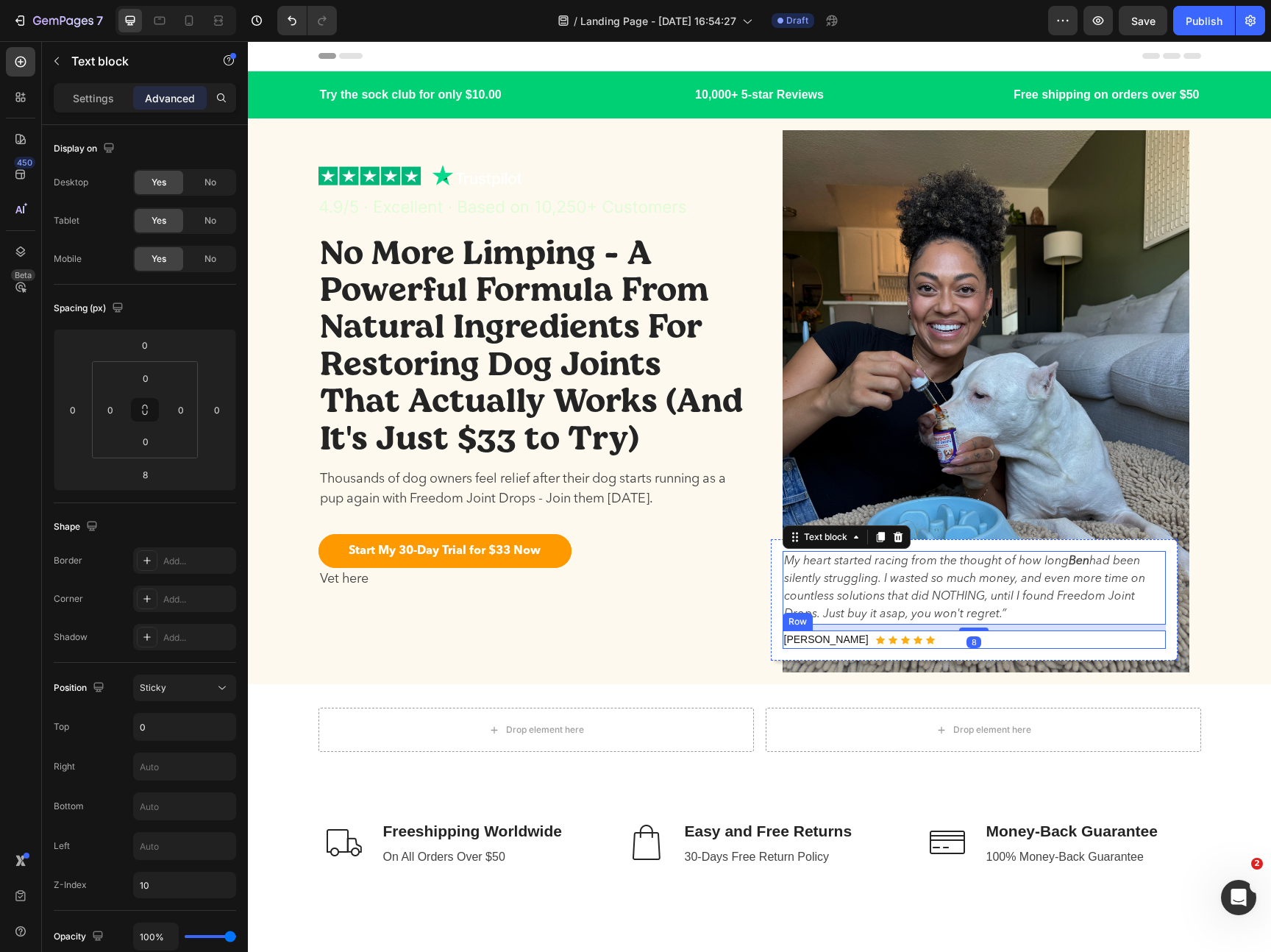
click at [881, 644] on div "Icon Icon Icon Icon Icon Icon List Hoz" at bounding box center [905, 639] width 59 height 18
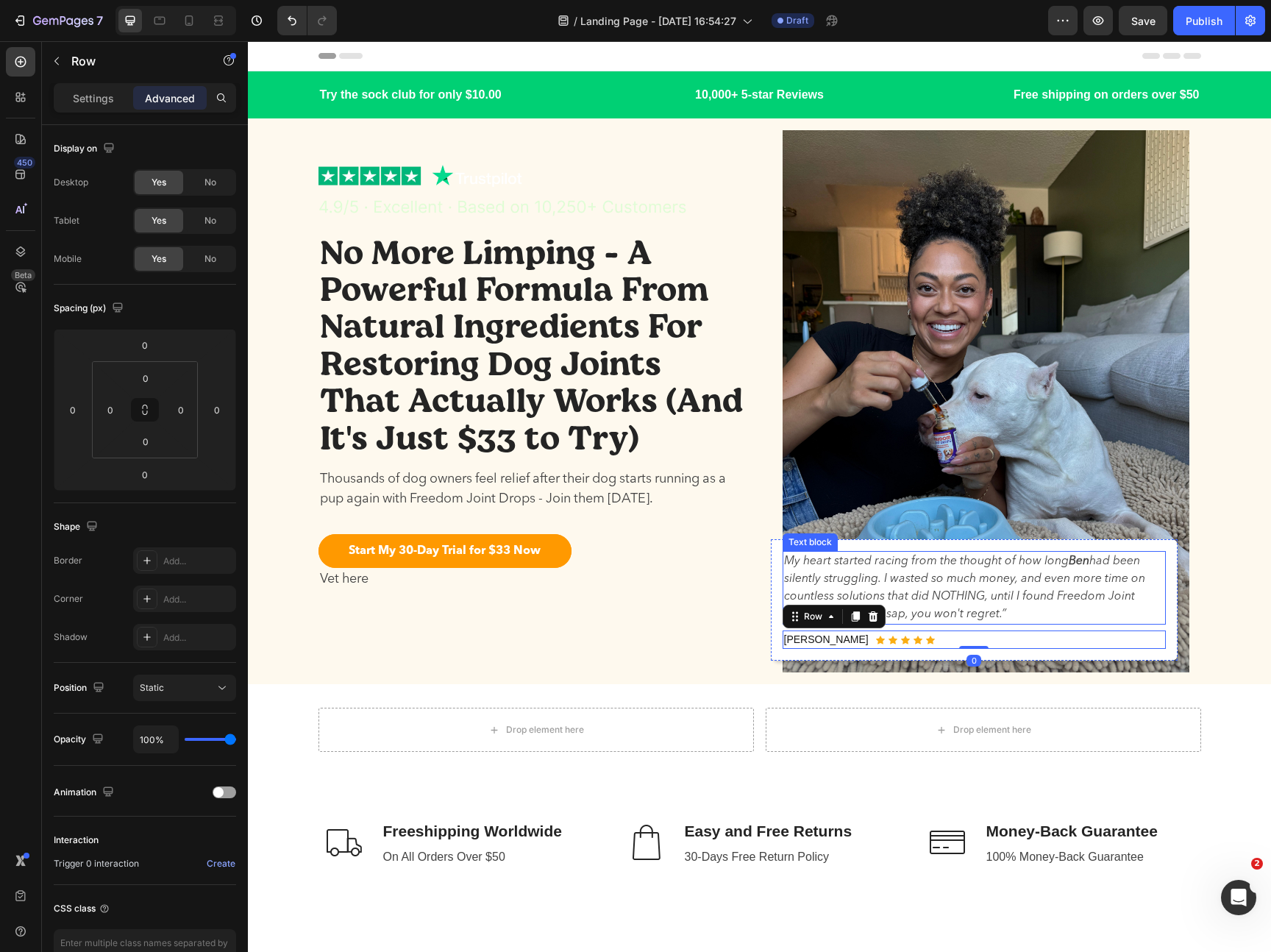
click at [882, 586] on p "My heart started racing from the thought of how [PERSON_NAME] had been silently…" at bounding box center [974, 588] width 380 height 71
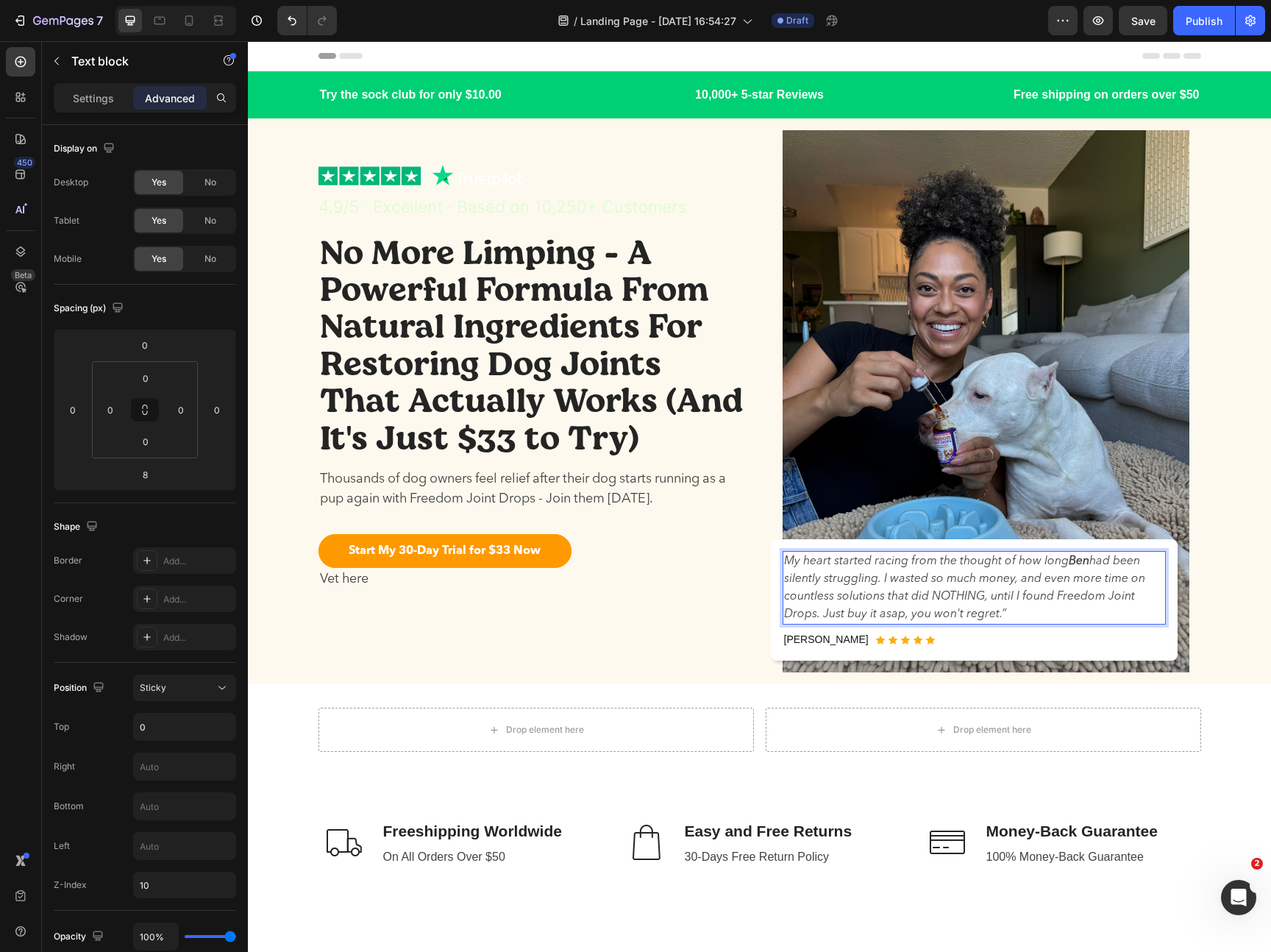
click at [1002, 613] on p "My heart started racing from the thought of how [PERSON_NAME] had been silently…" at bounding box center [974, 588] width 380 height 71
click at [786, 561] on p "My heart started racing from the thought of how [PERSON_NAME] had been silently…" at bounding box center [974, 588] width 380 height 71
click at [893, 577] on p ""My heart started racing from the thought of how [PERSON_NAME] had been silentl…" at bounding box center [974, 588] width 380 height 71
click at [1078, 560] on strong "Ben" at bounding box center [1083, 561] width 20 height 12
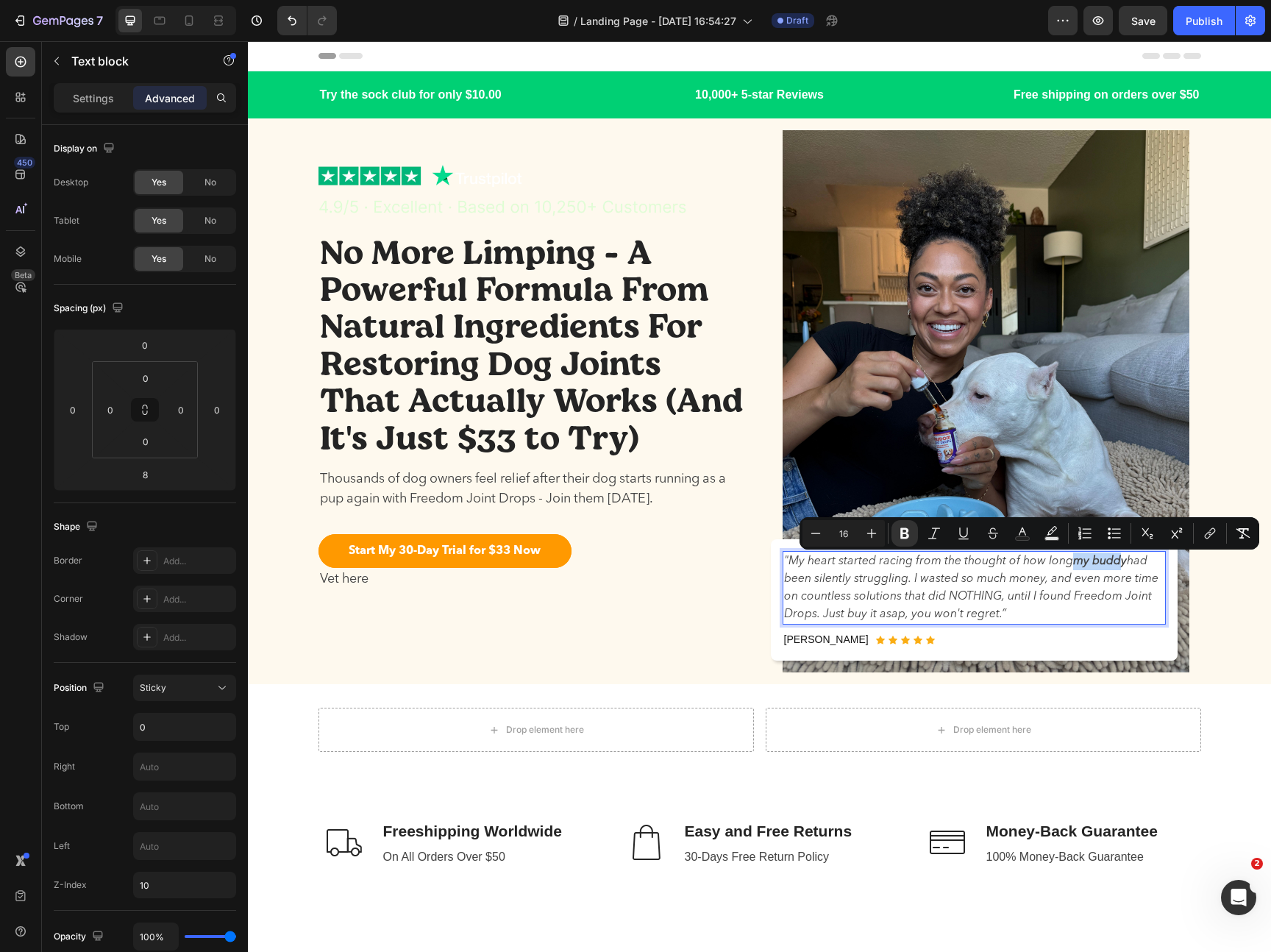
drag, startPoint x: 1123, startPoint y: 559, endPoint x: 1072, endPoint y: 561, distance: 51.0
click at [1073, 561] on strong "my buddy" at bounding box center [1100, 561] width 53 height 12
click at [1108, 566] on p ""My heart started racing from the thought of how long my [PERSON_NAME] y had be…" at bounding box center [974, 588] width 380 height 71
click at [1119, 566] on p ""My heart started racing from the thought of how long my [PERSON_NAME] y had be…" at bounding box center [974, 588] width 380 height 71
click at [1113, 567] on p ""My heart started racing from the thought of how long my buddy had been silentl…" at bounding box center [974, 588] width 380 height 71
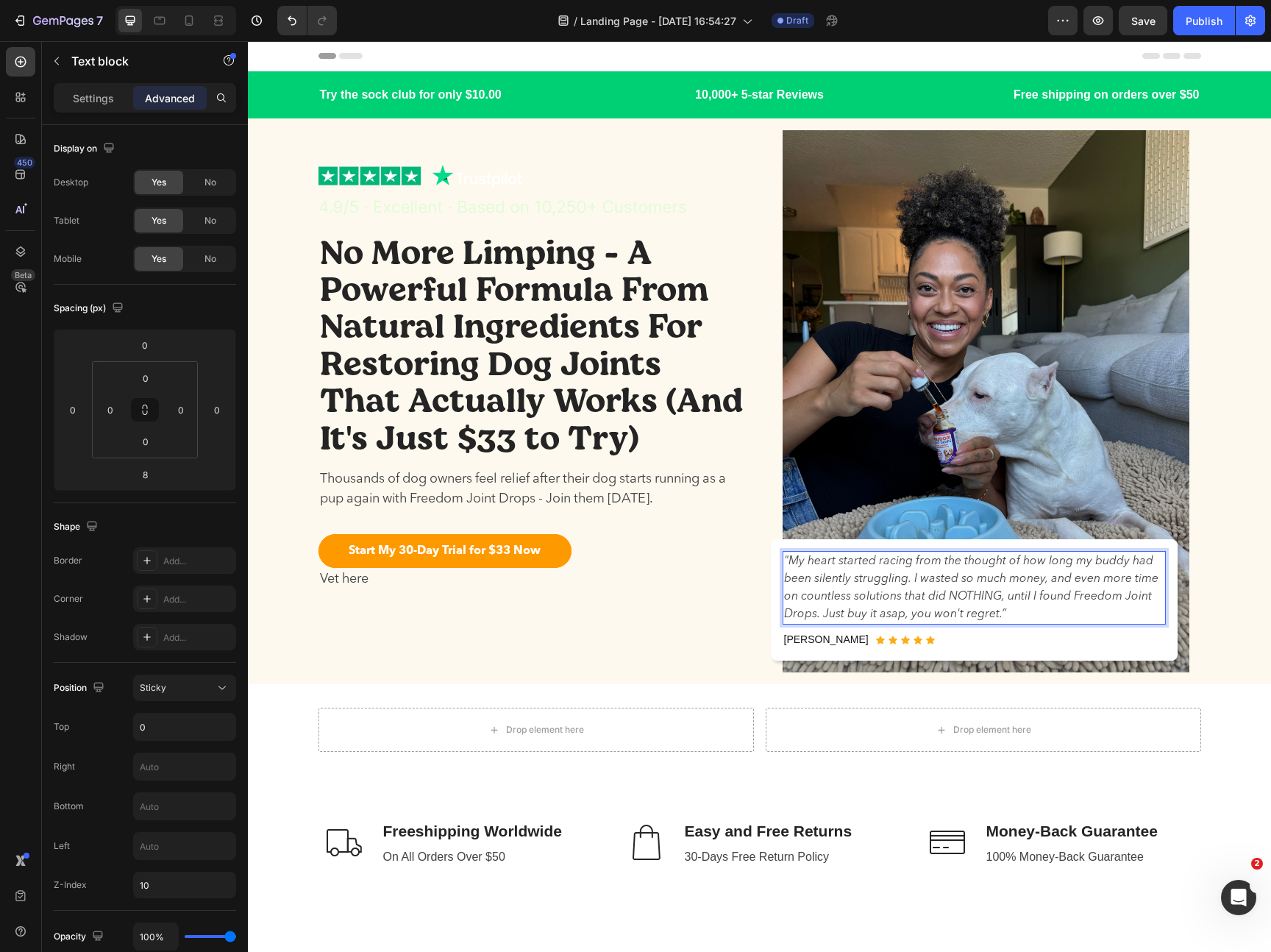
click at [1092, 602] on p ""My heart started racing from the thought of how long my buddy had been silentl…" at bounding box center [974, 588] width 380 height 71
click at [1060, 641] on div "[PERSON_NAME] Text block Icon Icon Icon Icon Icon Icon List Hoz Row" at bounding box center [974, 639] width 383 height 18
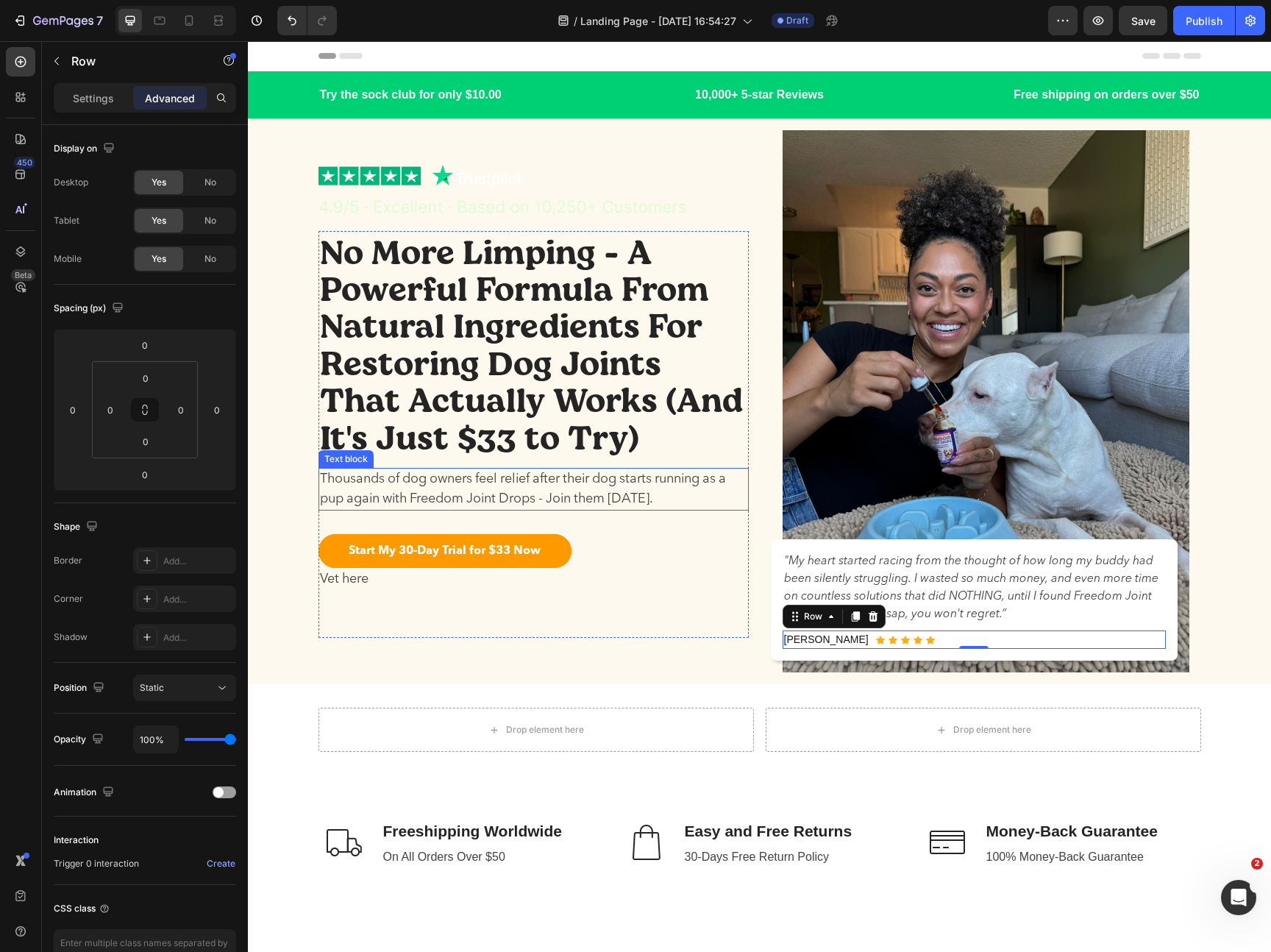
click at [601, 500] on p "Thousands of dog owners feel relief after their dog starts running as a pup aga…" at bounding box center [533, 489] width 427 height 40
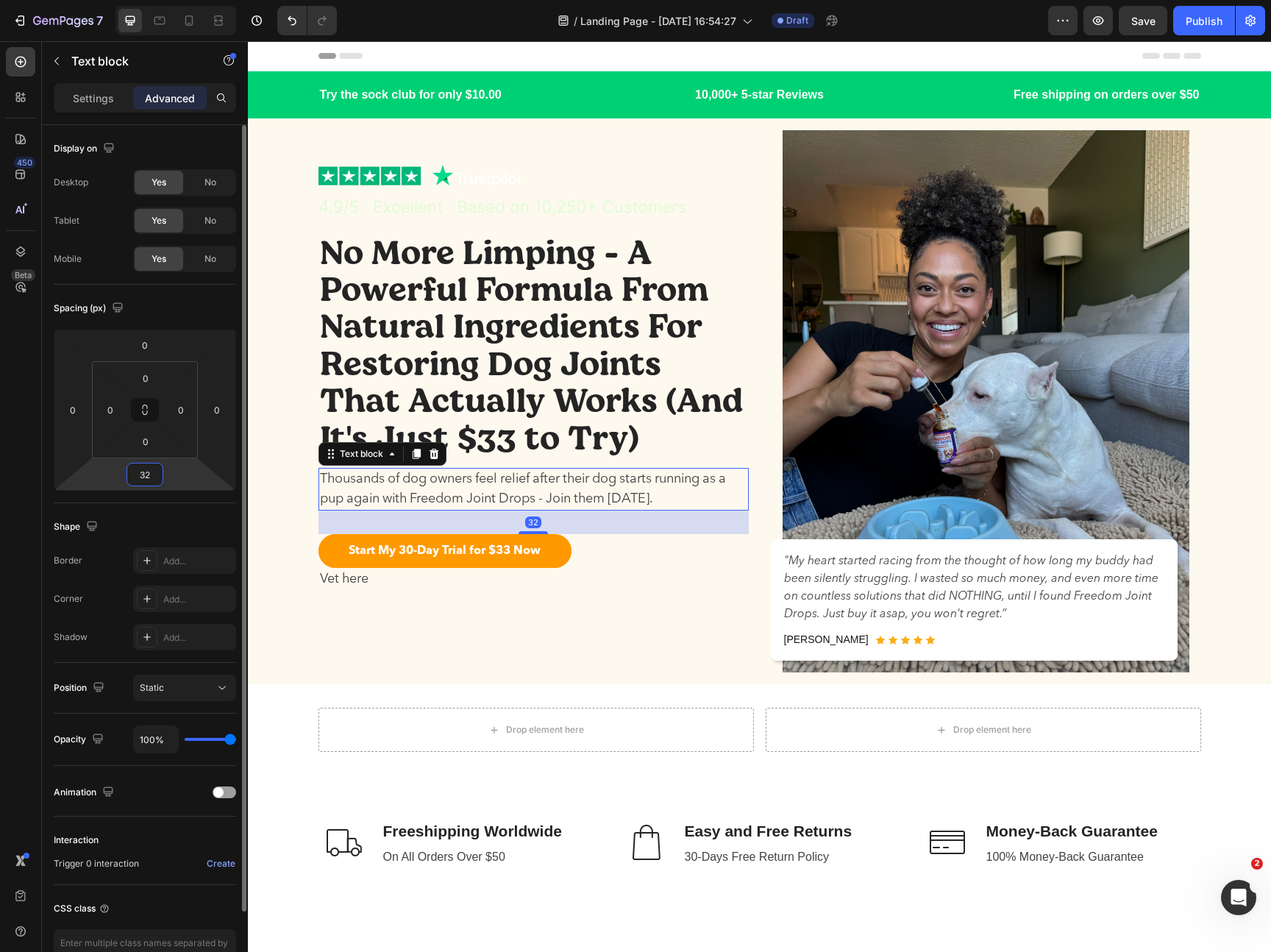
click at [152, 472] on input "32" at bounding box center [145, 474] width 29 height 22
type input "24"
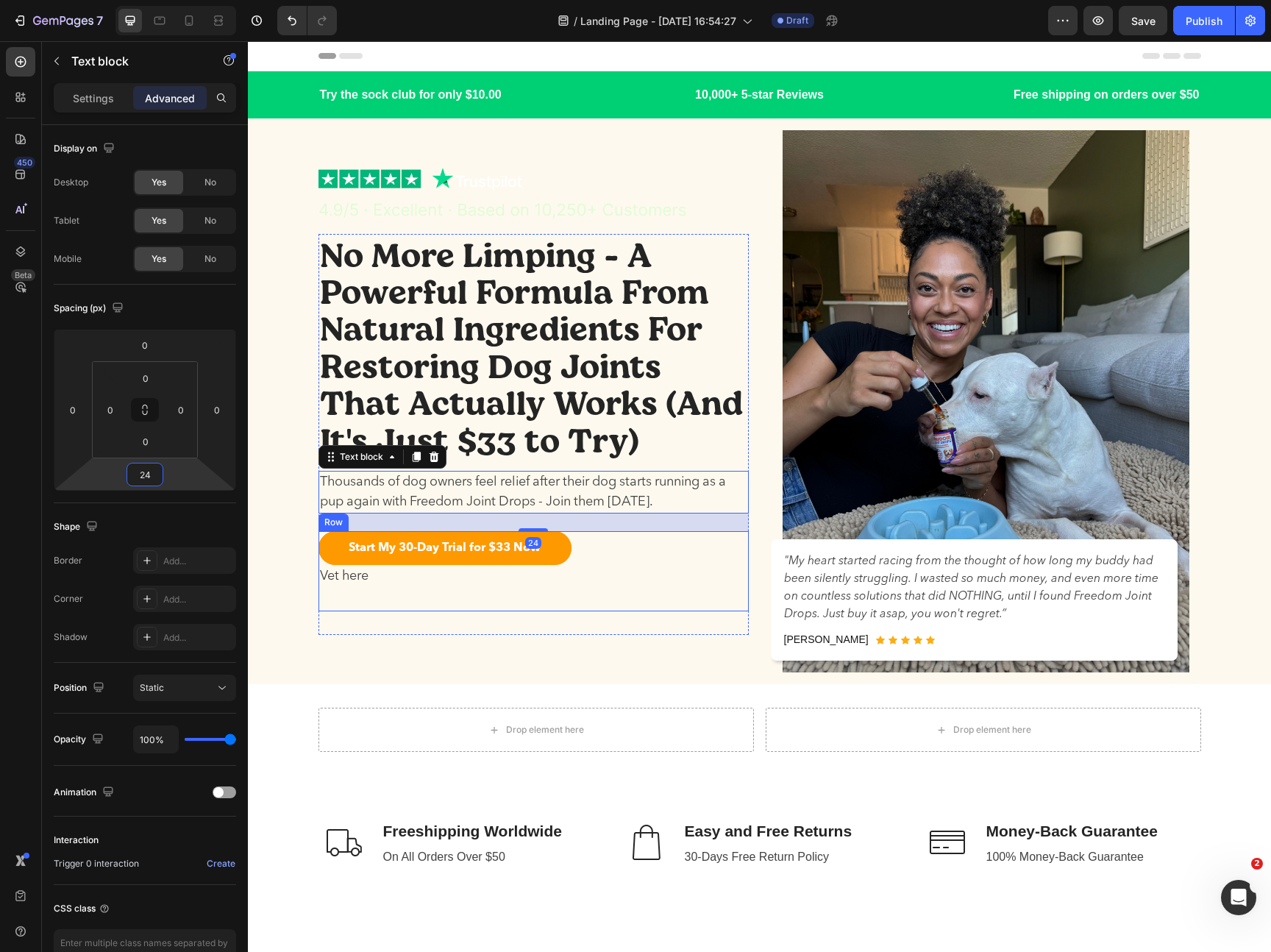
click at [610, 595] on div "Start My 30-Day Trial for $33 Now Button Vet here Text block Row" at bounding box center [533, 571] width 430 height 80
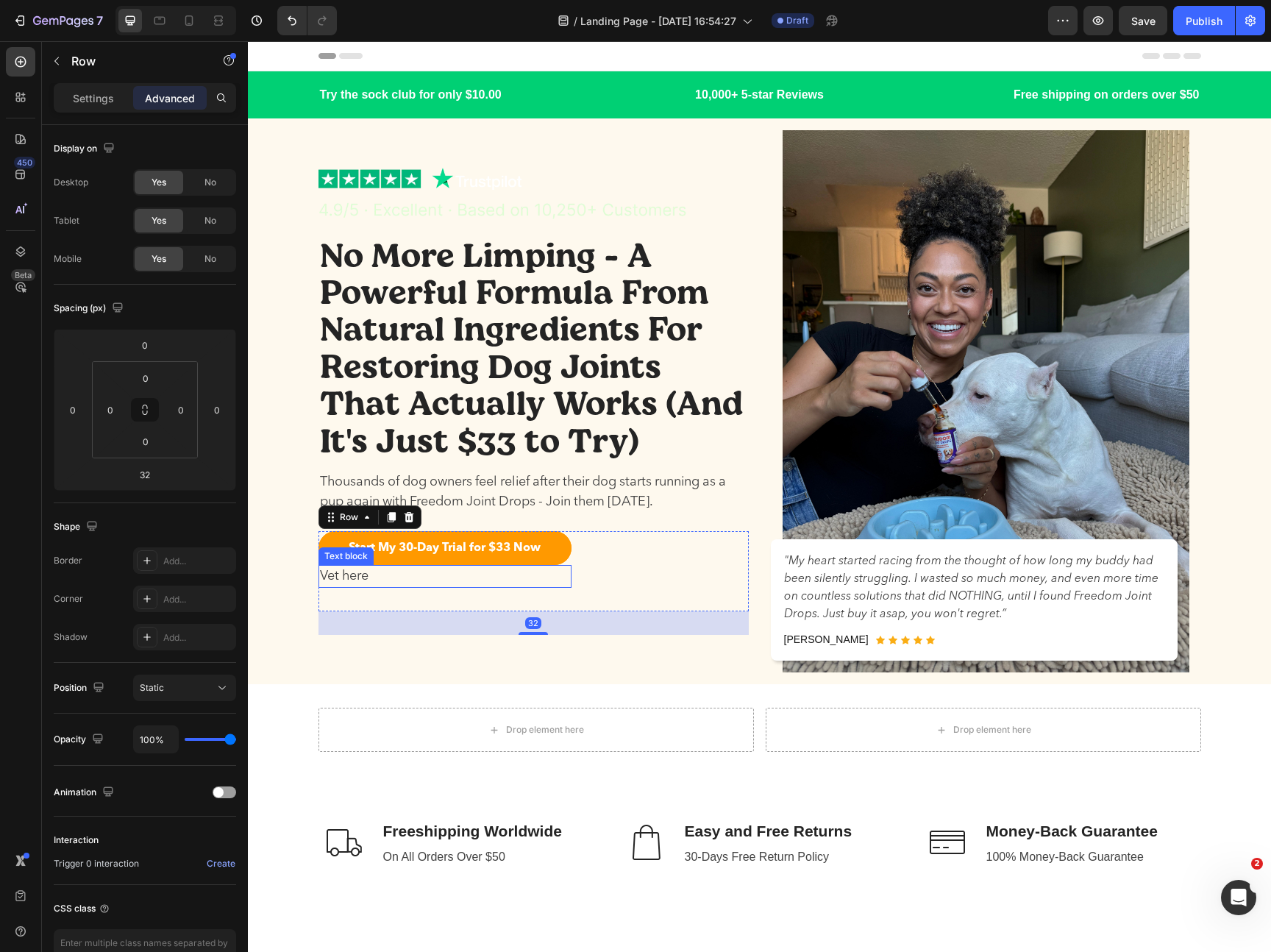
click at [454, 573] on p "Vet here" at bounding box center [445, 576] width 250 height 20
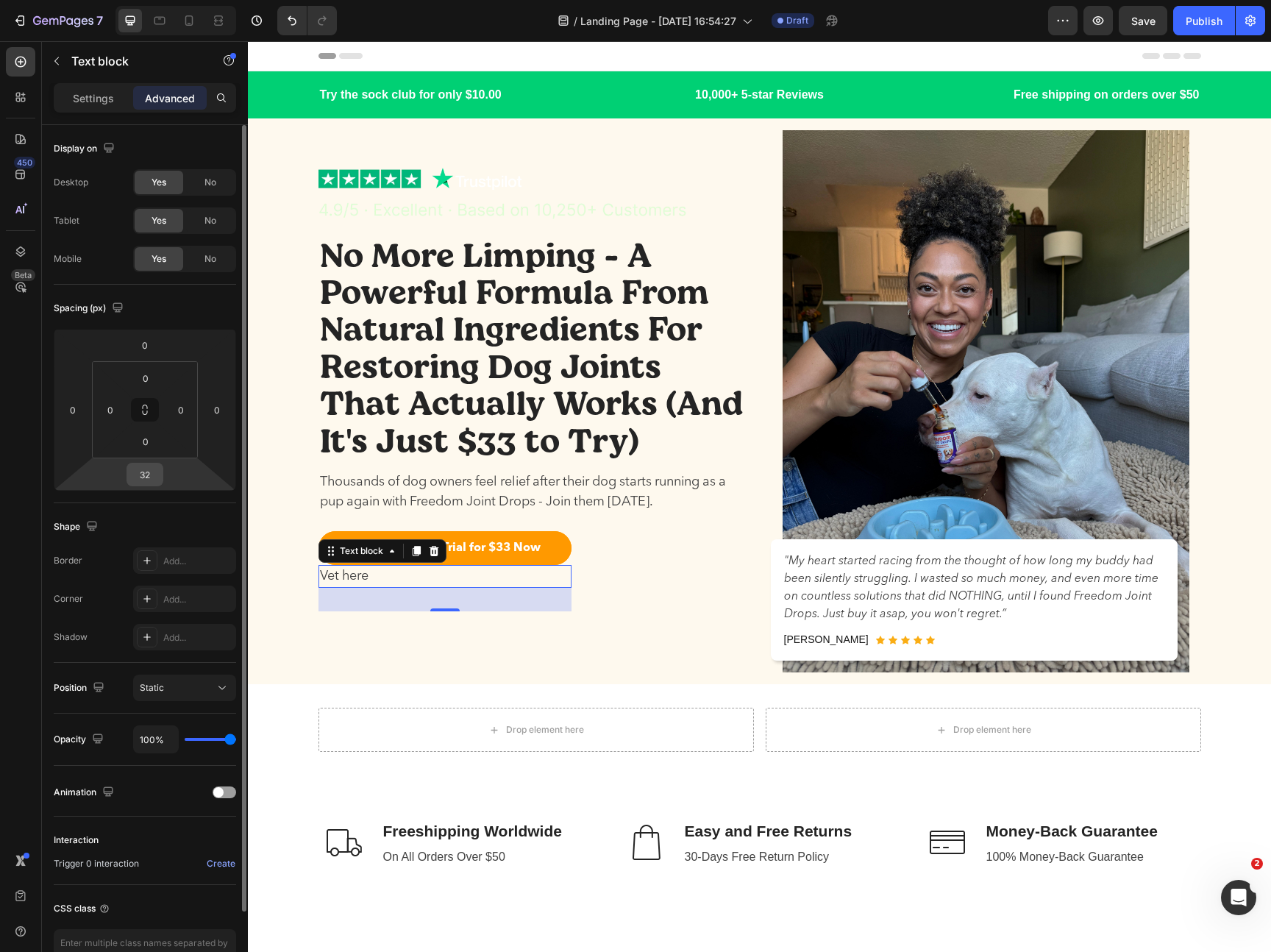
click at [152, 471] on input "32" at bounding box center [145, 474] width 29 height 22
type input "0"
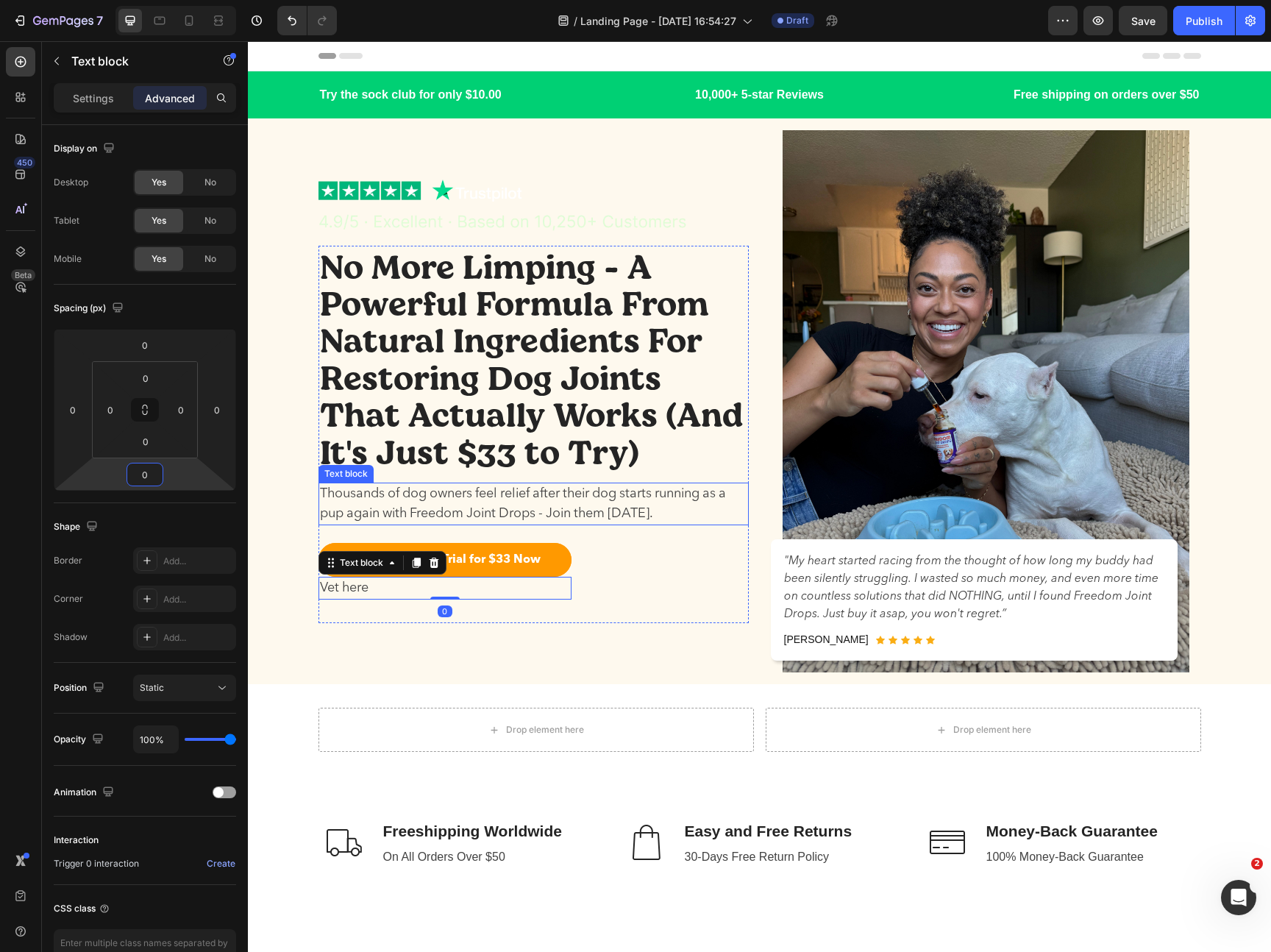
click at [723, 544] on div "Start My 30-Day Trial for $33 Now Button Vet here Text block 0 Row" at bounding box center [533, 571] width 430 height 57
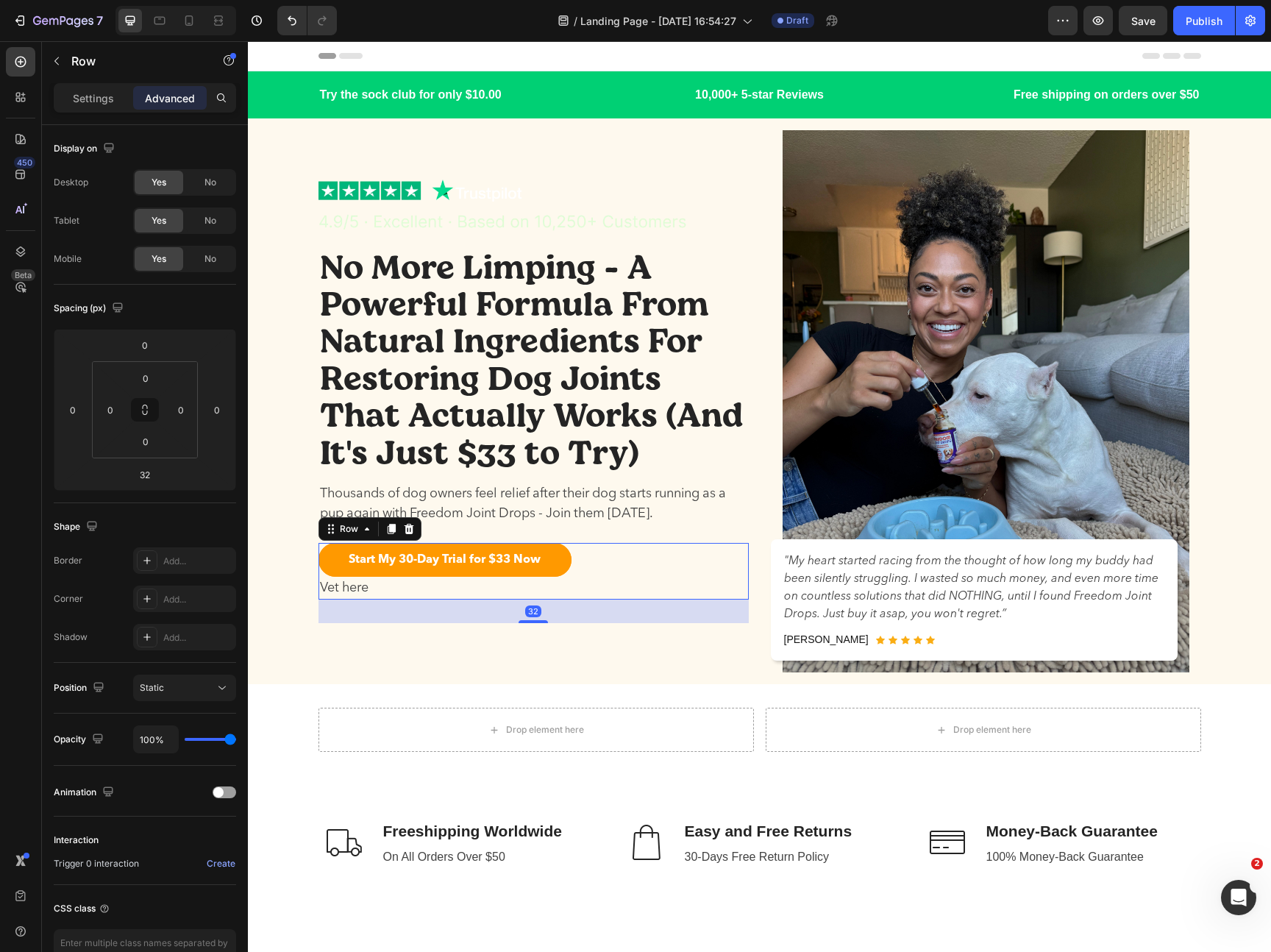
click at [723, 543] on div "Start My 30-Day Trial for $33 Now Button Vet here Text block Row 32" at bounding box center [533, 571] width 430 height 57
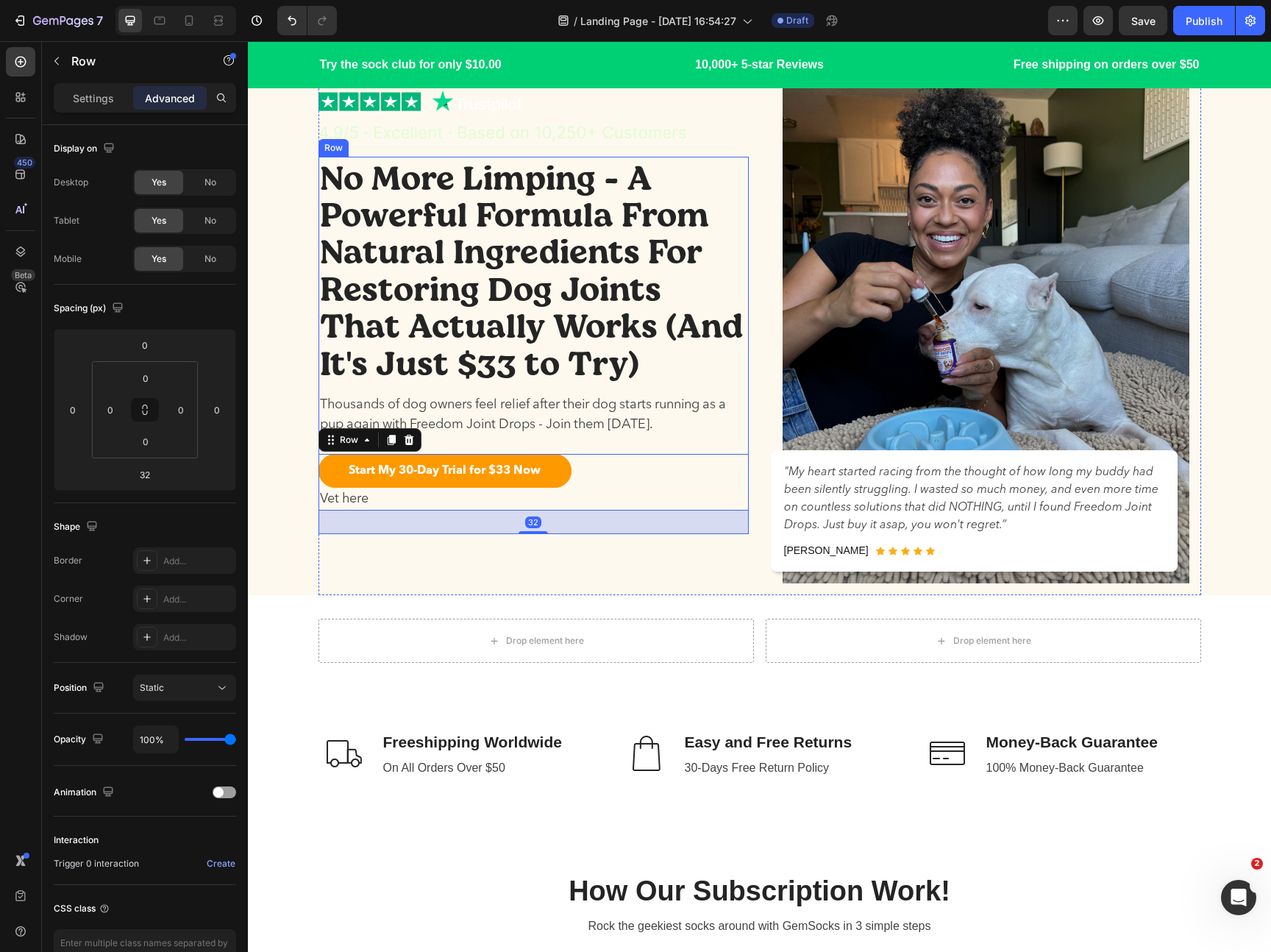
scroll to position [167, 0]
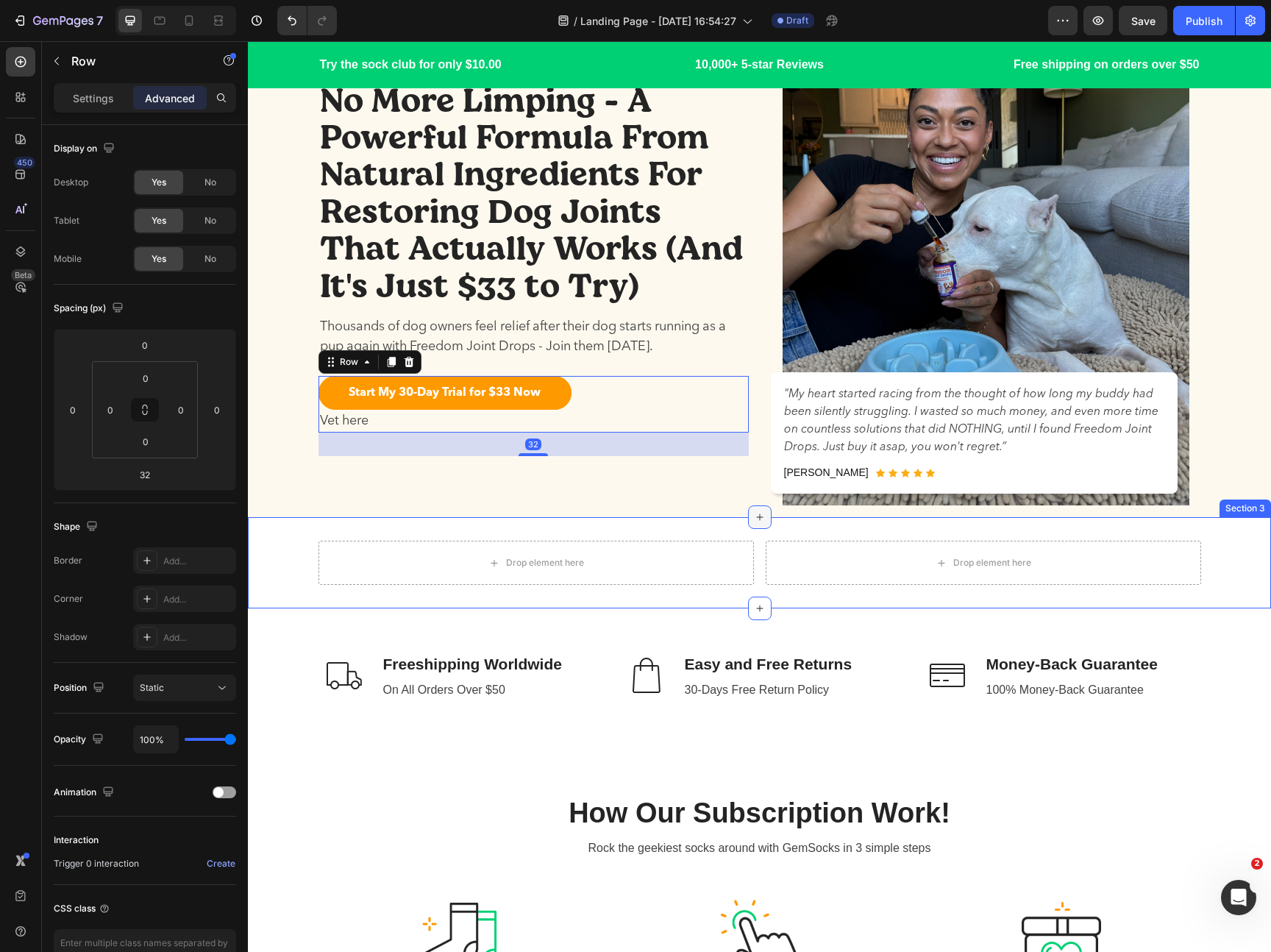
click at [751, 517] on div at bounding box center [760, 517] width 24 height 24
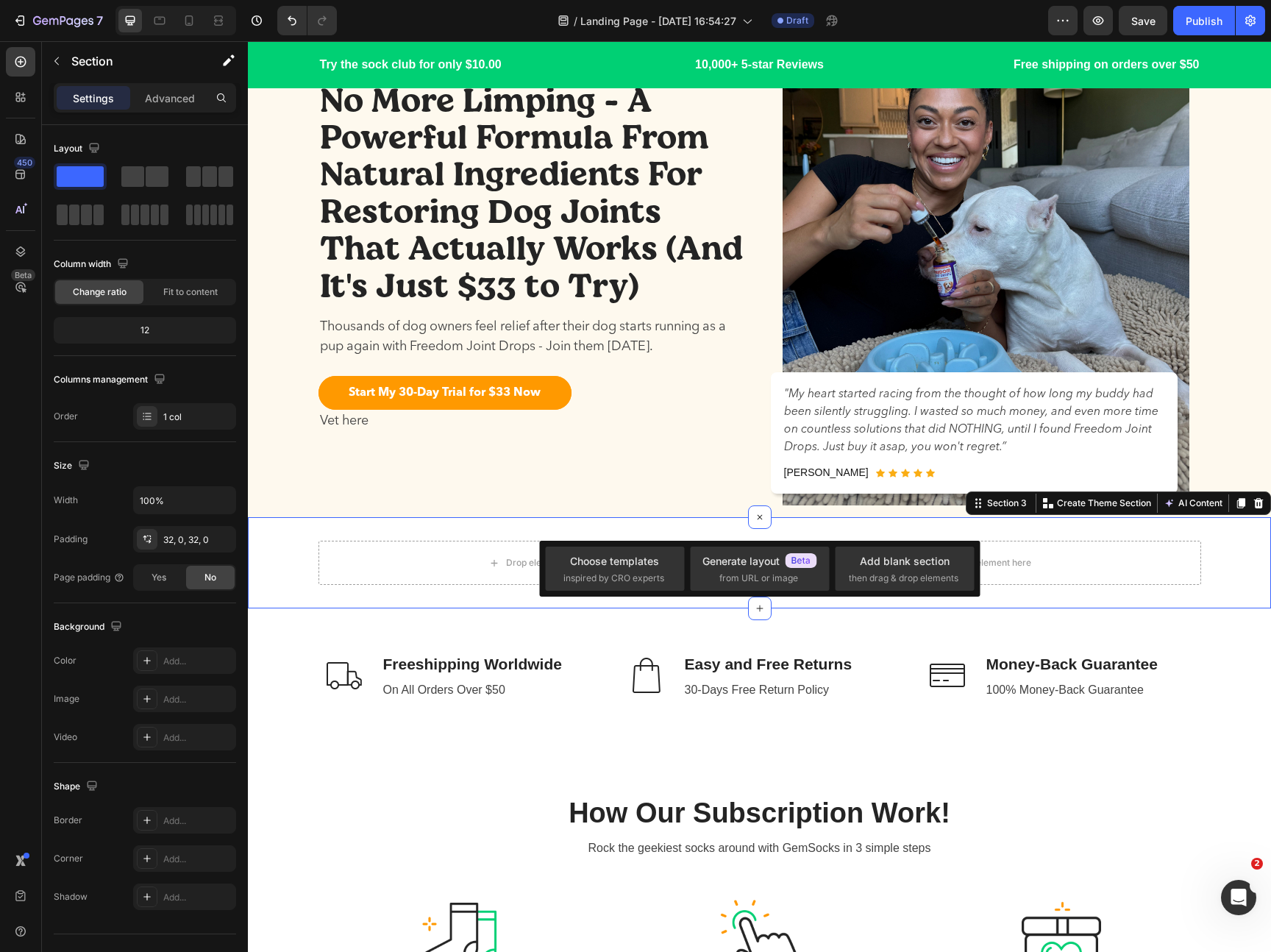
click at [698, 534] on div "Drop element here Drop element here Row Section 3 Create Theme Section AI Conte…" at bounding box center [760, 562] width 1023 height 91
click at [425, 591] on div "Drop element here Drop element here Row Section 3 Create Theme Section AI Conte…" at bounding box center [760, 562] width 1023 height 91
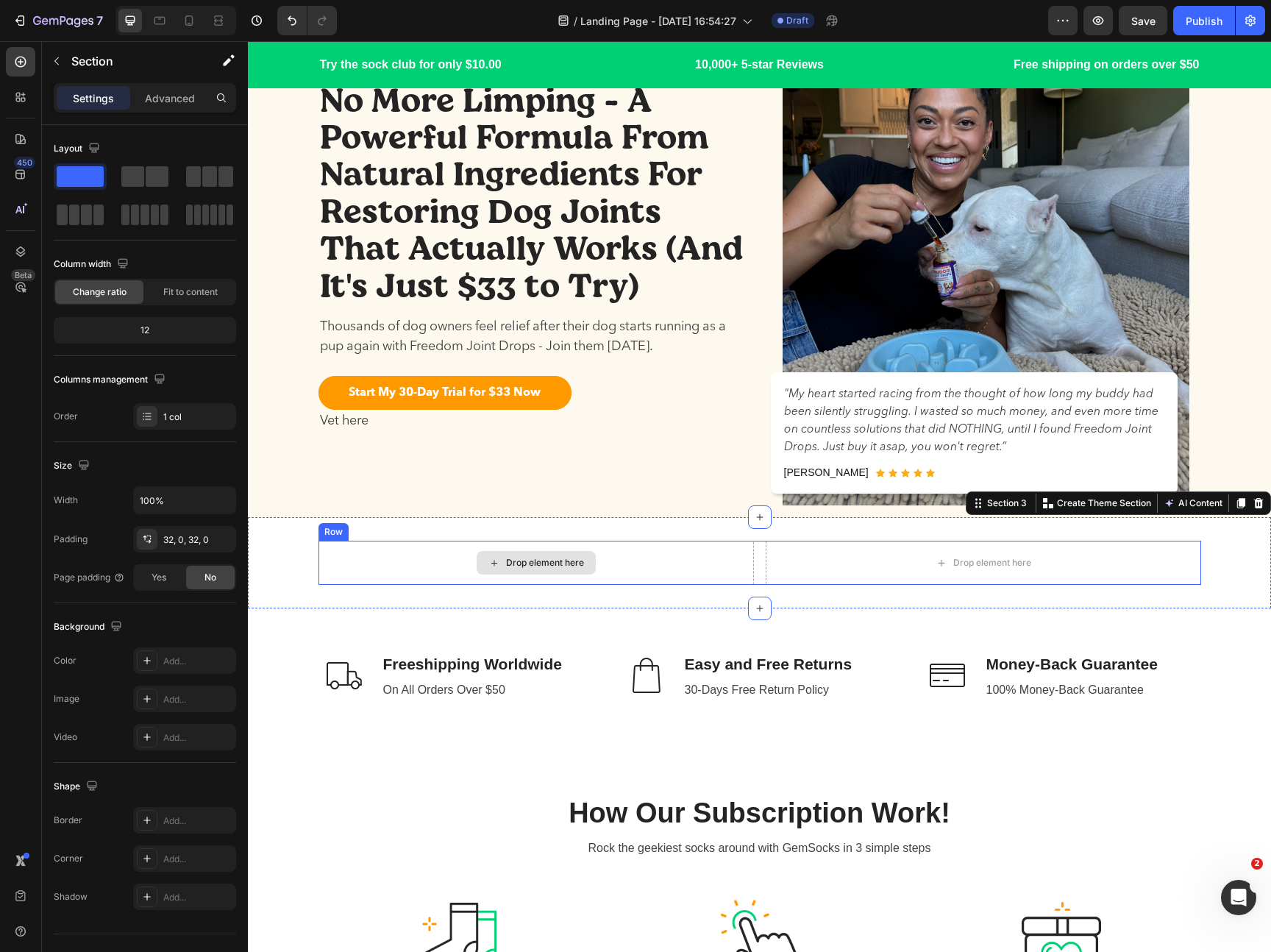
click at [438, 574] on div "Drop element here" at bounding box center [536, 562] width 435 height 44
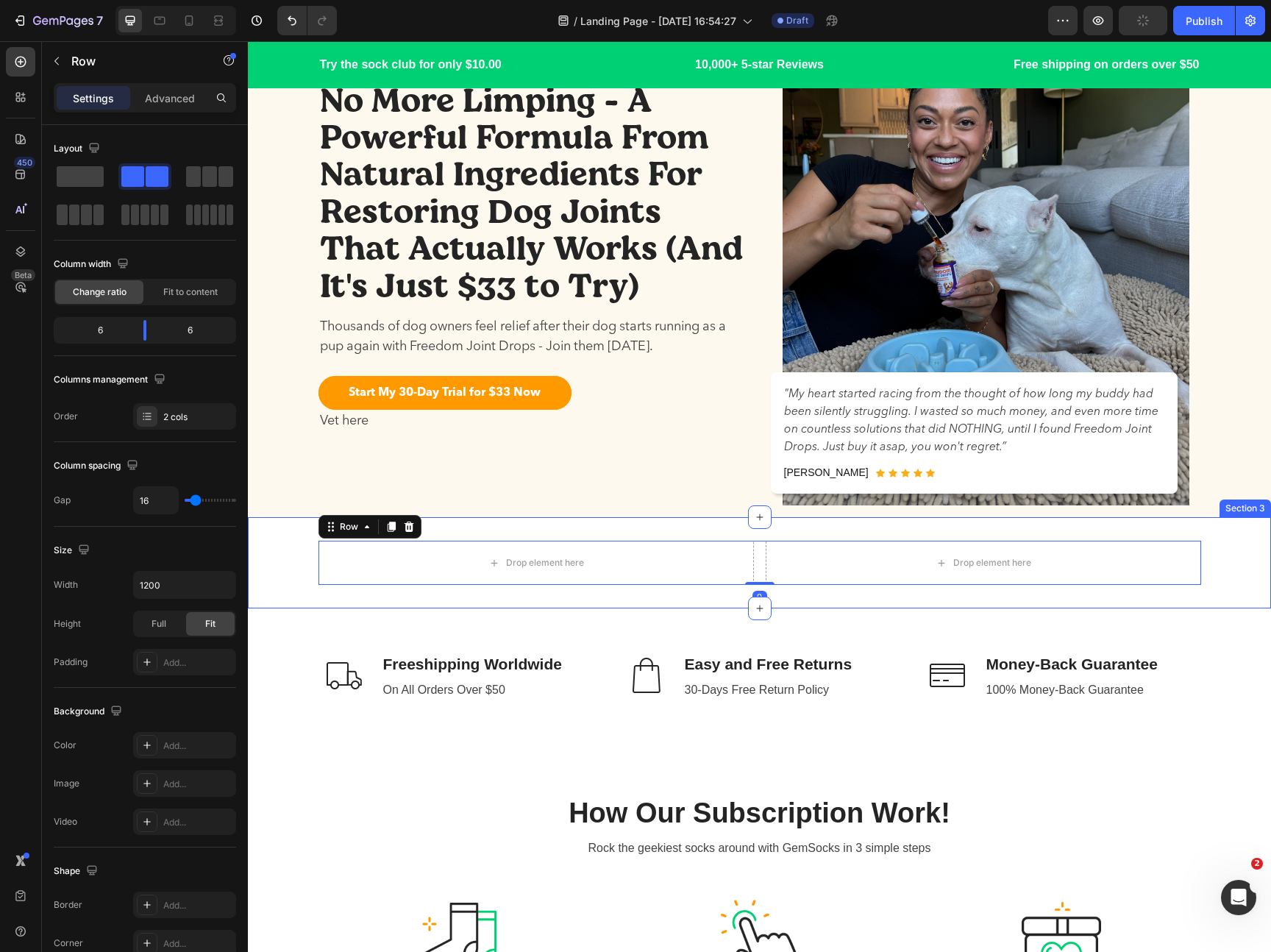
click at [489, 595] on div "Drop element here Drop element here Row 0 Section 3" at bounding box center [760, 562] width 1023 height 91
click at [679, 551] on div "Drop element here" at bounding box center [536, 562] width 435 height 44
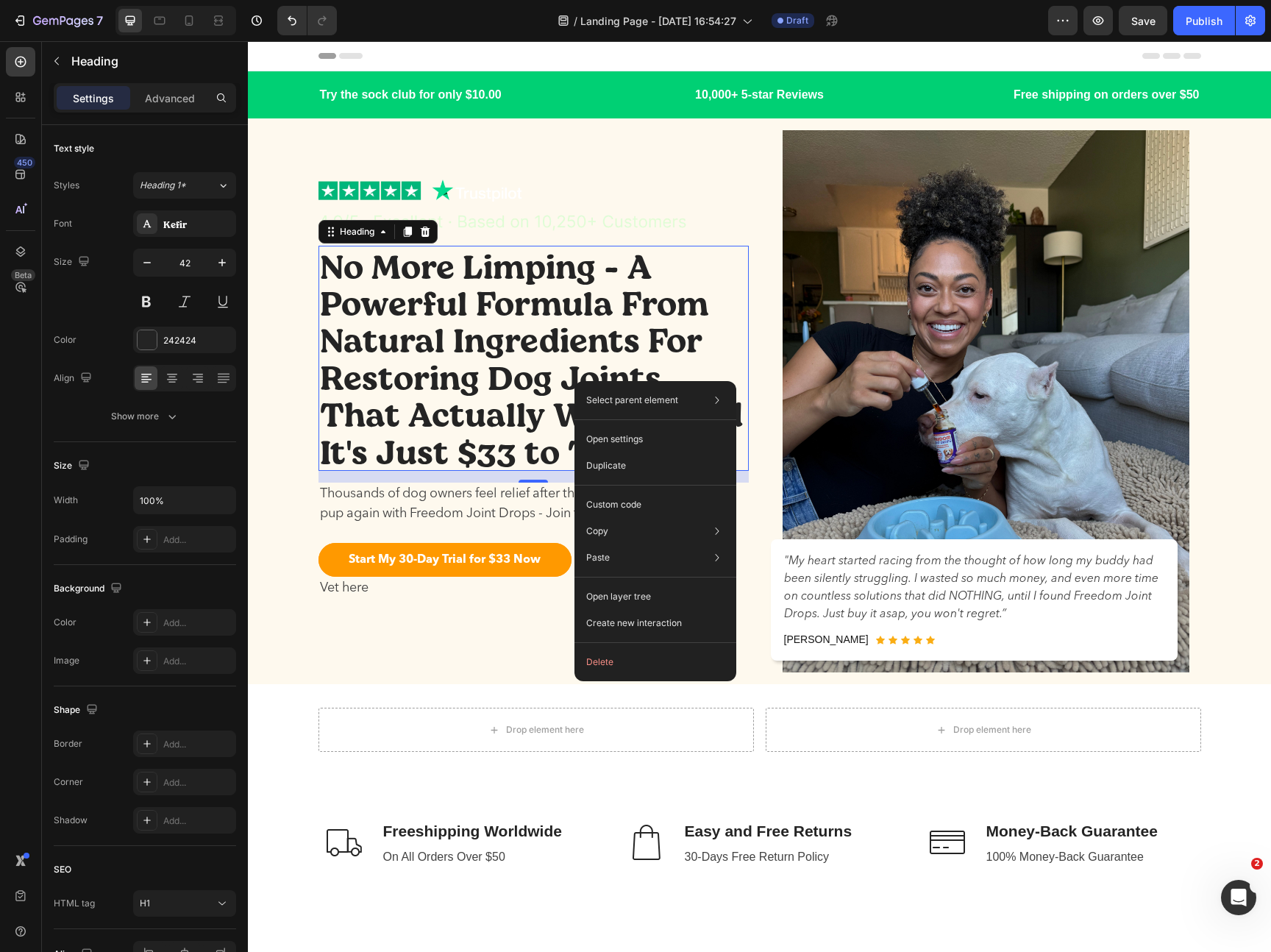
click at [567, 361] on h1 "No More Limping - A Powerful Formula From Natural Ingredients For Restoring Dog…" at bounding box center [533, 358] width 430 height 225
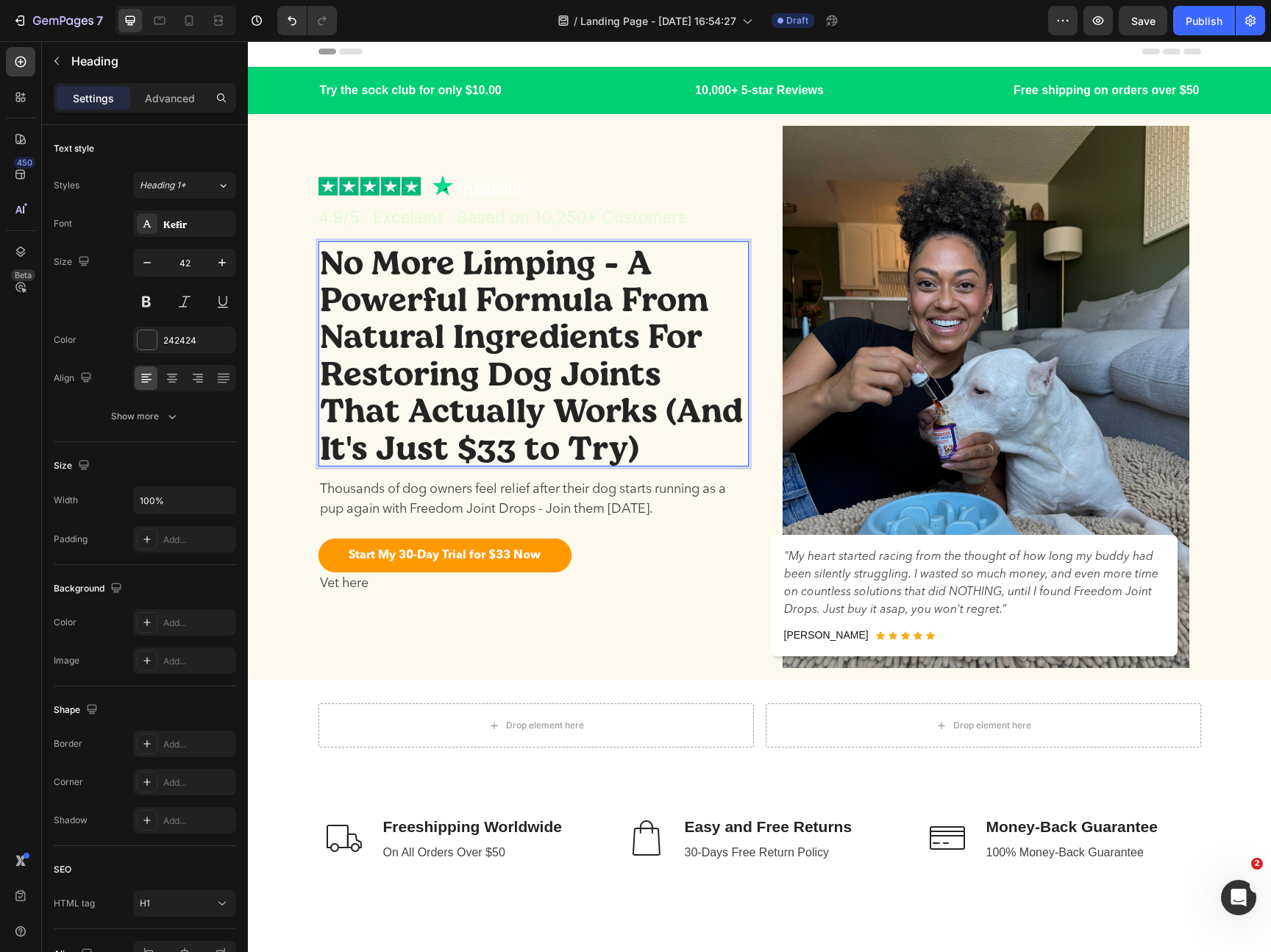
scroll to position [5, 0]
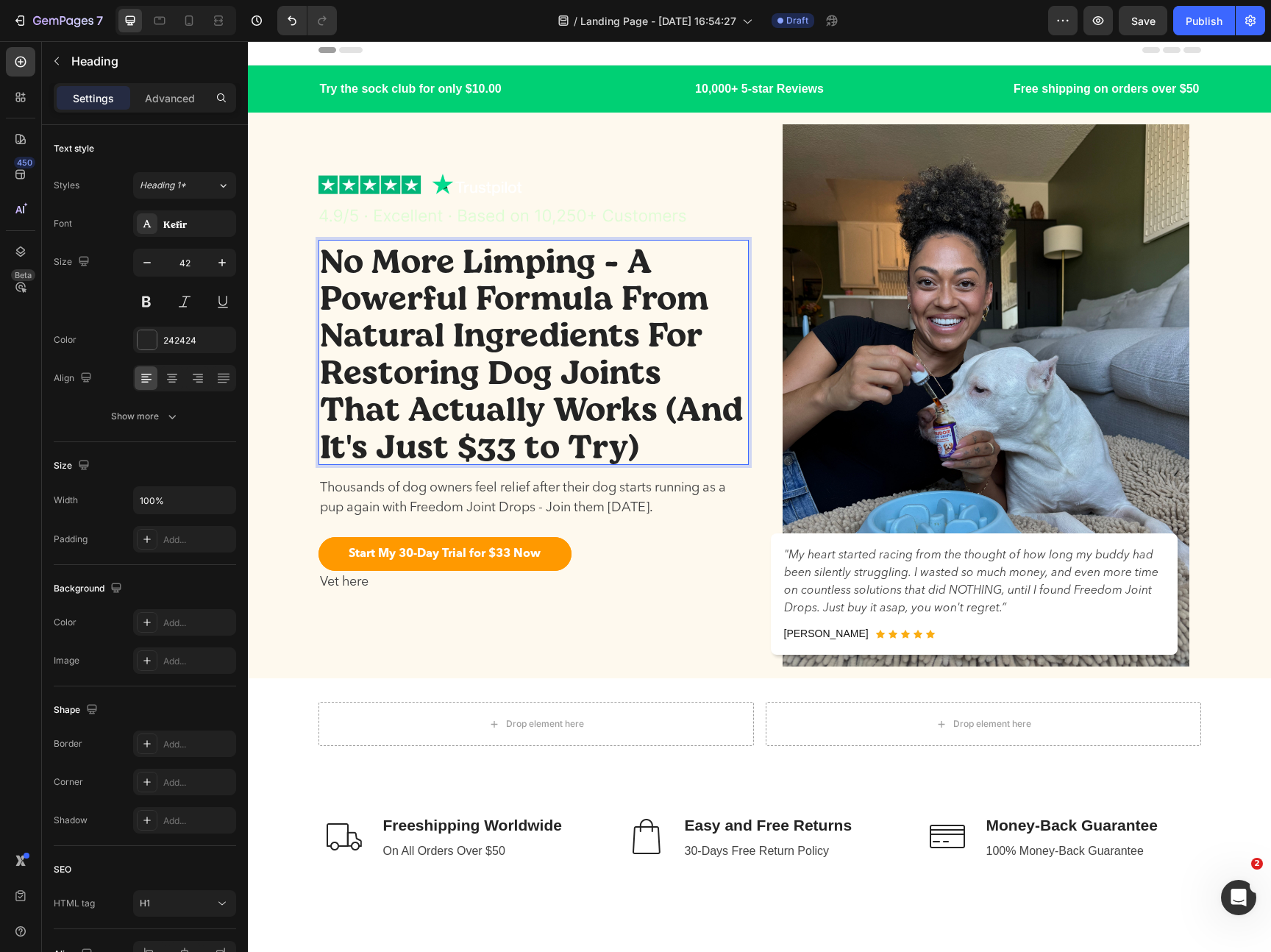
click at [581, 267] on p "No More Limping - A Powerful Formula From Natural Ingredients For Restoring Dog…" at bounding box center [533, 352] width 427 height 222
click at [595, 342] on p "No More Limping - A Powerful Formula From Natural Ingredients For Restoring Dog…" at bounding box center [533, 352] width 427 height 222
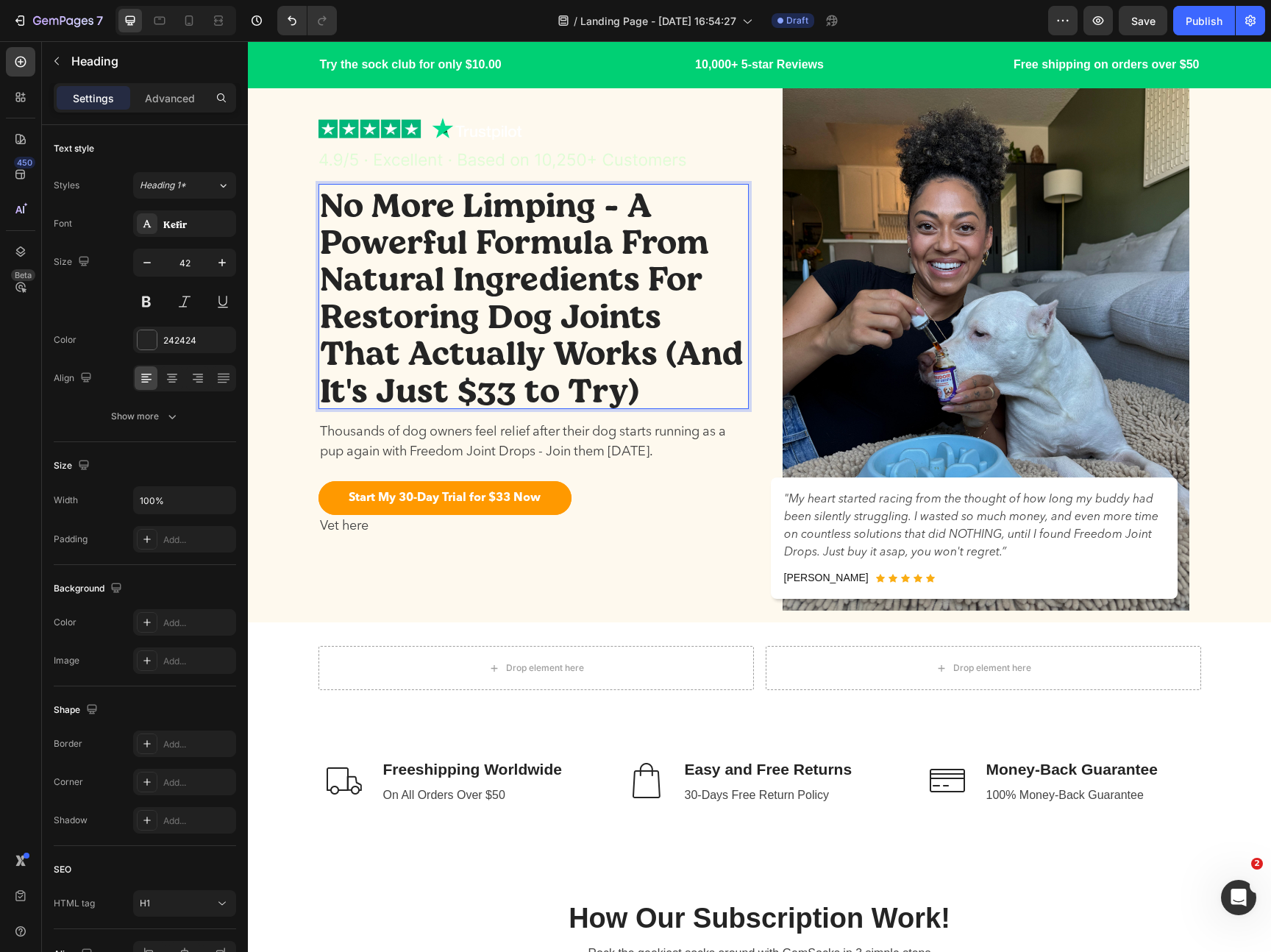
scroll to position [83, 0]
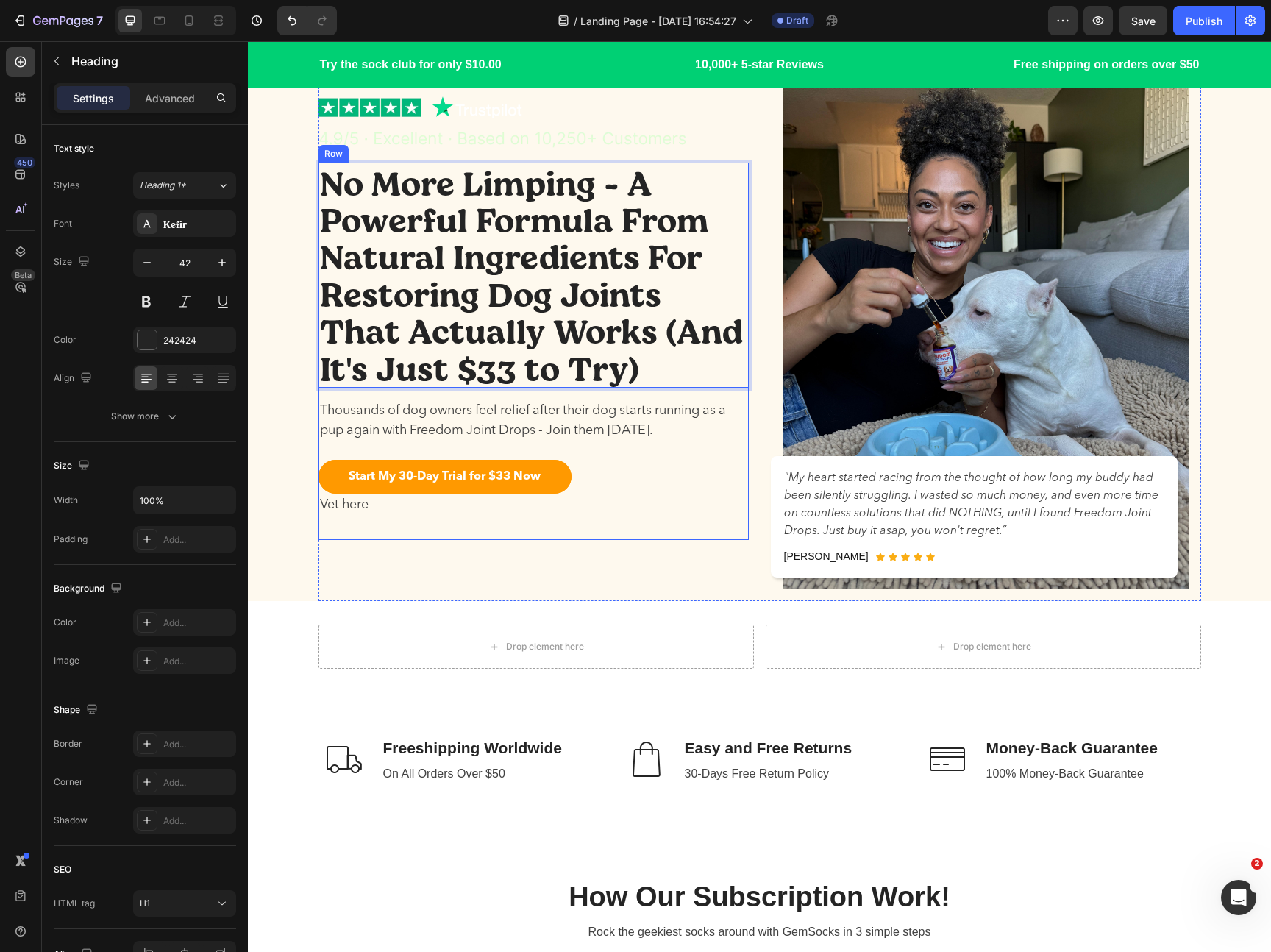
click at [580, 413] on p "Thousands of dog owners feel relief after their dog starts running as a pup aga…" at bounding box center [533, 420] width 427 height 40
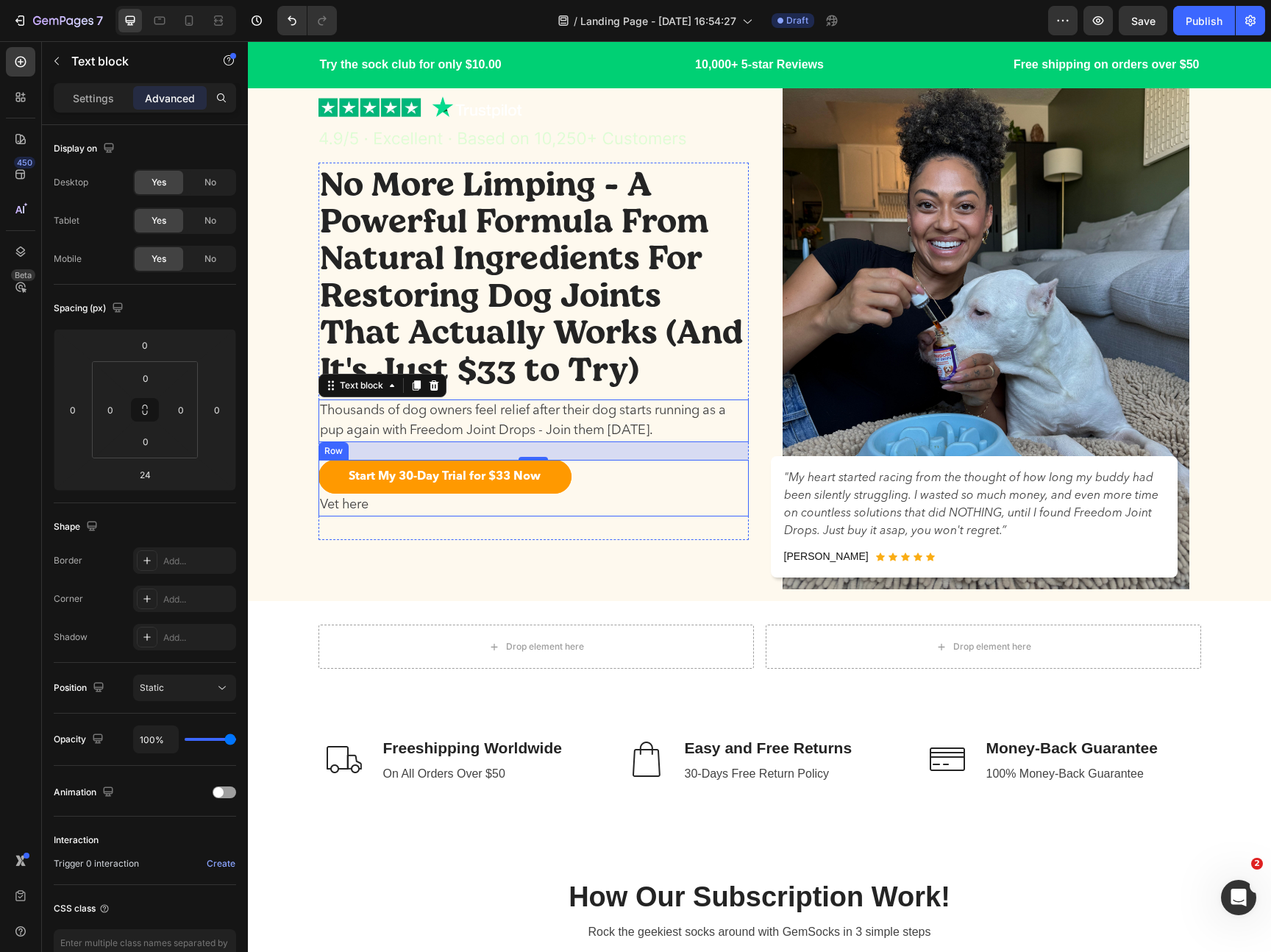
click at [617, 474] on div "Start My 30-Day Trial for $33 Now Button Vet here Text block Row" at bounding box center [533, 488] width 430 height 57
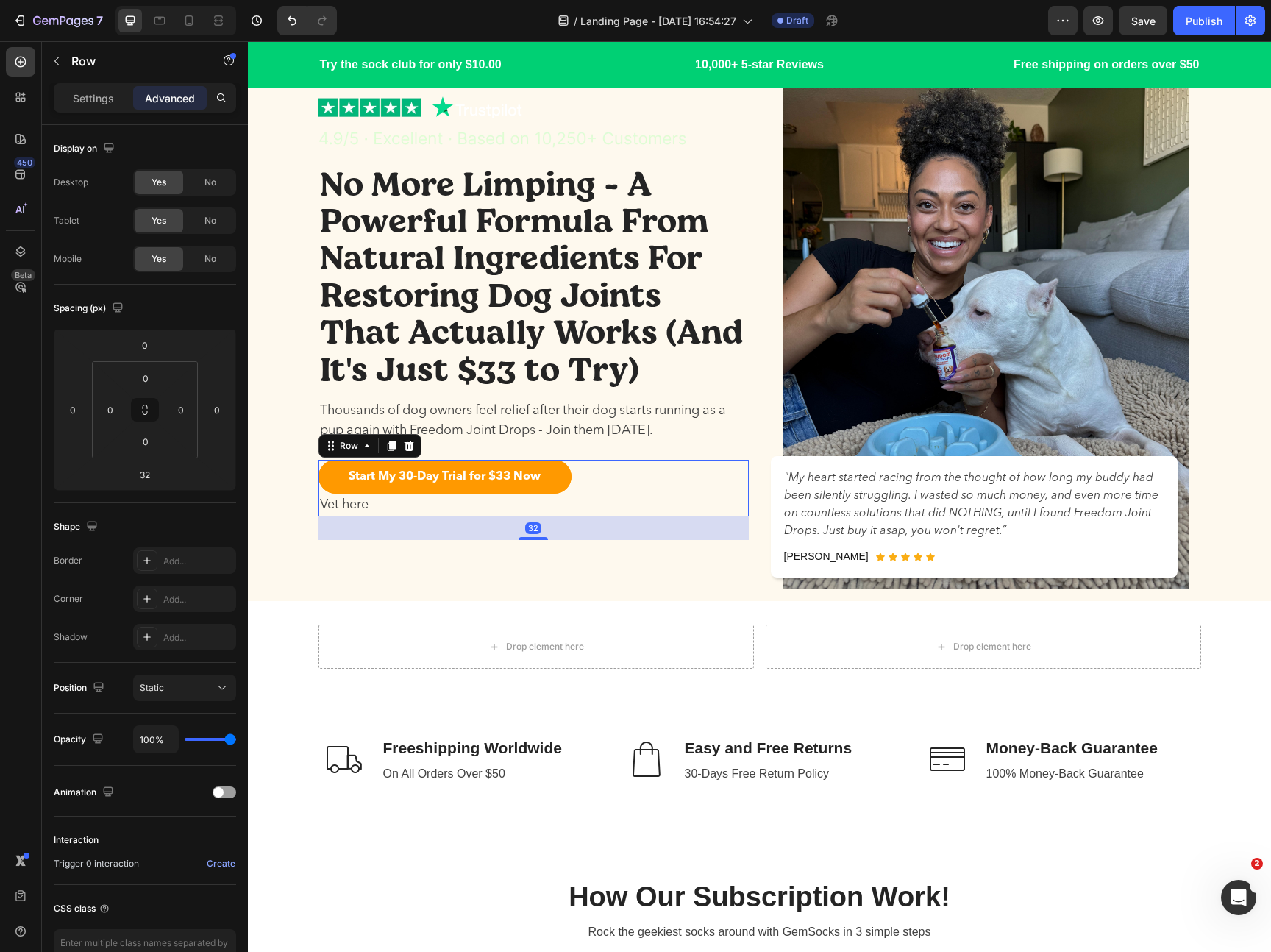
click at [625, 426] on p "Thousands of dog owners feel relief after their dog starts running as a pup aga…" at bounding box center [533, 420] width 427 height 40
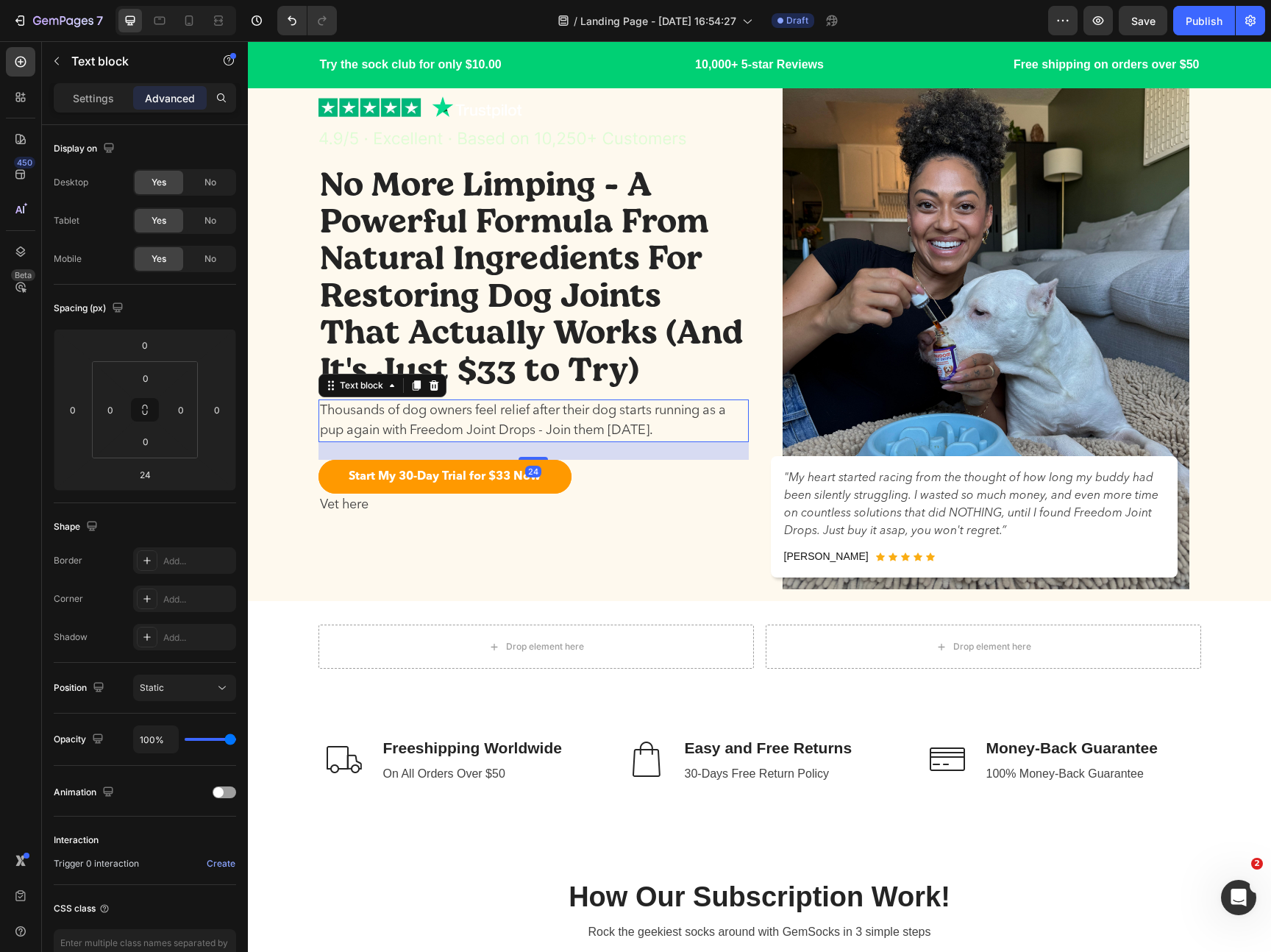
click at [603, 490] on div "Start My 30-Day Trial for $33 Now Button Vet here Text block Row" at bounding box center [533, 488] width 430 height 57
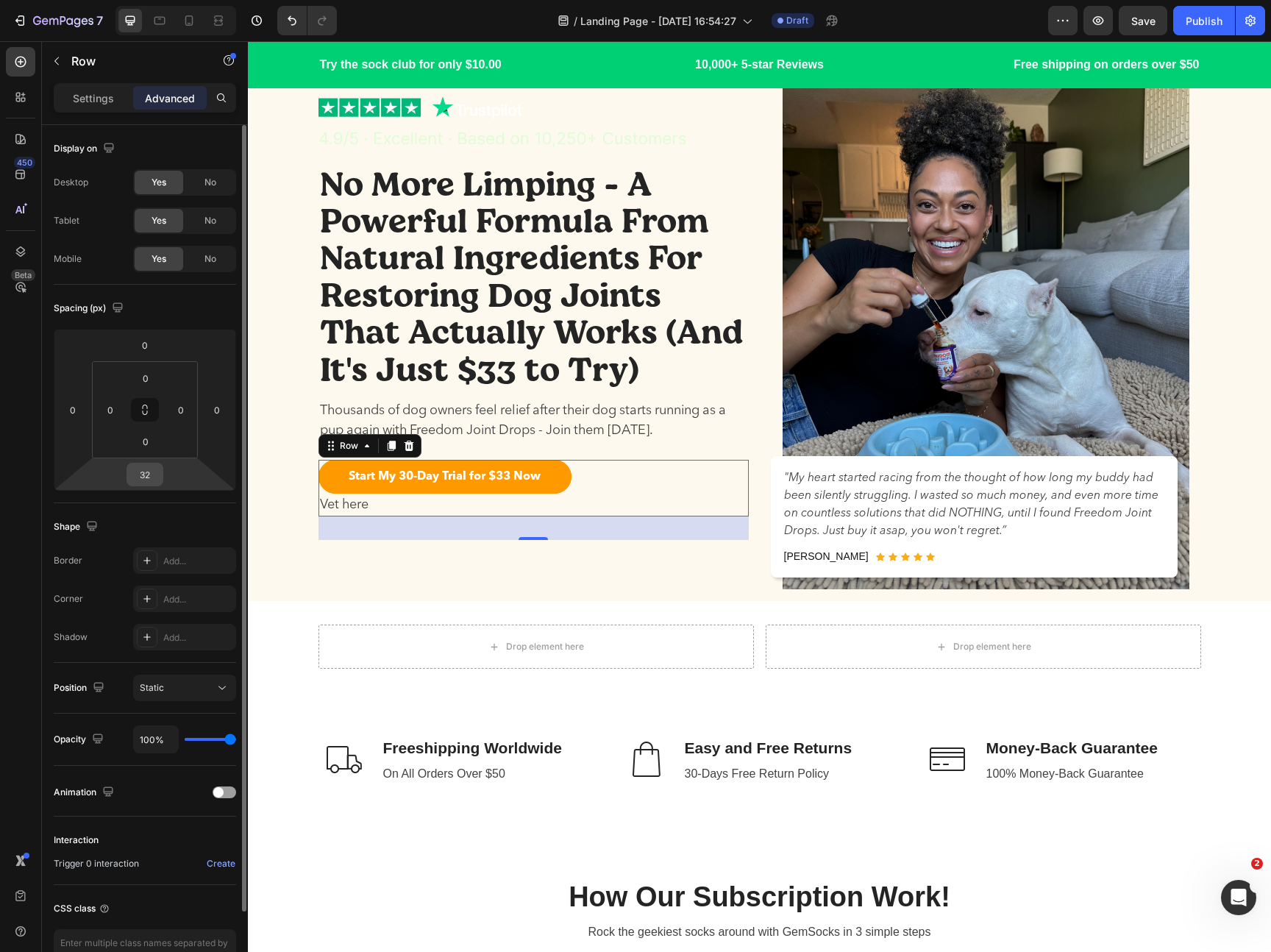
click at [152, 472] on input "32" at bounding box center [145, 474] width 29 height 22
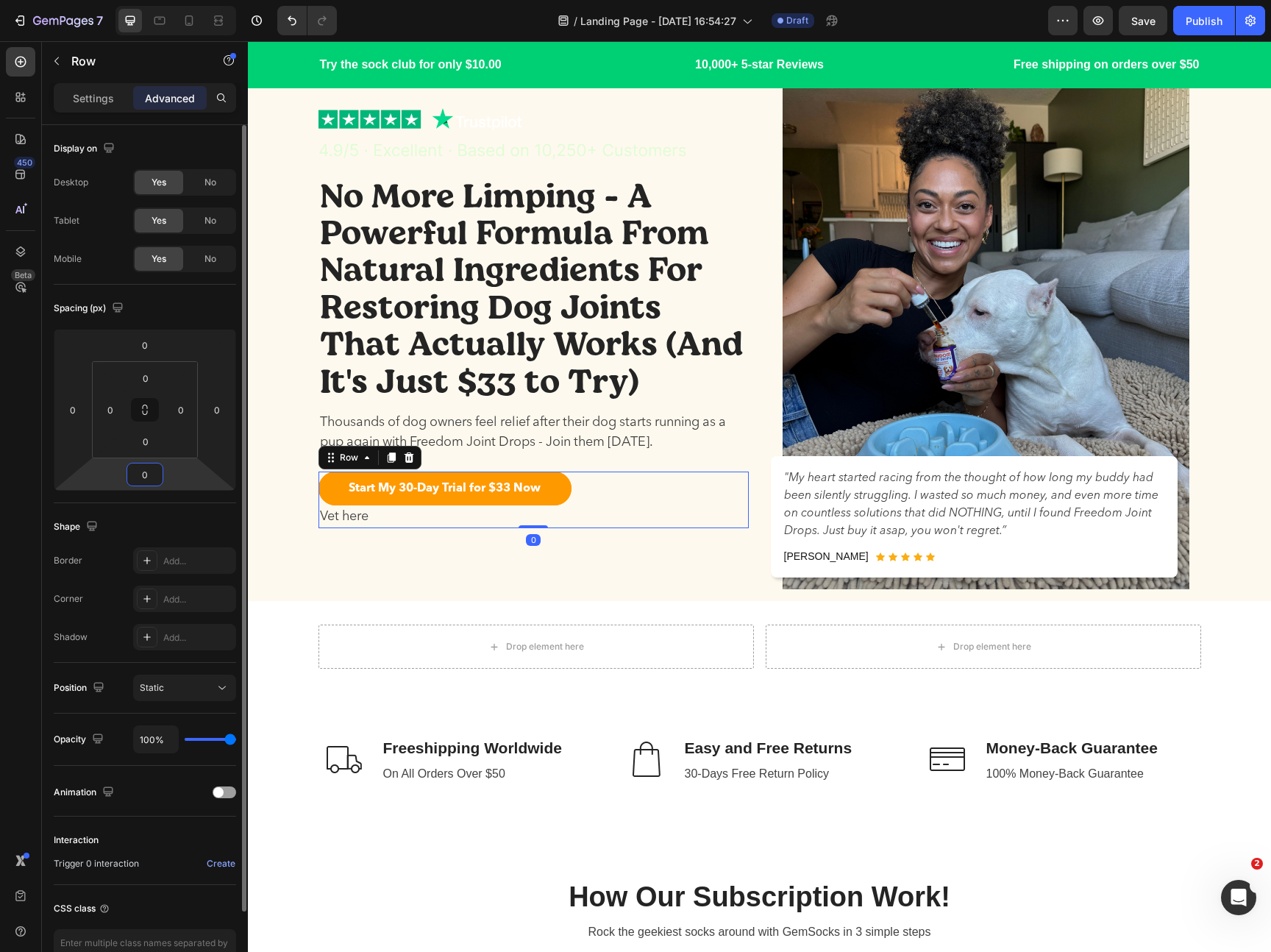
scroll to position [95, 0]
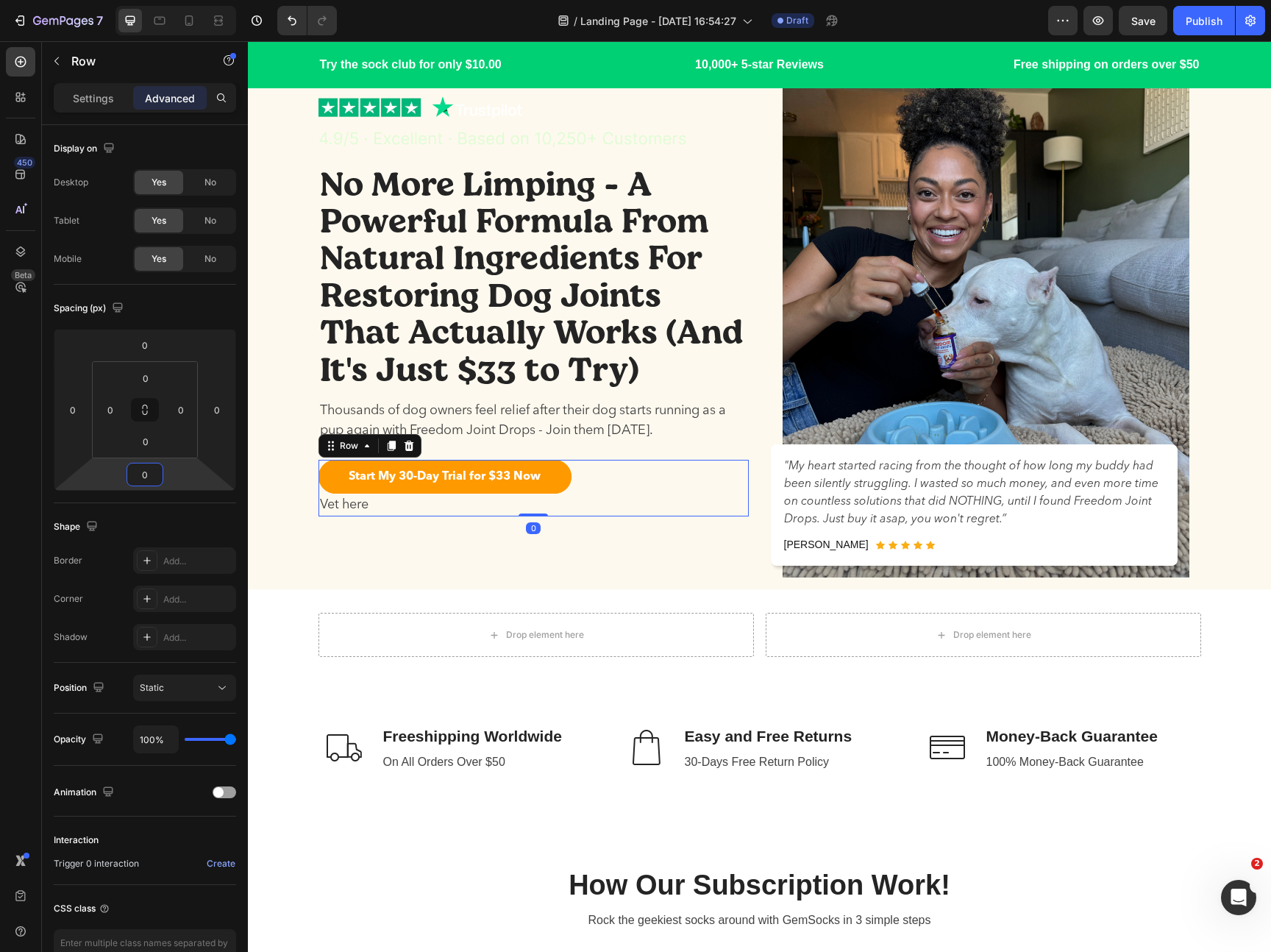
type input "0"
click at [641, 491] on div "Start My 30-Day Trial for $33 Now Button Vet here Text block Row 0" at bounding box center [533, 488] width 430 height 57
click at [603, 514] on div "Start My 30-Day Trial for $33 Now Button Vet here Text block Row 0" at bounding box center [533, 488] width 430 height 57
click at [589, 545] on div "Image No More Limping - A Powerful Formula From Natural Ingredients For Restori…" at bounding box center [533, 306] width 430 height 566
click at [369, 508] on p "Vet here" at bounding box center [445, 504] width 250 height 20
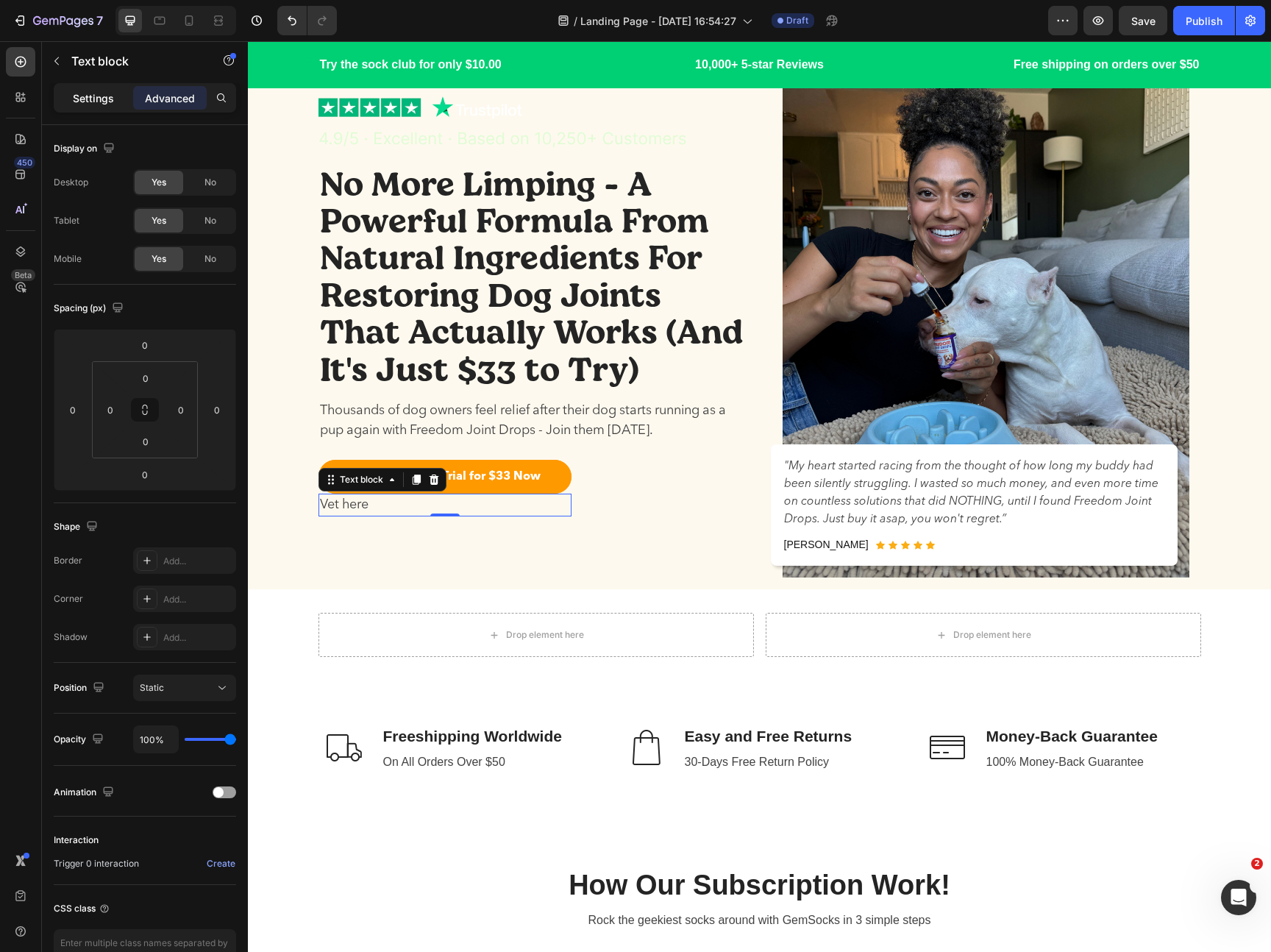
click at [85, 100] on p "Settings" at bounding box center [93, 98] width 41 height 16
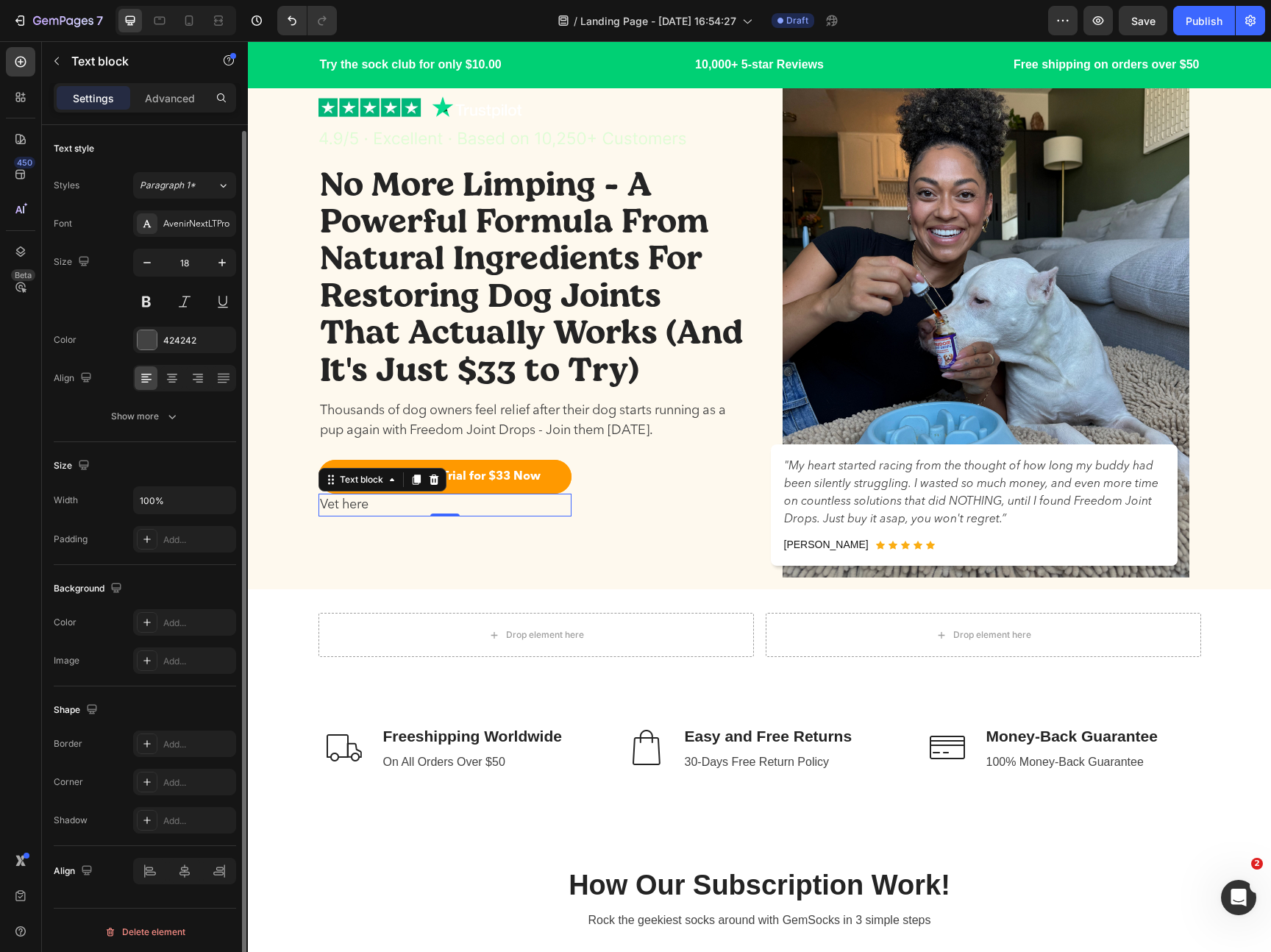
scroll to position [3, 0]
click at [605, 499] on div "Start My 30-Day Trial for $33 Now Button Vet here Text block 0 Row" at bounding box center [533, 488] width 430 height 57
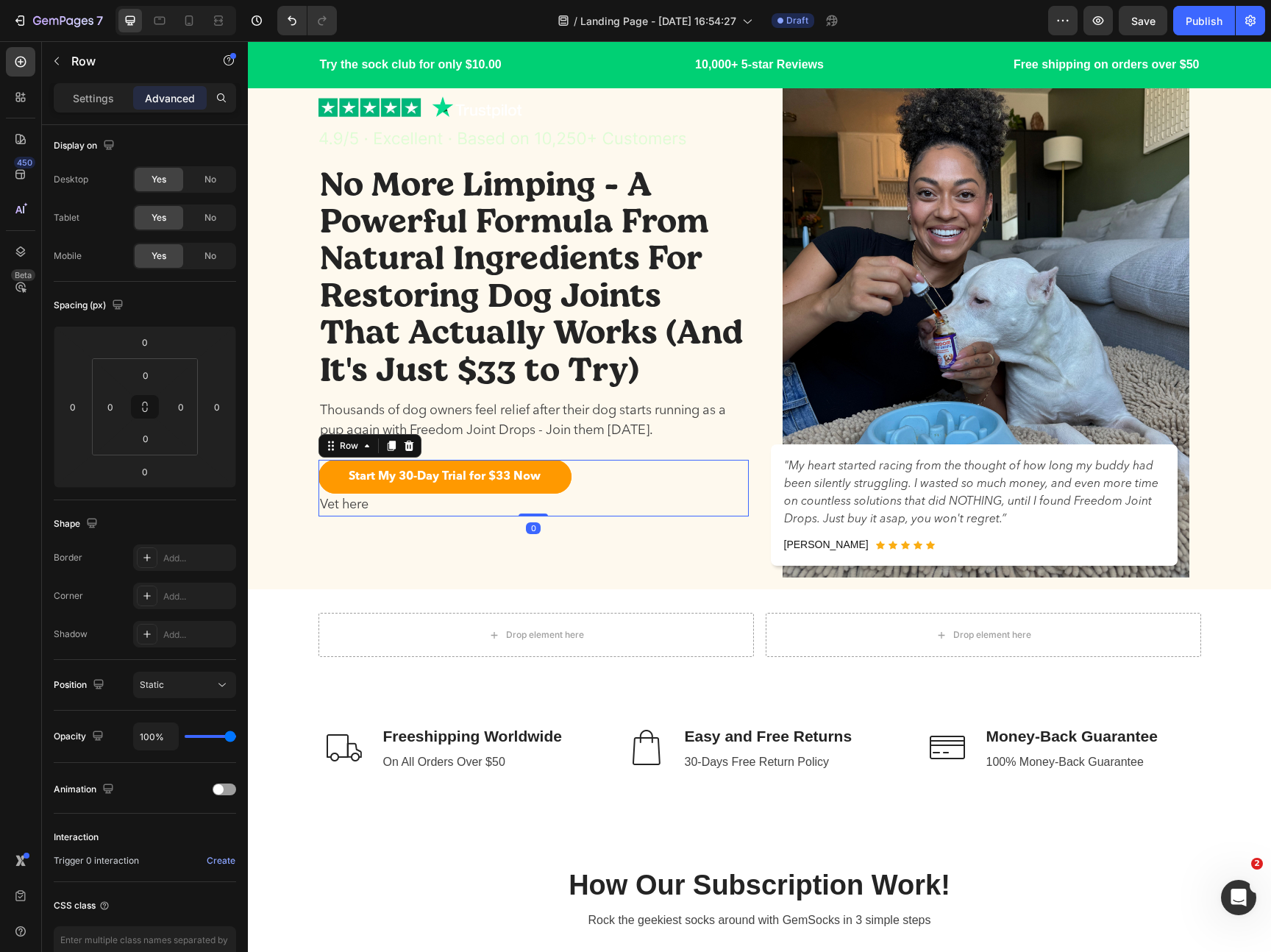
scroll to position [0, 0]
click at [592, 492] on div "Start My 30-Day Trial for $33 Now Button Vet here Text block Row 0" at bounding box center [533, 488] width 430 height 57
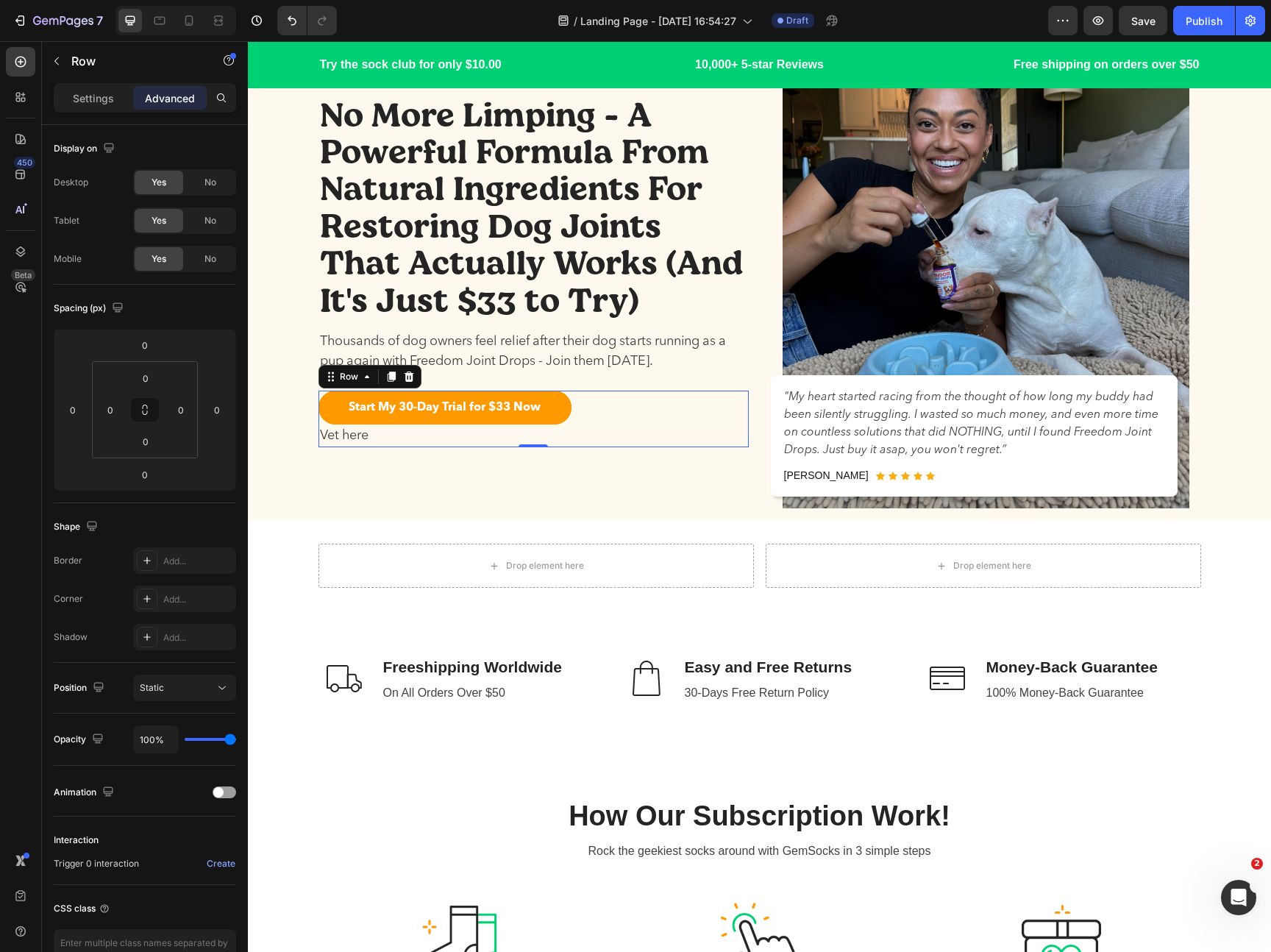
scroll to position [166, 0]
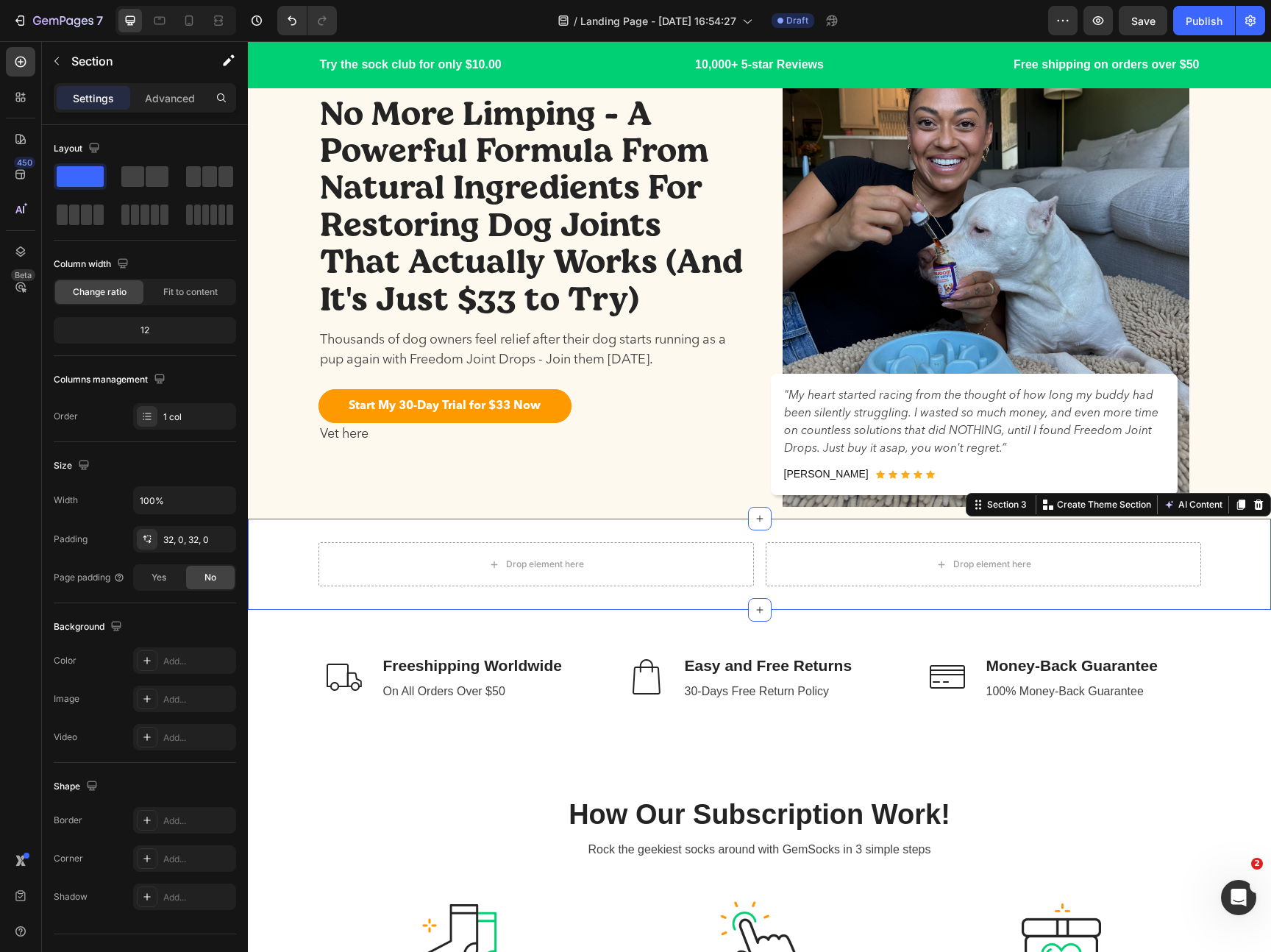
click at [654, 590] on div "Drop element here Drop element here Row Section 3 Create Theme Section AI Conte…" at bounding box center [760, 564] width 1023 height 91
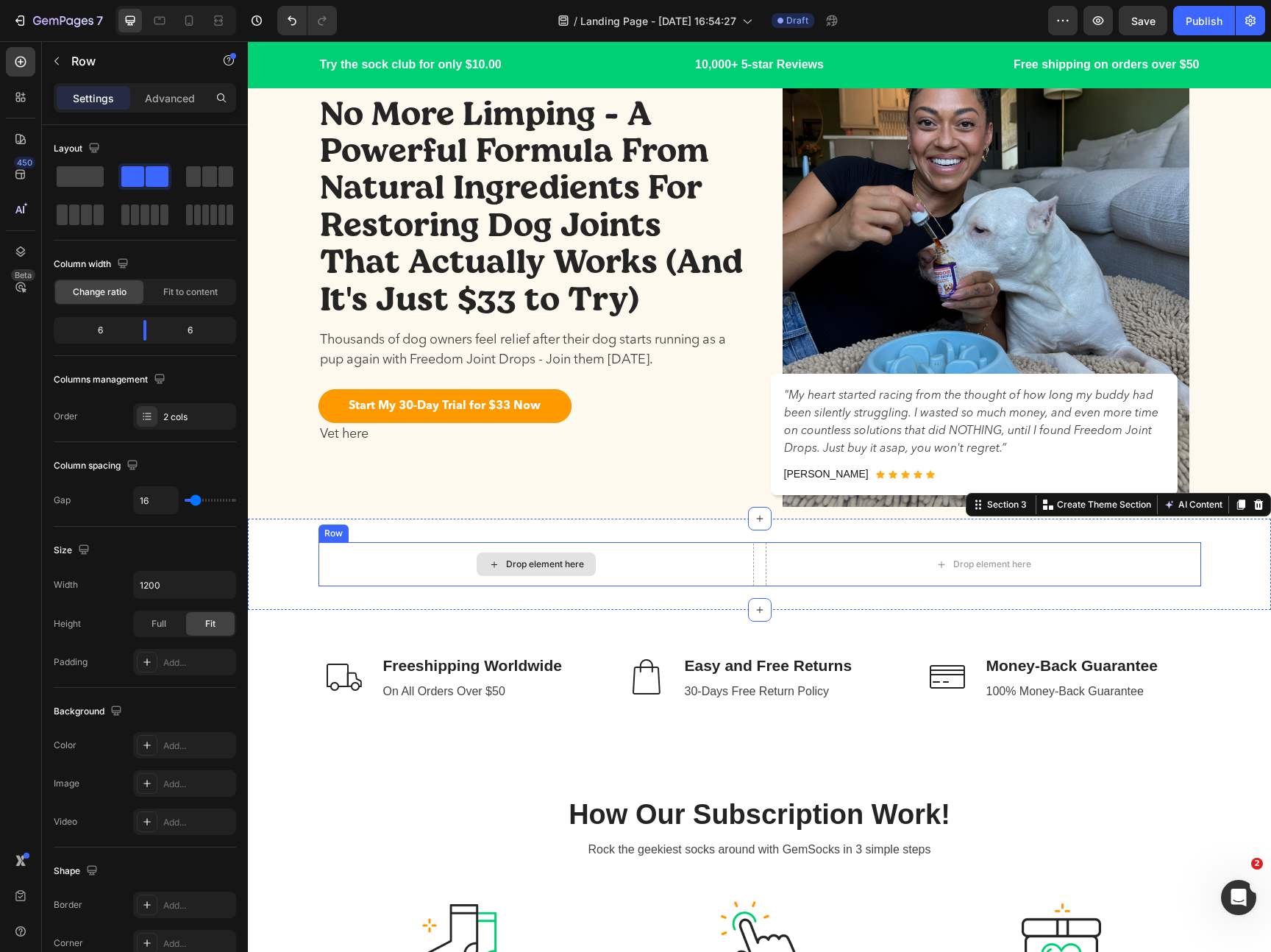
click at [646, 559] on div "Drop element here" at bounding box center [536, 564] width 435 height 44
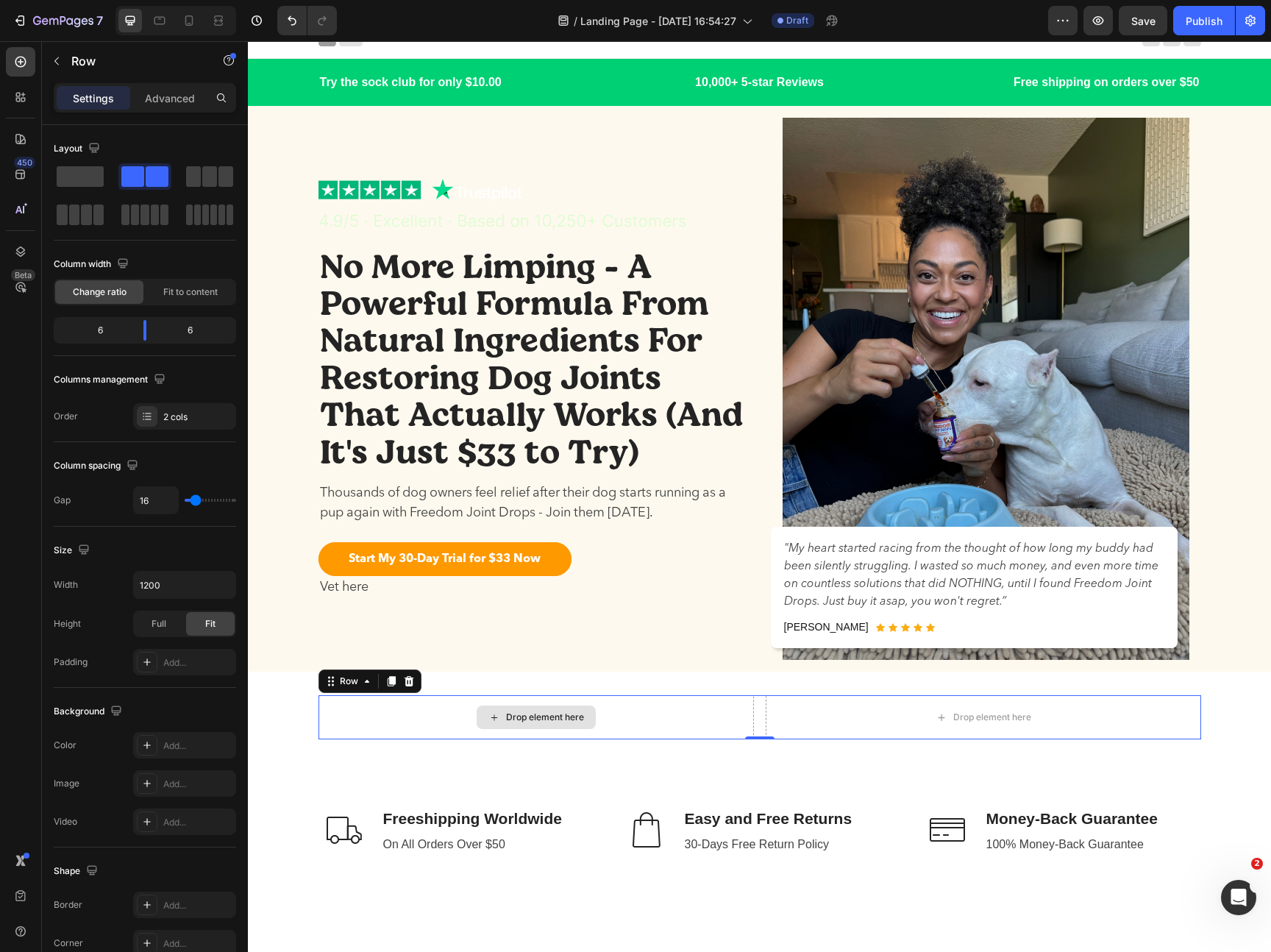
scroll to position [175, 0]
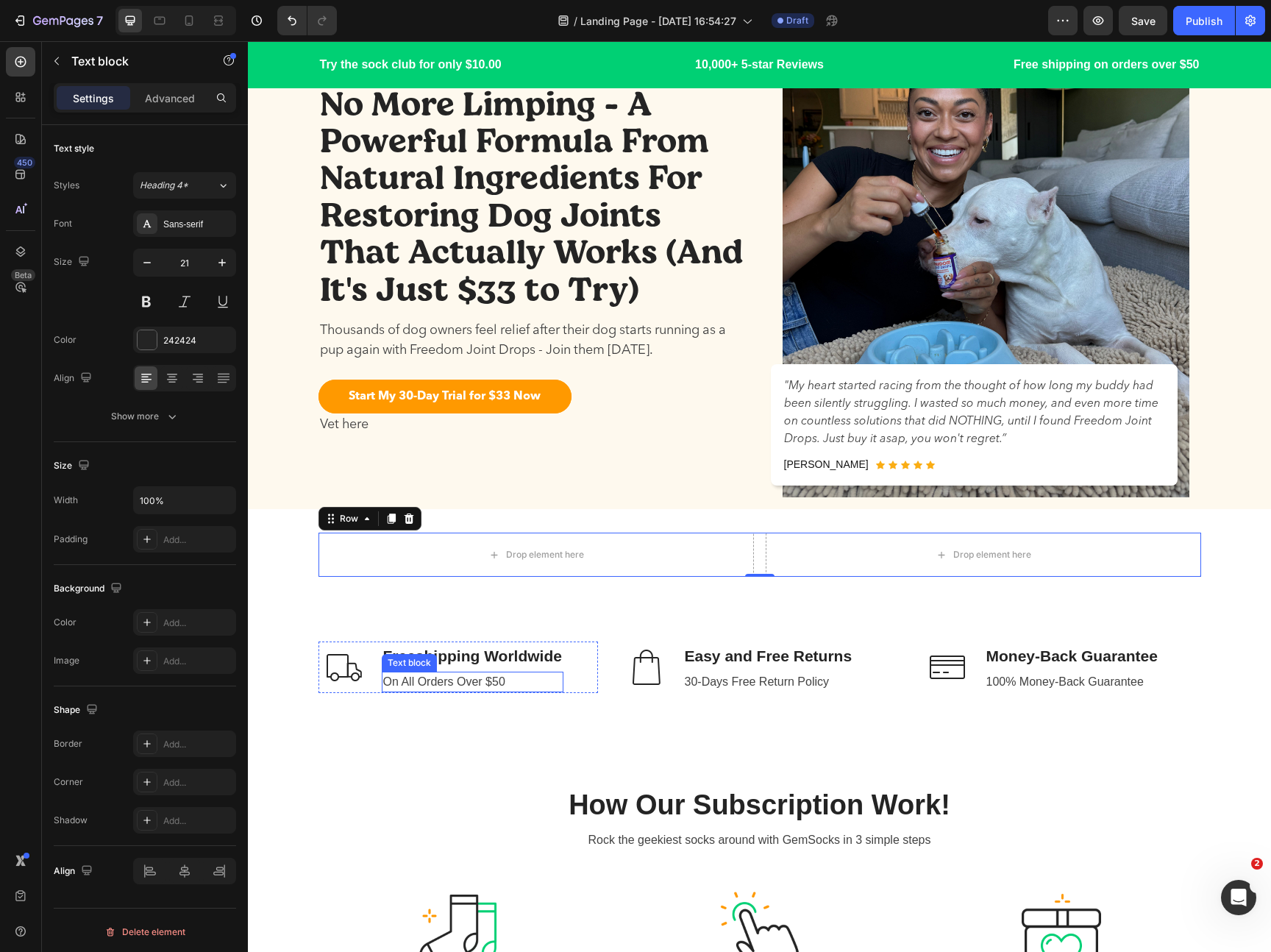
click at [526, 652] on p "Freeshipping Worldwide" at bounding box center [473, 656] width 179 height 24
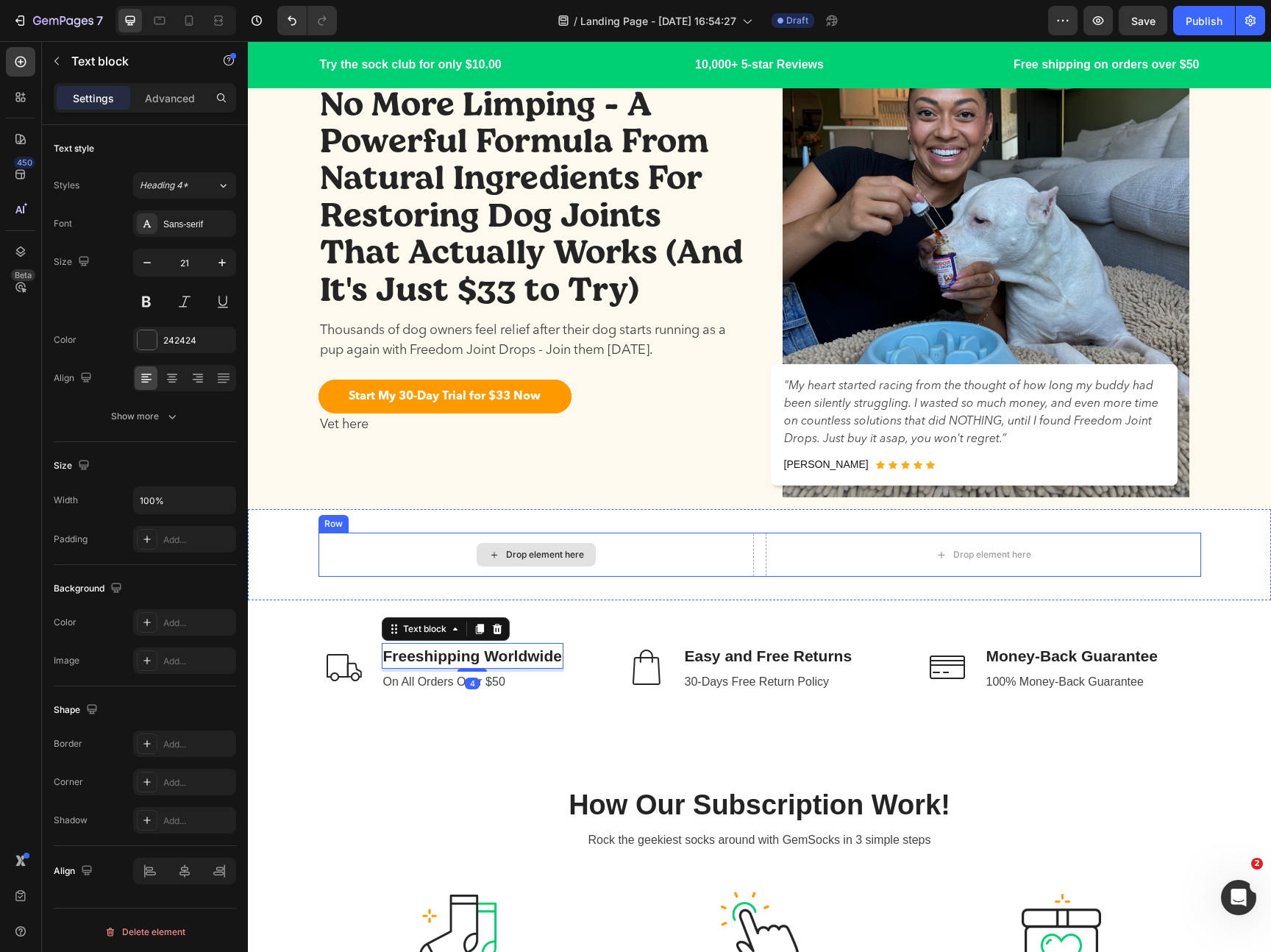
click at [540, 548] on div "Drop element here" at bounding box center [544, 554] width 78 height 12
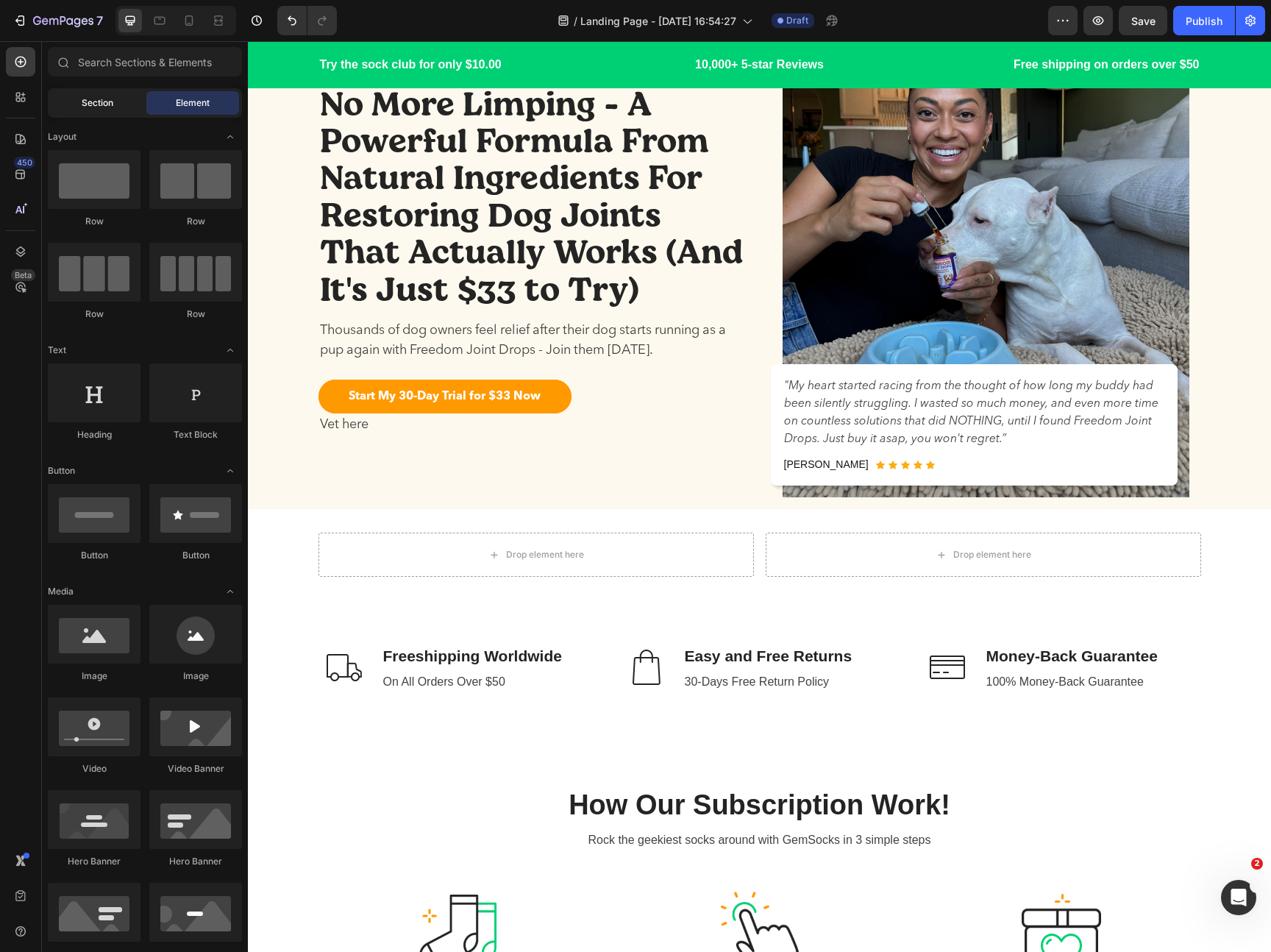
click at [104, 104] on span "Section" at bounding box center [97, 103] width 31 height 13
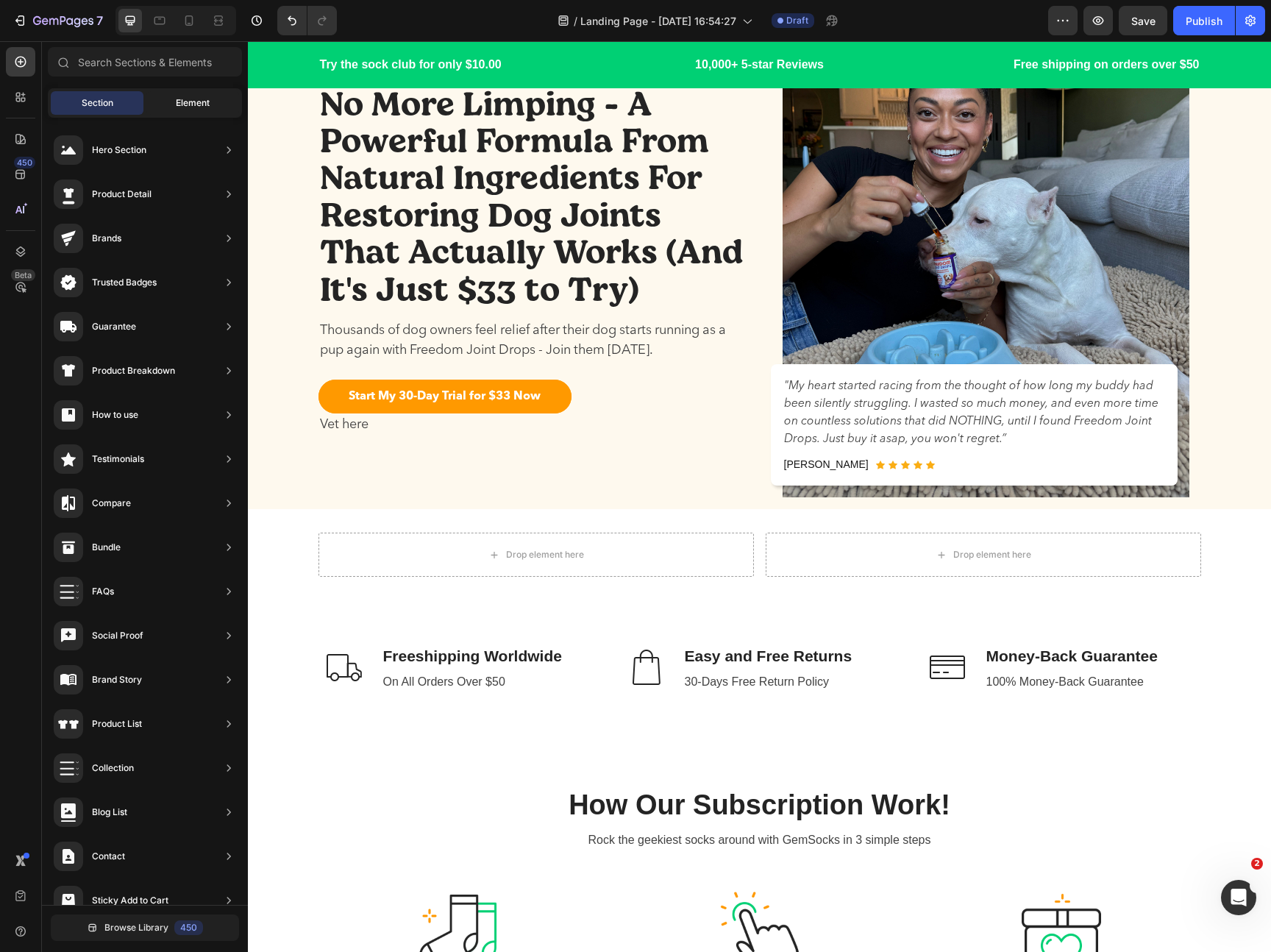
click at [181, 111] on div "Element" at bounding box center [192, 103] width 93 height 24
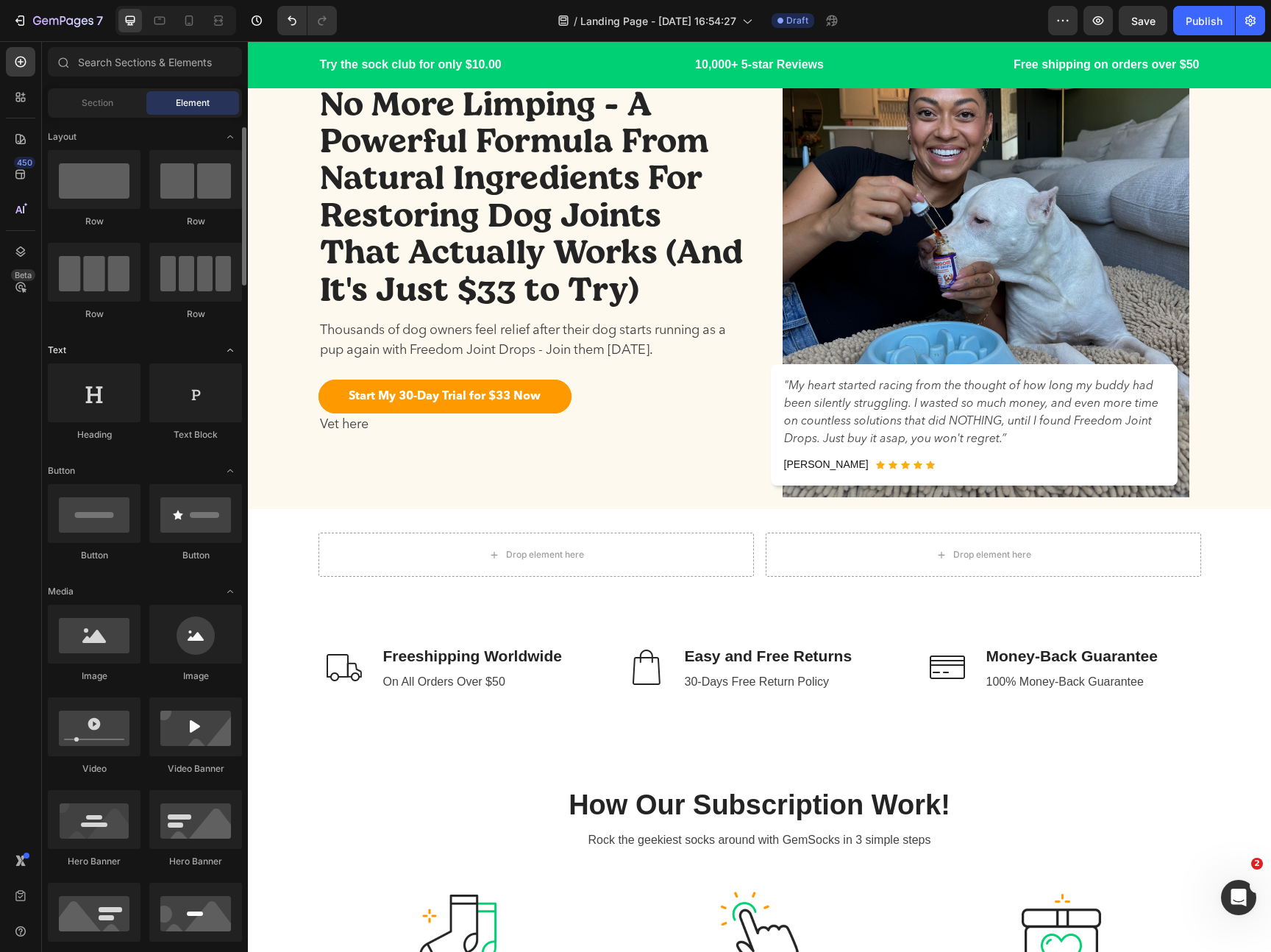
scroll to position [24, 0]
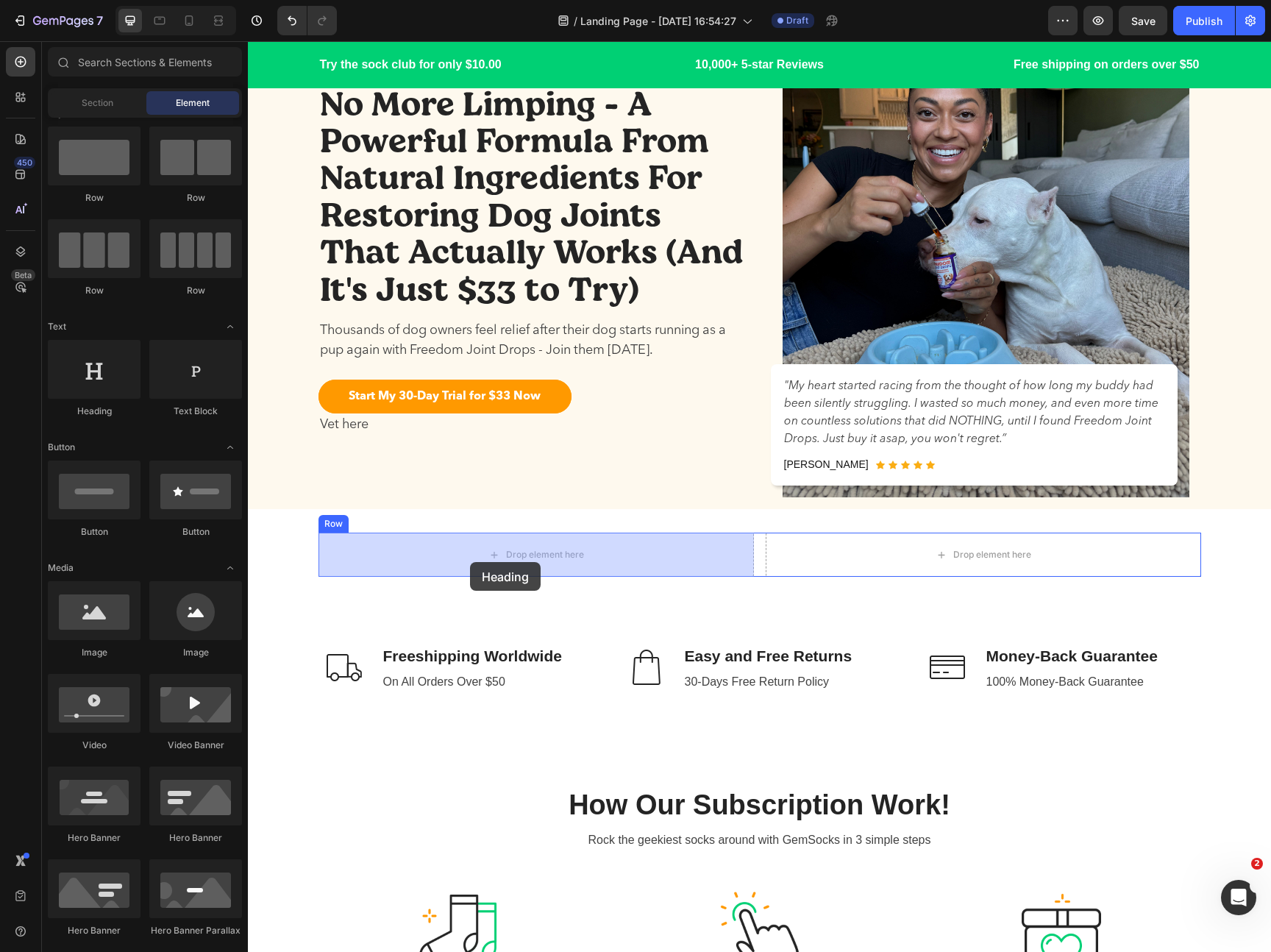
drag, startPoint x: 341, startPoint y: 407, endPoint x: 470, endPoint y: 562, distance: 201.7
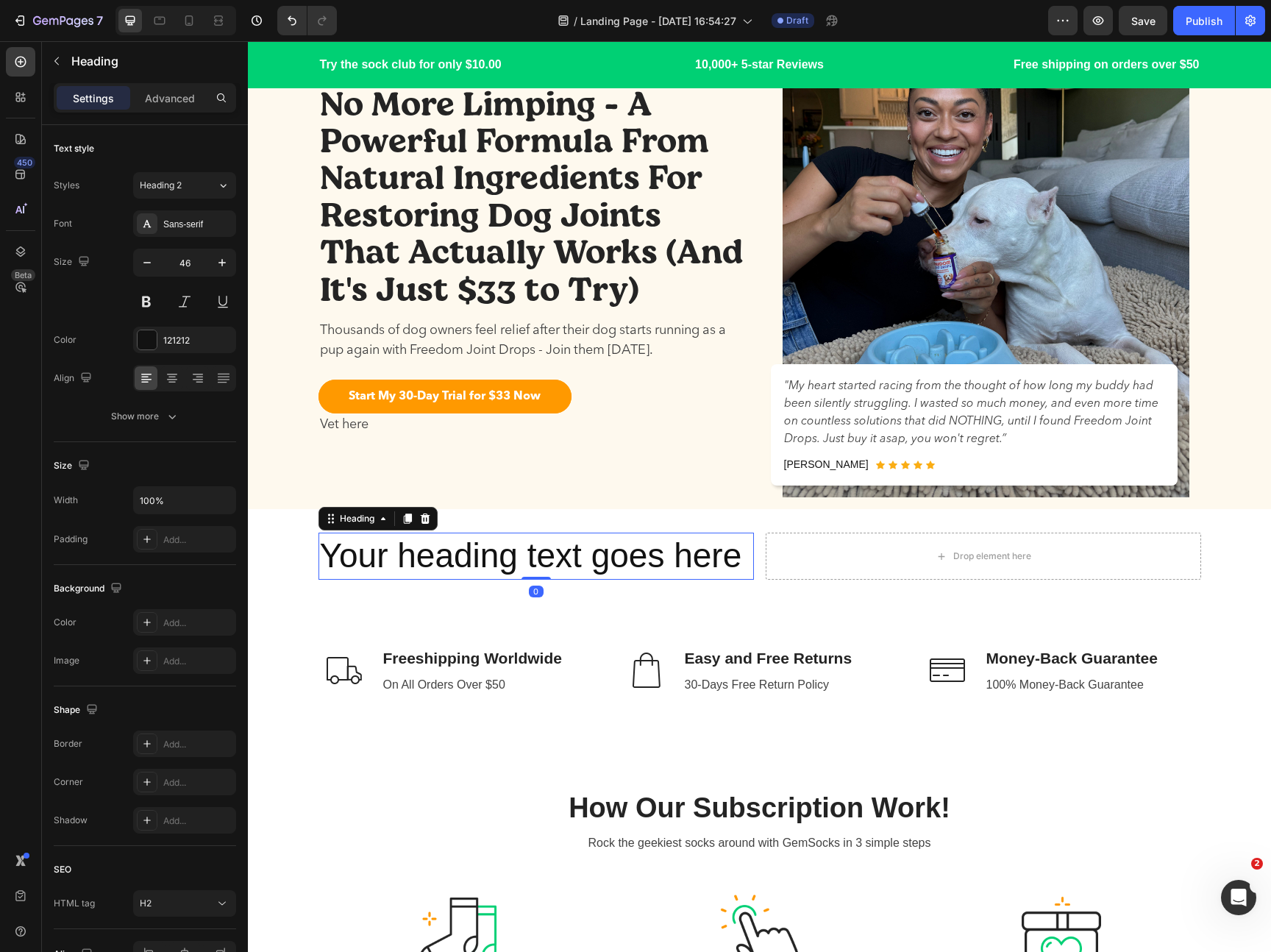
click at [447, 556] on h2 "Your heading text goes here" at bounding box center [536, 556] width 435 height 47
click at [447, 556] on p "Your heading text goes here" at bounding box center [536, 556] width 433 height 44
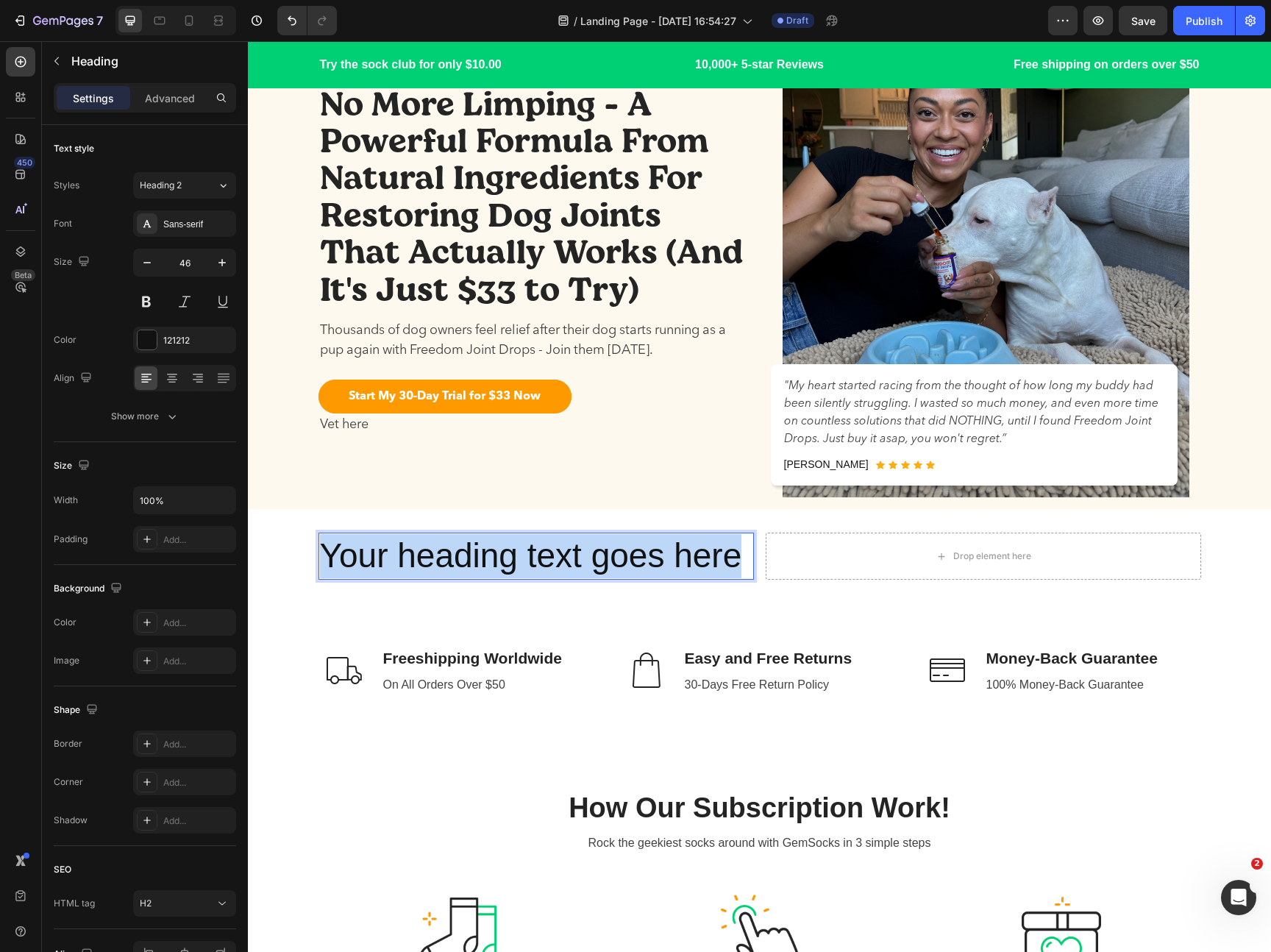
click at [447, 556] on p "Your heading text goes here" at bounding box center [536, 556] width 433 height 44
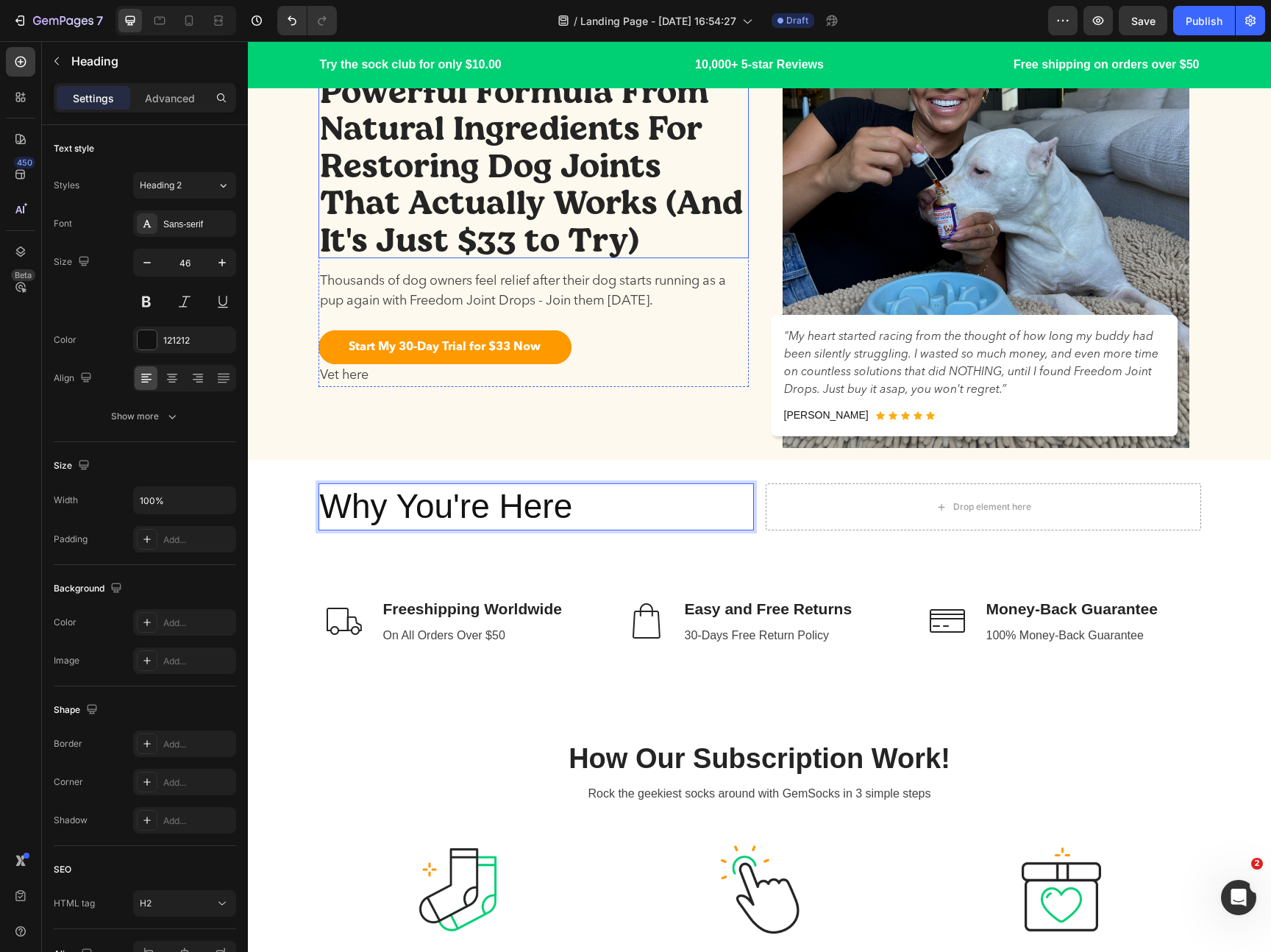
scroll to position [255, 0]
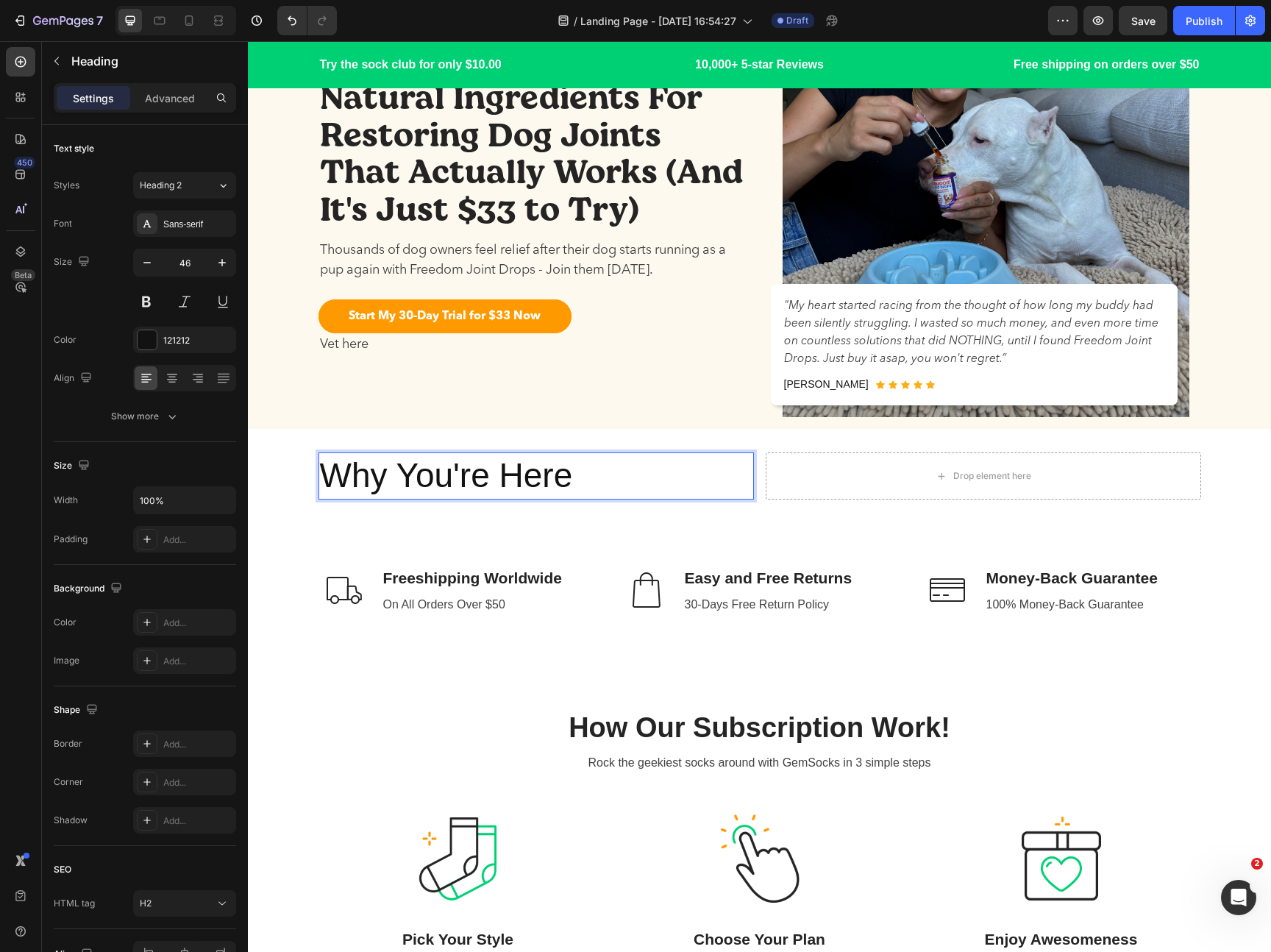
click at [329, 481] on p "Why You're Here" at bounding box center [536, 476] width 433 height 44
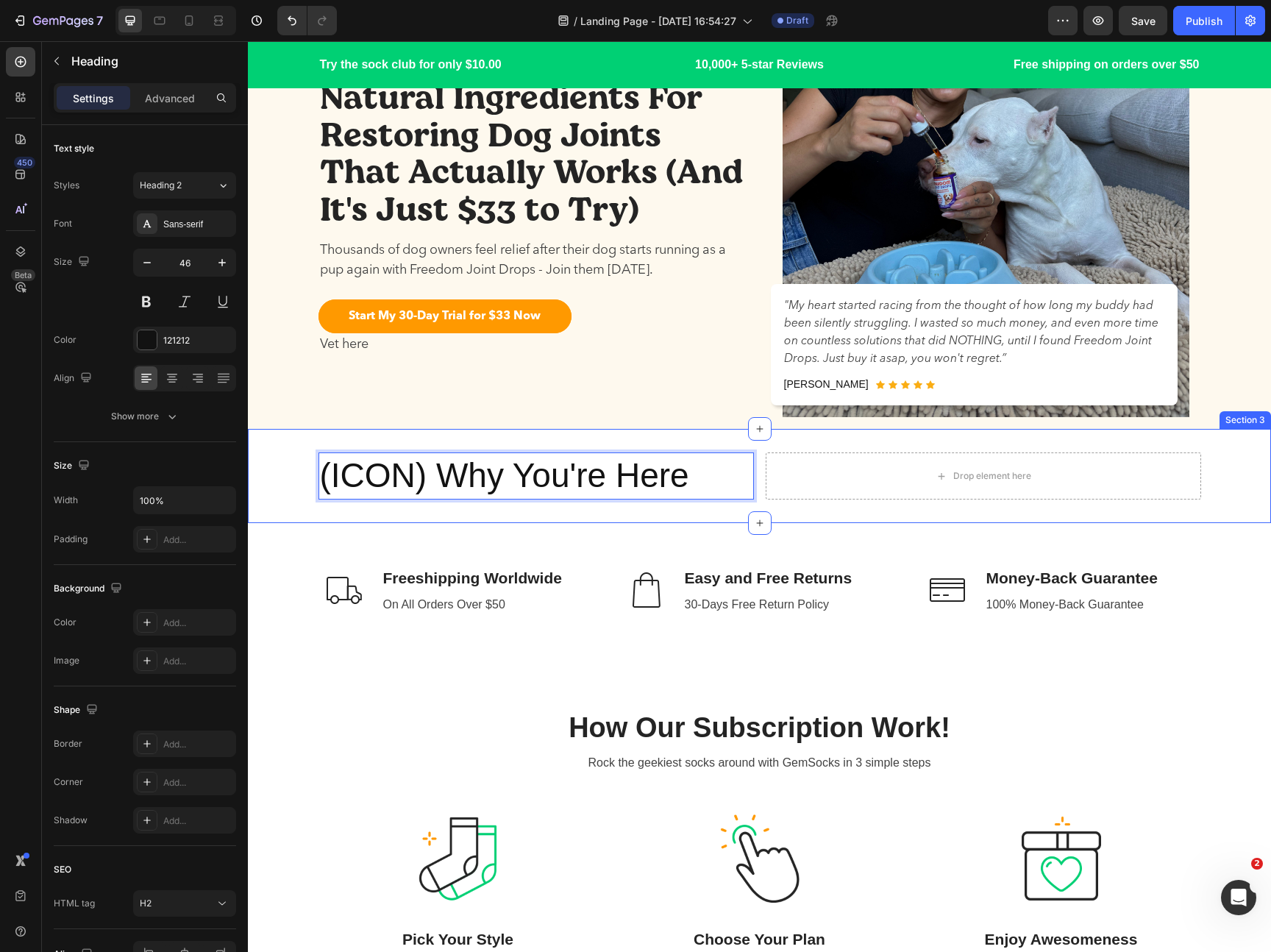
click at [766, 507] on div "(ICON) Why You're Here Heading 0 Drop element here Row Section 3" at bounding box center [760, 476] width 1023 height 94
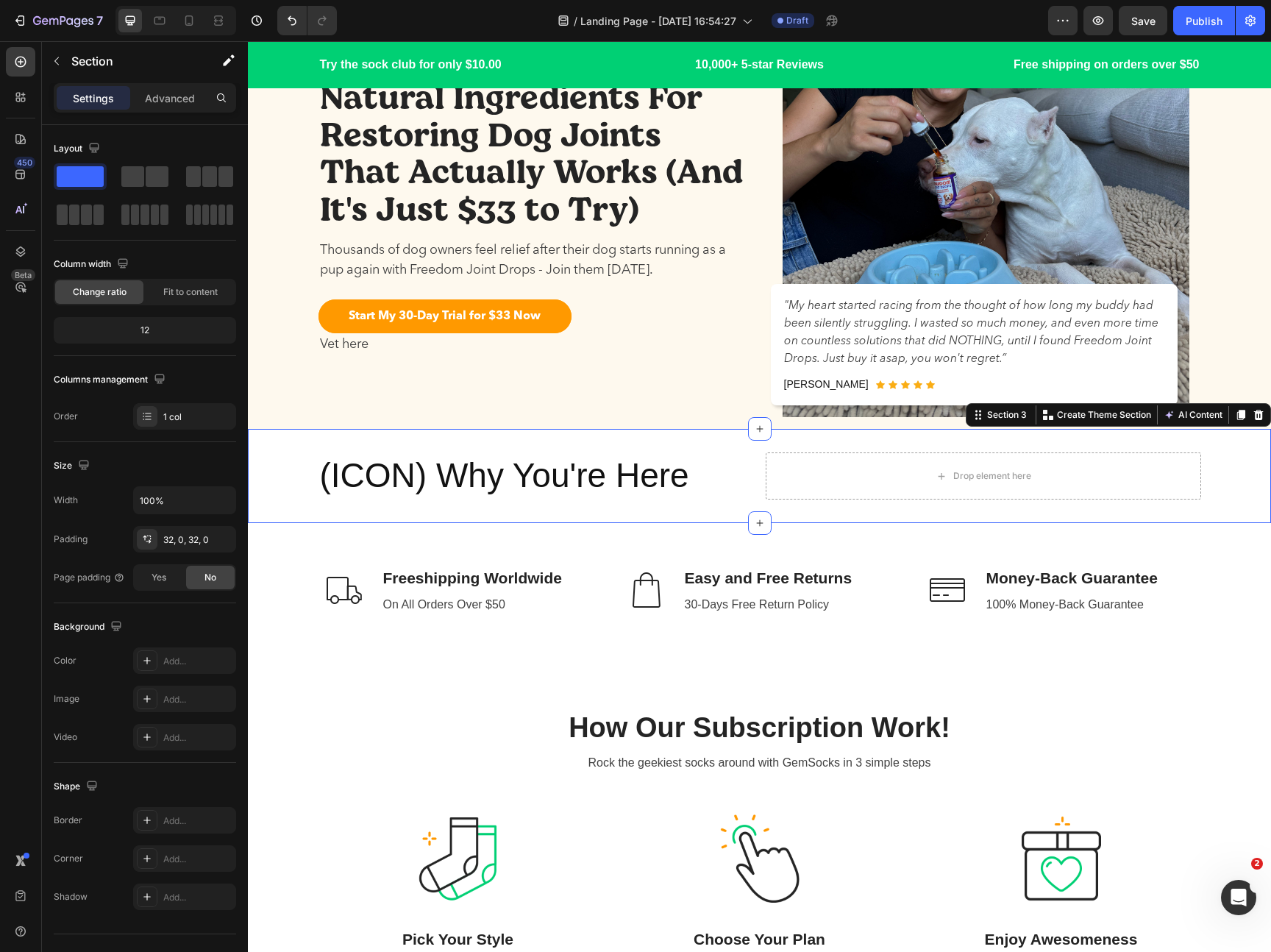
click at [700, 481] on p "(ICON) Why You're Here" at bounding box center [536, 476] width 433 height 44
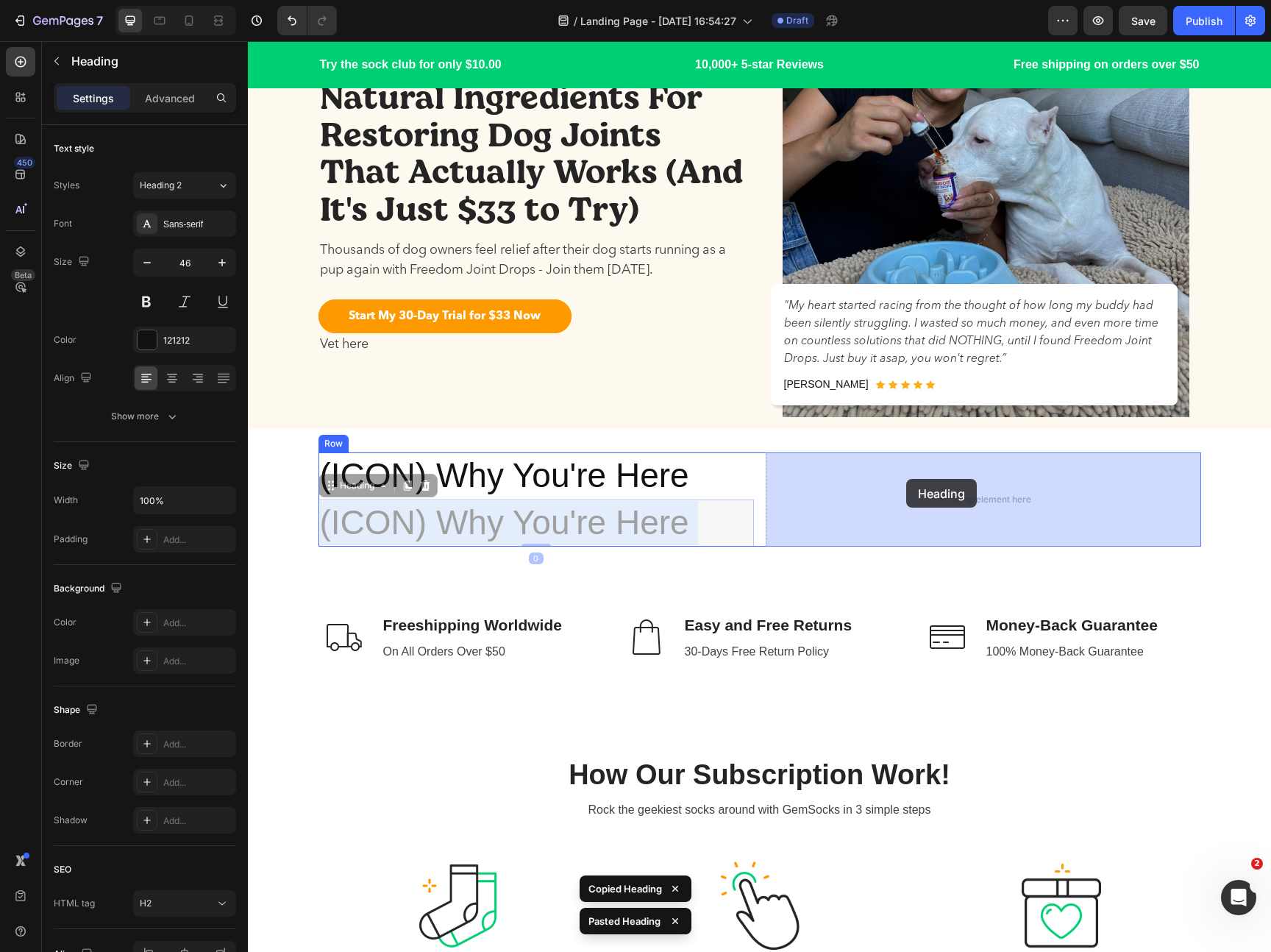
drag, startPoint x: 686, startPoint y: 513, endPoint x: 907, endPoint y: 479, distance: 223.6
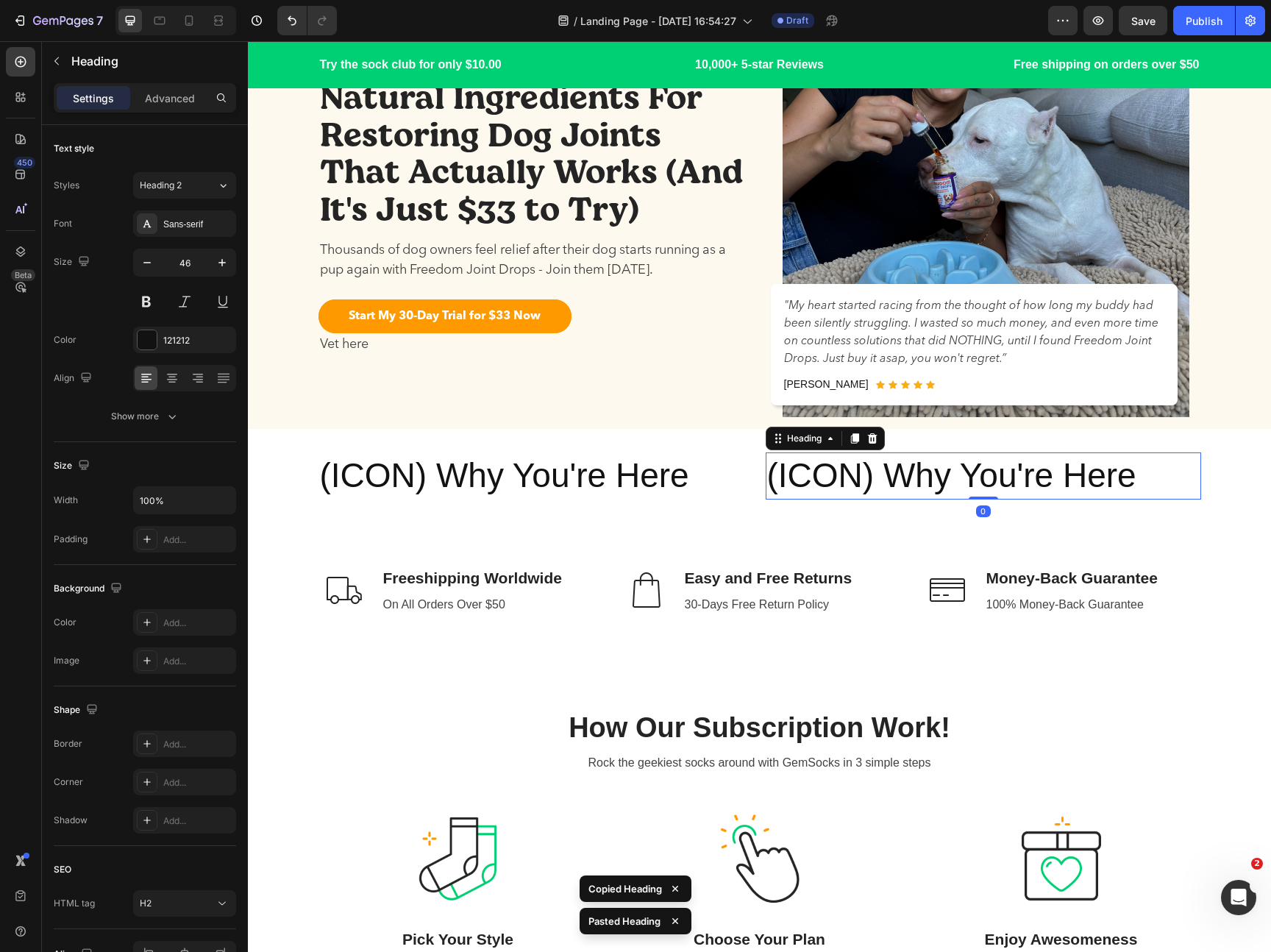
click at [893, 478] on h2 "(ICON) Why You're Here" at bounding box center [983, 476] width 435 height 47
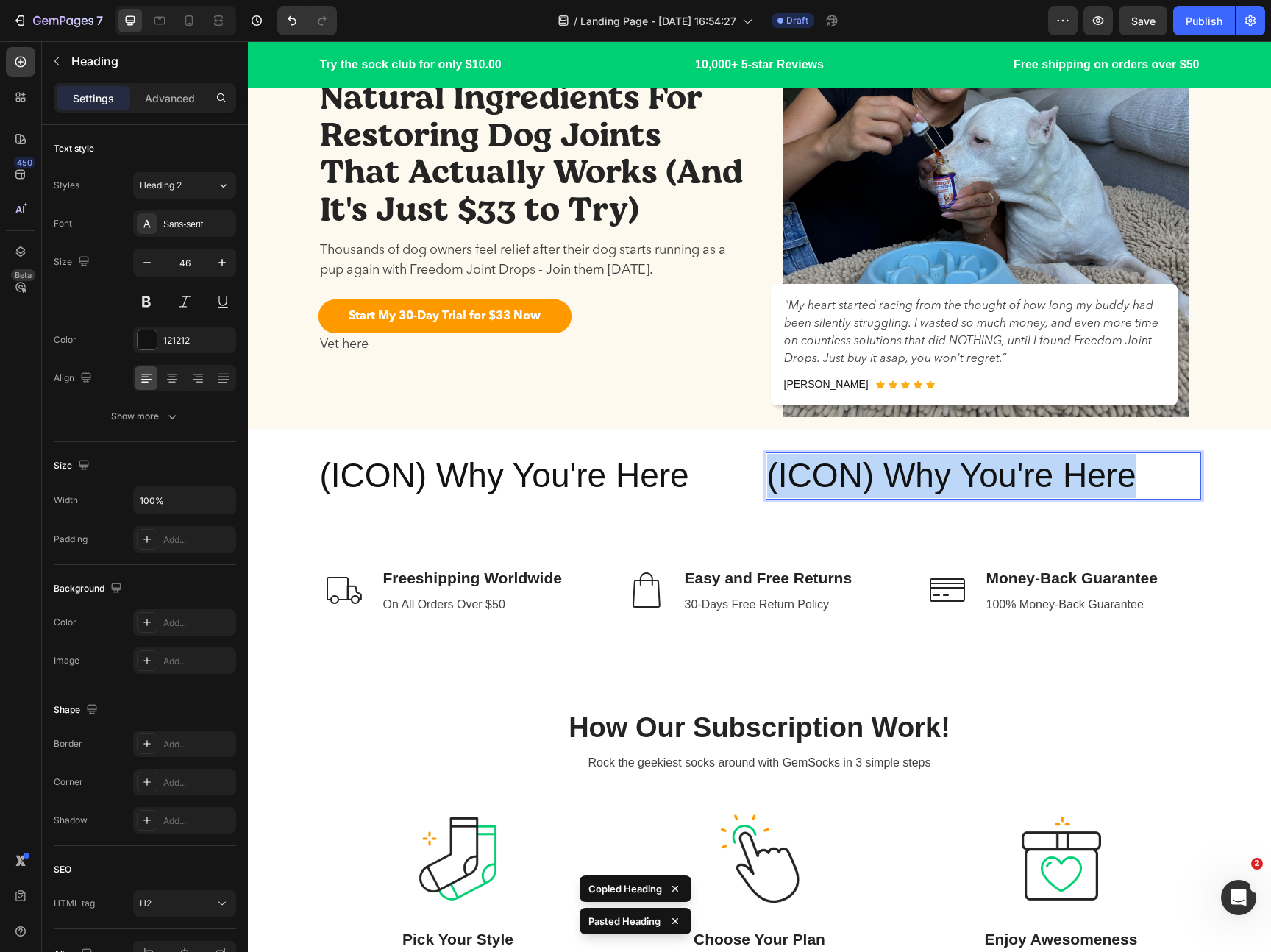
click at [893, 478] on p "(ICON) Why You're Here" at bounding box center [983, 476] width 433 height 44
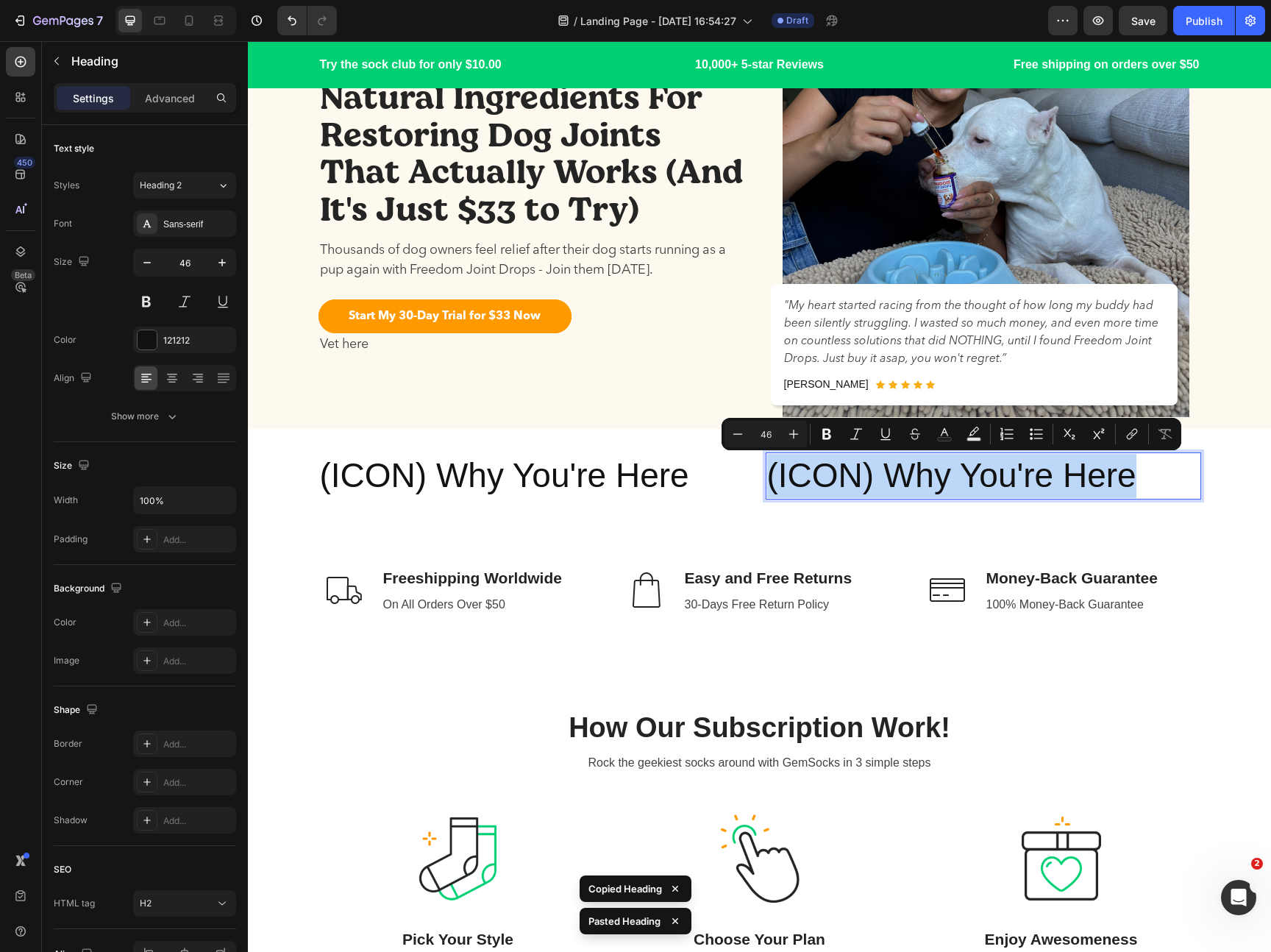
click at [947, 481] on p "(ICON) Why You're Here" at bounding box center [983, 476] width 433 height 44
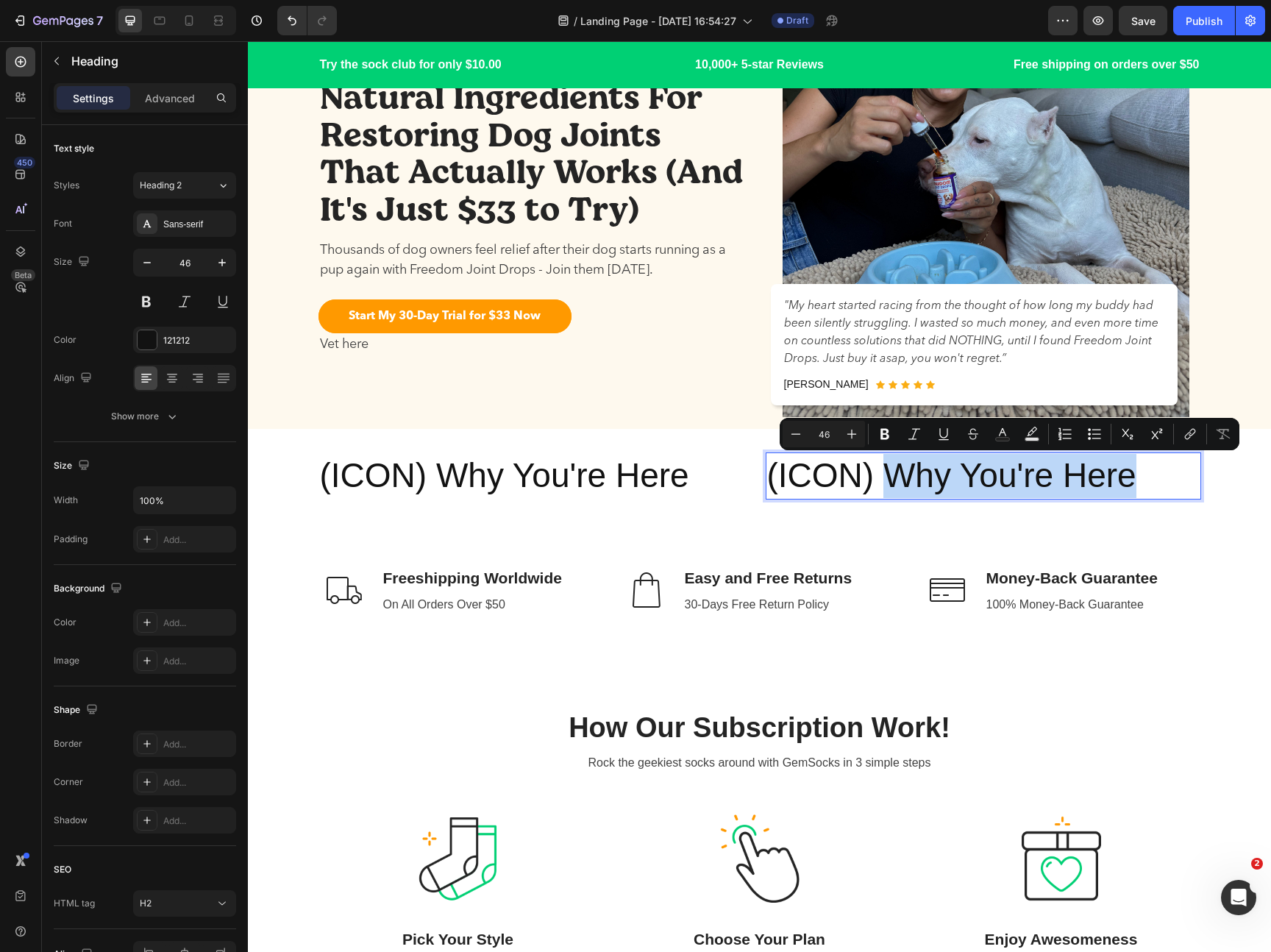
drag, startPoint x: 1141, startPoint y: 485, endPoint x: 898, endPoint y: 483, distance: 243.0
click at [898, 483] on p "(ICON) Why You're Here" at bounding box center [983, 476] width 433 height 44
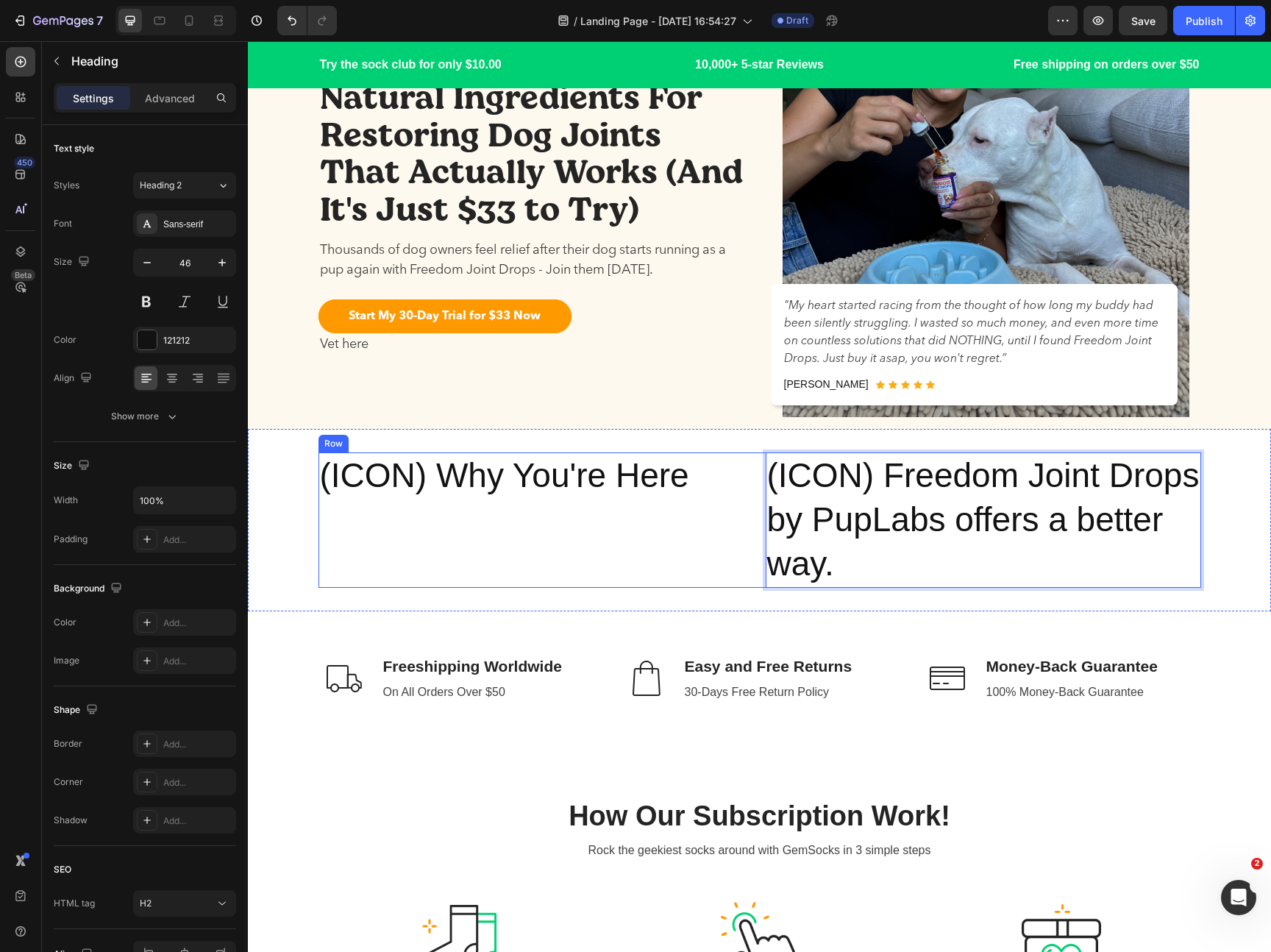
click at [701, 562] on div "(ICON) Why You're Here Heading" at bounding box center [536, 519] width 435 height 134
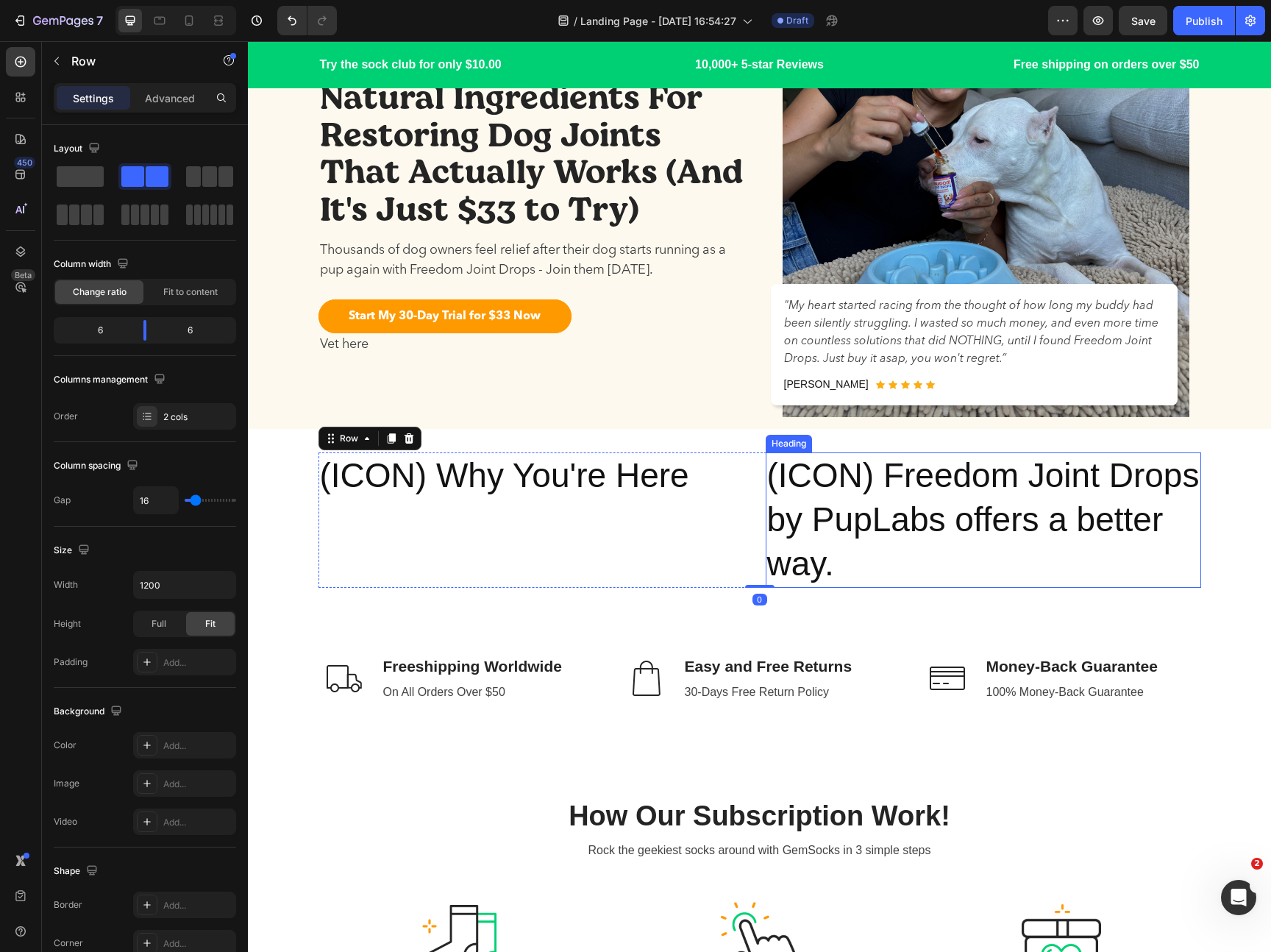
click at [826, 536] on p "(ICON) Freedom Joint Drops by PupLabs offers a better way." at bounding box center [983, 520] width 433 height 132
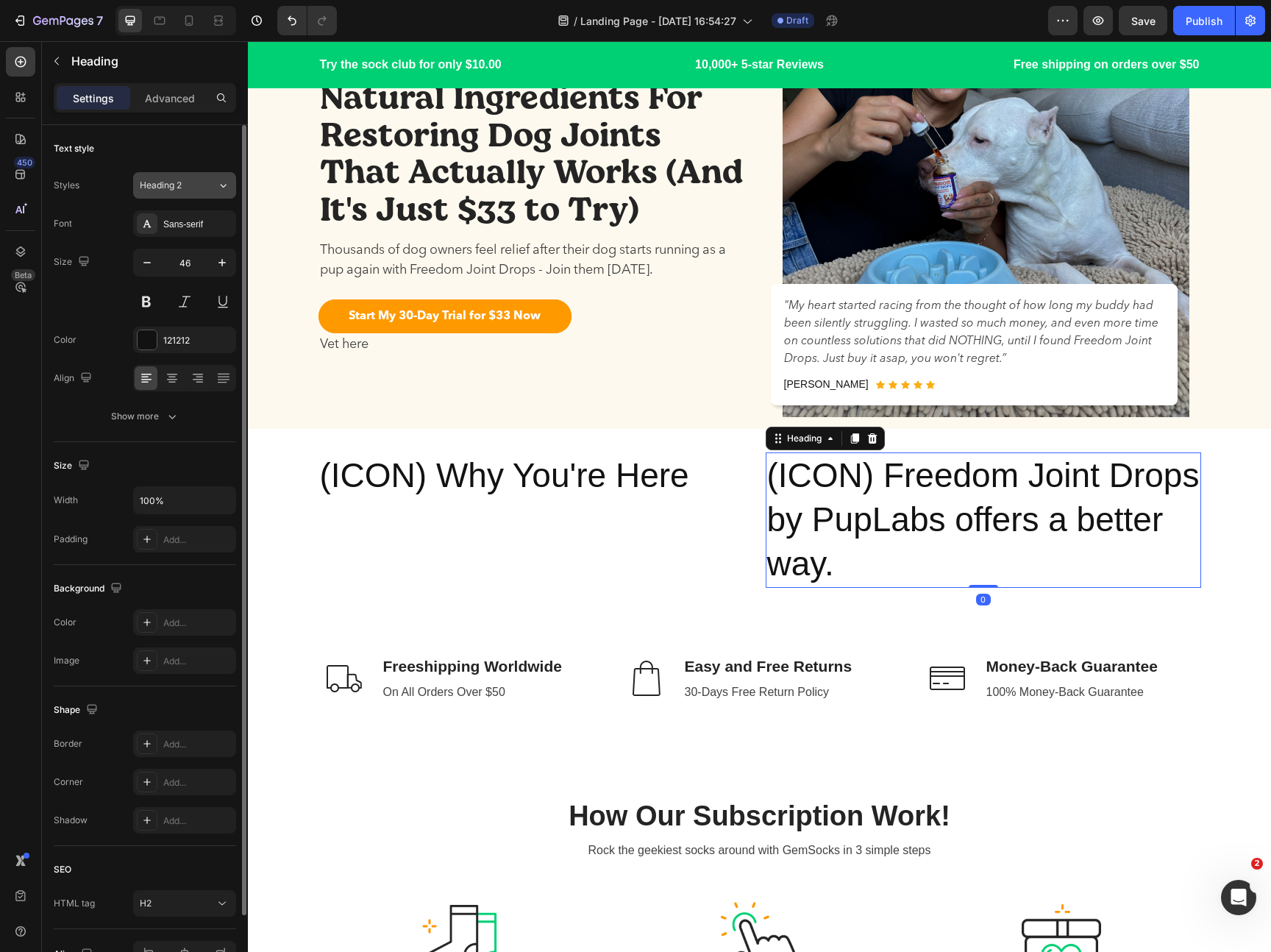
click at [206, 194] on button "Heading 2" at bounding box center [184, 185] width 103 height 27
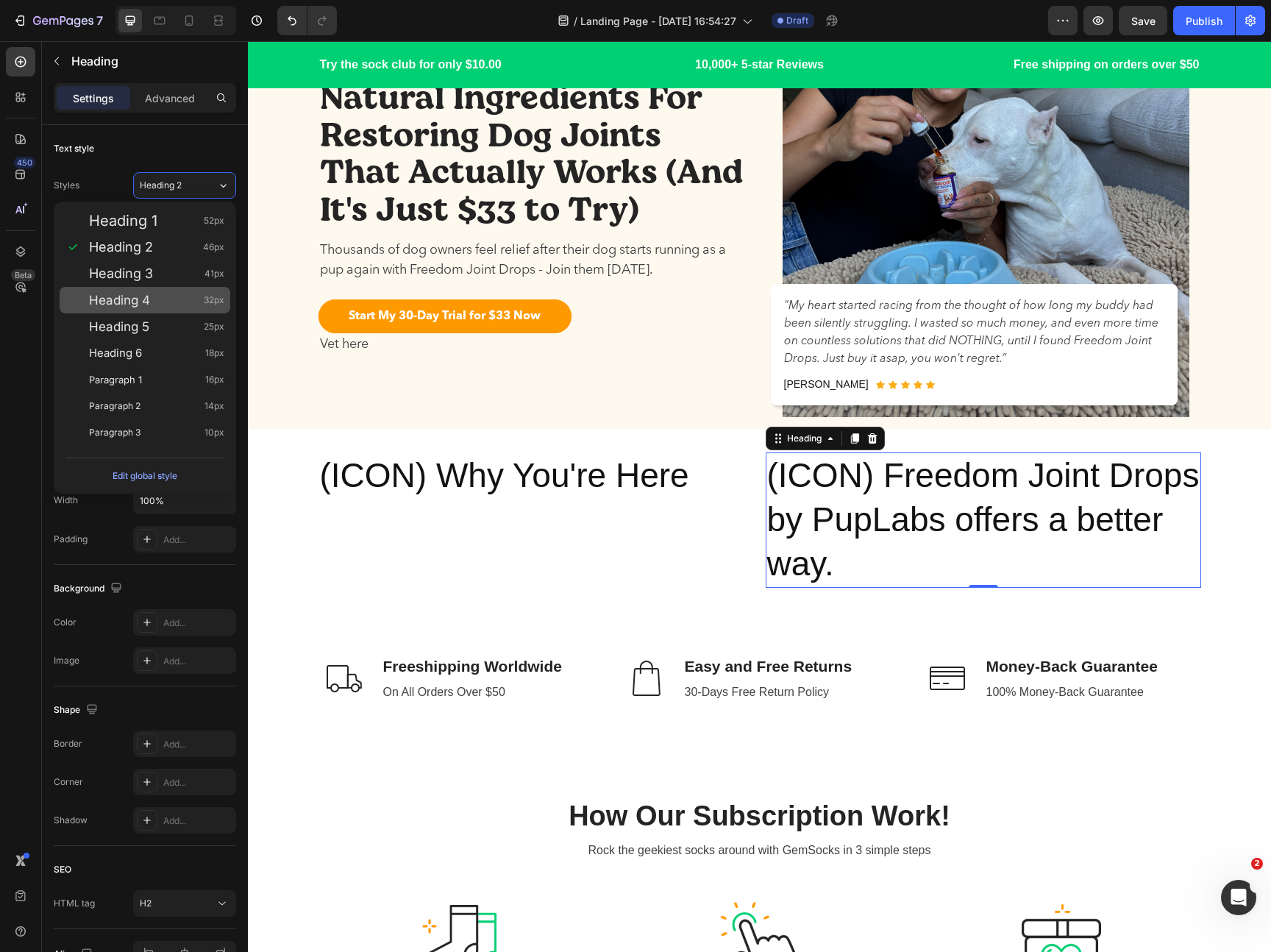
click at [173, 306] on div "Heading 4 32px" at bounding box center [156, 300] width 135 height 15
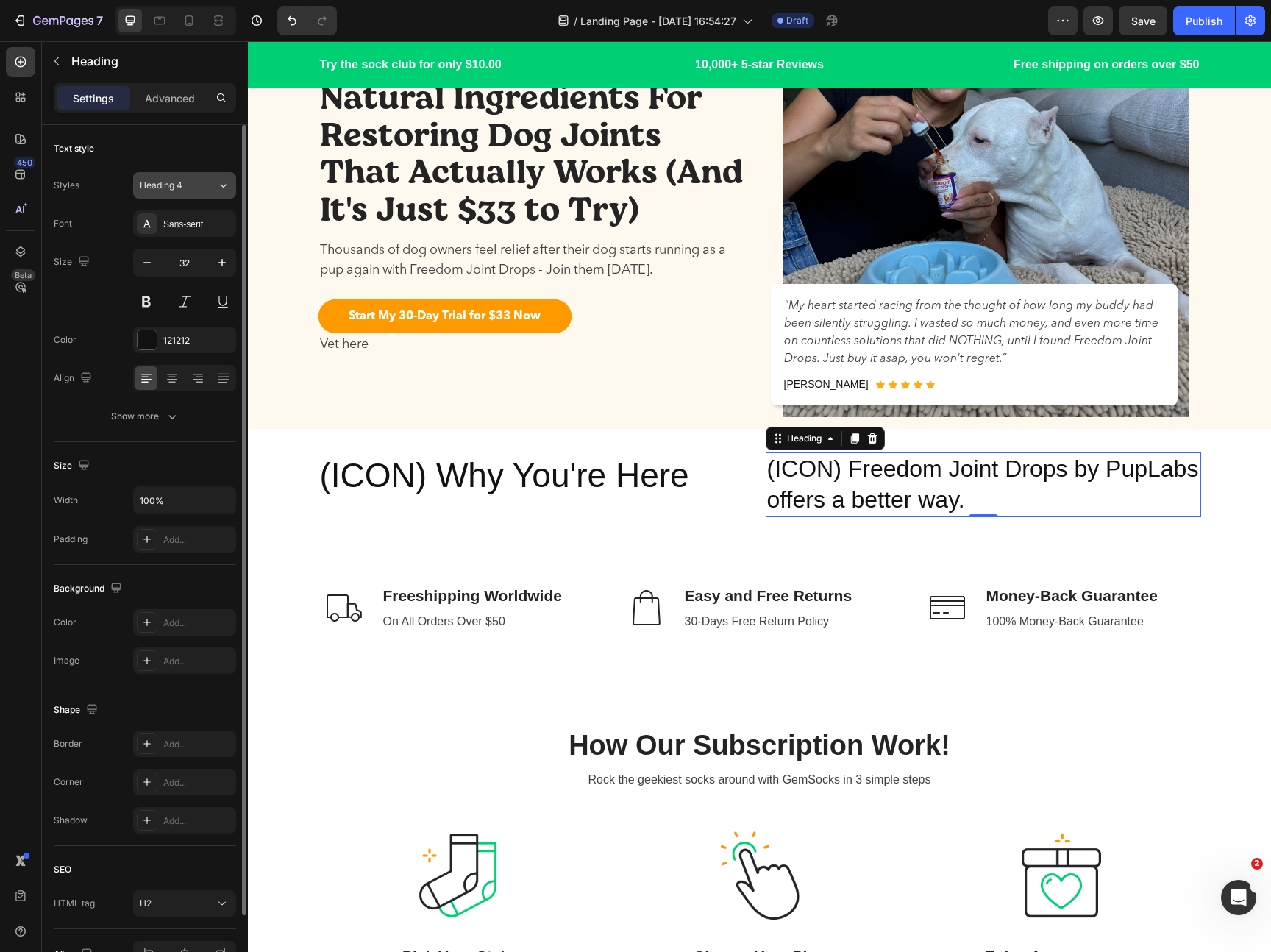
click at [195, 189] on div "Heading 4" at bounding box center [170, 185] width 60 height 13
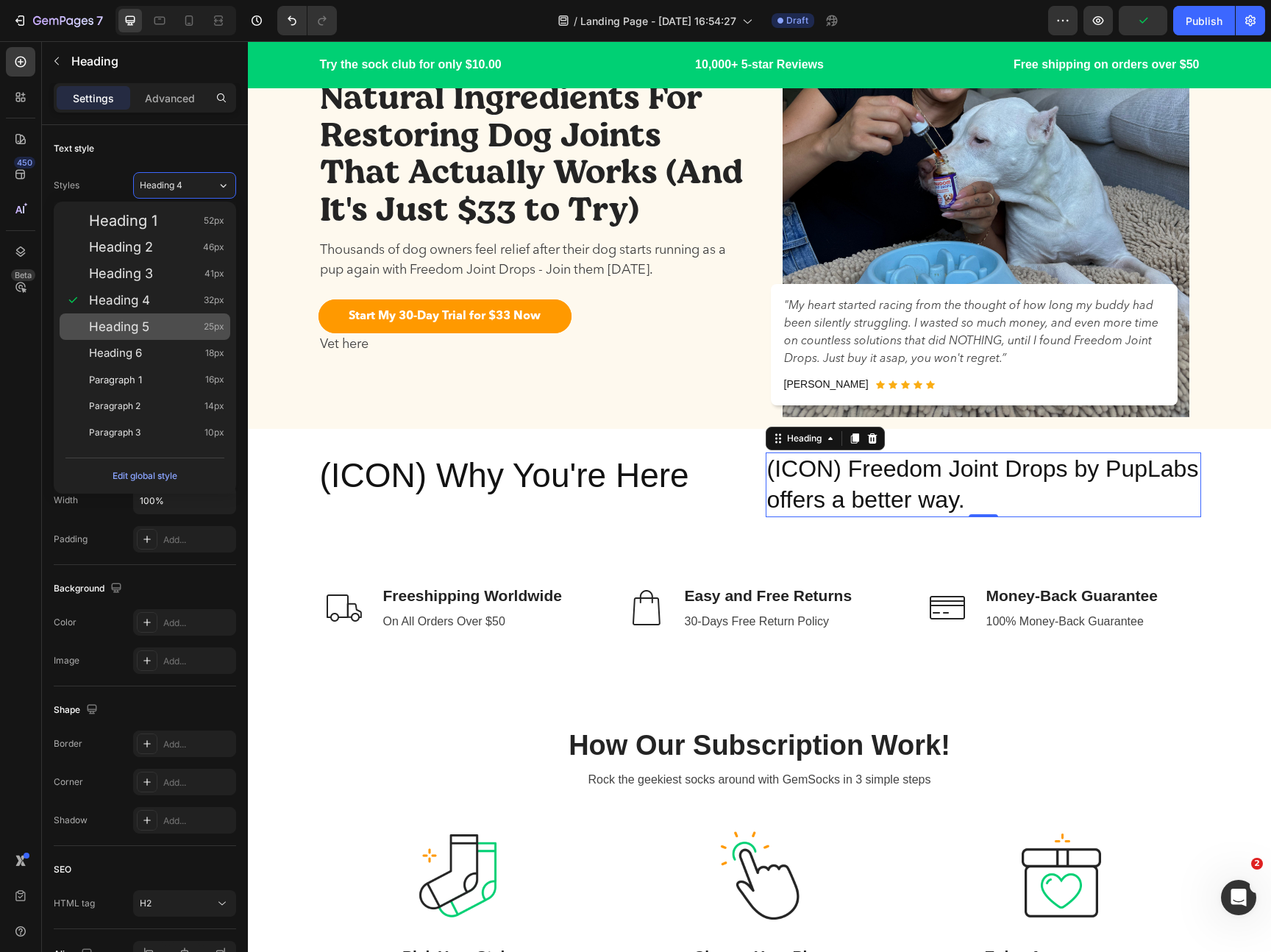
click at [152, 321] on div "Heading 5 25px" at bounding box center [156, 326] width 135 height 15
type input "25"
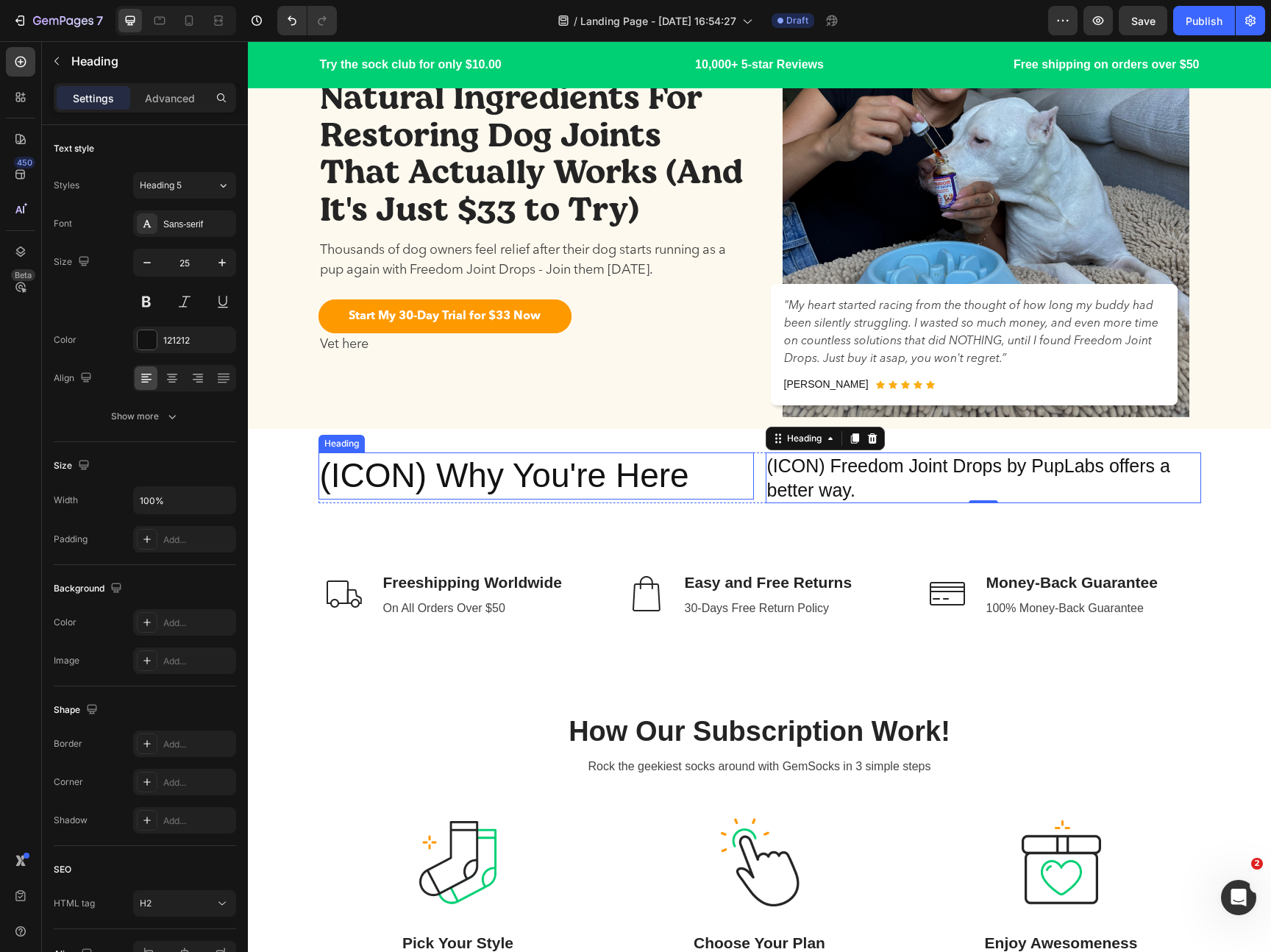
click at [675, 475] on p "(ICON) Why You're Here" at bounding box center [536, 476] width 433 height 44
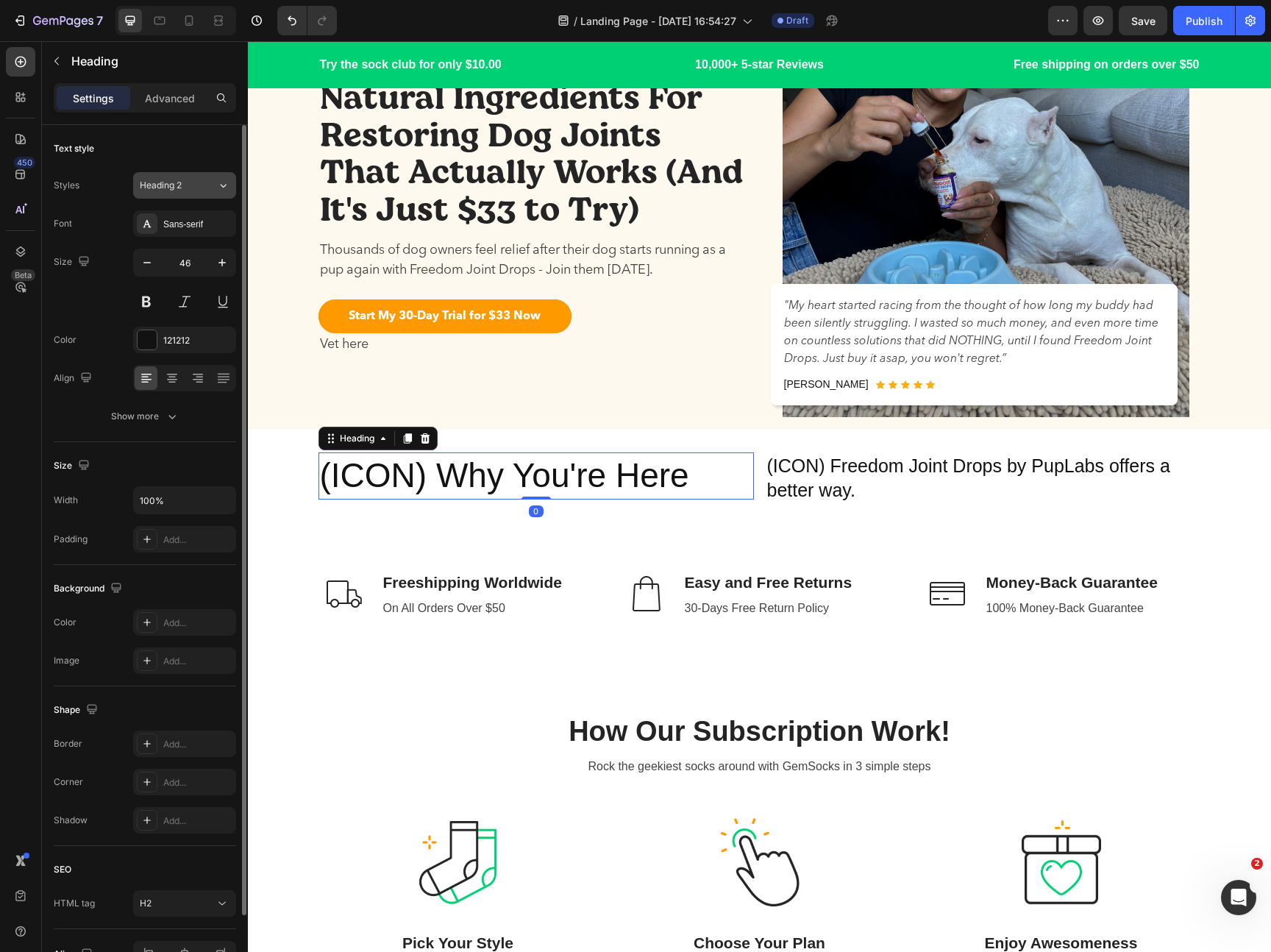
click at [196, 192] on button "Heading 2" at bounding box center [184, 185] width 103 height 27
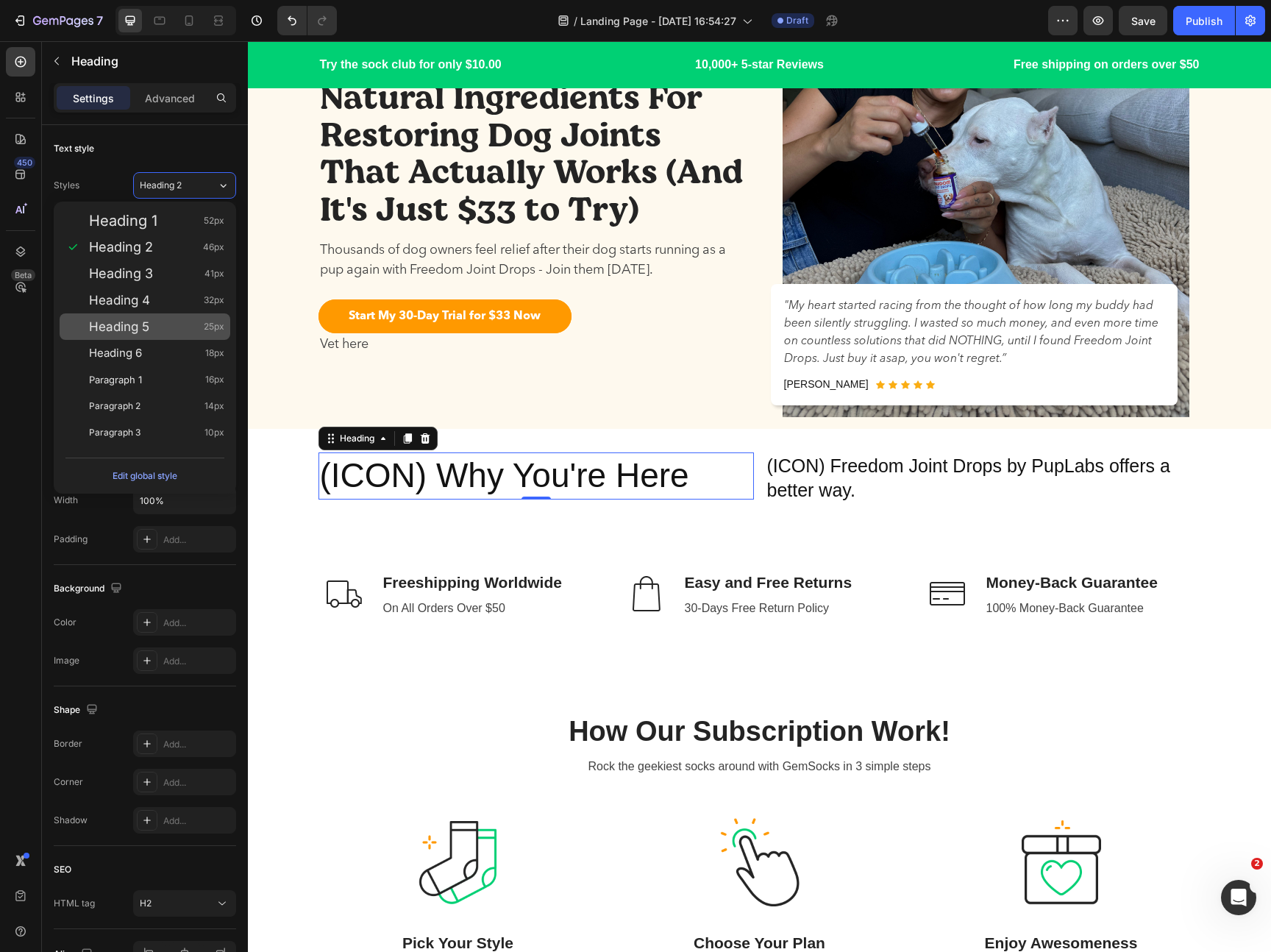
click at [185, 329] on div "Heading 5 25px" at bounding box center [156, 326] width 135 height 15
type input "25"
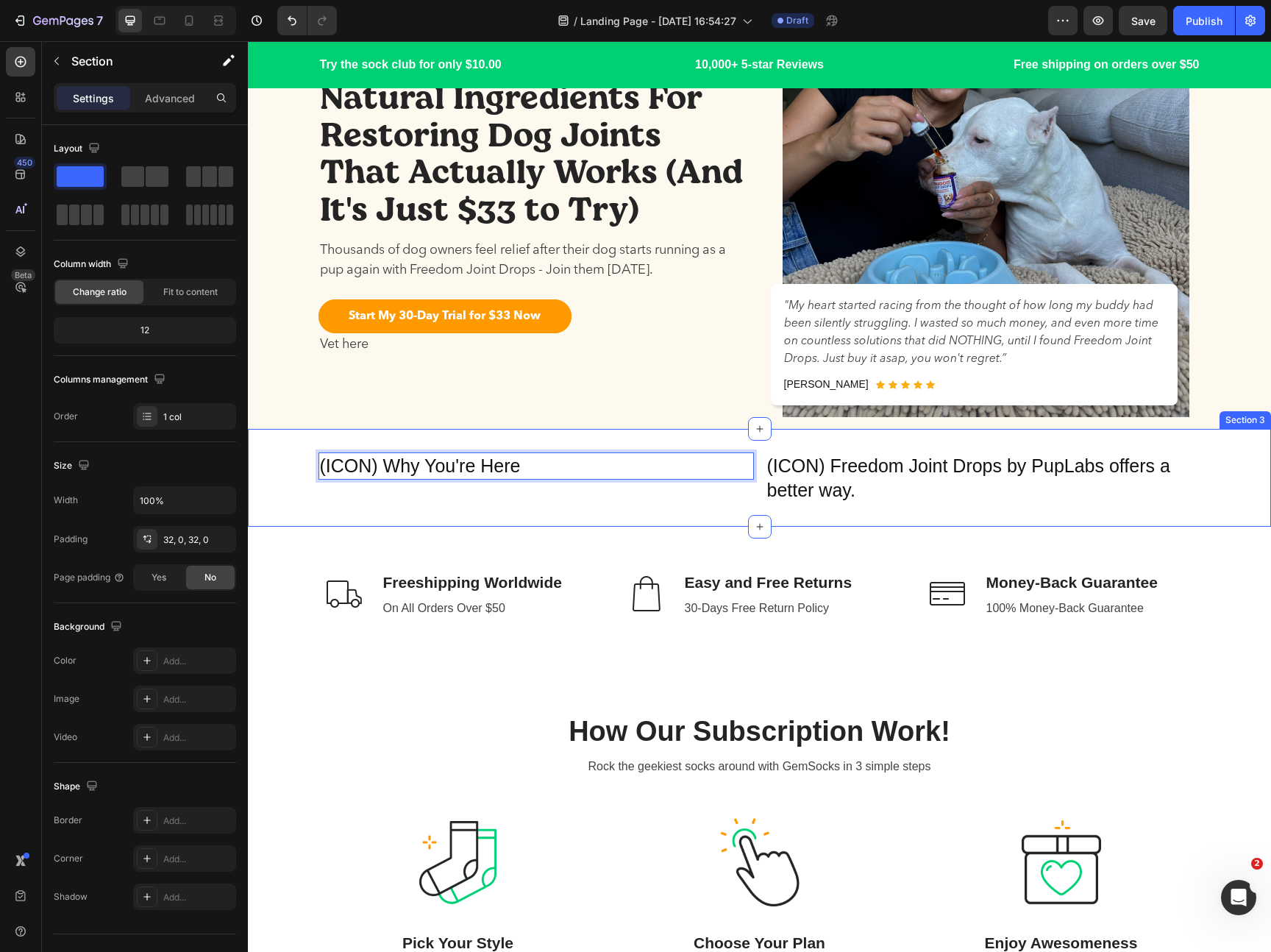
click at [599, 514] on div "(ICON) Why You're Here Heading 0 (ICON) Freedom Joint Drops by PupLabs offers a…" at bounding box center [760, 478] width 1023 height 98
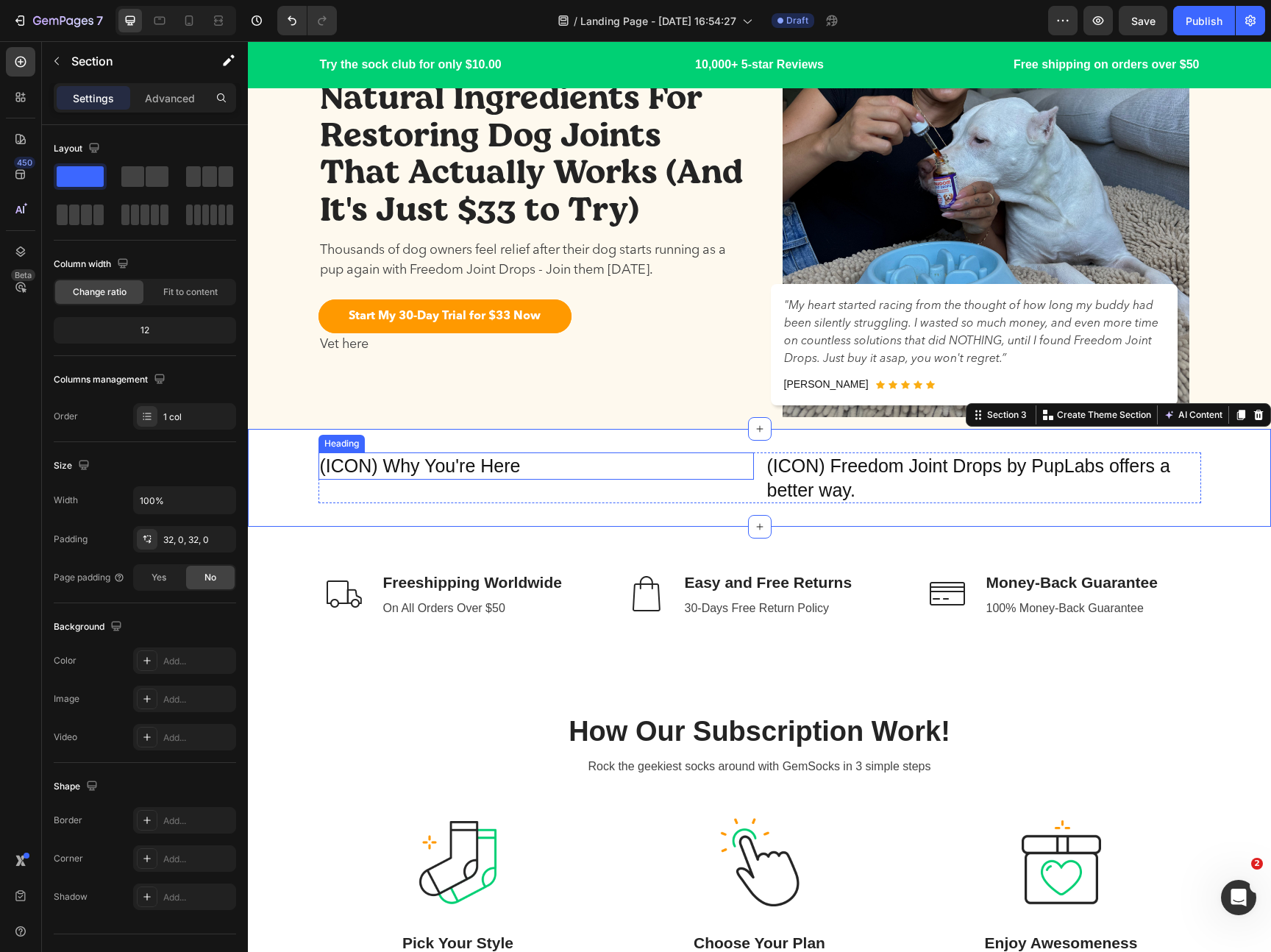
click at [584, 472] on p "(ICON) Why You're Here" at bounding box center [536, 466] width 433 height 24
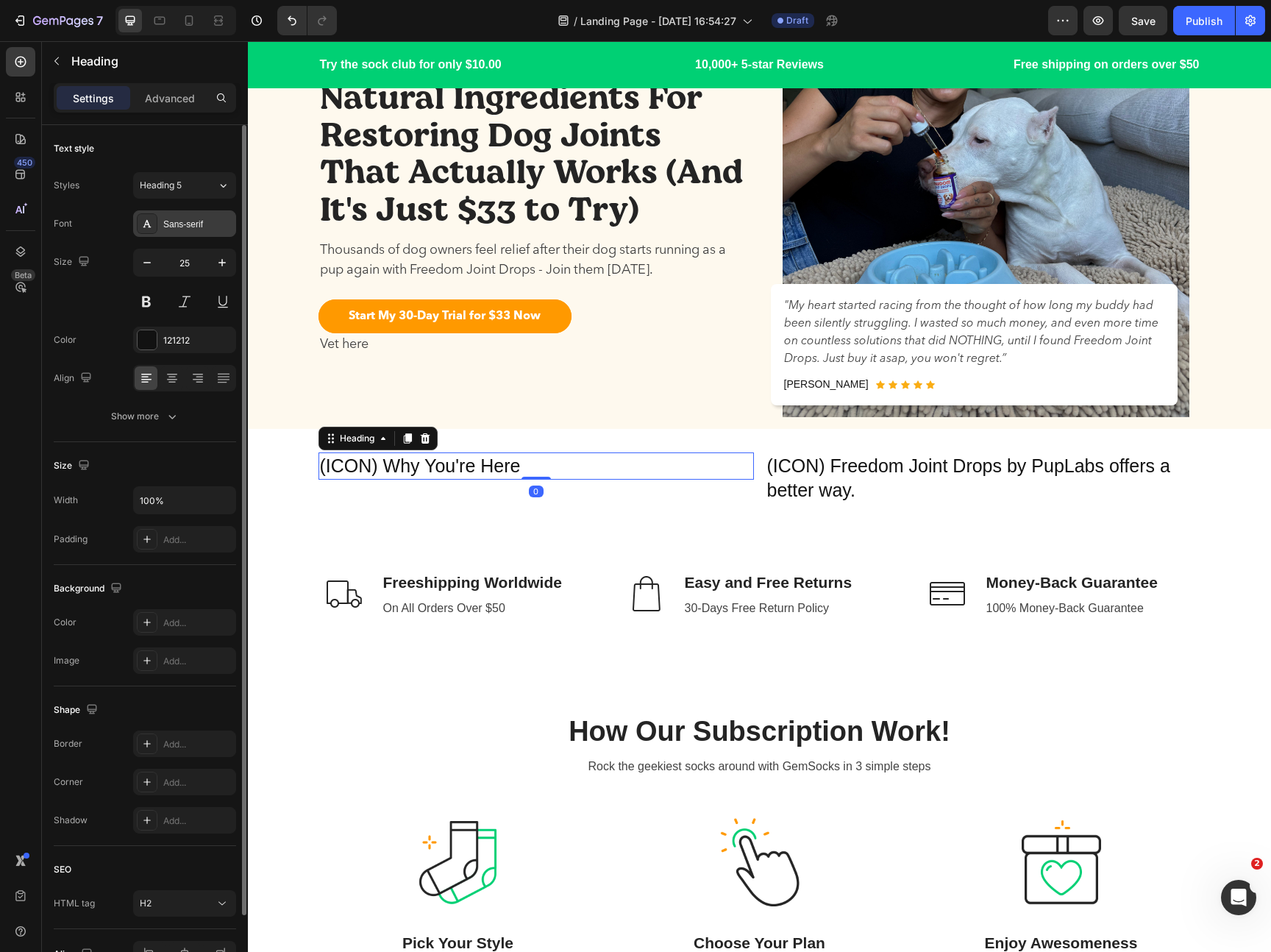
click at [189, 226] on div "Sans-serif" at bounding box center [198, 224] width 69 height 13
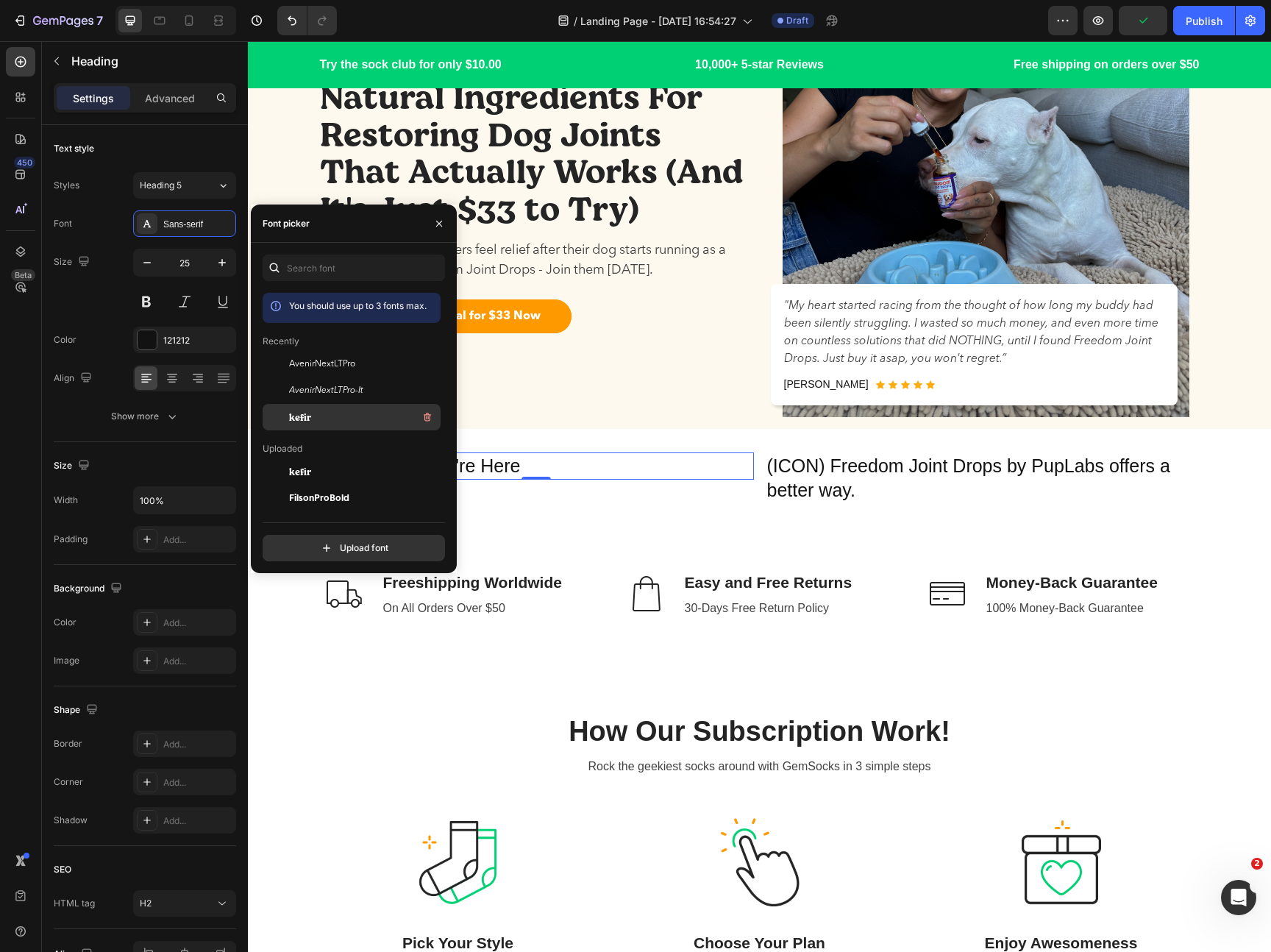
click at [326, 418] on div "kefir" at bounding box center [363, 417] width 148 height 17
click at [856, 463] on p "(ICON) Freedom Joint Drops by PupLabs offers a better way." at bounding box center [983, 478] width 433 height 48
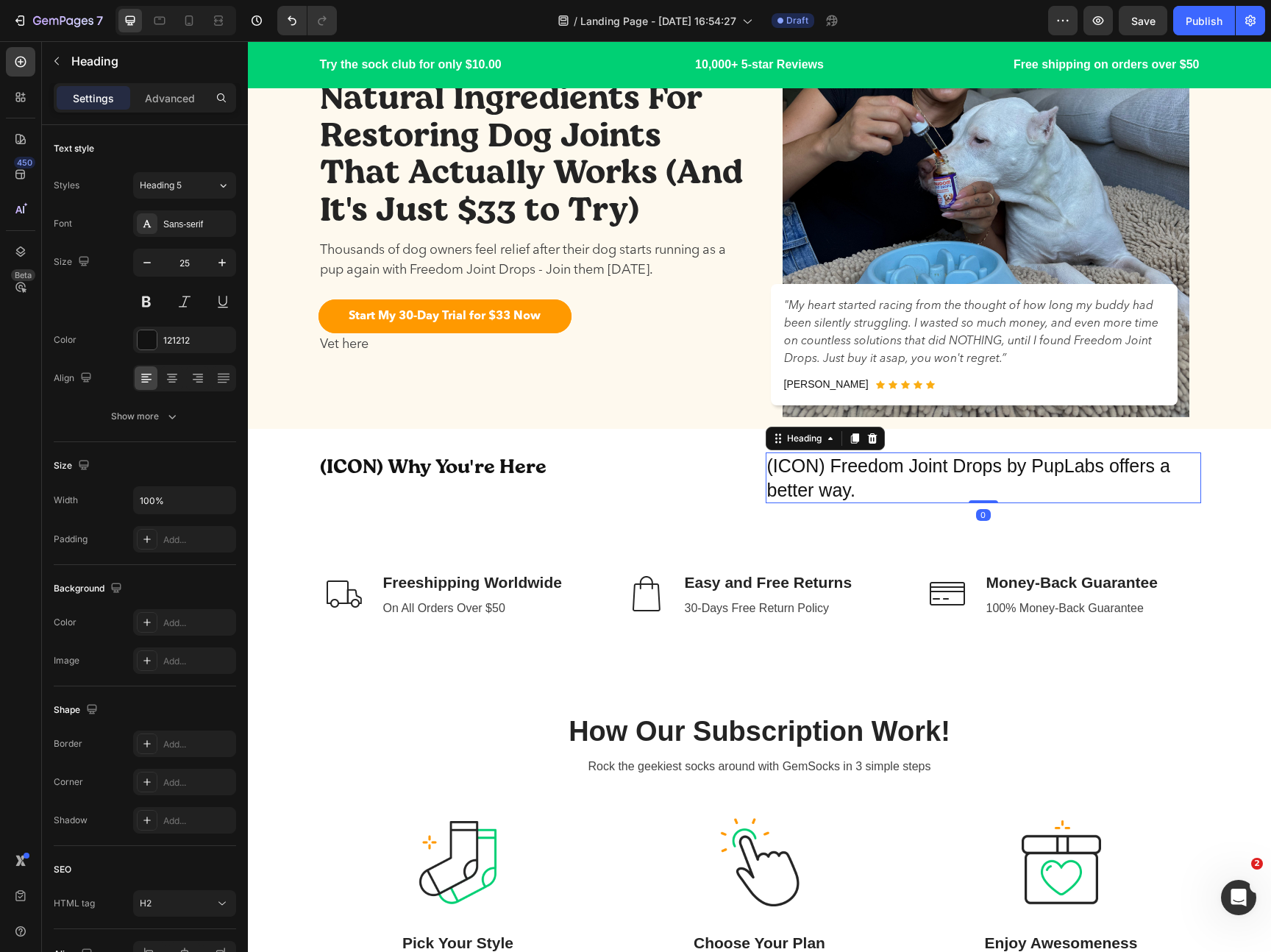
click at [216, 229] on div "Sans-serif" at bounding box center [198, 224] width 69 height 13
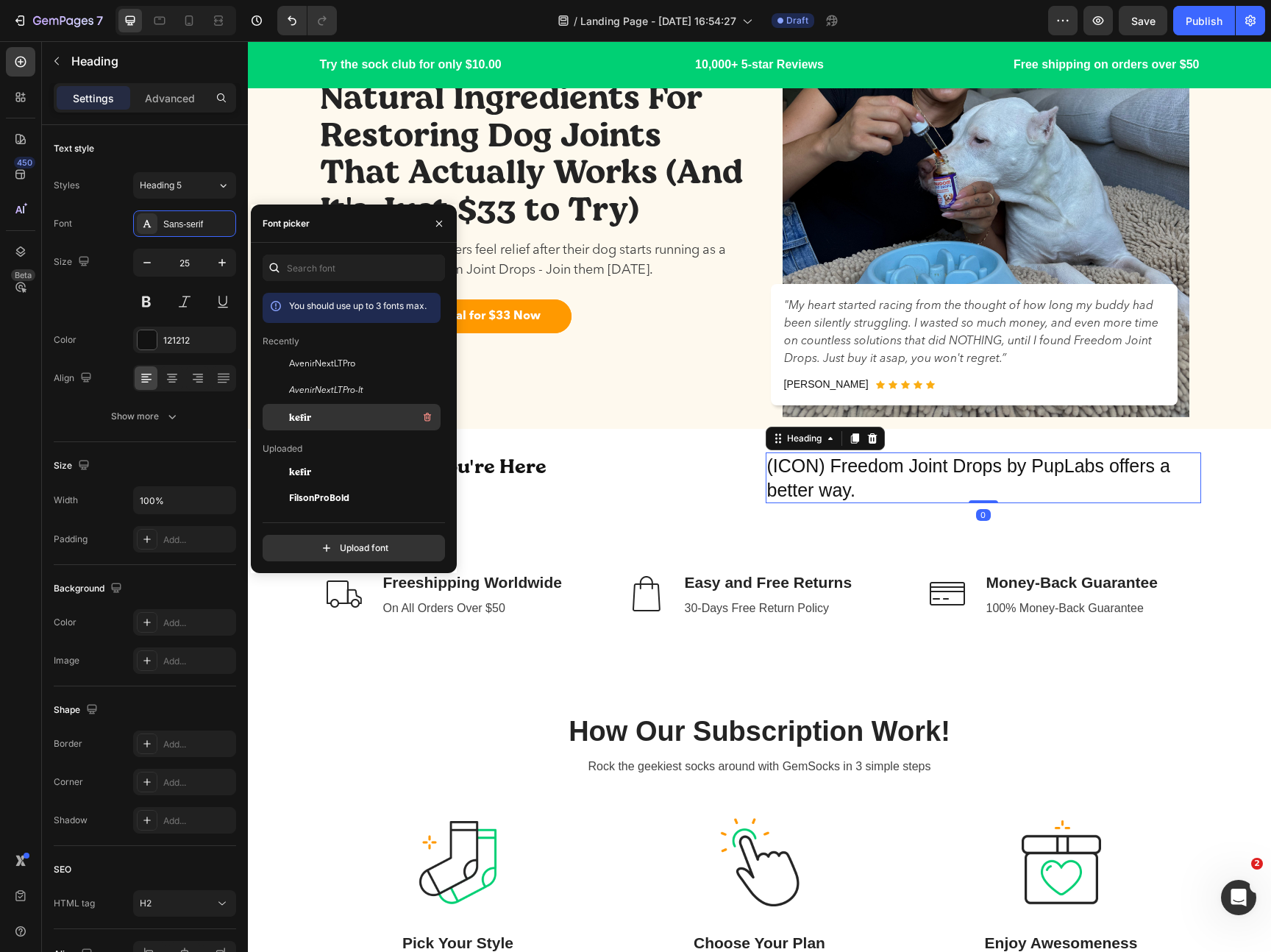
click at [353, 409] on div "kefir" at bounding box center [363, 417] width 148 height 17
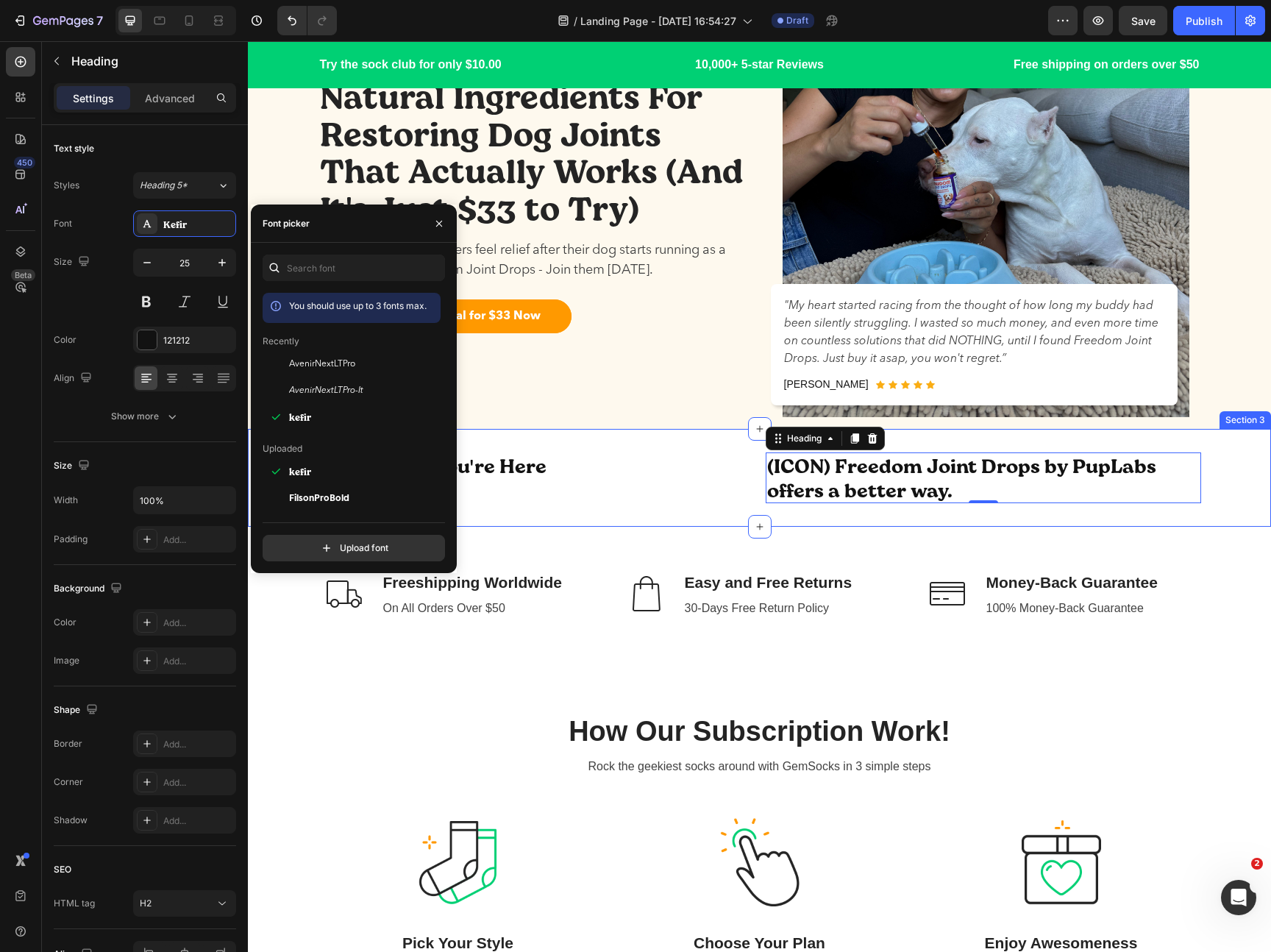
click at [789, 509] on div "(ICON) Why You're Here Heading (ICON) Freedom Joint Drops by PupLabs offers a b…" at bounding box center [760, 478] width 1023 height 98
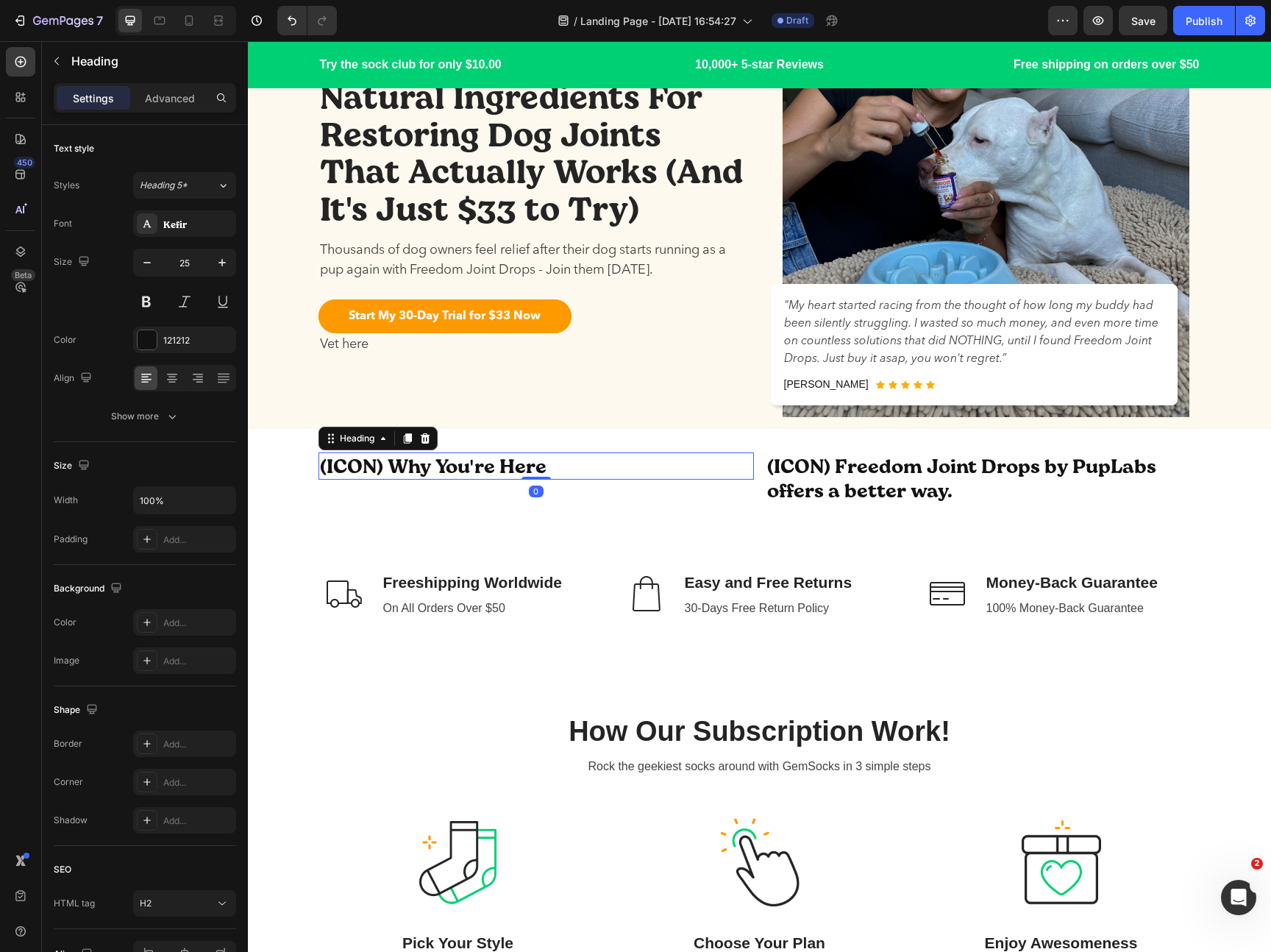
click at [610, 471] on p "(ICON) Why You're Here" at bounding box center [536, 466] width 433 height 24
click at [628, 499] on div "(ICON) Why You're Here Heading 0" at bounding box center [536, 478] width 435 height 51
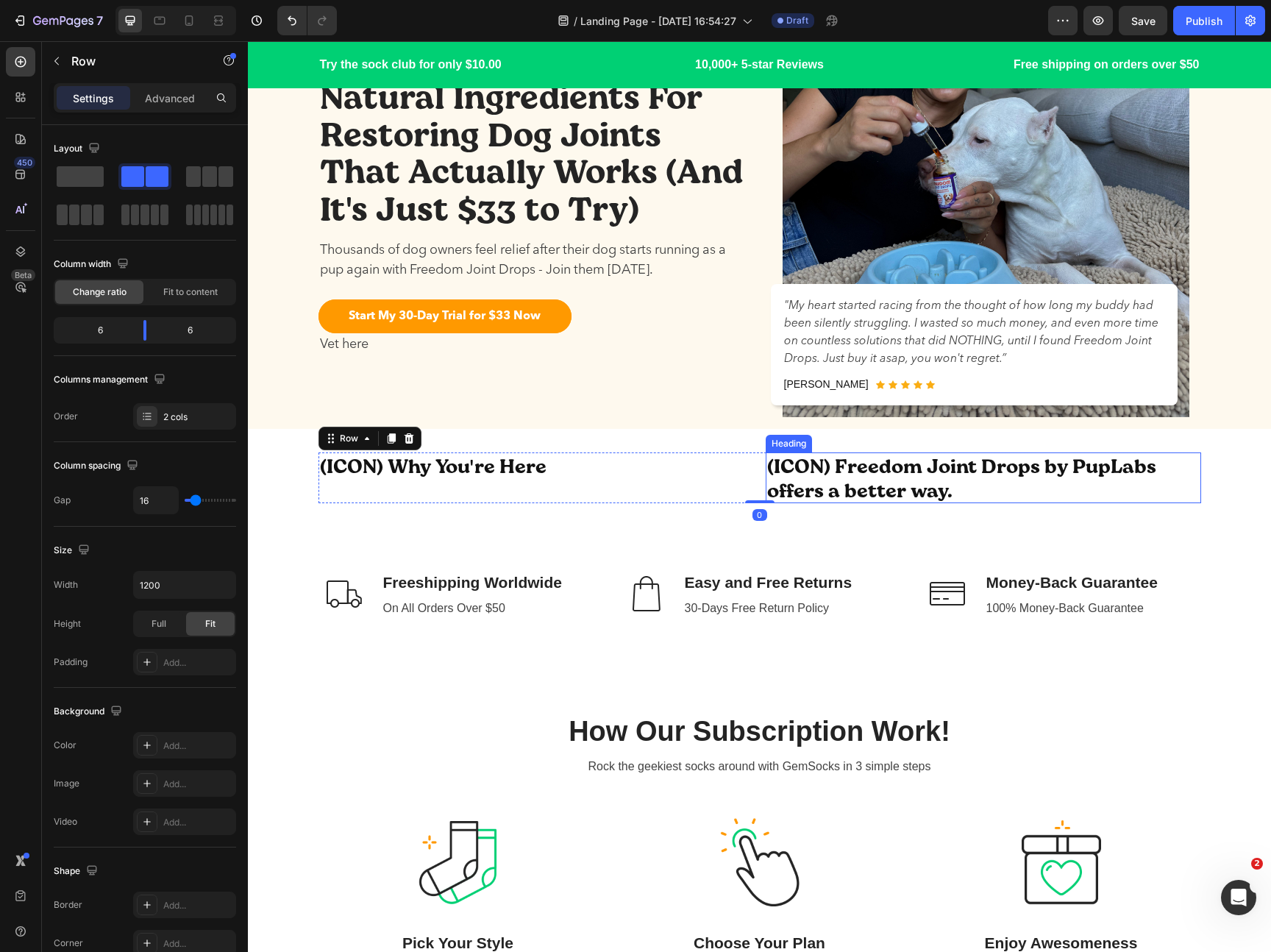
click at [854, 495] on p "(ICON) Freedom Joint Drops by PupLabs offers a better way." at bounding box center [983, 478] width 433 height 48
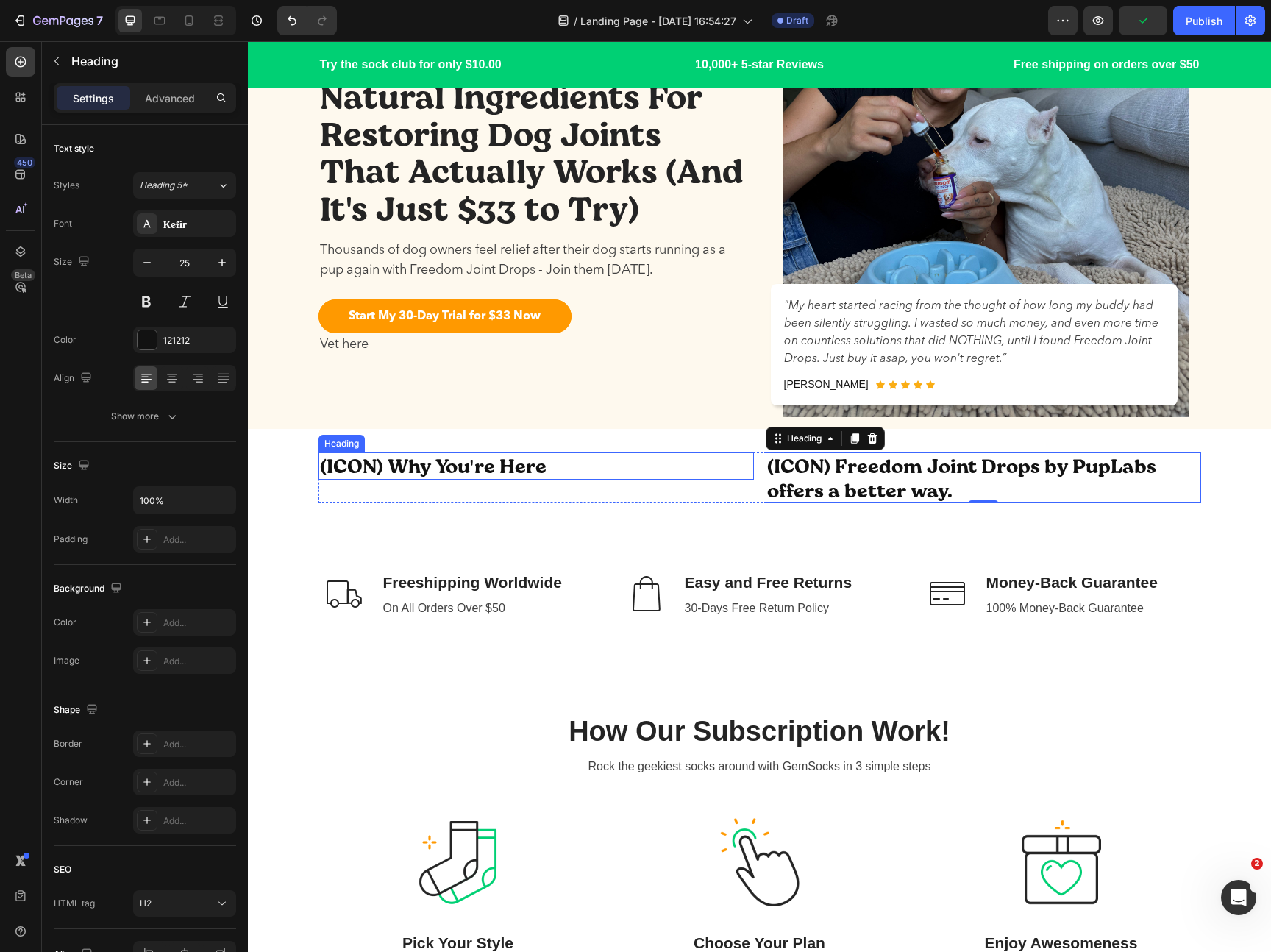
click at [461, 468] on p "(ICON) Why You're Here" at bounding box center [536, 466] width 433 height 24
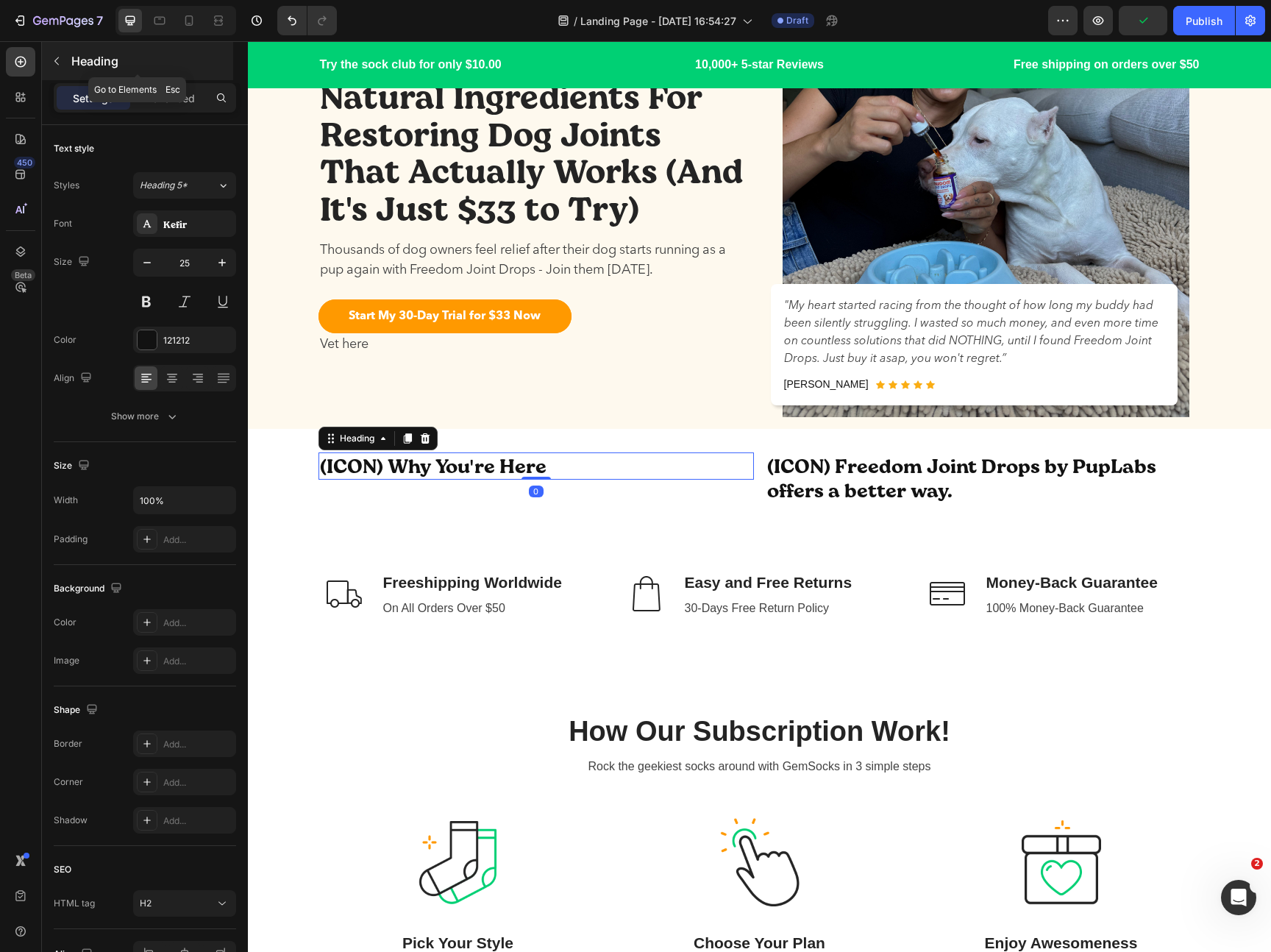
click at [69, 65] on div "Heading" at bounding box center [137, 60] width 191 height 38
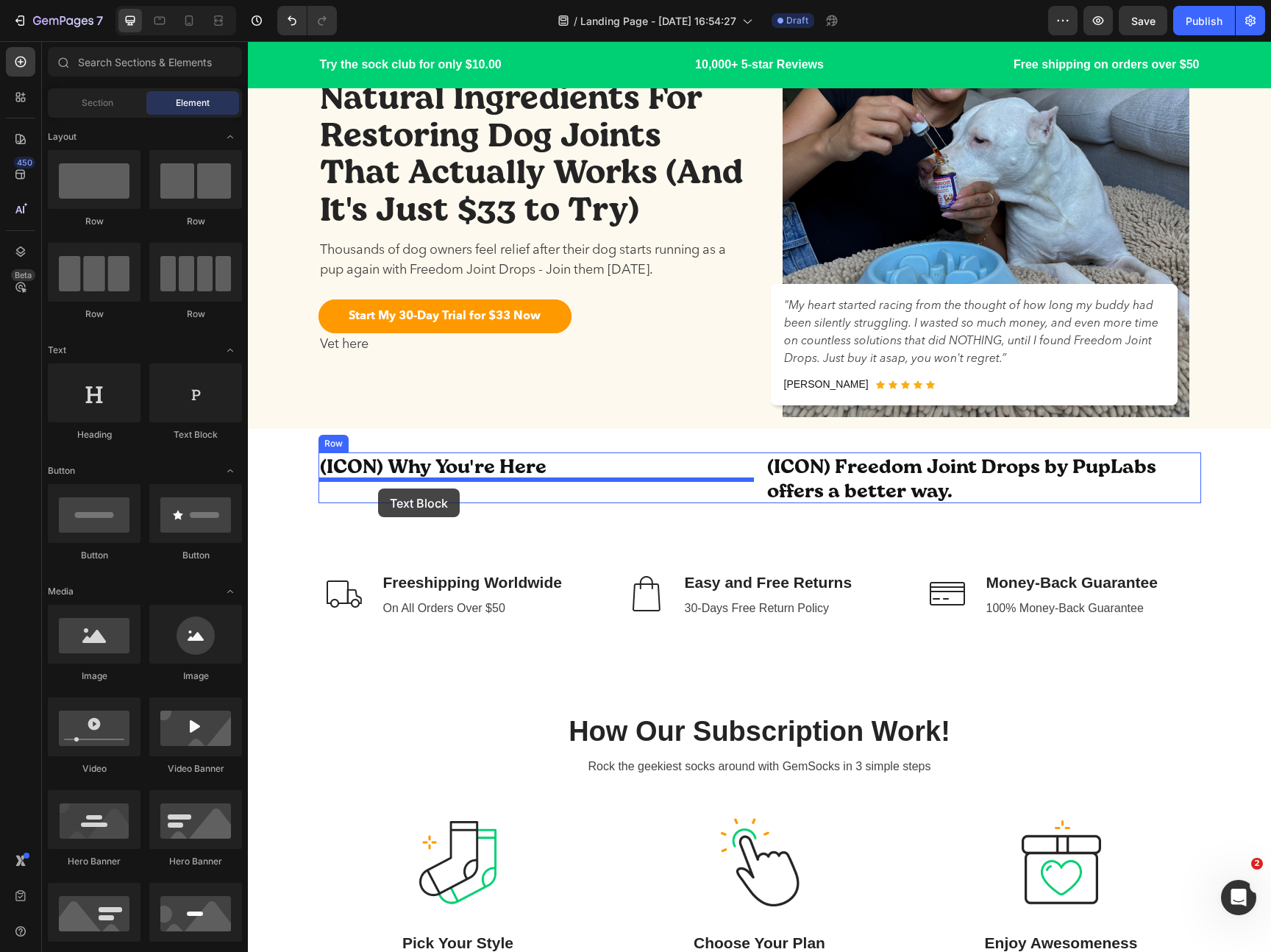
drag, startPoint x: 421, startPoint y: 426, endPoint x: 378, endPoint y: 489, distance: 76.3
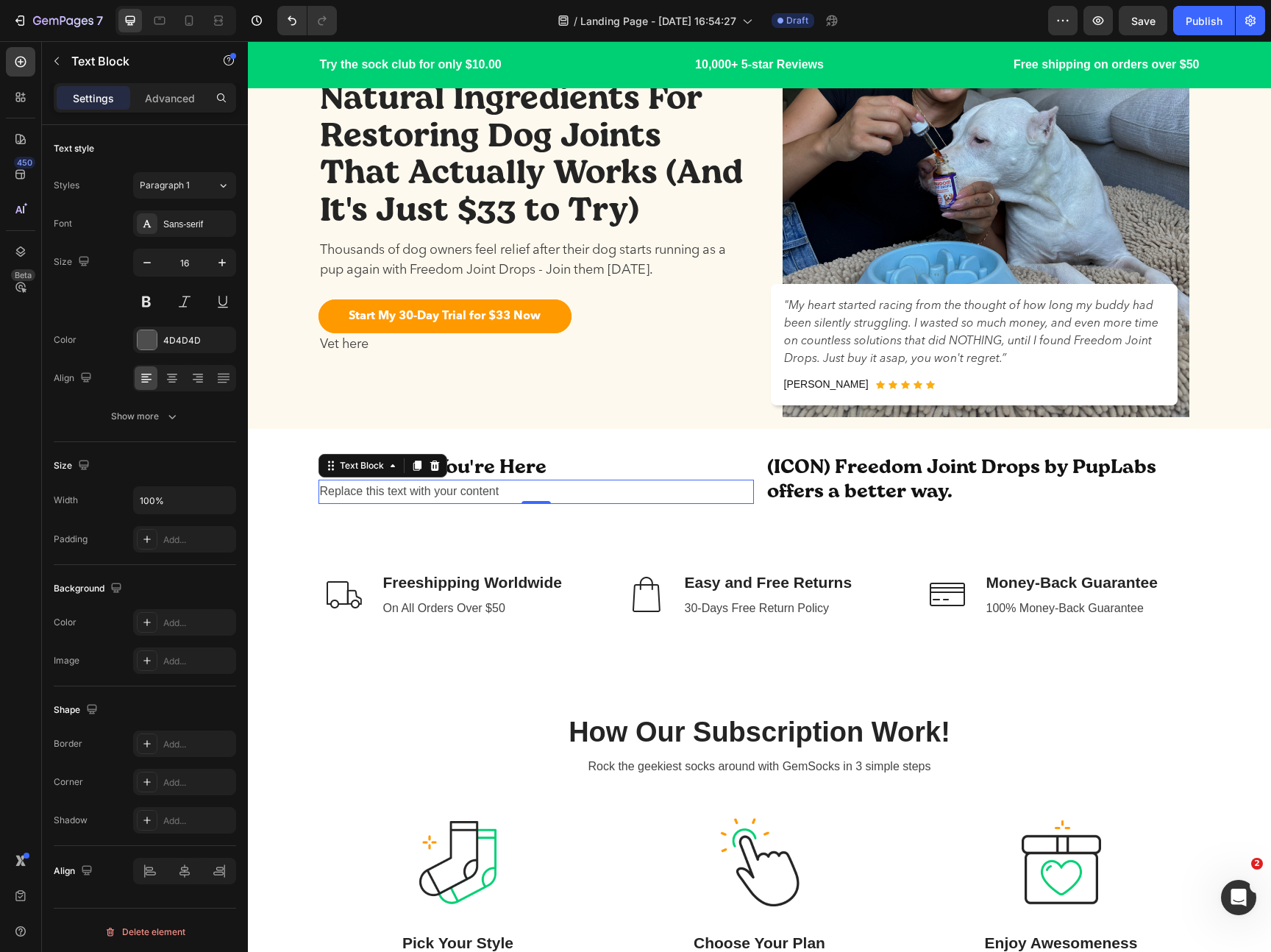
click at [427, 491] on div "Replace this text with your content" at bounding box center [536, 491] width 435 height 24
click at [427, 491] on p "Replace this text with your content" at bounding box center [536, 491] width 433 height 21
